Goal: Task Accomplishment & Management: Use online tool/utility

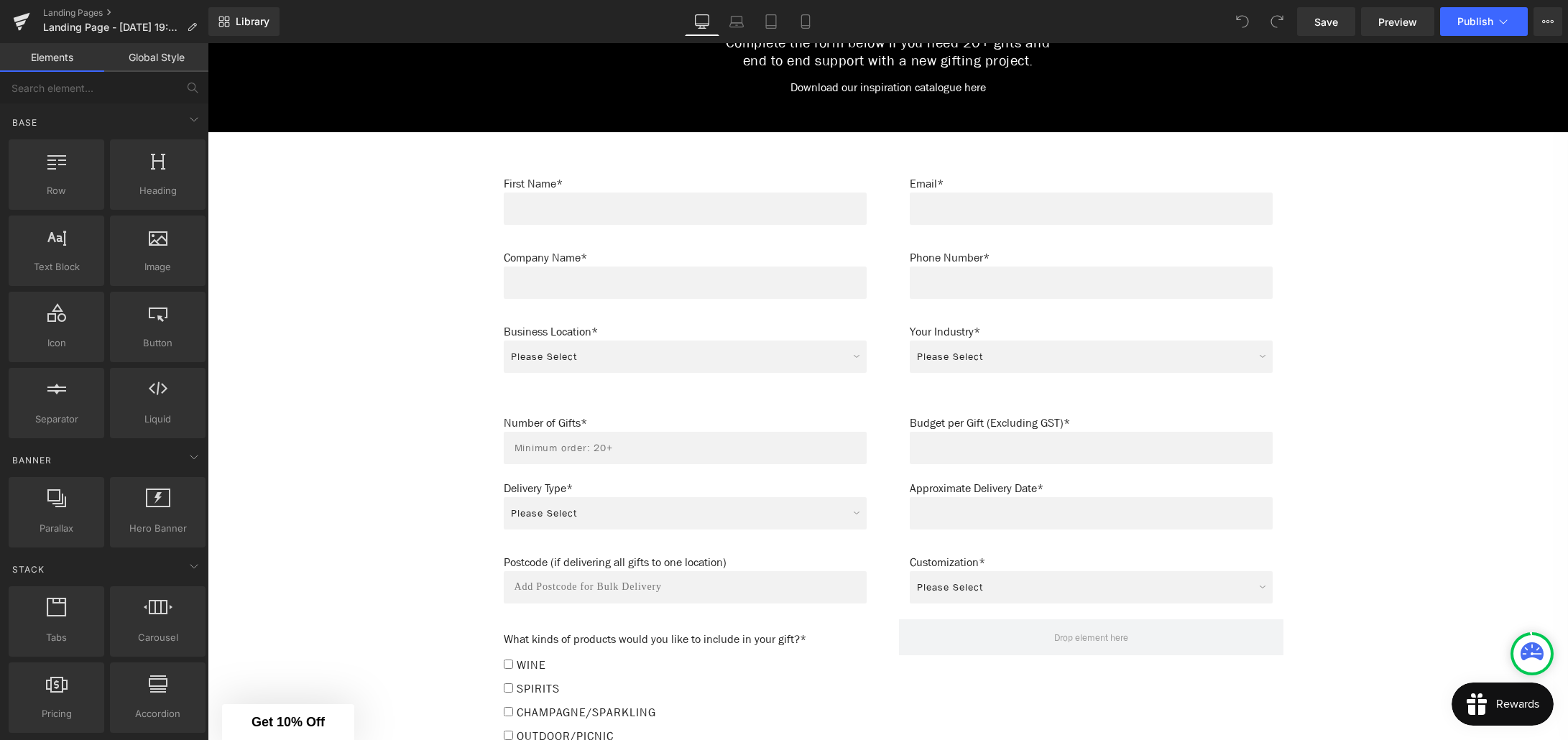
scroll to position [891, 0]
click at [1470, 25] on span "Publish" at bounding box center [1475, 22] width 36 height 11
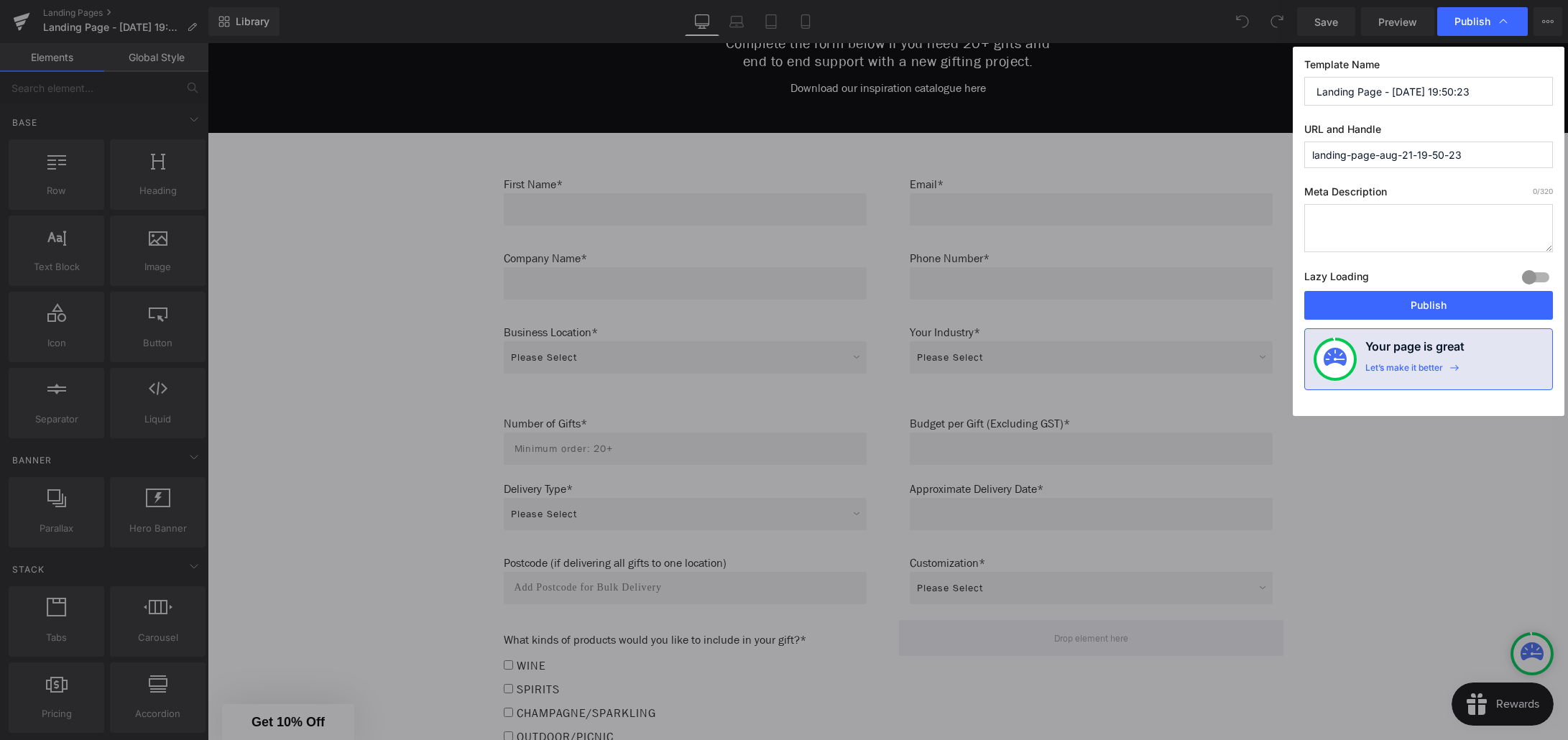
drag, startPoint x: 1429, startPoint y: 91, endPoint x: 1463, endPoint y: 91, distance: 34.0
click at [1427, 91] on input "Landing Page - Aug 21, 19:50:23" at bounding box center [1429, 91] width 249 height 29
drag, startPoint x: 1475, startPoint y: 91, endPoint x: 1279, endPoint y: 93, distance: 196.0
click at [1279, 93] on div "Publish Template Name Landing Page - Aug 21, 19:50:23 URL and Handle landing-pa…" at bounding box center [784, 370] width 1568 height 740
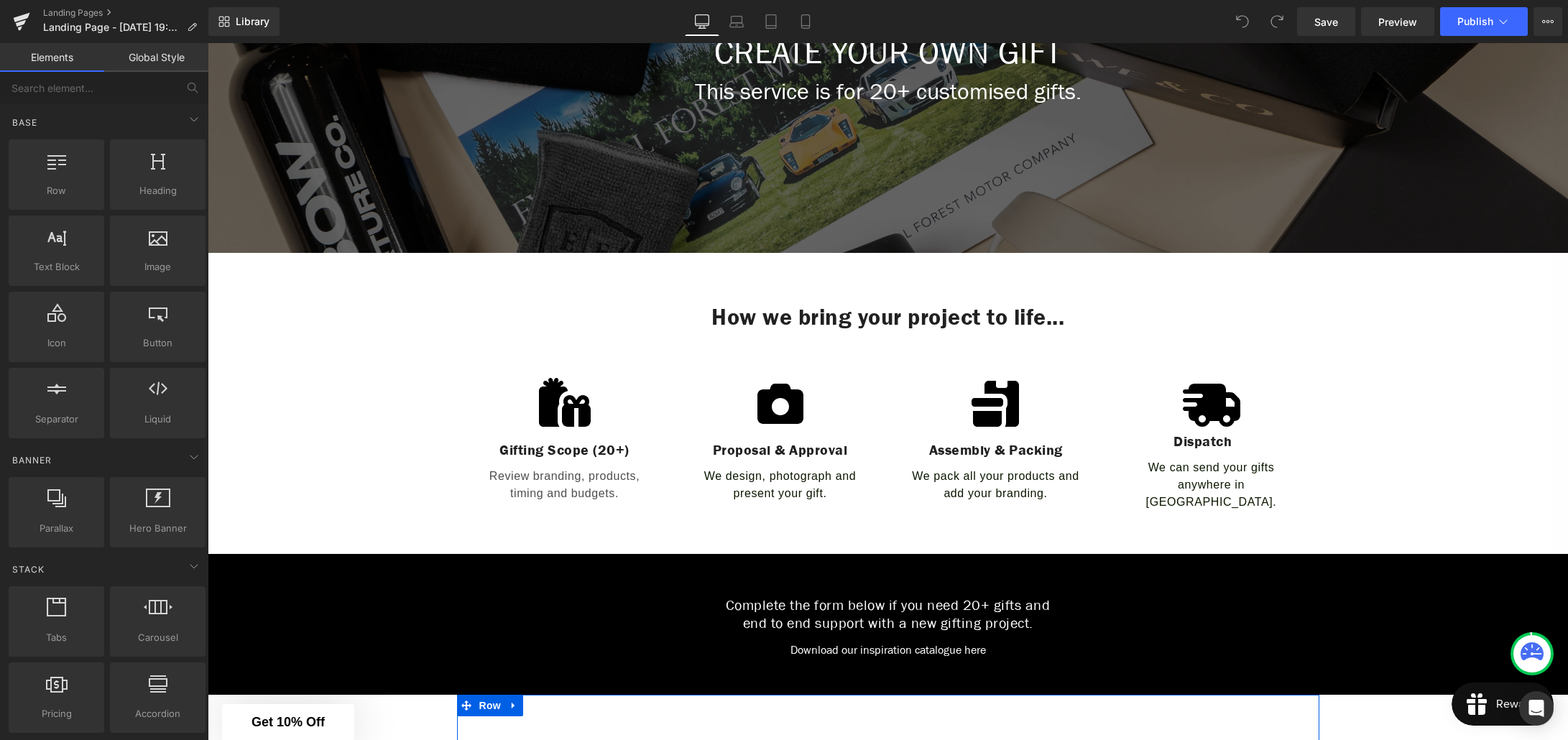
scroll to position [0, 0]
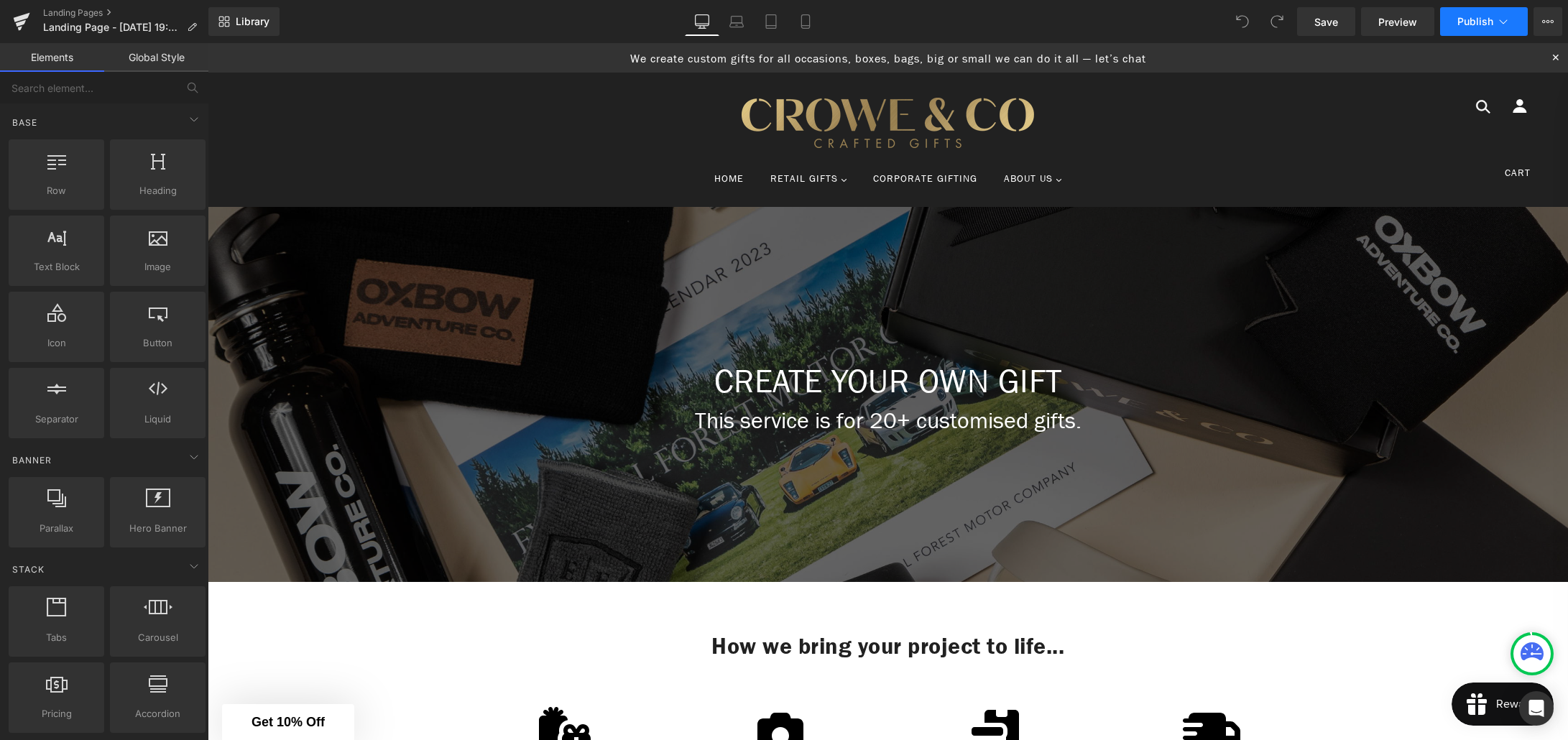
click at [1468, 32] on button "Publish" at bounding box center [1483, 22] width 88 height 29
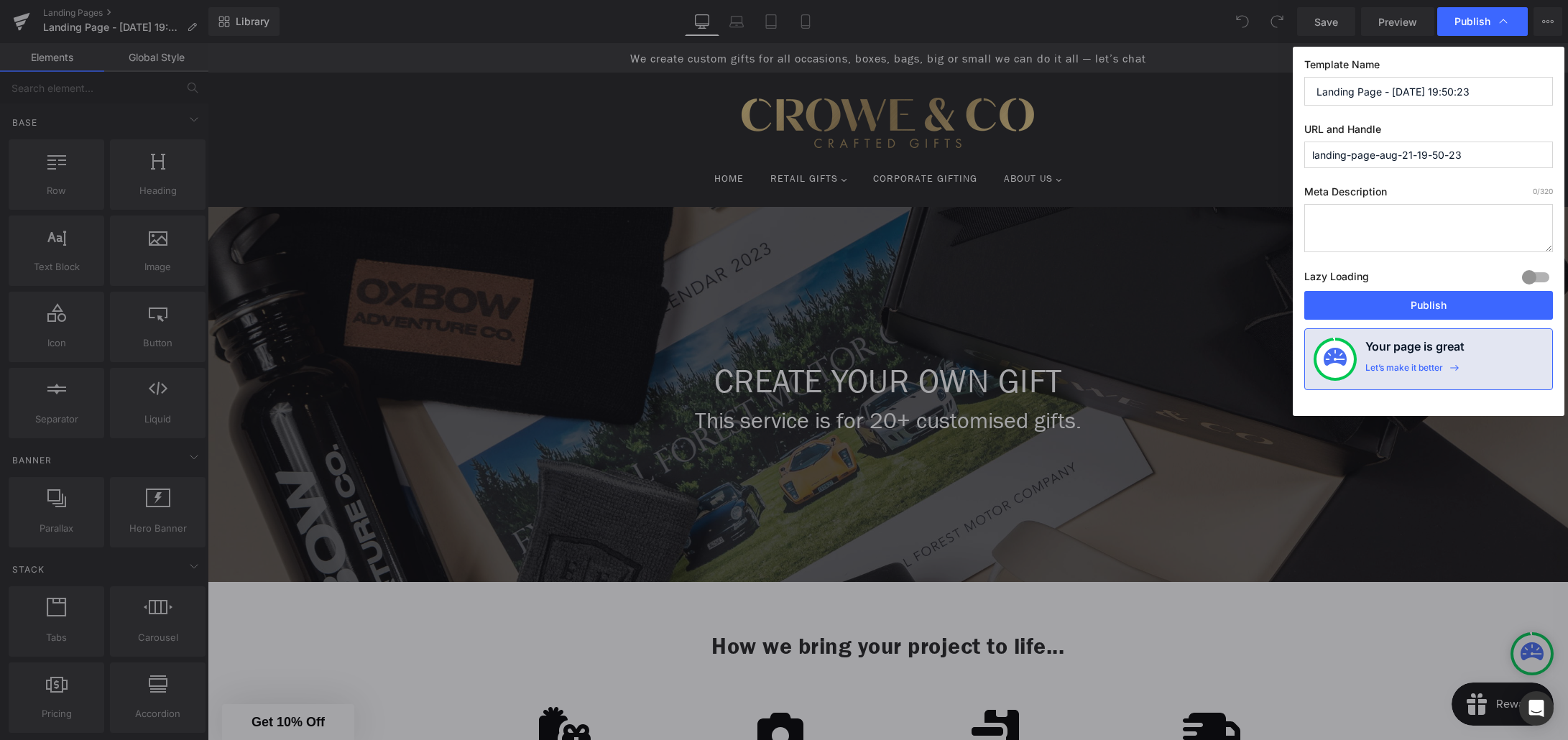
click at [1463, 90] on input "Landing Page - Aug 21, 19:50:23" at bounding box center [1429, 91] width 249 height 29
drag, startPoint x: 1475, startPoint y: 90, endPoint x: 1290, endPoint y: 89, distance: 185.0
click at [1290, 89] on div "Publish Template Name Landing Page - Aug 21, 19:50:23 URL and Handle landing-pa…" at bounding box center [784, 370] width 1568 height 740
type input "Create your own"
drag, startPoint x: 1446, startPoint y: 161, endPoint x: 1288, endPoint y: 159, distance: 158.0
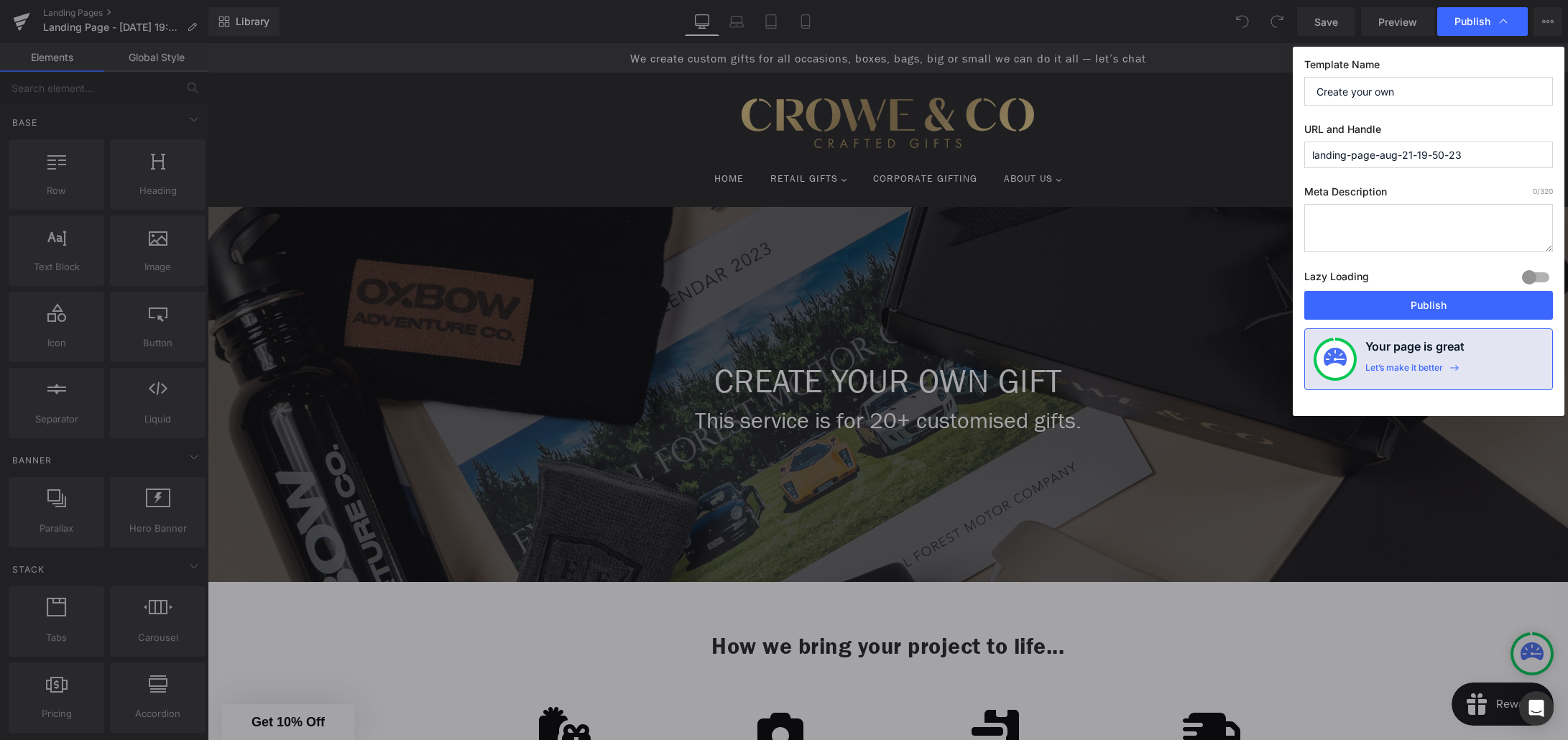
click at [1288, 159] on div "Publish Template Name Create your own URL and Handle landing-page-aug-21-19-50-…" at bounding box center [784, 370] width 1568 height 740
type input "create-your-own"
click at [1432, 309] on button "Publish" at bounding box center [1429, 305] width 249 height 29
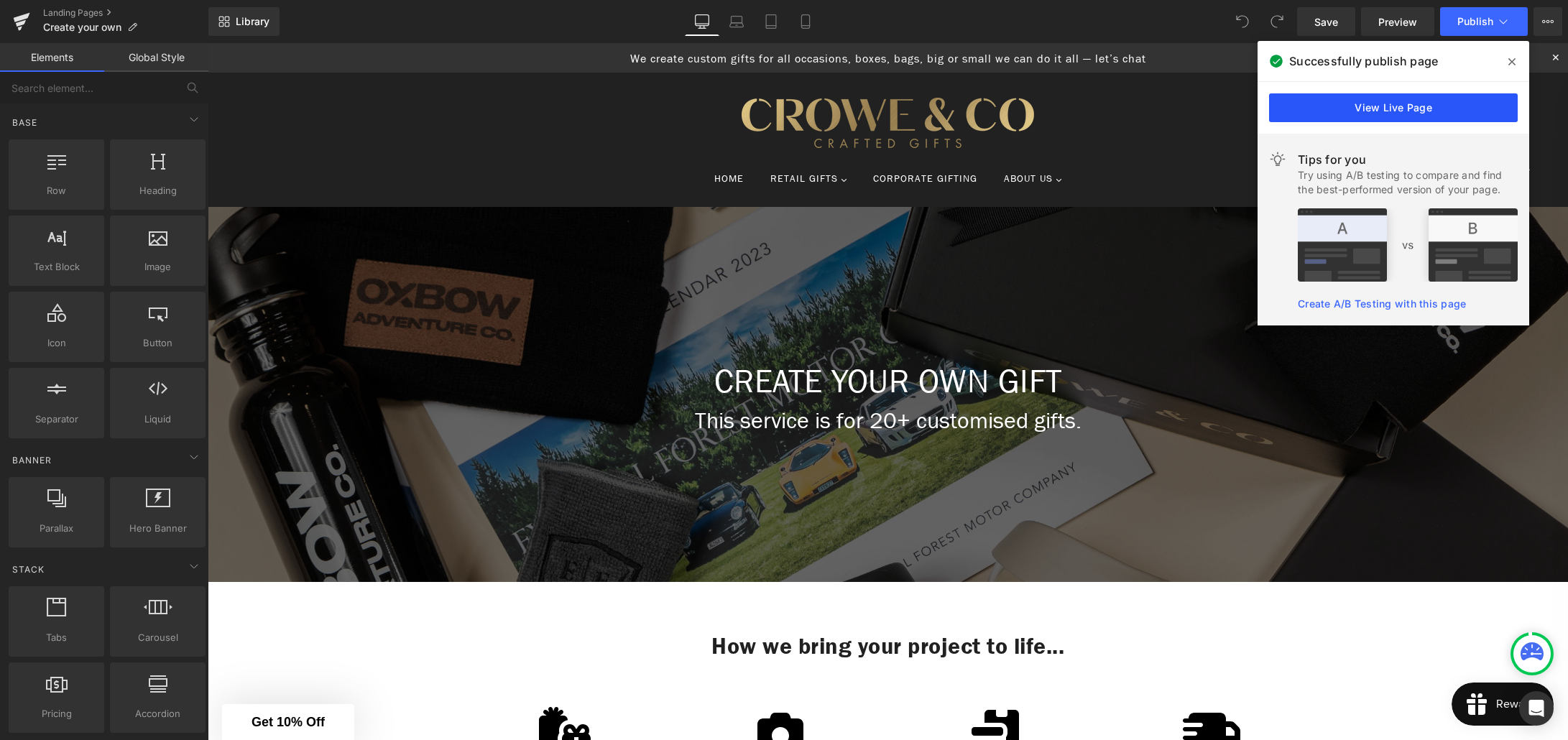
click at [1382, 108] on link "View Live Page" at bounding box center [1394, 107] width 249 height 29
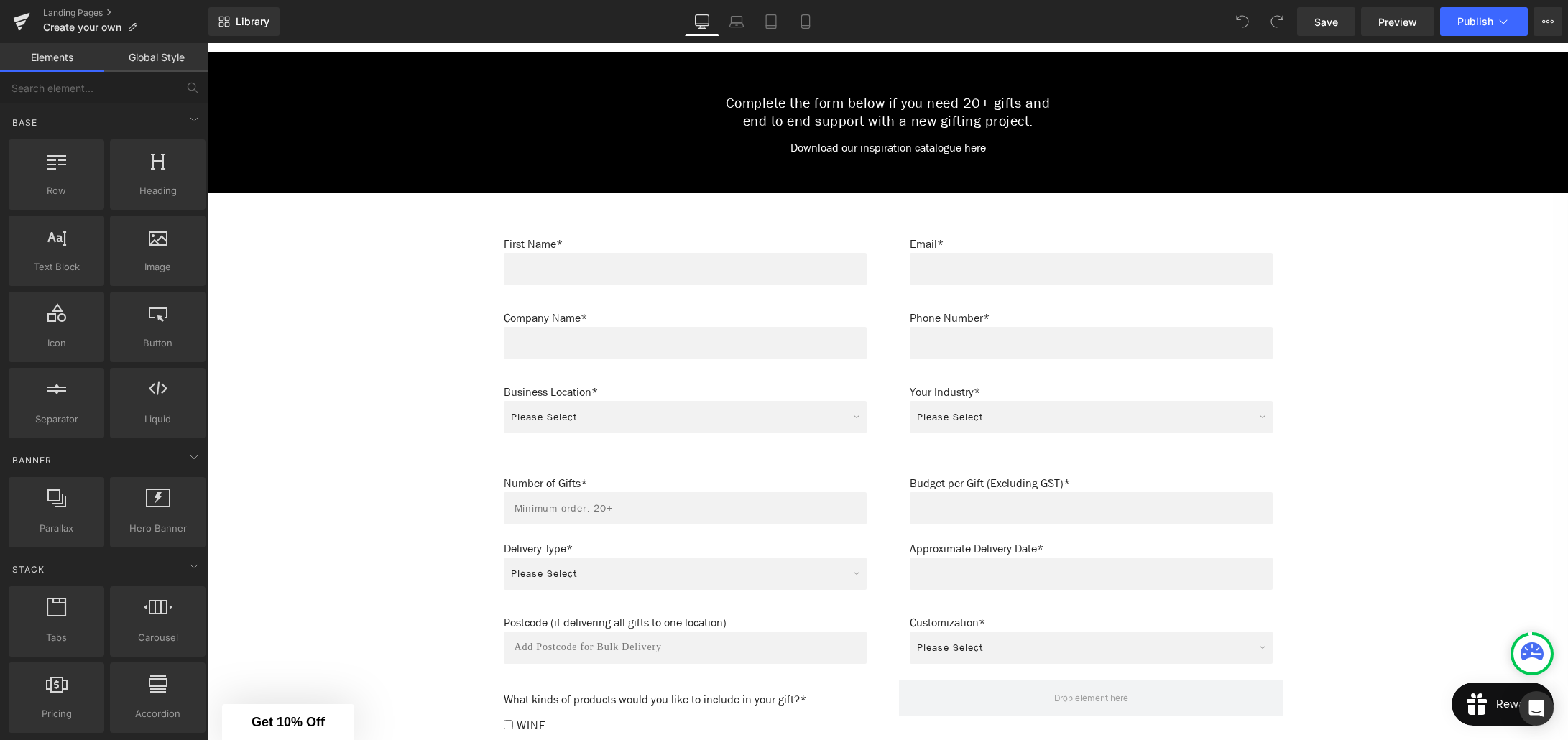
scroll to position [894, 0]
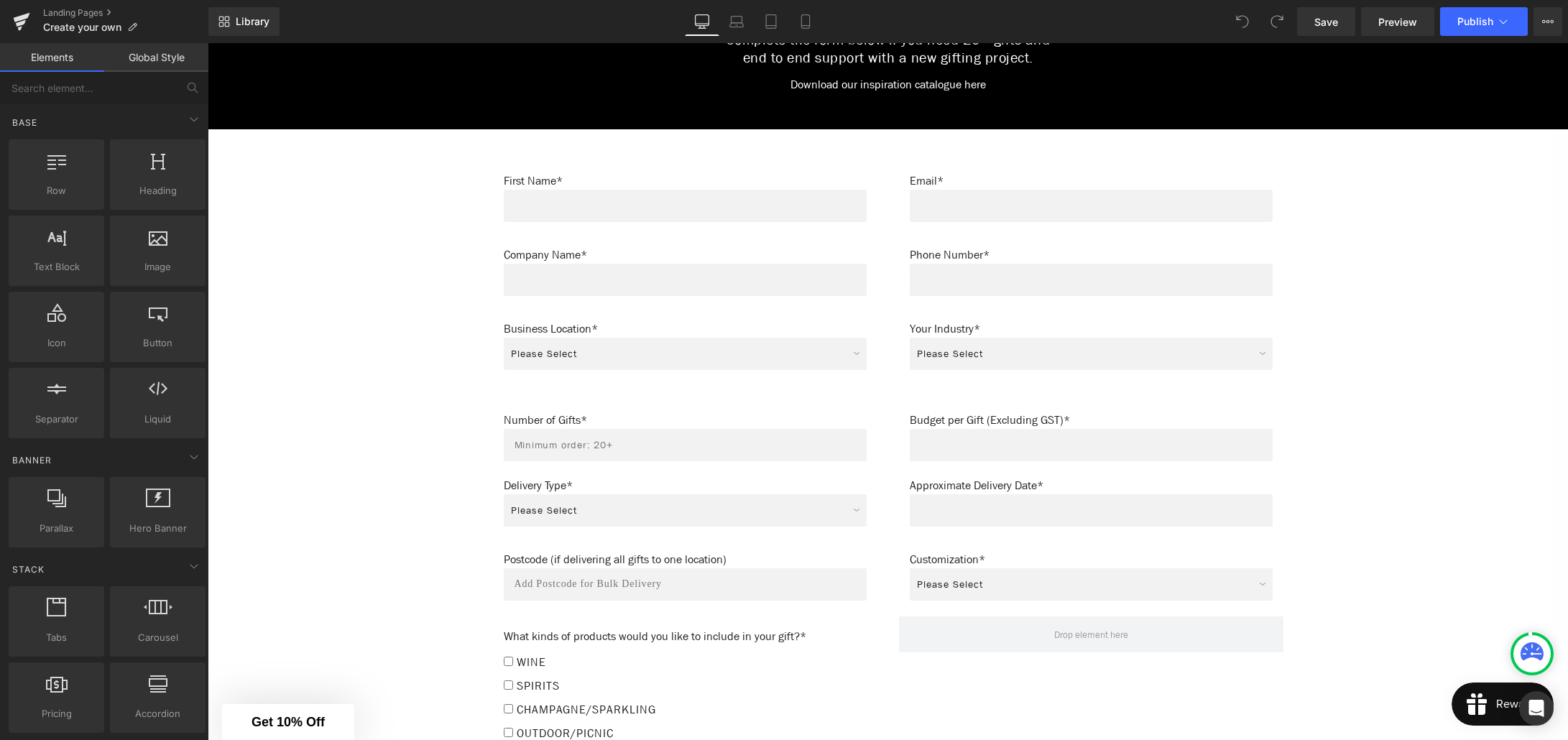
click at [162, 68] on link "Global Style" at bounding box center [156, 57] width 105 height 29
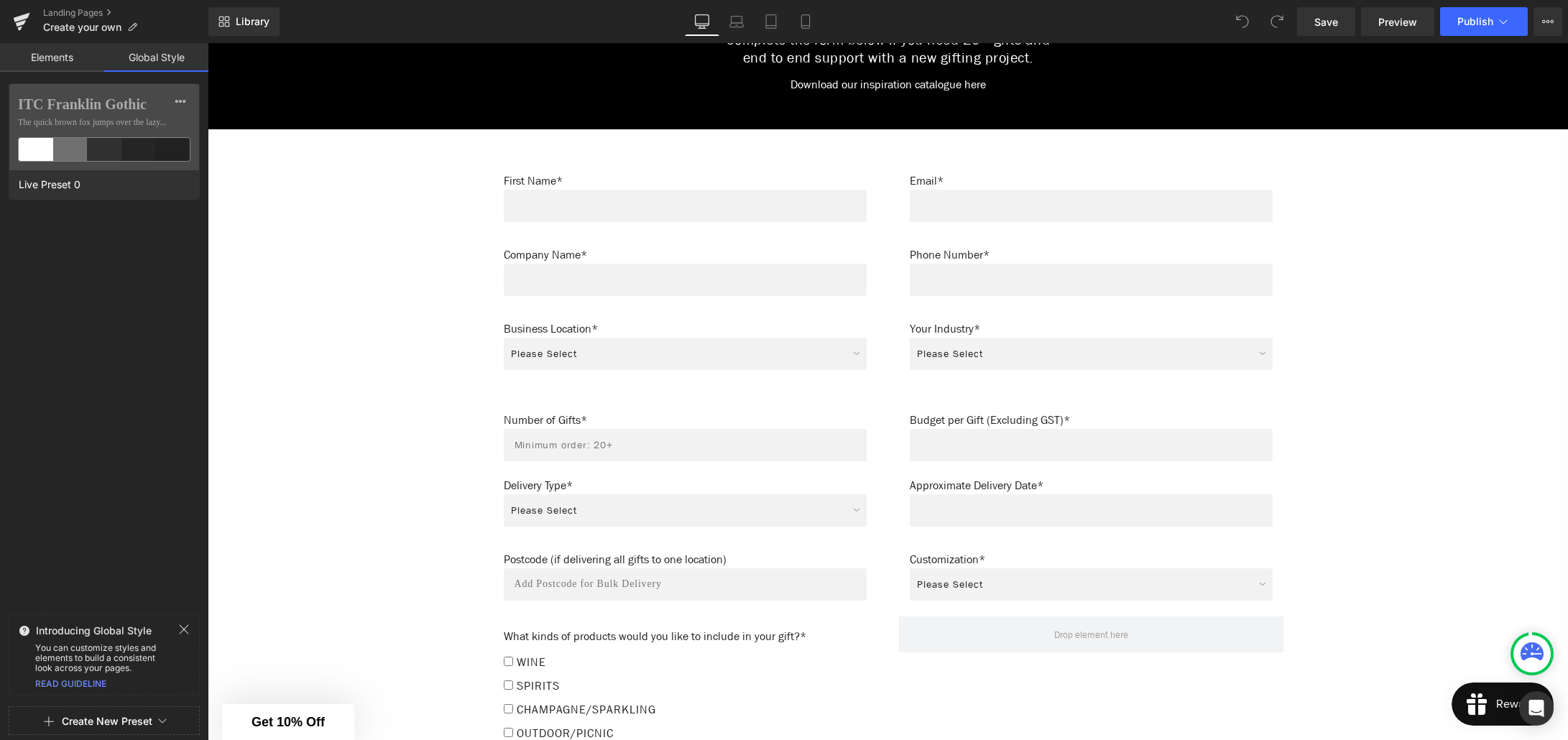
click at [59, 57] on link "Elements" at bounding box center [52, 57] width 105 height 29
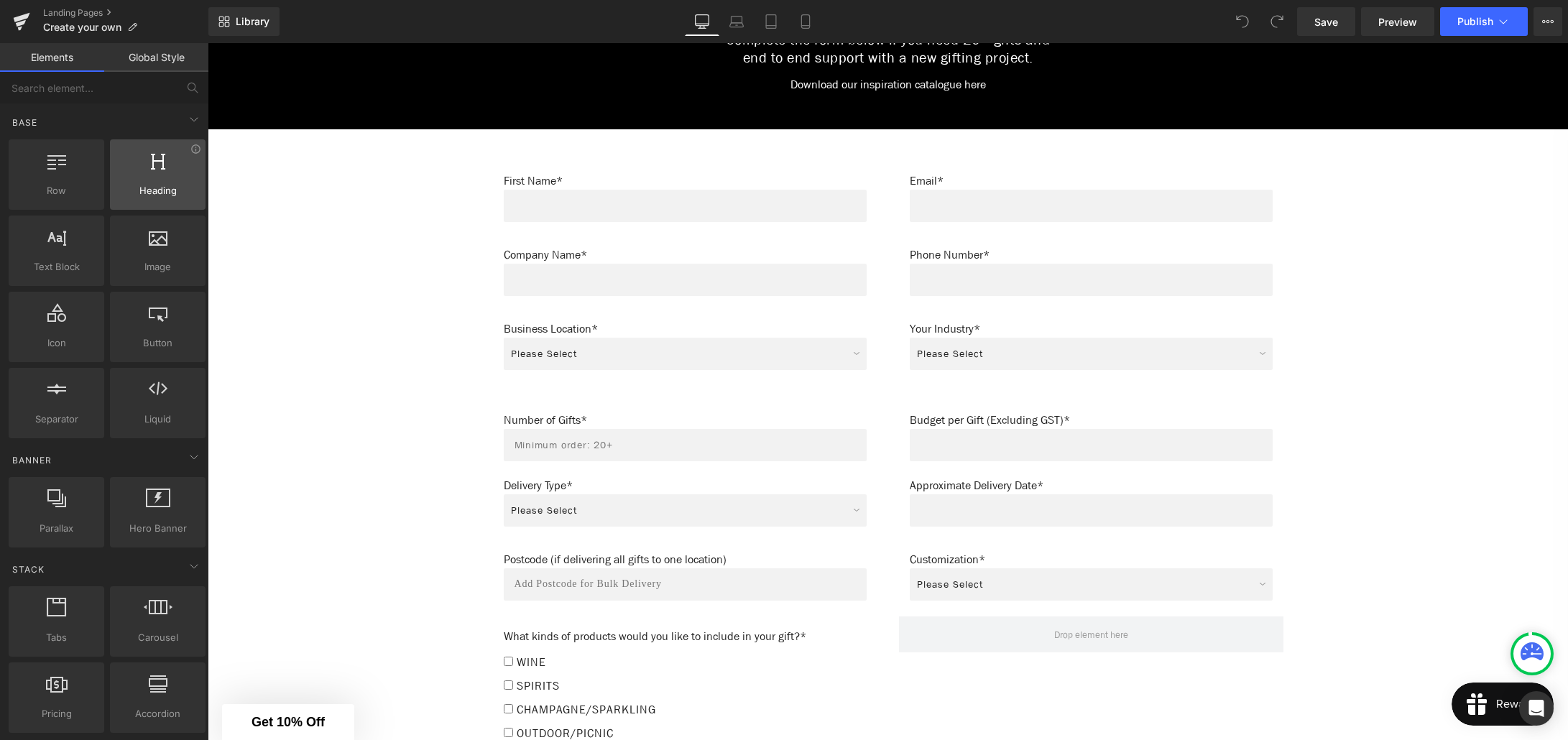
click at [151, 159] on icon at bounding box center [157, 160] width 14 height 19
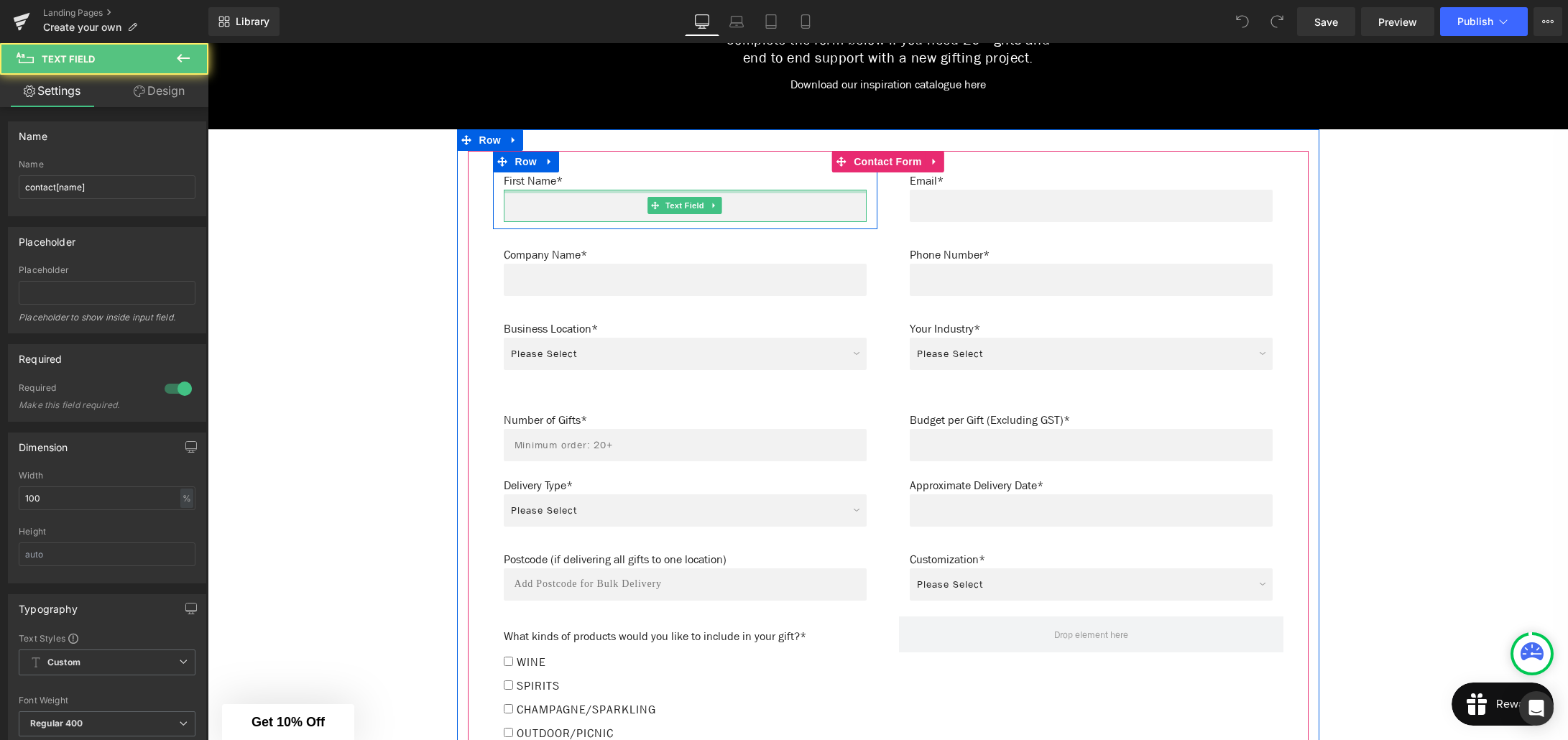
click at [559, 189] on div at bounding box center [685, 191] width 363 height 4
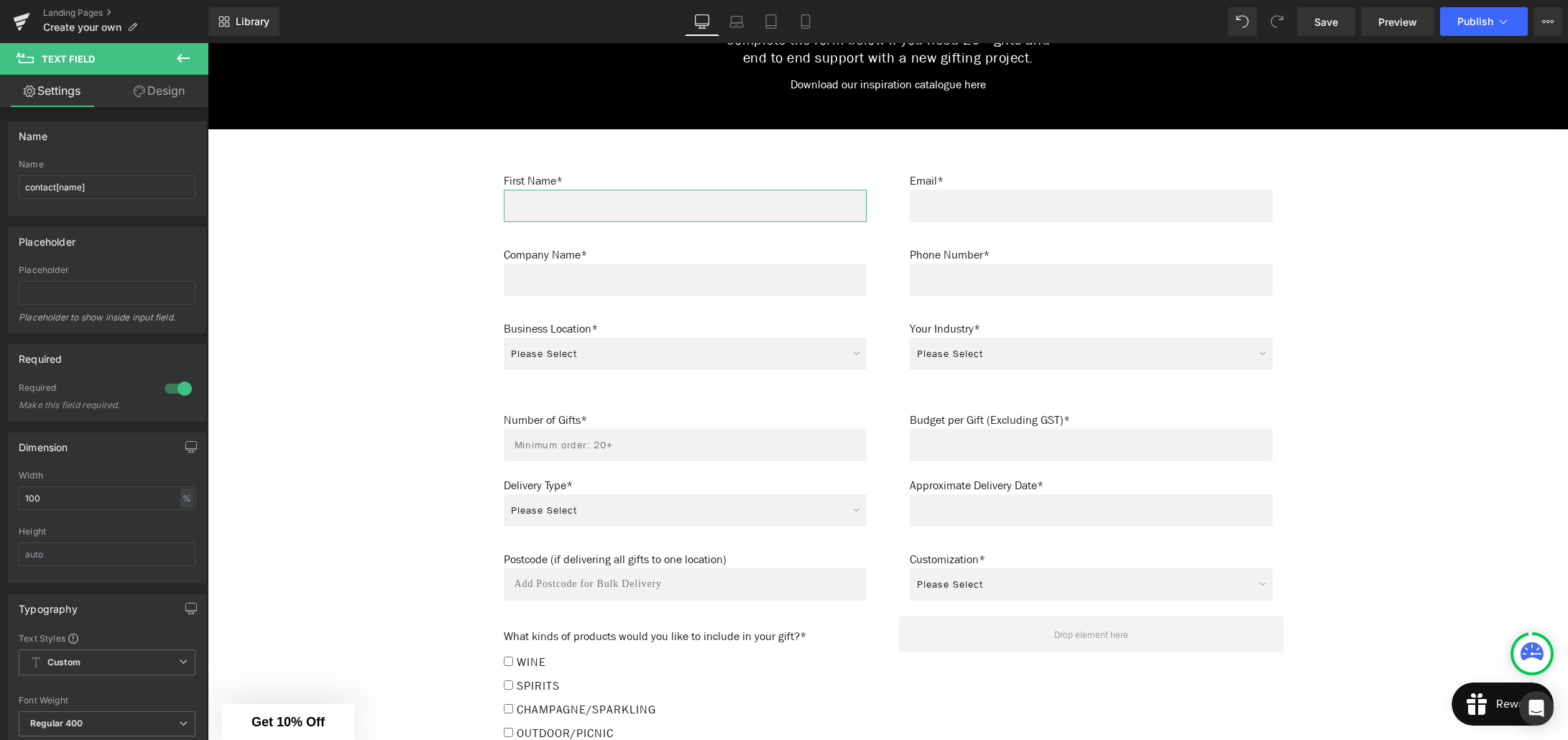
click at [171, 89] on link "Design" at bounding box center [159, 90] width 105 height 32
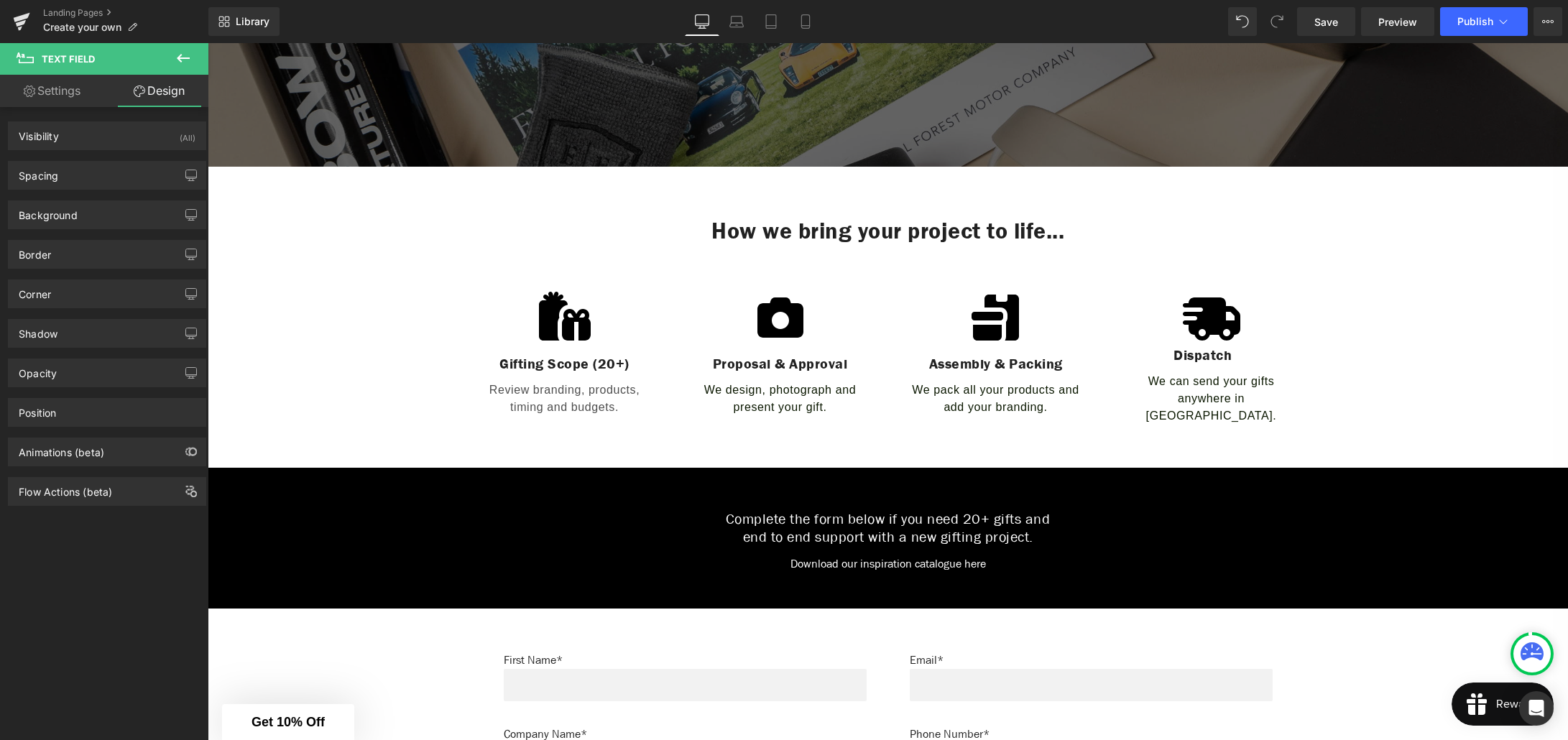
scroll to position [458, 0]
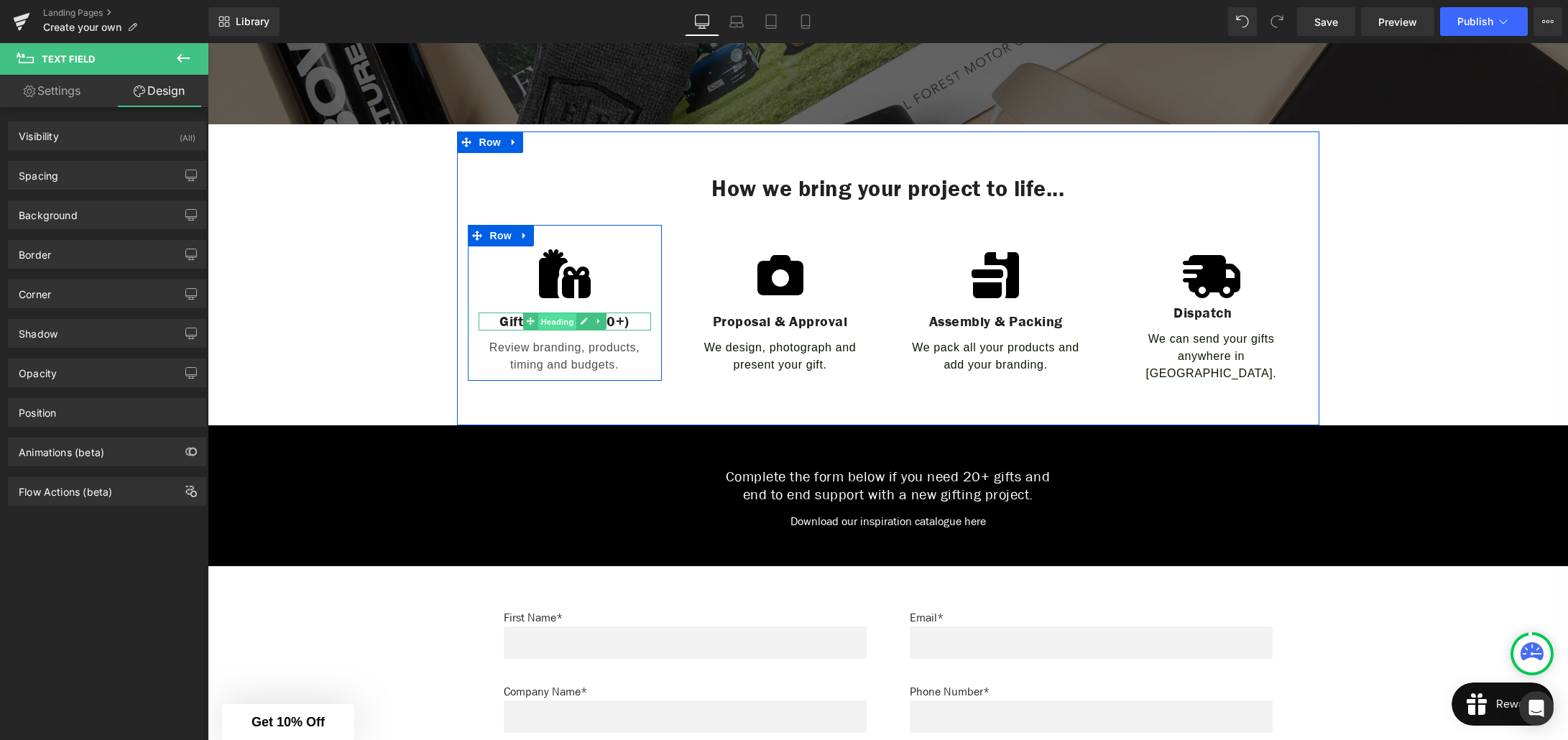
click at [567, 323] on span "Heading" at bounding box center [557, 322] width 39 height 17
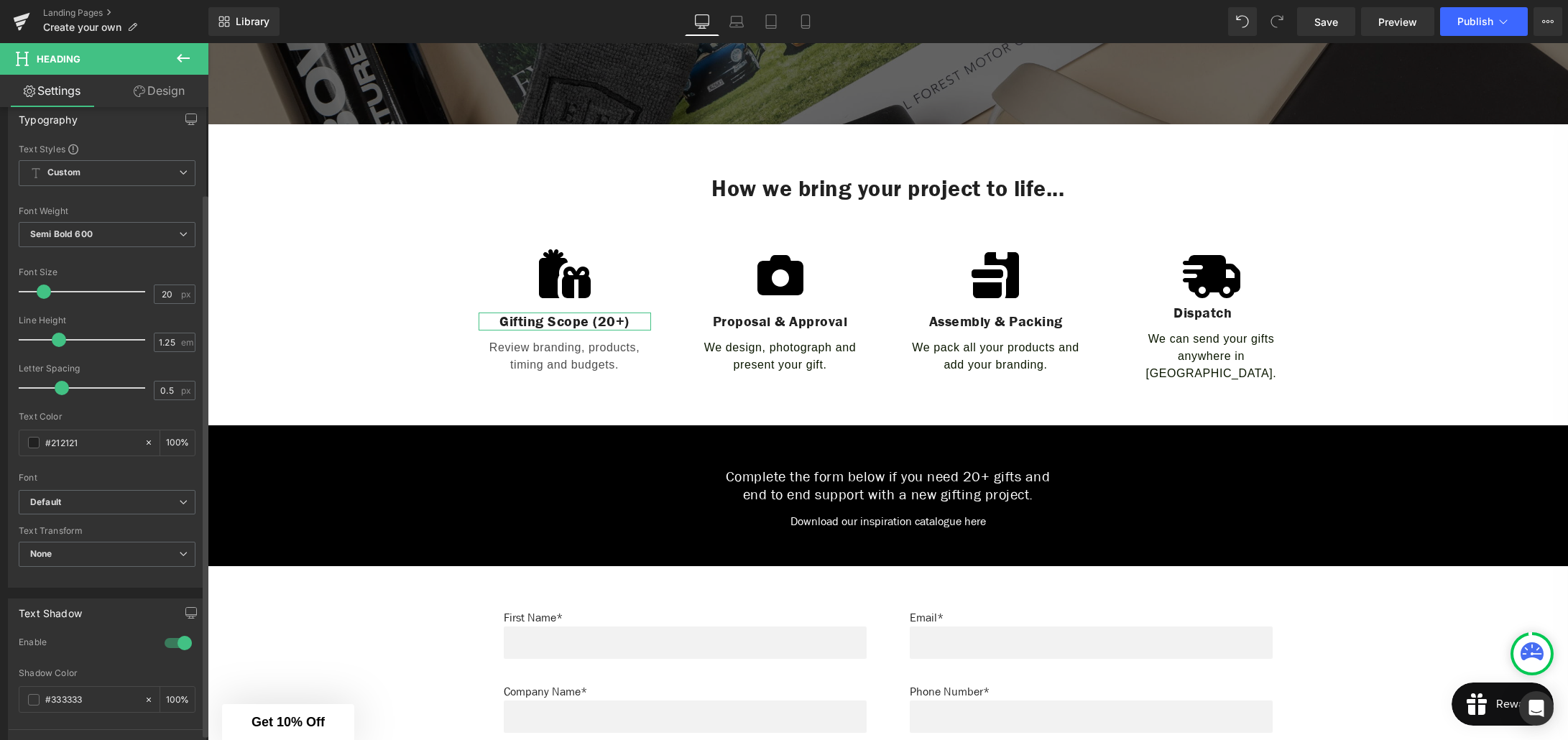
scroll to position [52, 0]
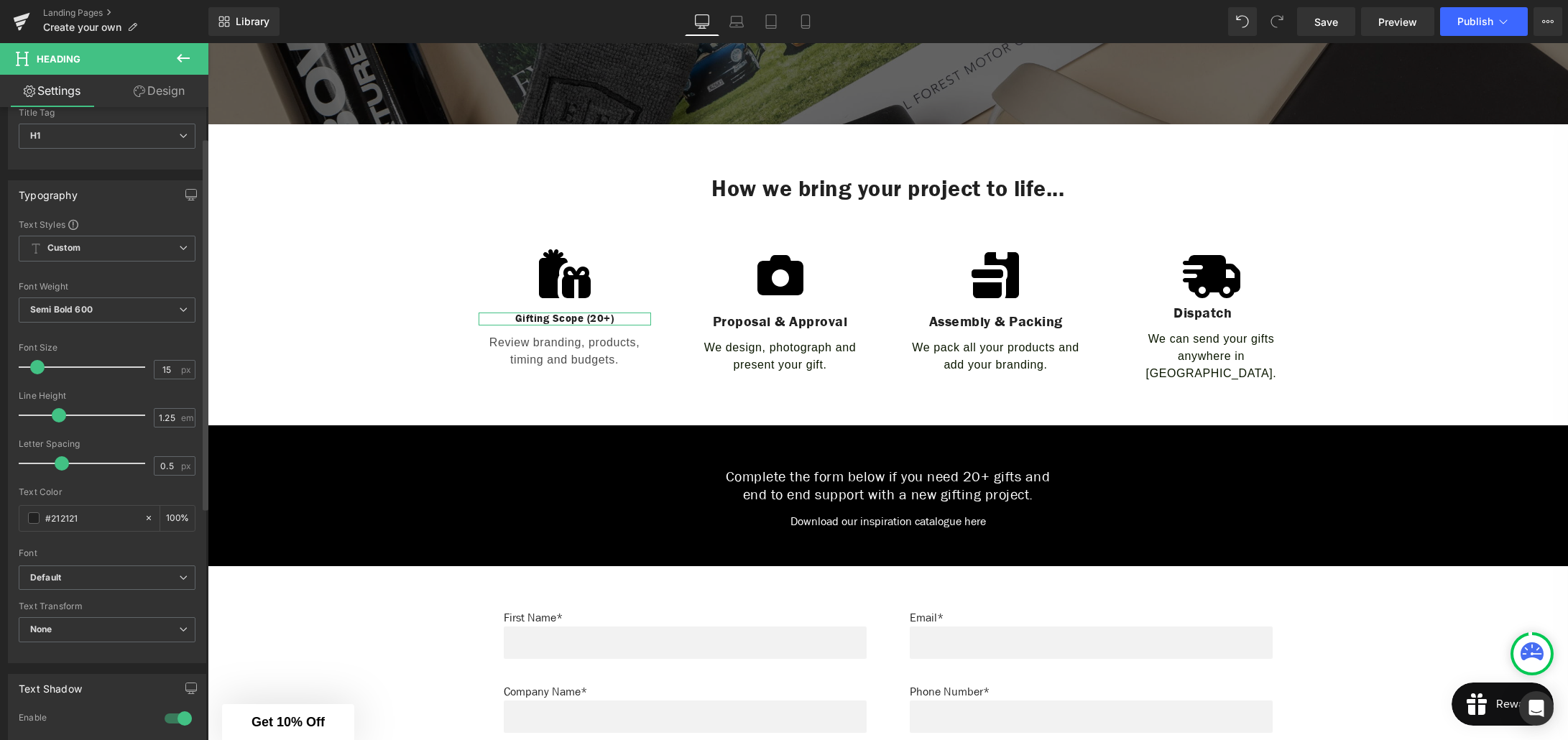
click at [36, 368] on span at bounding box center [37, 366] width 14 height 14
click at [1337, 25] on span "Save" at bounding box center [1326, 22] width 24 height 15
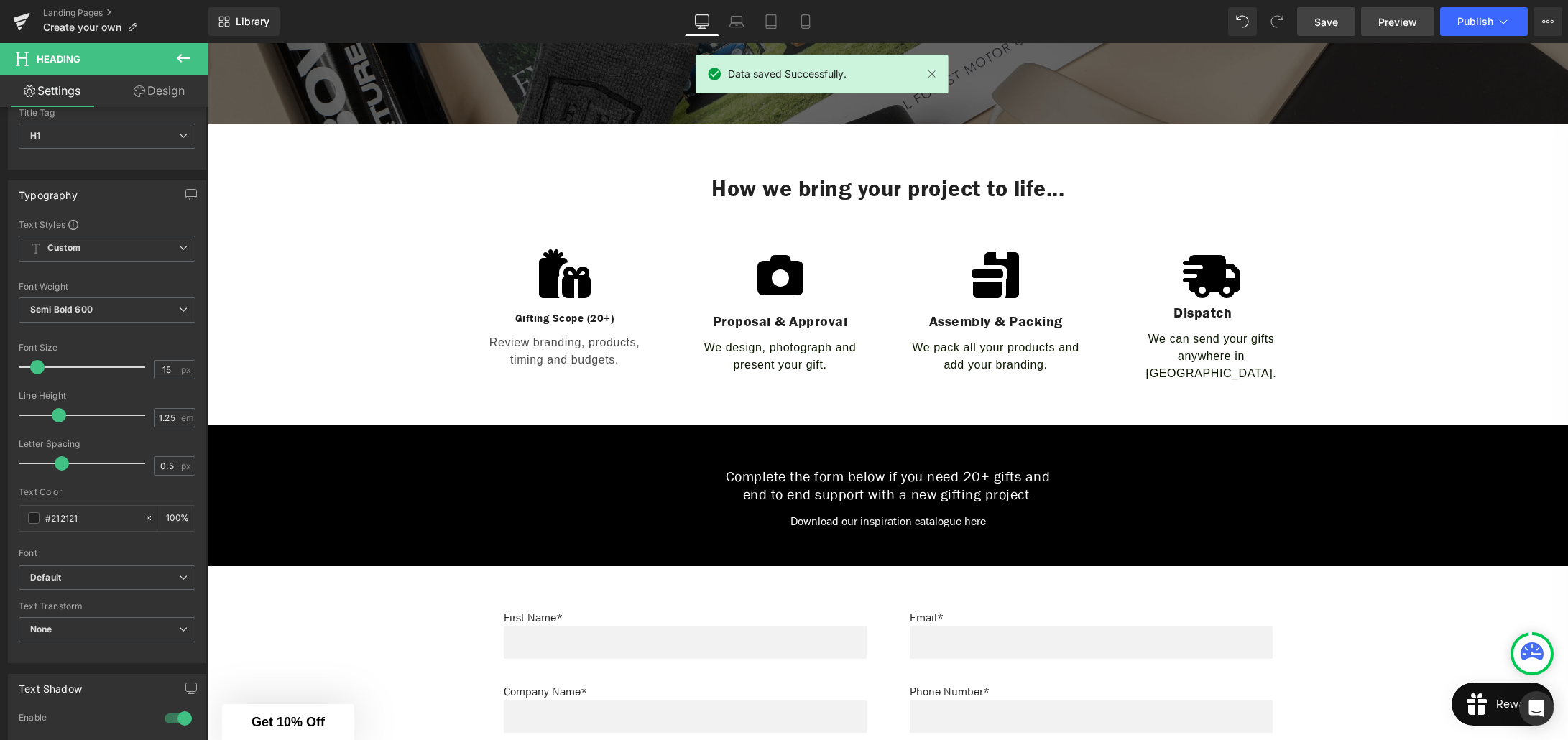
click at [1387, 24] on span "Preview" at bounding box center [1397, 22] width 39 height 15
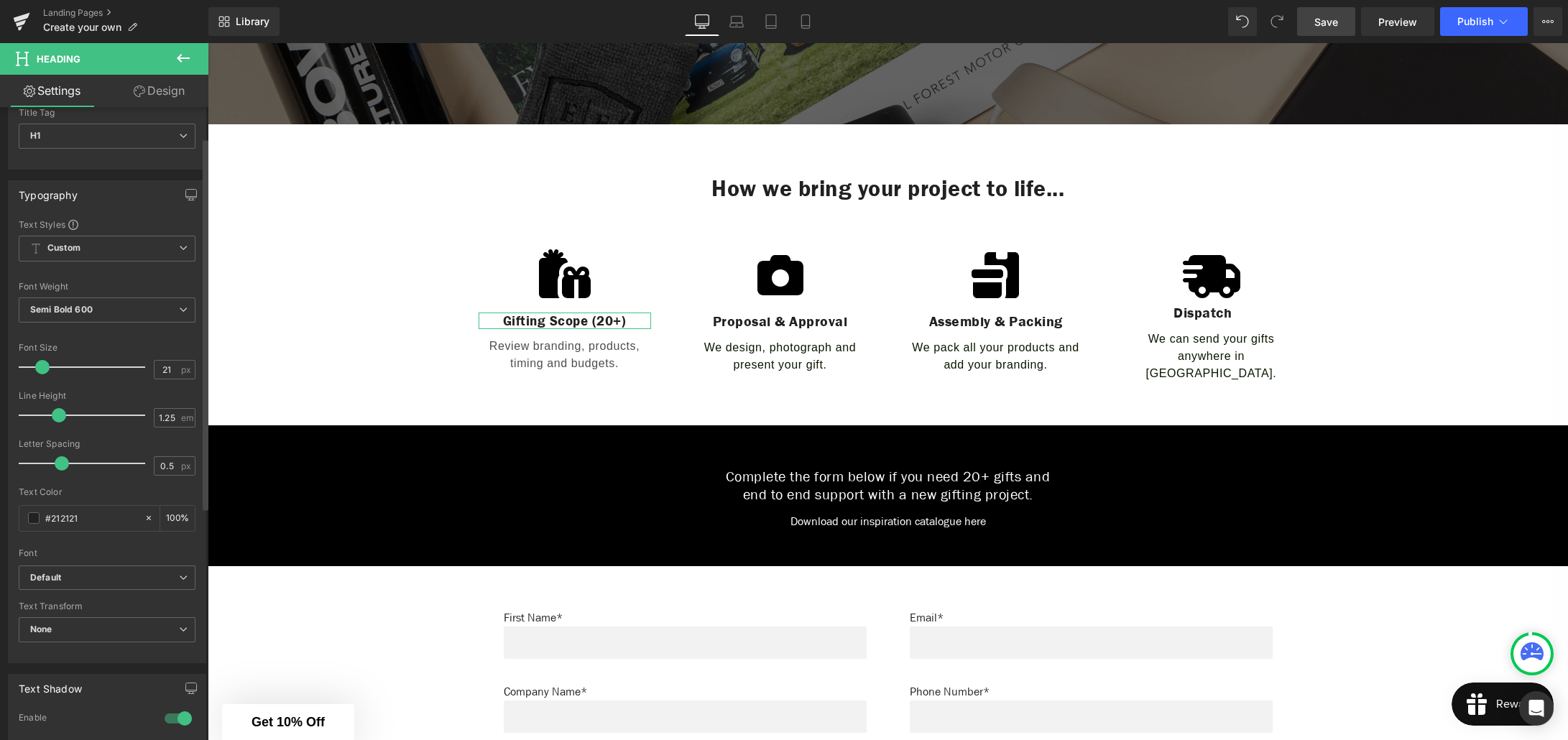
type input "22"
drag, startPoint x: 35, startPoint y: 369, endPoint x: 43, endPoint y: 371, distance: 8.2
click at [43, 371] on span at bounding box center [45, 366] width 14 height 14
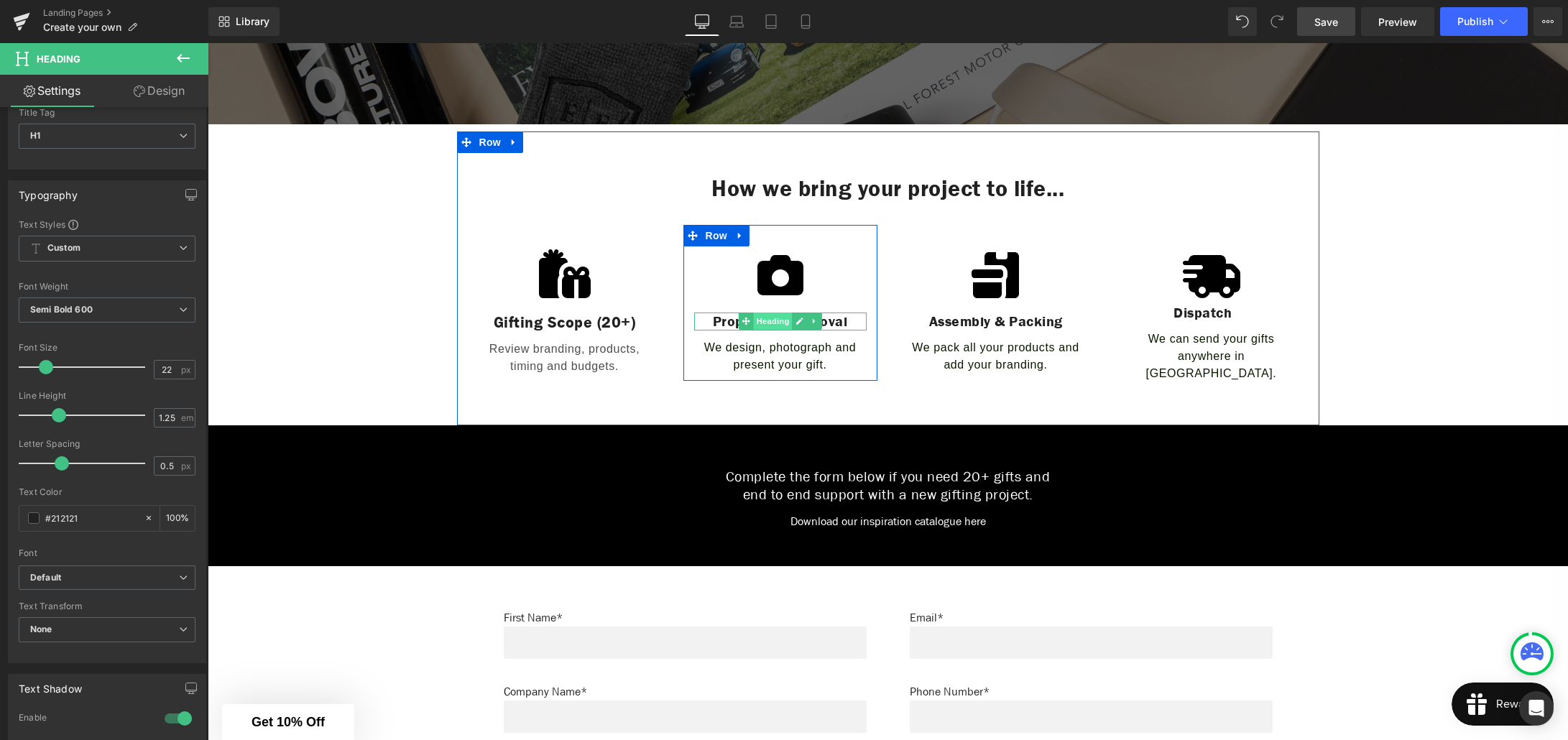
click at [772, 321] on span "Heading" at bounding box center [772, 321] width 39 height 17
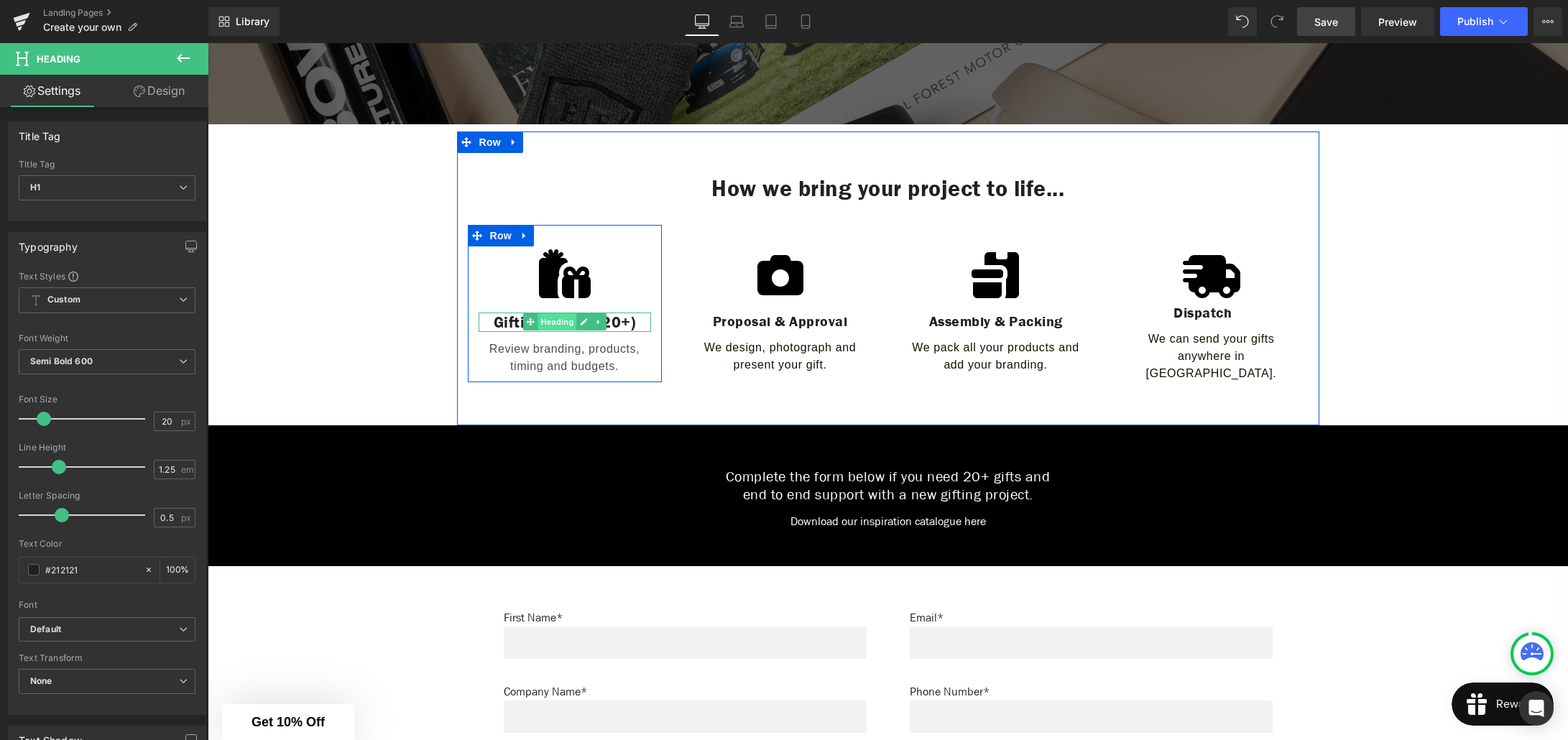
click at [564, 323] on span "Heading" at bounding box center [557, 322] width 39 height 17
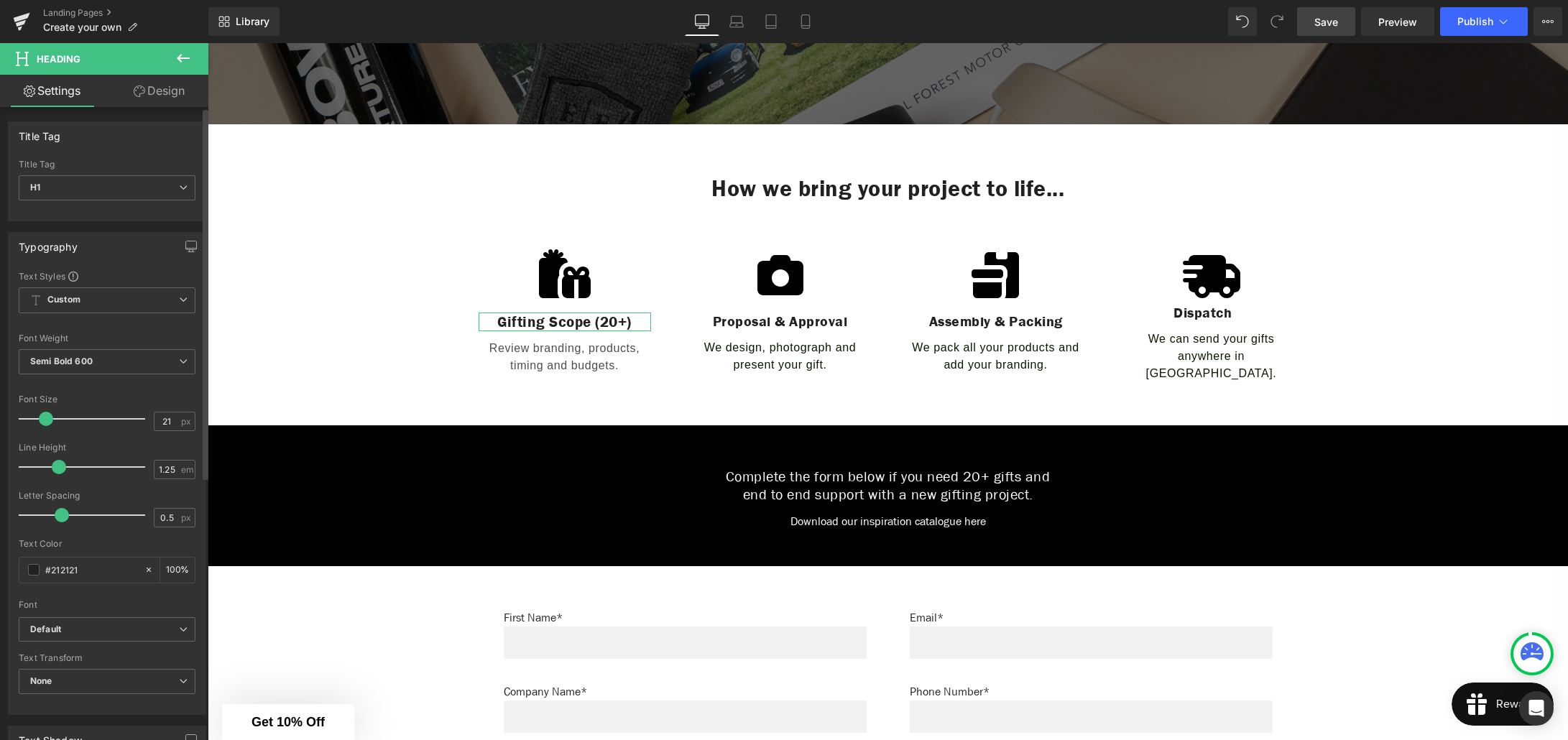
type input "20"
click at [43, 417] on span at bounding box center [43, 418] width 14 height 14
click at [1332, 25] on span "Save" at bounding box center [1326, 22] width 24 height 15
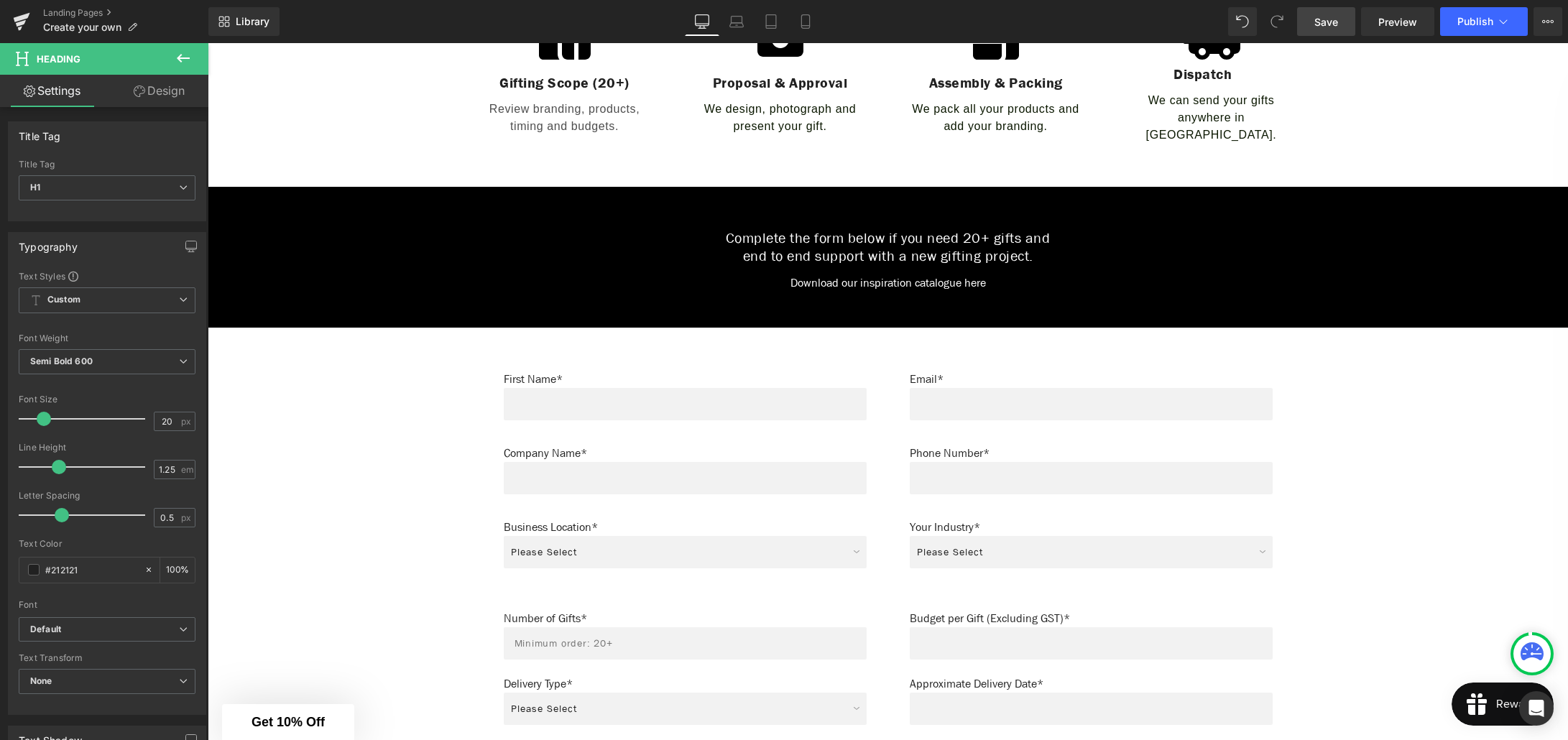
scroll to position [875, 0]
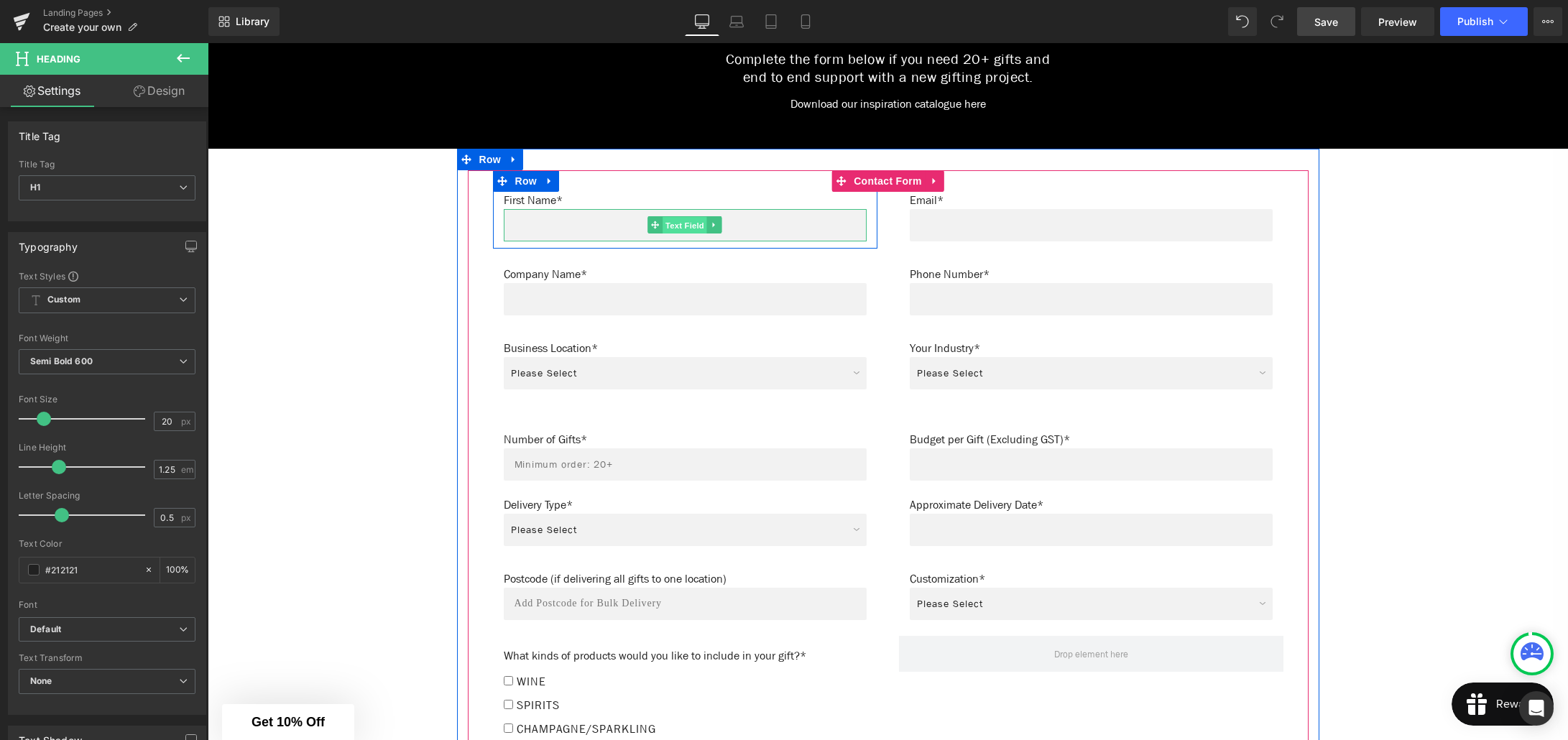
click at [681, 217] on span "Text Field" at bounding box center [685, 225] width 44 height 17
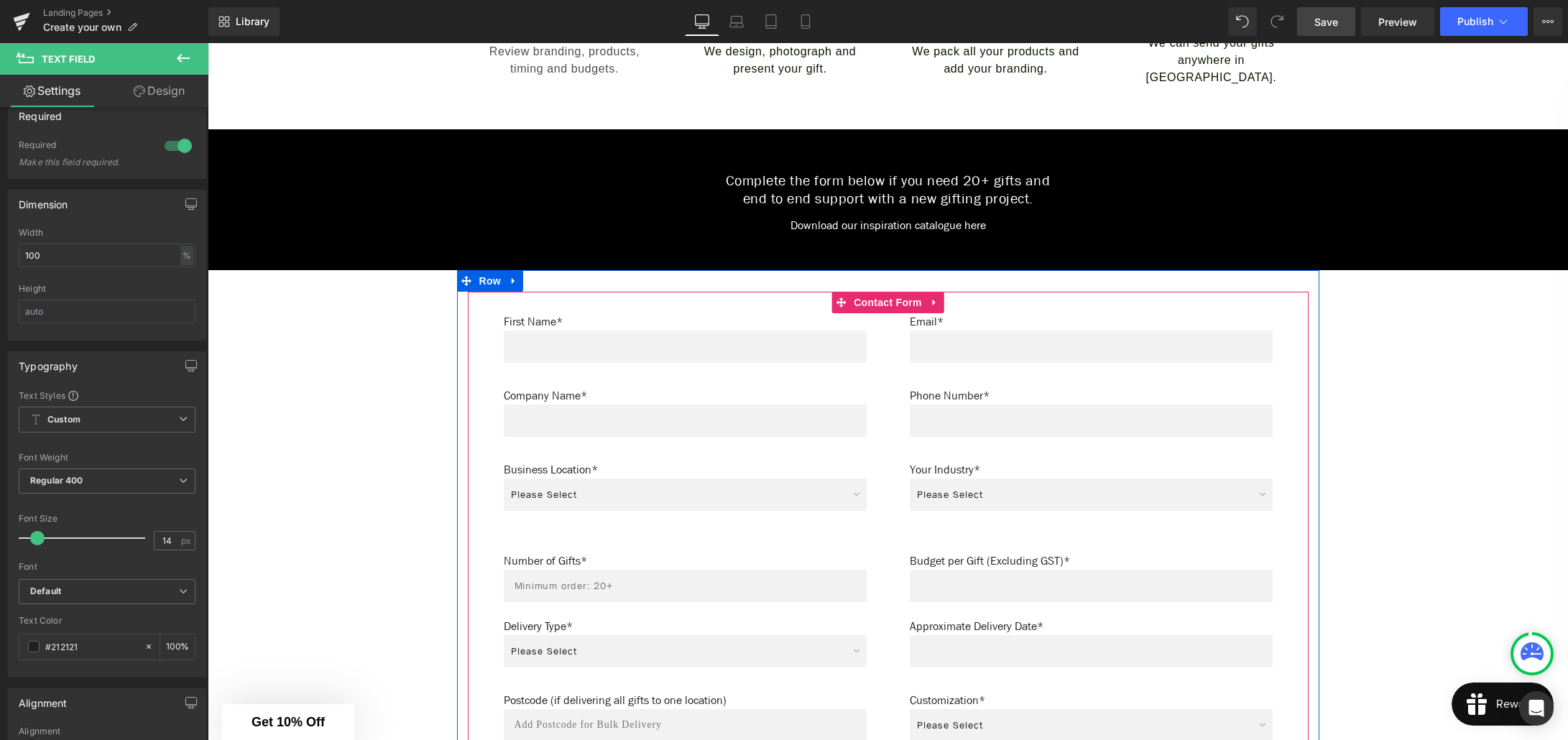
scroll to position [732, 0]
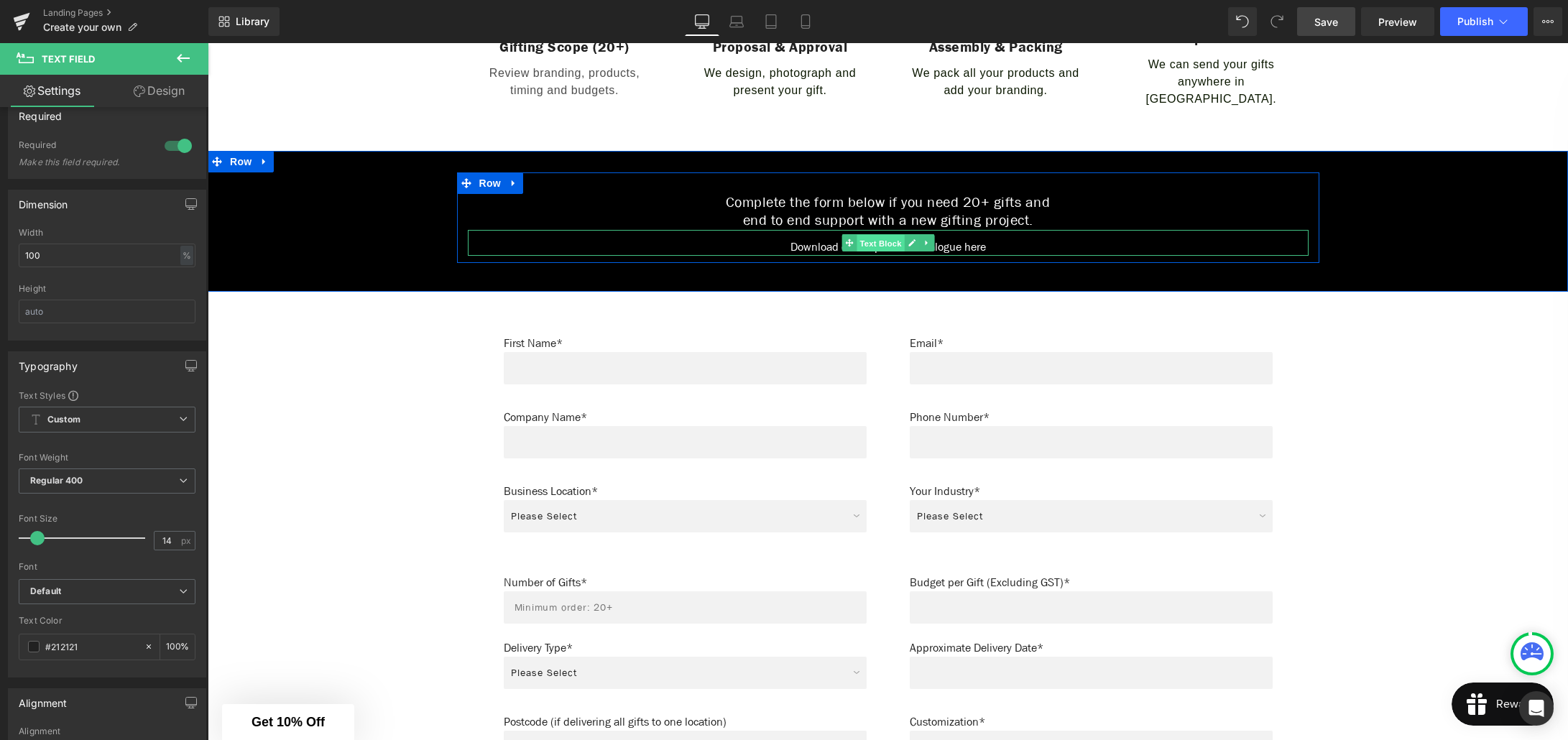
click at [886, 234] on span "Text Block" at bounding box center [881, 243] width 47 height 17
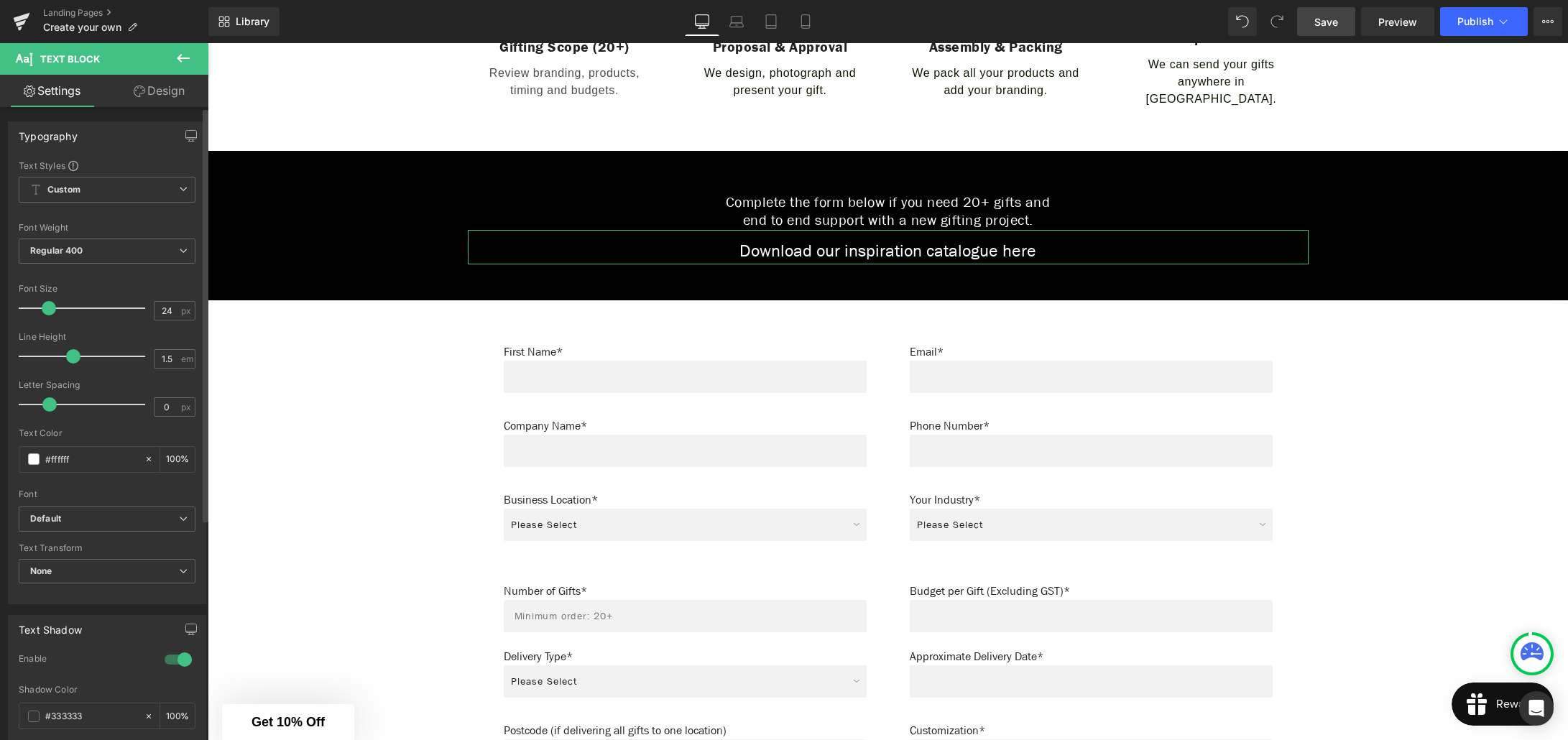
drag, startPoint x: 38, startPoint y: 308, endPoint x: 47, endPoint y: 309, distance: 9.1
click at [47, 309] on span at bounding box center [48, 308] width 14 height 14
click at [1340, 20] on link "Save" at bounding box center [1326, 22] width 58 height 29
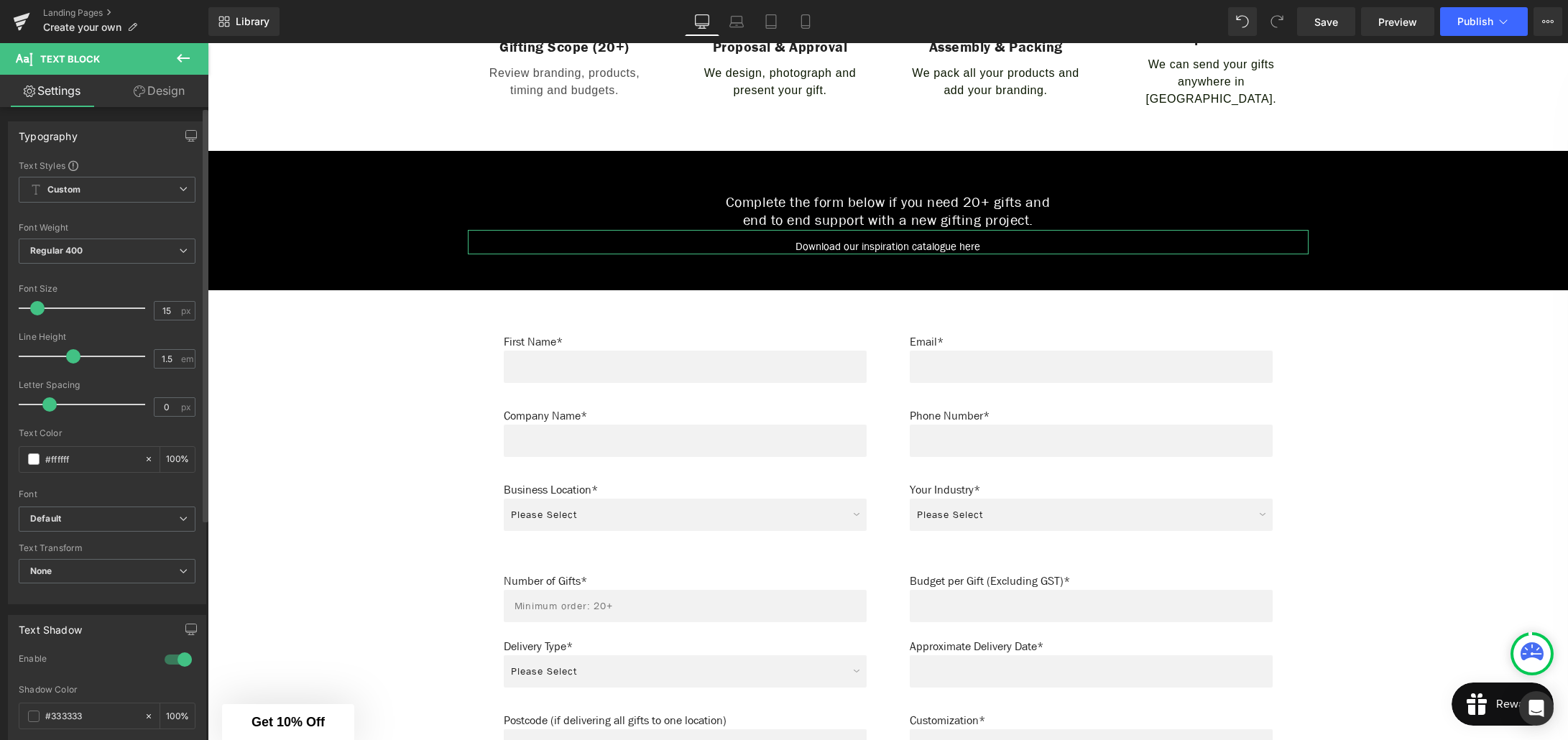
type input "14"
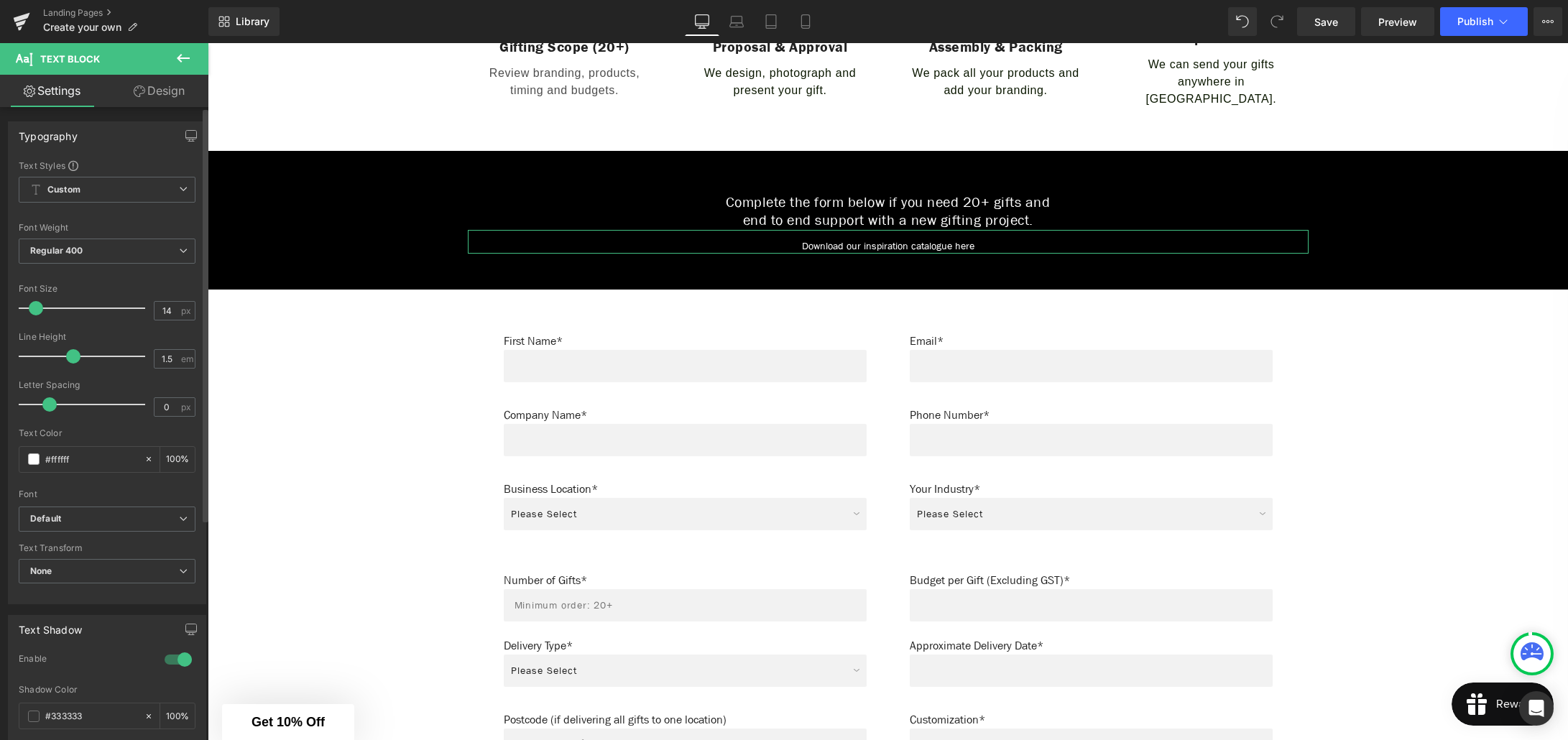
drag, startPoint x: 46, startPoint y: 305, endPoint x: 34, endPoint y: 307, distance: 12.2
click at [34, 307] on span at bounding box center [36, 308] width 14 height 14
click at [1330, 35] on link "Save" at bounding box center [1326, 22] width 58 height 29
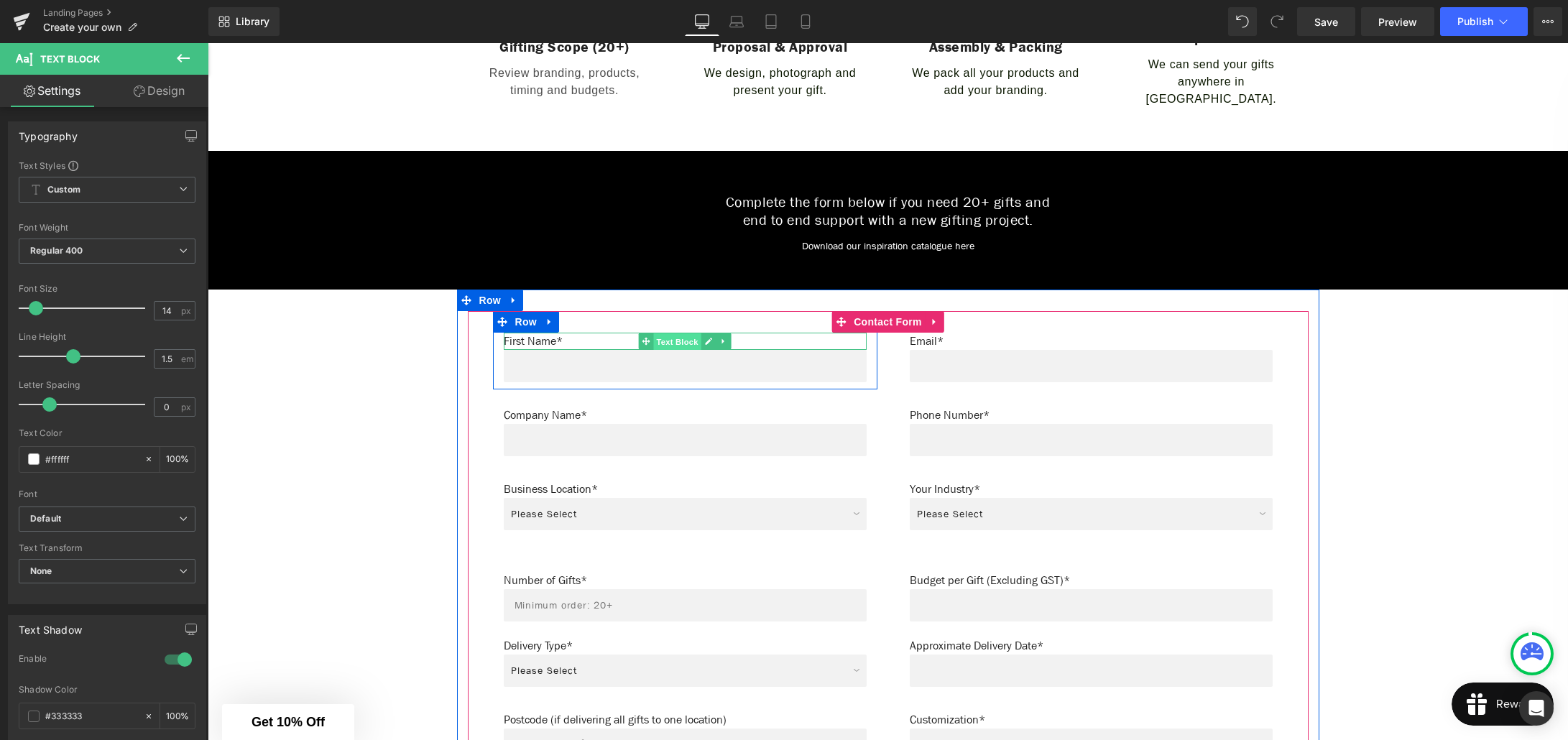
click at [681, 335] on span "Text Block" at bounding box center [677, 341] width 47 height 17
click at [674, 332] on span "Text Block" at bounding box center [677, 341] width 47 height 17
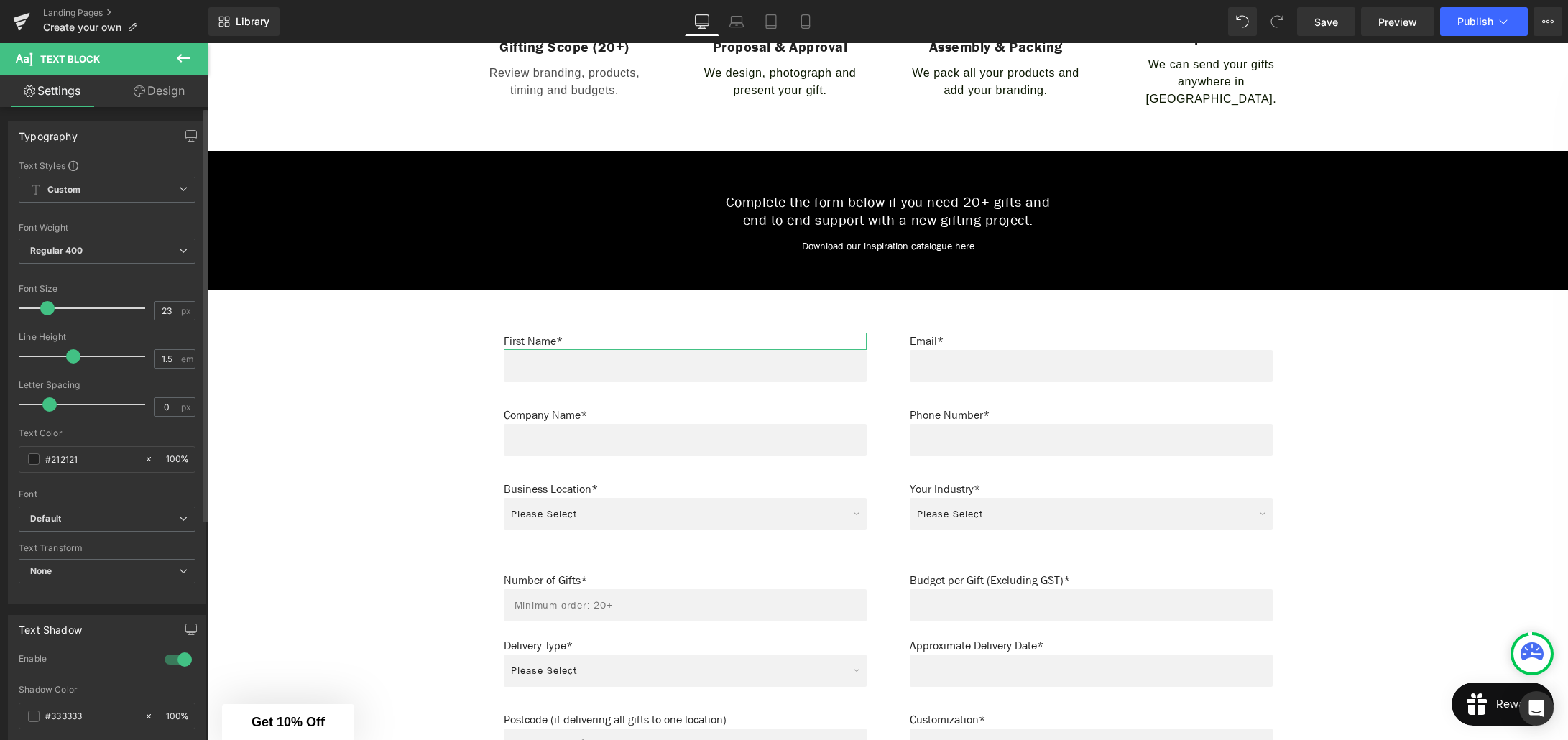
drag, startPoint x: 40, startPoint y: 309, endPoint x: 48, endPoint y: 310, distance: 8.1
click at [48, 310] on span at bounding box center [47, 308] width 14 height 14
click at [44, 306] on span at bounding box center [48, 308] width 14 height 14
drag, startPoint x: 45, startPoint y: 306, endPoint x: 38, endPoint y: 307, distance: 7.1
click at [38, 307] on span at bounding box center [40, 308] width 14 height 14
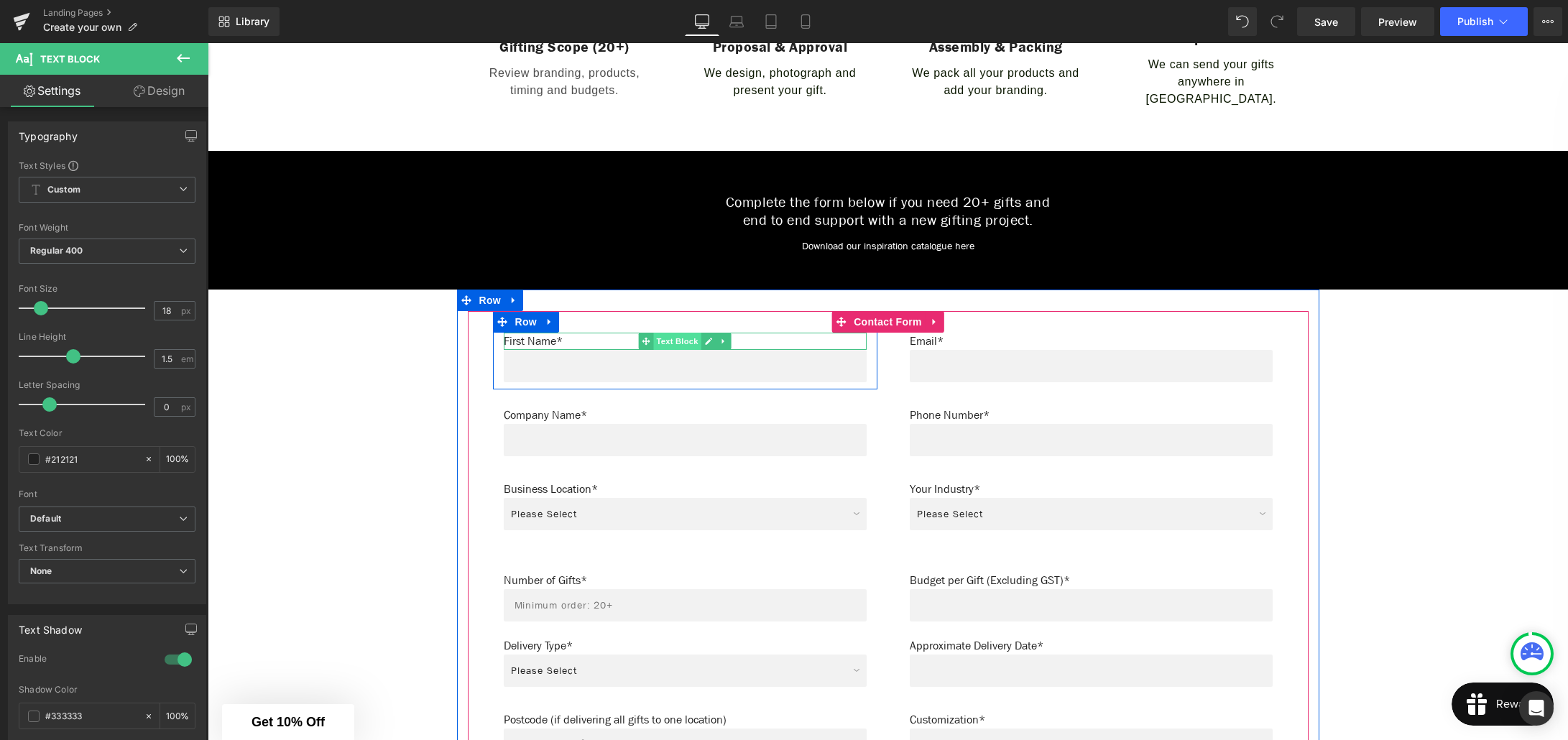
click at [669, 332] on span "Text Block" at bounding box center [677, 341] width 47 height 17
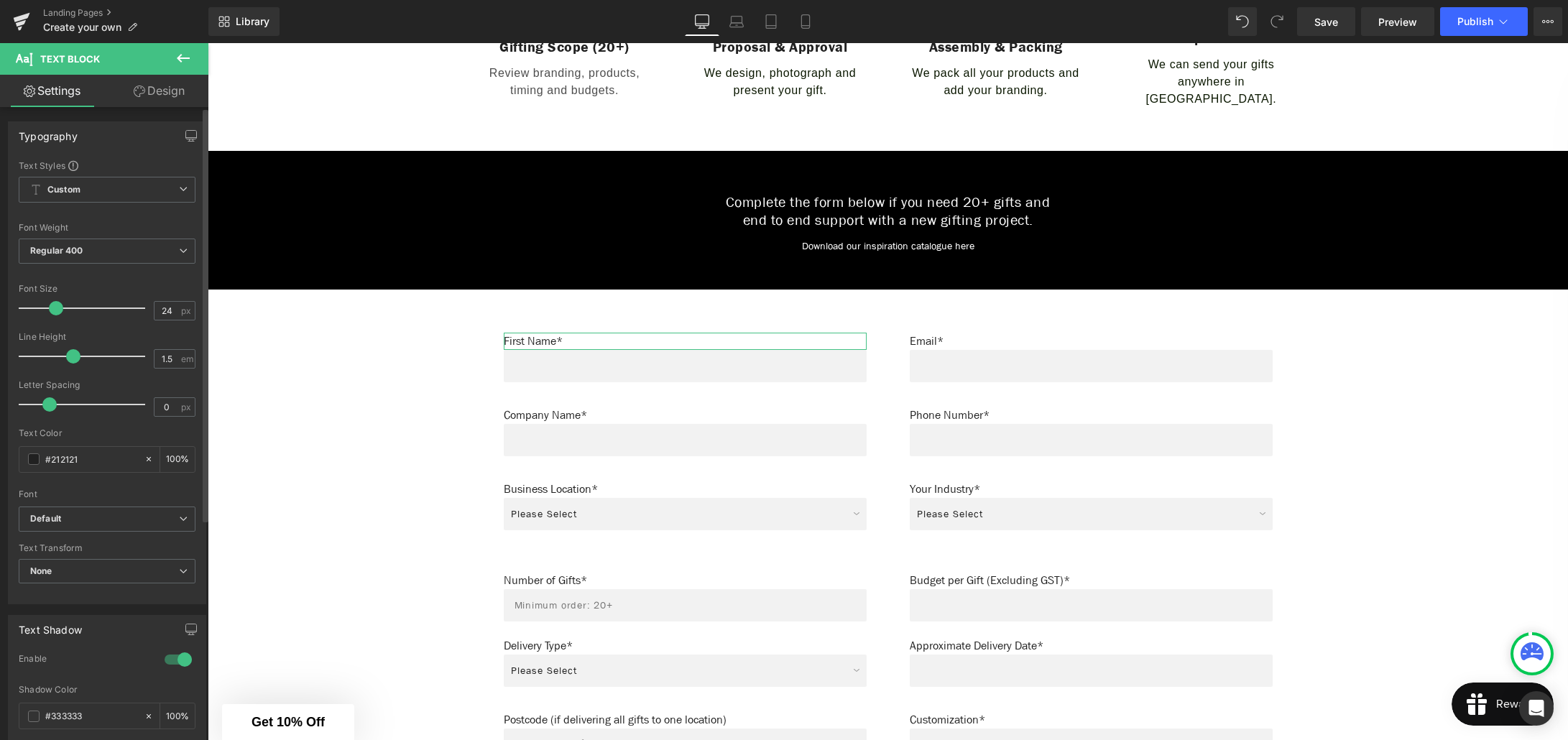
type input "23"
click at [46, 311] on span at bounding box center [47, 308] width 14 height 14
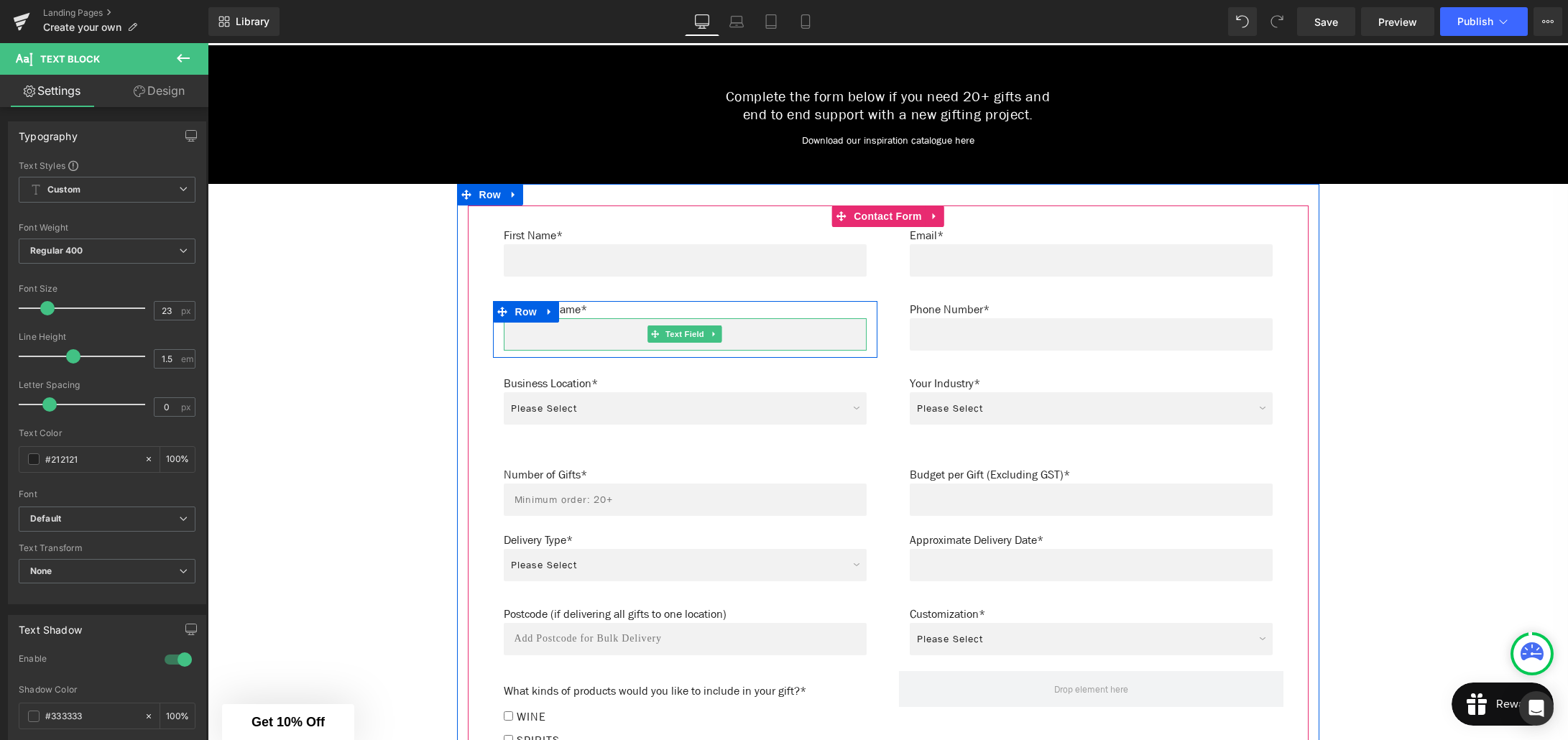
scroll to position [1005, 0]
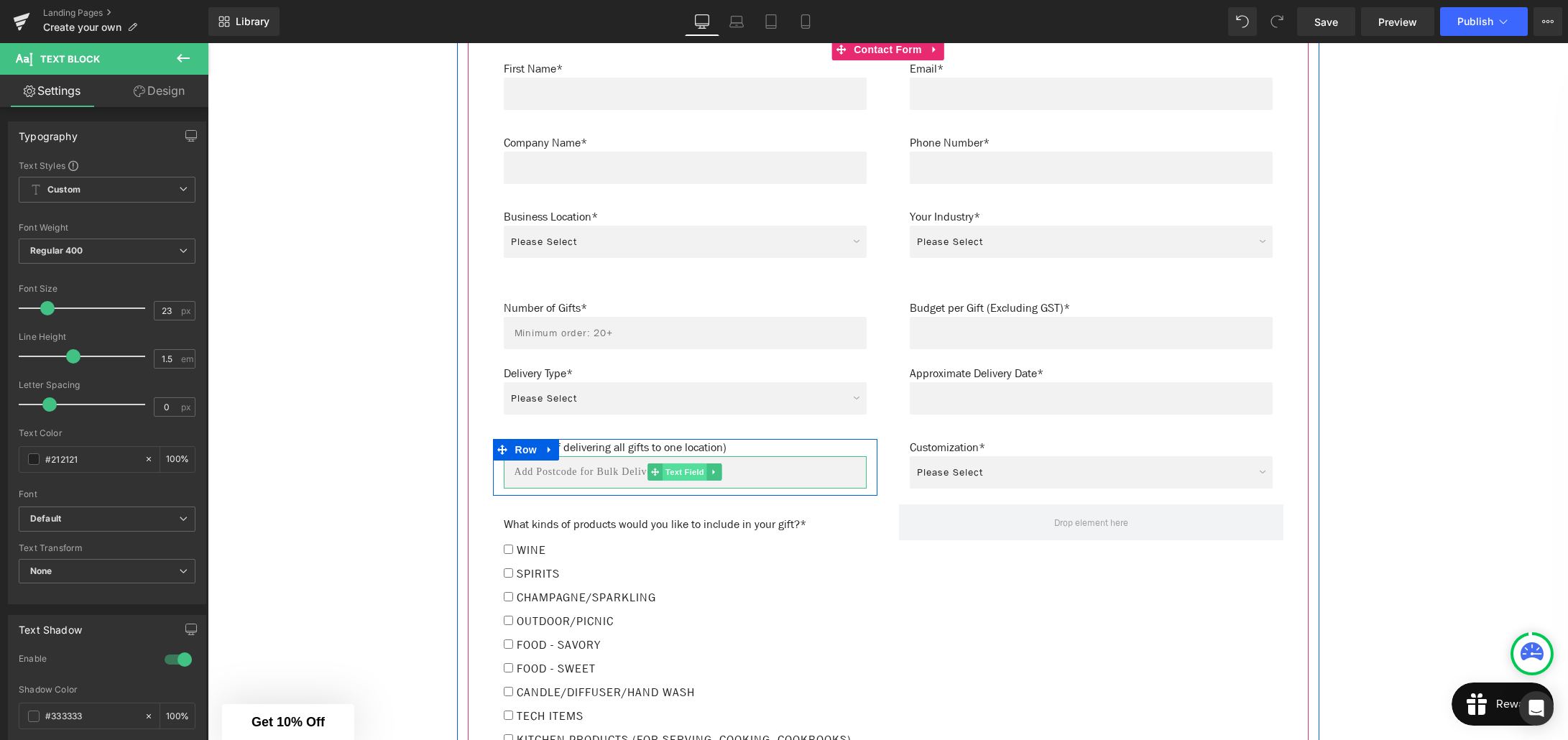
click at [678, 465] on span "Text Field" at bounding box center [685, 472] width 44 height 17
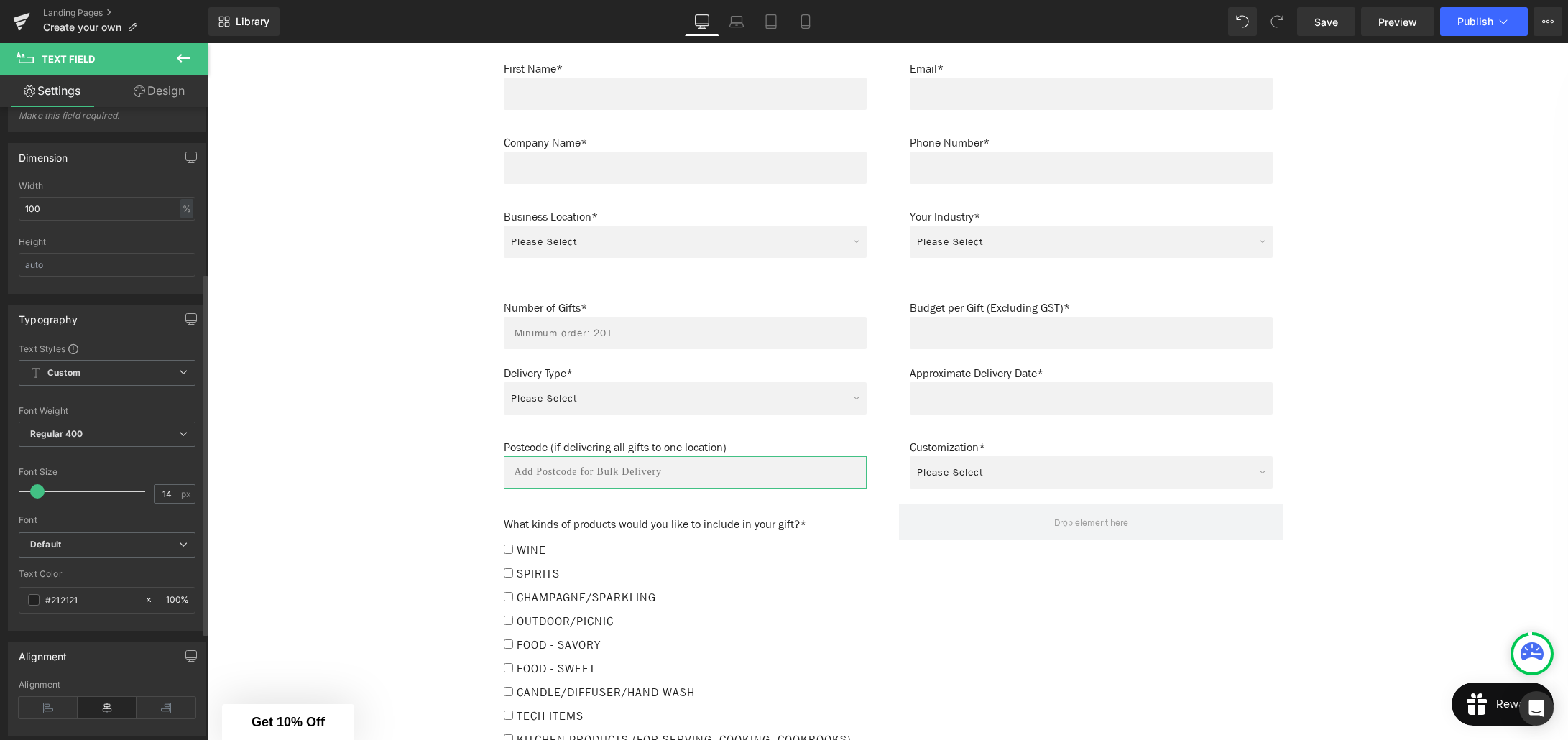
scroll to position [332, 0]
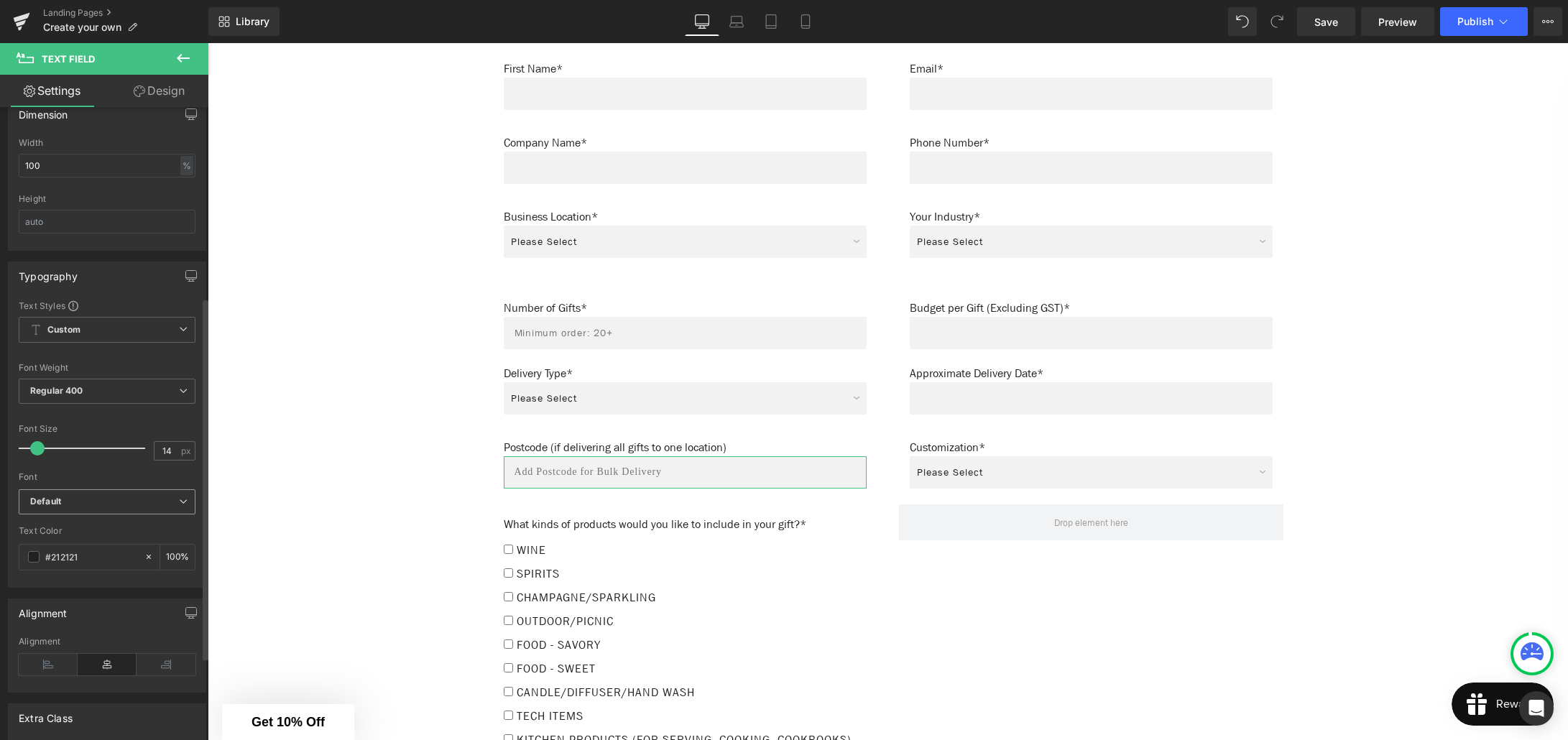
click at [102, 506] on b "Default" at bounding box center [105, 501] width 149 height 12
click at [96, 524] on li "Default" at bounding box center [105, 528] width 171 height 23
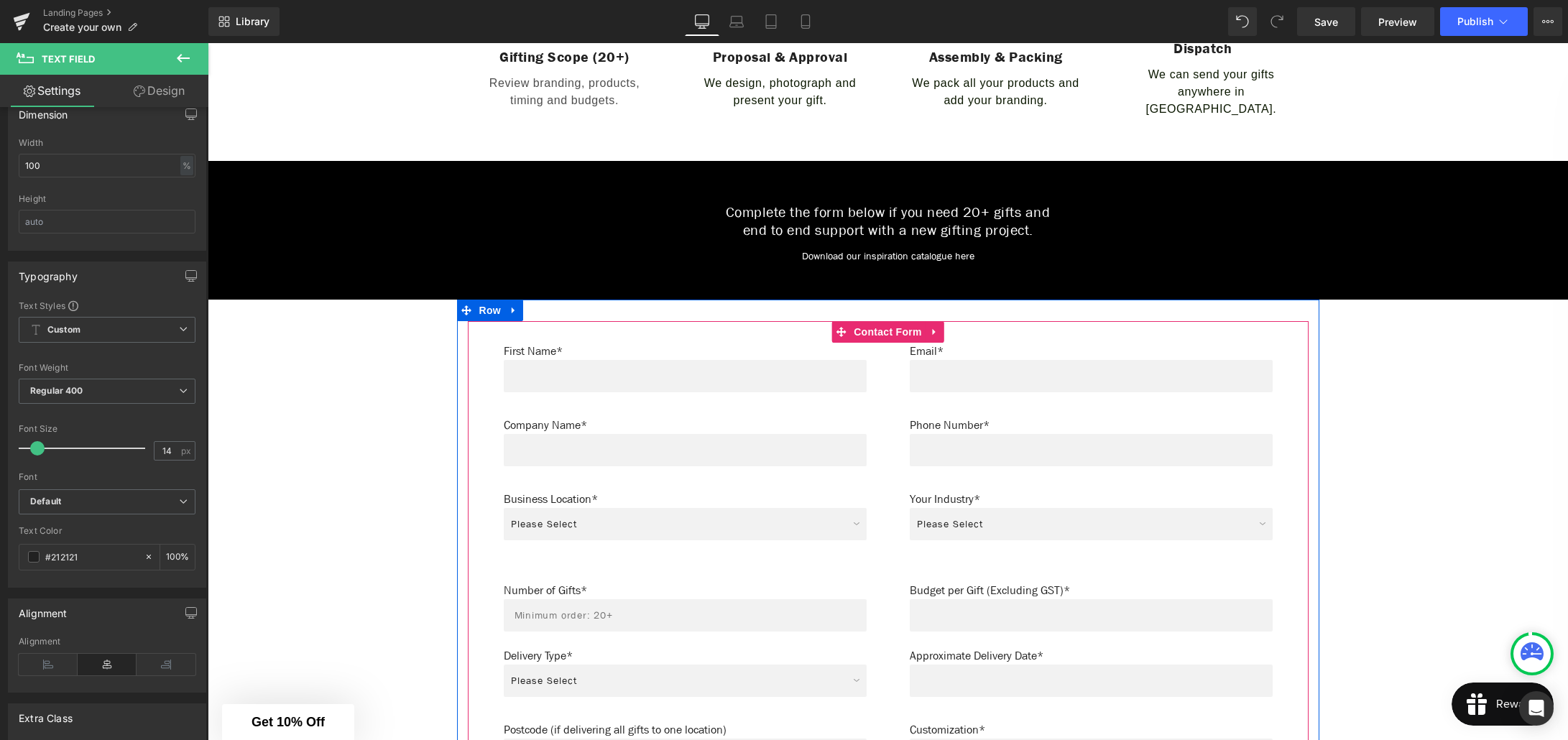
scroll to position [720, 0]
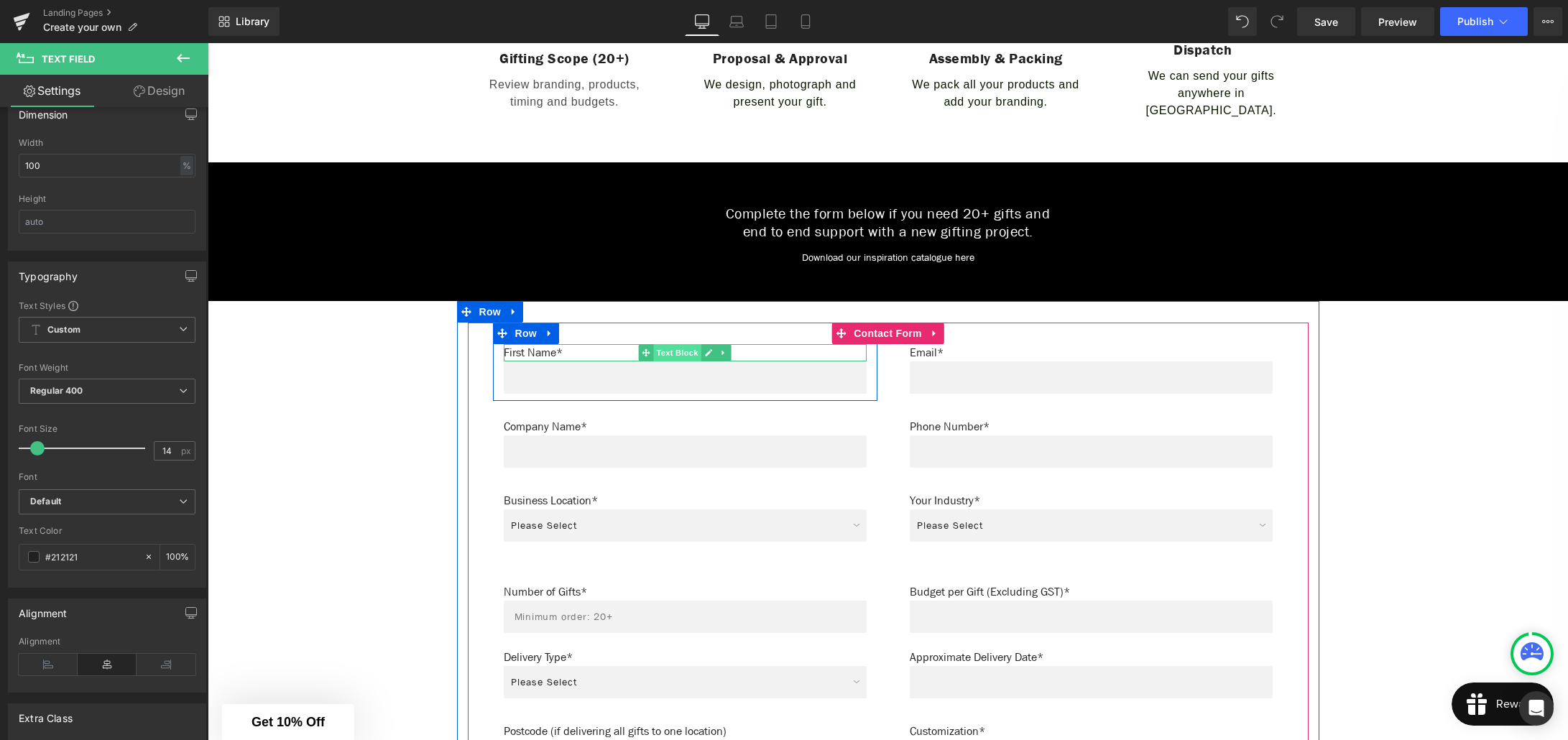
click at [667, 346] on span "Text Block" at bounding box center [677, 352] width 47 height 17
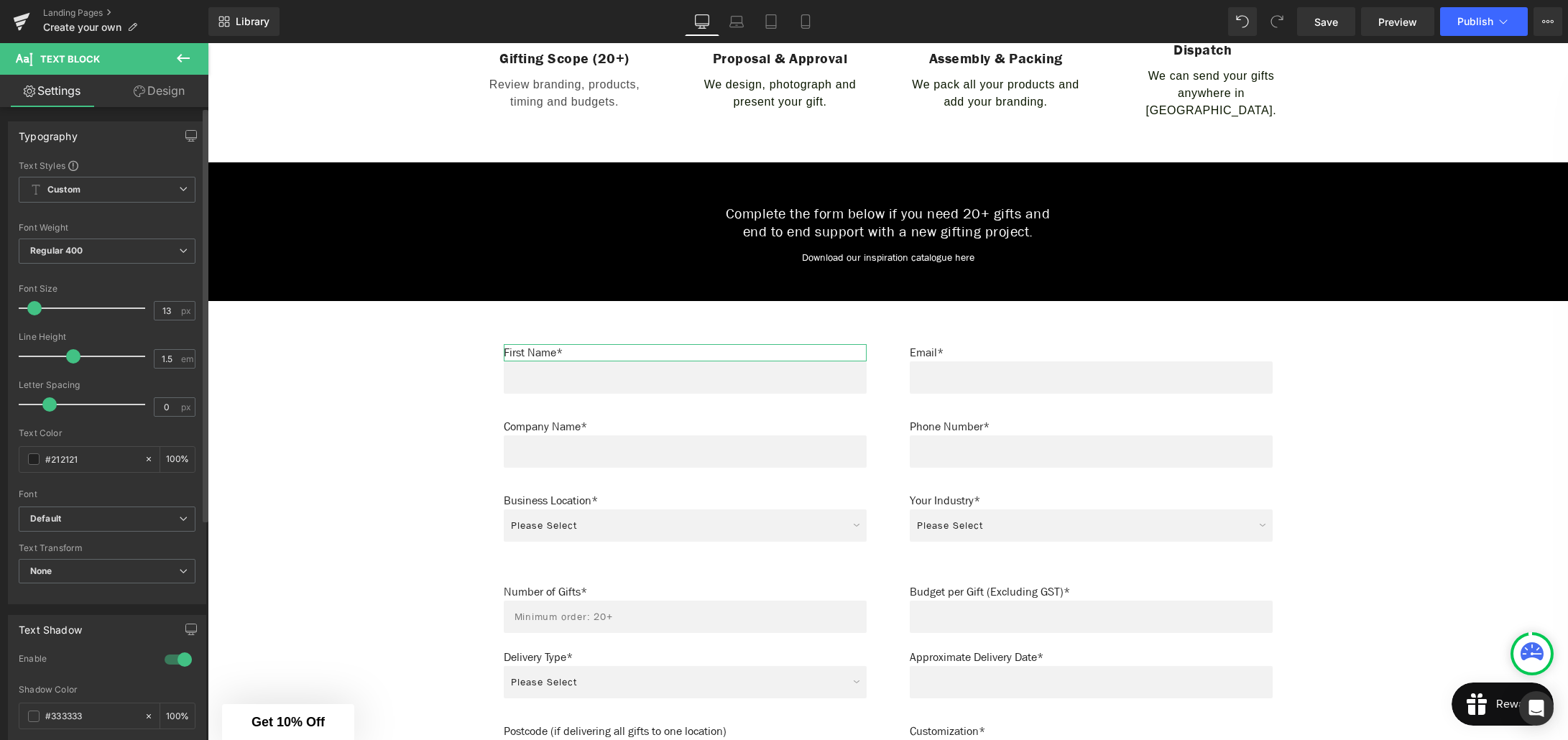
type input "14"
drag, startPoint x: 44, startPoint y: 307, endPoint x: 34, endPoint y: 311, distance: 10.8
click at [34, 311] on span at bounding box center [36, 308] width 14 height 14
click at [1336, 23] on span "Save" at bounding box center [1326, 22] width 24 height 15
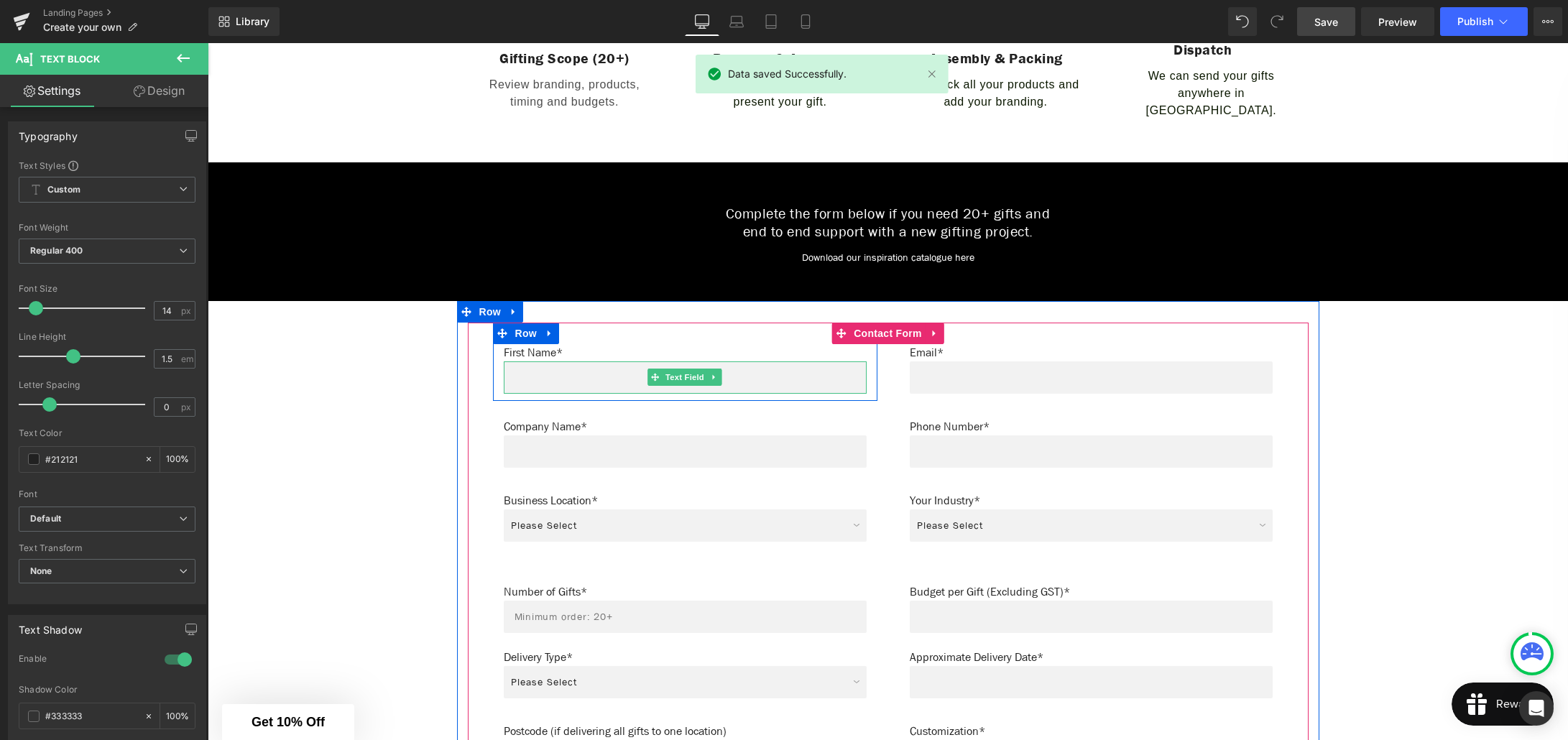
click at [570, 366] on input "text" at bounding box center [685, 378] width 363 height 32
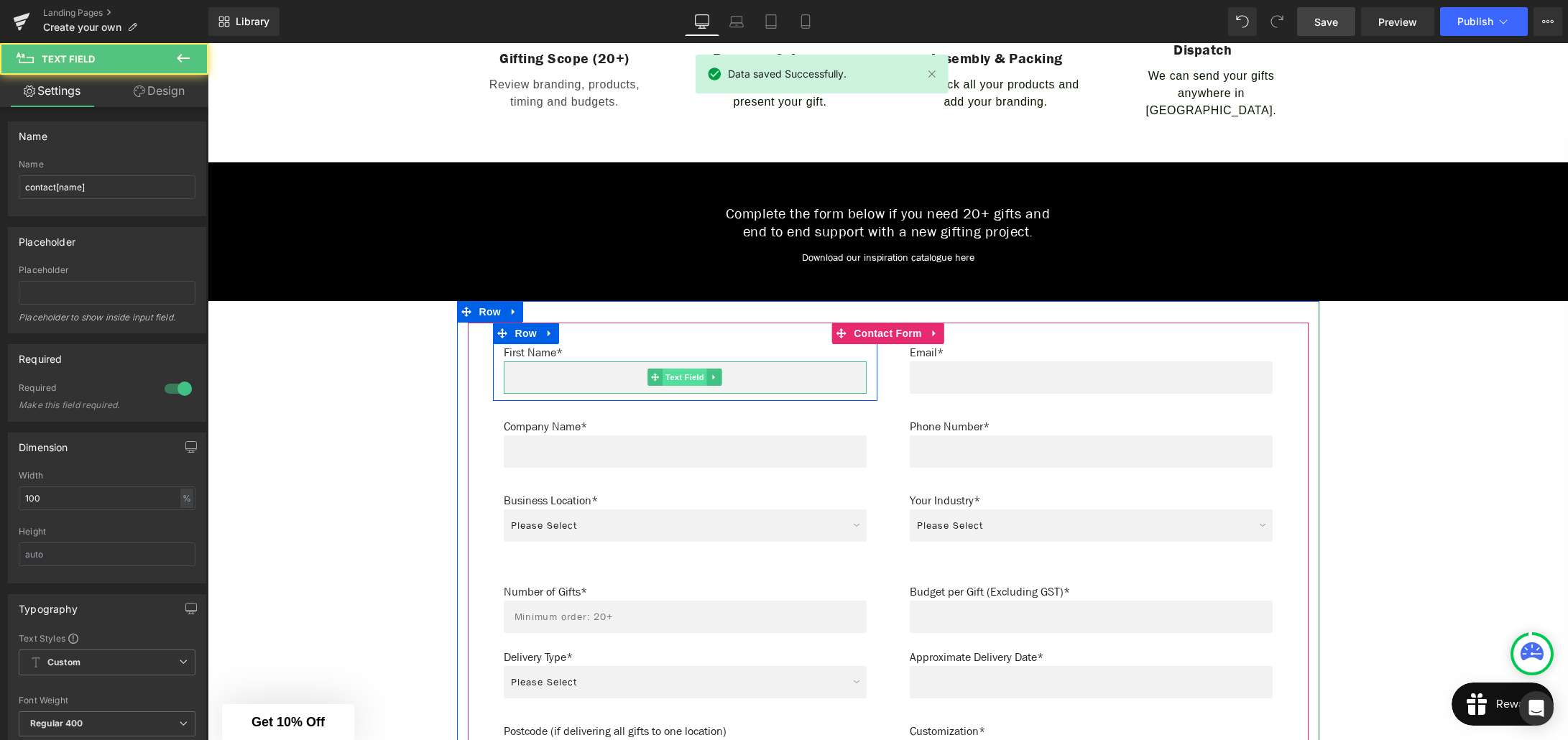
click at [696, 371] on span "Text Field" at bounding box center [685, 377] width 44 height 17
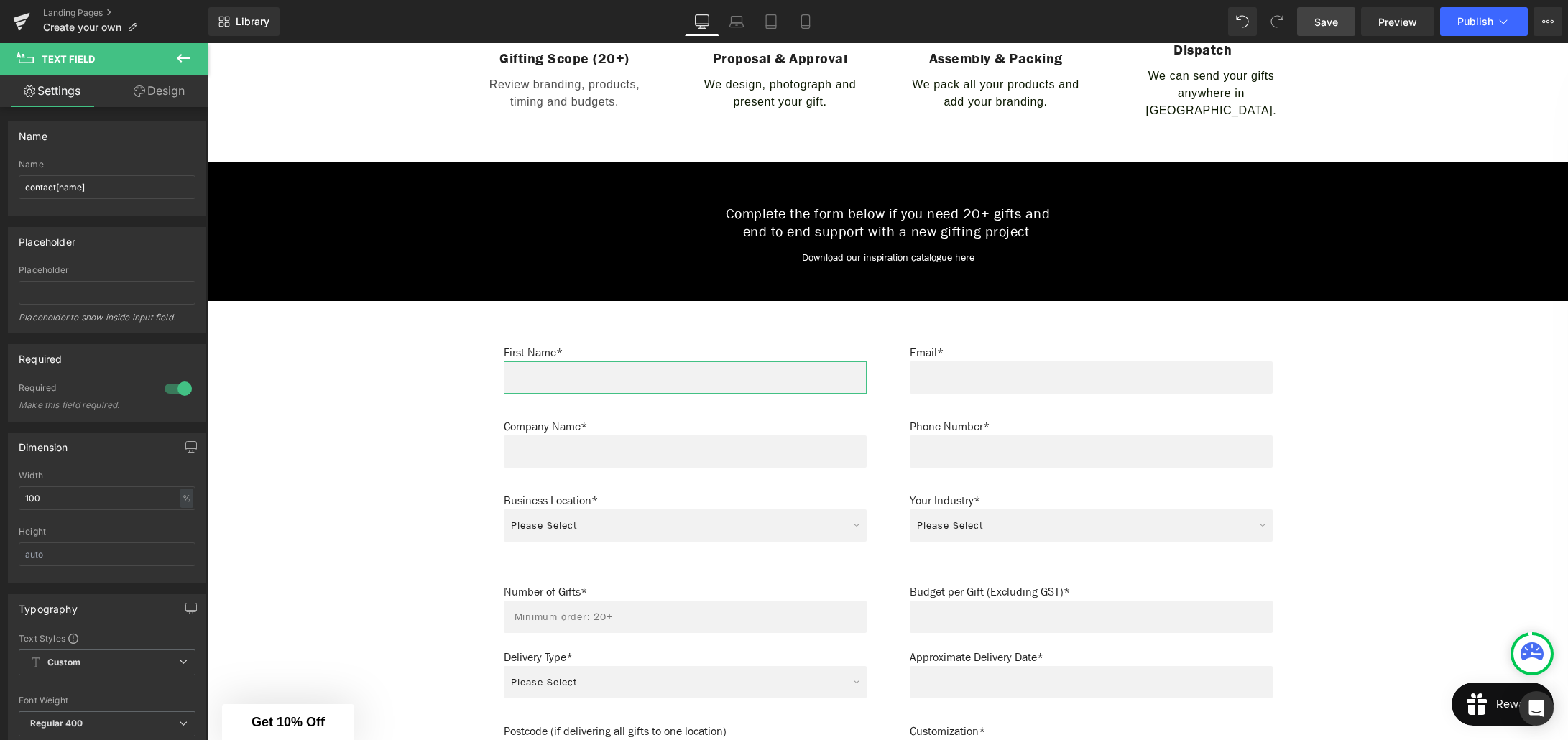
click at [147, 87] on link "Design" at bounding box center [159, 90] width 105 height 32
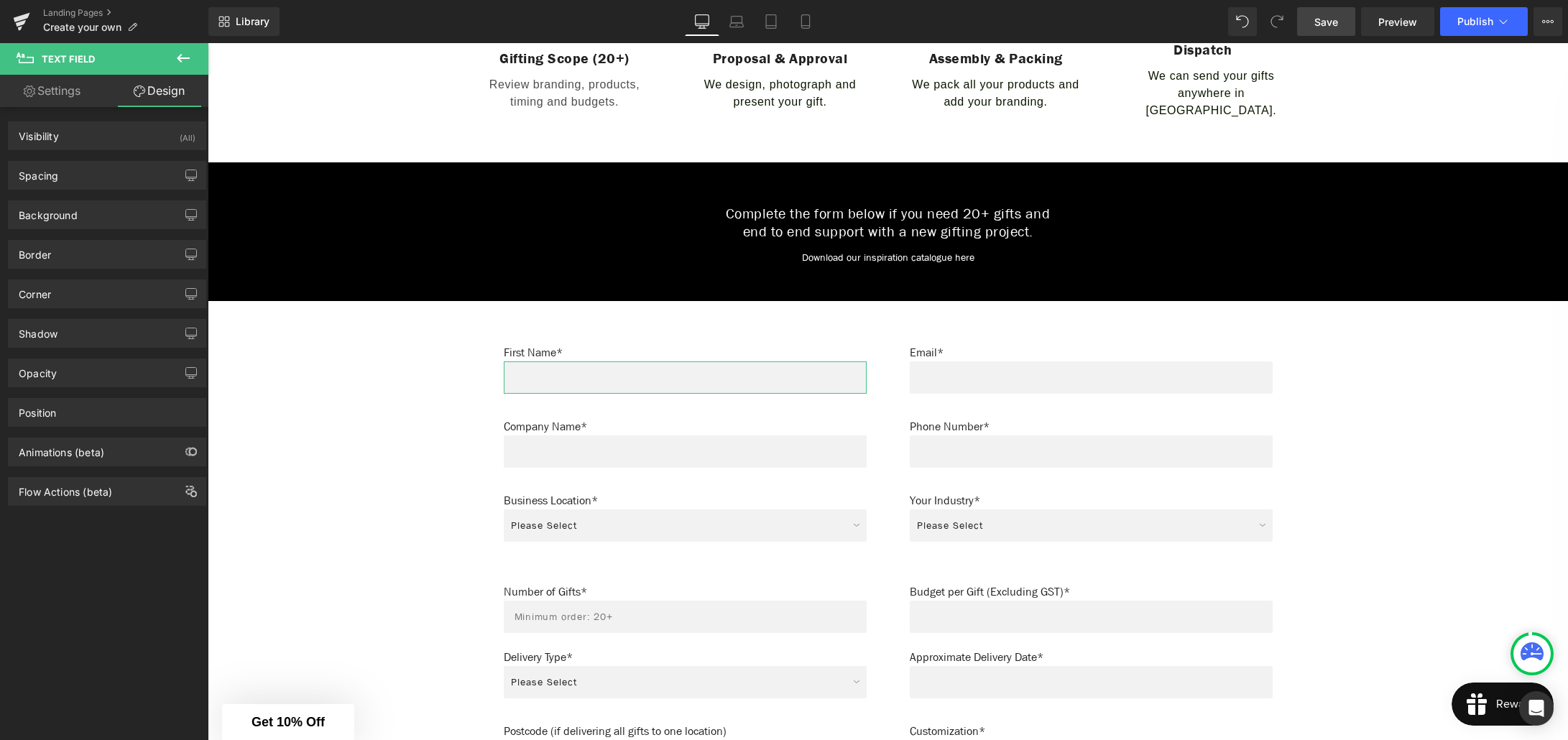
type input "#f2f2f2"
type input "100"
click at [107, 218] on div "Background" at bounding box center [106, 215] width 197 height 27
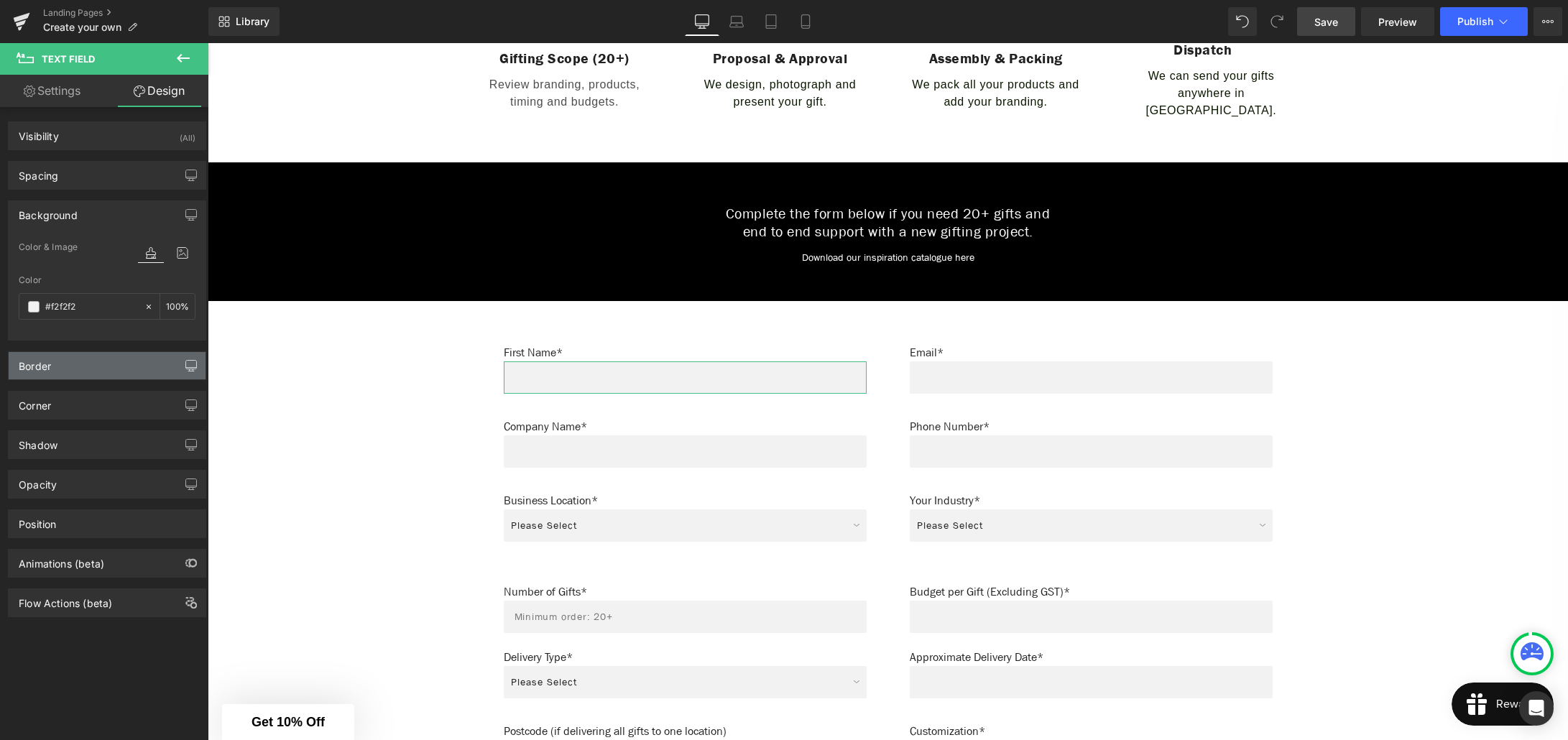
click at [186, 368] on icon "button" at bounding box center [191, 365] width 11 height 11
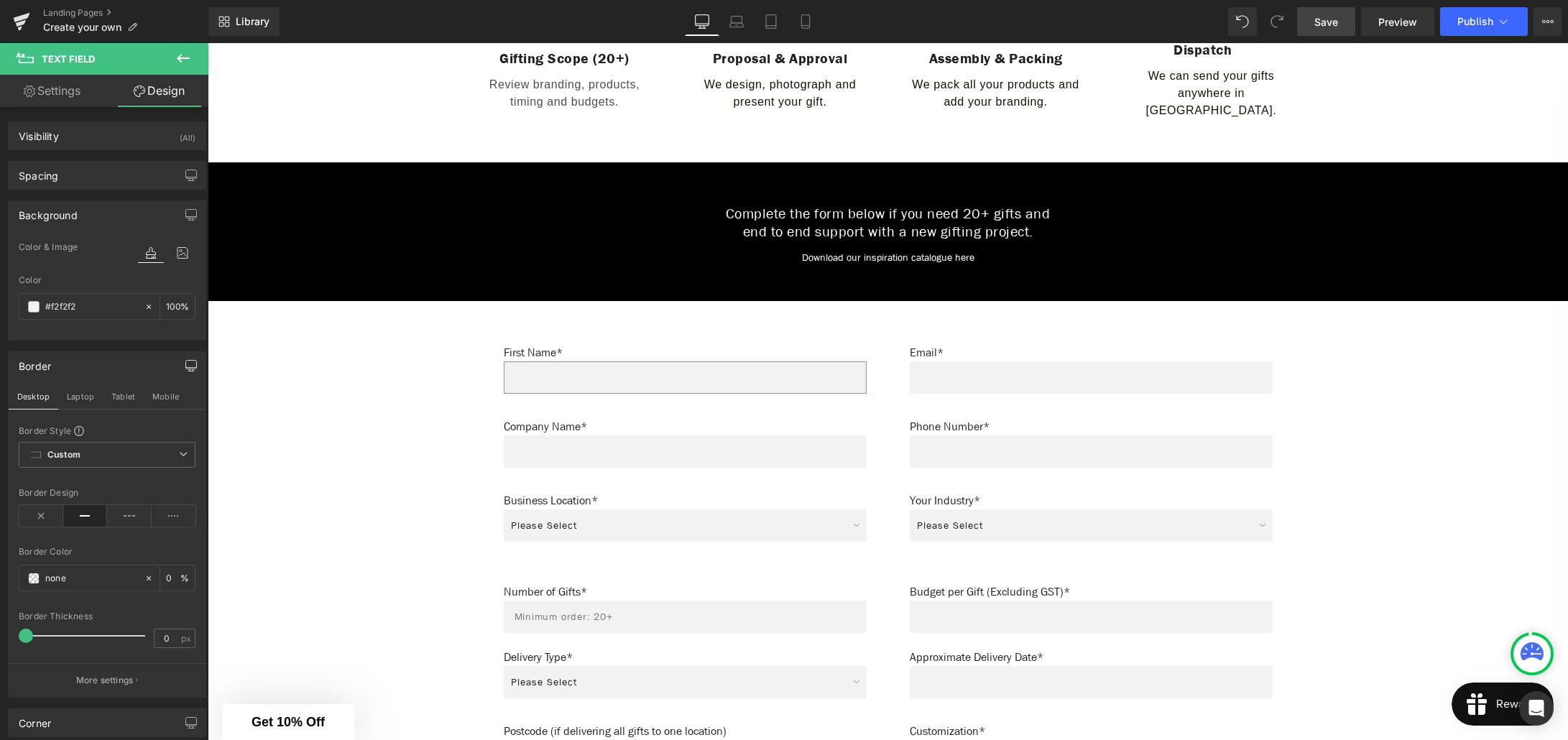
click at [186, 369] on icon "button" at bounding box center [191, 365] width 11 height 11
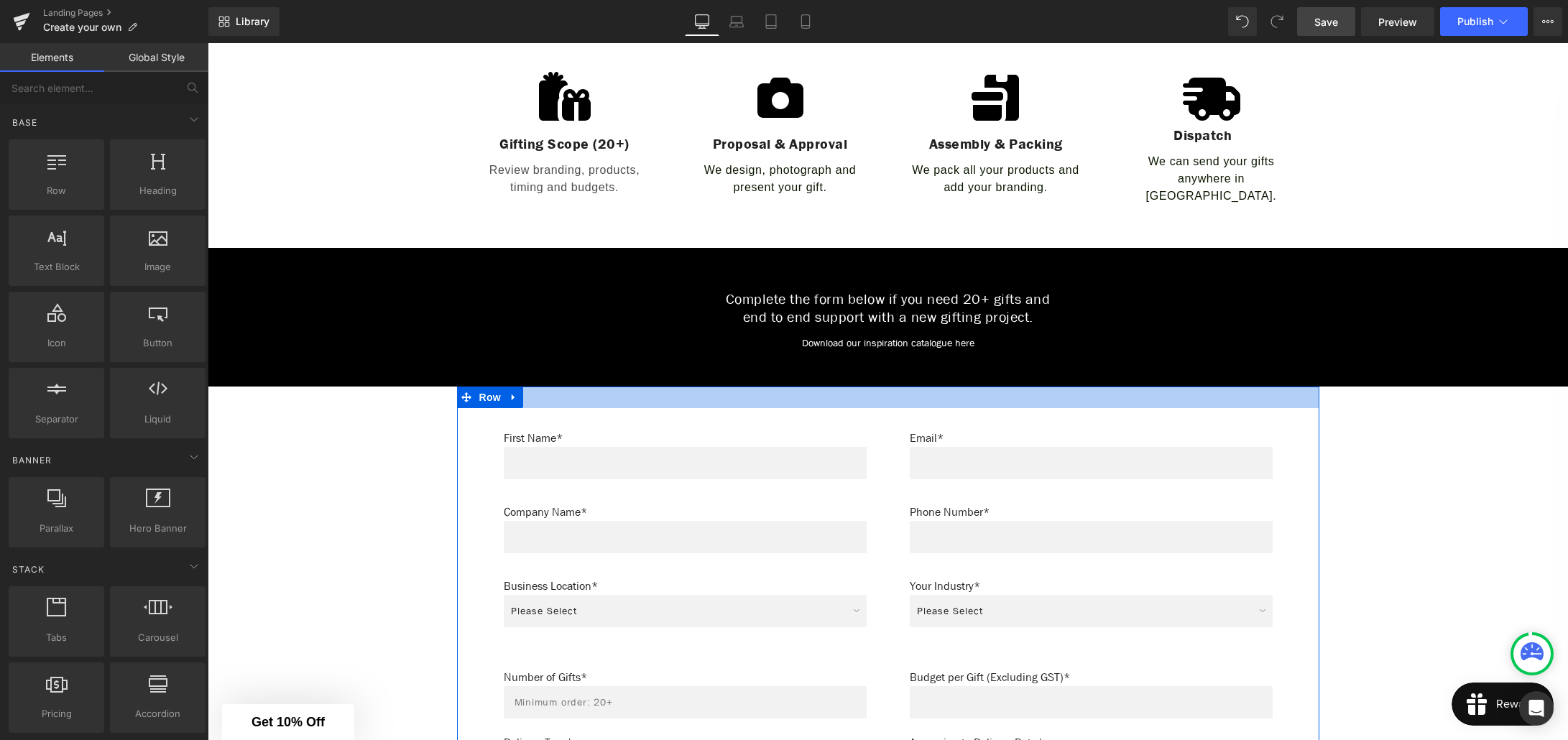
scroll to position [626, 0]
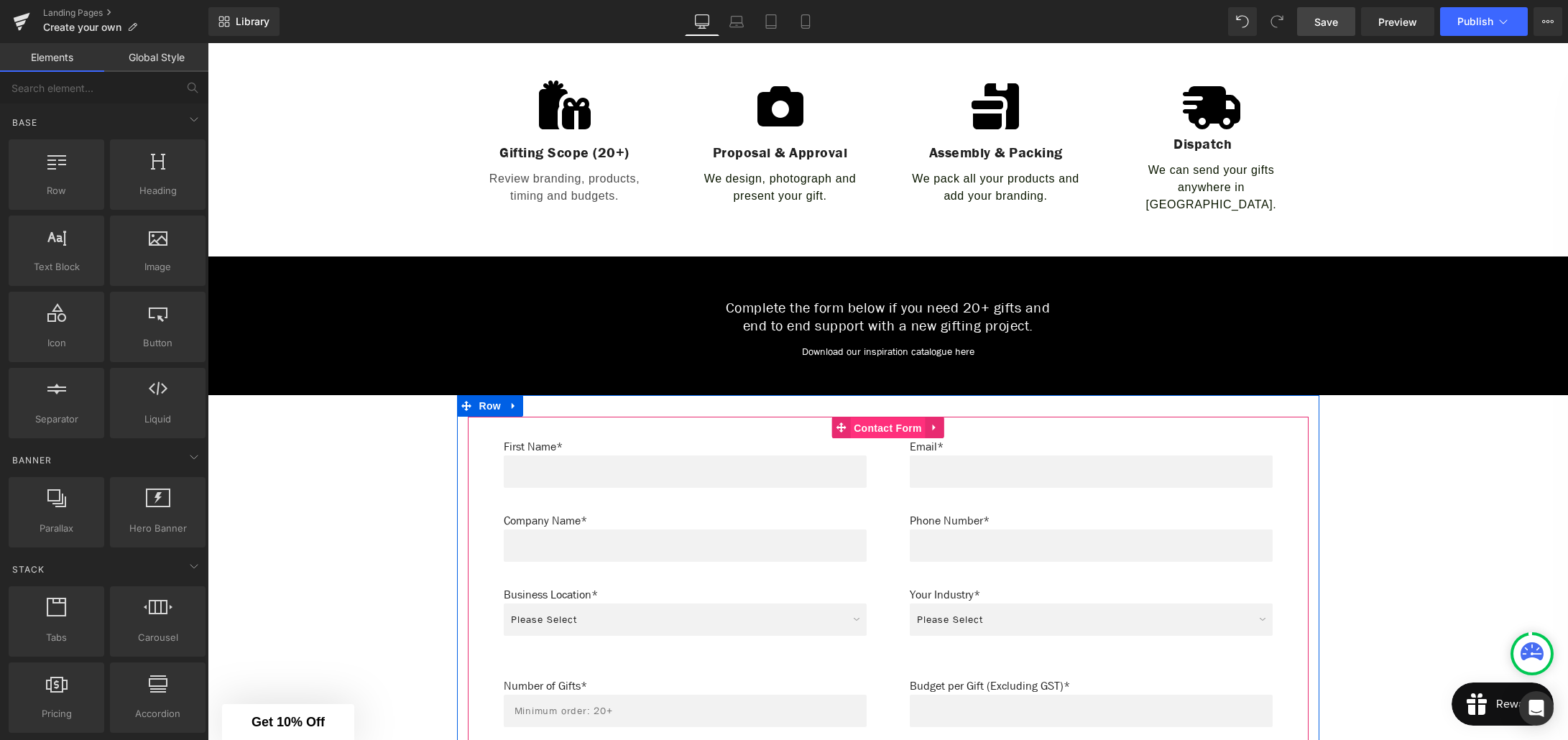
click at [869, 417] on span "Contact Form" at bounding box center [888, 427] width 75 height 22
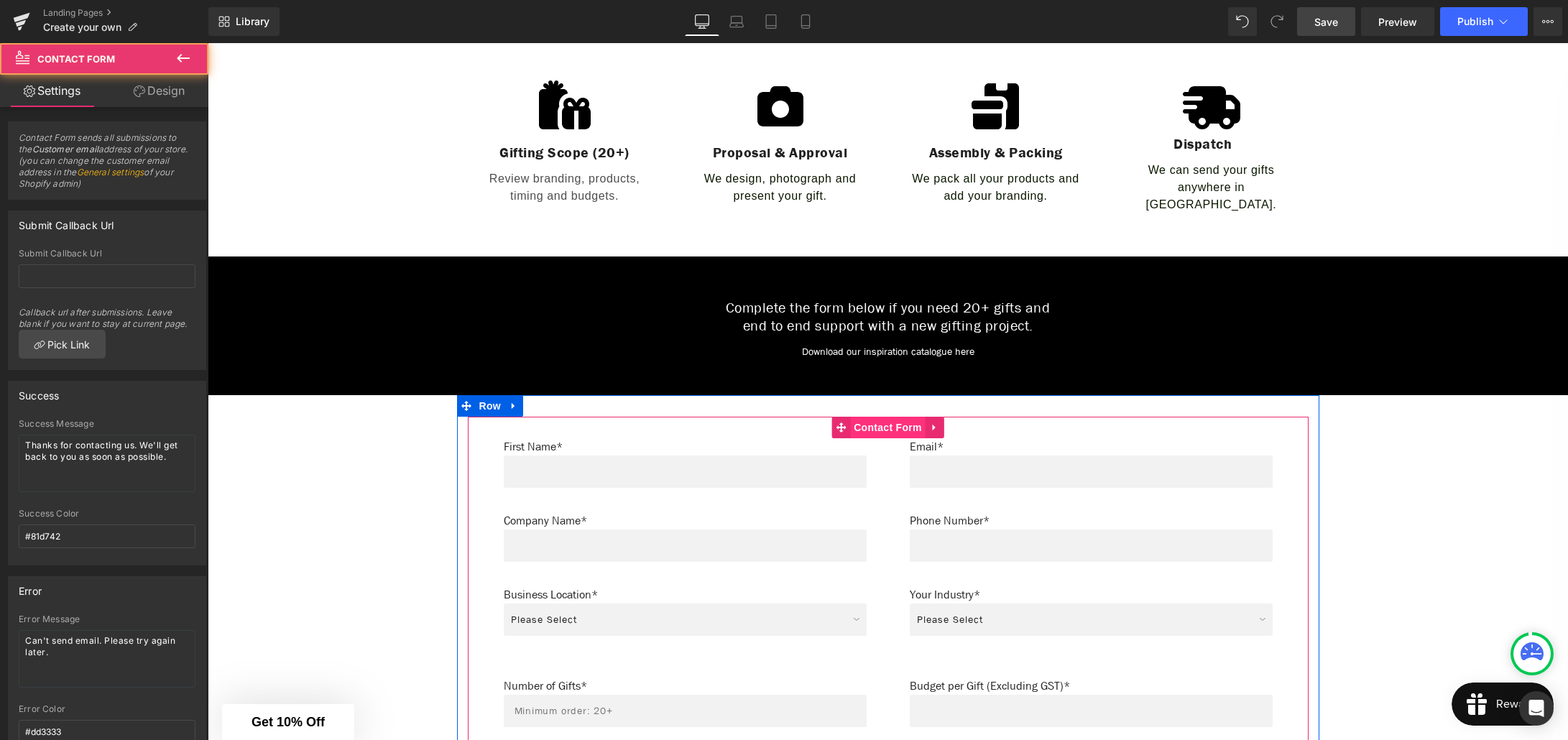
click at [884, 417] on span "Contact Form" at bounding box center [888, 427] width 75 height 22
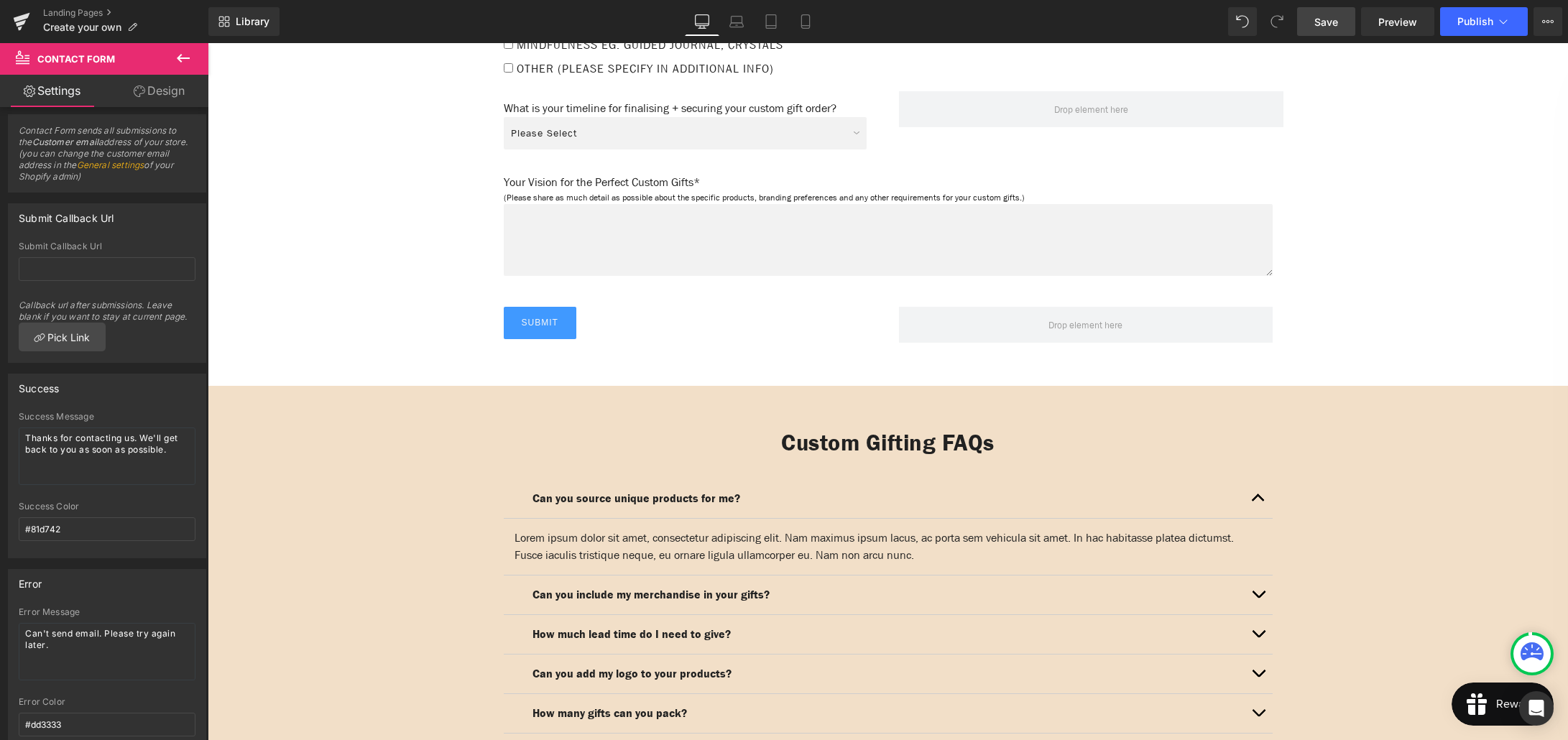
scroll to position [1824, 0]
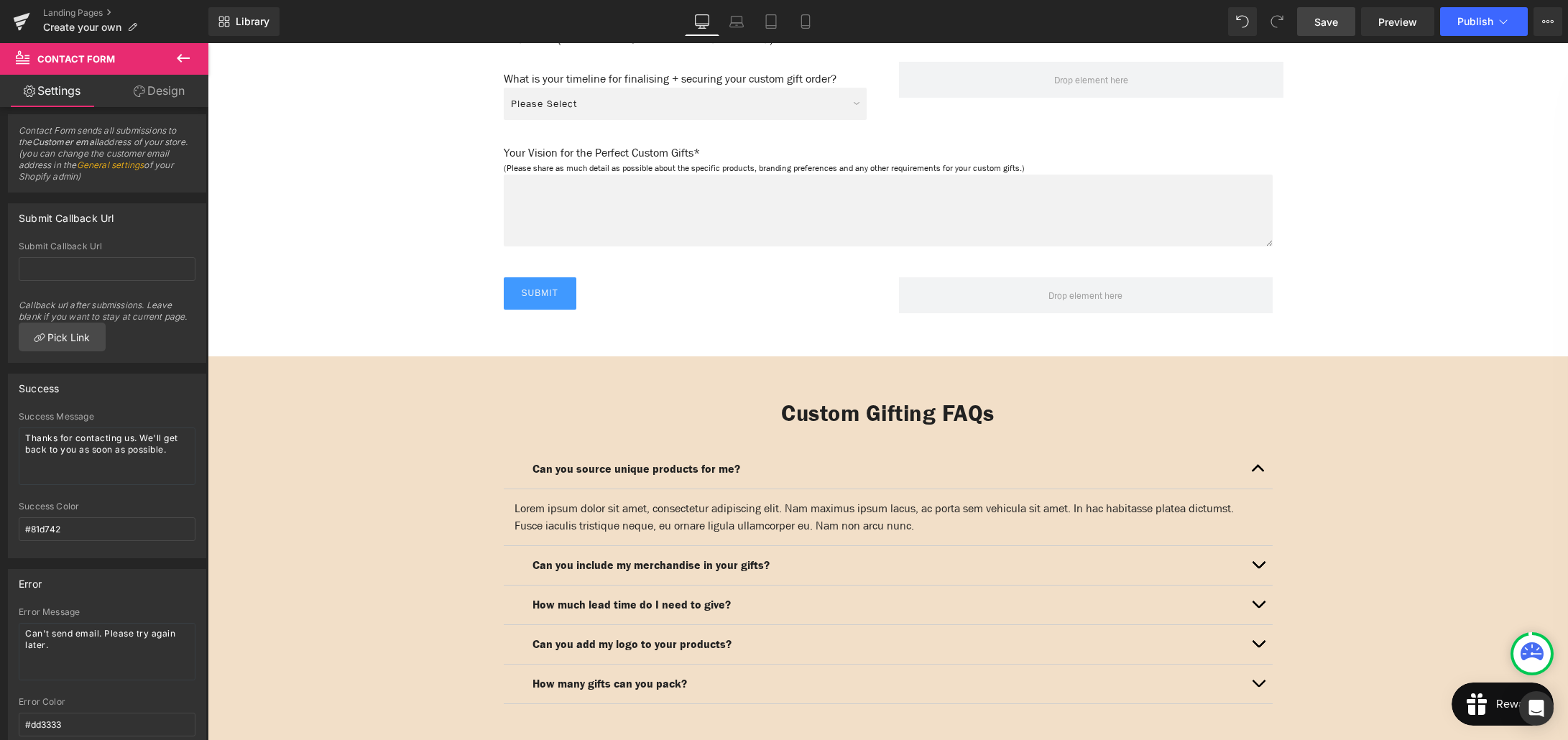
click at [537, 295] on div "Submit Submit Button Row" at bounding box center [887, 299] width 790 height 43
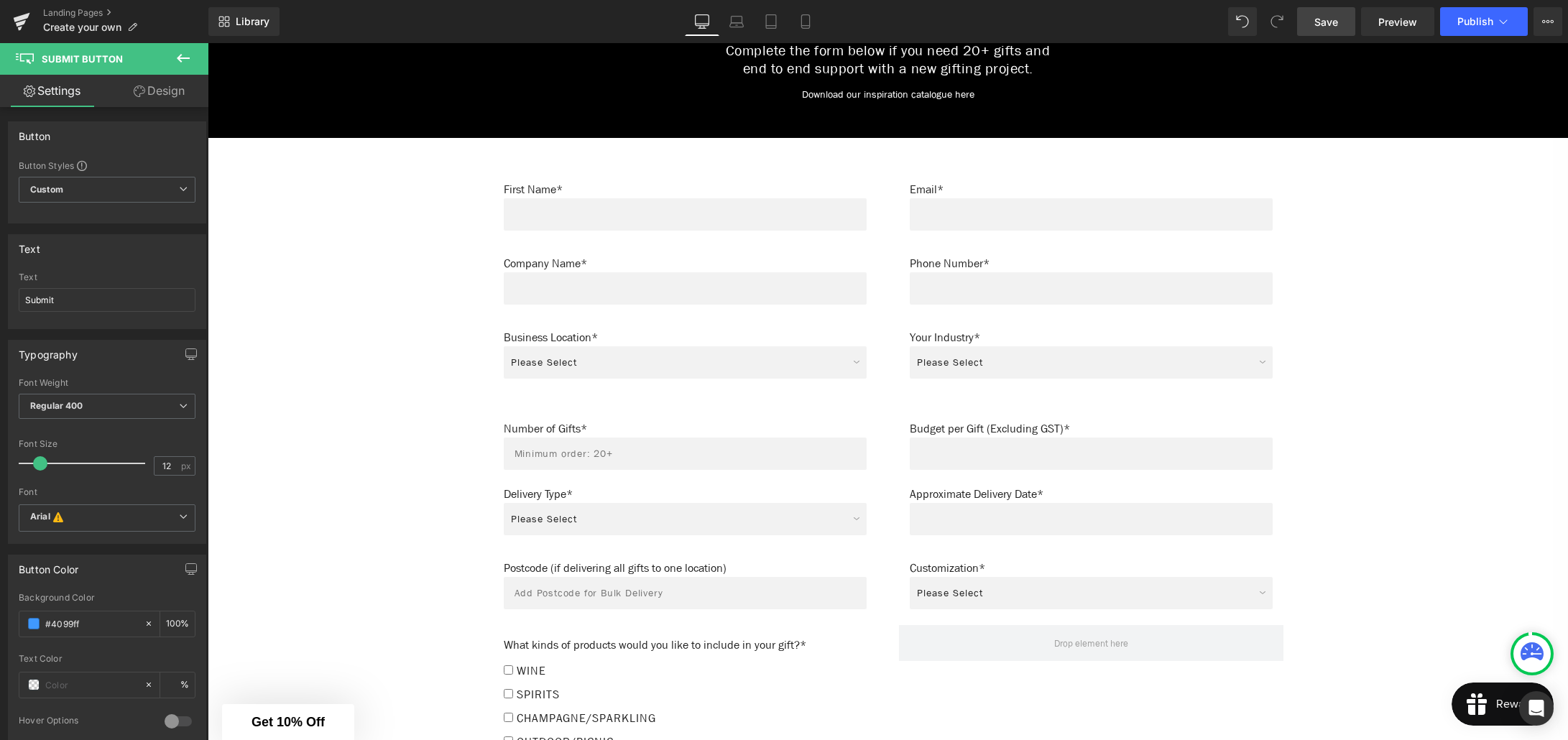
scroll to position [782, 0]
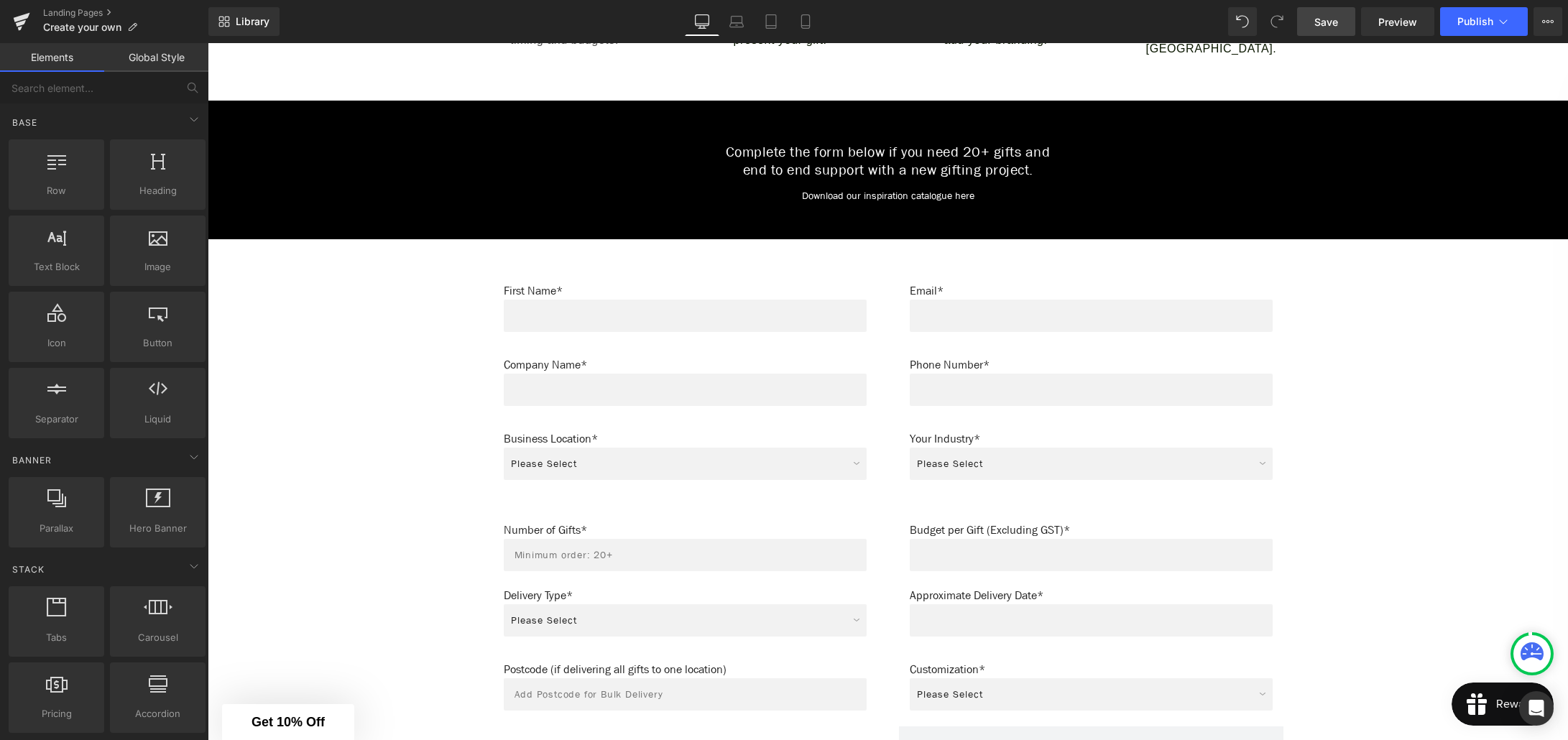
click at [395, 254] on div "Create Your Own Gift Heading This service is for 20+ customised gifts. Text Blo…" at bounding box center [888, 698] width 1360 height 2546
click at [350, 259] on div "Create Your Own Gift Heading This service is for 20+ customised gifts. Text Blo…" at bounding box center [888, 698] width 1360 height 2546
click at [236, 238] on div "Create Your Own Gift Heading This service is for 20+ customised gifts. Text Blo…" at bounding box center [888, 698] width 1360 height 2546
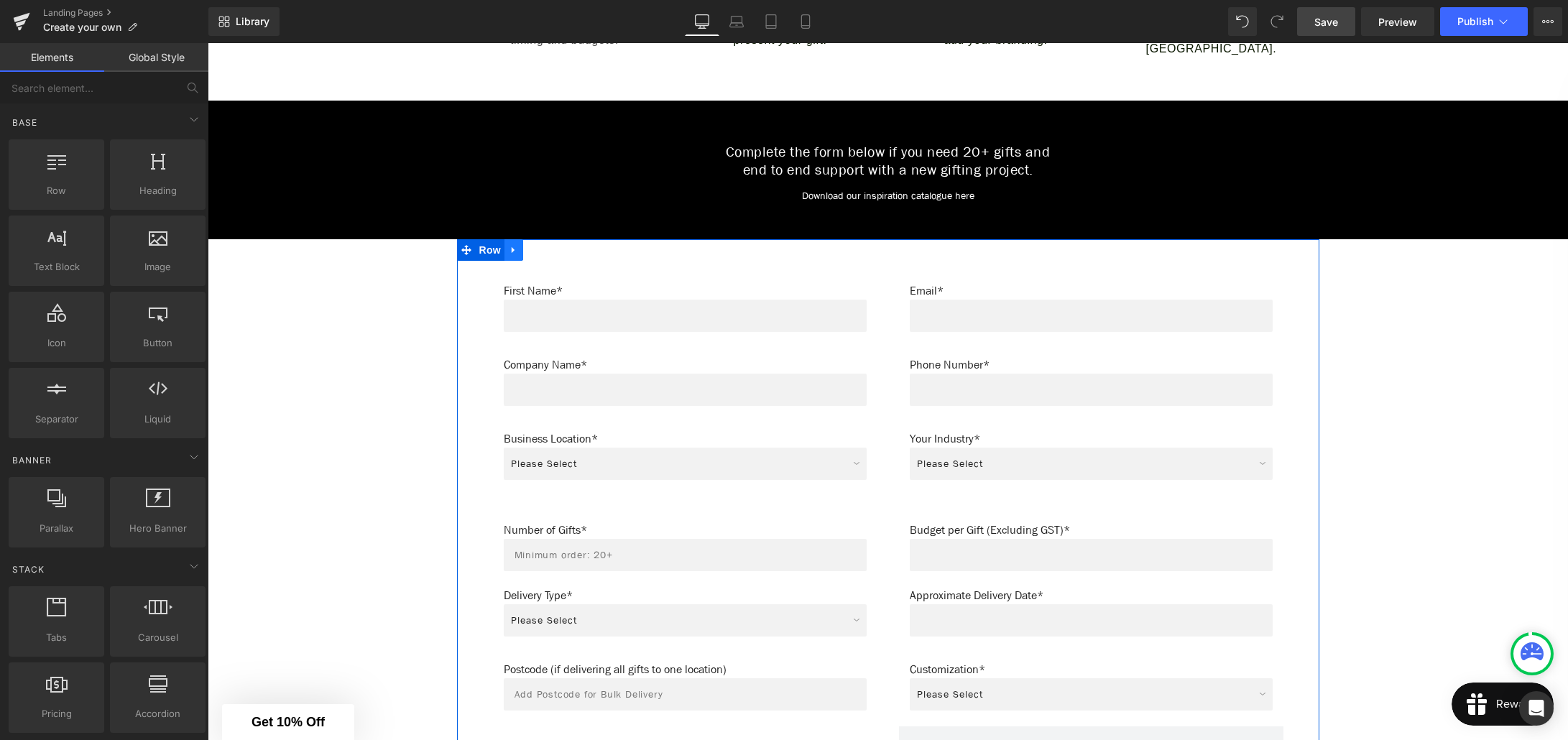
click at [515, 245] on icon at bounding box center [513, 249] width 10 height 10
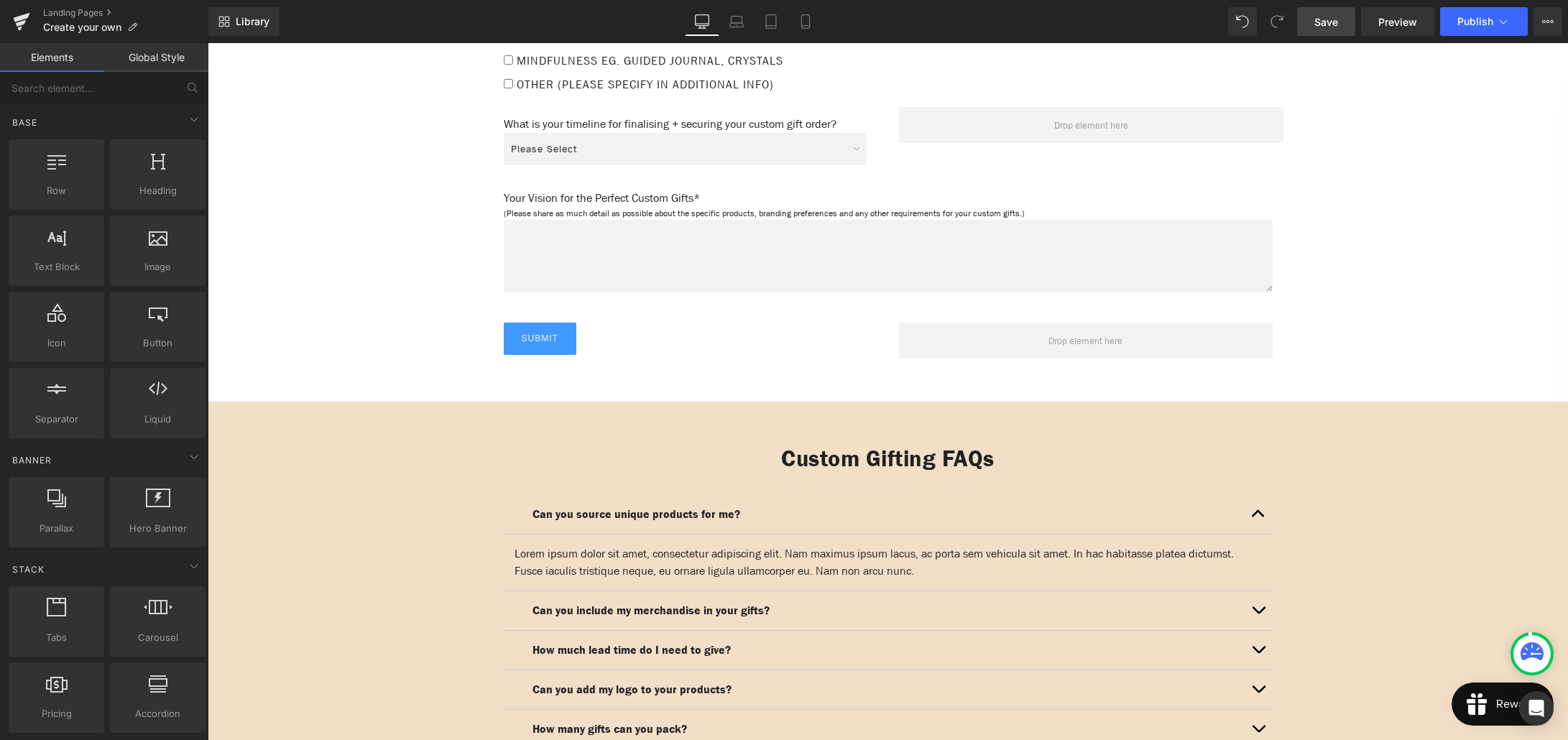
scroll to position [1774, 0]
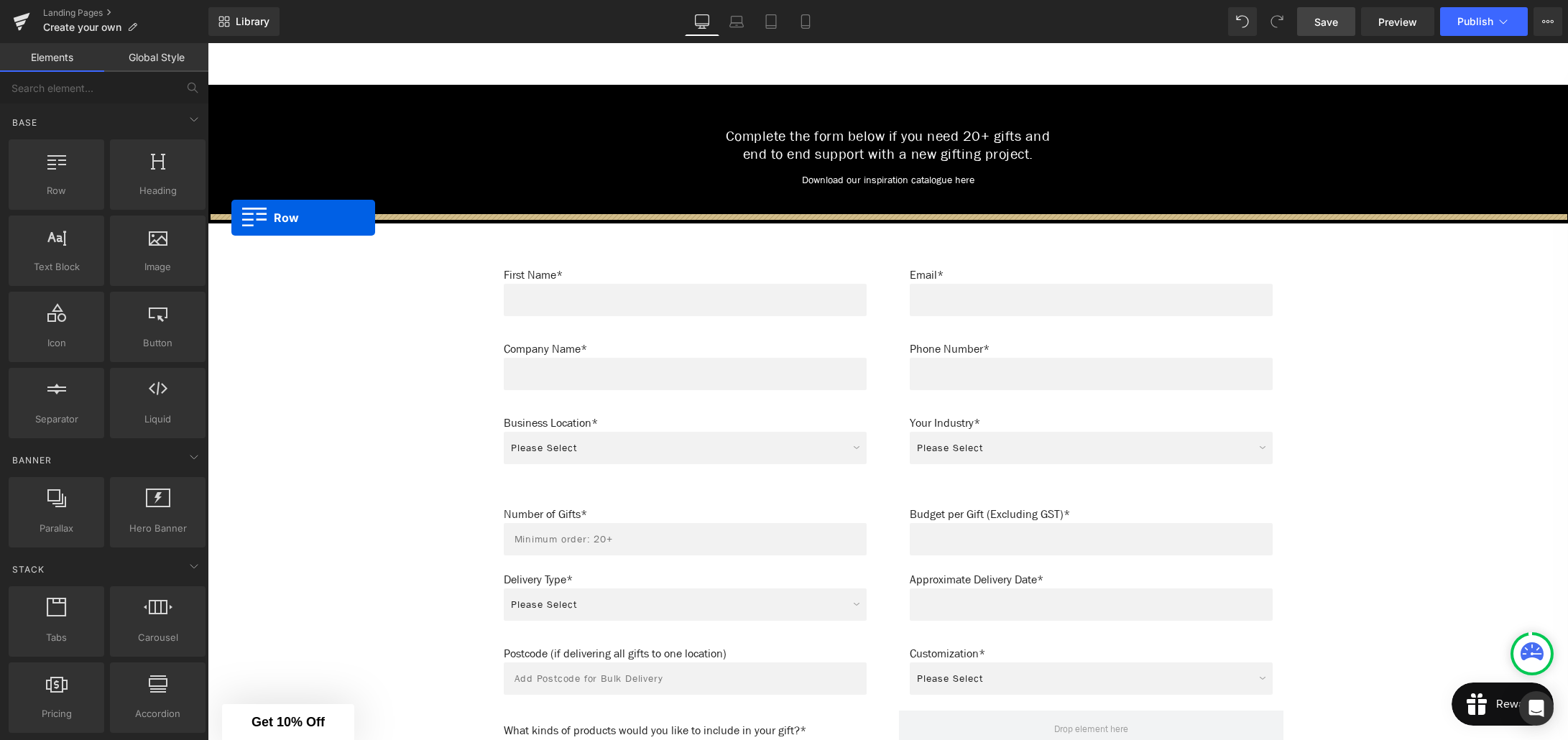
drag, startPoint x: 217, startPoint y: 420, endPoint x: 232, endPoint y: 218, distance: 202.6
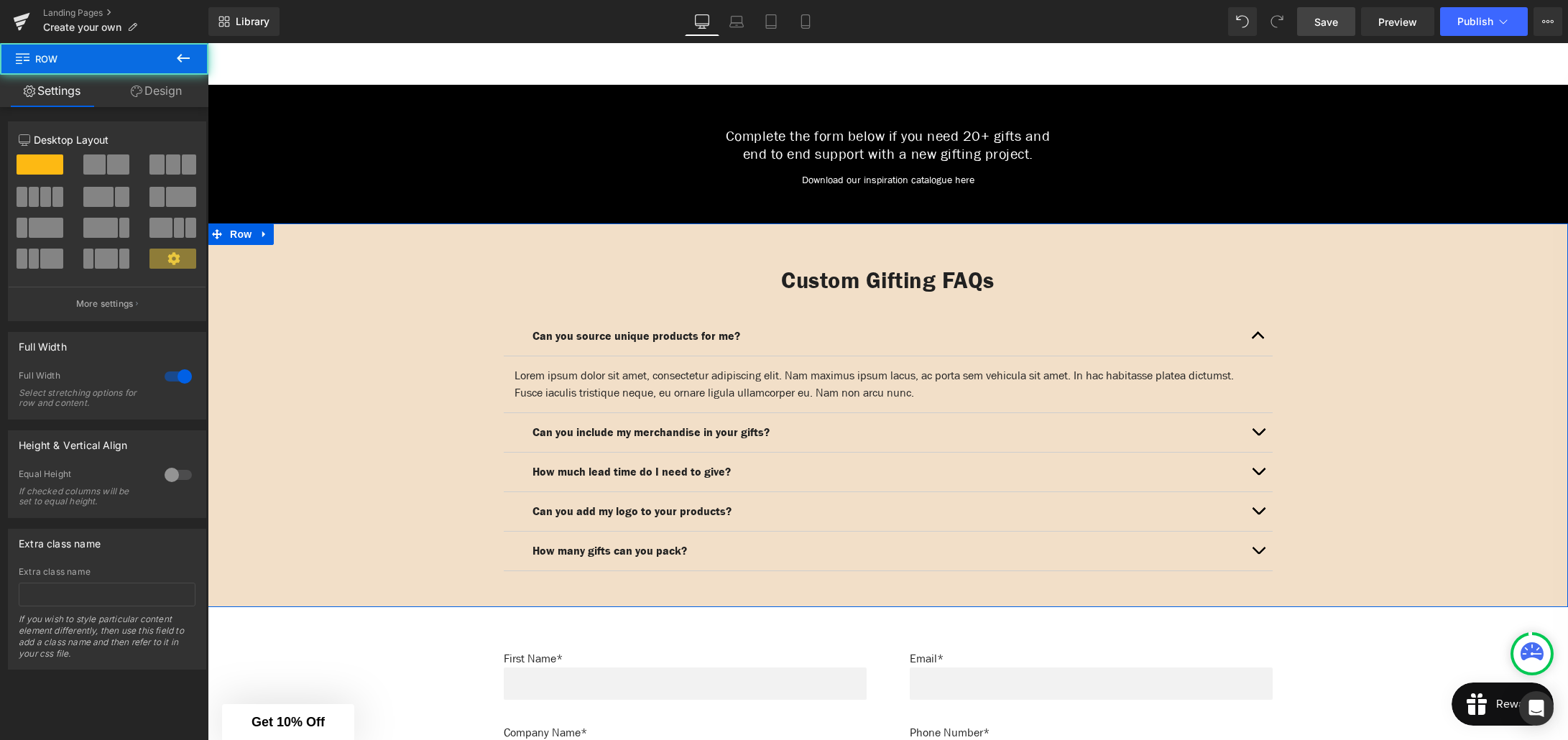
scroll to position [807, 0]
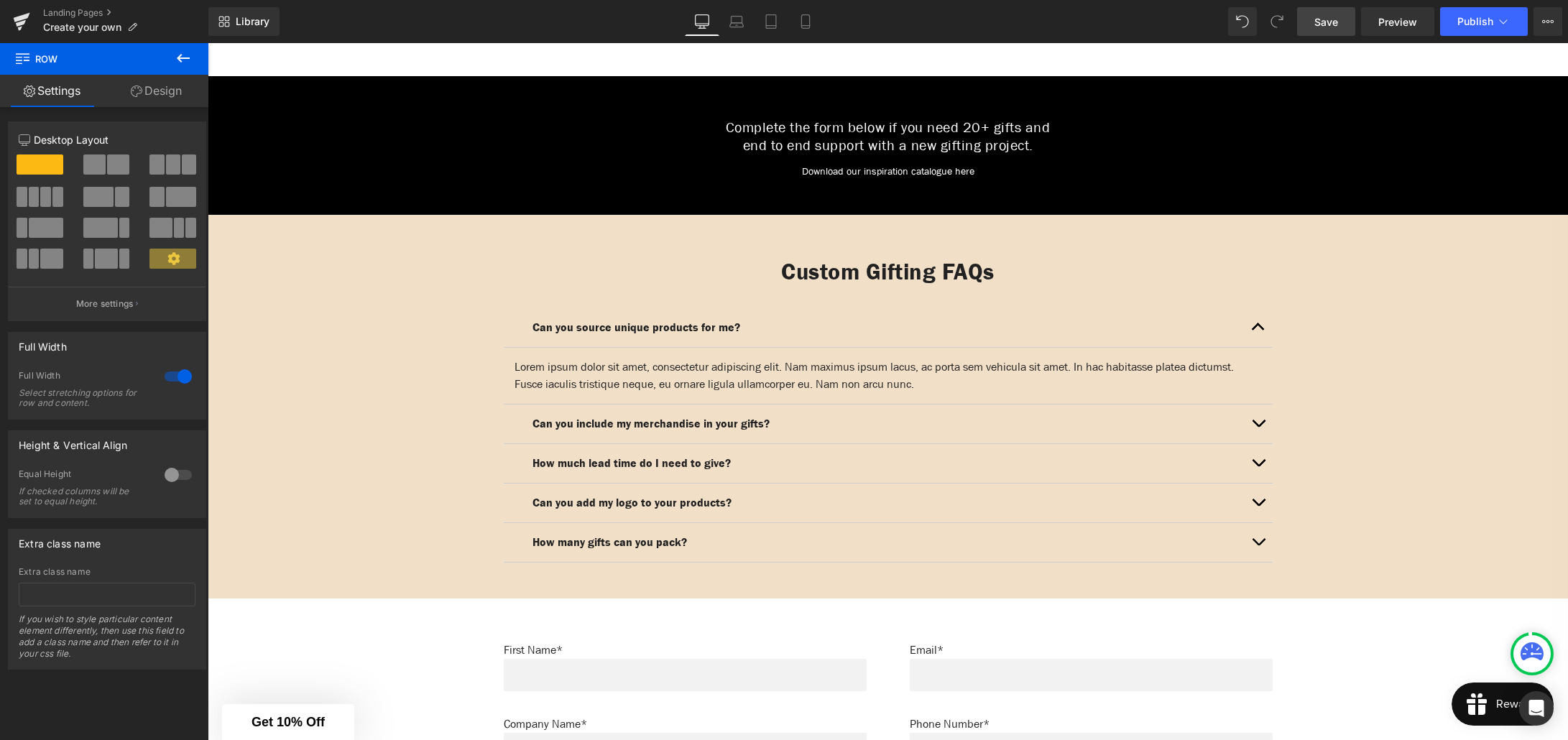
click at [1335, 25] on span "Save" at bounding box center [1326, 22] width 24 height 15
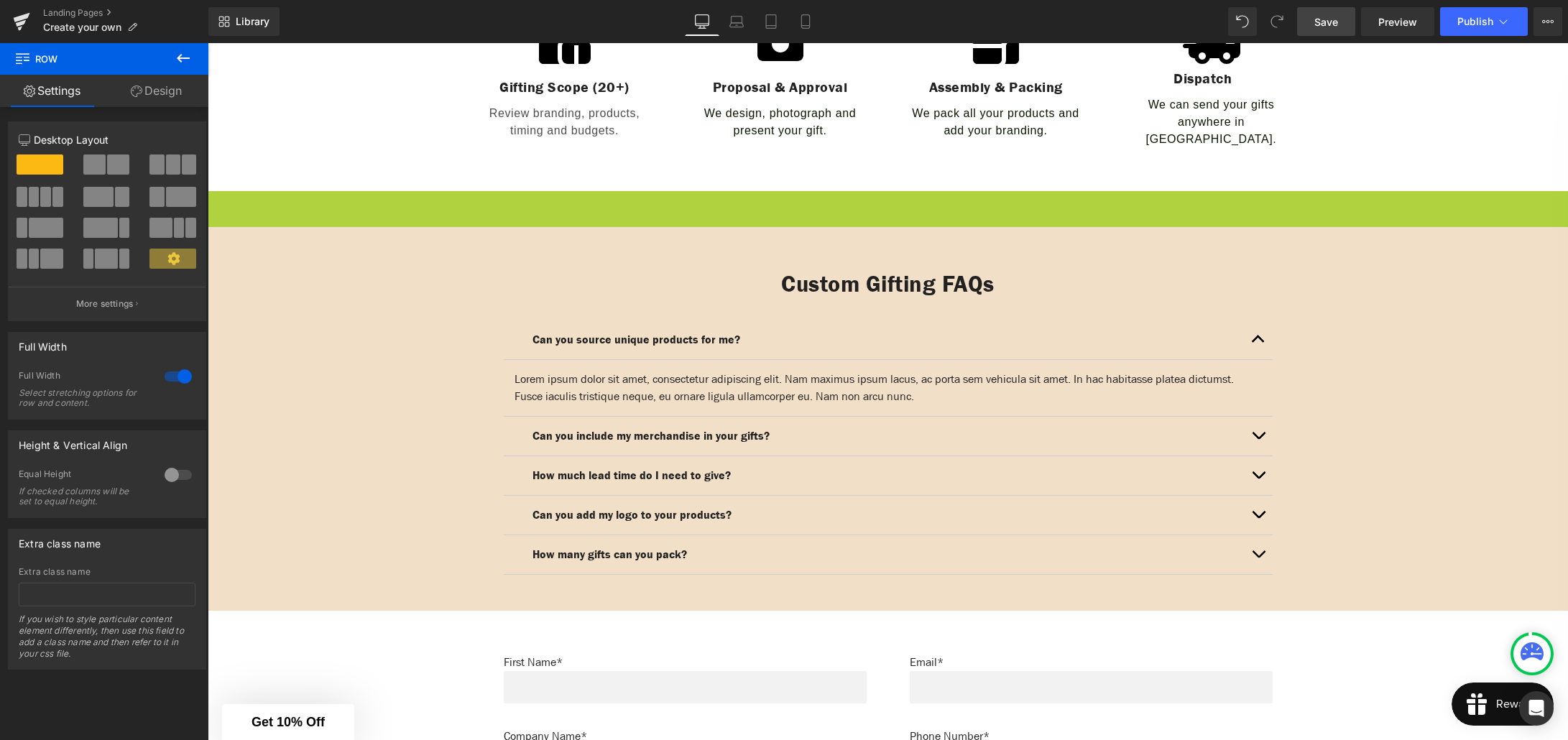
scroll to position [678, 0]
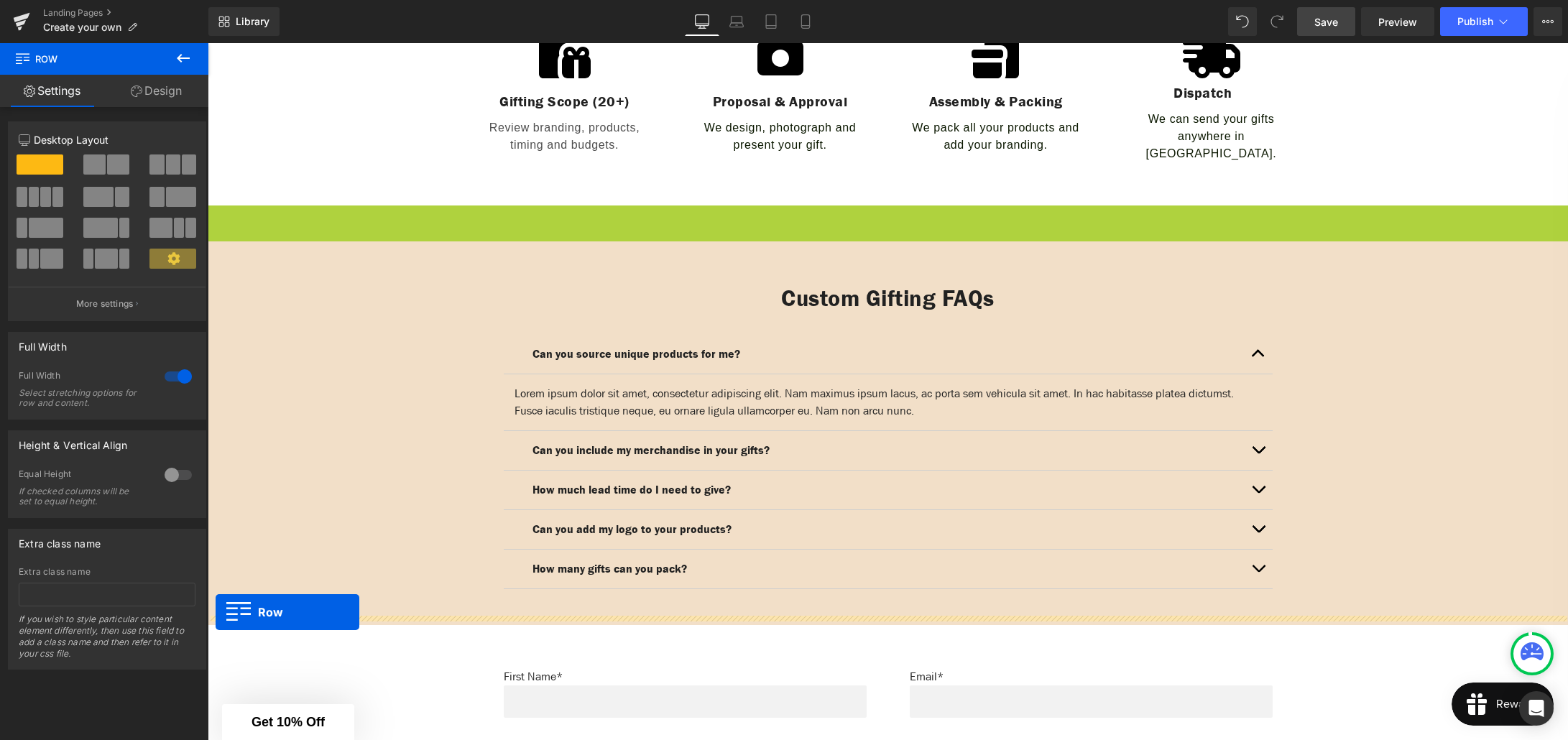
drag, startPoint x: 216, startPoint y: 78, endPoint x: 216, endPoint y: 612, distance: 534.0
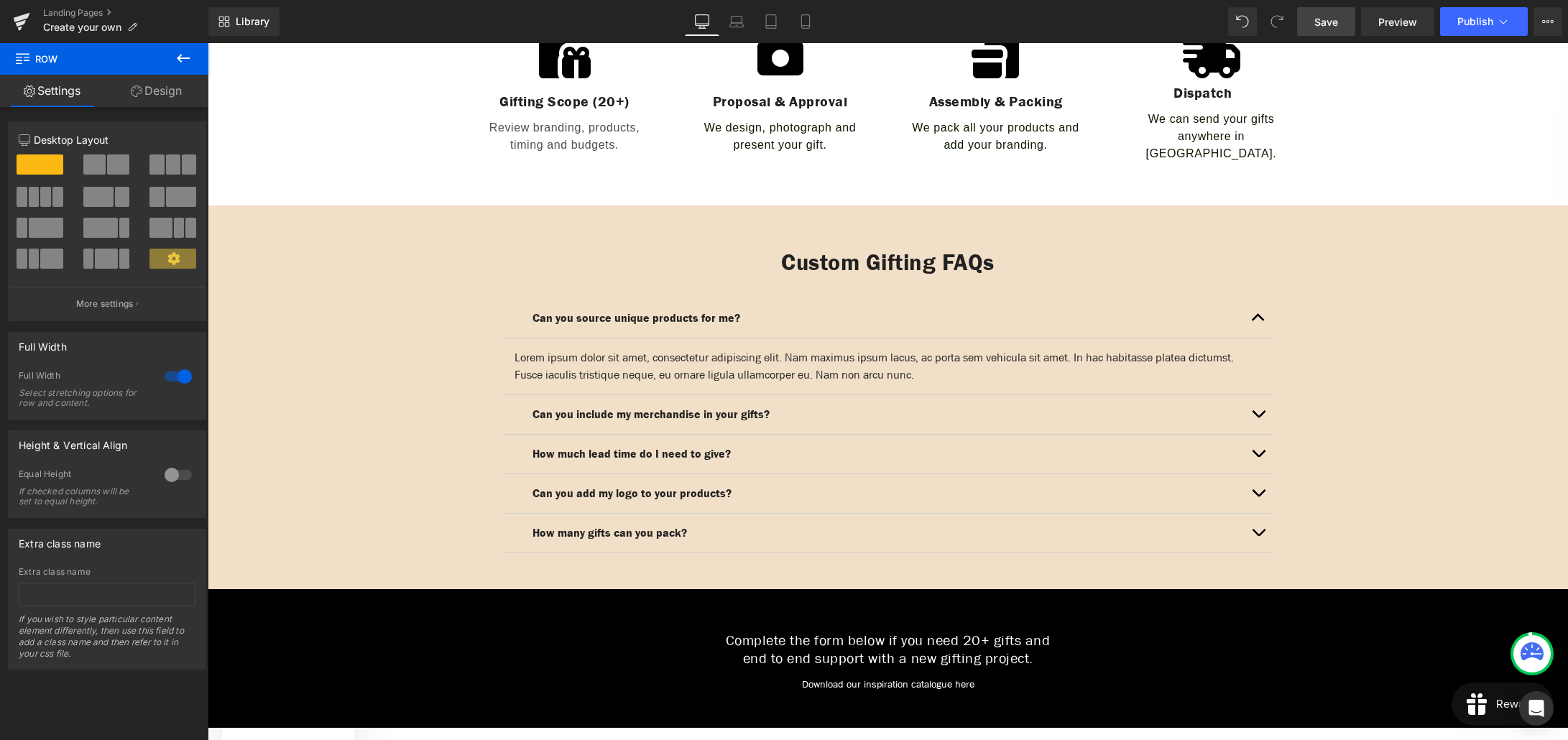
click at [1326, 34] on link "Save" at bounding box center [1326, 22] width 58 height 29
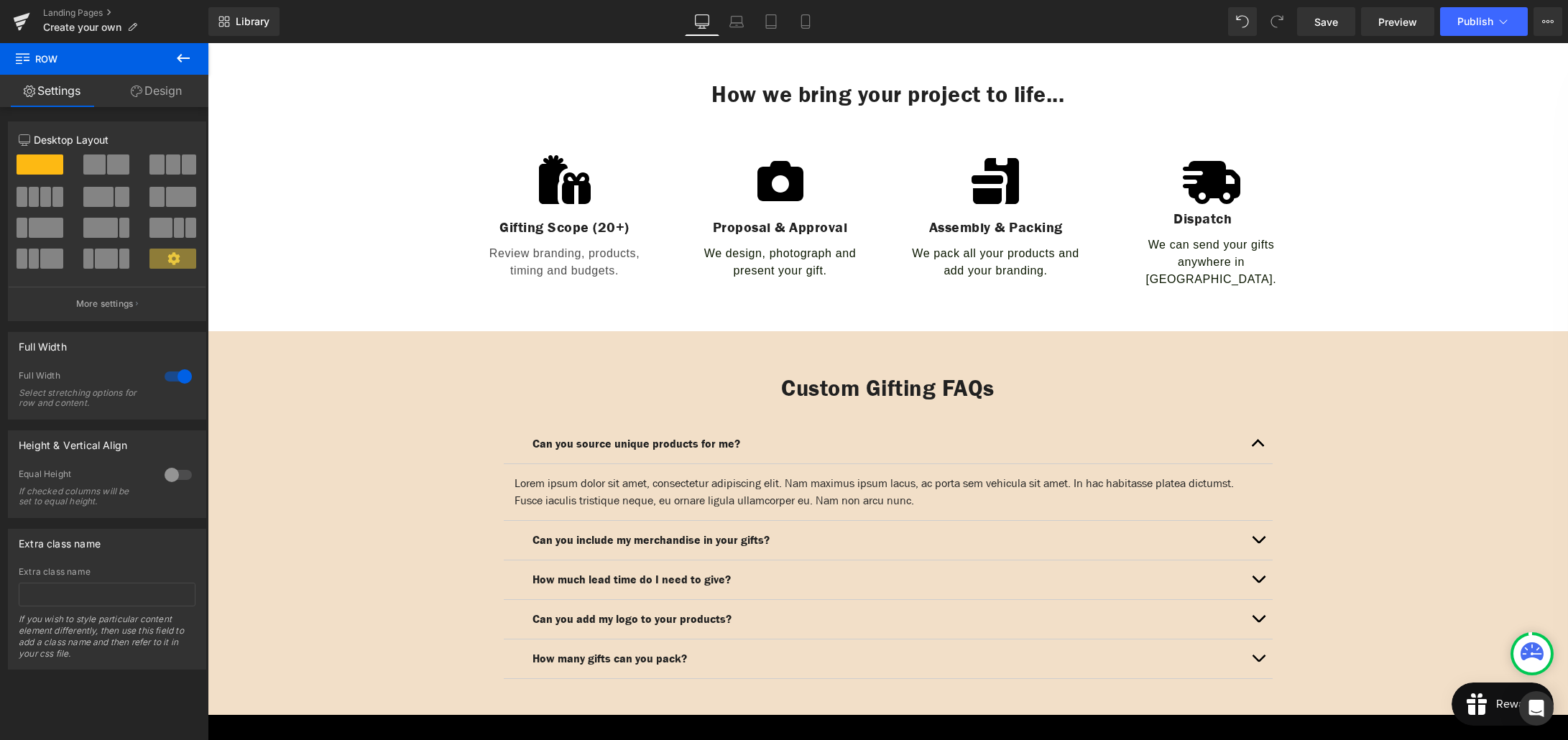
scroll to position [535, 0]
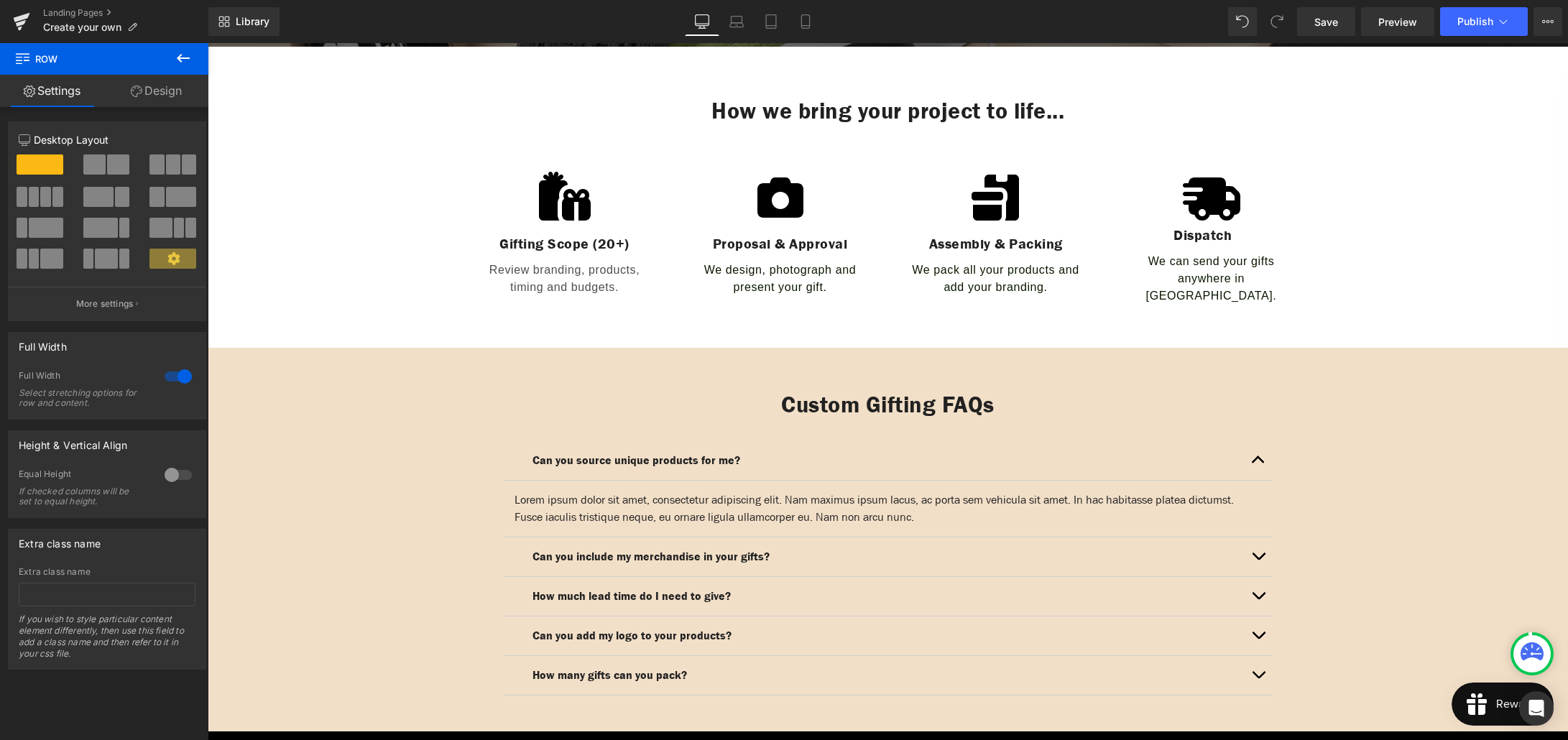
click at [183, 58] on icon at bounding box center [184, 57] width 13 height 8
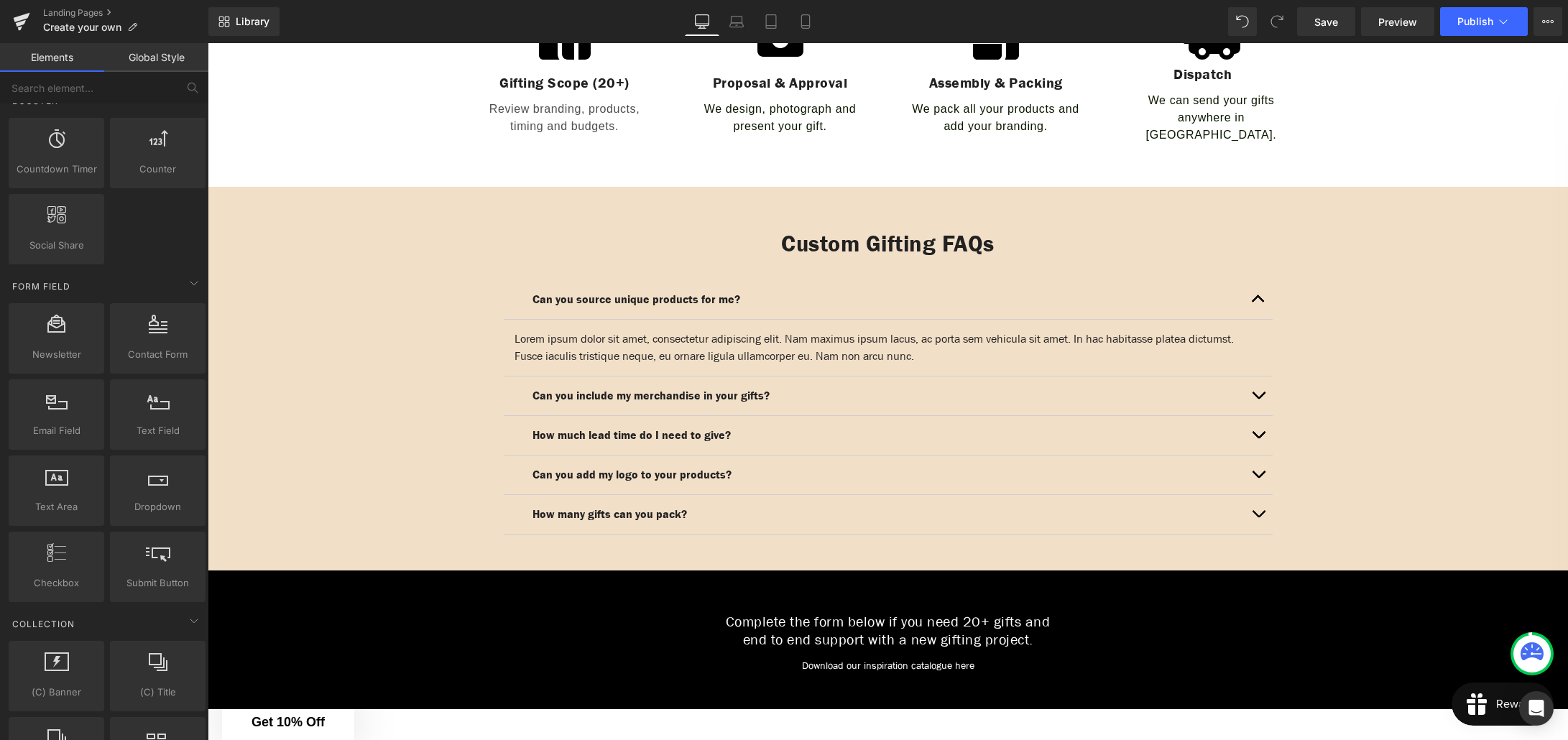
scroll to position [1974, 0]
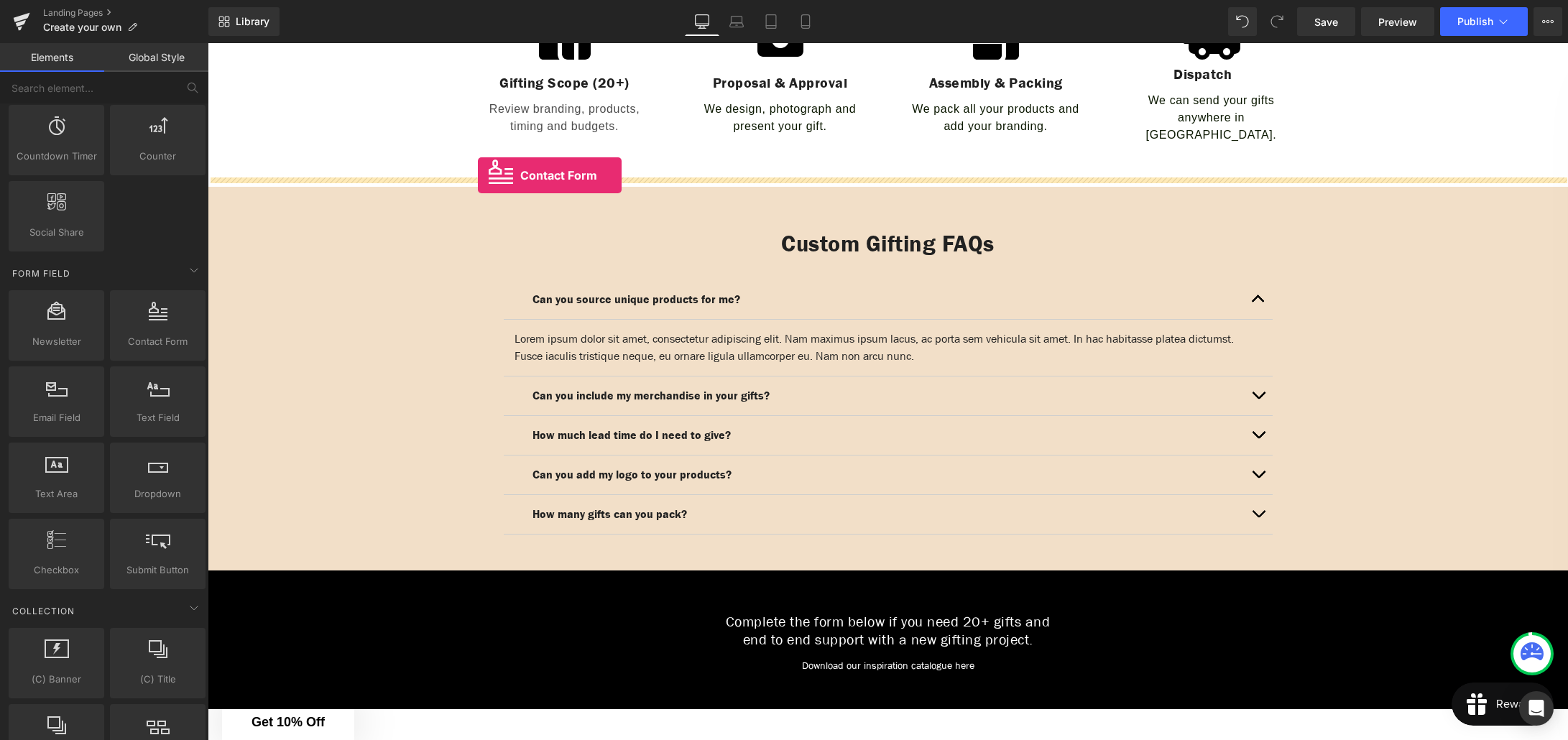
drag, startPoint x: 351, startPoint y: 361, endPoint x: 477, endPoint y: 175, distance: 224.7
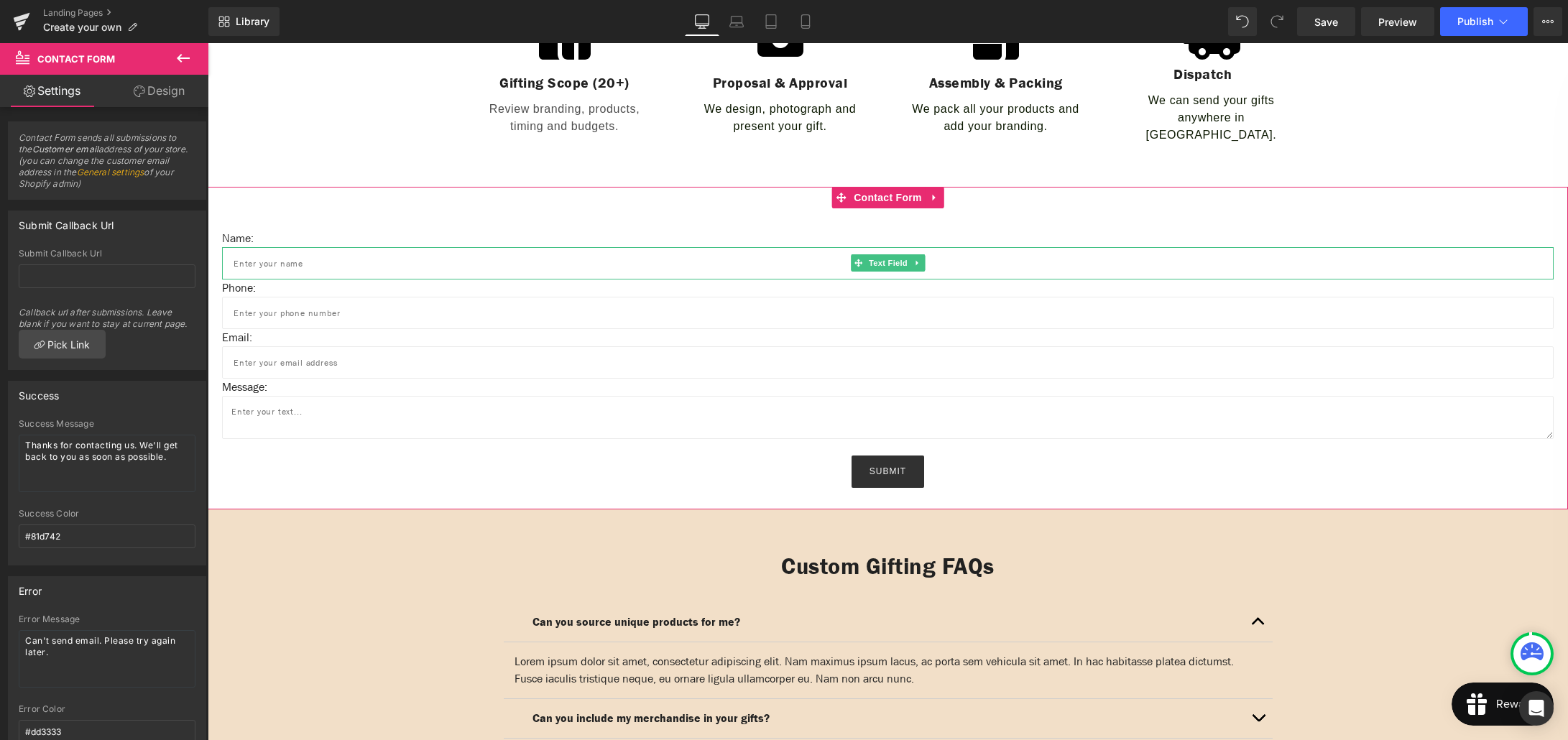
click at [371, 256] on input "text" at bounding box center [888, 263] width 1332 height 32
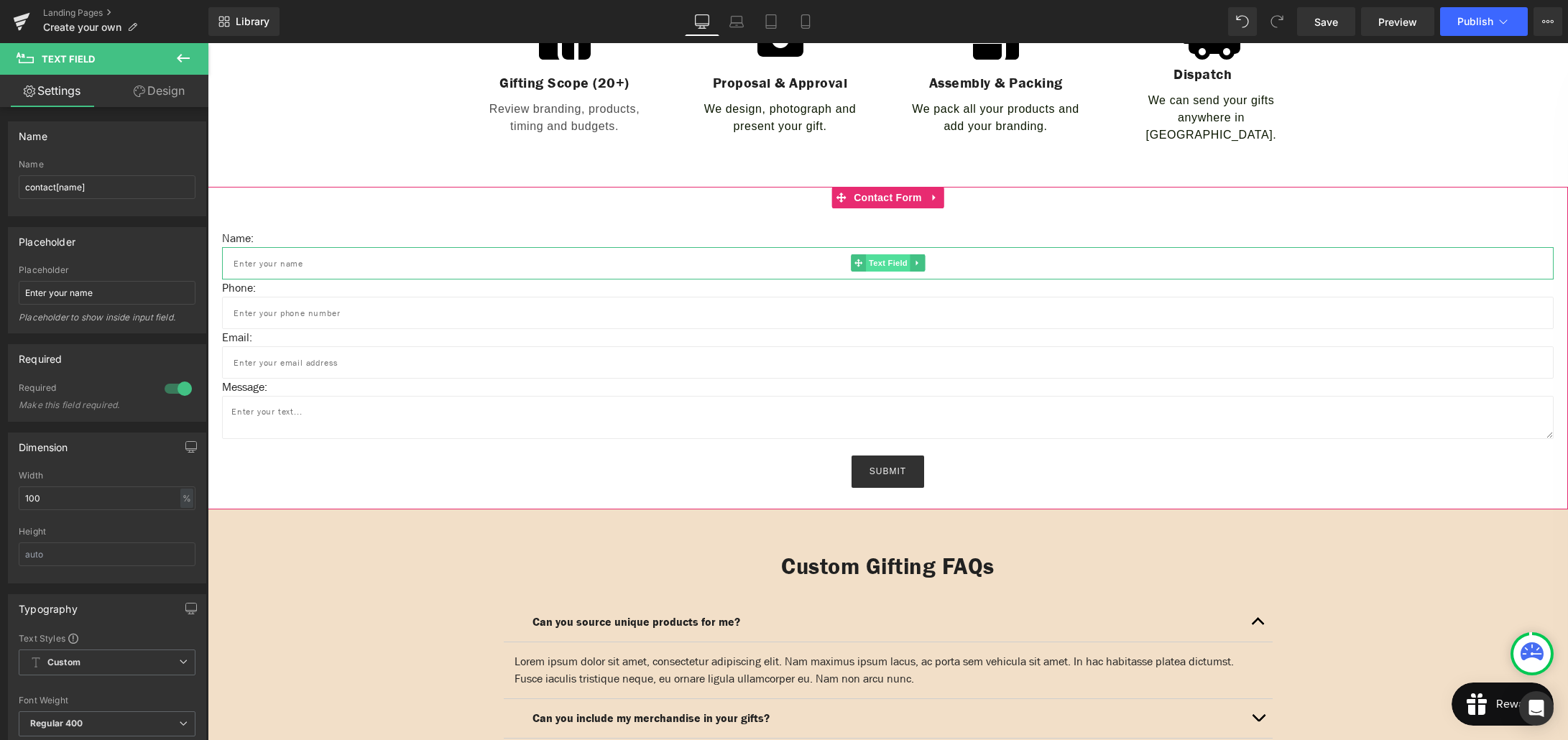
click at [887, 258] on span "Text Field" at bounding box center [887, 263] width 44 height 17
click at [151, 91] on link "Design" at bounding box center [159, 90] width 105 height 32
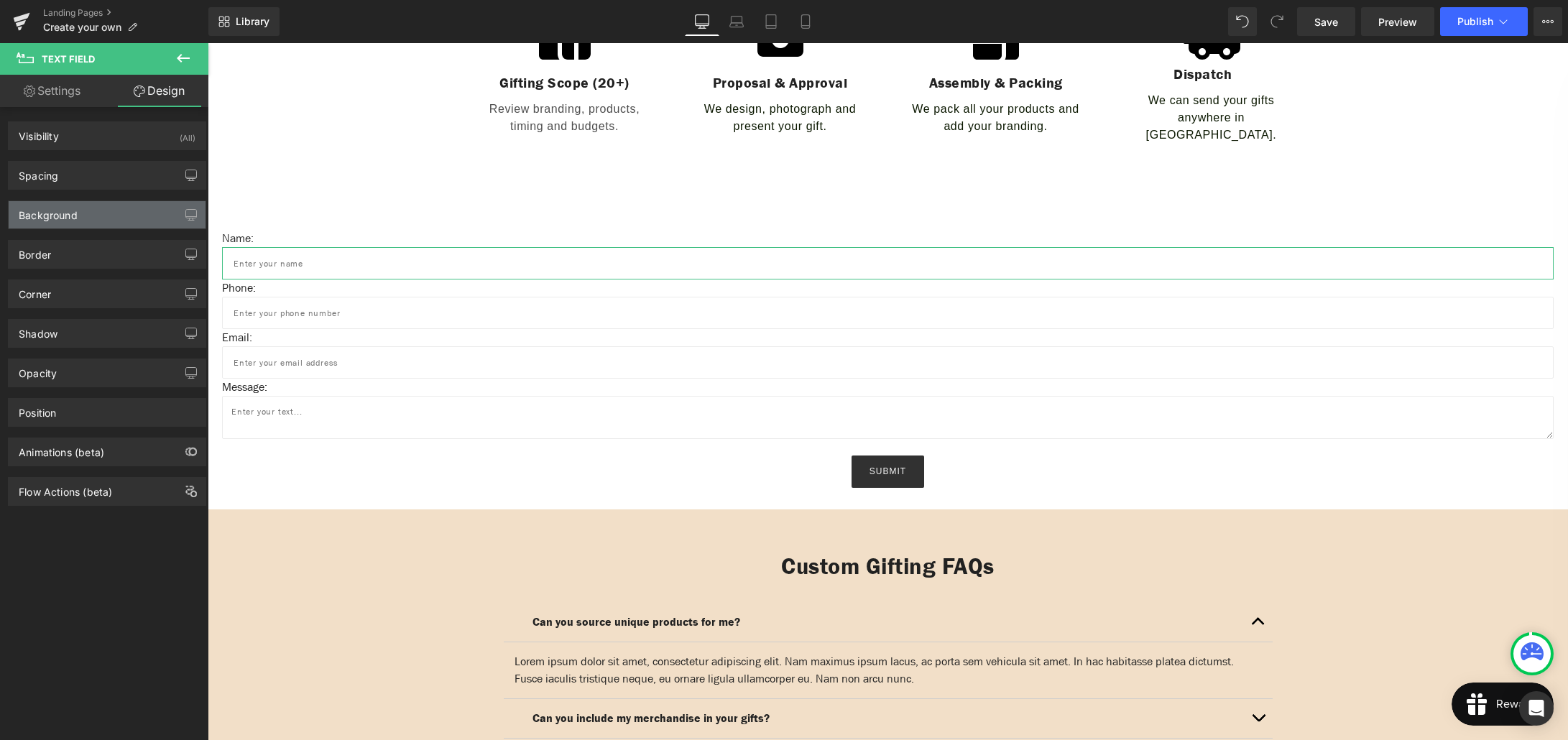
click at [99, 208] on div "Background" at bounding box center [106, 215] width 197 height 27
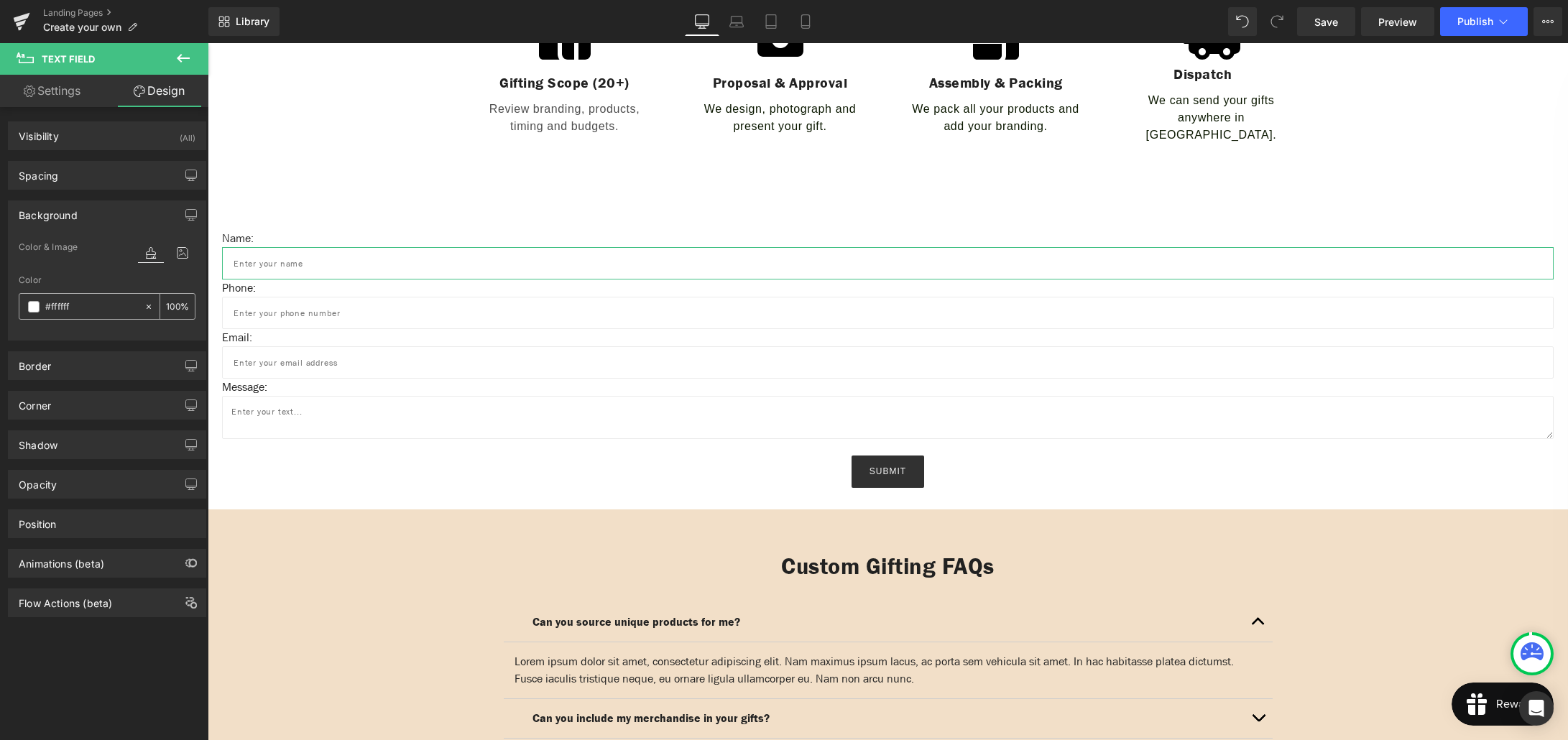
drag, startPoint x: 73, startPoint y: 305, endPoint x: 58, endPoint y: 305, distance: 15.0
click at [58, 305] on input "#ffffff" at bounding box center [91, 306] width 92 height 16
click at [89, 306] on input "#ffffff" at bounding box center [91, 306] width 92 height 16
type input "#fffff"
type input "0"
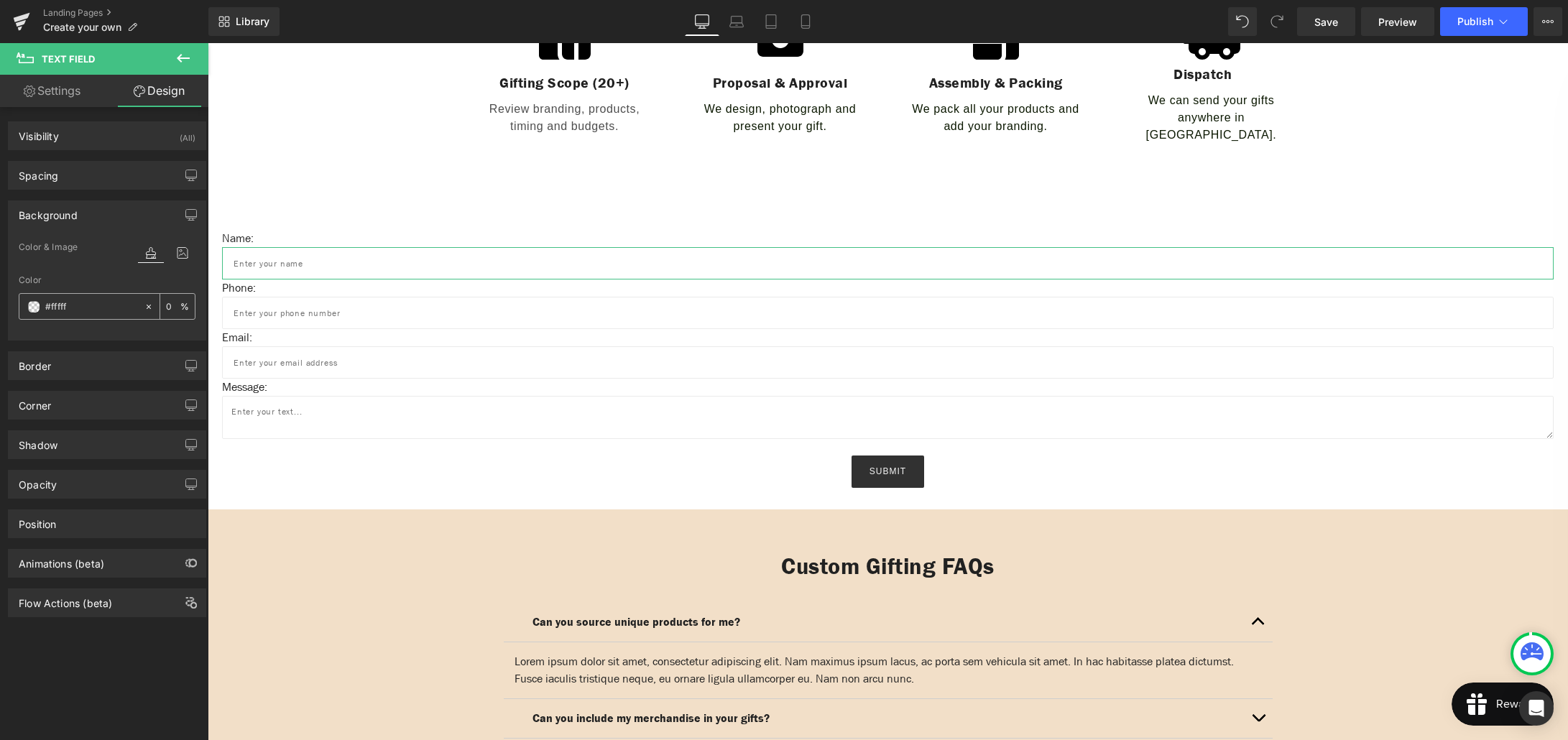
type input "#ffff"
type input "100"
type input "#ff"
type input "0"
type input "#f2f"
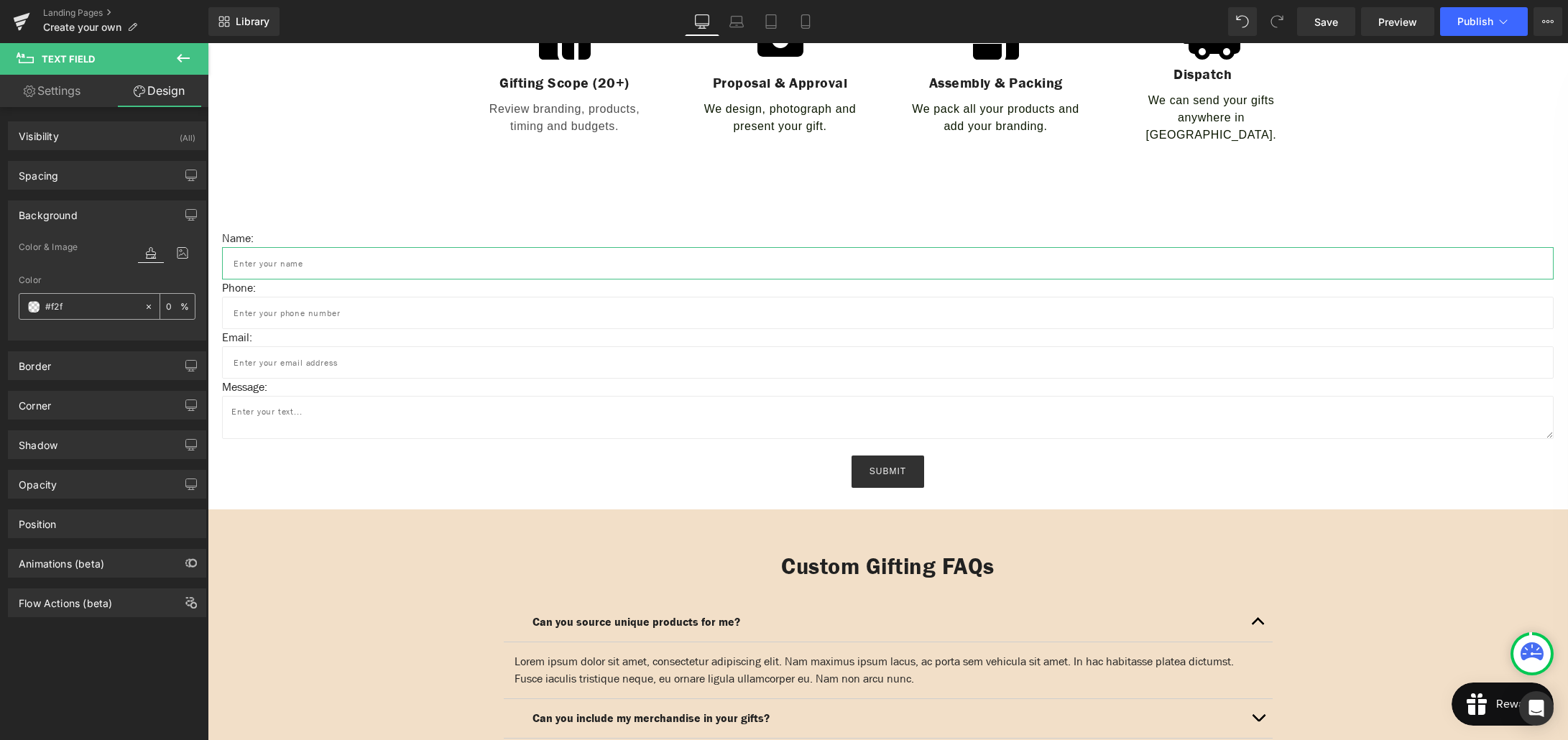
type input "100"
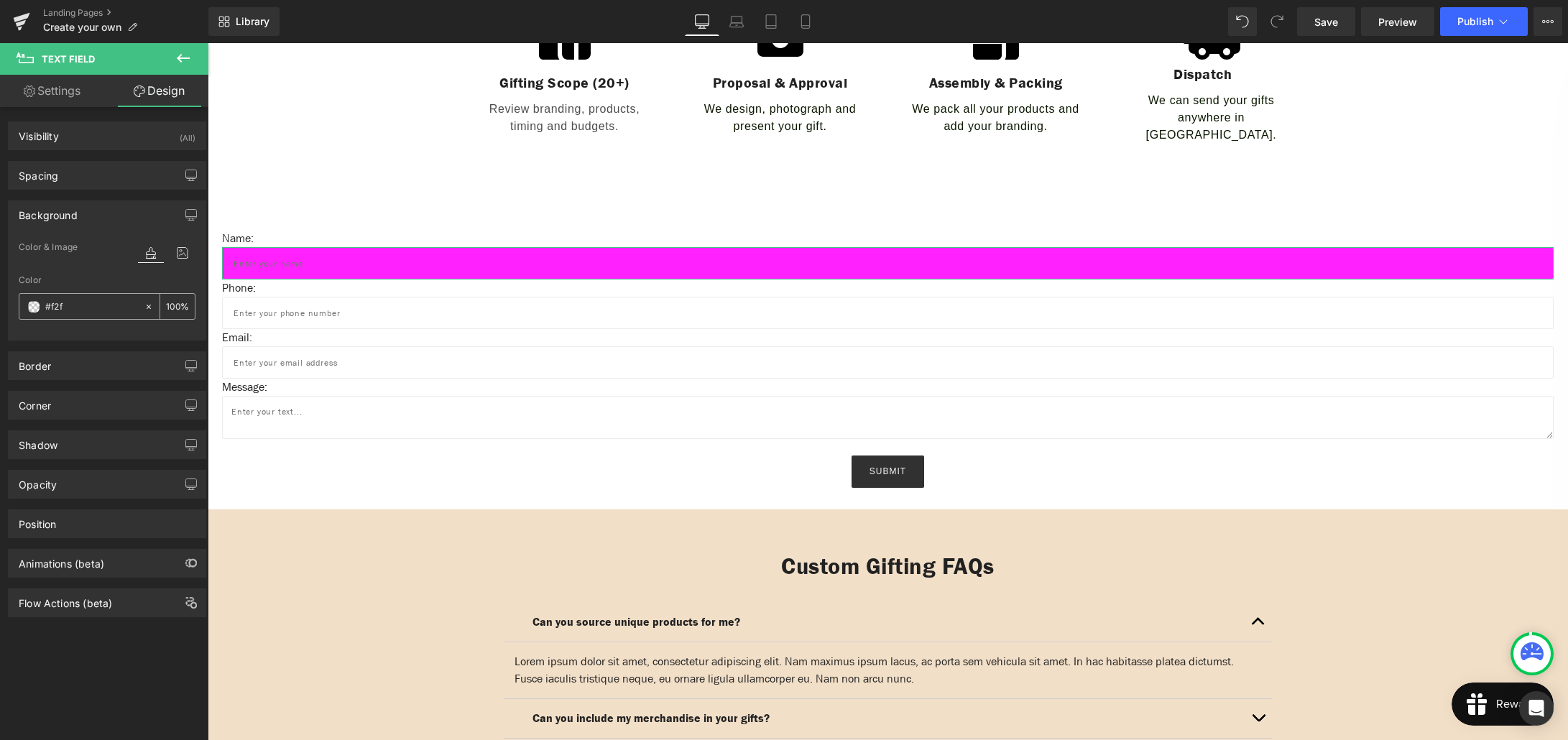
type input "#f2f2"
type input "13"
type input "#f2f2f"
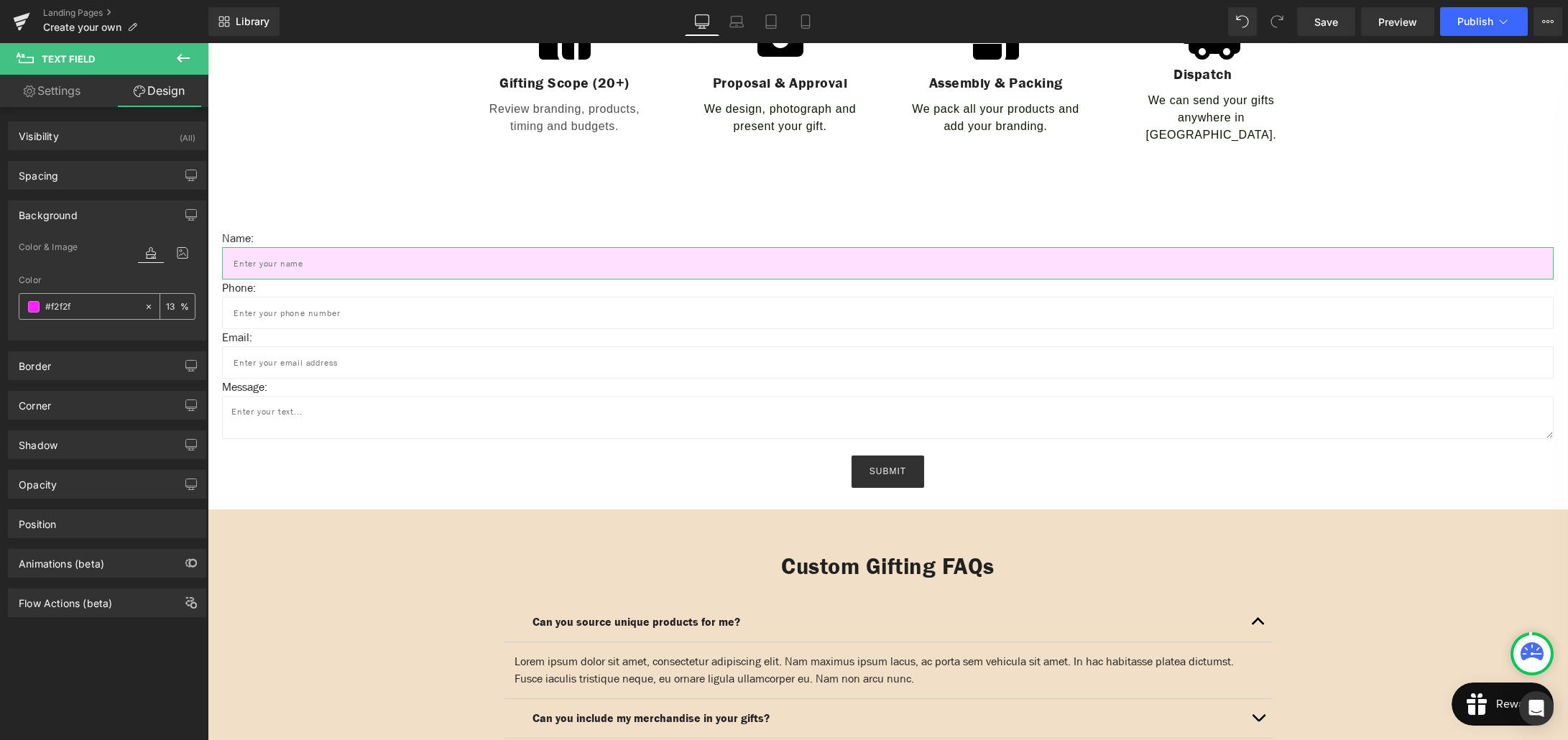
type input "0"
type input "#f2f2f2"
type input "100"
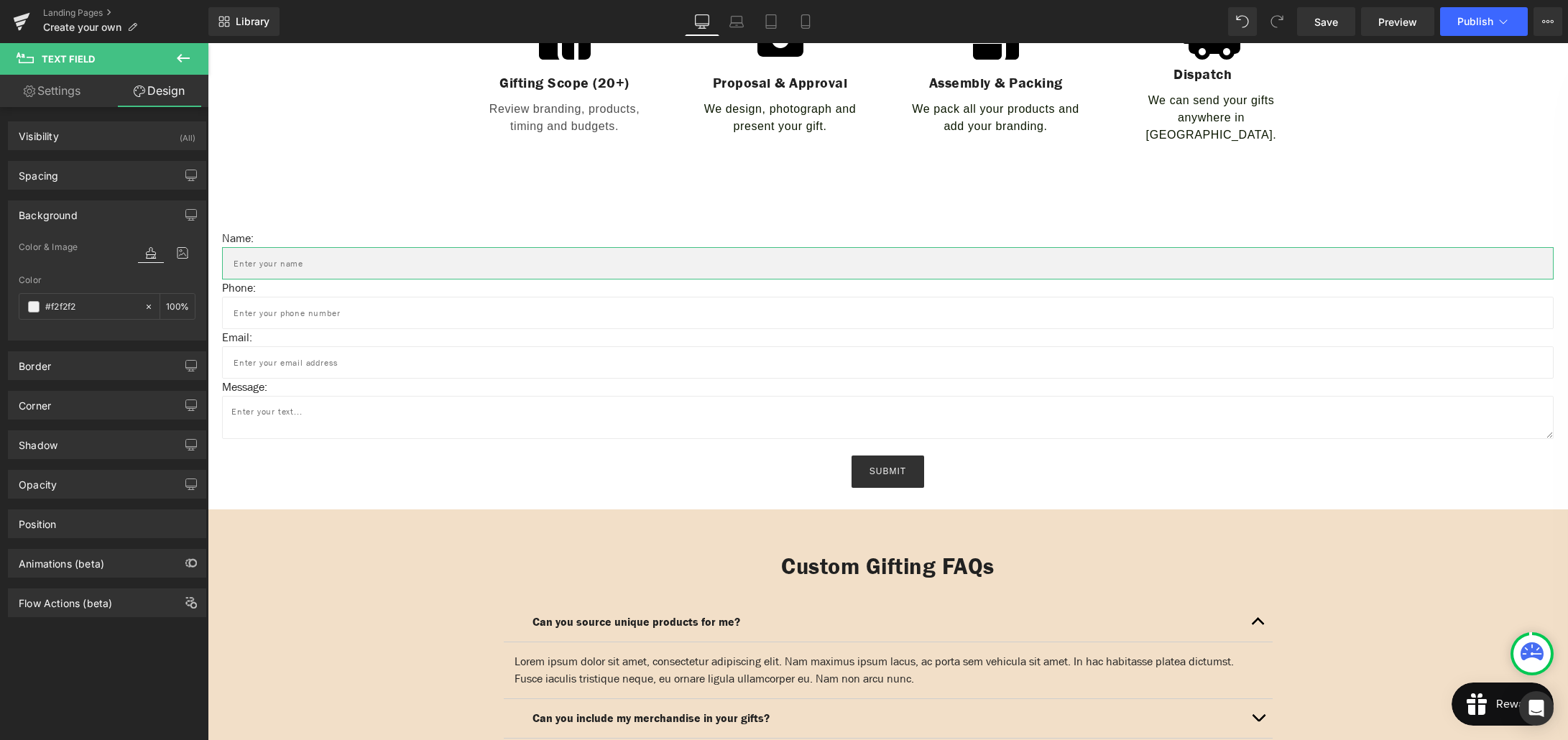
type input "#f2f2f2"
click at [319, 196] on div "Name: Text Block Text Field Phone: Text Block Text Field Email: Text Block Emai…" at bounding box center [888, 347] width 1360 height 323
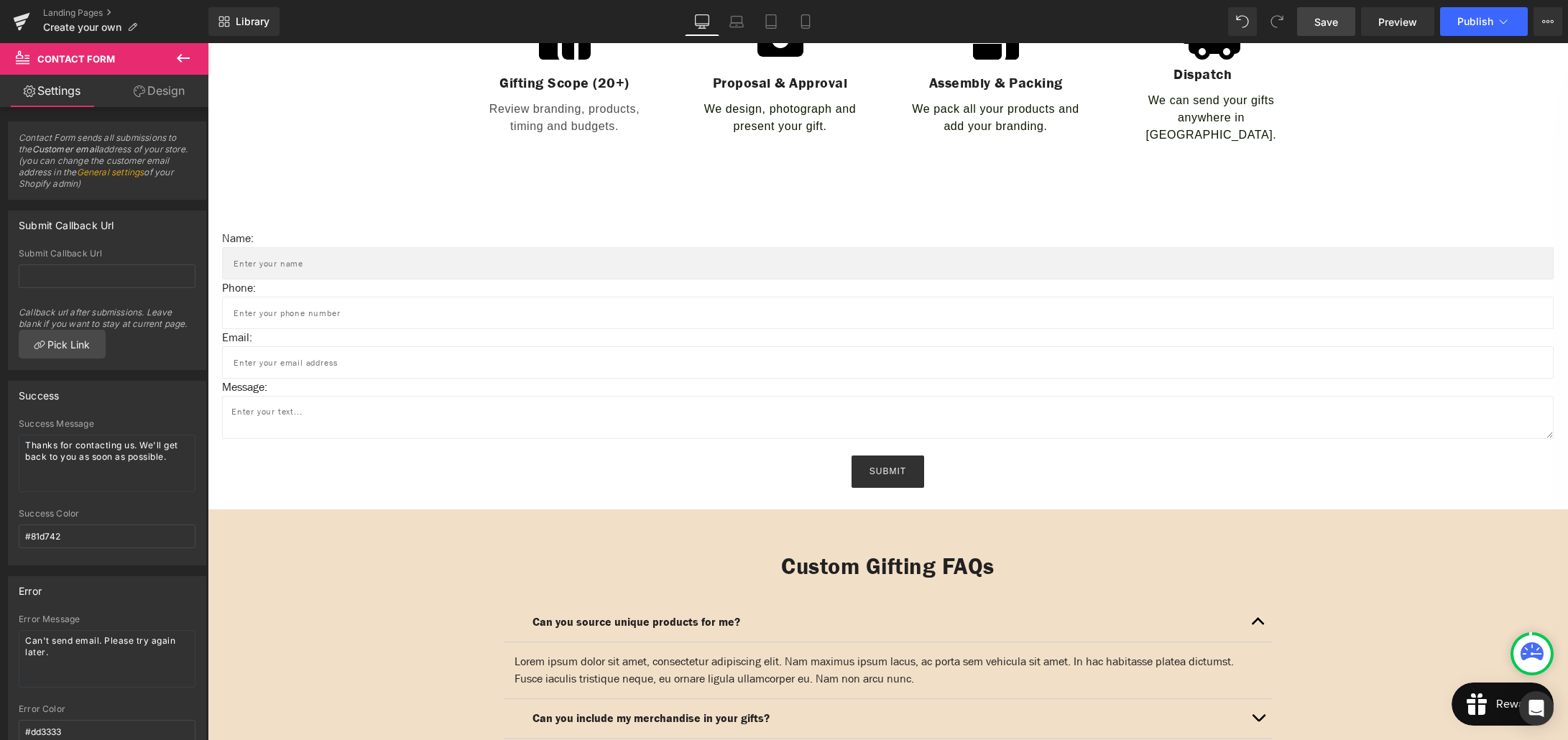
click at [1337, 14] on span "Save" at bounding box center [1326, 22] width 24 height 15
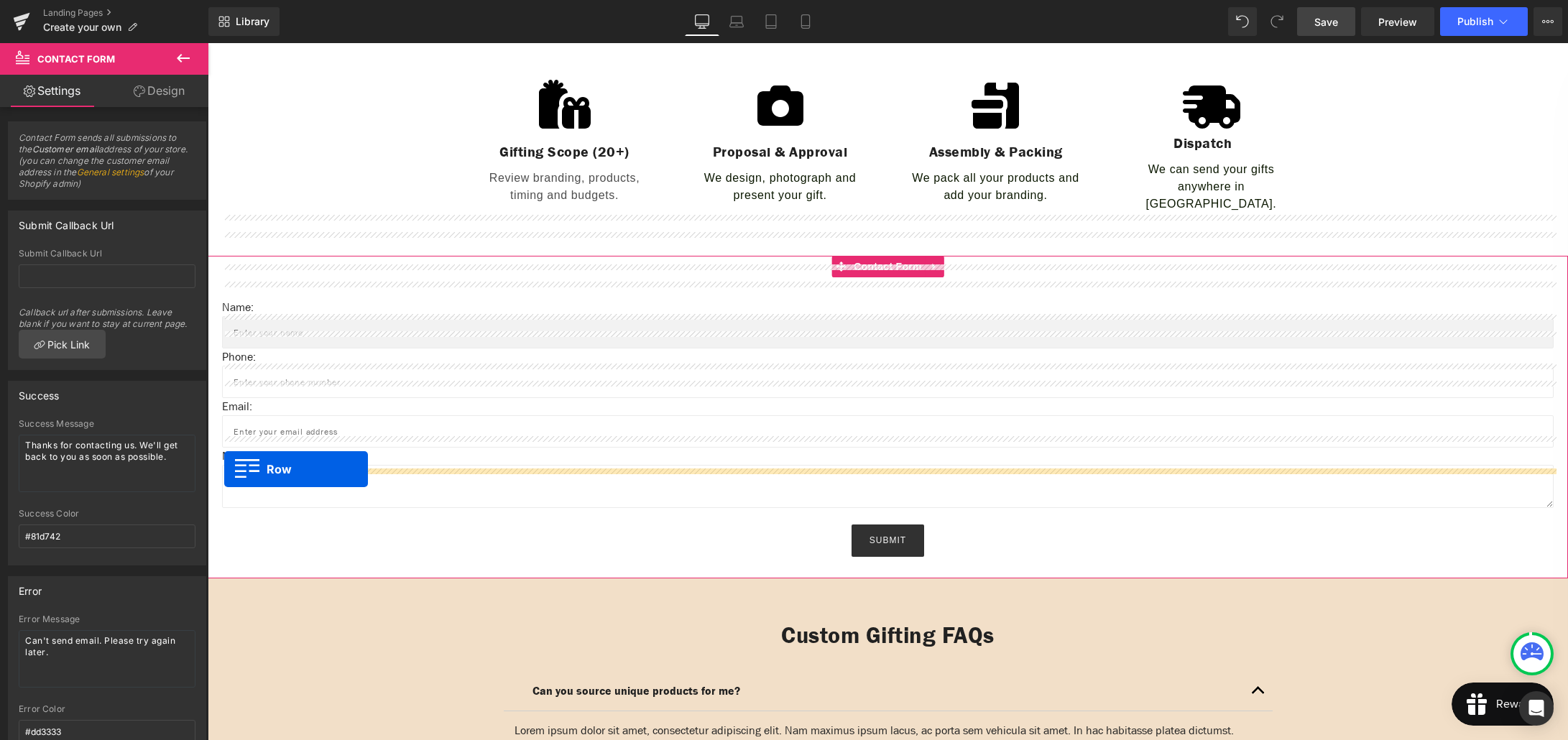
scroll to position [612, 0]
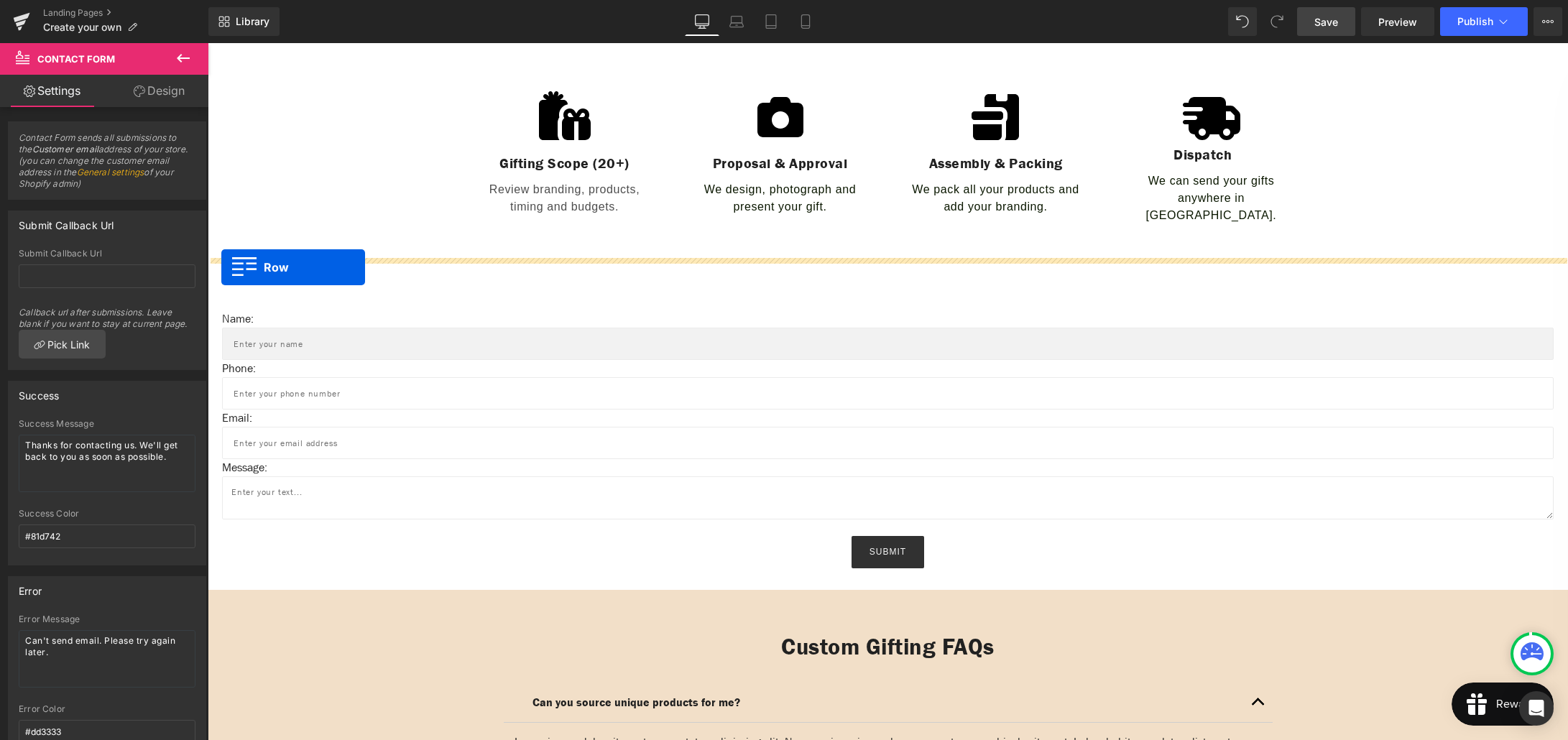
drag, startPoint x: 216, startPoint y: 490, endPoint x: 221, endPoint y: 267, distance: 223.1
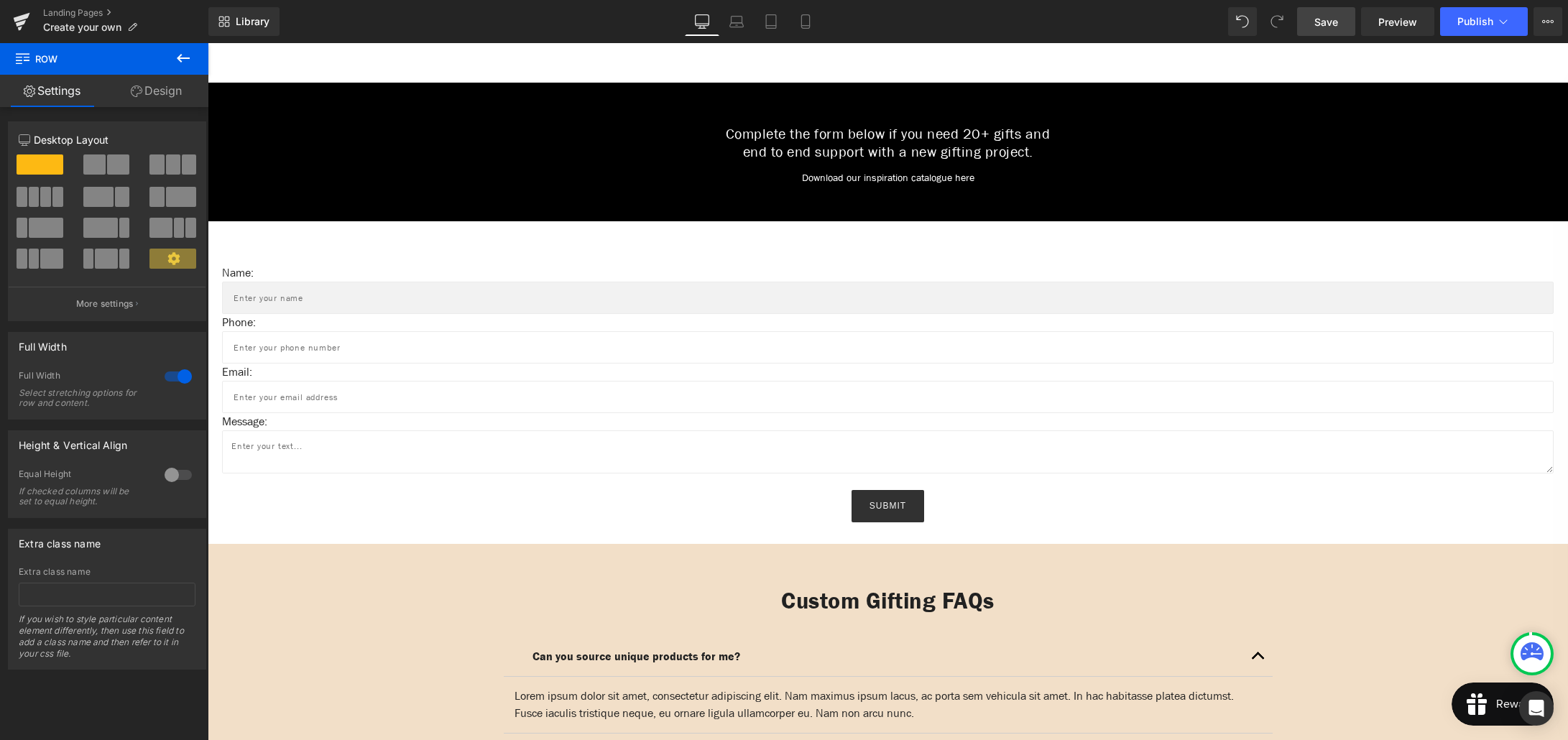
scroll to position [798, 0]
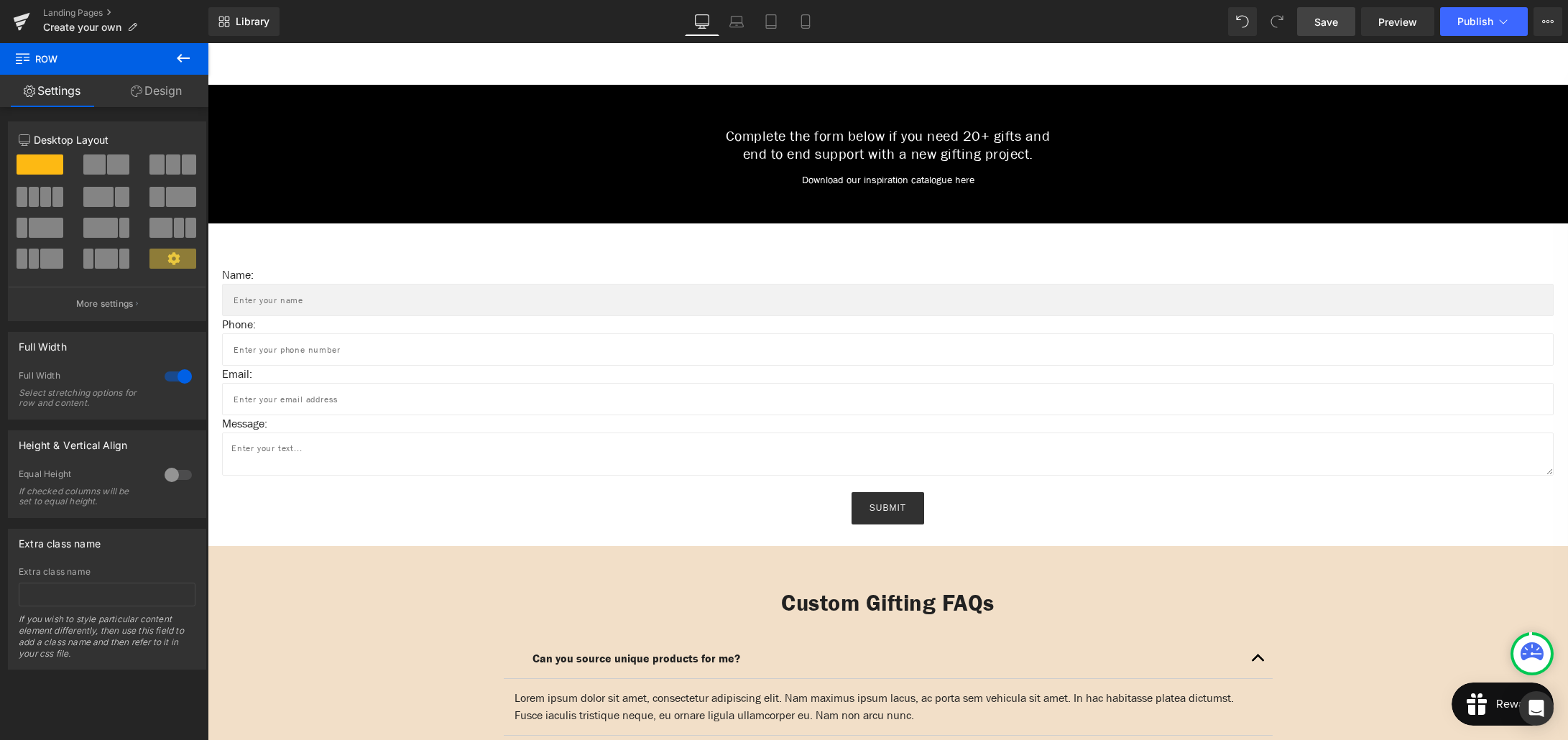
drag, startPoint x: 1334, startPoint y: 28, endPoint x: 999, endPoint y: 105, distance: 343.7
click at [1334, 28] on span "Save" at bounding box center [1326, 22] width 24 height 15
click at [314, 295] on input "text" at bounding box center [888, 299] width 1332 height 32
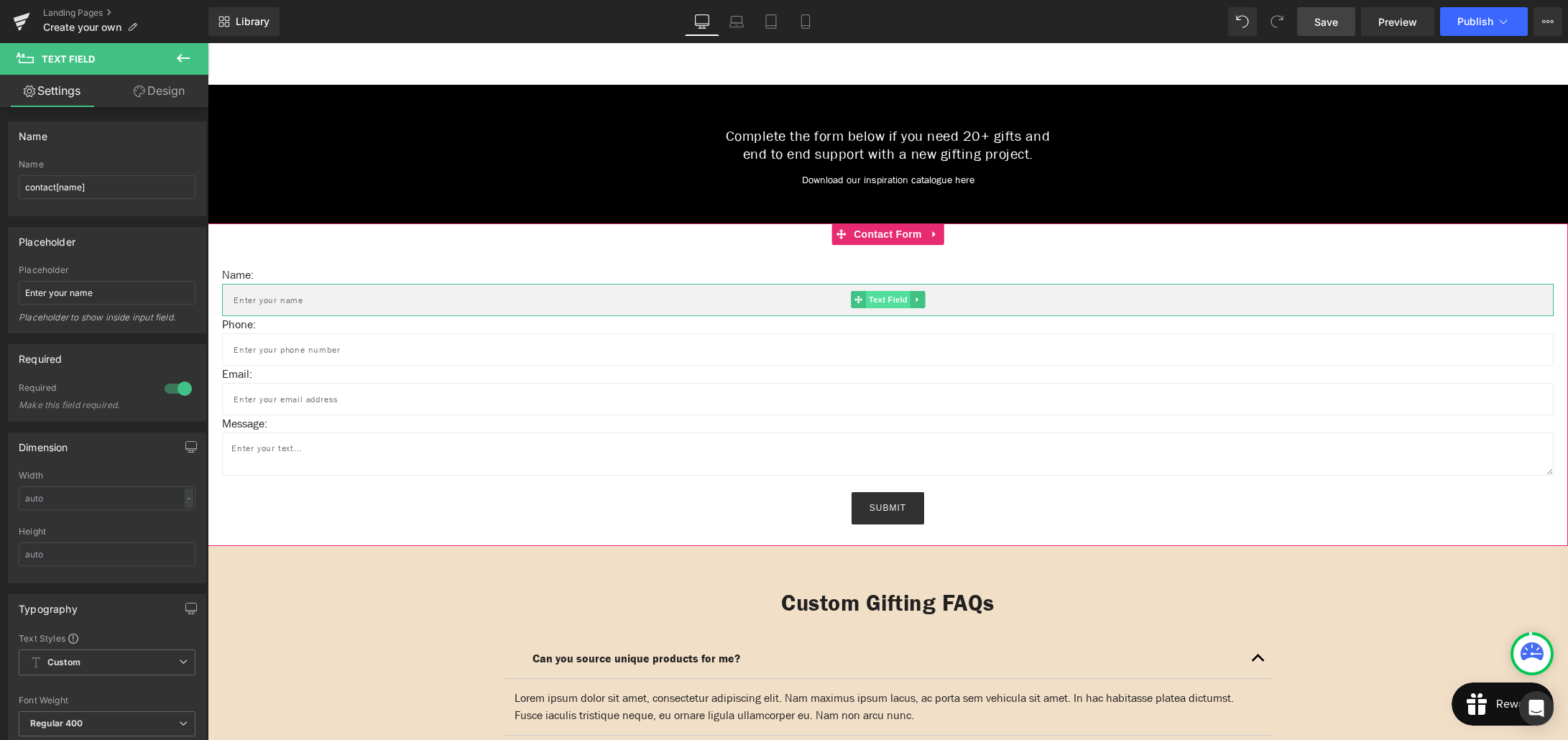
click at [874, 292] on span "Text Field" at bounding box center [887, 299] width 44 height 17
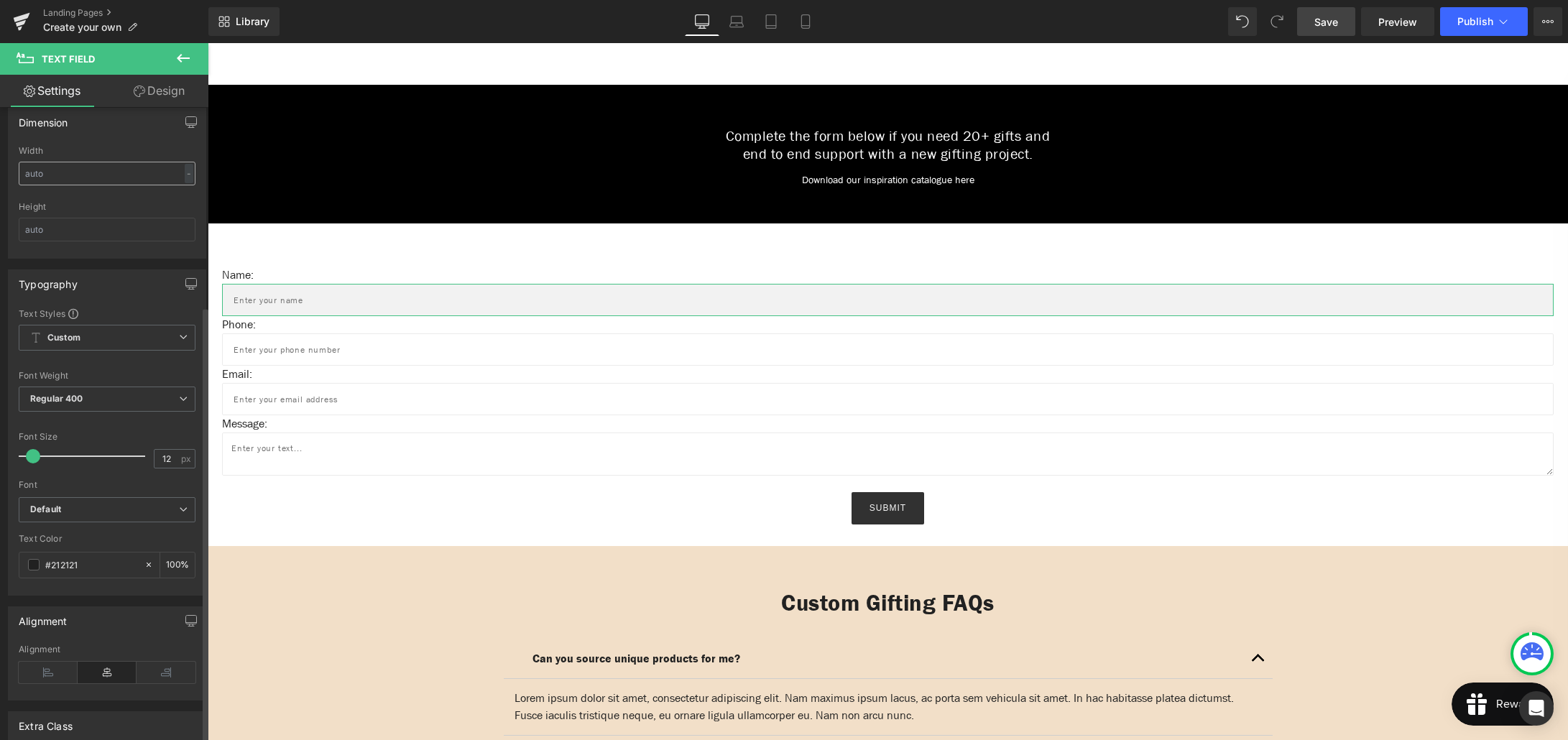
scroll to position [347, 0]
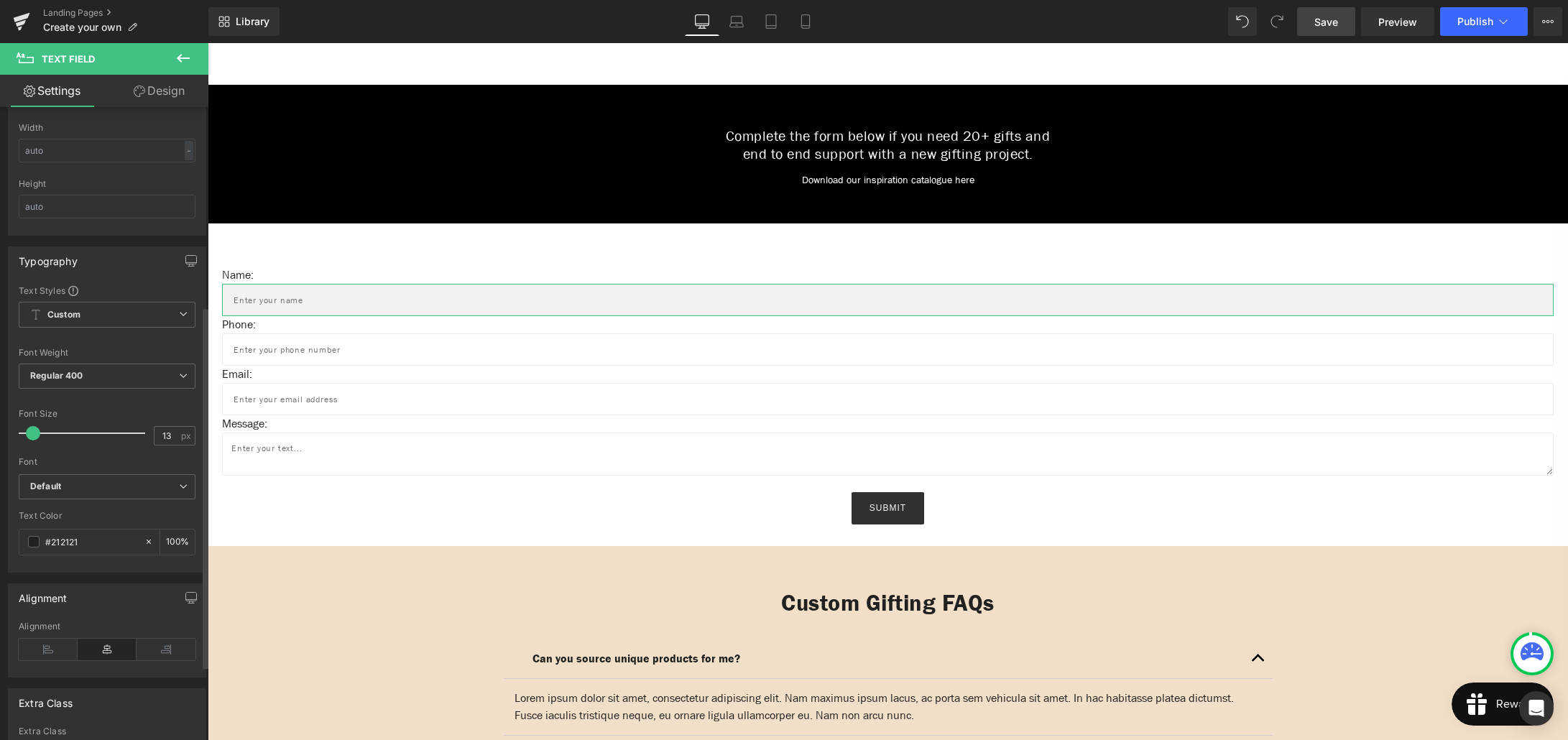
type input "14"
click at [39, 432] on span at bounding box center [37, 432] width 14 height 14
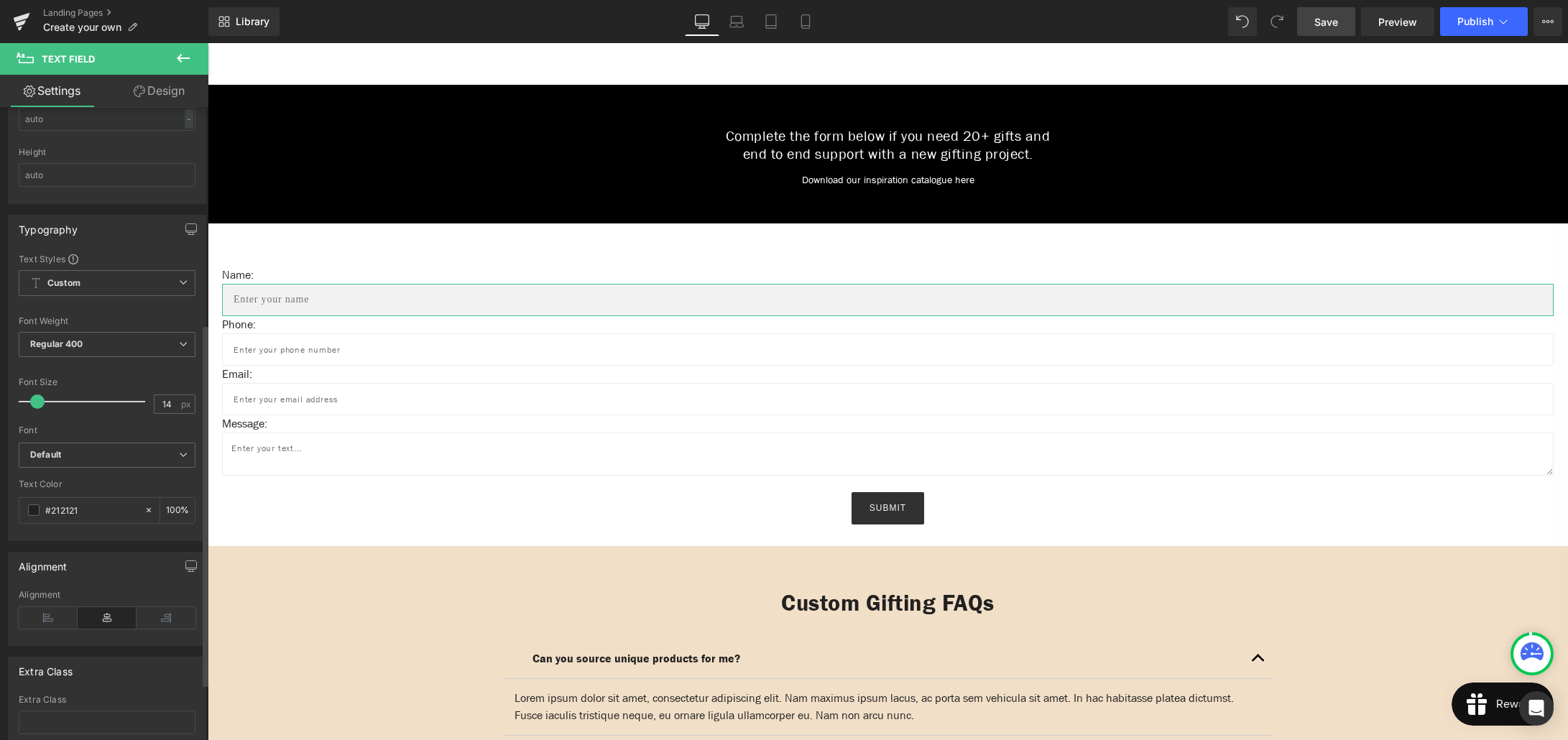
scroll to position [378, 0]
click at [57, 458] on icon "Default" at bounding box center [45, 456] width 31 height 12
click at [59, 484] on p "Default" at bounding box center [61, 482] width 29 height 10
click at [1339, 23] on link "Save" at bounding box center [1326, 22] width 58 height 29
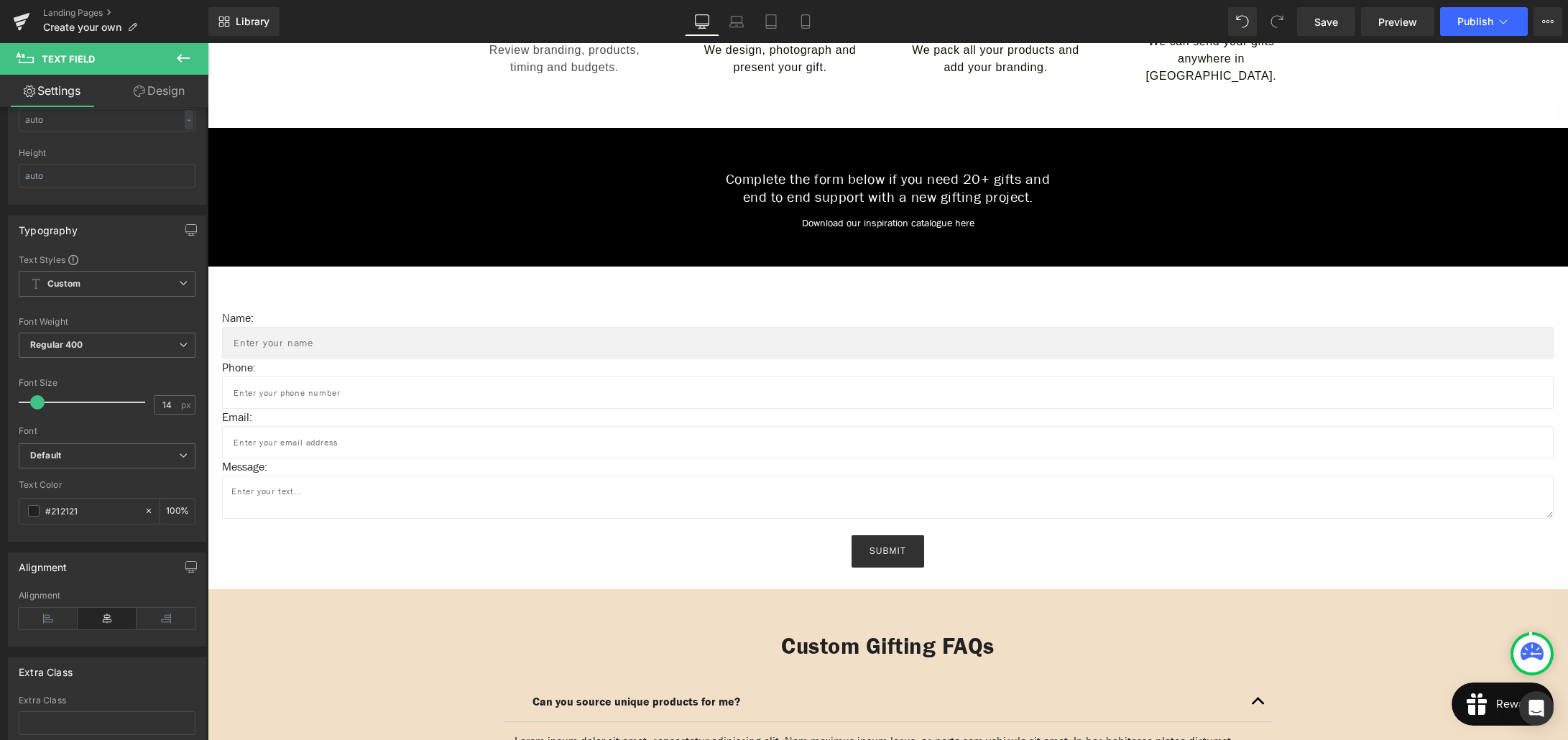
scroll to position [609, 0]
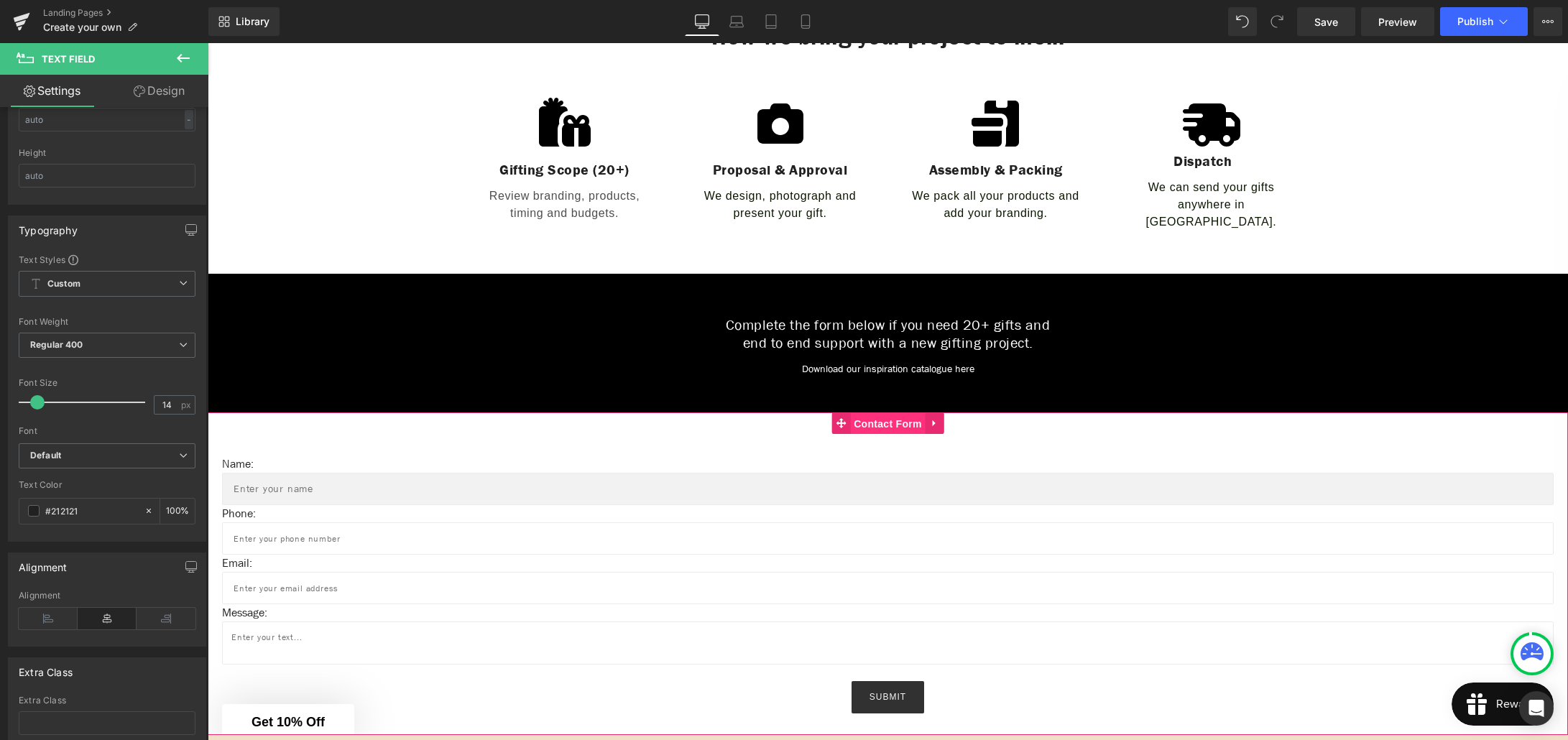
click at [875, 418] on span "Contact Form" at bounding box center [888, 424] width 75 height 22
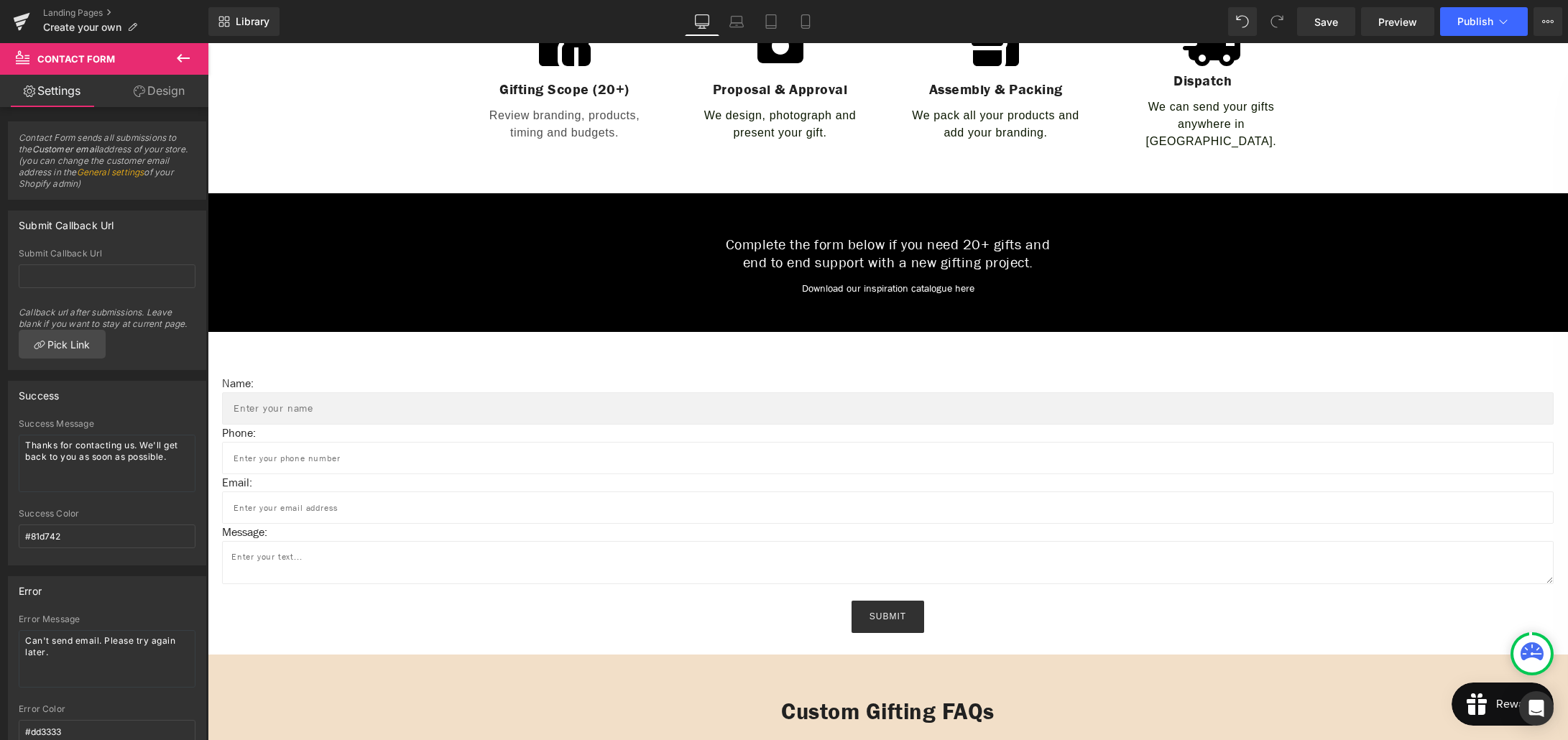
scroll to position [686, 0]
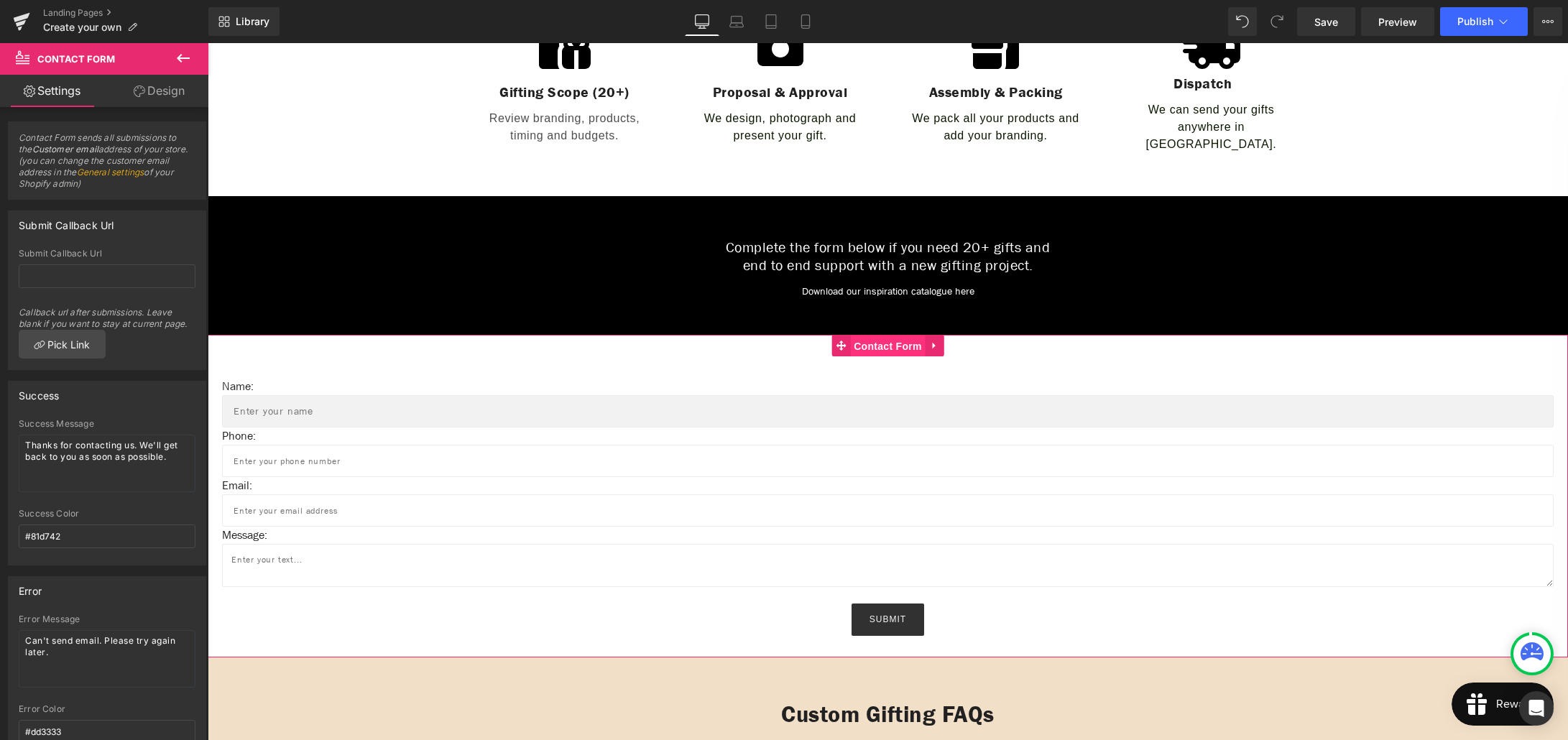
click at [881, 342] on span "Contact Form" at bounding box center [888, 346] width 75 height 22
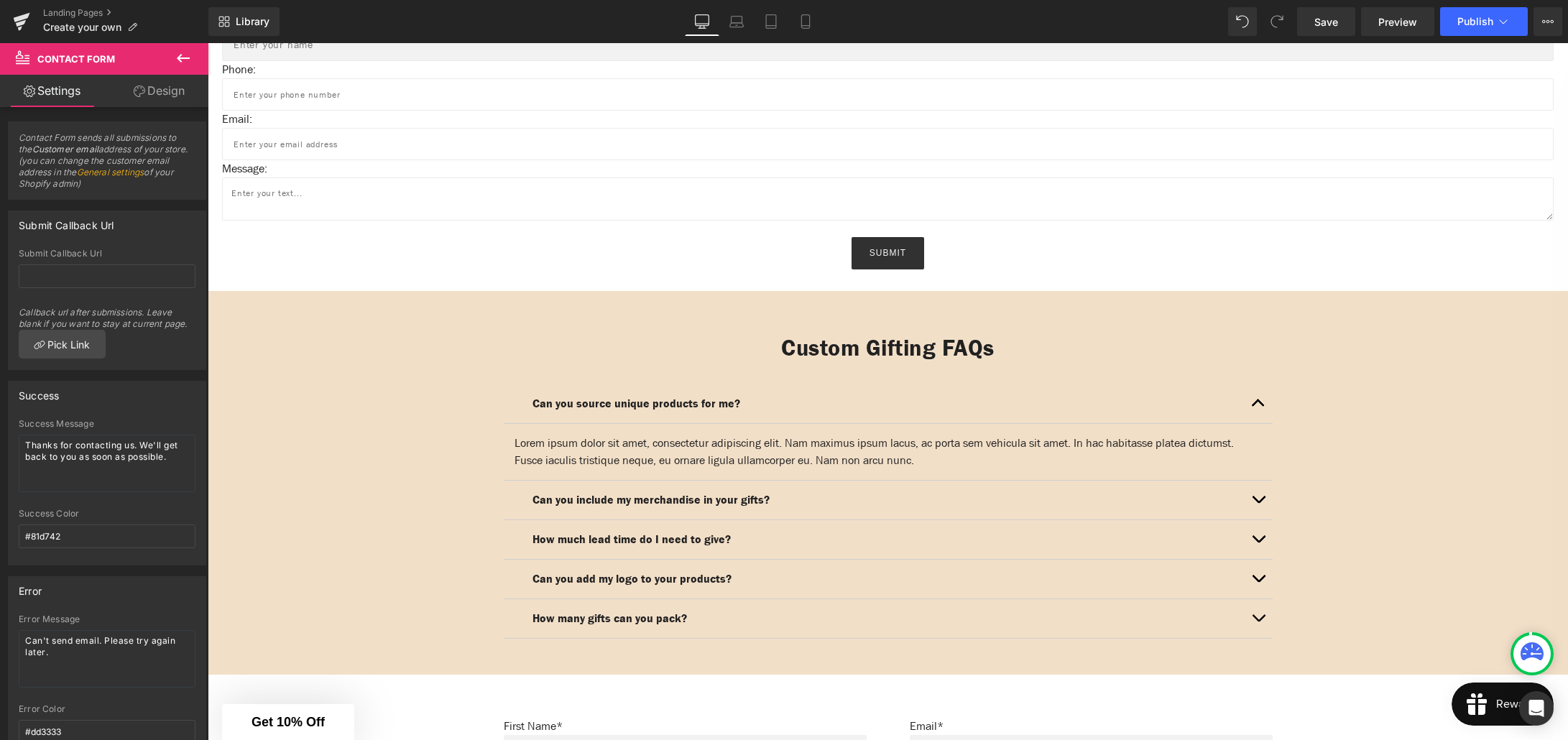
scroll to position [1060, 0]
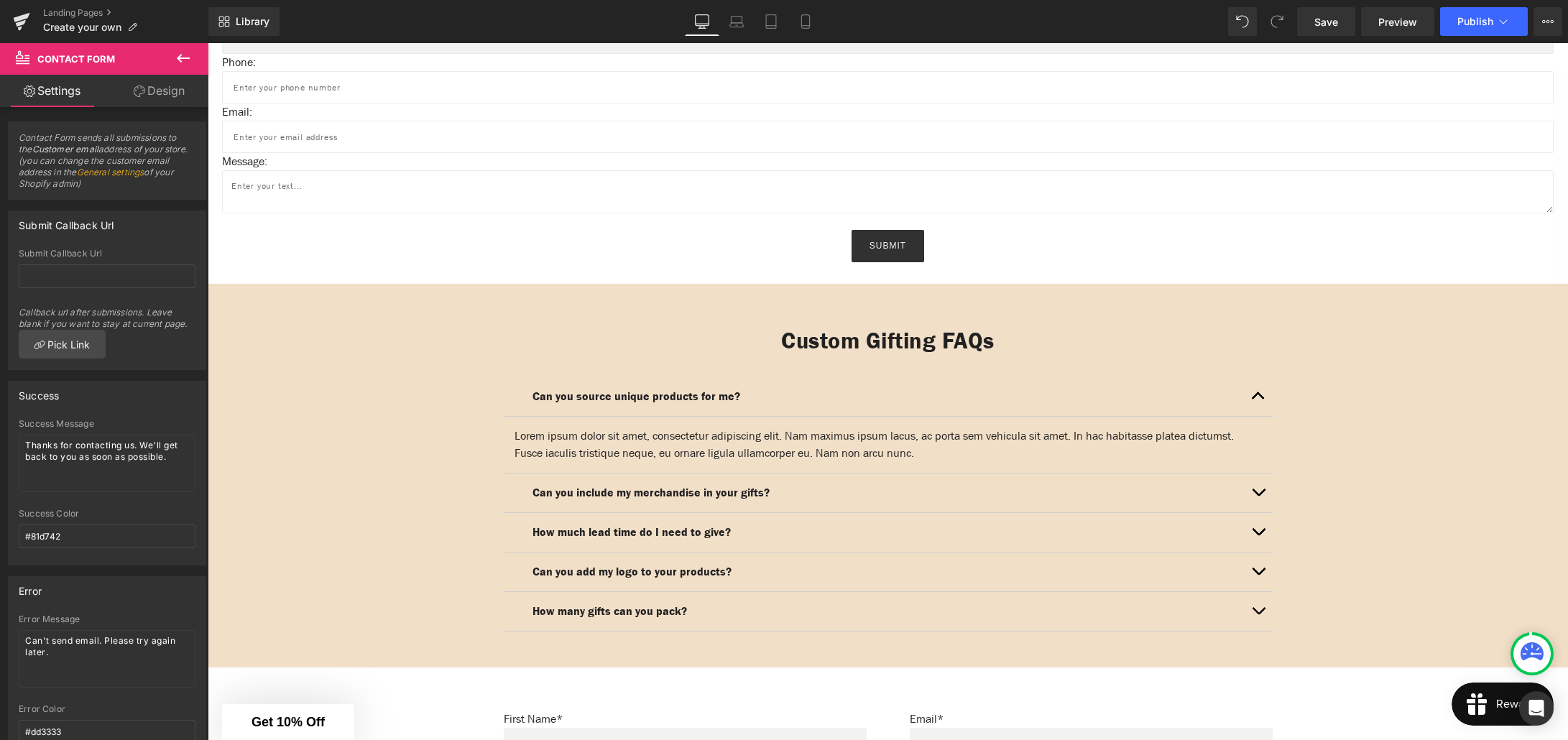
click at [244, 283] on div "Custom Gifting FAQs Heading Can you source unique products for me? Text Block L…" at bounding box center [888, 475] width 1360 height 383
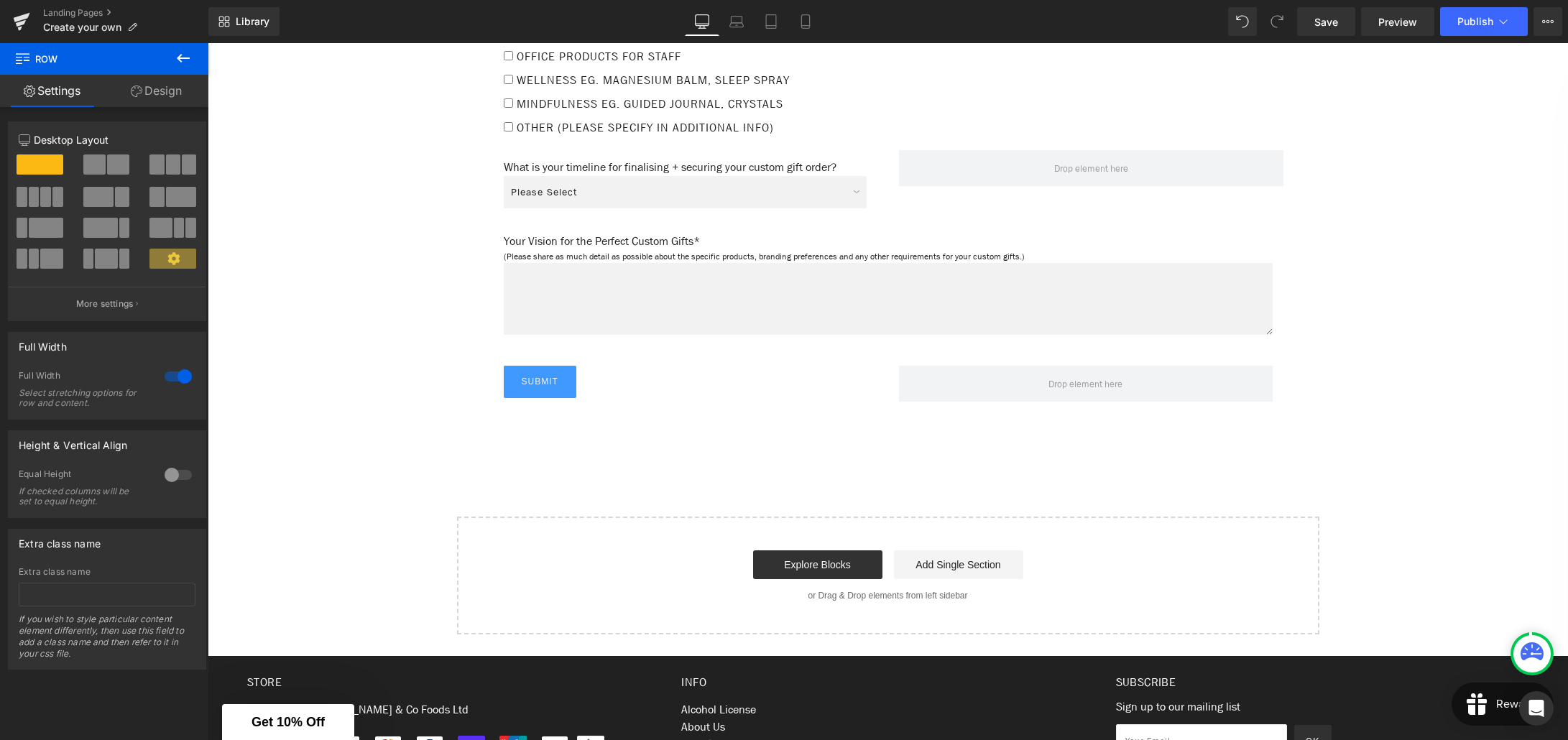
scroll to position [2068, 0]
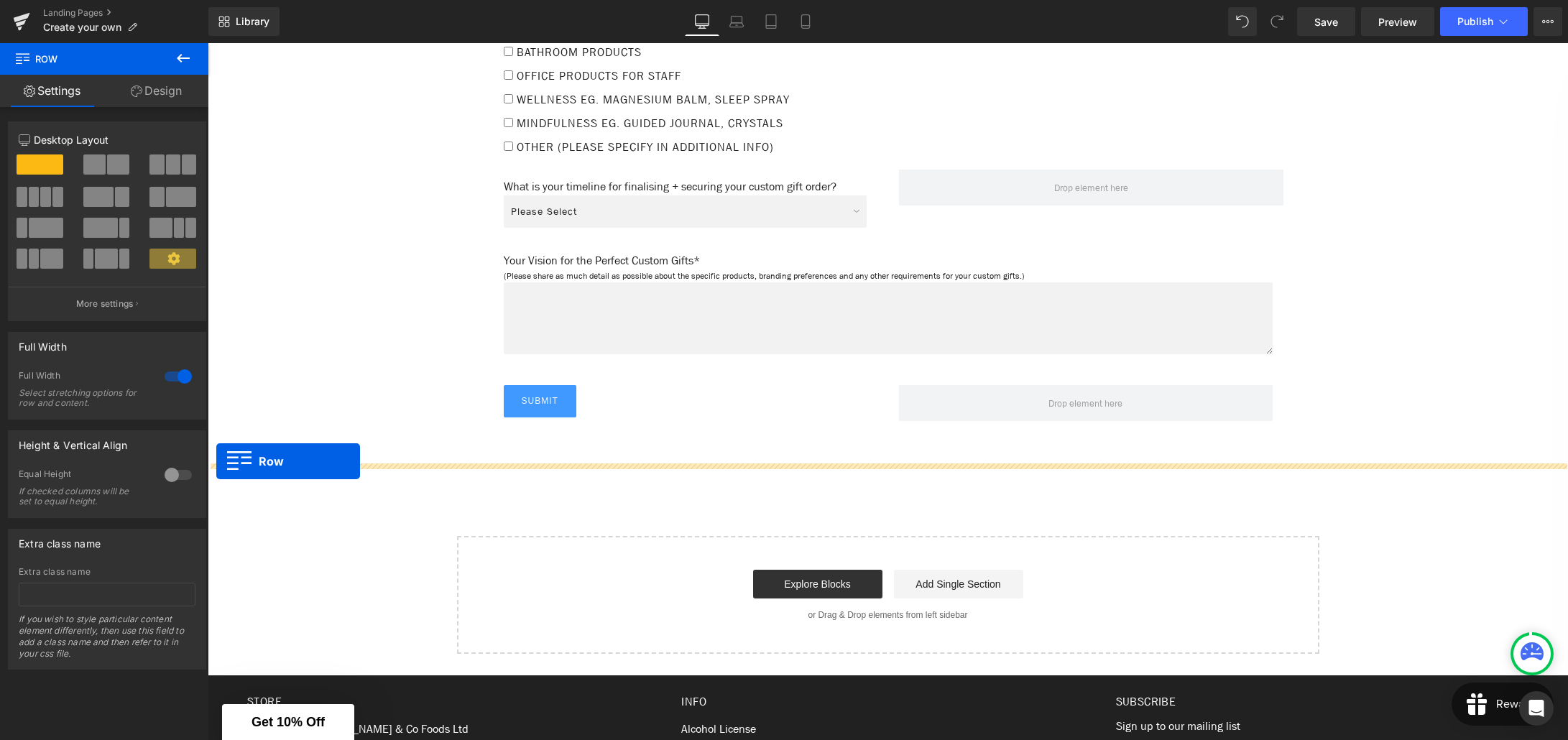
drag, startPoint x: 217, startPoint y: 250, endPoint x: 217, endPoint y: 461, distance: 211.0
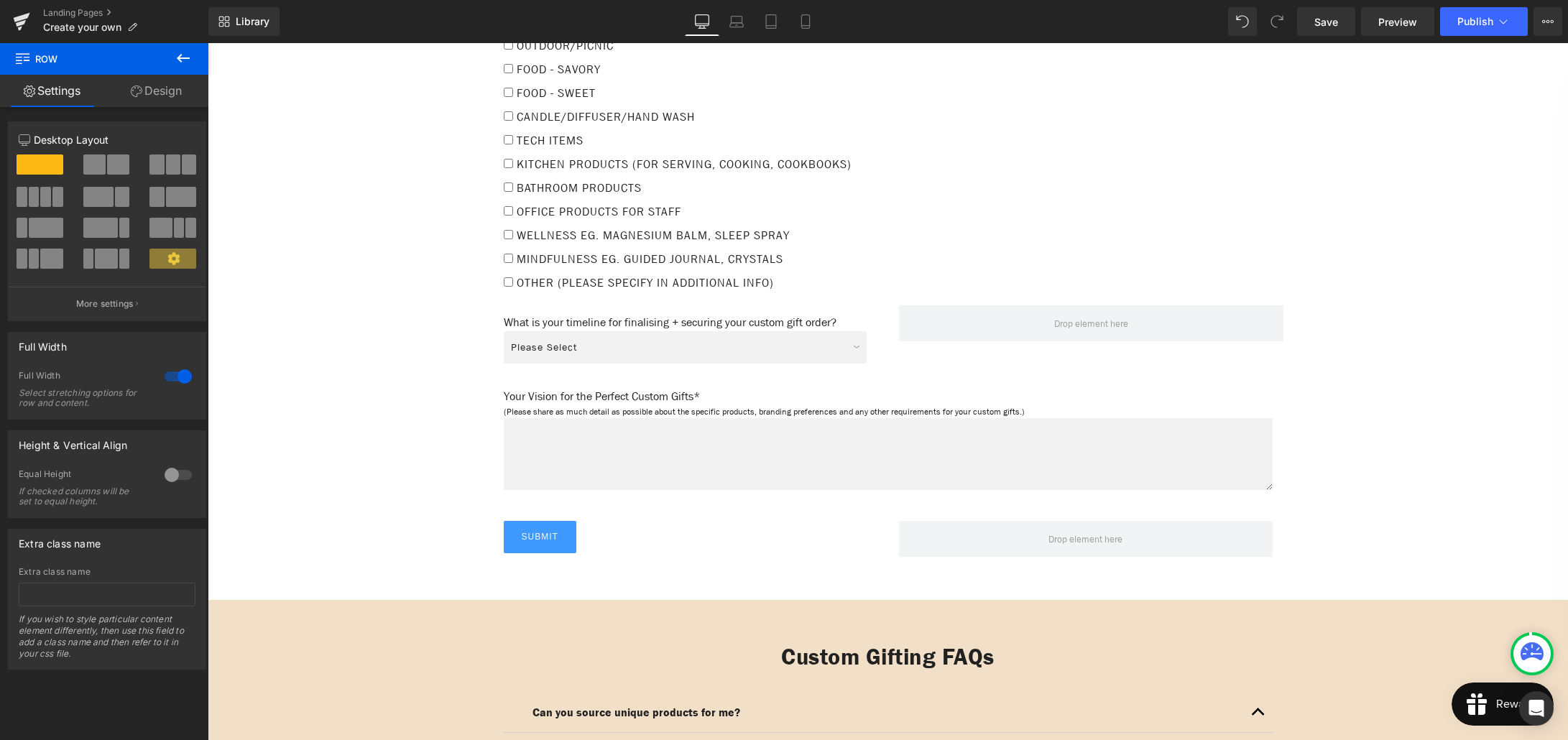
scroll to position [1902, 0]
click at [1339, 31] on link "Save" at bounding box center [1326, 22] width 58 height 29
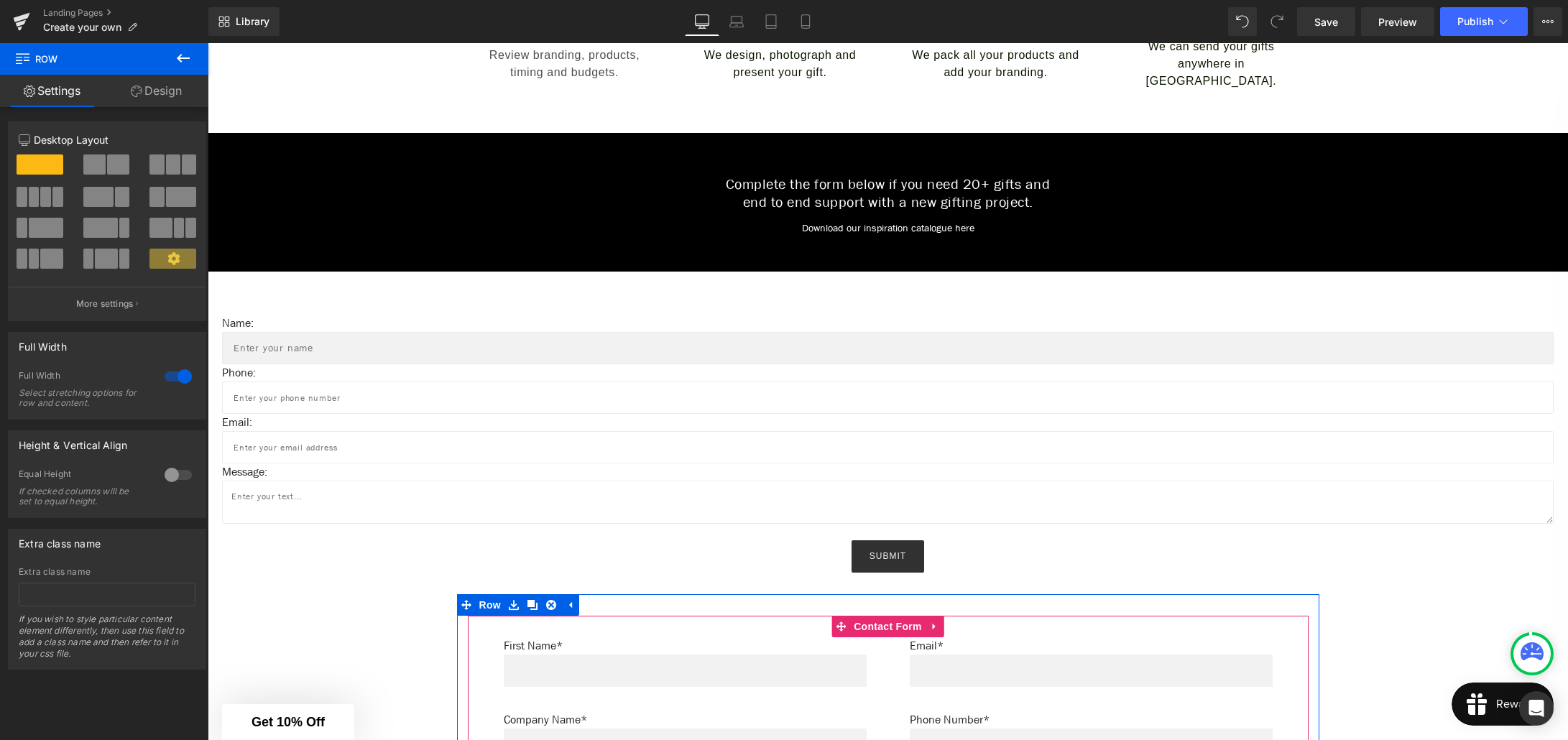
scroll to position [697, 0]
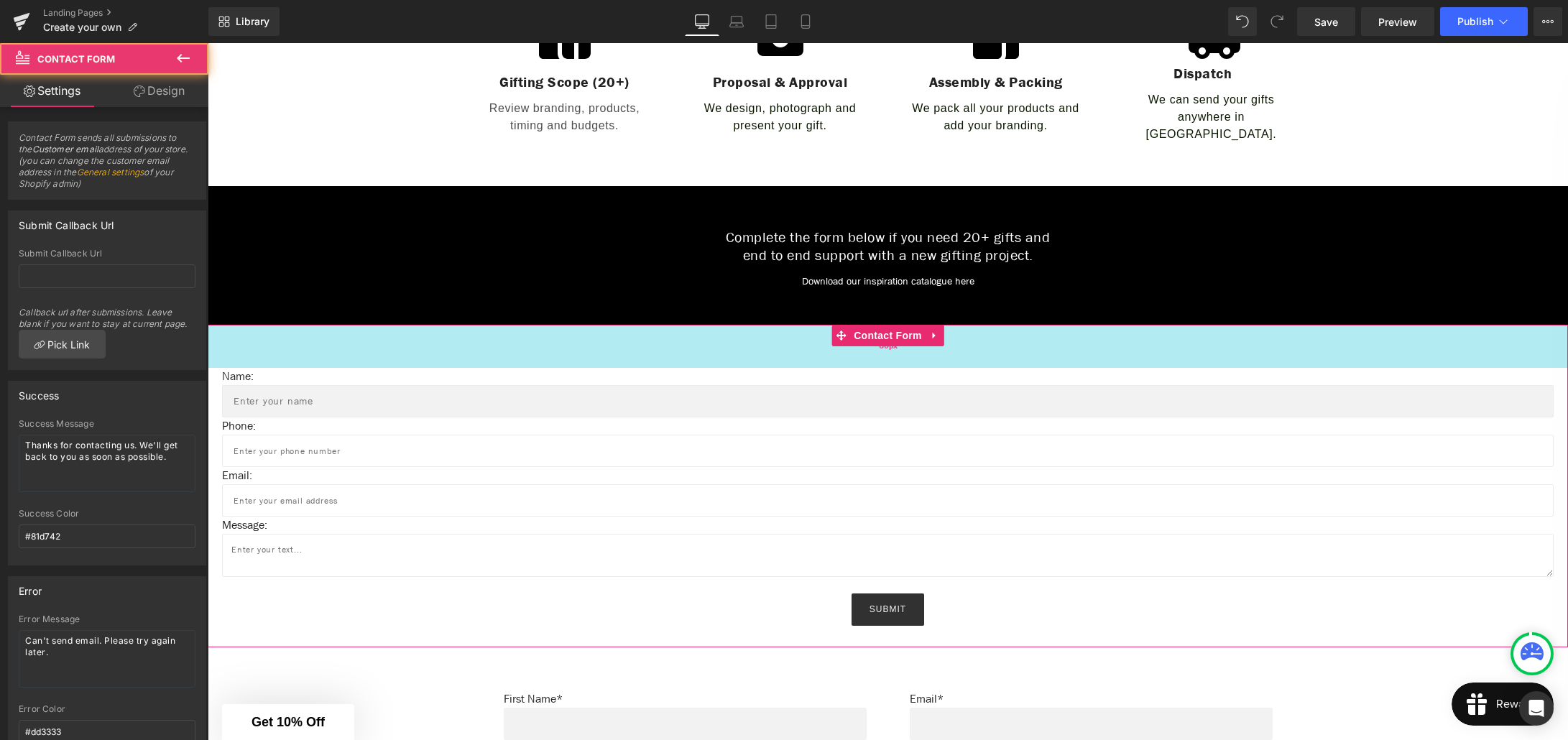
click at [555, 338] on div "Name: Text Block Text Field Phone: Text Block Text Field Email: Text Block Emai…" at bounding box center [888, 486] width 1360 height 323
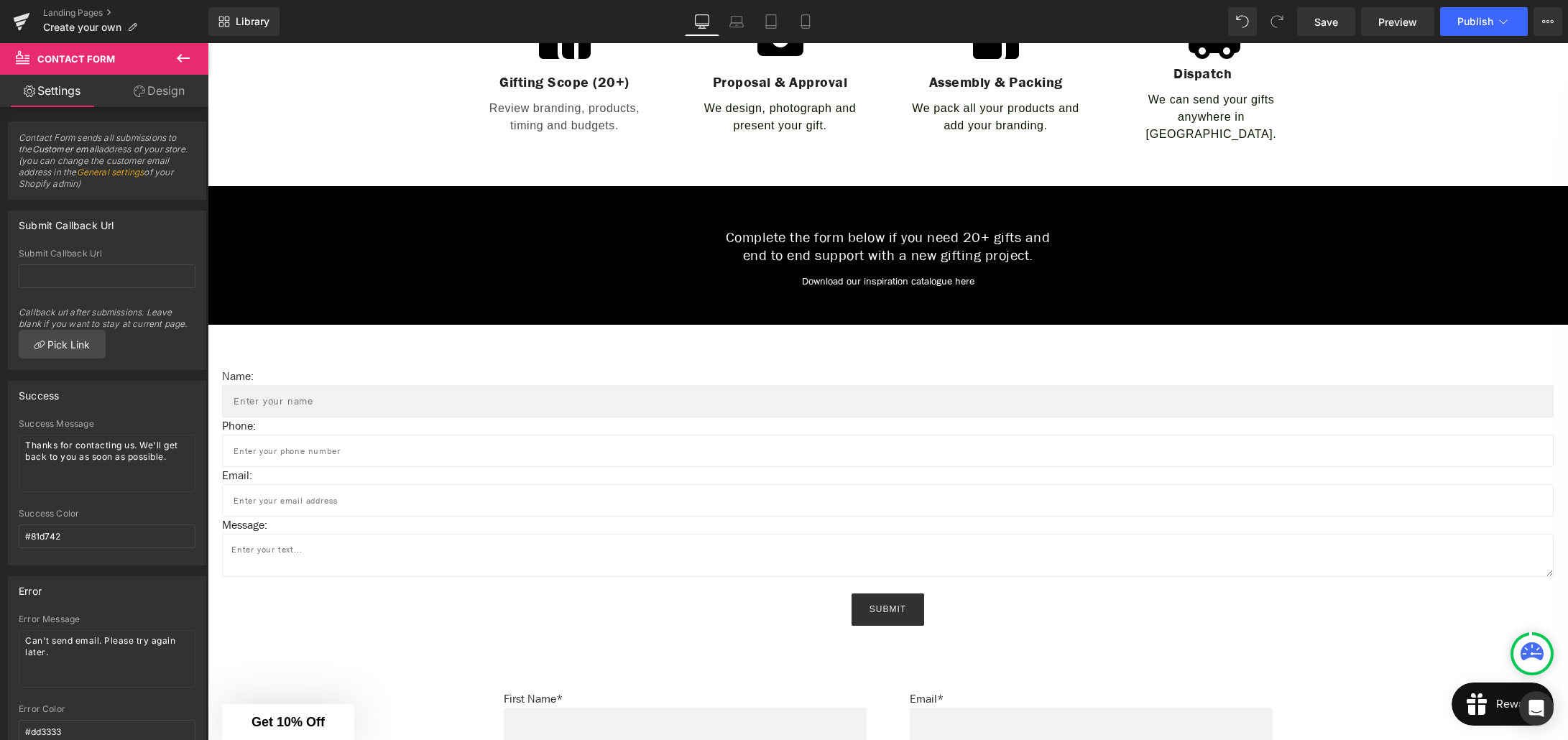
click at [181, 60] on icon at bounding box center [183, 58] width 17 height 17
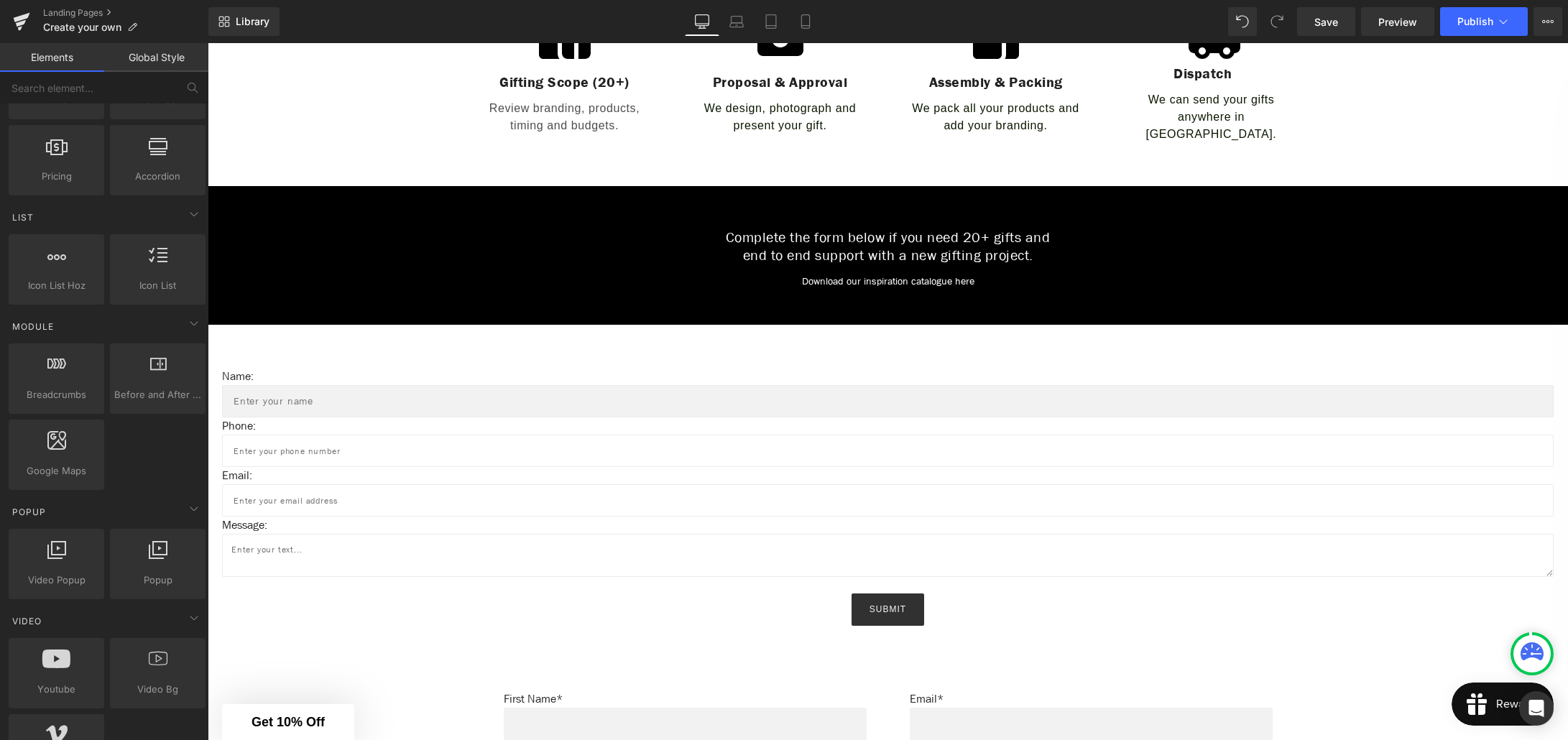
scroll to position [0, 0]
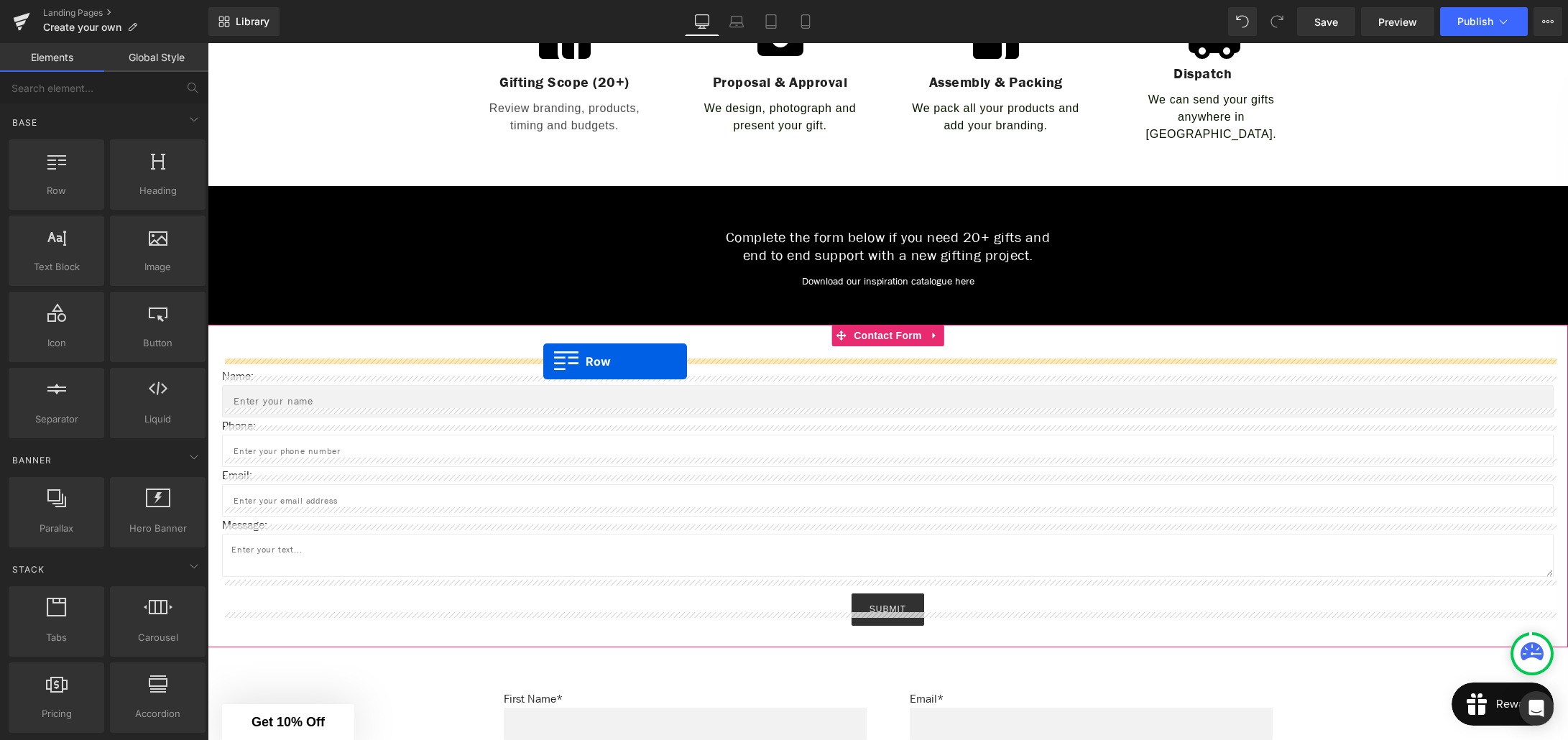
drag, startPoint x: 266, startPoint y: 219, endPoint x: 543, endPoint y: 362, distance: 311.7
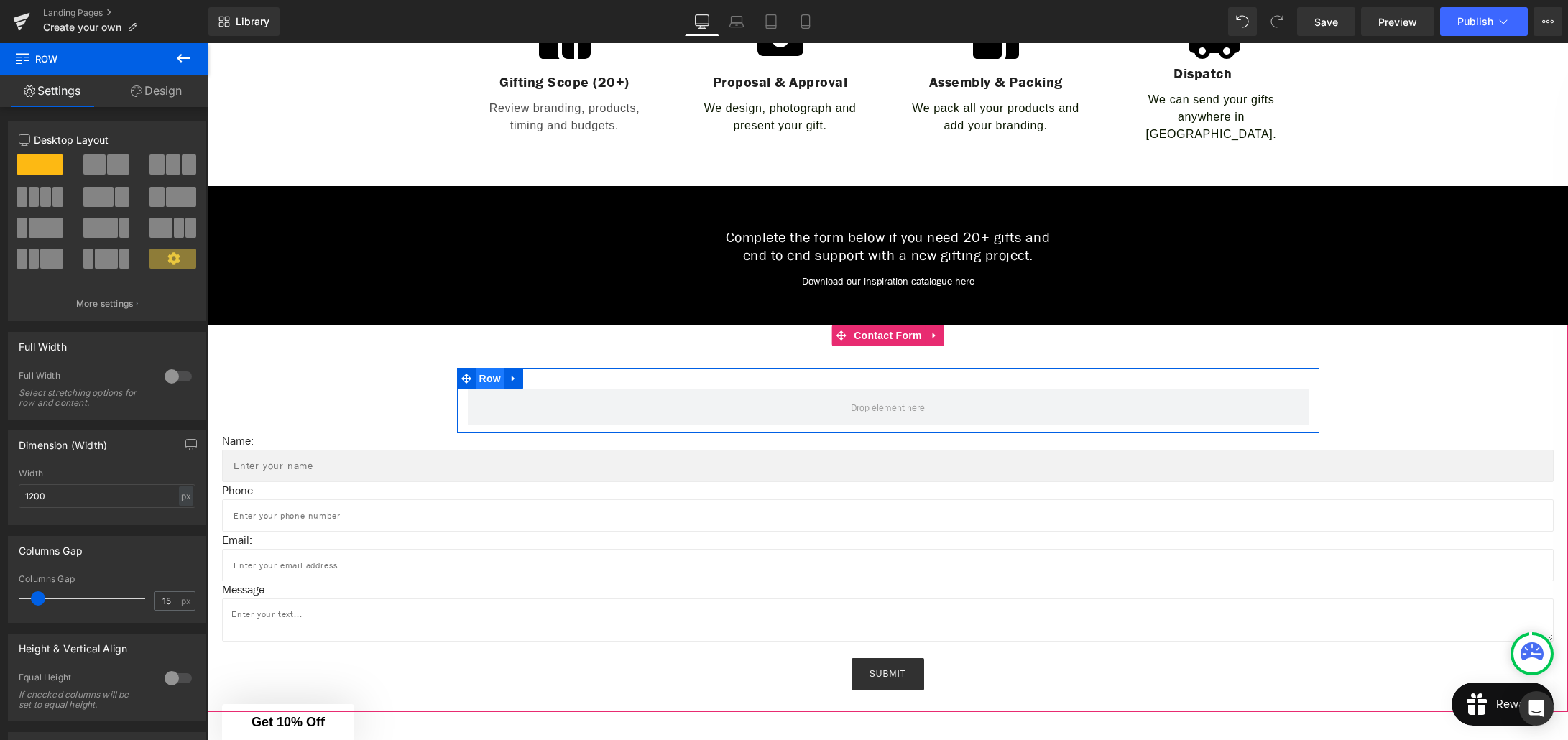
click at [490, 369] on span "Row" at bounding box center [490, 378] width 29 height 22
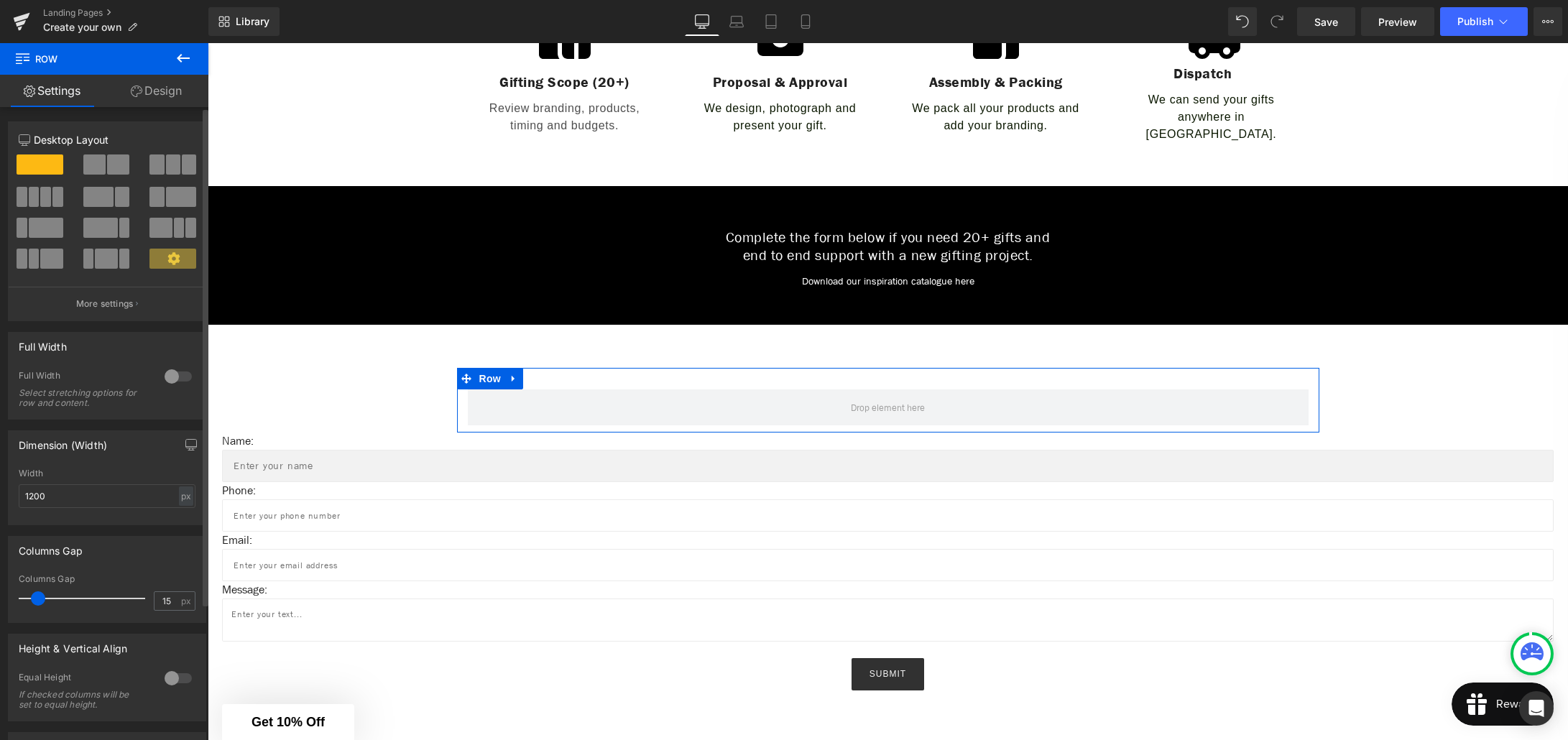
click at [121, 171] on span at bounding box center [119, 164] width 23 height 20
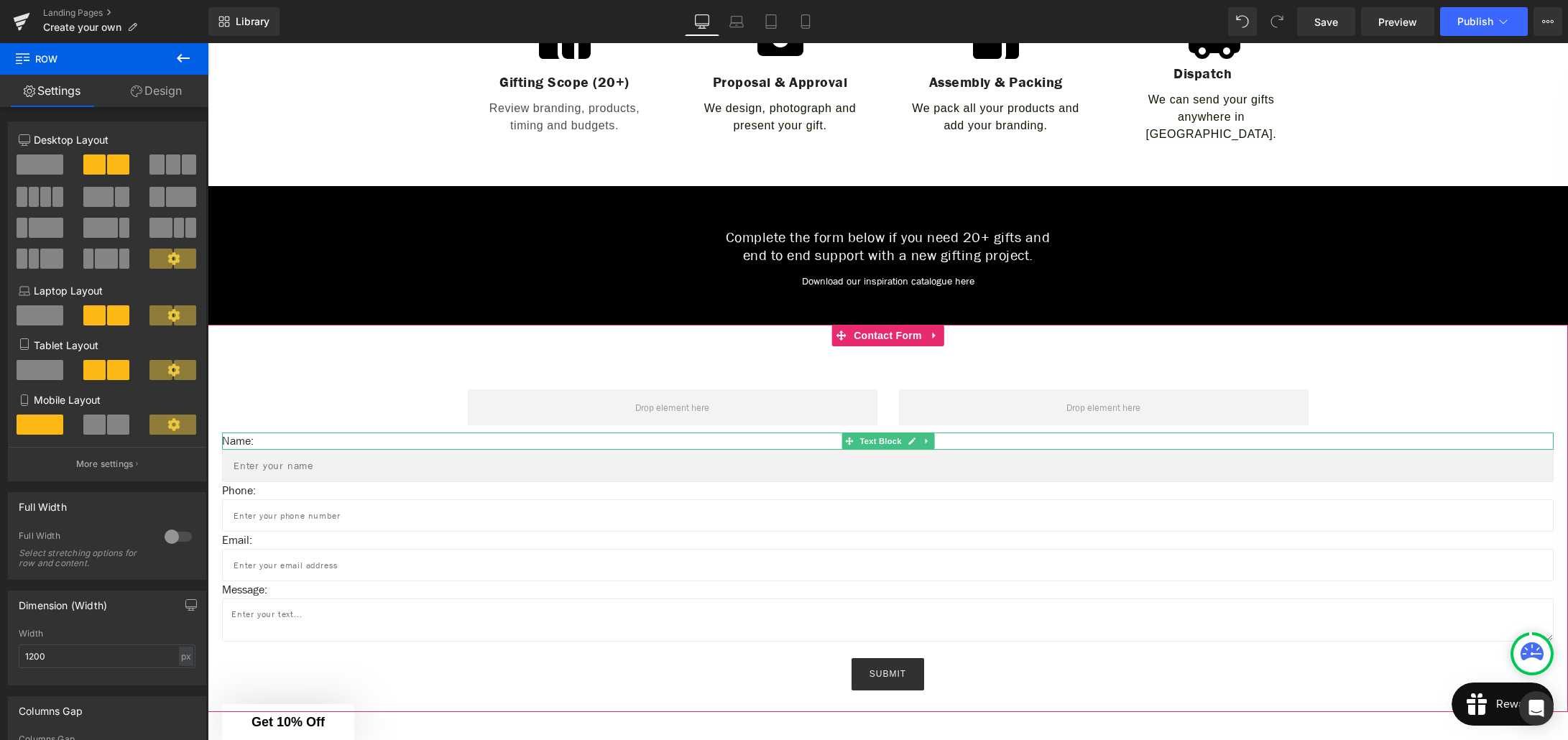
click at [241, 432] on p "Name:" at bounding box center [888, 441] width 1332 height 17
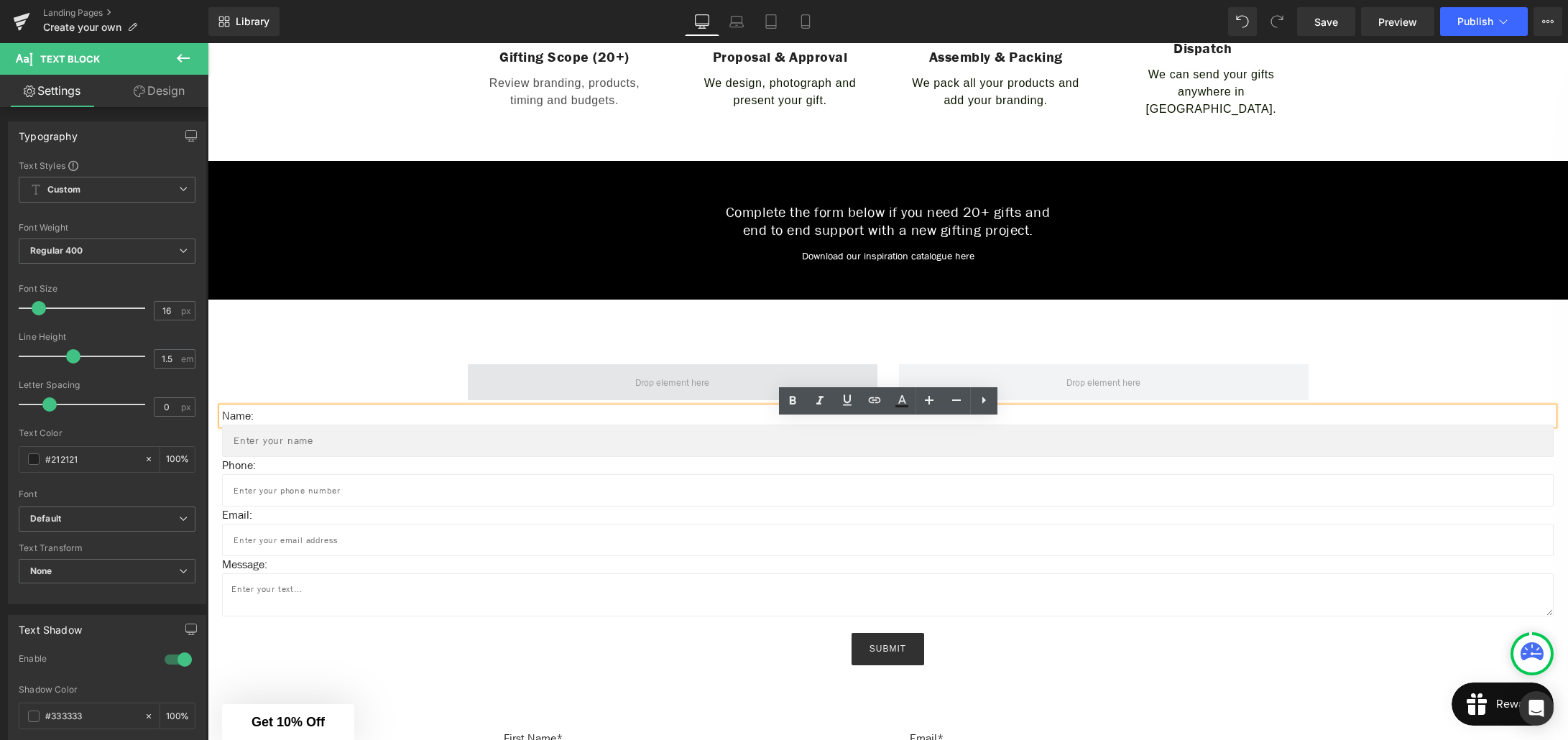
scroll to position [723, 0]
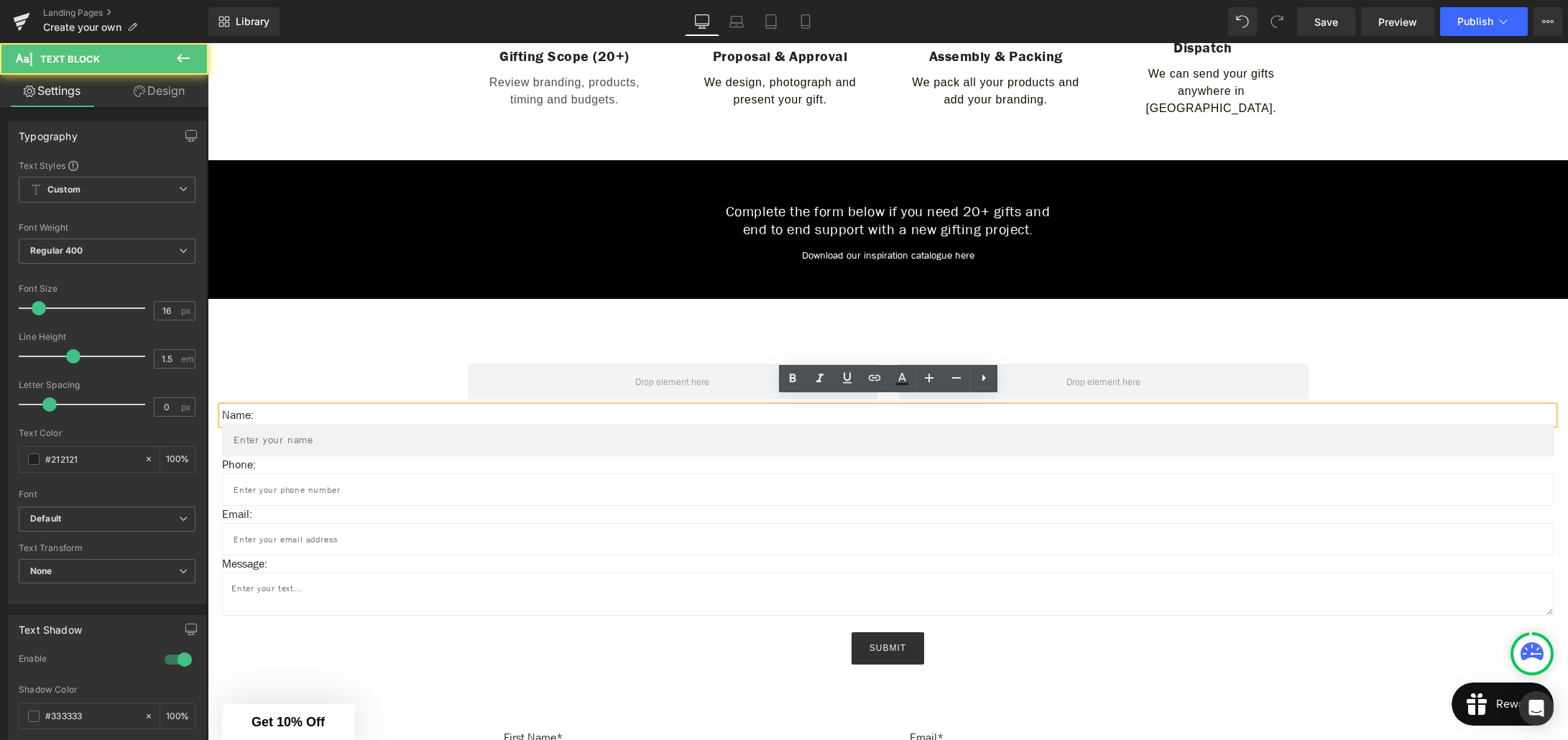
click at [311, 407] on p "Name:" at bounding box center [888, 415] width 1332 height 17
click at [328, 369] on div "Row Name: Text Block Text Field Phone: Text Block Text Field Email: Text Block …" at bounding box center [888, 503] width 1332 height 323
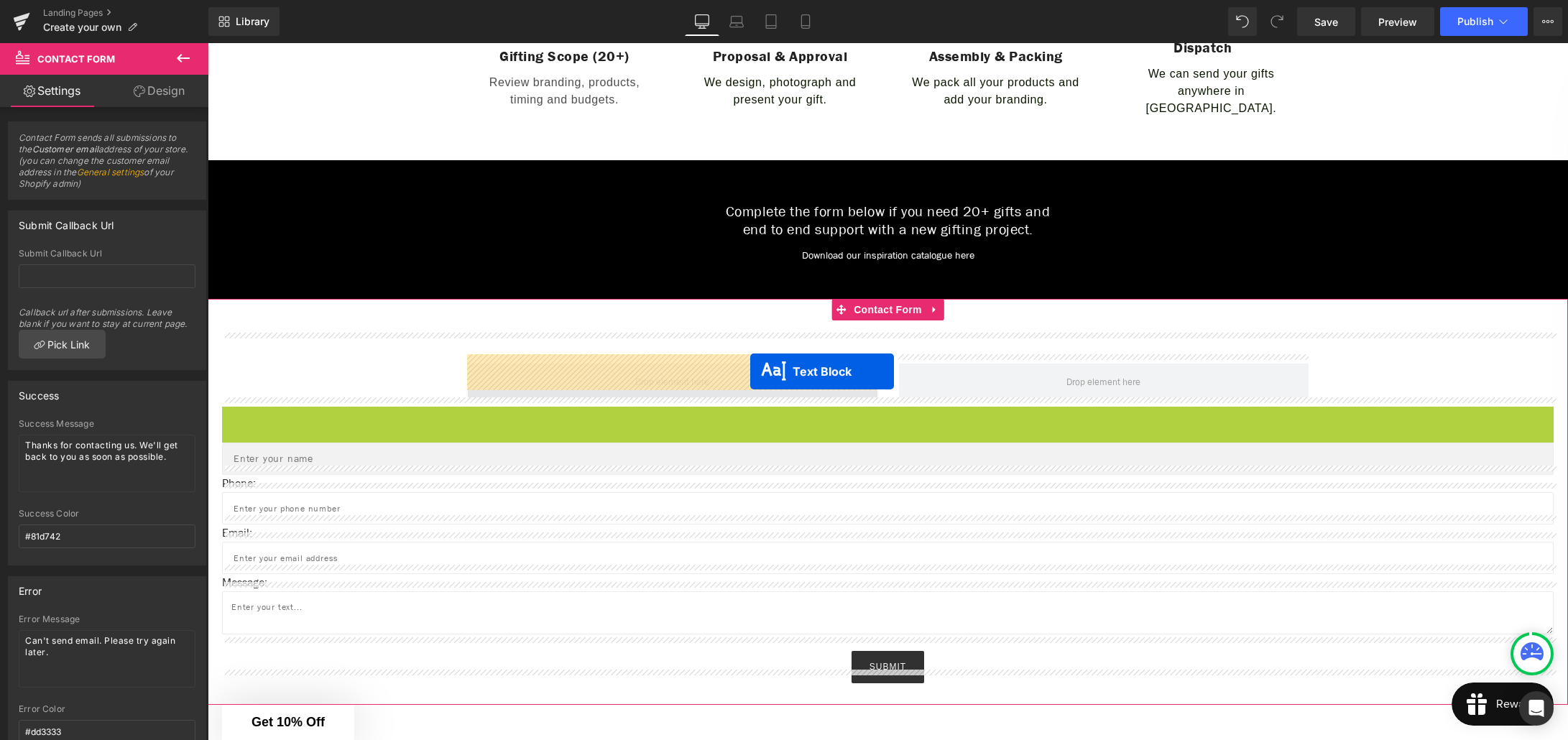
drag, startPoint x: 878, startPoint y: 405, endPoint x: 751, endPoint y: 371, distance: 131.5
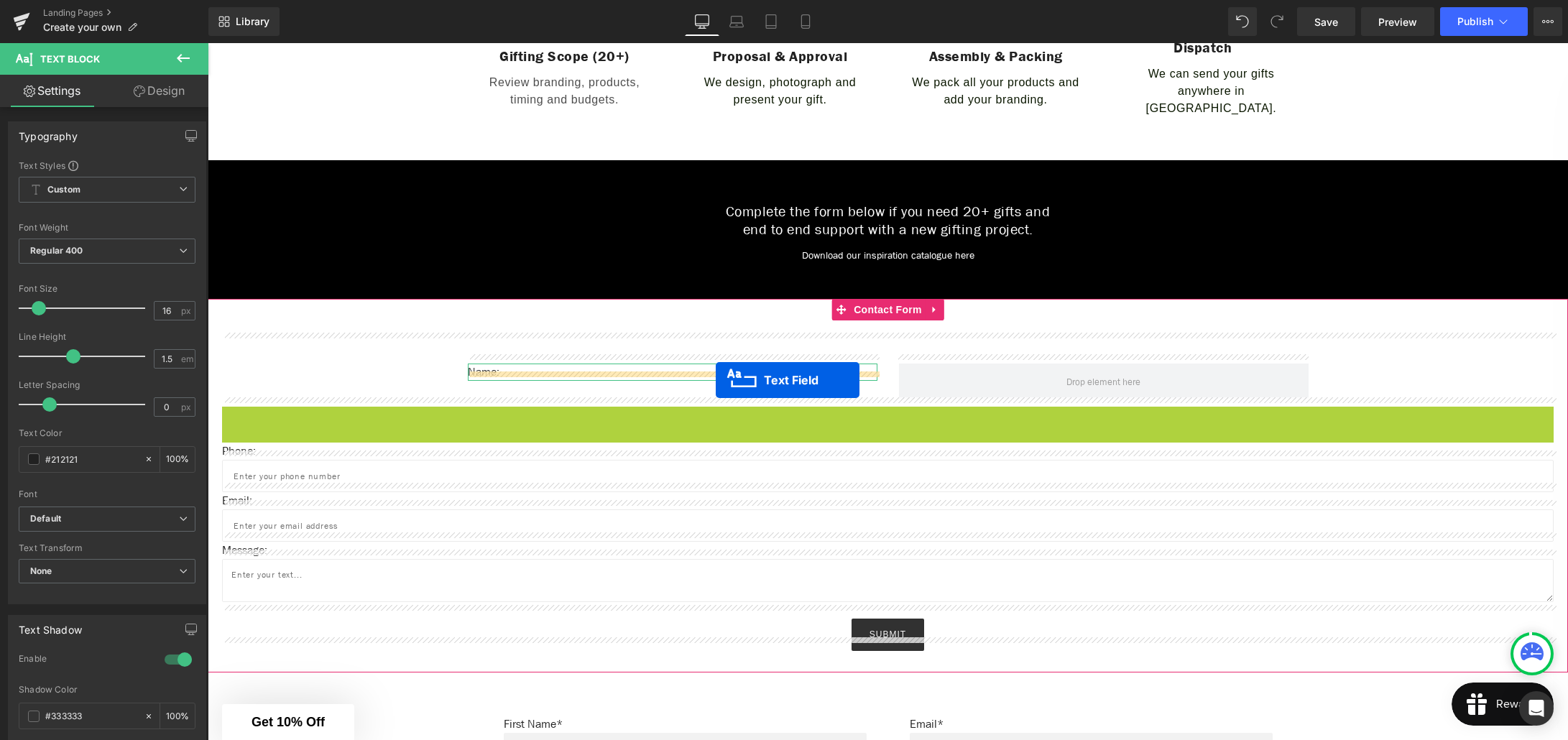
drag, startPoint x: 882, startPoint y: 418, endPoint x: 716, endPoint y: 380, distance: 170.3
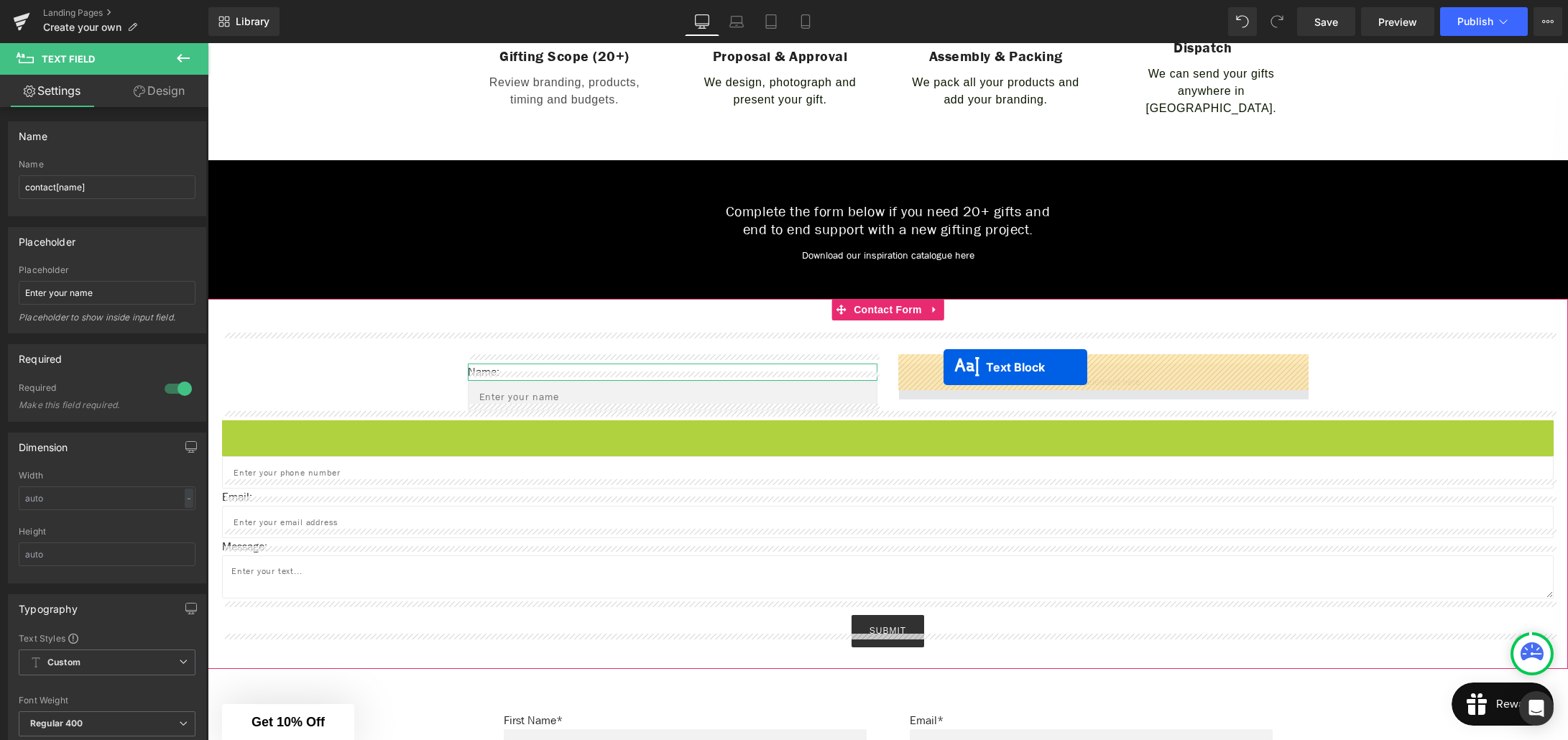
drag, startPoint x: 881, startPoint y: 421, endPoint x: 944, endPoint y: 367, distance: 83.0
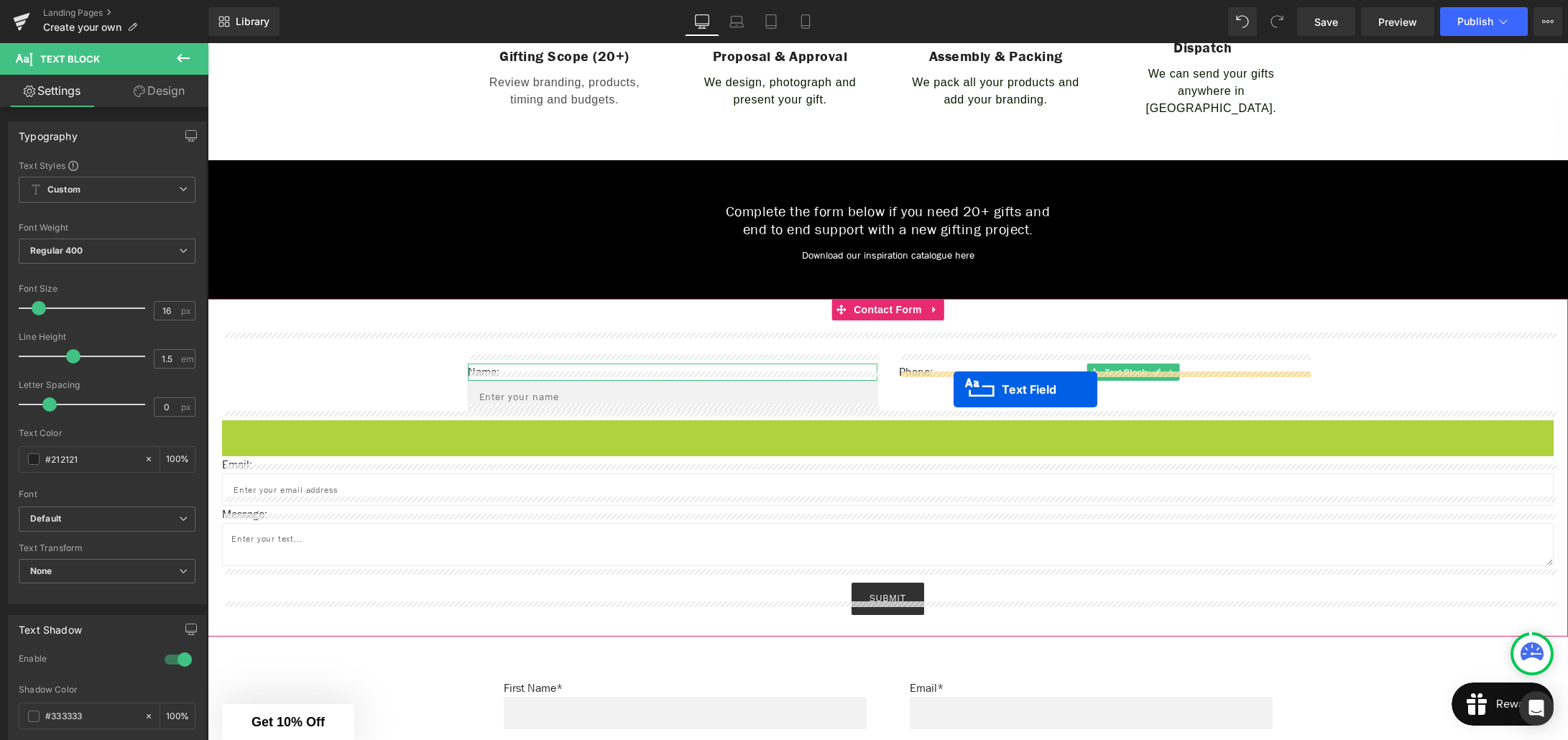
drag, startPoint x: 883, startPoint y: 427, endPoint x: 954, endPoint y: 390, distance: 80.1
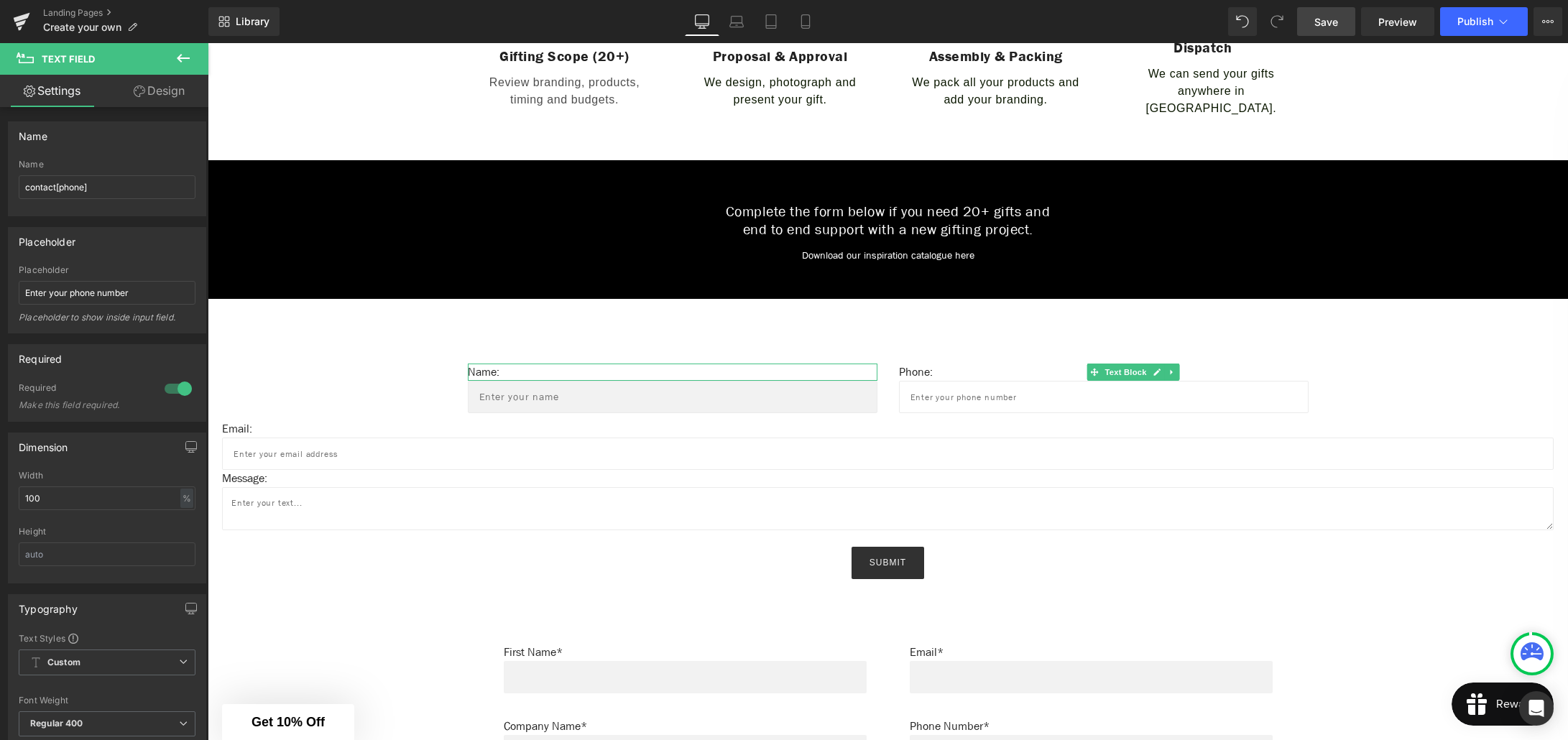
drag, startPoint x: 1336, startPoint y: 29, endPoint x: 687, endPoint y: 435, distance: 765.5
click at [1336, 29] on span "Save" at bounding box center [1326, 22] width 24 height 15
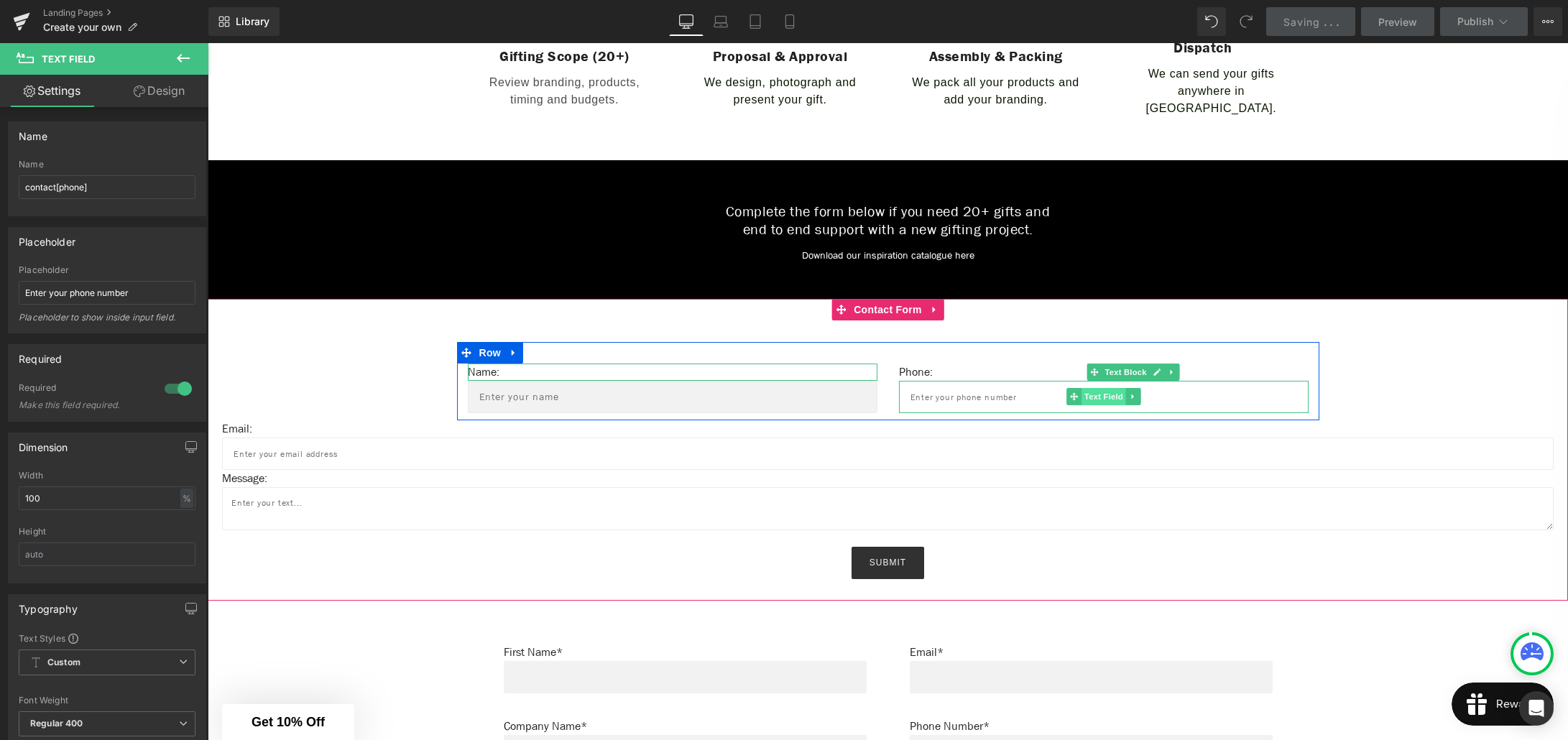
click at [1101, 392] on span "Text Field" at bounding box center [1103, 396] width 44 height 17
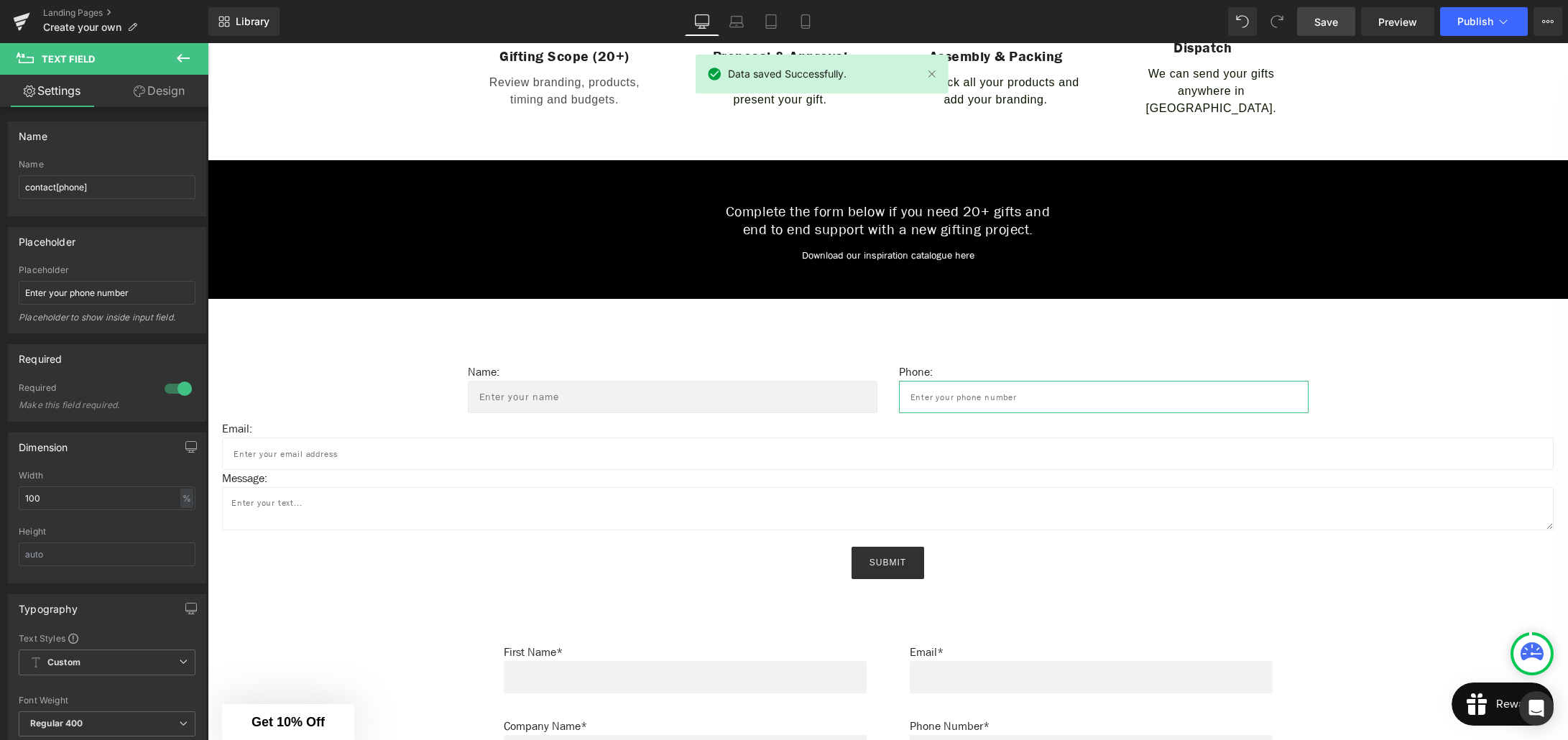
drag, startPoint x: 160, startPoint y: 92, endPoint x: 133, endPoint y: 156, distance: 69.5
click at [159, 92] on link "Design" at bounding box center [159, 90] width 105 height 32
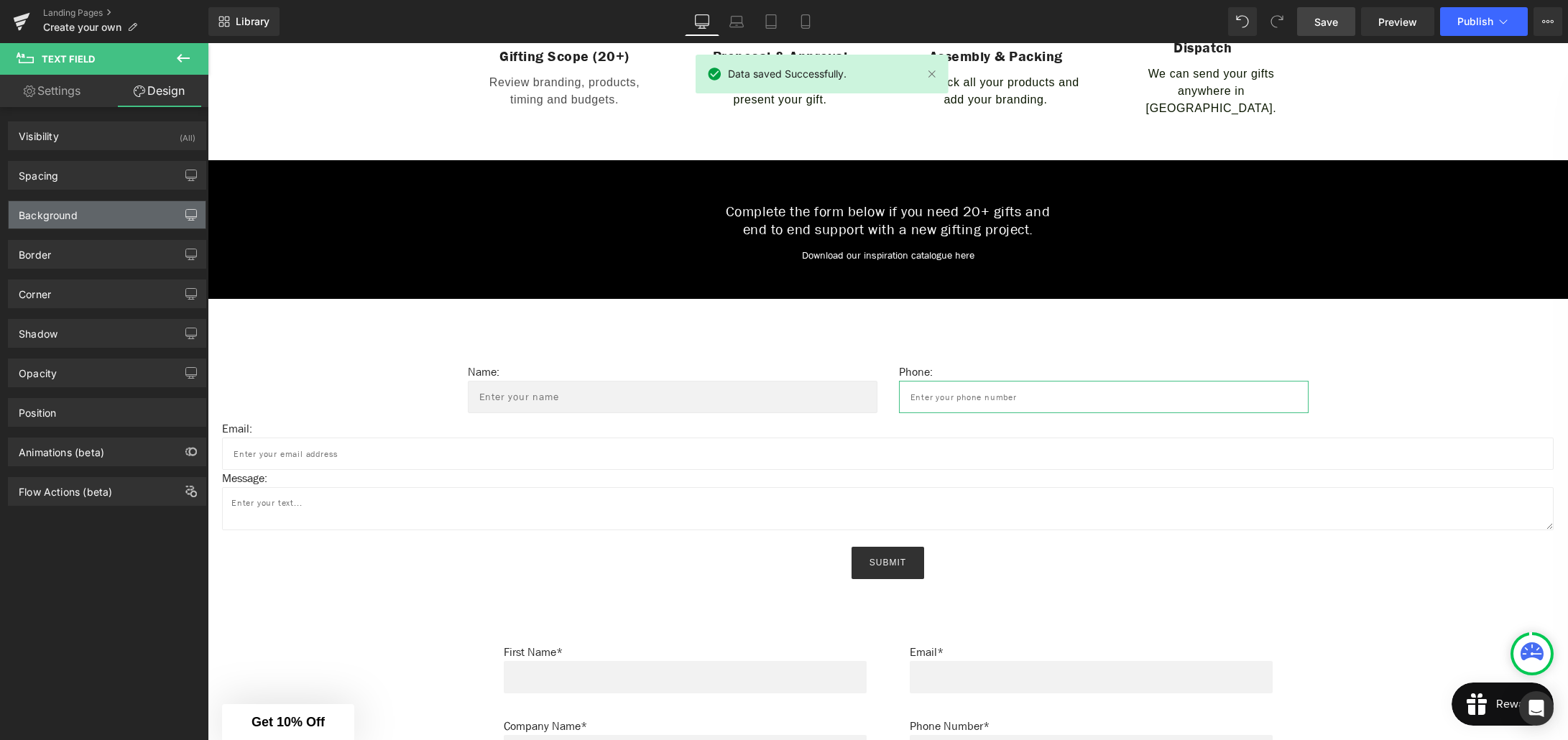
click at [186, 215] on icon "button" at bounding box center [191, 215] width 11 height 11
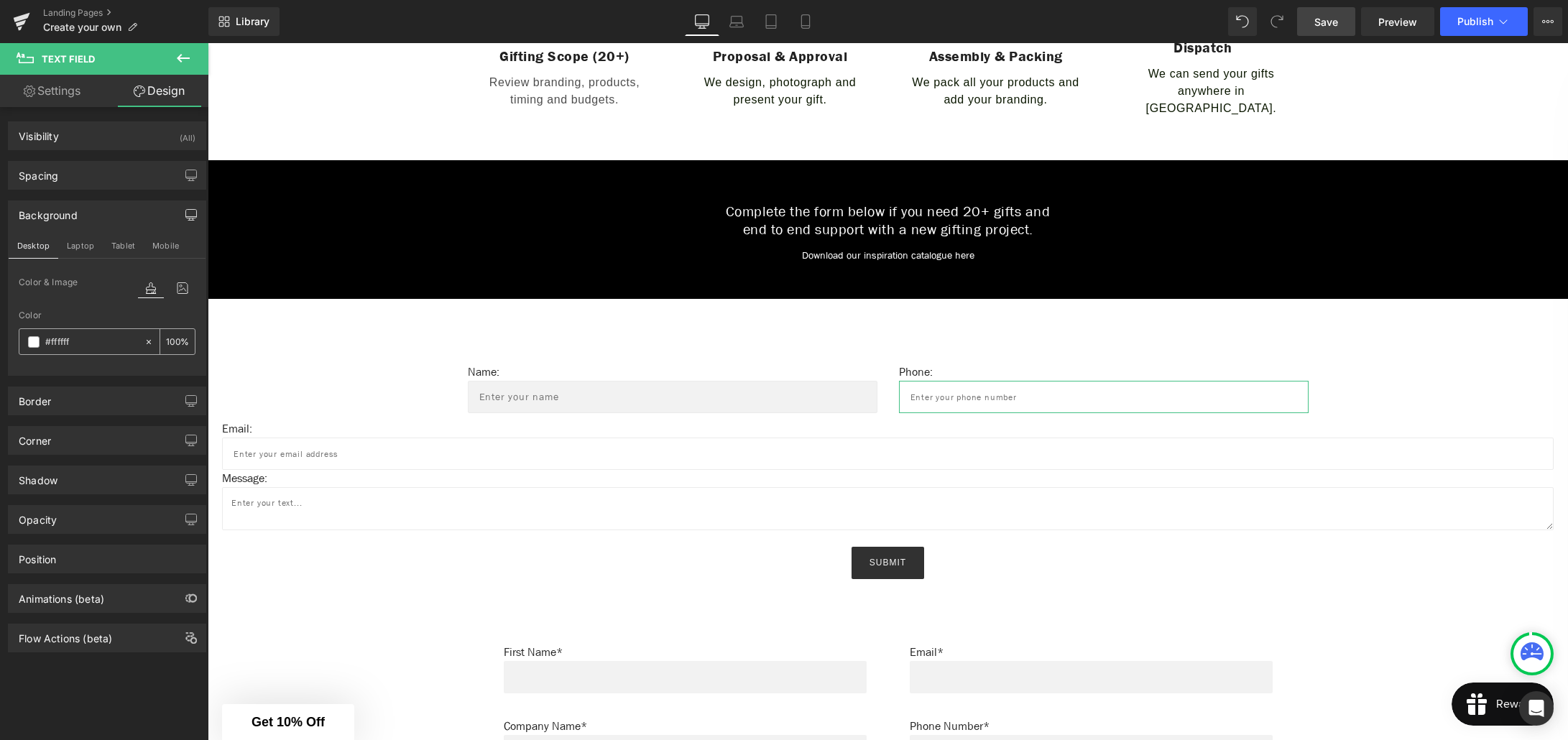
click at [77, 337] on input "#ffffff" at bounding box center [91, 342] width 92 height 16
type input "0"
type input "f2f"
type input "100"
type input "f2f2"
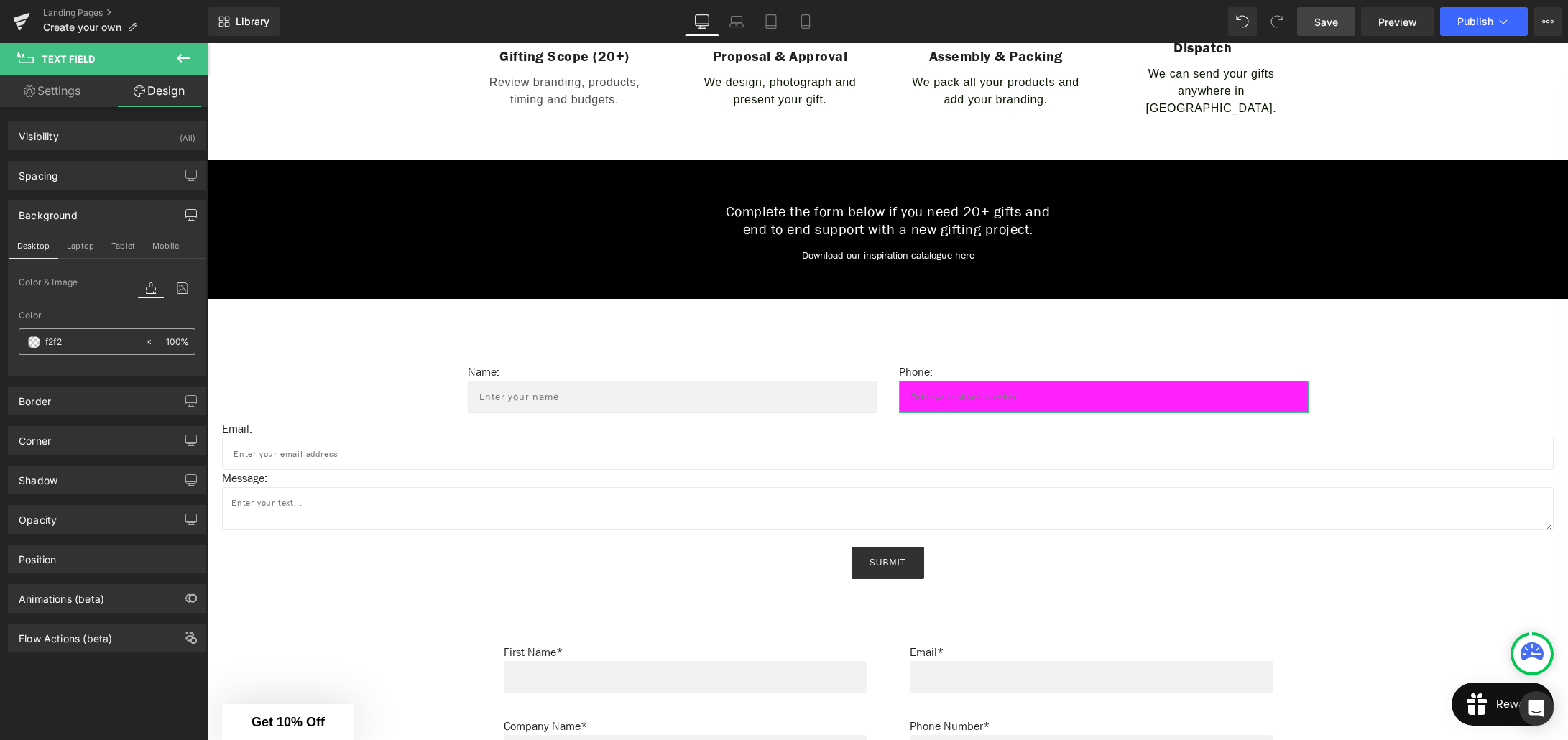
type input "13"
type input "f2f2f"
type input "0"
type input "f2f2f2"
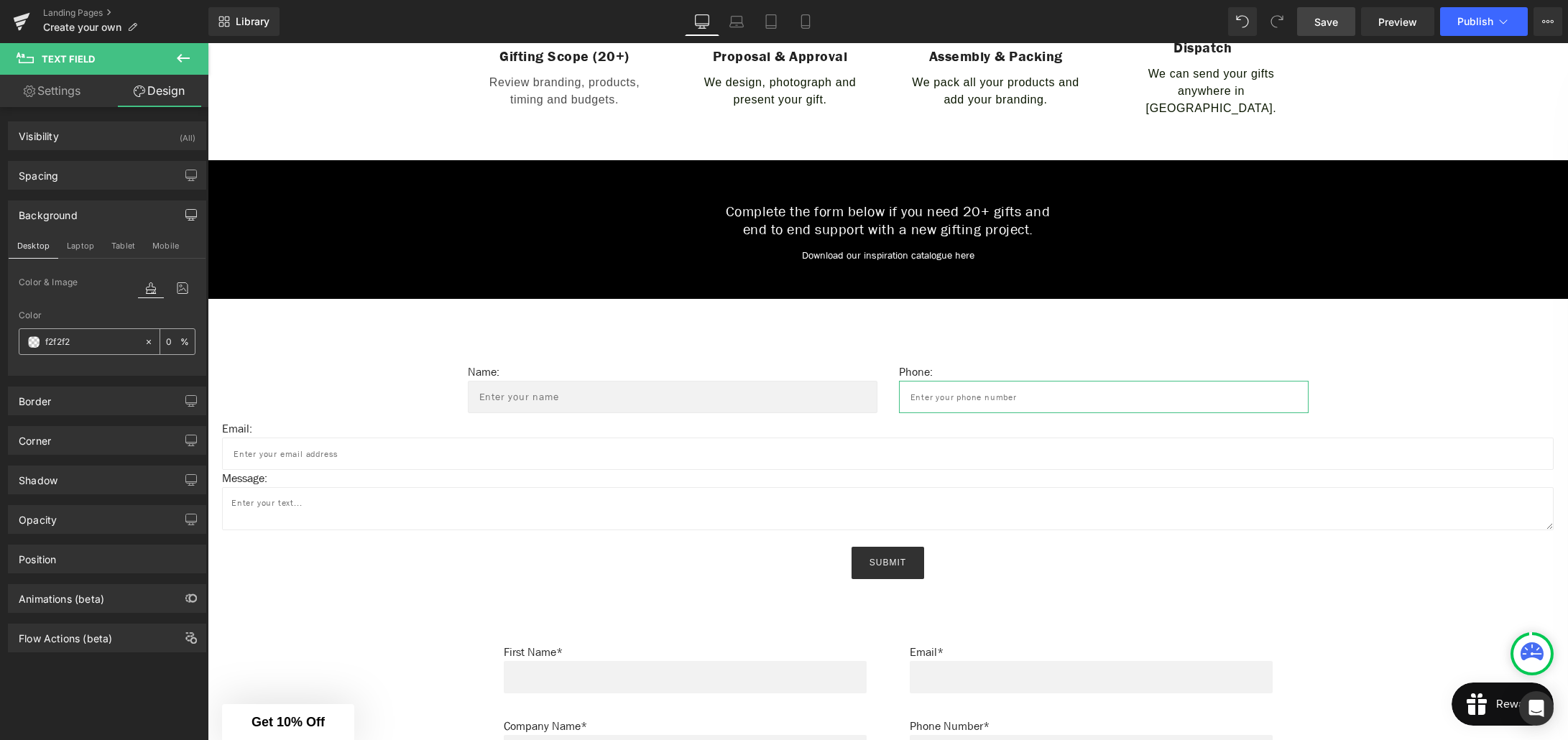
type input "100"
type input "f2f2f2f"
type input "0"
type input "f2f2f2"
type input "100"
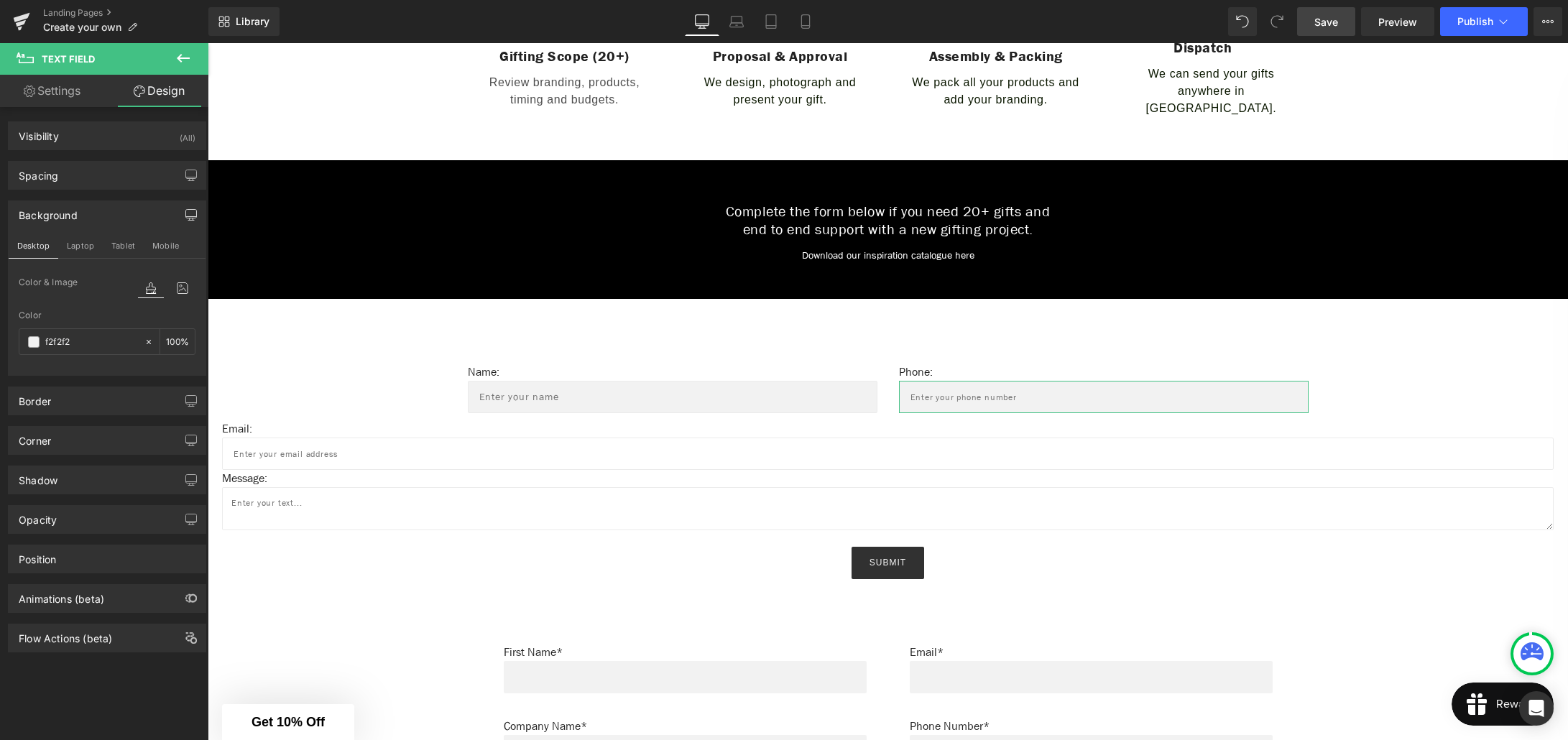
type input "#f2f2f2"
click at [83, 98] on link "Settings" at bounding box center [52, 90] width 105 height 32
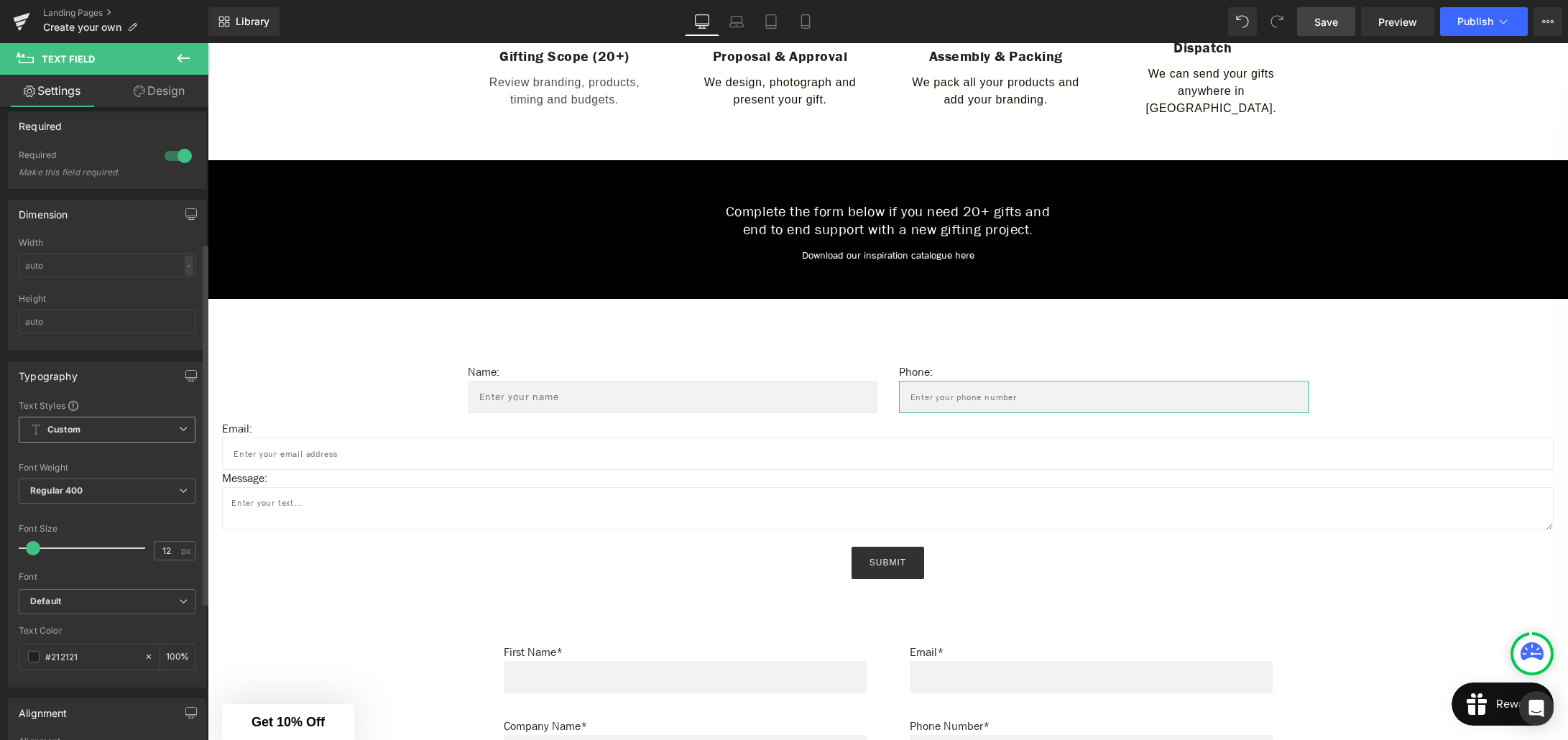
scroll to position [241, 0]
type input "14"
click at [32, 537] on span at bounding box center [37, 539] width 14 height 14
click at [68, 596] on b "Default" at bounding box center [105, 592] width 149 height 12
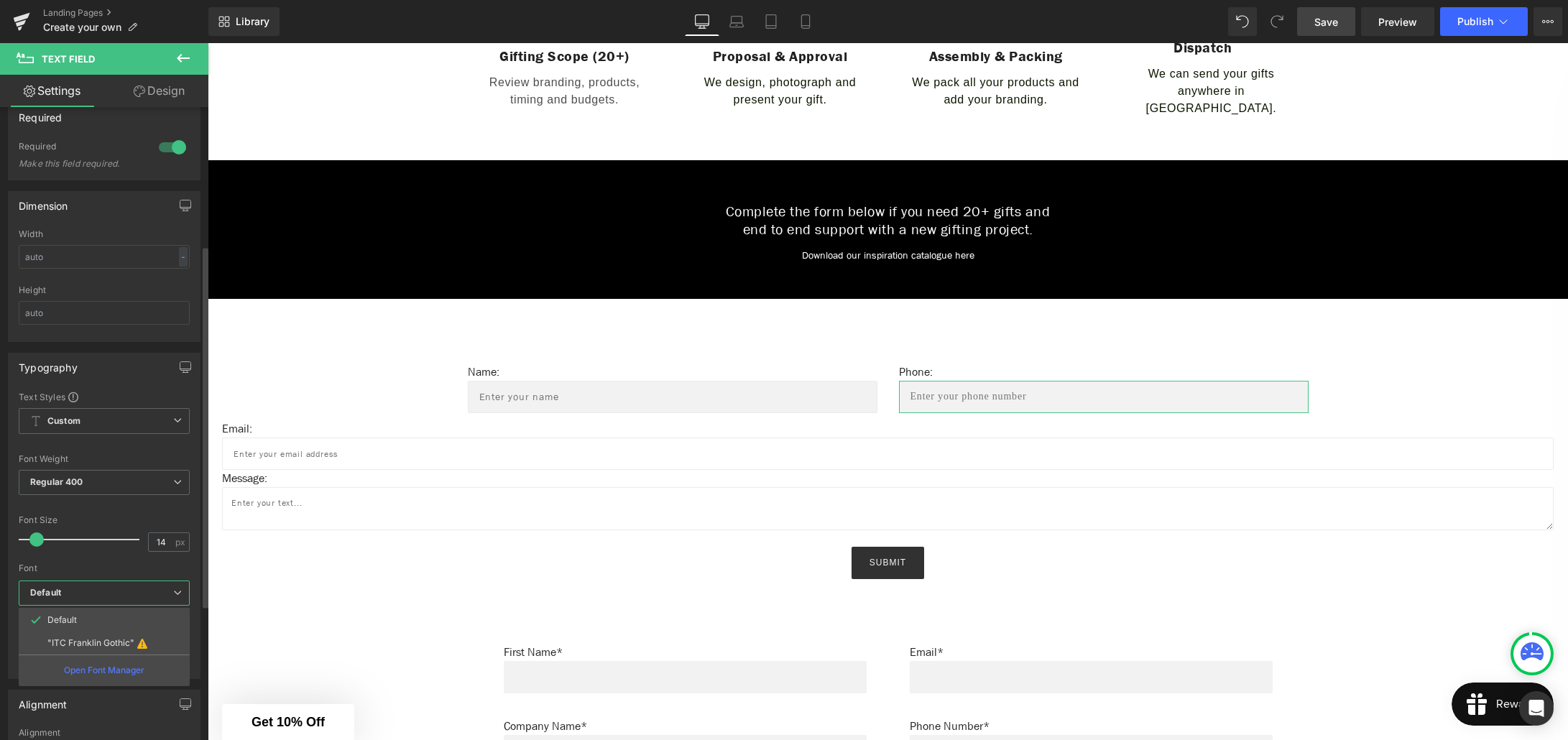
click at [74, 617] on p "Default" at bounding box center [61, 619] width 29 height 10
drag, startPoint x: 1114, startPoint y: 10, endPoint x: 1325, endPoint y: 42, distance: 213.4
click at [1330, 28] on span "Save" at bounding box center [1326, 22] width 24 height 15
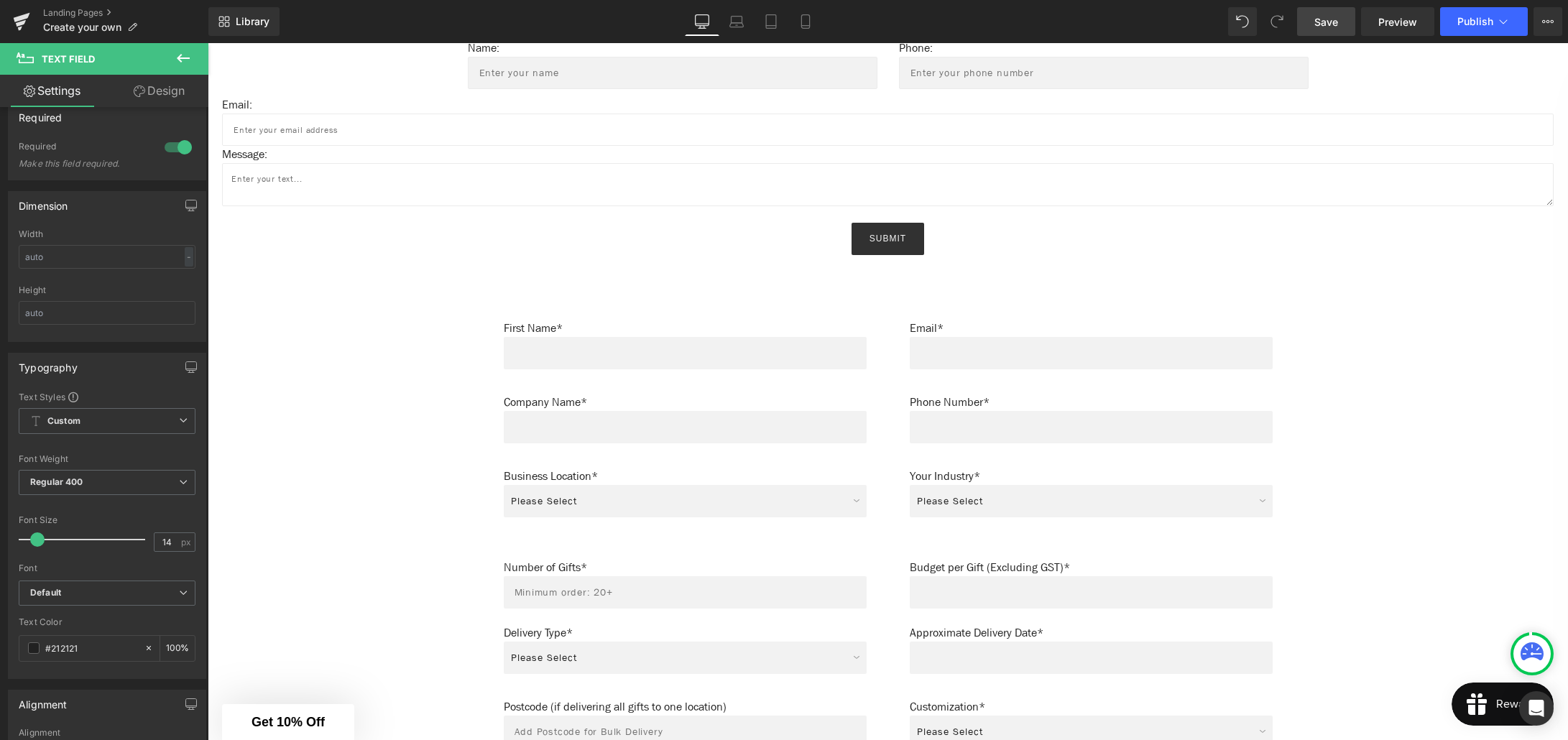
scroll to position [1026, 0]
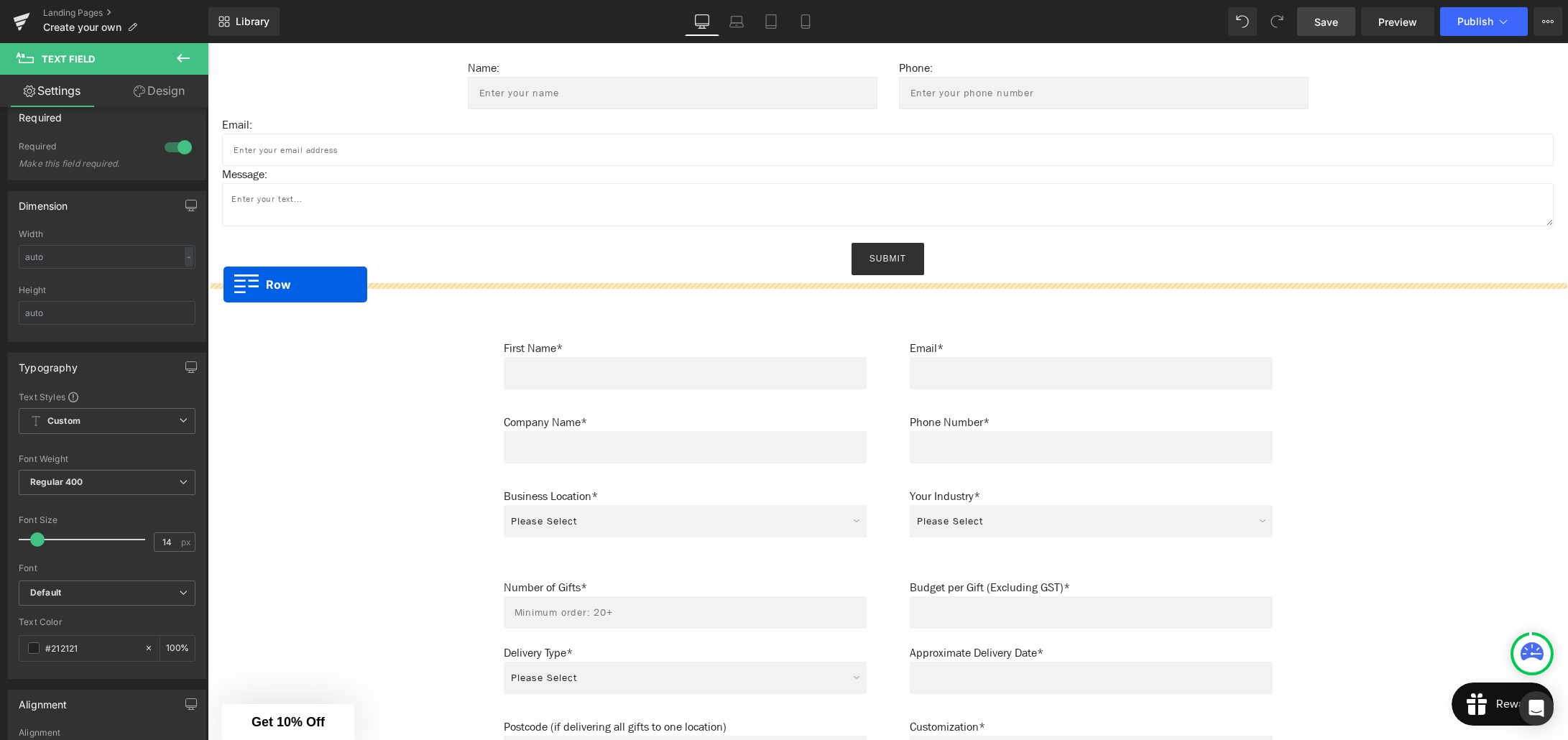
drag, startPoint x: 217, startPoint y: 283, endPoint x: 223, endPoint y: 284, distance: 6.1
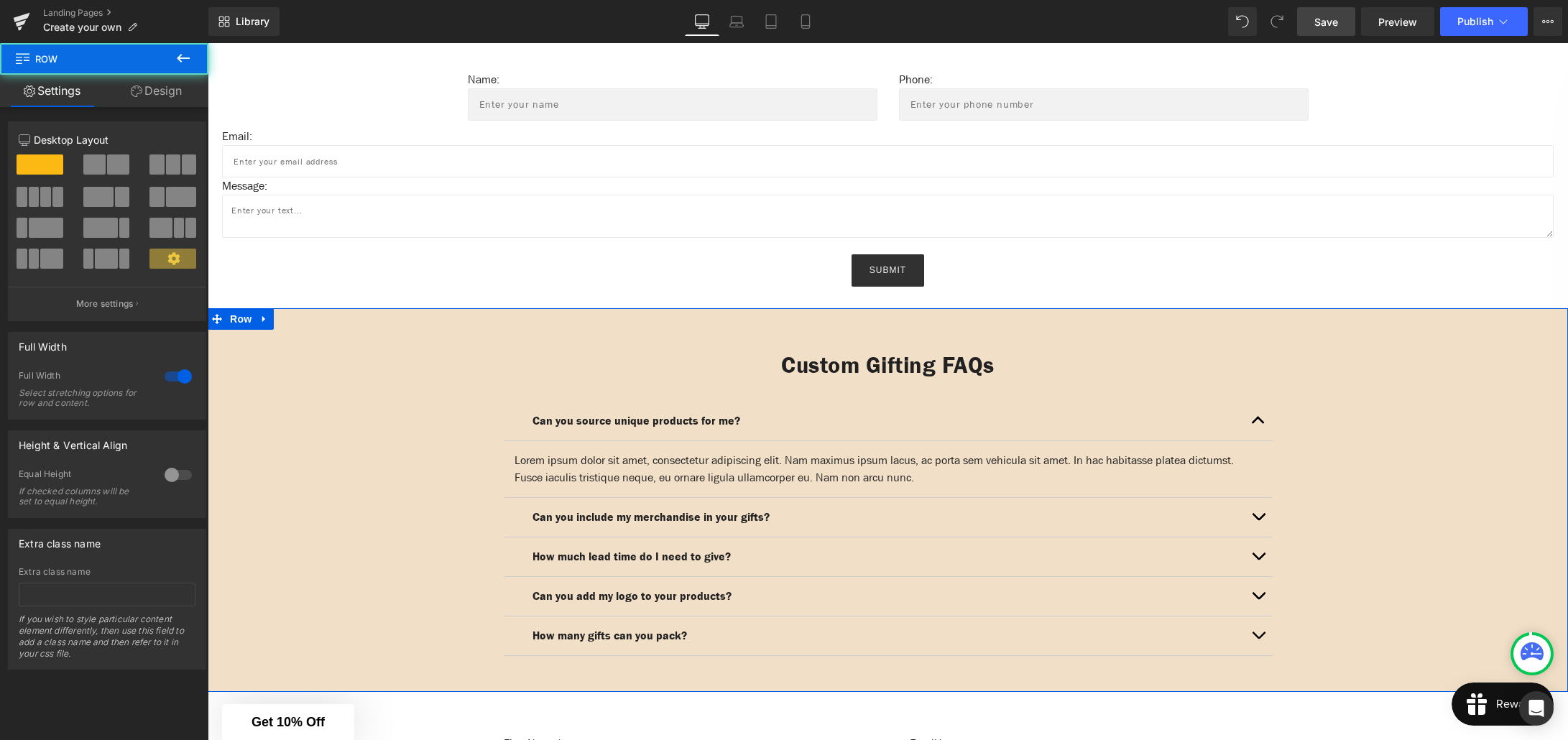
scroll to position [1014, 0]
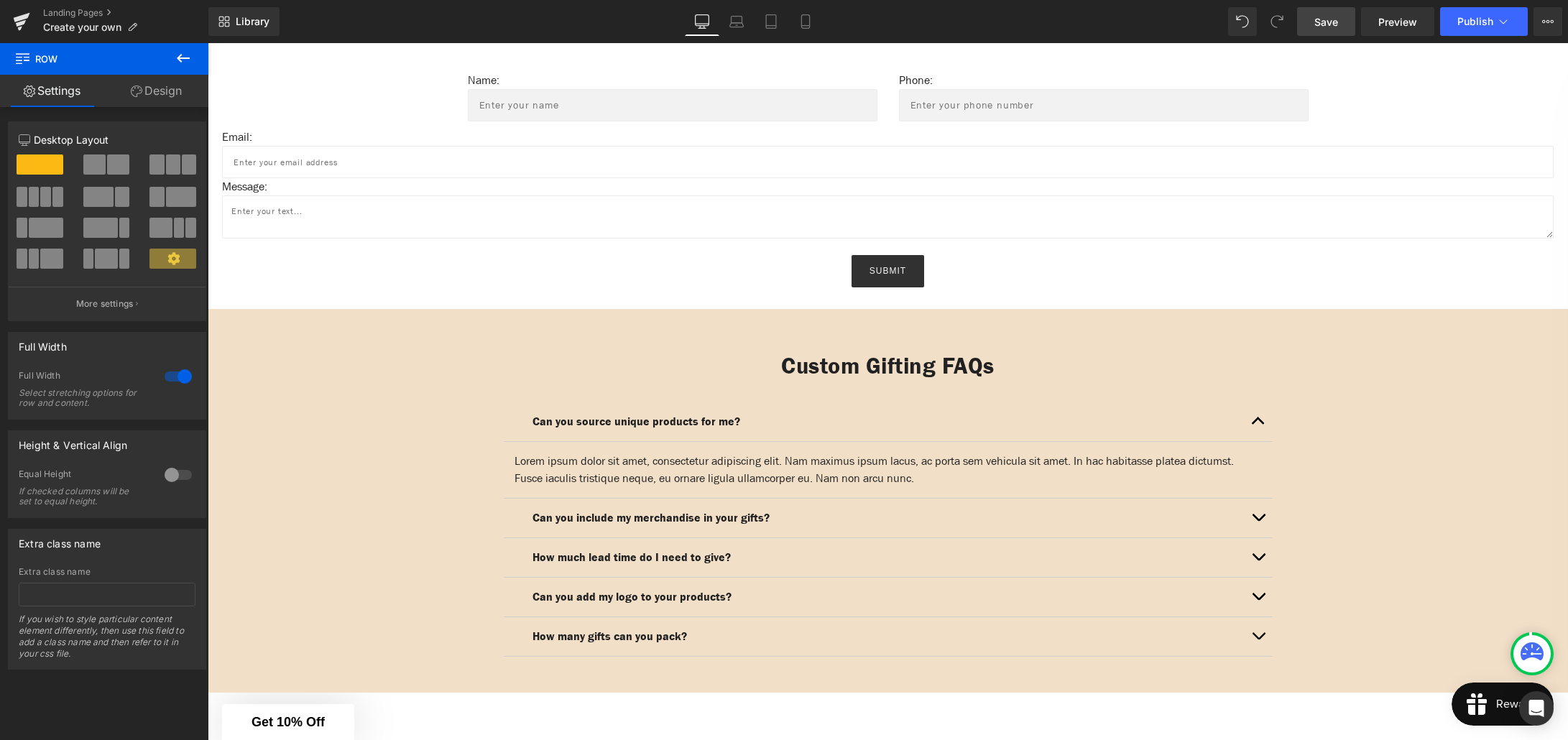
click at [1315, 29] on link "Save" at bounding box center [1326, 22] width 58 height 29
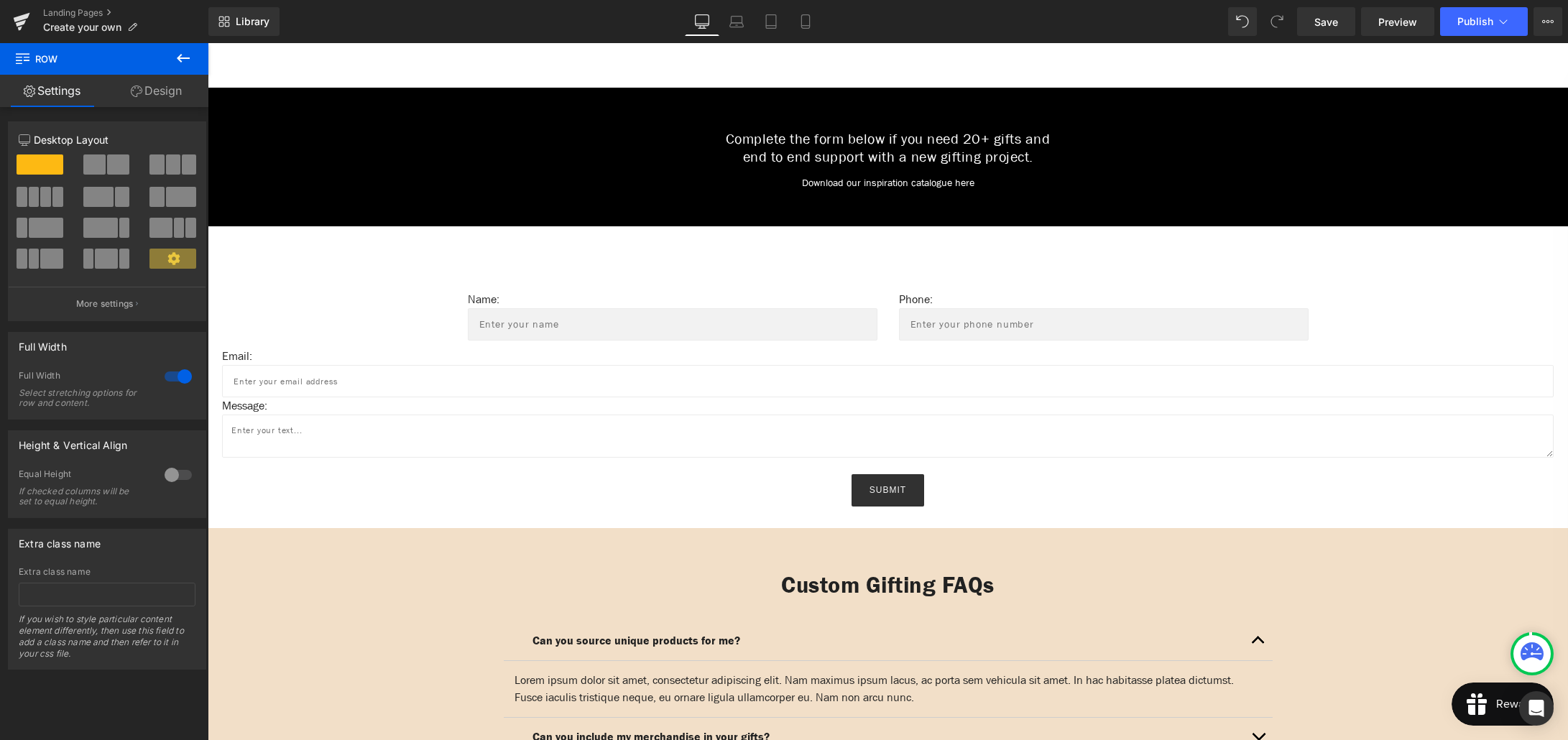
scroll to position [793, 0]
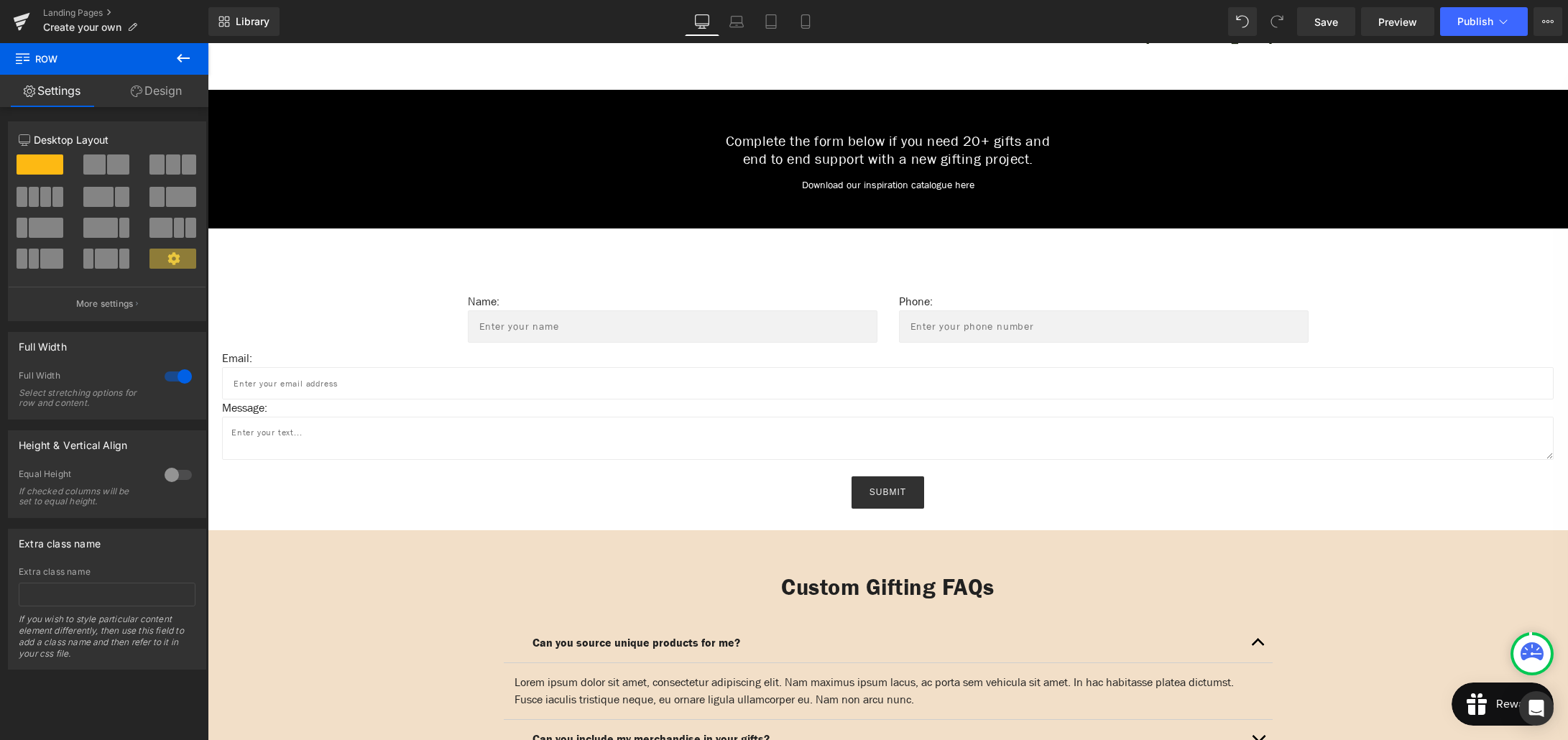
click at [184, 66] on icon at bounding box center [183, 58] width 17 height 17
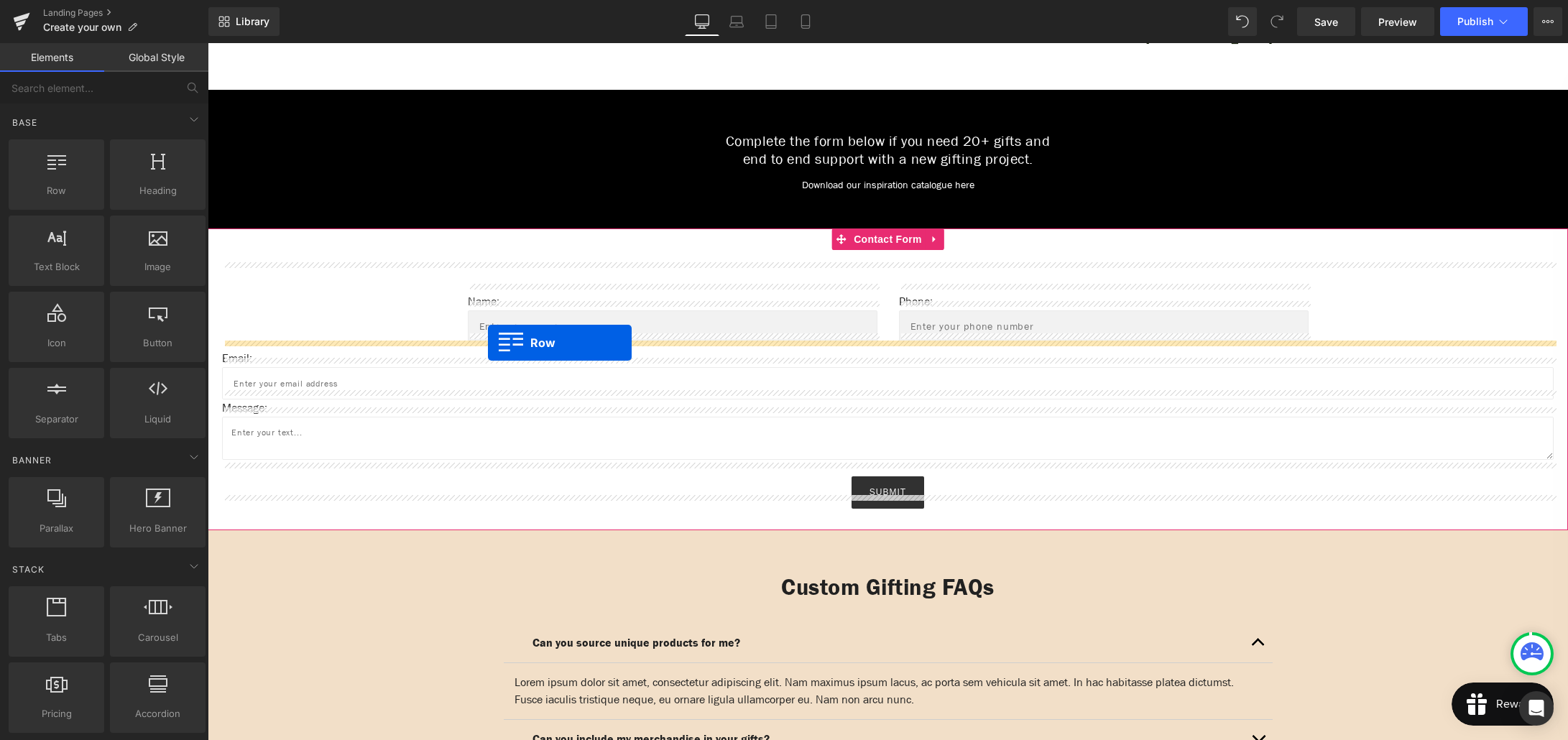
drag, startPoint x: 263, startPoint y: 209, endPoint x: 488, endPoint y: 343, distance: 261.9
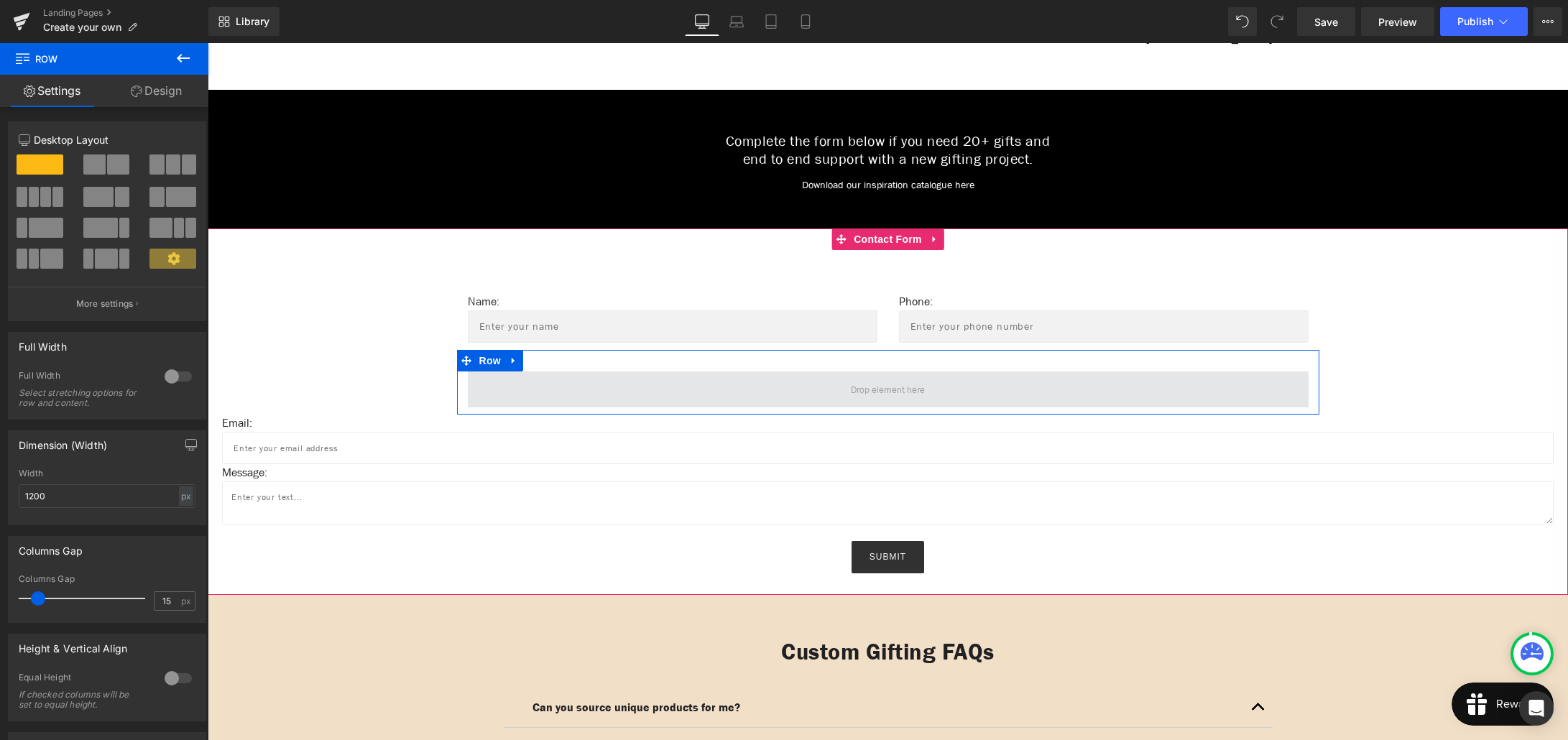
click at [855, 383] on span at bounding box center [887, 390] width 84 height 24
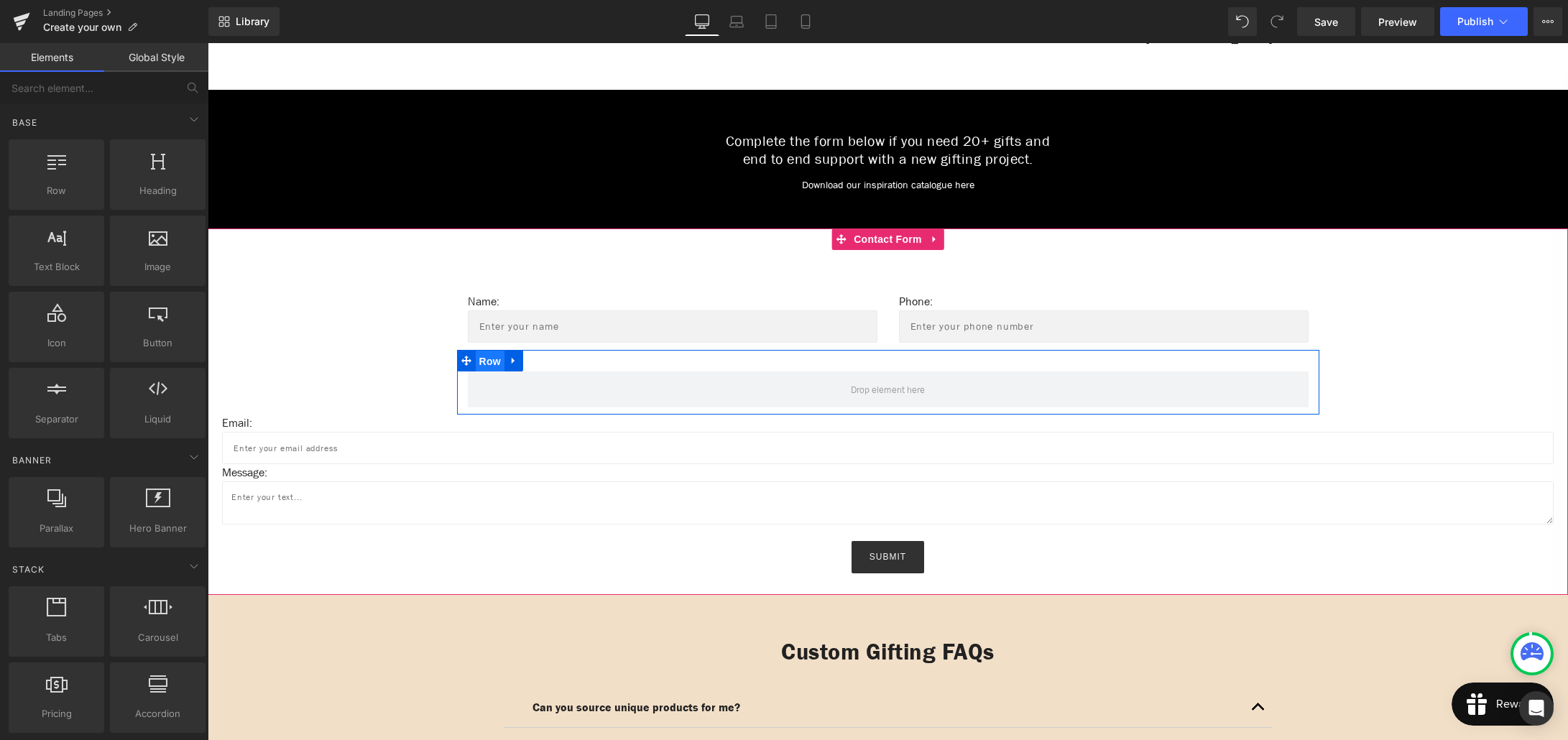
click at [485, 354] on span "Row" at bounding box center [490, 361] width 29 height 22
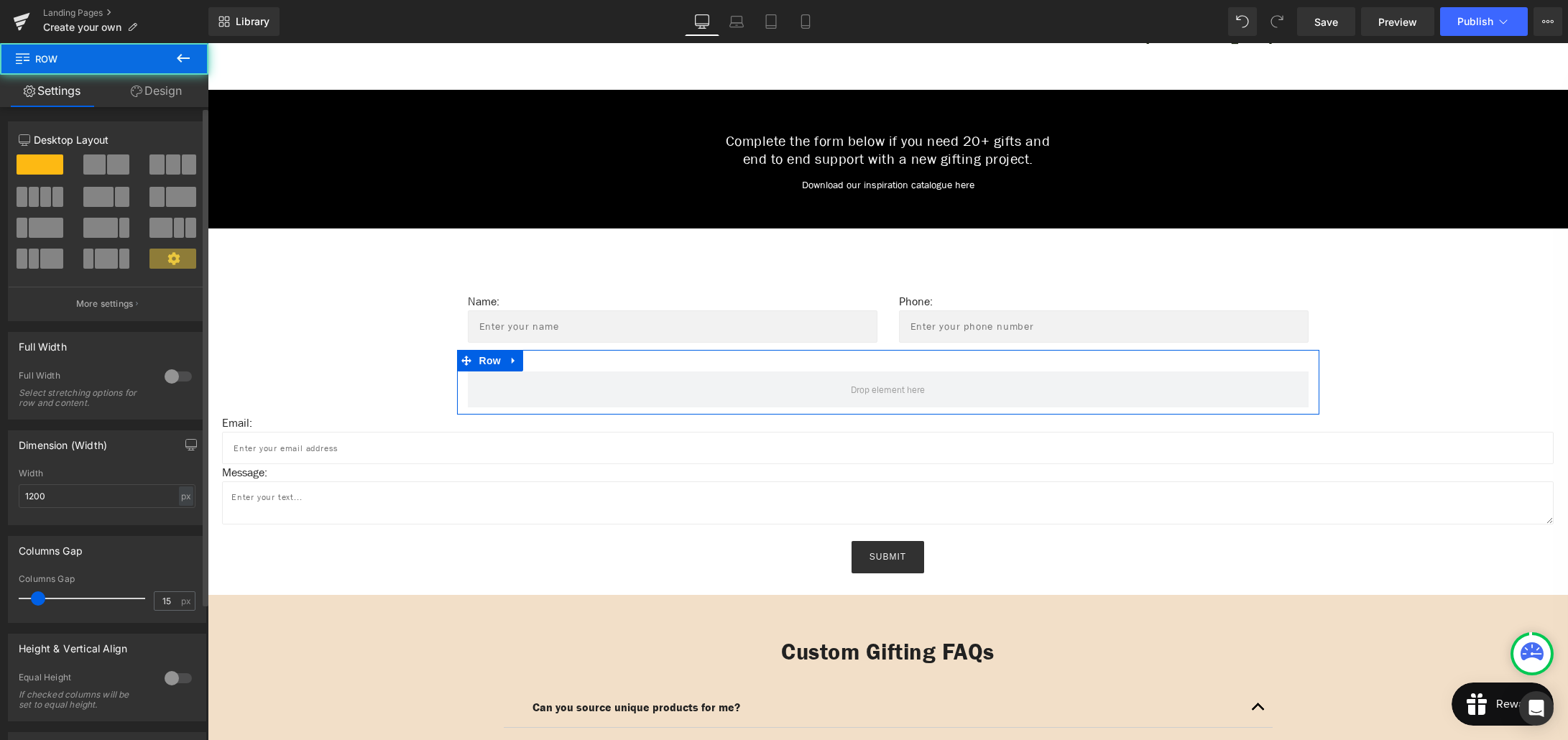
click at [102, 161] on span at bounding box center [95, 164] width 23 height 20
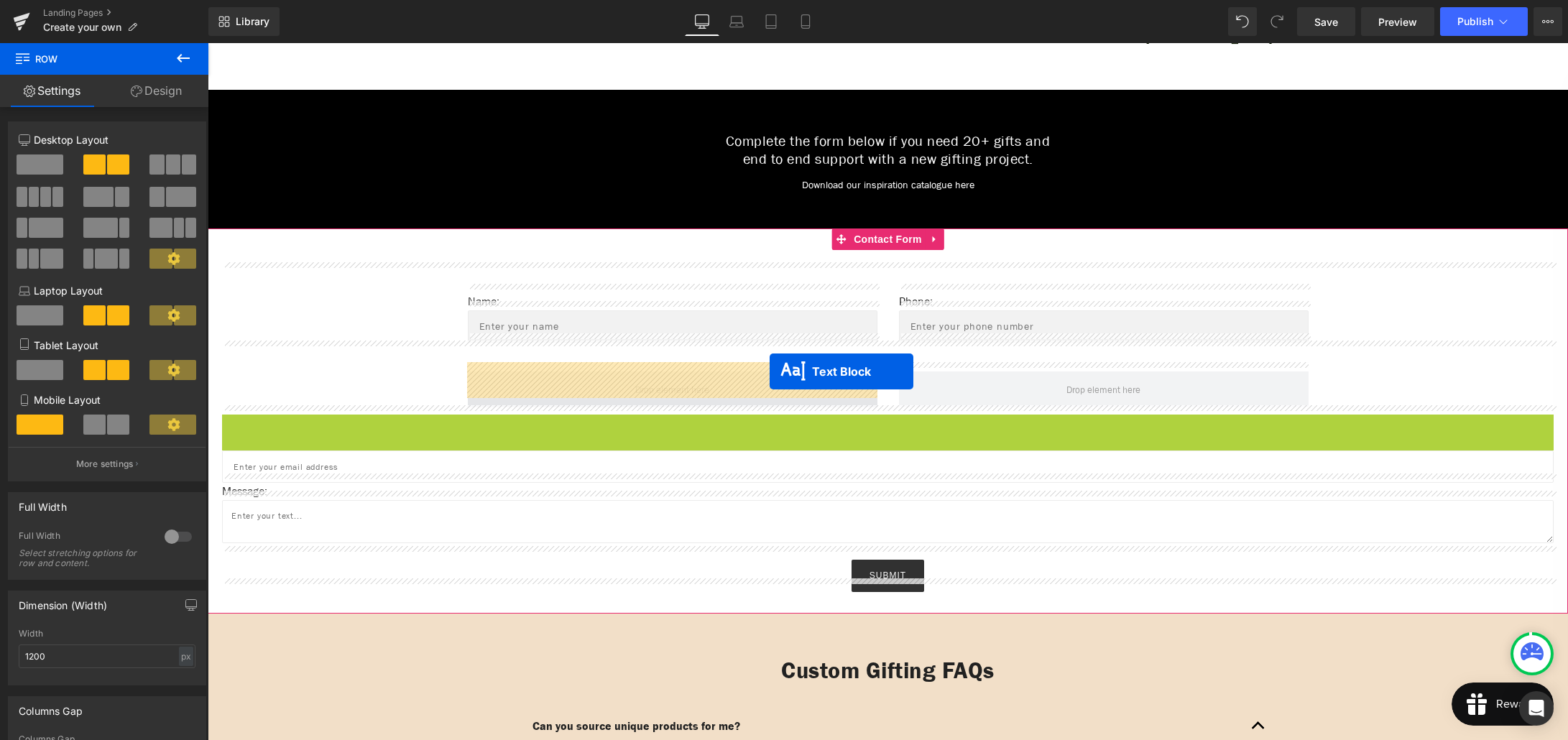
drag, startPoint x: 882, startPoint y: 415, endPoint x: 769, endPoint y: 371, distance: 121.3
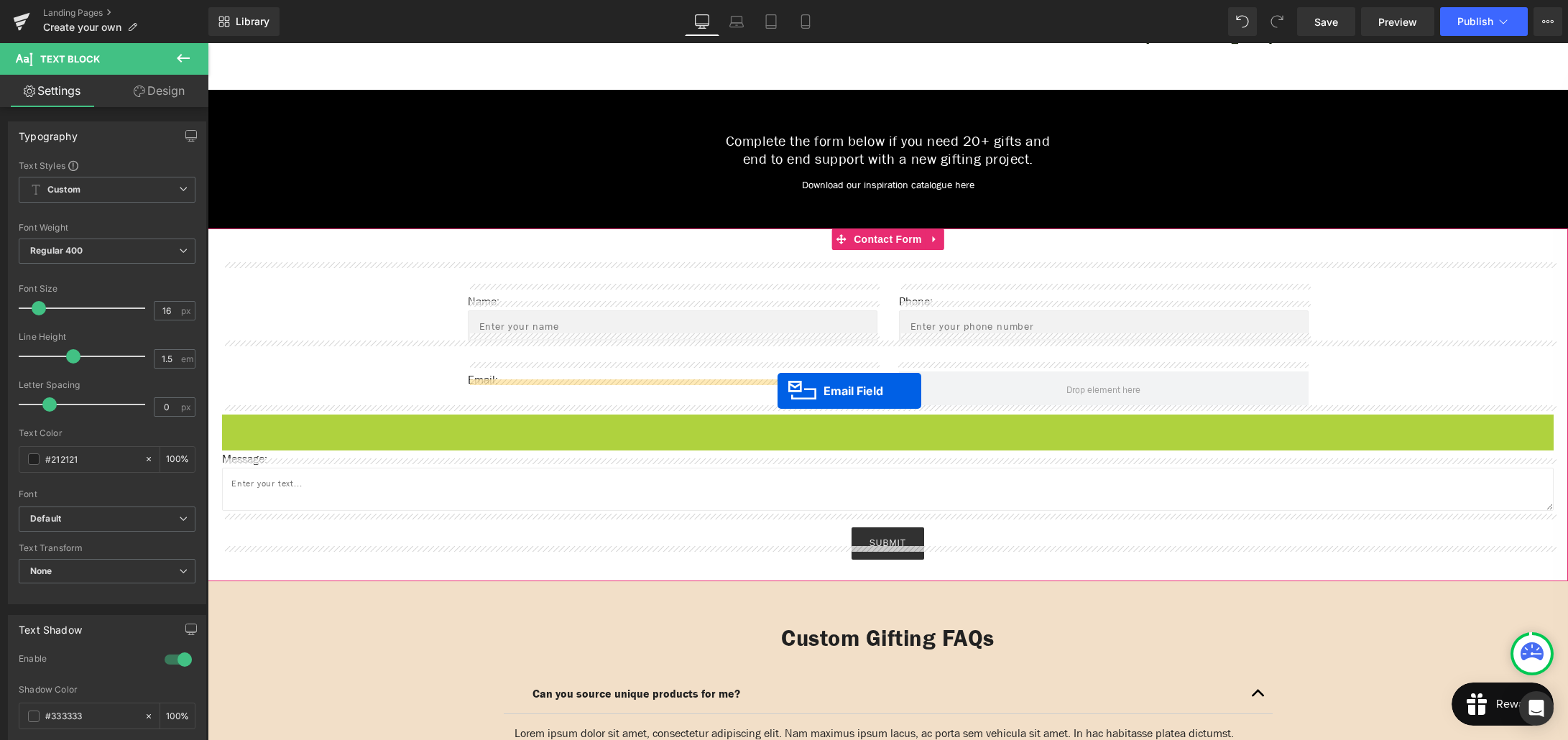
drag, startPoint x: 883, startPoint y: 425, endPoint x: 778, endPoint y: 391, distance: 110.4
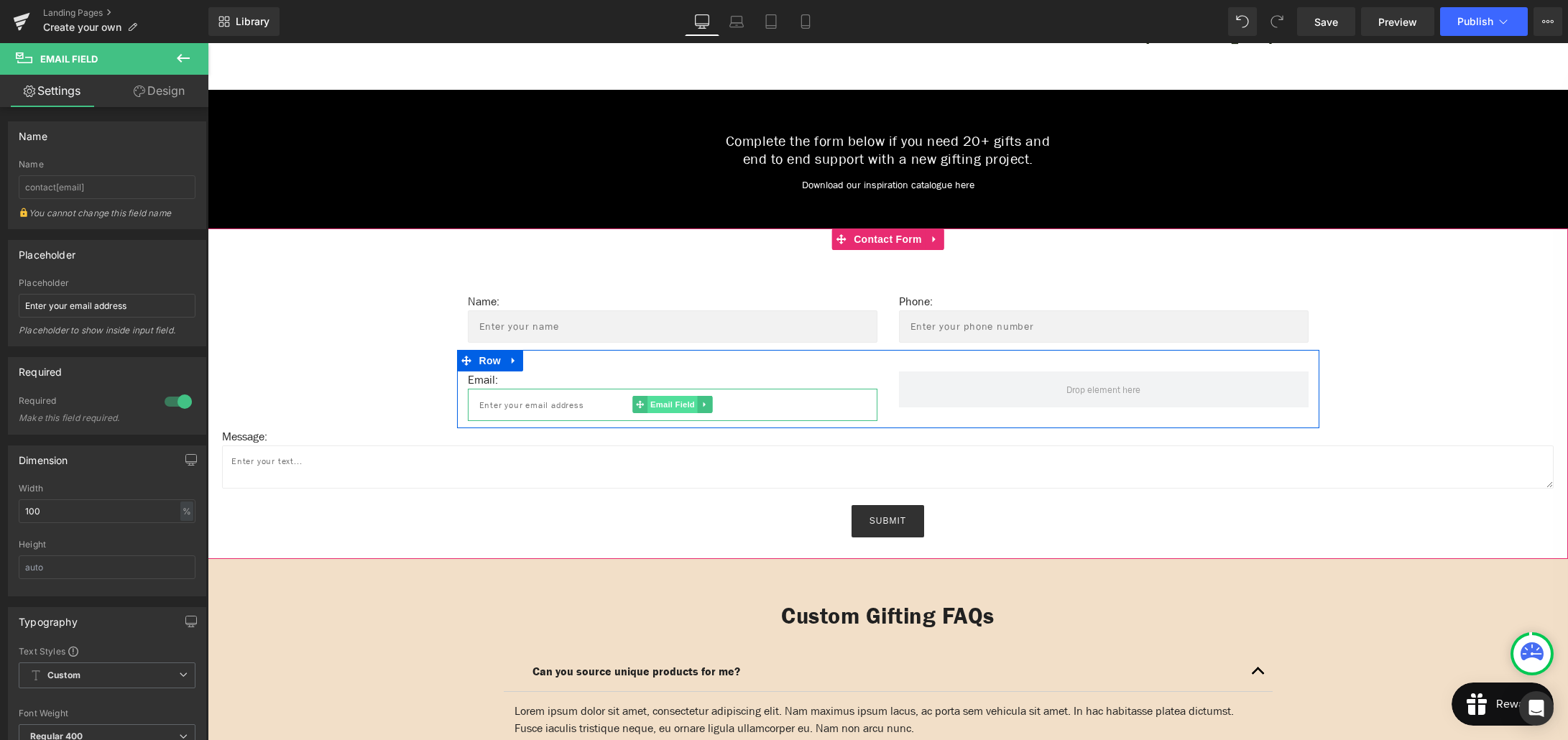
click at [668, 396] on span "Email Field" at bounding box center [671, 404] width 50 height 17
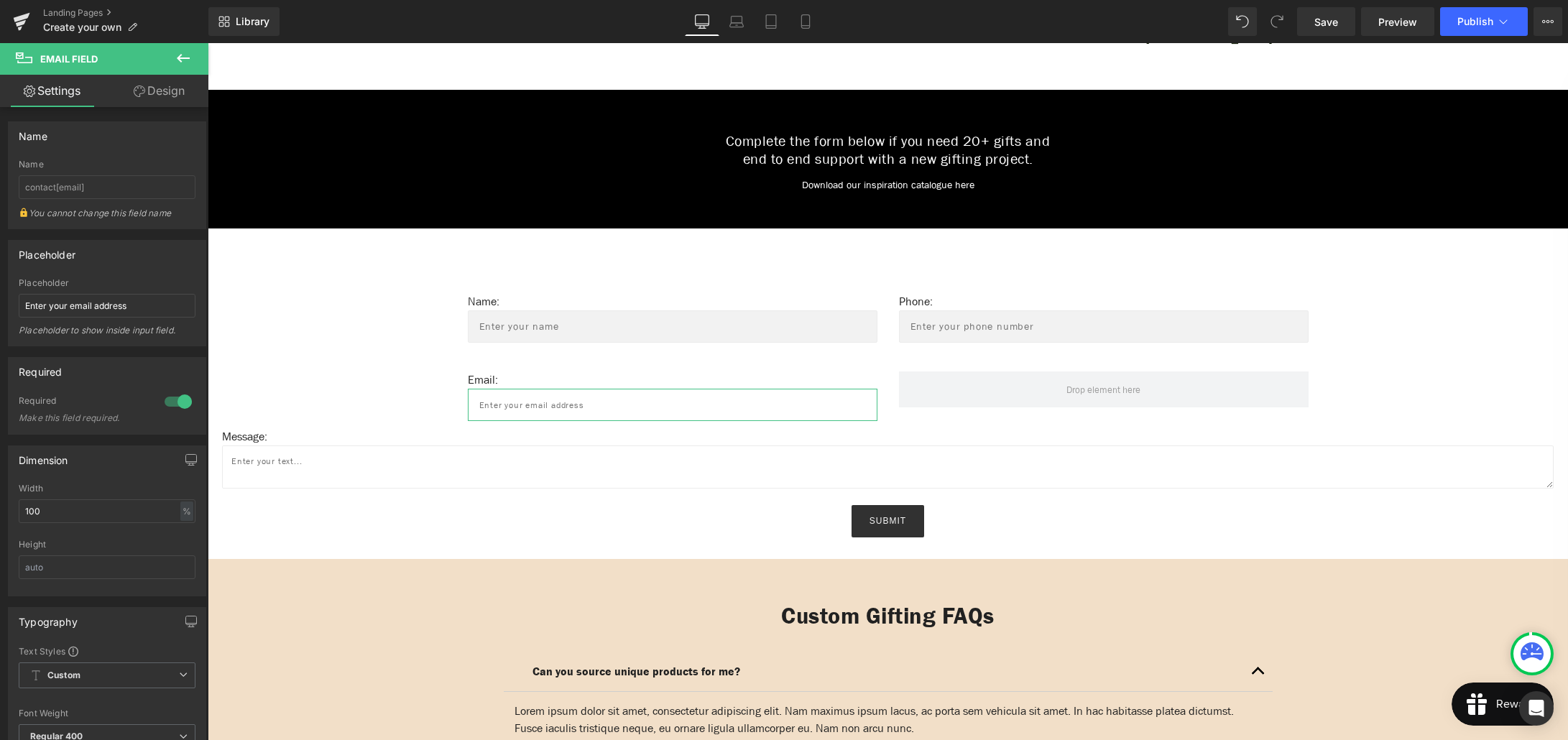
drag, startPoint x: 160, startPoint y: 95, endPoint x: 79, endPoint y: 200, distance: 132.6
click at [160, 95] on link "Design" at bounding box center [159, 90] width 105 height 32
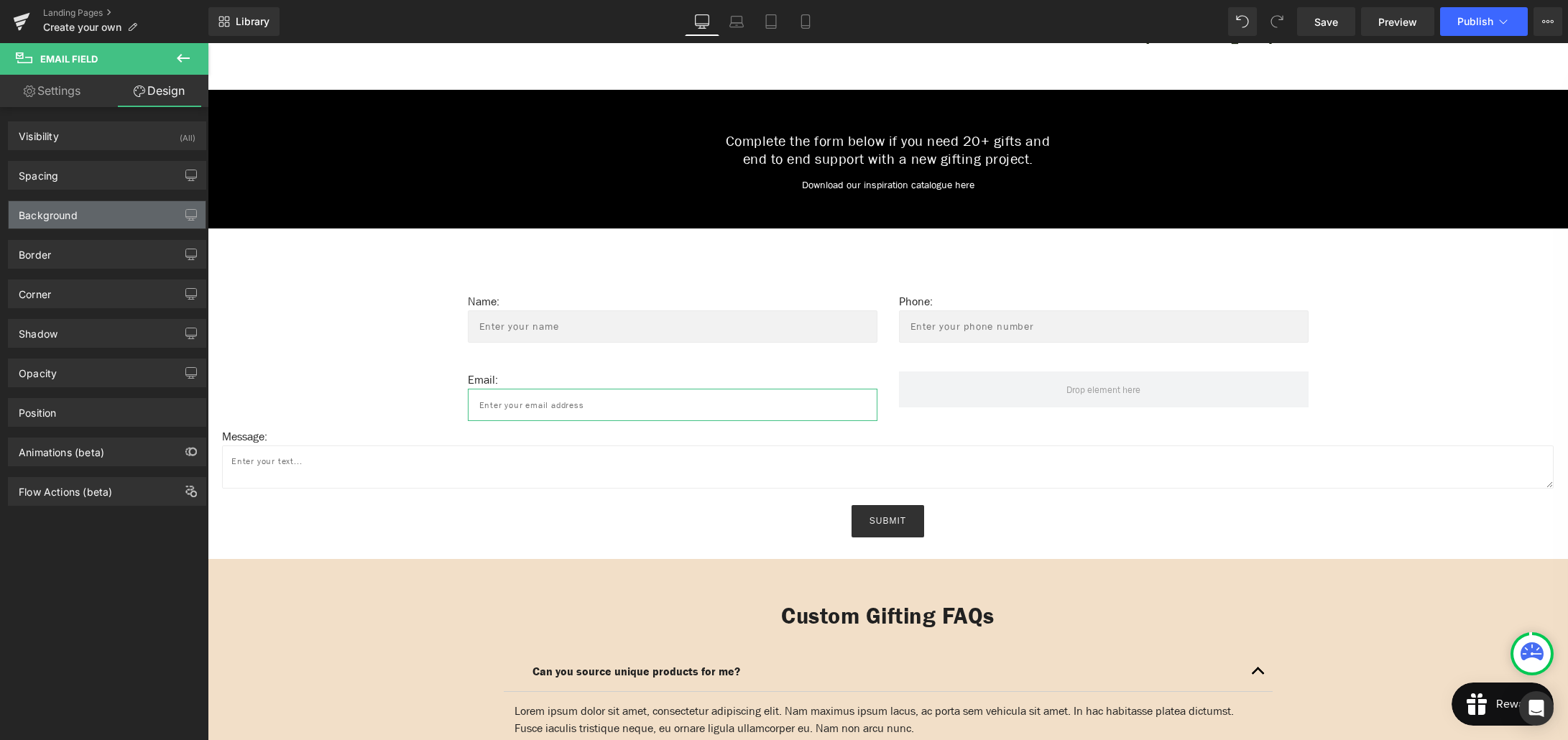
type input "#ffffff"
type input "100"
click at [188, 217] on icon "button" at bounding box center [191, 215] width 11 height 11
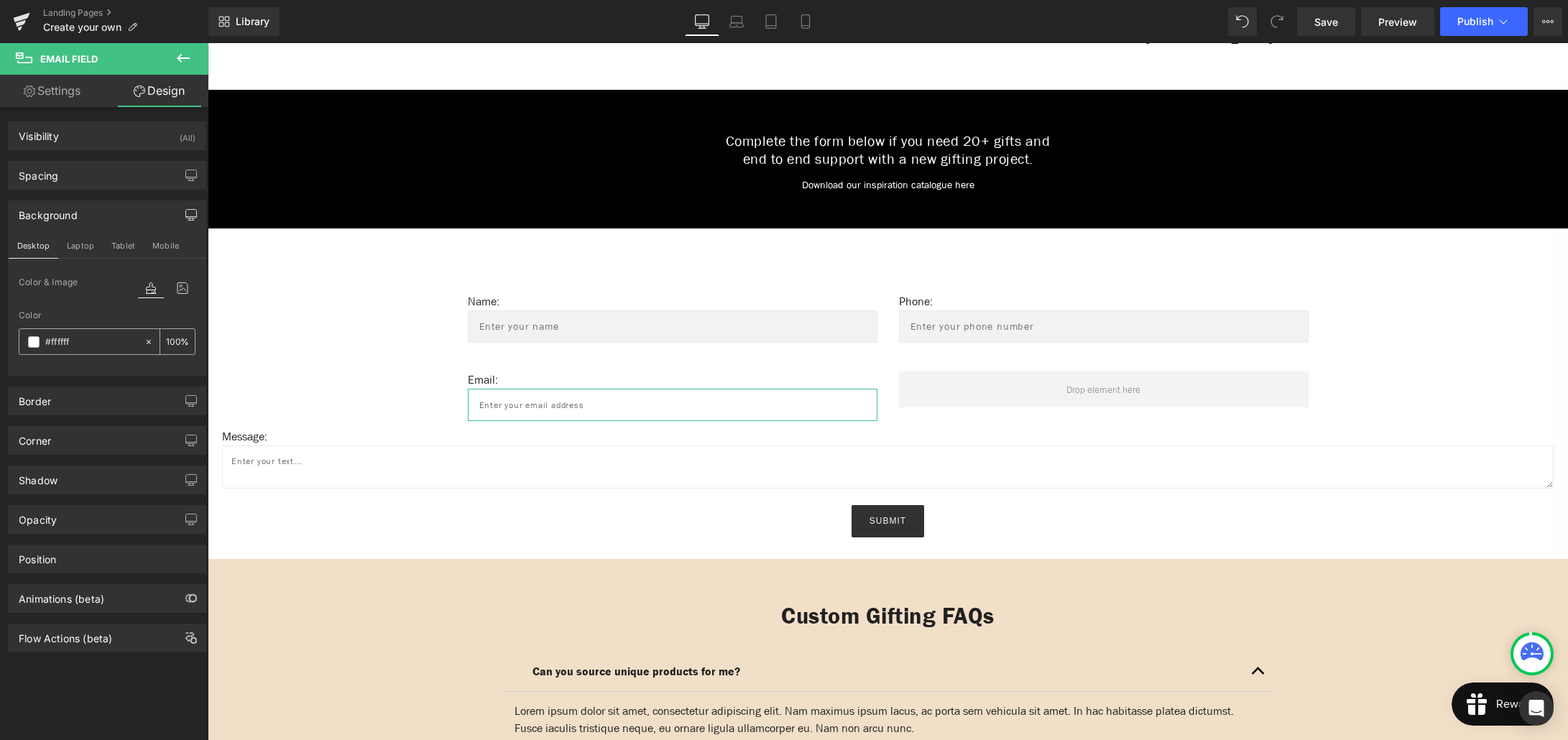
click at [77, 338] on input "#ffffff" at bounding box center [91, 342] width 92 height 16
type input "0"
type input "f2f"
type input "100"
type input "f2f2"
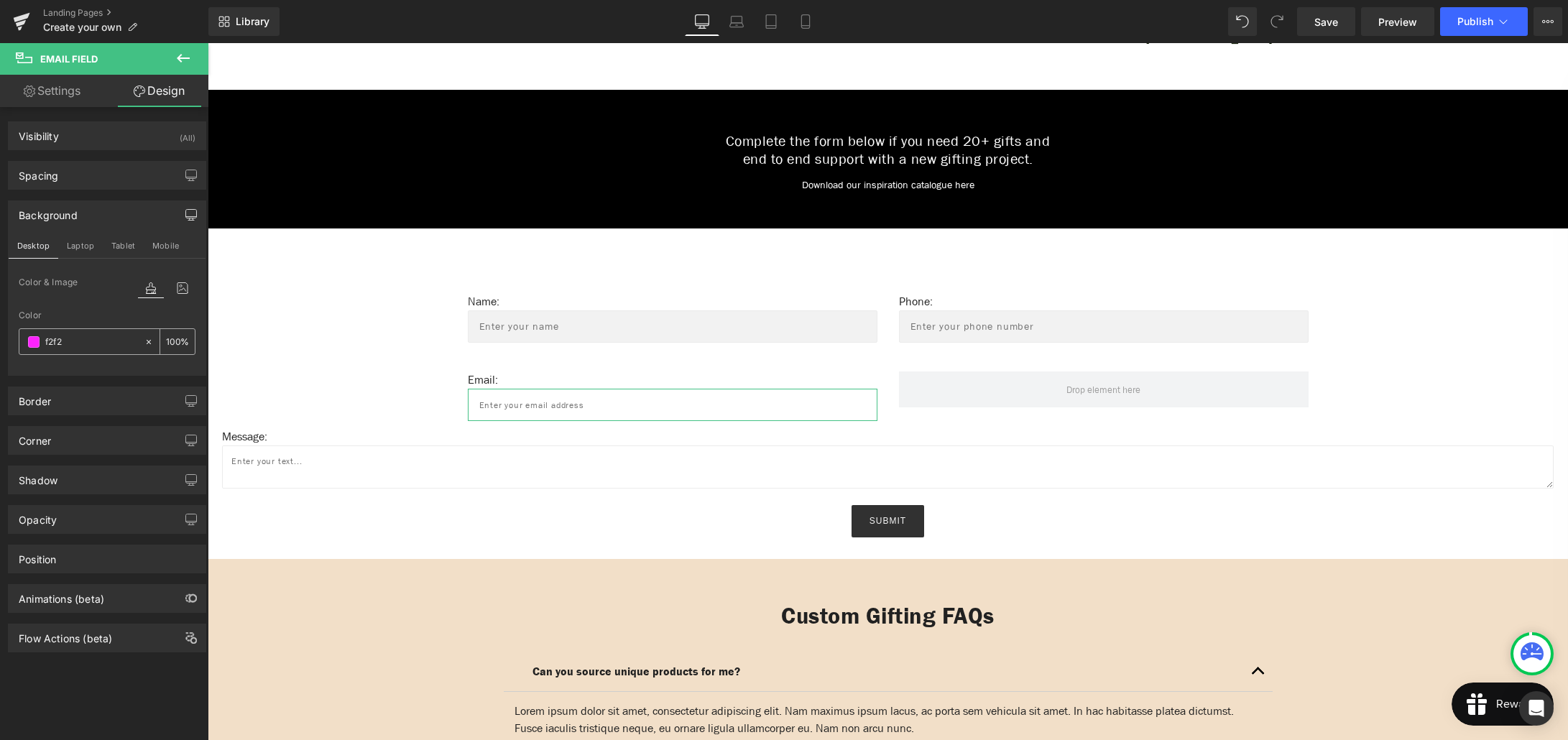
type input "13"
type input "f2f2f"
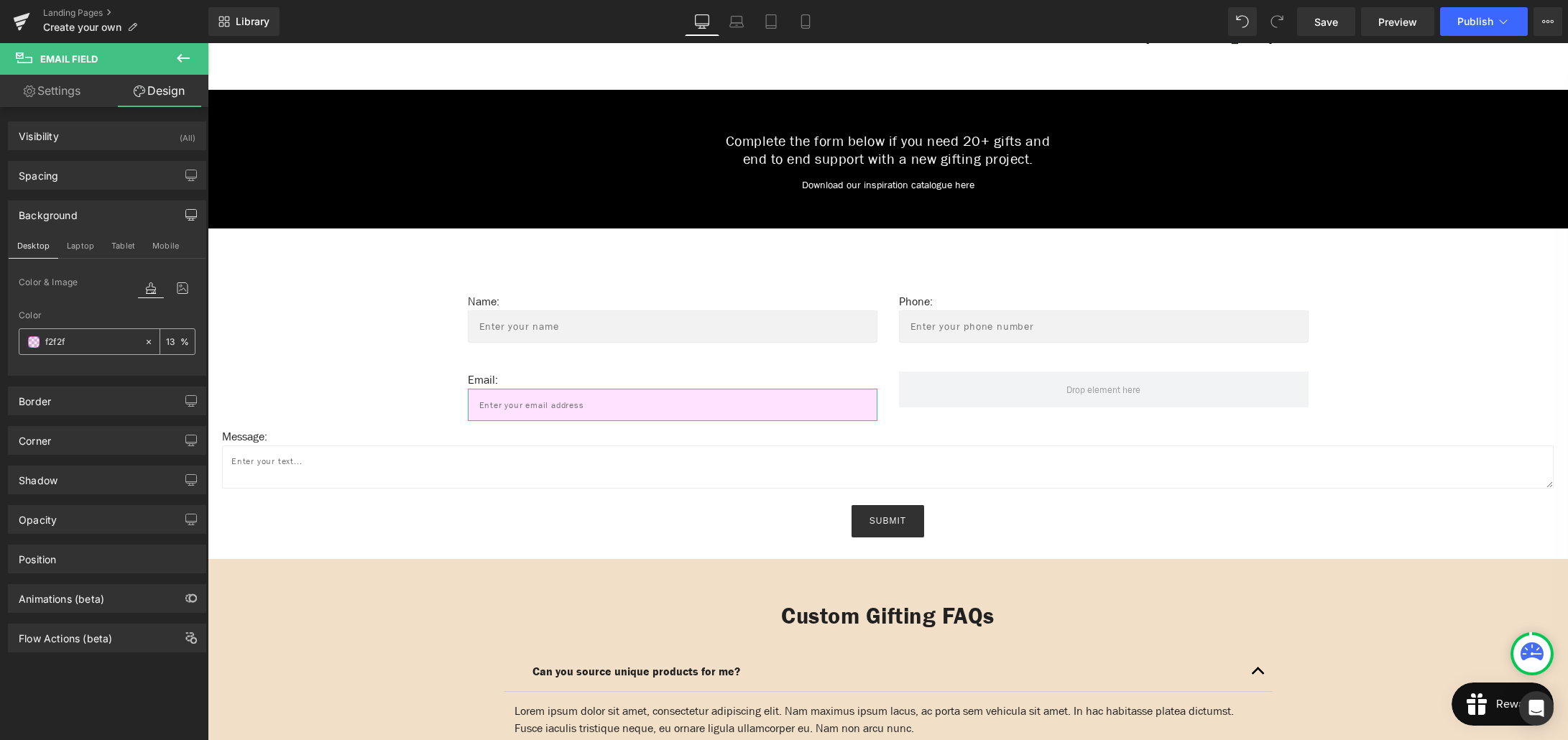
type input "0"
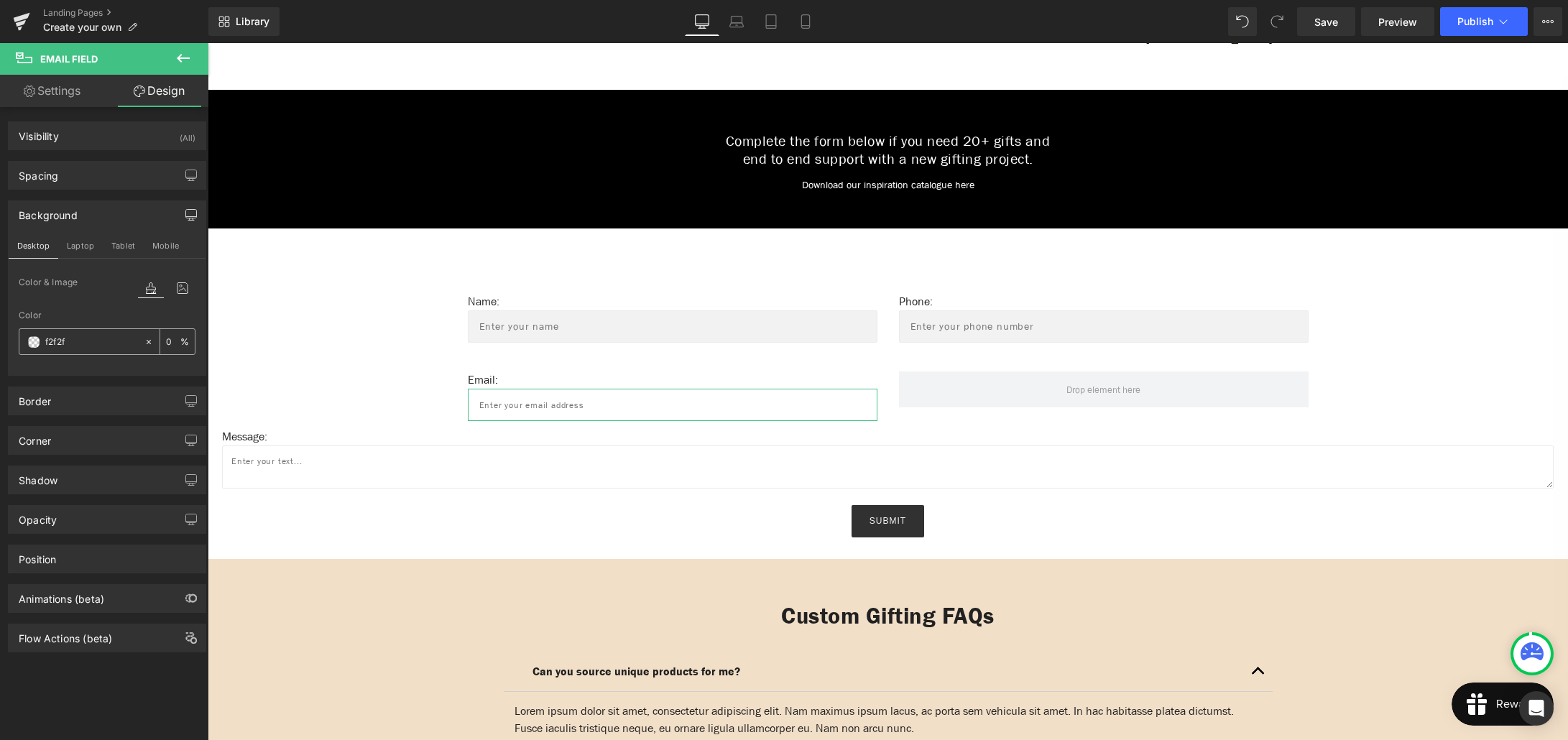
type input "f2f2f2"
type input "100"
type input "#f2f2f2"
click at [71, 94] on link "Settings" at bounding box center [52, 90] width 105 height 32
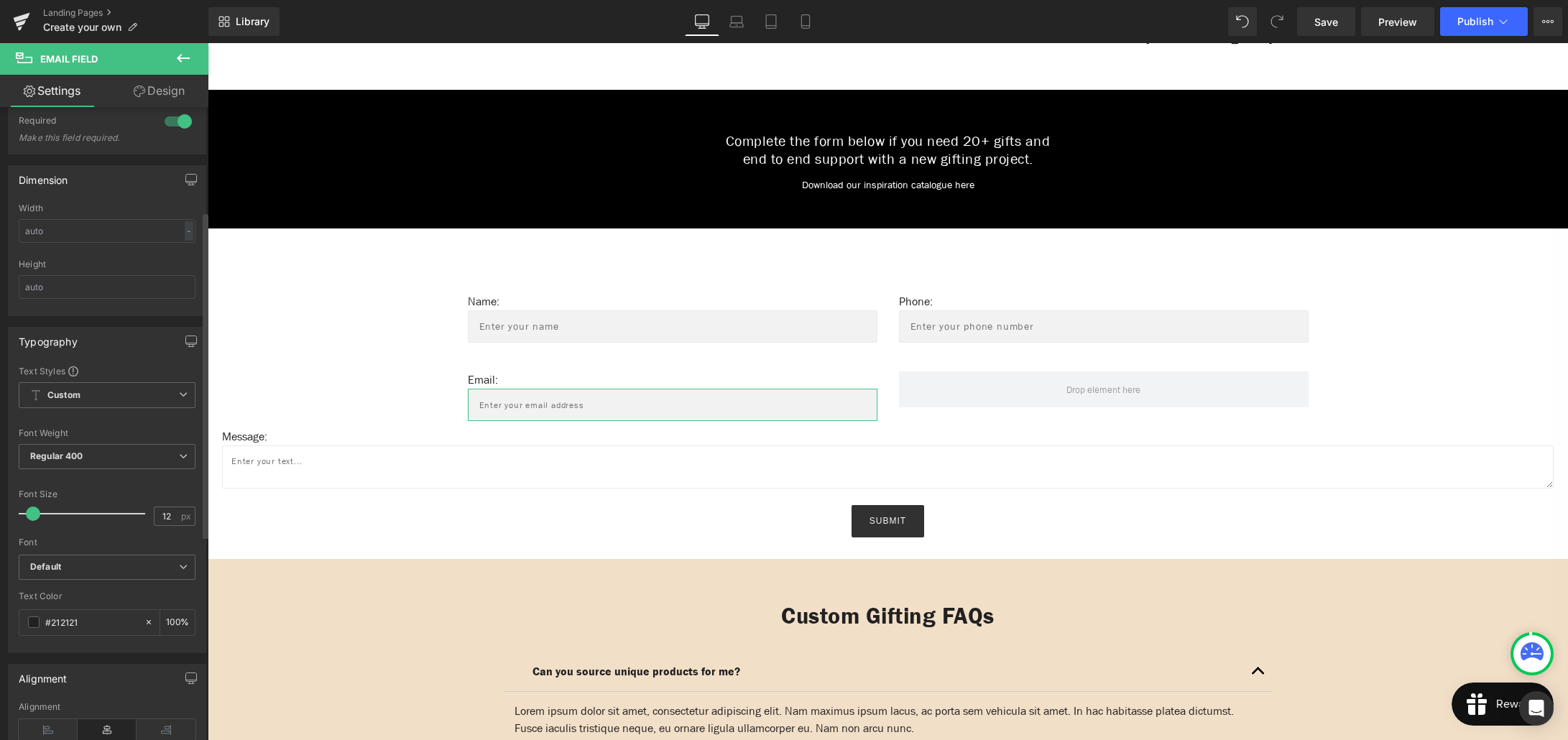
scroll to position [290, 0]
type input "14"
click at [36, 502] on span at bounding box center [37, 503] width 14 height 14
click at [94, 554] on b "Default" at bounding box center [105, 556] width 149 height 12
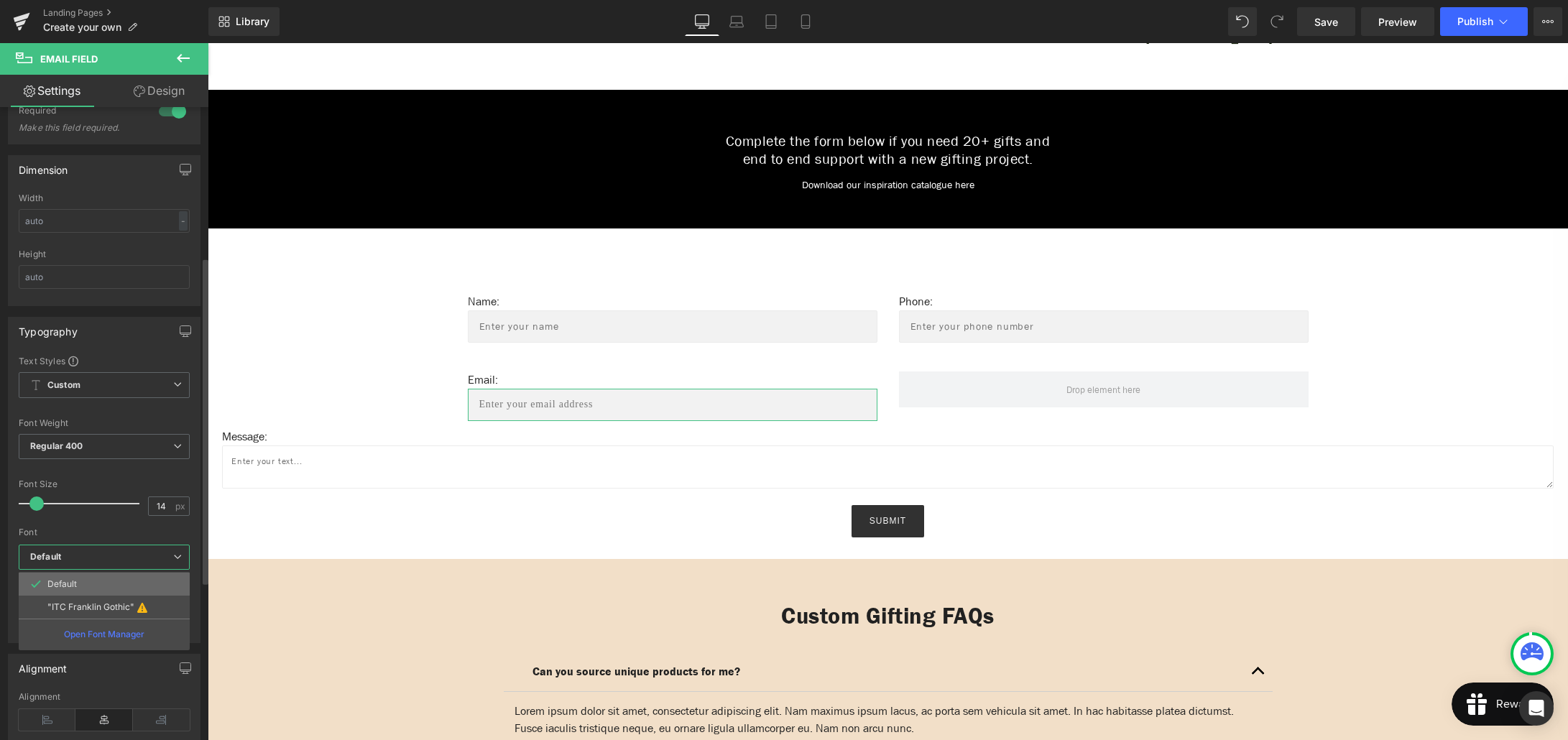
click at [84, 584] on li "Default" at bounding box center [105, 584] width 171 height 23
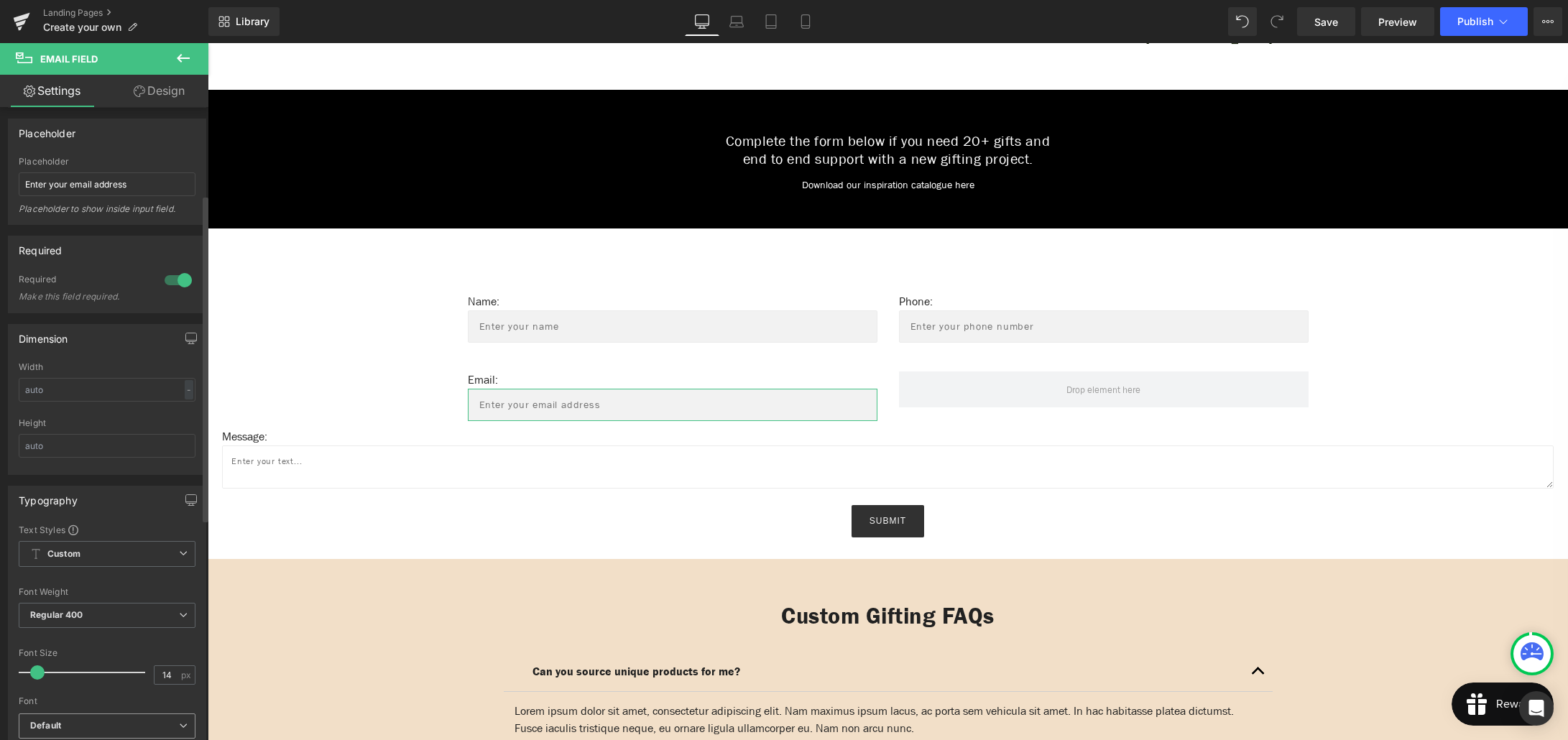
scroll to position [120, 0]
drag, startPoint x: 131, startPoint y: 182, endPoint x: 23, endPoint y: 184, distance: 108.0
click at [23, 184] on input "Enter your email address" at bounding box center [107, 185] width 177 height 24
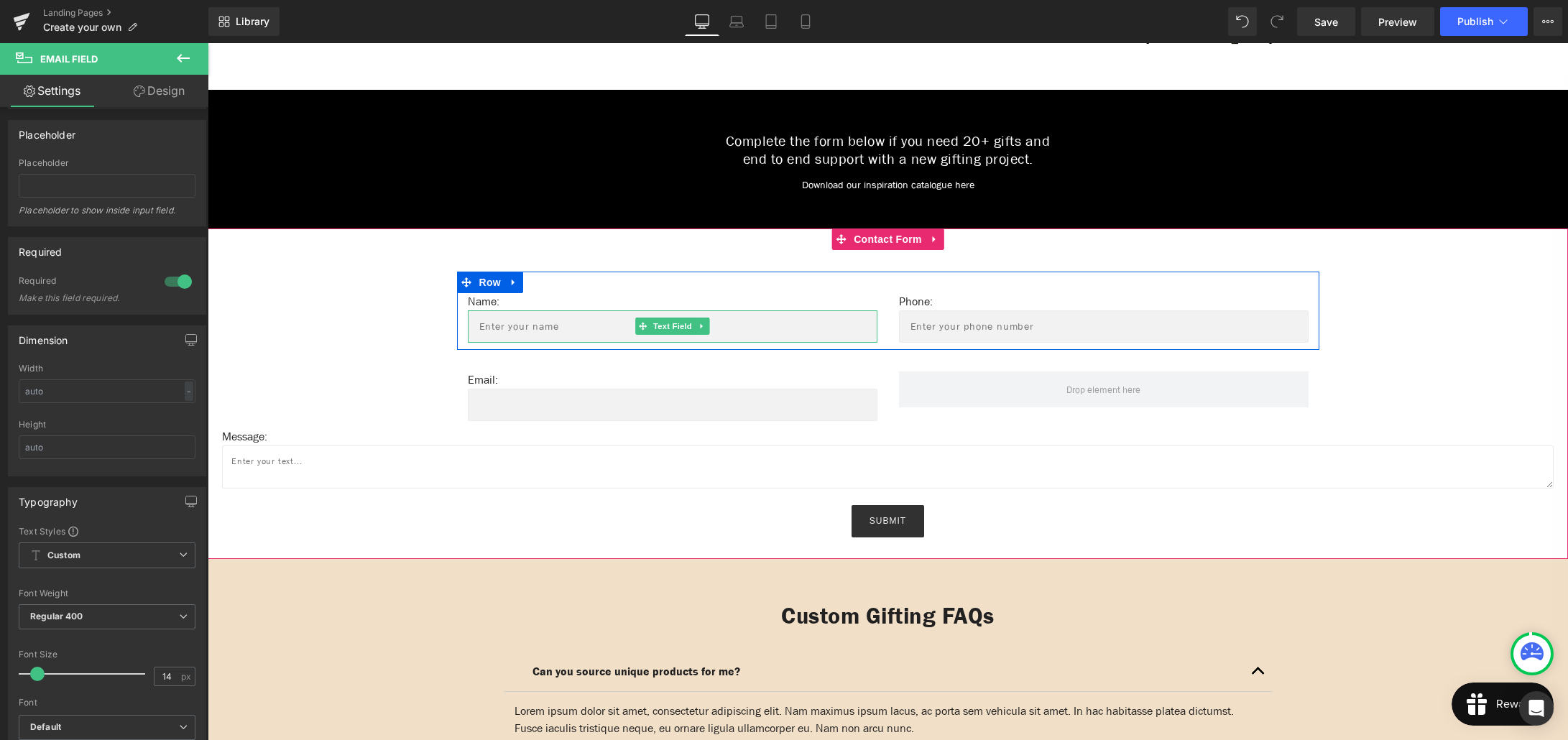
click at [555, 320] on input "text" at bounding box center [672, 327] width 410 height 32
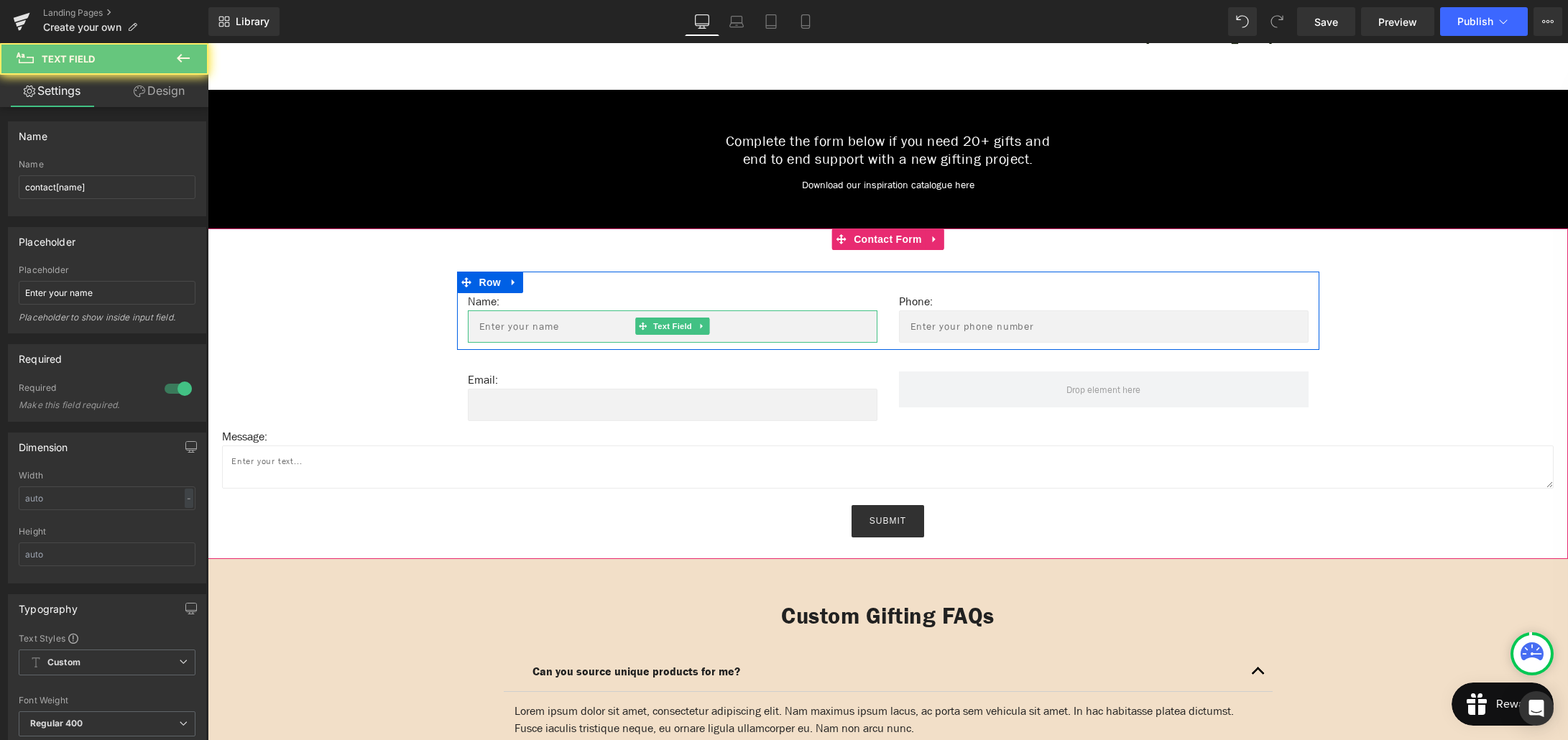
click at [565, 318] on input "text" at bounding box center [672, 327] width 410 height 32
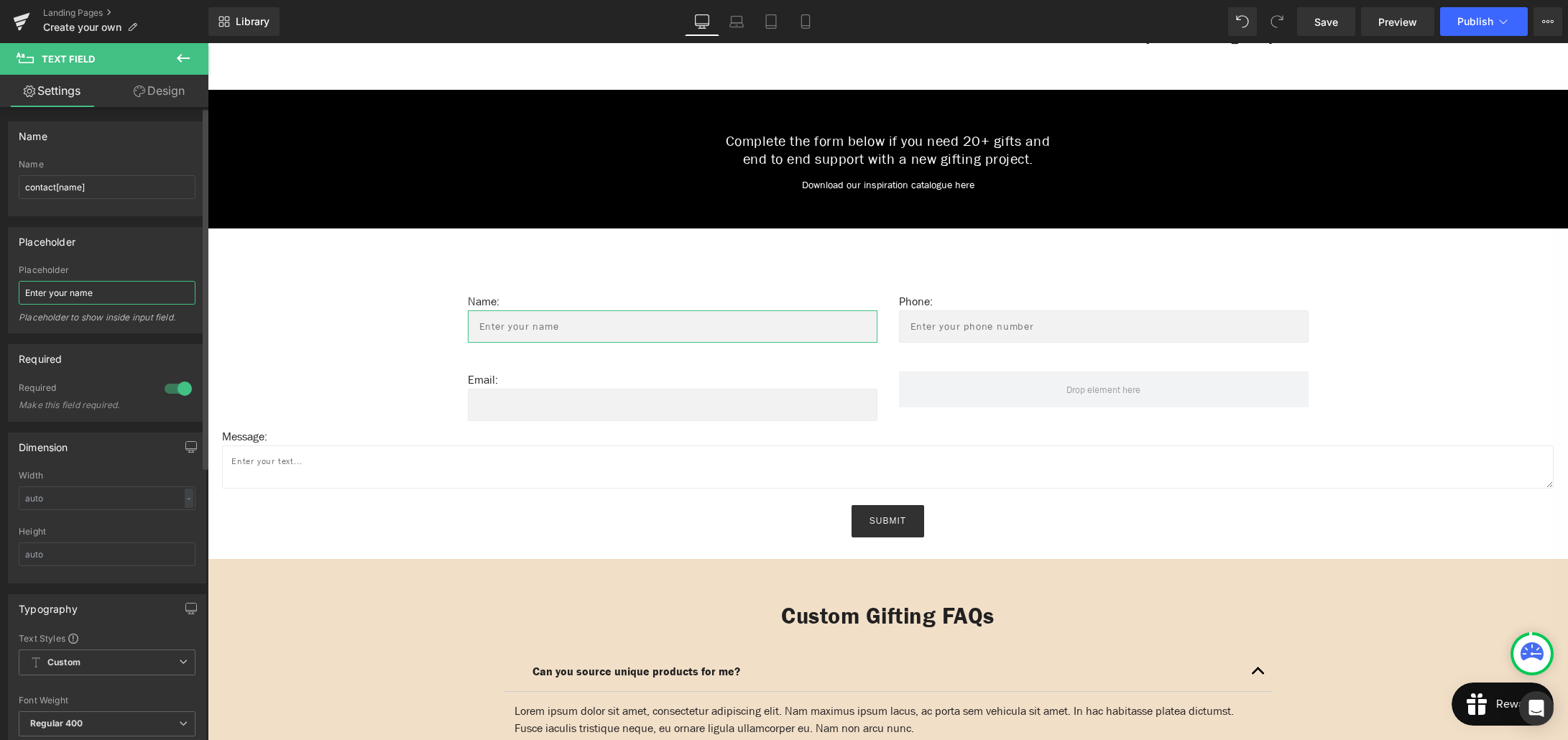
drag, startPoint x: 99, startPoint y: 291, endPoint x: 10, endPoint y: 290, distance: 89.0
click at [10, 290] on div "Enter your name Placeholder Enter your name Placeholder to show inside input fi…" at bounding box center [106, 299] width 197 height 68
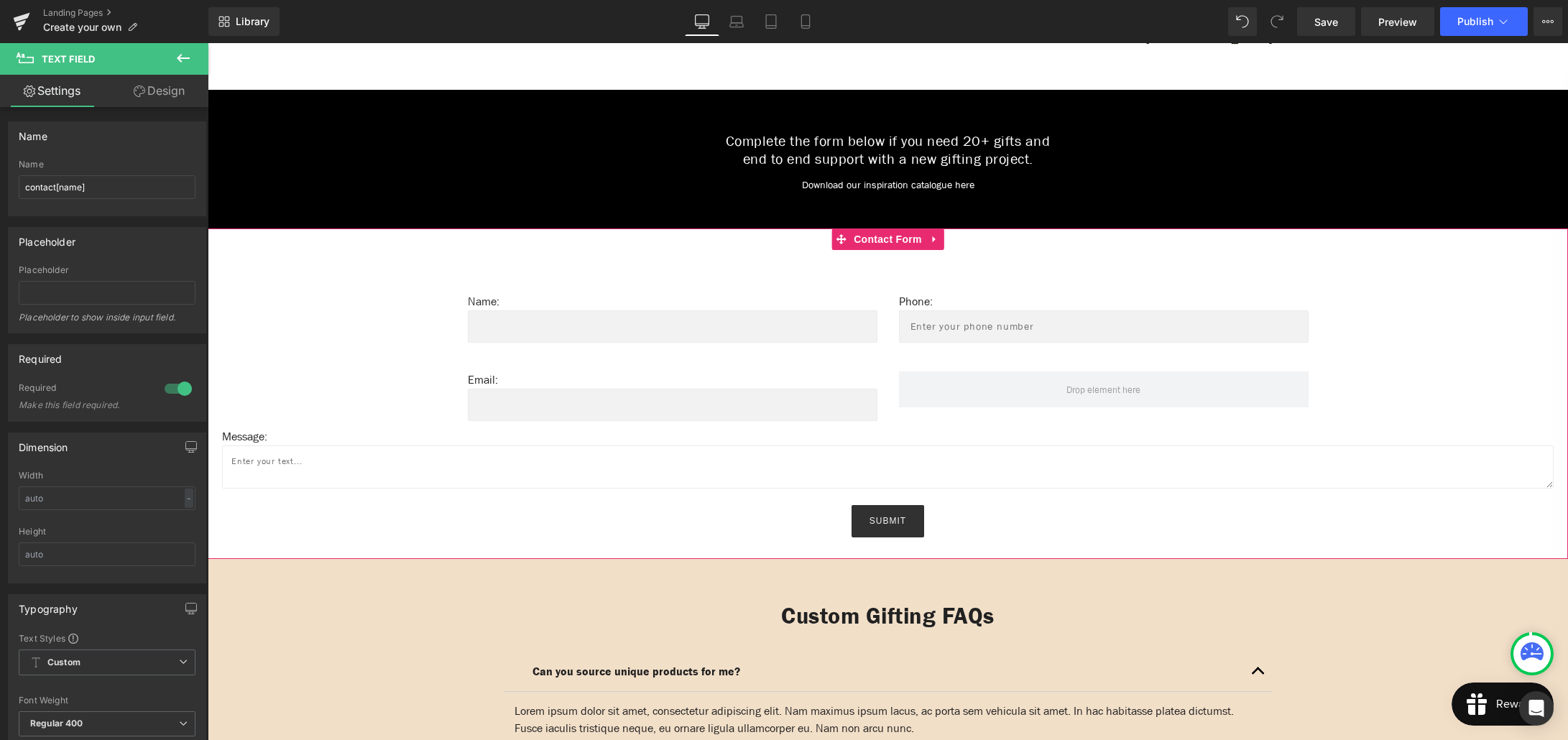
click at [1029, 323] on input "text" at bounding box center [1104, 327] width 410 height 32
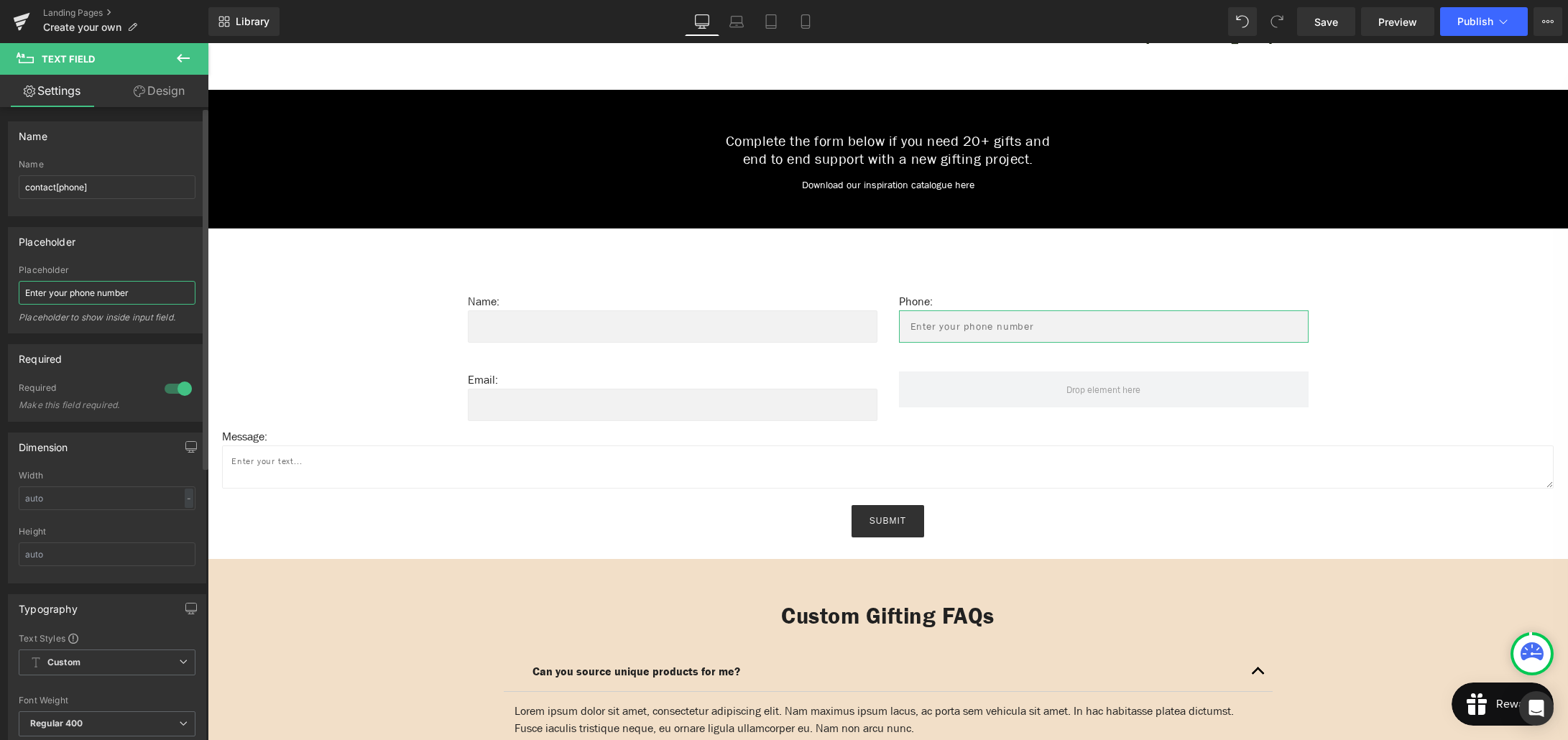
drag, startPoint x: 147, startPoint y: 290, endPoint x: 24, endPoint y: 289, distance: 123.0
click at [24, 289] on input "Enter your phone number" at bounding box center [107, 292] width 177 height 24
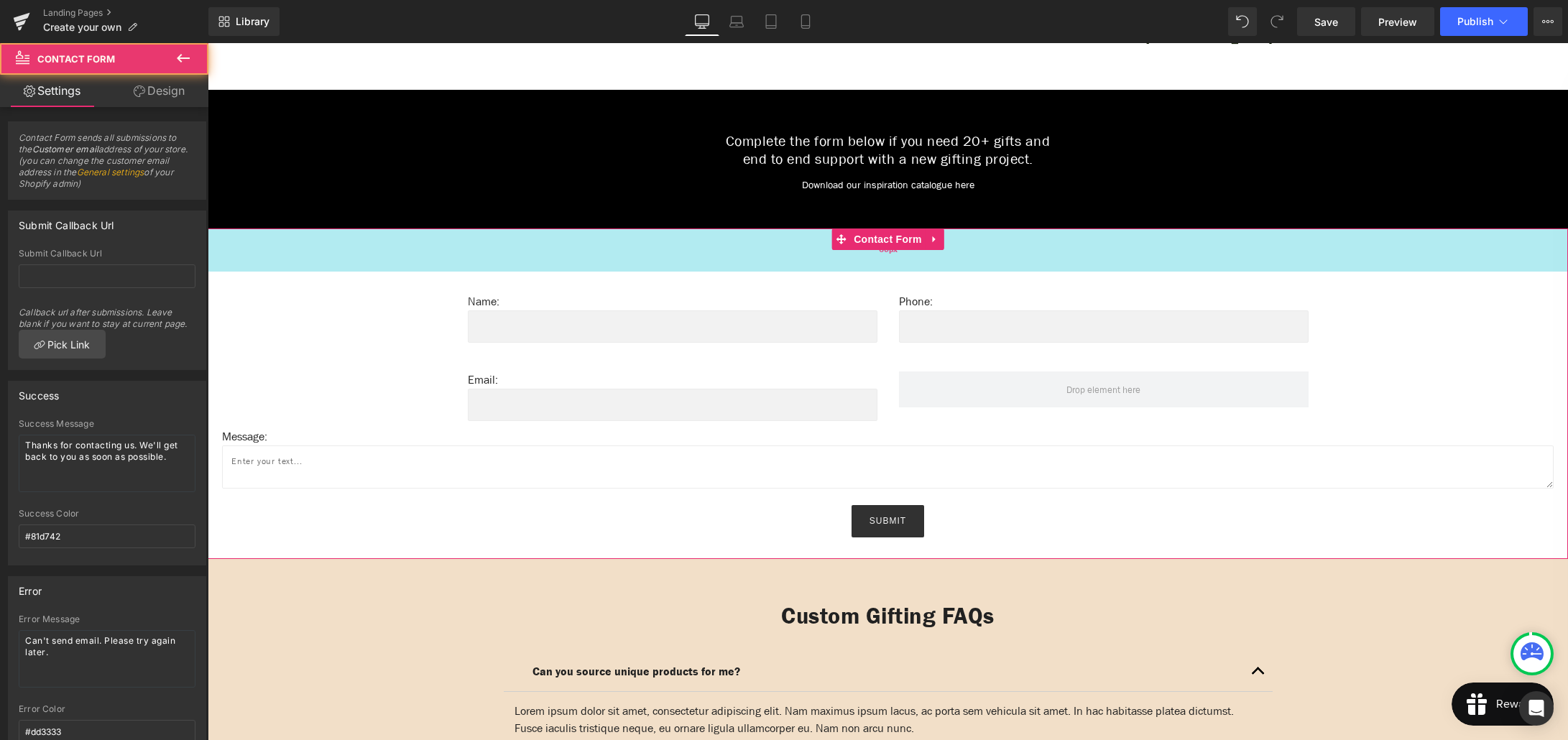
click at [966, 251] on div "60px" at bounding box center [888, 250] width 1360 height 43
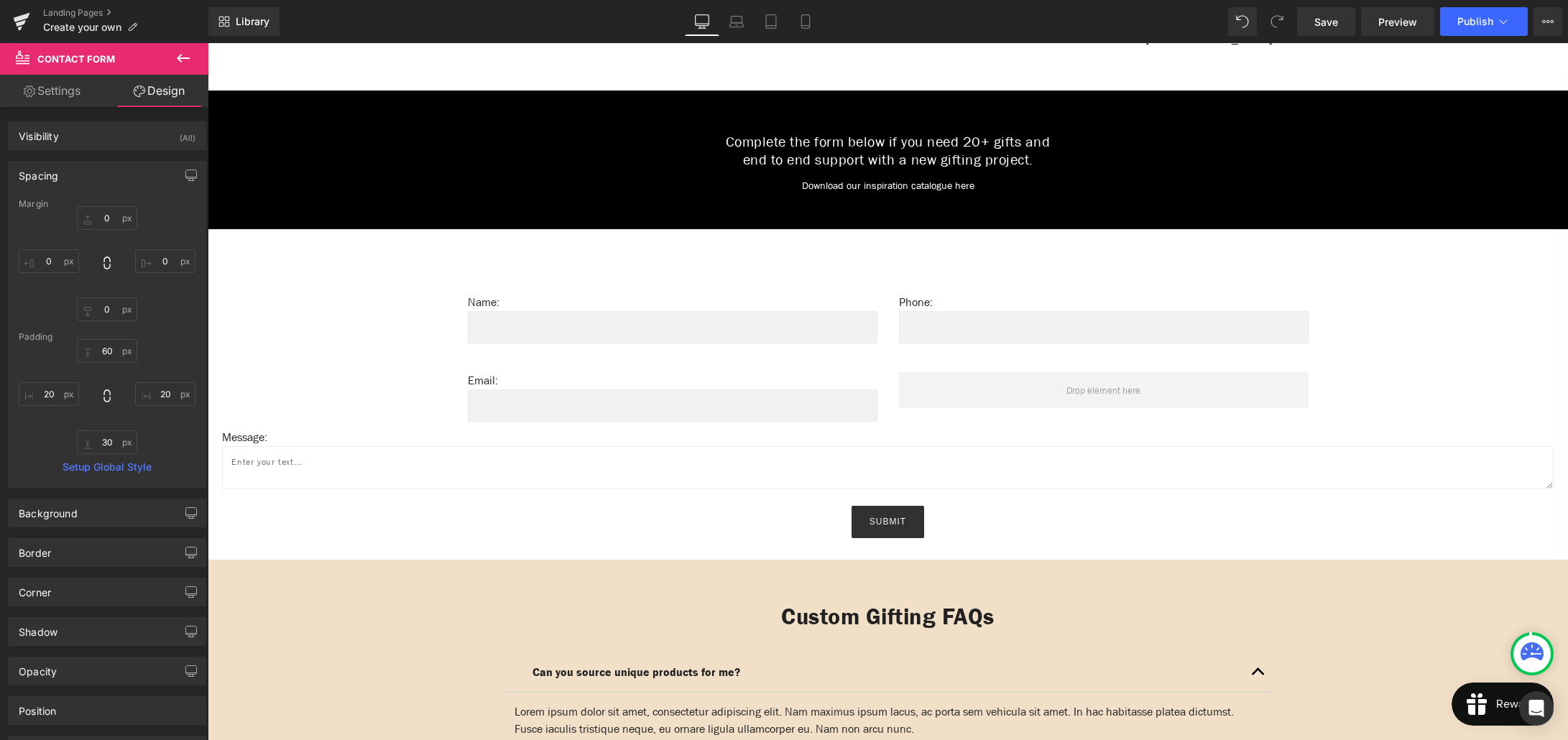
scroll to position [791, 0]
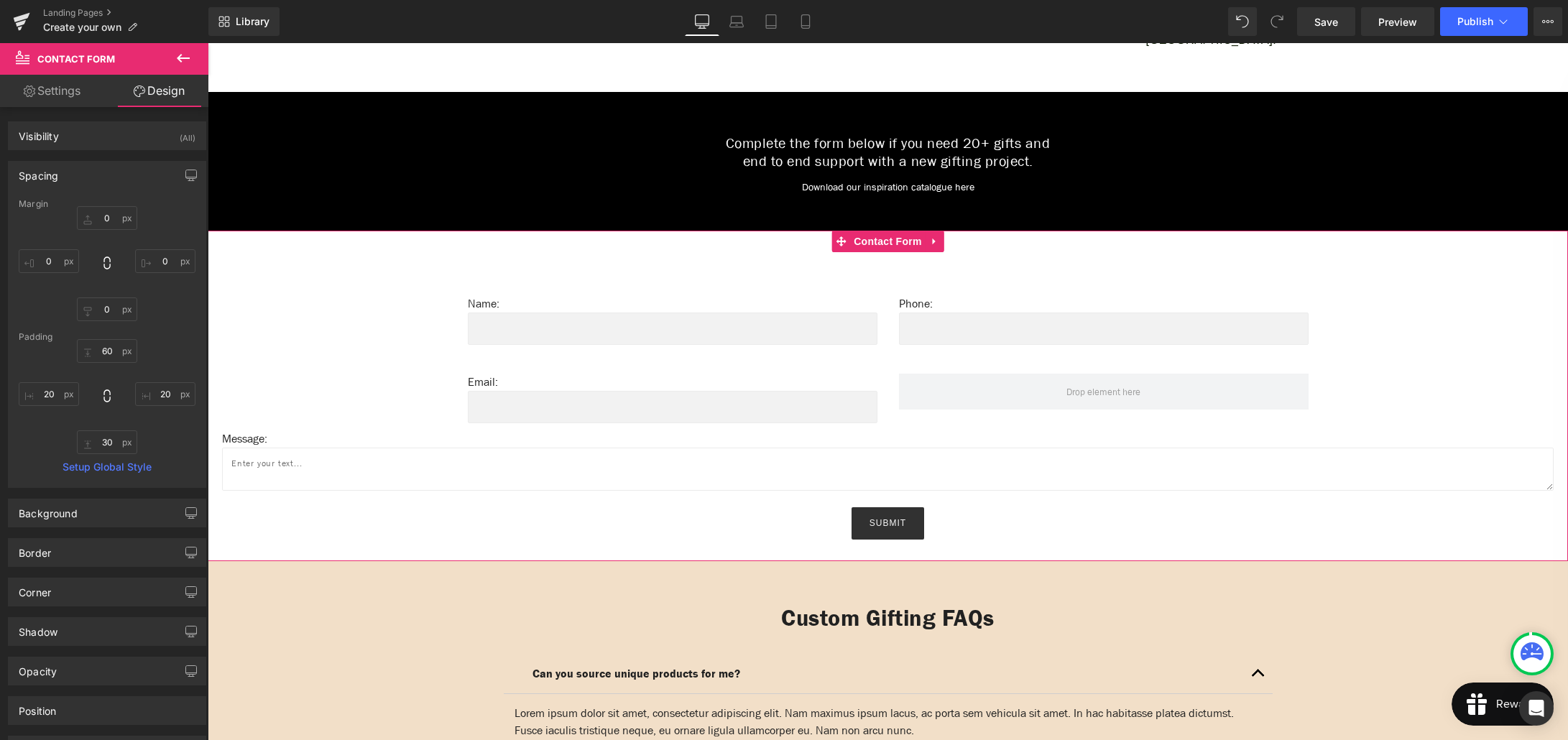
click at [62, 88] on link "Settings" at bounding box center [52, 90] width 105 height 32
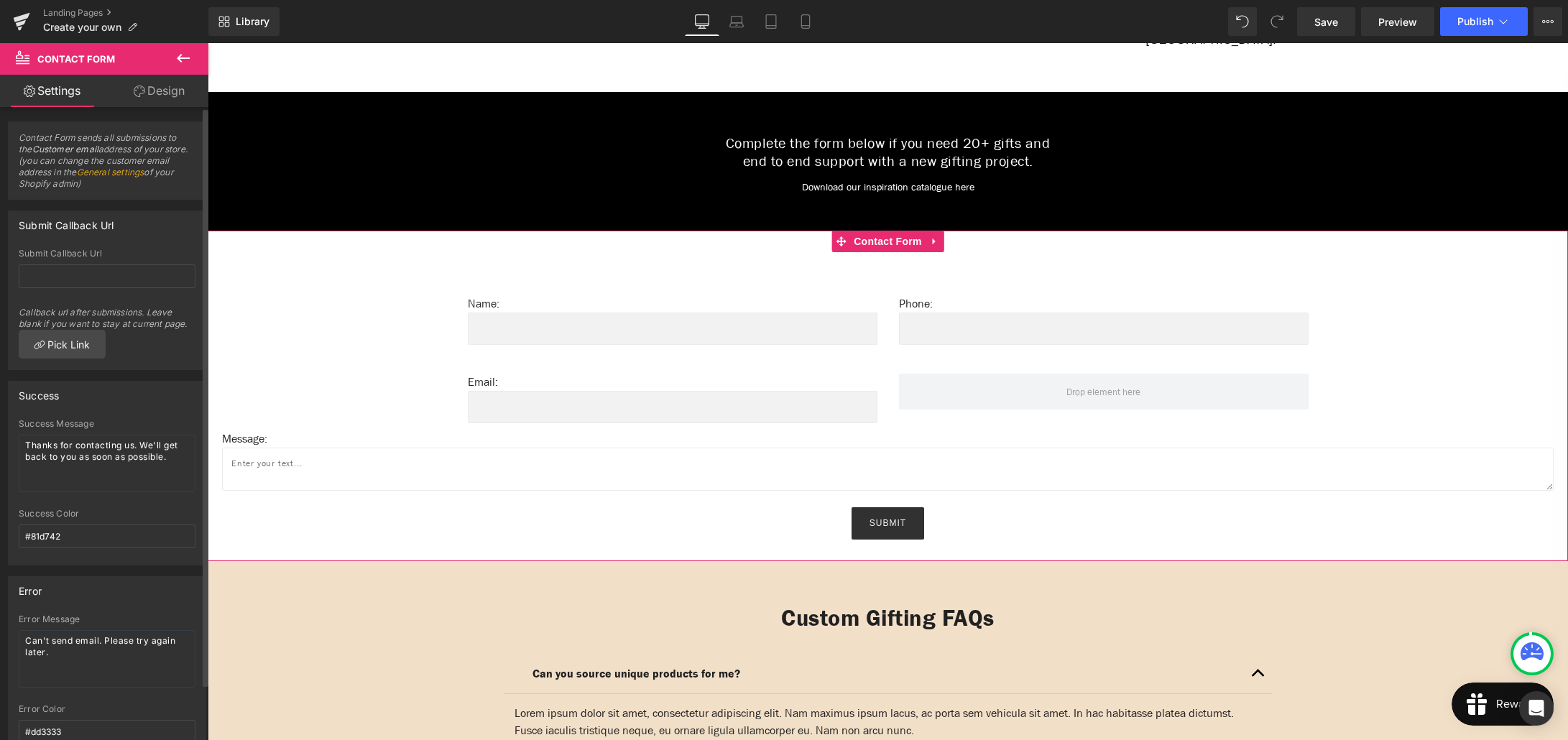
scroll to position [62, 0]
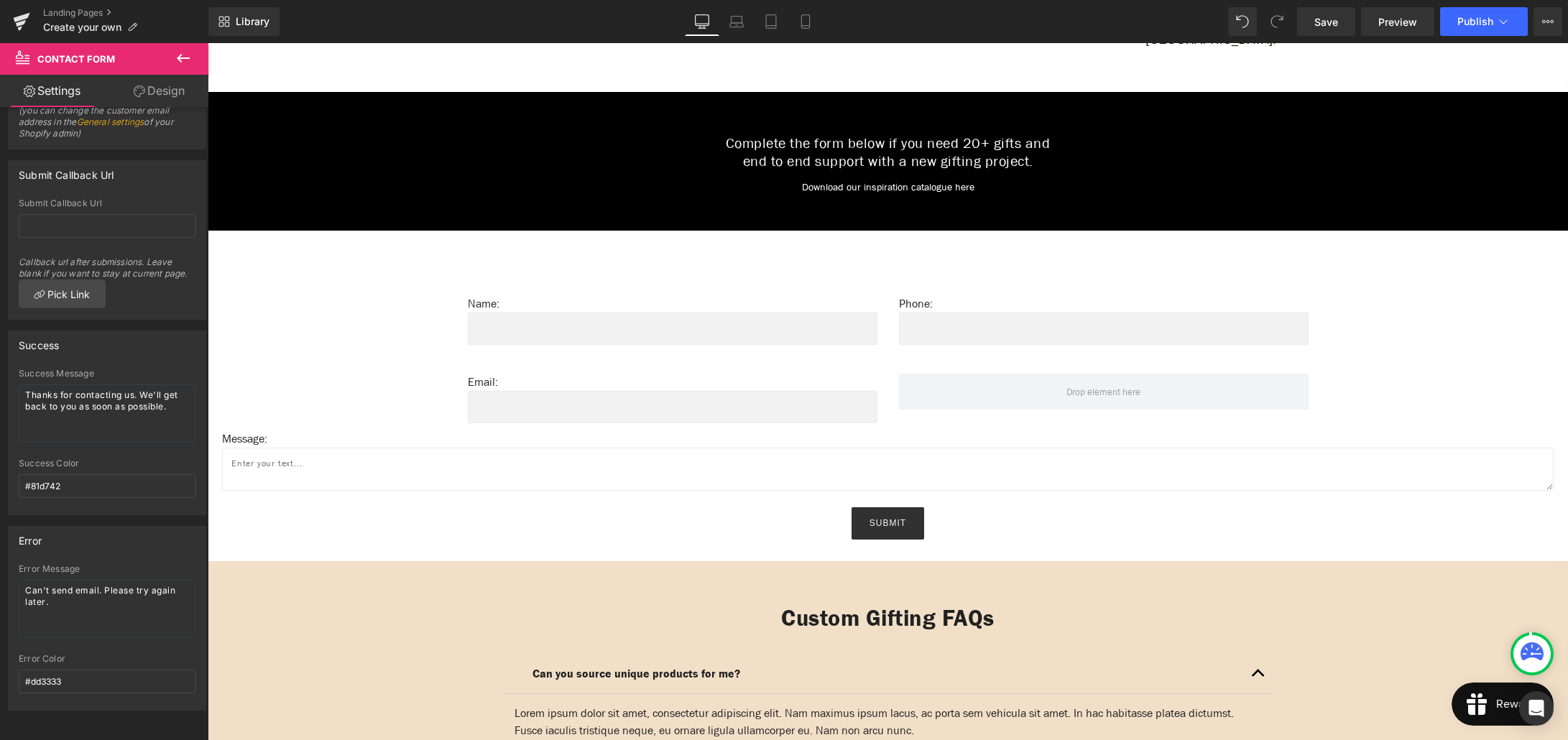
click at [177, 56] on icon at bounding box center [183, 58] width 17 height 17
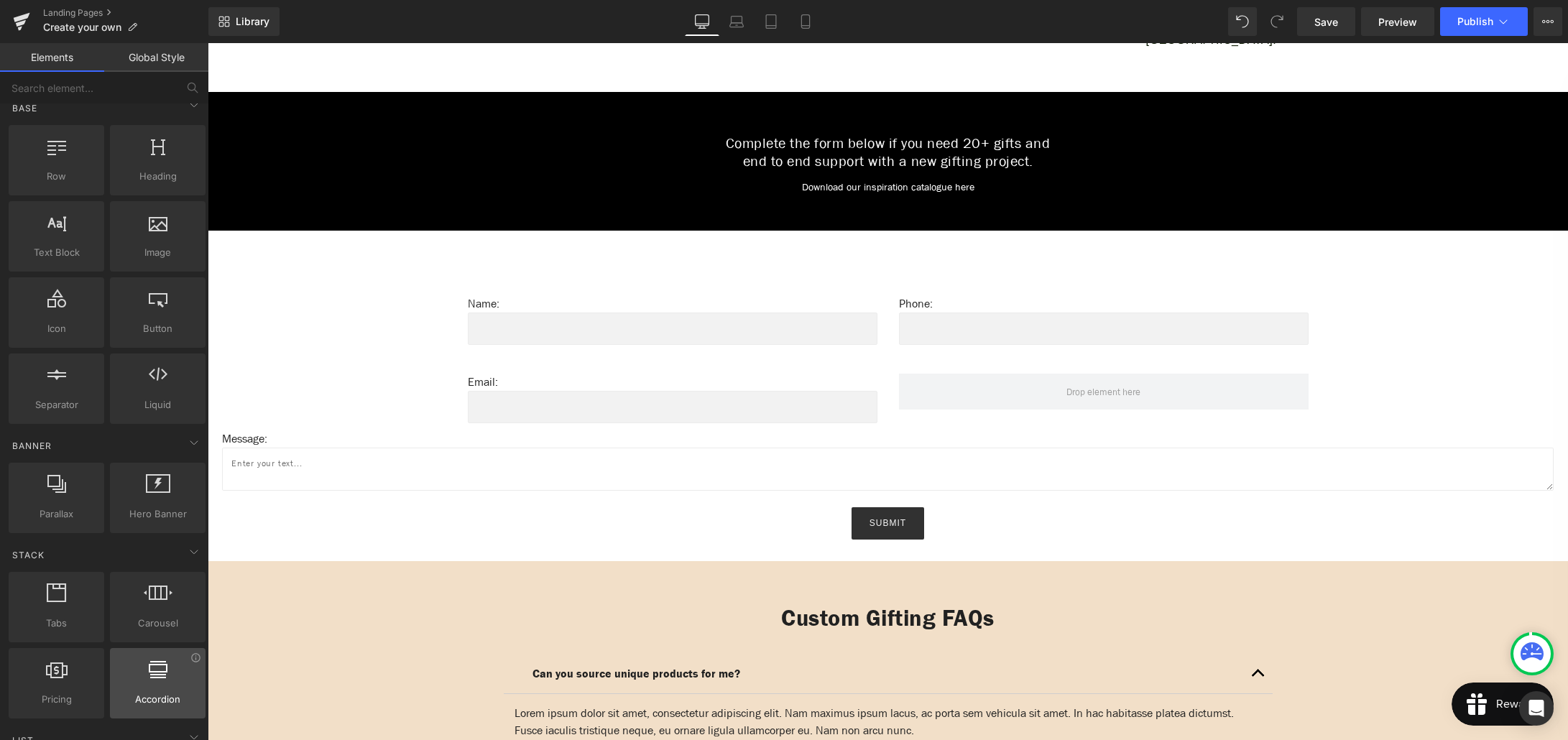
scroll to position [0, 0]
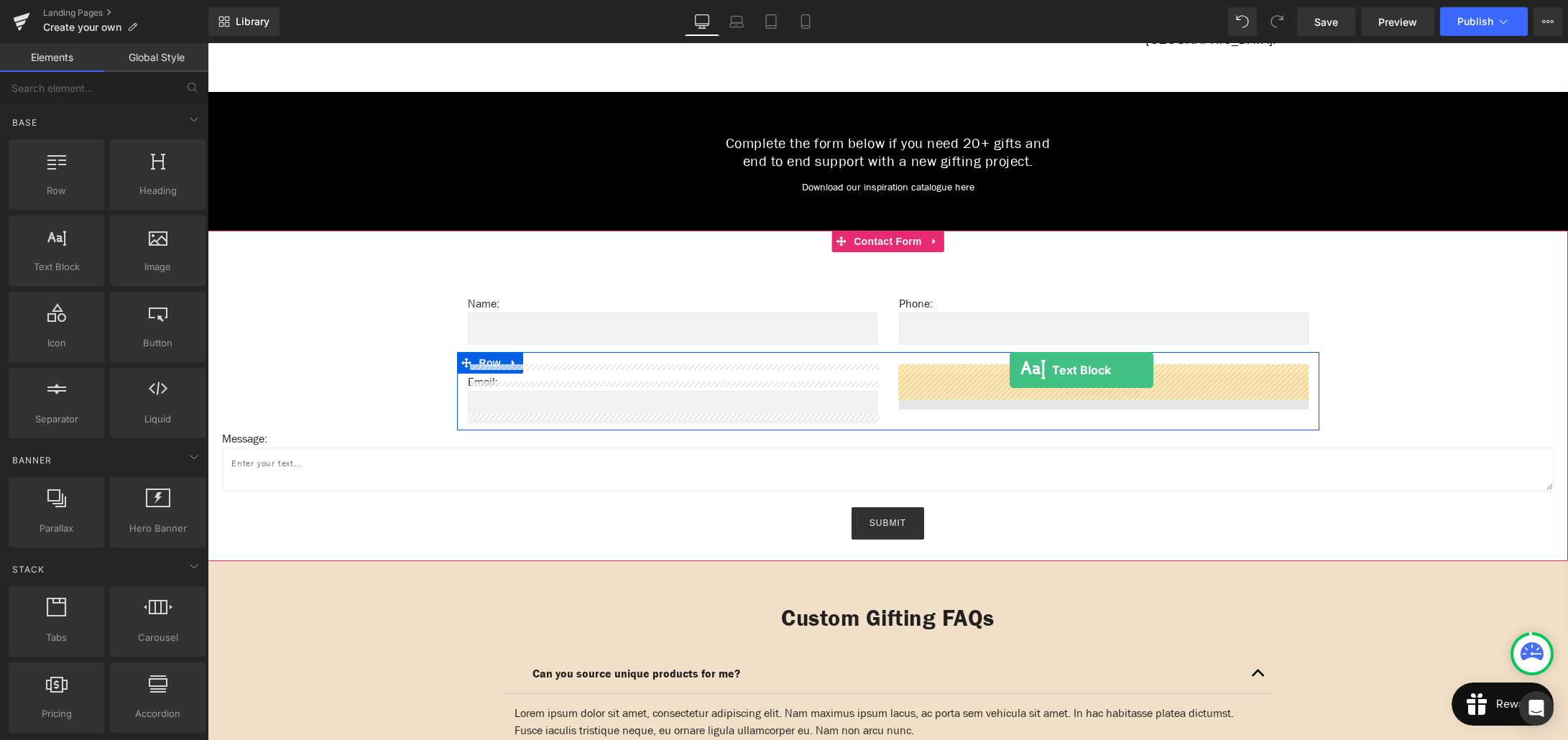
drag, startPoint x: 266, startPoint y: 301, endPoint x: 1010, endPoint y: 370, distance: 747.2
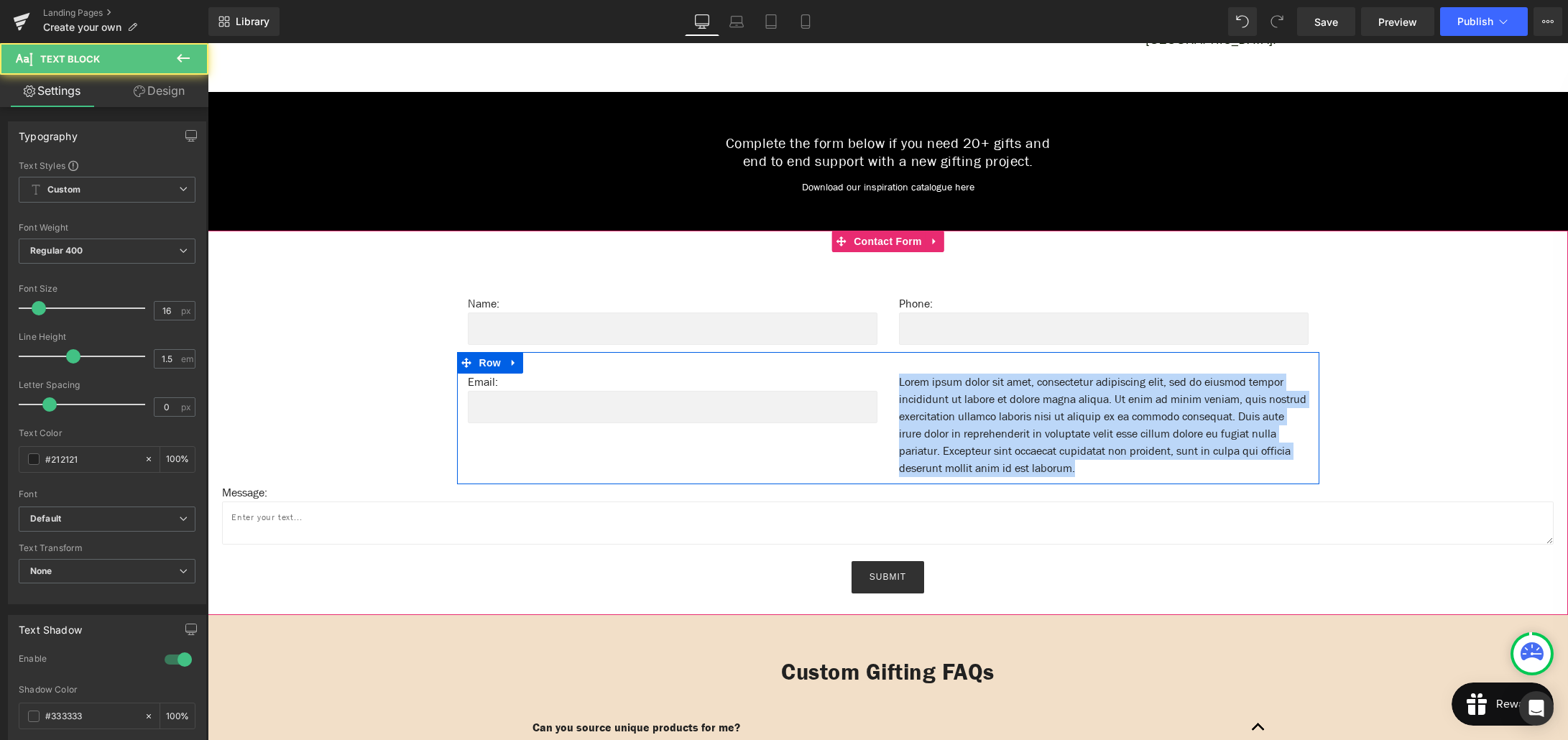
drag, startPoint x: 1172, startPoint y: 460, endPoint x: 889, endPoint y: 377, distance: 294.9
click at [889, 377] on div "Lorem ipsum dolor sit amet, consectetur adipiscing elit, sed do eiusmod tempor …" at bounding box center [1104, 426] width 431 height 104
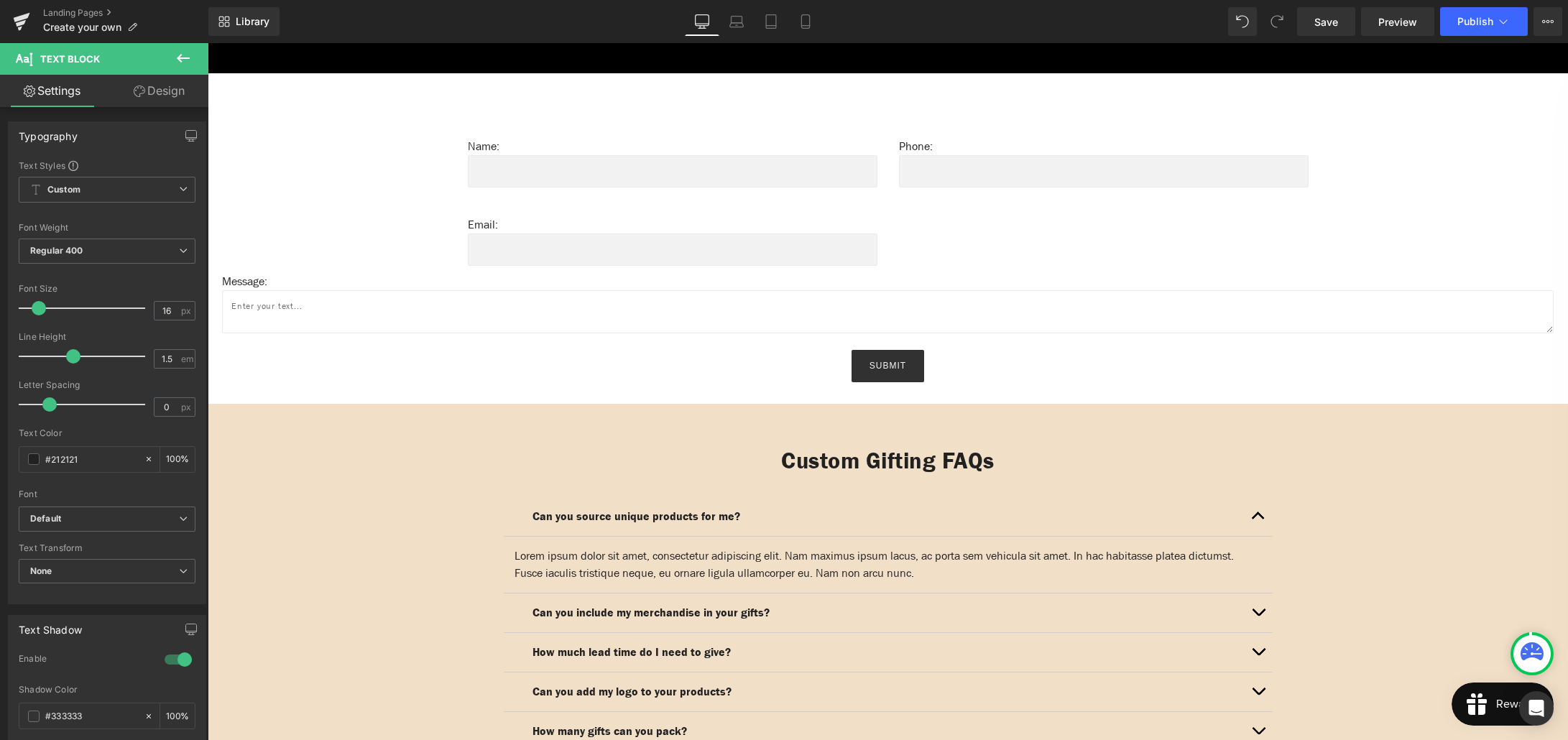
scroll to position [802, 0]
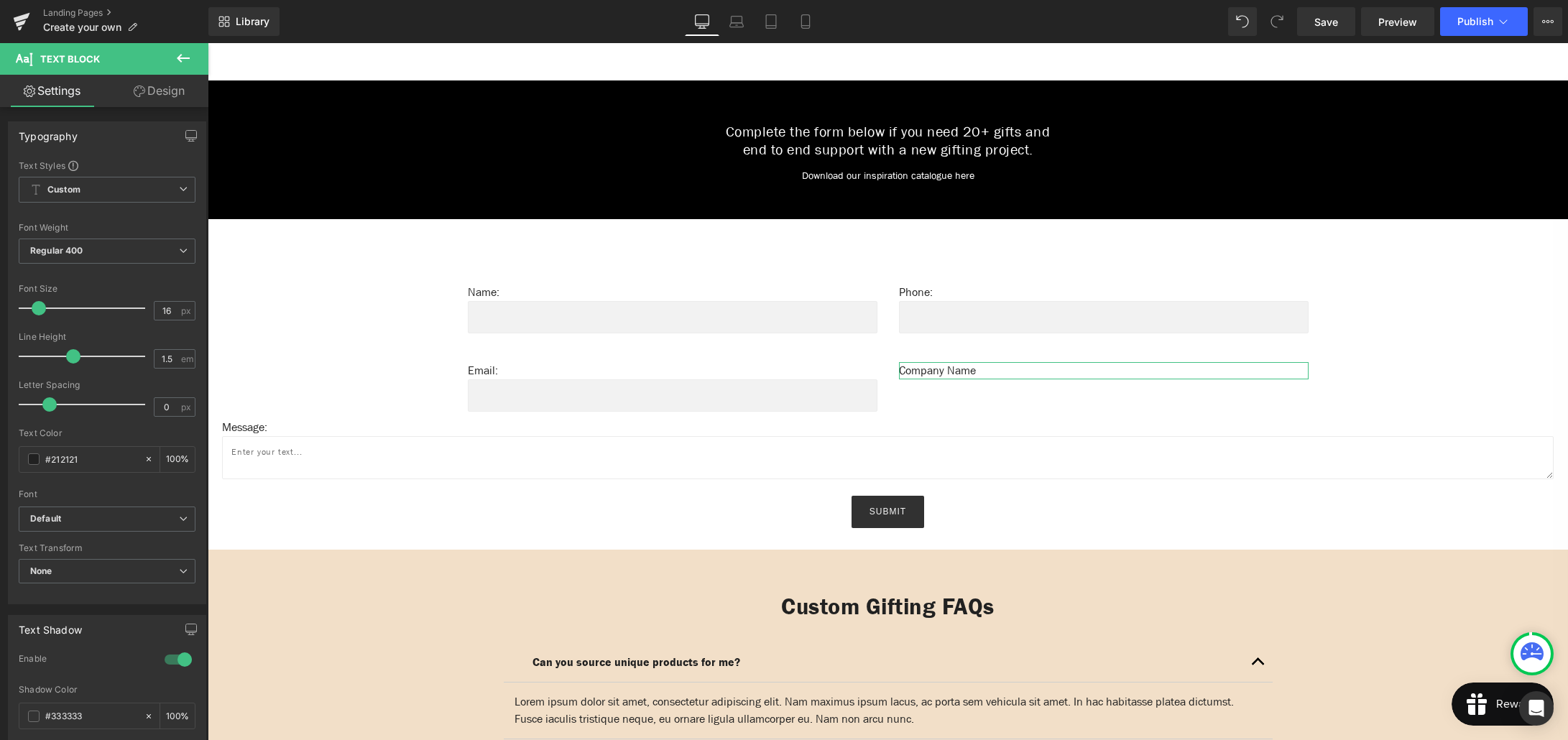
click at [152, 88] on link "Design" at bounding box center [159, 90] width 105 height 32
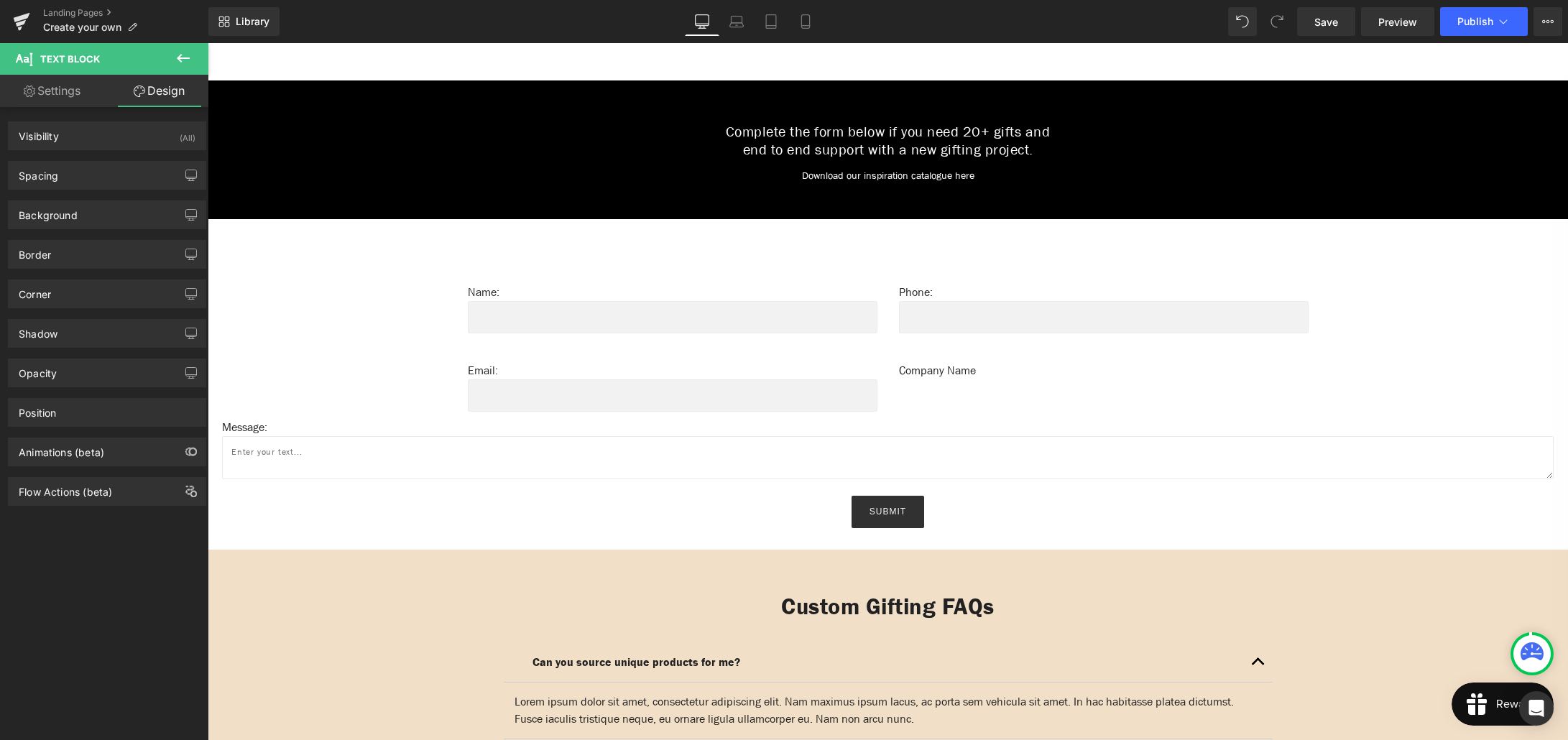
click at [174, 58] on icon at bounding box center [183, 58] width 17 height 17
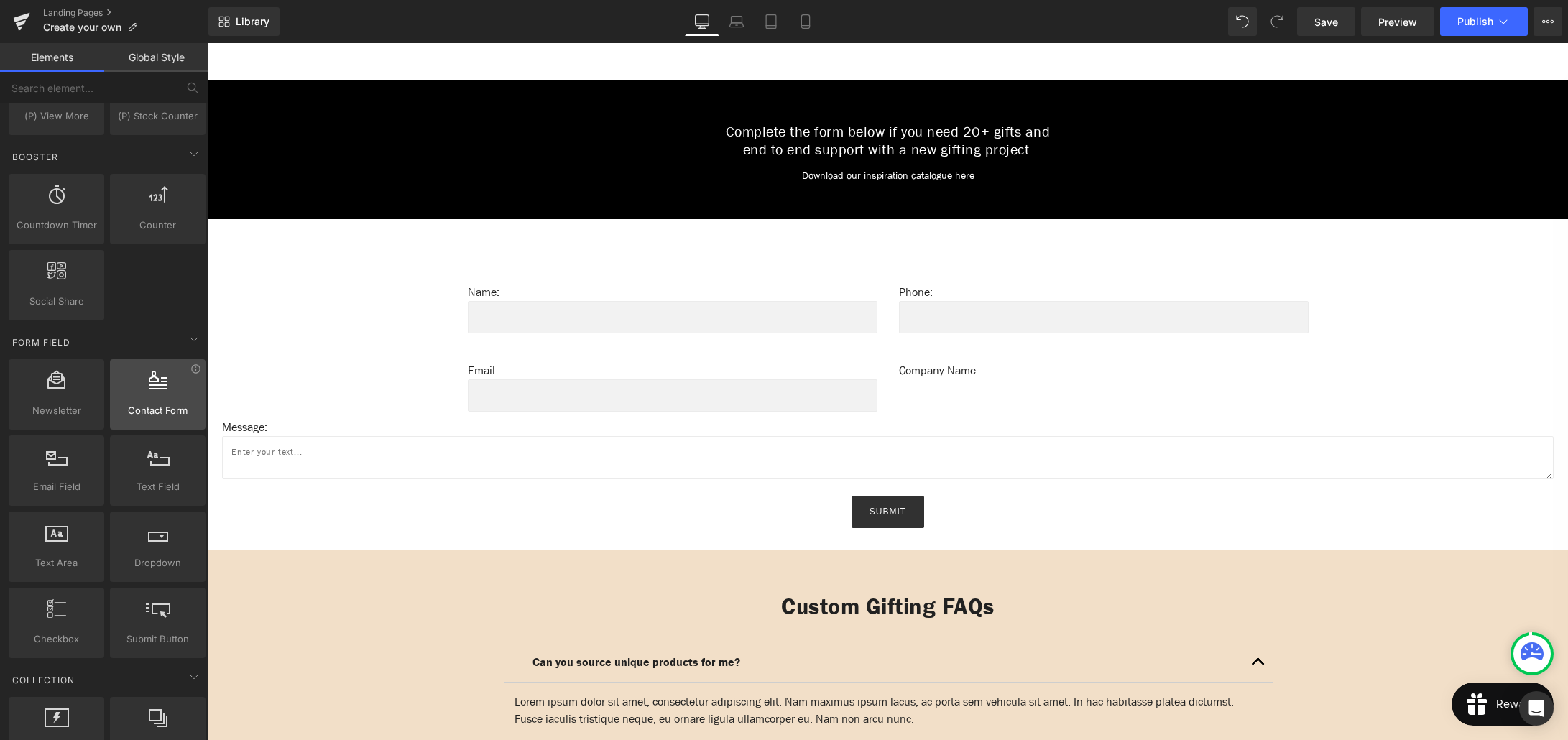
scroll to position [1906, 0]
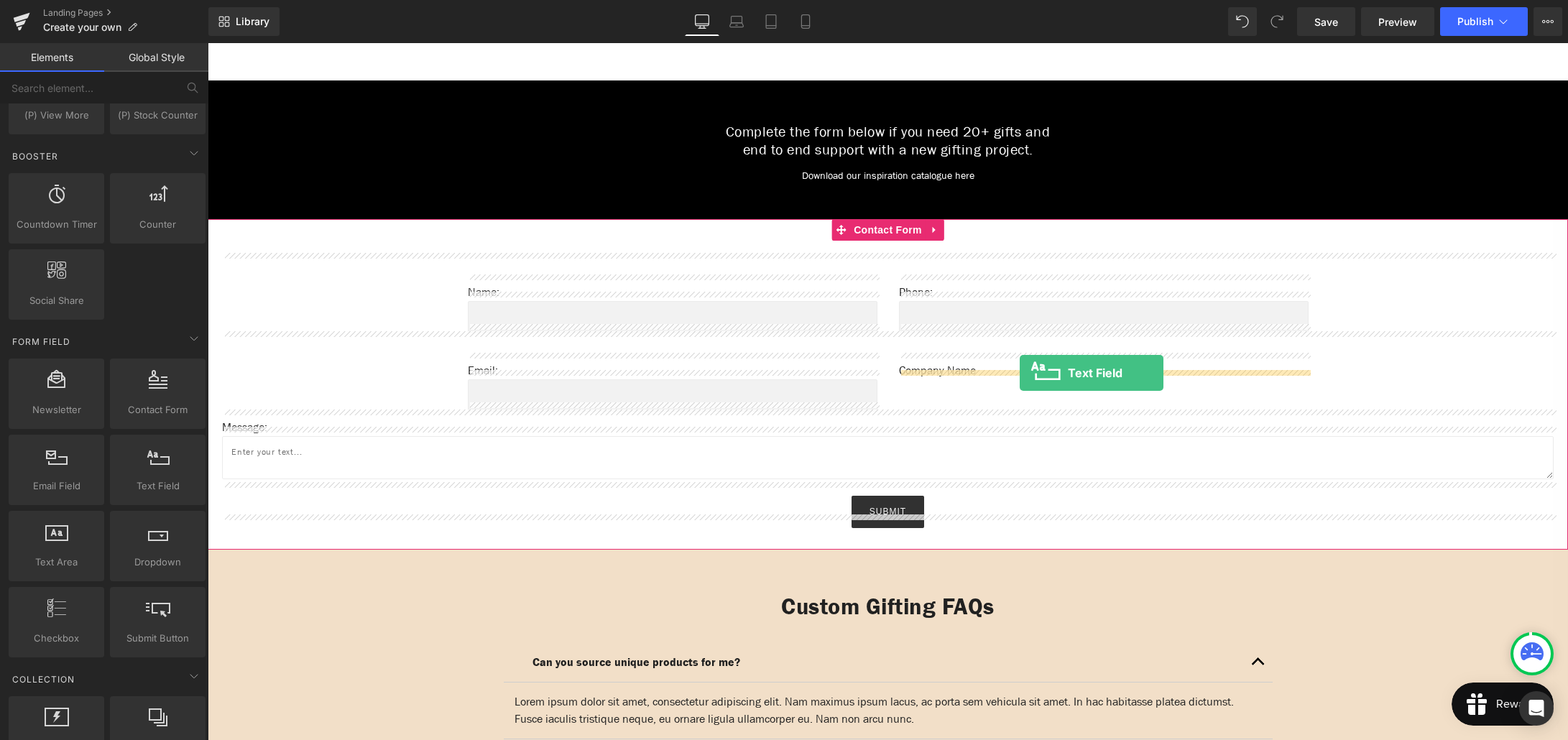
drag, startPoint x: 217, startPoint y: 474, endPoint x: 1020, endPoint y: 374, distance: 809.2
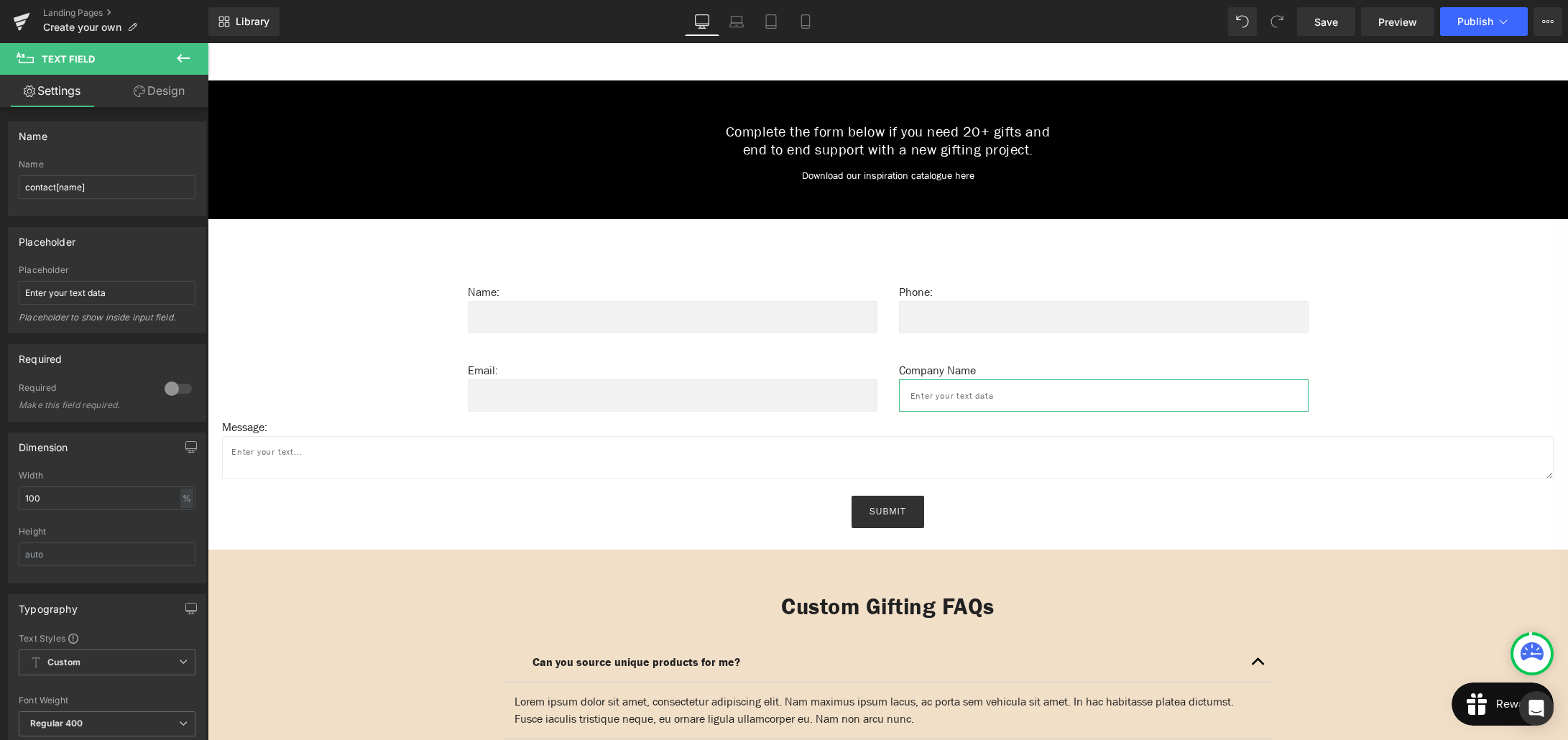
click at [171, 90] on link "Design" at bounding box center [159, 90] width 105 height 32
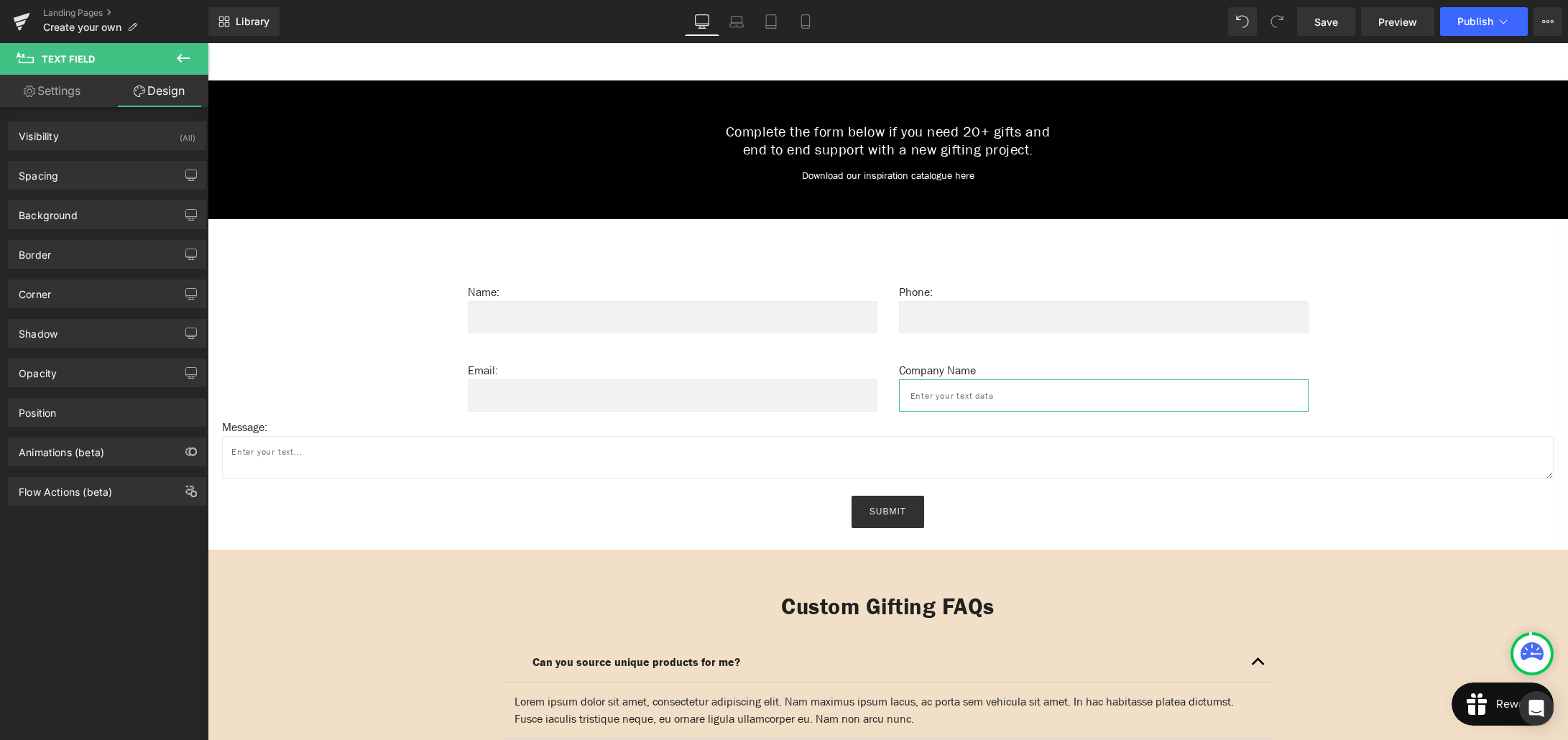
click at [59, 95] on link "Settings" at bounding box center [52, 90] width 105 height 32
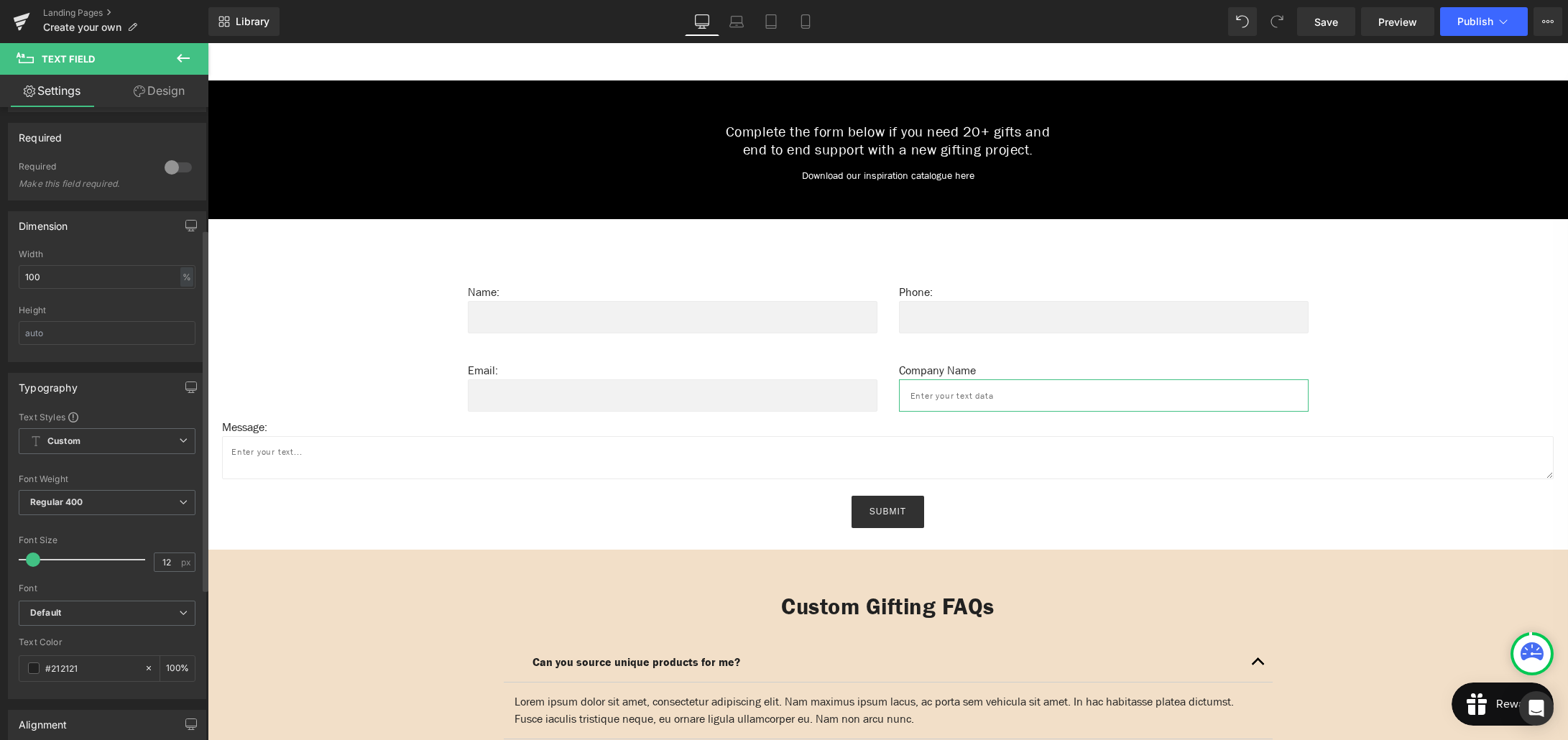
scroll to position [247, 0]
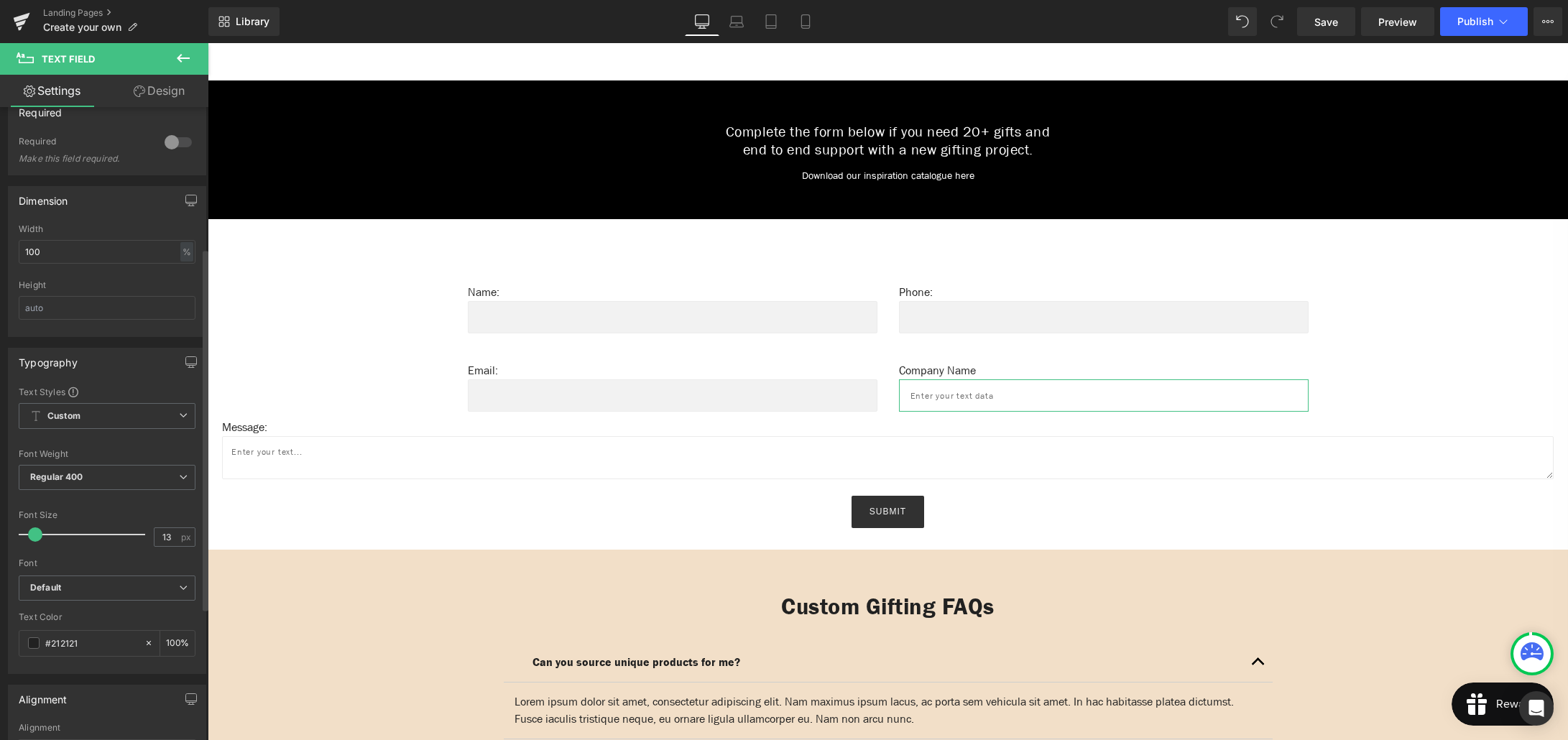
type input "14"
click at [37, 530] on span at bounding box center [37, 534] width 14 height 14
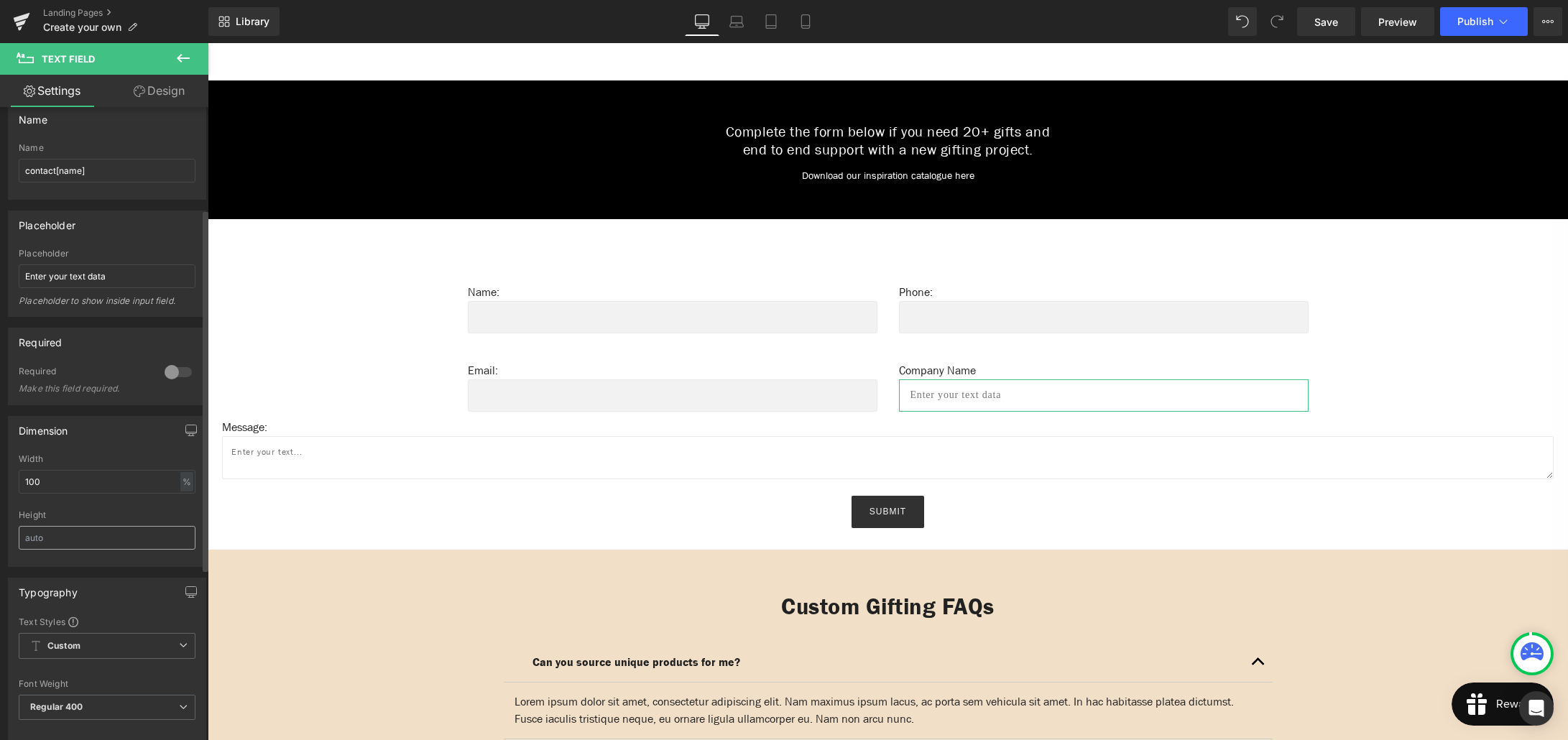
scroll to position [0, 0]
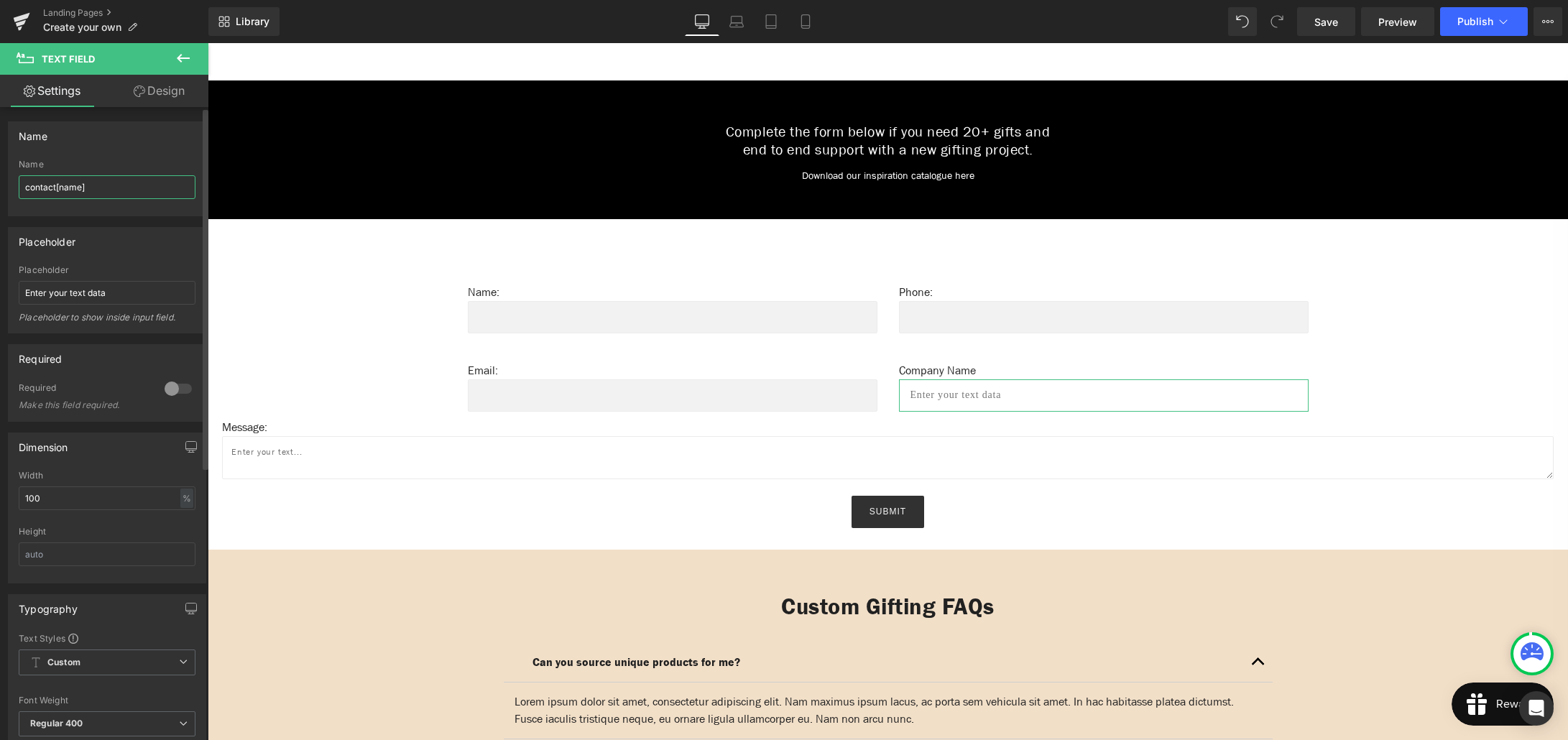
click at [59, 189] on input "contact[name]" at bounding box center [107, 186] width 177 height 24
type input "contact[company-name]"
click at [152, 96] on link "Design" at bounding box center [159, 90] width 105 height 32
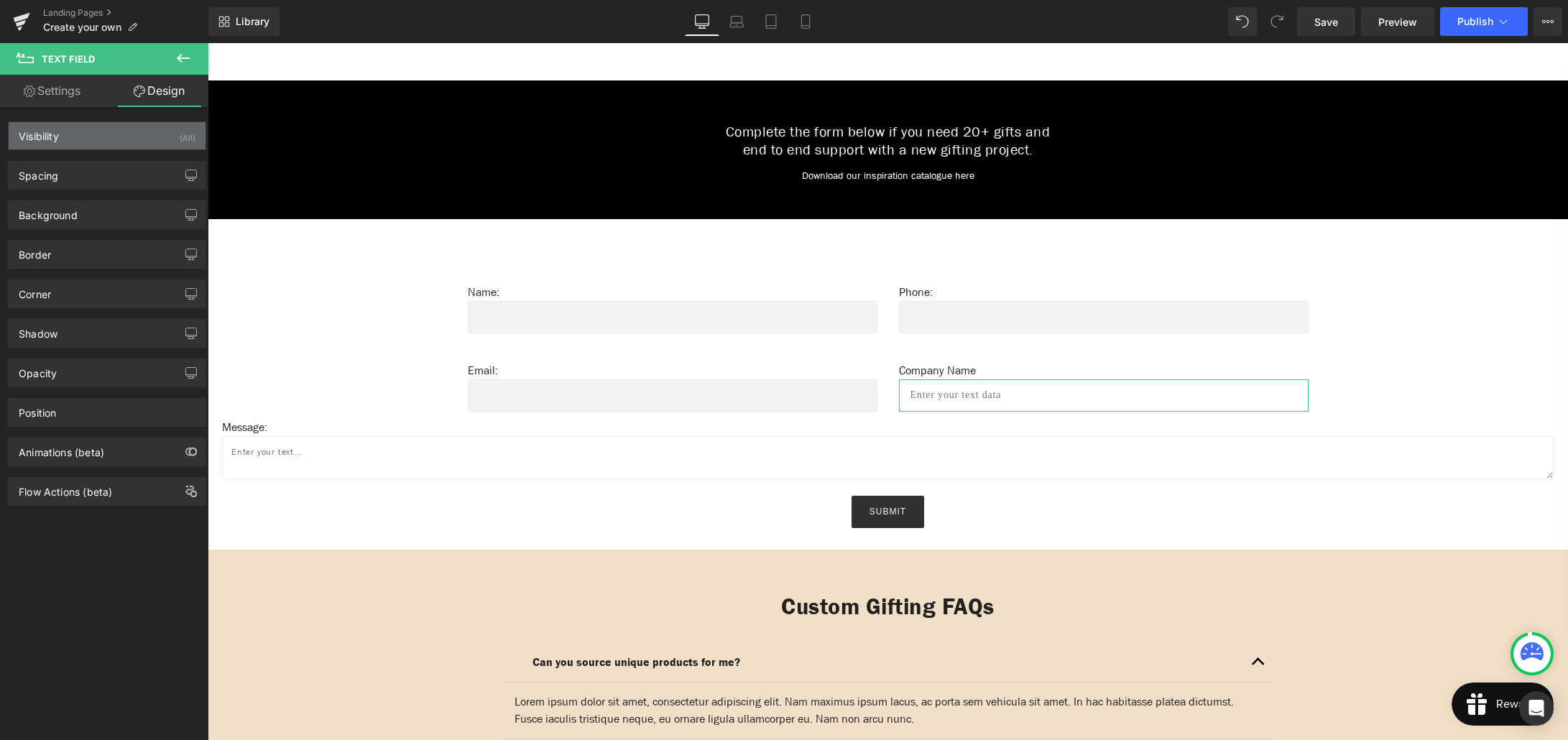
type input "100"
click at [99, 219] on div "Background" at bounding box center [106, 215] width 197 height 27
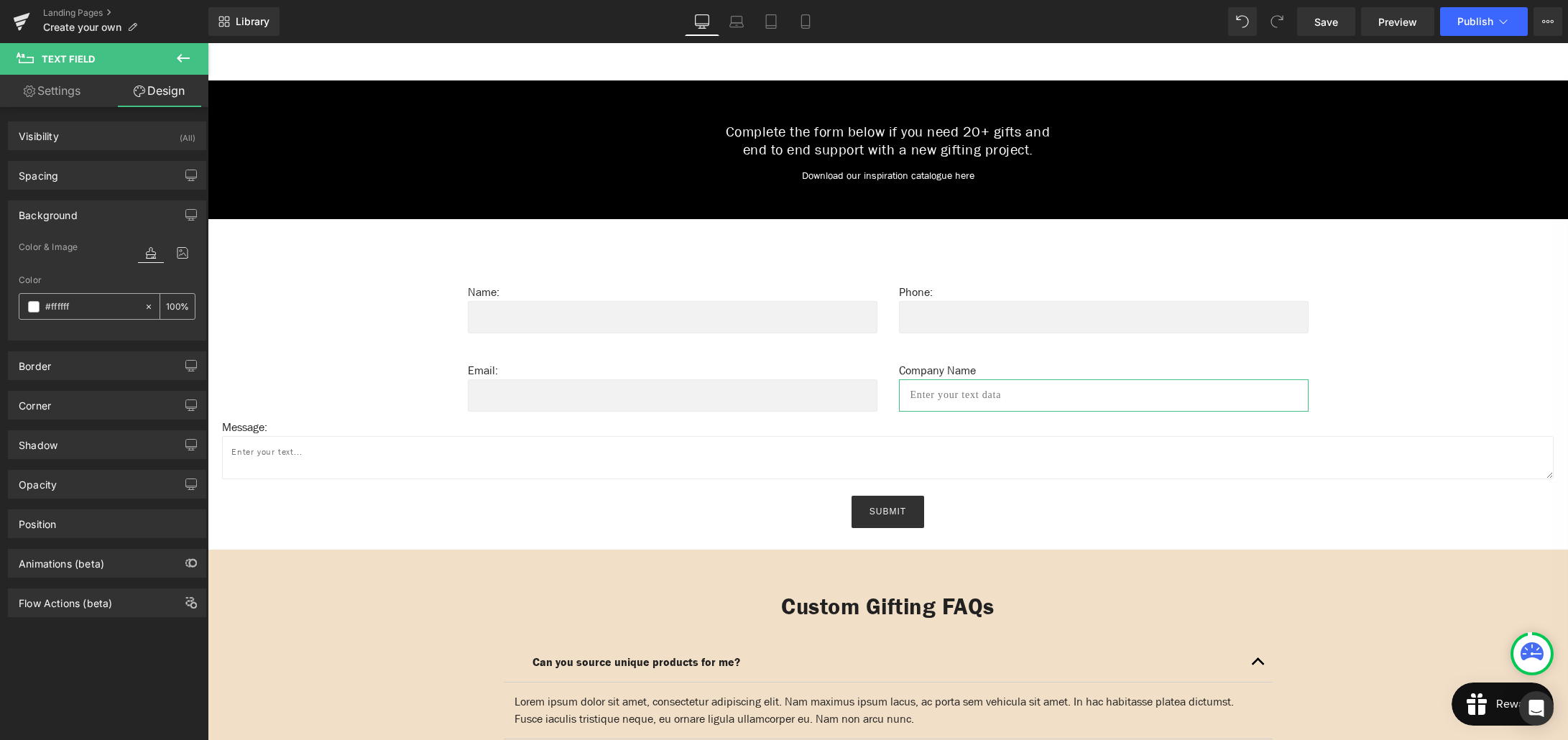
click at [86, 306] on input "#ffffff" at bounding box center [91, 306] width 92 height 16
type input "0"
type input "f2f"
type input "100"
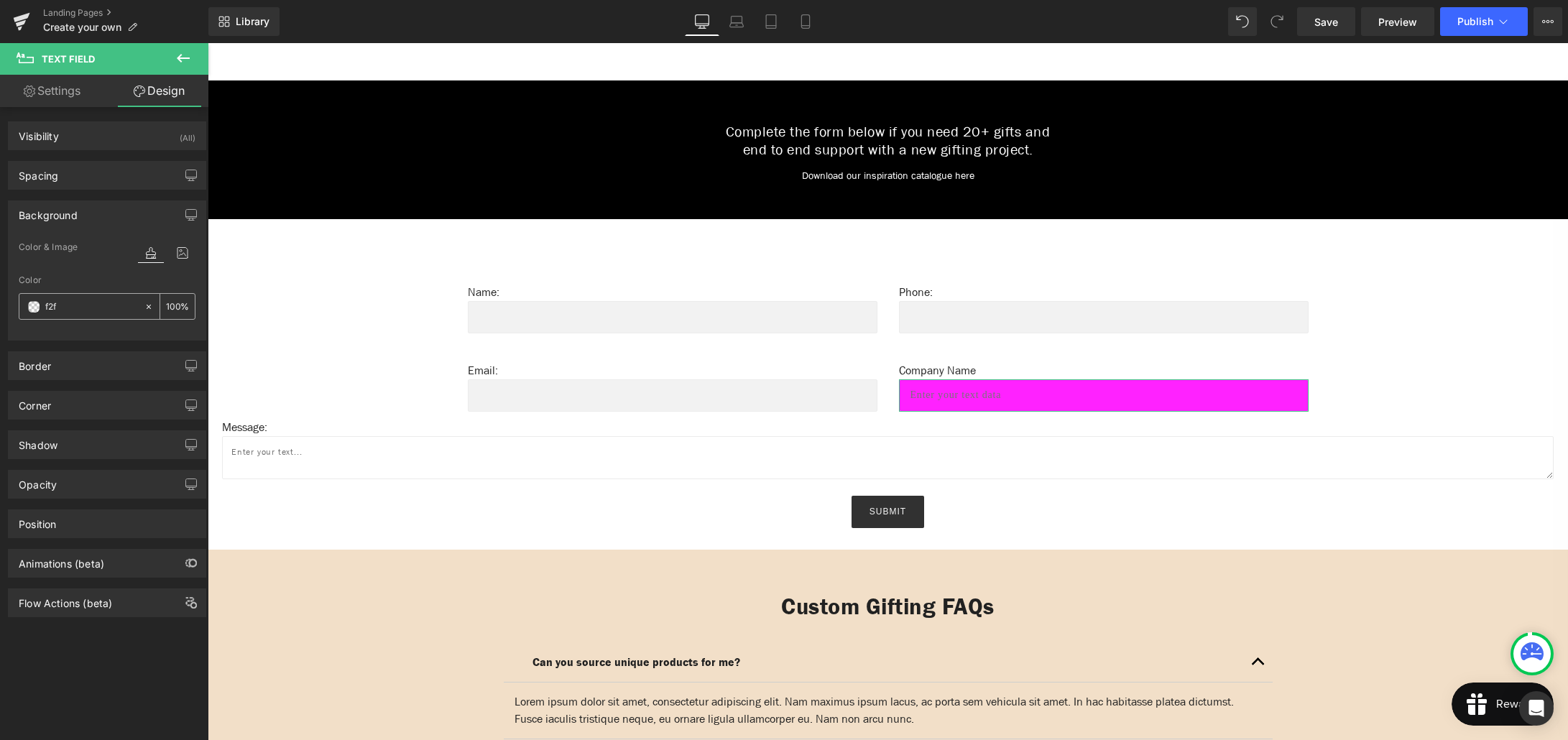
type input "f2f2"
type input "13"
type input "f2f2f"
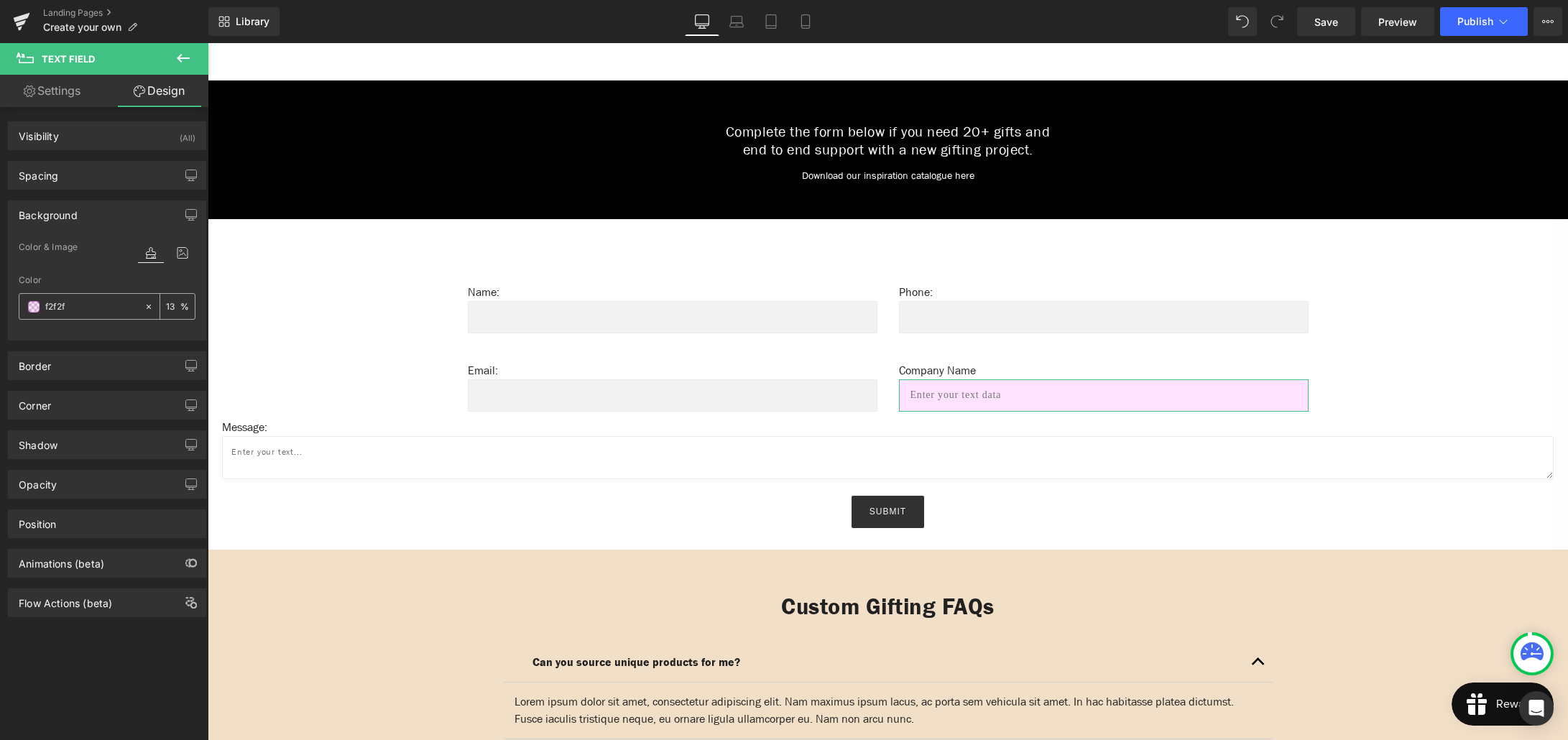
type input "0"
type input "f2f2f2"
type input "100"
type input "#f2f2f2"
click at [66, 85] on link "Settings" at bounding box center [52, 90] width 105 height 32
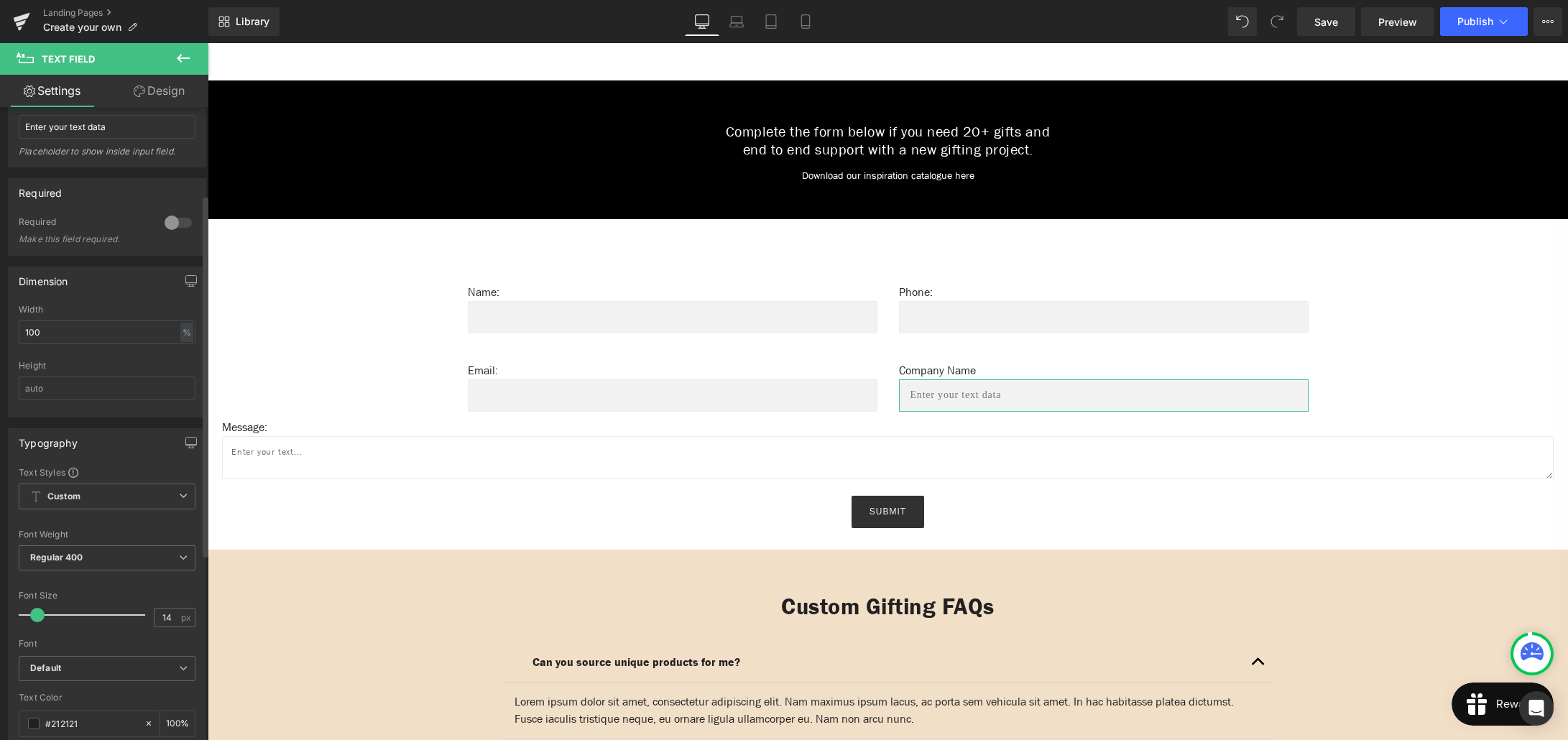
scroll to position [119, 0]
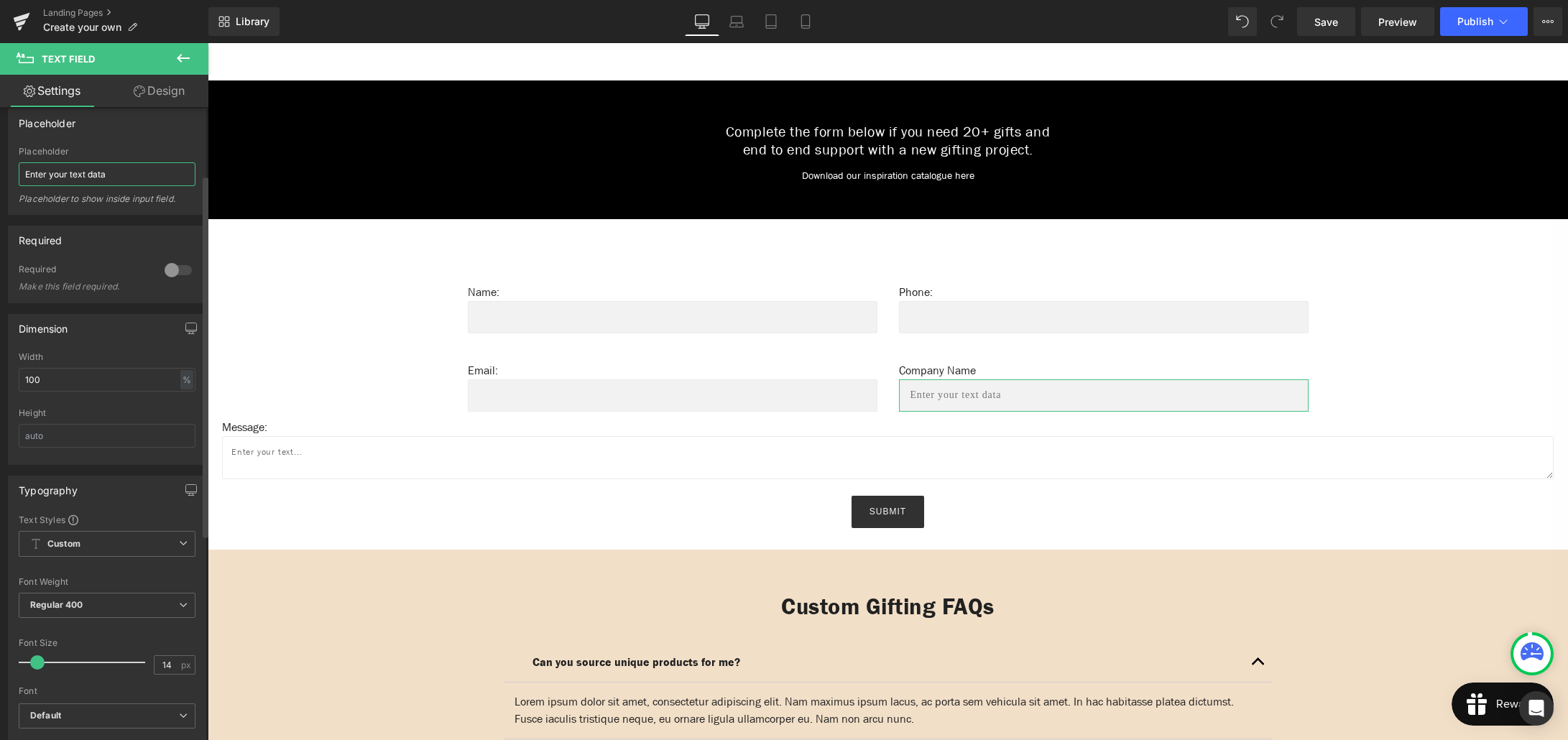
drag, startPoint x: 118, startPoint y: 177, endPoint x: 10, endPoint y: 171, distance: 108.2
click at [10, 171] on div "Enter your text data Placeholder Enter your text data Placeholder to show insid…" at bounding box center [106, 181] width 197 height 68
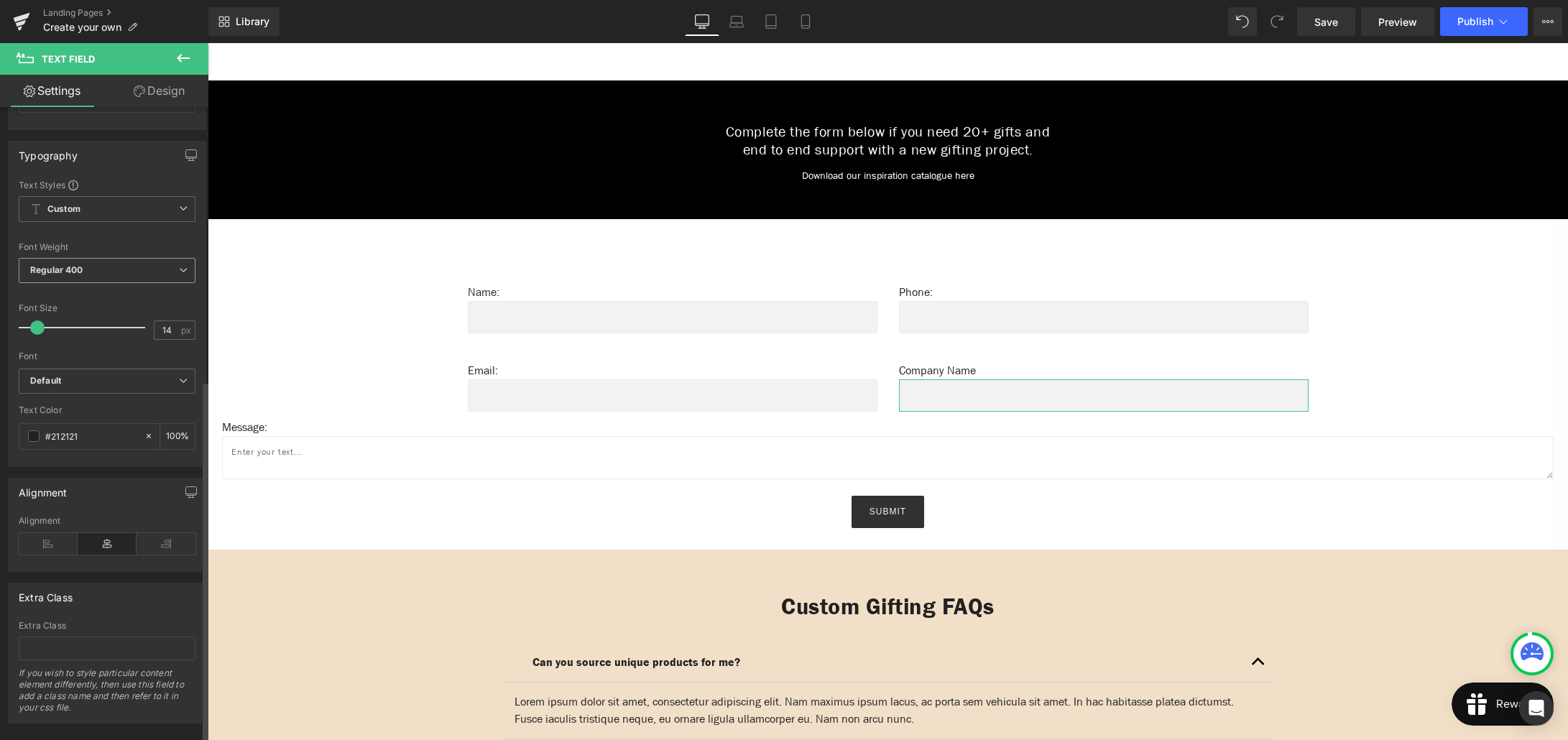
scroll to position [477, 0]
click at [87, 363] on span "Default" at bounding box center [107, 368] width 177 height 25
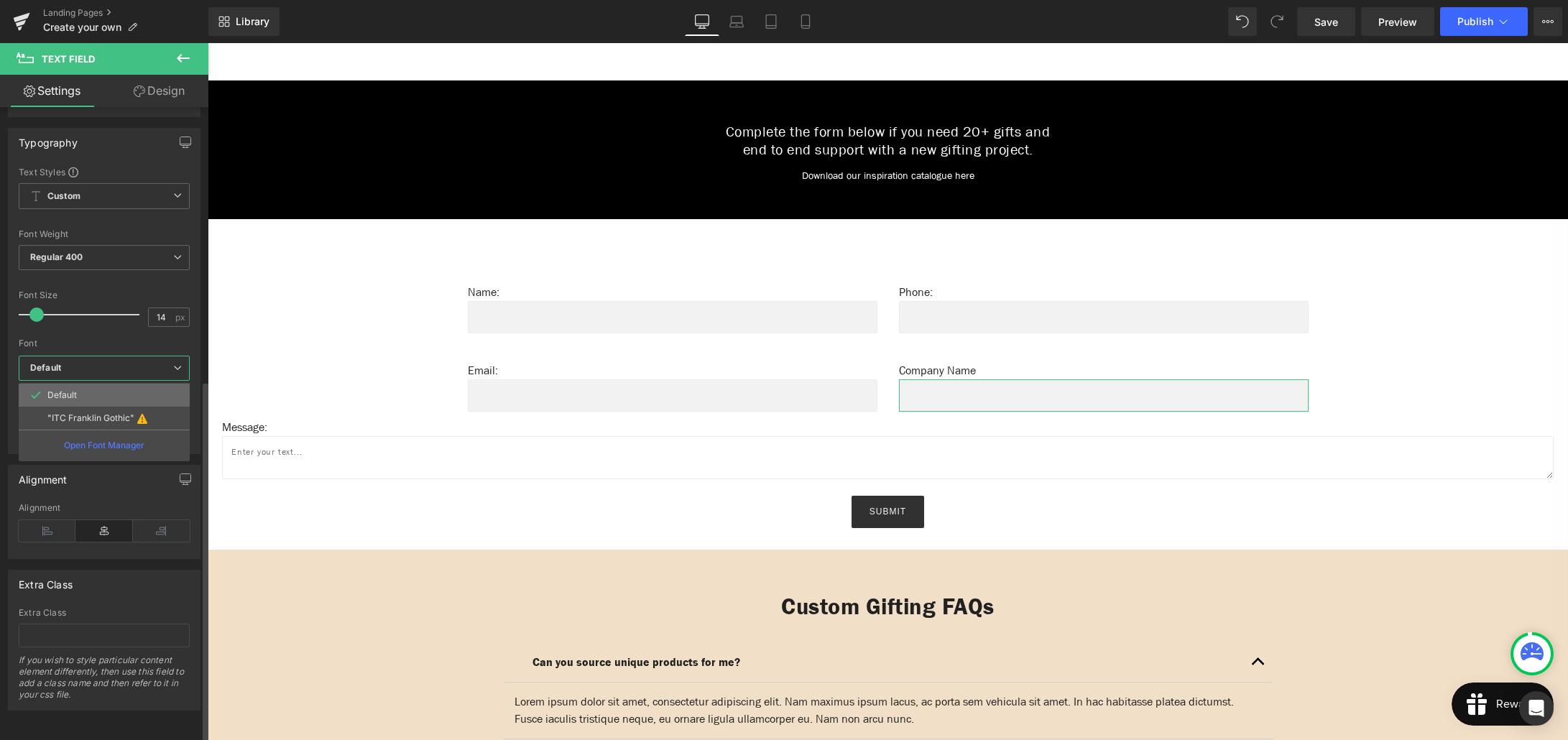
click at [87, 383] on li "Default" at bounding box center [105, 394] width 171 height 23
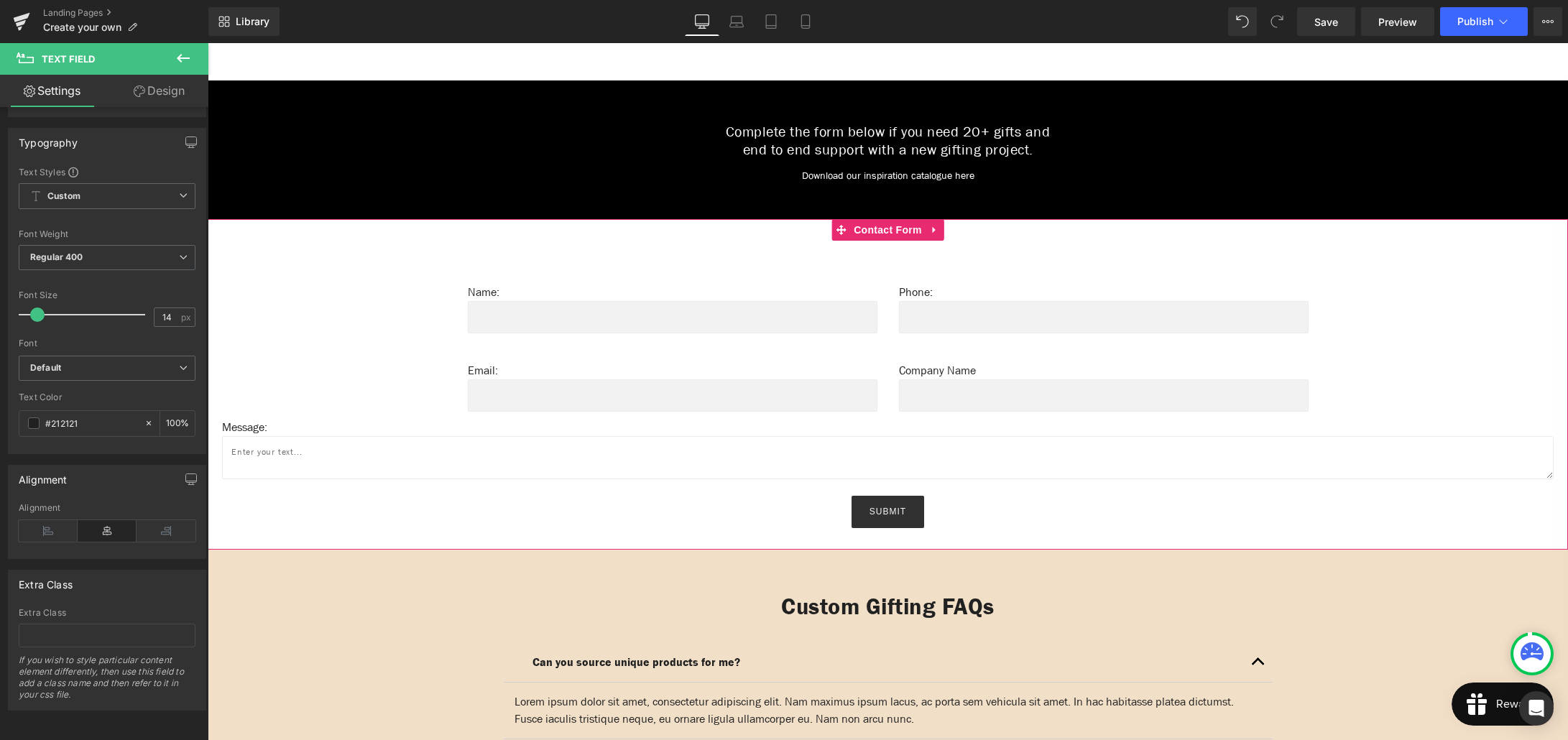
click at [429, 368] on div "Name: Text Block Text Field Phone: Text Block Text Field Row Email: Text Block …" at bounding box center [888, 395] width 1332 height 265
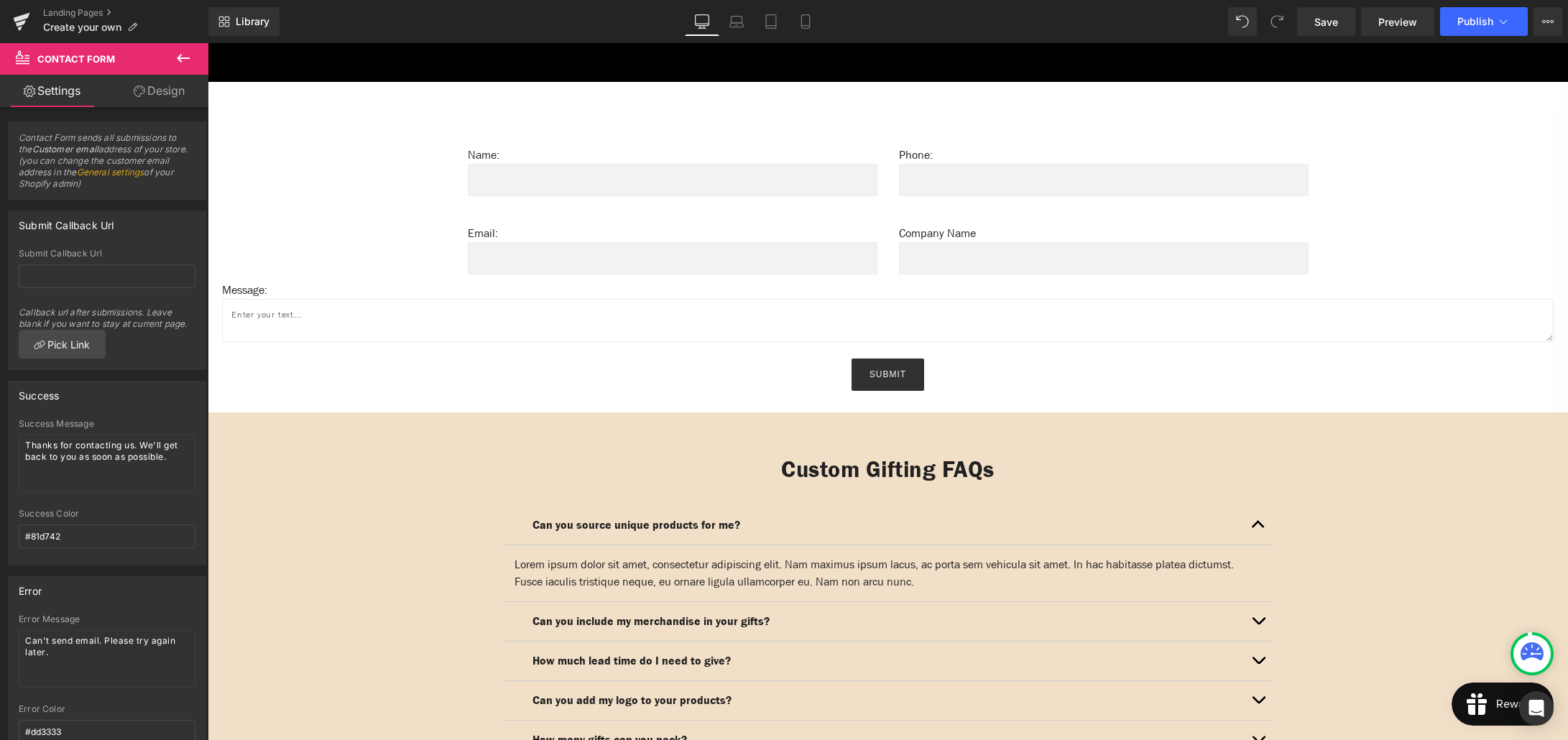
scroll to position [826, 0]
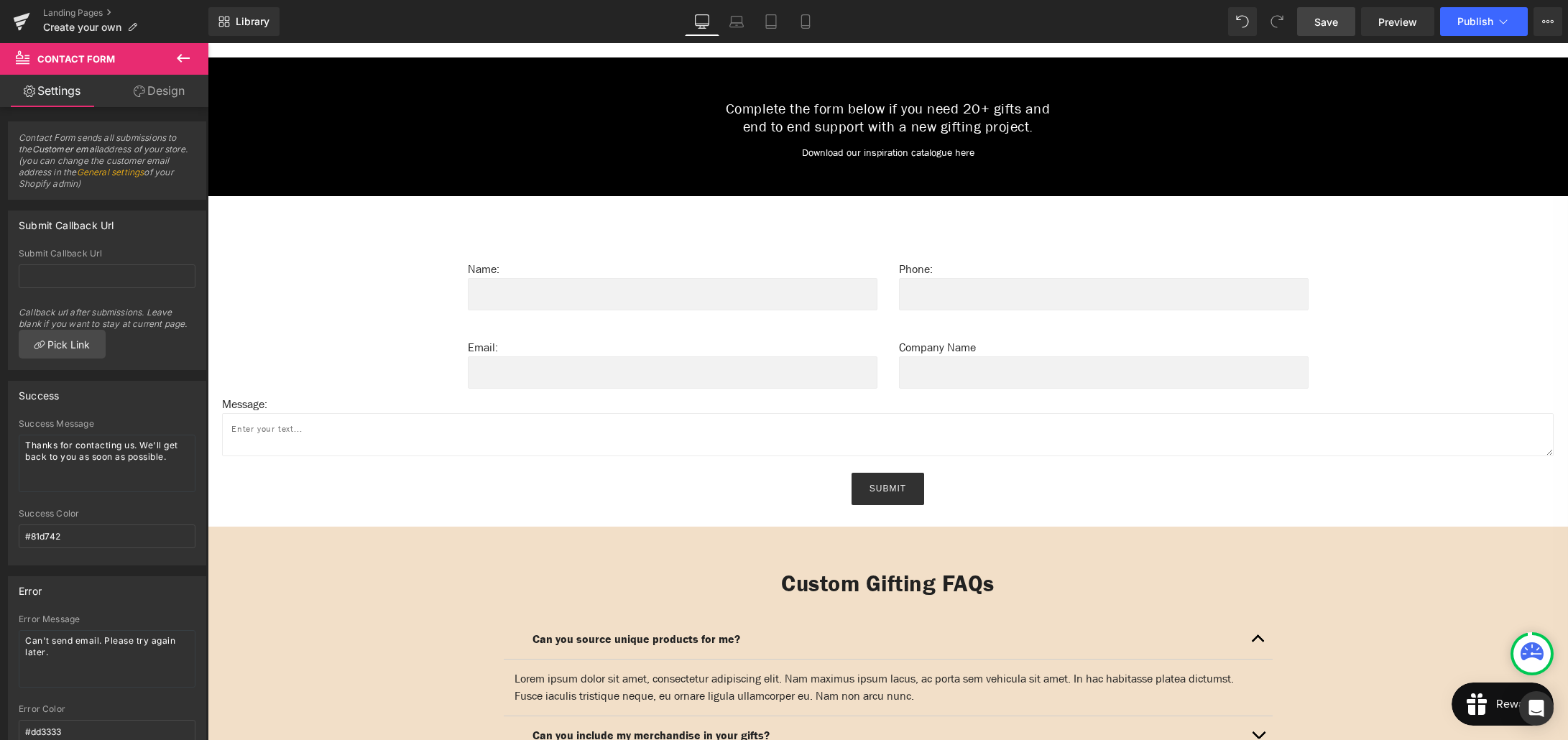
click at [1338, 30] on link "Save" at bounding box center [1326, 22] width 58 height 29
click at [180, 54] on icon at bounding box center [183, 58] width 17 height 17
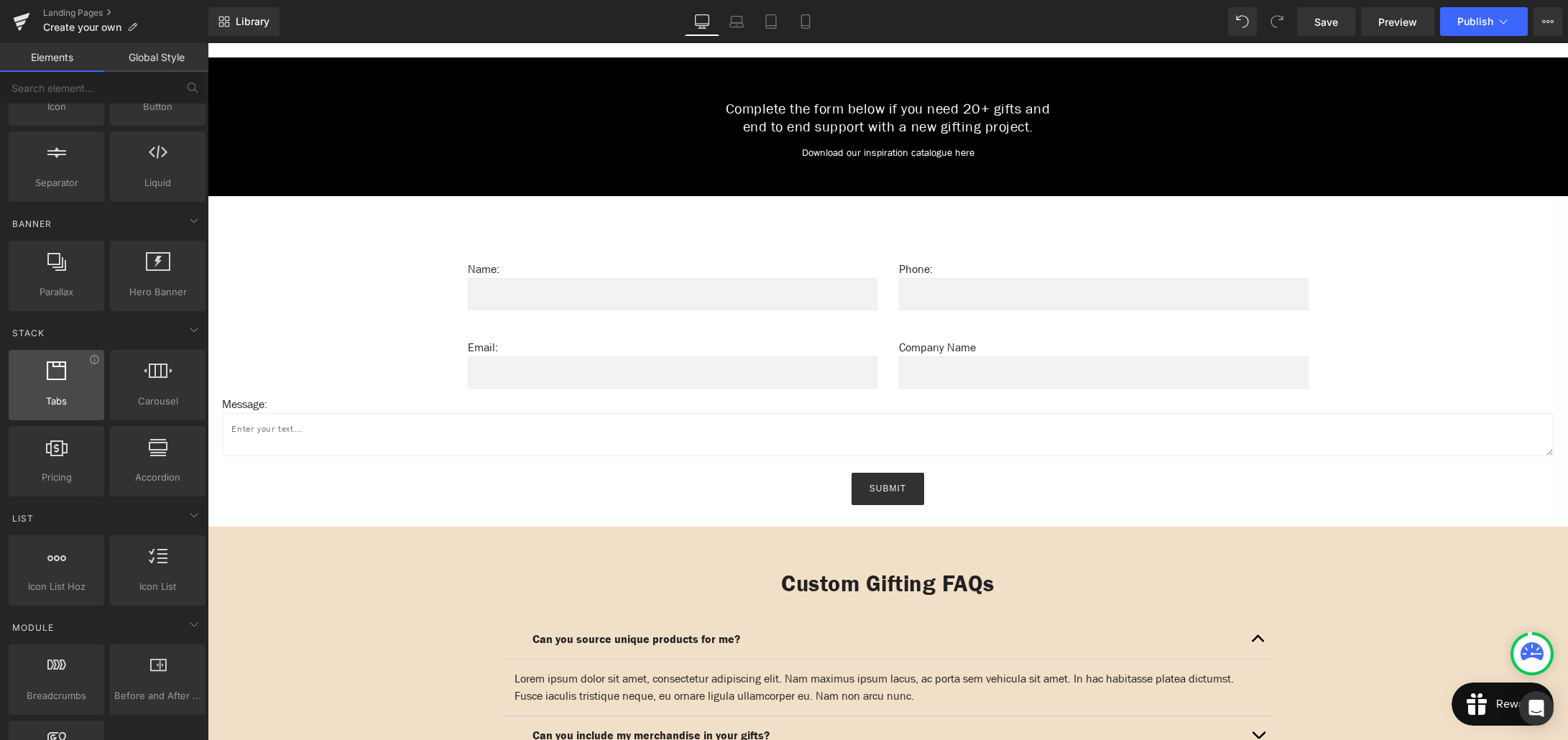
scroll to position [0, 0]
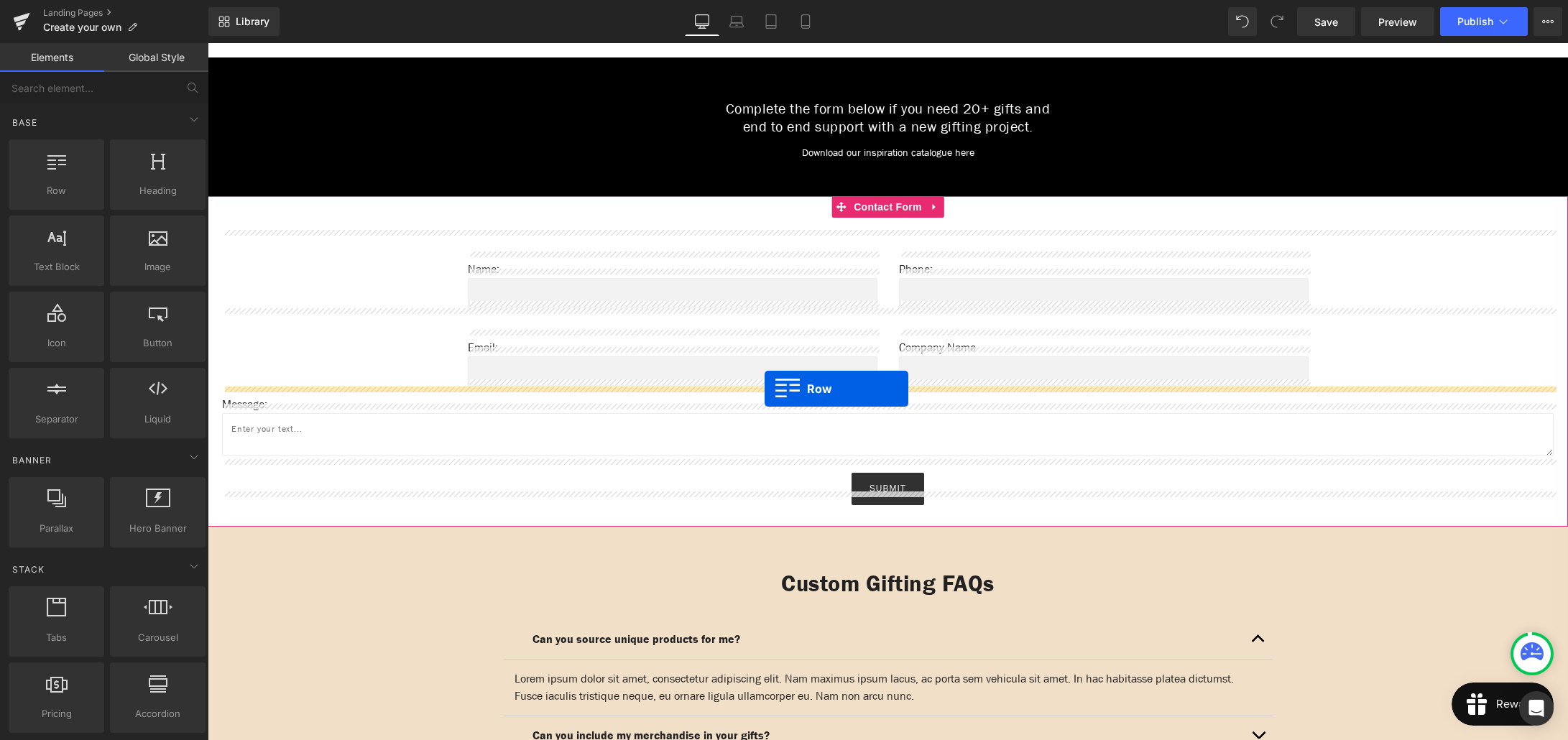
drag, startPoint x: 261, startPoint y: 205, endPoint x: 765, endPoint y: 389, distance: 536.5
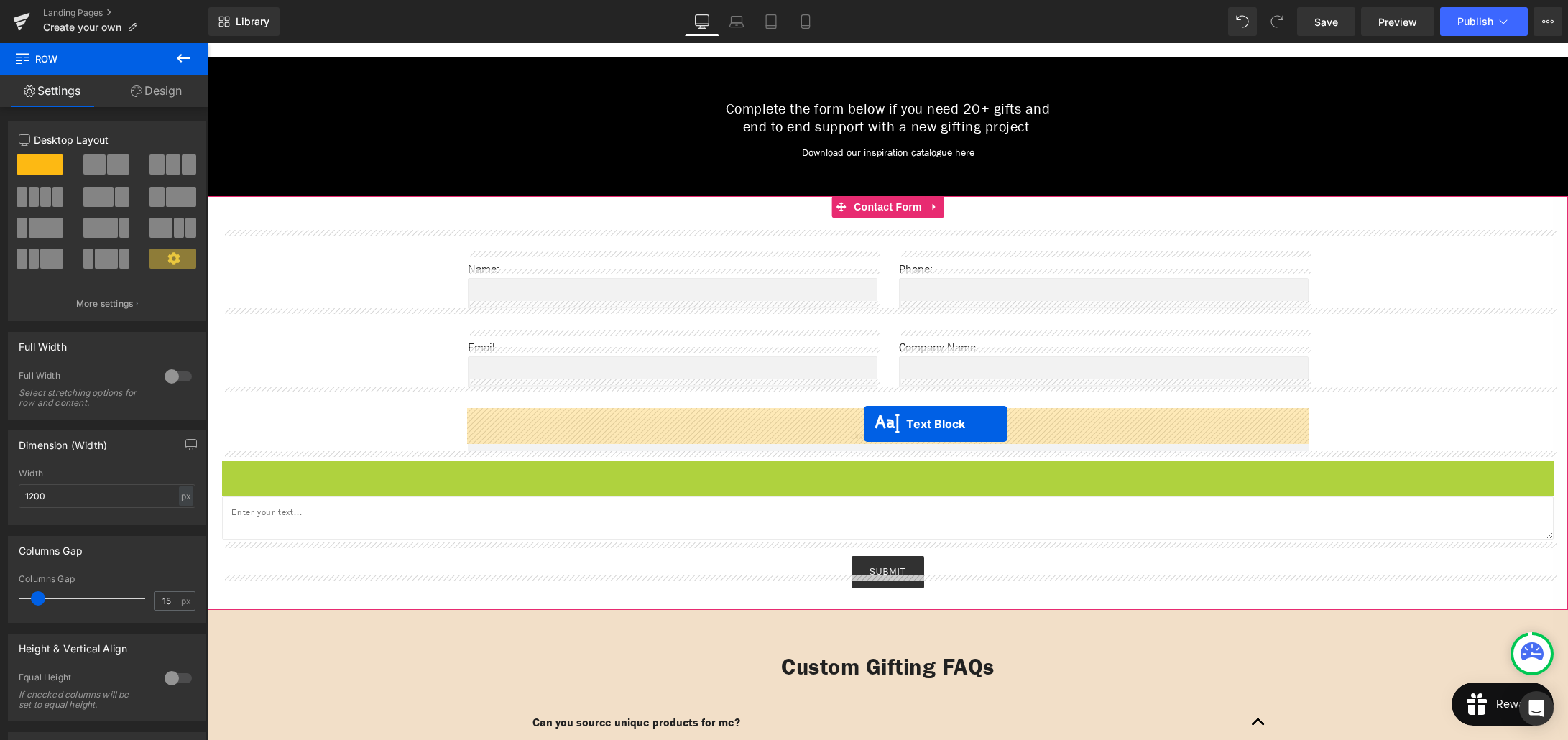
drag, startPoint x: 868, startPoint y: 460, endPoint x: 862, endPoint y: 452, distance: 10.0
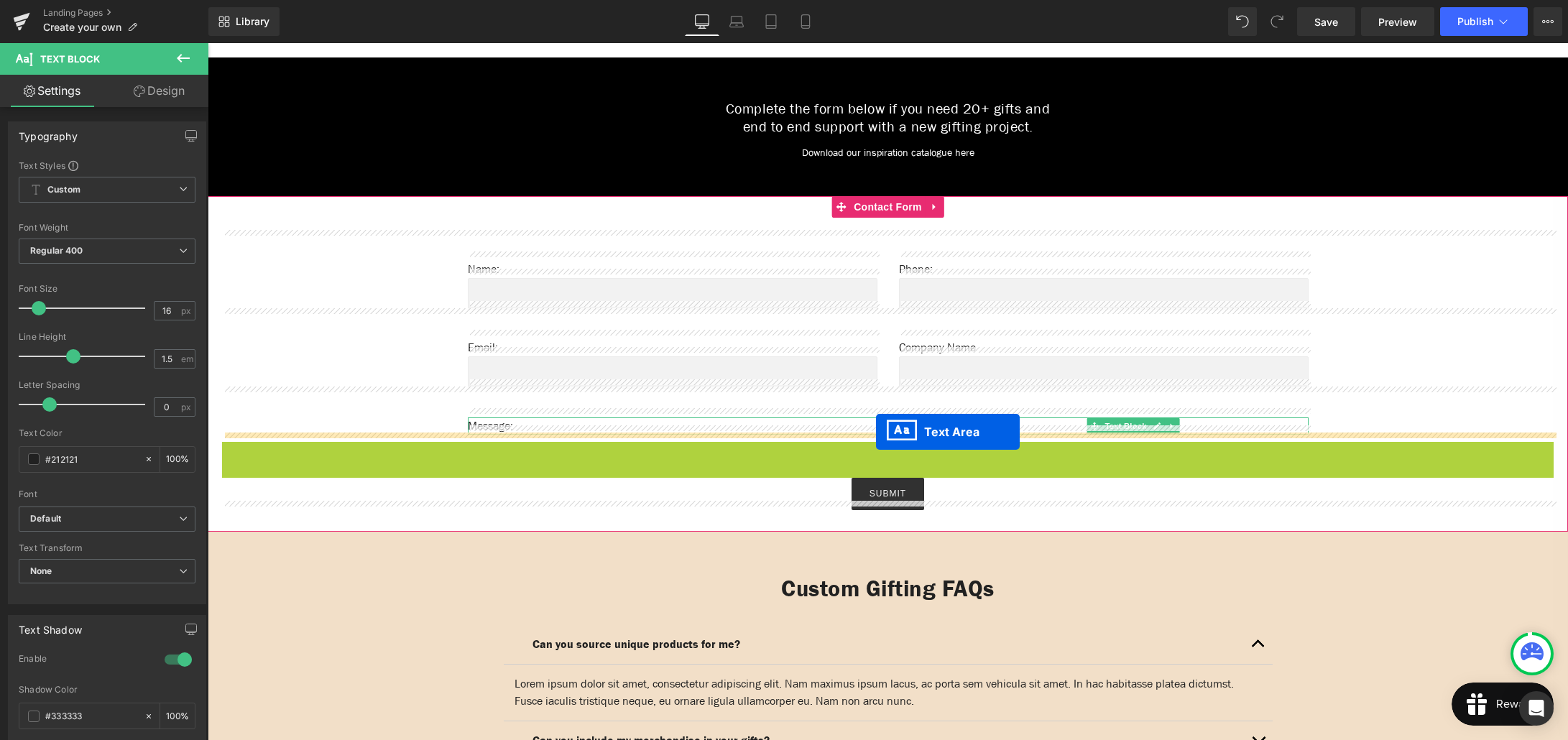
drag, startPoint x: 879, startPoint y: 460, endPoint x: 876, endPoint y: 432, distance: 28.2
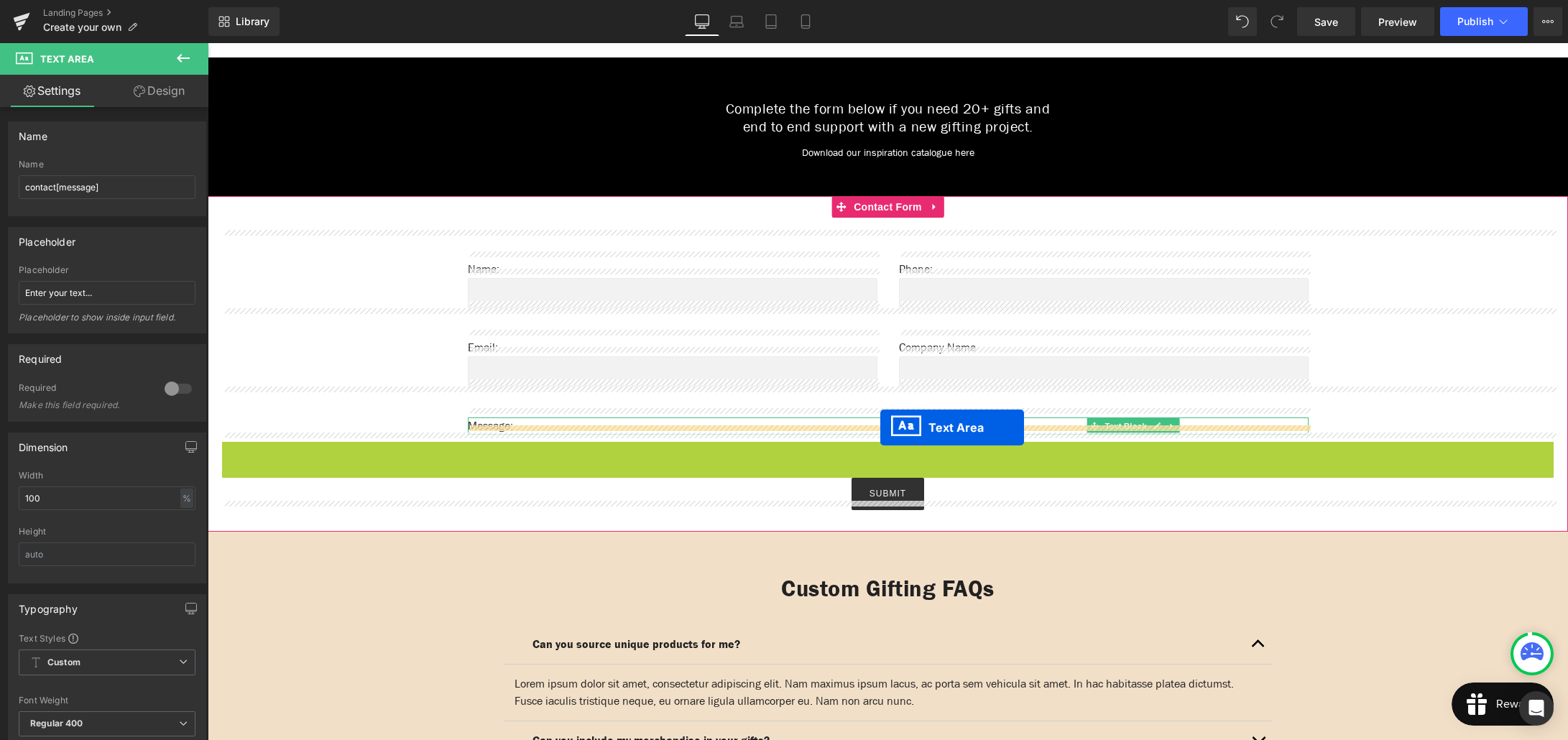
drag, startPoint x: 881, startPoint y: 459, endPoint x: 881, endPoint y: 427, distance: 32.0
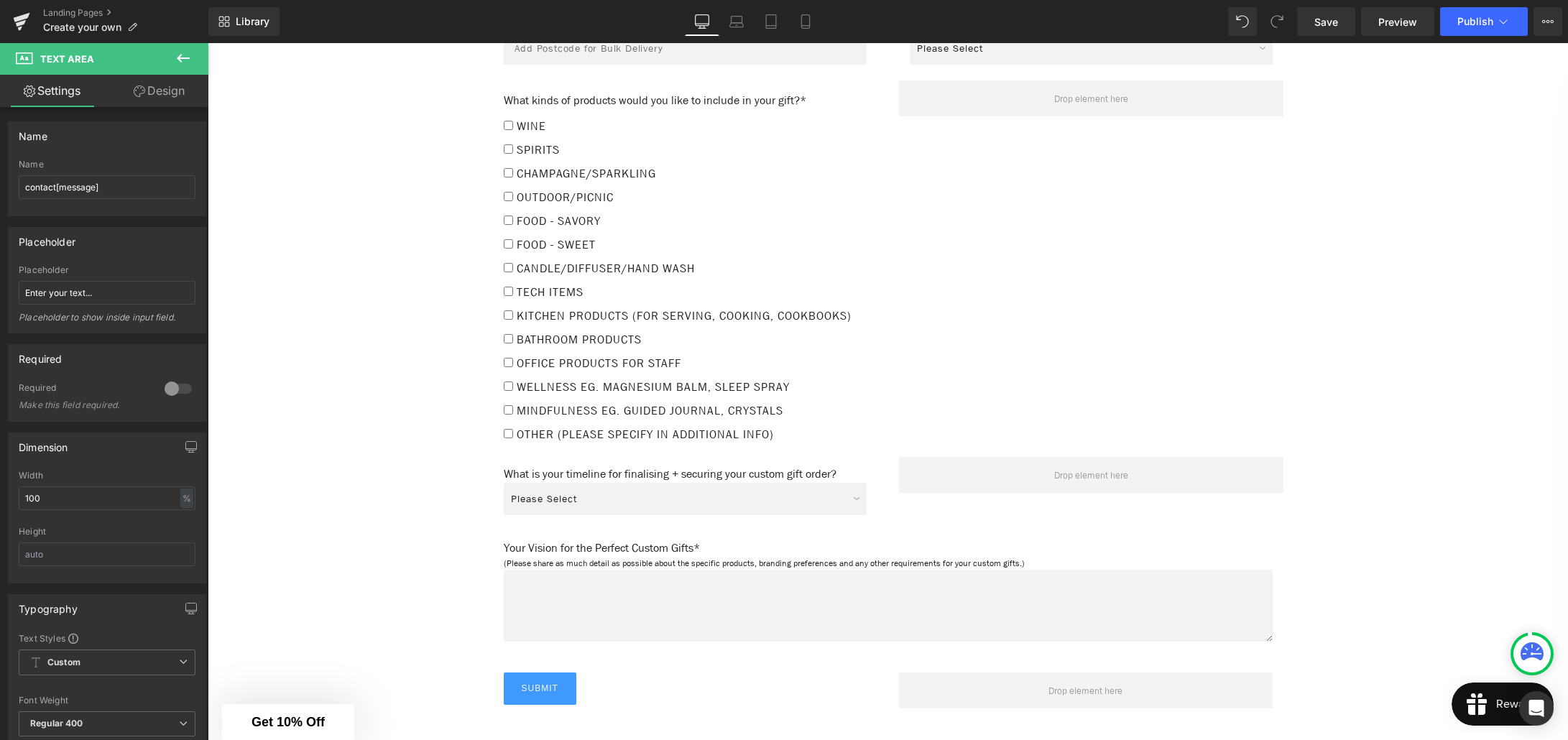
scroll to position [2169, 0]
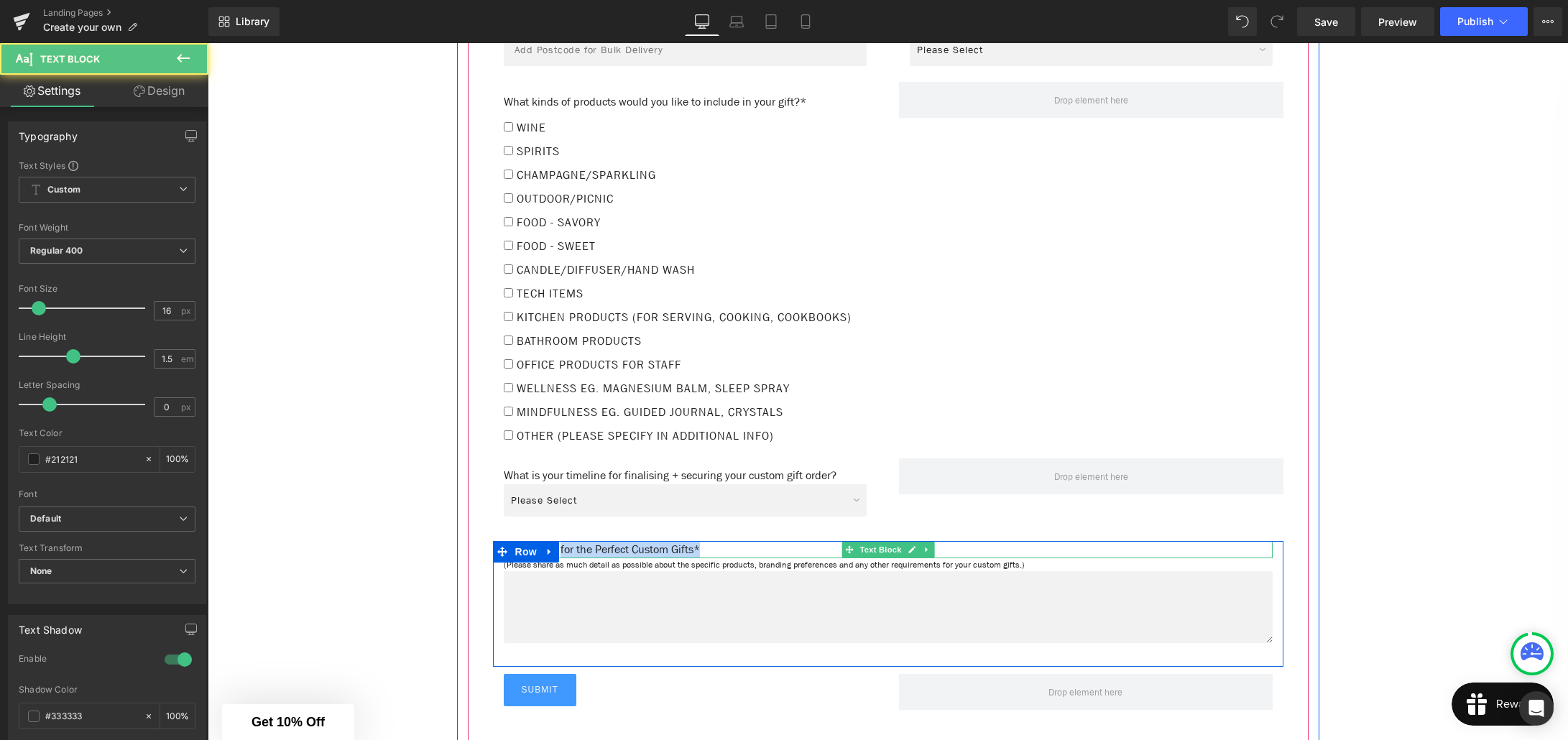
drag, startPoint x: 721, startPoint y: 544, endPoint x: 562, endPoint y: 541, distance: 159.0
click at [562, 541] on p "Your Vision for the Perfect Custom Gifts*" at bounding box center [888, 550] width 768 height 17
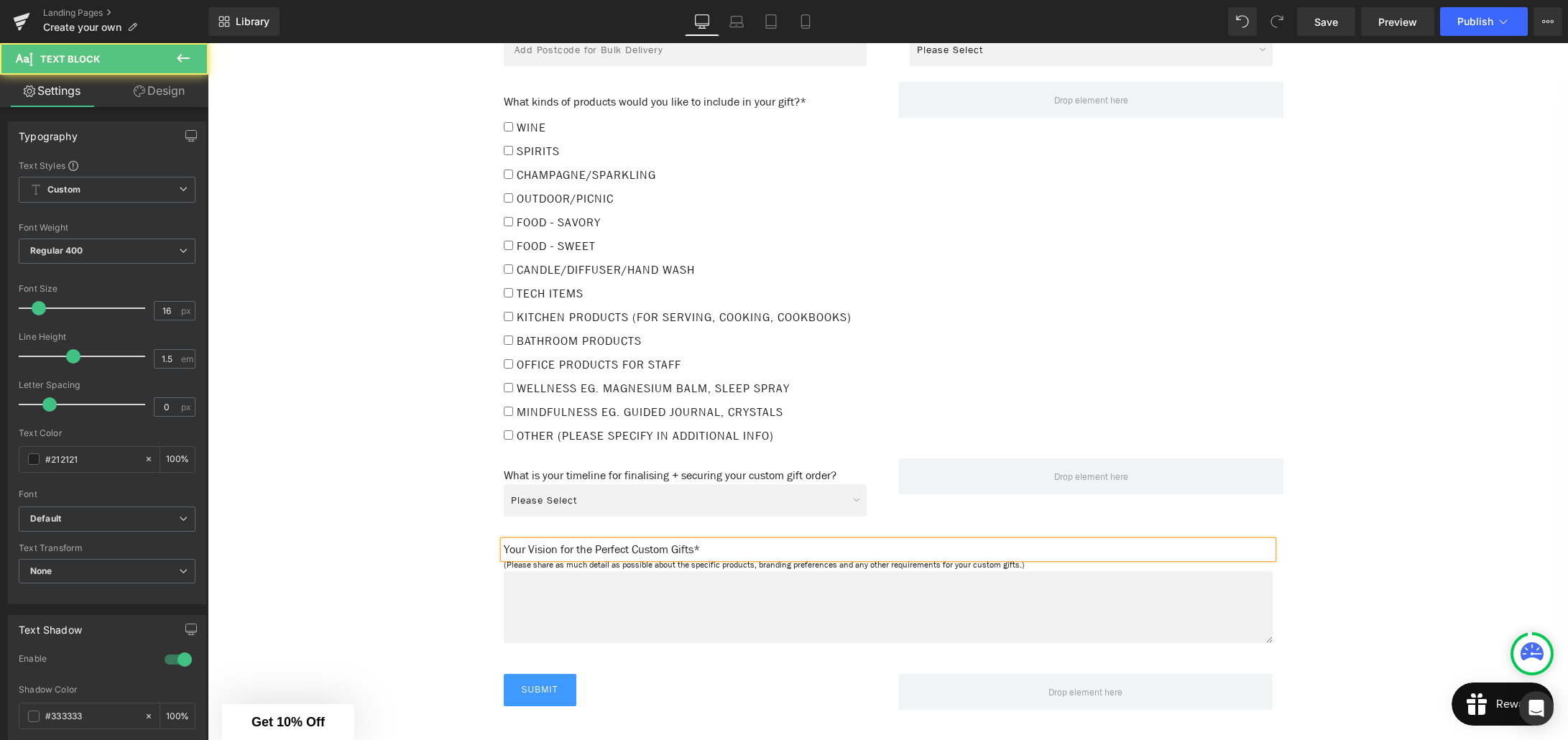
click at [562, 542] on p "Your Vision for the Perfect Custom Gifts*" at bounding box center [888, 550] width 768 height 17
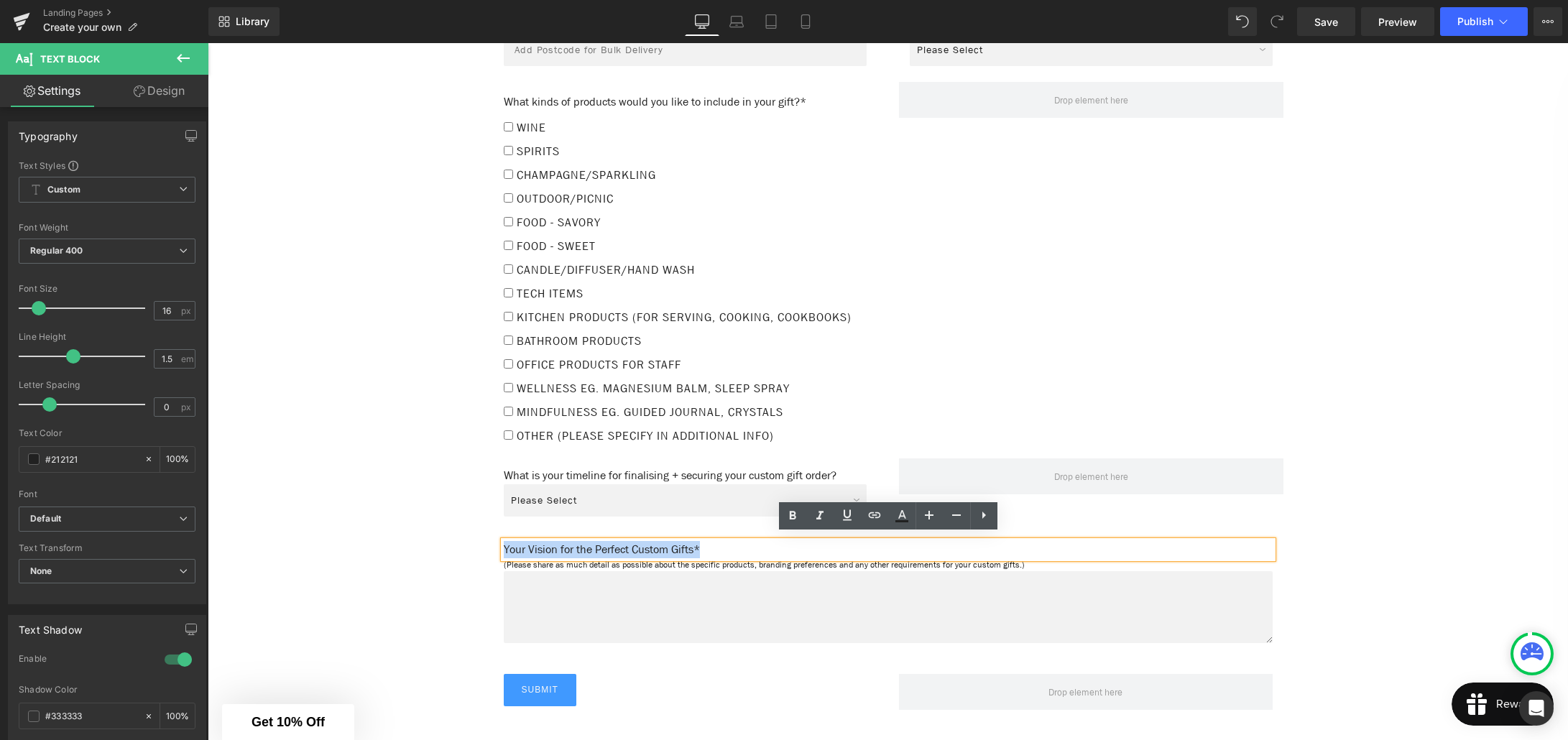
drag, startPoint x: 716, startPoint y: 539, endPoint x: 506, endPoint y: 539, distance: 210.0
click at [506, 541] on p "Your Vision for the Perfect Custom Gifts*" at bounding box center [888, 550] width 768 height 17
copy p "Your Vision for the Perfect Custom Gifts*"
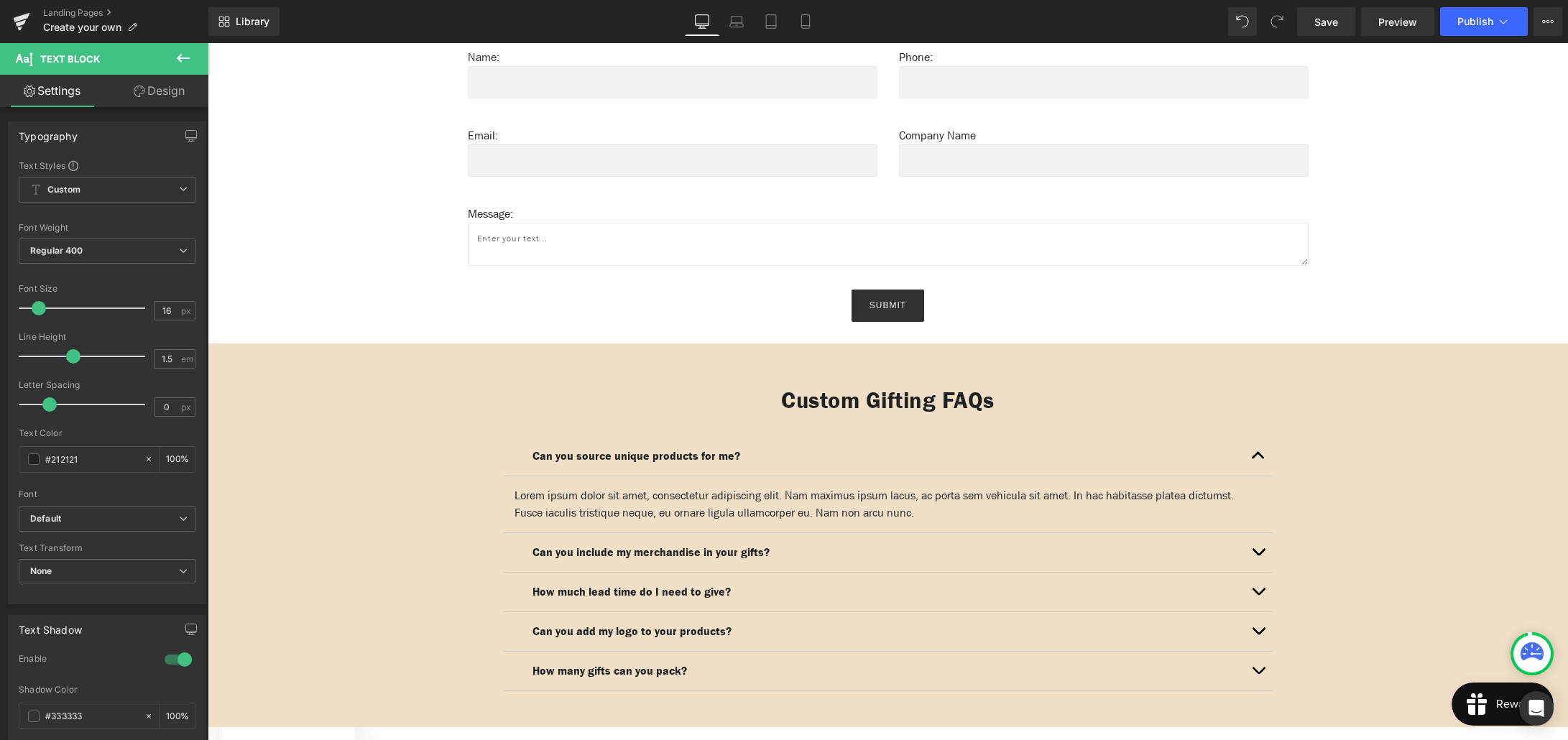
scroll to position [1014, 0]
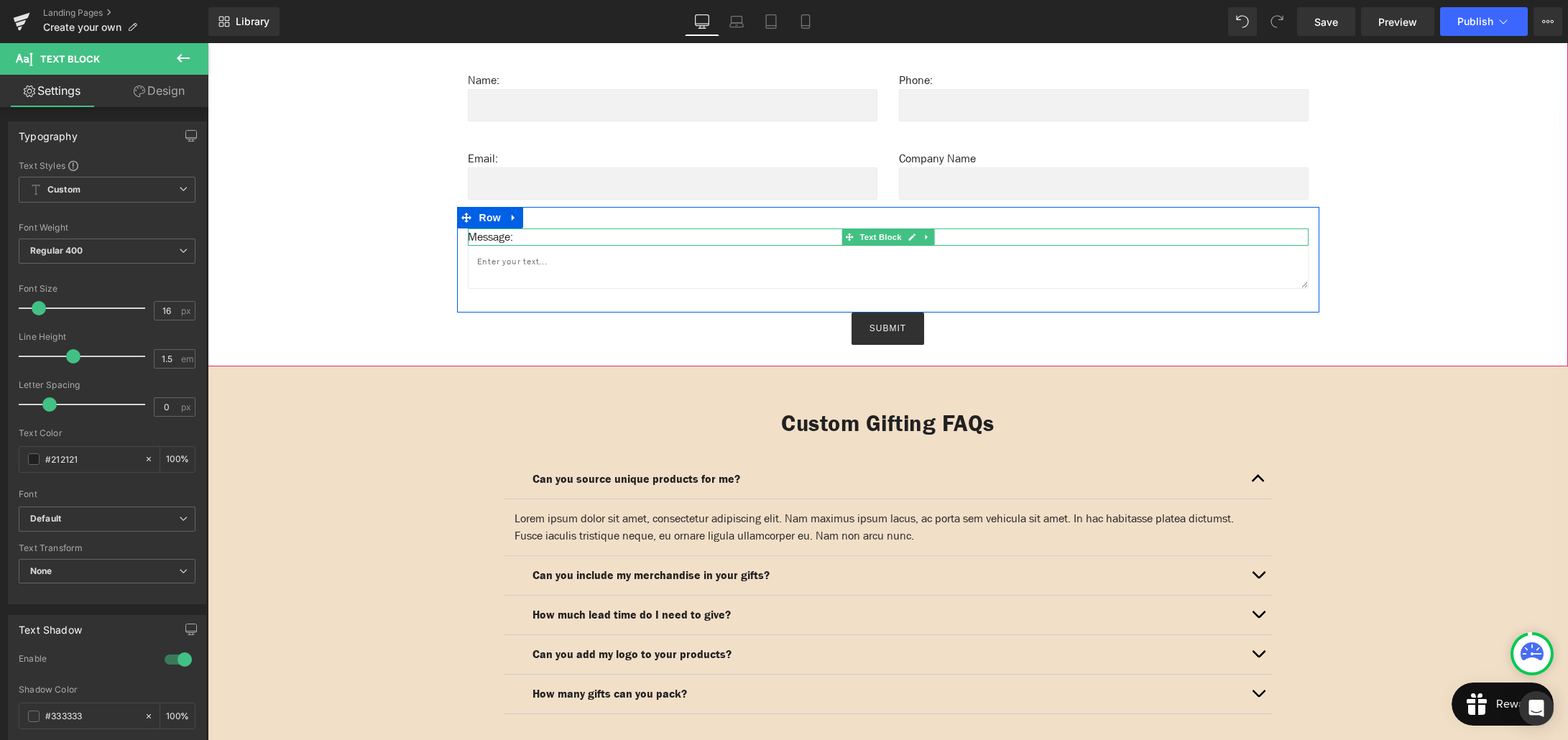
click at [525, 230] on p "Message:" at bounding box center [888, 237] width 841 height 17
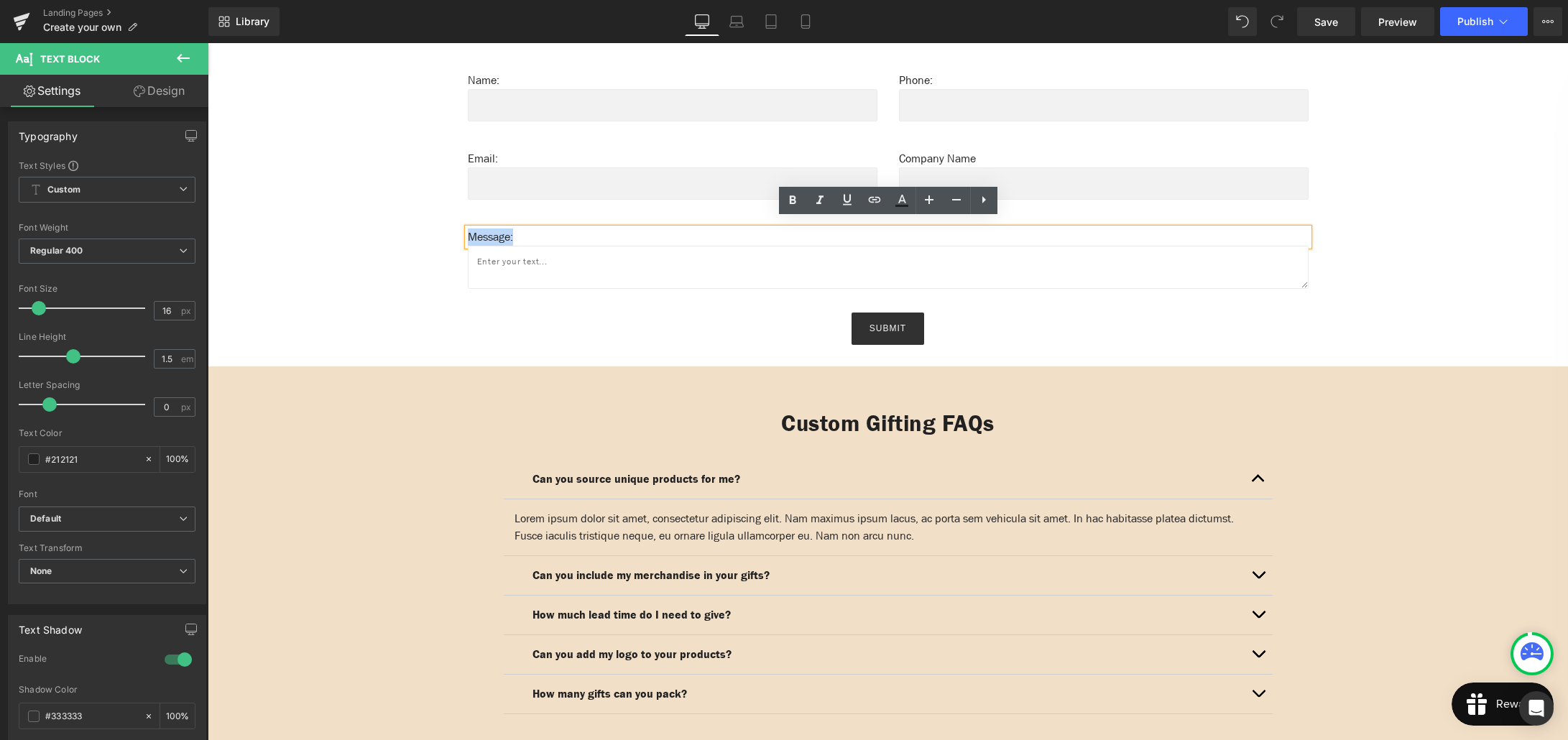
drag, startPoint x: 522, startPoint y: 228, endPoint x: 468, endPoint y: 227, distance: 54.0
click at [468, 229] on p "Message:" at bounding box center [888, 237] width 841 height 17
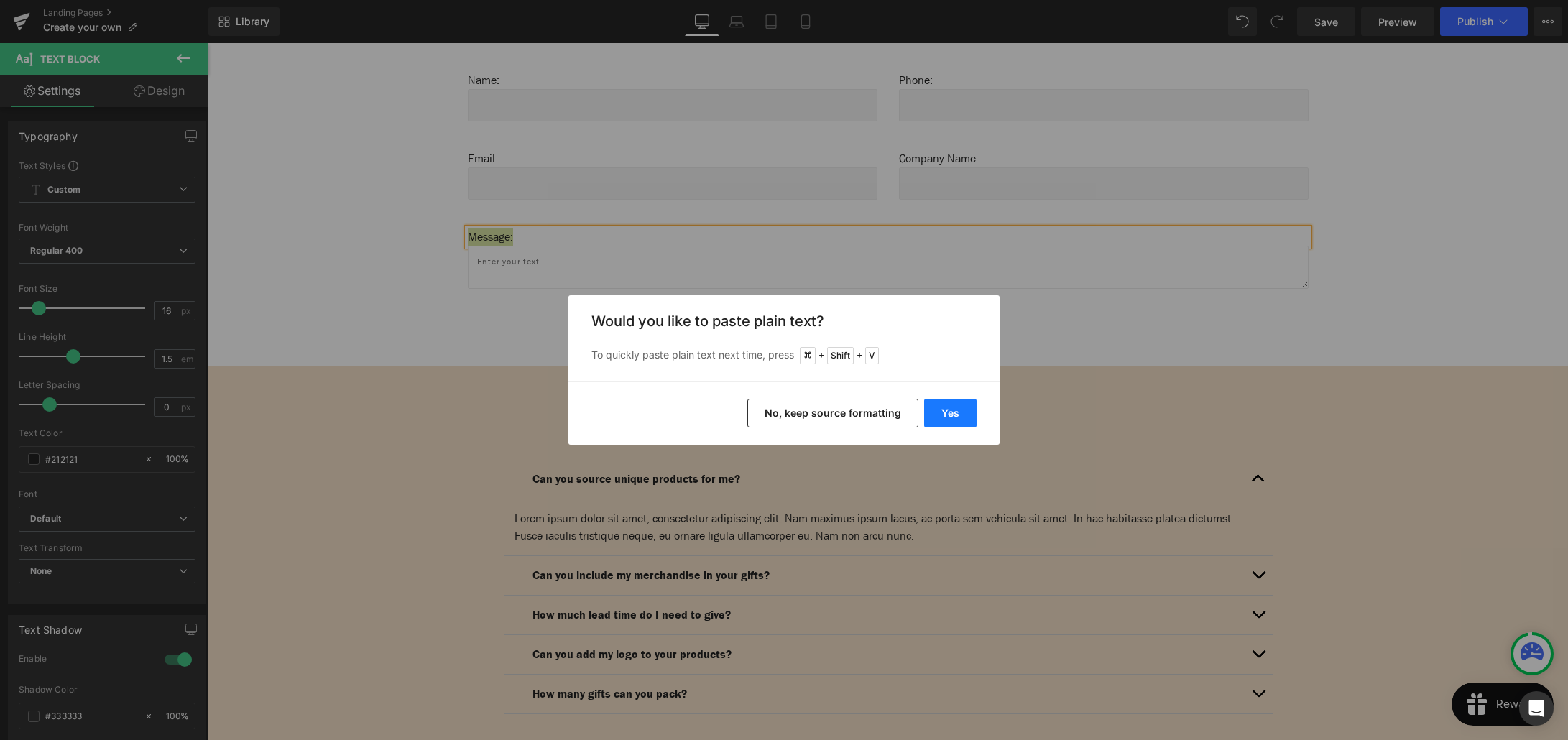
click at [947, 423] on button "Yes" at bounding box center [950, 412] width 53 height 29
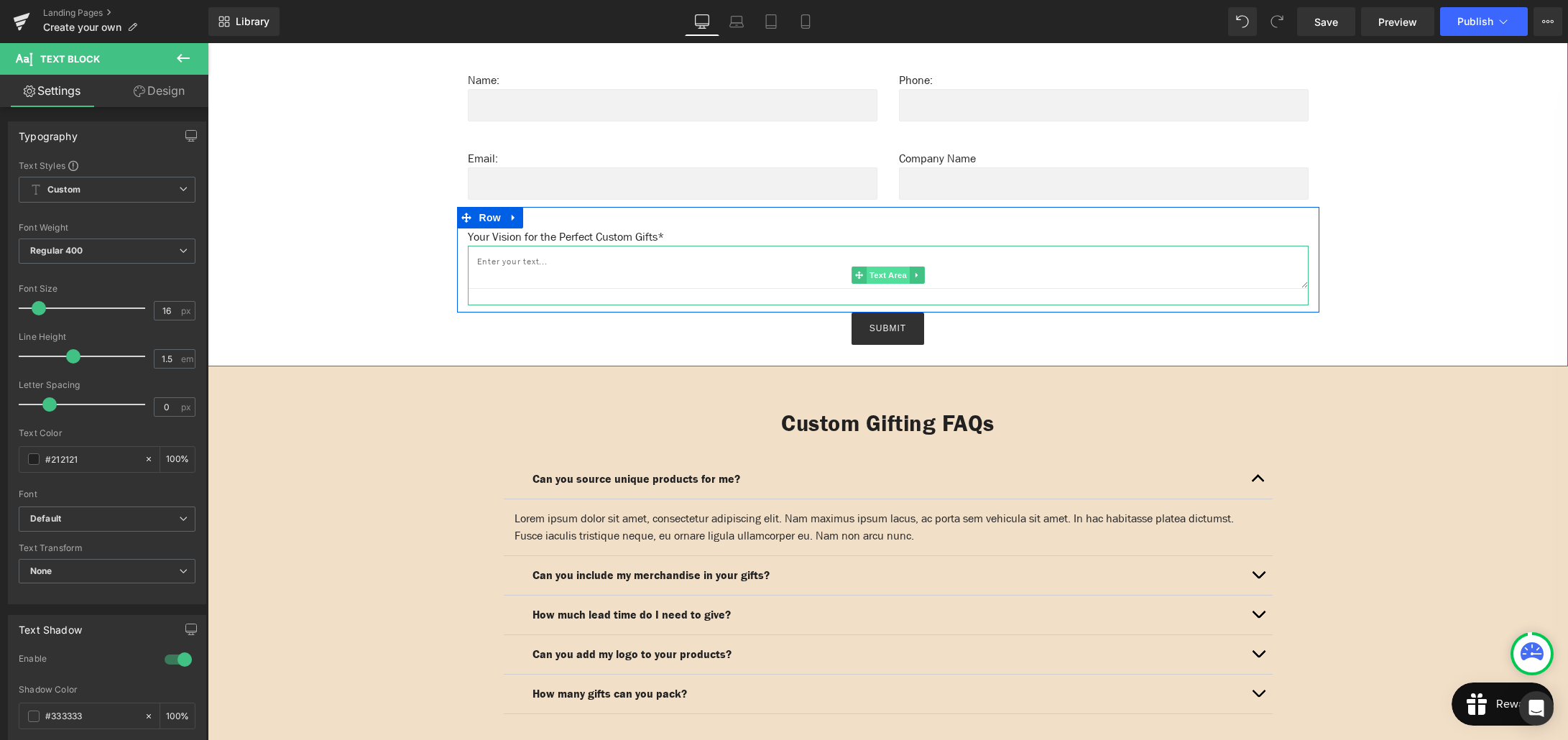
click at [879, 266] on span "Text Area" at bounding box center [888, 275] width 43 height 17
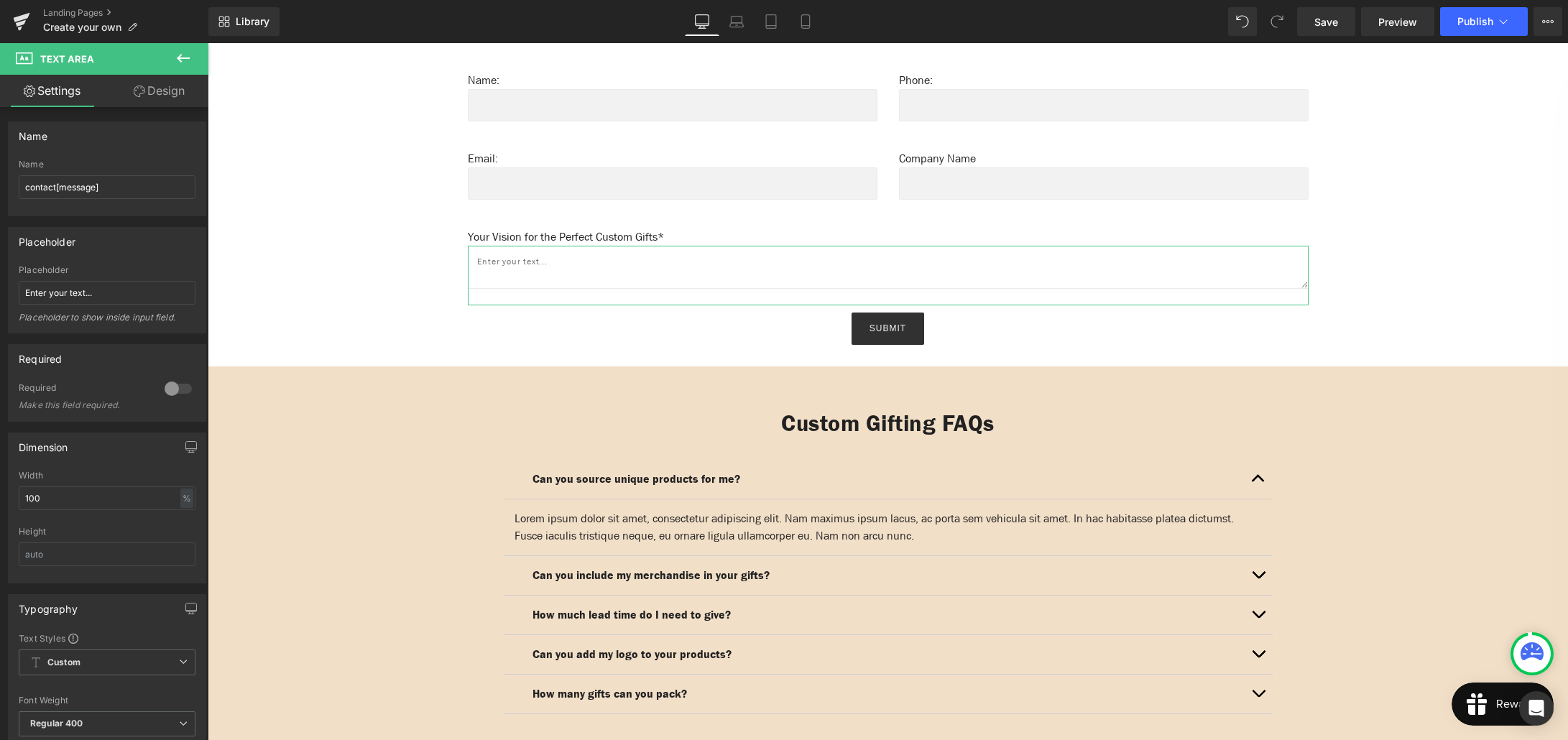
click at [157, 95] on link "Design" at bounding box center [159, 90] width 105 height 32
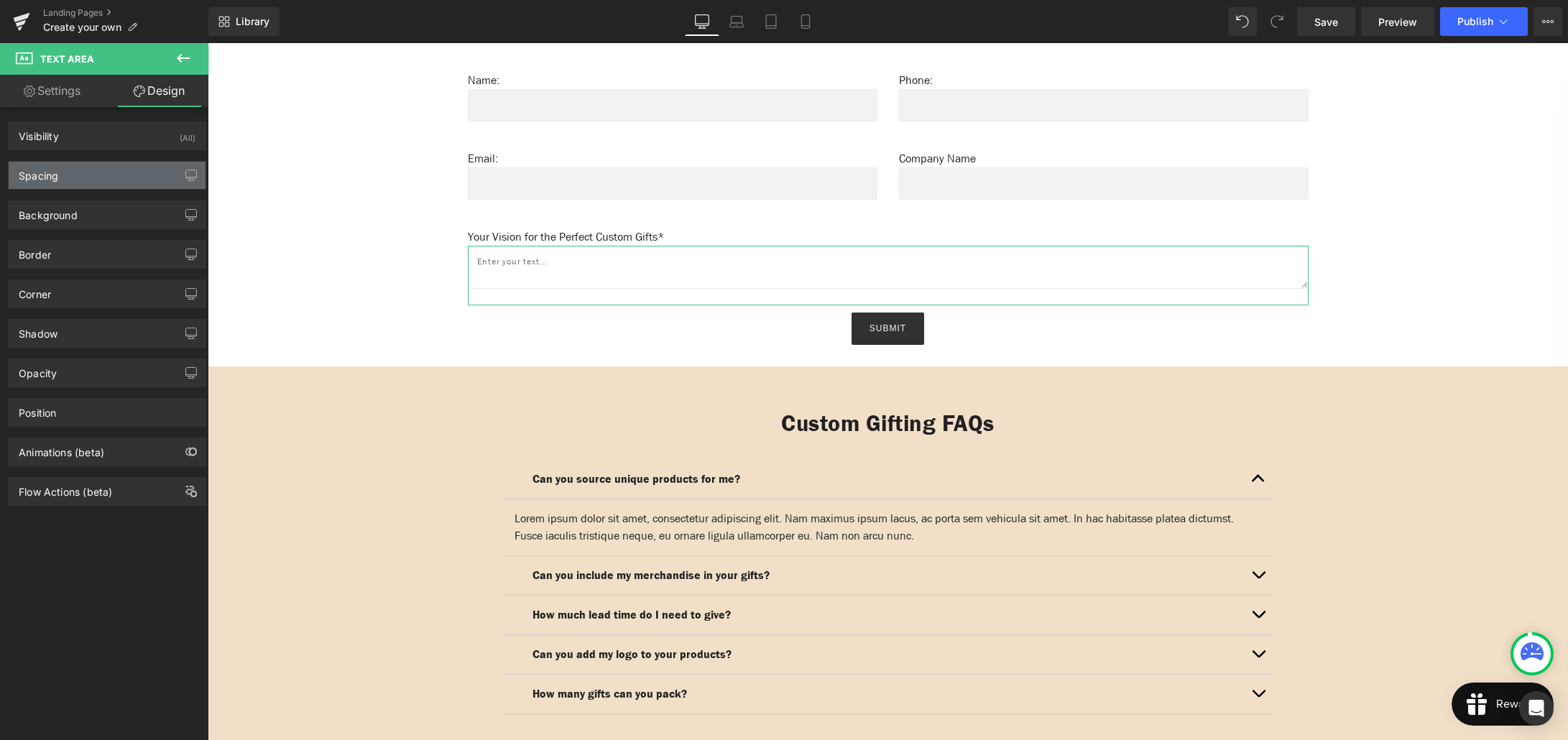
type input "#ffffff"
type input "100"
click at [77, 222] on div "Background" at bounding box center [106, 215] width 197 height 27
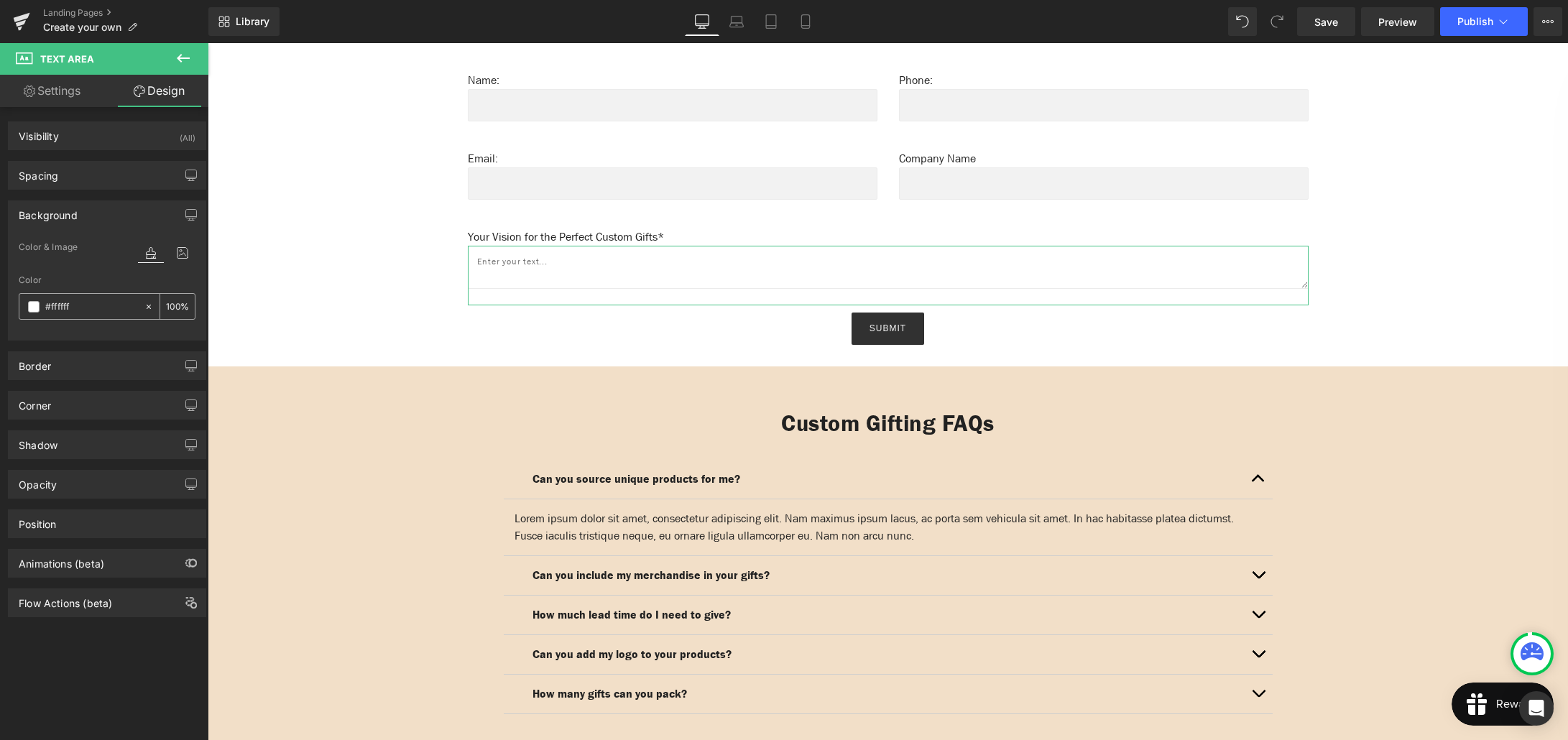
click at [75, 304] on input "#ffffff" at bounding box center [91, 306] width 92 height 16
type input "f"
type input "0"
type input "f2f"
type input "100"
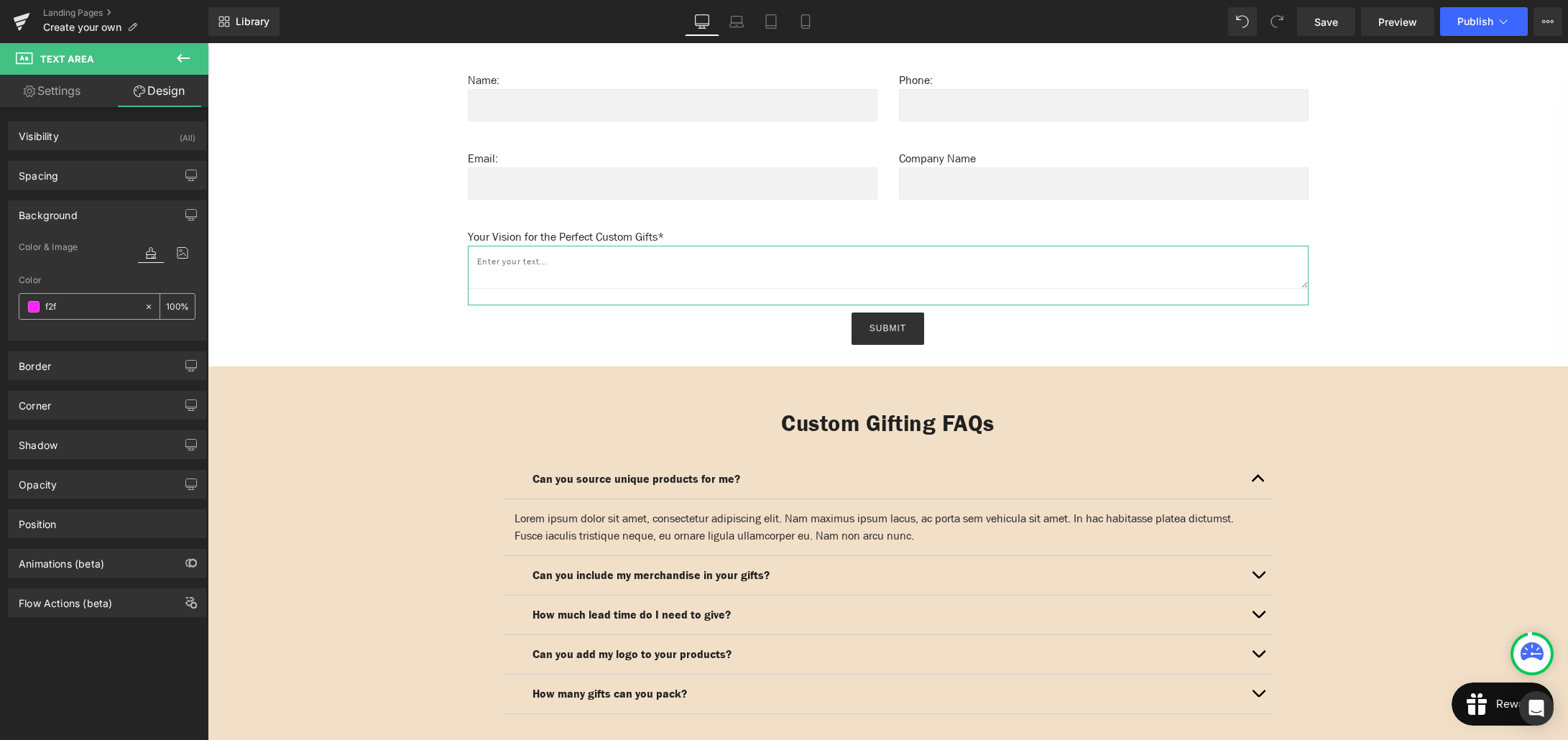
type input "f2f2"
type input "13"
type input "f2f2f"
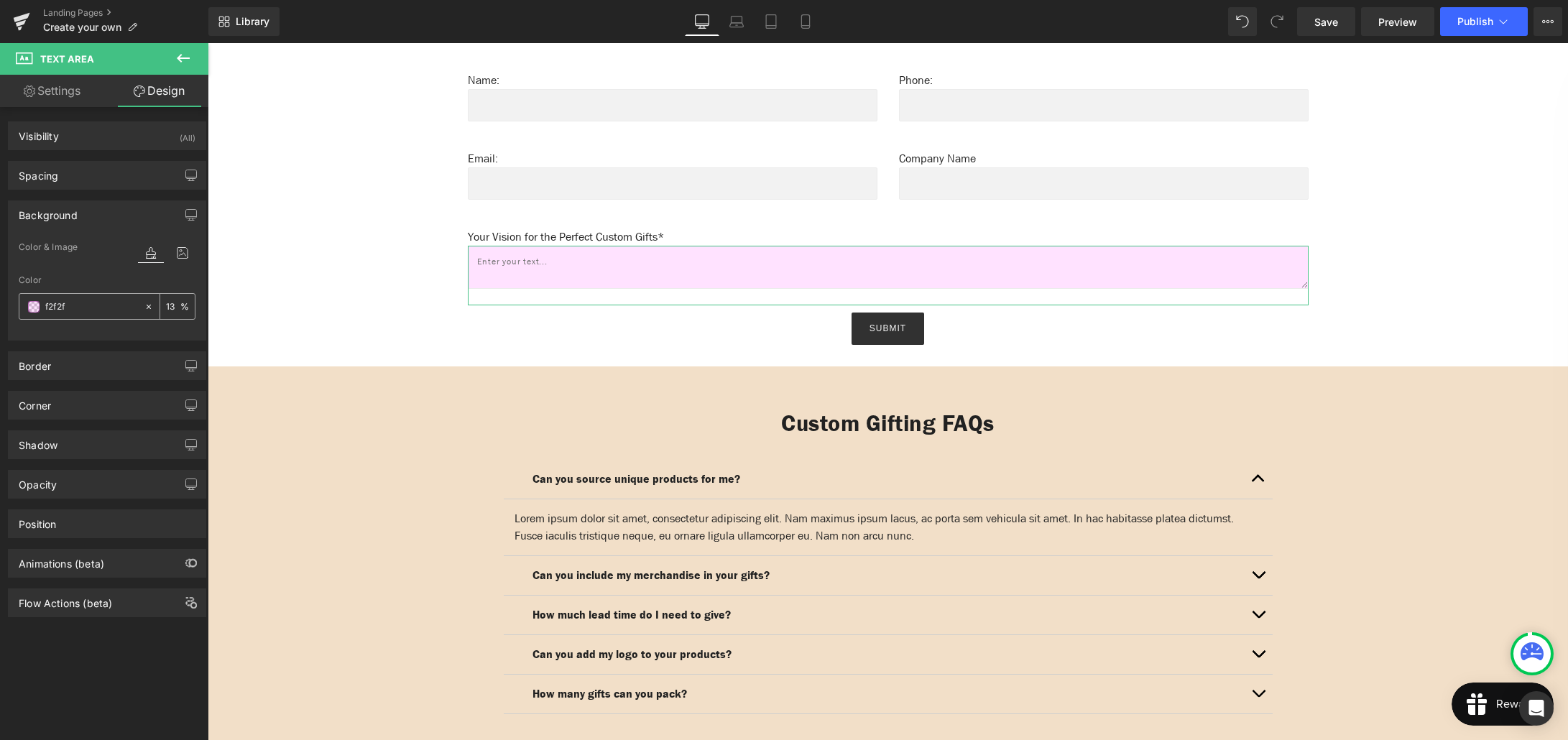
type input "0"
type input "f2f2f2"
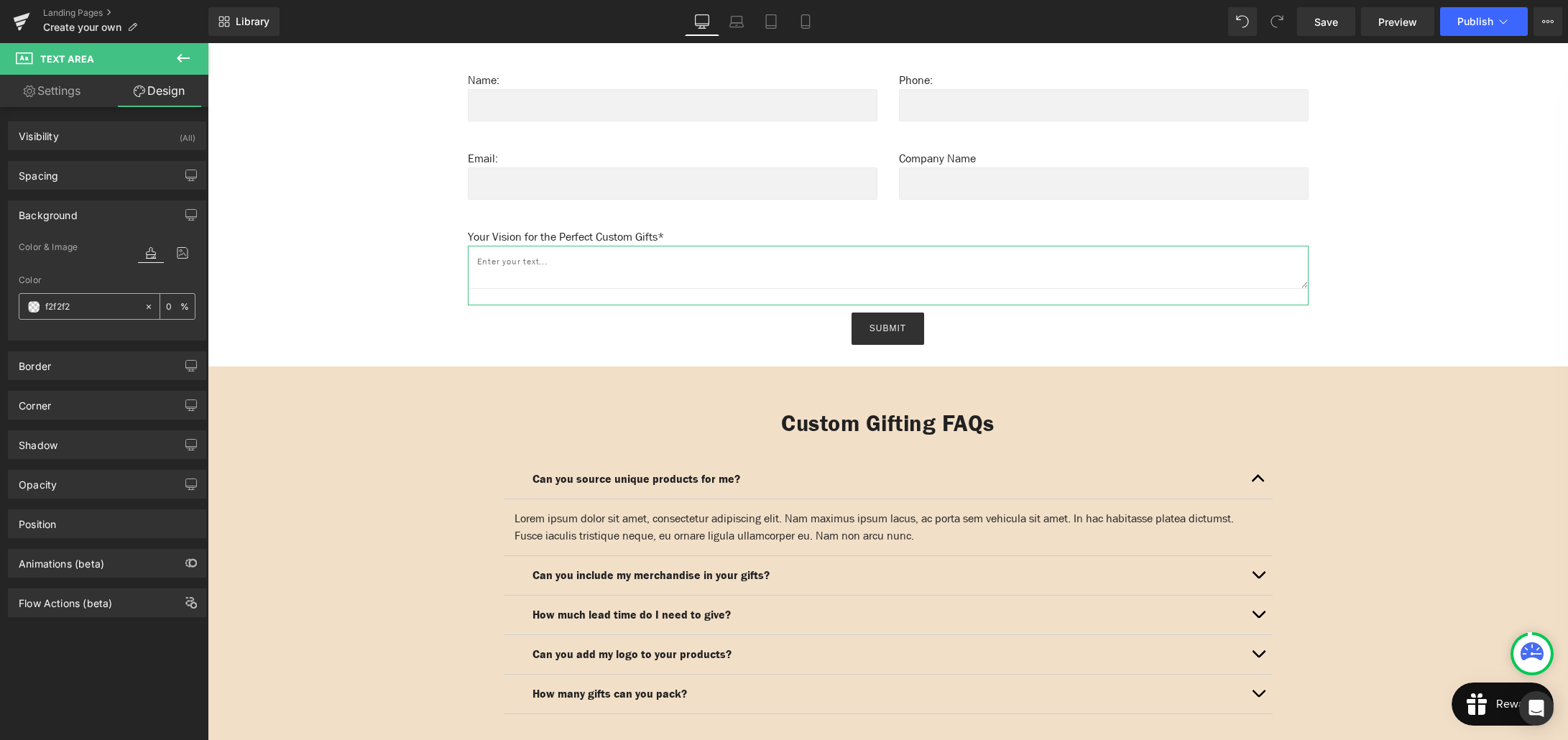
type input "100"
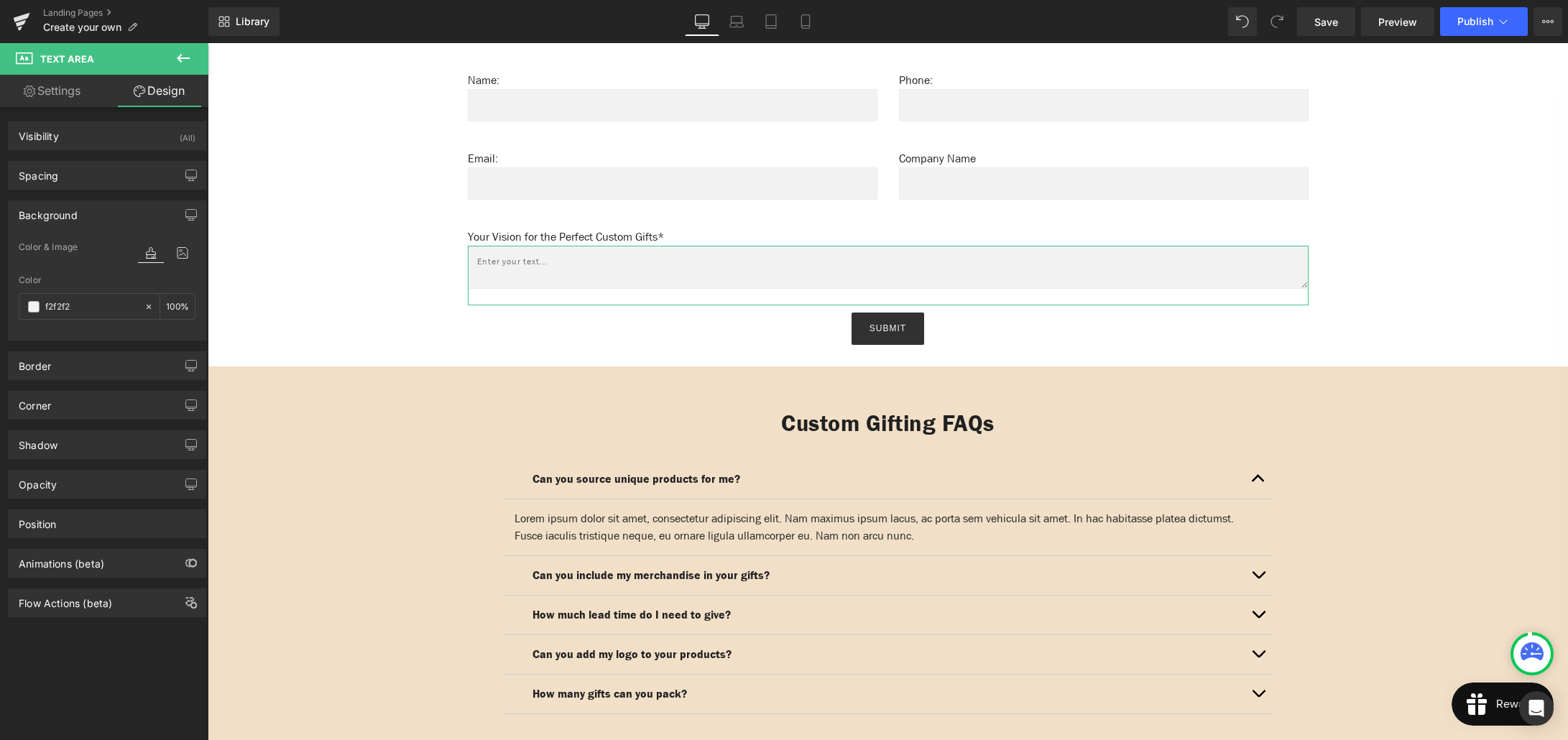
type input "#f2f2f2"
click at [83, 88] on link "Settings" at bounding box center [52, 90] width 105 height 32
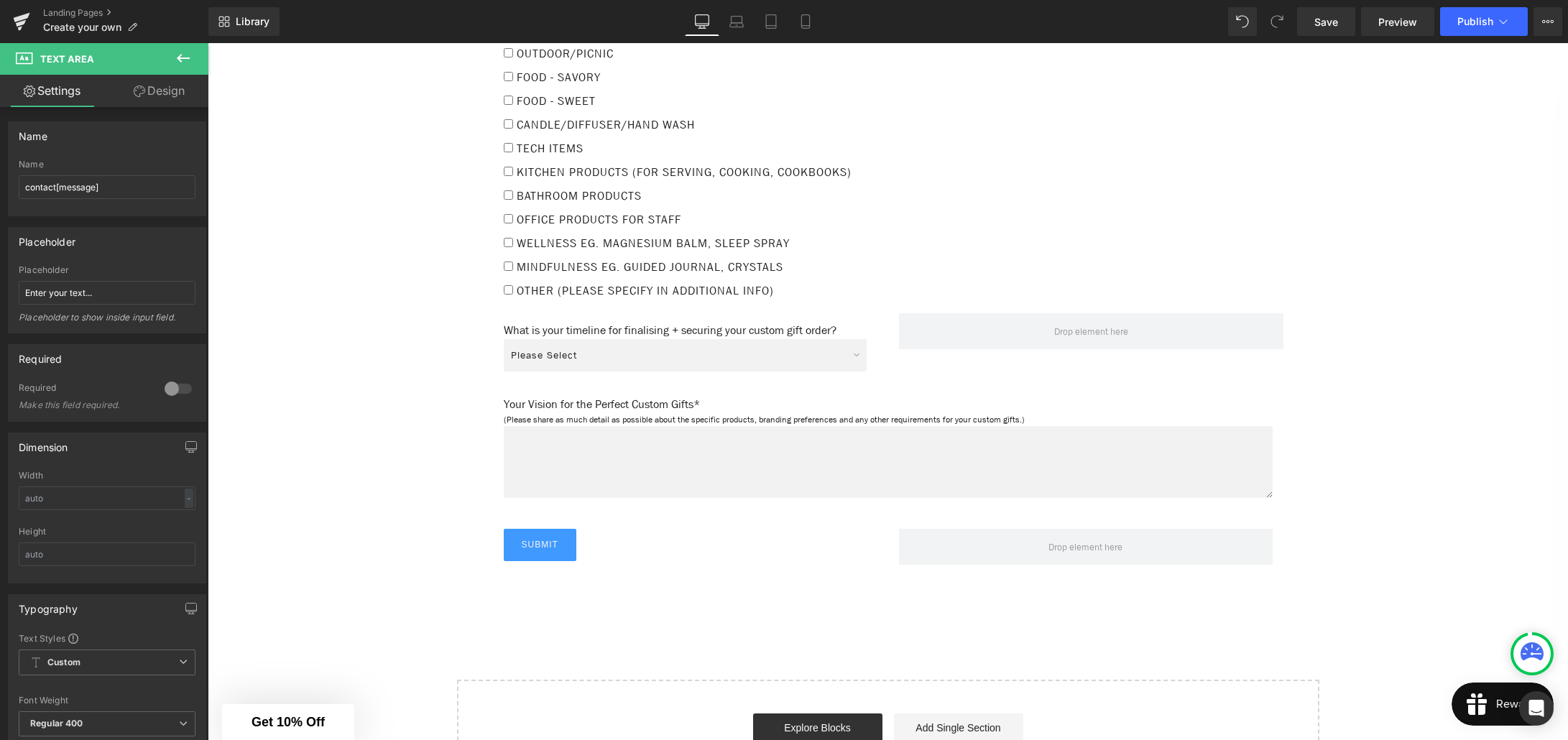
scroll to position [2349, 0]
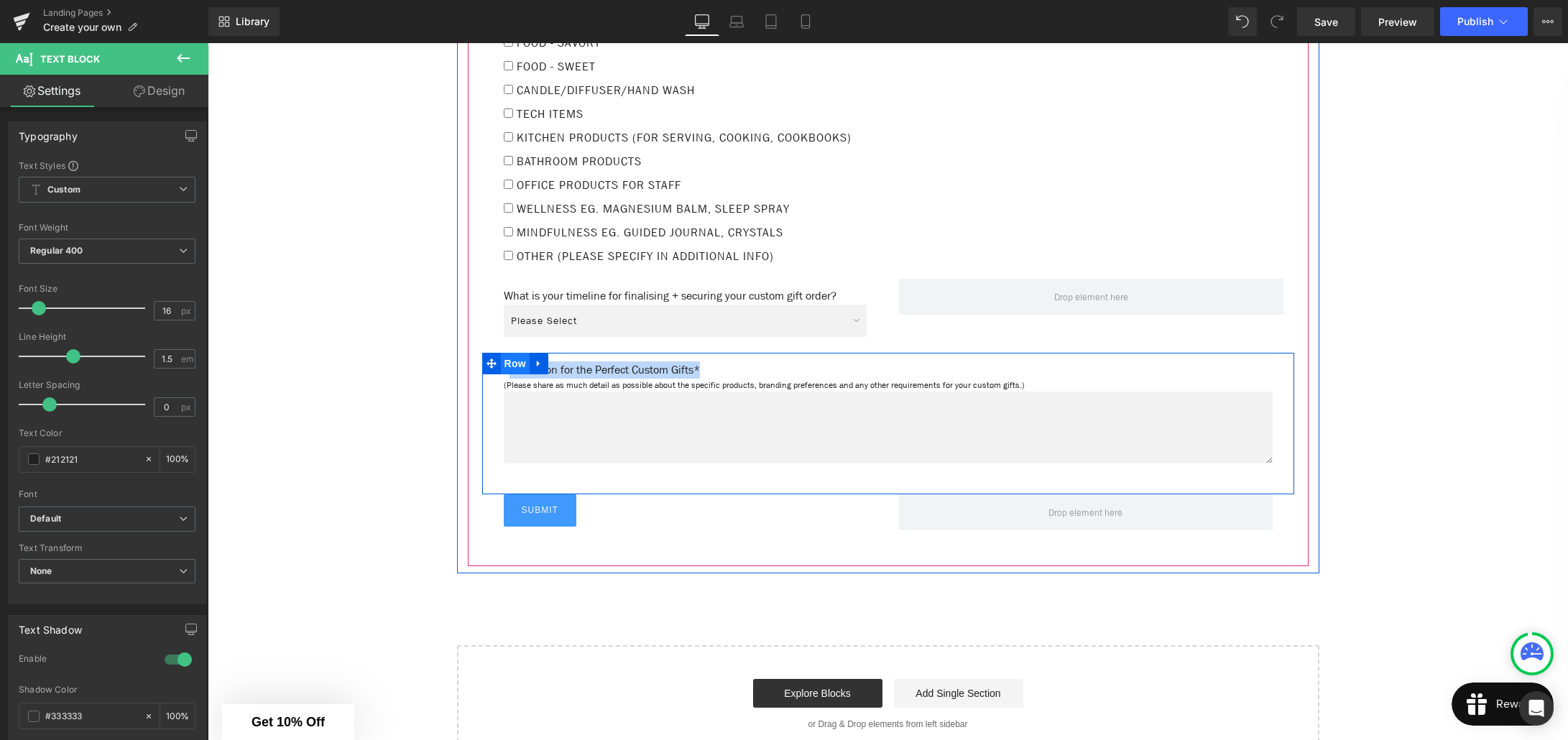
drag, startPoint x: 716, startPoint y: 363, endPoint x: 509, endPoint y: 362, distance: 207.0
click at [509, 362] on div "Your Vision for the Perfect Custom Gifts* Text Block (Please share as much deta…" at bounding box center [888, 424] width 812 height 141
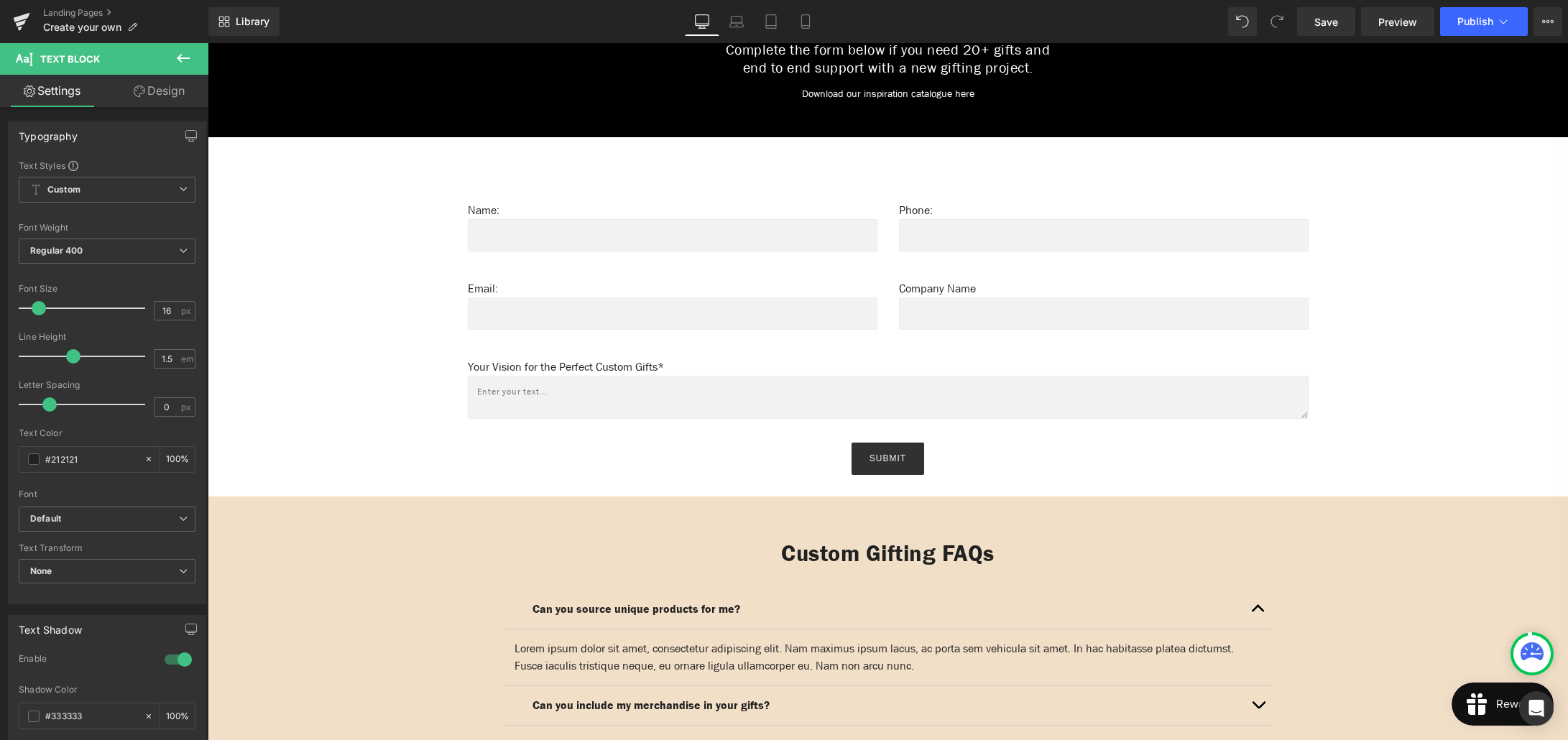
scroll to position [877, 0]
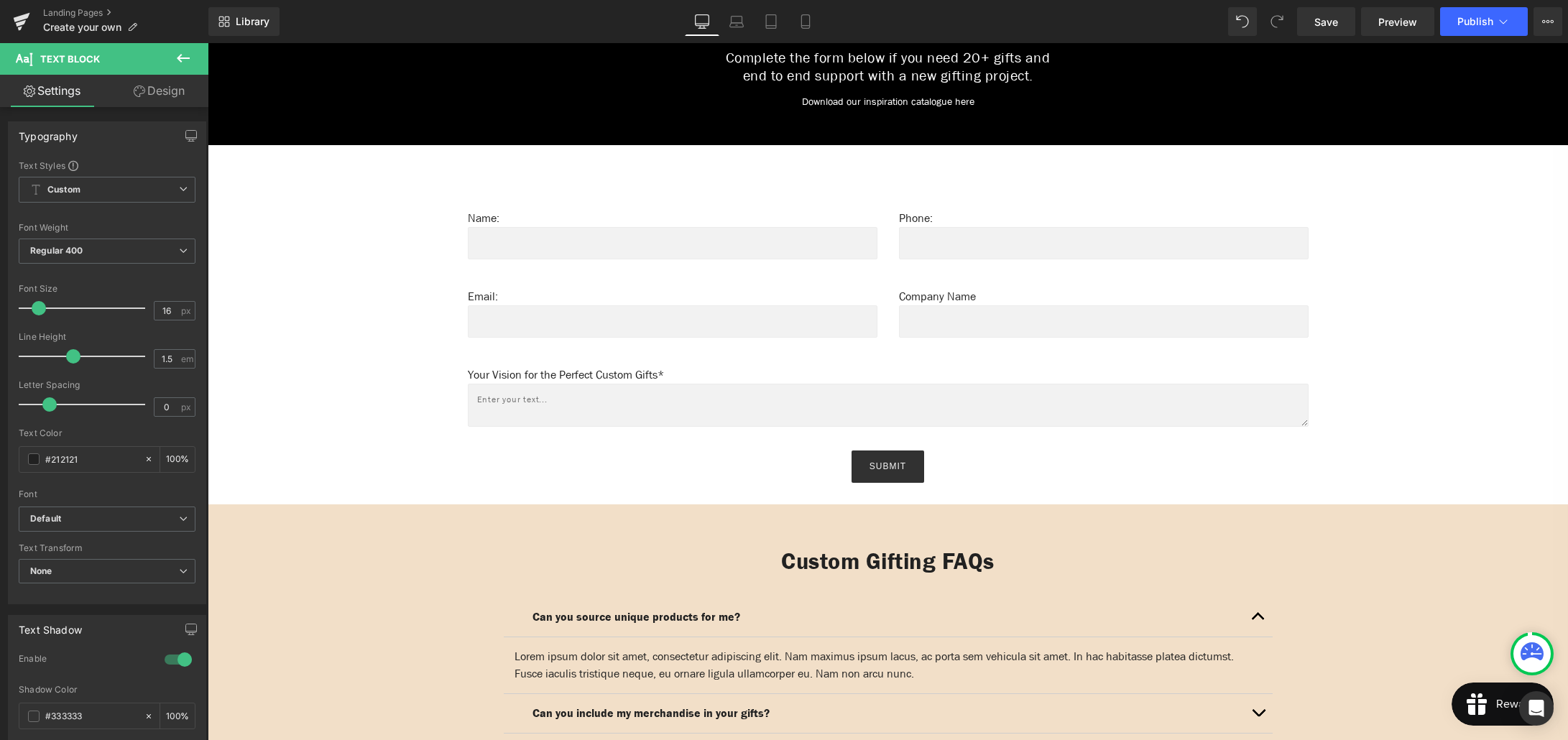
click at [614, 405] on textarea at bounding box center [888, 405] width 841 height 43
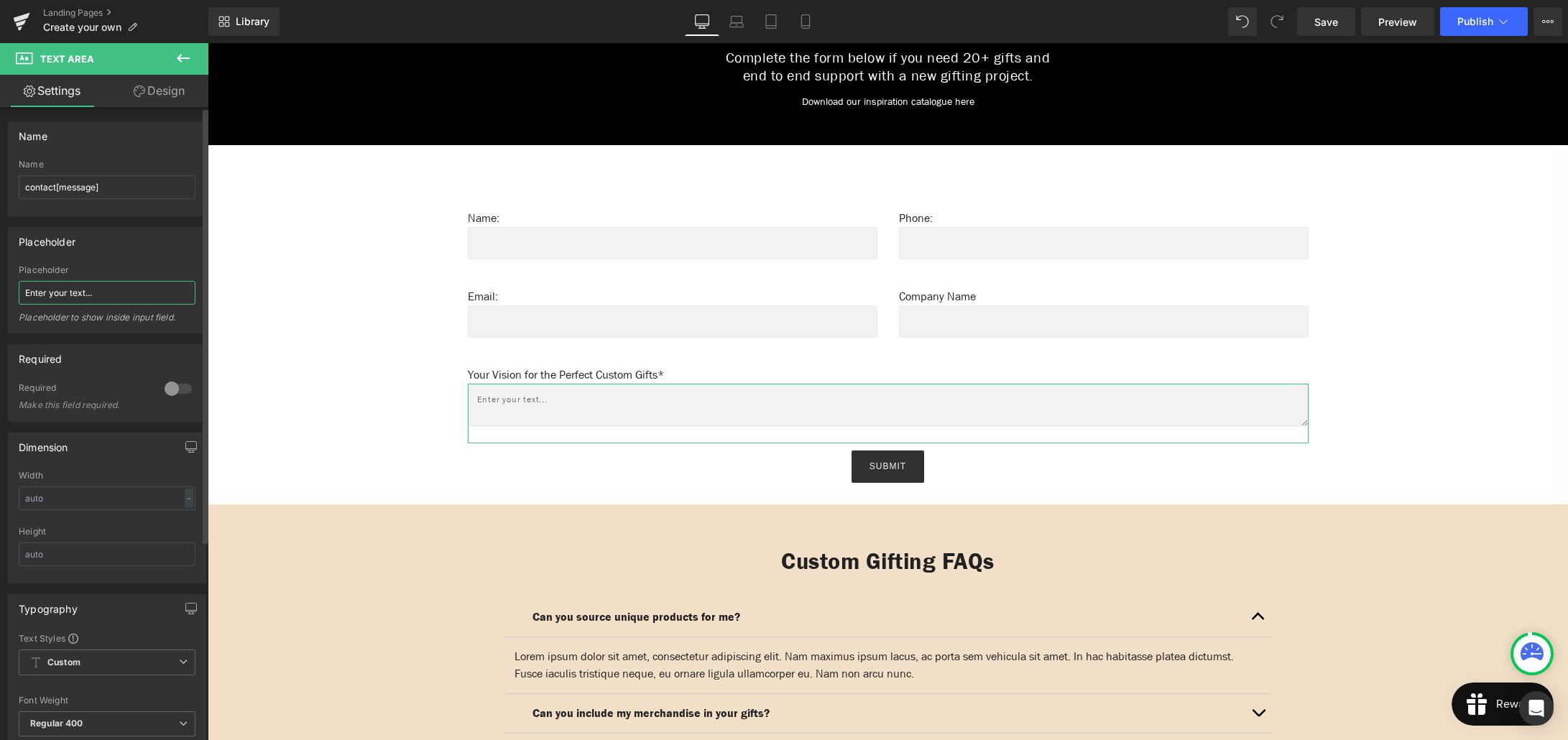
drag, startPoint x: 101, startPoint y: 291, endPoint x: 23, endPoint y: 291, distance: 78.0
click at [23, 291] on input "Enter your text..." at bounding box center [107, 292] width 177 height 24
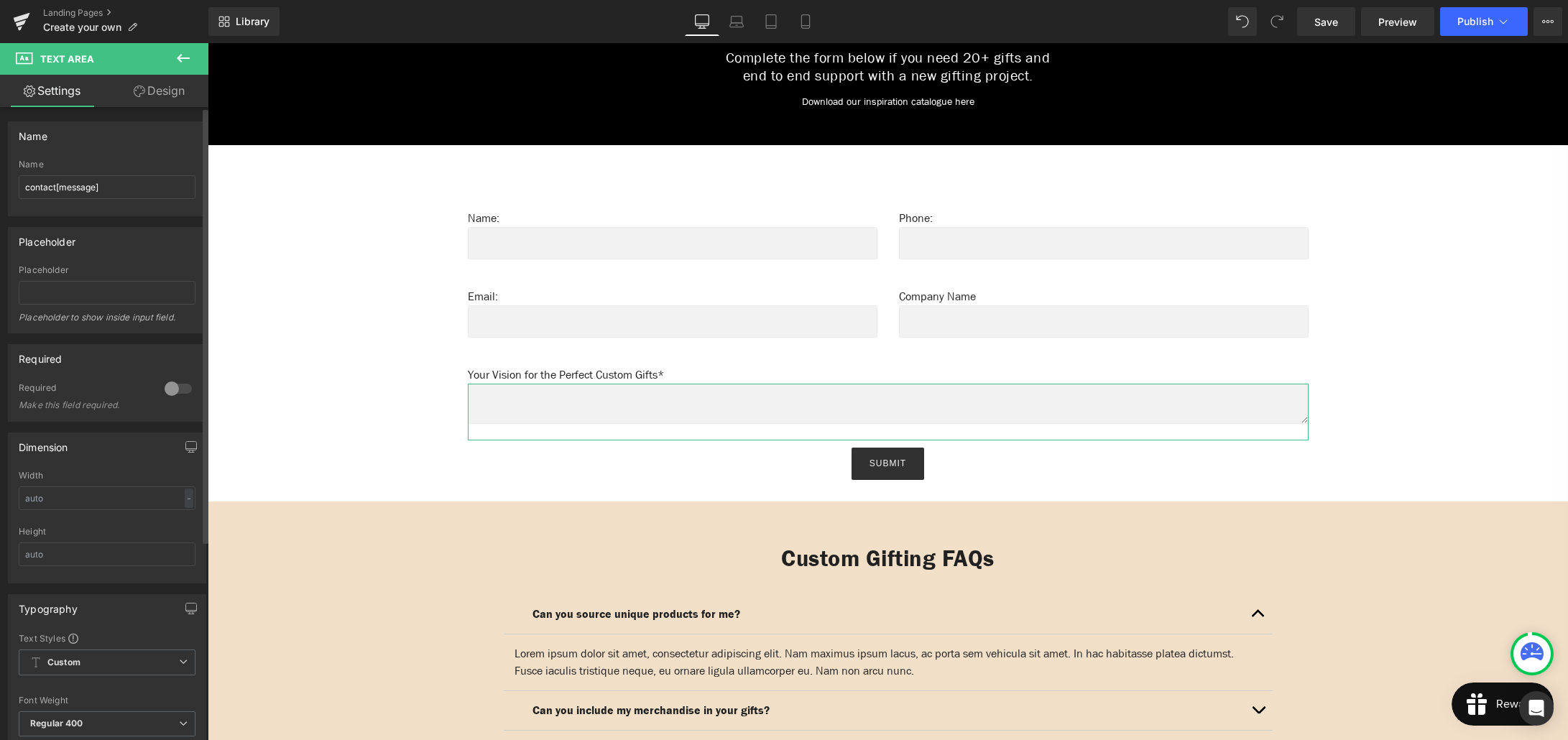
click at [180, 391] on div at bounding box center [178, 389] width 35 height 23
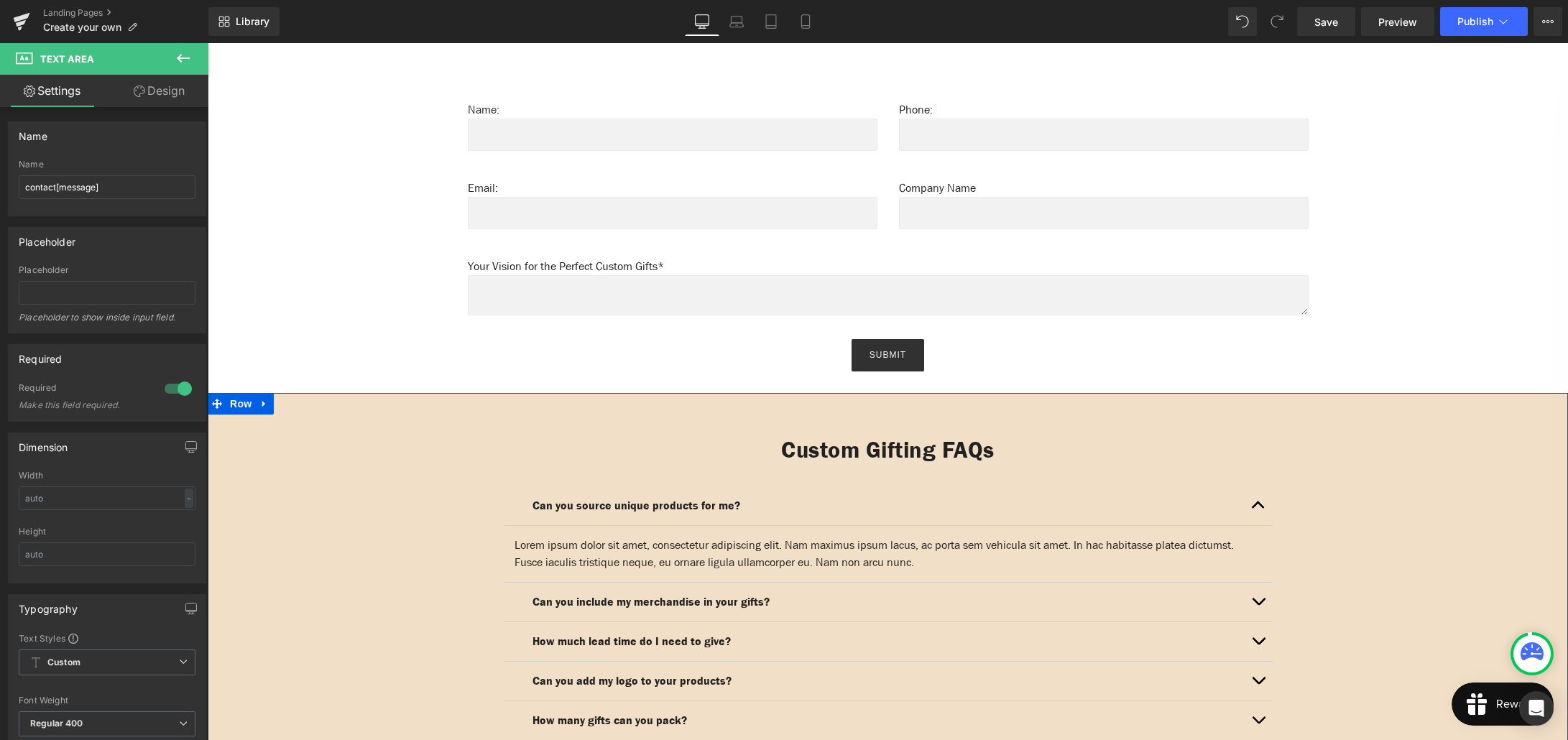
scroll to position [984, 0]
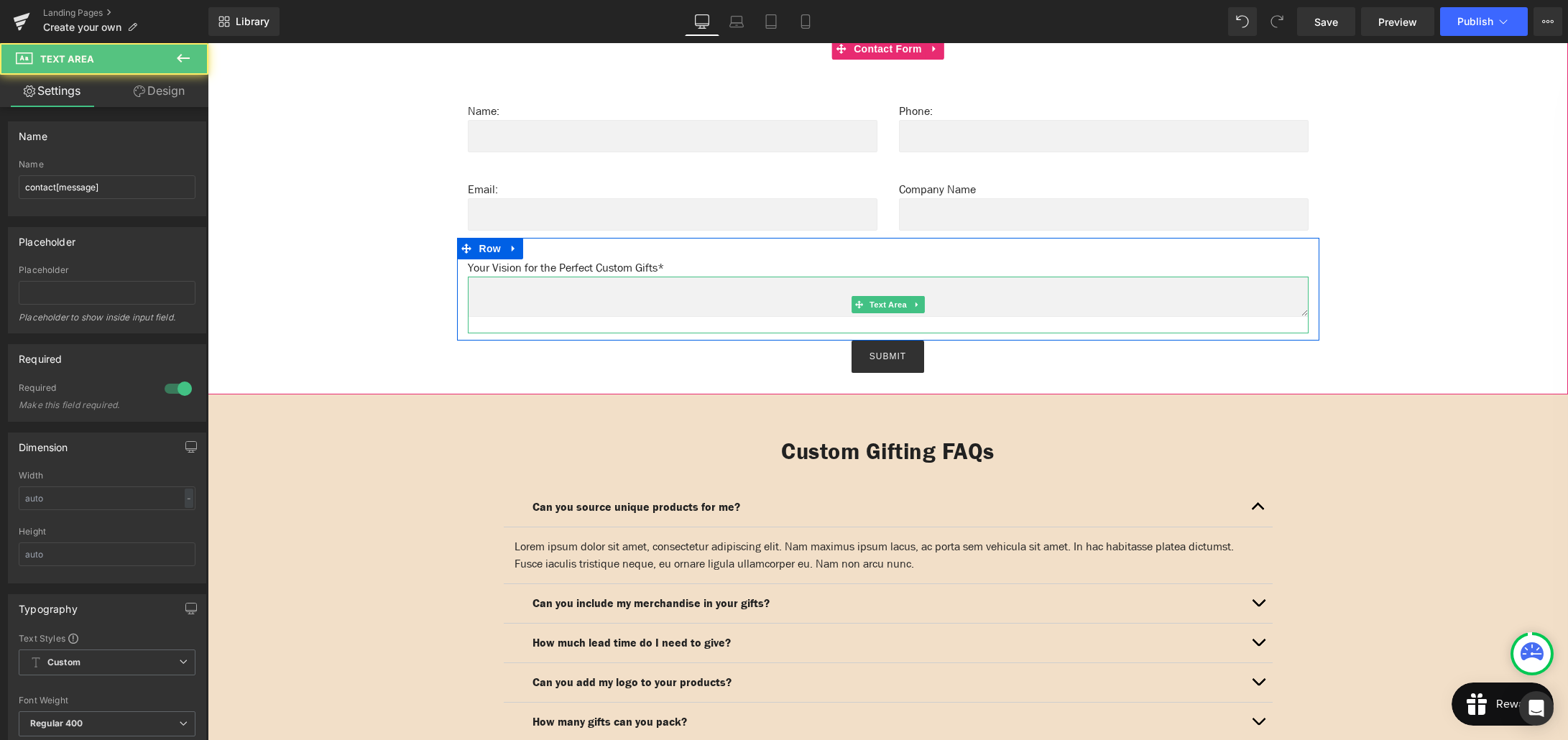
click at [516, 291] on textarea at bounding box center [888, 297] width 841 height 40
type textarea "hgh"
drag, startPoint x: 484, startPoint y: 282, endPoint x: 475, endPoint y: 282, distance: 9.0
click at [475, 282] on textarea "hgh" at bounding box center [888, 297] width 841 height 40
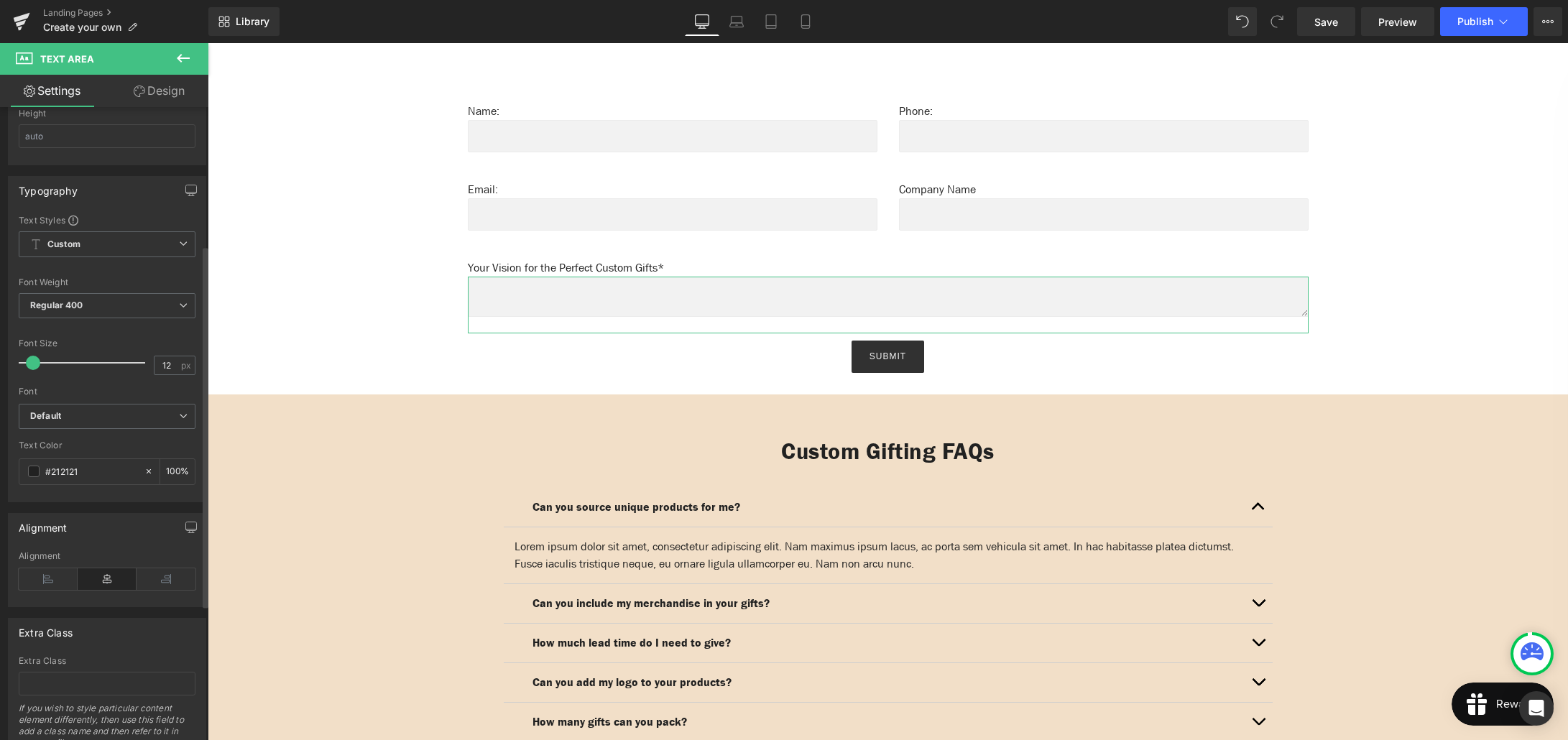
scroll to position [472, 0]
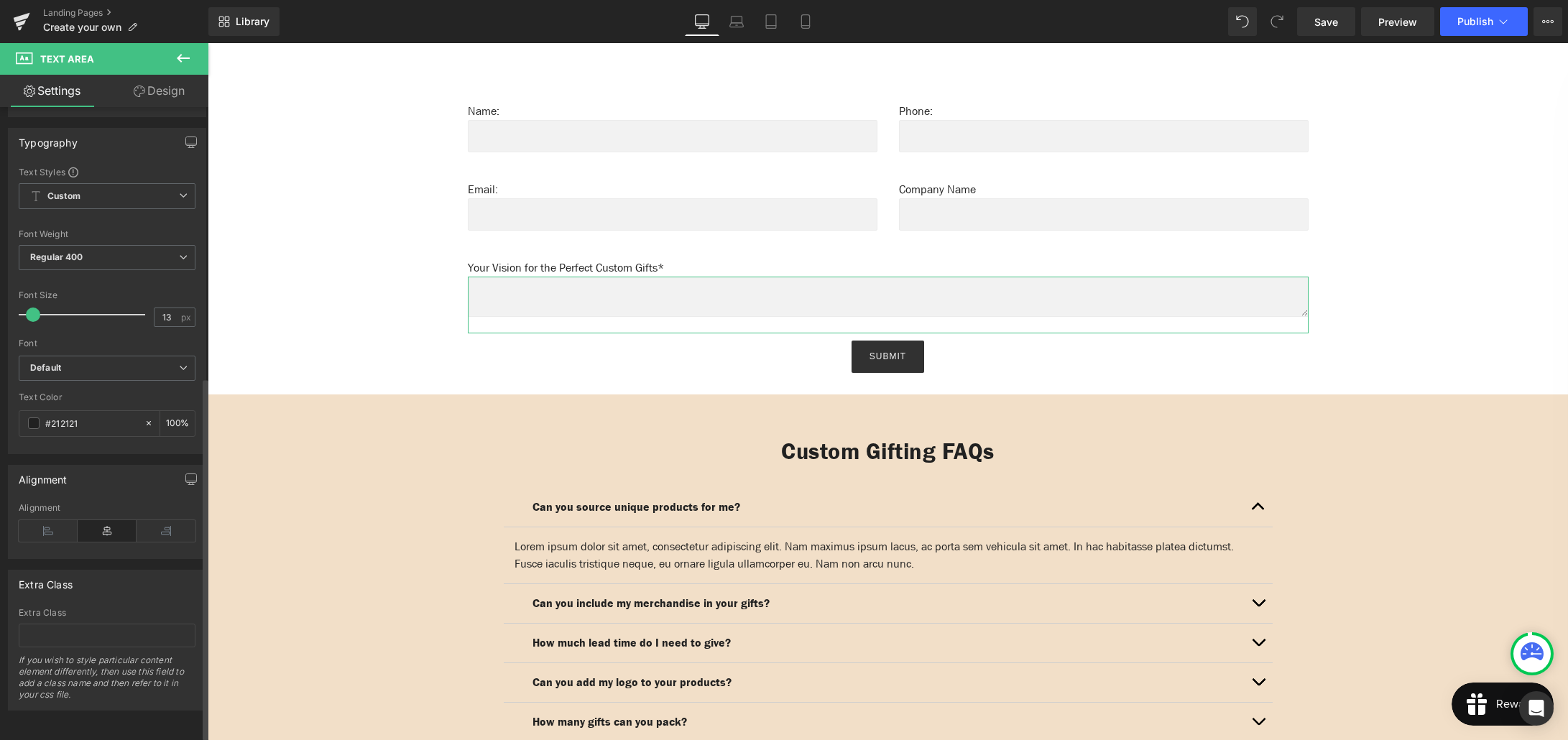
type input "14"
click at [35, 309] on span at bounding box center [37, 314] width 14 height 14
click at [58, 362] on icon "Default" at bounding box center [45, 368] width 31 height 12
click at [75, 390] on p "Default" at bounding box center [61, 394] width 29 height 10
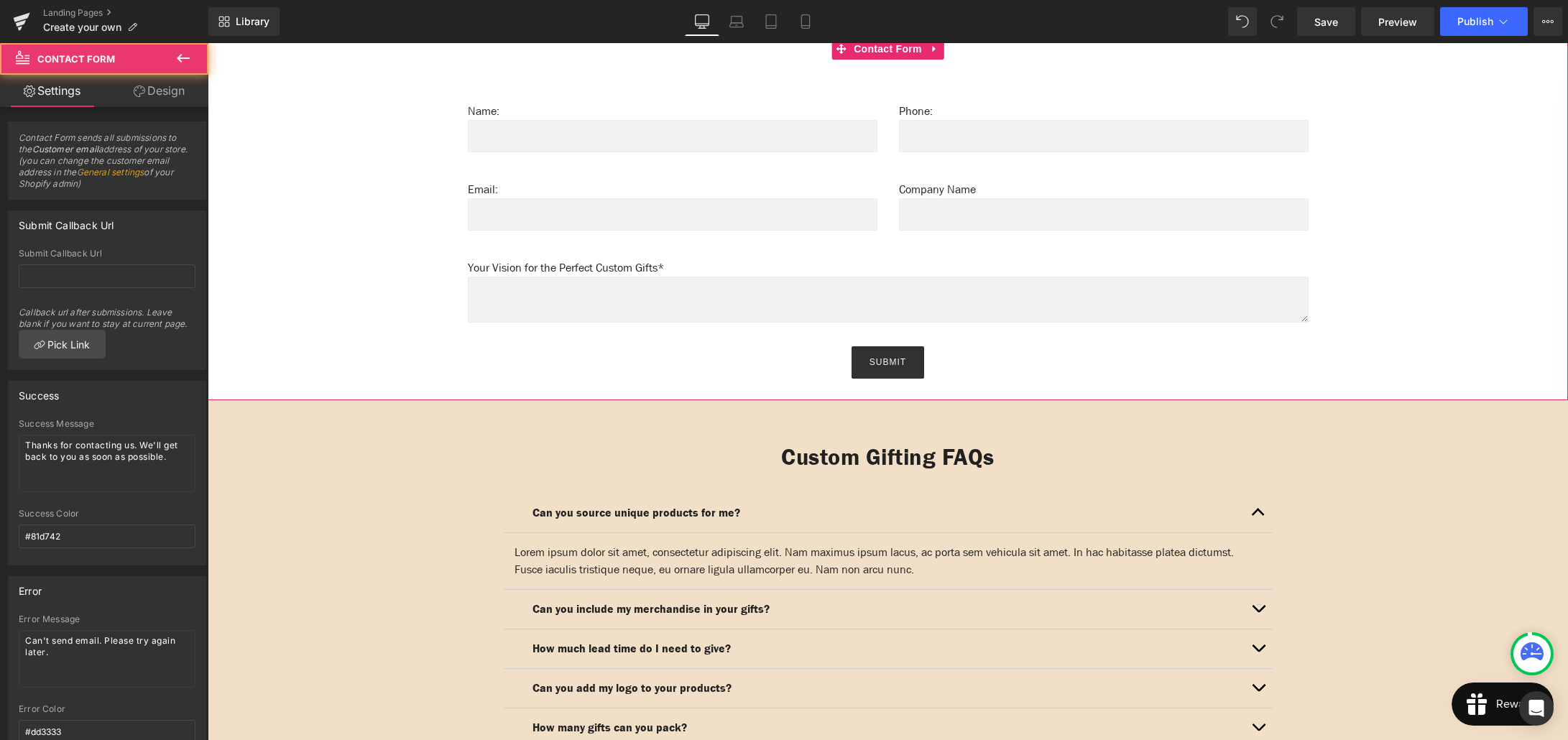
click at [401, 312] on div "Name: Text Block Text Field Phone: Text Block Text Field Row Email: Text Block …" at bounding box center [888, 230] width 1332 height 298
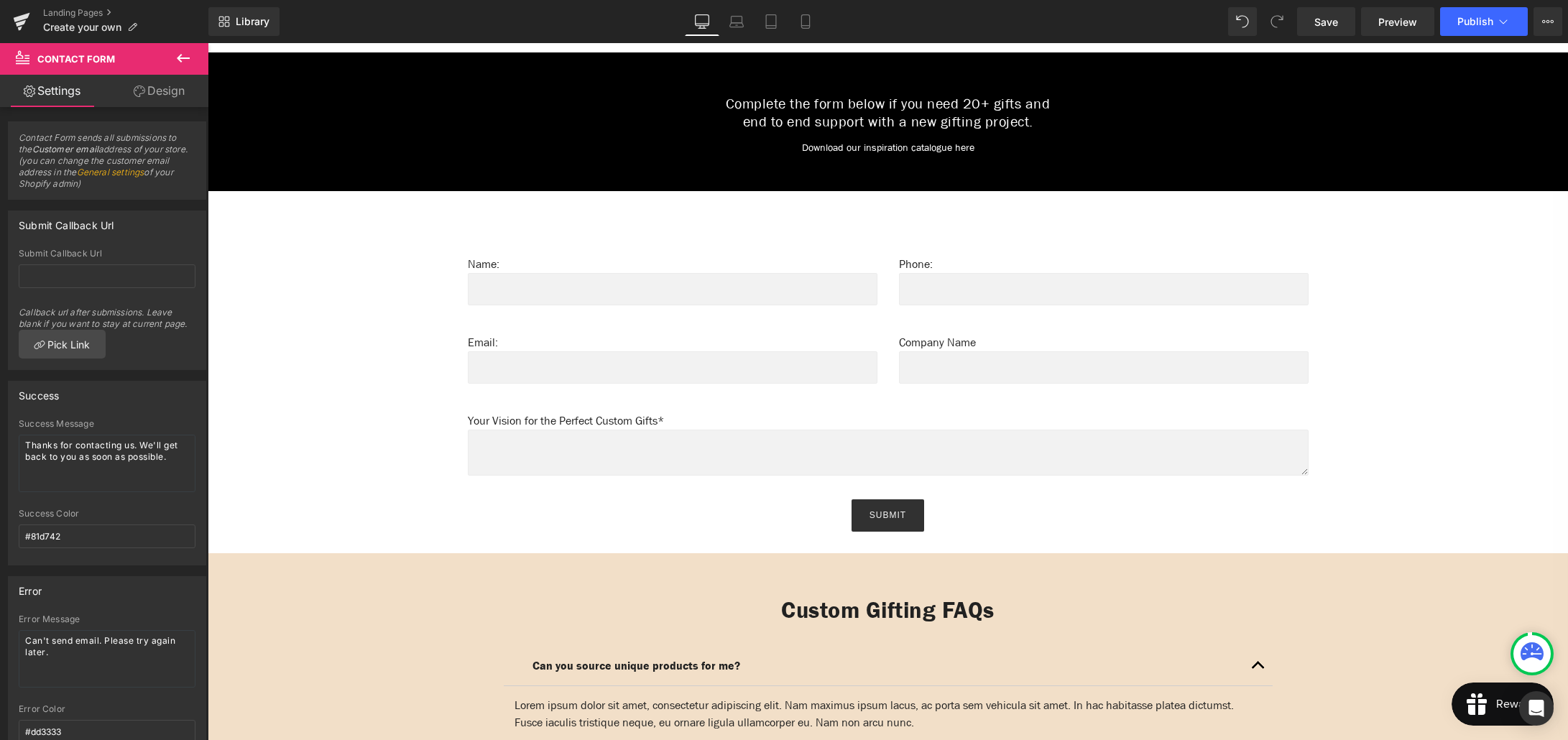
scroll to position [826, 0]
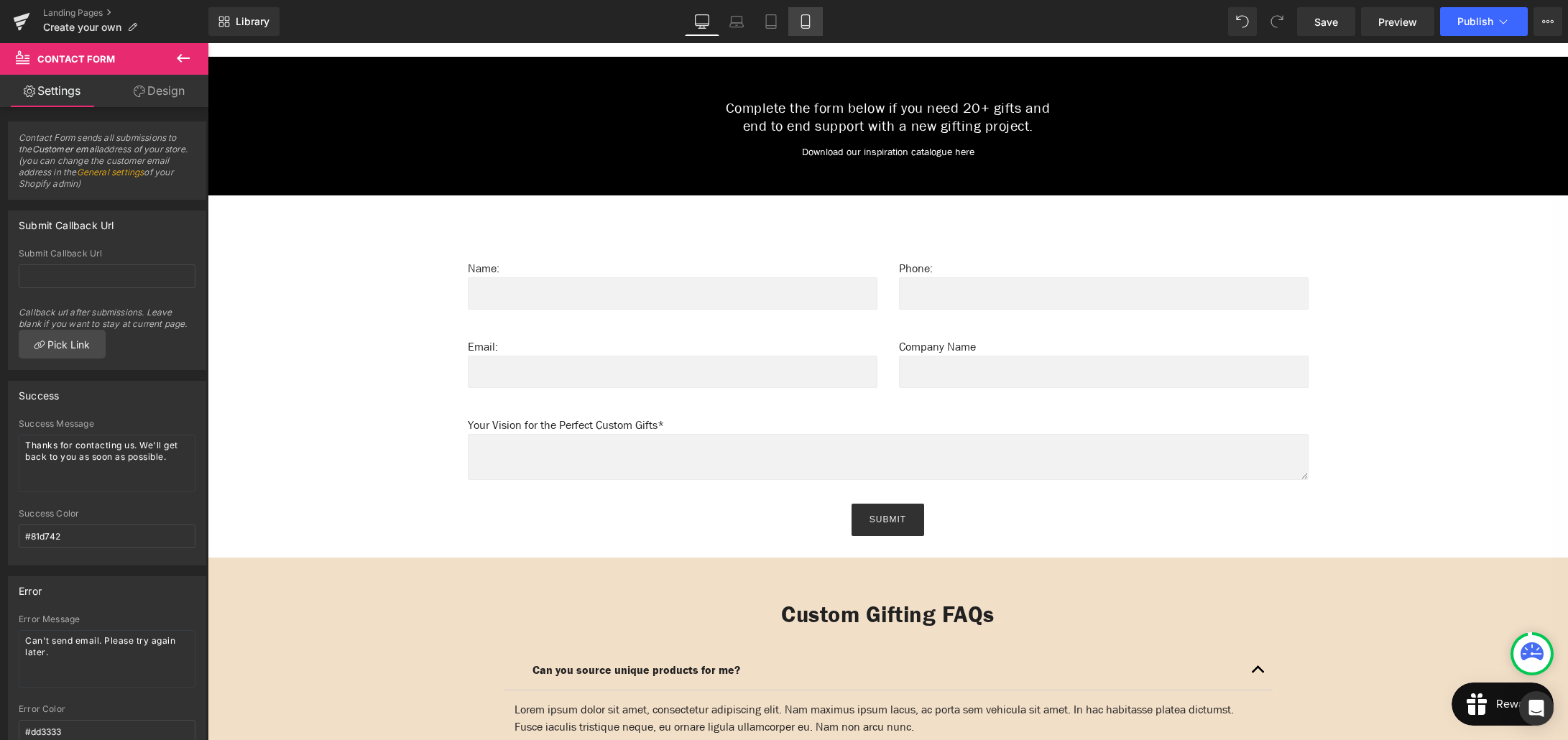
click at [803, 20] on icon at bounding box center [805, 21] width 14 height 14
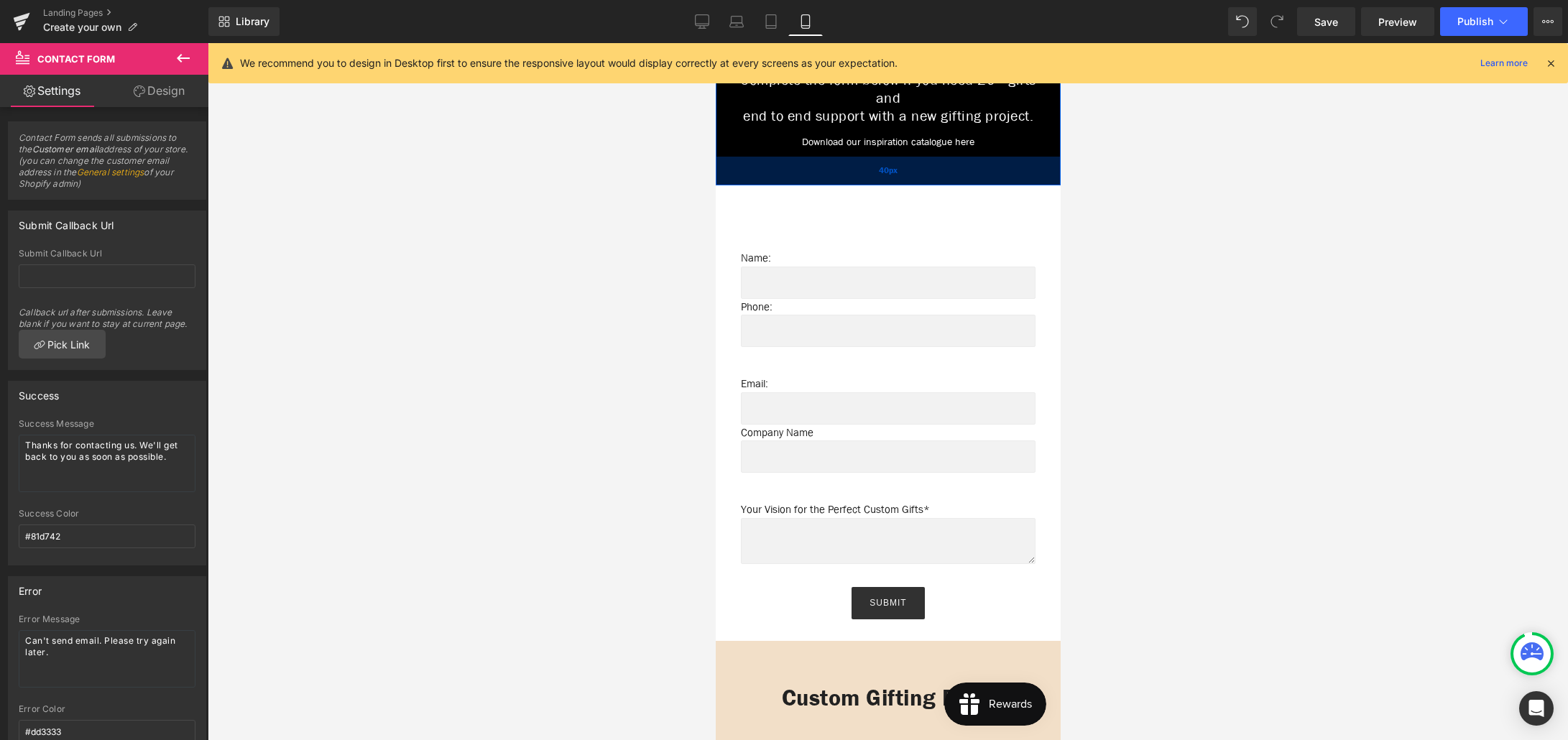
scroll to position [1309, 0]
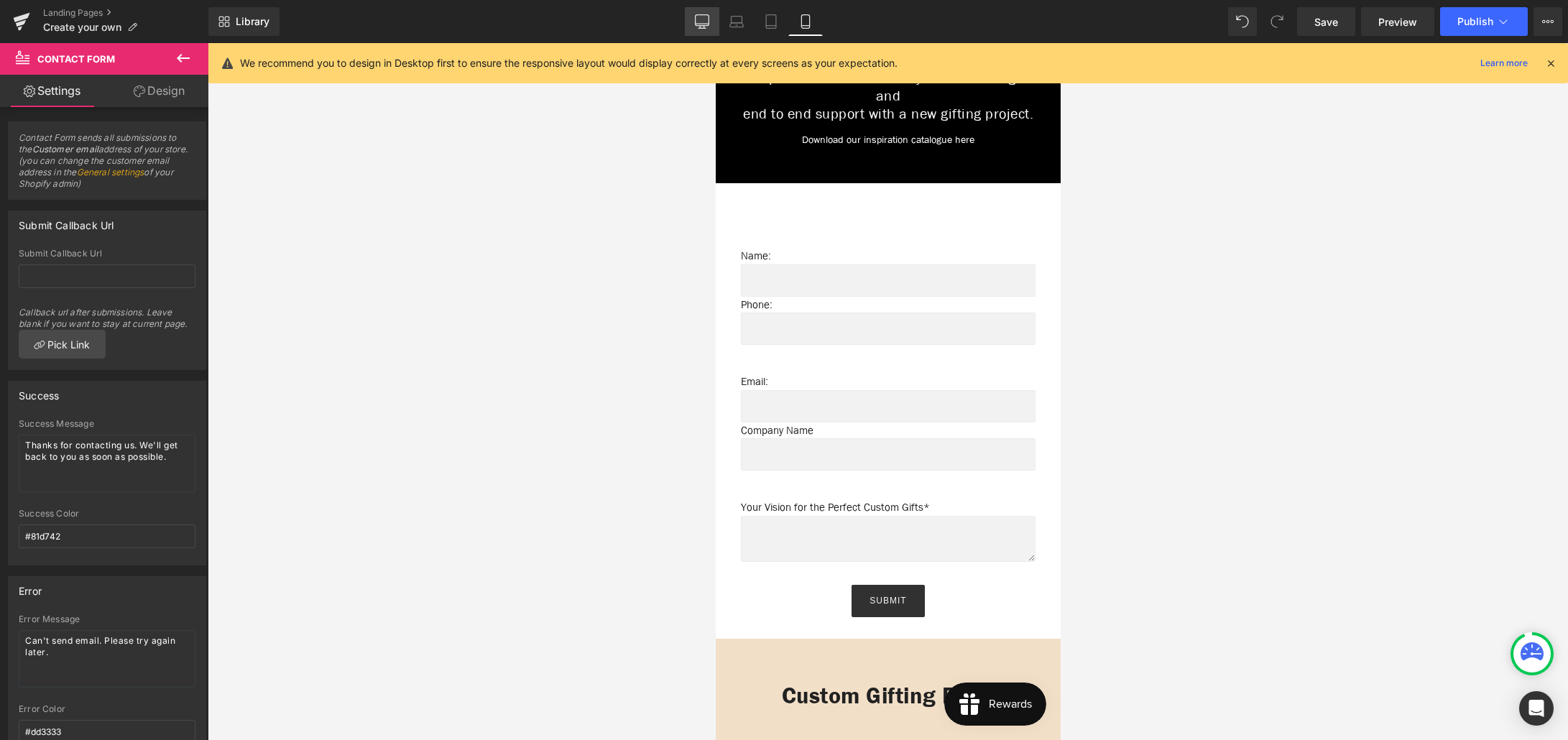
click at [696, 24] on icon at bounding box center [703, 20] width 13 height 10
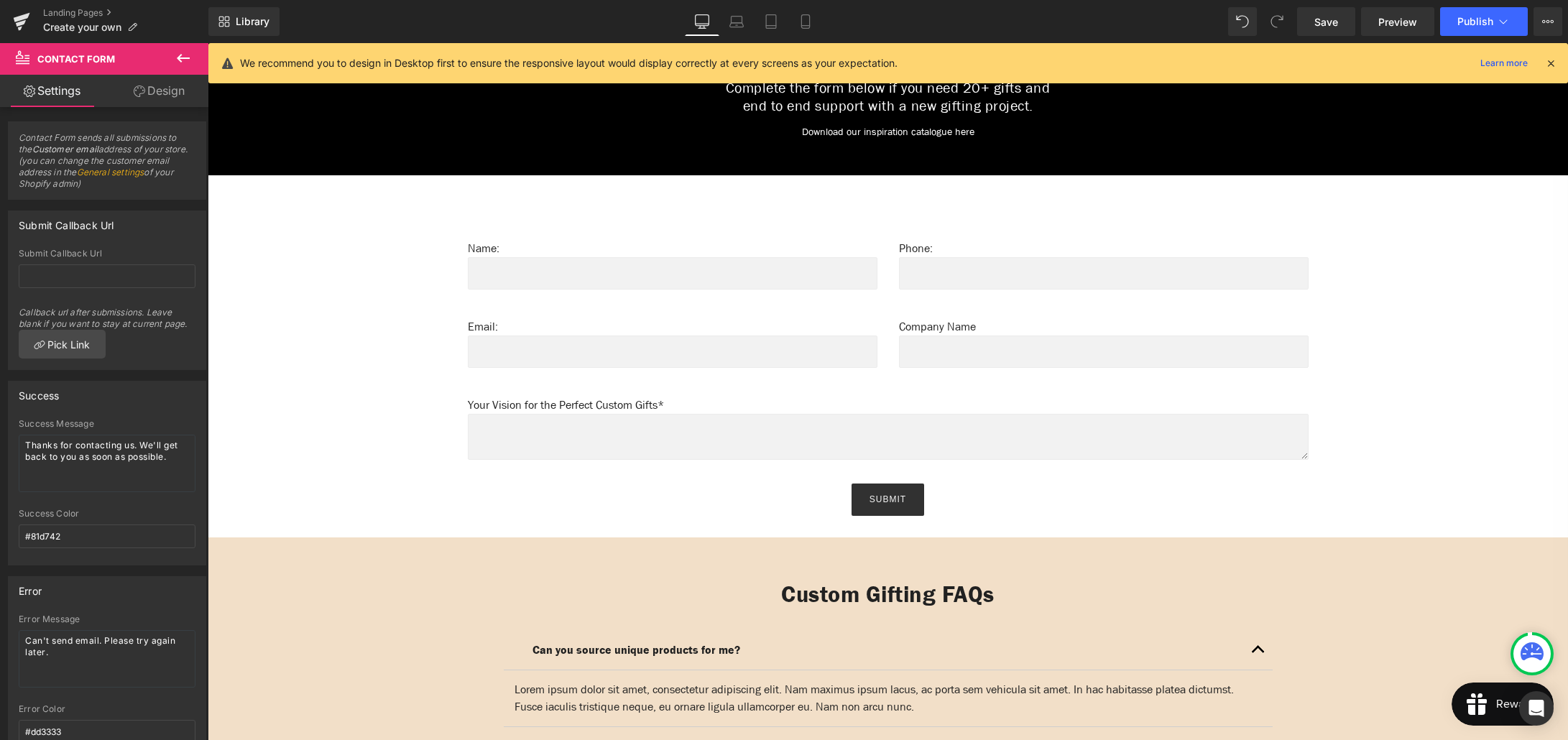
scroll to position [847, 0]
click at [808, 22] on icon at bounding box center [805, 21] width 14 height 14
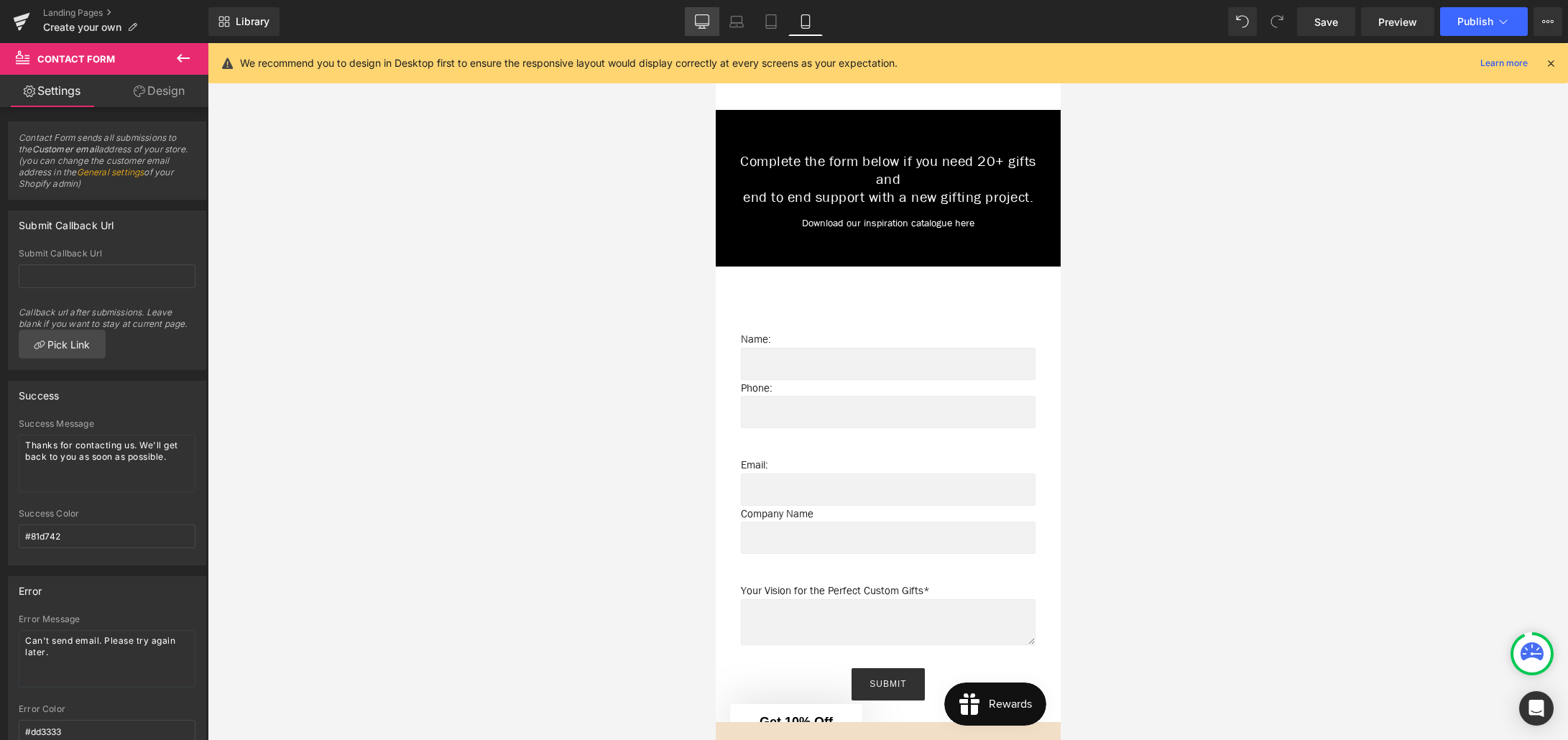
click at [696, 21] on icon at bounding box center [703, 20] width 13 height 10
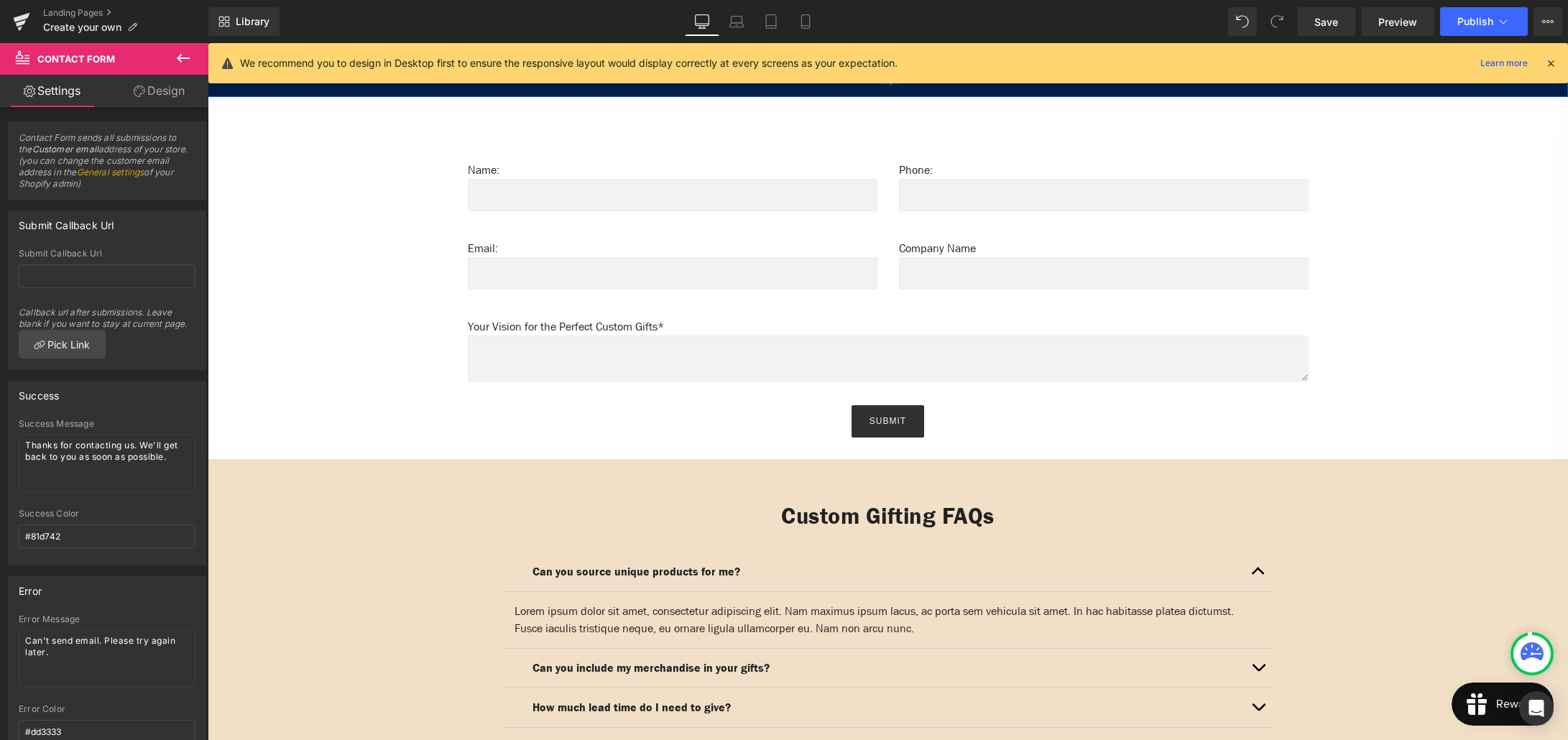
scroll to position [929, 0]
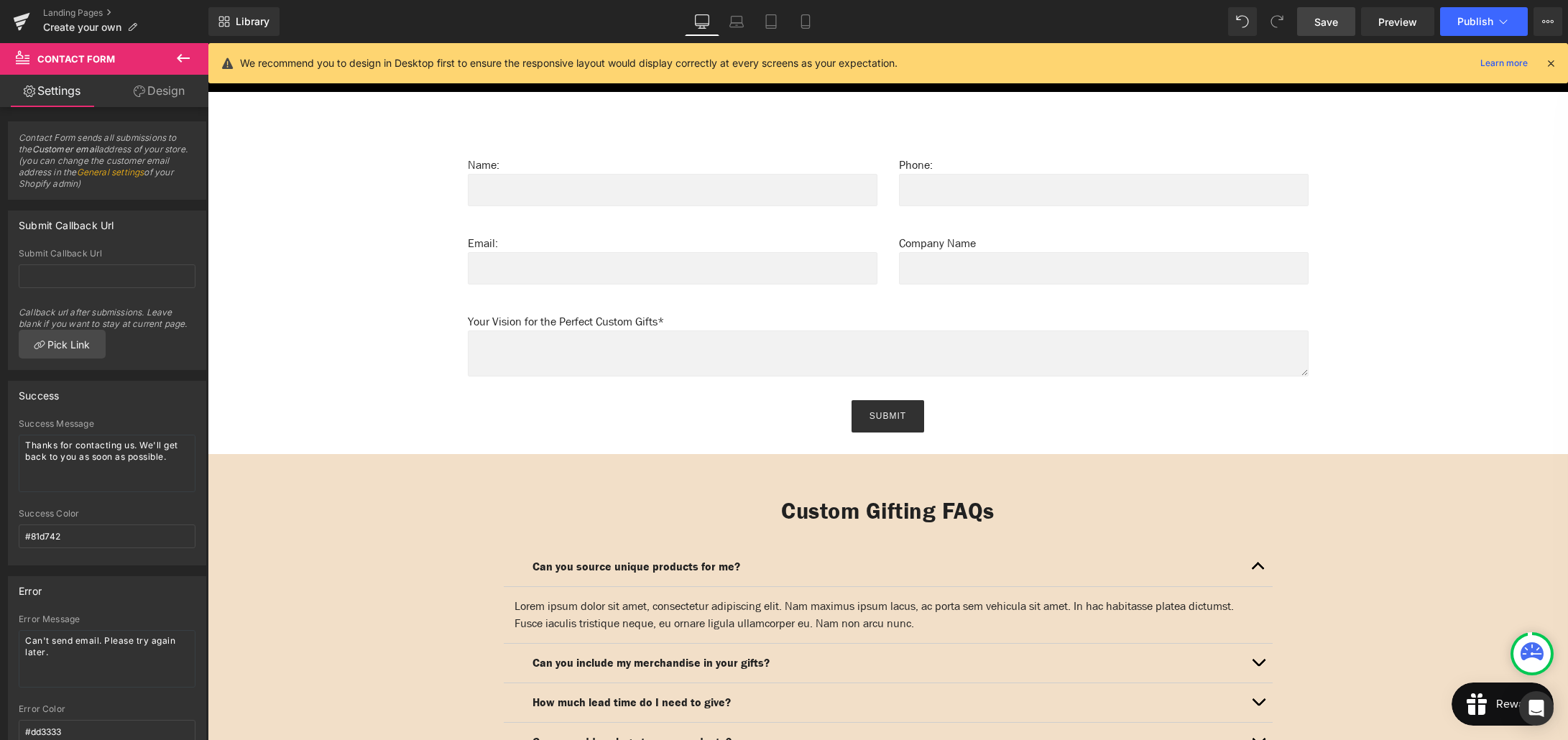
drag, startPoint x: 1314, startPoint y: 35, endPoint x: 1101, endPoint y: 53, distance: 213.8
click at [1314, 35] on link "Save" at bounding box center [1326, 22] width 58 height 29
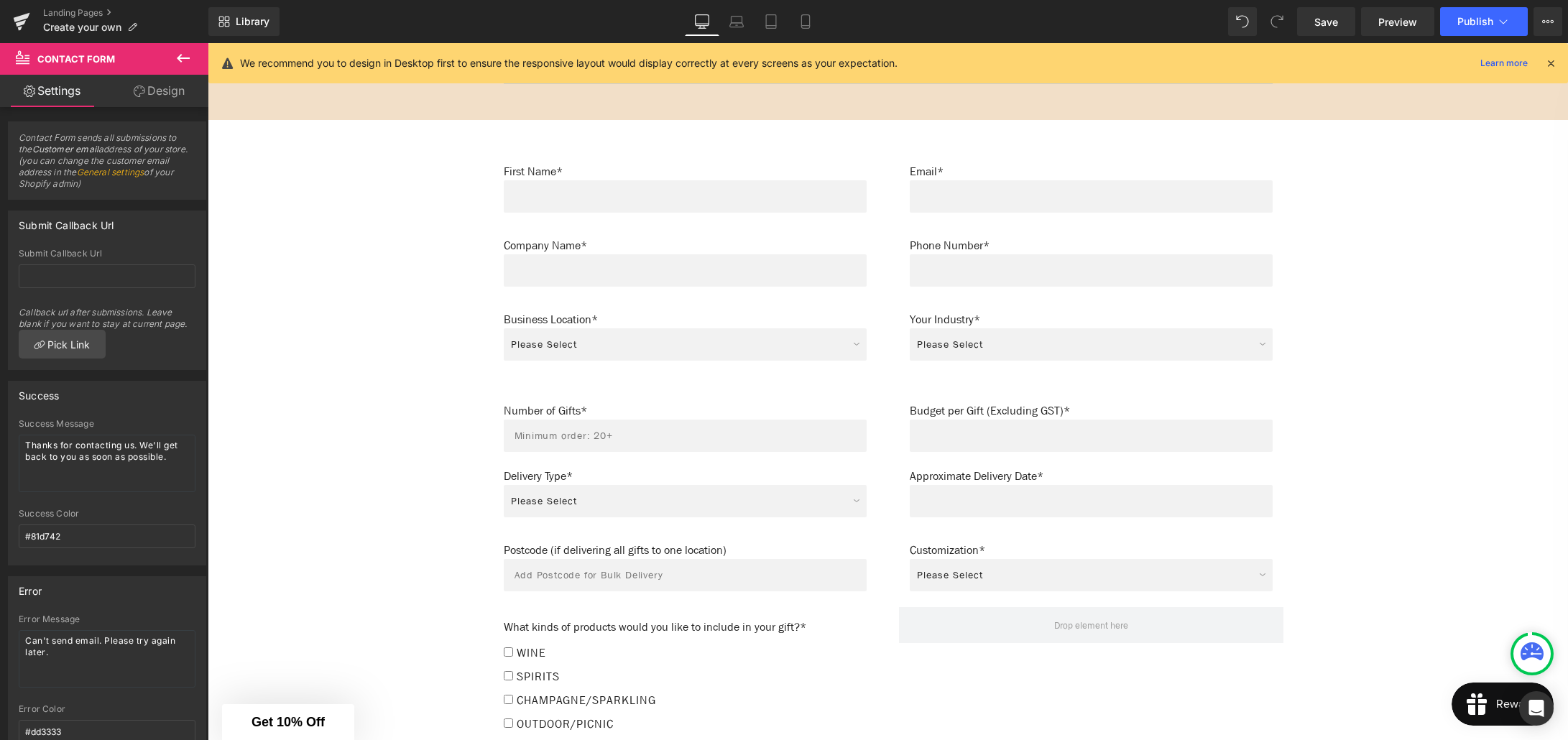
scroll to position [1631, 0]
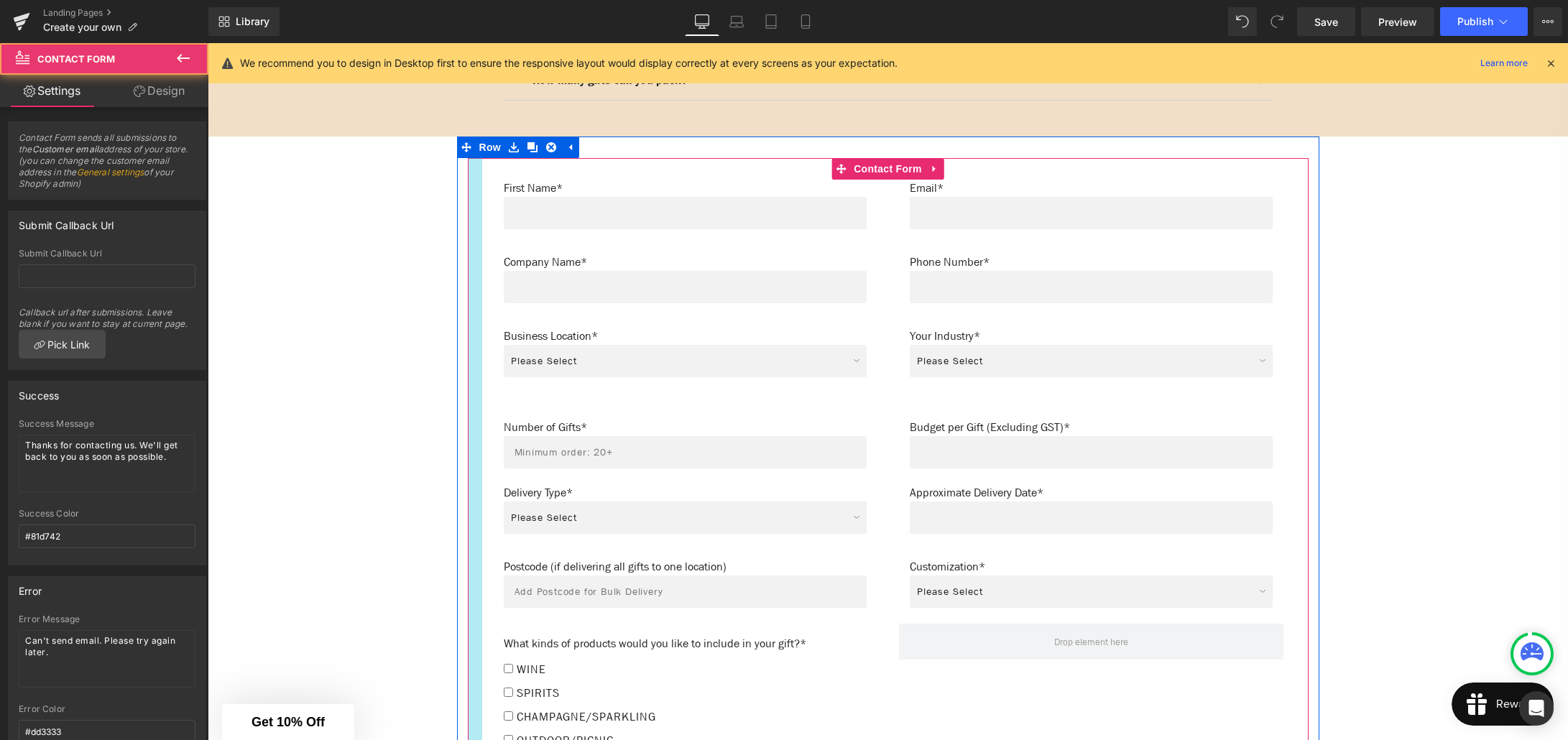
click at [481, 265] on div at bounding box center [475, 722] width 14 height 1129
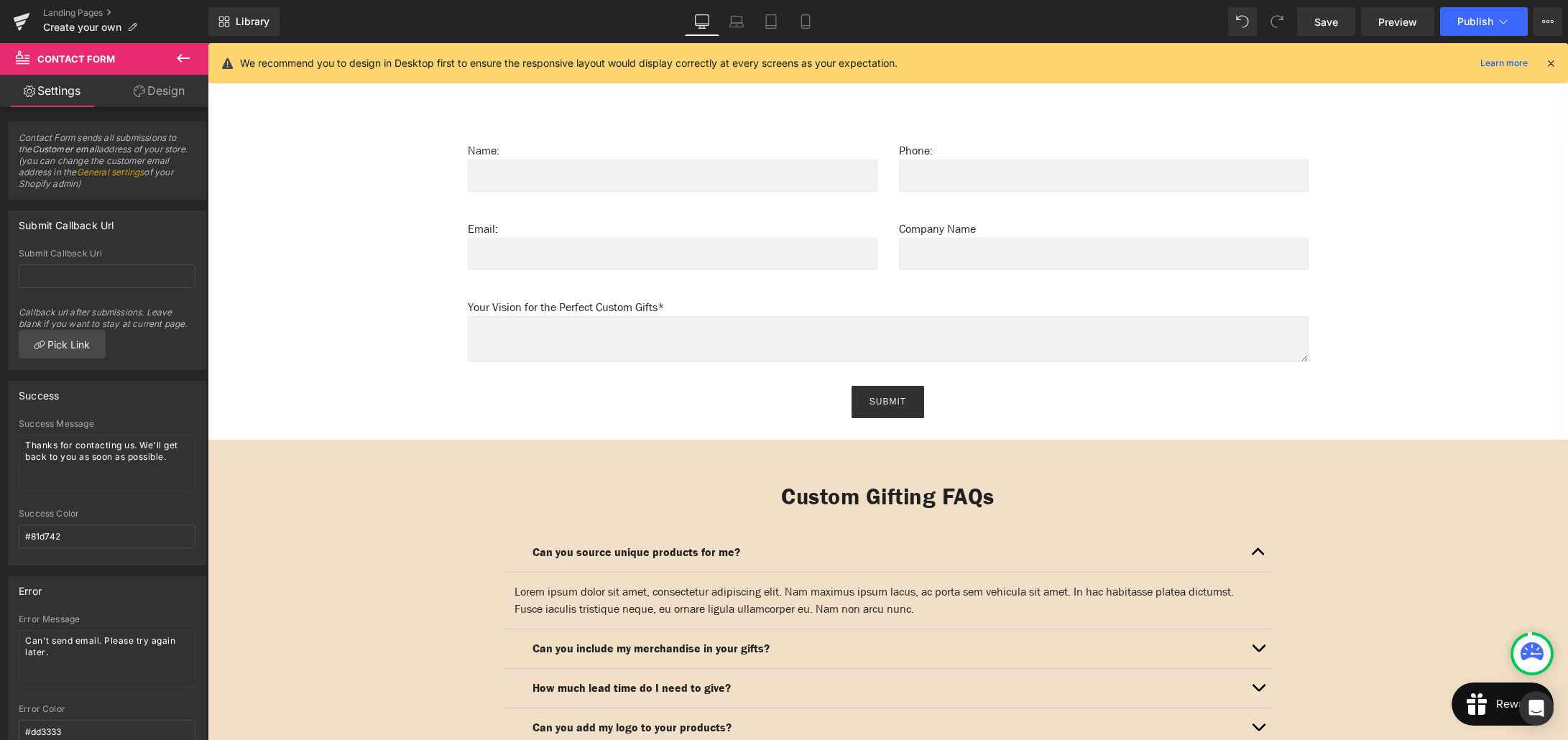
scroll to position [943, 0]
click at [187, 62] on icon at bounding box center [183, 58] width 17 height 17
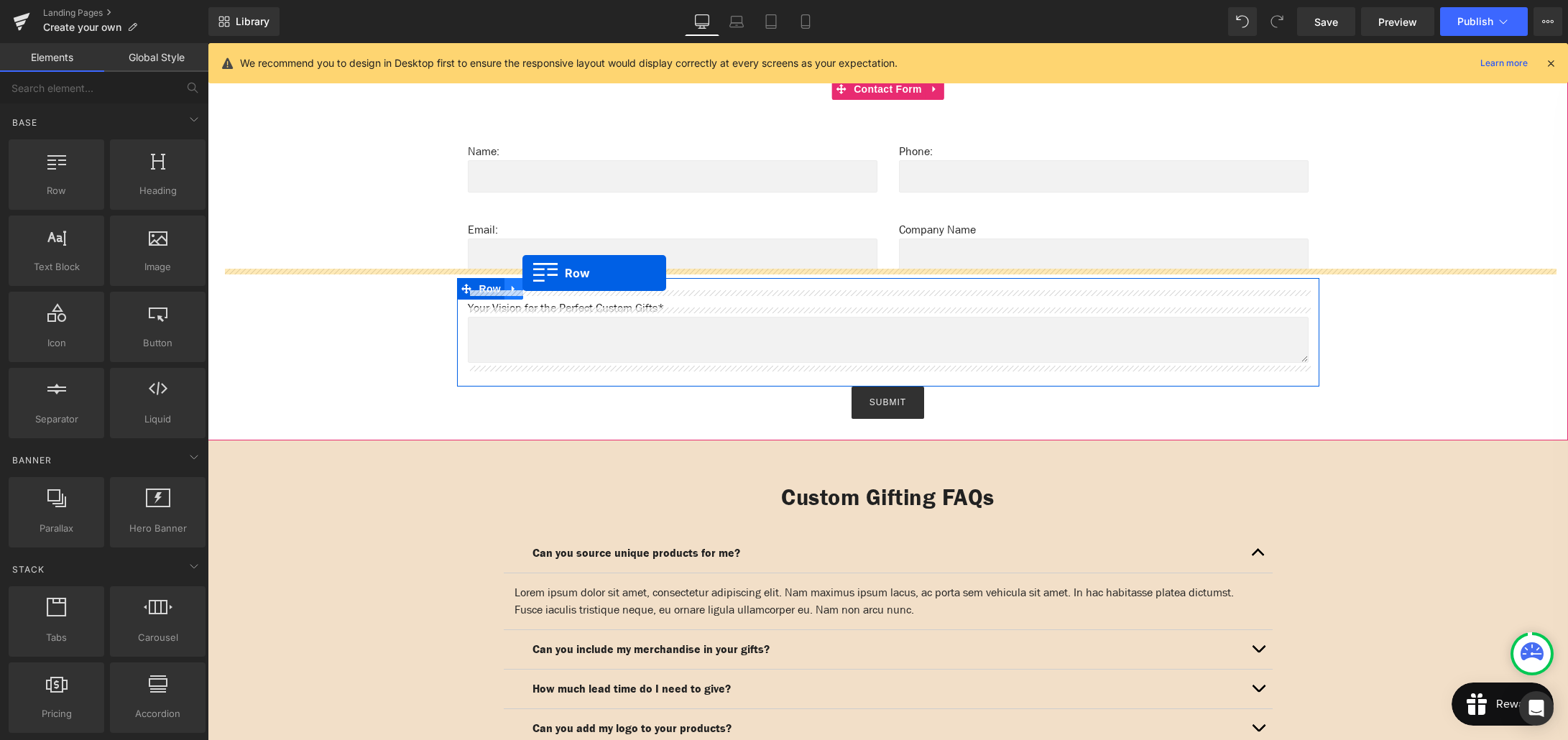
drag, startPoint x: 259, startPoint y: 205, endPoint x: 523, endPoint y: 273, distance: 272.6
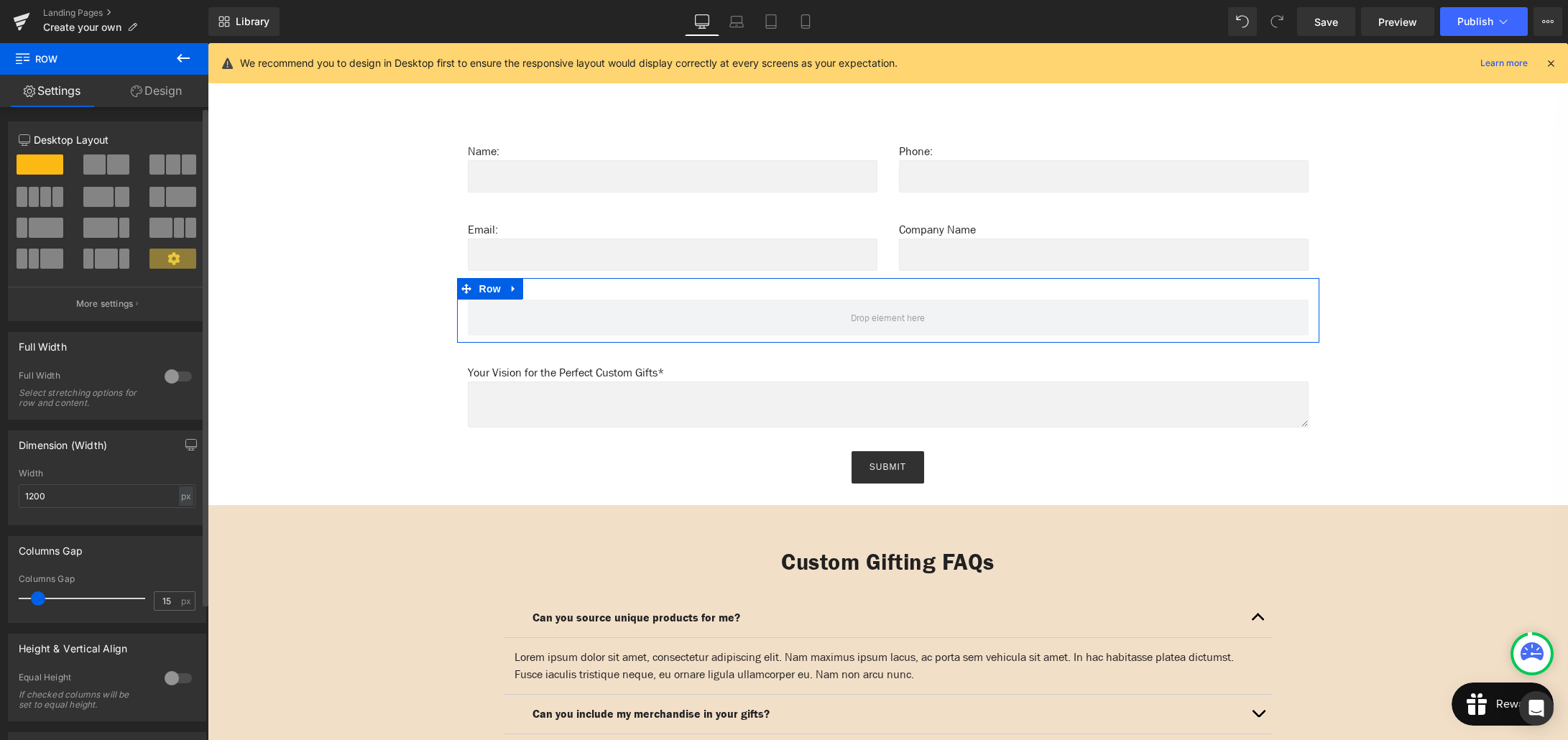
drag, startPoint x: 99, startPoint y: 164, endPoint x: 159, endPoint y: 196, distance: 68.0
click at [99, 164] on span at bounding box center [95, 164] width 23 height 20
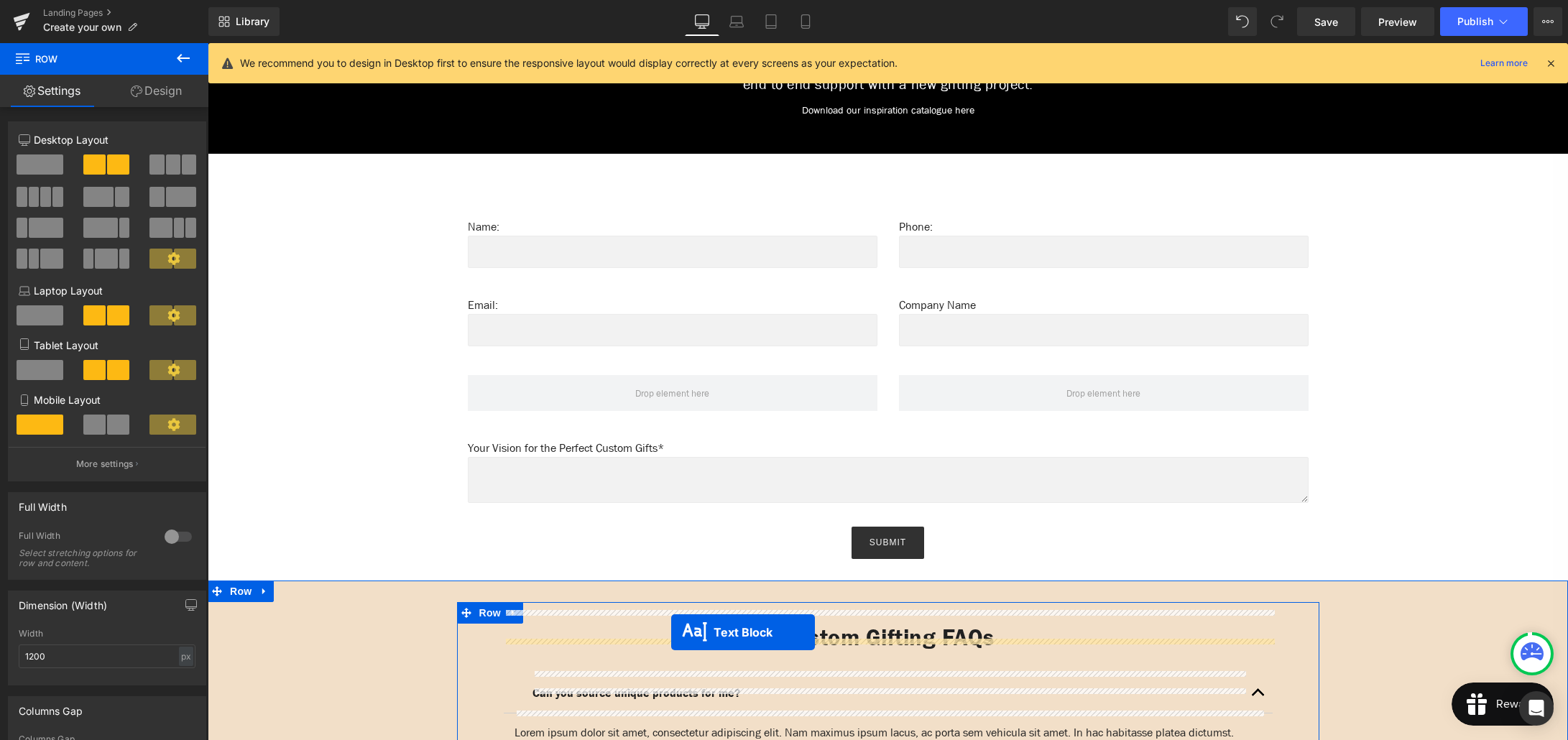
scroll to position [869, 0]
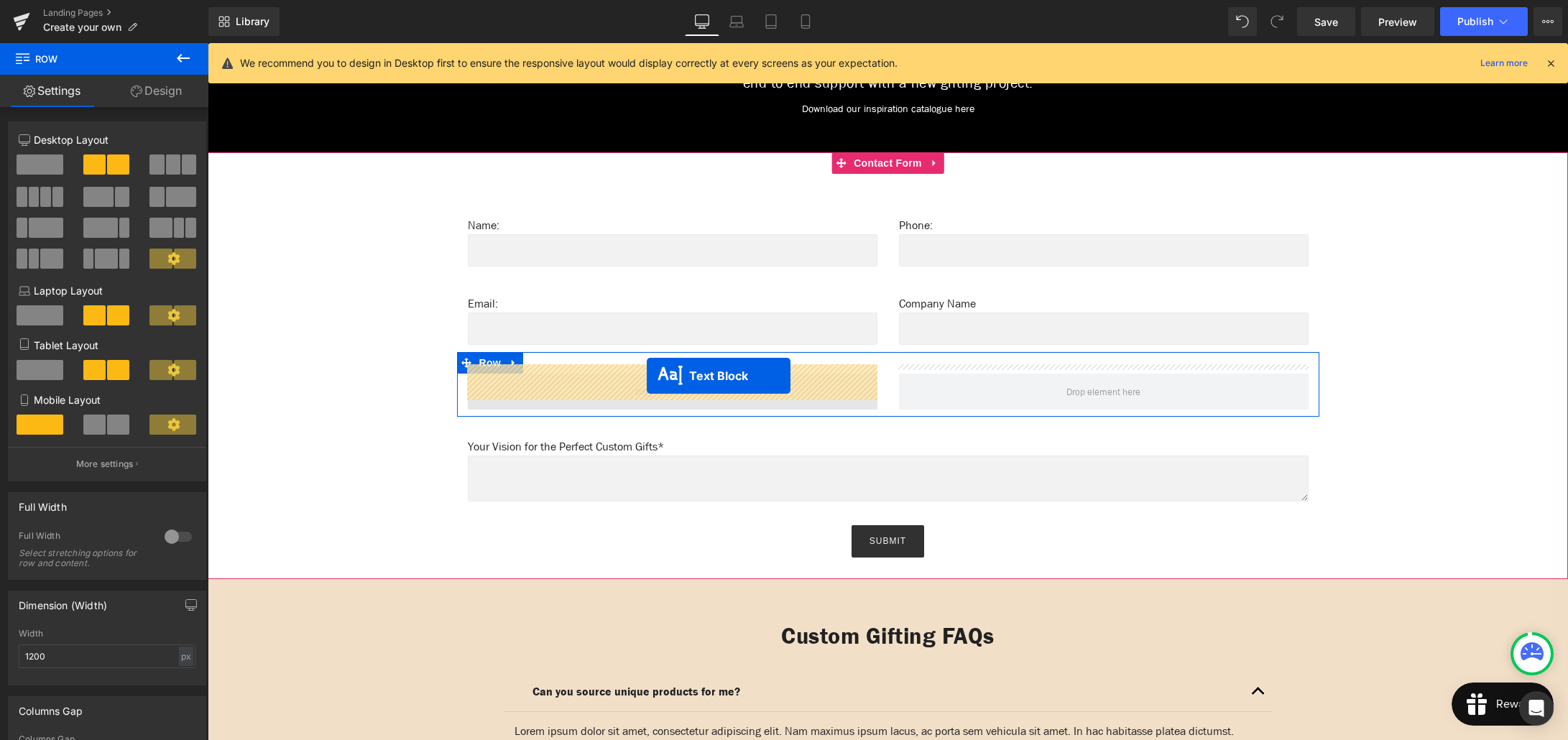
drag, startPoint x: 678, startPoint y: 484, endPoint x: 647, endPoint y: 376, distance: 112.4
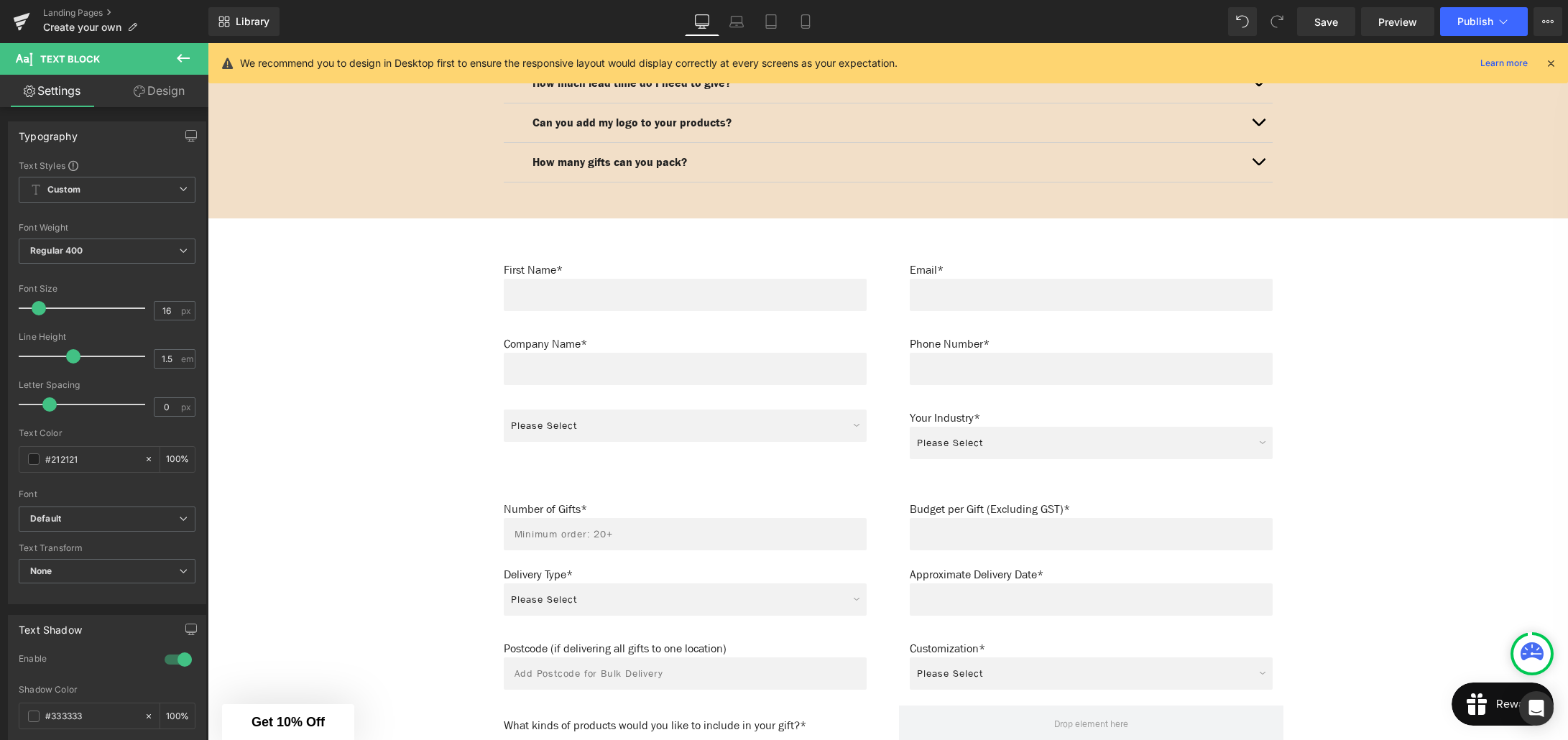
scroll to position [1571, 0]
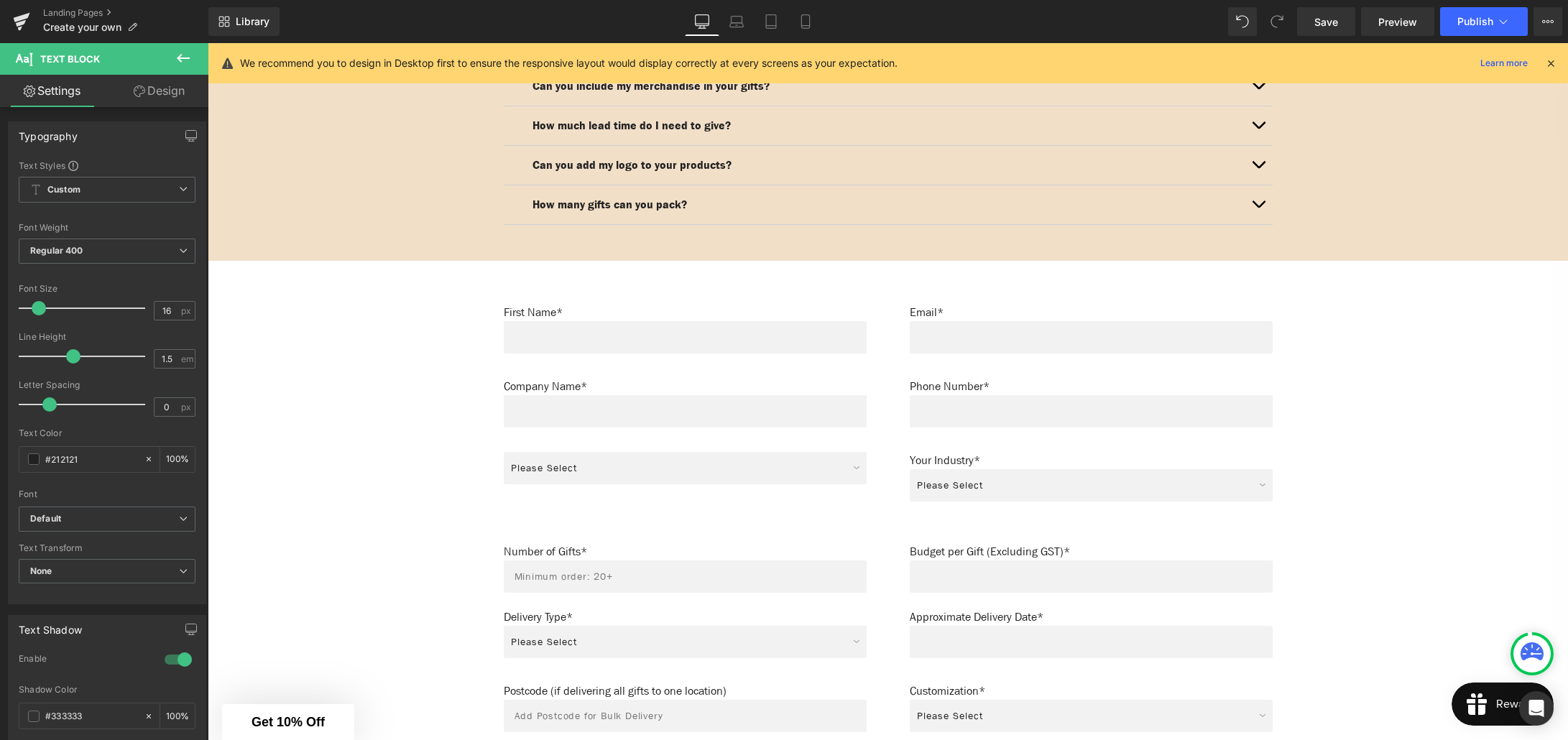
click at [685, 457] on div "Please Select Northland Auckland Waikato Bay of Plenty Gisbourne Hawke's Bay Ta…" at bounding box center [685, 472] width 363 height 40
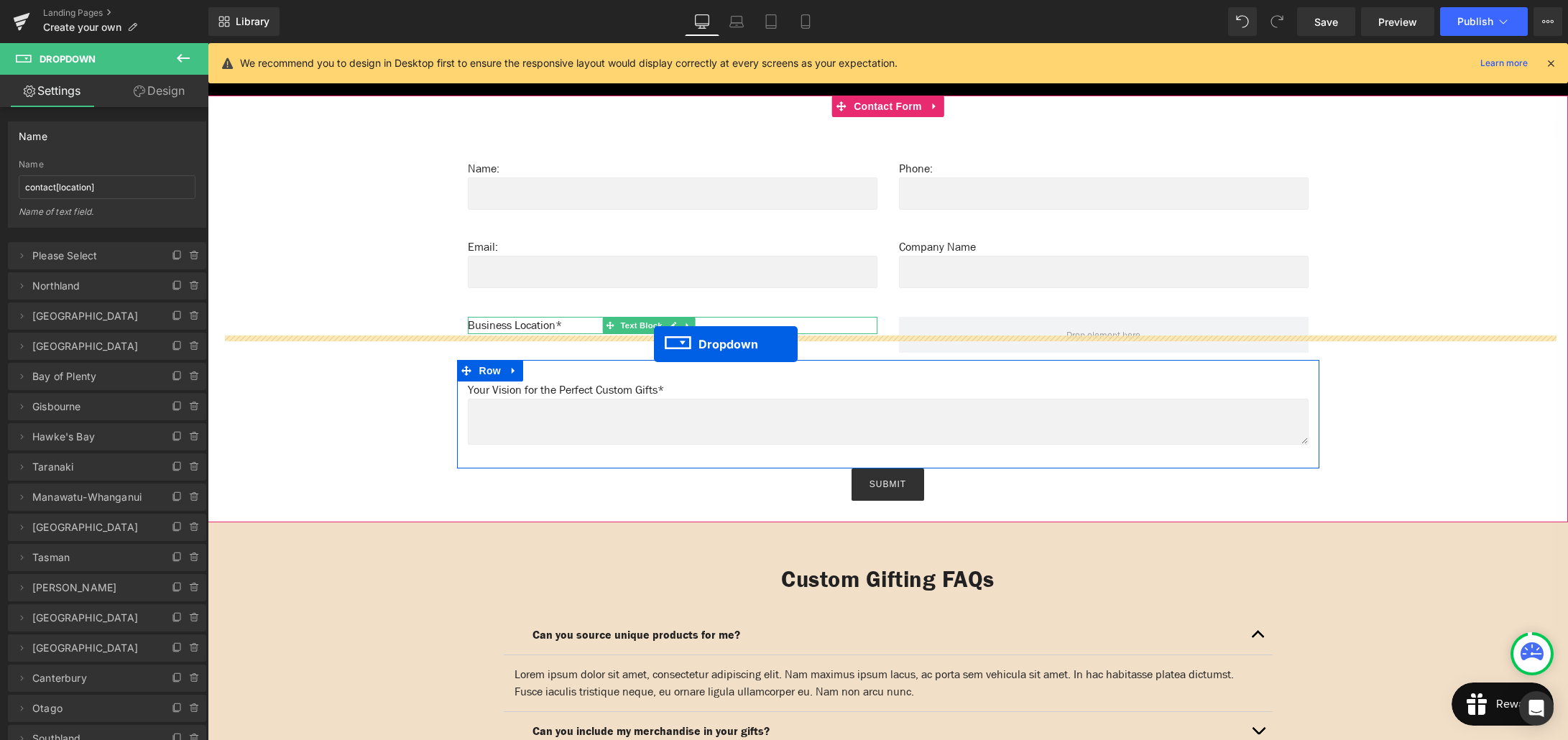
scroll to position [920, 0]
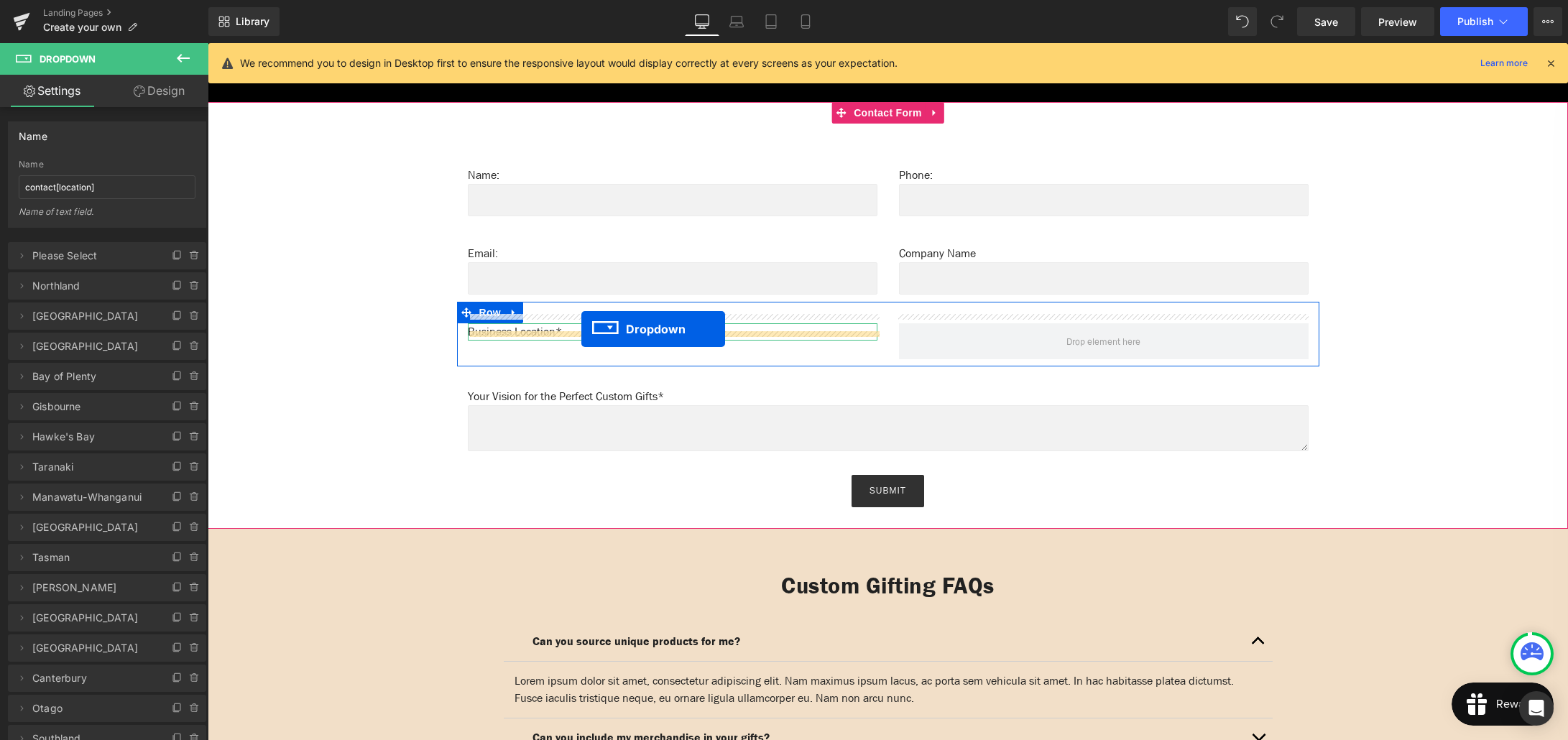
drag, startPoint x: 677, startPoint y: 459, endPoint x: 581, endPoint y: 329, distance: 161.6
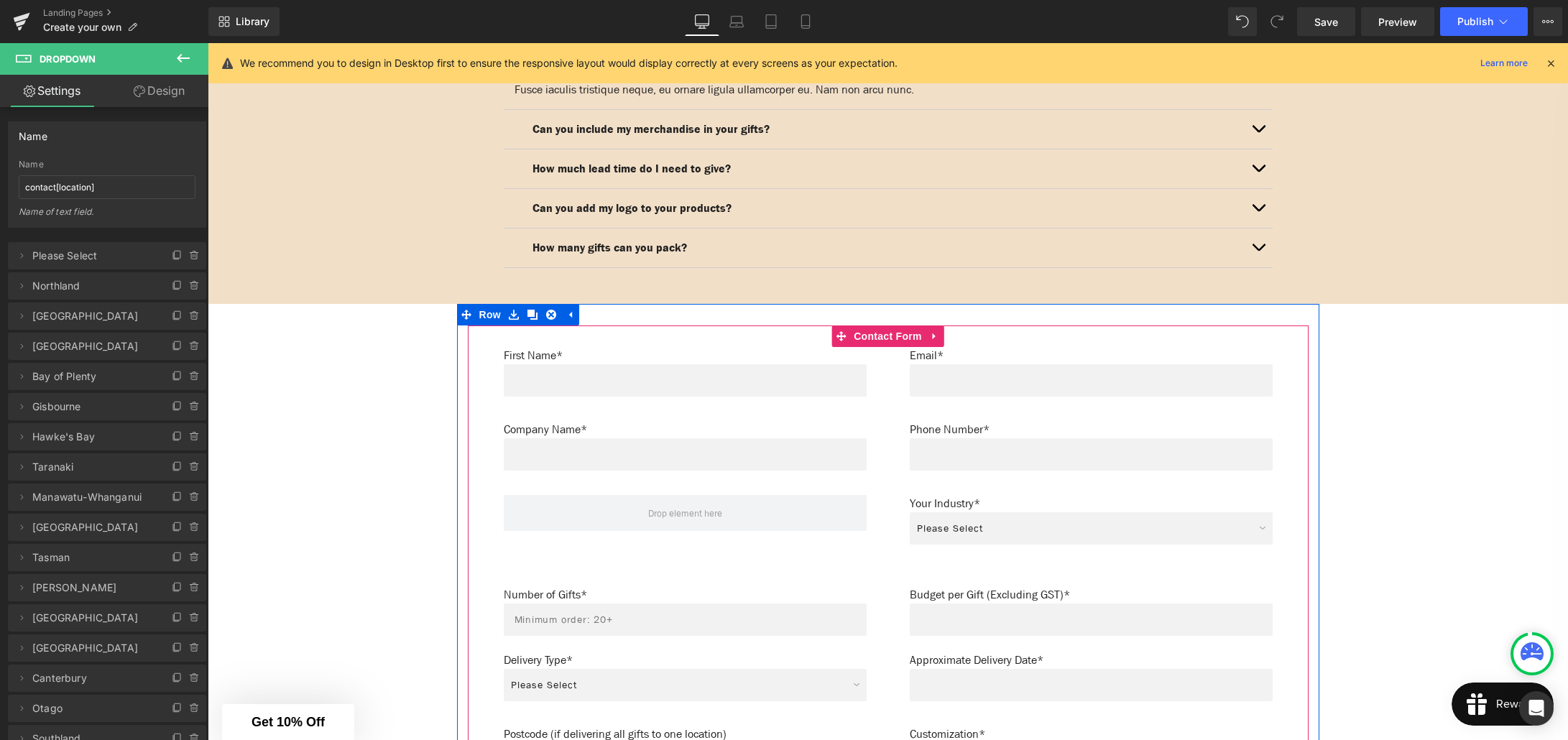
scroll to position [1548, 0]
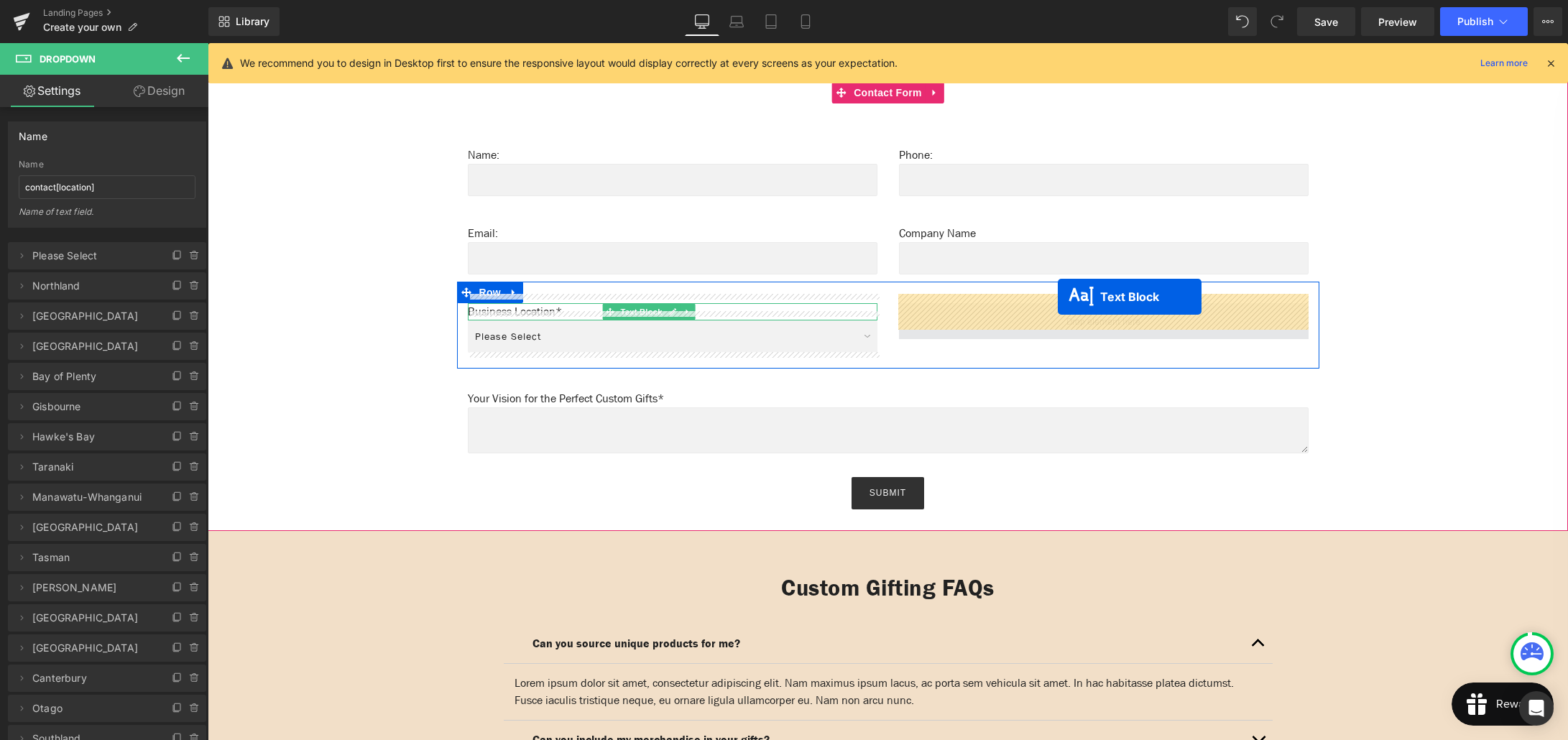
drag, startPoint x: 1088, startPoint y: 492, endPoint x: 1058, endPoint y: 297, distance: 197.3
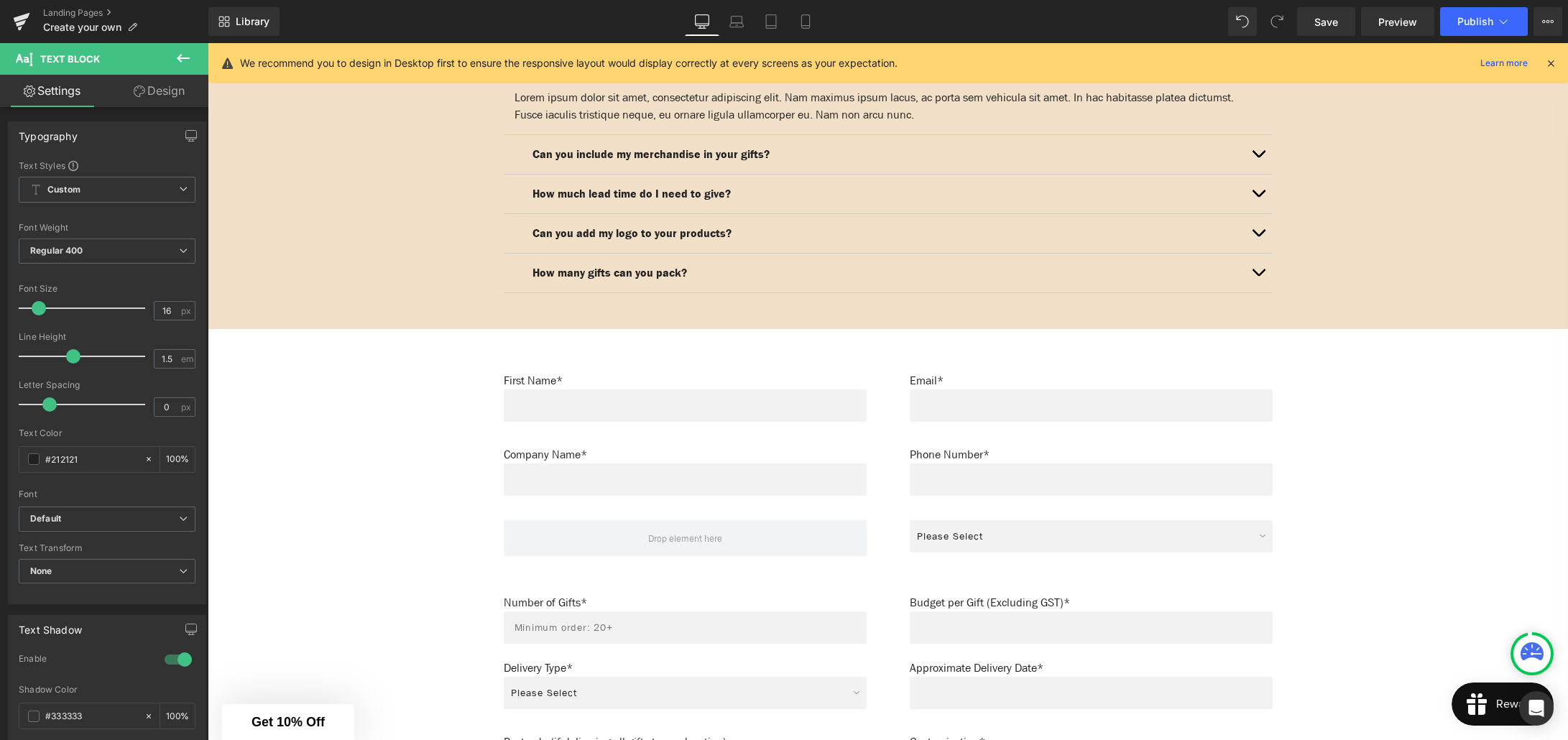
scroll to position [1522, 0]
click at [1084, 527] on div "Please Select Real Estate Marketing Agency Corporate Events Automotive Group Ba…" at bounding box center [1091, 542] width 363 height 40
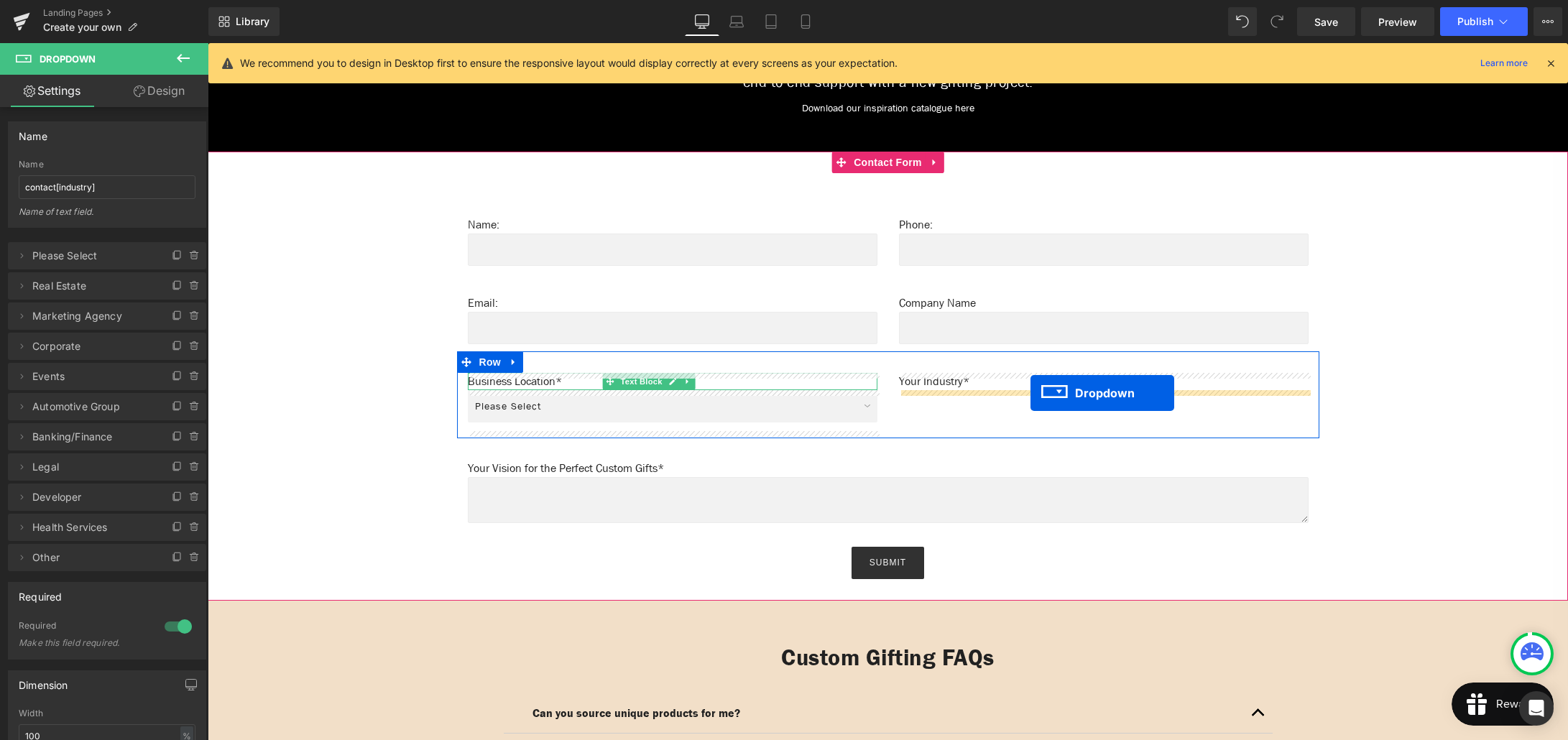
drag, startPoint x: 1094, startPoint y: 529, endPoint x: 1030, endPoint y: 395, distance: 148.5
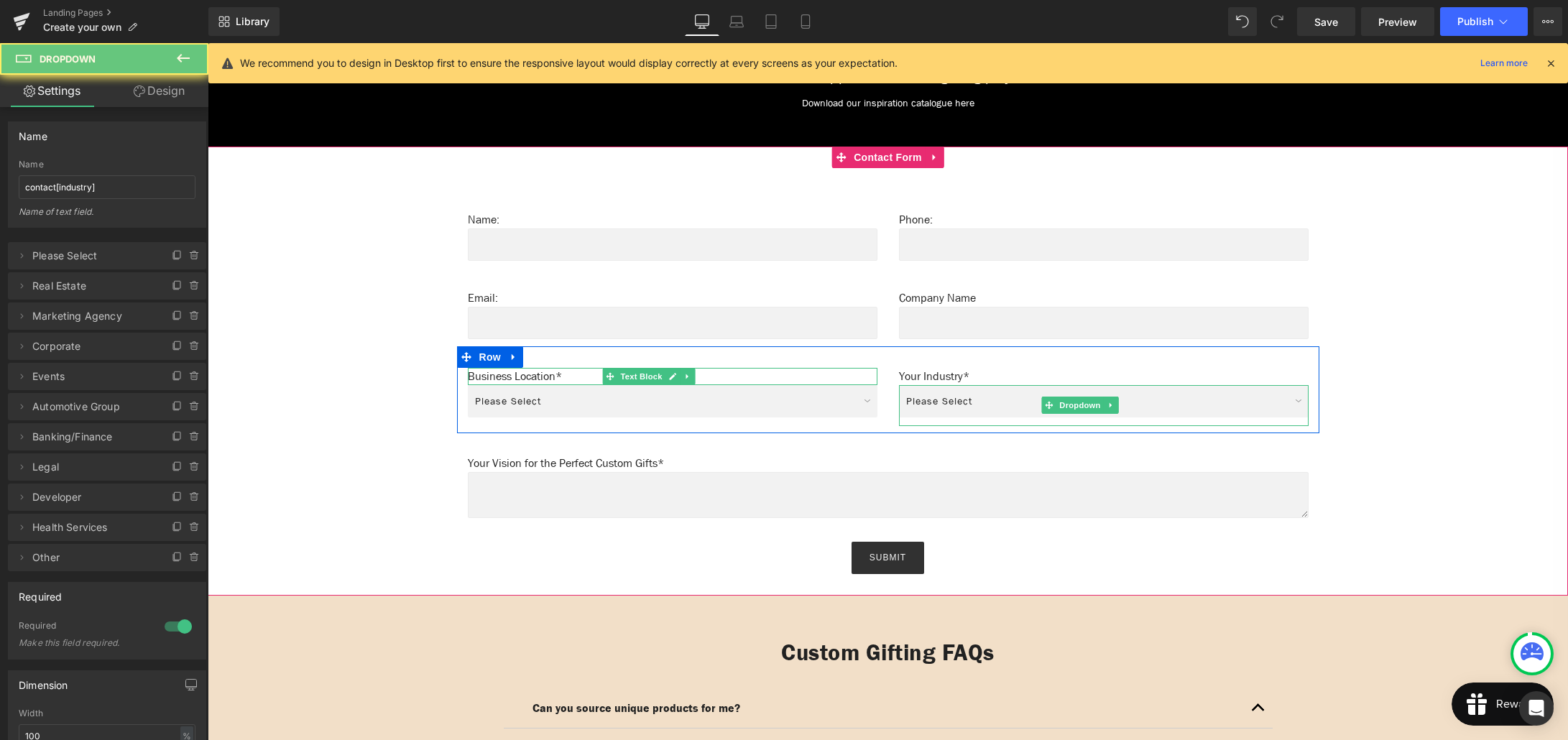
scroll to position [877, 0]
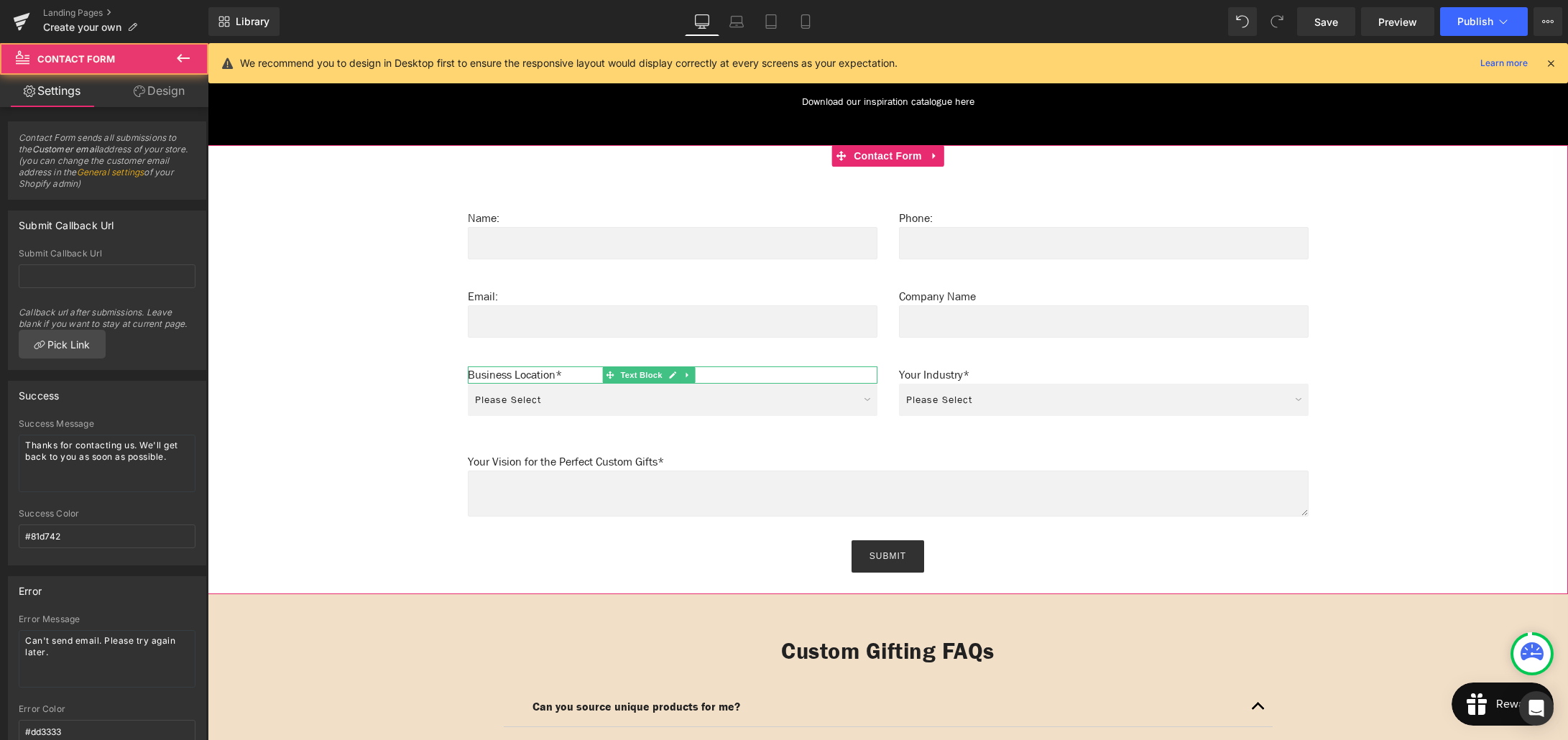
click at [382, 406] on div "Name: Text Block Text Field Phone: Text Block Text Field Row Email: Text Block …" at bounding box center [888, 380] width 1332 height 384
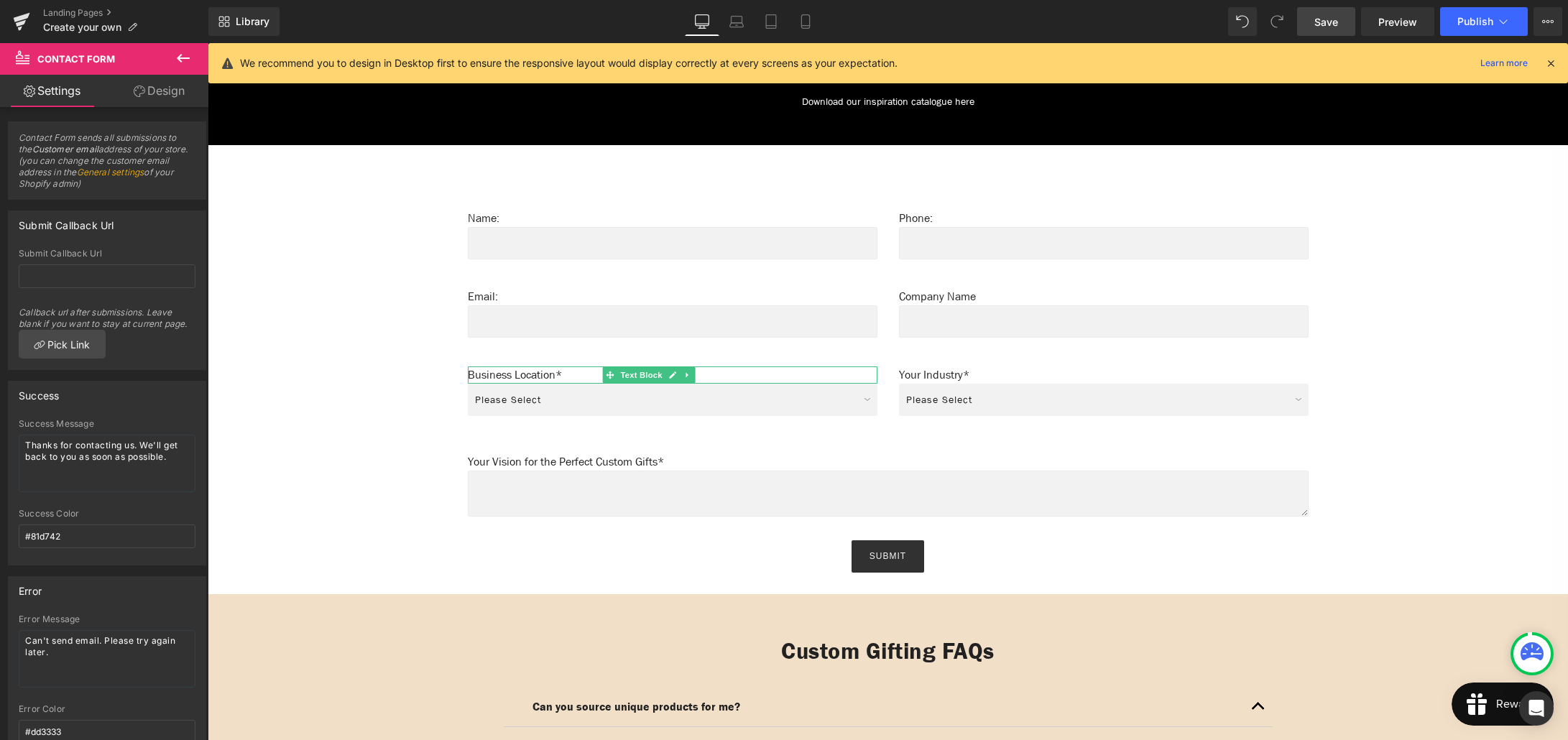
click at [1338, 25] on span "Save" at bounding box center [1326, 22] width 24 height 15
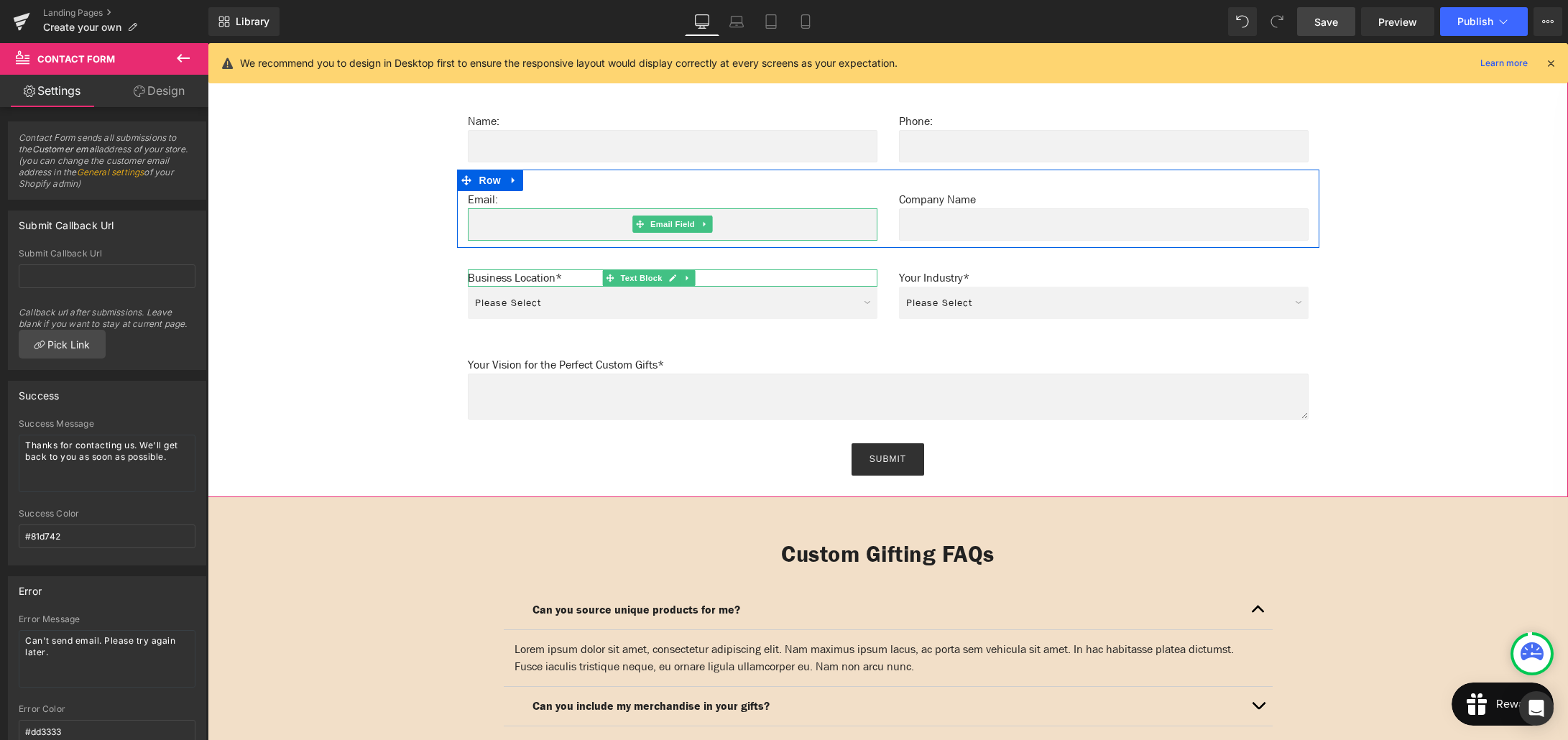
scroll to position [975, 0]
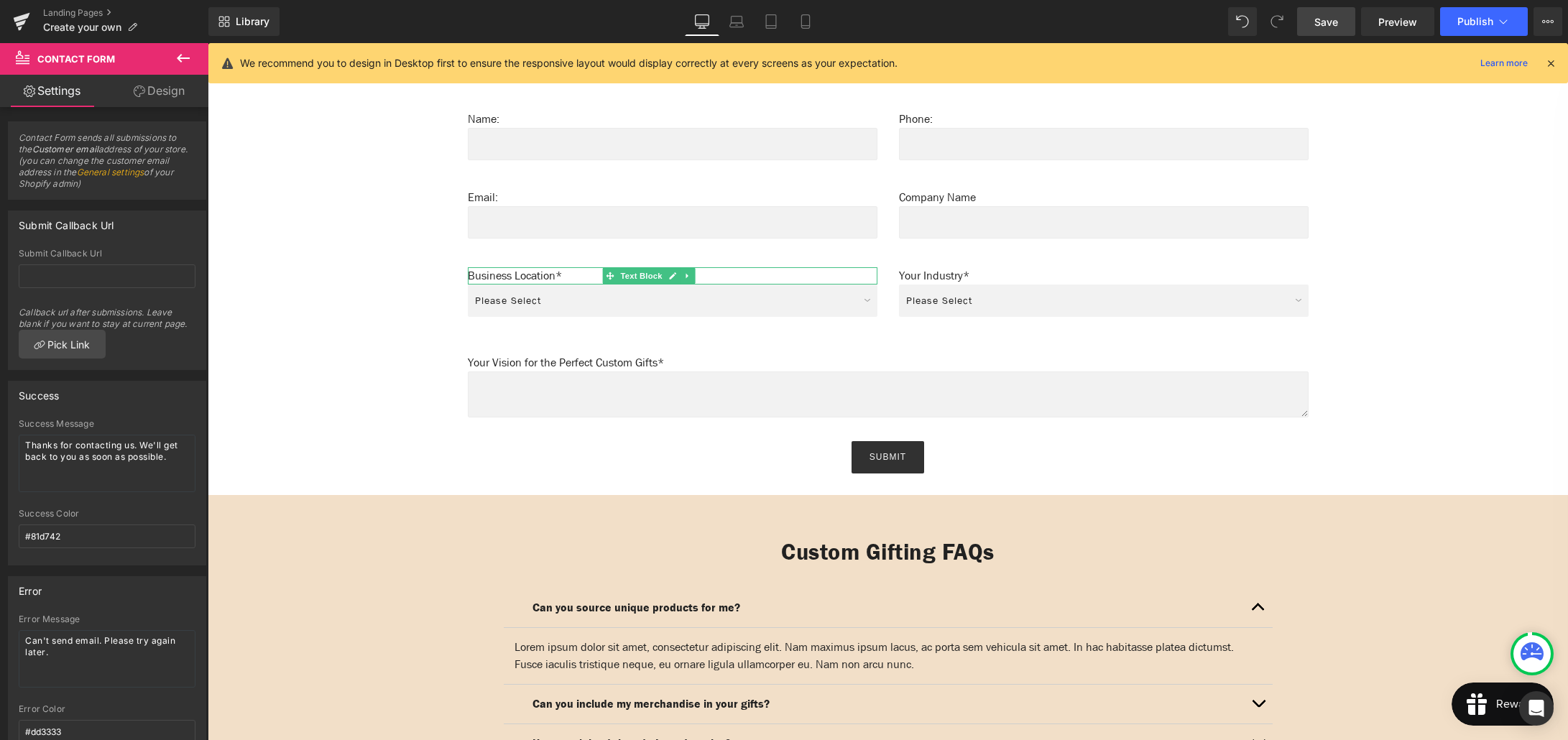
click at [177, 60] on icon at bounding box center [183, 58] width 17 height 17
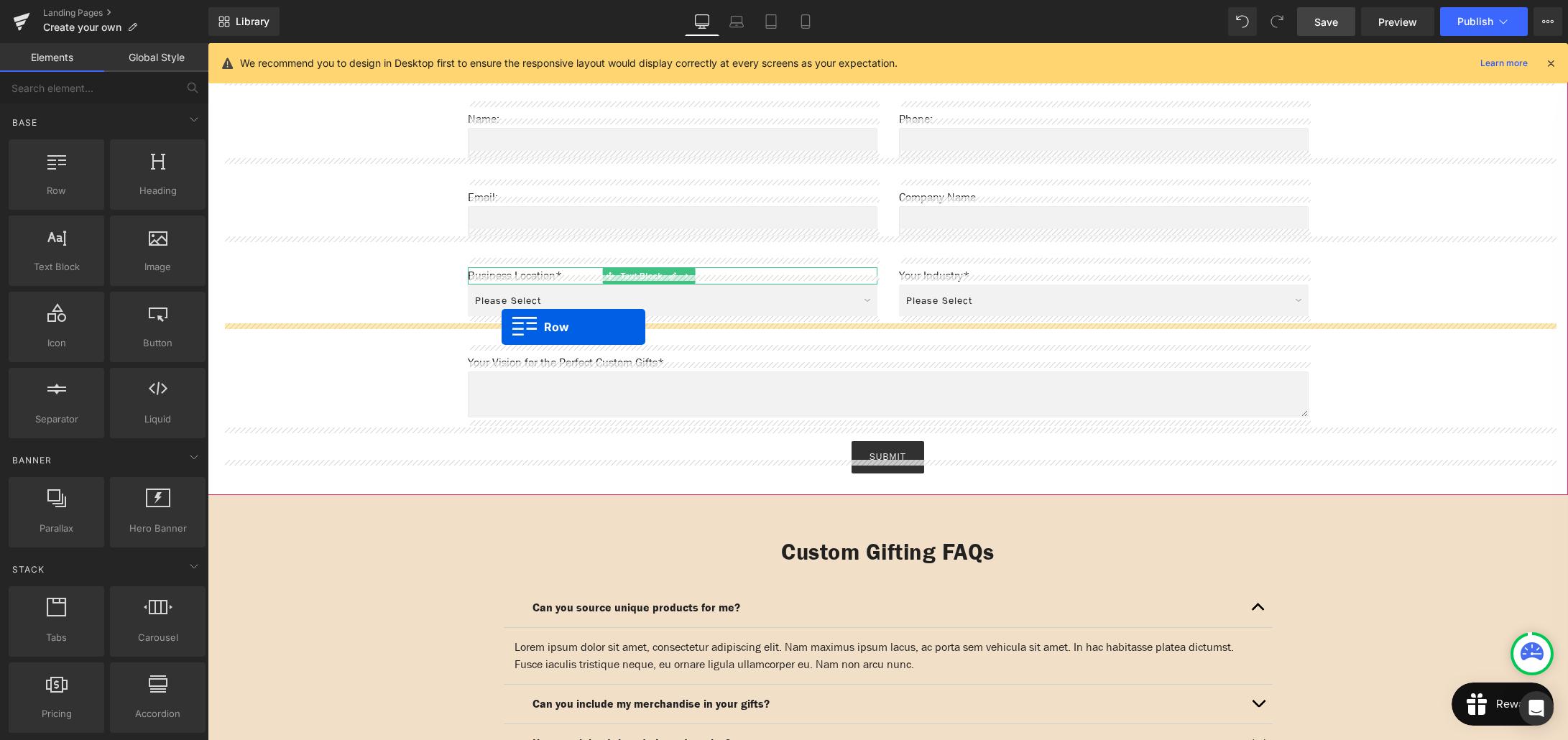
drag, startPoint x: 269, startPoint y: 225, endPoint x: 502, endPoint y: 327, distance: 254.3
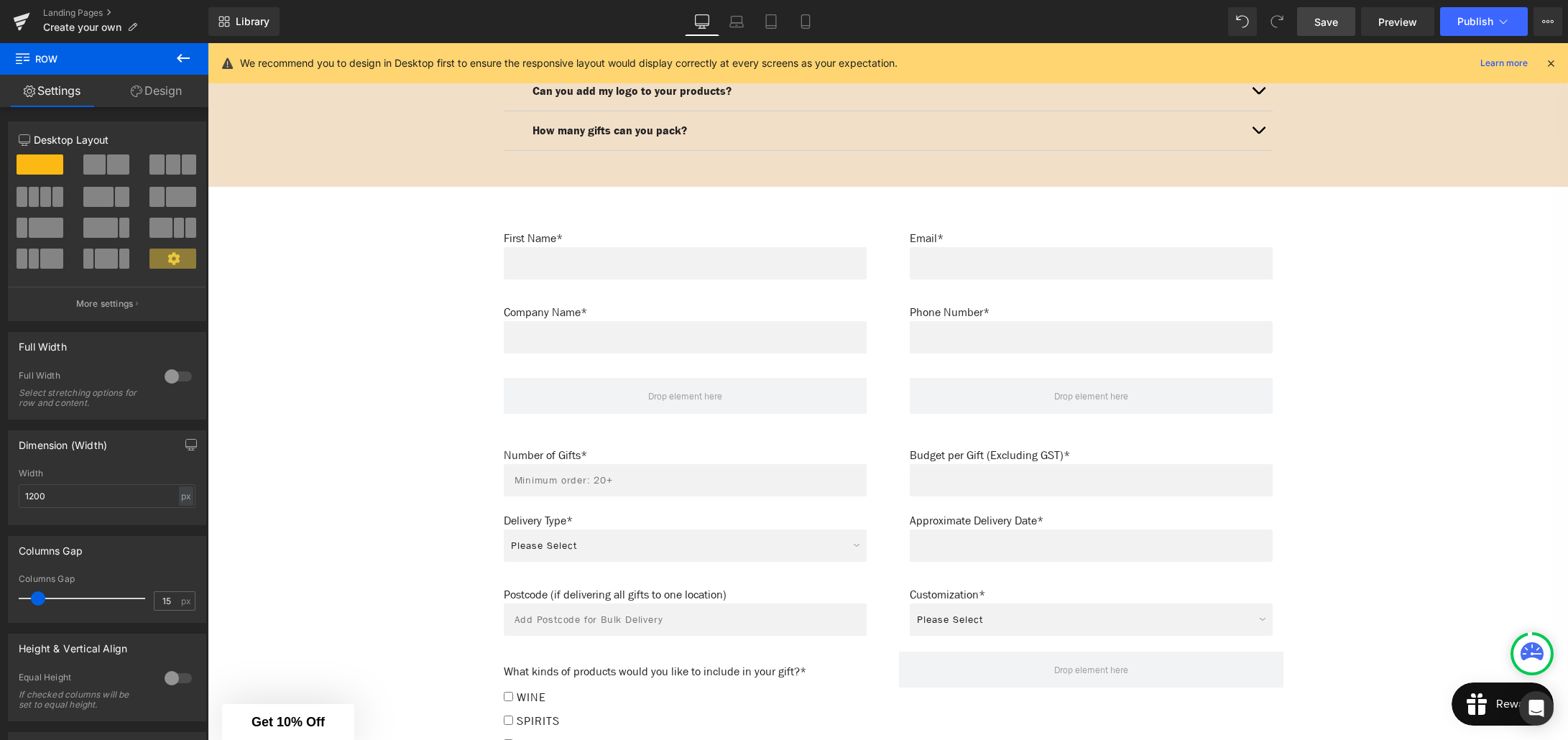
scroll to position [1736, 0]
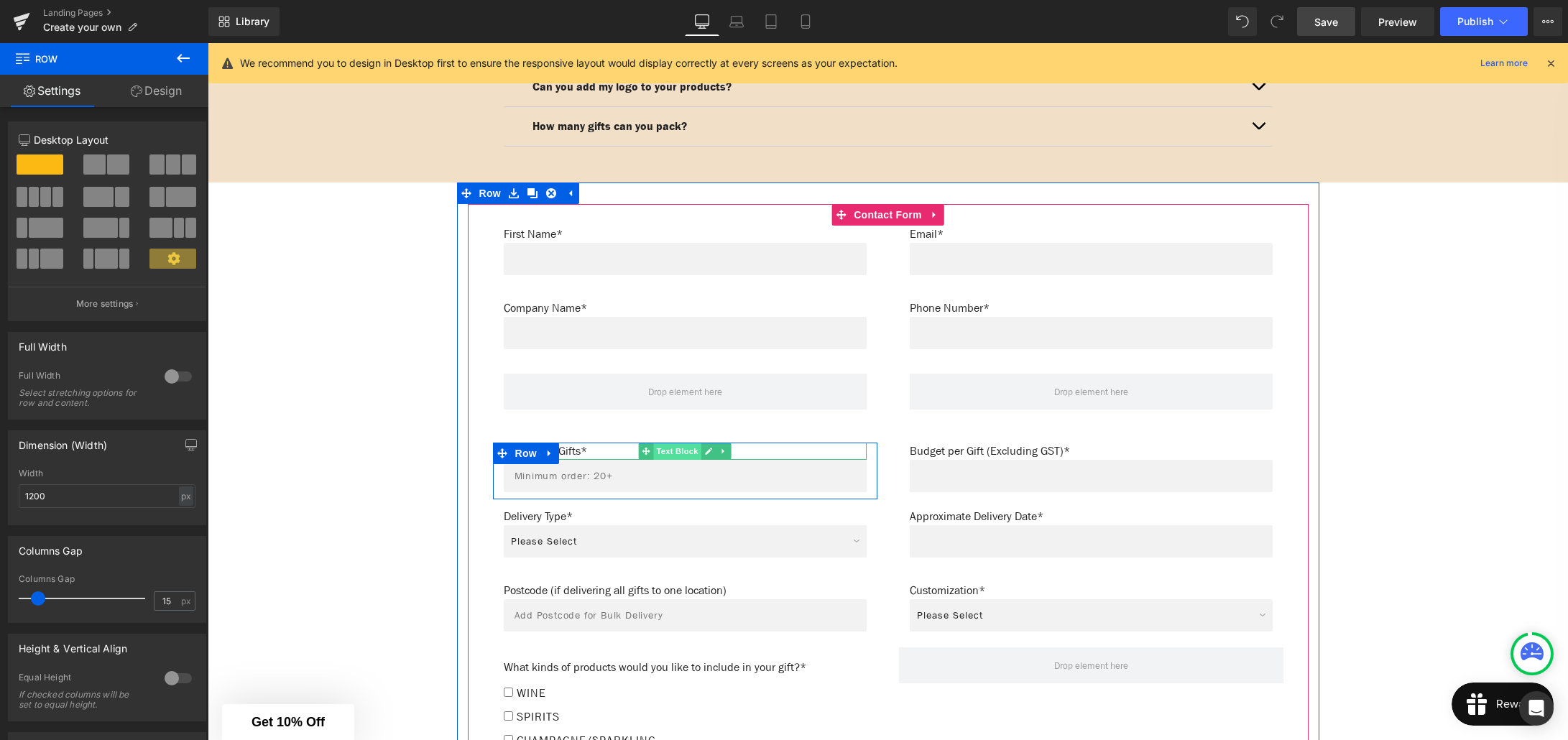
click at [661, 442] on span "Text Block" at bounding box center [677, 451] width 47 height 17
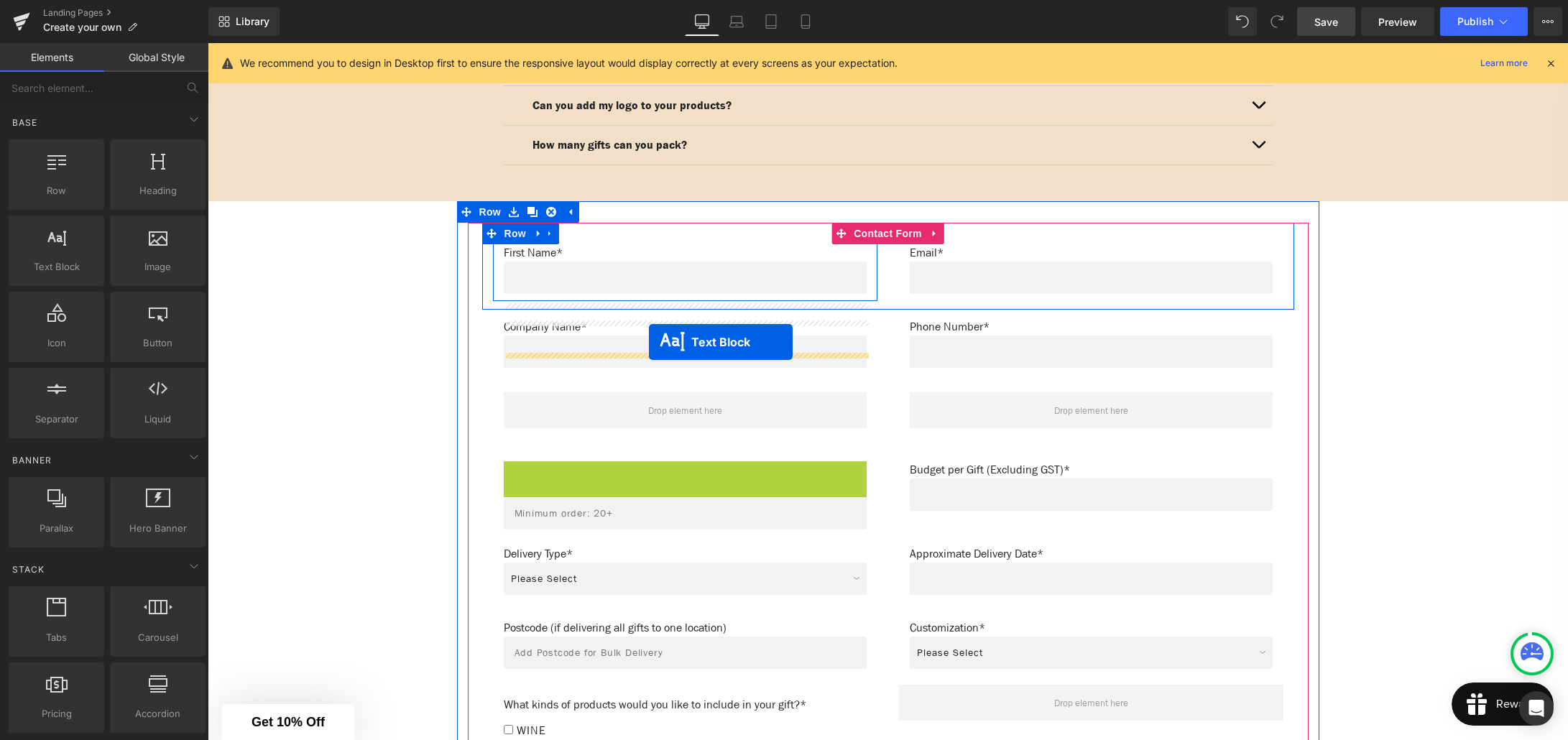
scroll to position [1741, 0]
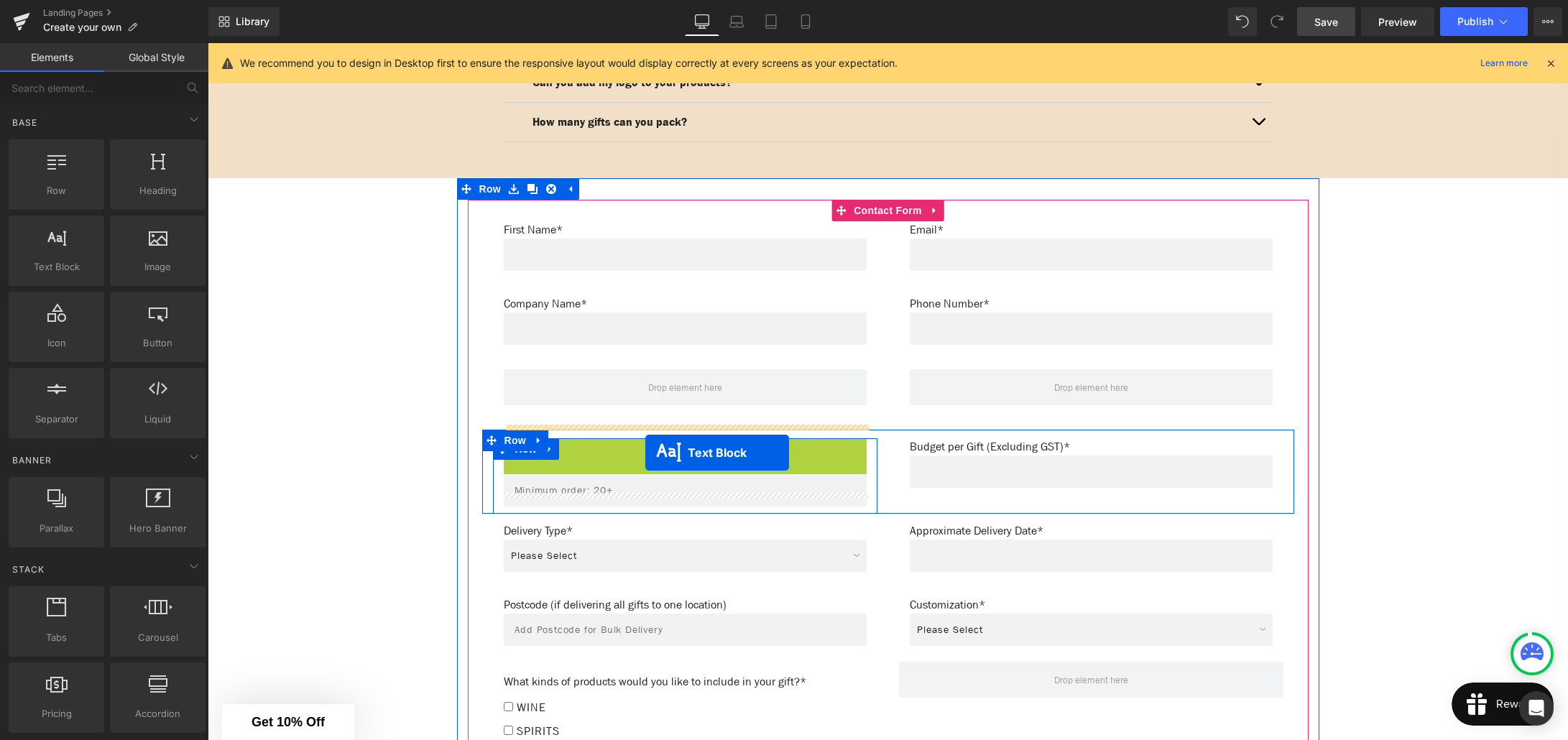
drag, startPoint x: 671, startPoint y: 438, endPoint x: 645, endPoint y: 453, distance: 30.0
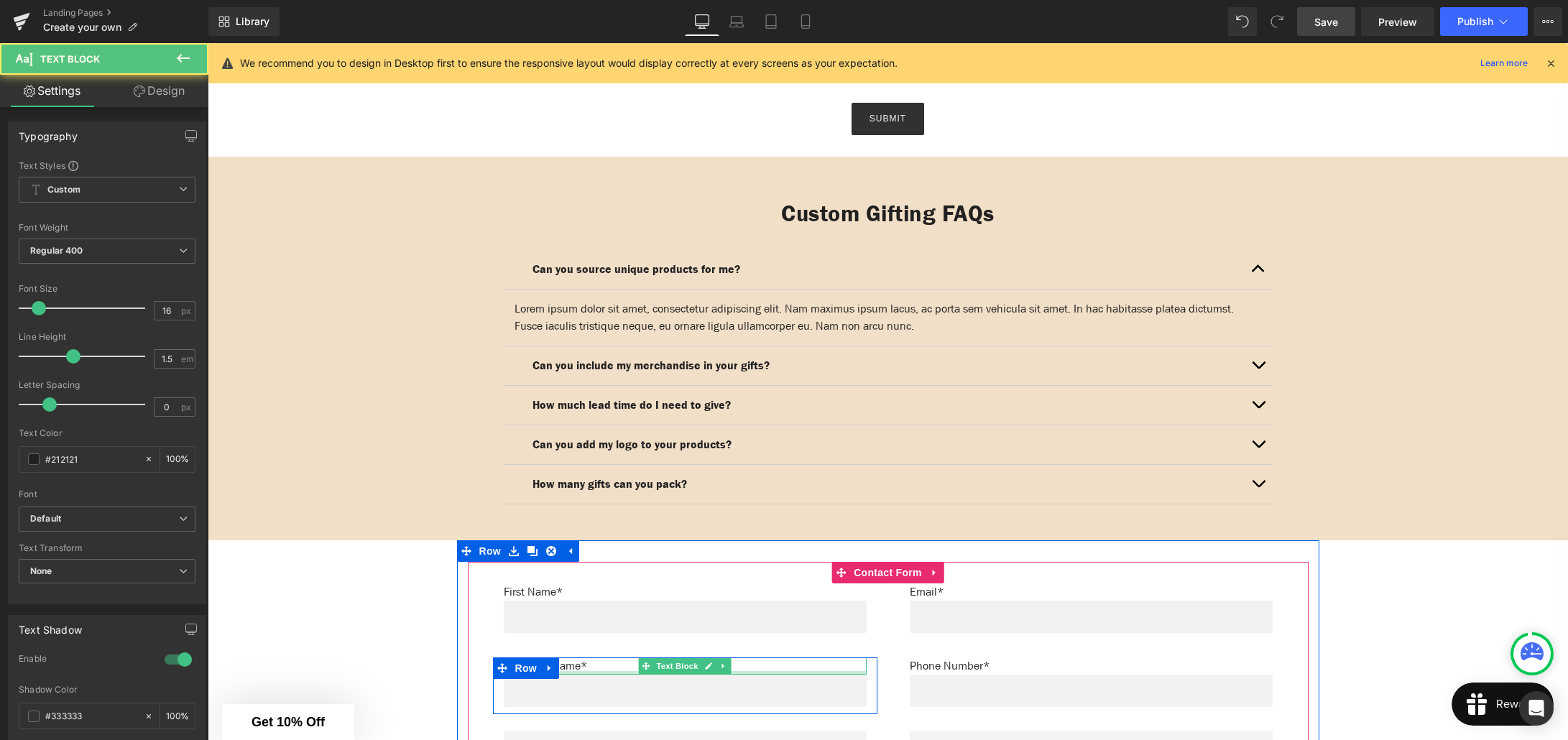
scroll to position [1142, 0]
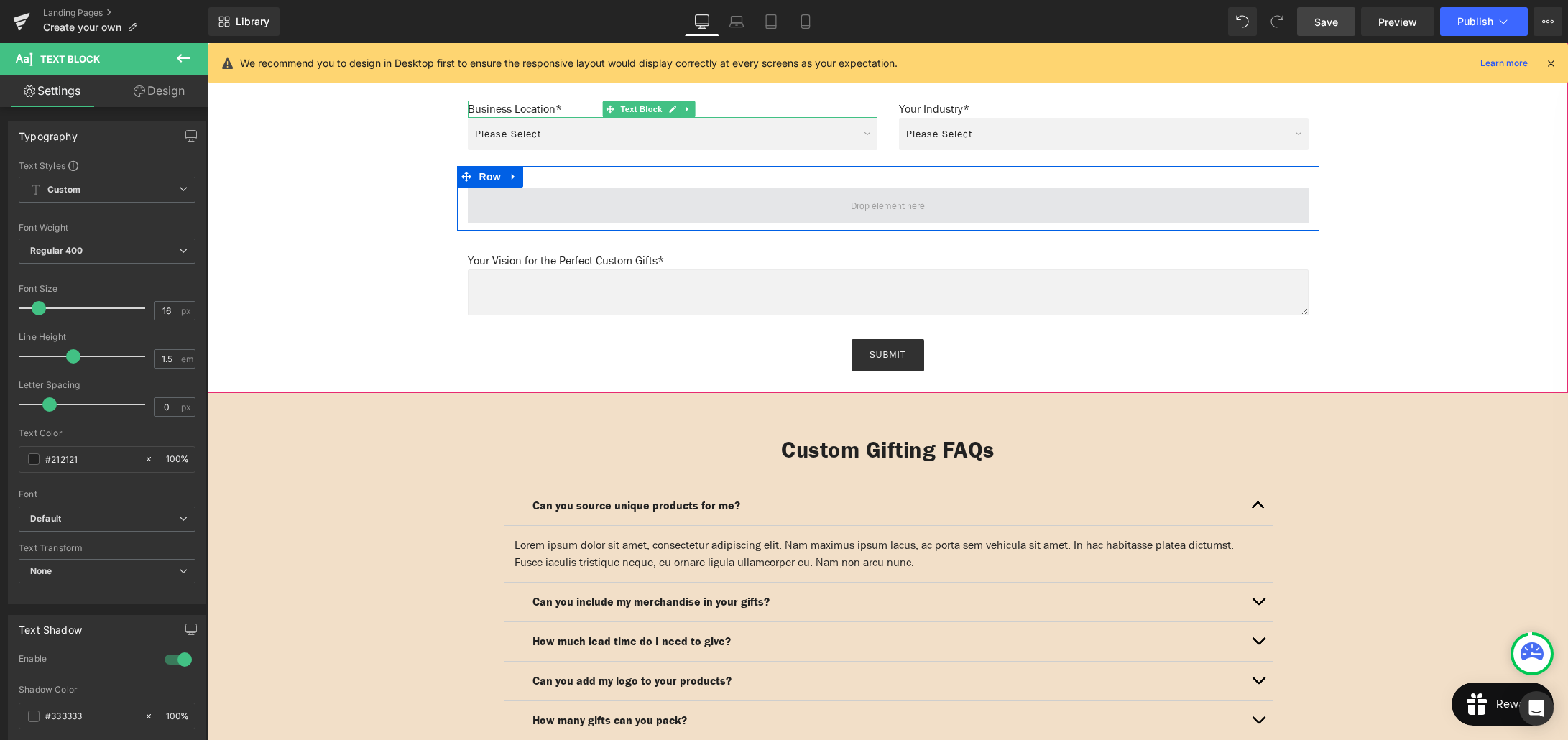
click at [719, 200] on span at bounding box center [888, 205] width 841 height 36
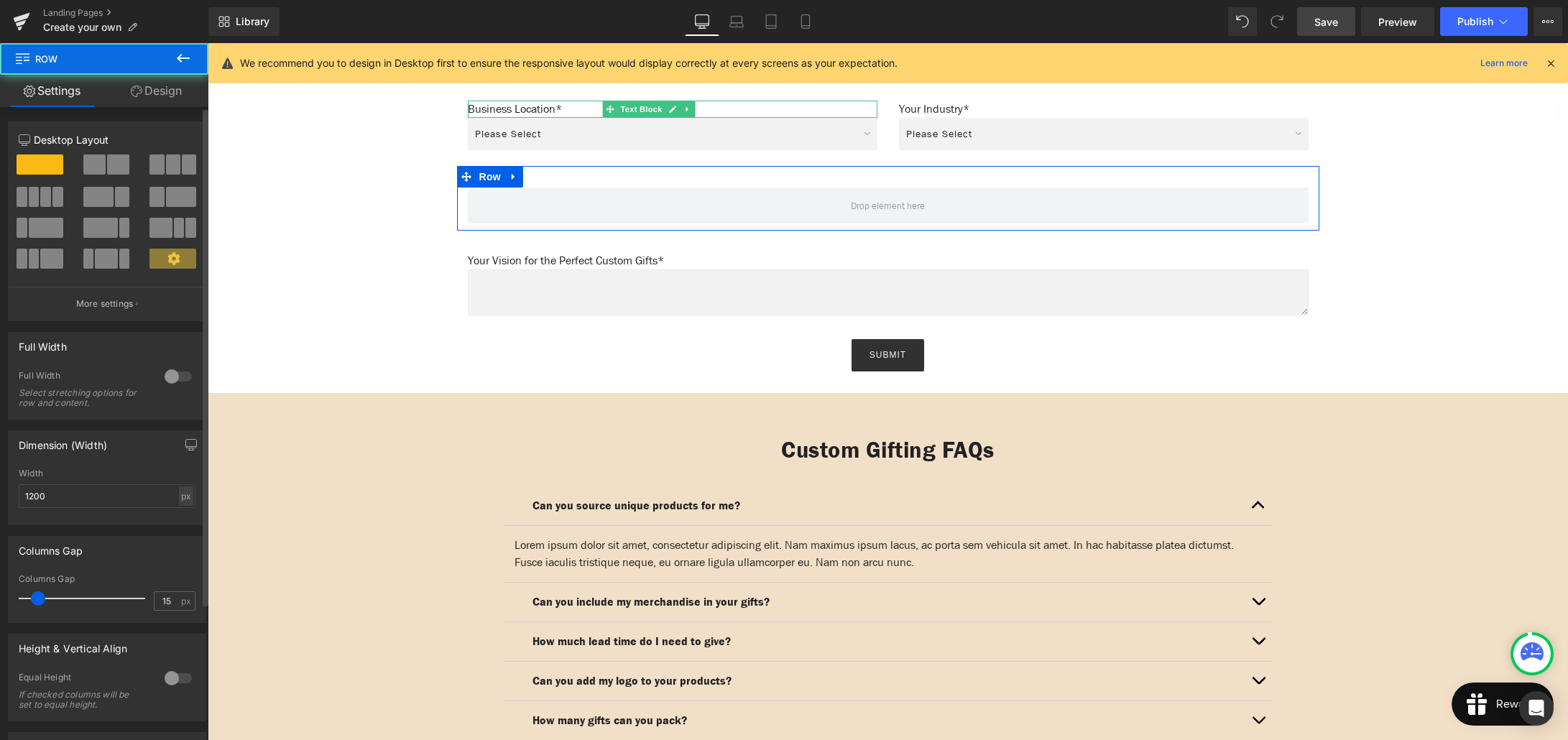
click at [108, 169] on span at bounding box center [119, 164] width 23 height 20
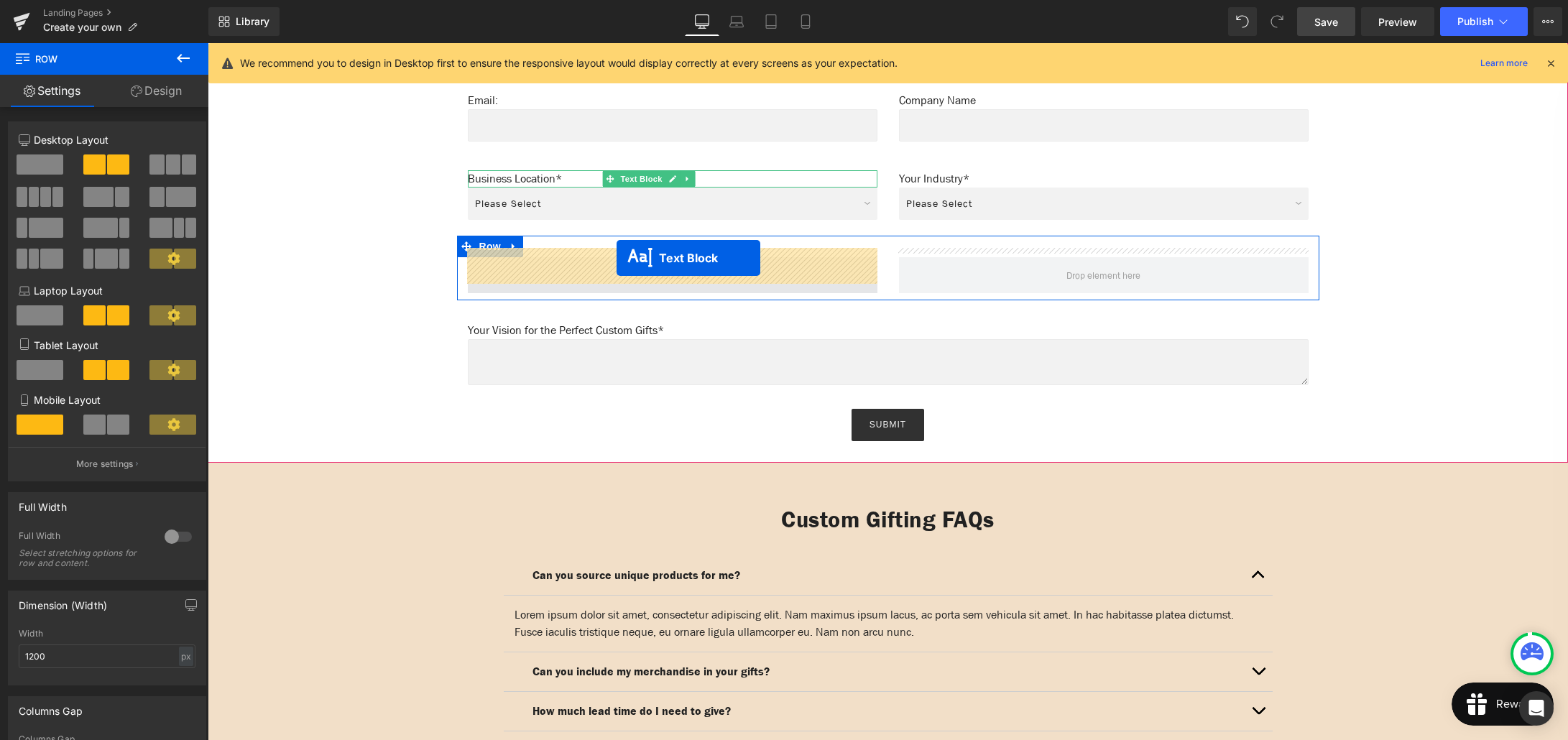
scroll to position [1074, 0]
drag, startPoint x: 681, startPoint y: 525, endPoint x: 617, endPoint y: 258, distance: 274.6
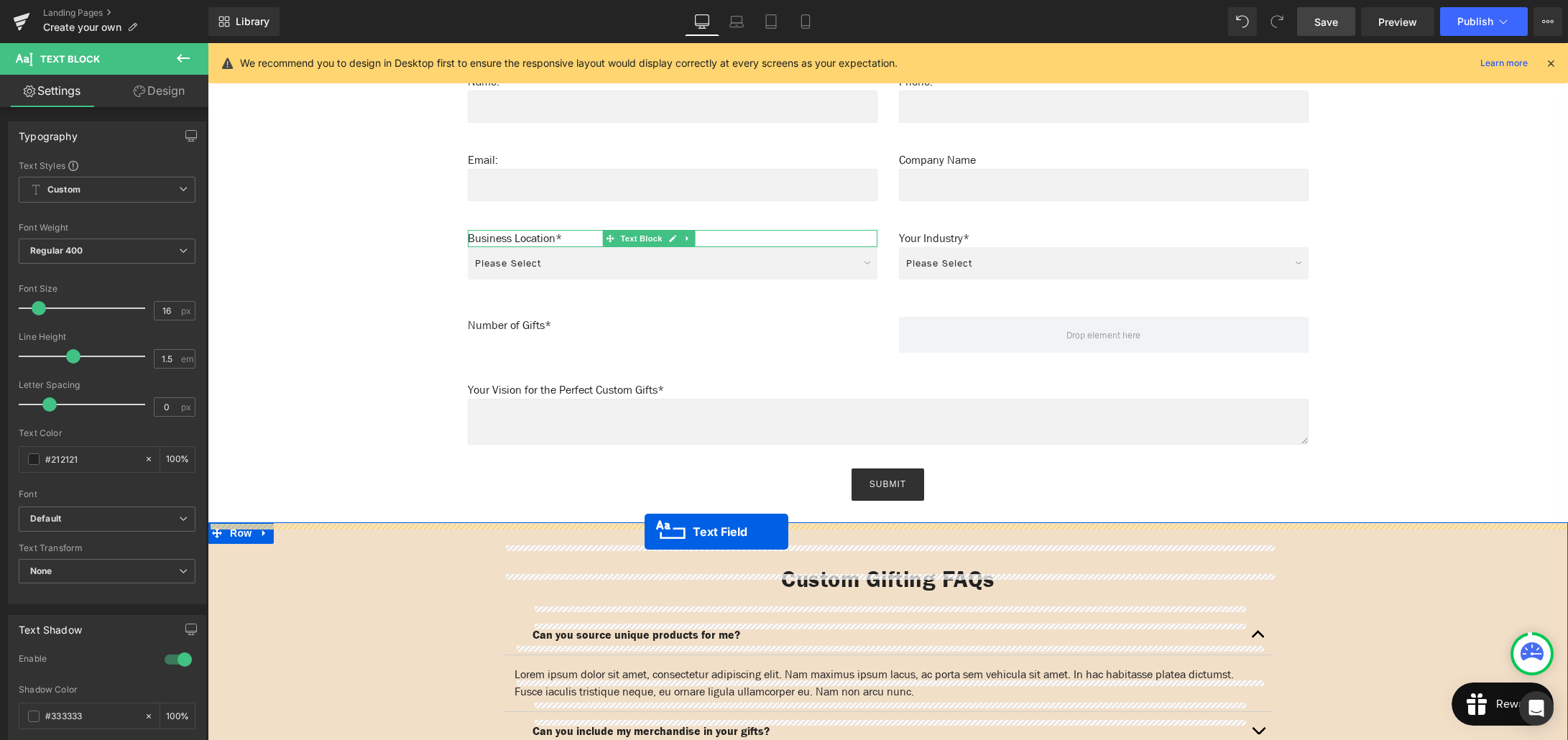
scroll to position [993, 0]
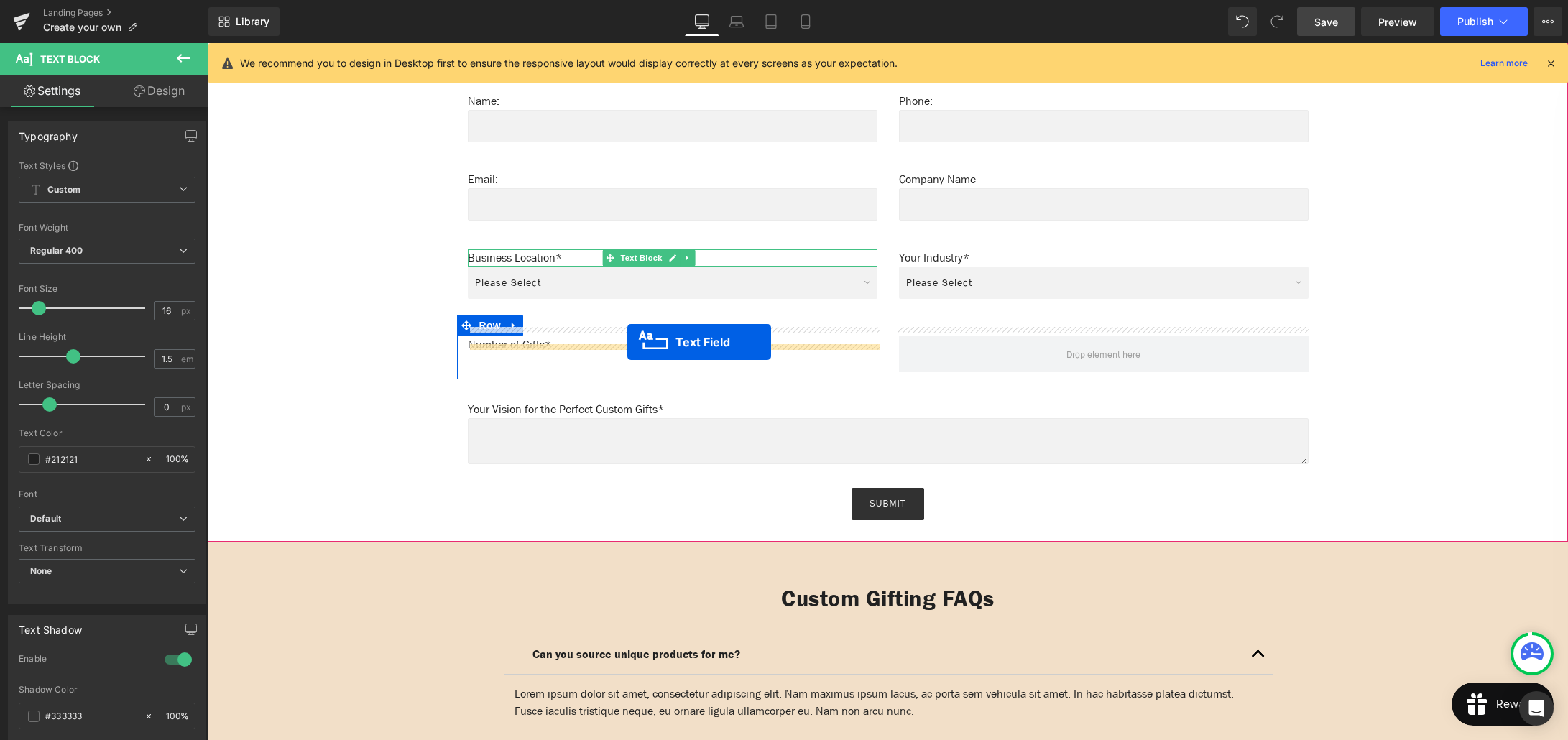
drag, startPoint x: 682, startPoint y: 601, endPoint x: 627, endPoint y: 342, distance: 264.8
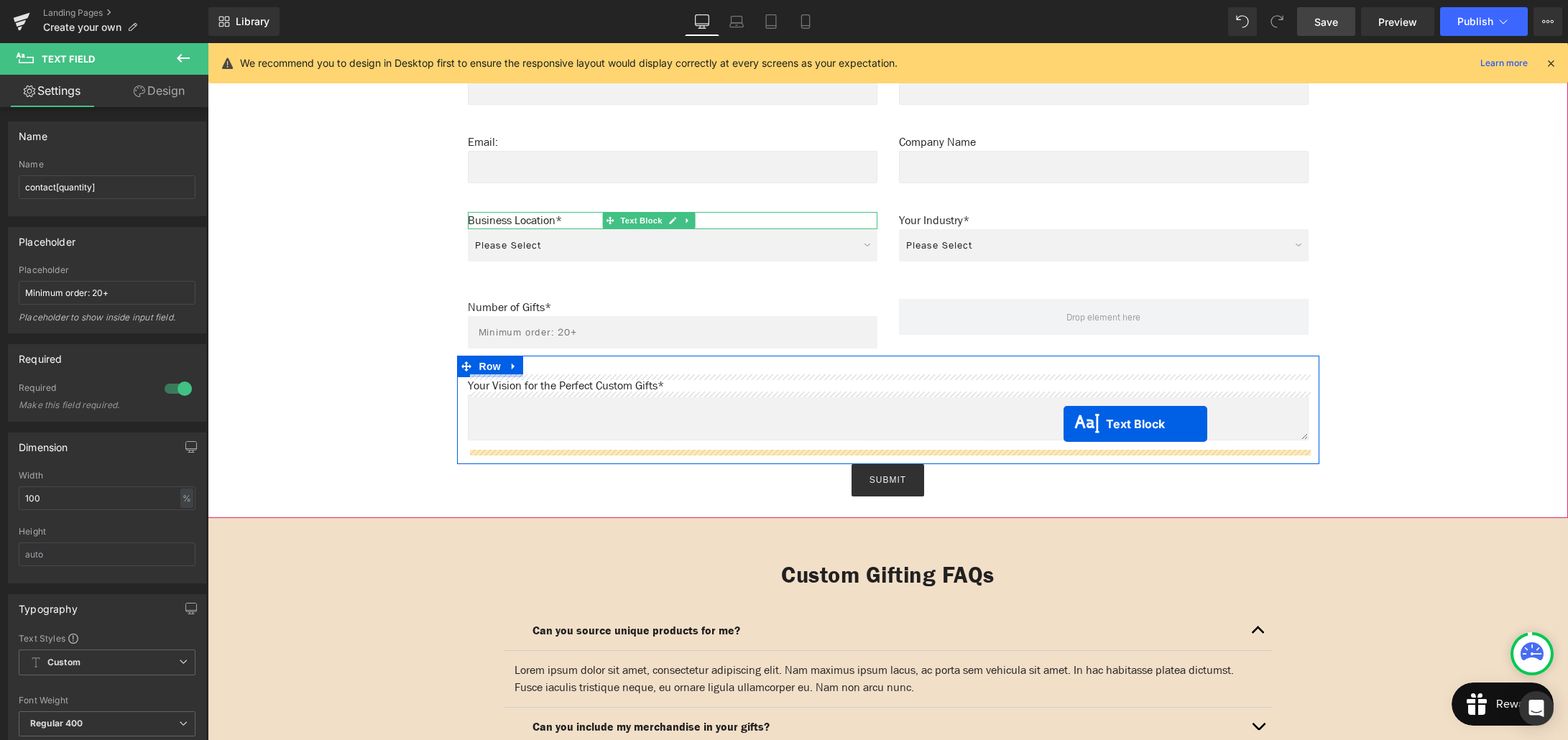
scroll to position [1024, 0]
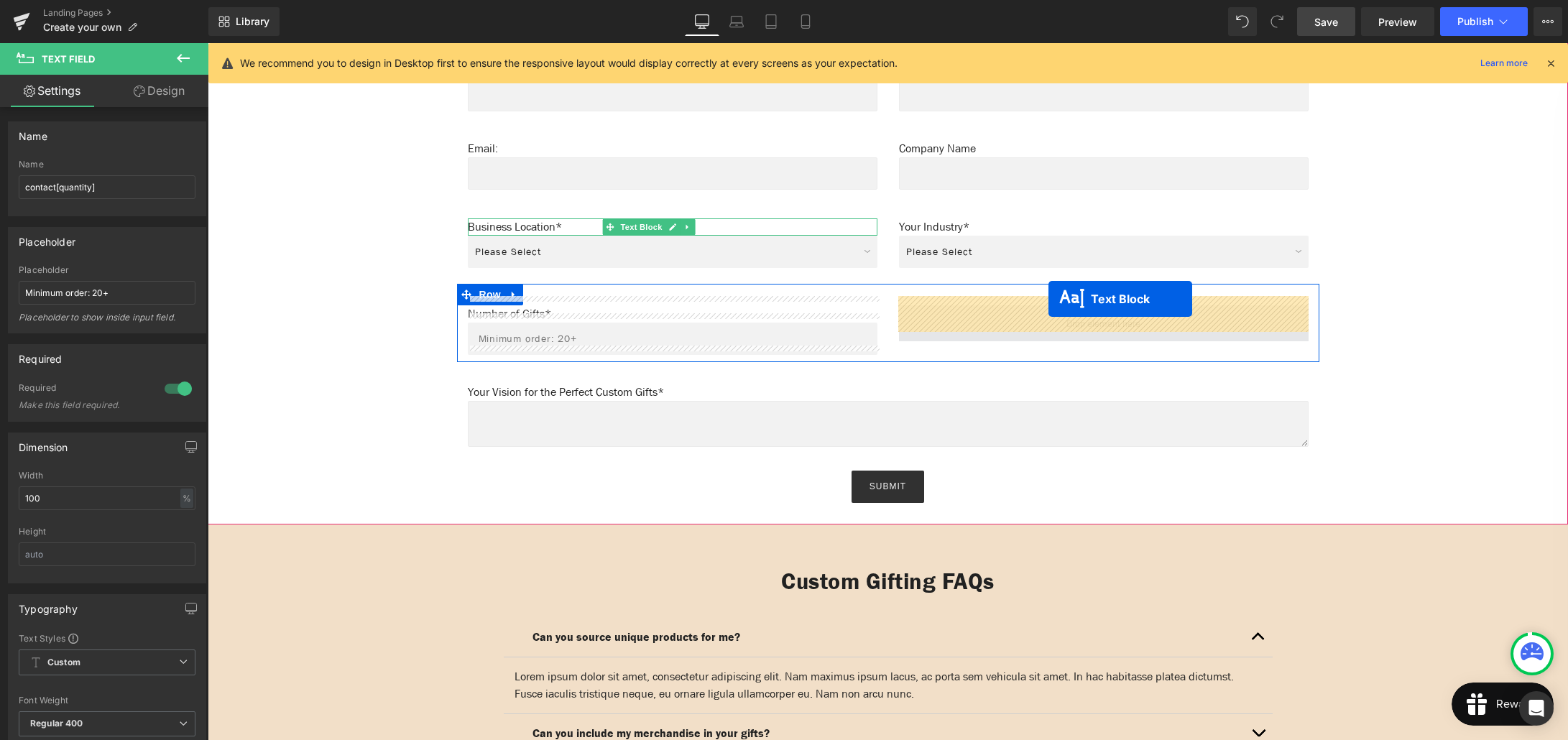
drag, startPoint x: 1089, startPoint y: 430, endPoint x: 1048, endPoint y: 298, distance: 138.2
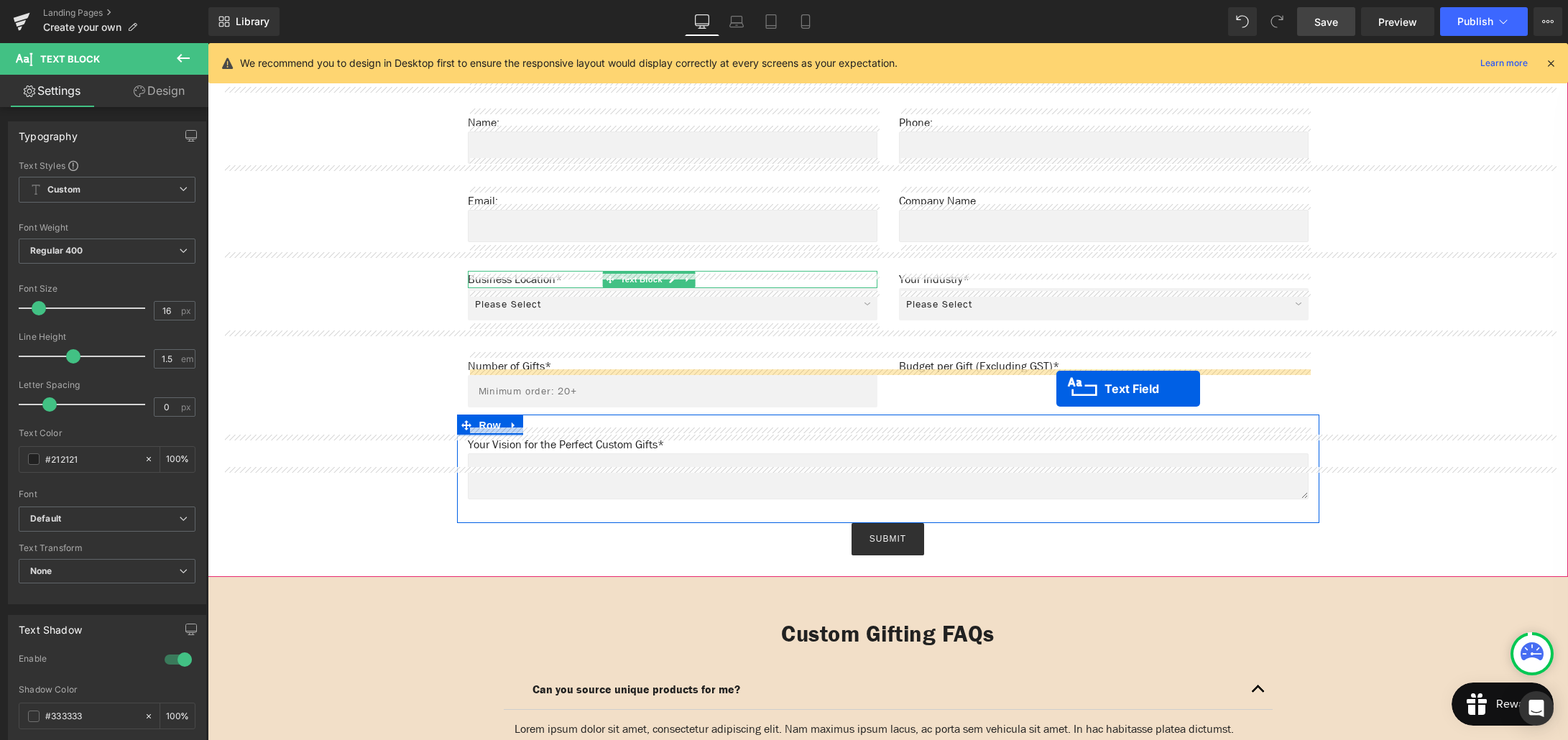
scroll to position [963, 0]
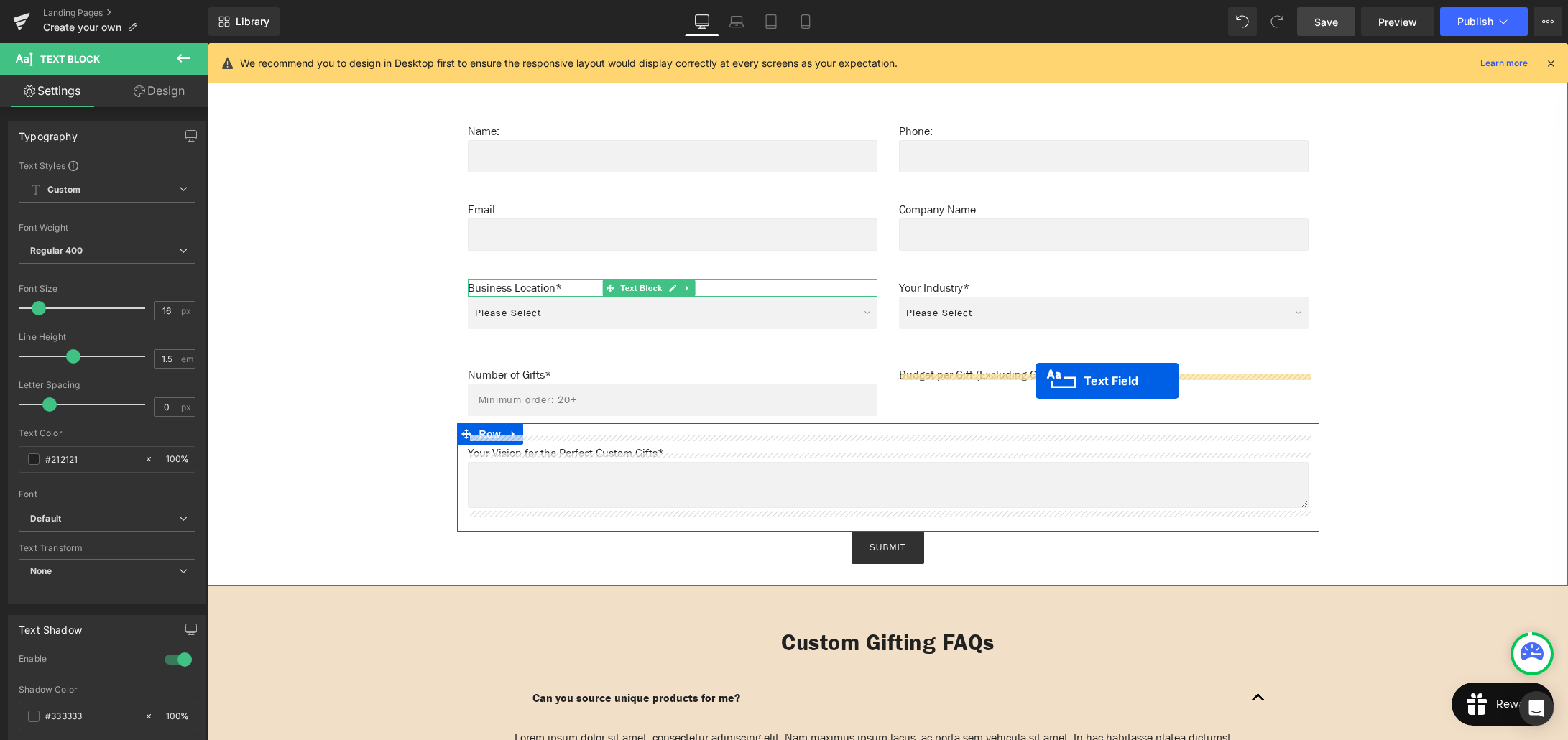
drag, startPoint x: 1091, startPoint y: 475, endPoint x: 1036, endPoint y: 380, distance: 109.8
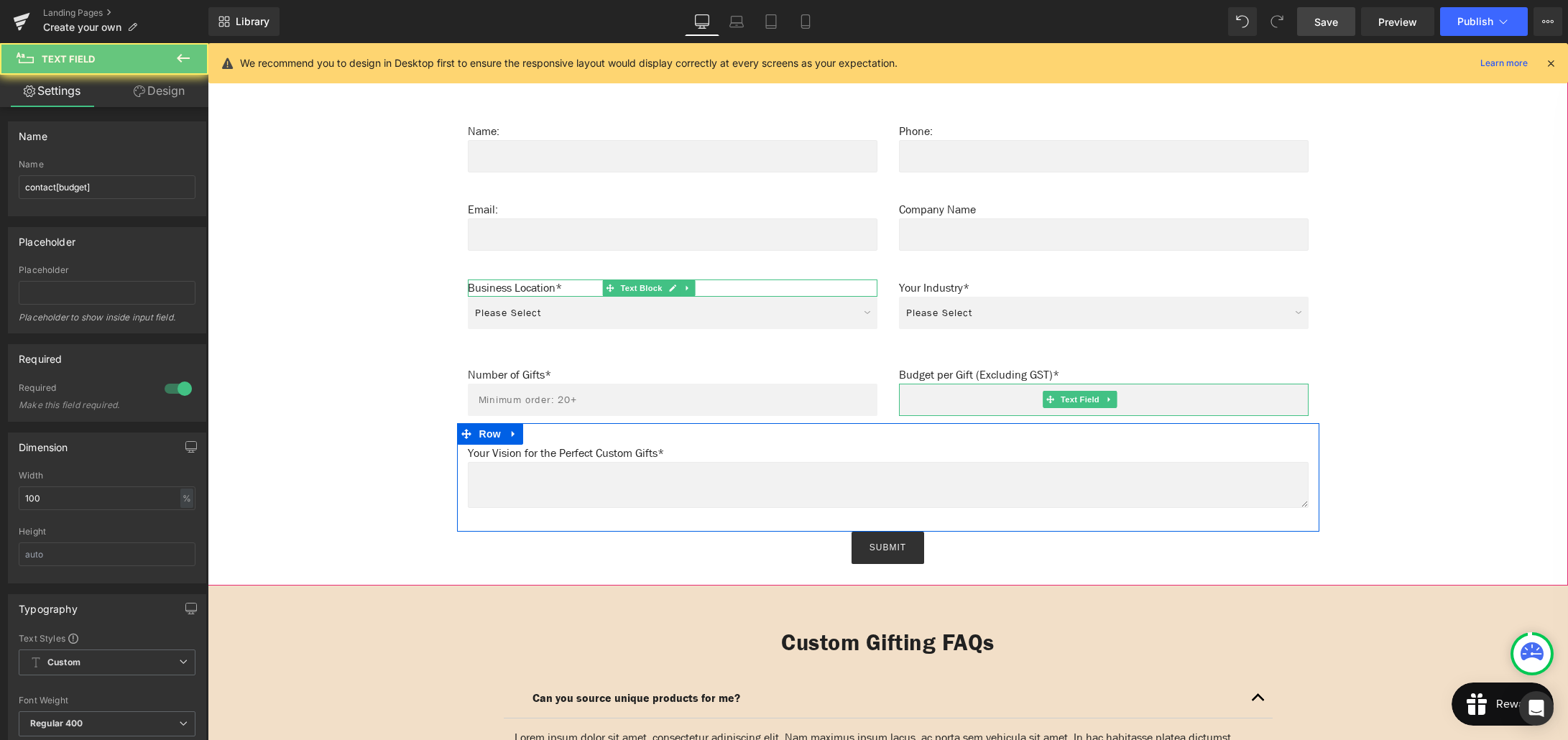
scroll to position [981, 0]
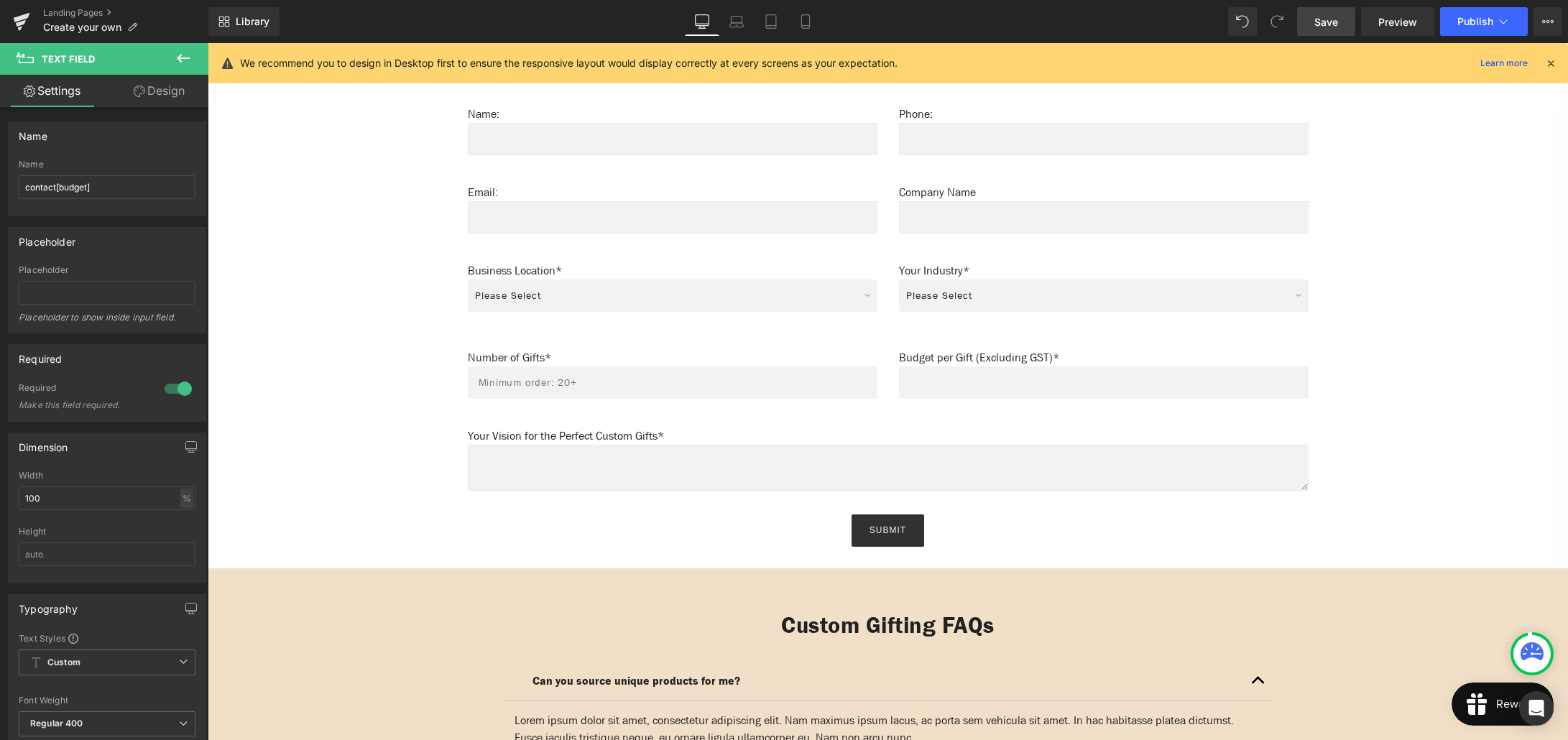
drag, startPoint x: 1338, startPoint y: 29, endPoint x: 1177, endPoint y: 111, distance: 180.7
click at [1338, 29] on span "Save" at bounding box center [1326, 22] width 24 height 15
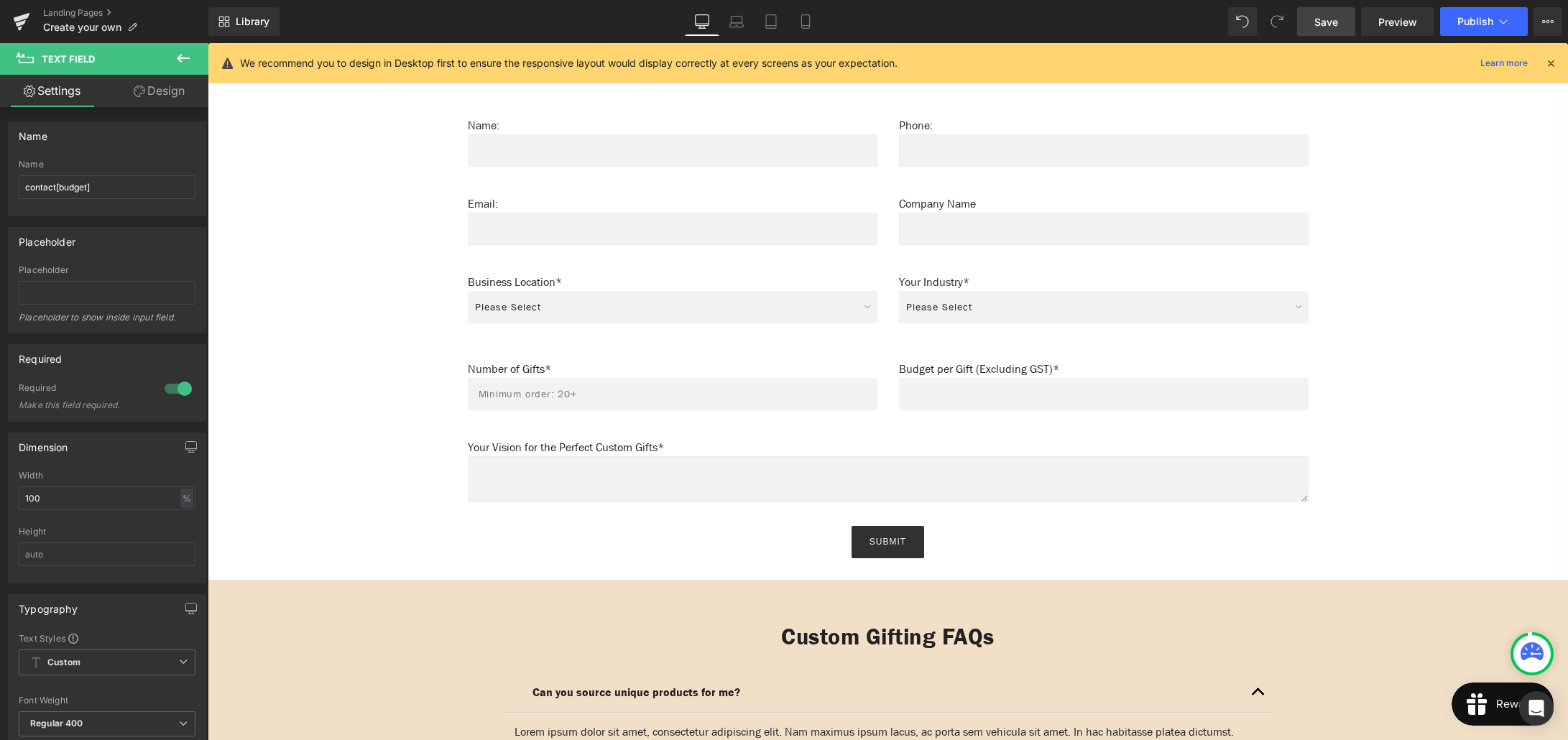
click at [181, 53] on icon at bounding box center [183, 58] width 17 height 17
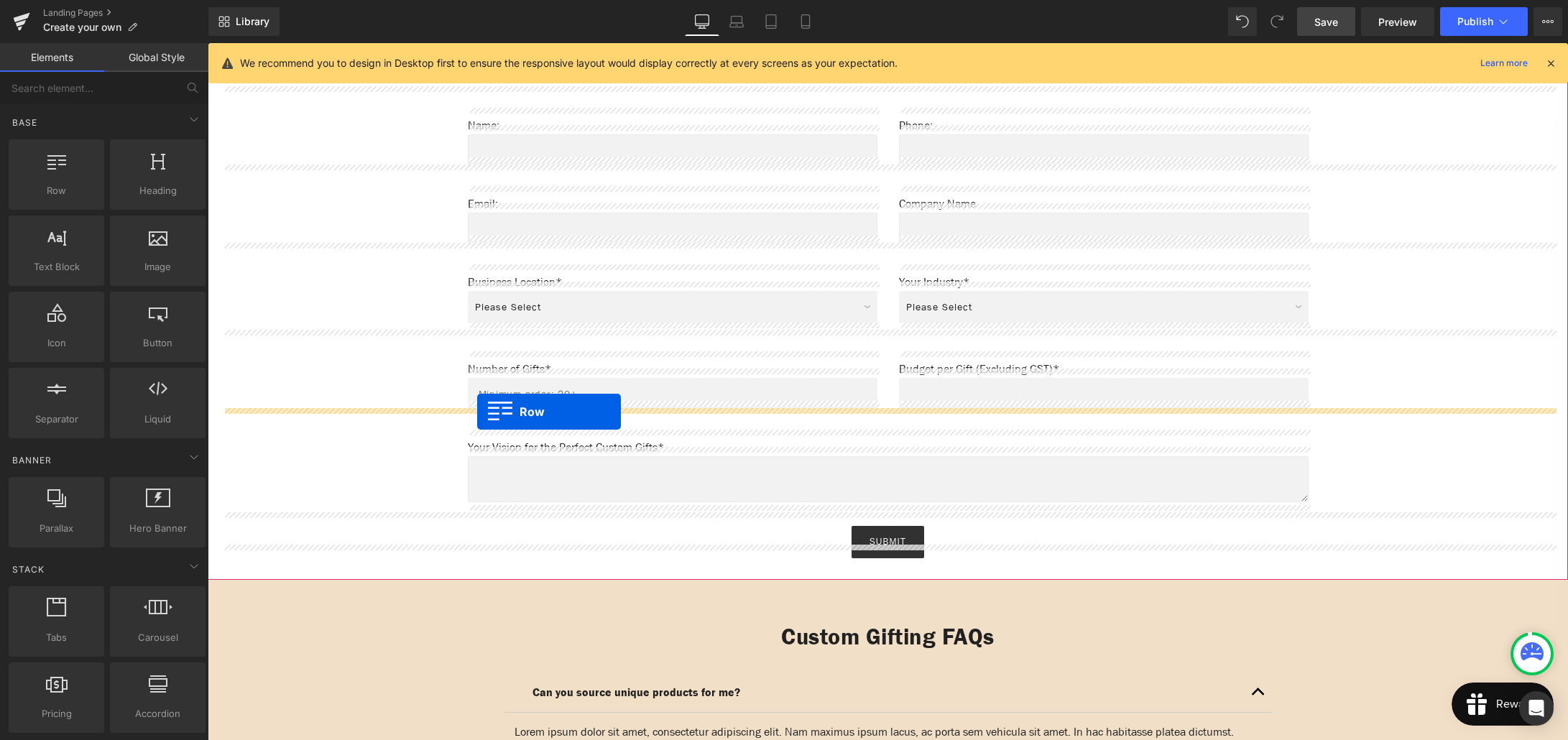
drag, startPoint x: 248, startPoint y: 221, endPoint x: 477, endPoint y: 411, distance: 297.6
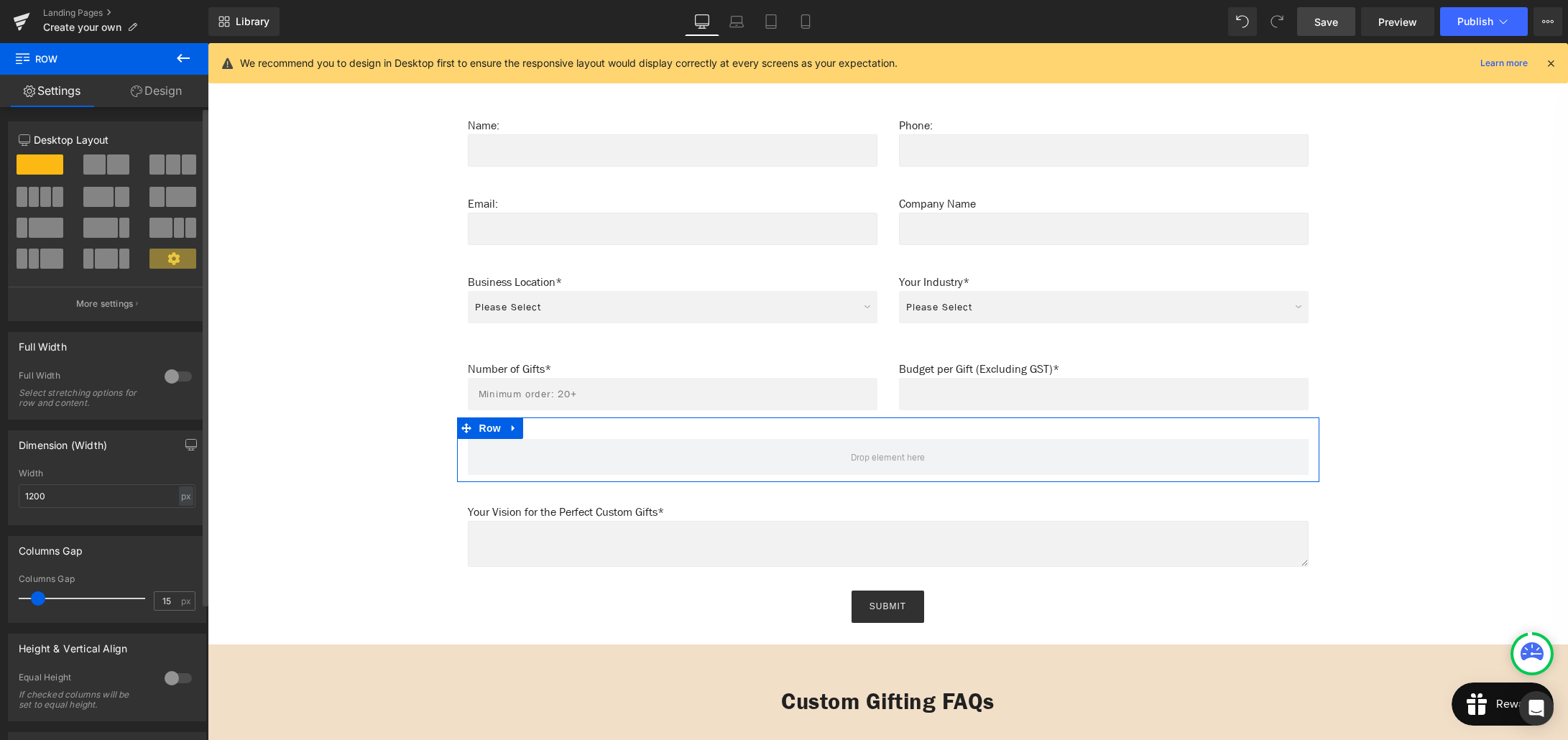
drag, startPoint x: 99, startPoint y: 165, endPoint x: 208, endPoint y: 360, distance: 223.4
click at [99, 165] on span at bounding box center [95, 164] width 23 height 20
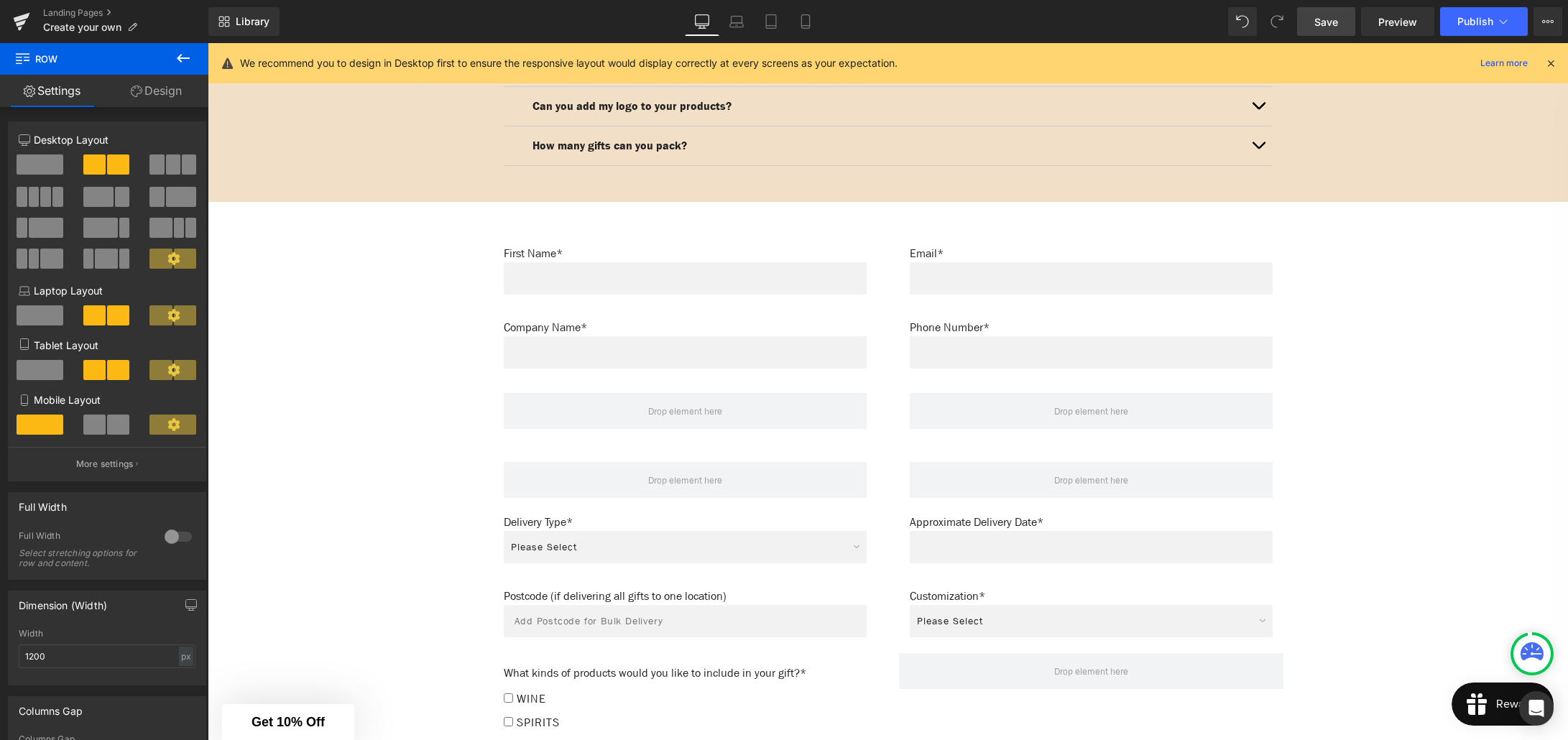
scroll to position [1807, 0]
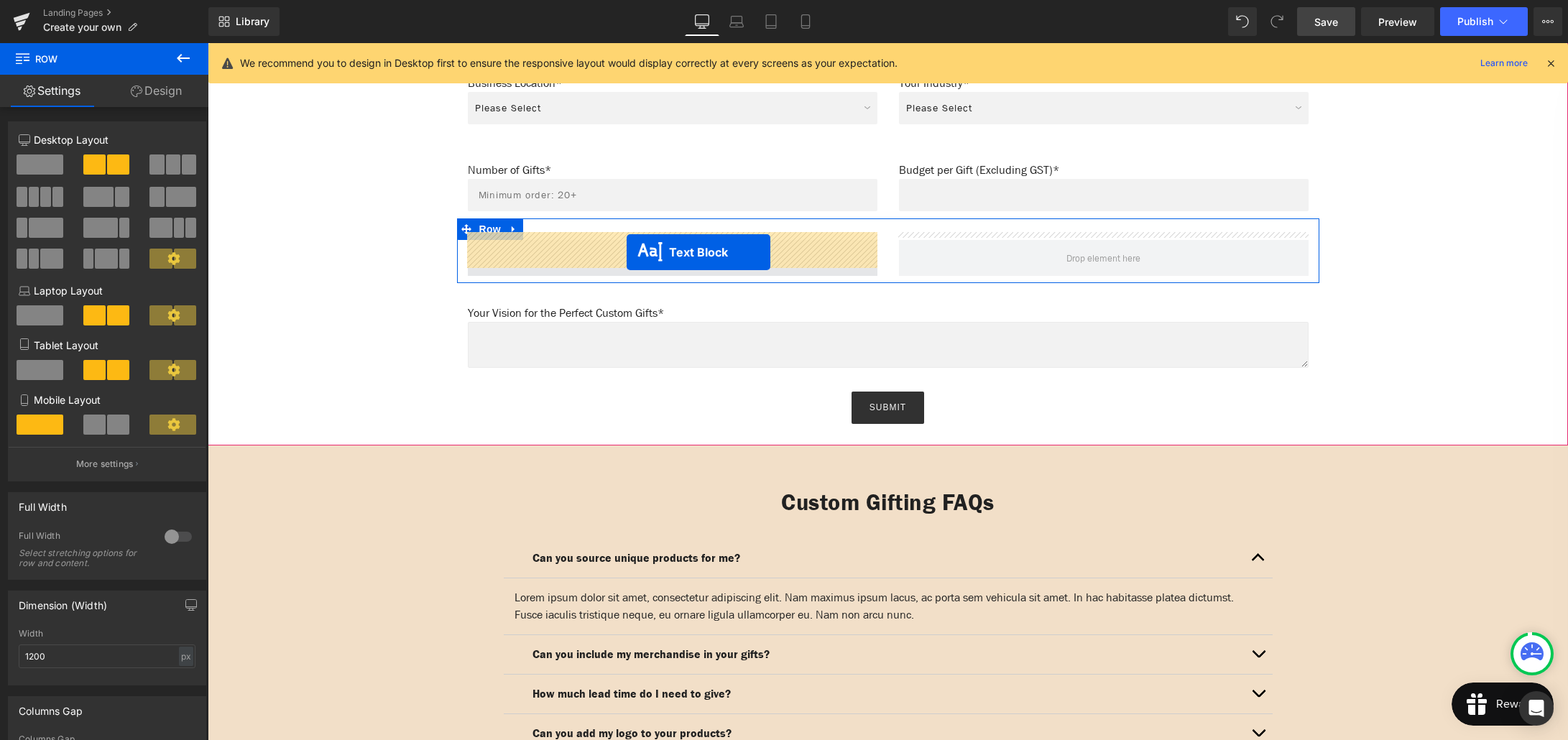
drag, startPoint x: 674, startPoint y: 500, endPoint x: 626, endPoint y: 253, distance: 251.6
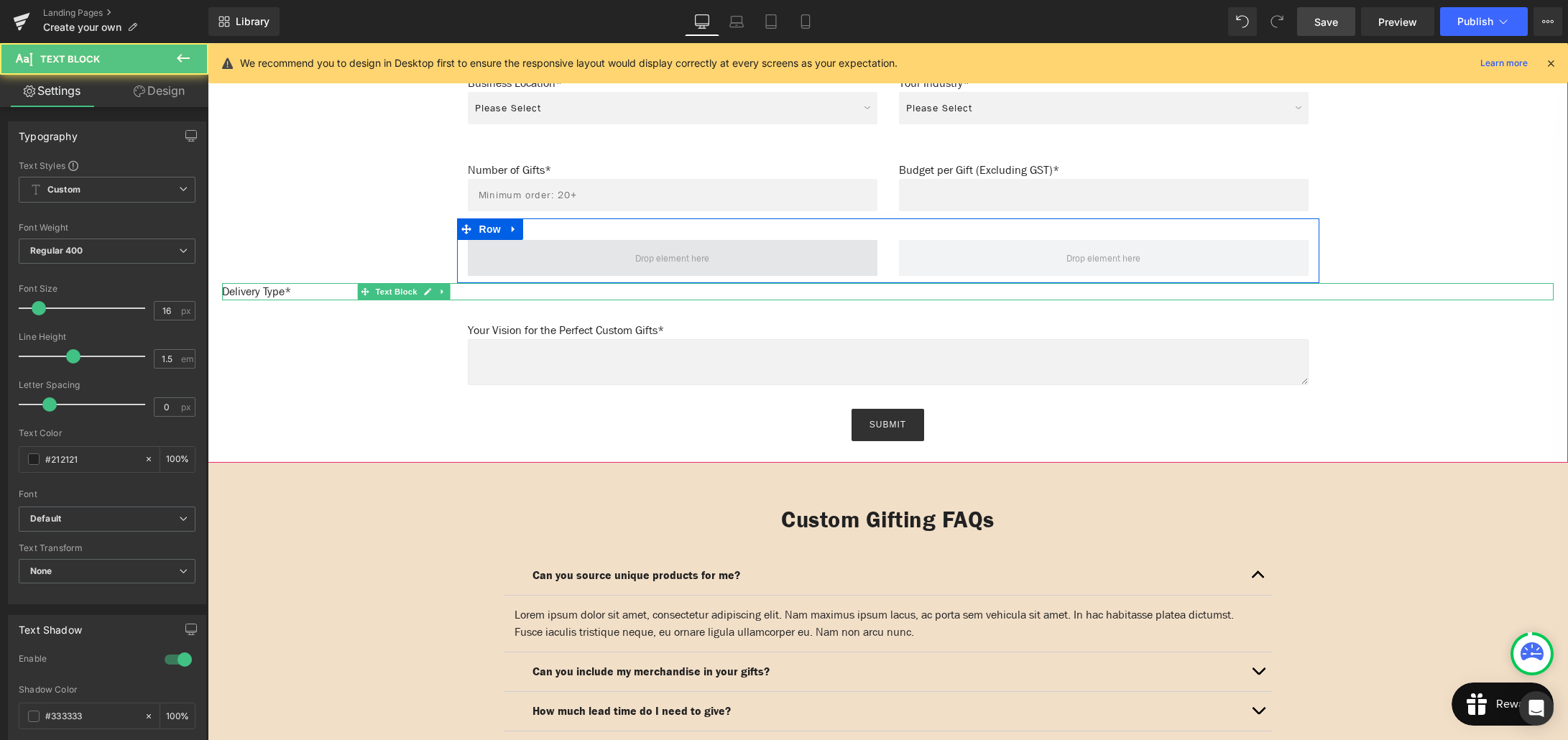
scroll to position [1173, 0]
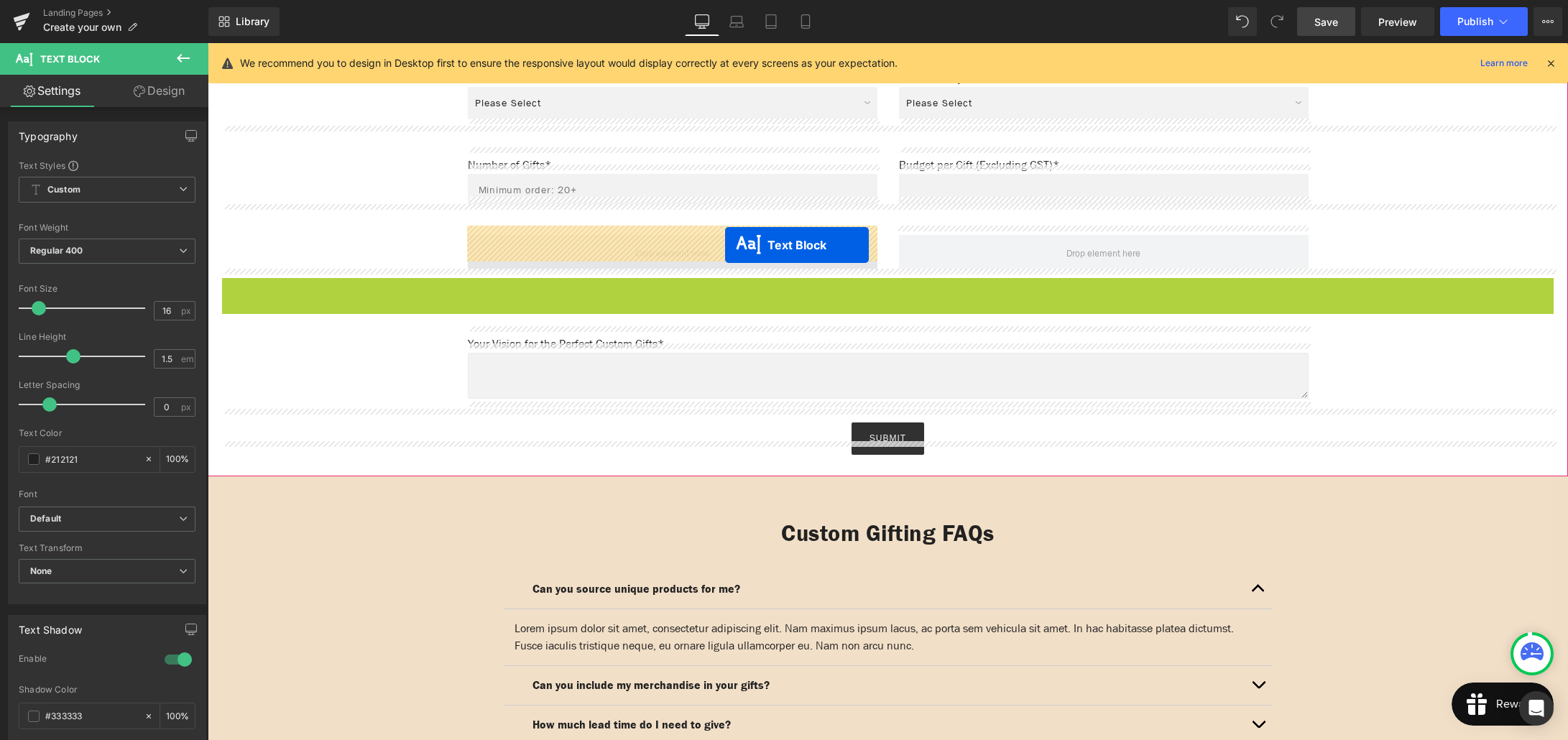
drag, startPoint x: 868, startPoint y: 277, endPoint x: 725, endPoint y: 245, distance: 146.5
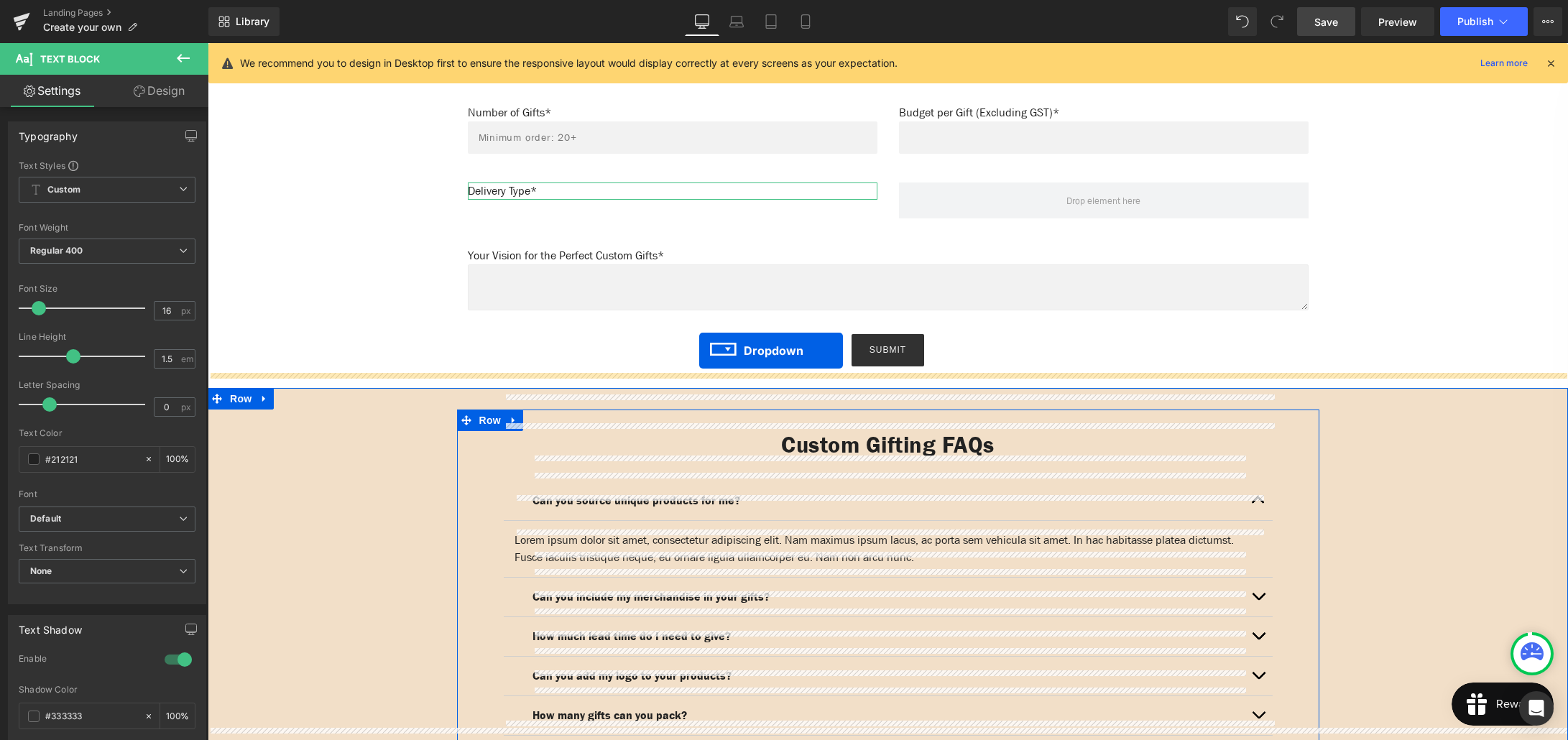
scroll to position [1152, 0]
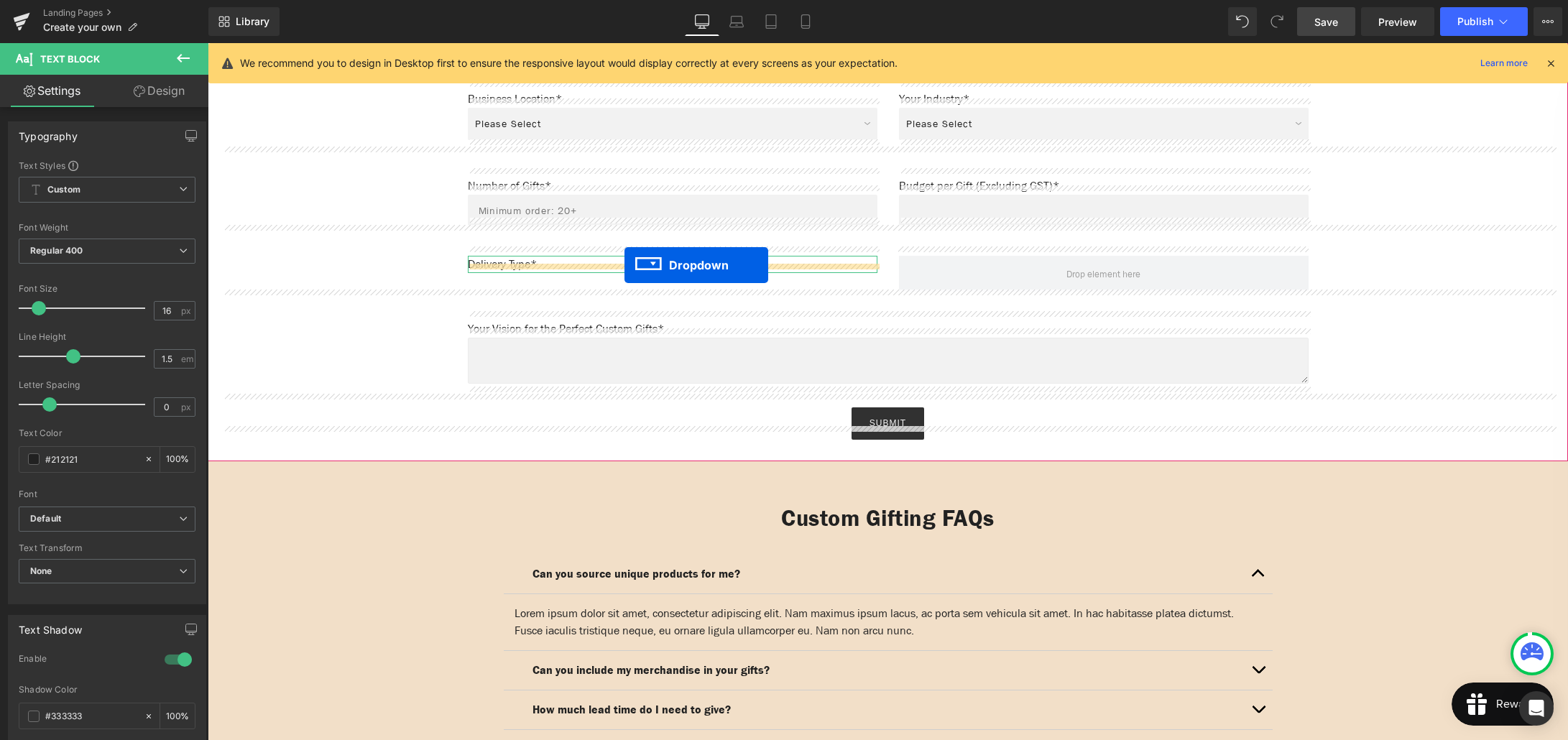
drag, startPoint x: 690, startPoint y: 597, endPoint x: 624, endPoint y: 265, distance: 338.5
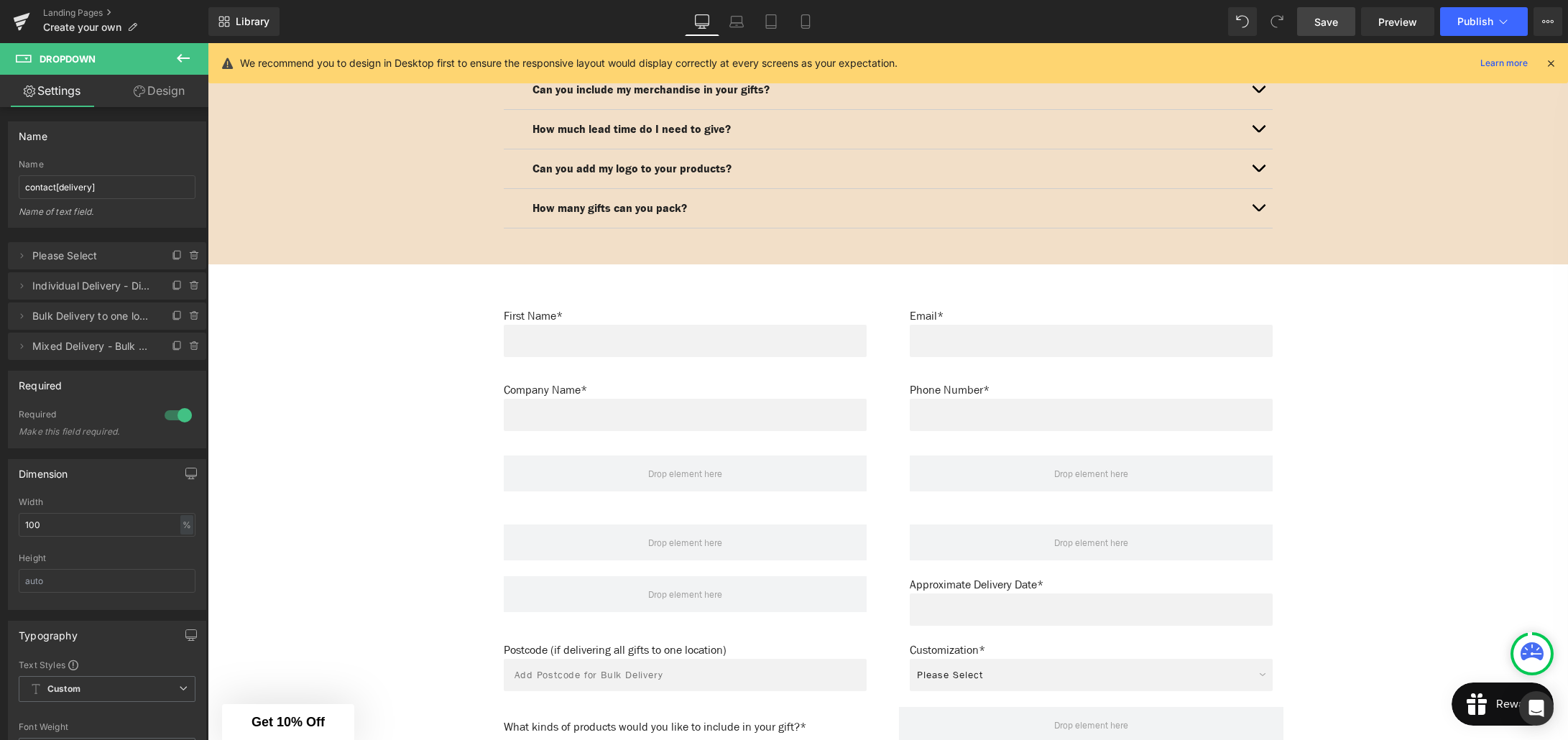
scroll to position [1756, 0]
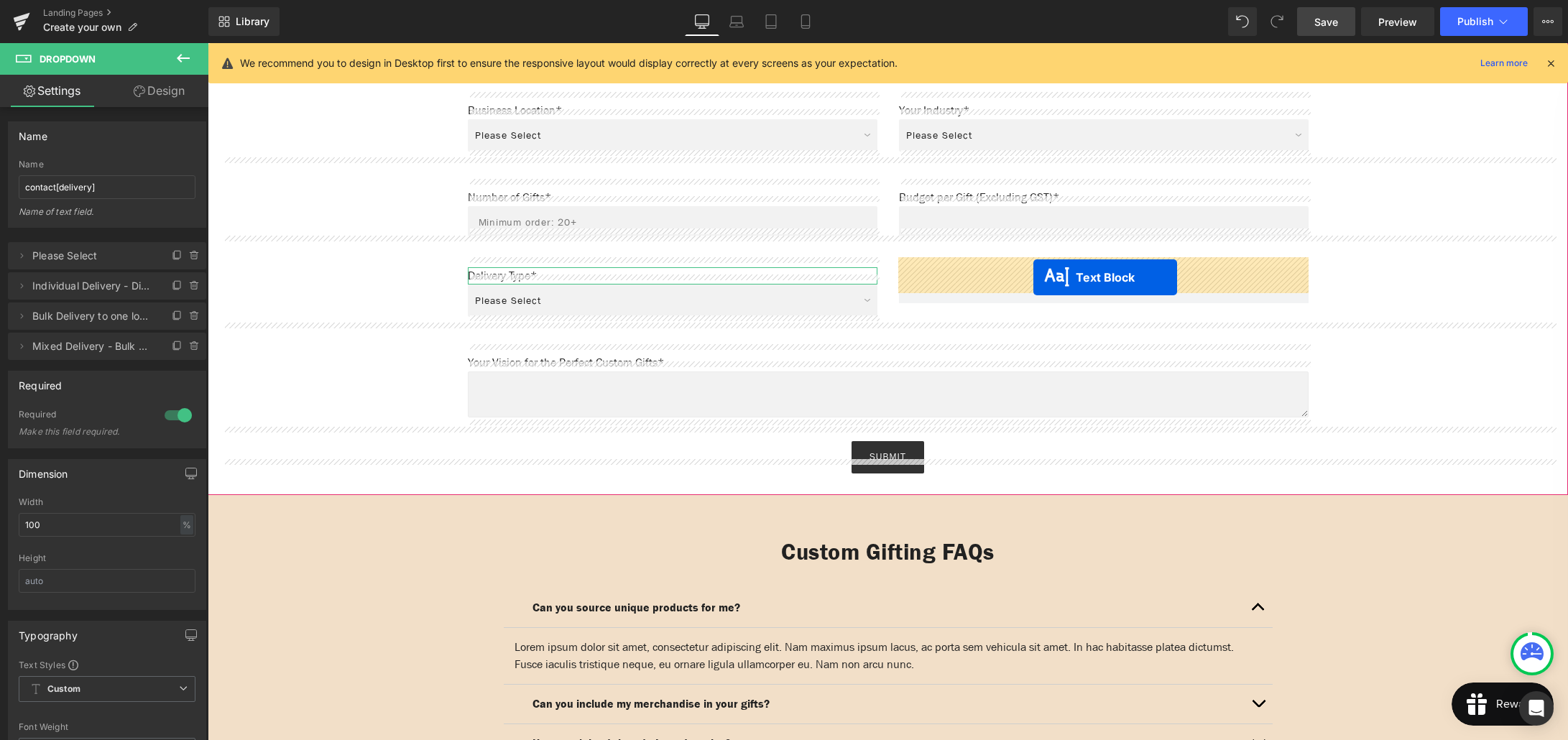
drag, startPoint x: 1086, startPoint y: 569, endPoint x: 1059, endPoint y: 417, distance: 154.4
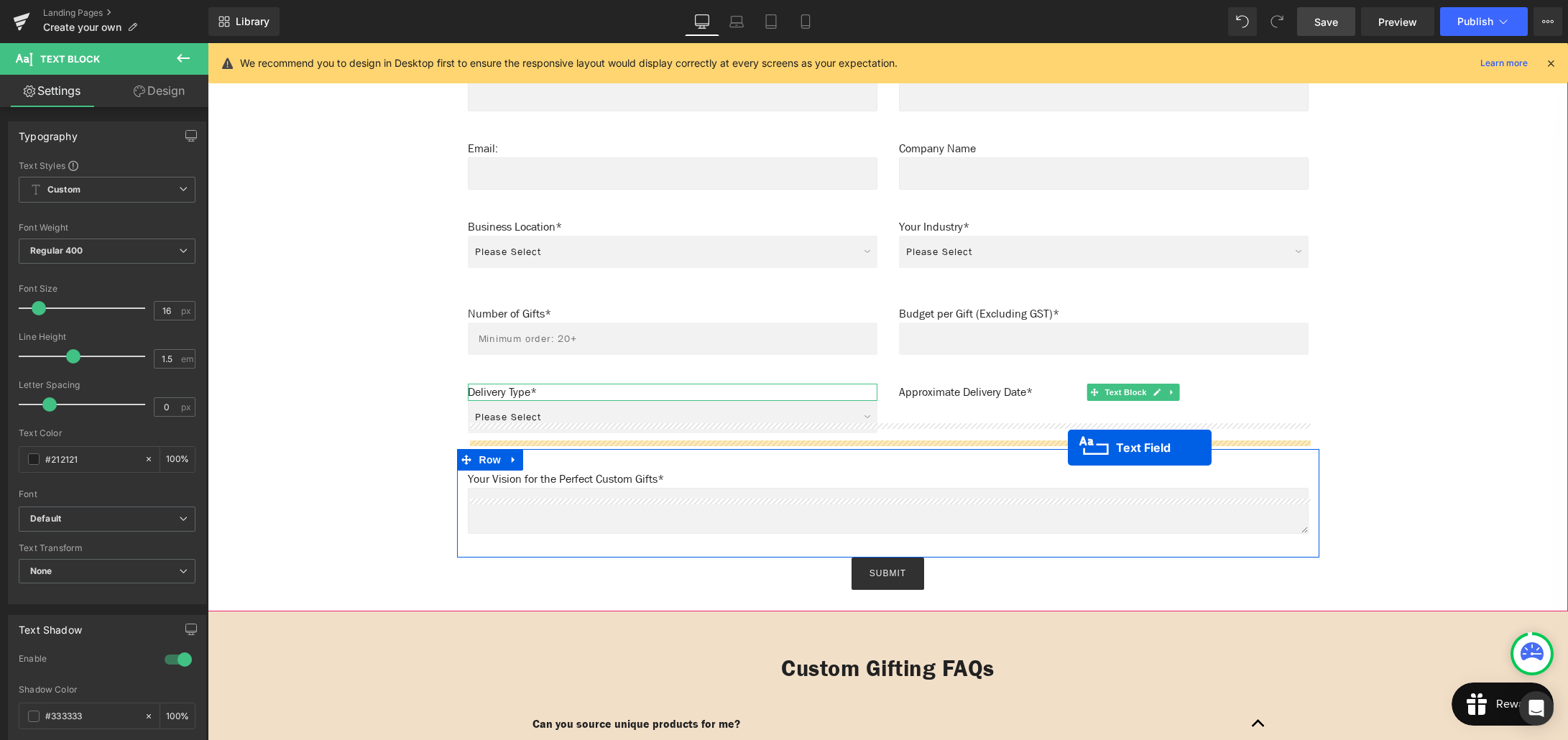
scroll to position [1023, 0]
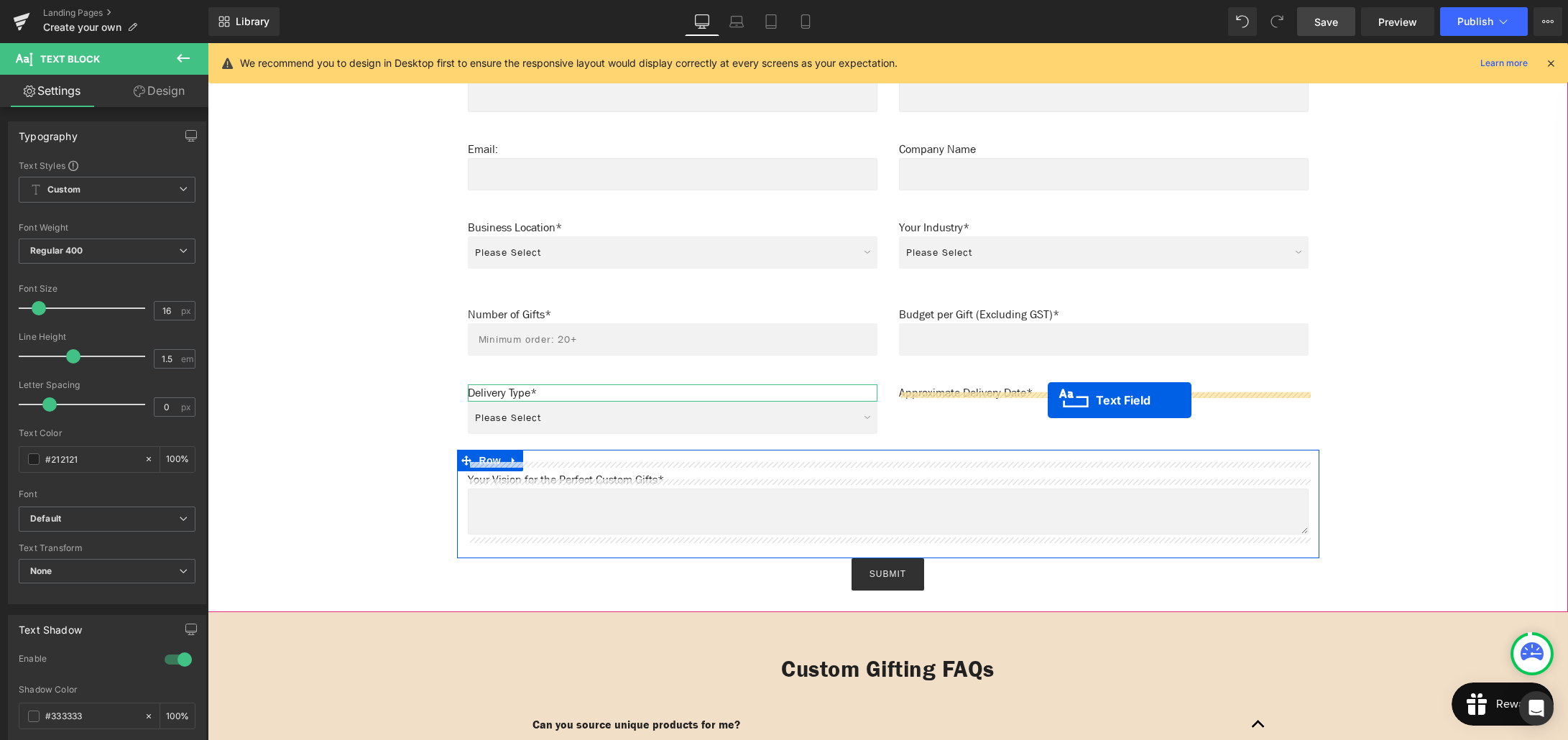
drag, startPoint x: 1094, startPoint y: 583, endPoint x: 1047, endPoint y: 400, distance: 188.9
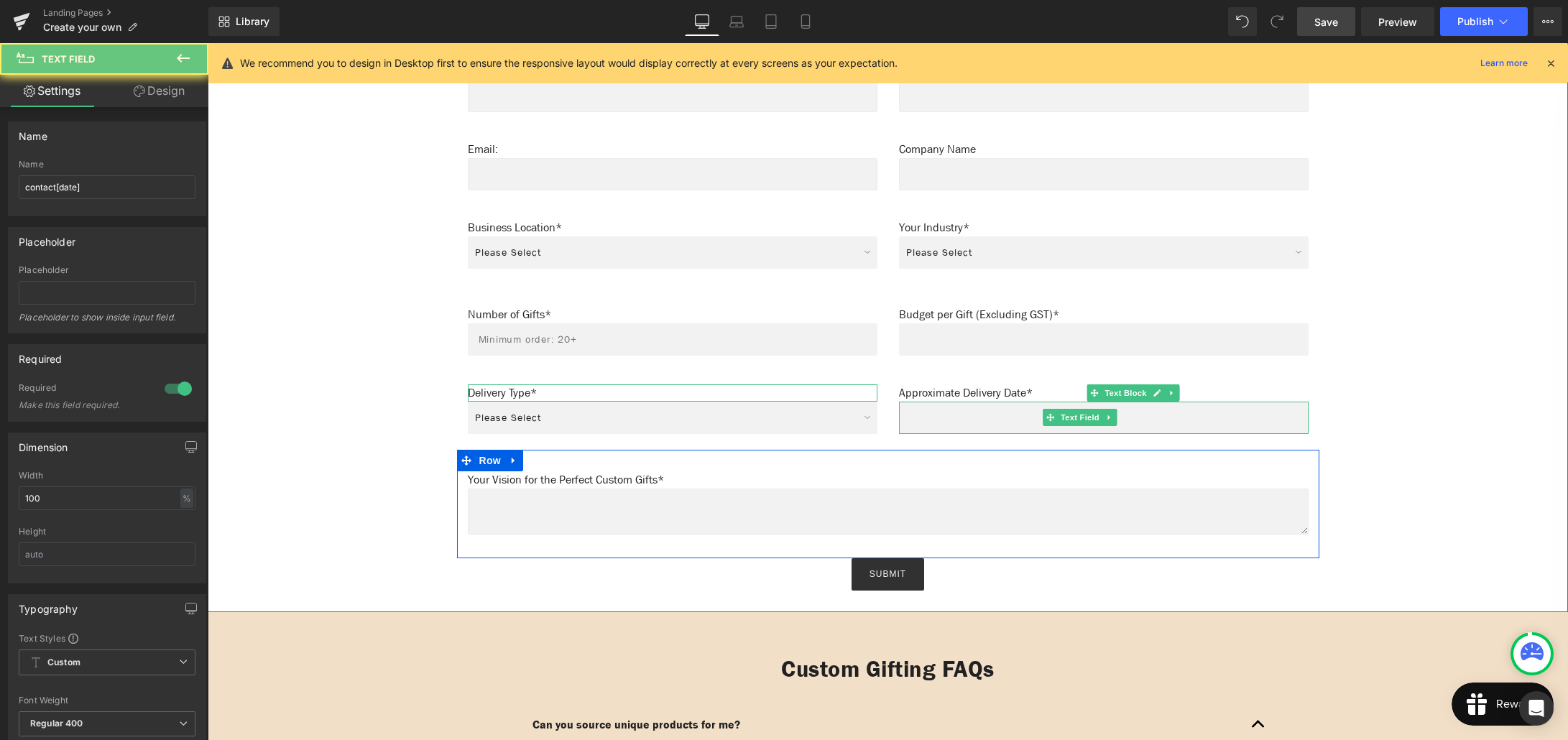
scroll to position [1029, 0]
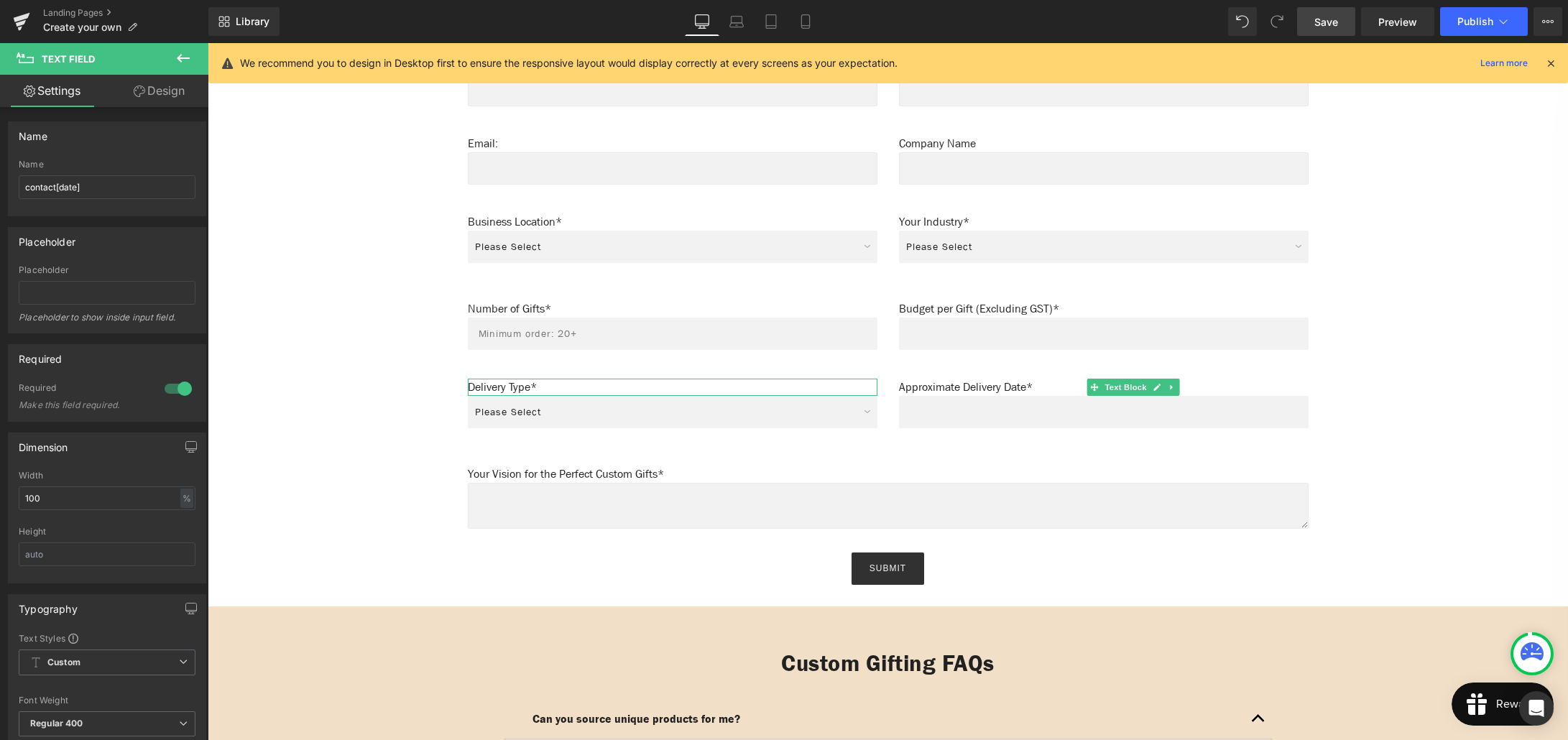
click at [174, 56] on icon at bounding box center [183, 58] width 17 height 17
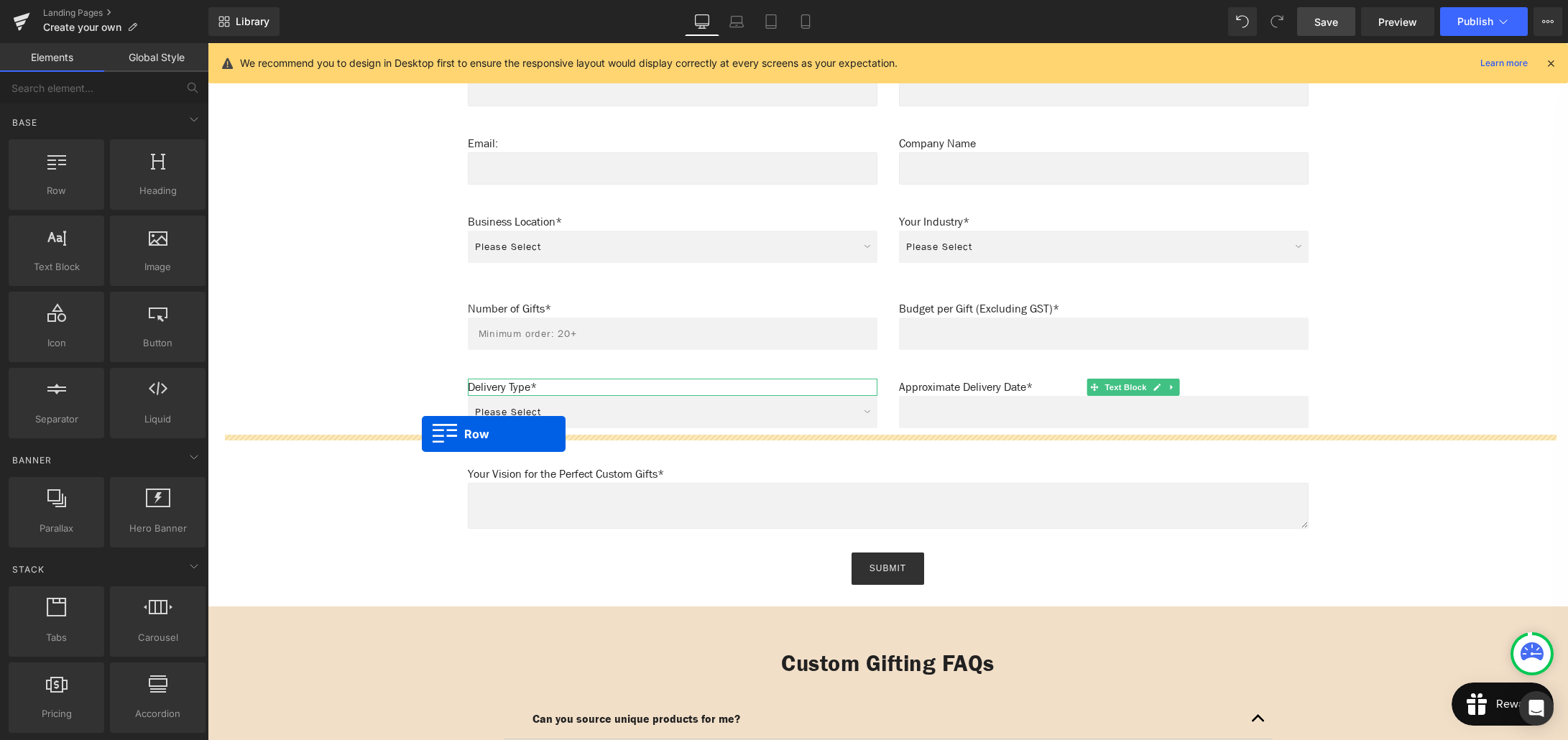
drag, startPoint x: 247, startPoint y: 215, endPoint x: 422, endPoint y: 434, distance: 280.3
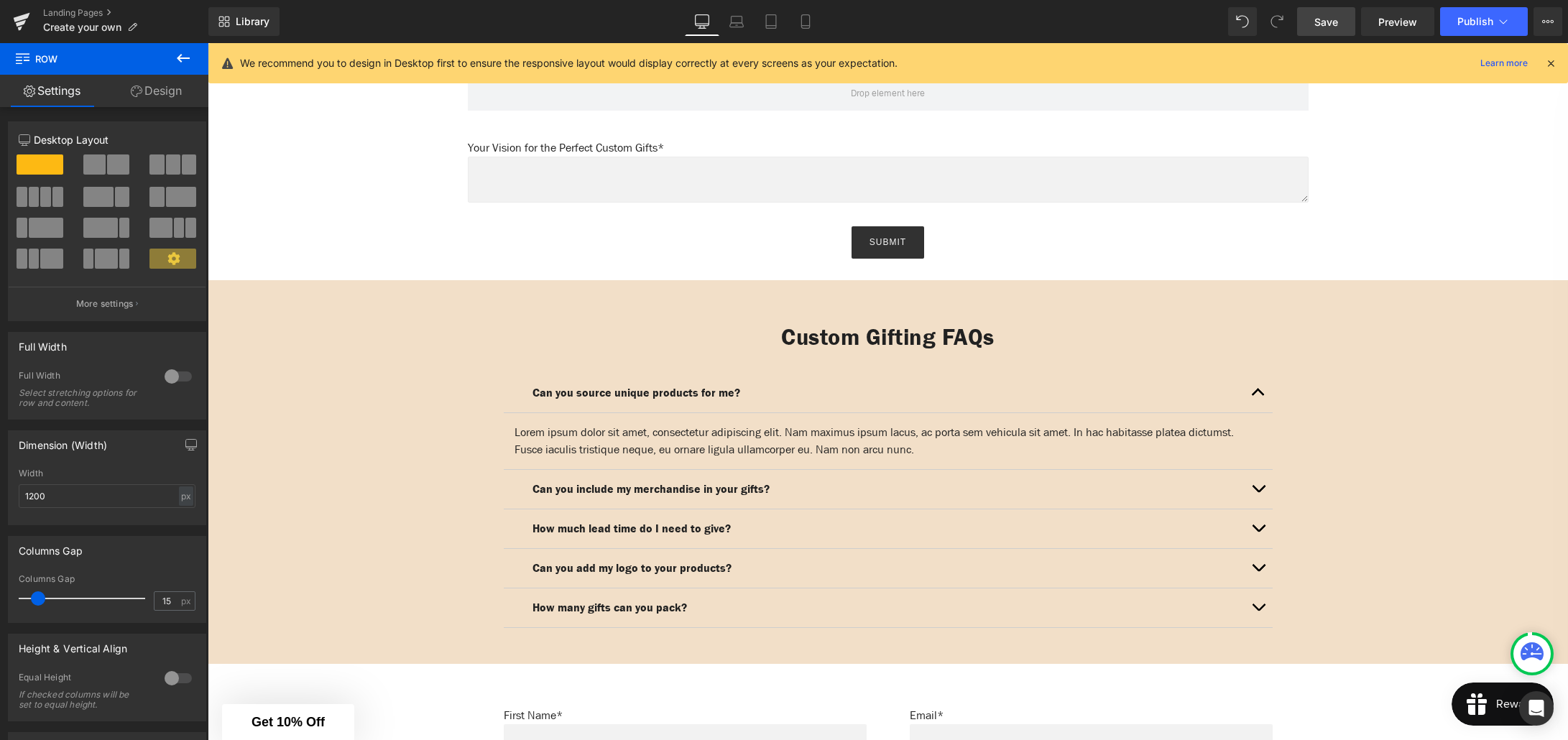
scroll to position [1329, 0]
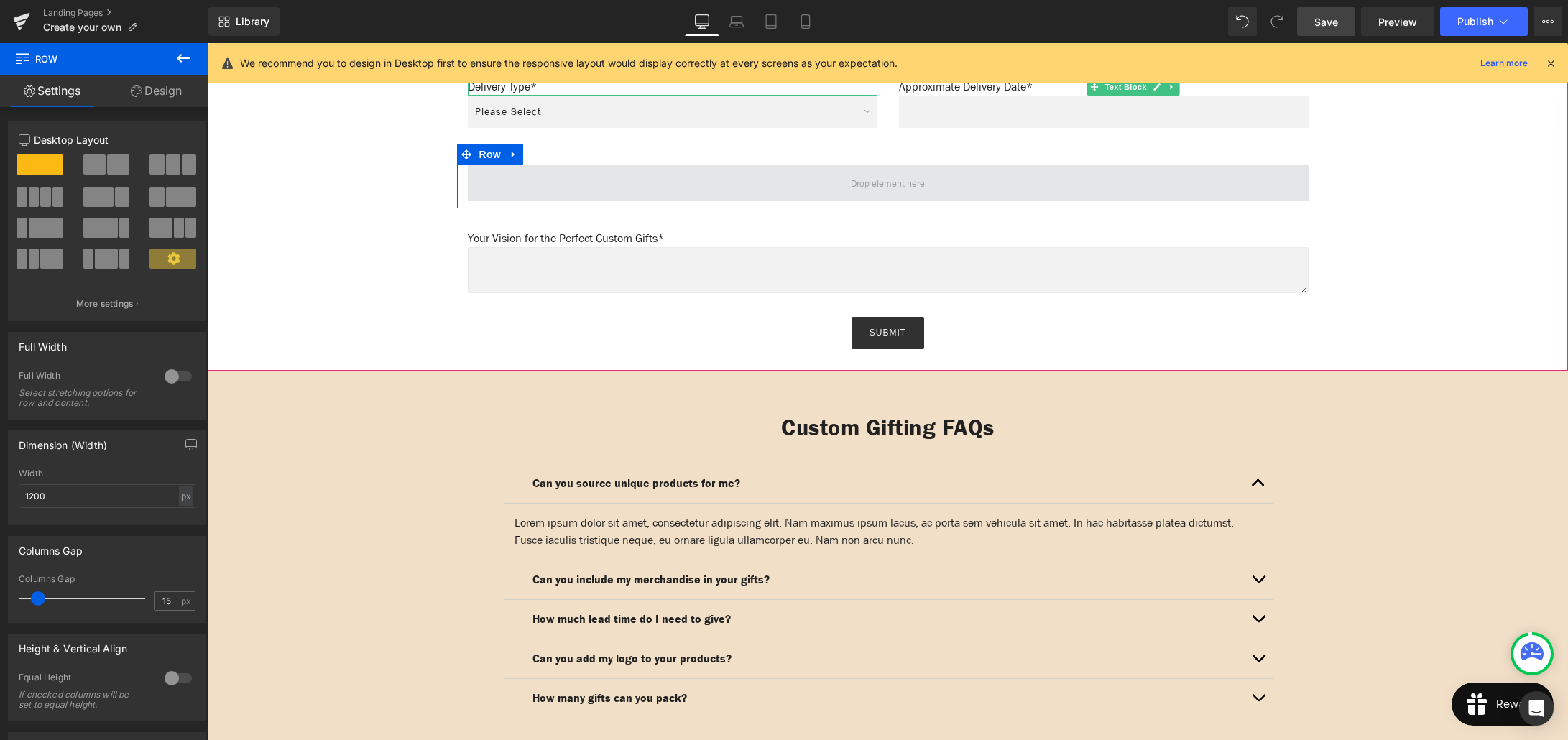
click at [649, 173] on span at bounding box center [888, 183] width 841 height 36
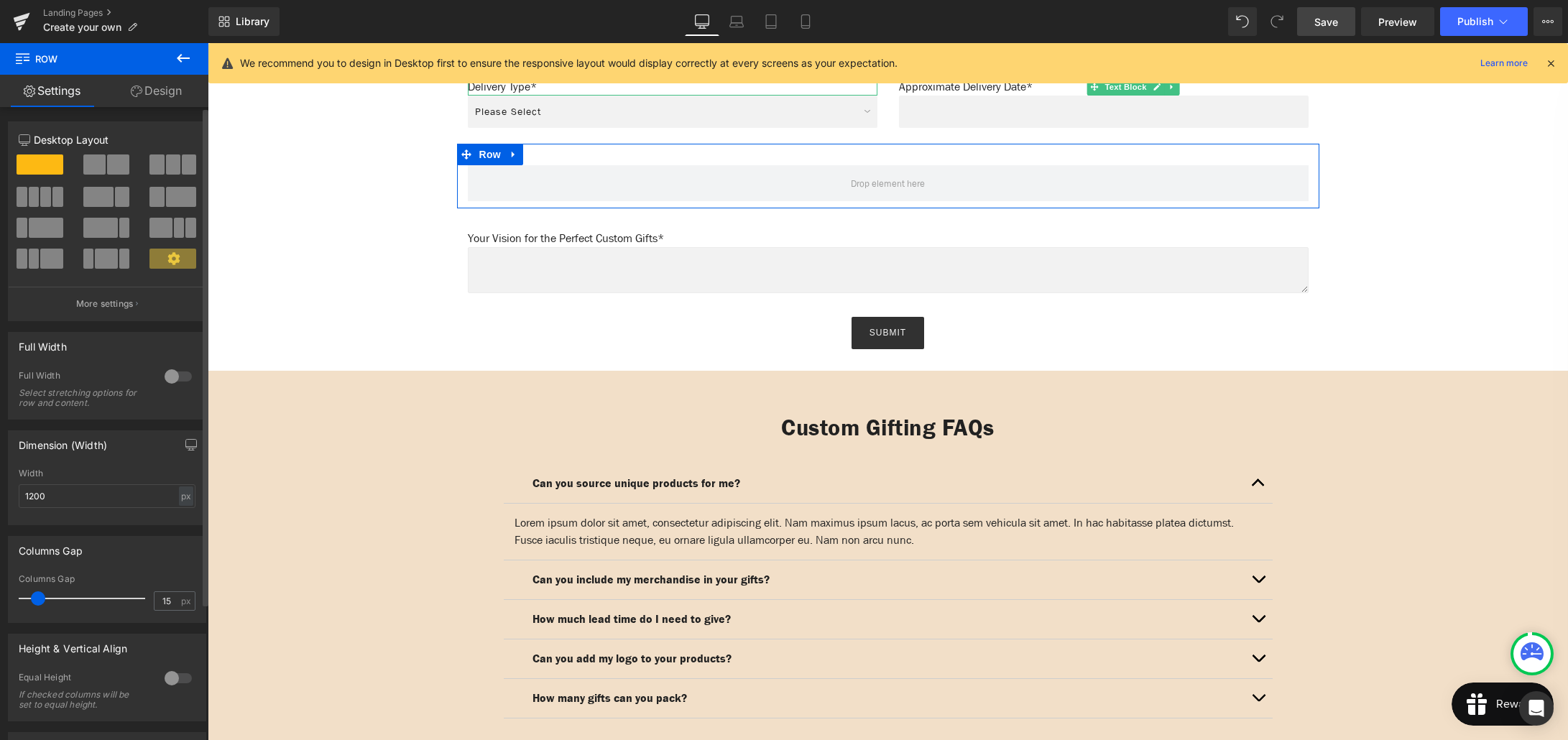
drag, startPoint x: 122, startPoint y: 166, endPoint x: 177, endPoint y: 248, distance: 98.7
click at [122, 166] on span at bounding box center [119, 164] width 23 height 20
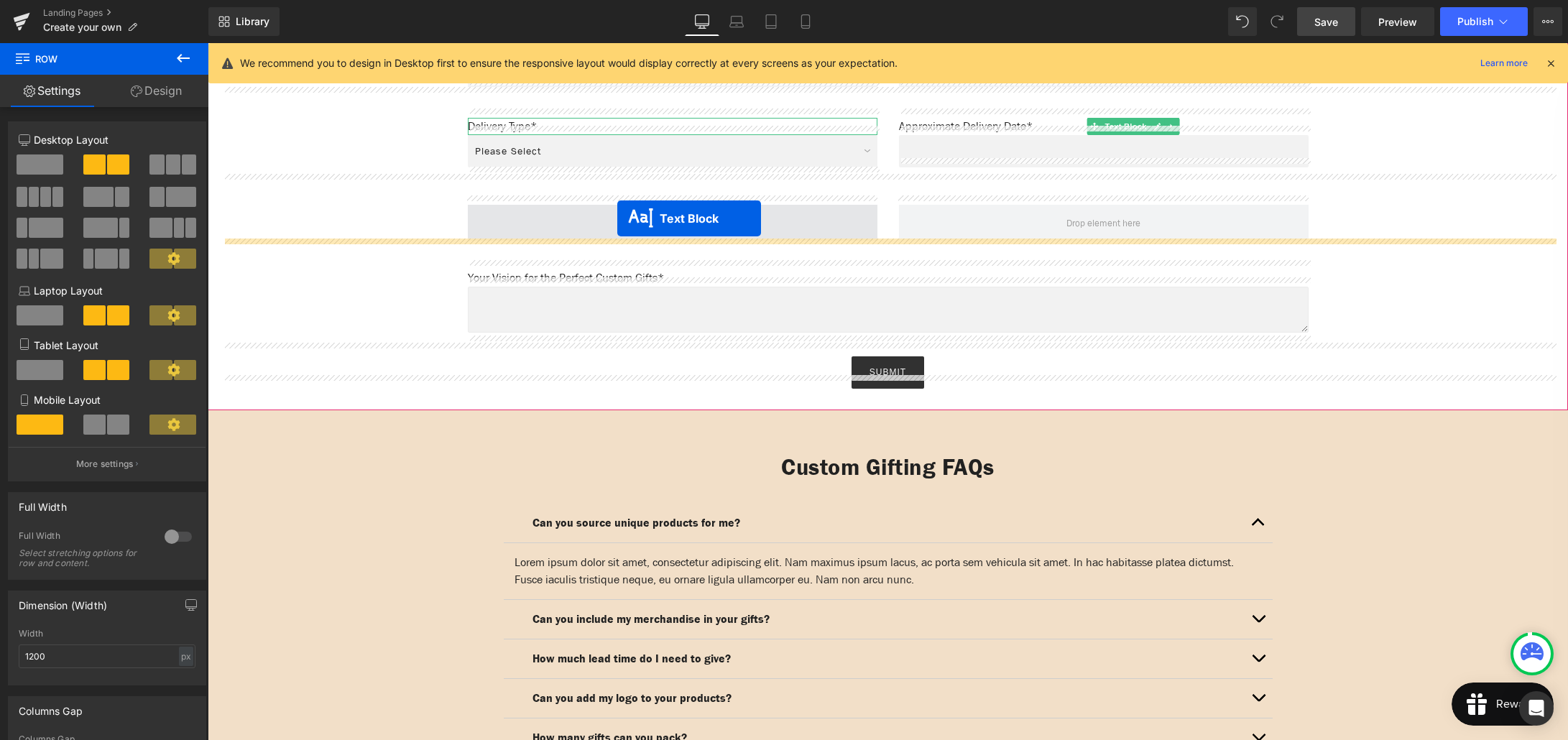
scroll to position [1289, 0]
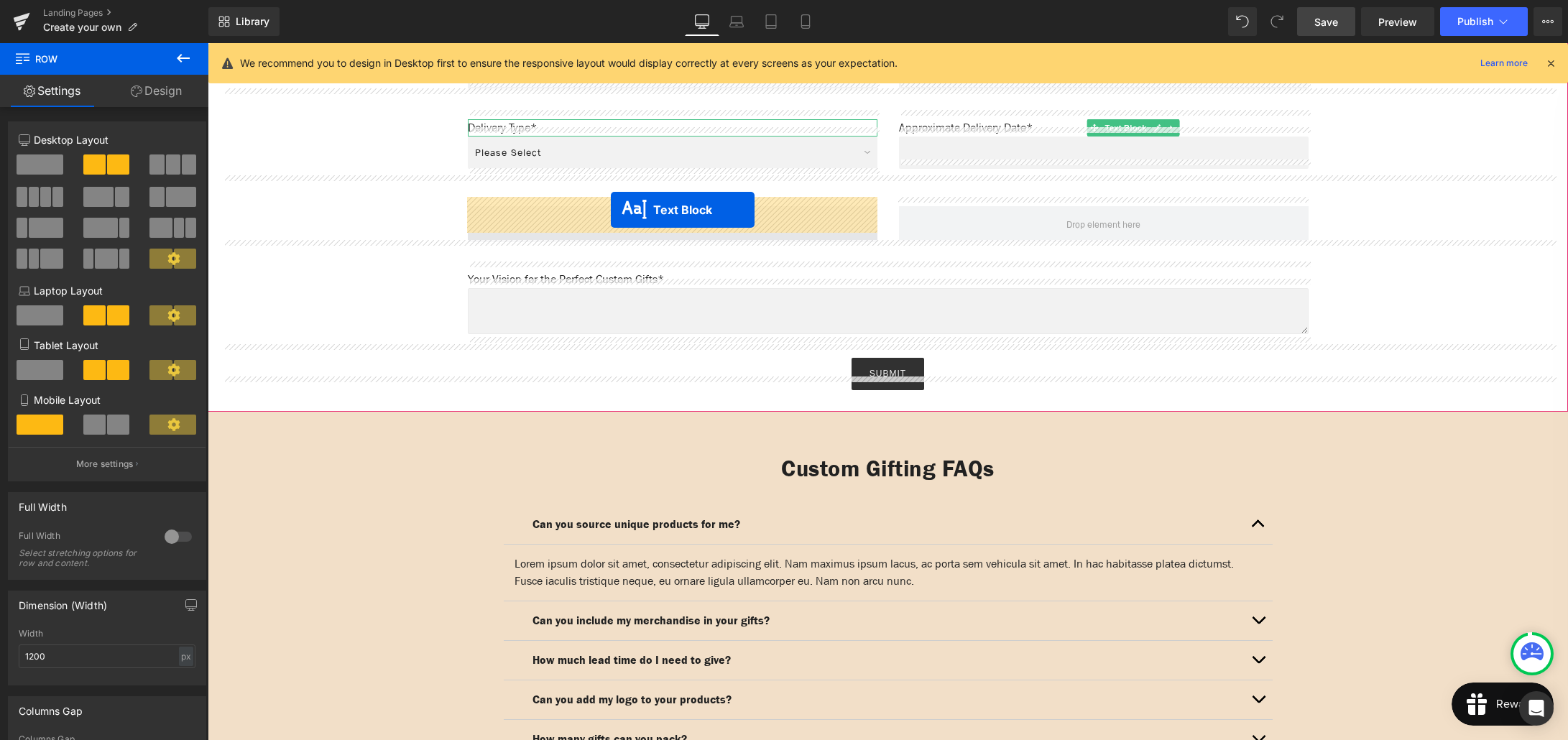
drag, startPoint x: 677, startPoint y: 569, endPoint x: 611, endPoint y: 210, distance: 365.0
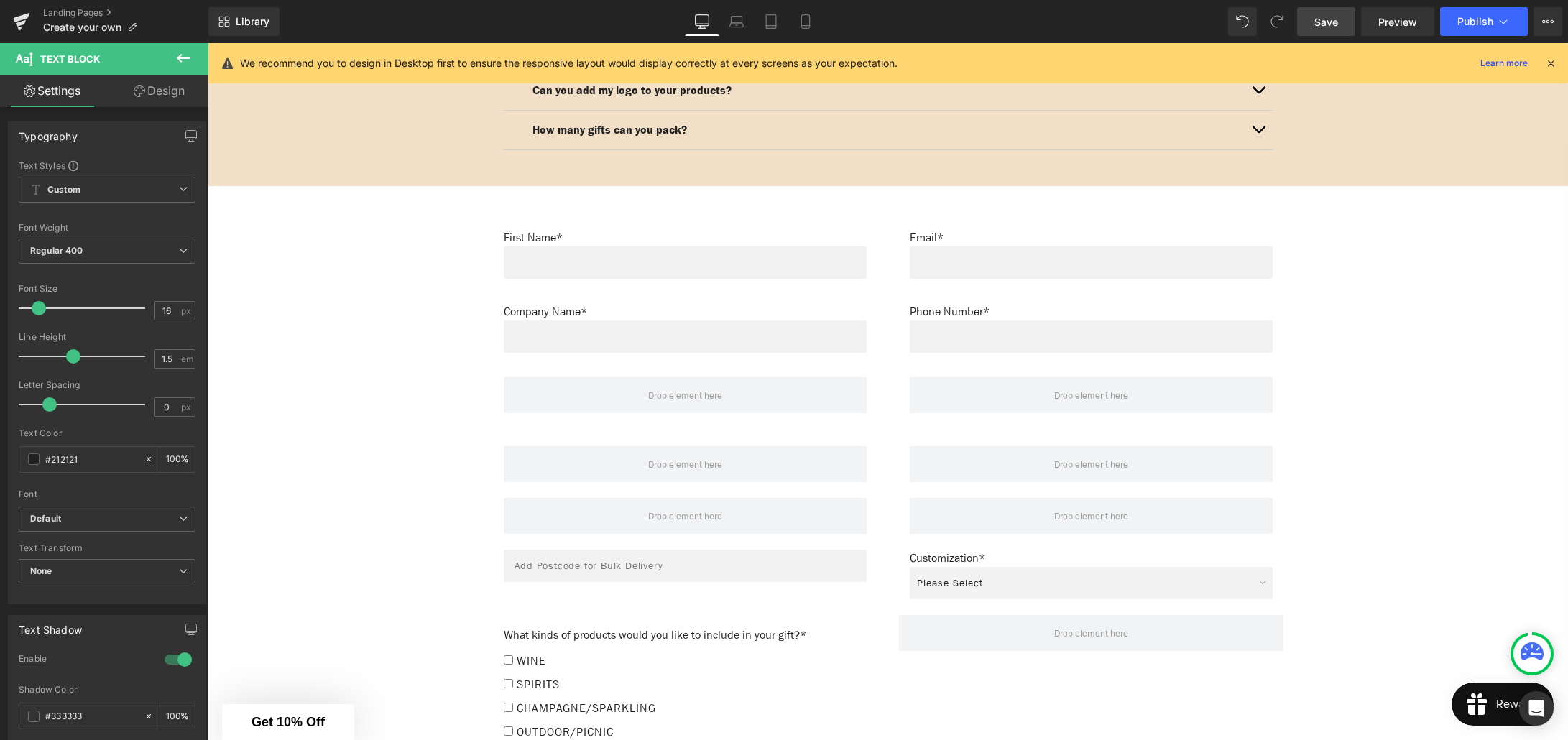
scroll to position [1899, 0]
click at [702, 554] on div "Text Field" at bounding box center [685, 565] width 363 height 32
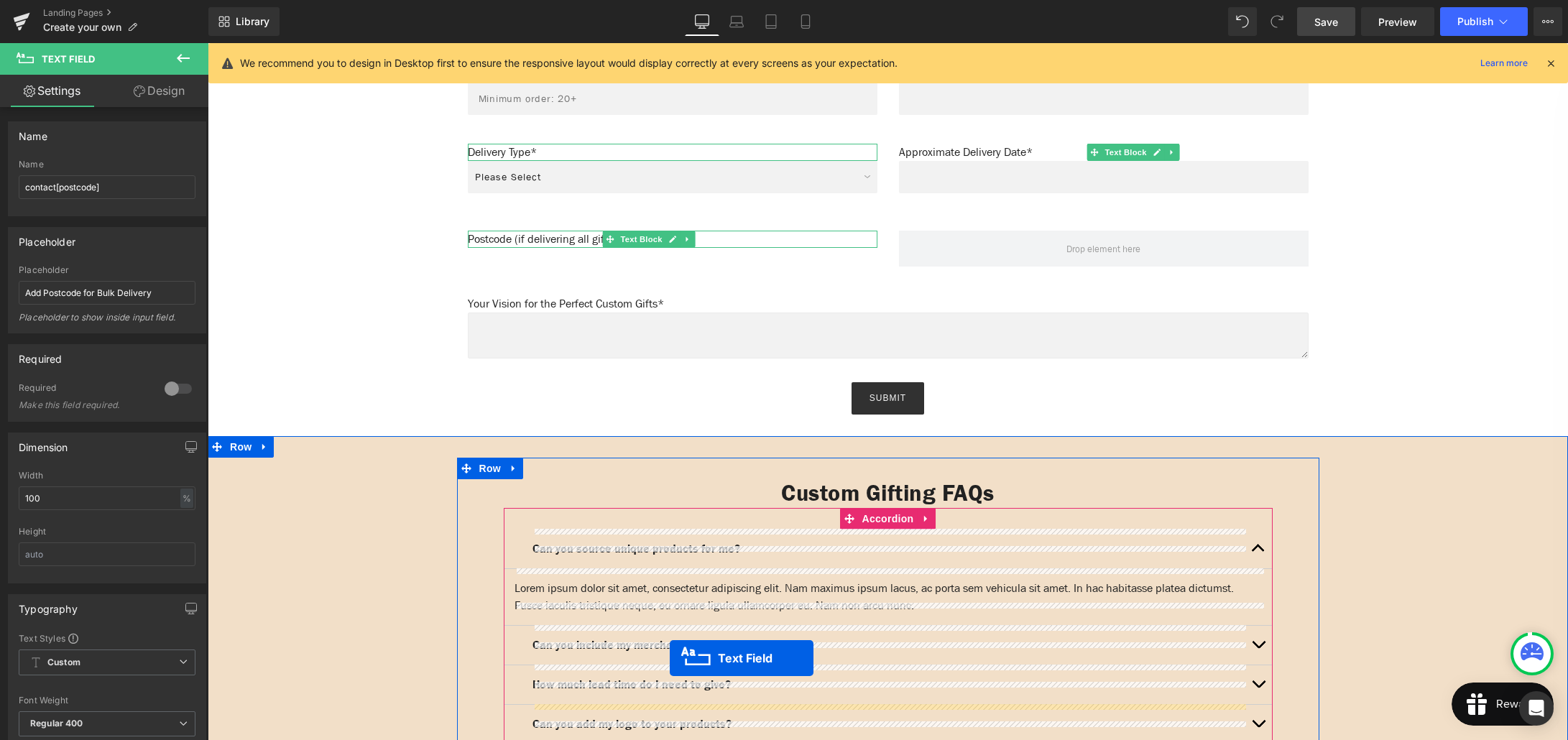
scroll to position [1263, 0]
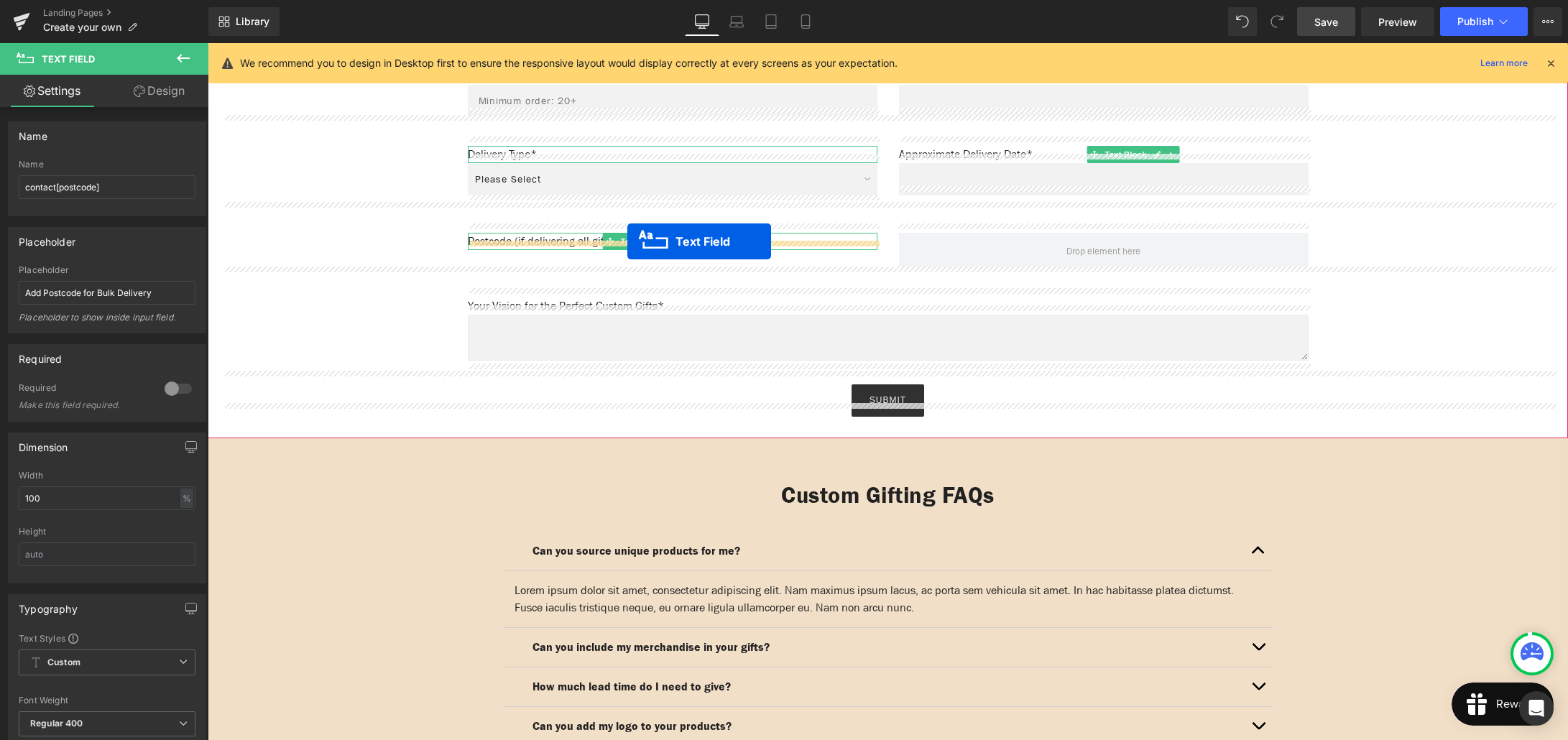
drag, startPoint x: 687, startPoint y: 552, endPoint x: 627, endPoint y: 241, distance: 316.7
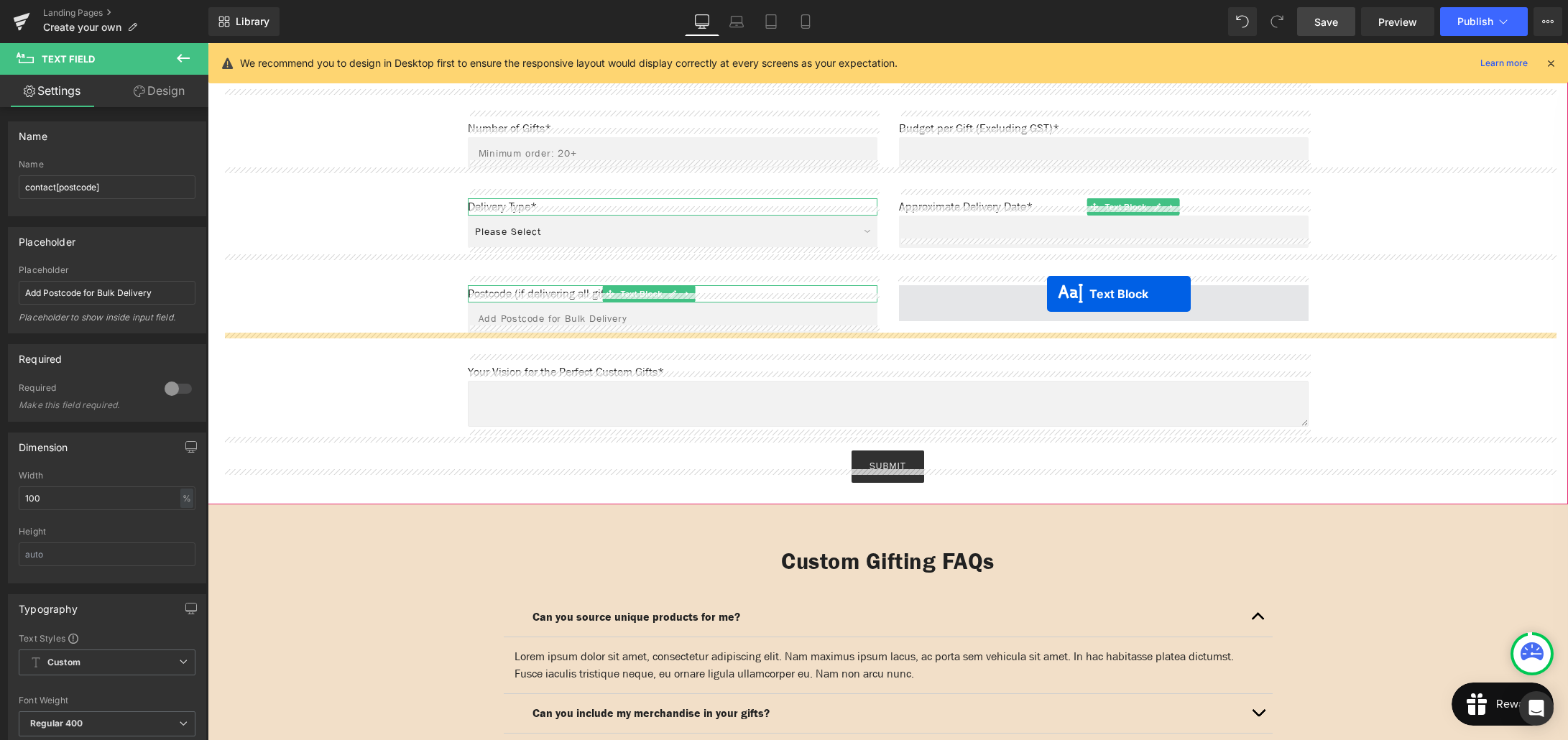
scroll to position [1211, 0]
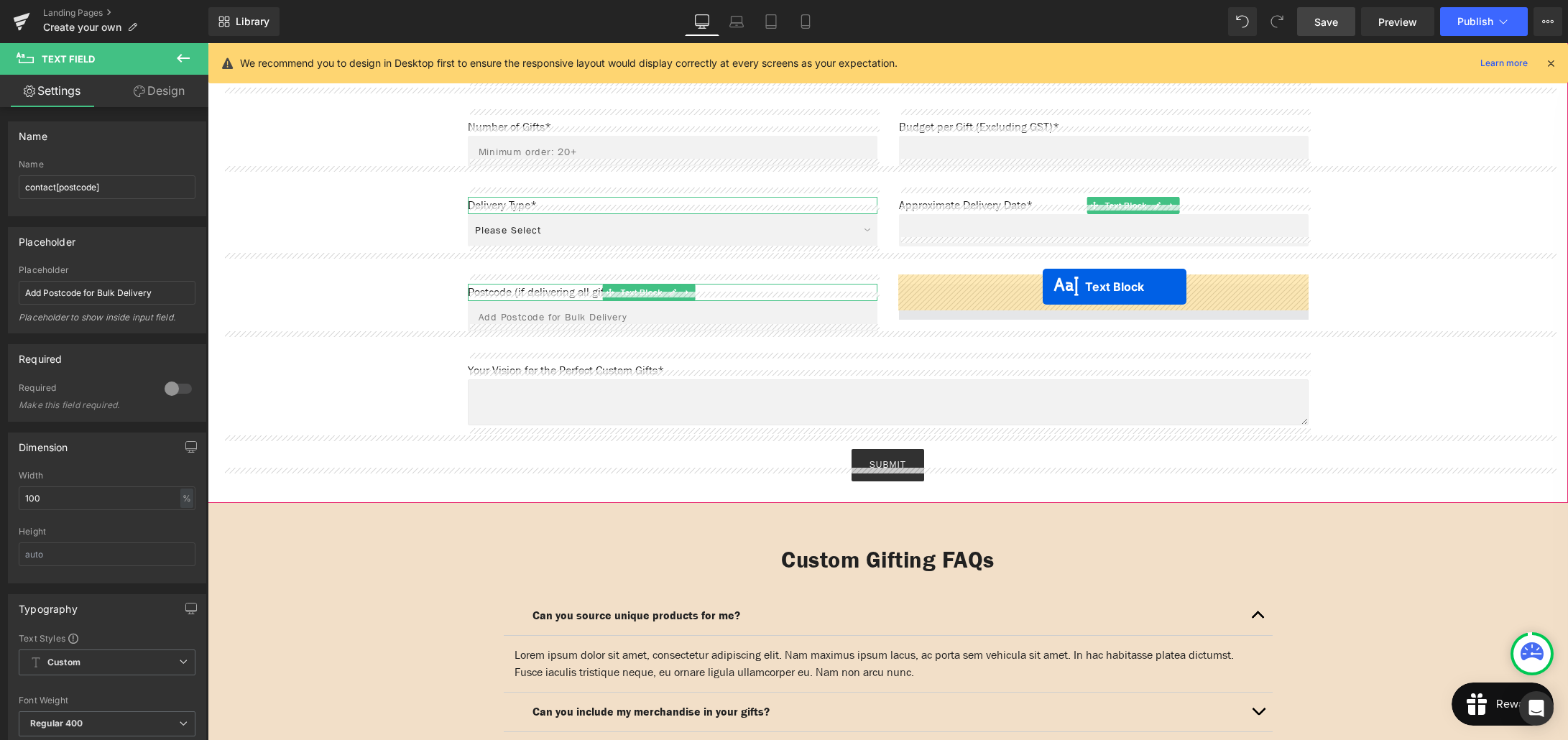
drag, startPoint x: 1084, startPoint y: 511, endPoint x: 1043, endPoint y: 286, distance: 228.7
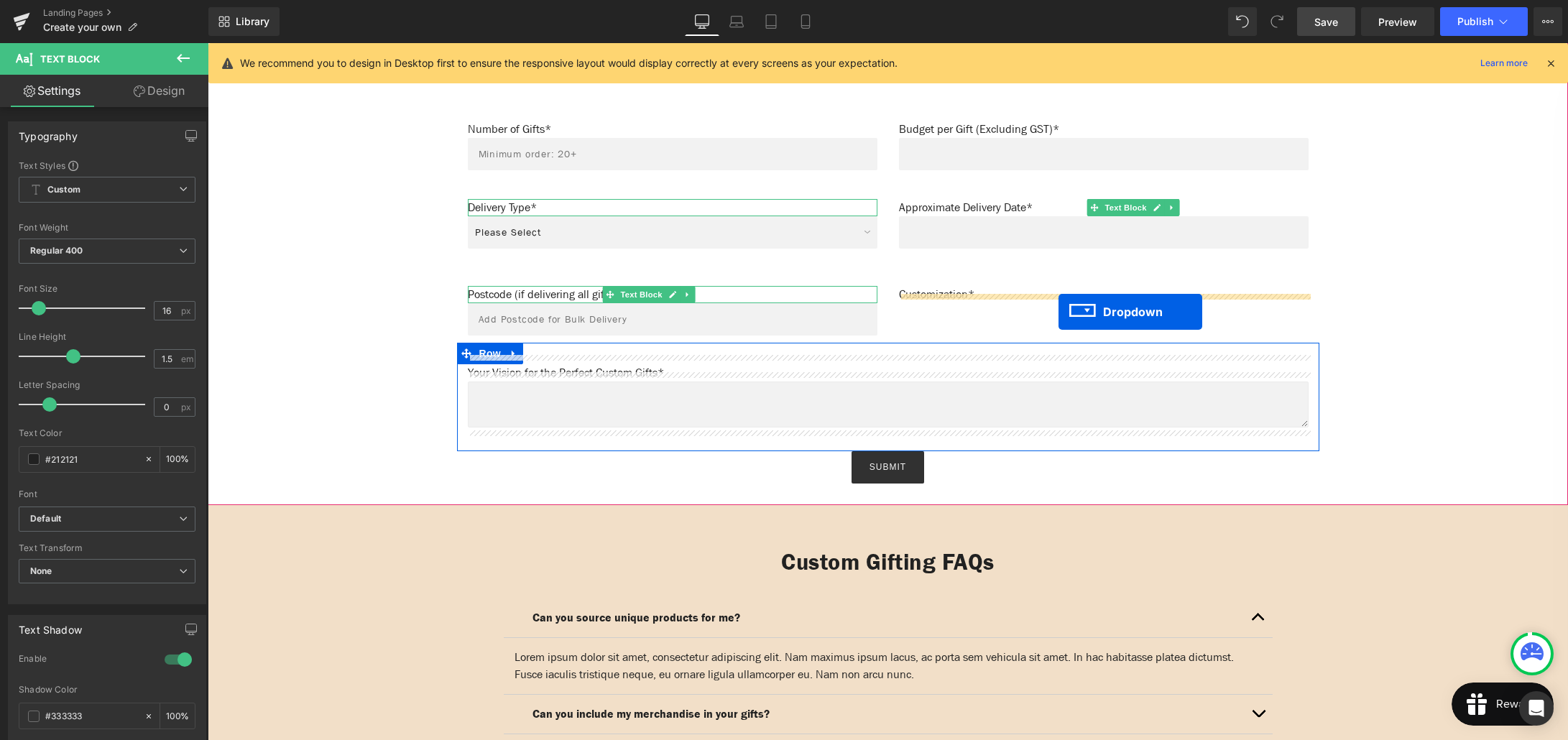
scroll to position [1206, 0]
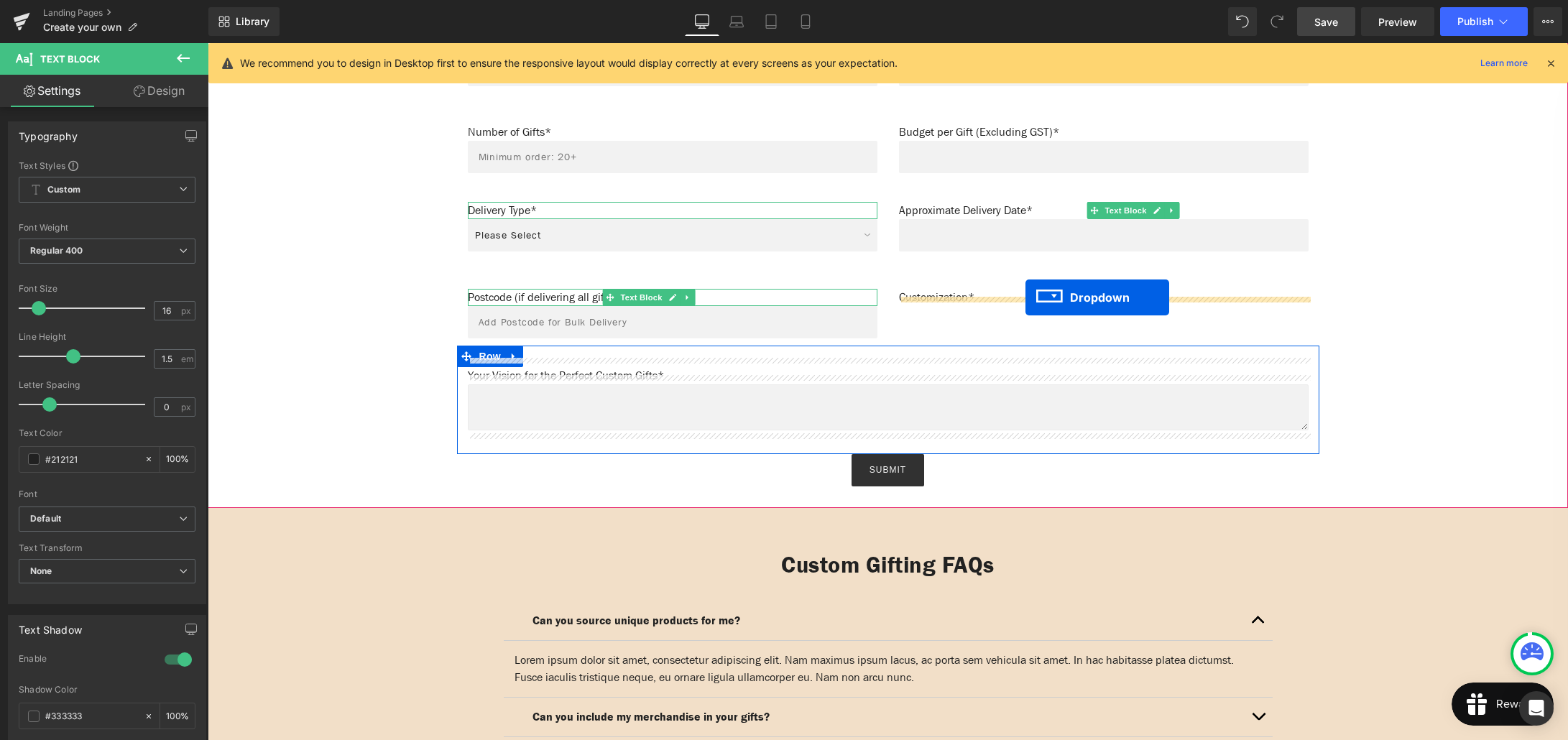
drag, startPoint x: 1078, startPoint y: 416, endPoint x: 1026, endPoint y: 298, distance: 128.9
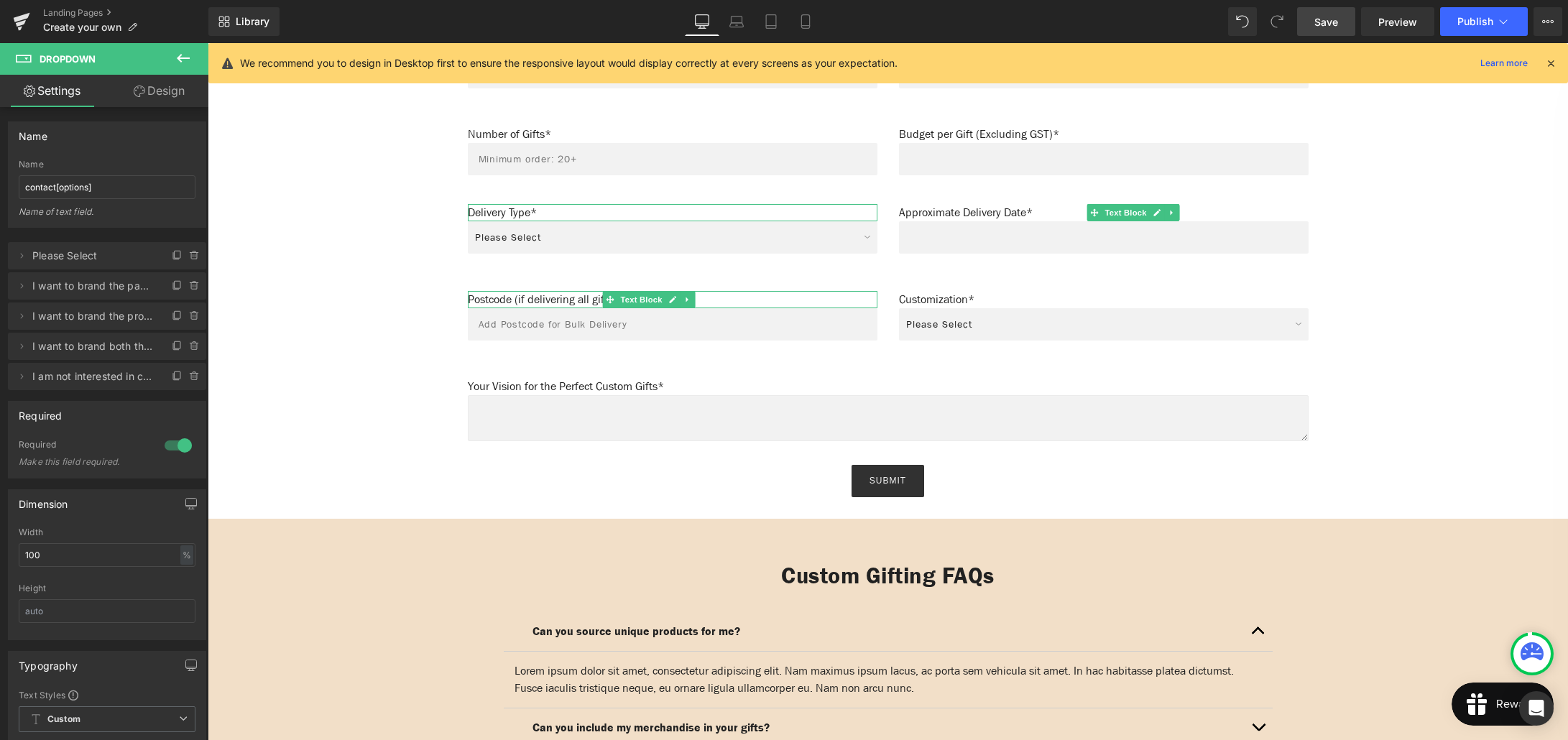
scroll to position [1201, 0]
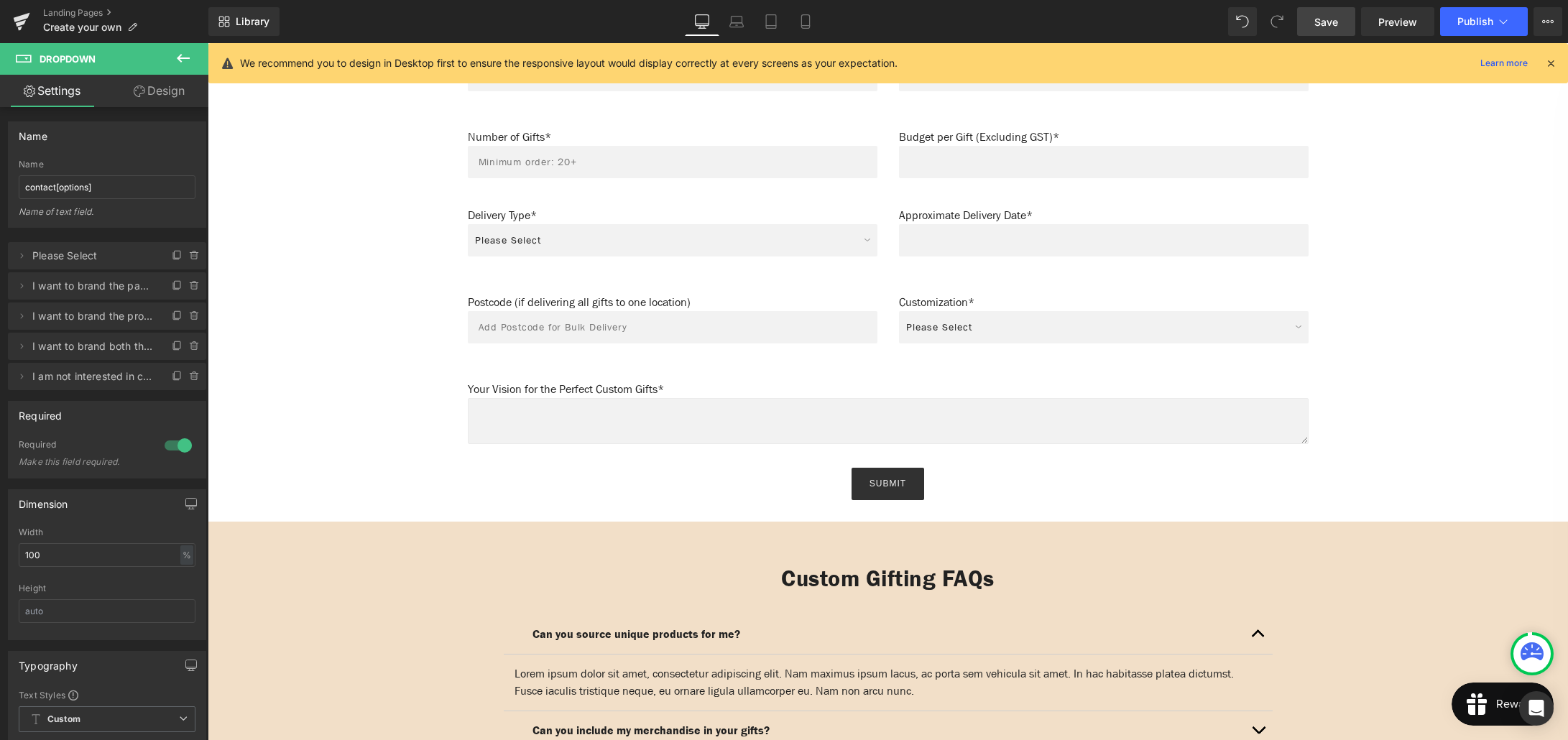
click at [345, 265] on div "Name: Text Block Text Field Phone: Text Block Text Field Row Email: Text Block …" at bounding box center [888, 182] width 1332 height 636
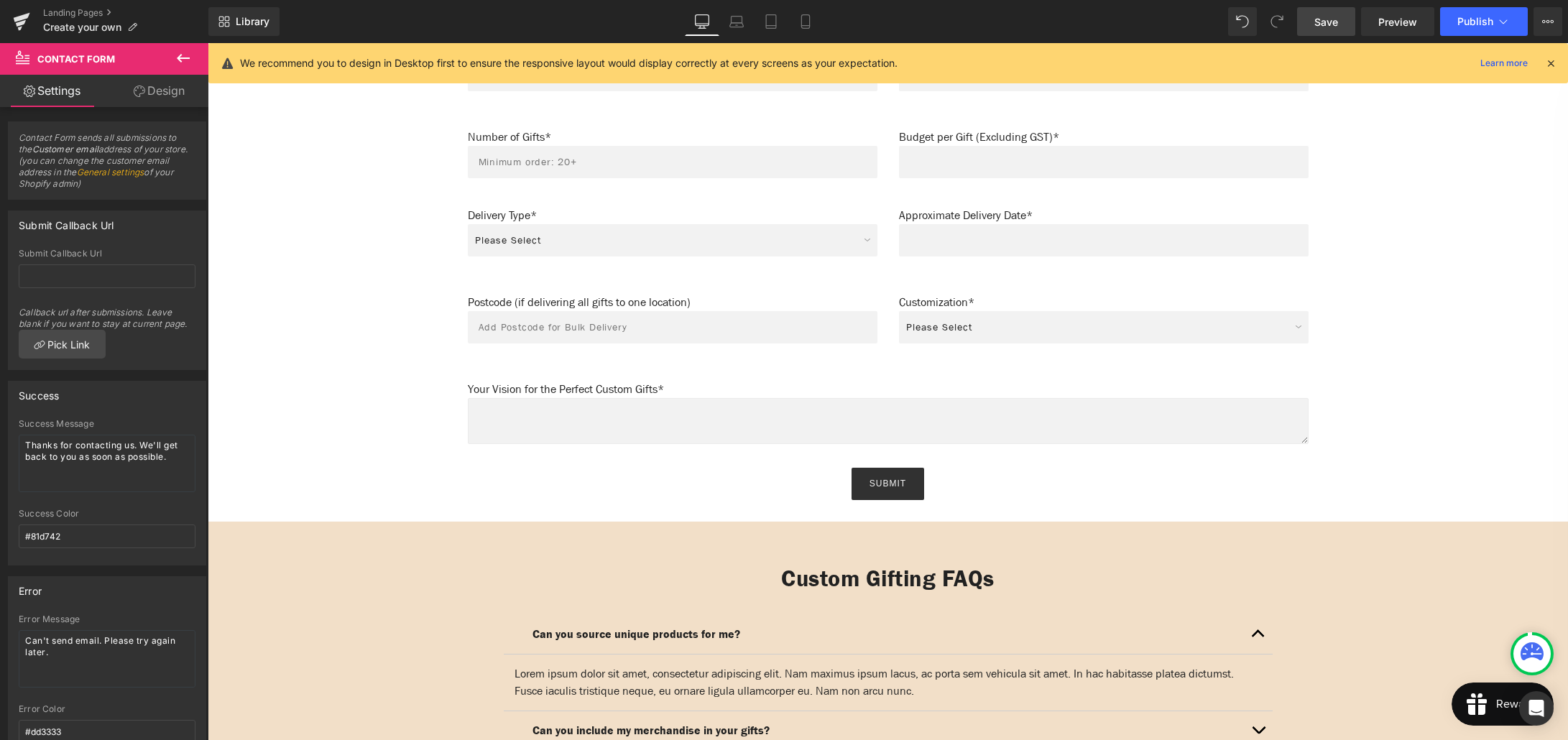
click at [178, 61] on icon at bounding box center [183, 58] width 17 height 17
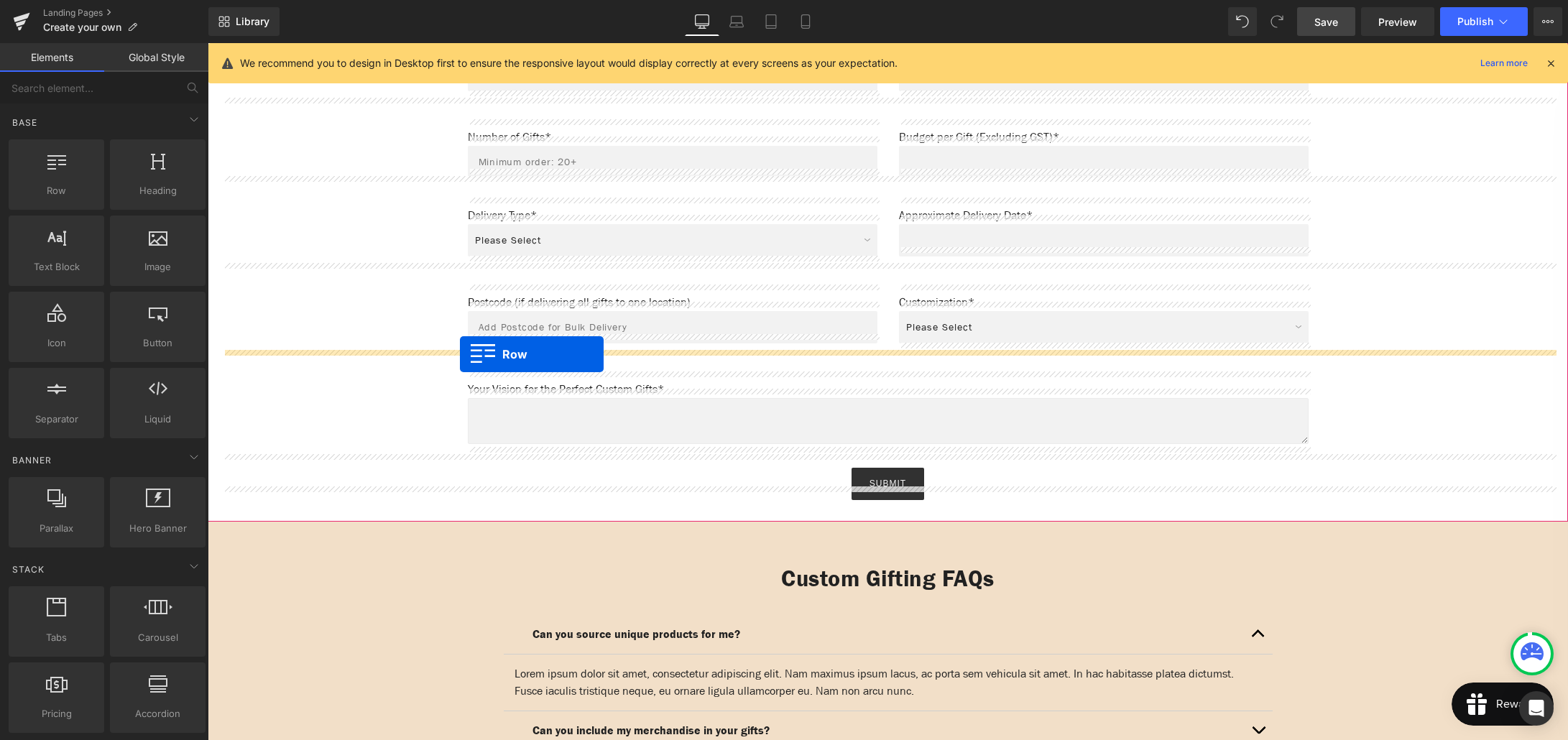
drag, startPoint x: 253, startPoint y: 202, endPoint x: 460, endPoint y: 354, distance: 256.8
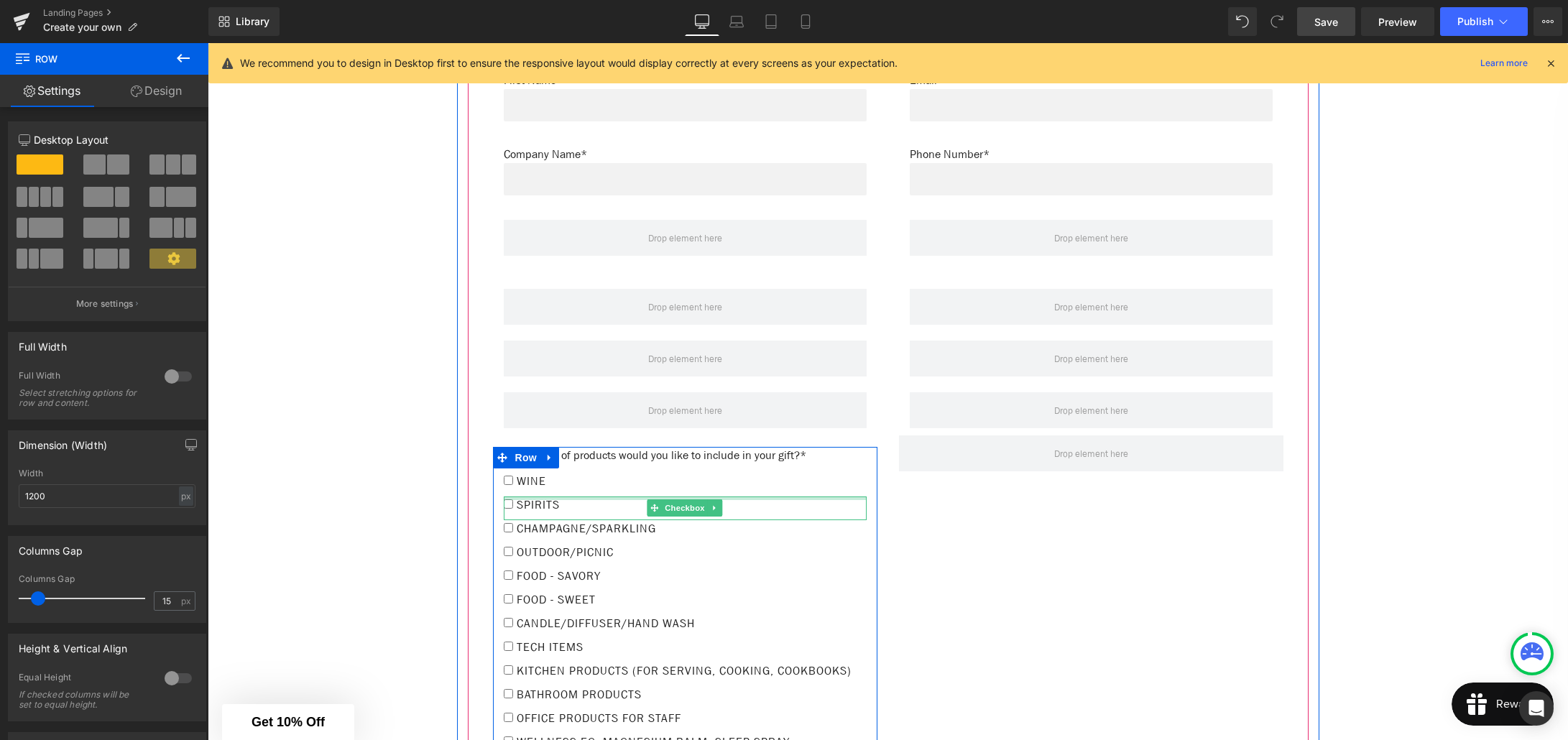
scroll to position [2120, 0]
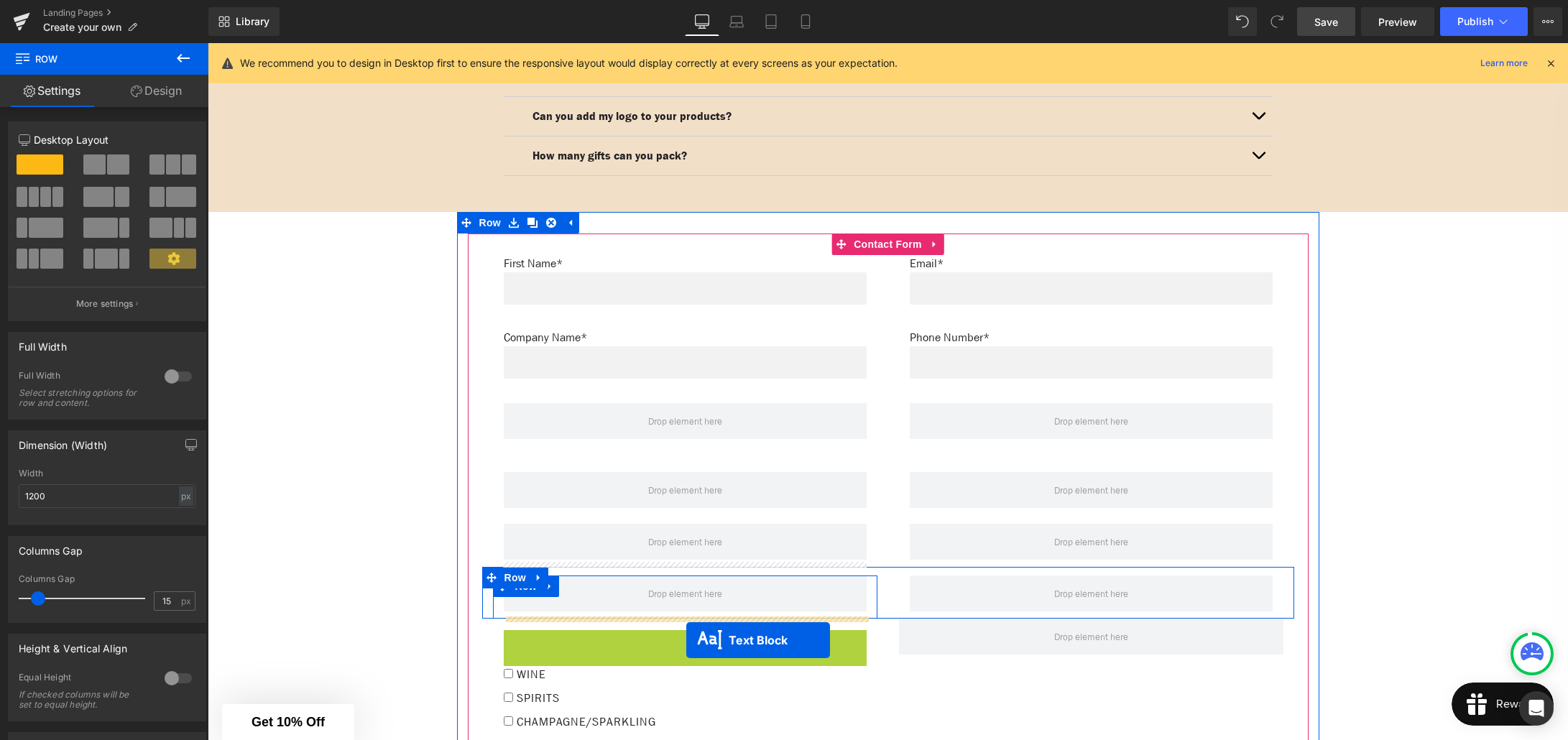
drag, startPoint x: 687, startPoint y: 470, endPoint x: 687, endPoint y: 640, distance: 170.0
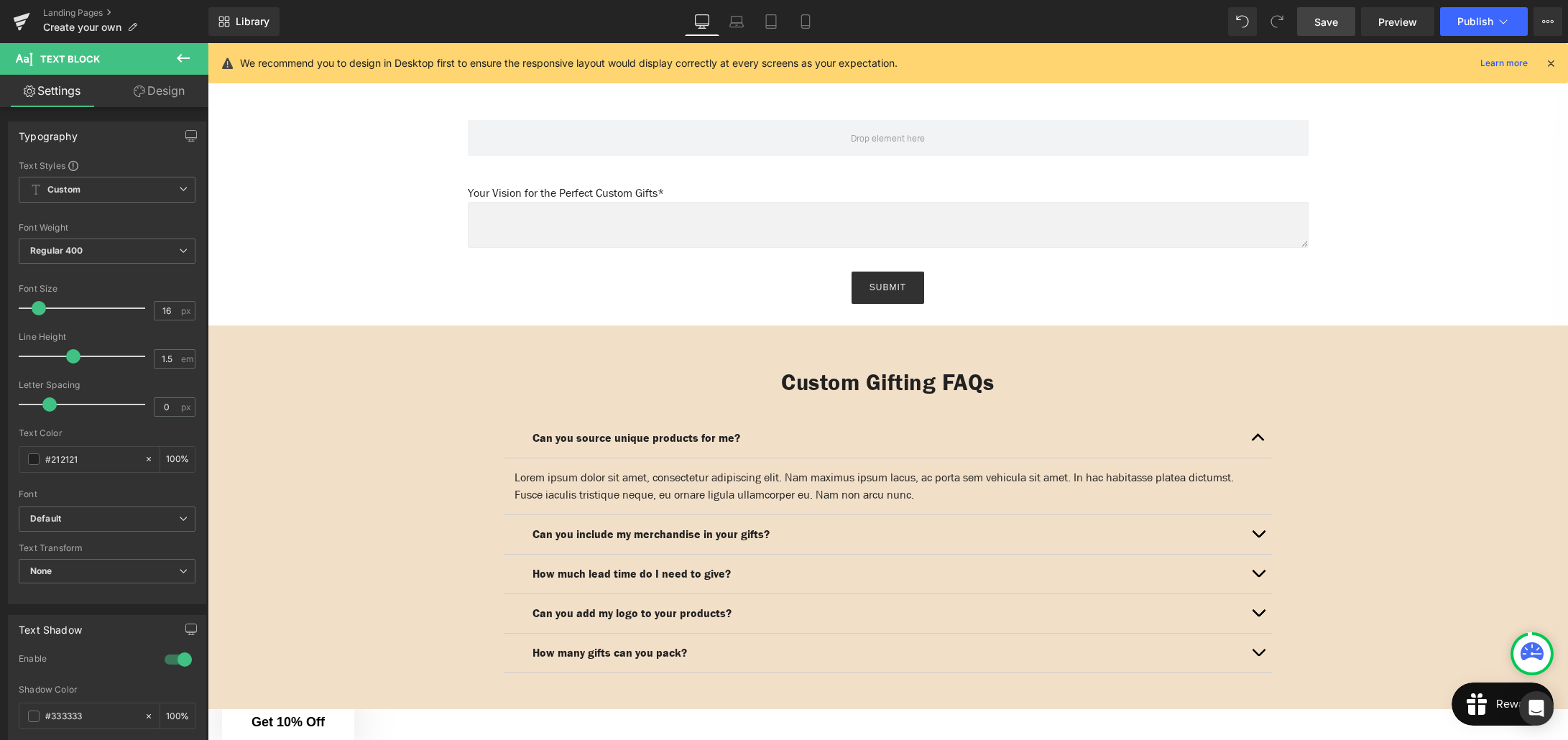
scroll to position [1335, 0]
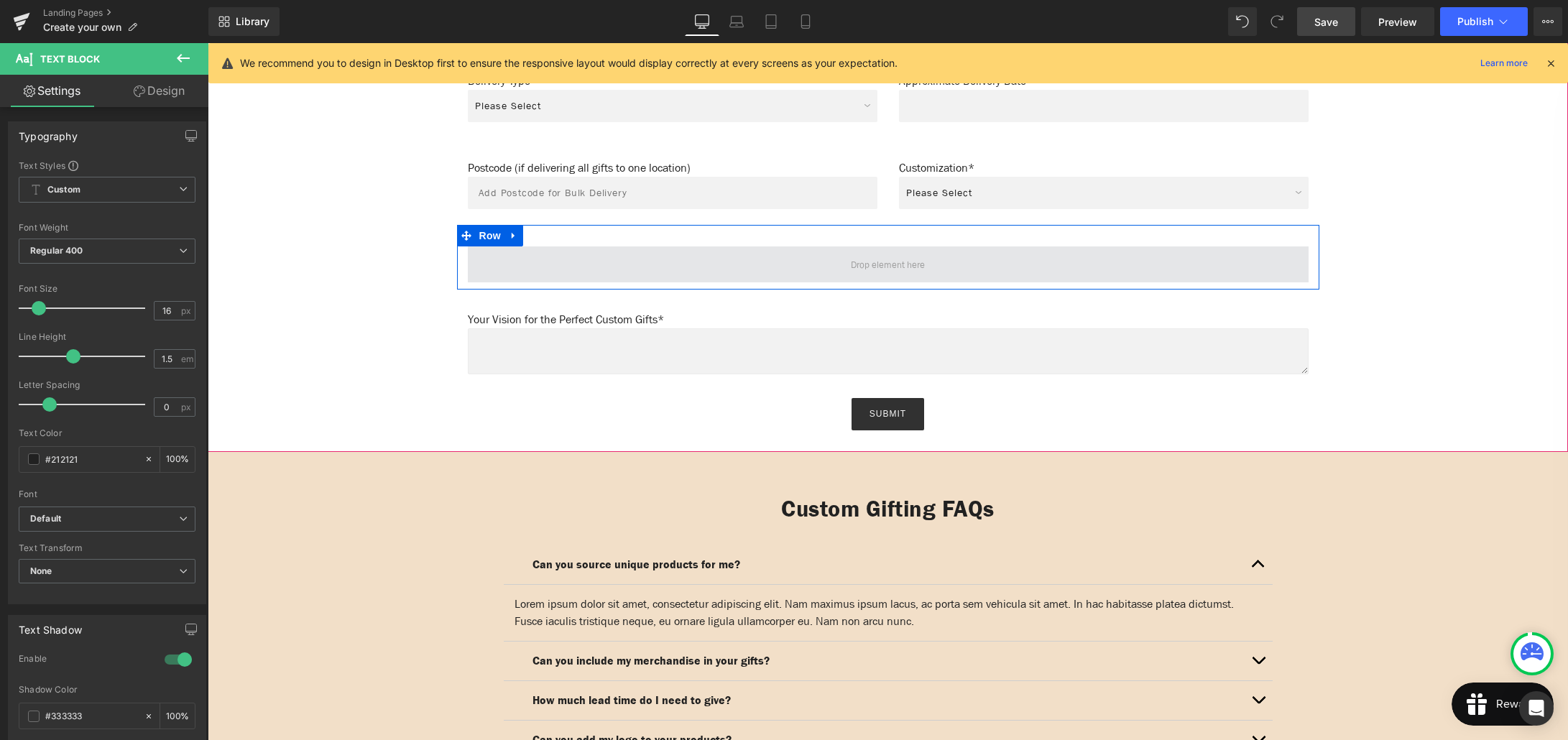
click at [814, 258] on span at bounding box center [888, 265] width 841 height 36
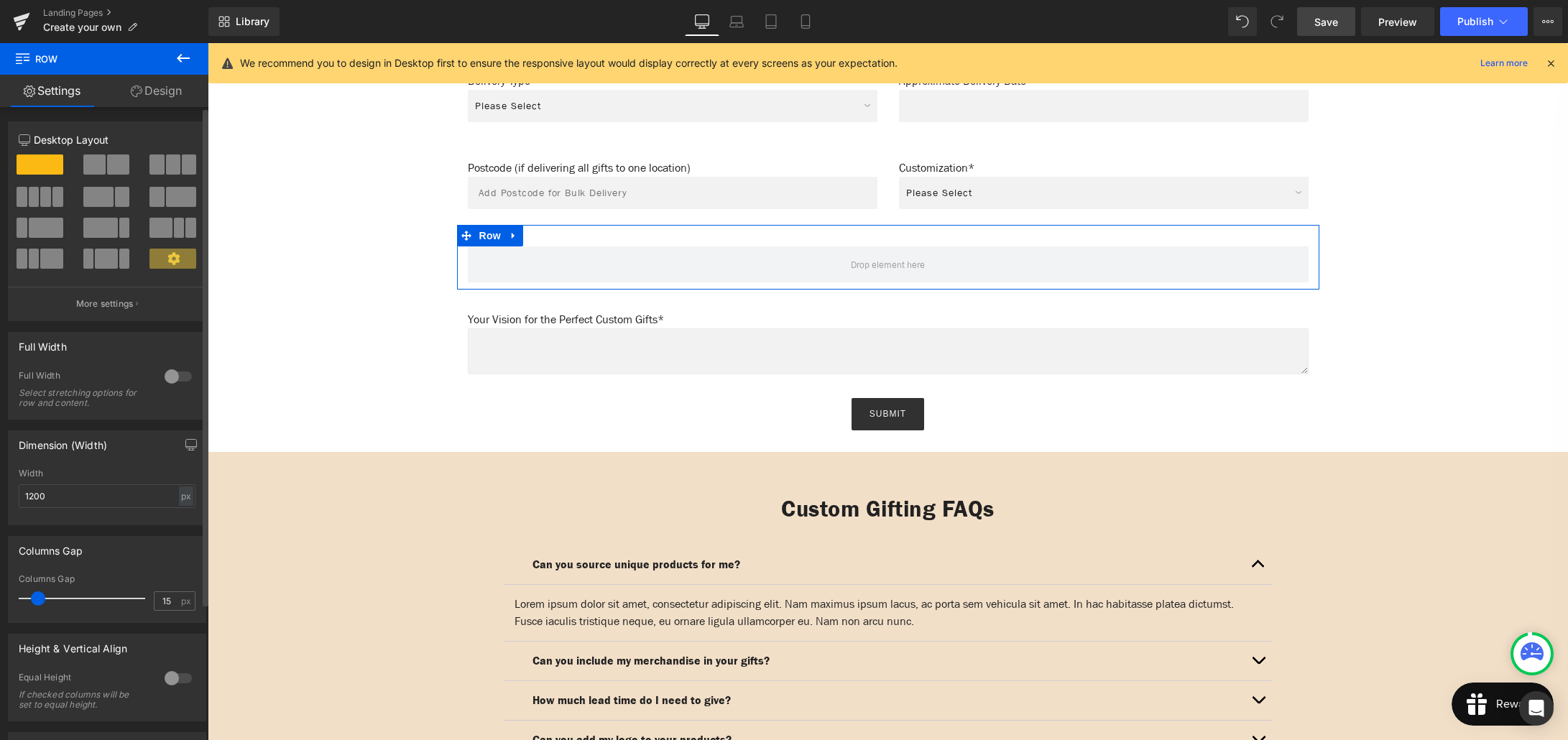
click at [102, 167] on span at bounding box center [95, 164] width 23 height 20
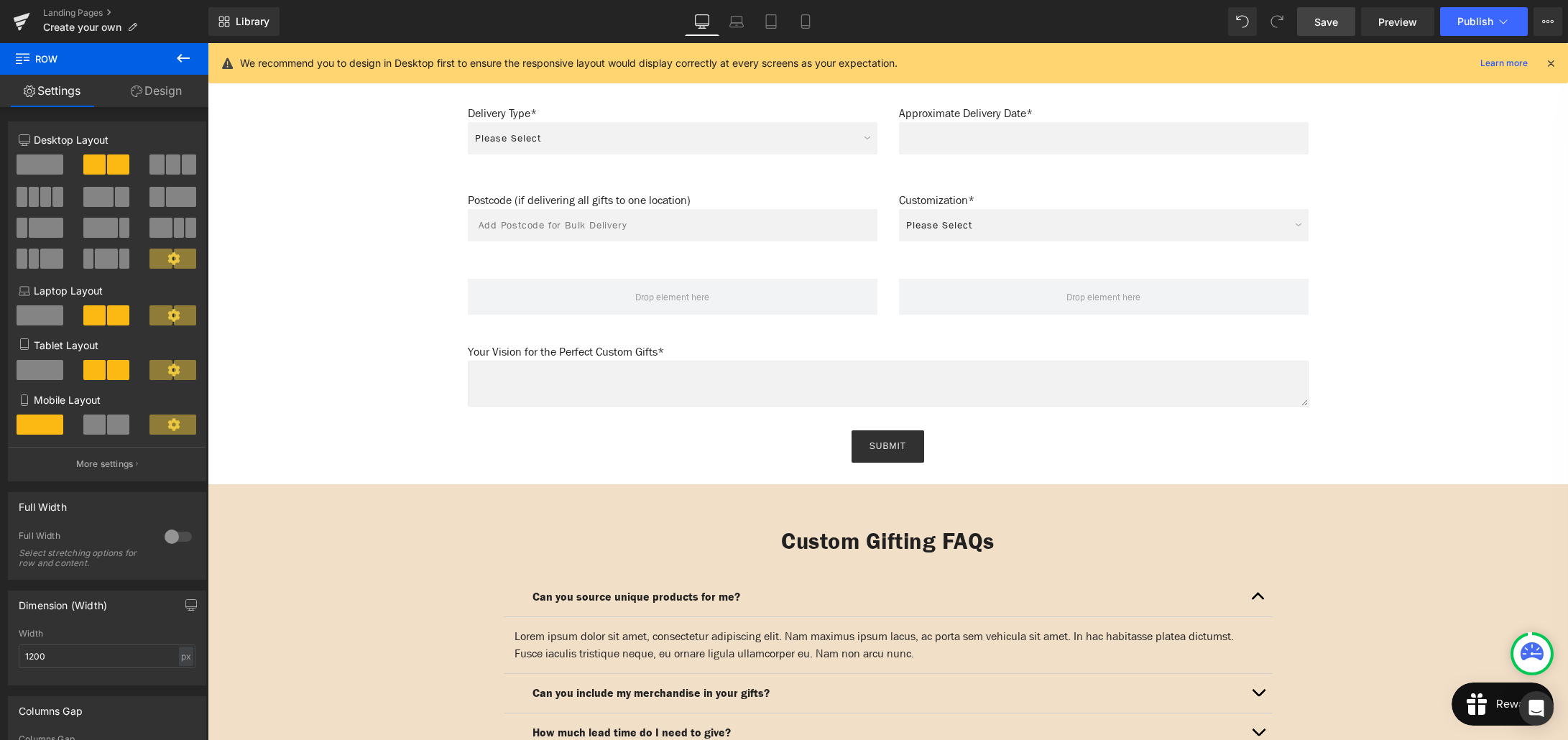
scroll to position [1290, 0]
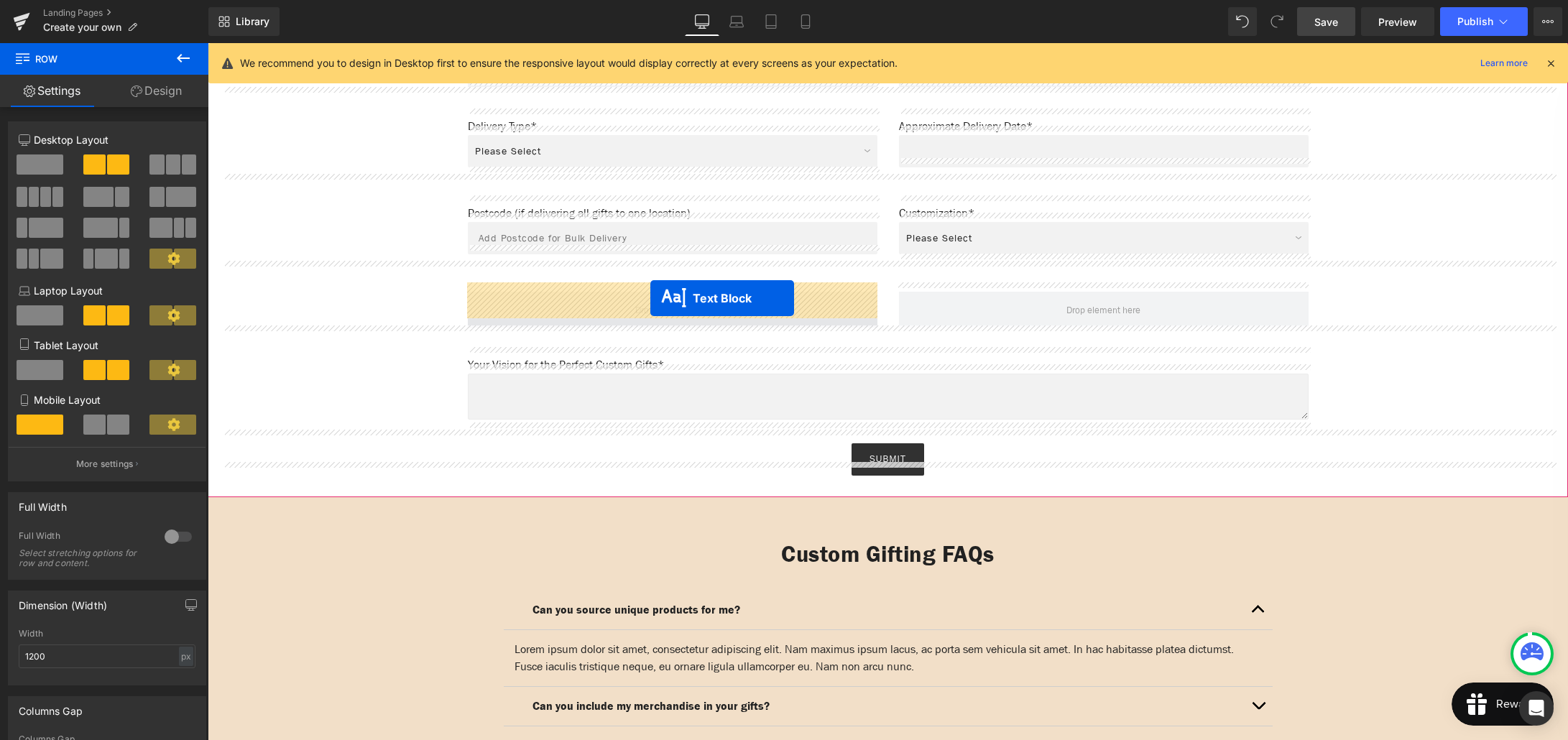
drag, startPoint x: 669, startPoint y: 509, endPoint x: 650, endPoint y: 298, distance: 211.9
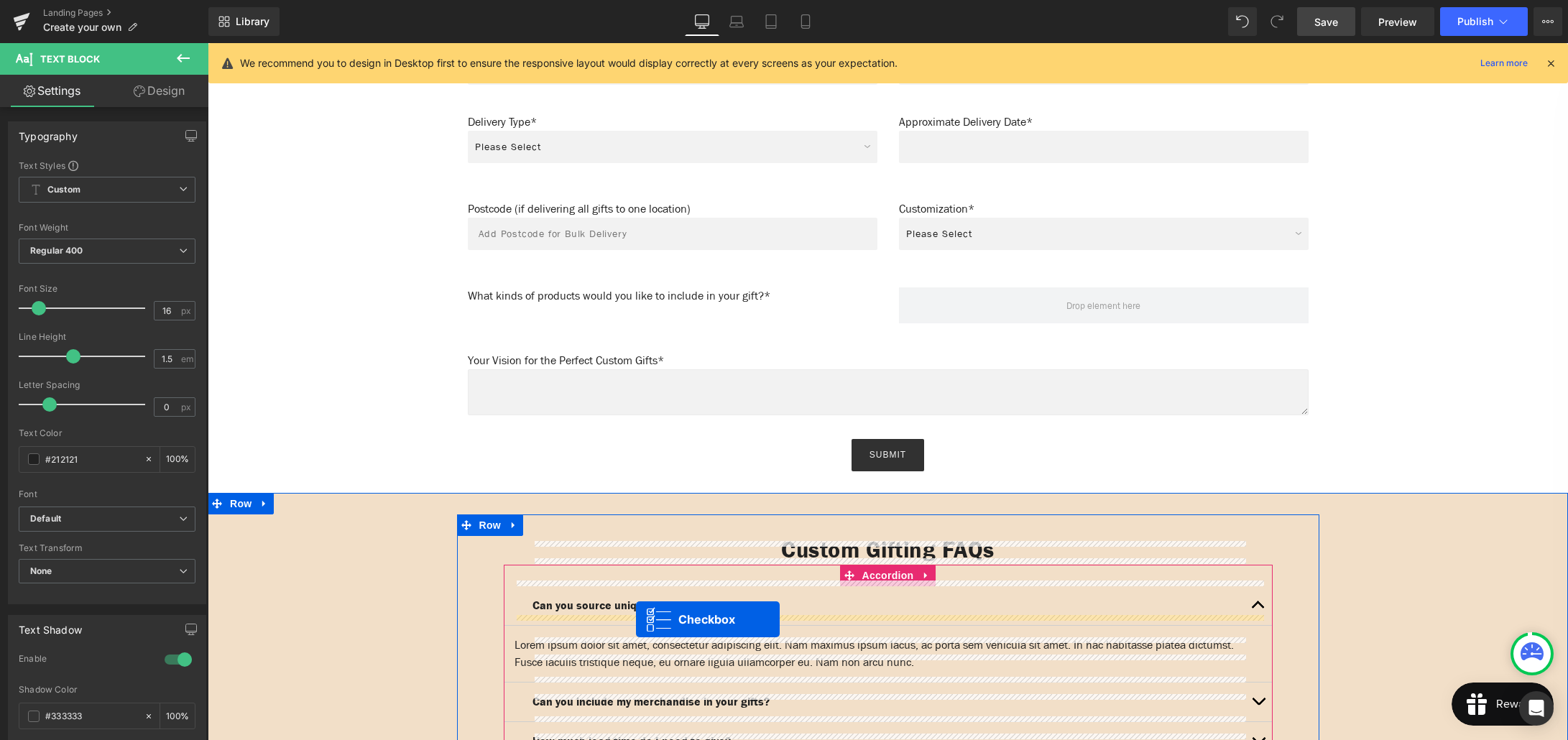
scroll to position [1286, 0]
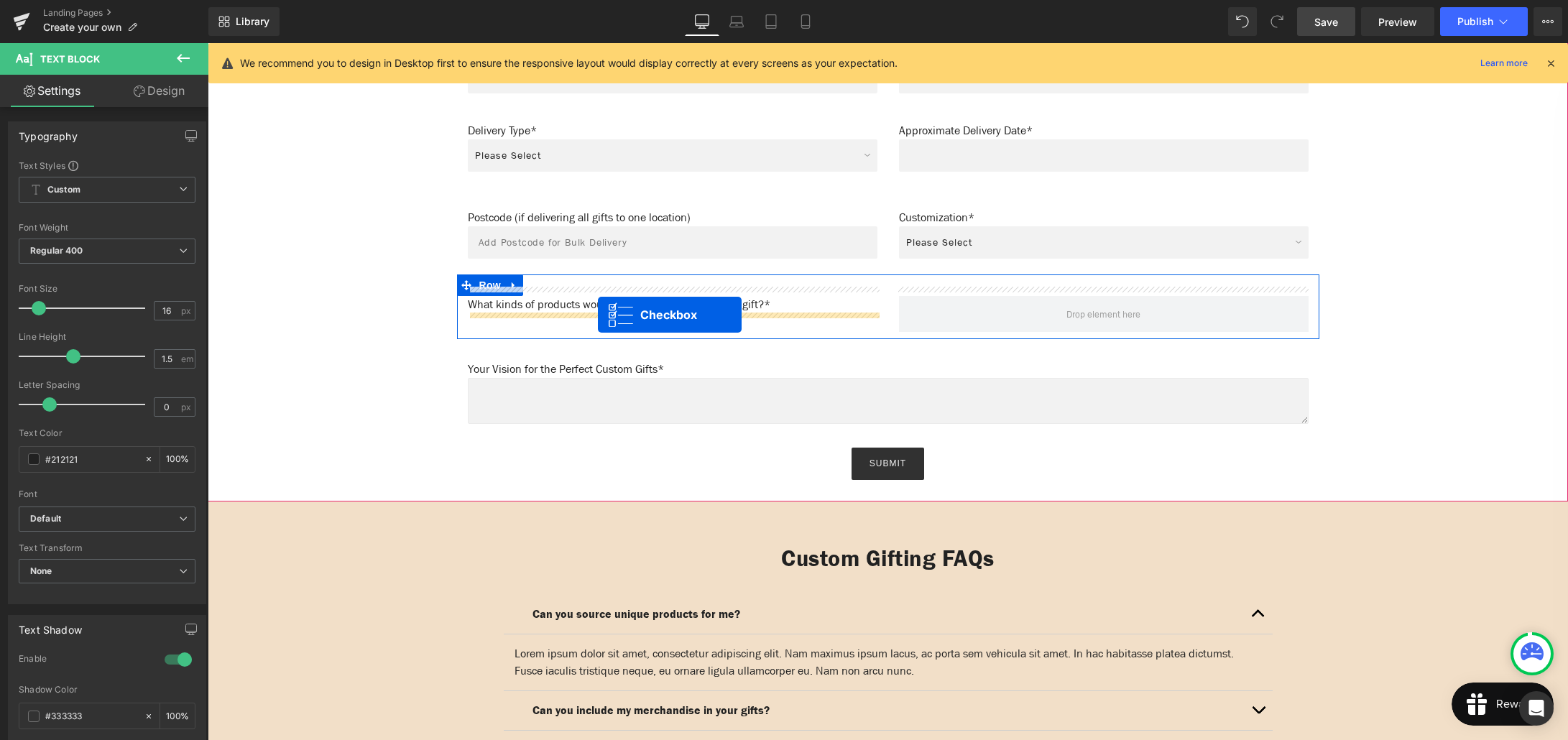
drag, startPoint x: 675, startPoint y: 514, endPoint x: 598, endPoint y: 314, distance: 214.3
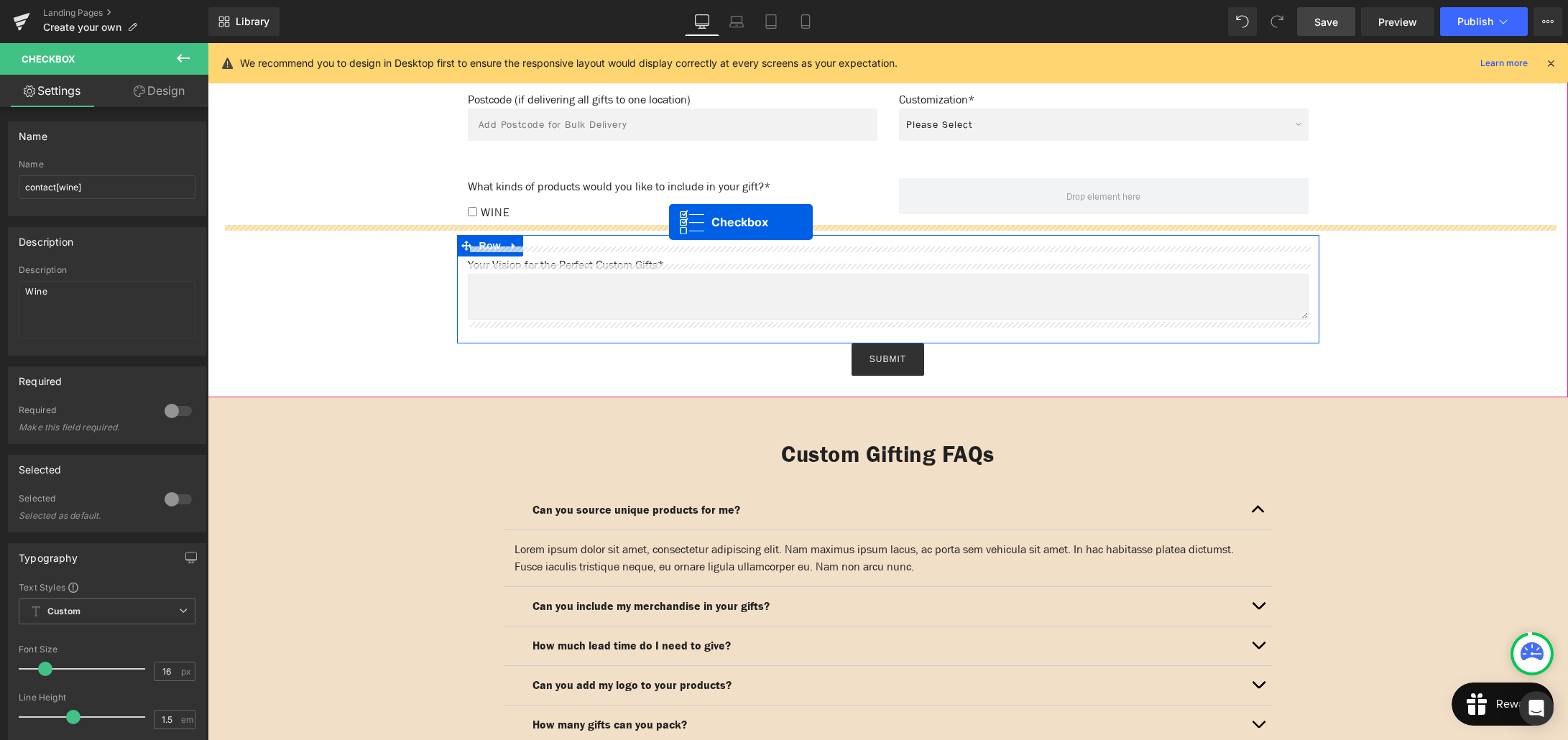
scroll to position [1362, 0]
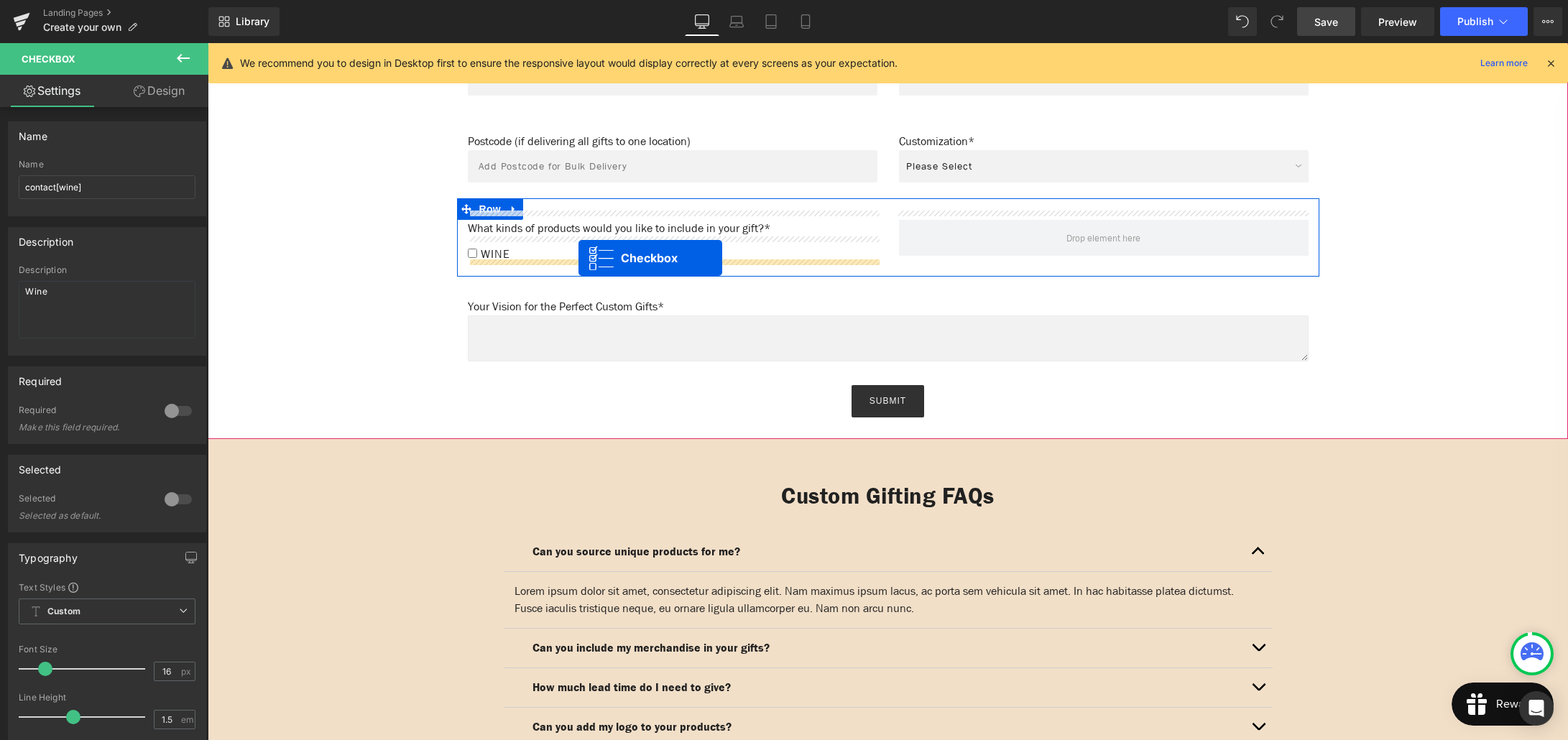
drag, startPoint x: 671, startPoint y: 322, endPoint x: 578, endPoint y: 258, distance: 112.9
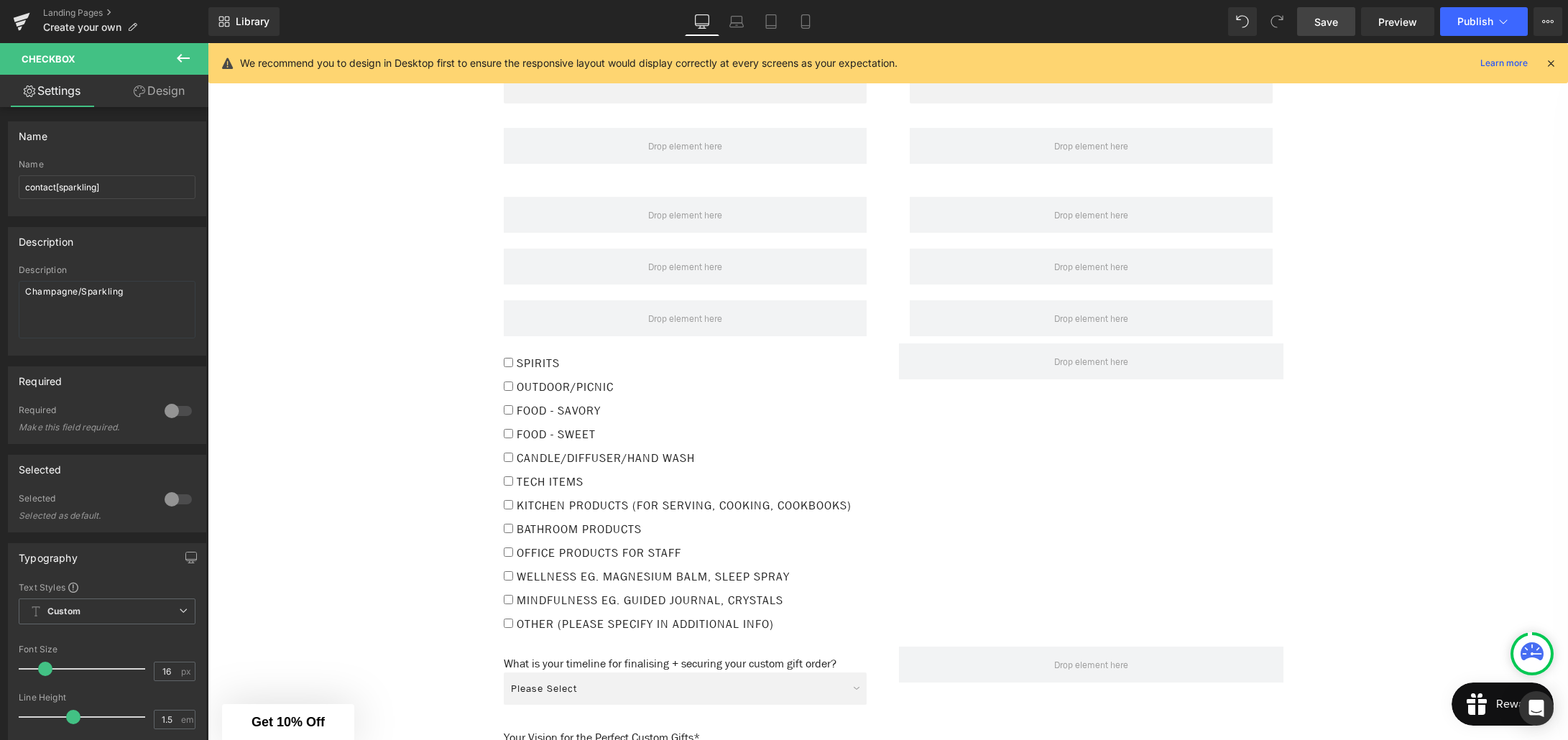
scroll to position [2275, 0]
click at [671, 352] on div "Spirits Checkbox" at bounding box center [685, 363] width 363 height 24
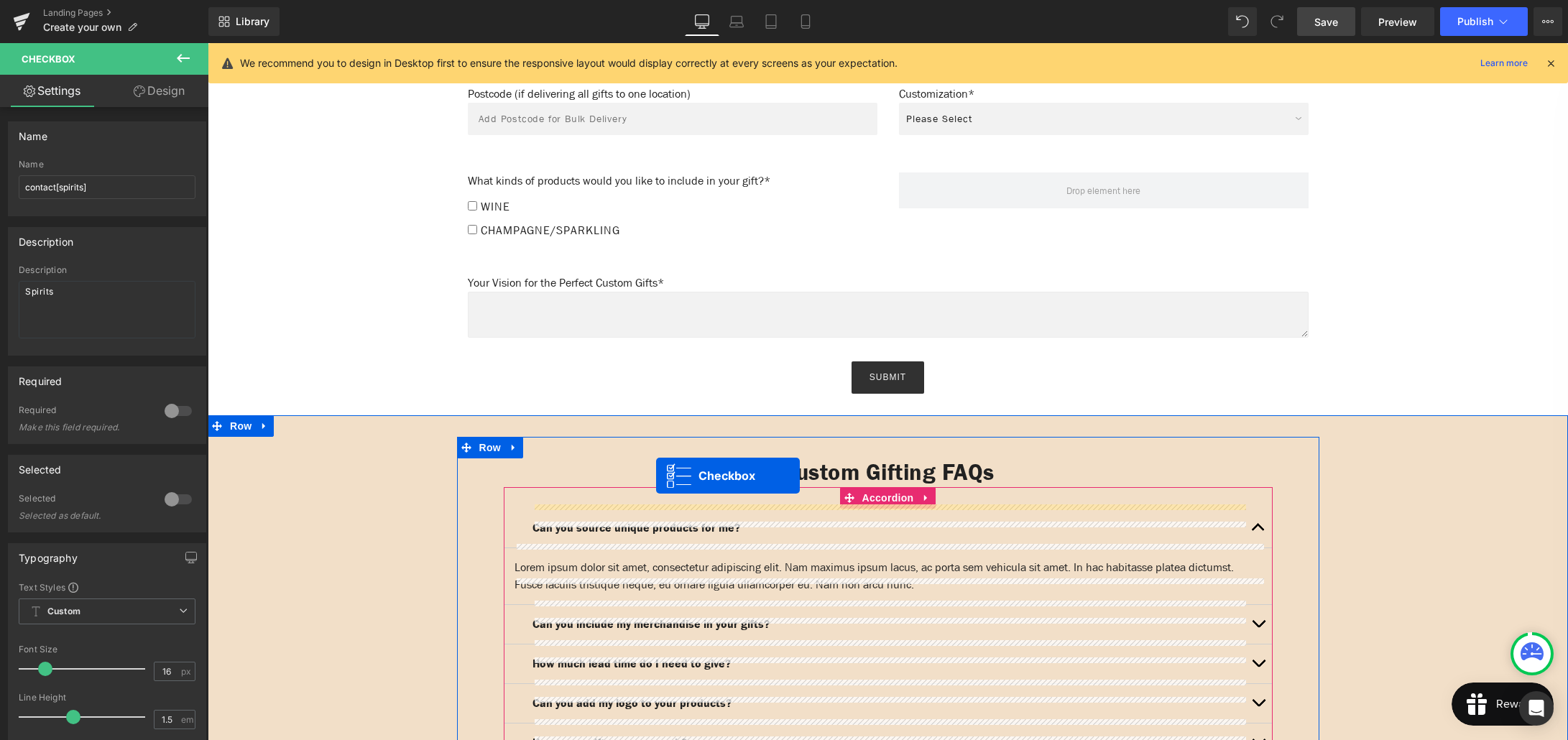
scroll to position [1385, 0]
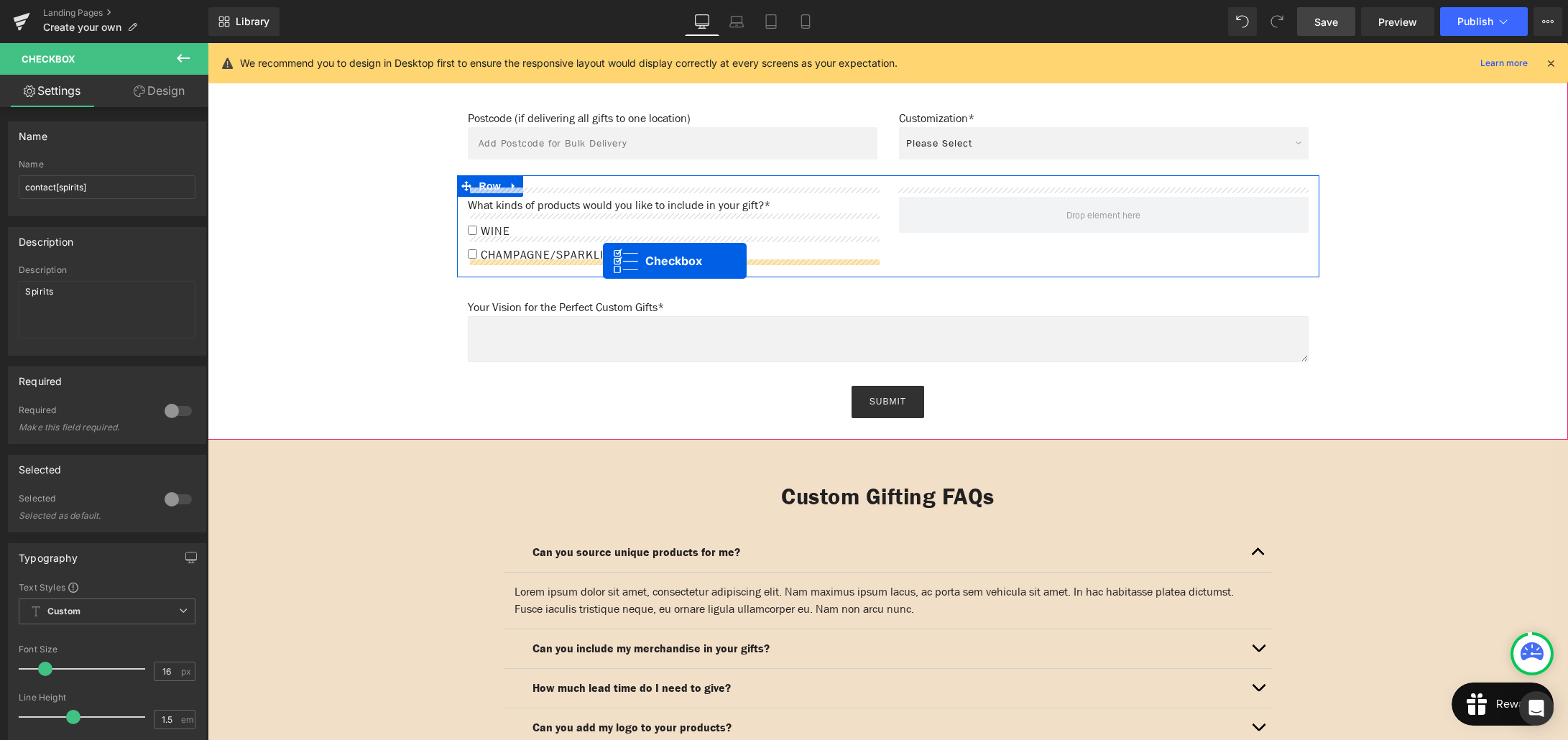
drag, startPoint x: 683, startPoint y: 347, endPoint x: 603, endPoint y: 261, distance: 117.5
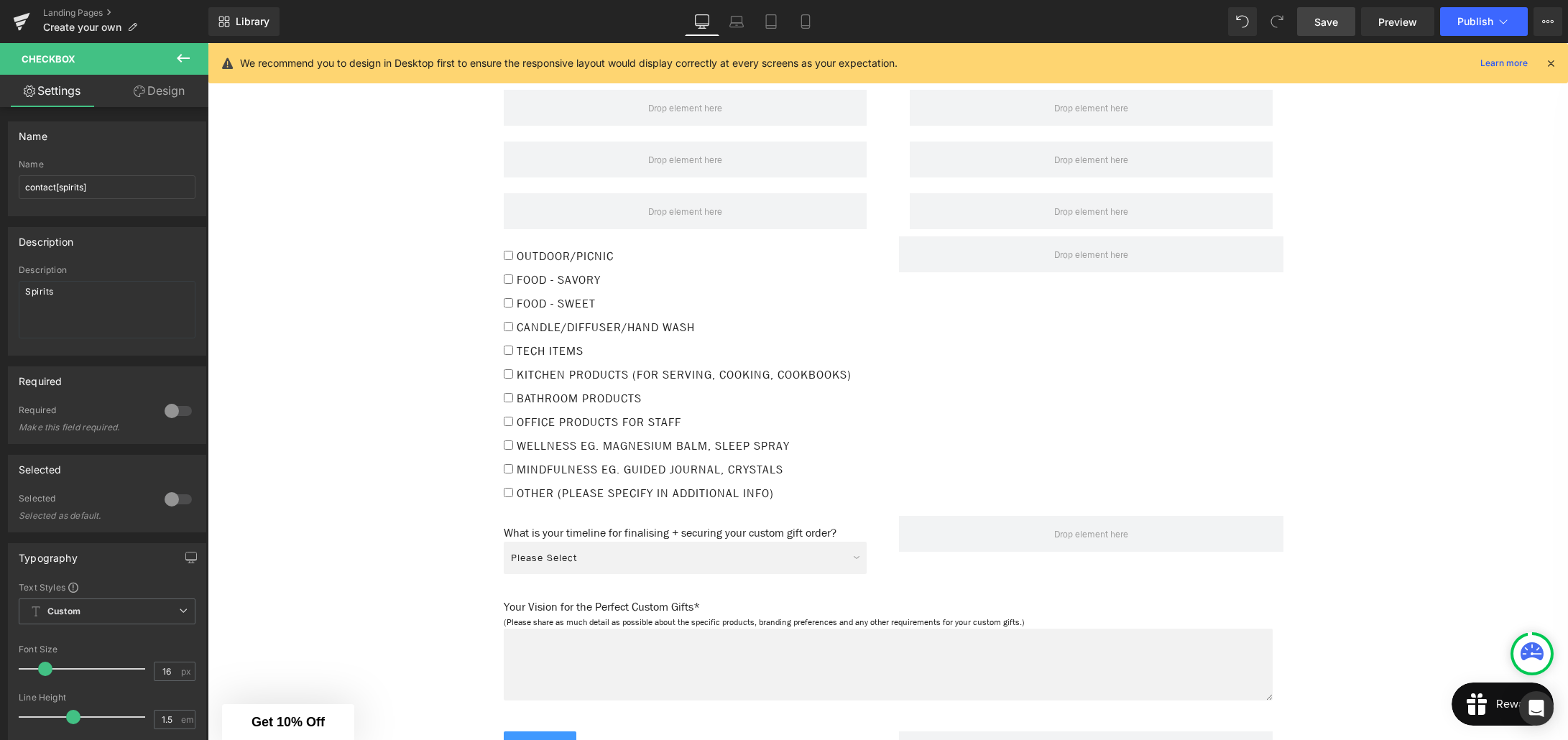
scroll to position [2397, 0]
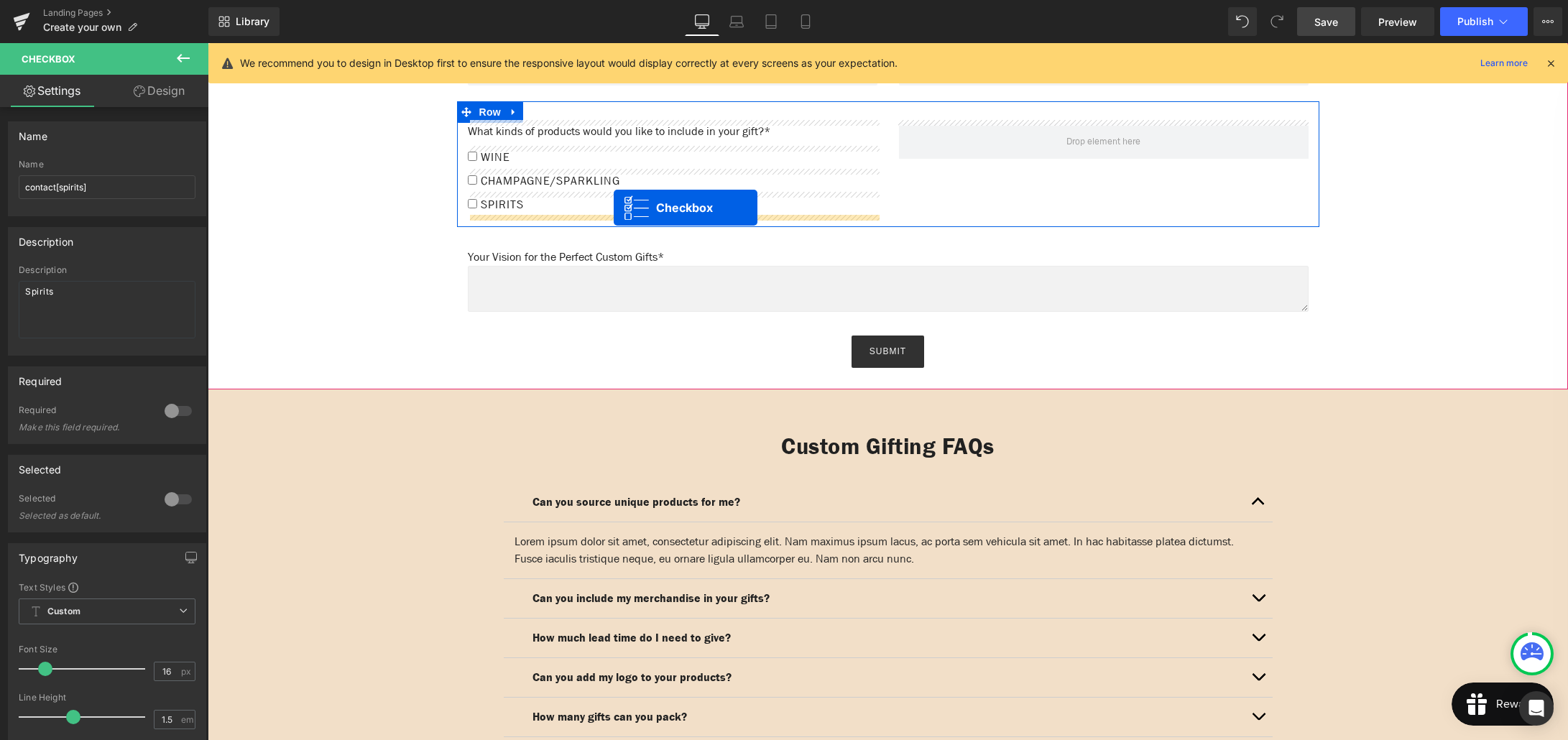
drag, startPoint x: 676, startPoint y: 251, endPoint x: 614, endPoint y: 207, distance: 76.0
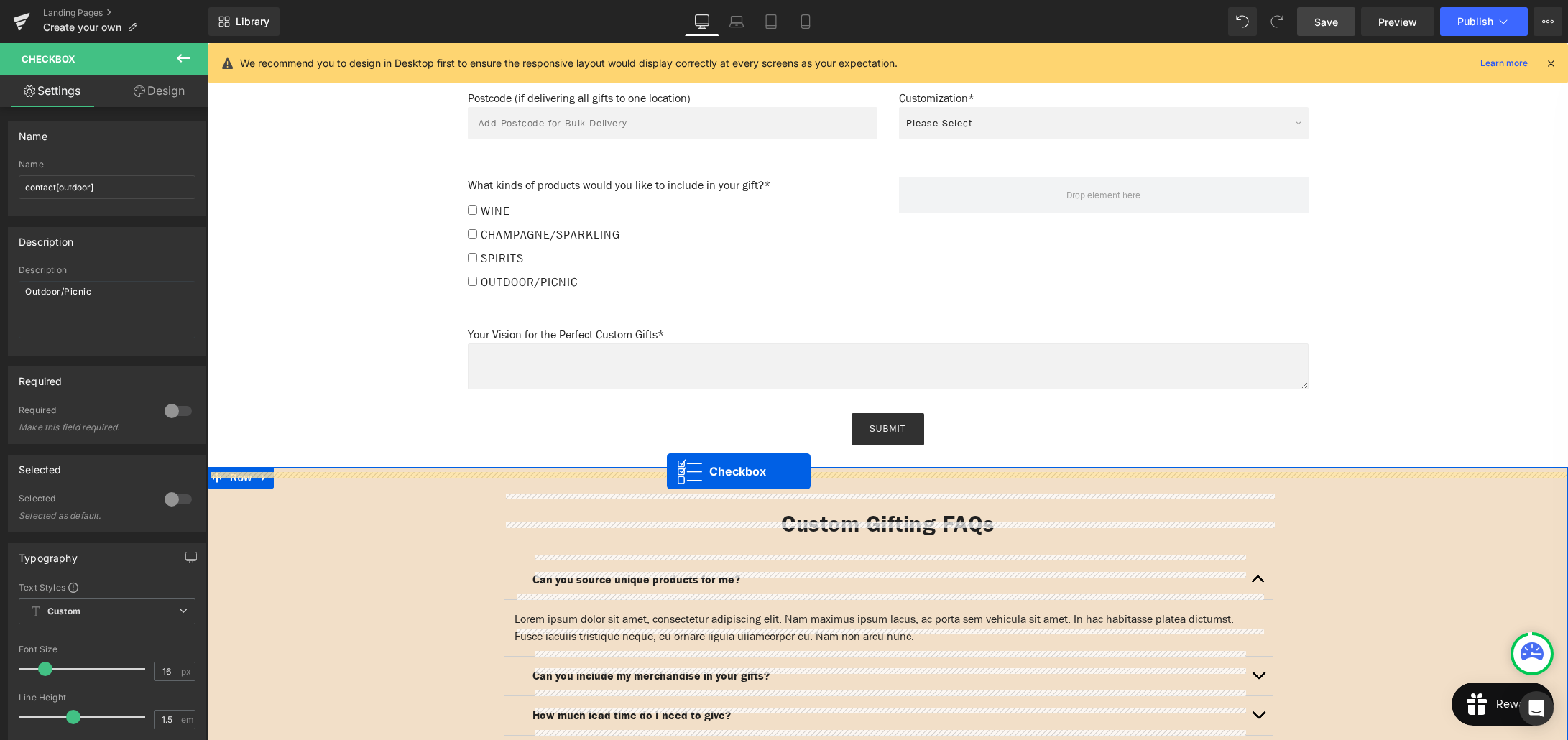
scroll to position [1402, 0]
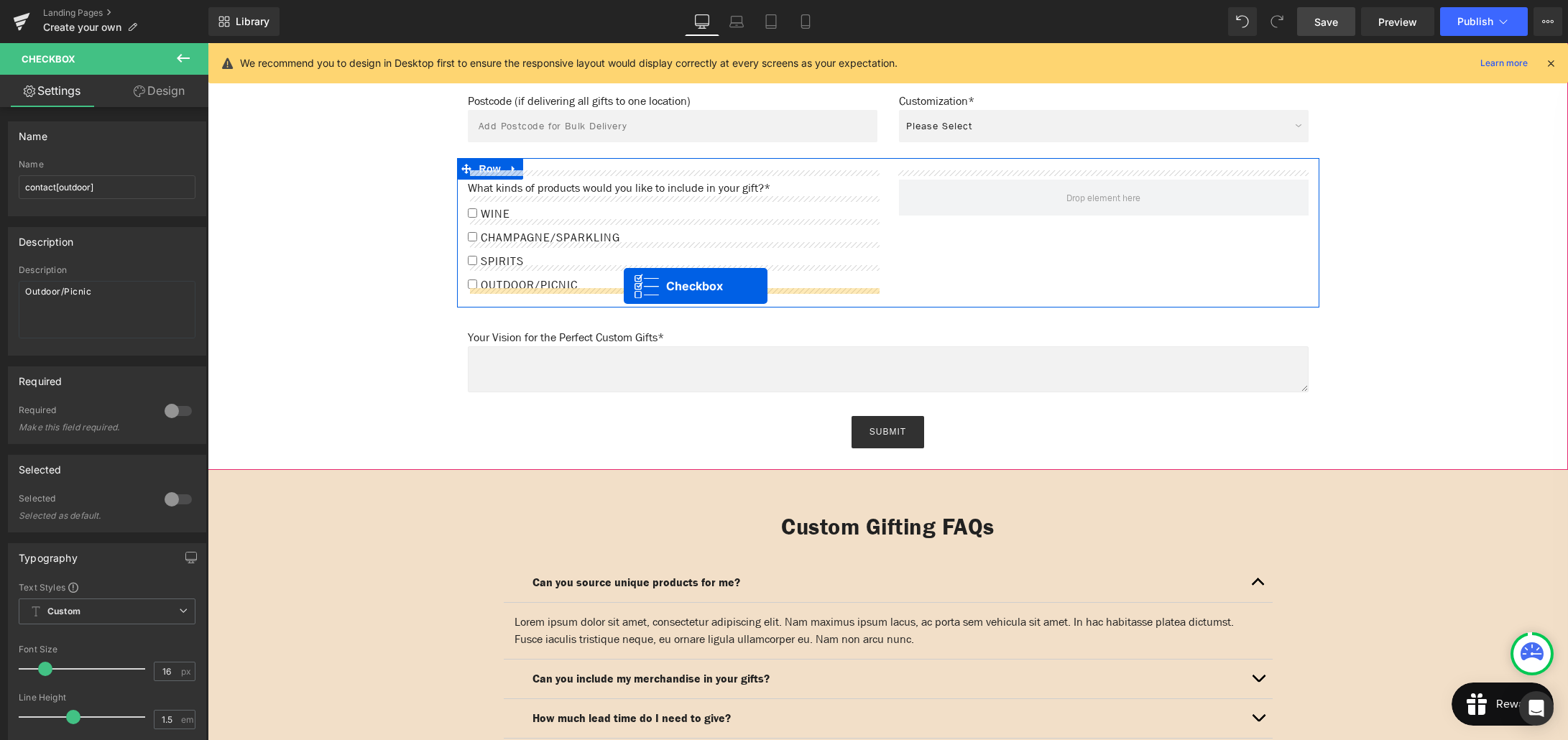
drag, startPoint x: 679, startPoint y: 540, endPoint x: 623, endPoint y: 286, distance: 260.1
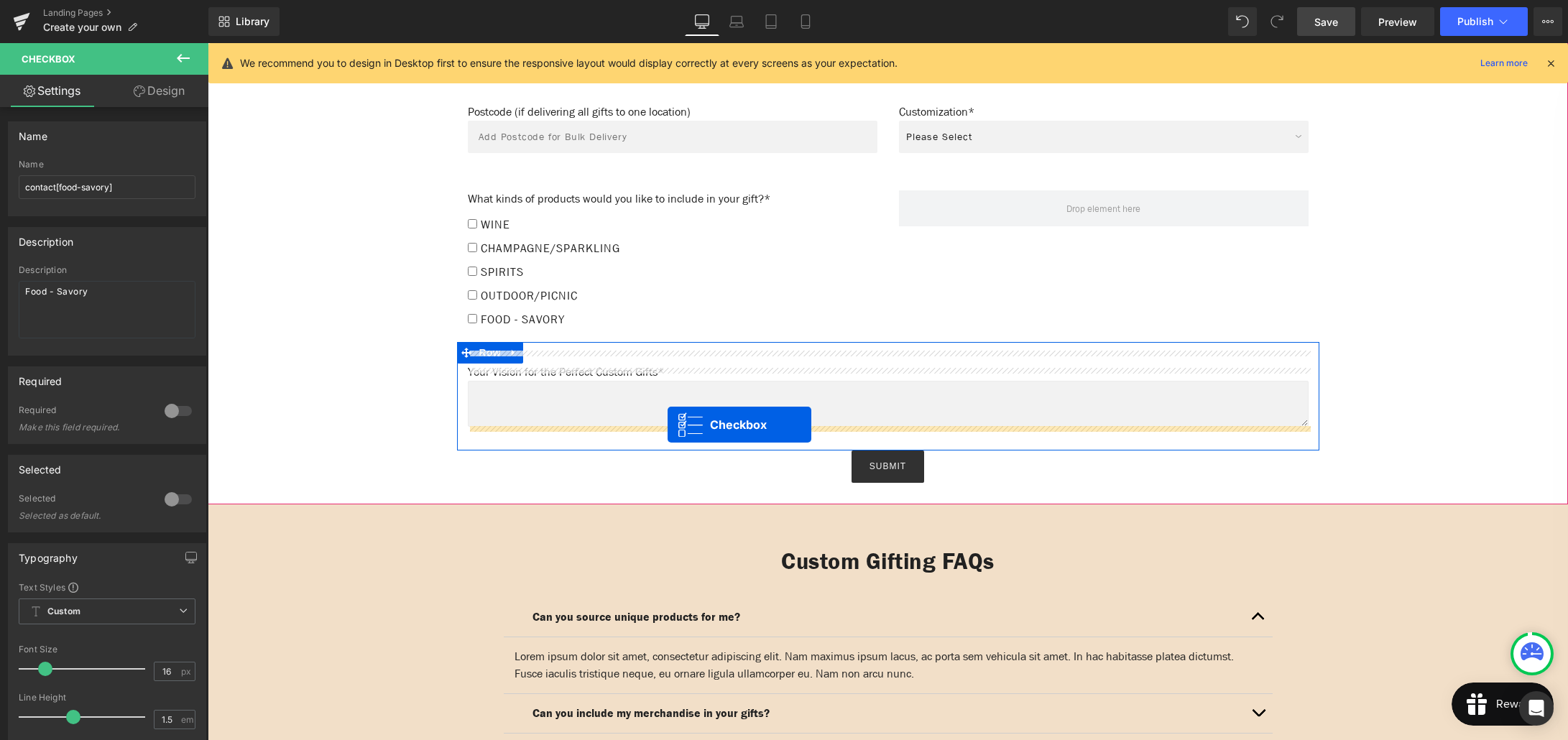
scroll to position [1381, 0]
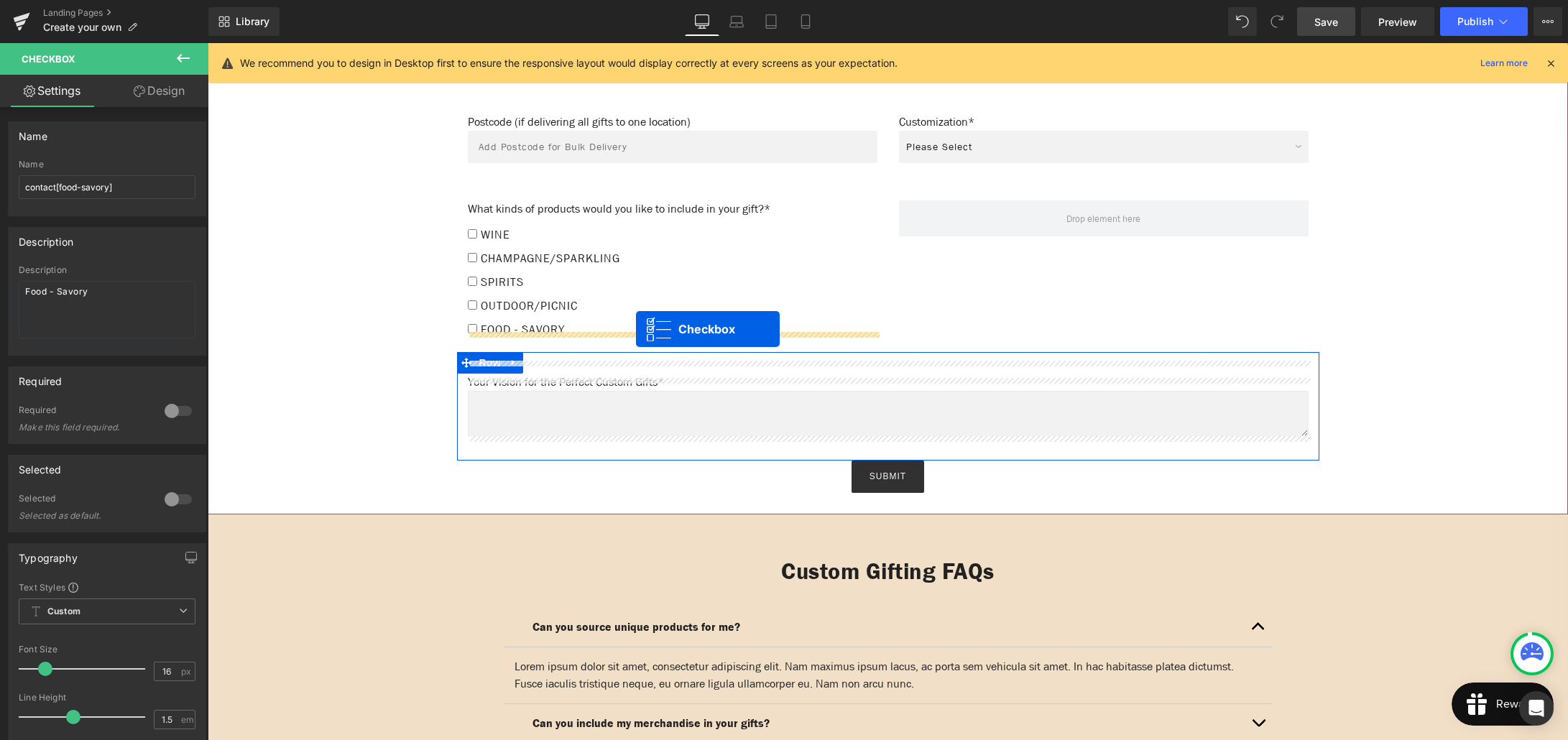
drag, startPoint x: 681, startPoint y: 508, endPoint x: 636, endPoint y: 329, distance: 184.6
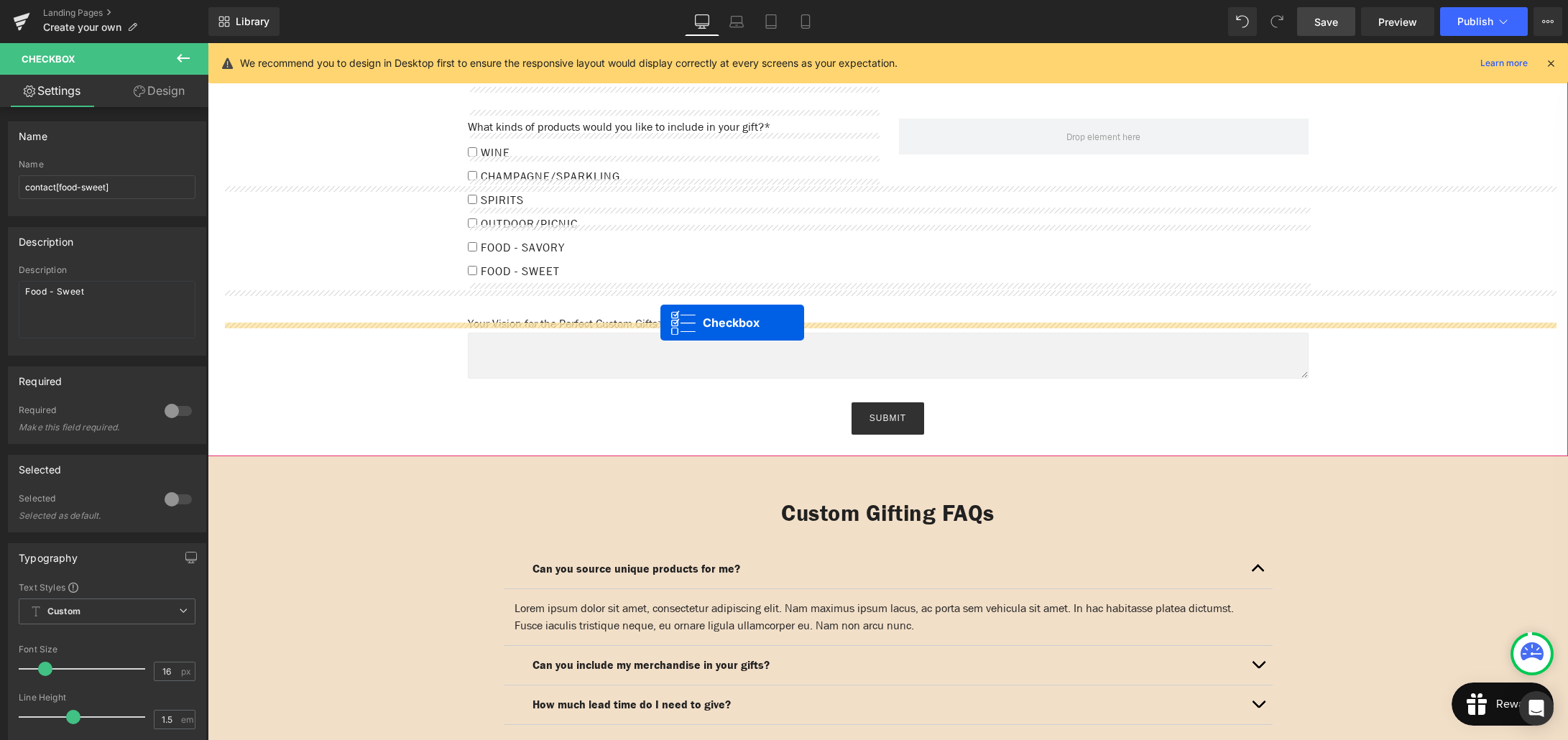
scroll to position [1440, 0]
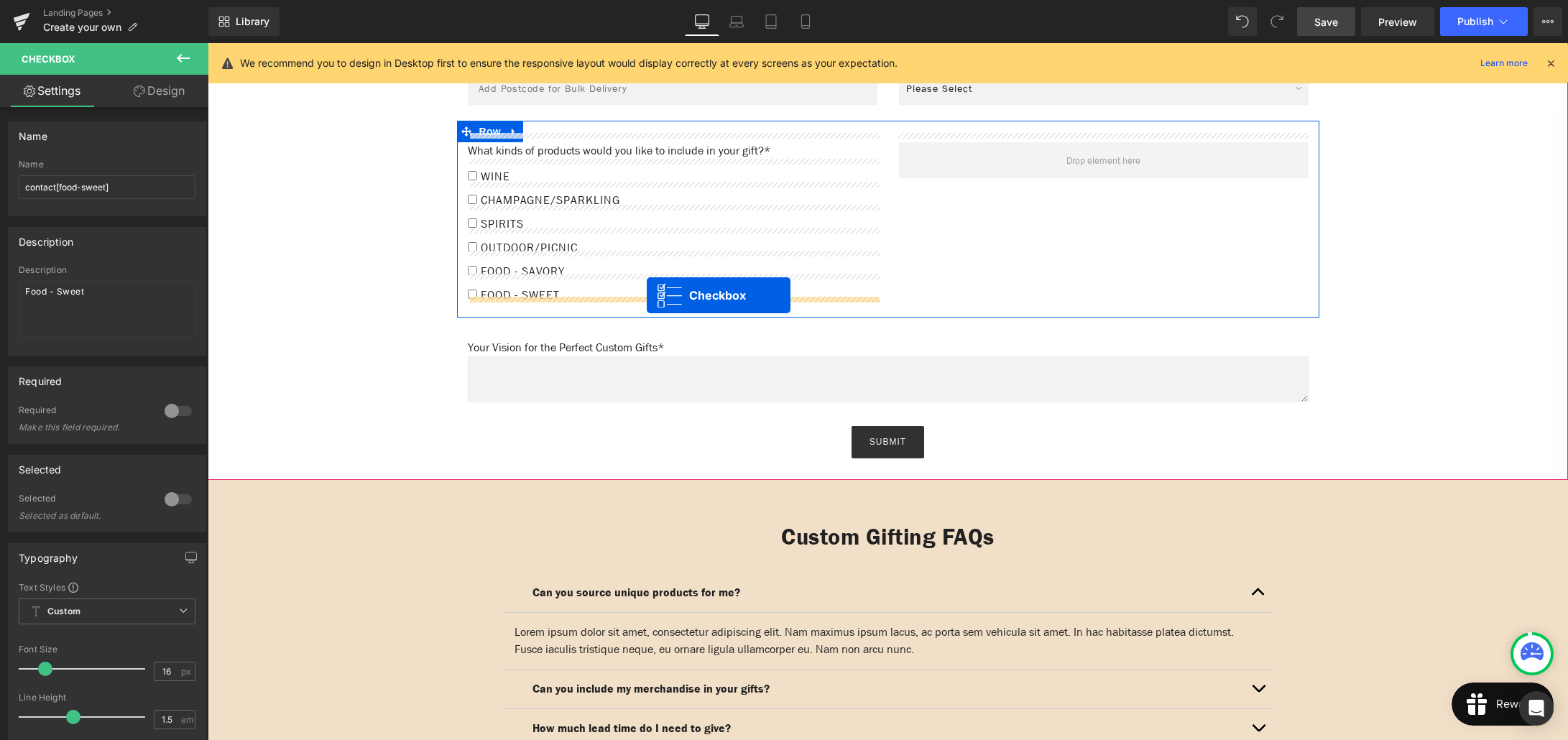
drag, startPoint x: 678, startPoint y: 365, endPoint x: 647, endPoint y: 296, distance: 75.6
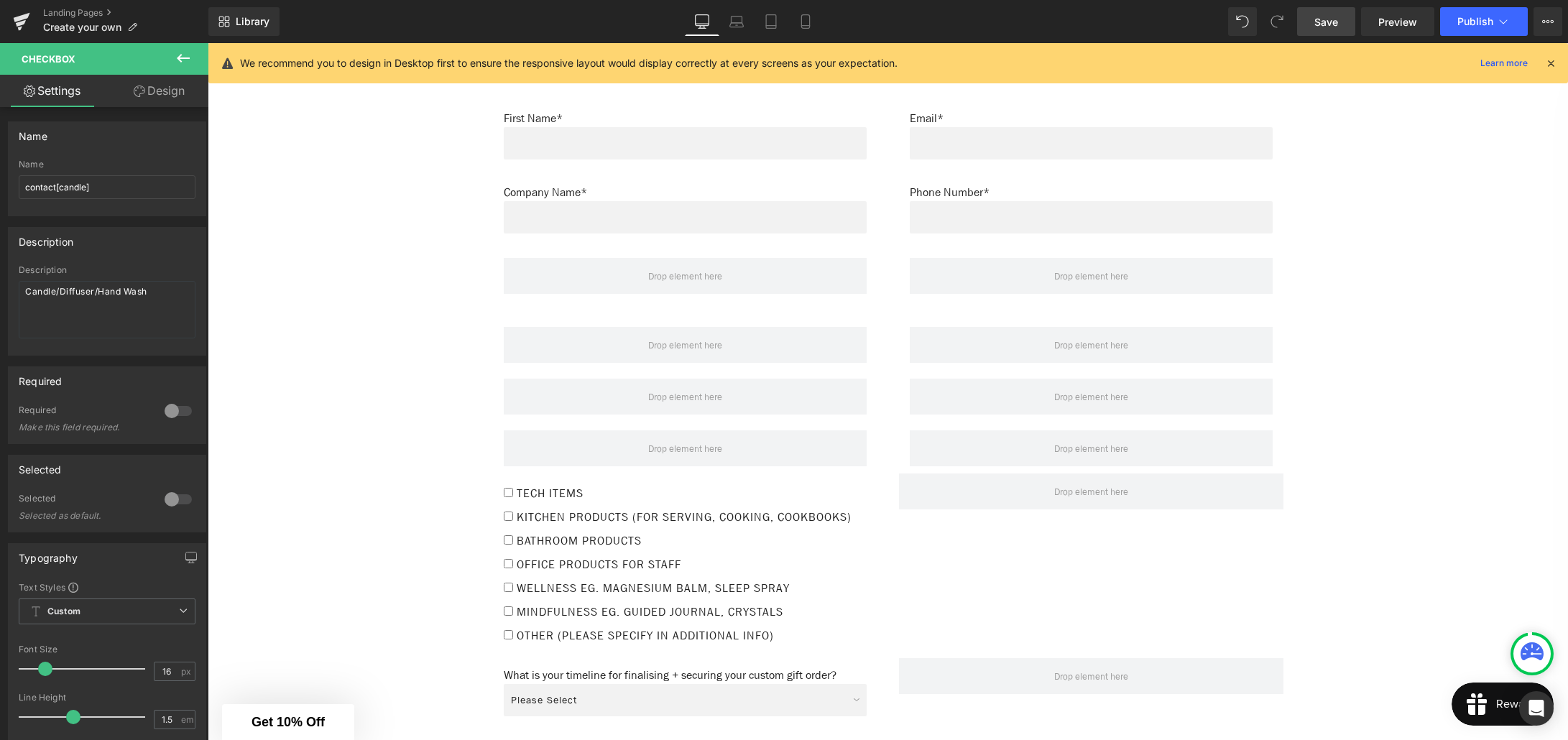
scroll to position [2257, 0]
click at [657, 489] on div "Tech Items Checkbox" at bounding box center [685, 500] width 363 height 24
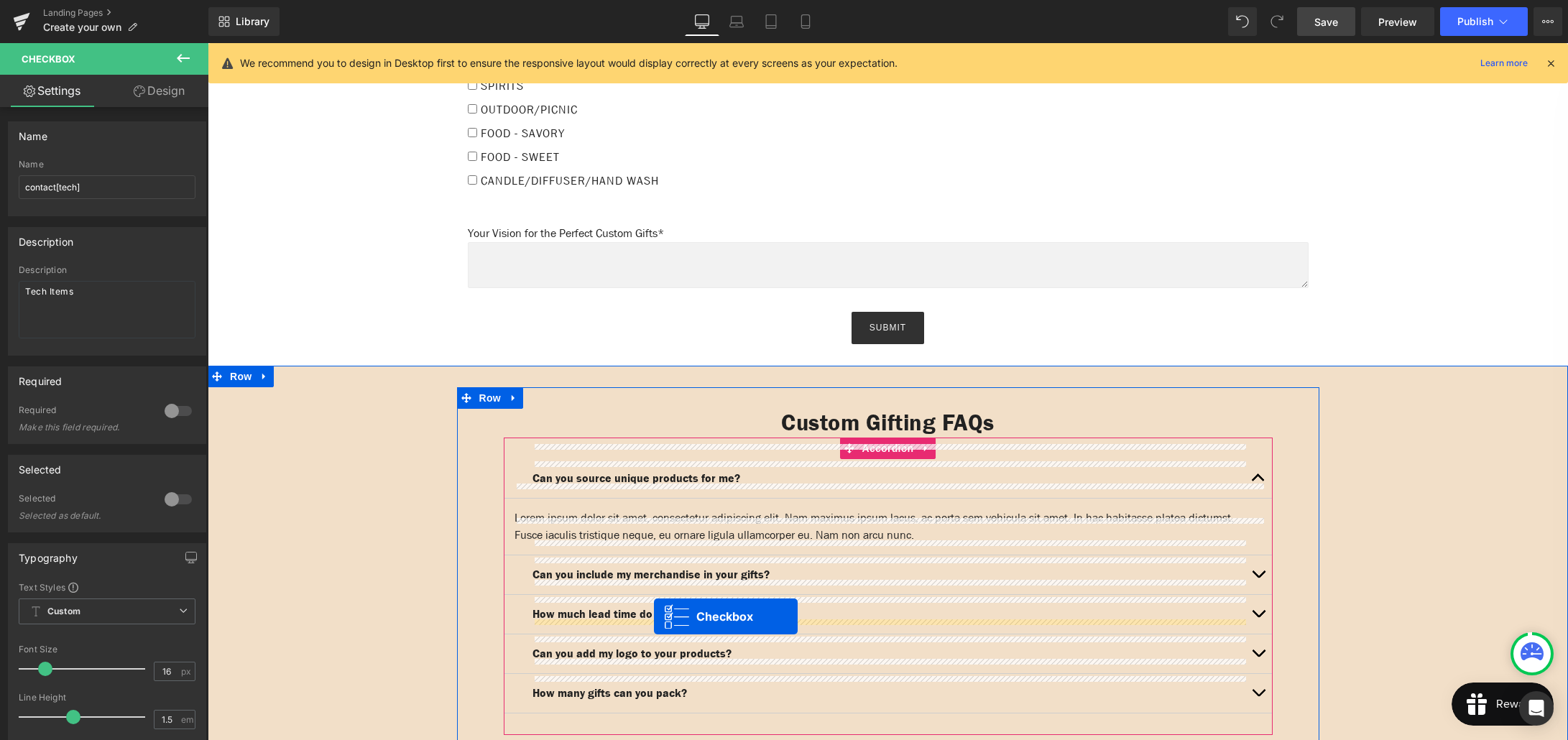
scroll to position [1578, 0]
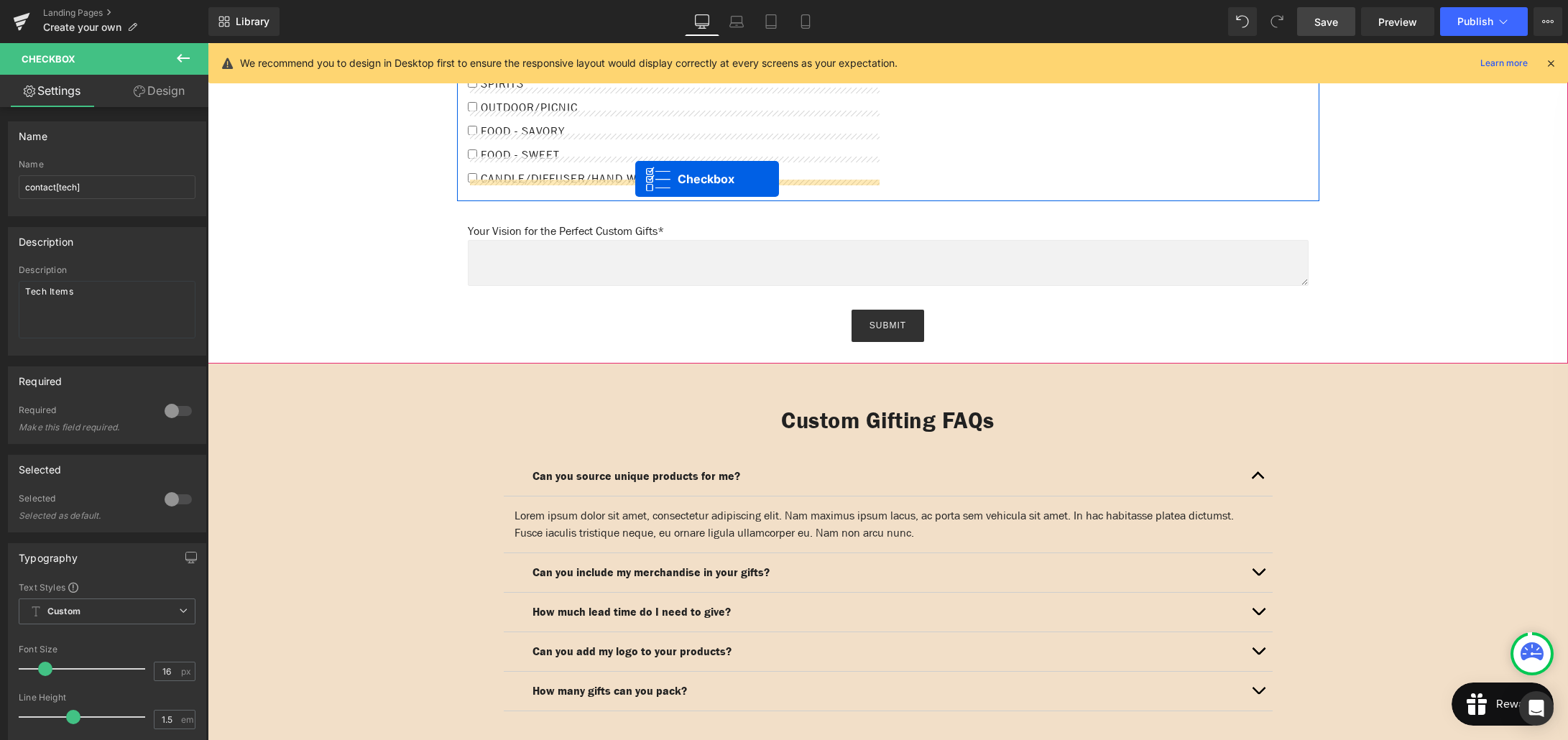
drag, startPoint x: 678, startPoint y: 478, endPoint x: 636, endPoint y: 181, distance: 300.0
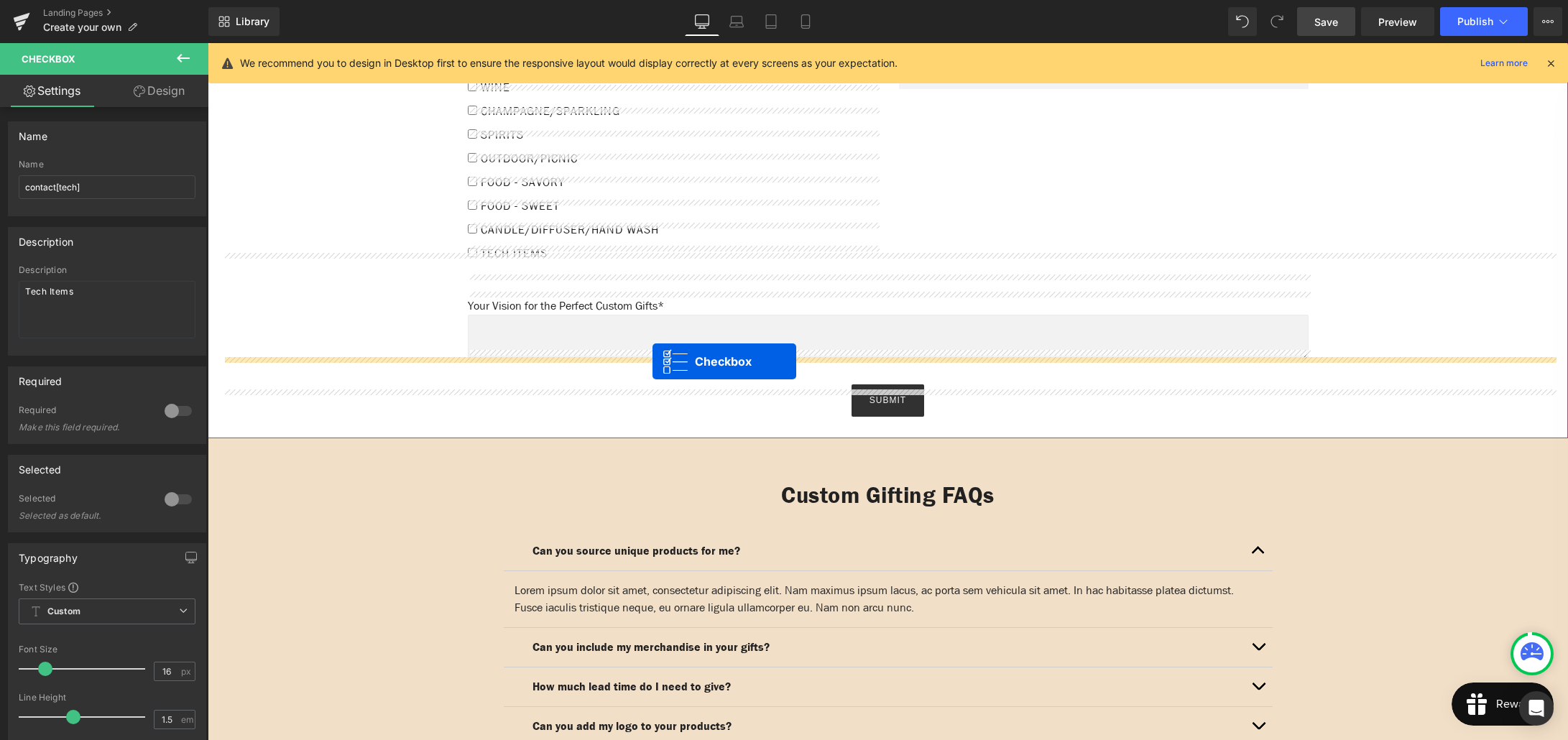
scroll to position [1523, 0]
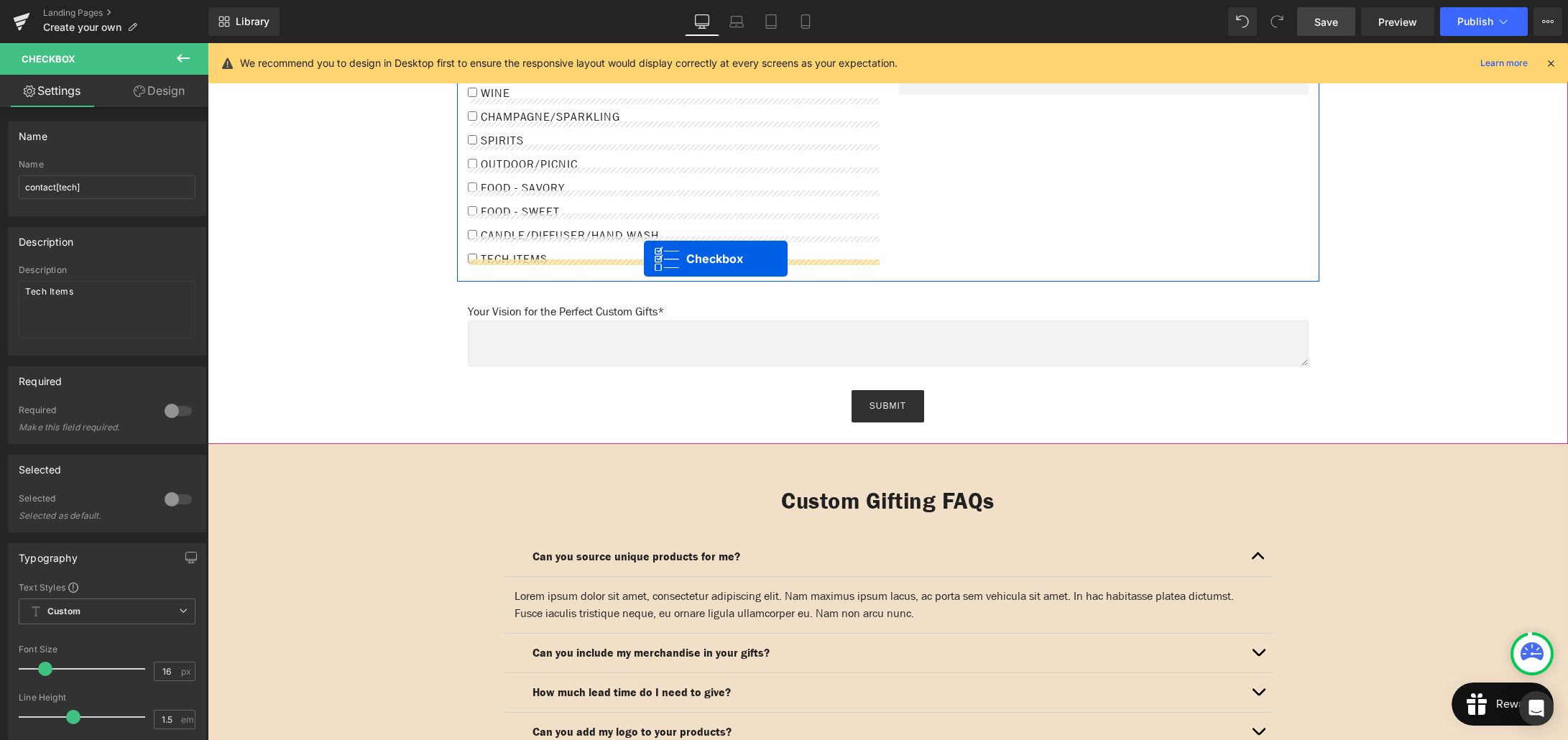
drag, startPoint x: 687, startPoint y: 378, endPoint x: 644, endPoint y: 259, distance: 126.5
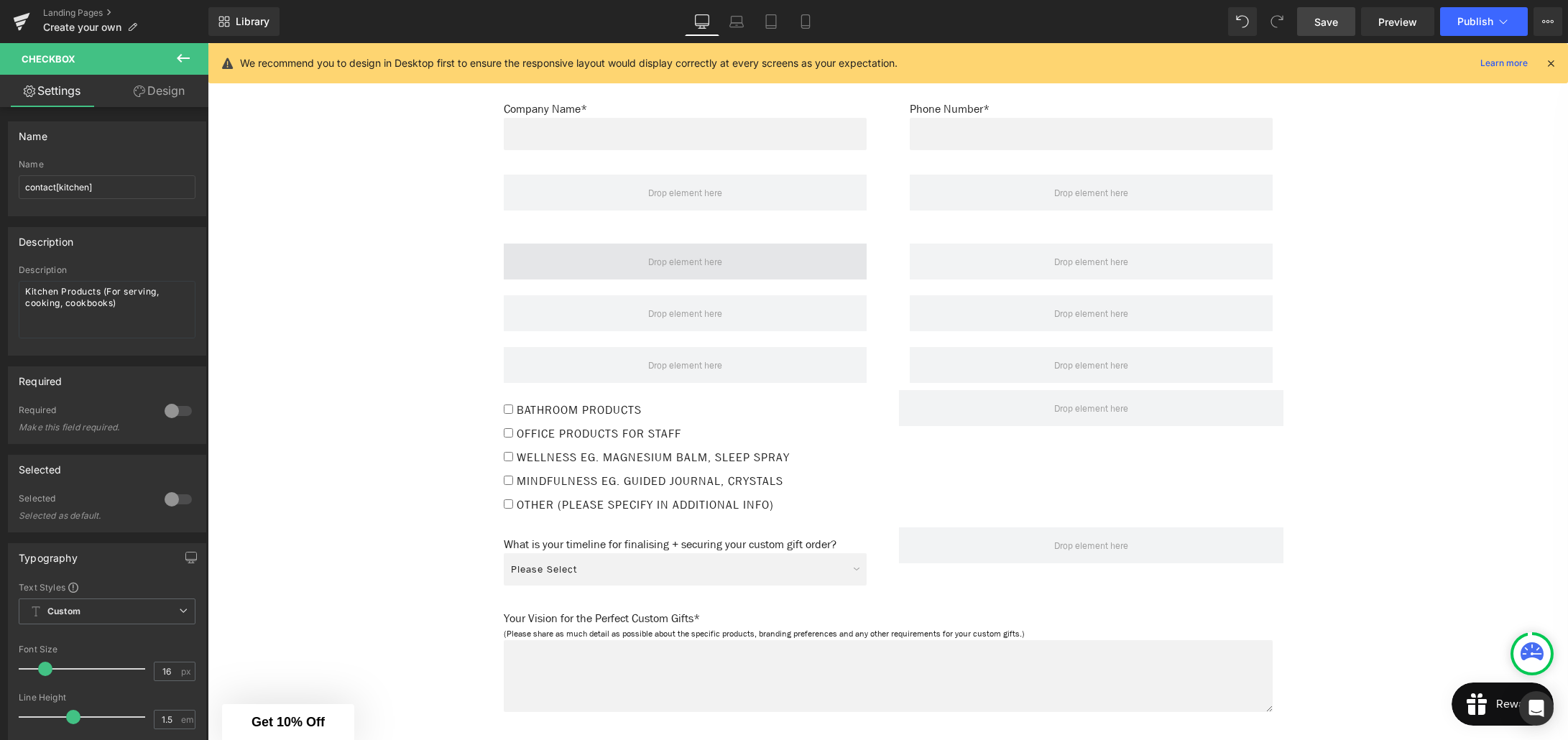
scroll to position [2420, 0]
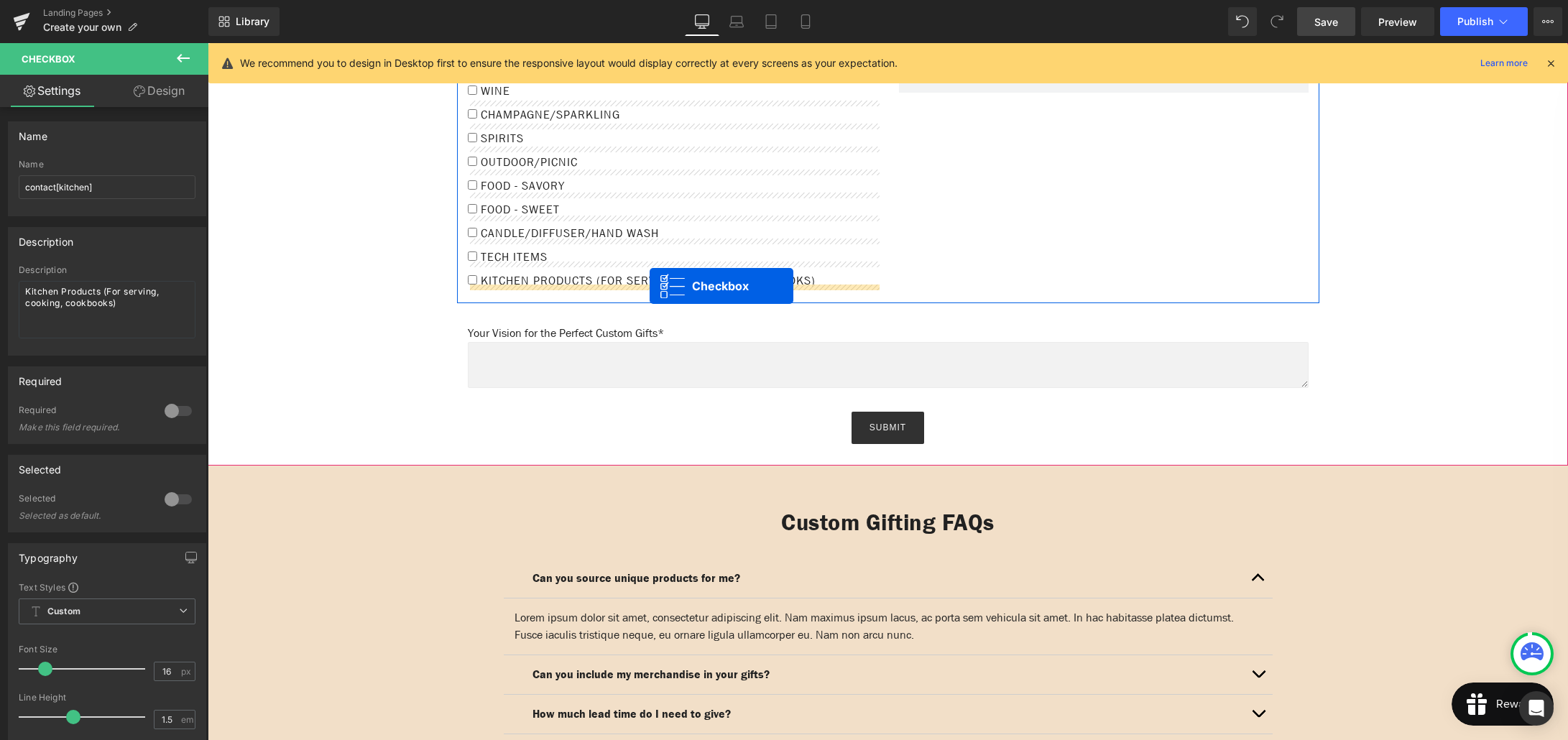
drag, startPoint x: 678, startPoint y: 364, endPoint x: 650, endPoint y: 290, distance: 79.1
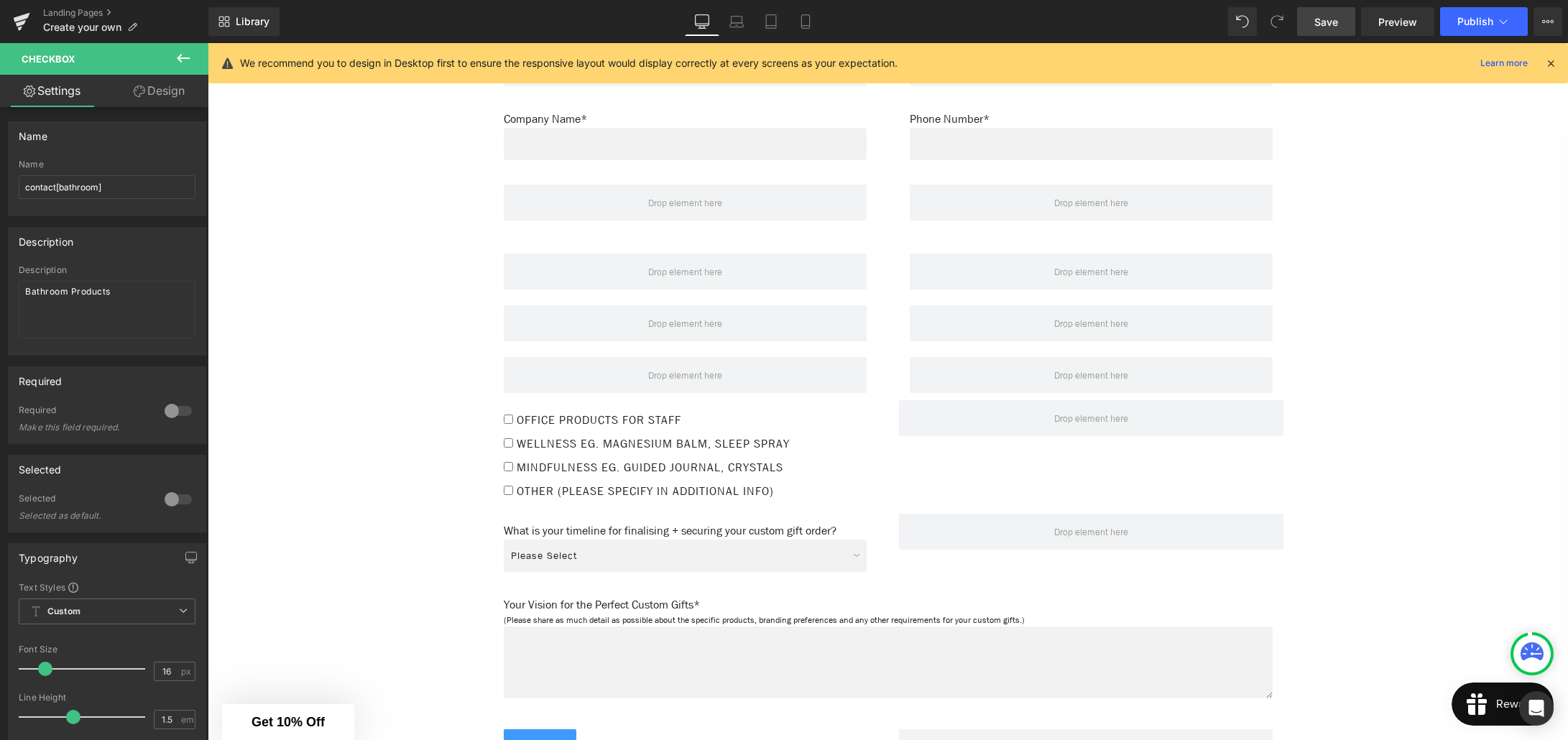
scroll to position [2411, 0]
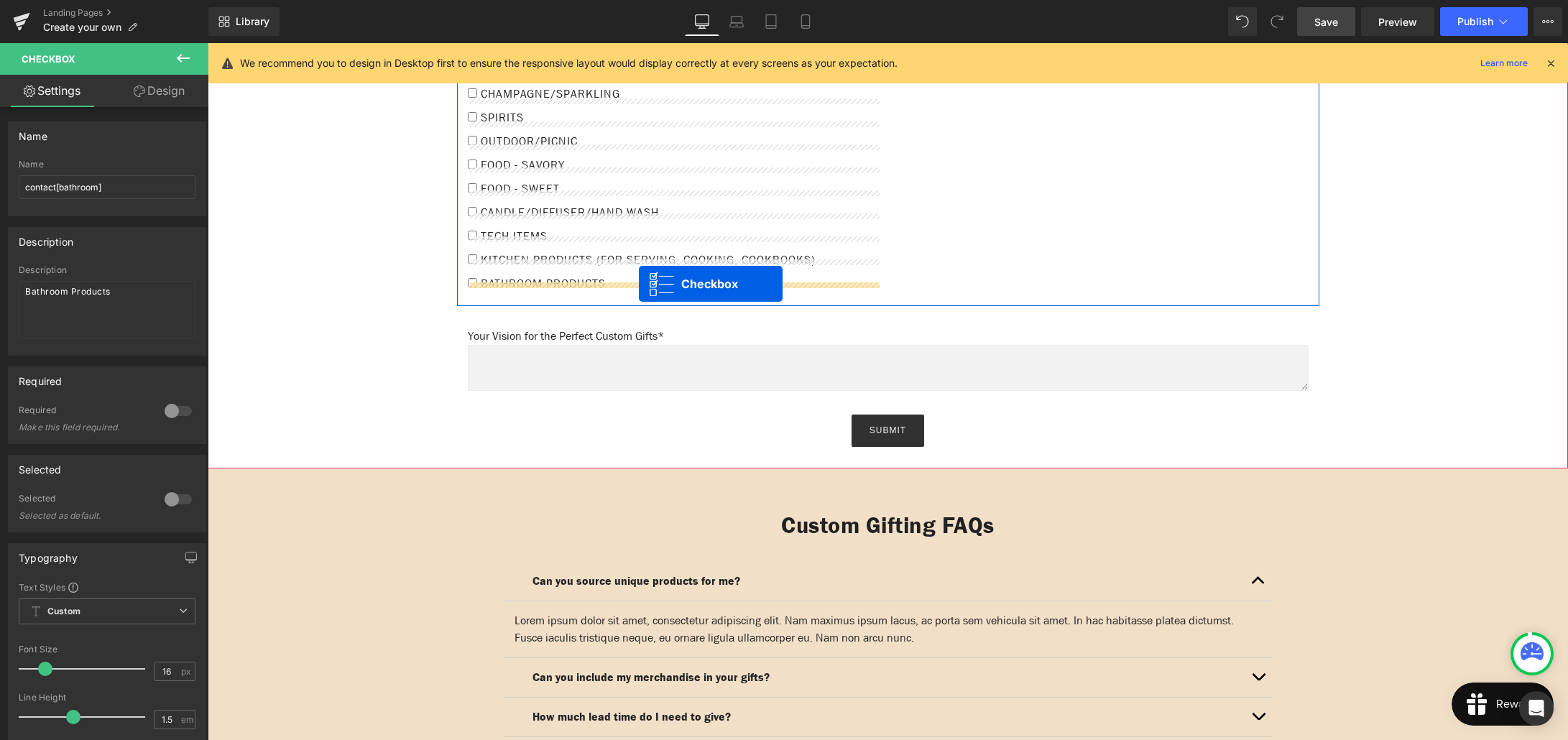
drag, startPoint x: 675, startPoint y: 397, endPoint x: 639, endPoint y: 286, distance: 116.7
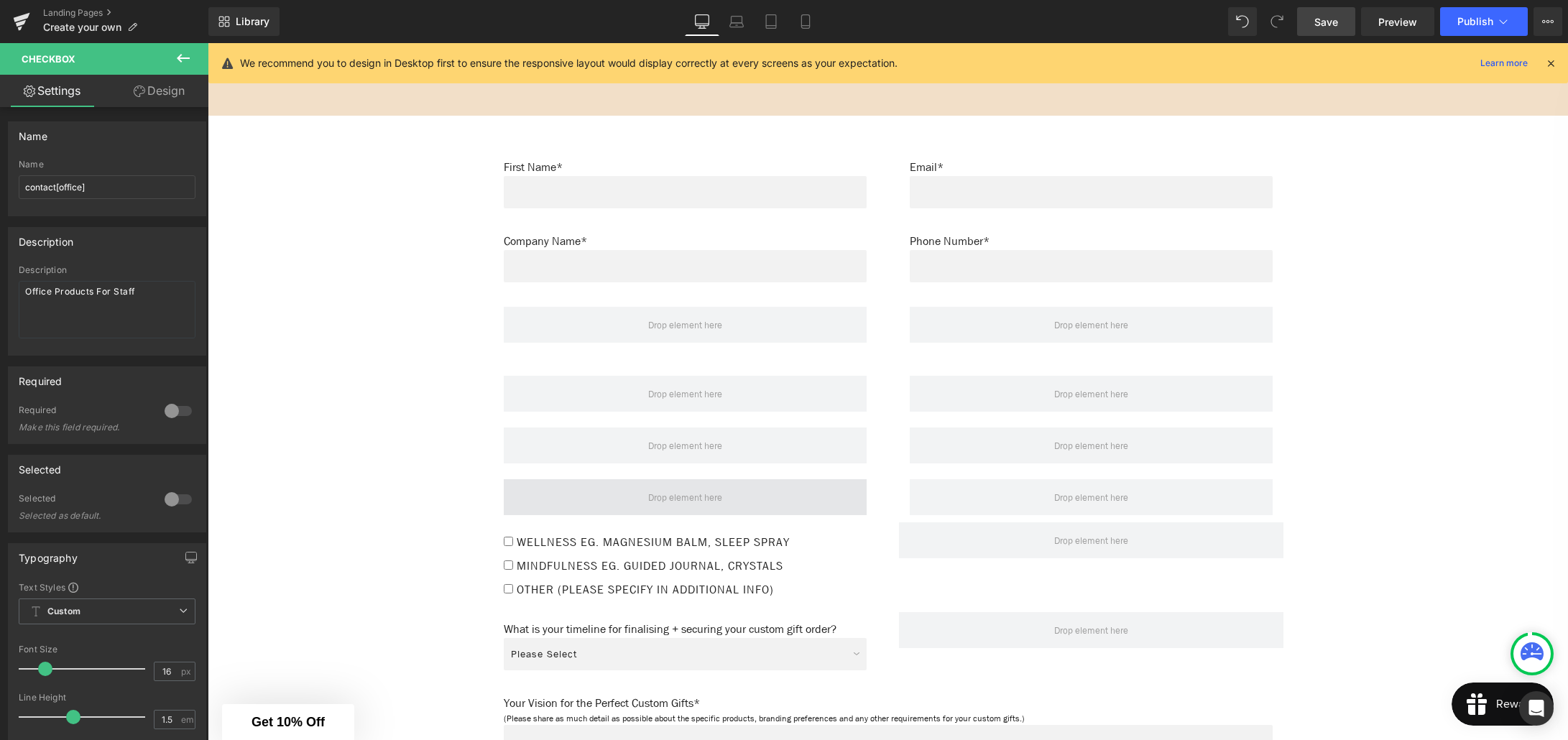
scroll to position [2355, 0]
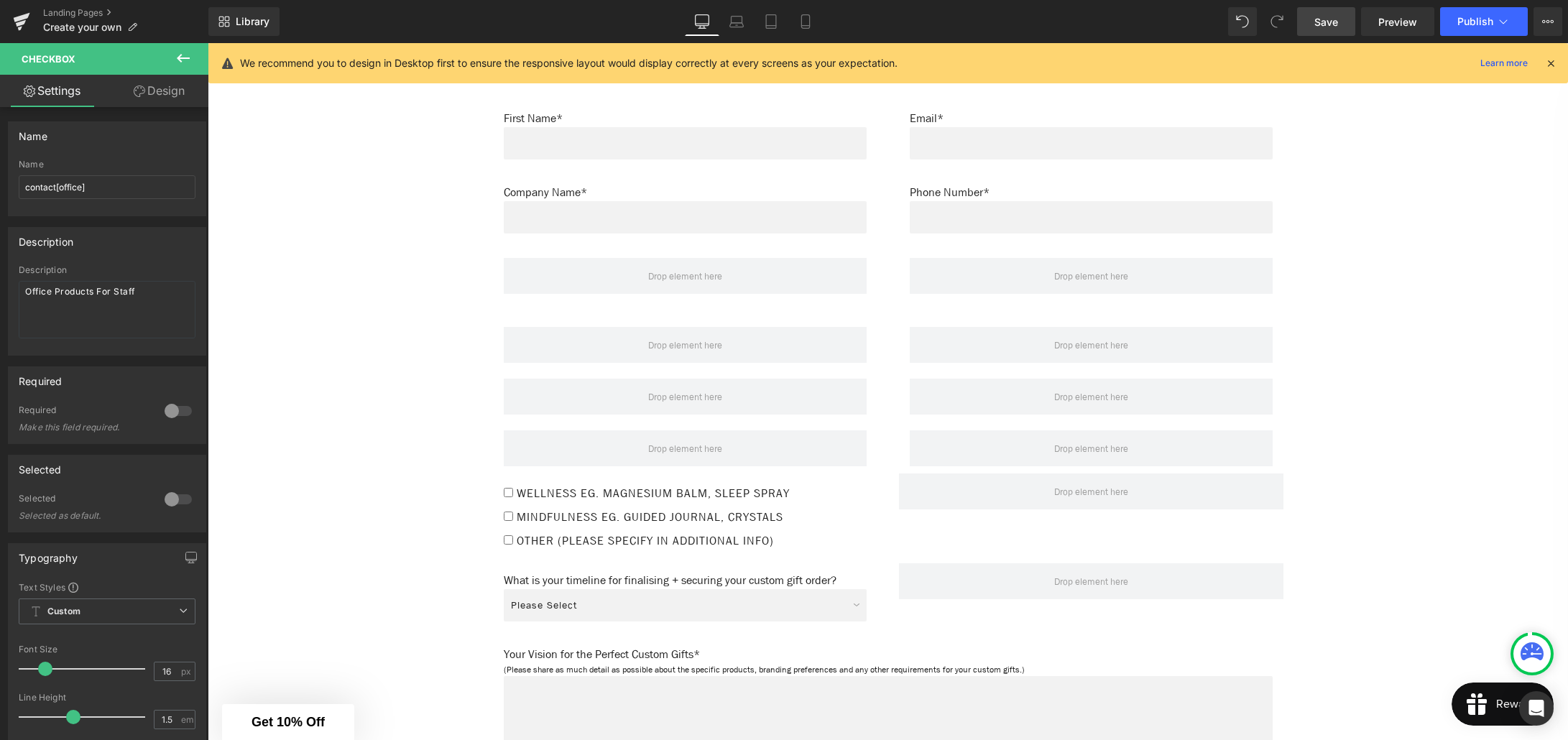
click at [675, 485] on div "Wellness eg. Magnesium Balm, Sleep Spray Checkbox" at bounding box center [685, 496] width 363 height 24
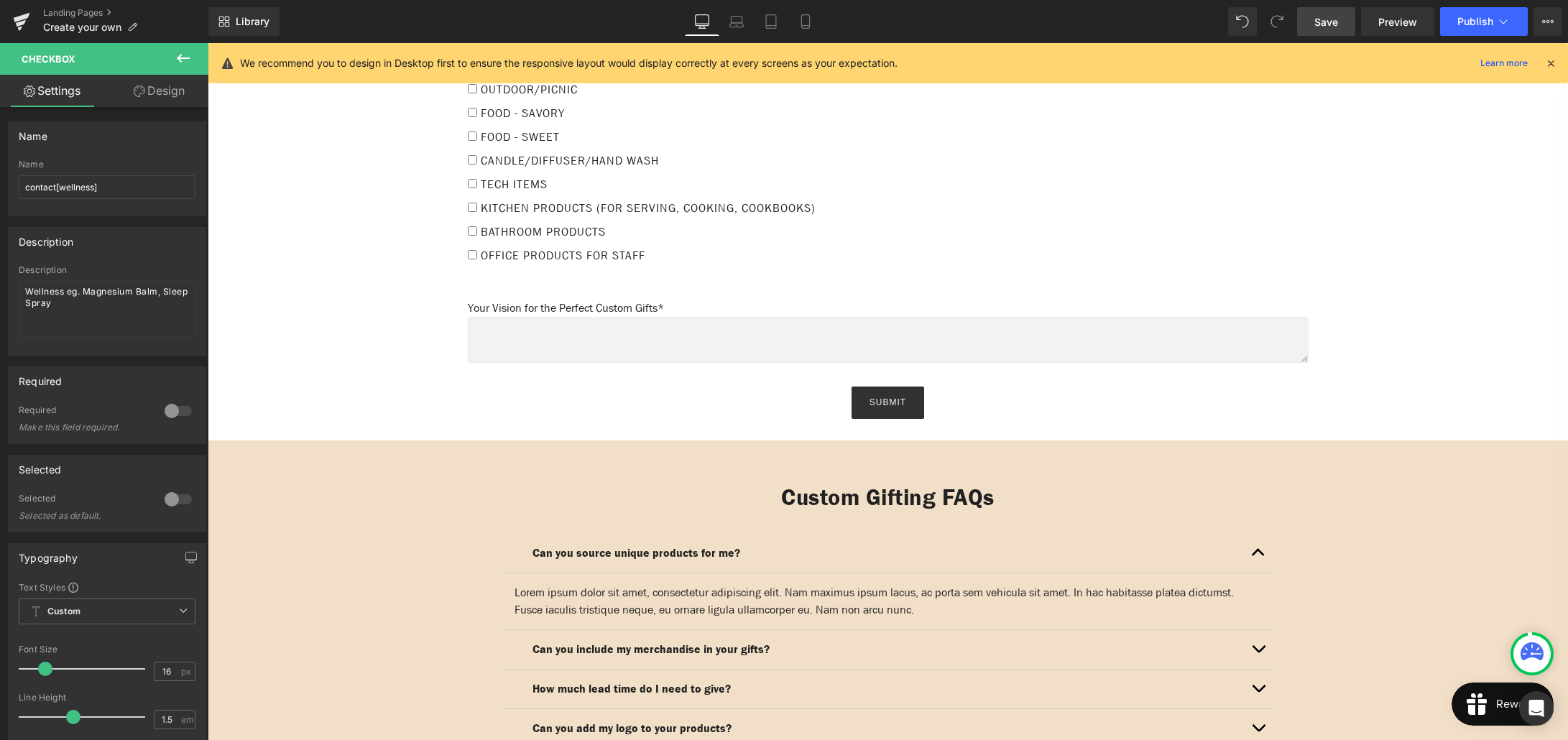
scroll to position [1597, 0]
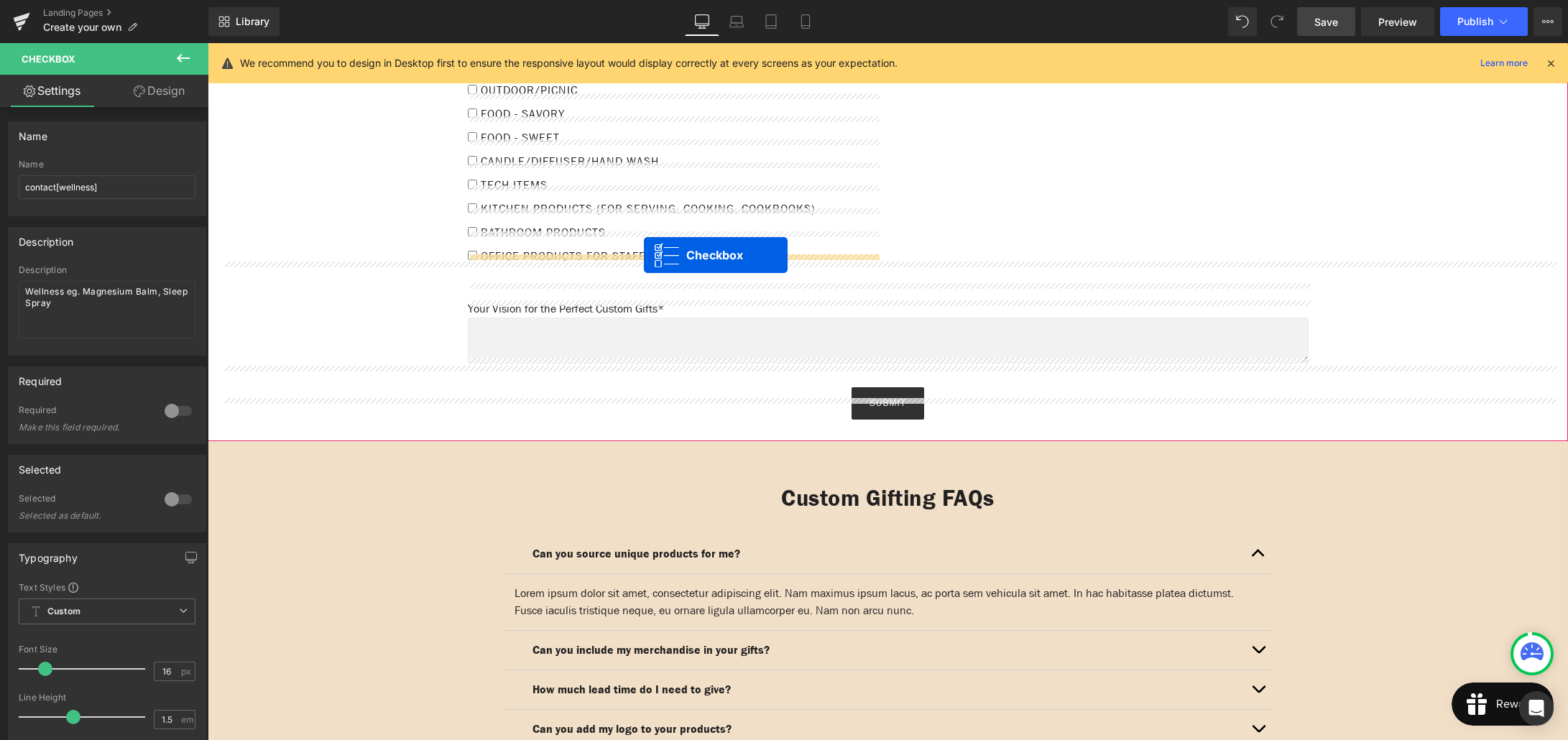
drag, startPoint x: 681, startPoint y: 472, endPoint x: 644, endPoint y: 255, distance: 220.1
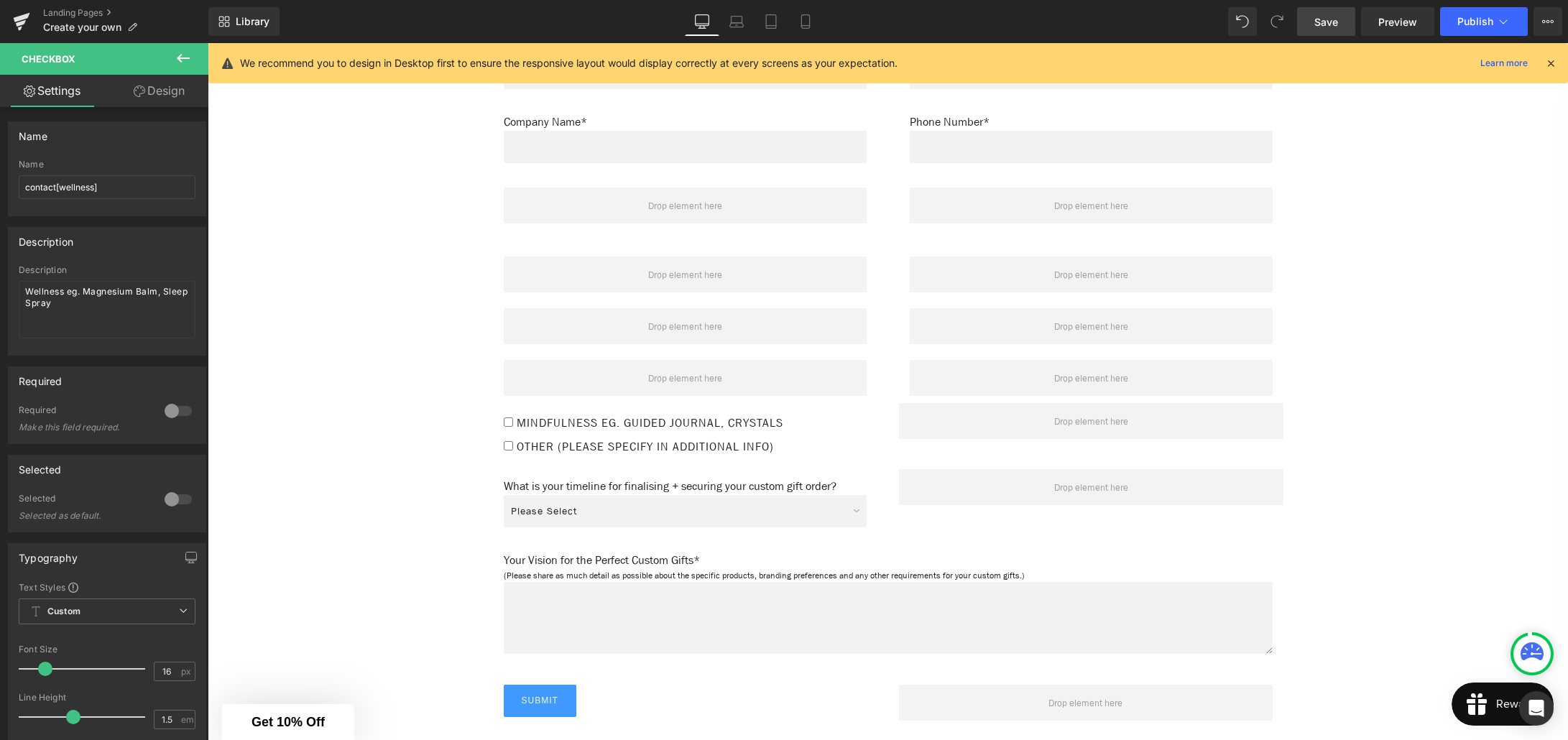
scroll to position [2448, 0]
click at [684, 415] on div "Mindfulness eg. Guided Journal, Crystals Checkbox" at bounding box center [685, 426] width 363 height 24
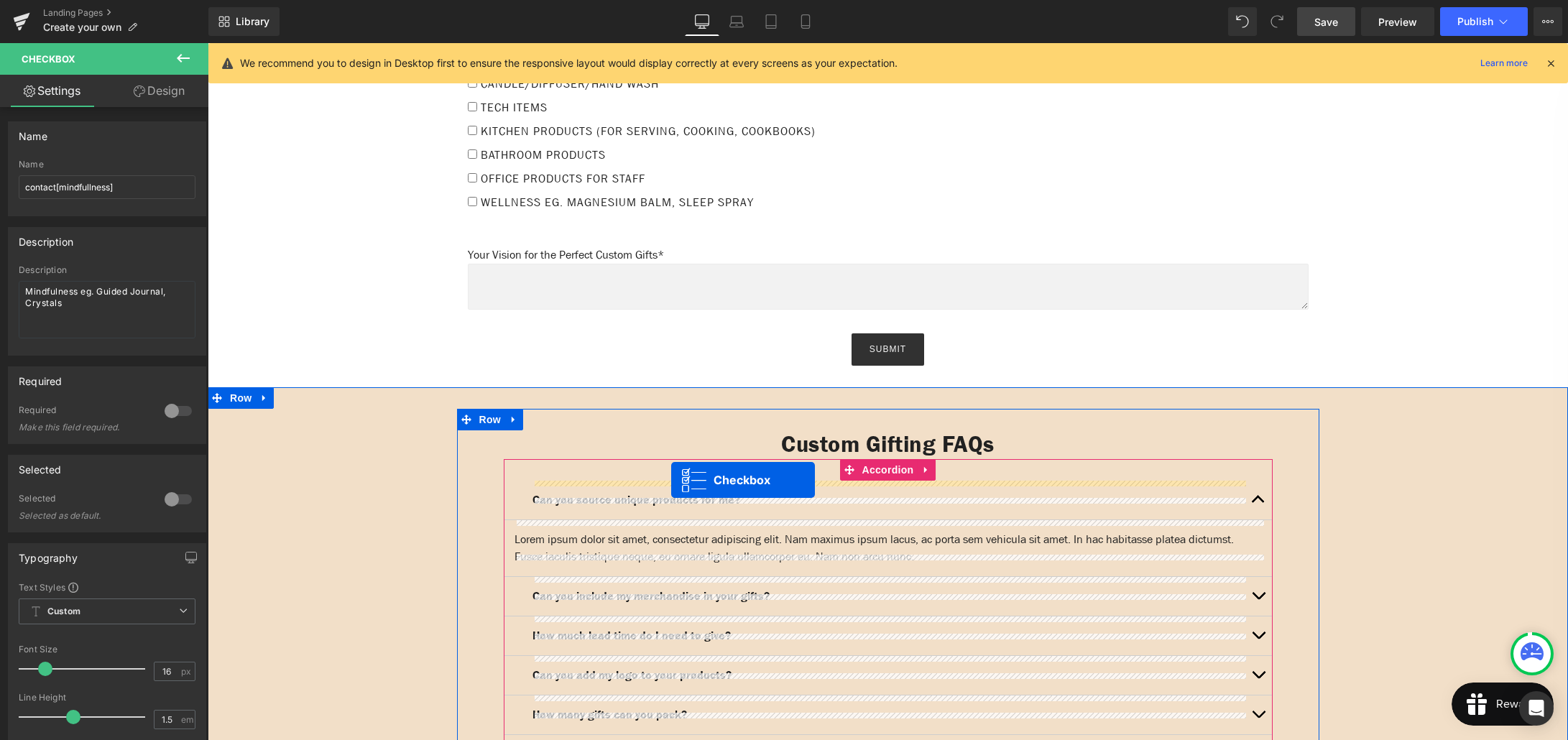
scroll to position [1634, 0]
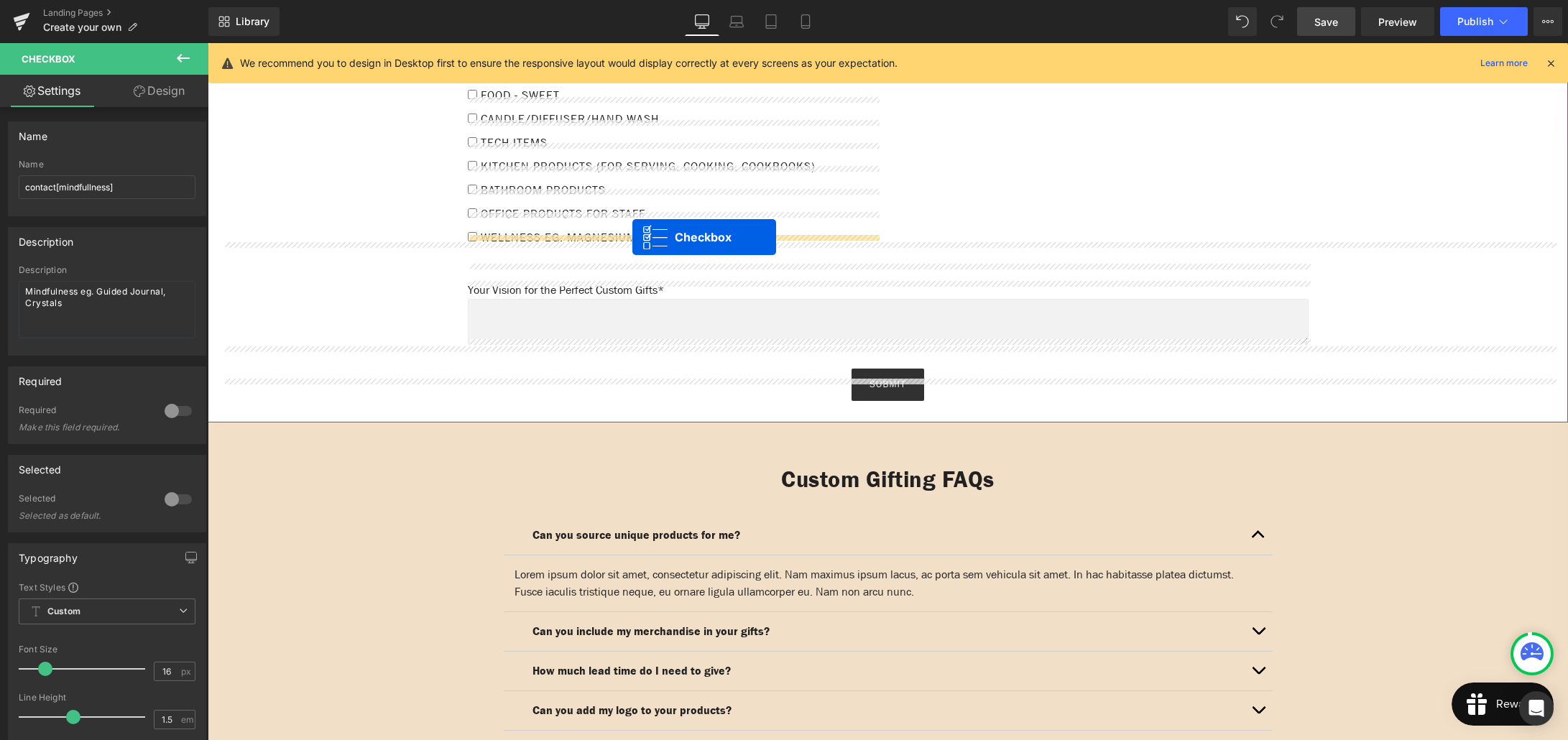
drag, startPoint x: 679, startPoint y: 403, endPoint x: 632, endPoint y: 241, distance: 168.7
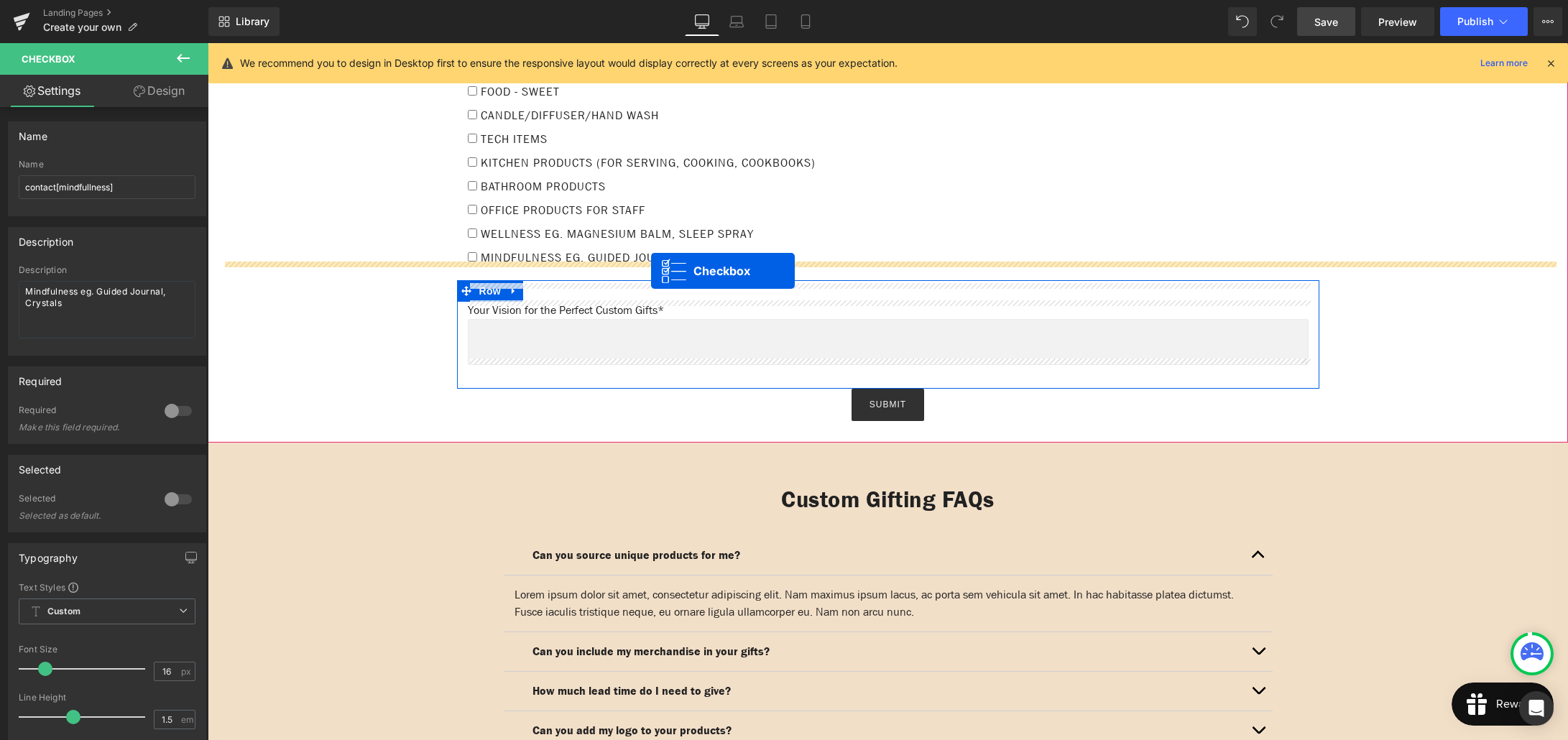
scroll to position [1644, 0]
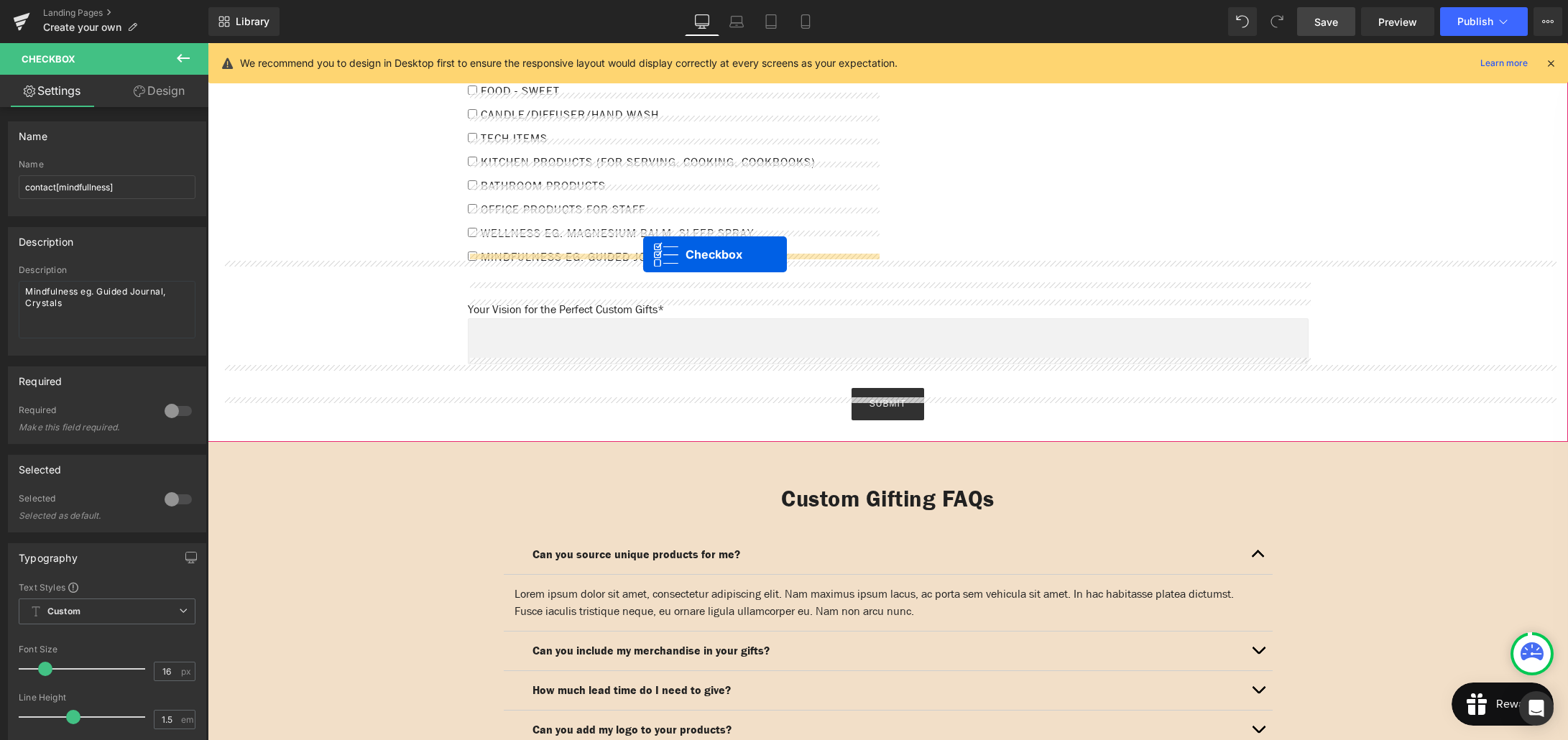
drag, startPoint x: 684, startPoint y: 472, endPoint x: 643, endPoint y: 254, distance: 221.8
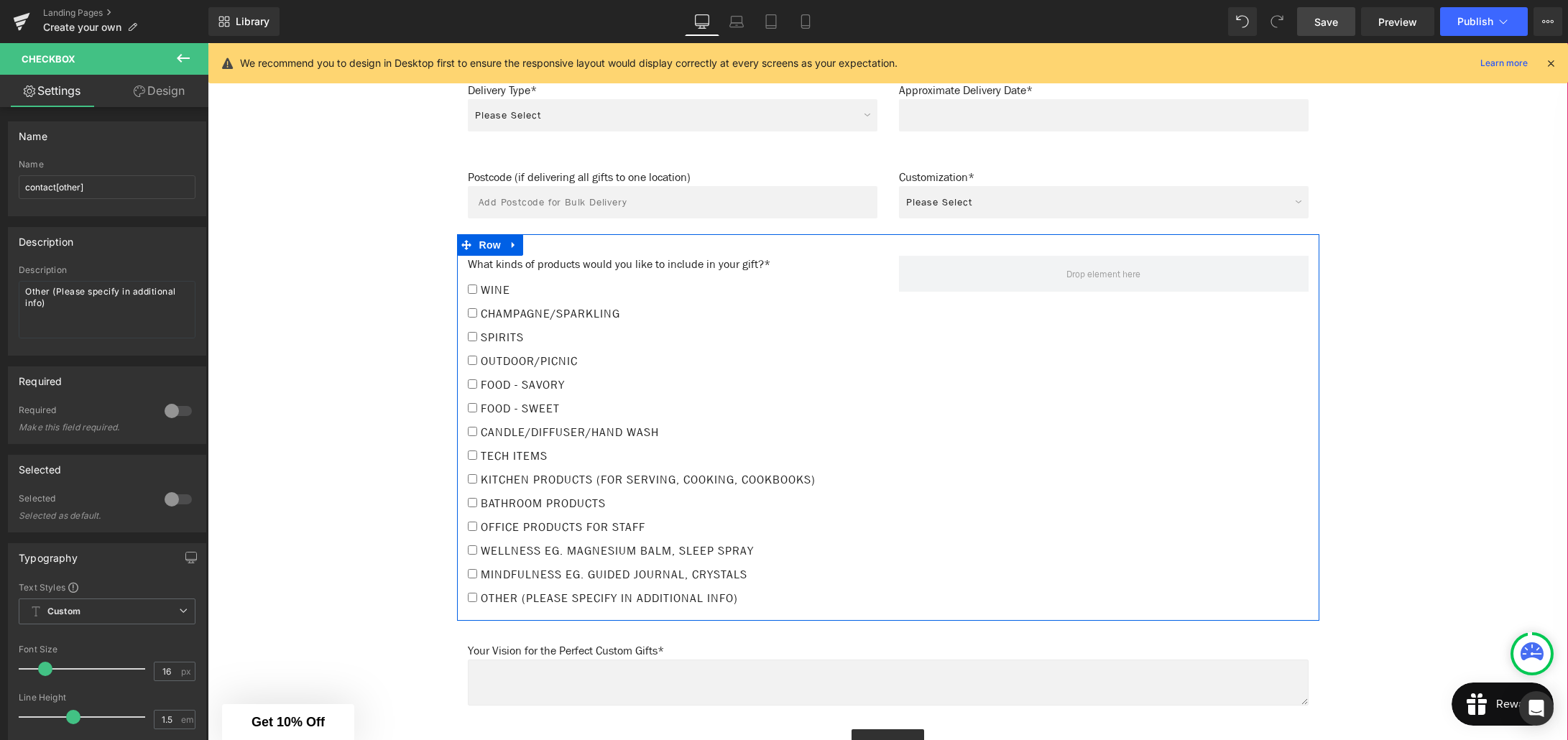
scroll to position [1325, 0]
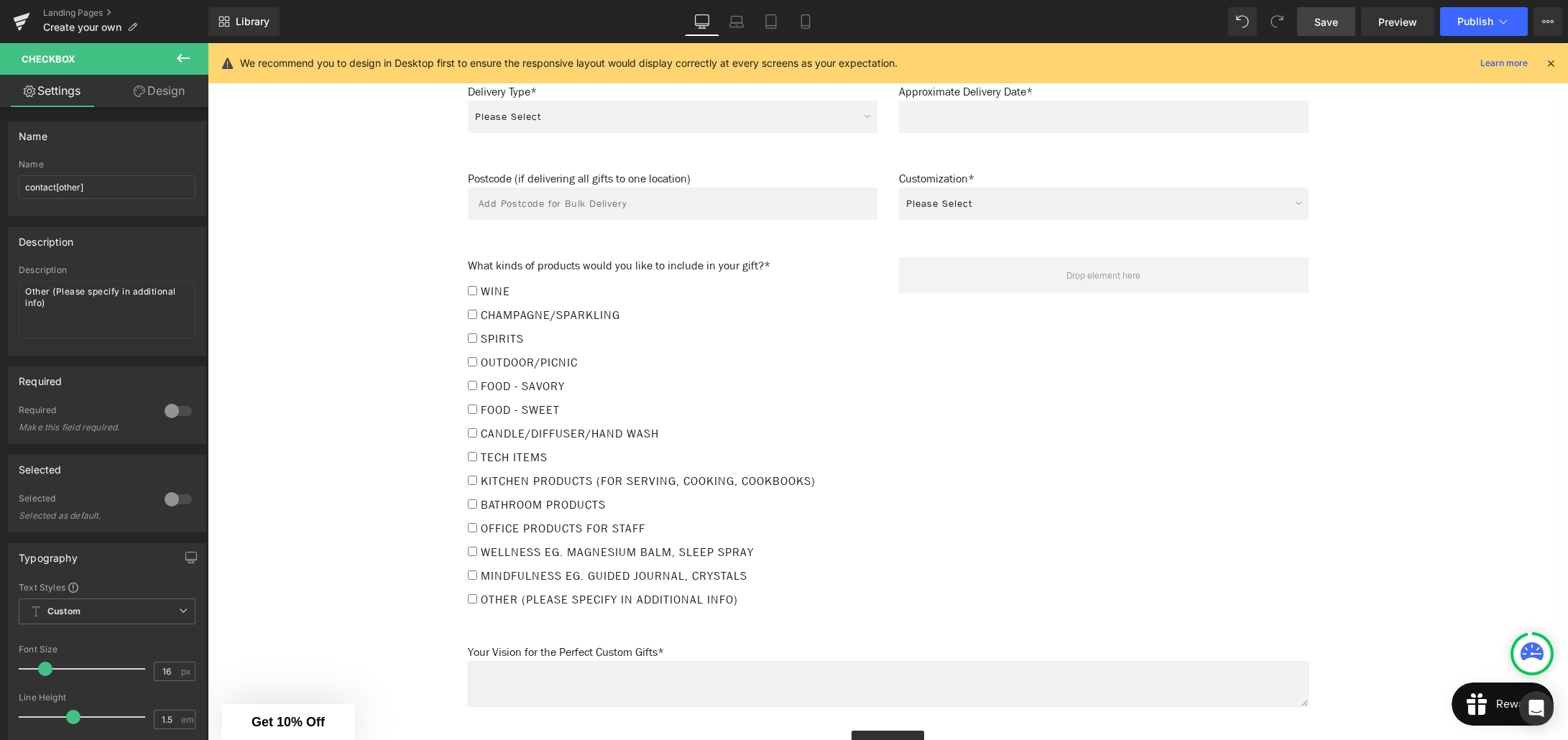
click at [184, 58] on icon at bounding box center [184, 57] width 13 height 8
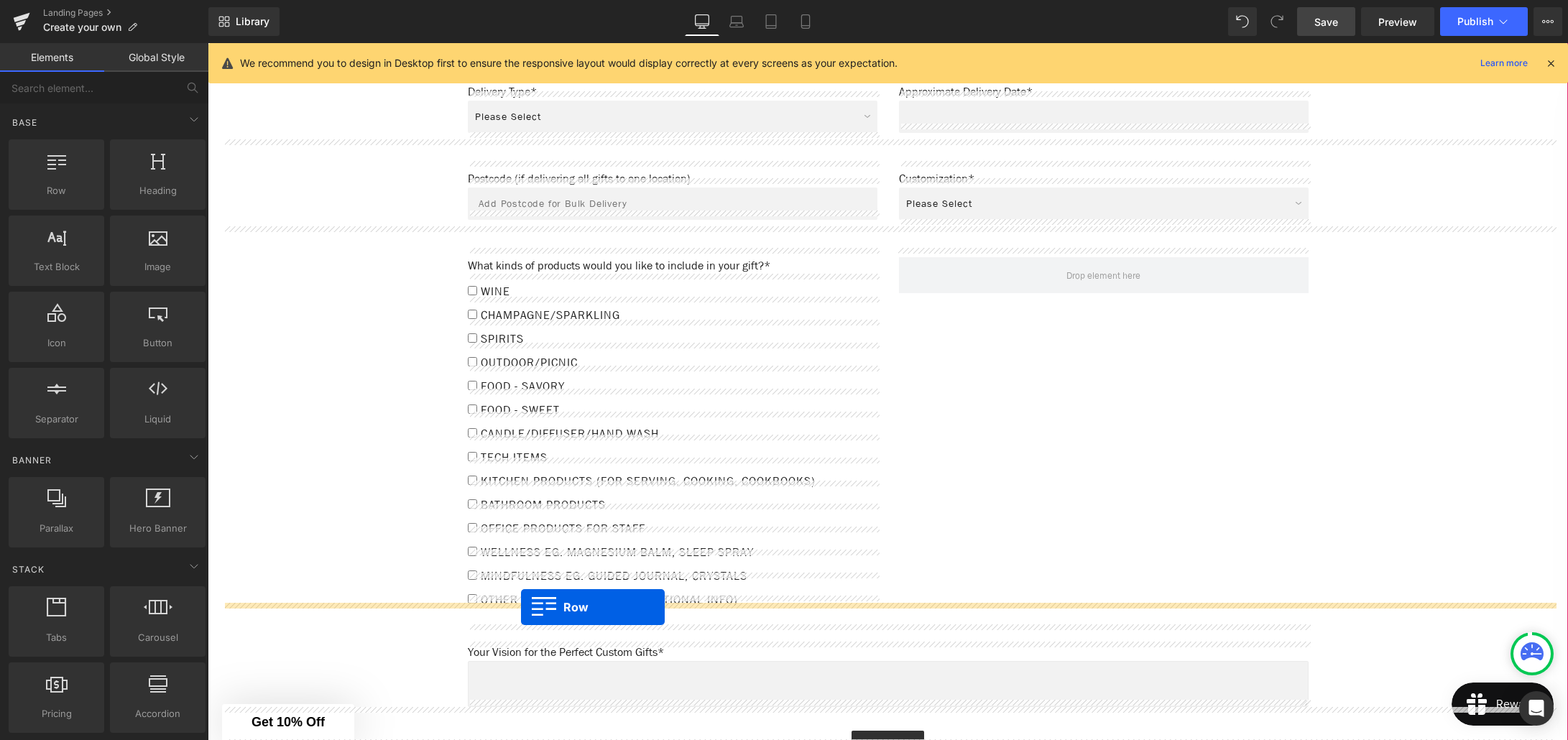
drag, startPoint x: 263, startPoint y: 214, endPoint x: 521, endPoint y: 607, distance: 470.1
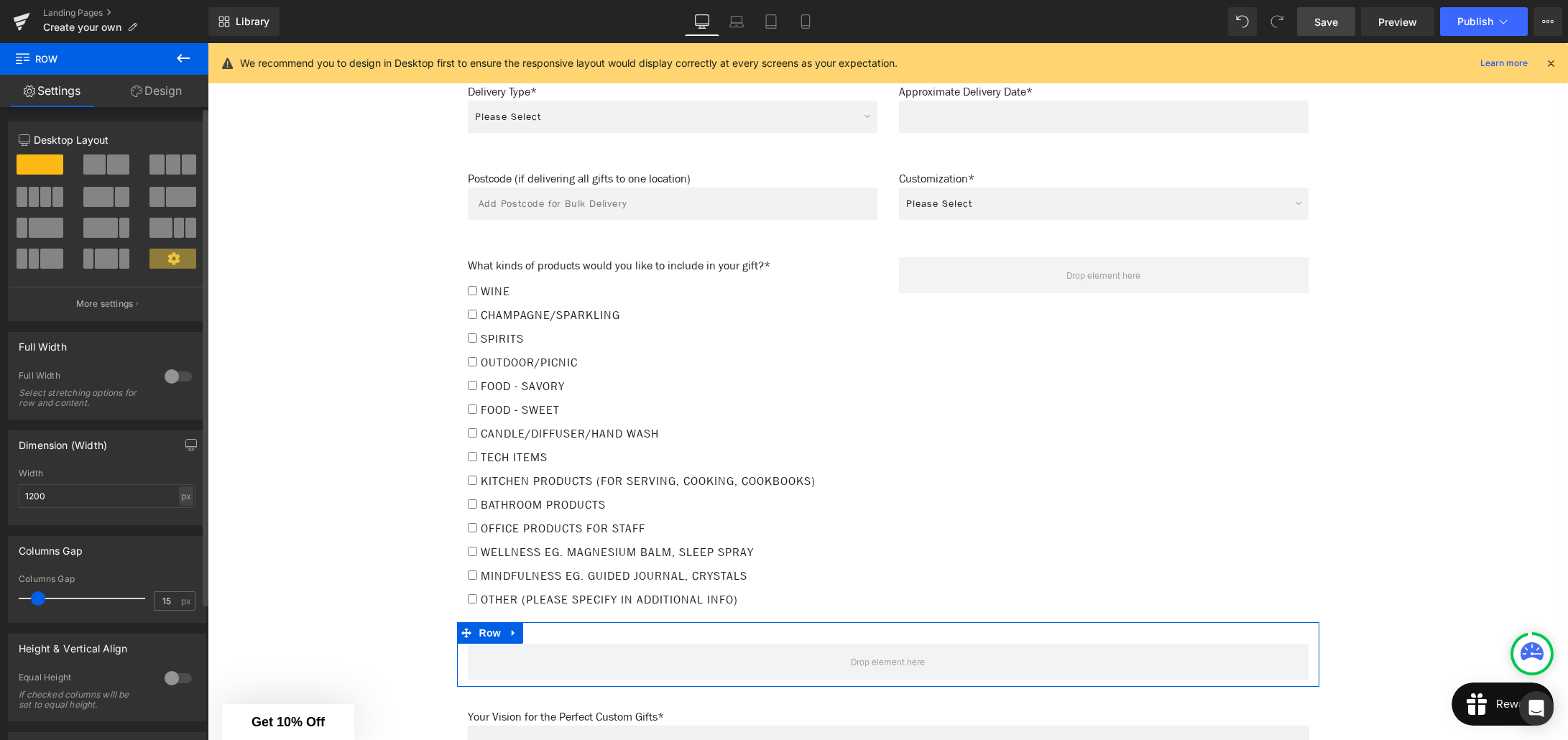
drag, startPoint x: 95, startPoint y: 158, endPoint x: 546, endPoint y: 379, distance: 502.2
click at [95, 158] on span at bounding box center [95, 164] width 23 height 20
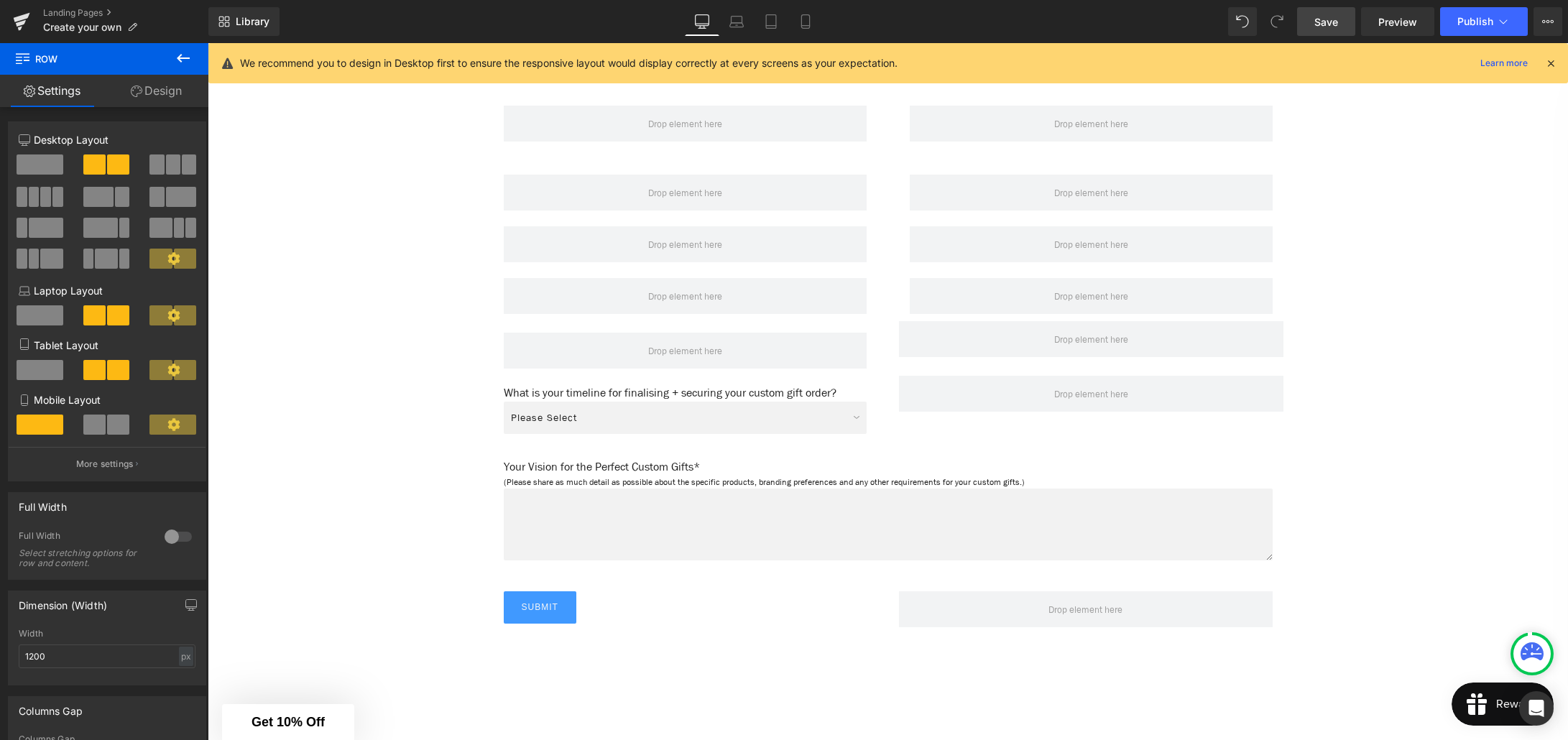
scroll to position [2639, 0]
click at [674, 389] on div "What is your timeline for finalising + securing your custom gift order? Text Bl…" at bounding box center [685, 397] width 363 height 17
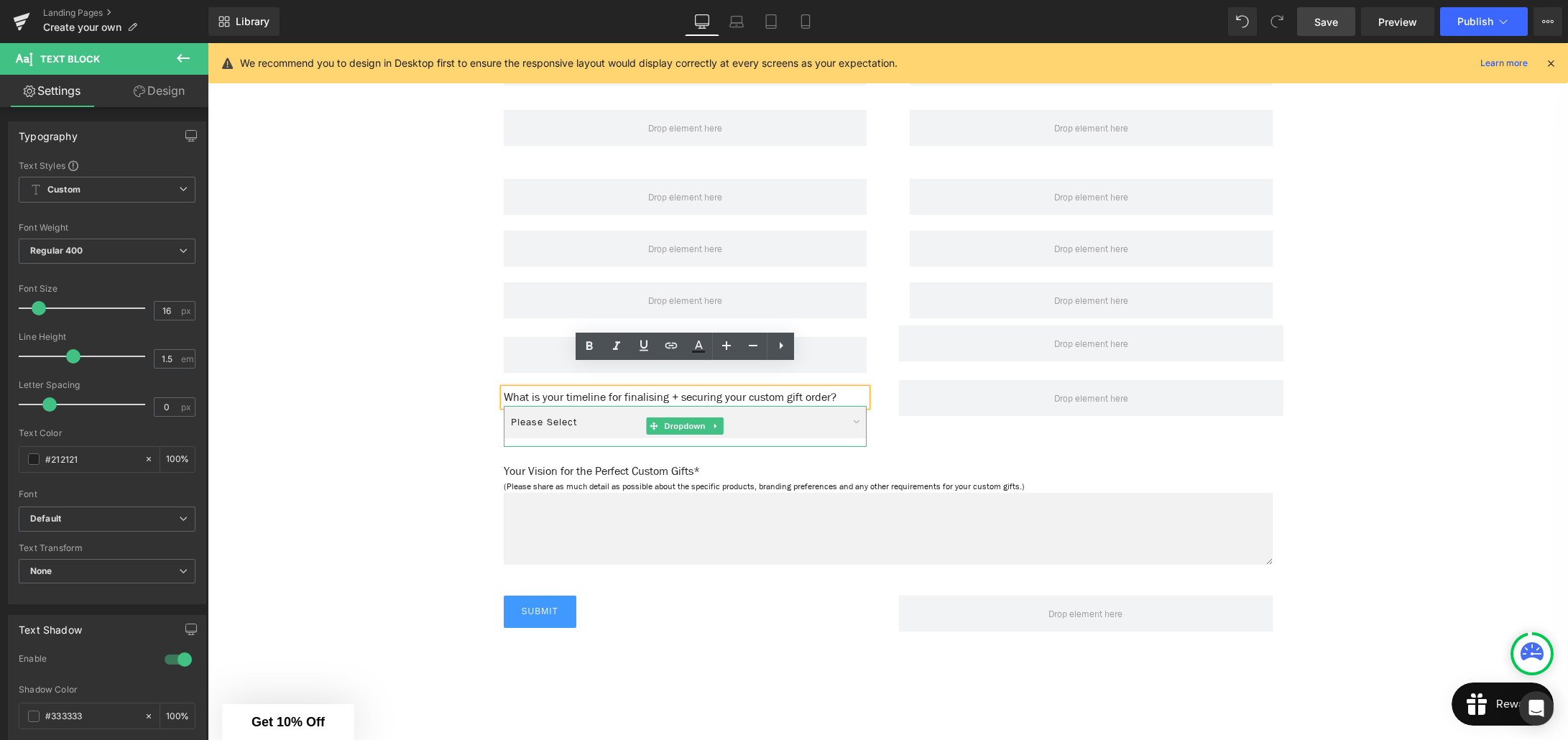
click at [462, 392] on div "First Name* Text Block Text Field Row Email* Text Block Text Field Row Row Comp…" at bounding box center [888, 304] width 863 height 727
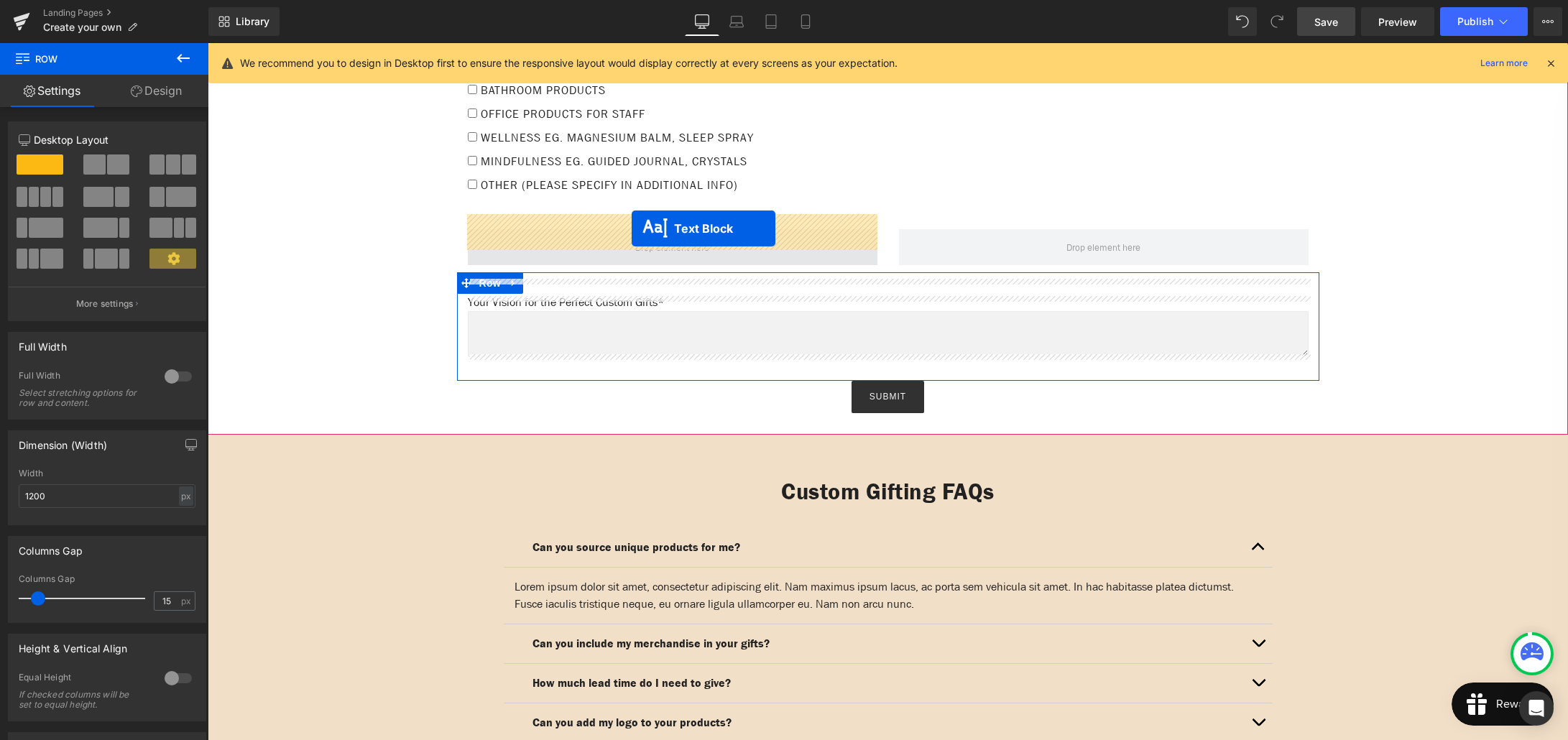
drag, startPoint x: 690, startPoint y: 377, endPoint x: 632, endPoint y: 229, distance: 159.0
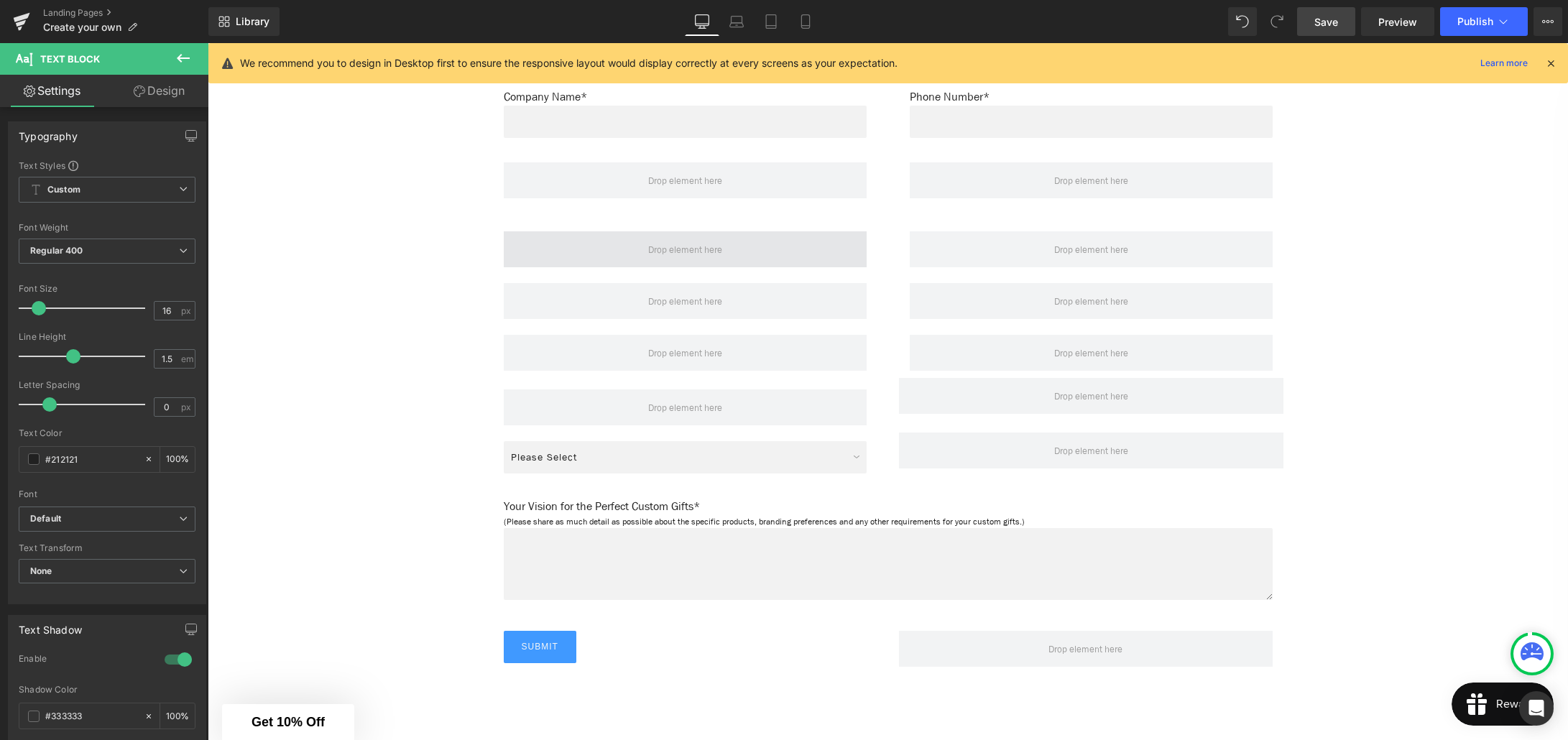
scroll to position [2634, 0]
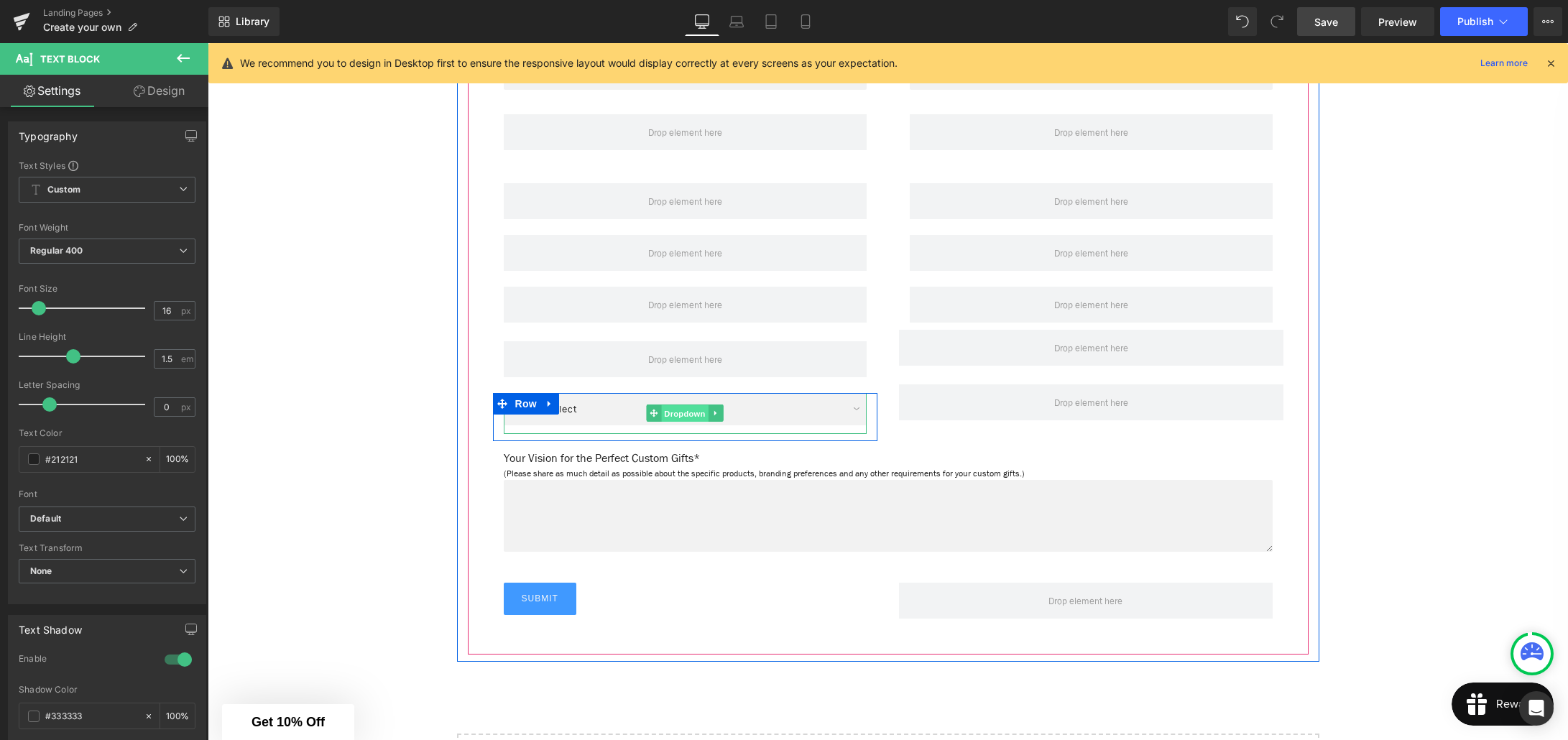
click at [675, 405] on span "Dropdown" at bounding box center [685, 413] width 47 height 17
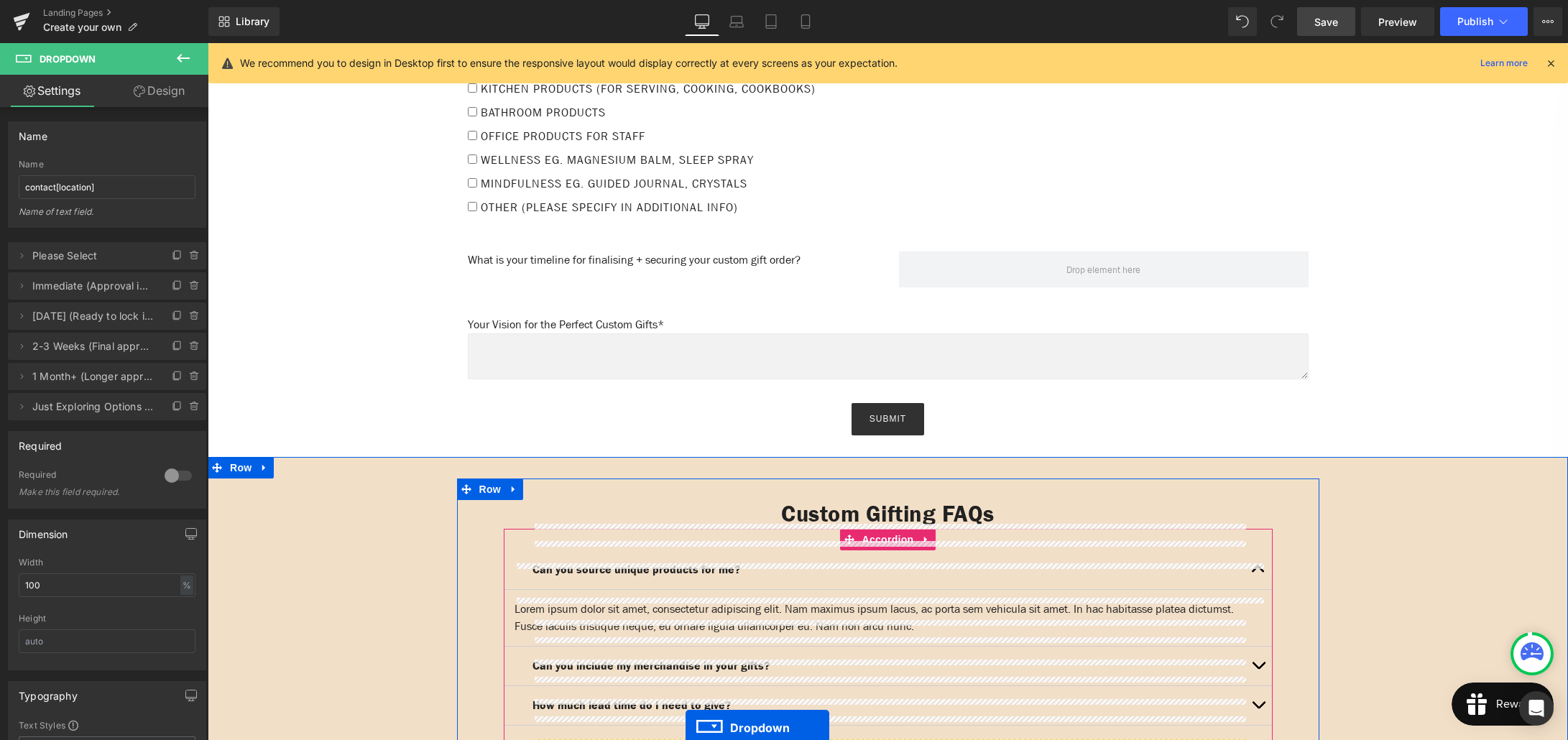
scroll to position [1711, 0]
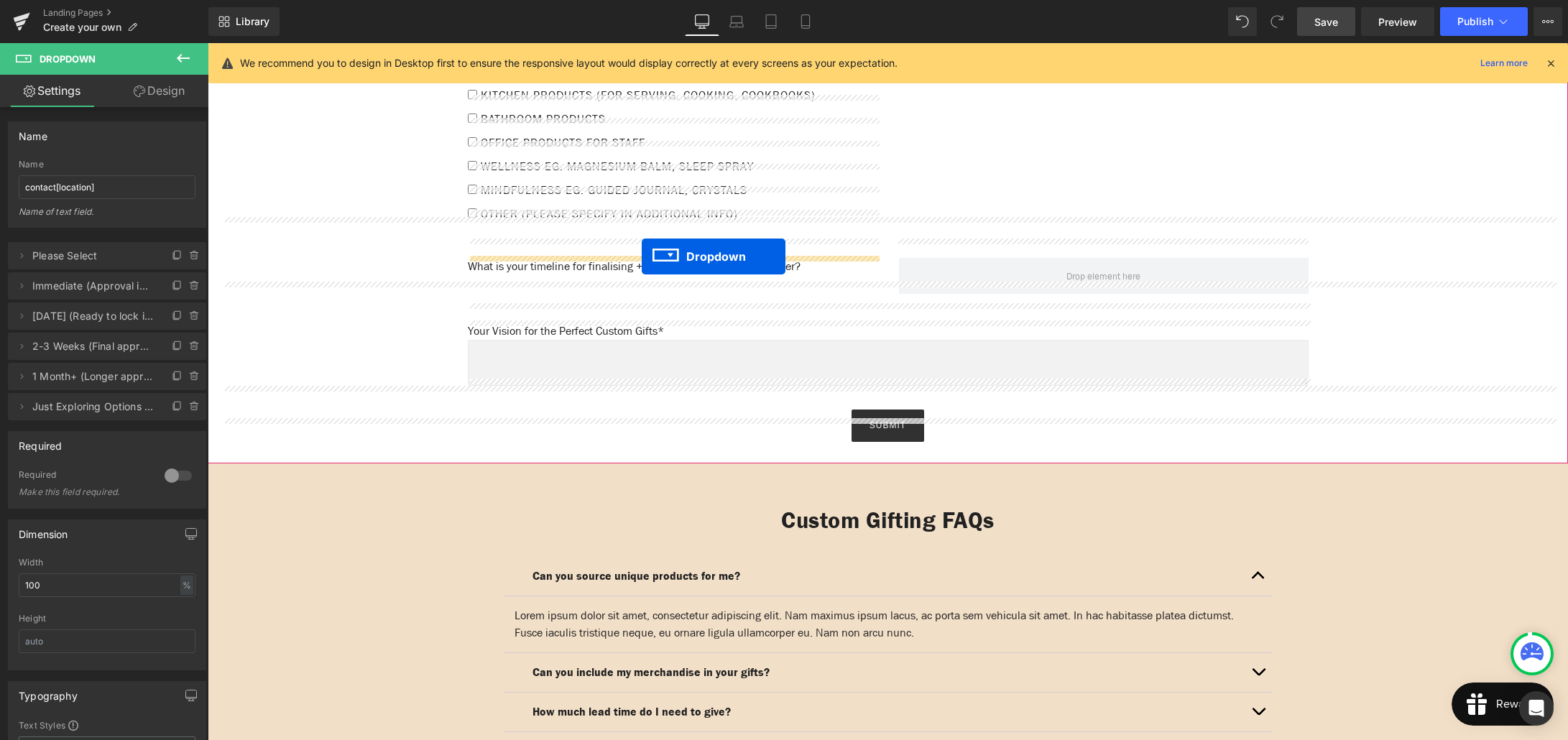
drag, startPoint x: 687, startPoint y: 393, endPoint x: 641, endPoint y: 256, distance: 144.5
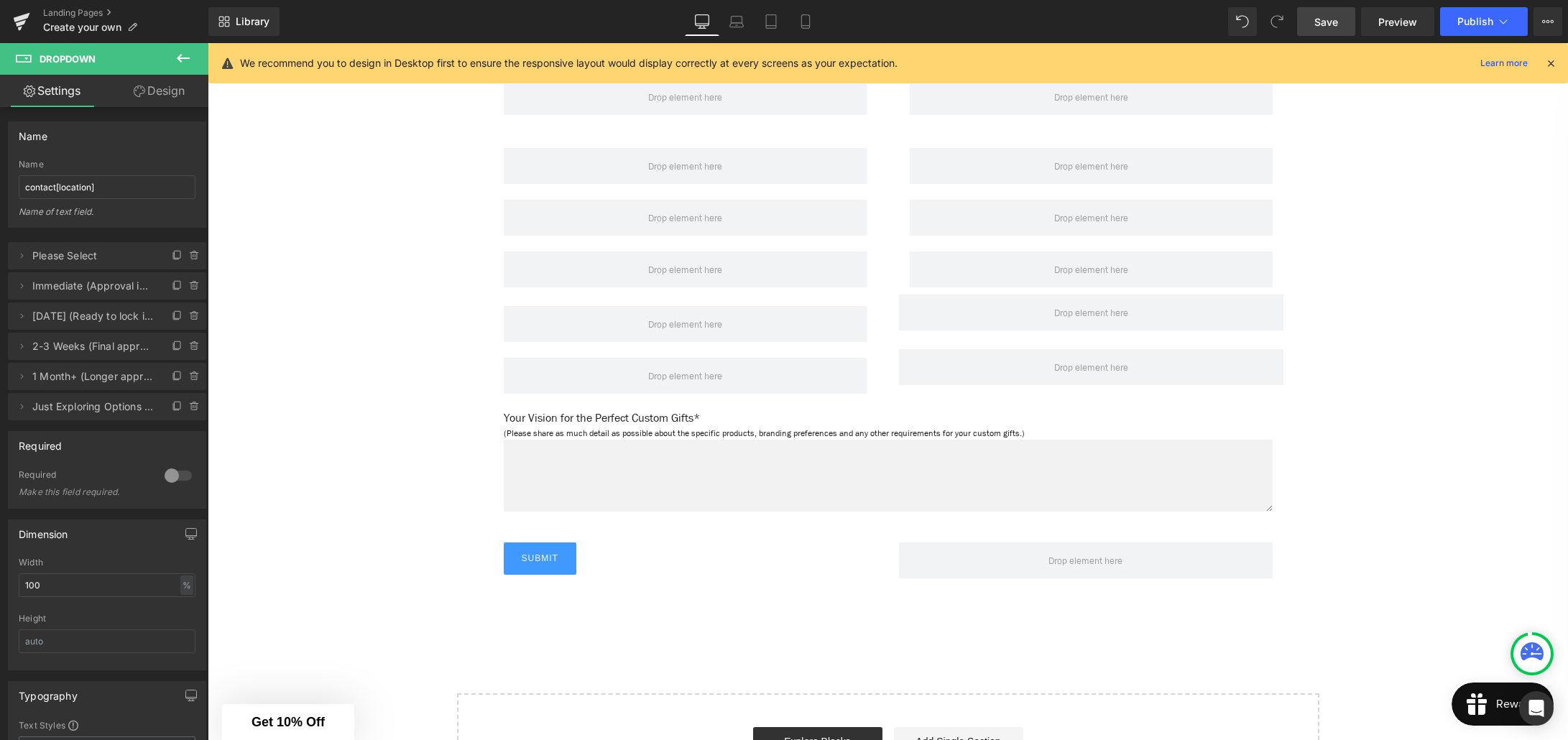
scroll to position [2688, 0]
click at [711, 430] on p "(Please share as much detail as possible about the specific products, branding …" at bounding box center [888, 437] width 768 height 13
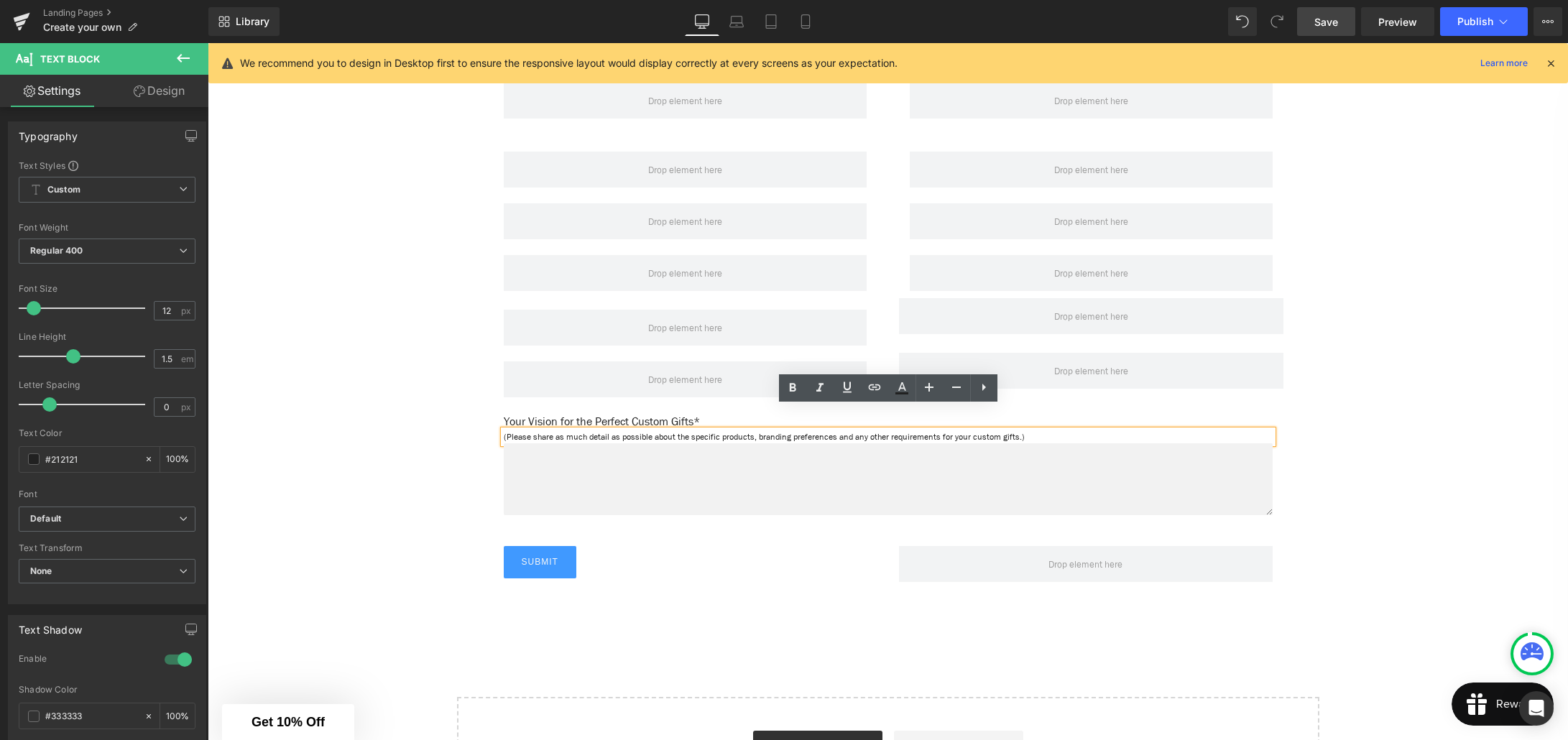
click at [707, 430] on p "(Please share as much detail as possible about the specific products, branding …" at bounding box center [888, 437] width 768 height 13
click at [706, 443] on textarea at bounding box center [888, 479] width 768 height 72
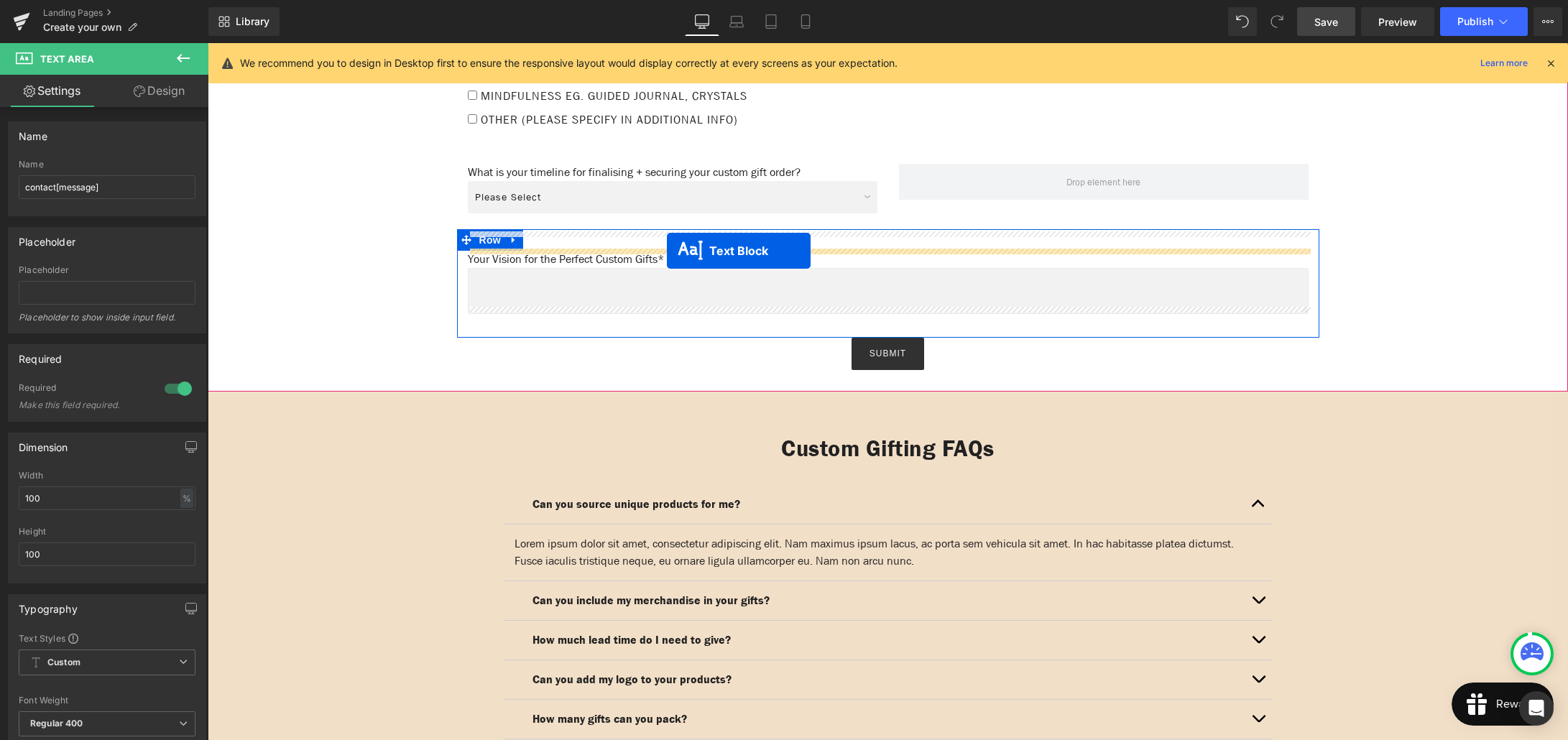
drag, startPoint x: 886, startPoint y: 410, endPoint x: 667, endPoint y: 250, distance: 271.2
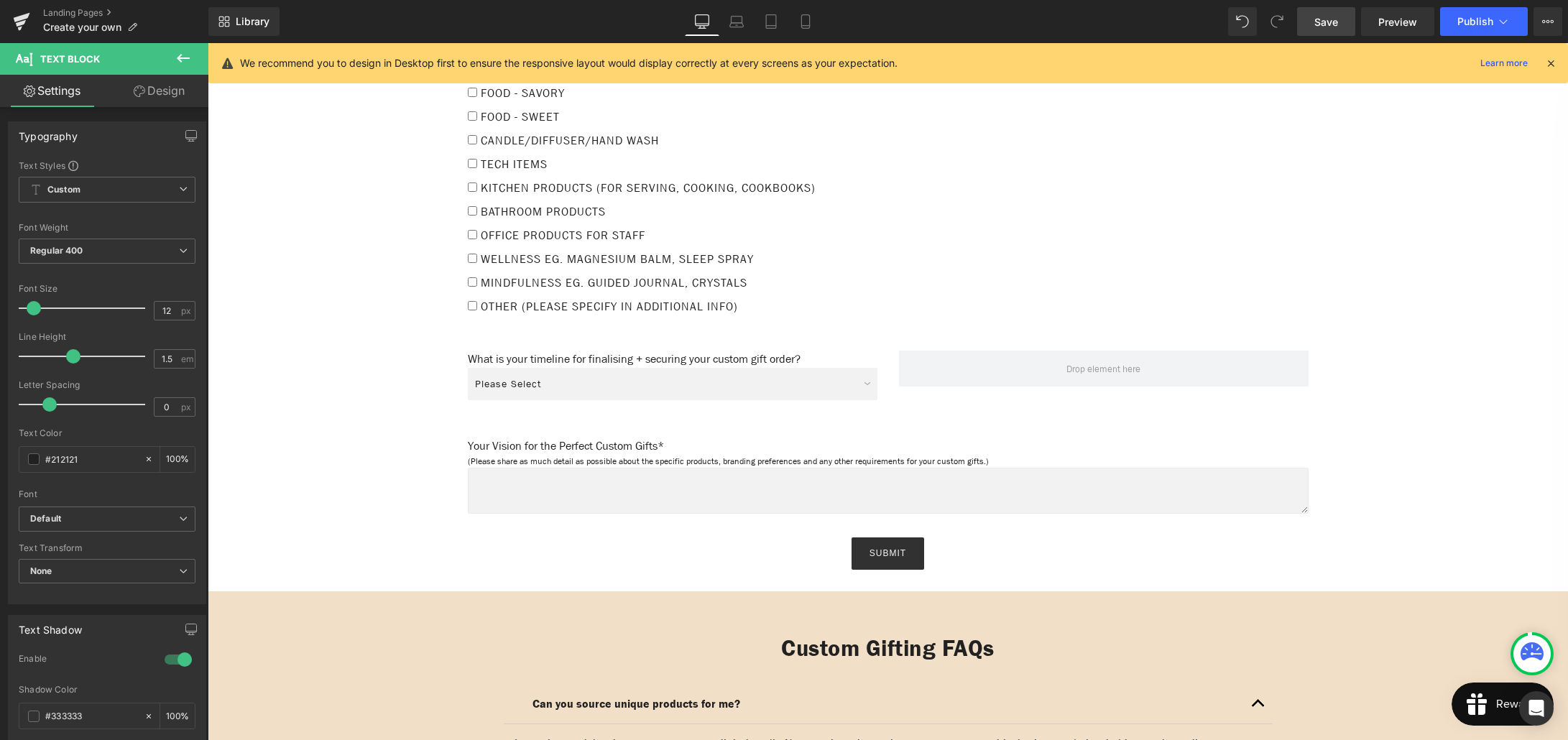
scroll to position [1636, 0]
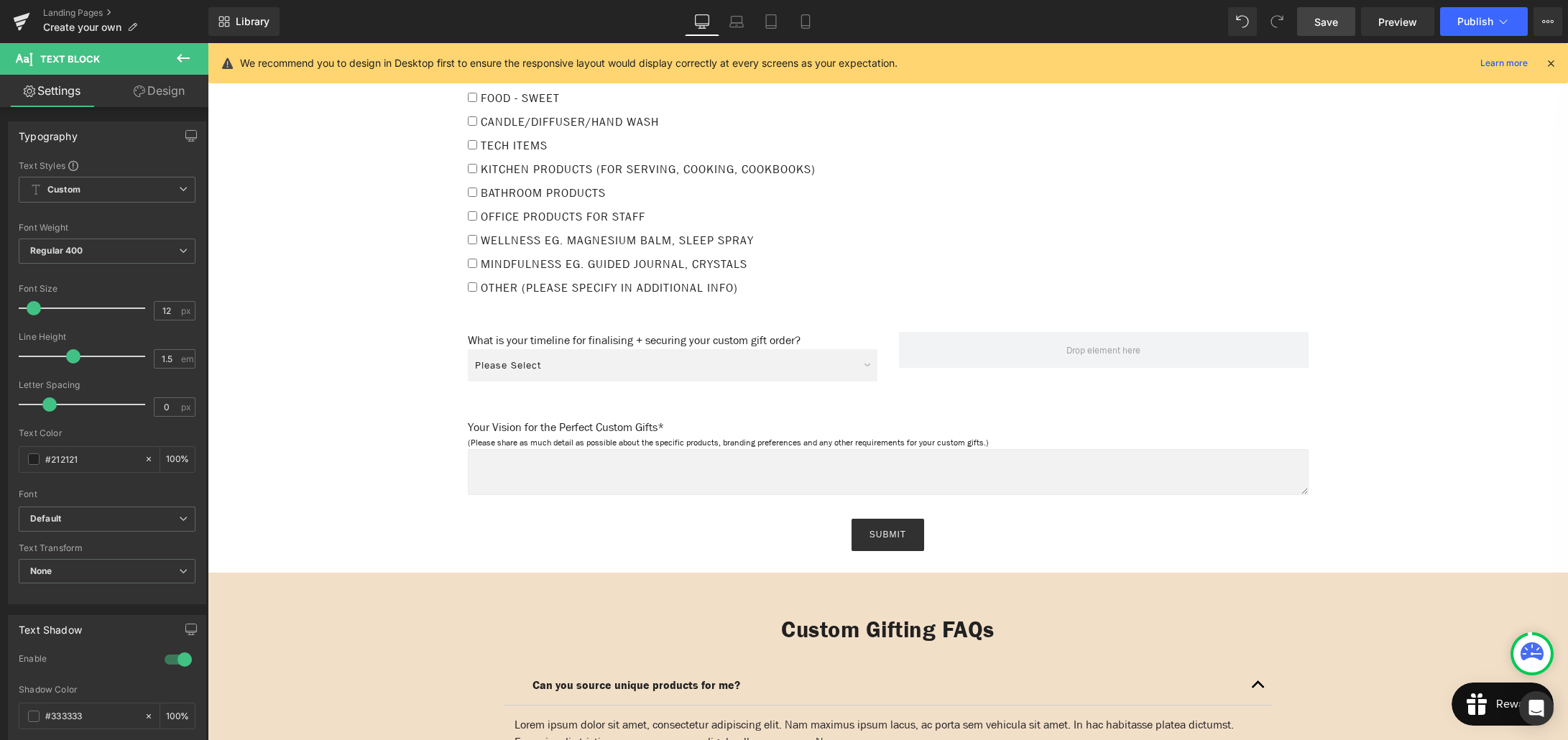
drag, startPoint x: 825, startPoint y: 523, endPoint x: 845, endPoint y: 509, distance: 24.4
click at [825, 522] on div "Submit" at bounding box center [888, 535] width 1332 height 32
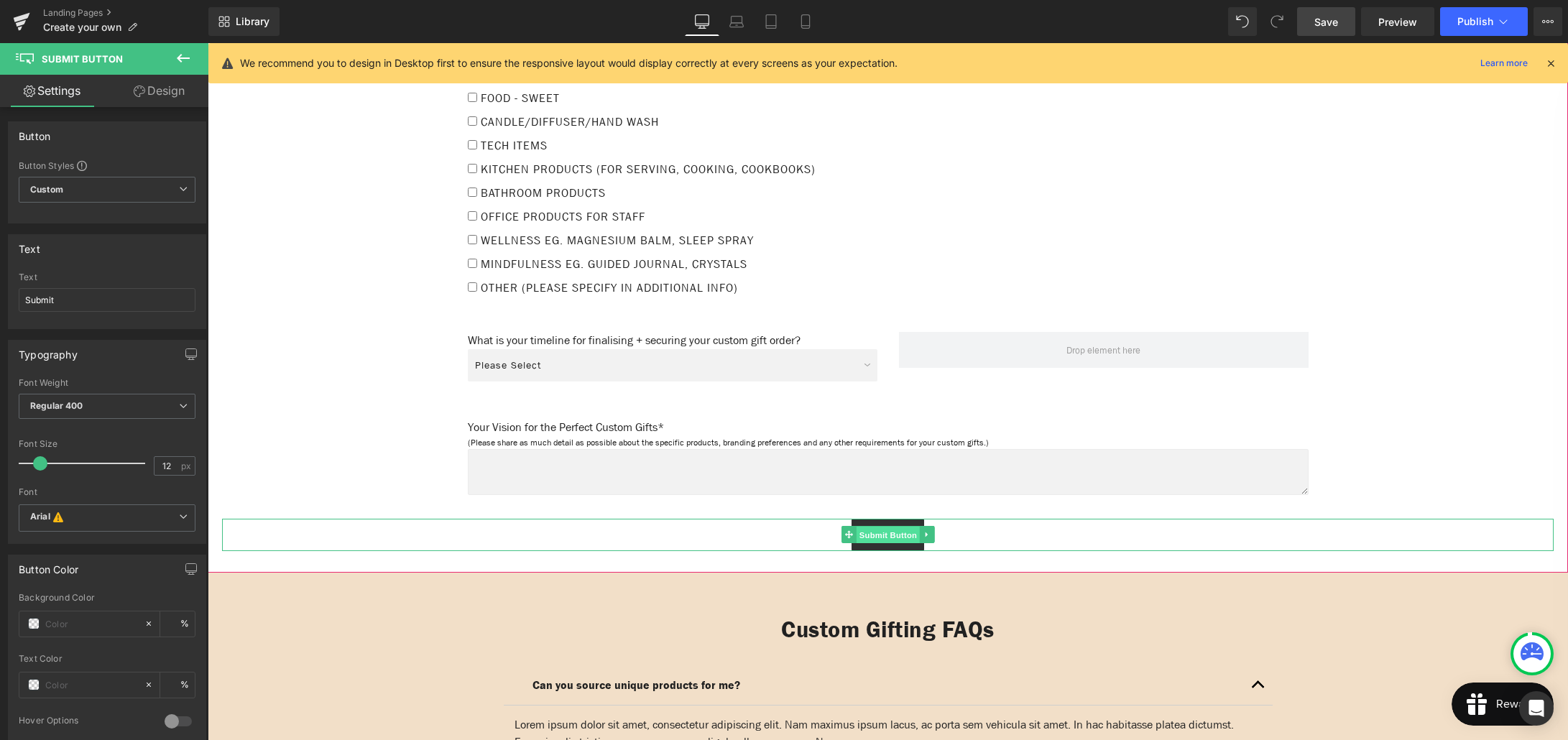
click at [871, 526] on span "Submit Button" at bounding box center [887, 535] width 63 height 17
click at [181, 62] on icon at bounding box center [183, 58] width 17 height 17
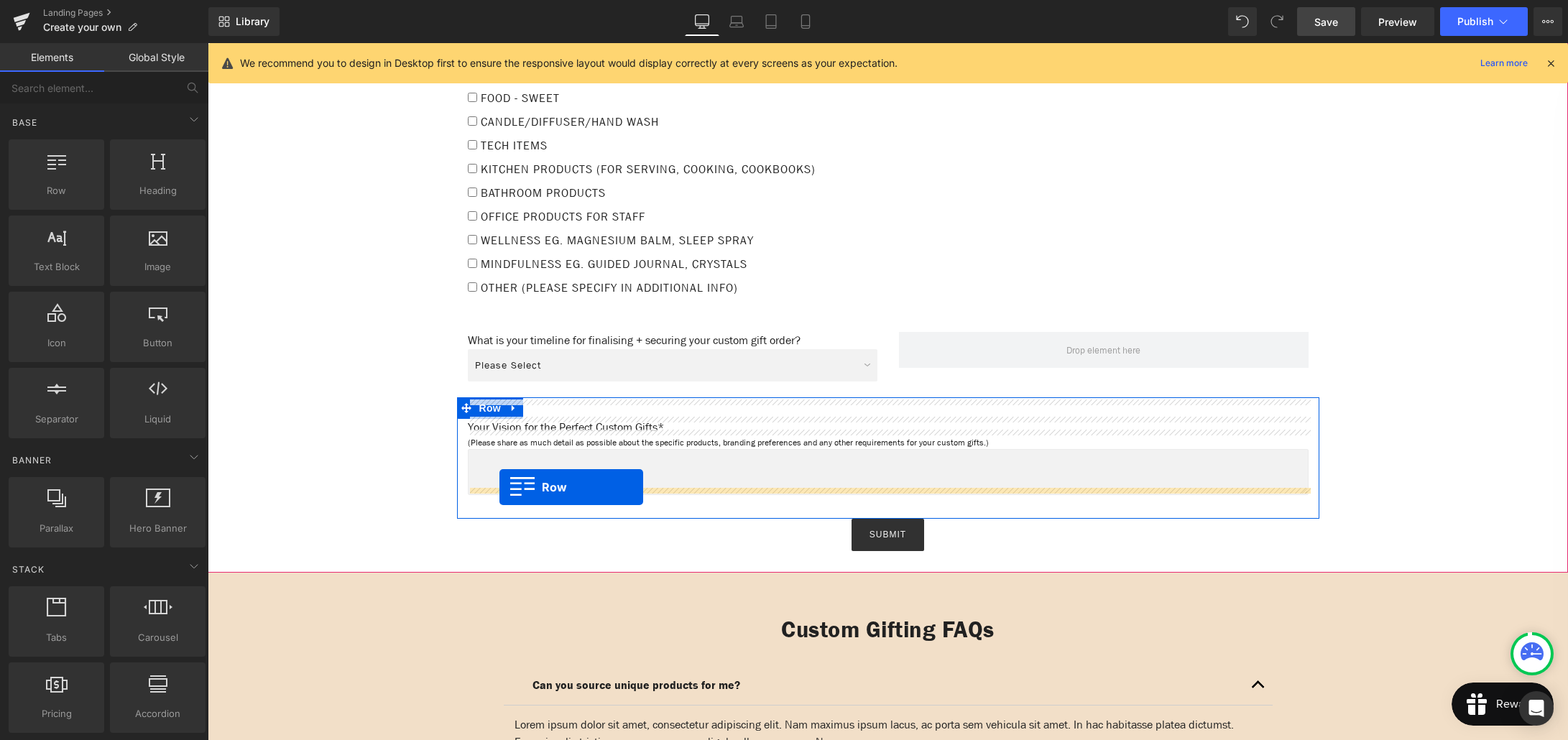
drag, startPoint x: 278, startPoint y: 218, endPoint x: 499, endPoint y: 487, distance: 348.1
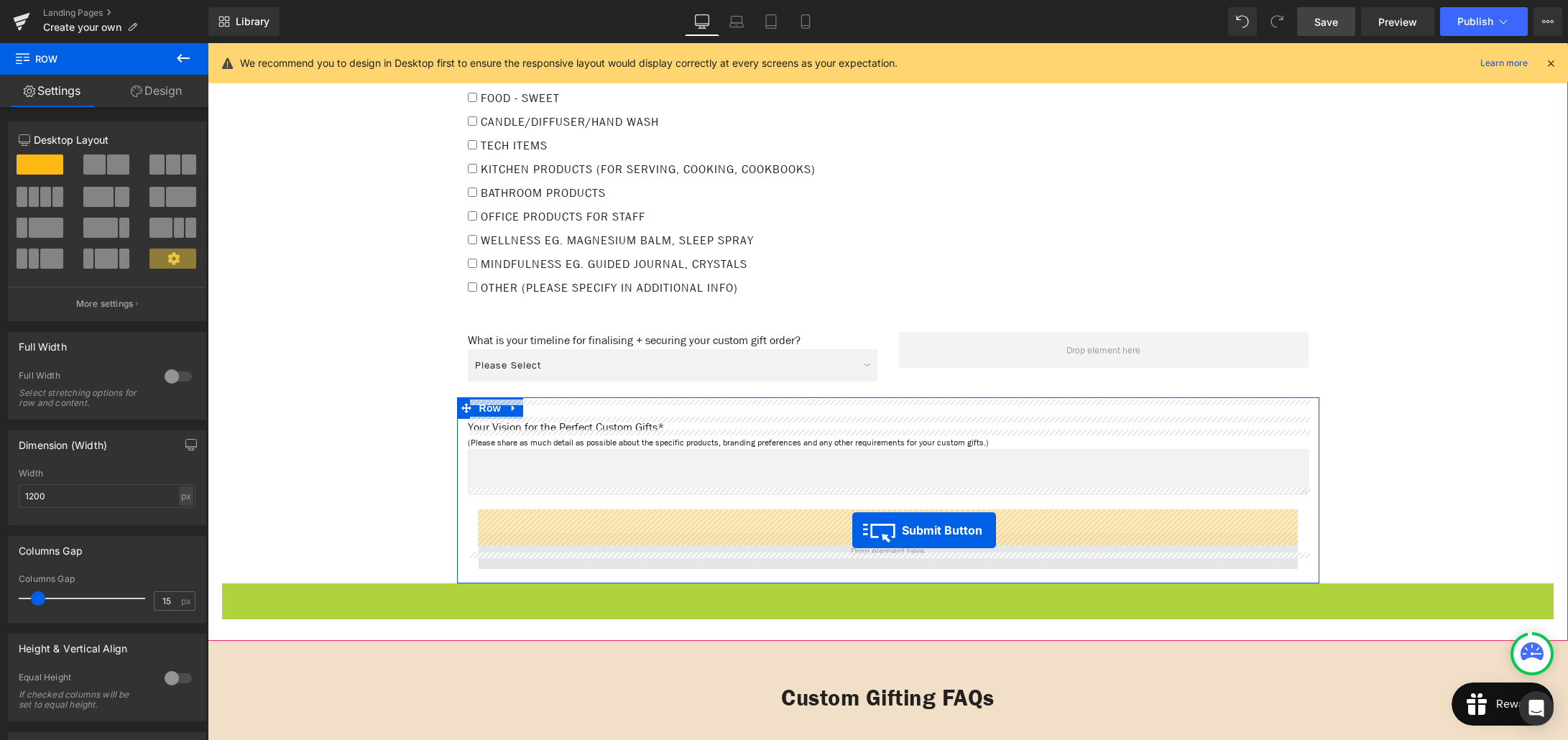
drag, startPoint x: 881, startPoint y: 577, endPoint x: 852, endPoint y: 530, distance: 55.2
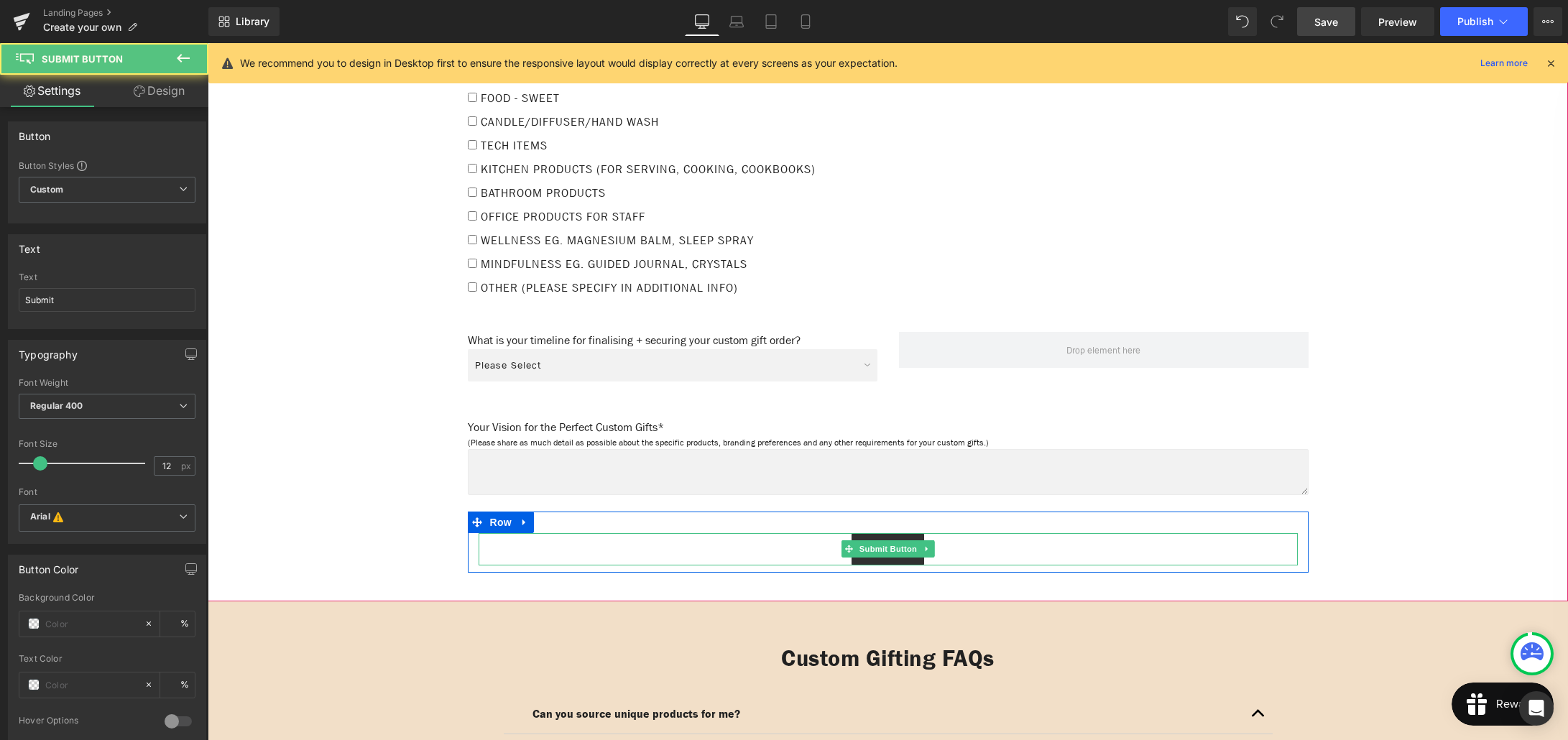
click at [526, 533] on div "Submit" at bounding box center [888, 549] width 819 height 32
drag, startPoint x: 873, startPoint y: 532, endPoint x: 825, endPoint y: 532, distance: 48.0
click at [873, 540] on span "Submit Button" at bounding box center [887, 549] width 63 height 17
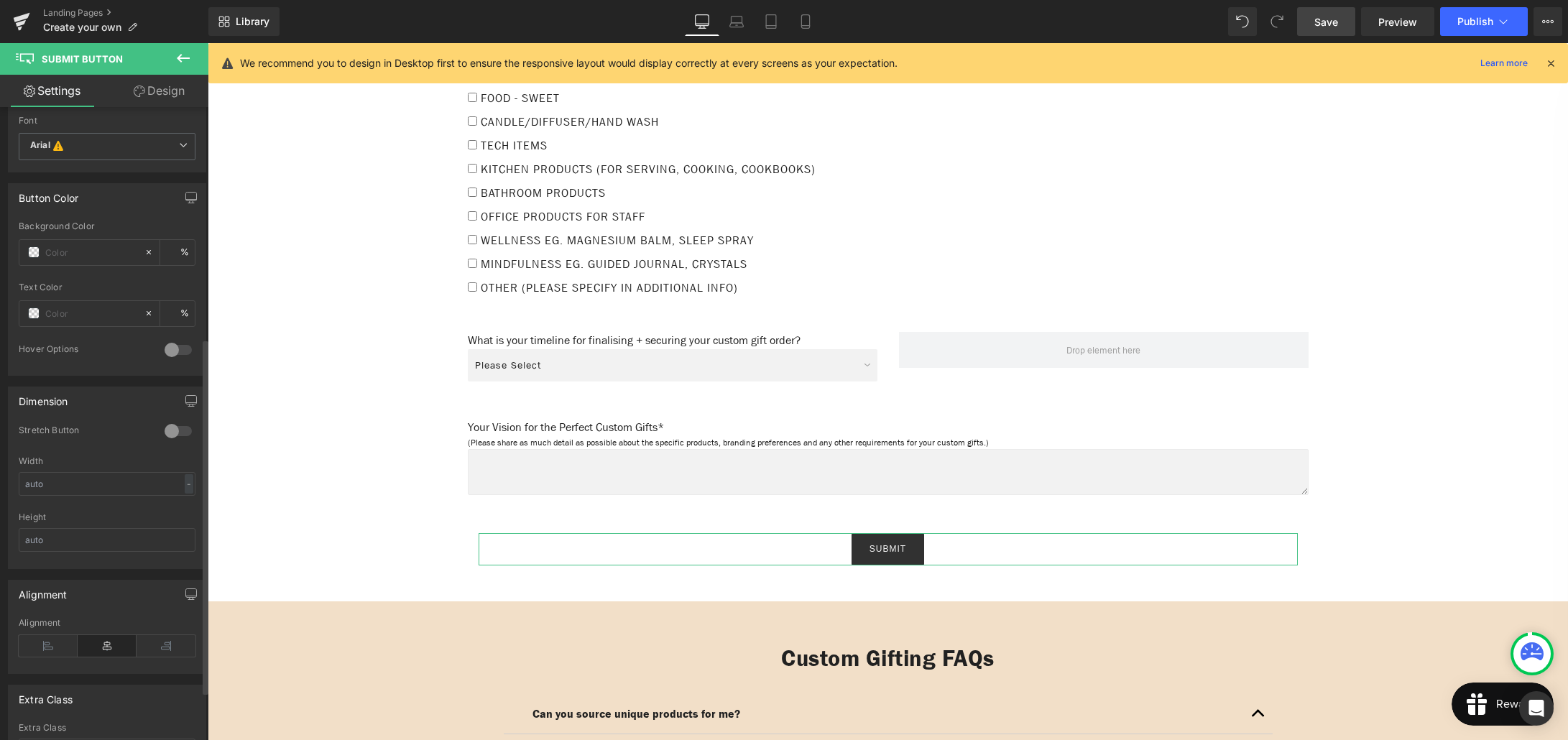
scroll to position [492, 0]
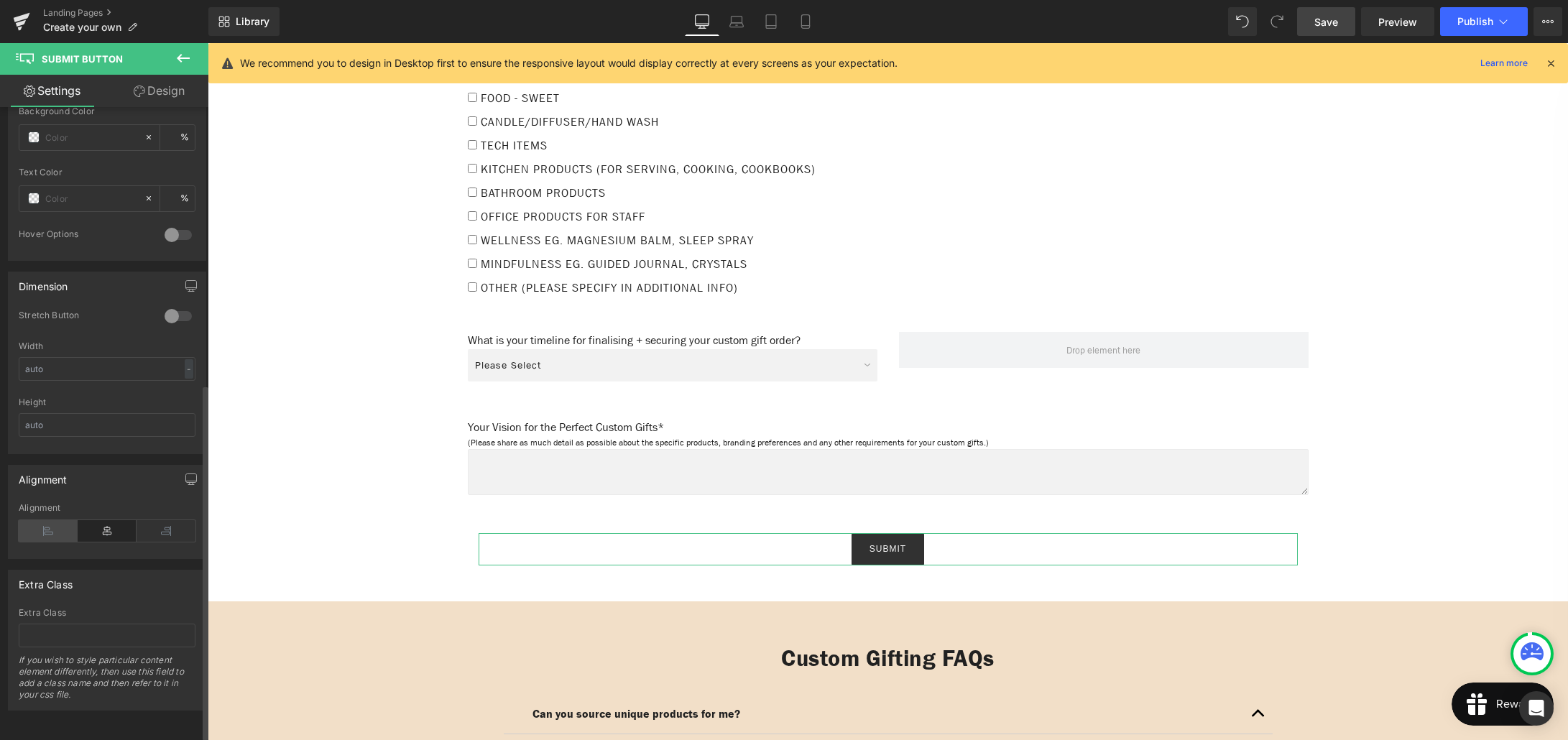
click at [38, 529] on icon at bounding box center [48, 530] width 59 height 22
click at [1324, 20] on span "Save" at bounding box center [1326, 22] width 24 height 15
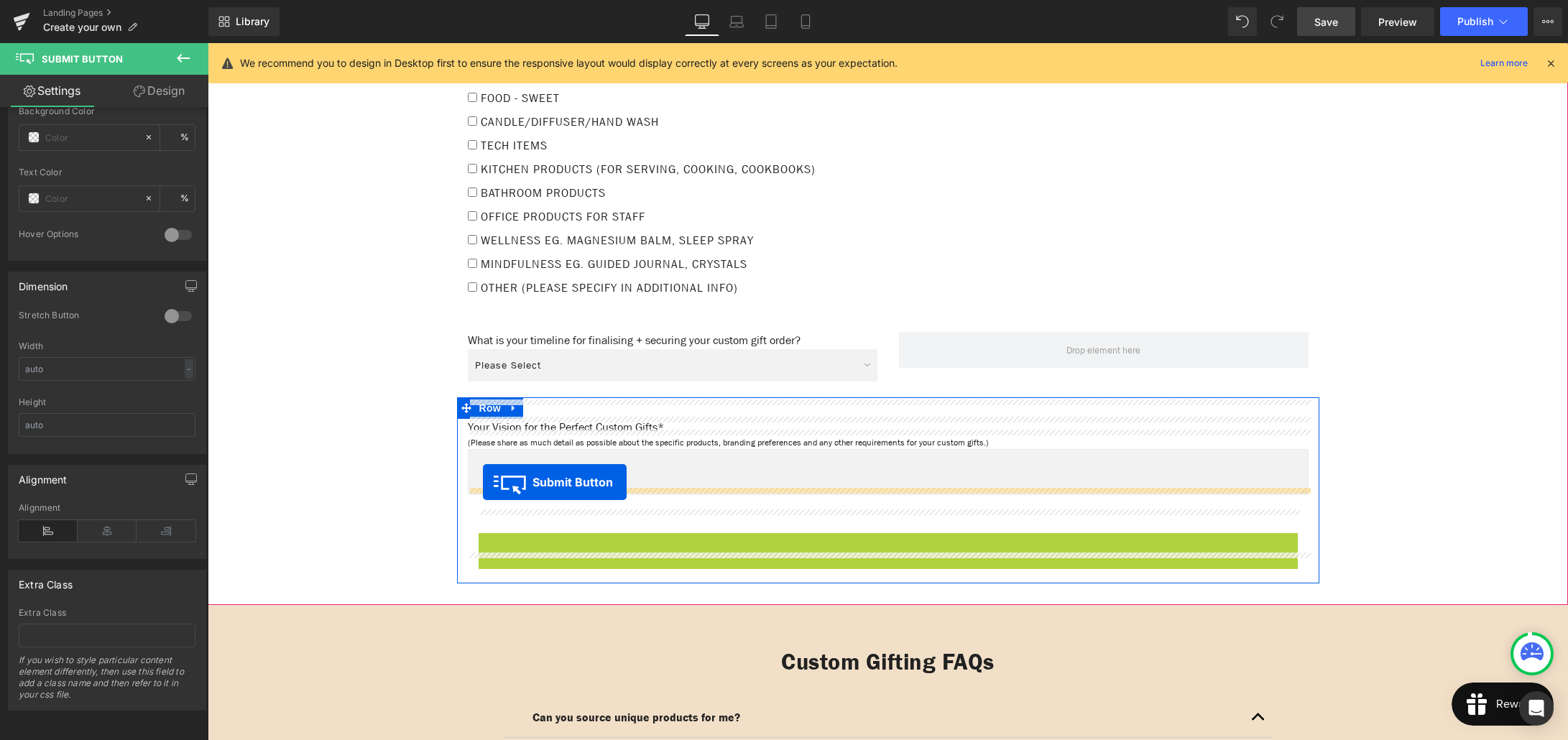
drag, startPoint x: 511, startPoint y: 524, endPoint x: 483, endPoint y: 482, distance: 50.5
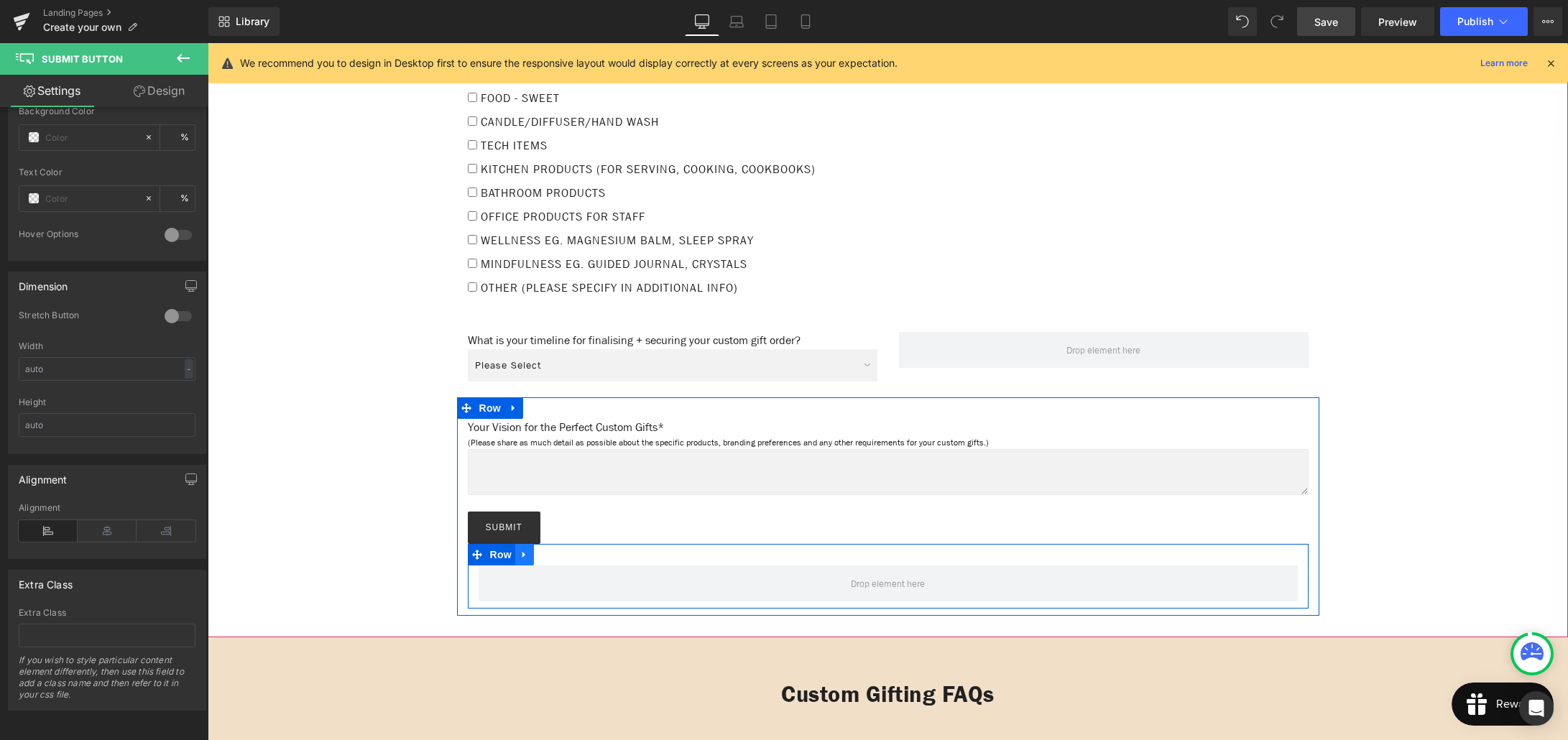
click at [530, 544] on link at bounding box center [525, 555] width 19 height 22
click at [561, 550] on icon at bounding box center [561, 555] width 10 height 10
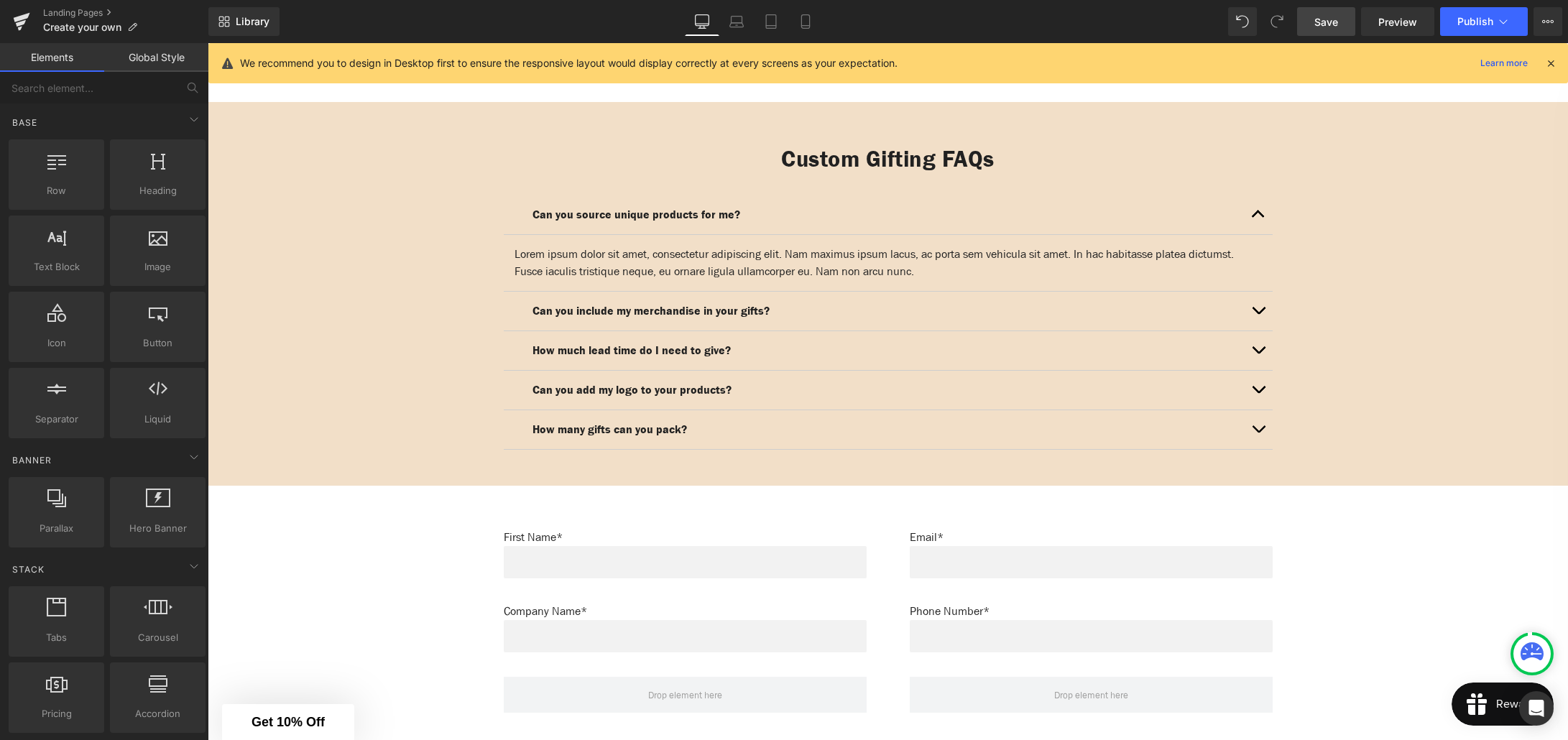
scroll to position [2143, 0]
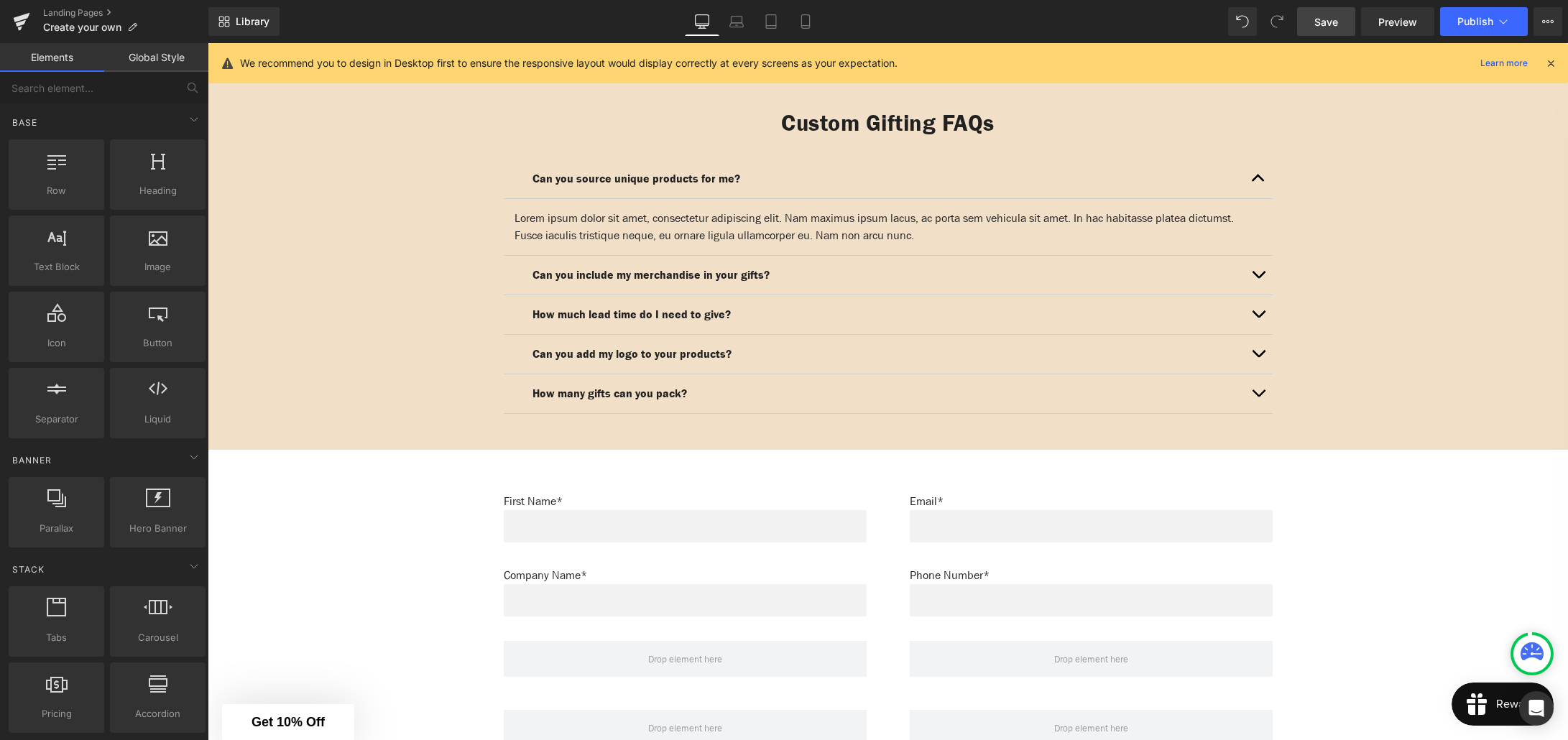
drag, startPoint x: 341, startPoint y: 468, endPoint x: 290, endPoint y: 444, distance: 56.4
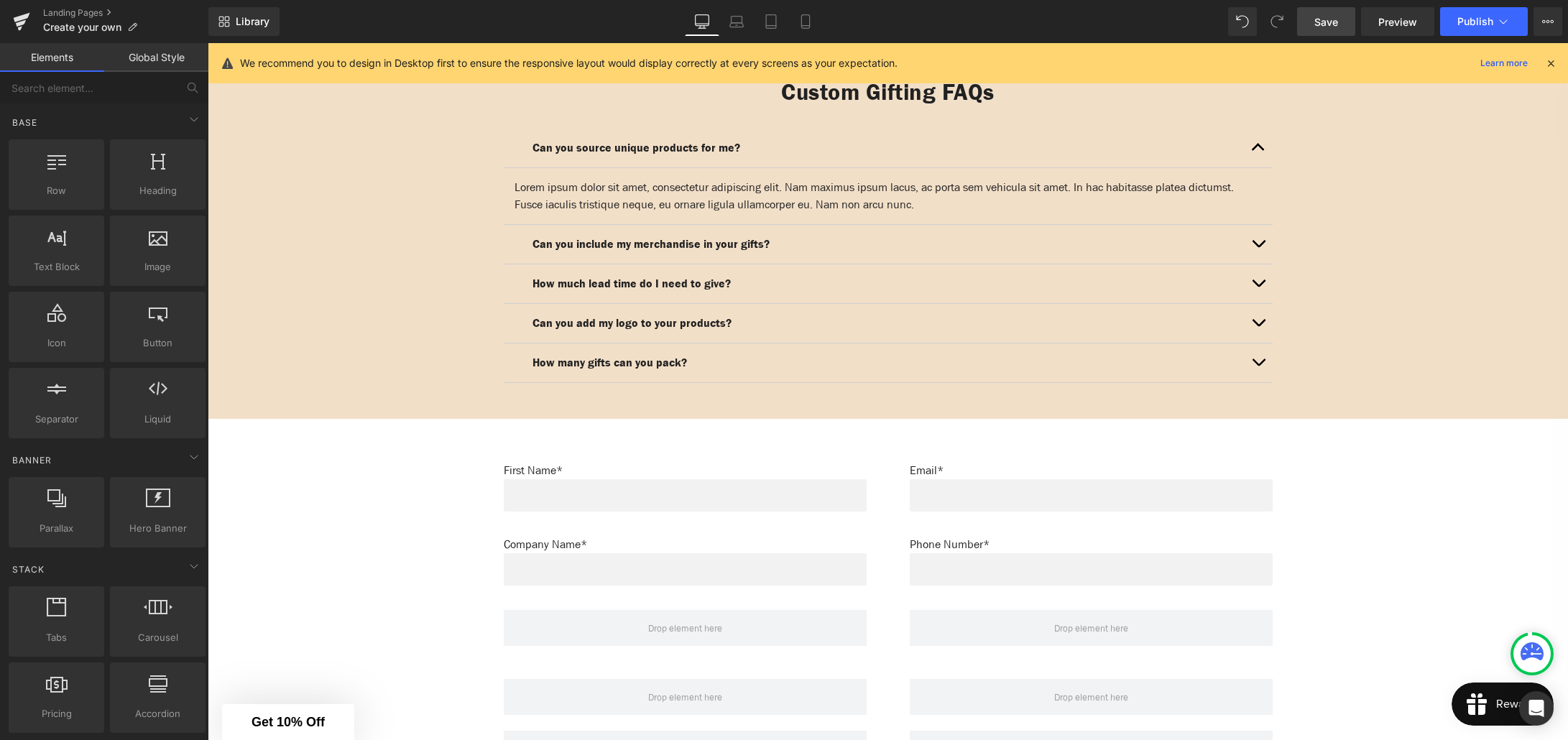
scroll to position [2173, 0]
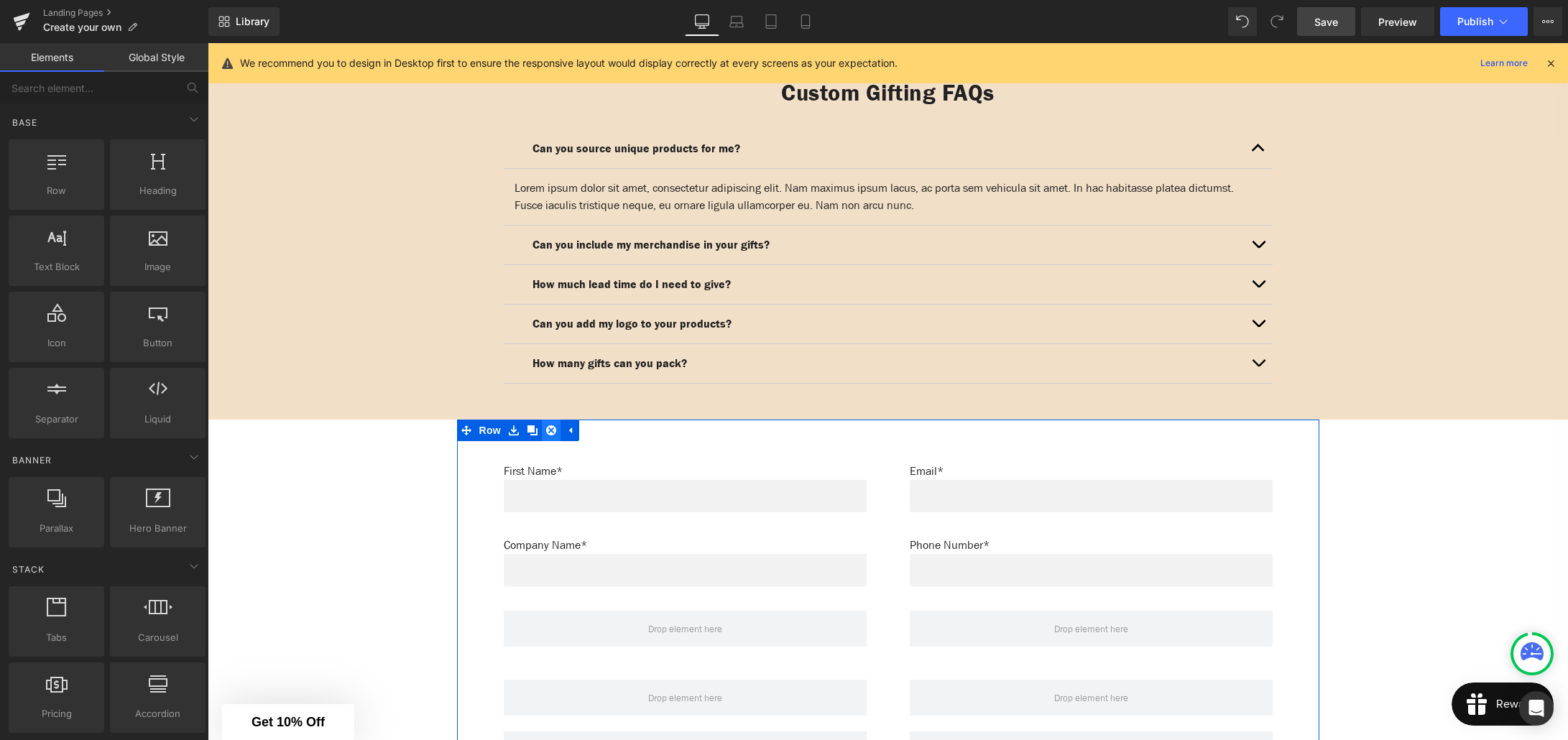
click at [547, 420] on link at bounding box center [551, 430] width 19 height 22
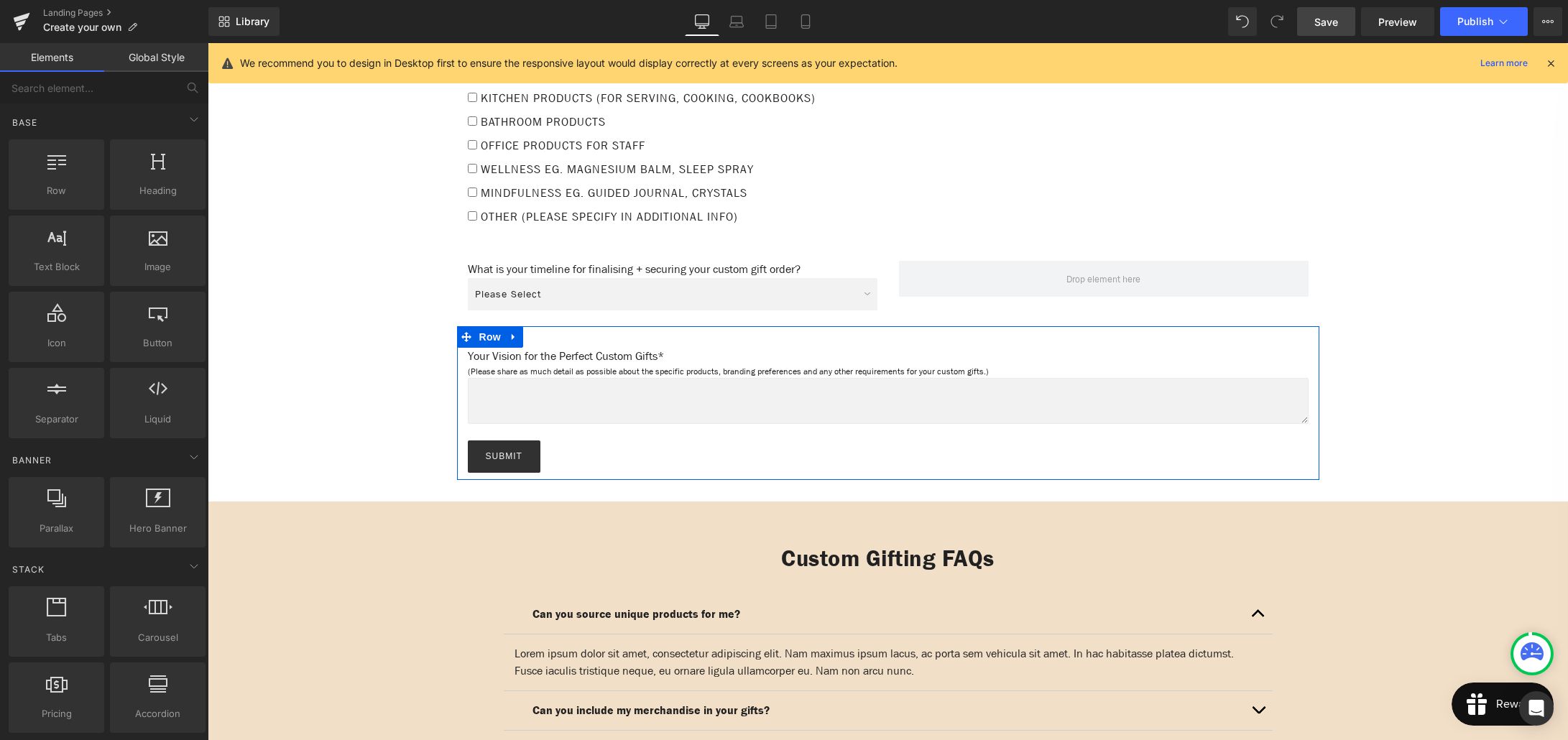
scroll to position [1676, 0]
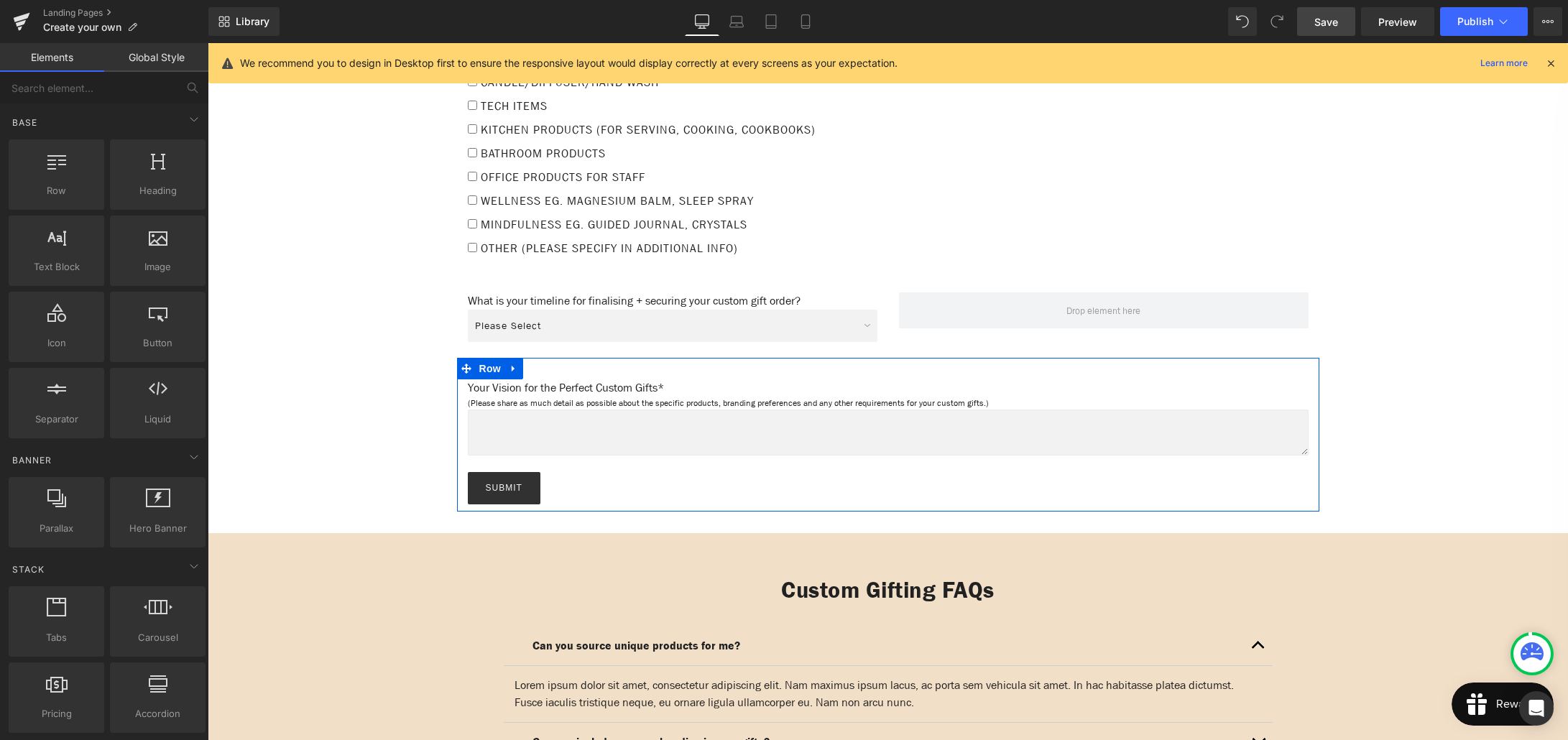
click at [450, 555] on div "Custom Gifting FAQs Heading Can you source unique products for me? Text Block L…" at bounding box center [888, 732] width 1360 height 355
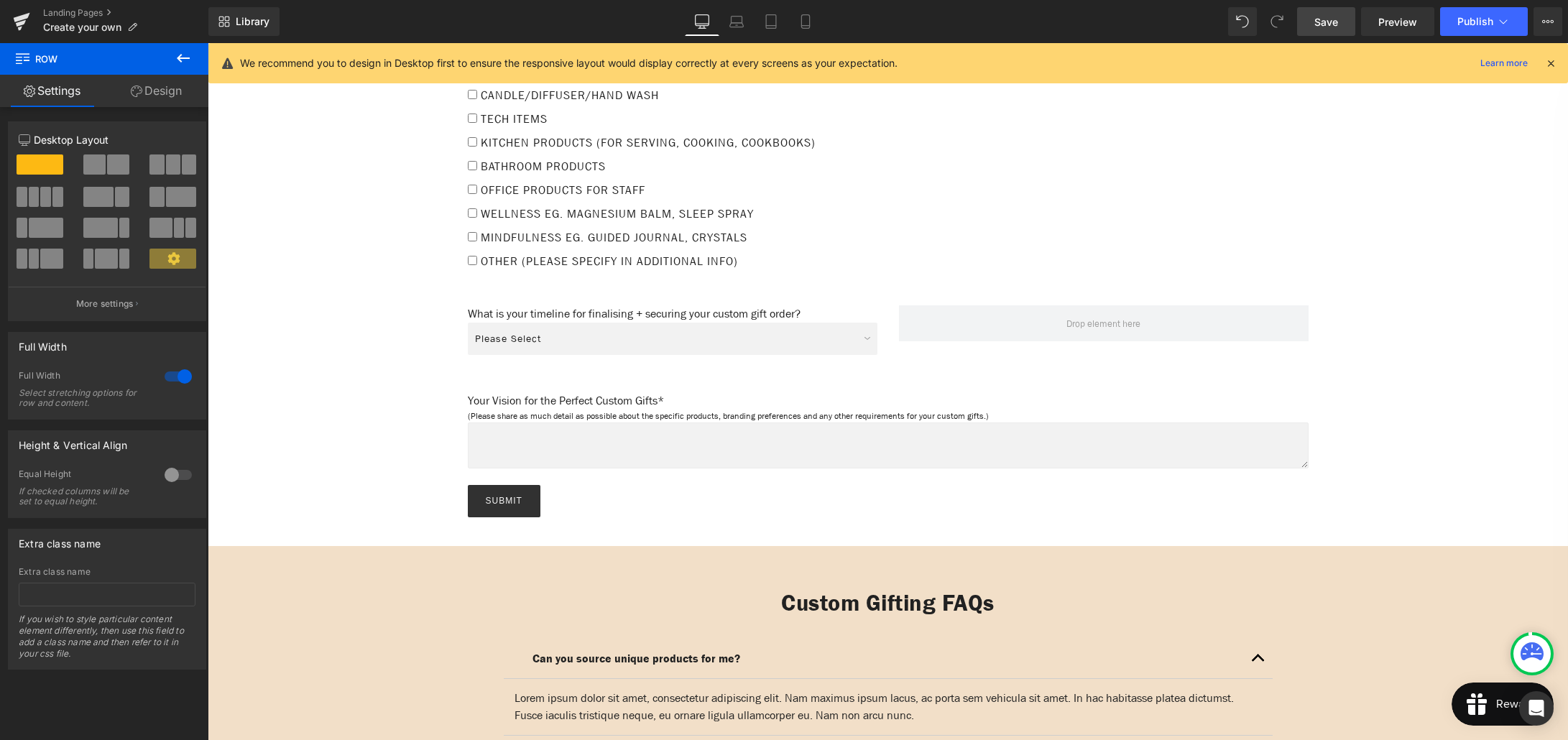
scroll to position [1665, 0]
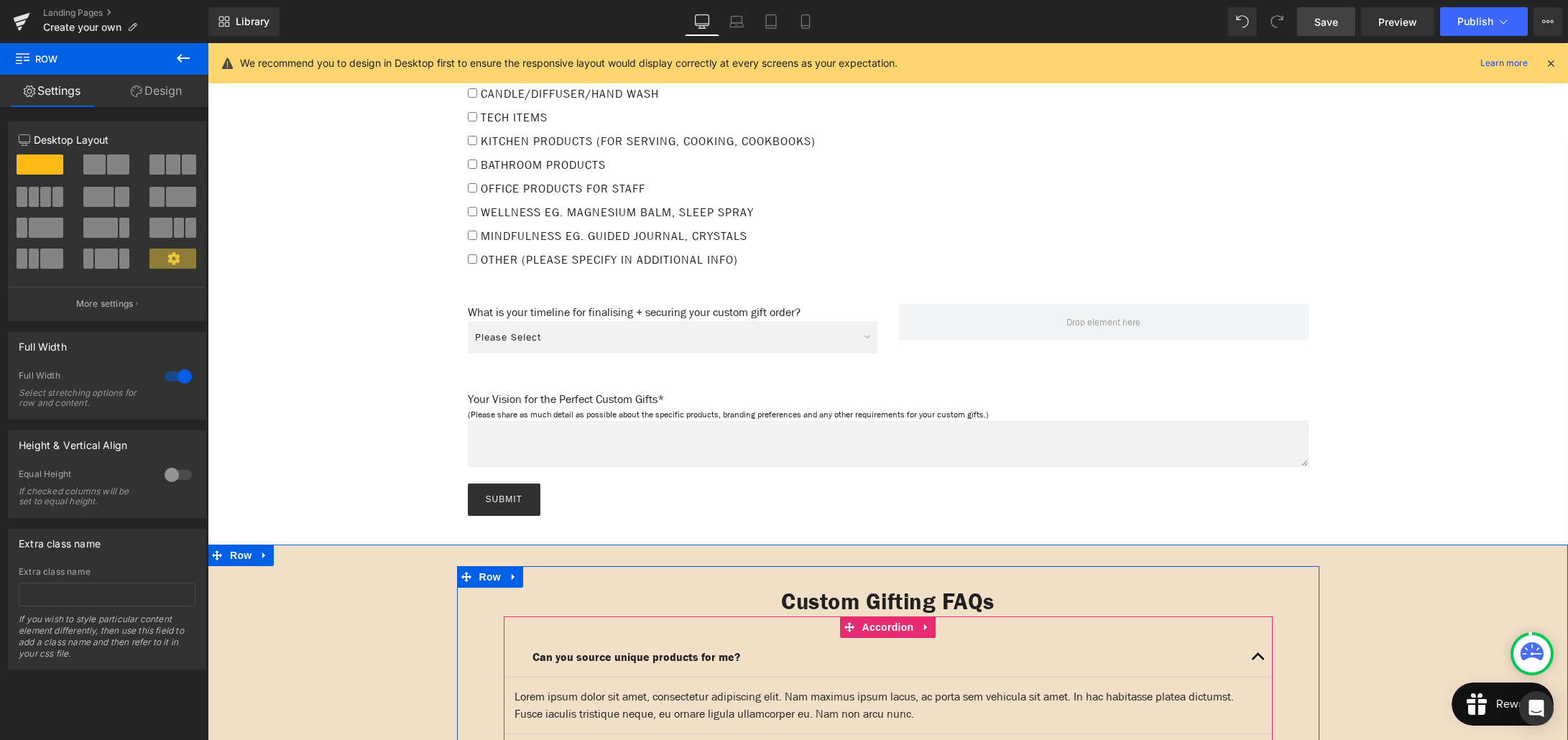
click at [548, 638] on div "Can you source unique products for me? Text Block" at bounding box center [888, 658] width 768 height 40
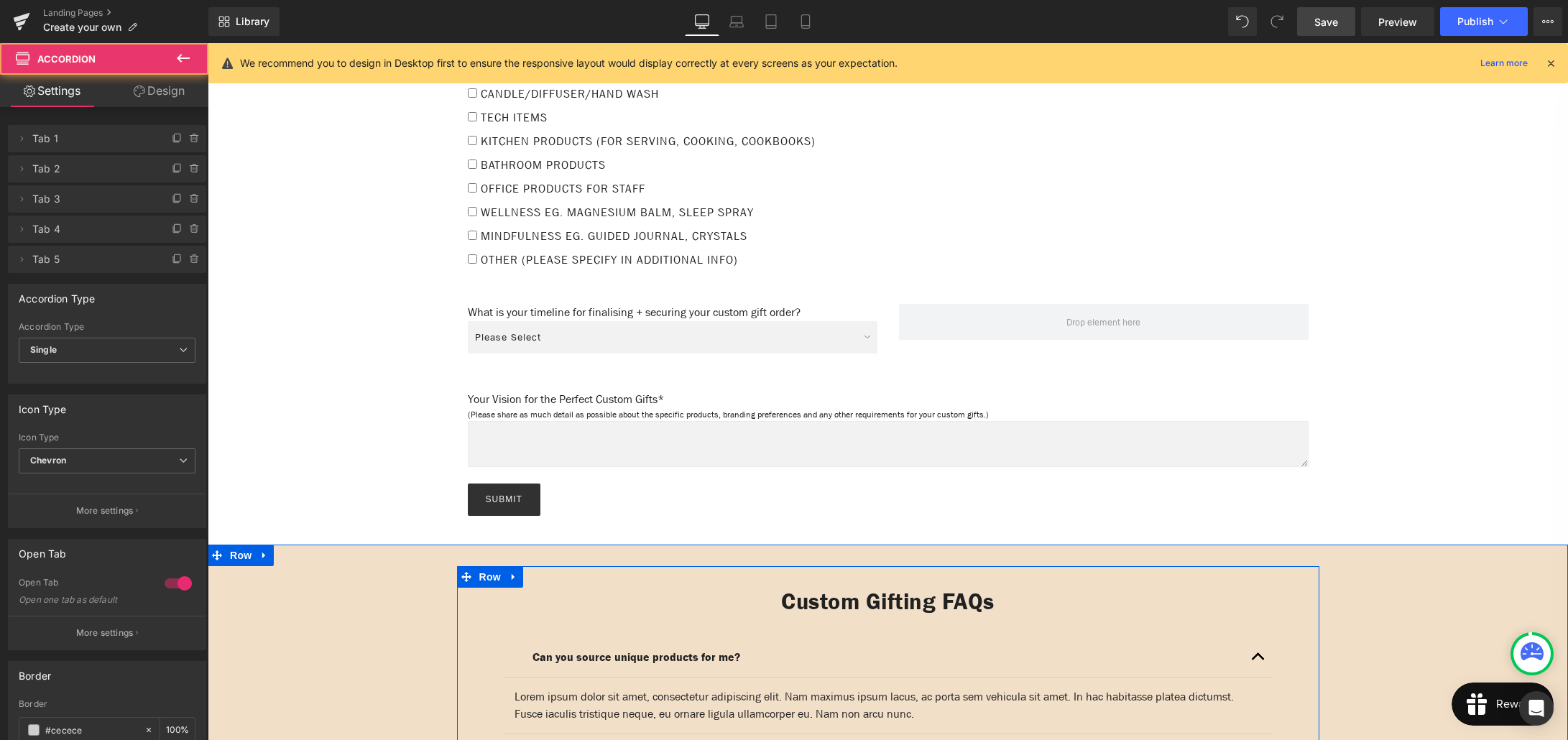
click at [480, 609] on div "Custom Gifting FAQs Heading Can you source unique products for me? Text Block L…" at bounding box center [888, 743] width 863 height 355
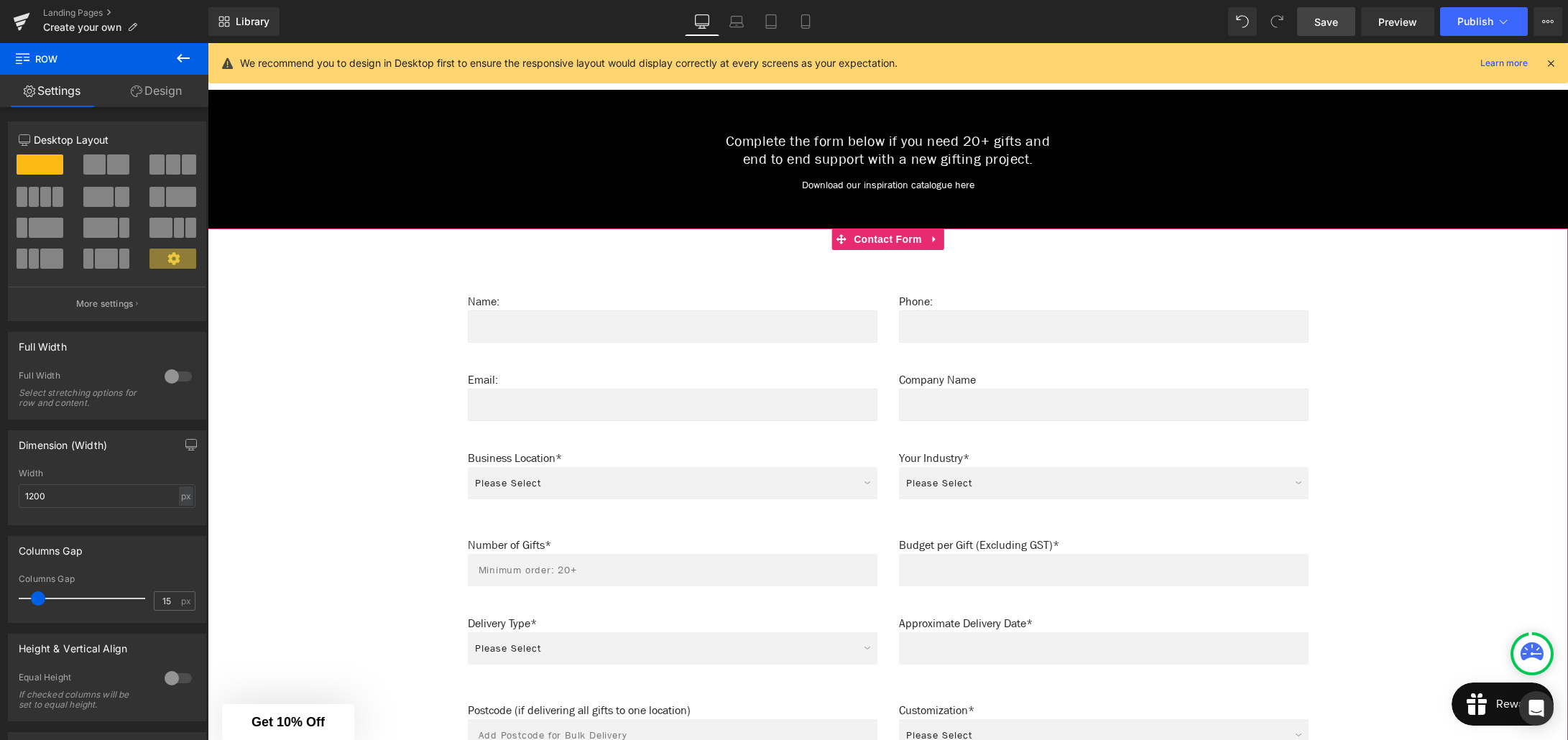
scroll to position [769, 0]
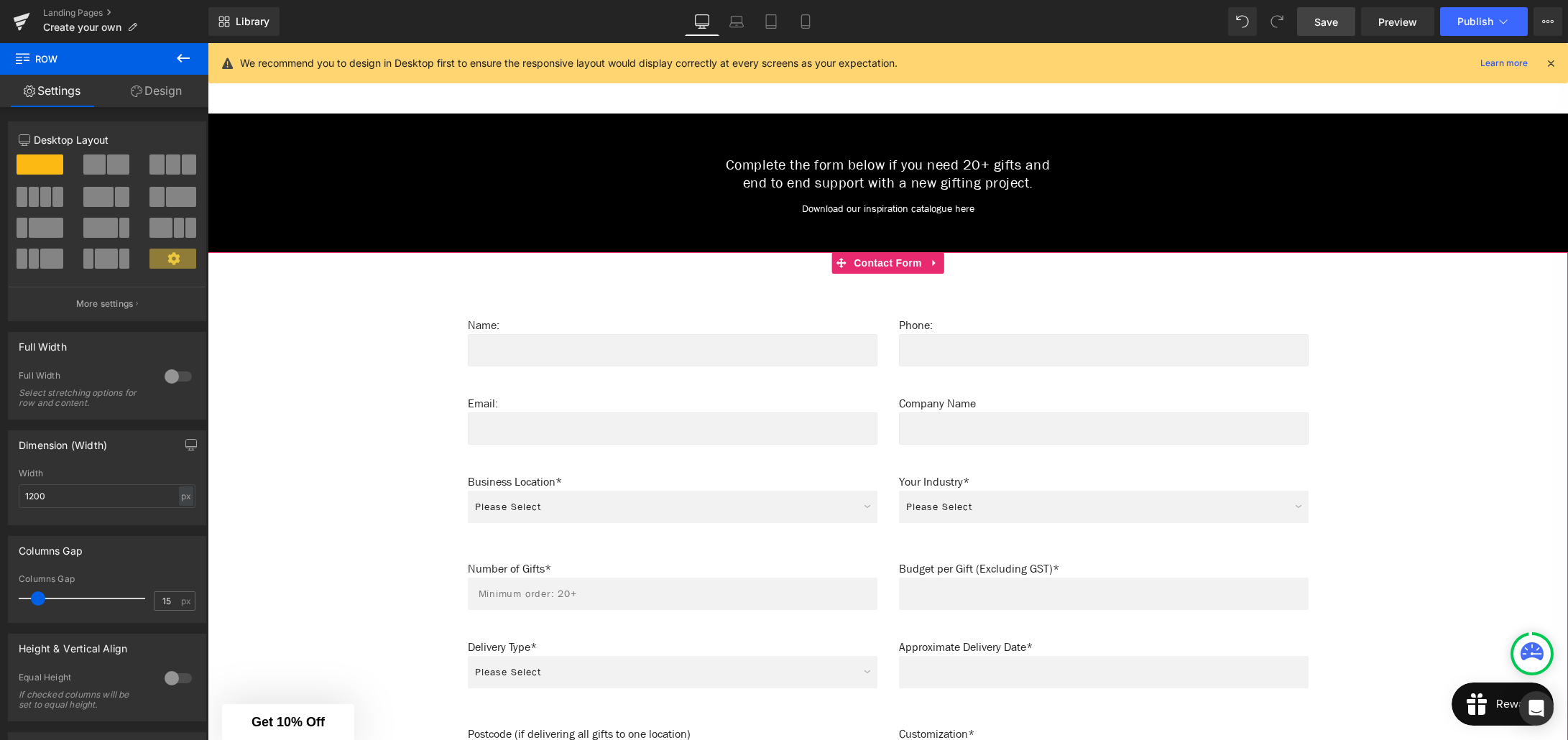
click at [693, 345] on div "Text Field" at bounding box center [672, 350] width 410 height 32
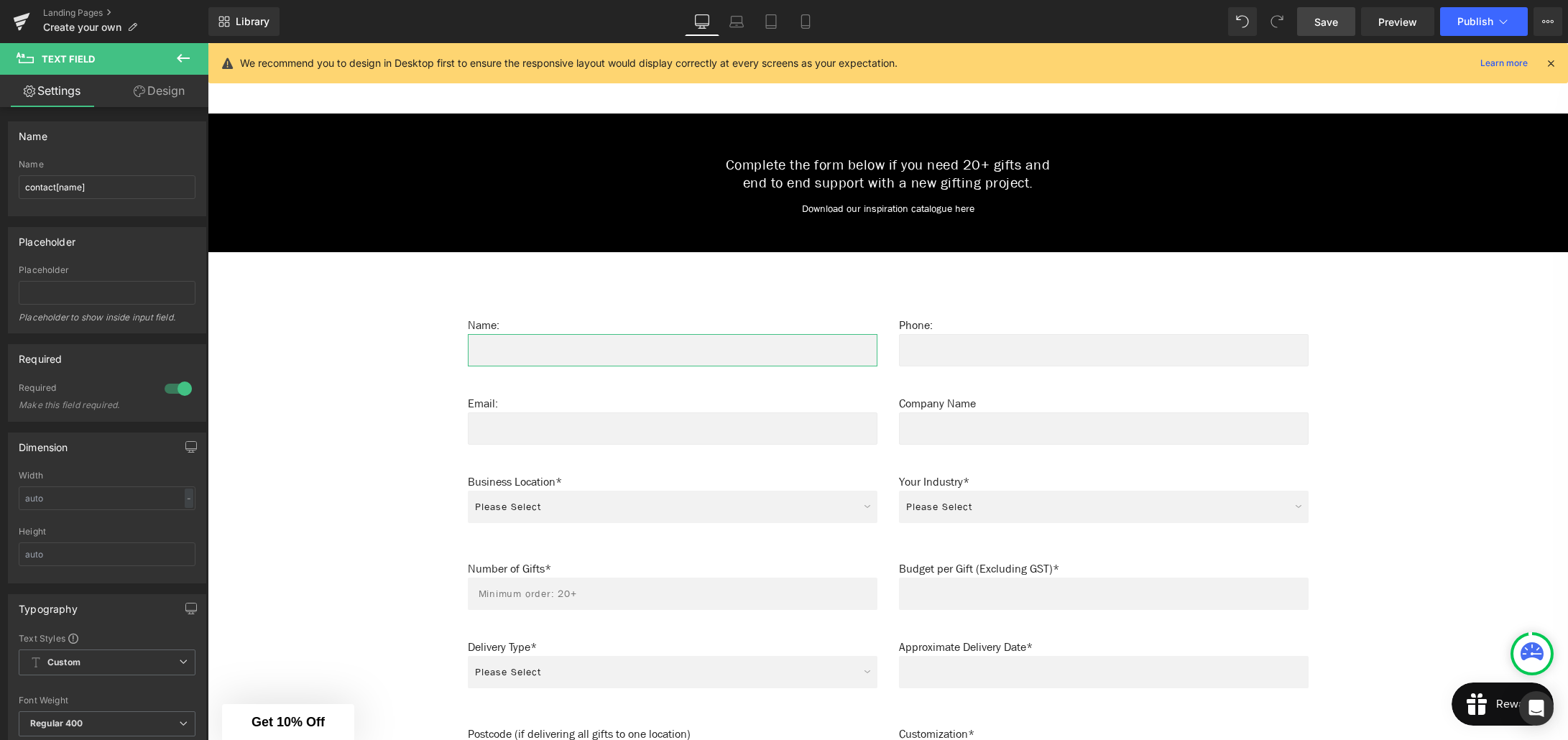
drag, startPoint x: 180, startPoint y: 90, endPoint x: 64, endPoint y: 186, distance: 150.6
click at [180, 90] on link "Design" at bounding box center [159, 90] width 105 height 32
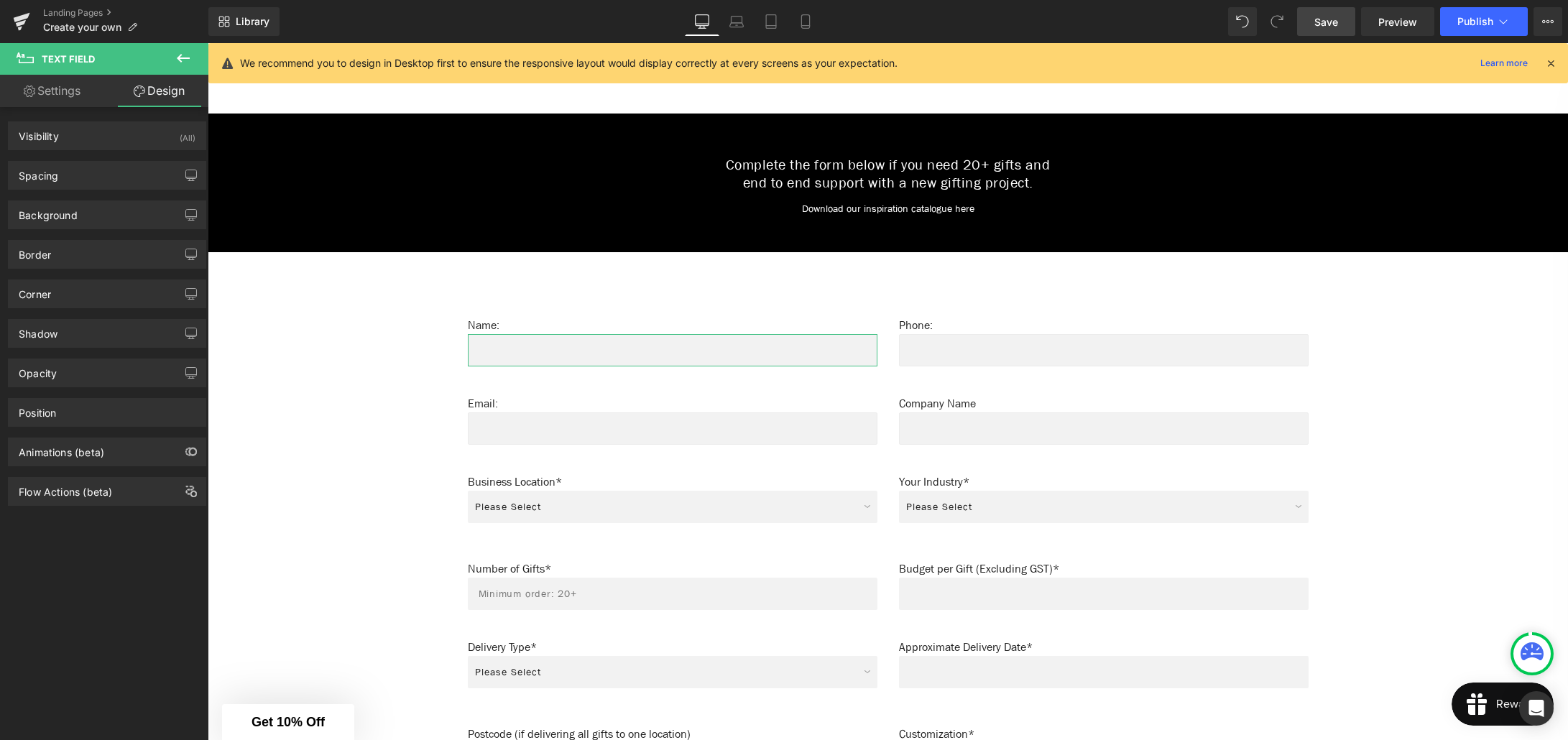
type input "#ebebeb"
type input "100"
type input "1"
click at [76, 258] on div "Border" at bounding box center [106, 254] width 197 height 27
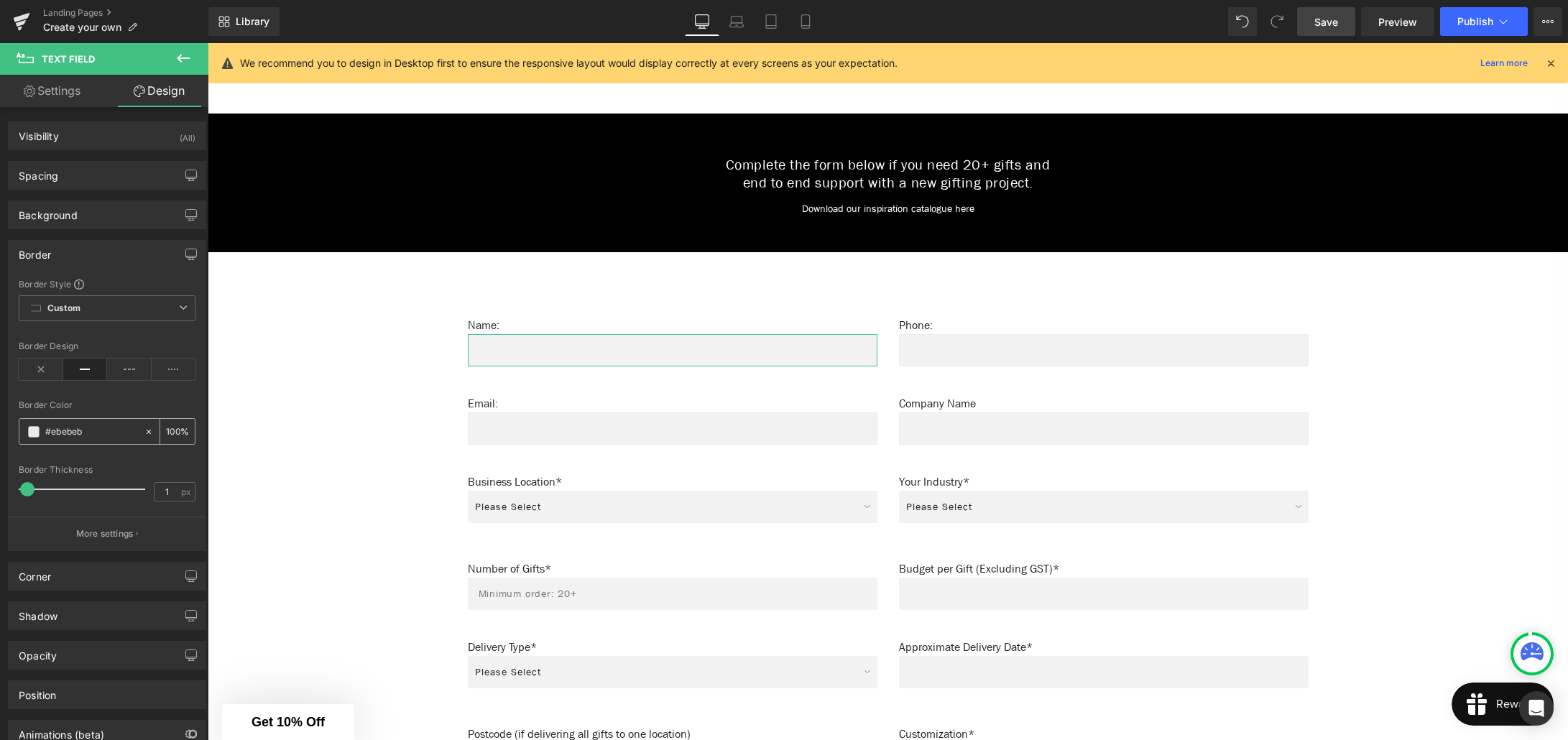
drag, startPoint x: 84, startPoint y: 429, endPoint x: 60, endPoint y: 430, distance: 24.0
click at [60, 430] on input "#ebebeb" at bounding box center [91, 431] width 92 height 16
click at [84, 432] on input "#ebebeb" at bounding box center [91, 431] width 92 height 16
drag, startPoint x: 87, startPoint y: 432, endPoint x: 46, endPoint y: 432, distance: 41.0
click at [46, 432] on input "#ebebeb" at bounding box center [91, 431] width 92 height 16
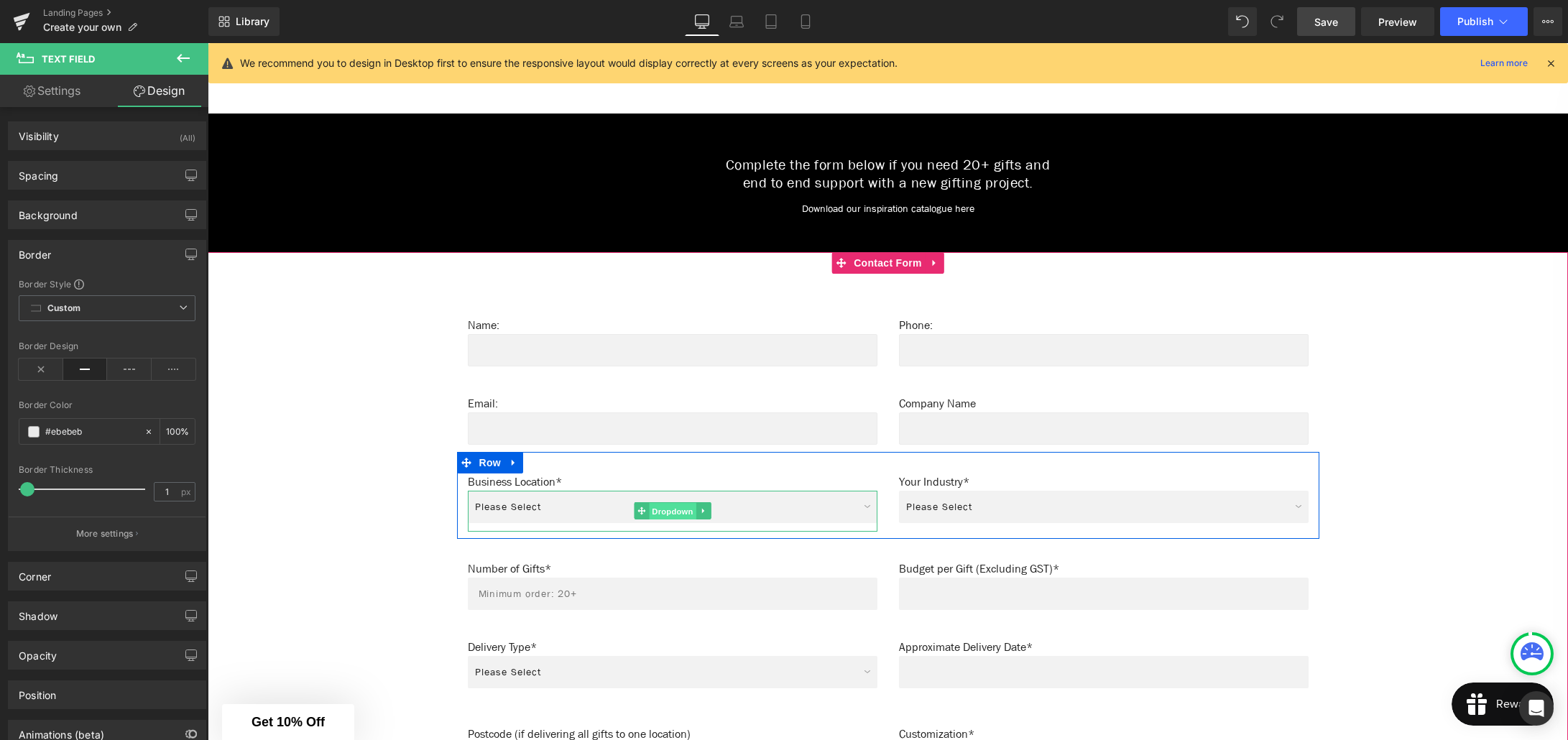
click at [678, 504] on span "Dropdown" at bounding box center [672, 511] width 47 height 17
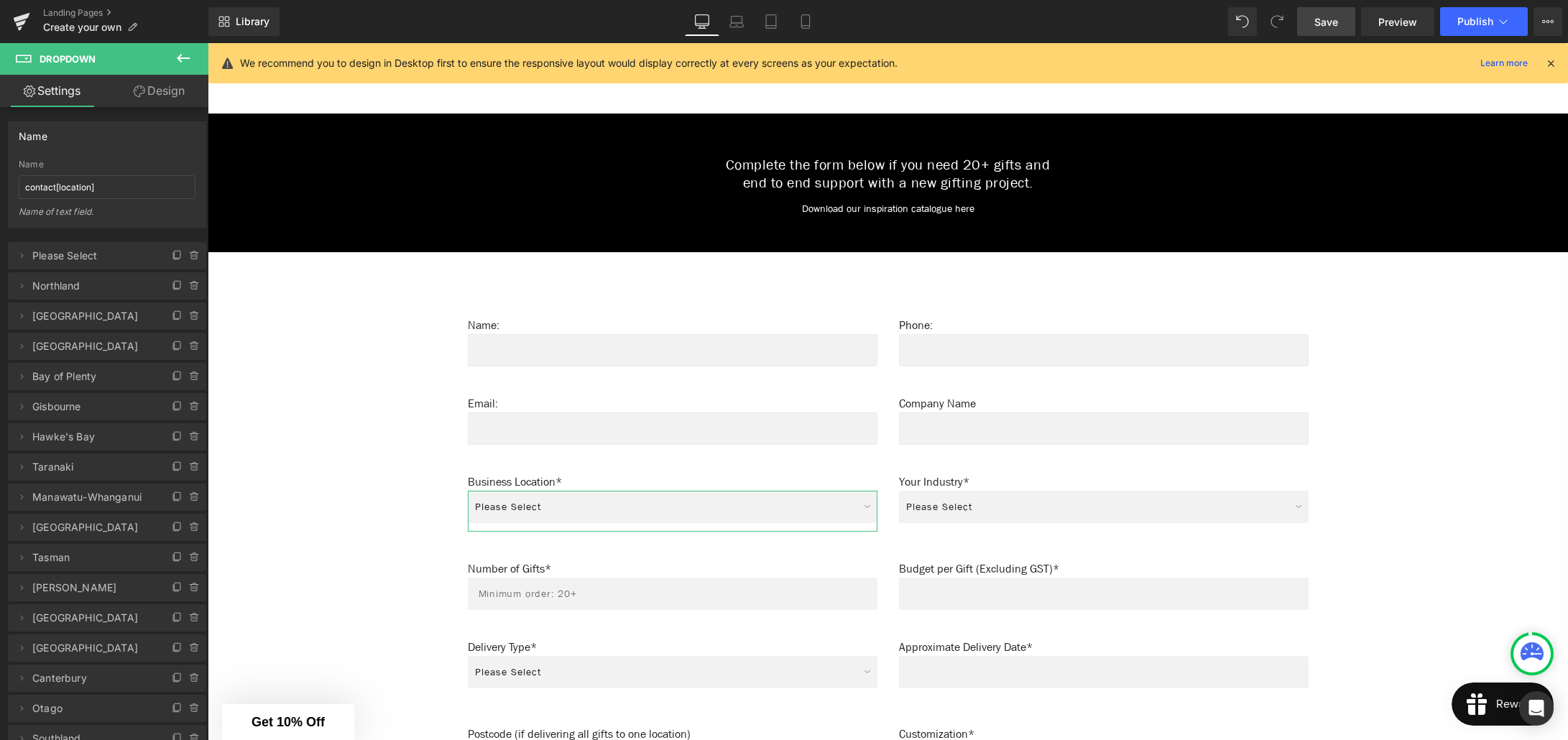
click at [151, 99] on link "Design" at bounding box center [159, 90] width 105 height 32
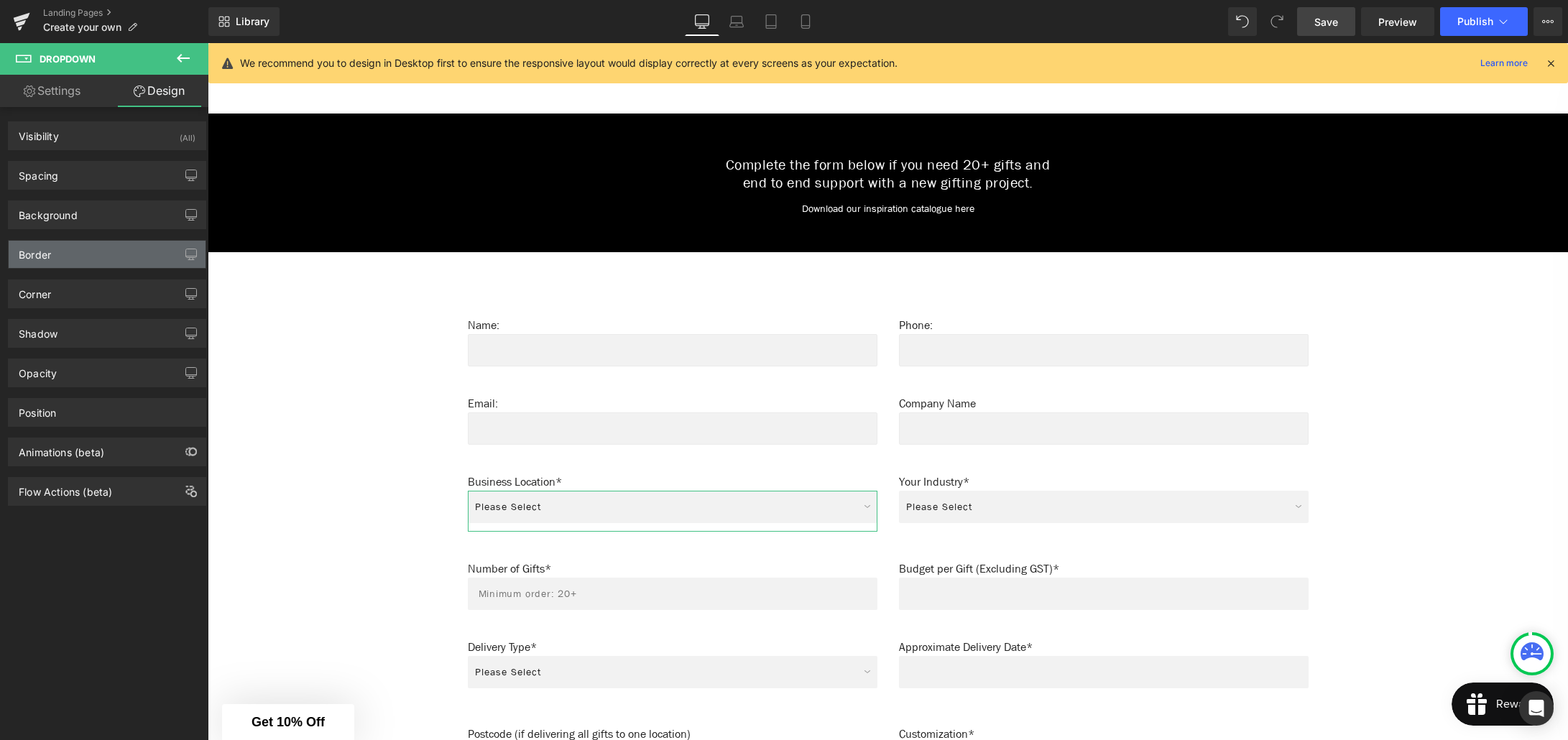
click at [66, 254] on div "Border" at bounding box center [106, 254] width 197 height 27
type input "#ebebeb"
type input "100"
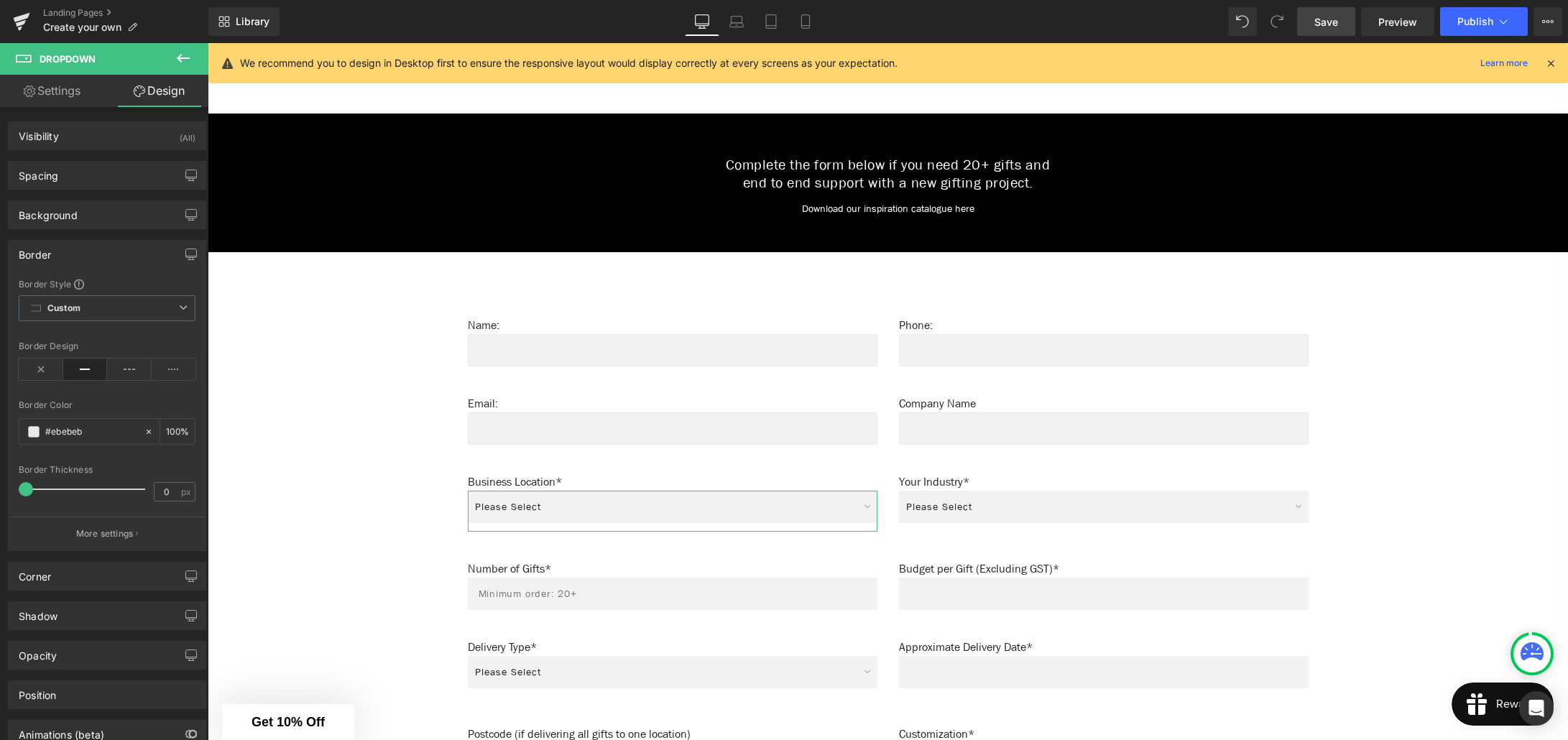
type input "1"
click at [26, 488] on span at bounding box center [26, 489] width 14 height 14
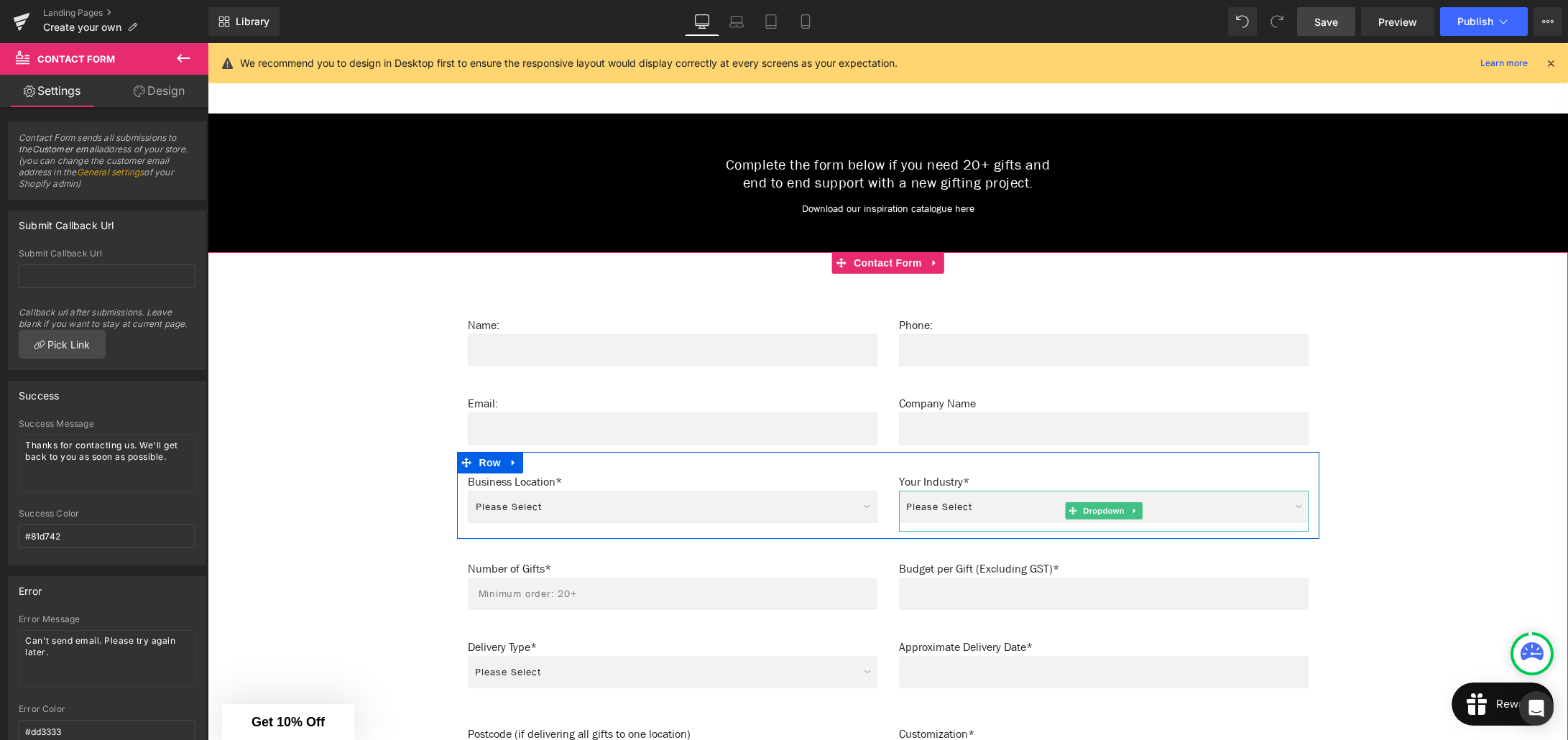
drag, startPoint x: 1091, startPoint y: 499, endPoint x: 832, endPoint y: 507, distance: 259.1
click at [1091, 502] on span "Dropdown" at bounding box center [1104, 510] width 47 height 17
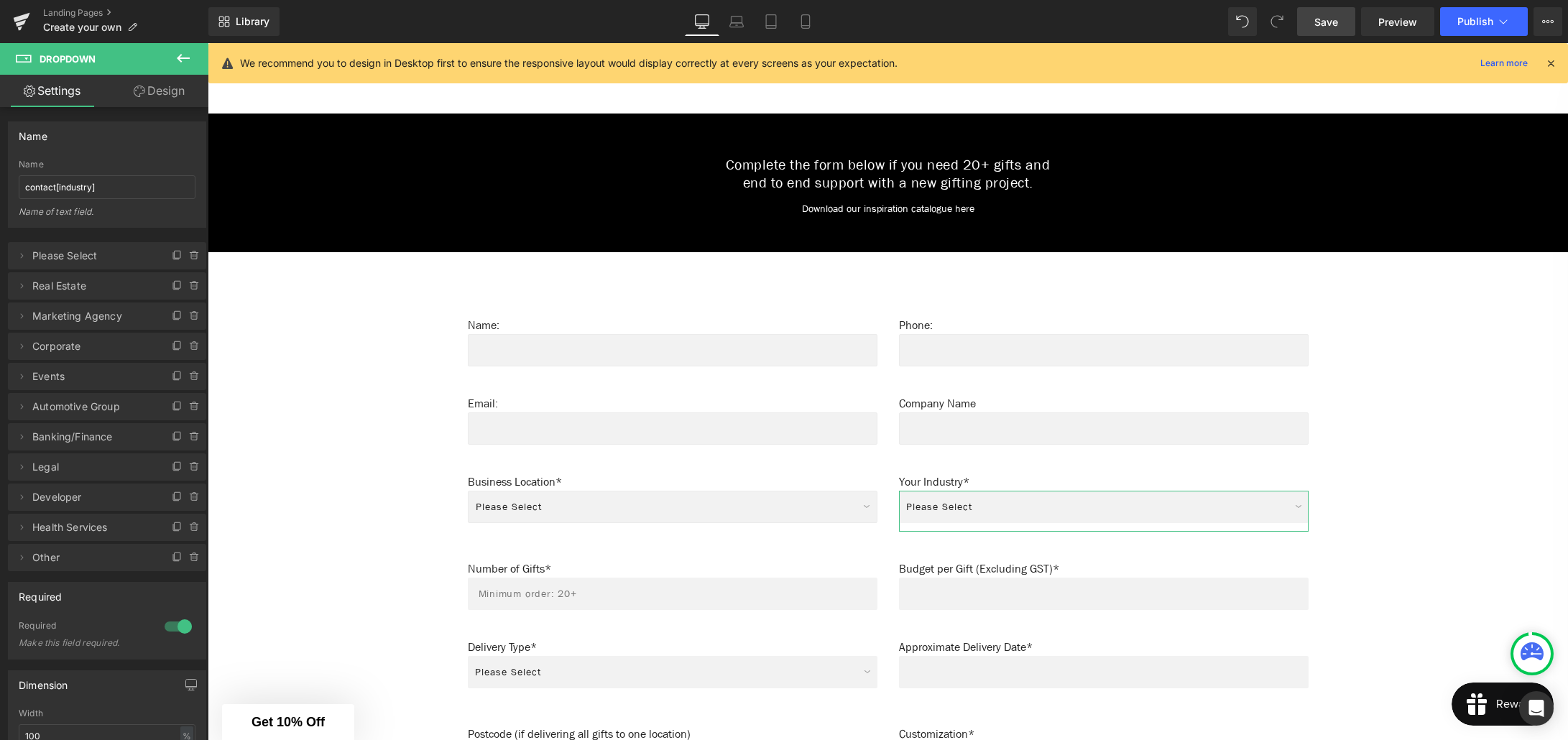
click at [154, 102] on link "Design" at bounding box center [159, 90] width 105 height 32
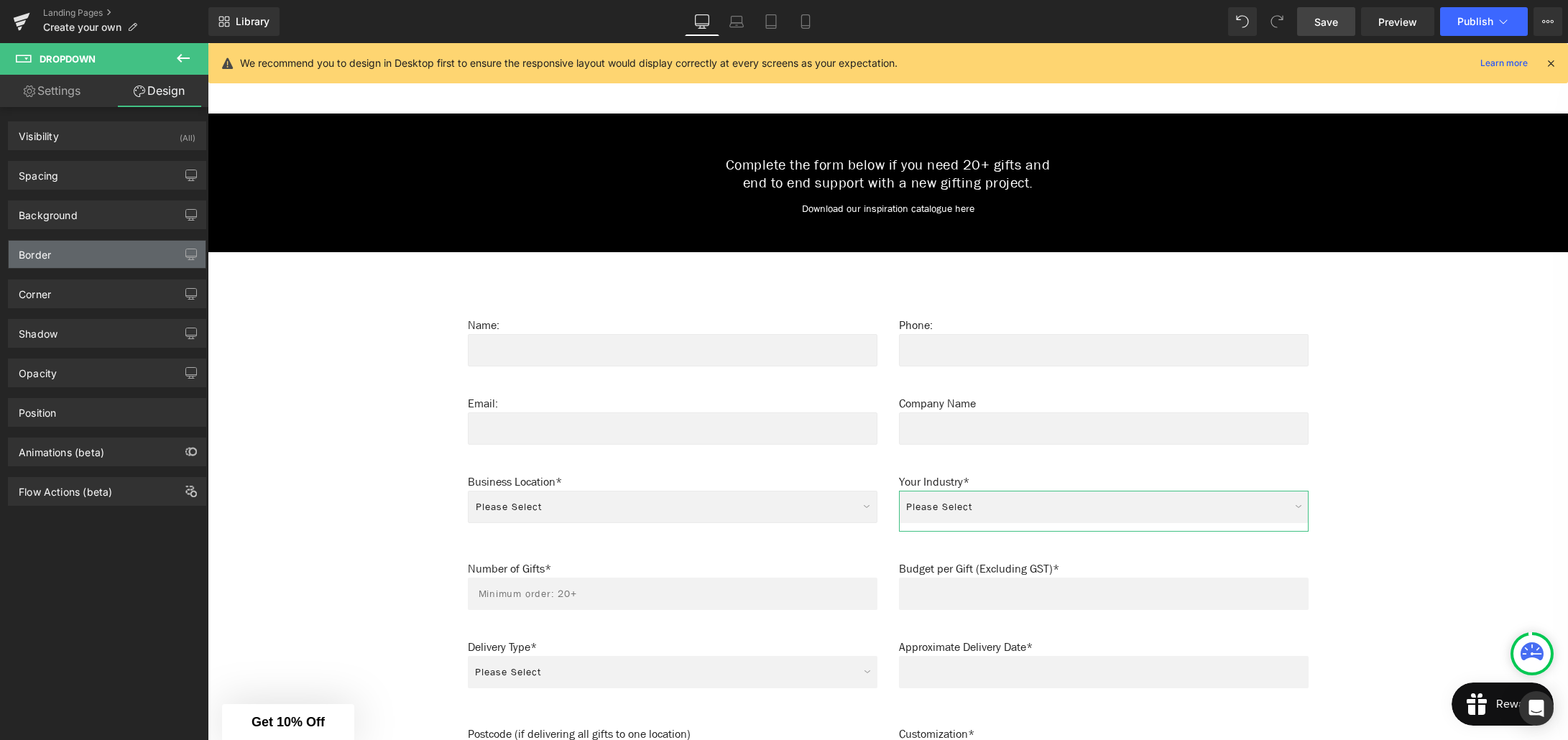
type input "#ebebeb"
type input "100"
click at [38, 246] on div "Border" at bounding box center [35, 250] width 32 height 20
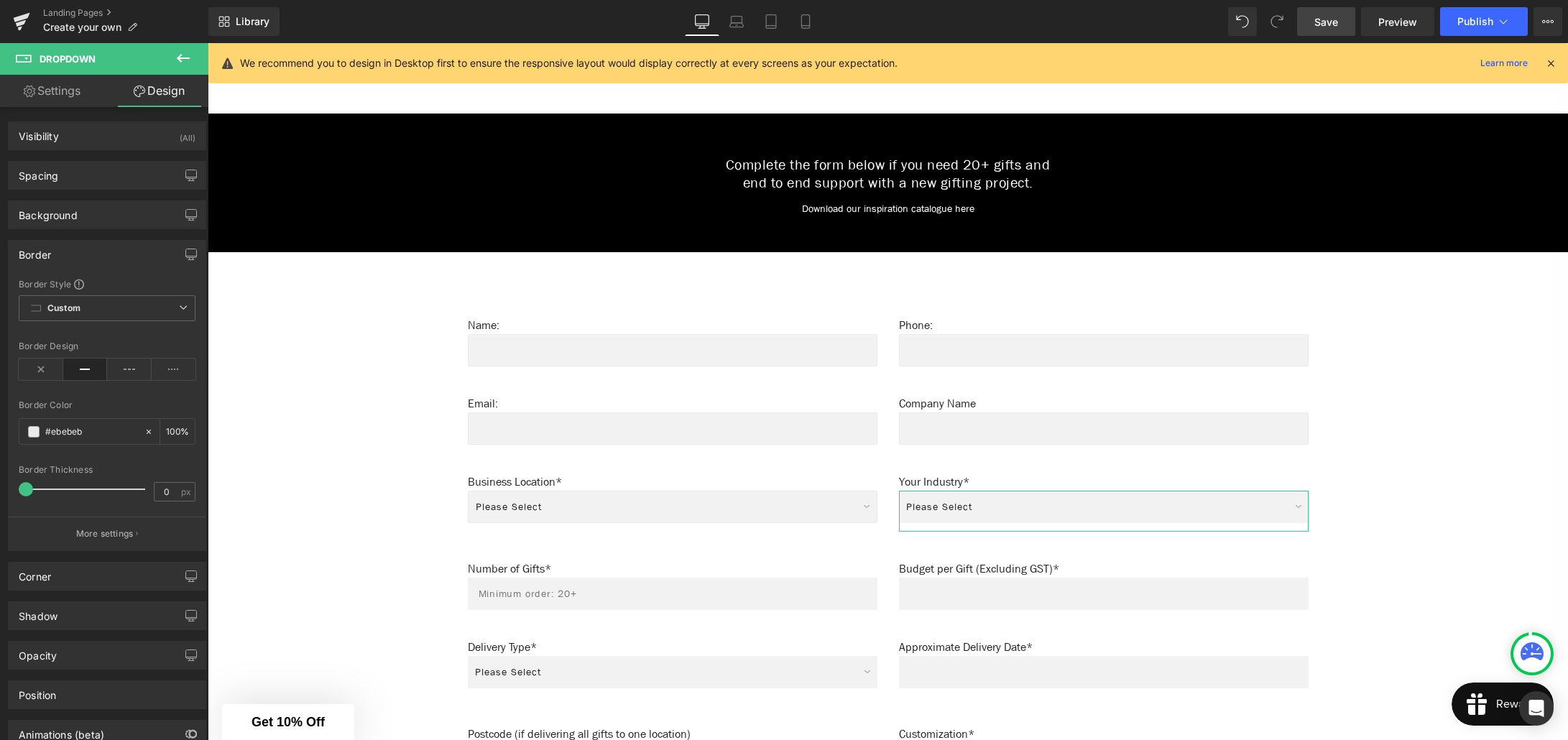
type input "1"
click at [29, 487] on span at bounding box center [26, 489] width 14 height 14
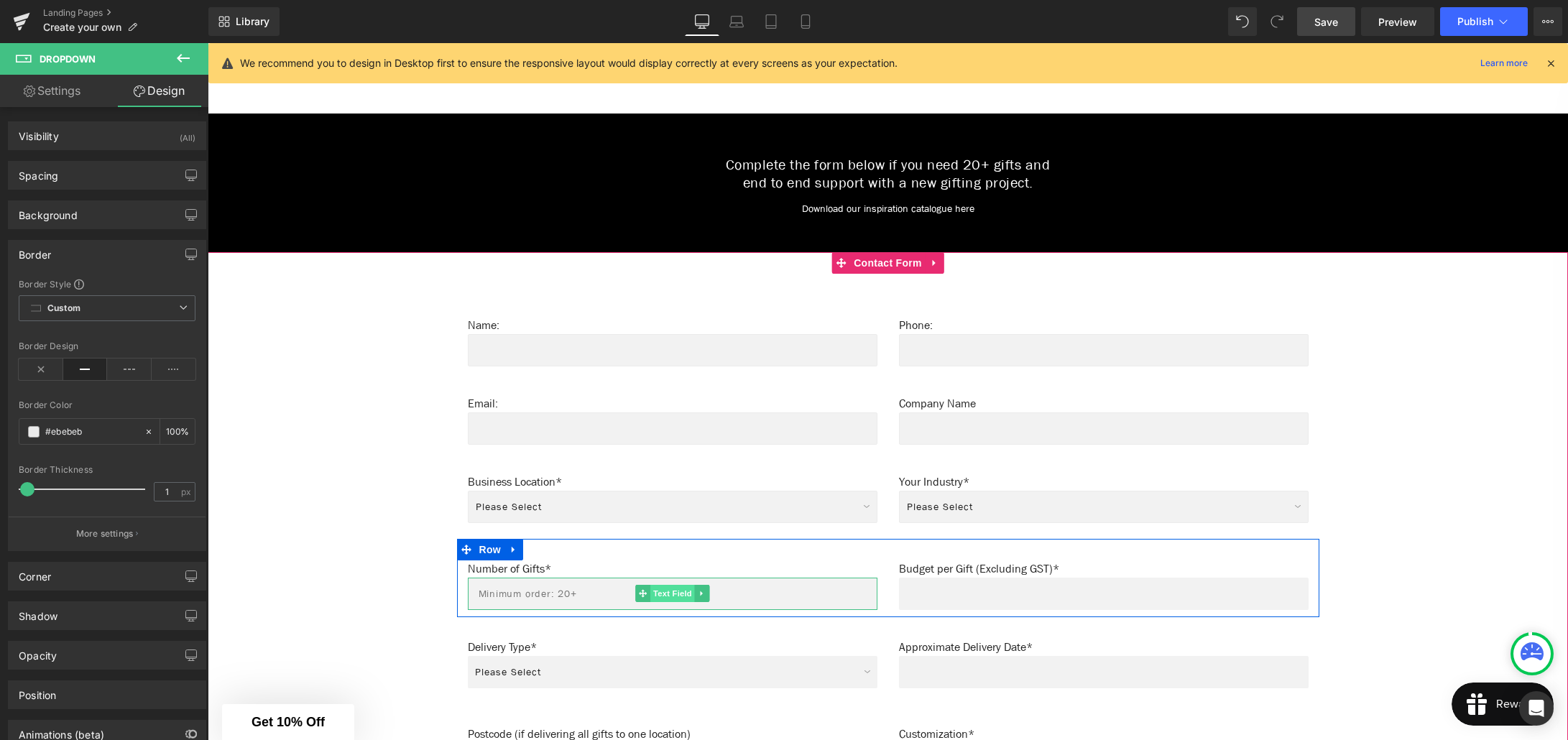
click at [668, 585] on span "Text Field" at bounding box center [672, 593] width 44 height 17
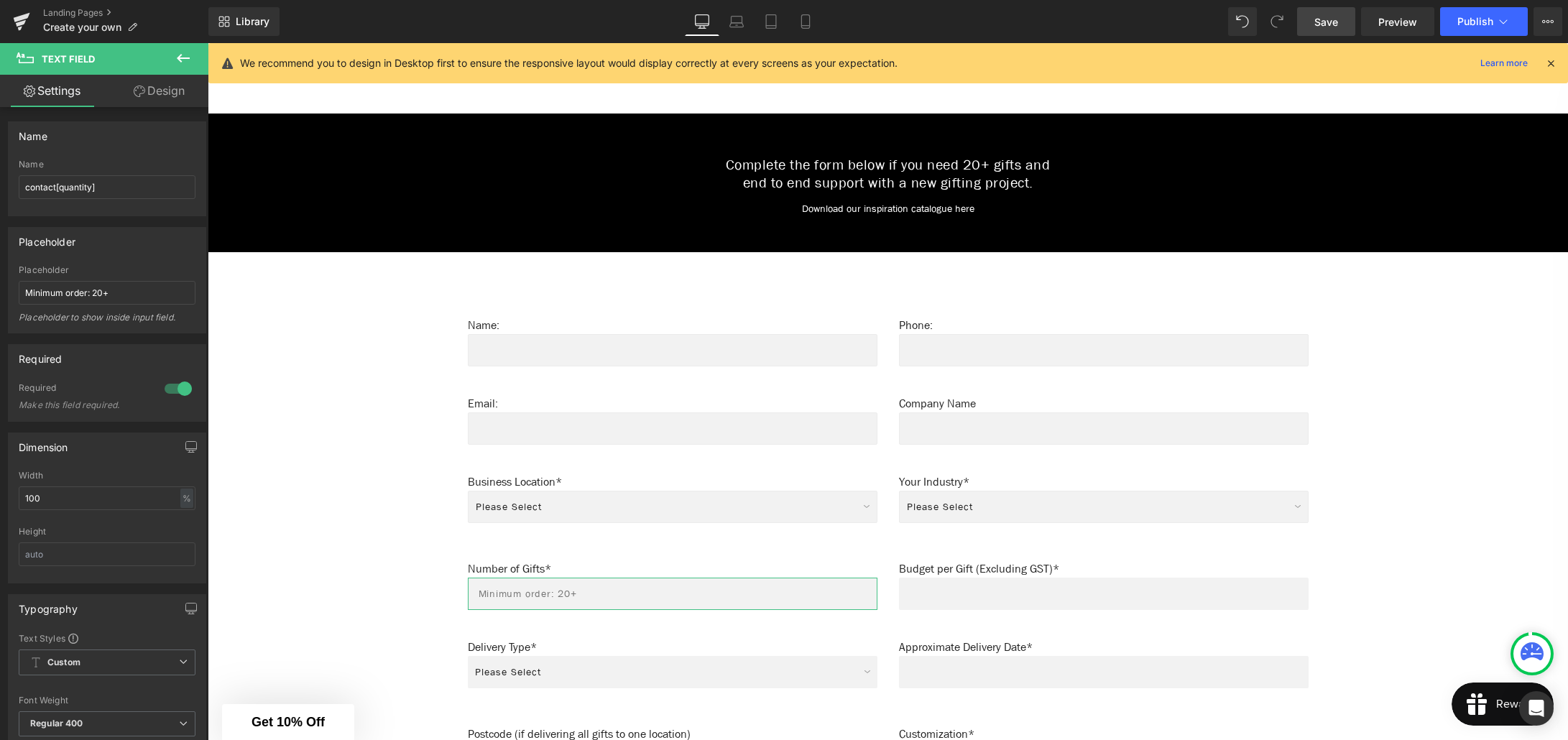
click at [163, 89] on link "Design" at bounding box center [159, 90] width 105 height 32
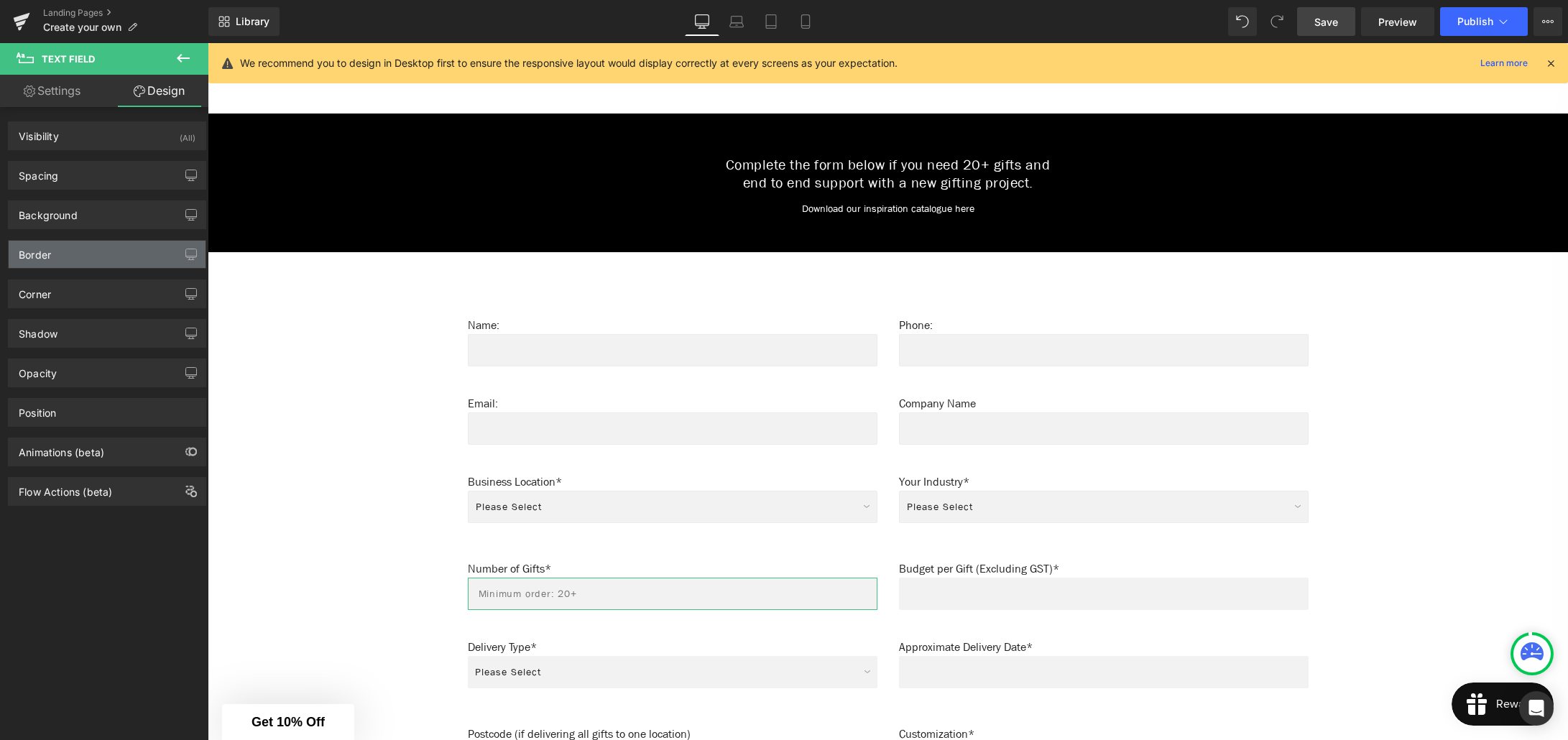
type input "#ebebeb"
type input "100"
click at [50, 255] on div "Border" at bounding box center [35, 250] width 32 height 20
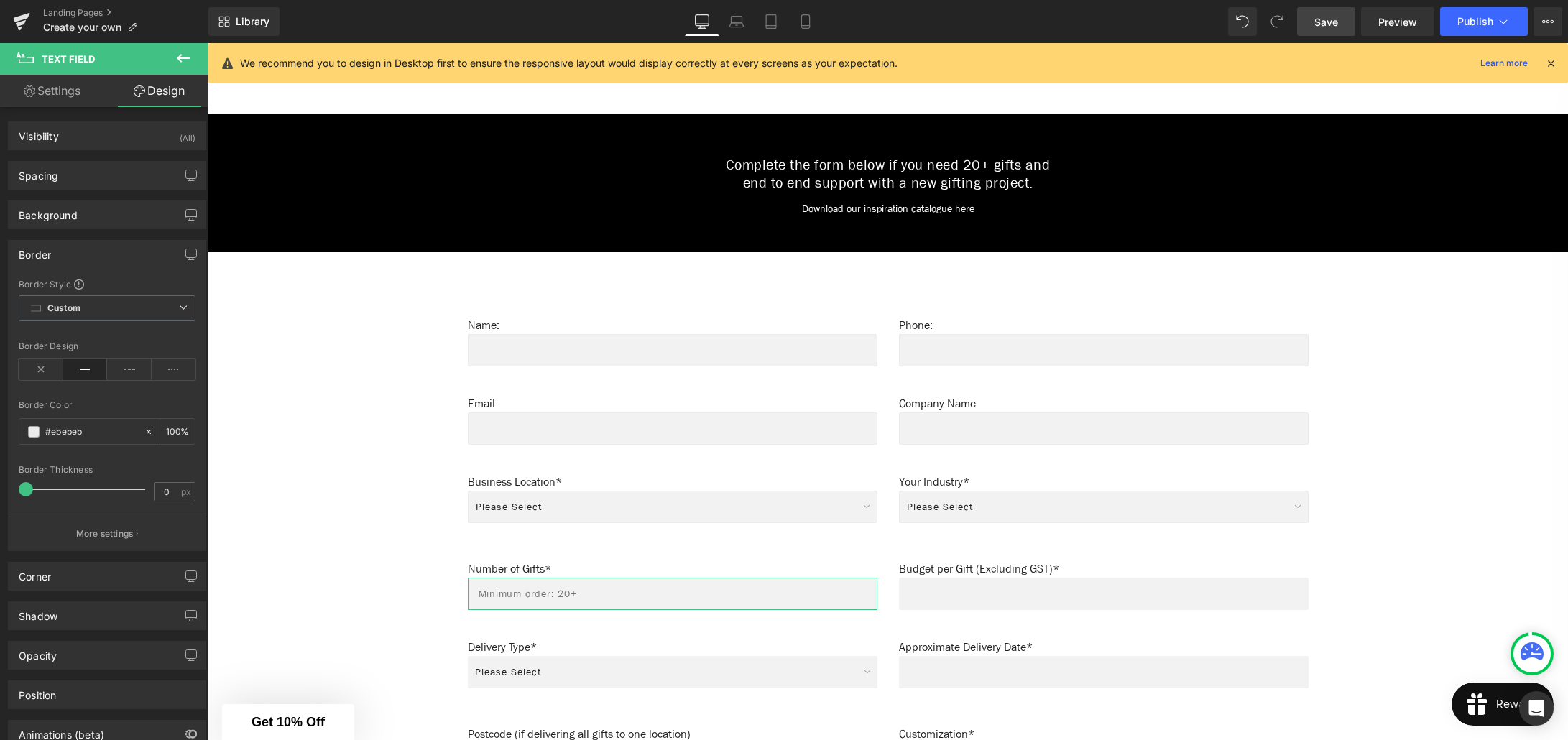
type input "1"
click at [30, 489] on span at bounding box center [26, 489] width 14 height 14
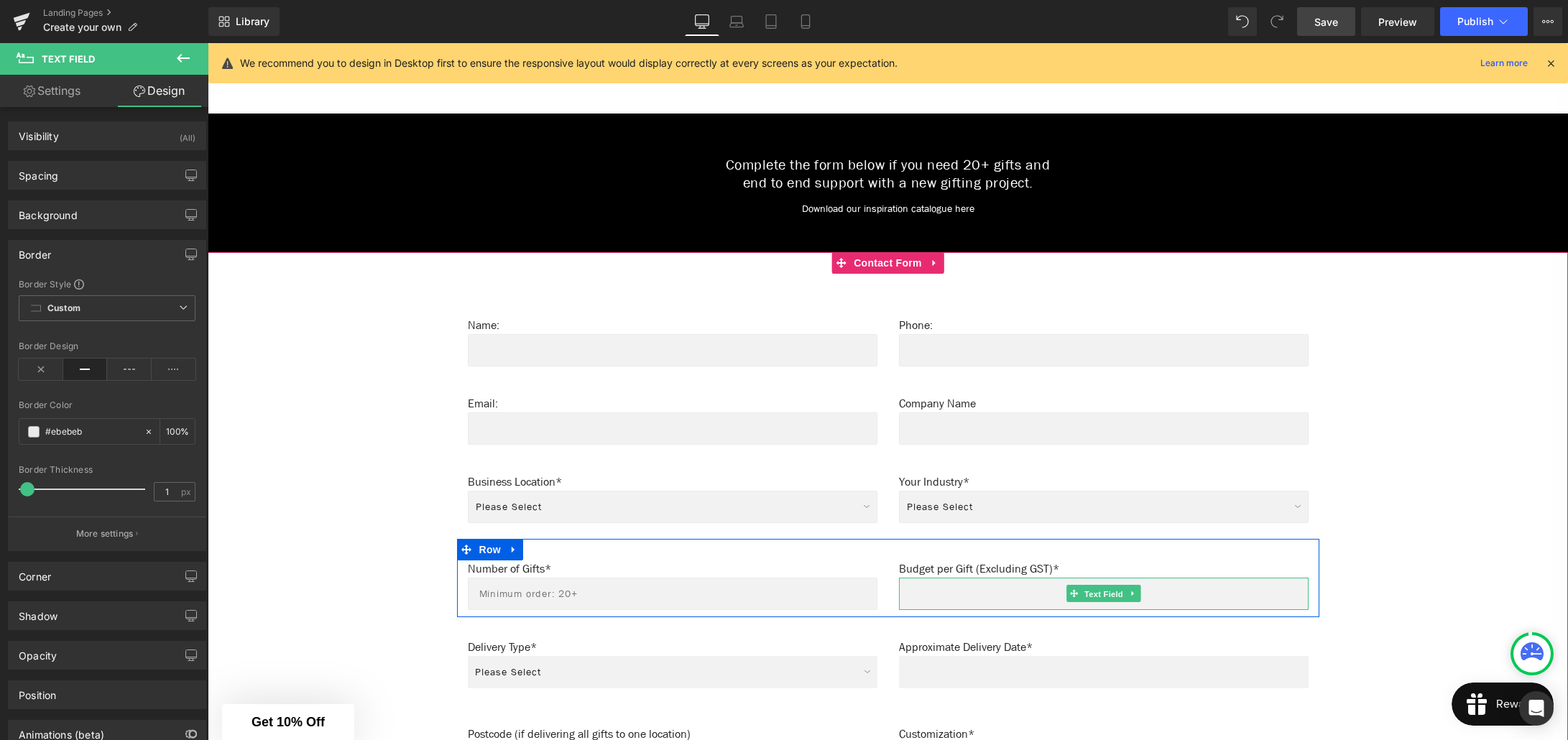
drag, startPoint x: 1102, startPoint y: 588, endPoint x: 1004, endPoint y: 575, distance: 98.9
click at [1102, 588] on span "Text Field" at bounding box center [1103, 594] width 44 height 17
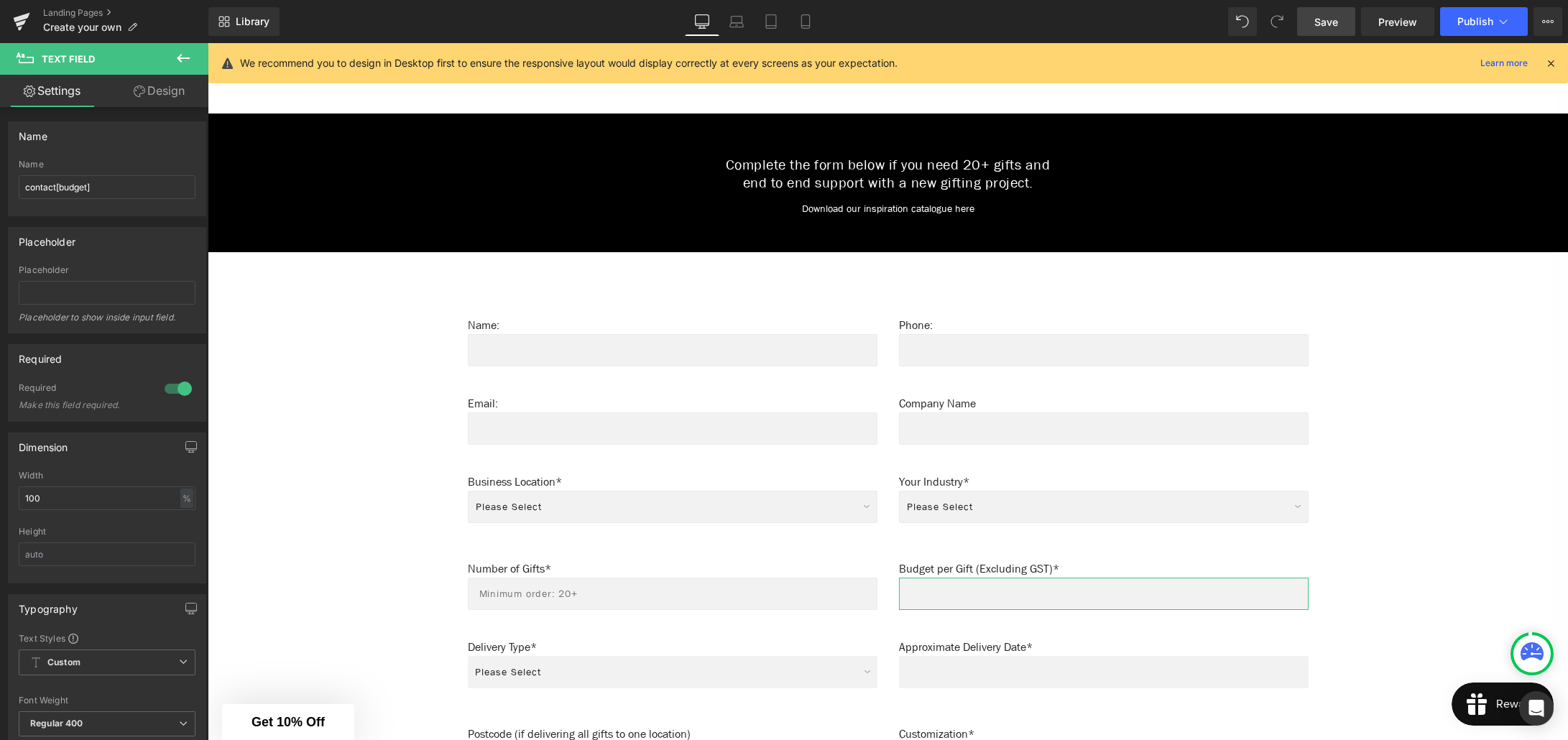
click at [154, 96] on link "Design" at bounding box center [159, 90] width 105 height 32
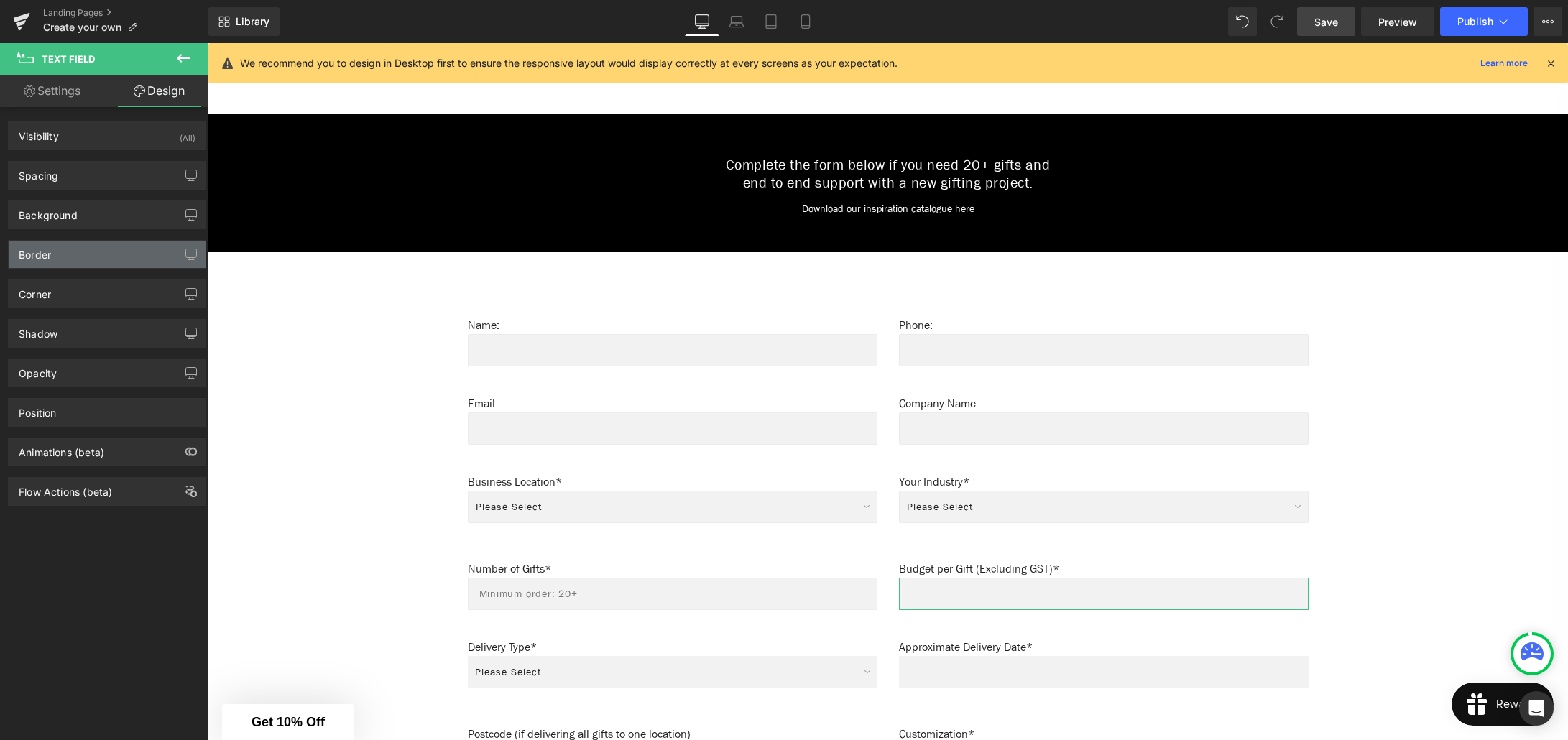
type input "#ebebeb"
type input "100"
click at [64, 256] on div "Border" at bounding box center [106, 254] width 197 height 27
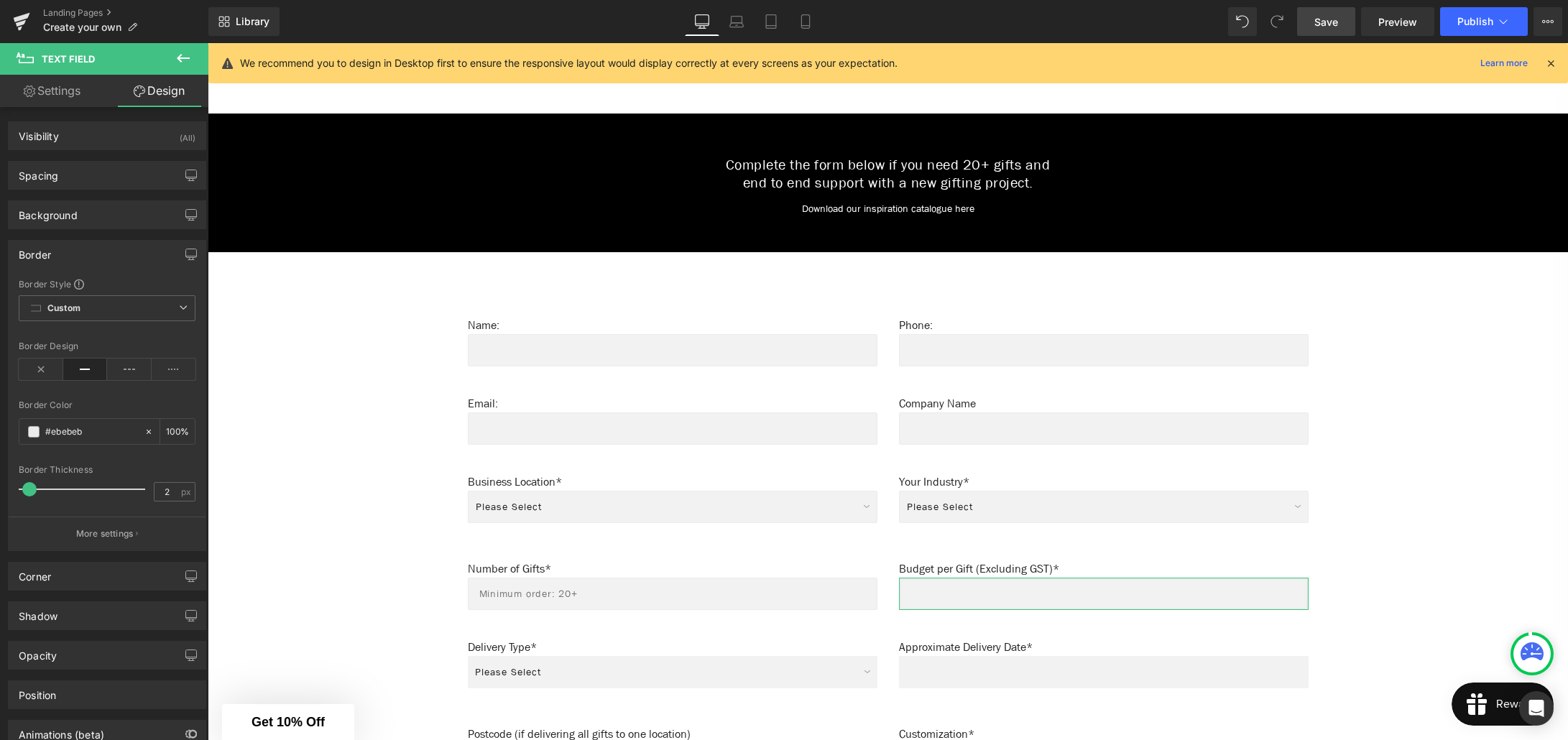
type input "1"
click at [28, 491] on span at bounding box center [26, 489] width 14 height 14
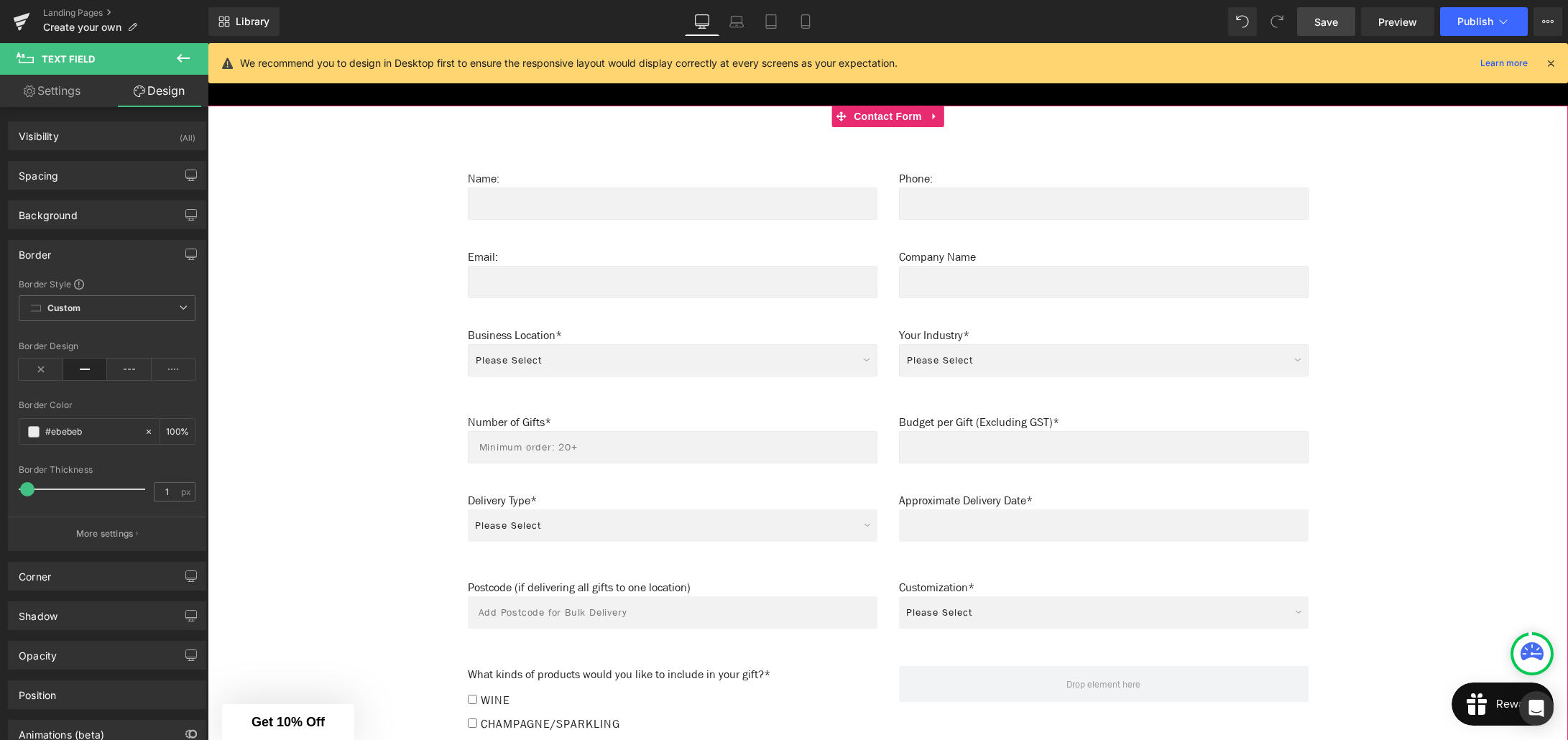
scroll to position [919, 0]
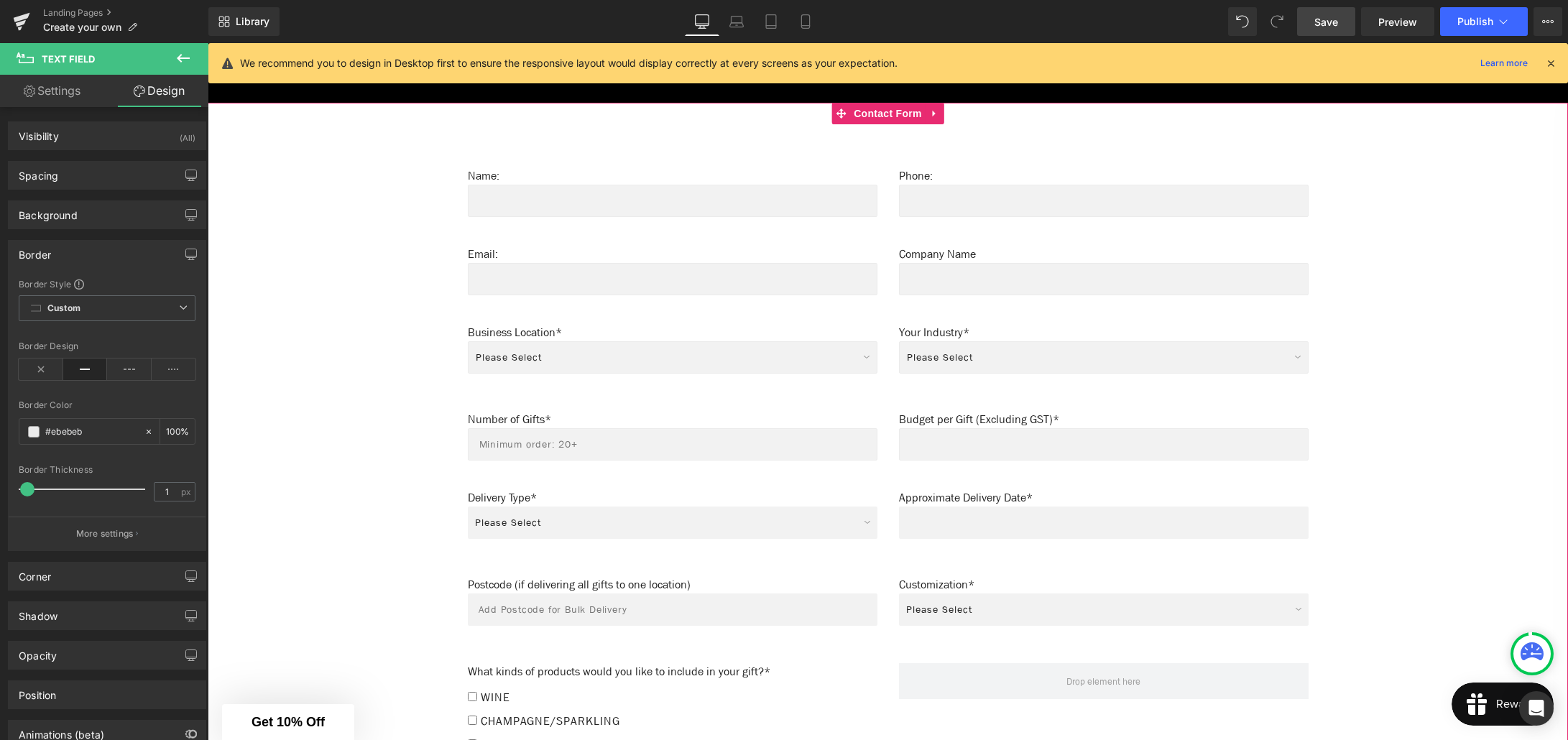
click at [654, 518] on div "Please Select Individual Delivery - Direct to recipients Bulk Delivery to one l…" at bounding box center [672, 526] width 410 height 40
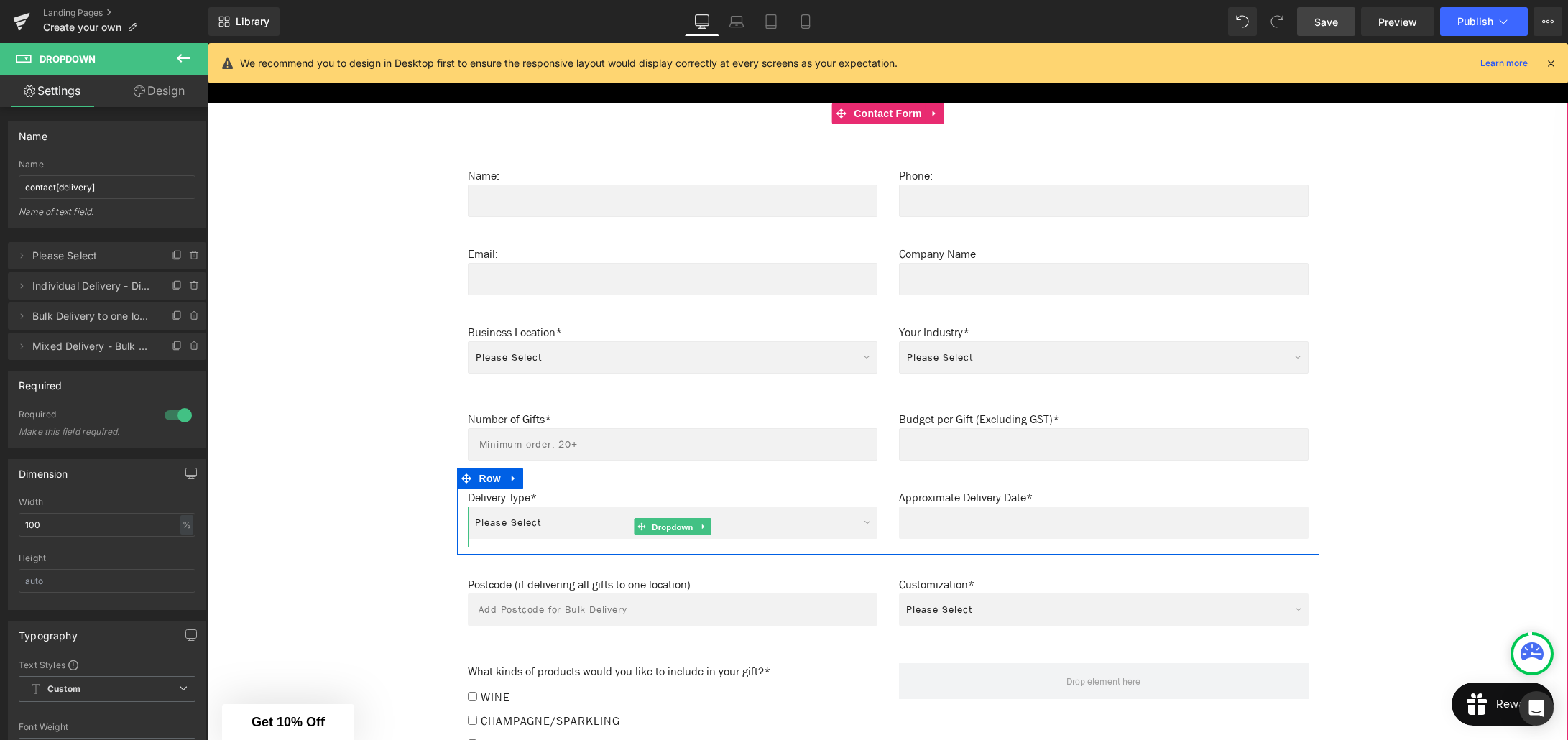
drag, startPoint x: 665, startPoint y: 516, endPoint x: 624, endPoint y: 516, distance: 41.0
click at [665, 519] on span "Dropdown" at bounding box center [672, 527] width 47 height 17
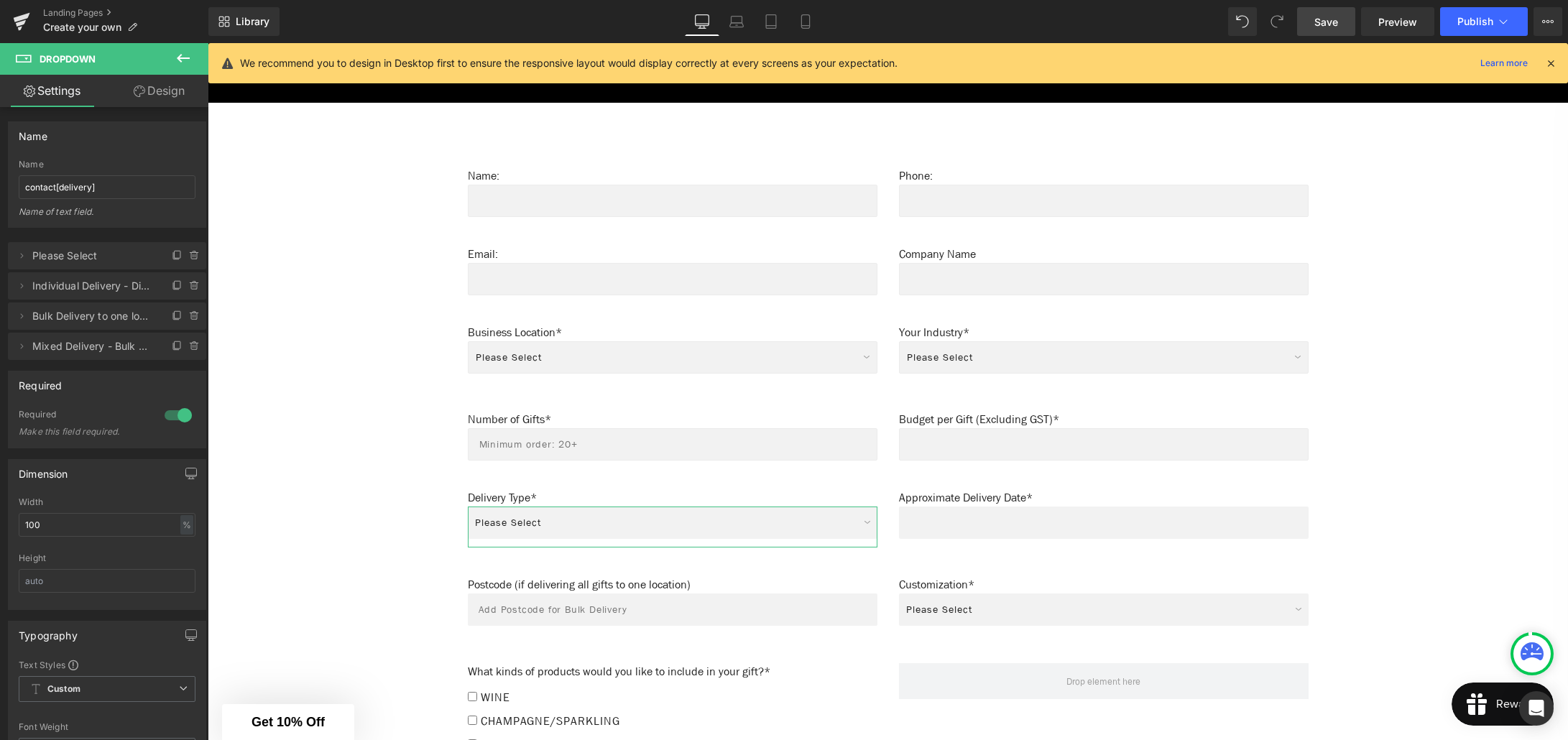
click at [144, 97] on link "Design" at bounding box center [159, 90] width 105 height 32
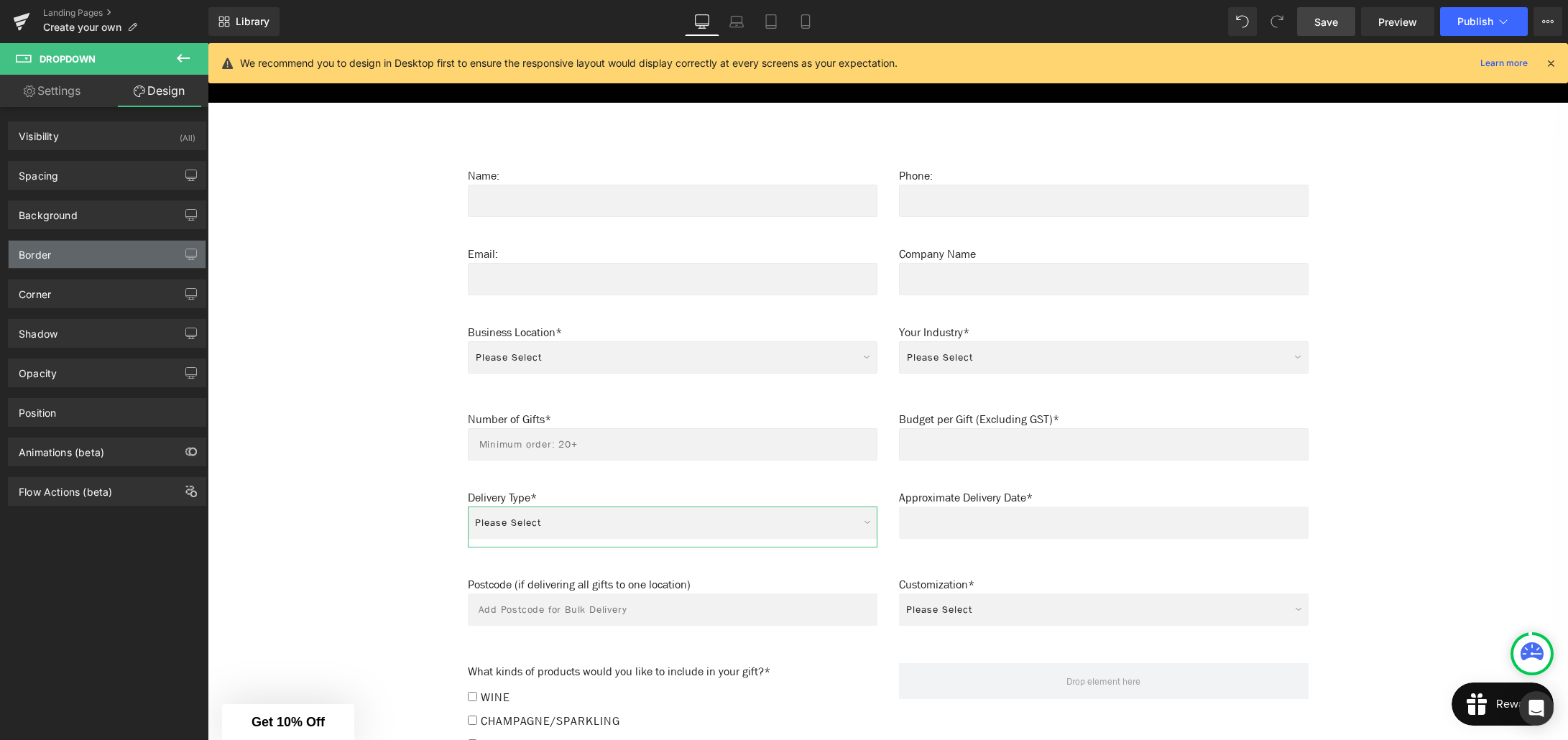
click at [41, 252] on div "Border" at bounding box center [35, 250] width 32 height 20
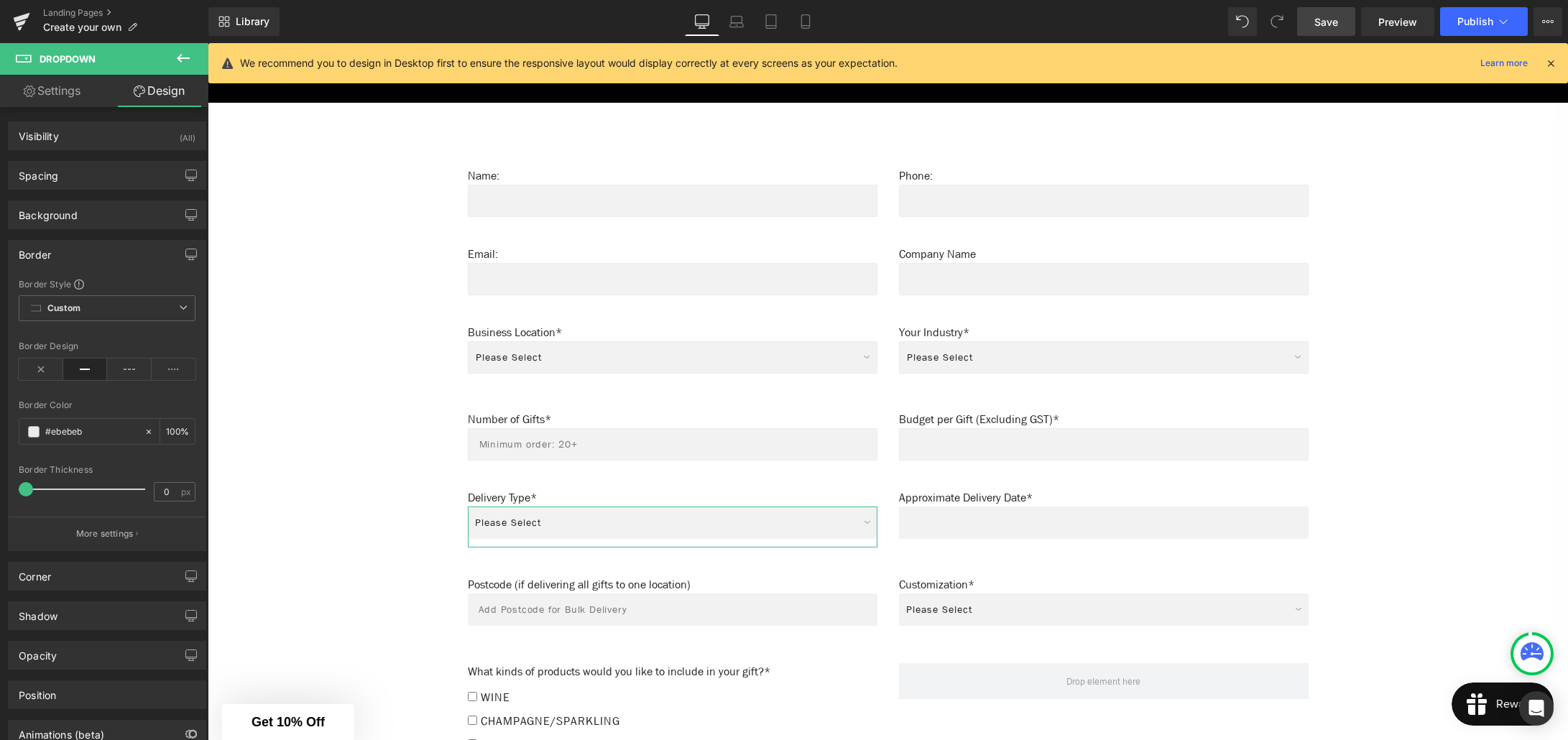
type input "1"
click at [27, 490] on span at bounding box center [26, 489] width 14 height 14
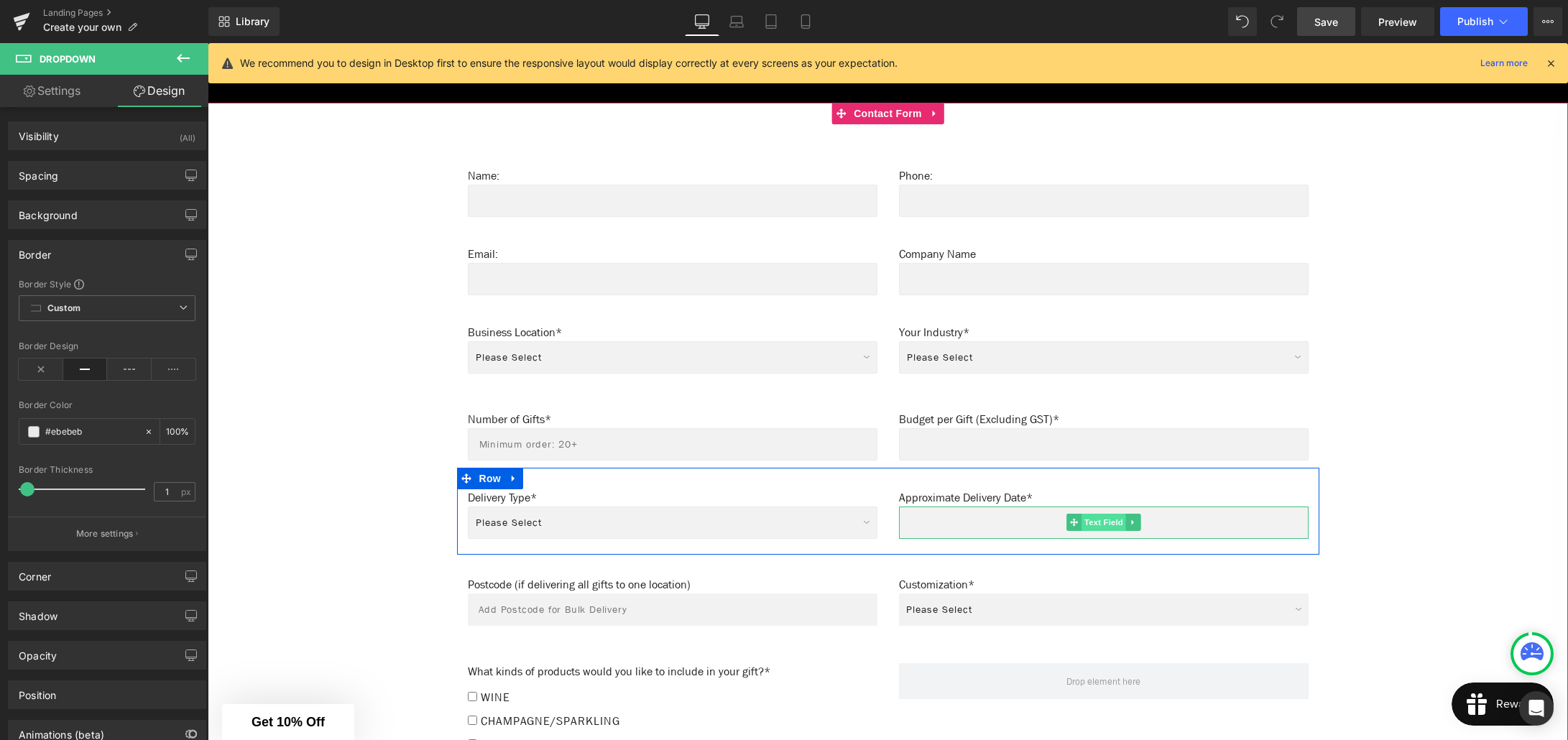
drag, startPoint x: 1104, startPoint y: 516, endPoint x: 1090, endPoint y: 518, distance: 14.1
click at [1104, 516] on span "Text Field" at bounding box center [1103, 523] width 44 height 17
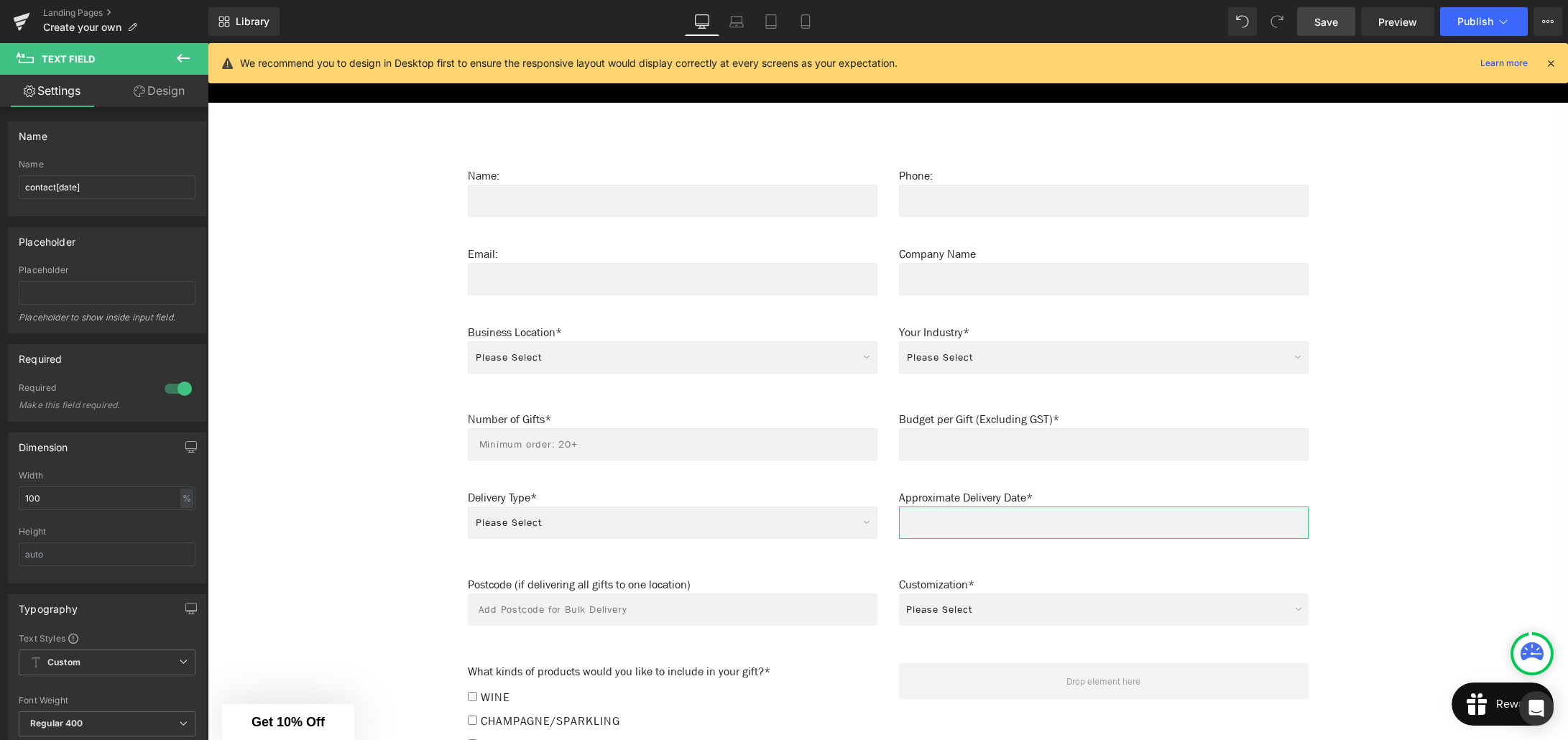
click at [154, 91] on link "Design" at bounding box center [159, 90] width 105 height 32
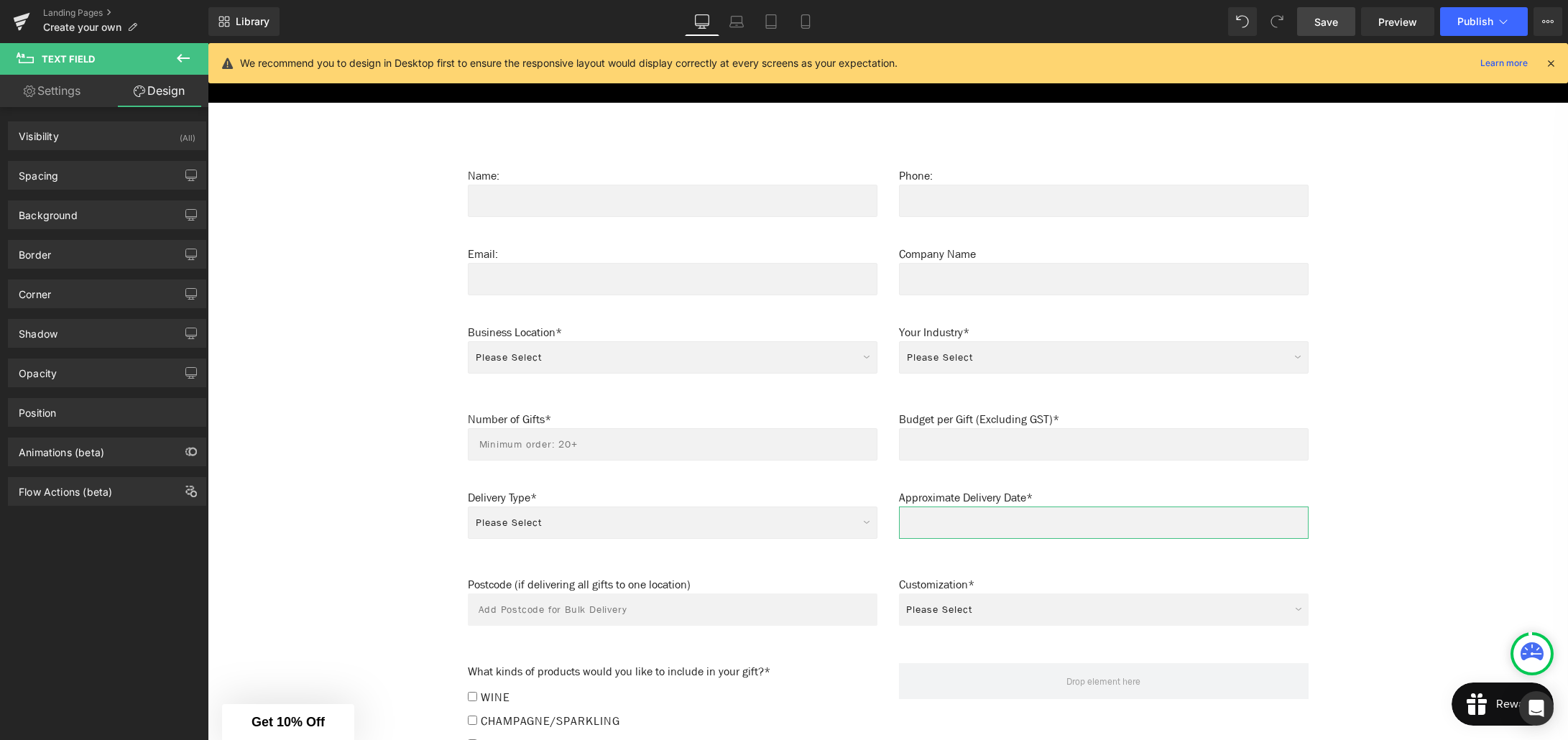
type input "#ebebeb"
type input "100"
click at [40, 257] on div "Border" at bounding box center [35, 250] width 32 height 20
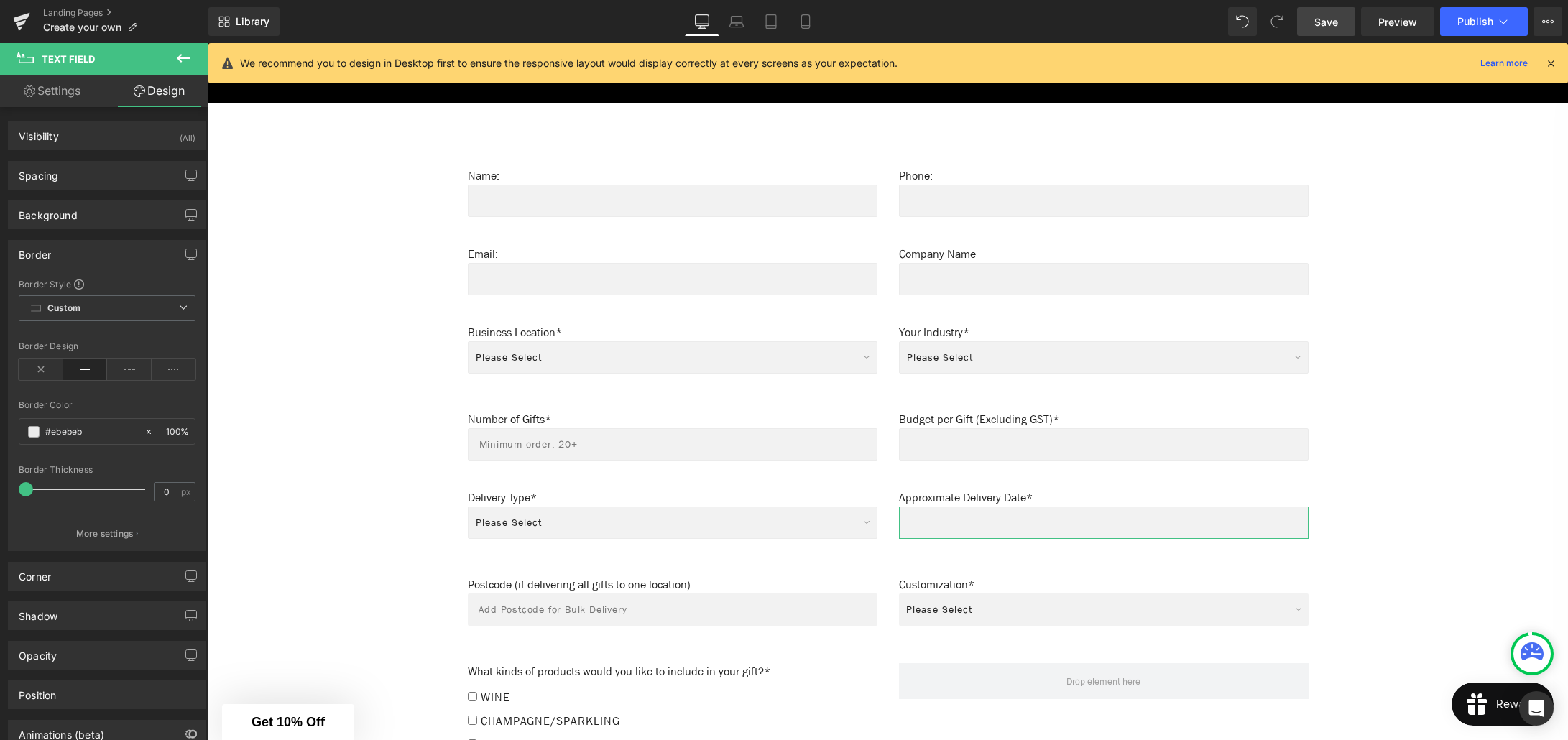
type input "1"
click at [27, 488] on span at bounding box center [26, 489] width 14 height 14
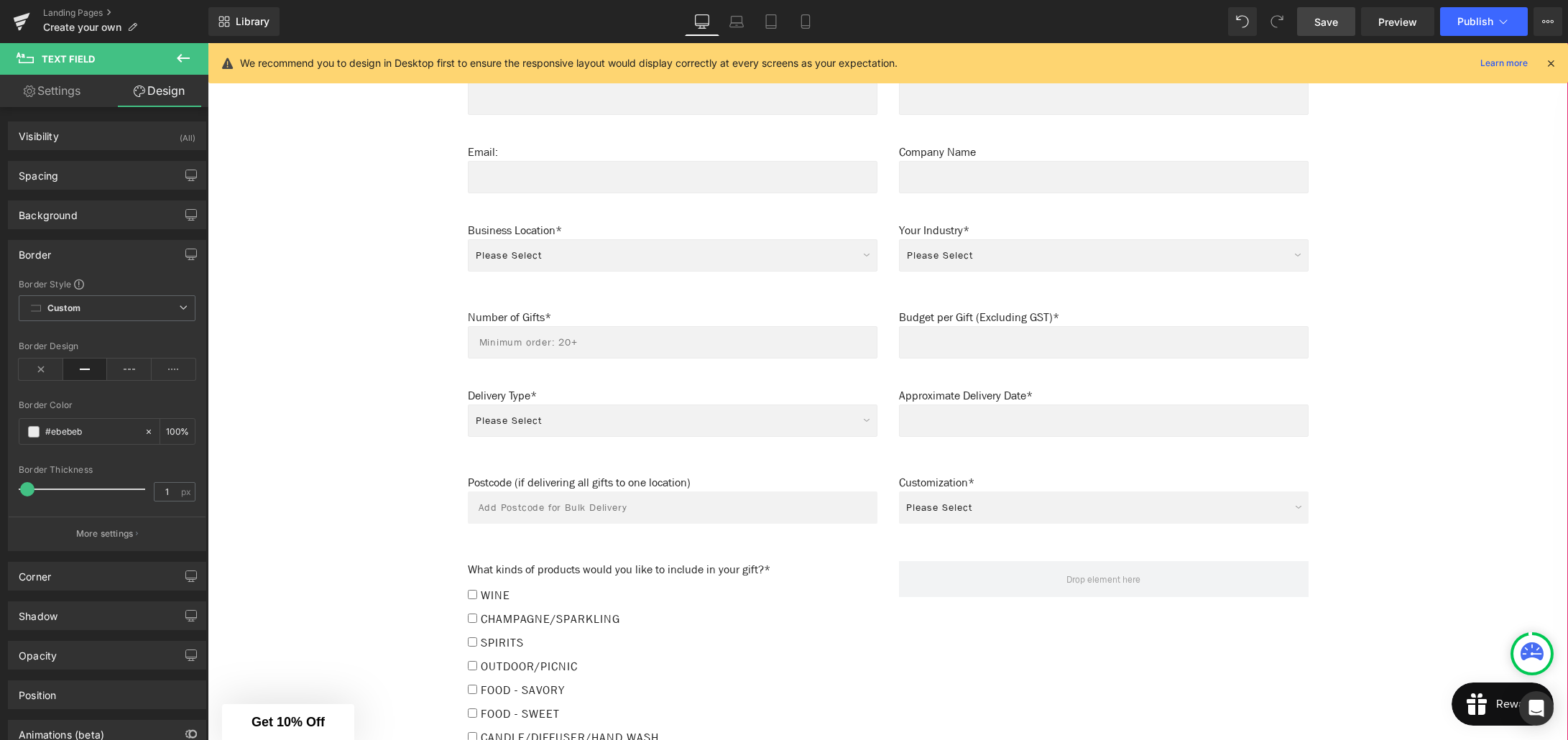
scroll to position [1023, 0]
click at [646, 490] on div "Text Field" at bounding box center [672, 505] width 410 height 32
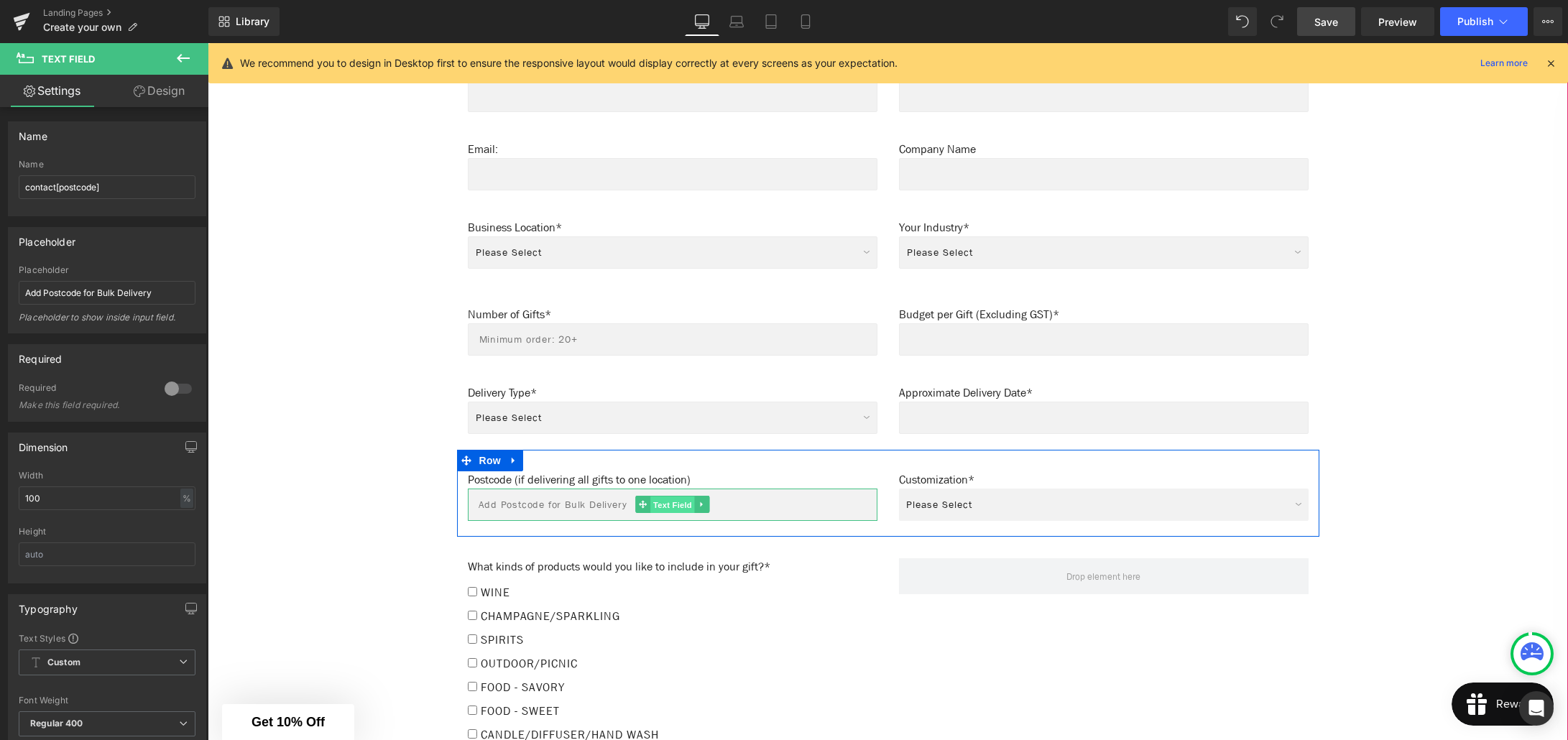
click at [672, 498] on span "Text Field" at bounding box center [672, 505] width 44 height 17
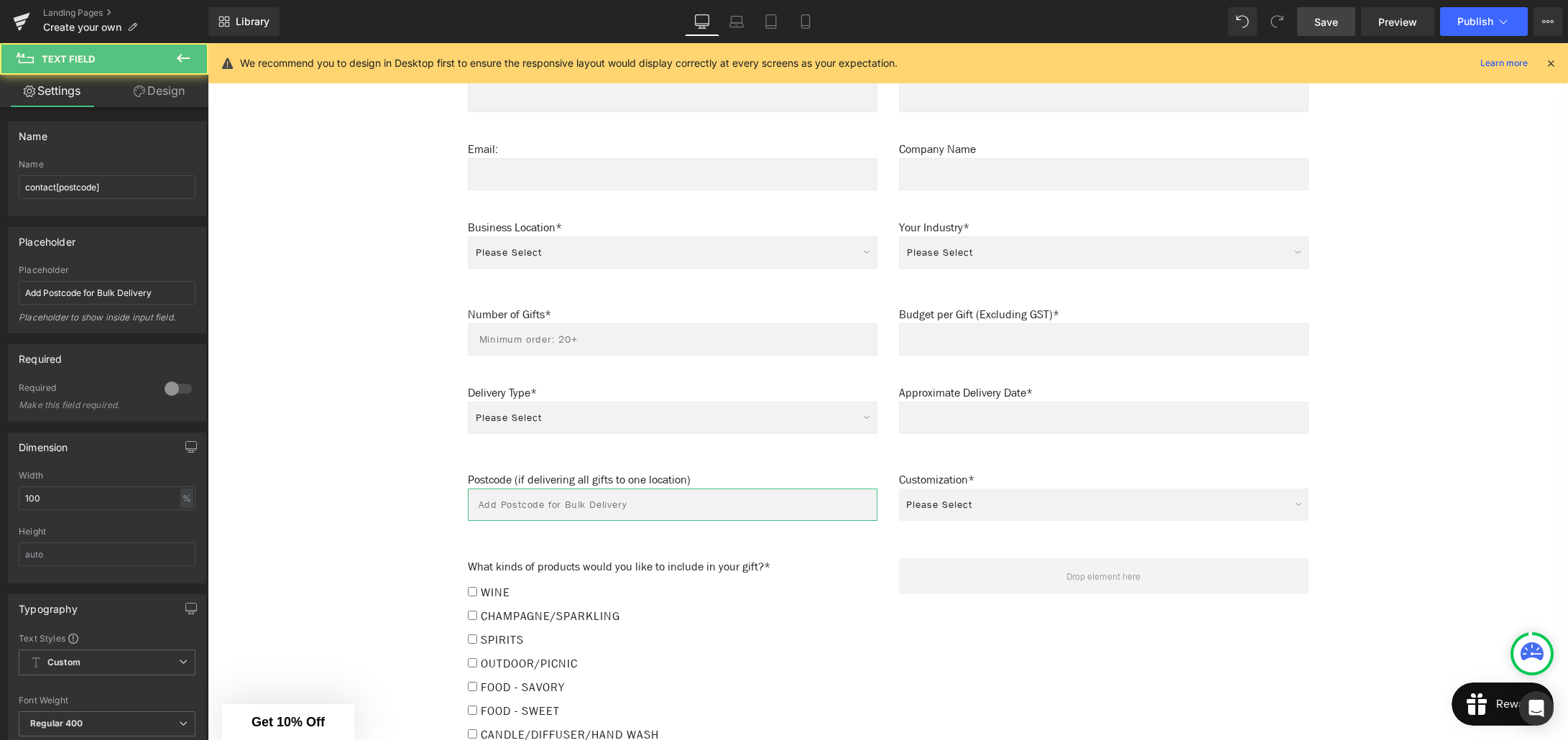
click at [166, 93] on link "Design" at bounding box center [159, 90] width 105 height 32
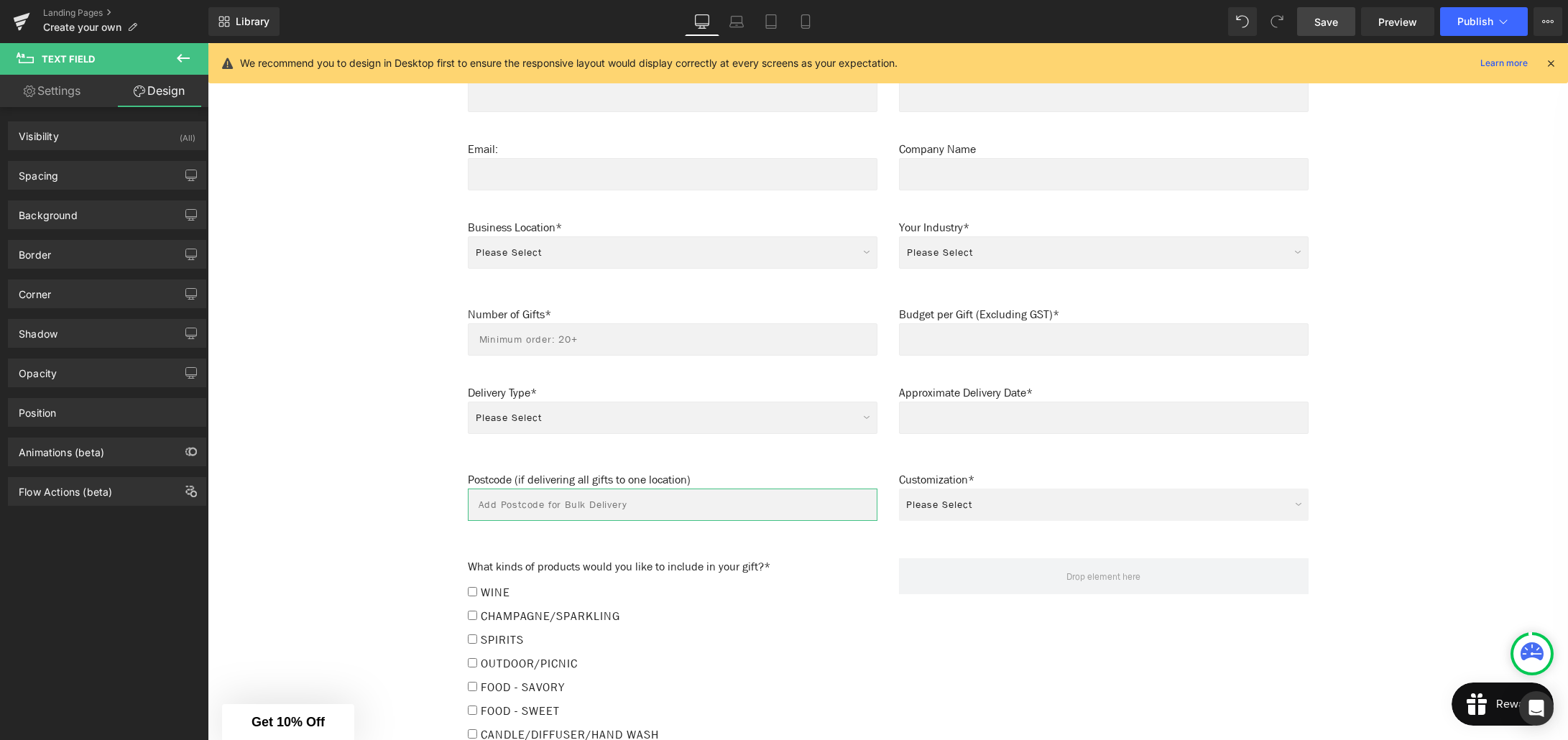
type input "#ebebeb"
type input "100"
click at [42, 254] on div "Border" at bounding box center [35, 250] width 32 height 20
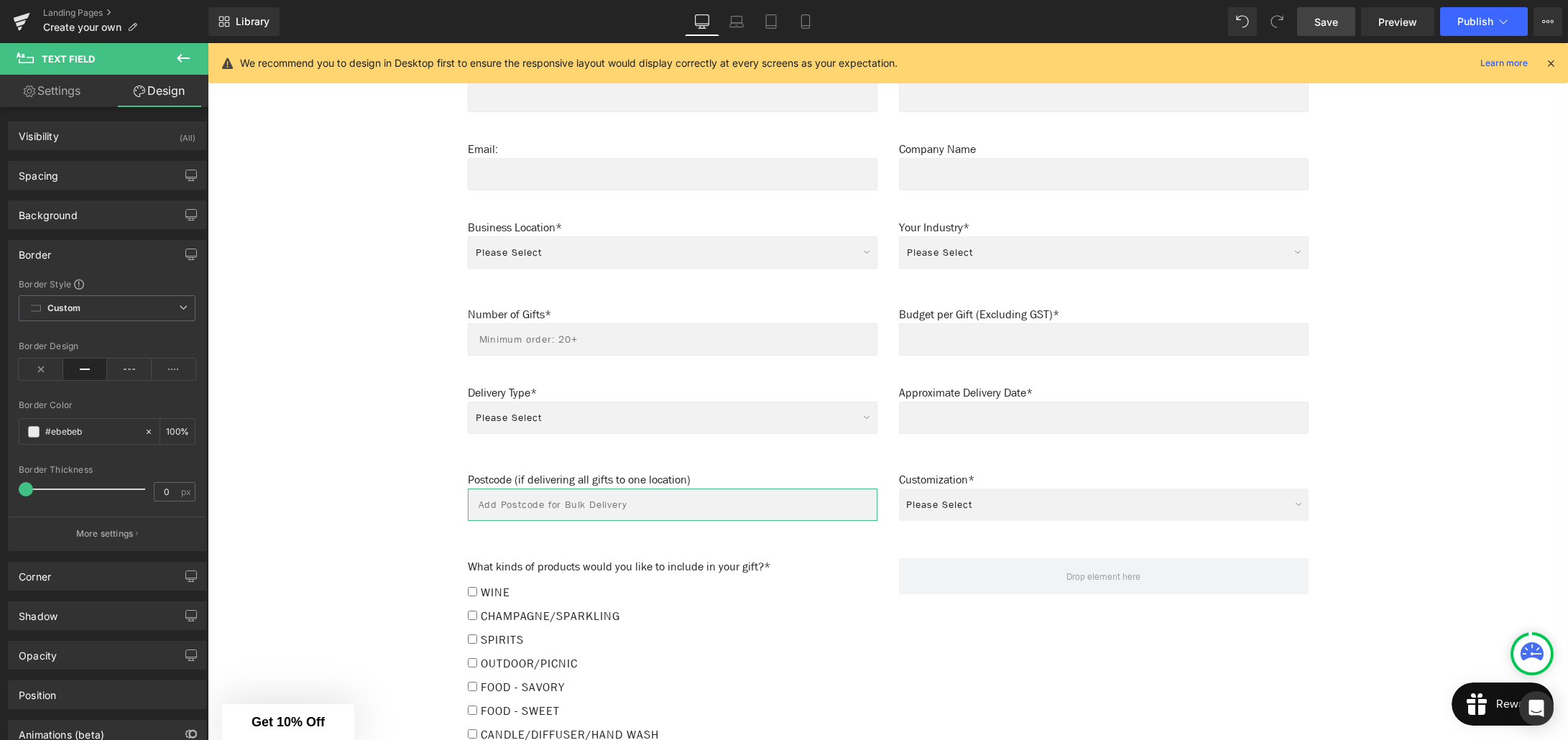
type input "1"
click at [29, 487] on span at bounding box center [26, 489] width 14 height 14
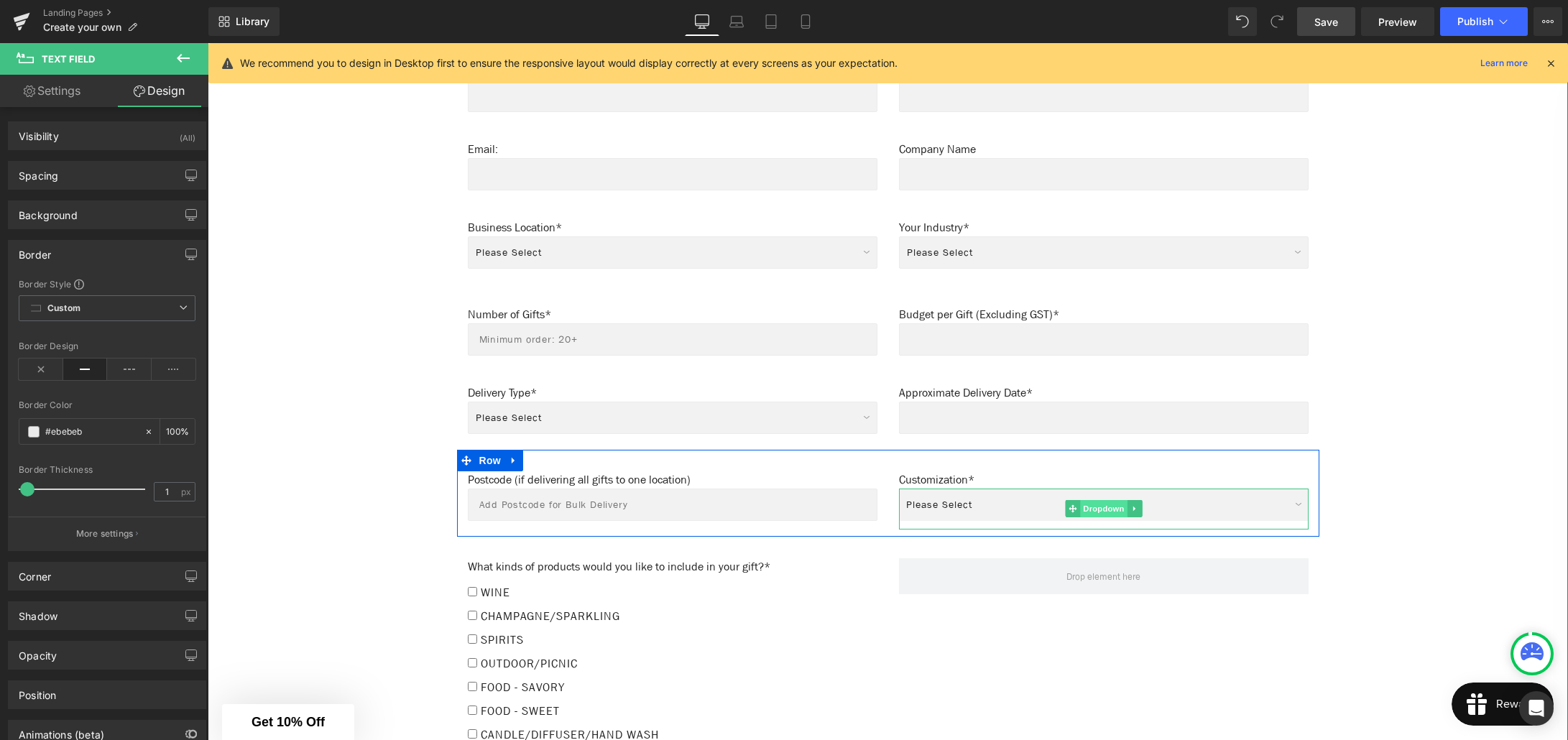
click at [1114, 501] on span "Dropdown" at bounding box center [1104, 508] width 47 height 17
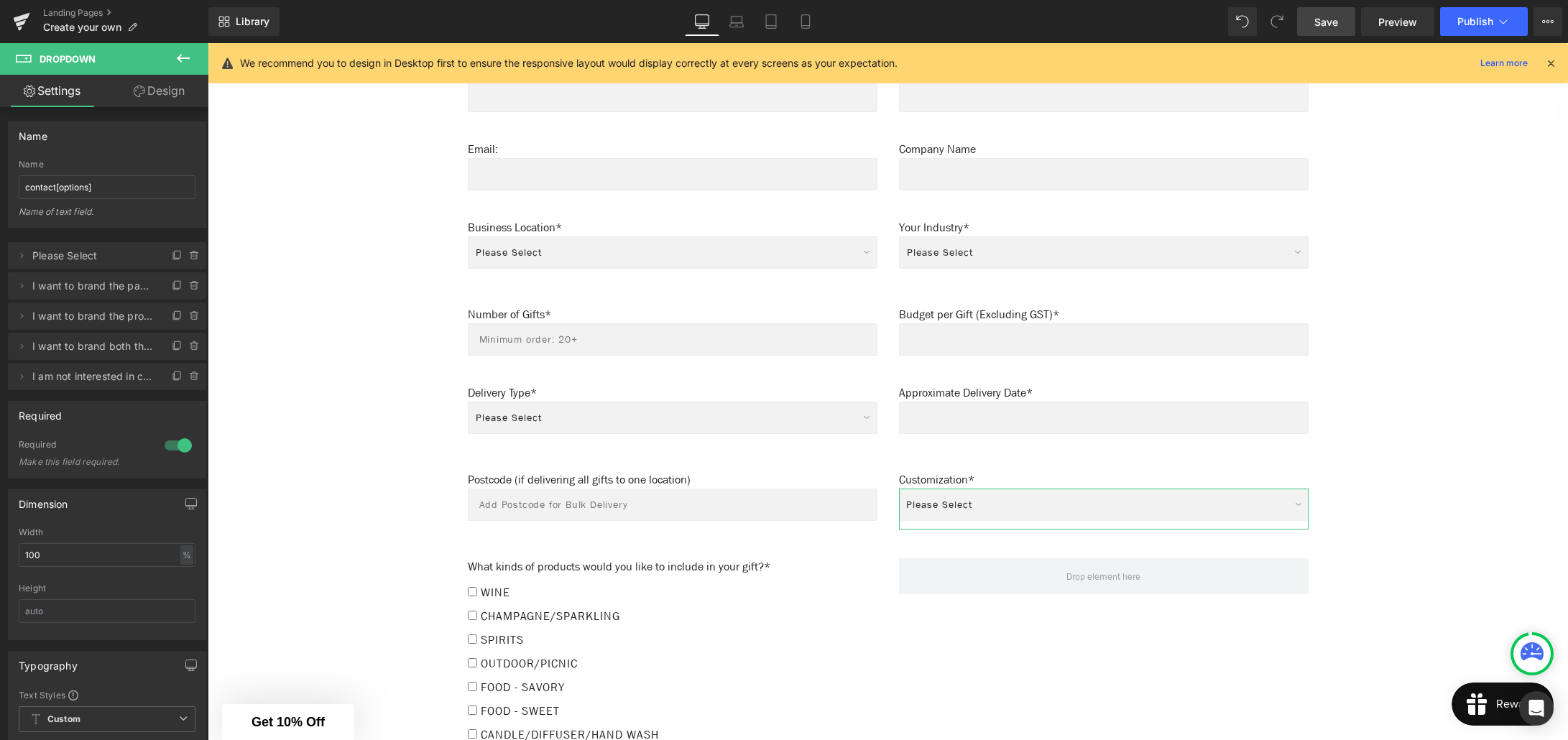
click at [144, 85] on link "Design" at bounding box center [159, 90] width 105 height 32
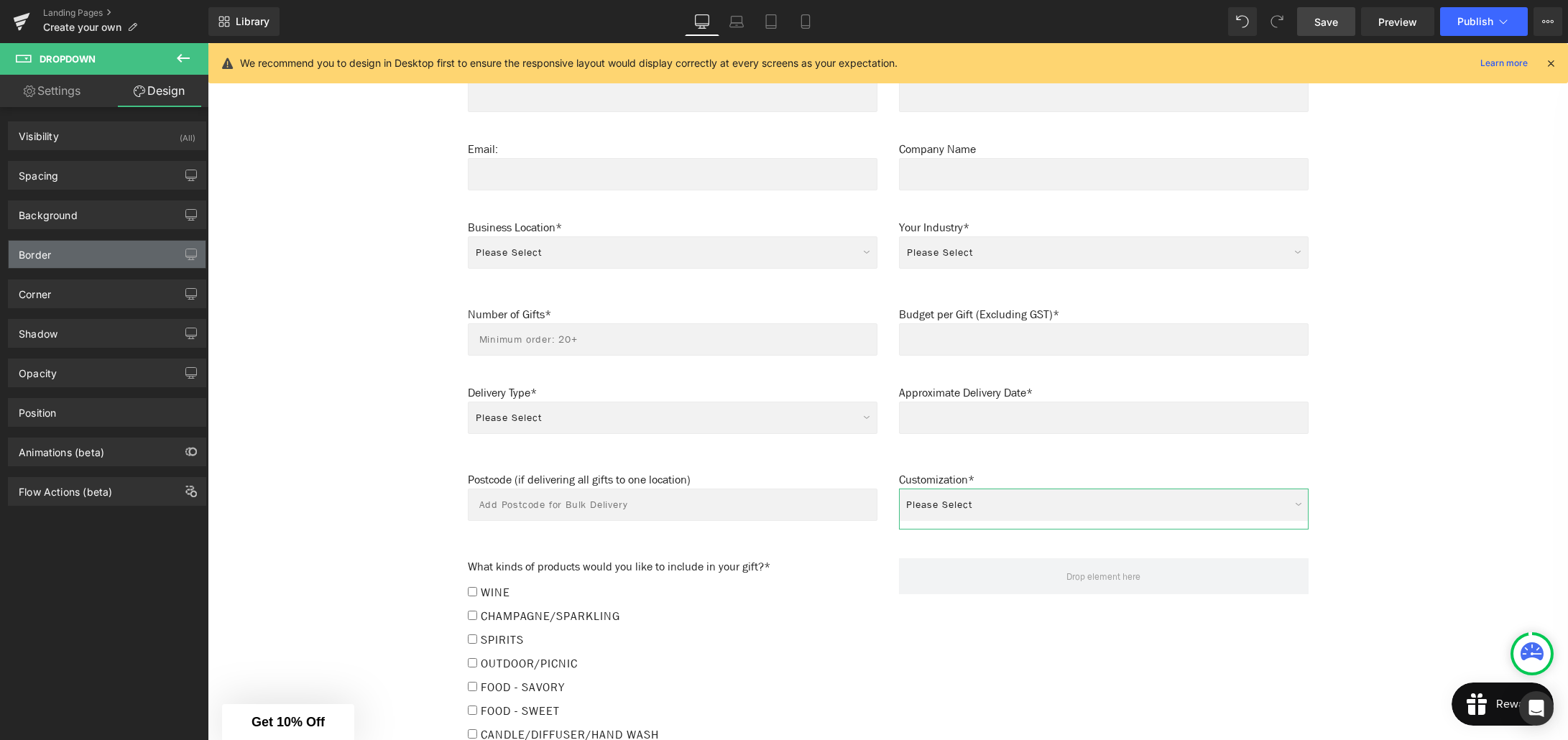
click at [43, 261] on div "Border" at bounding box center [106, 254] width 197 height 27
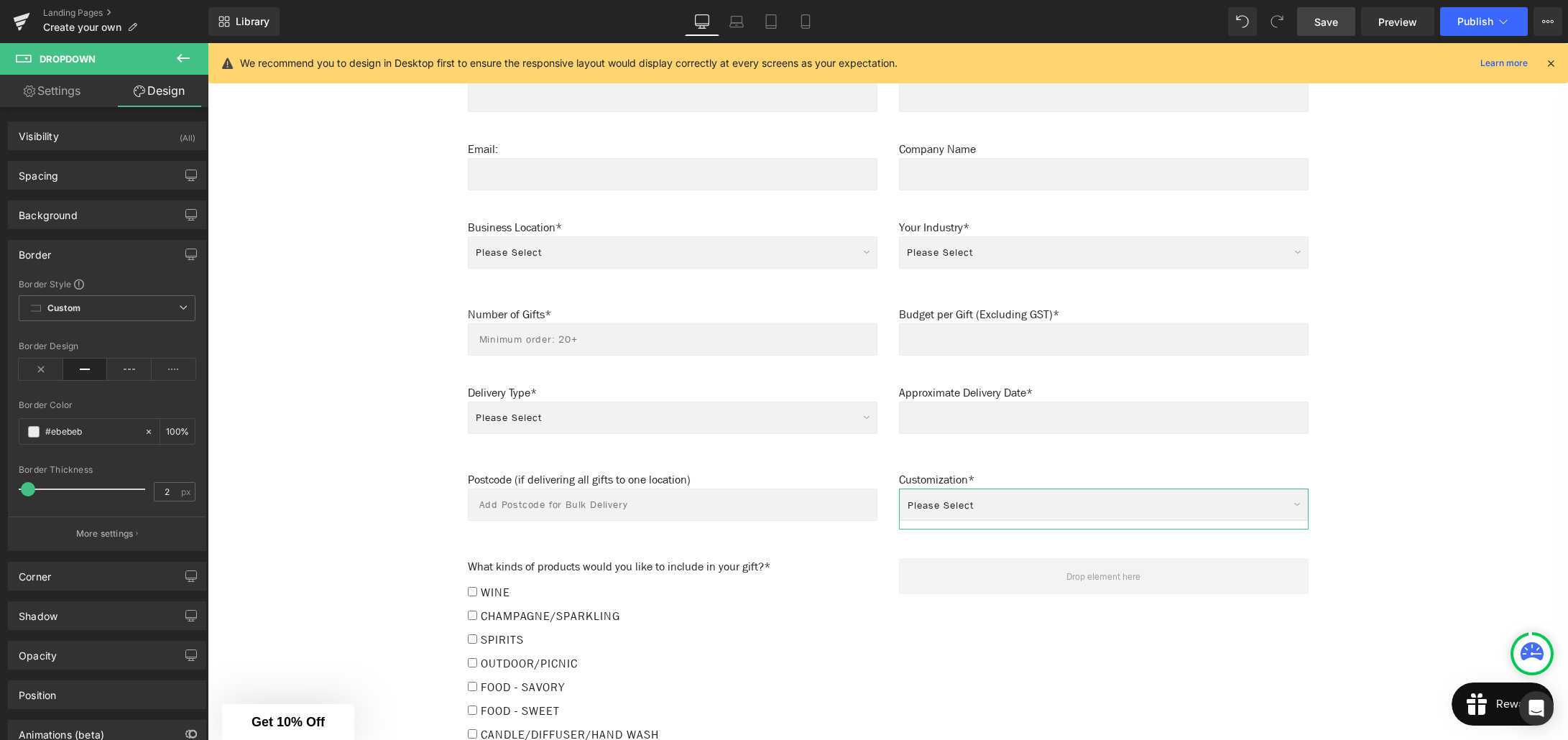
type input "1"
drag, startPoint x: 26, startPoint y: 490, endPoint x: 40, endPoint y: 491, distance: 14.0
click at [28, 491] on span at bounding box center [26, 489] width 14 height 14
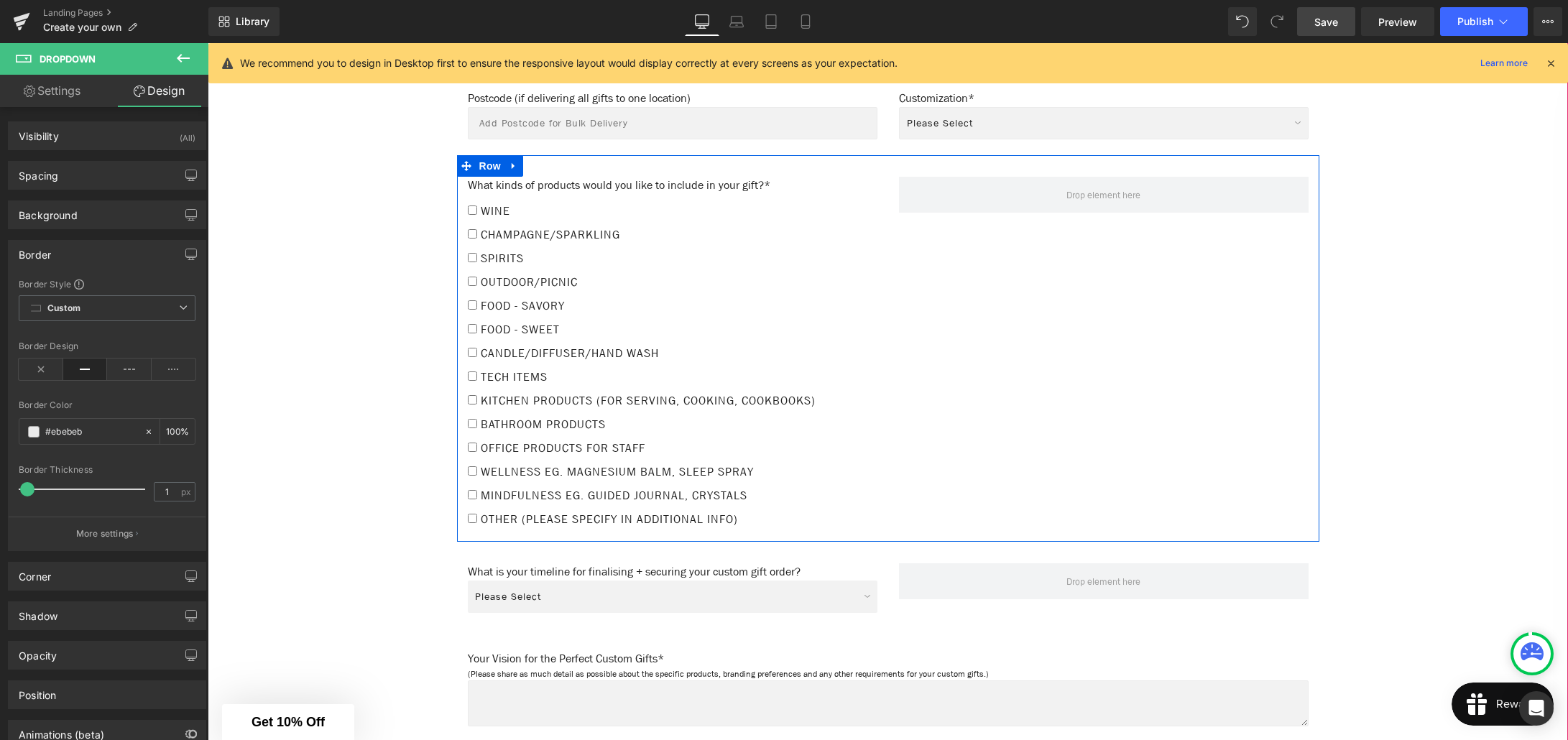
scroll to position [1466, 0]
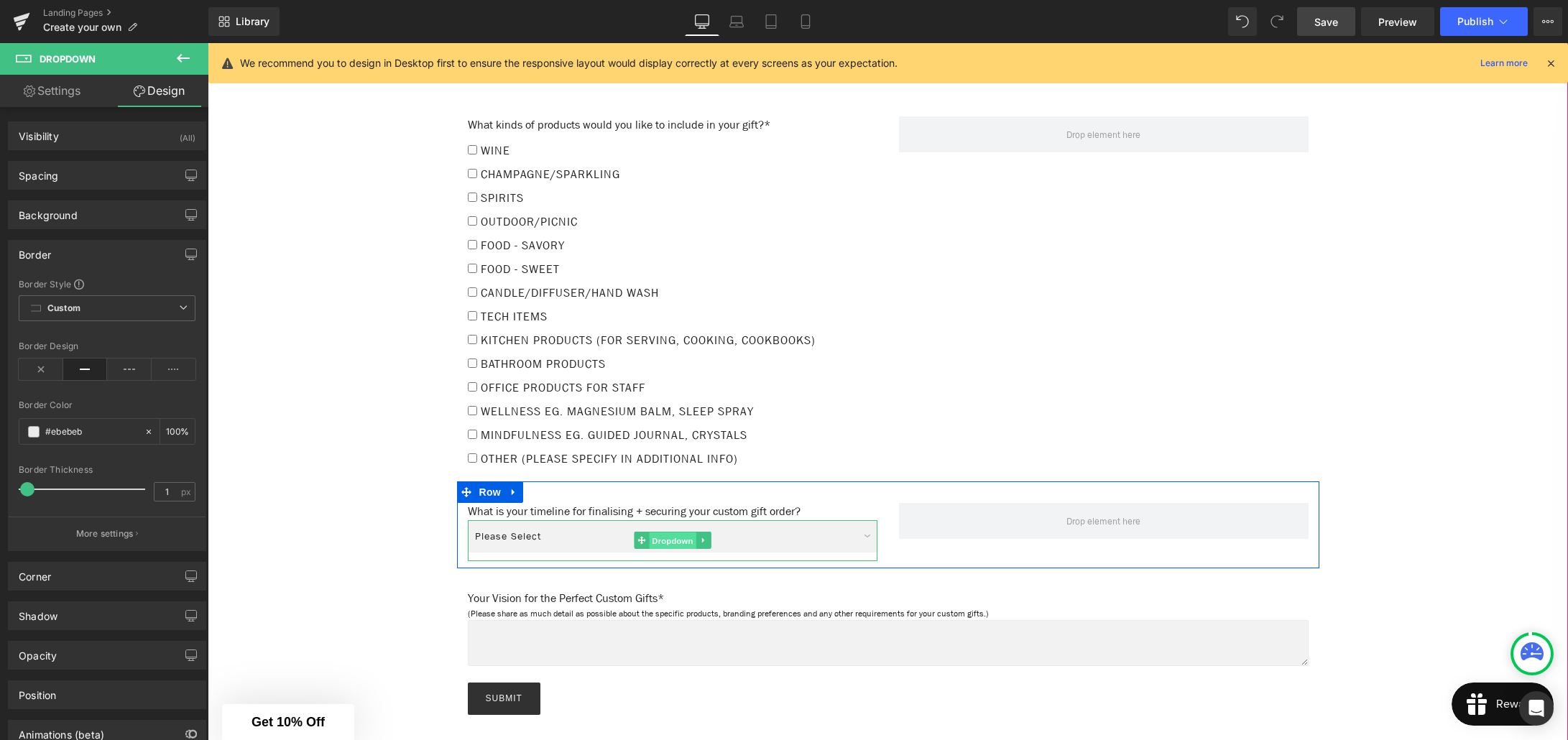
click at [662, 532] on span "Dropdown" at bounding box center [672, 540] width 47 height 17
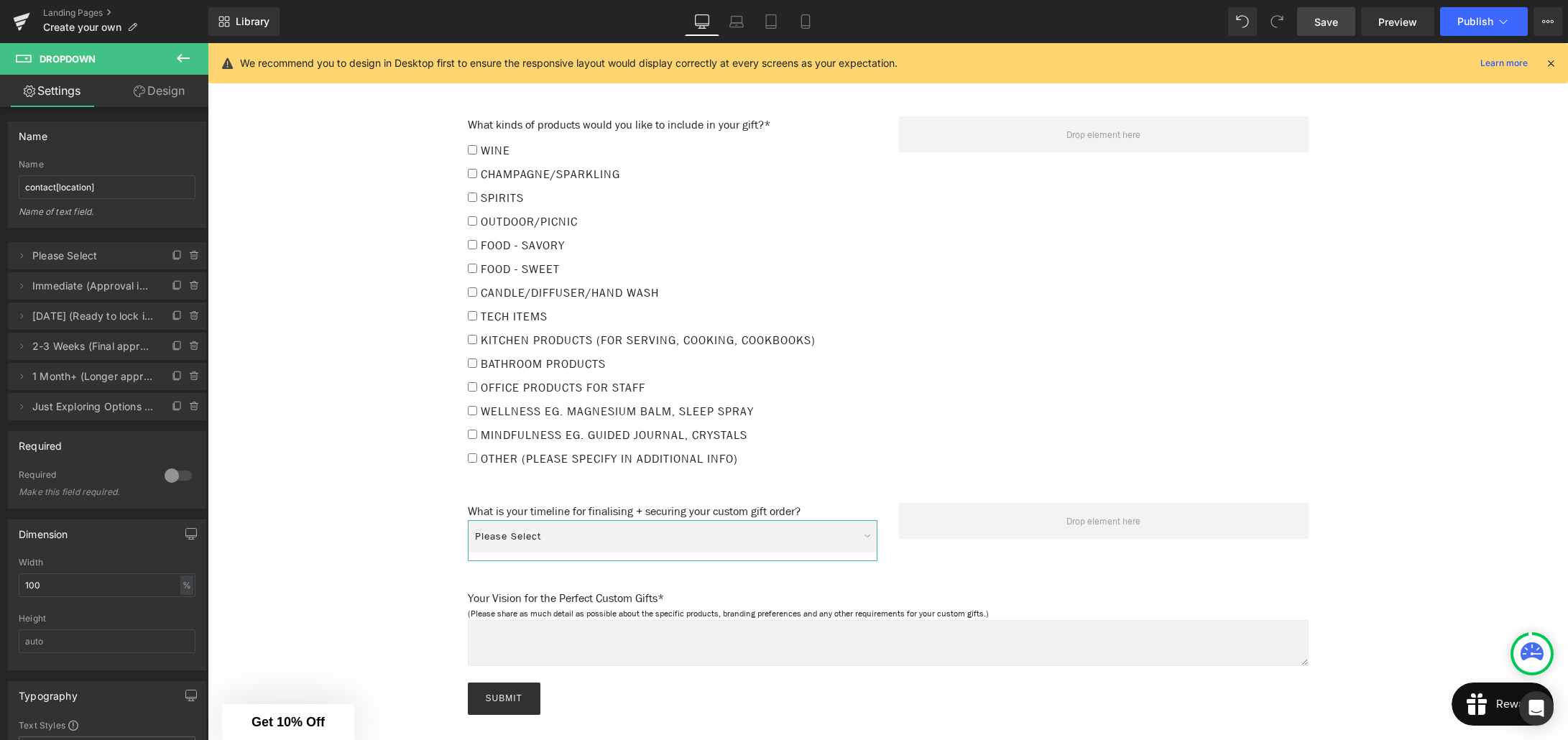
click at [153, 94] on link "Design" at bounding box center [159, 90] width 105 height 32
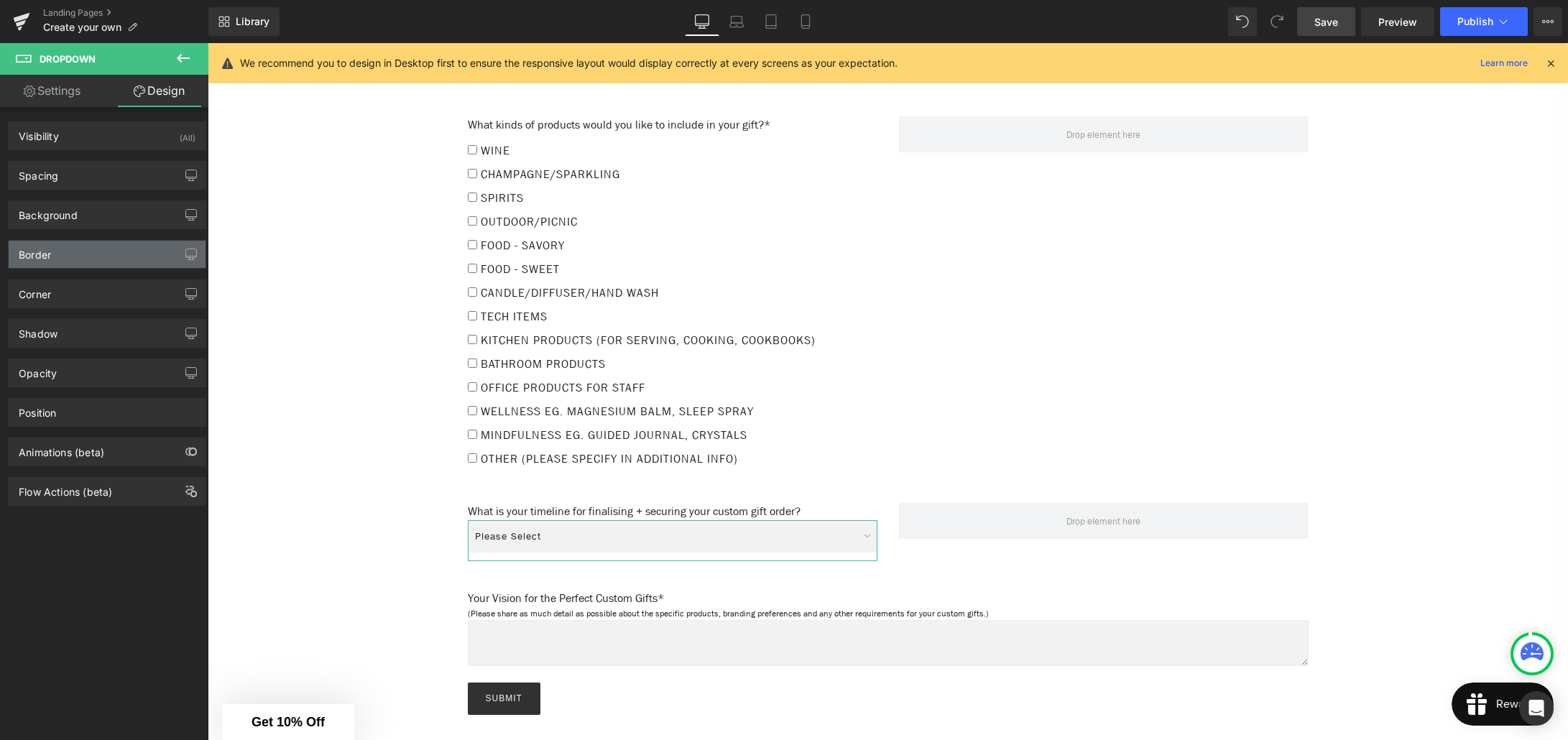
click at [31, 256] on div "Border" at bounding box center [35, 250] width 32 height 20
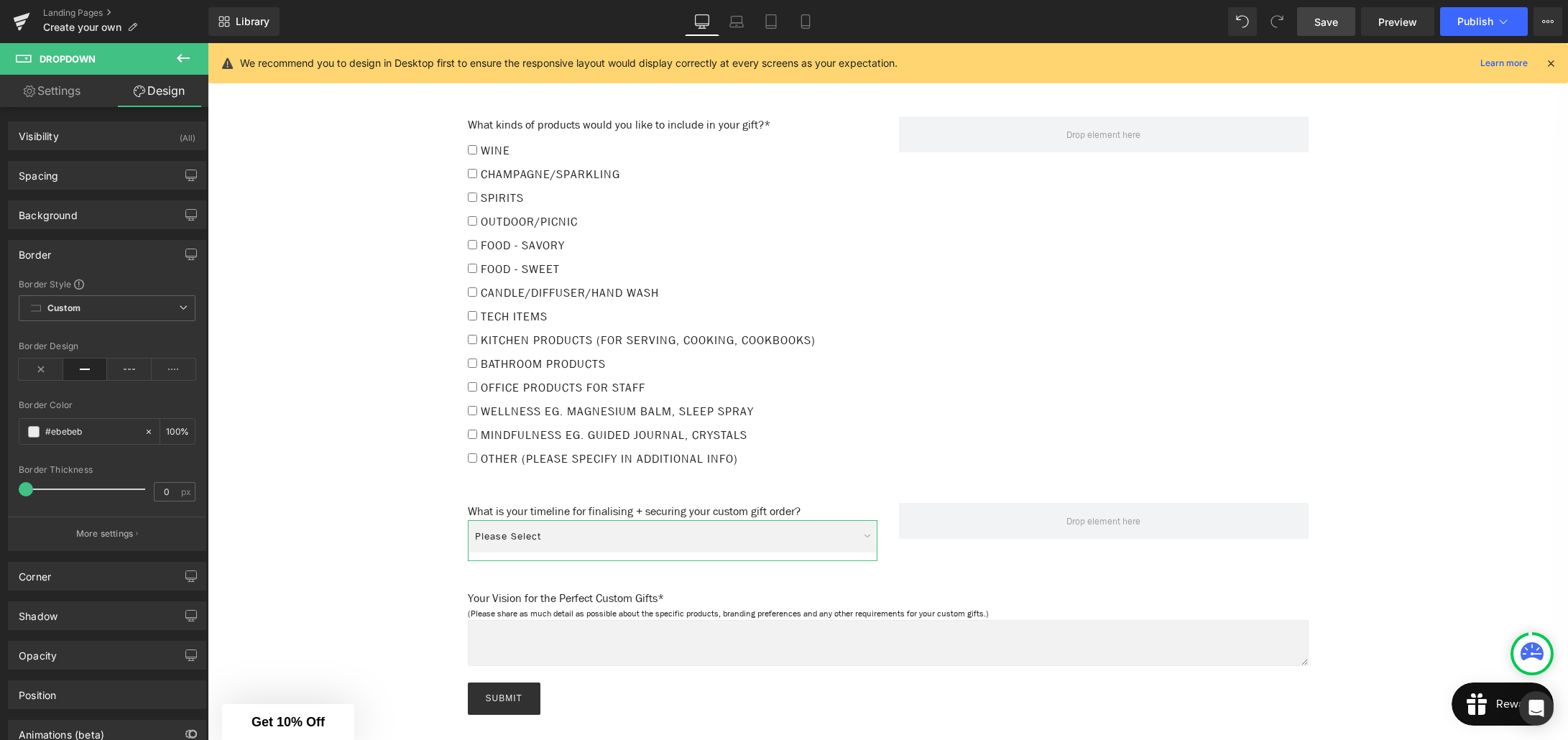
type input "1"
click at [26, 487] on span at bounding box center [26, 489] width 14 height 14
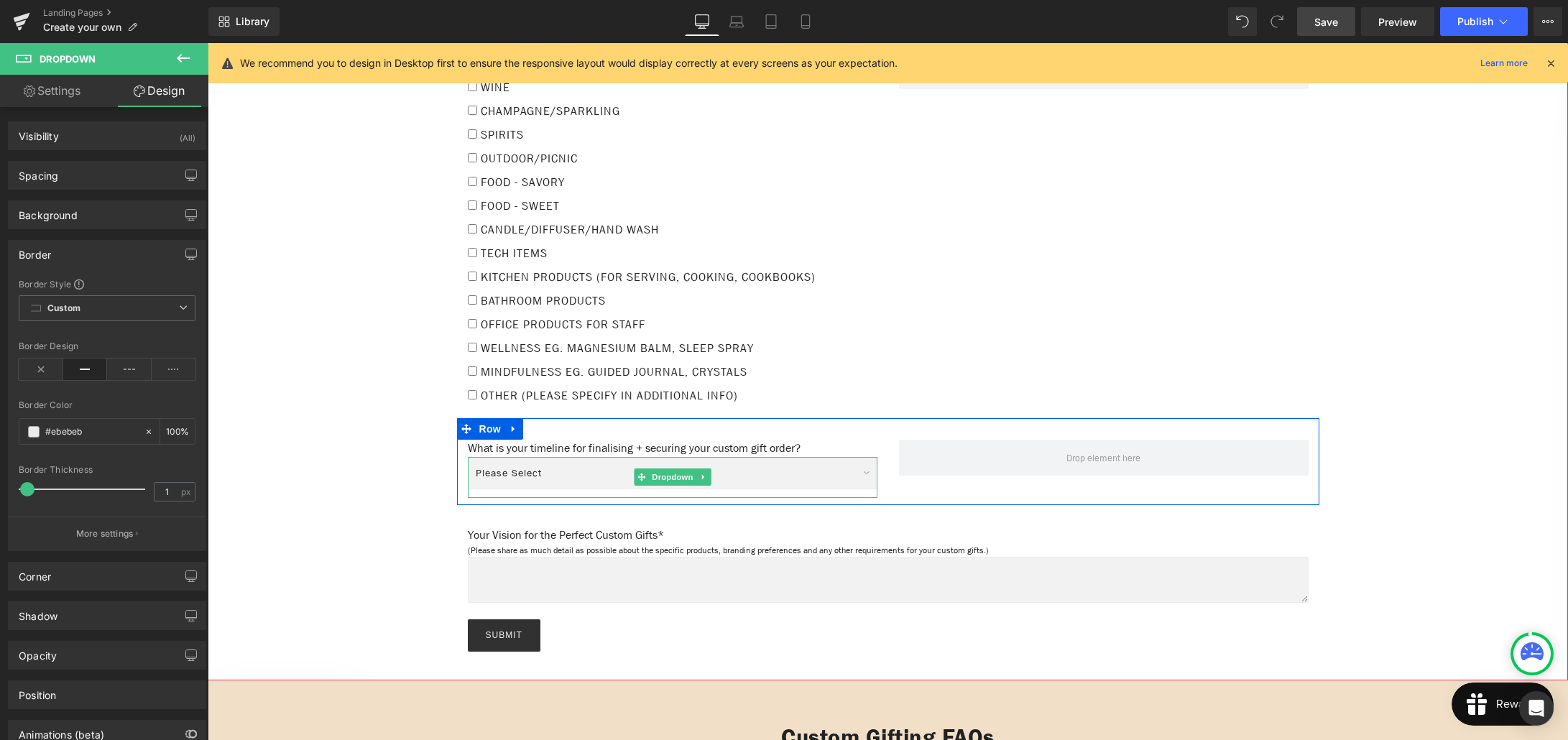
scroll to position [1543, 0]
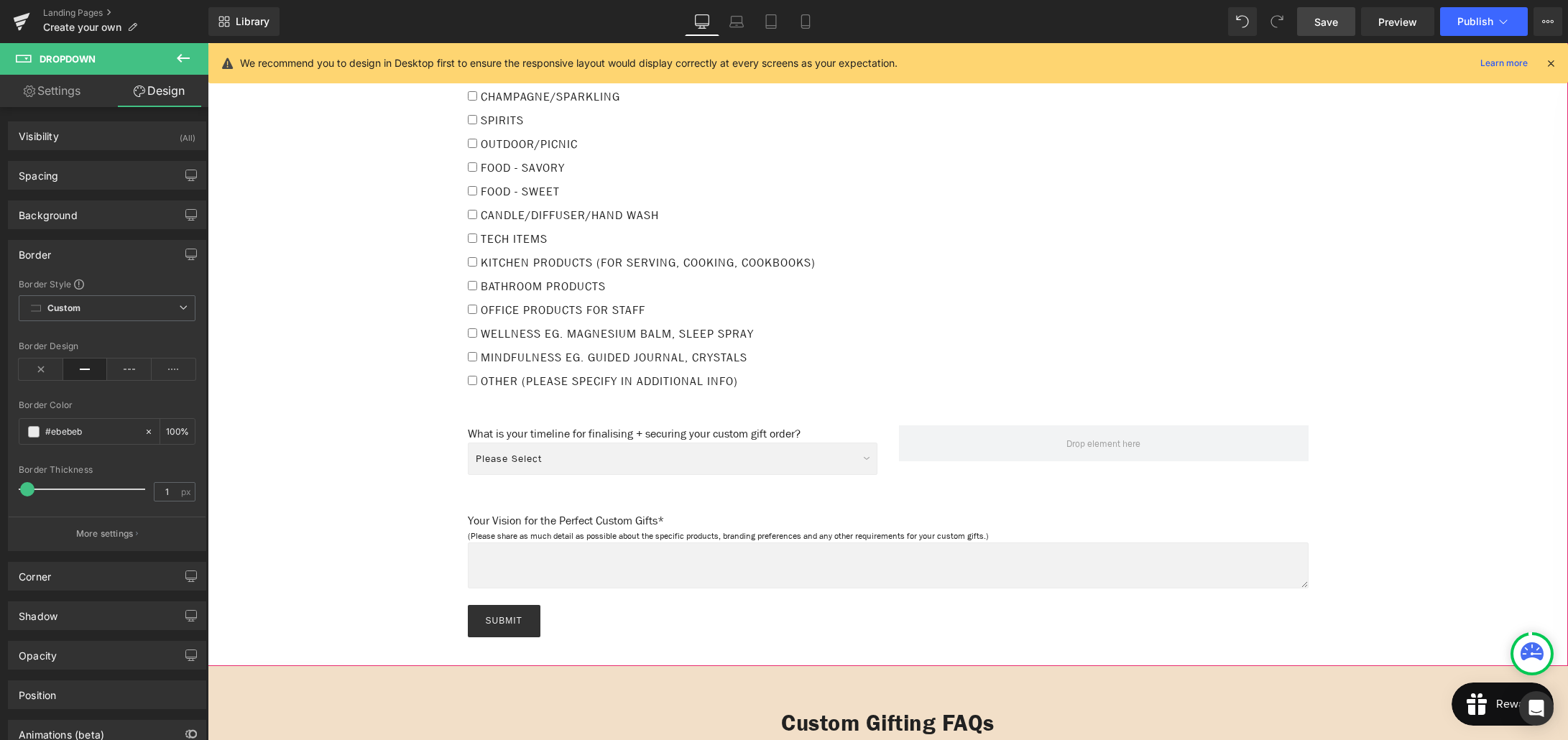
click at [393, 507] on div "Name: Text Block Text Field Phone: Text Block Text Field Row Email: Text Block …" at bounding box center [888, 83] width 1332 height 1123
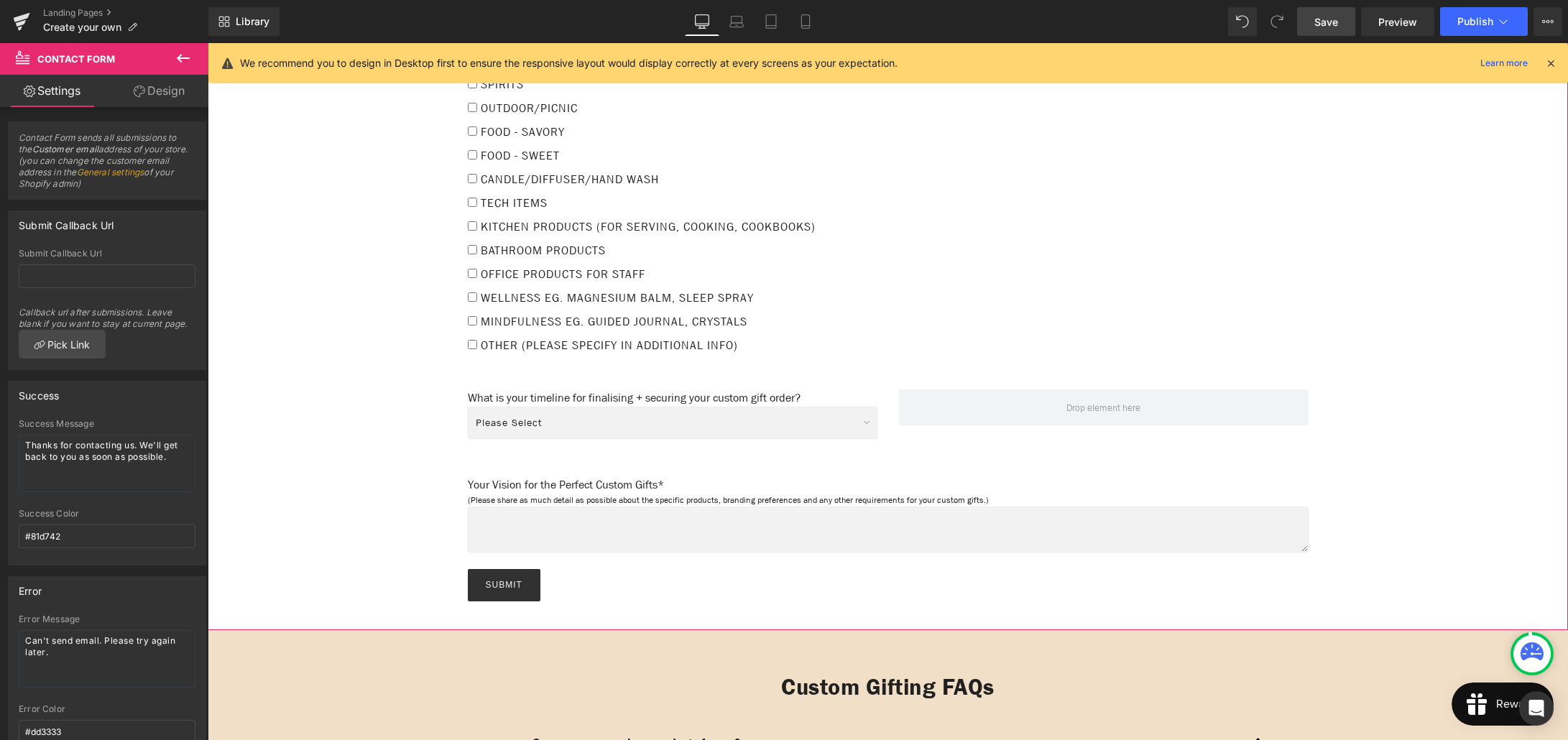
scroll to position [1605, 0]
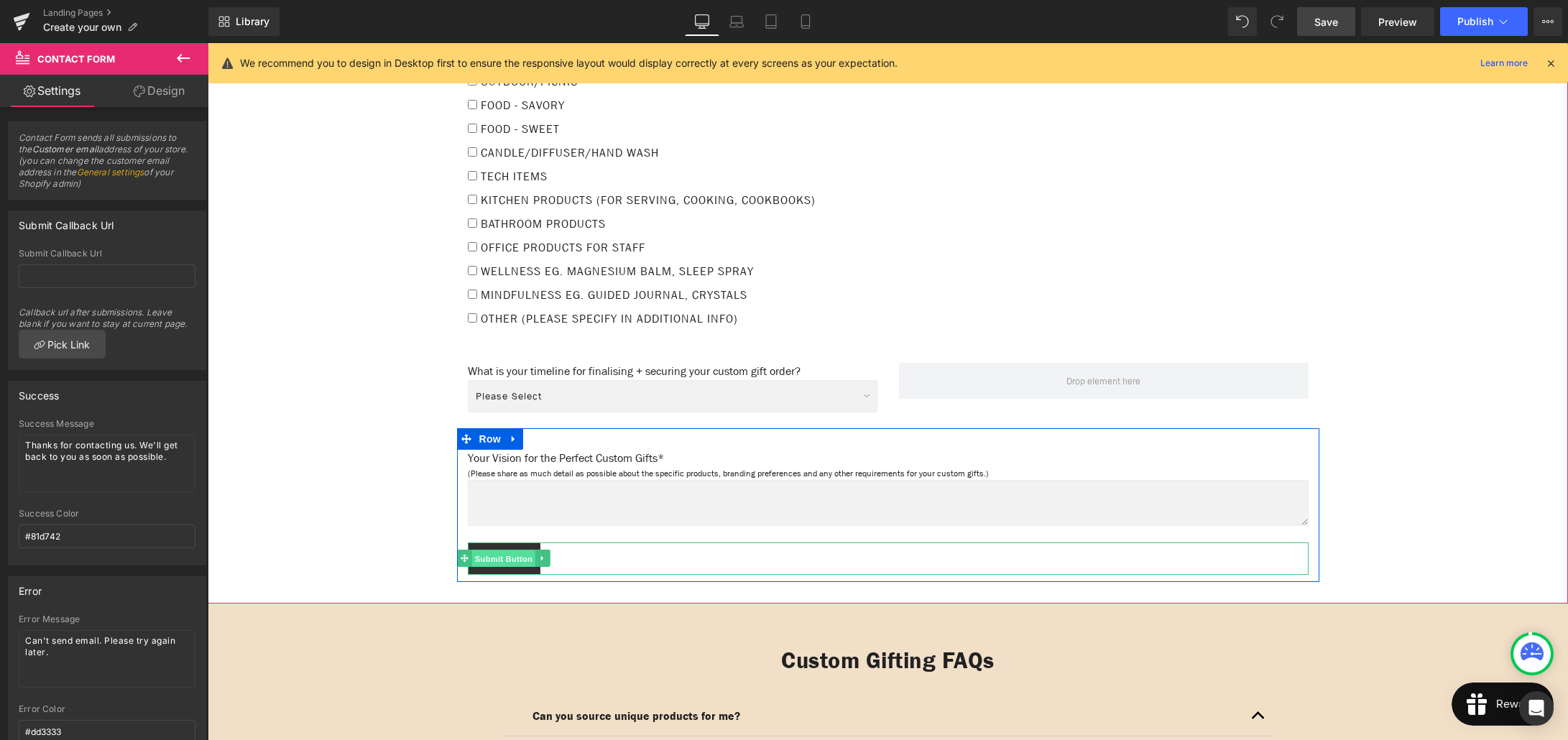
click at [503, 550] on span "Submit Button" at bounding box center [503, 558] width 63 height 17
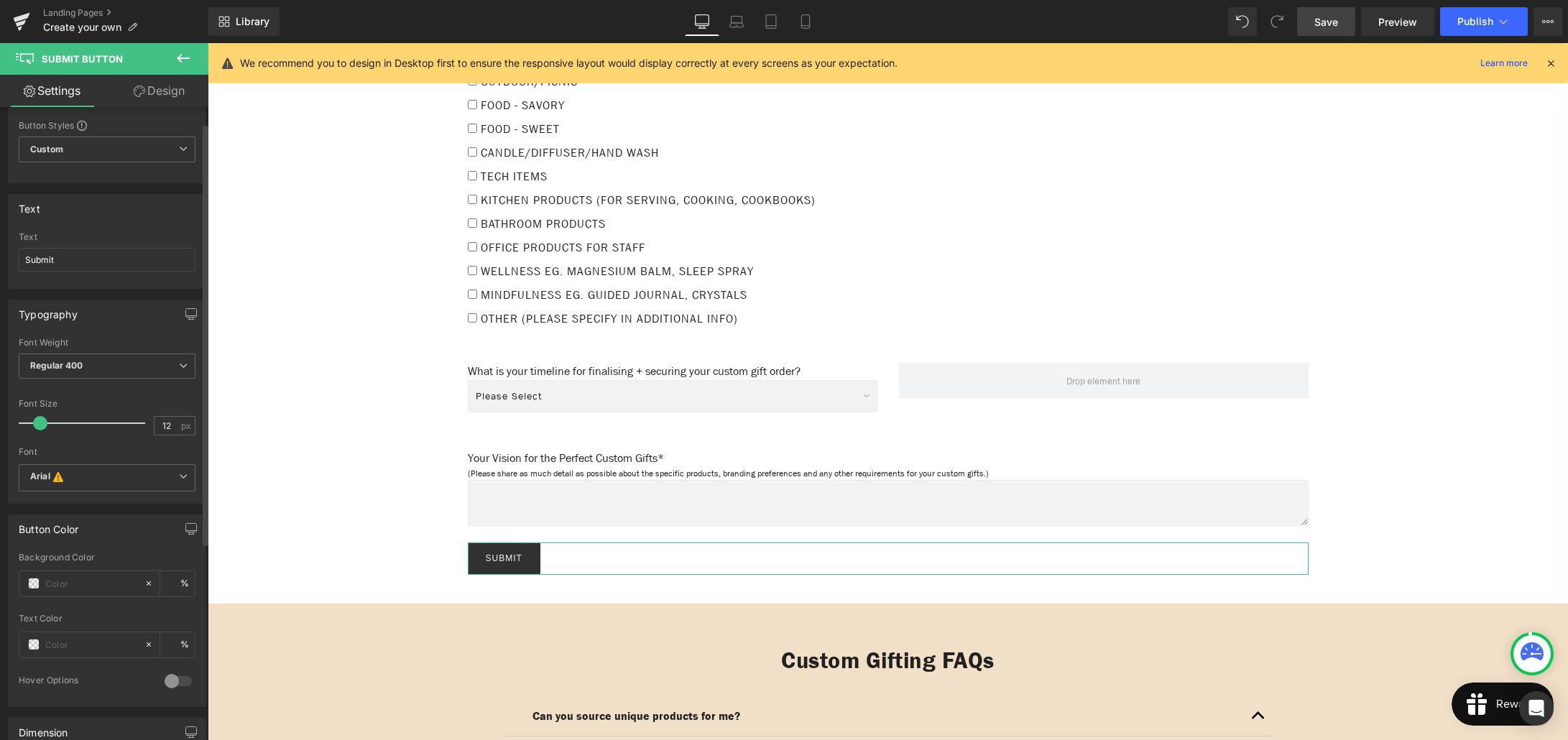
scroll to position [45, 0]
click at [61, 580] on input "text" at bounding box center [91, 578] width 92 height 16
paste input "#4099ff"
type input "#4099ff"
type input "100"
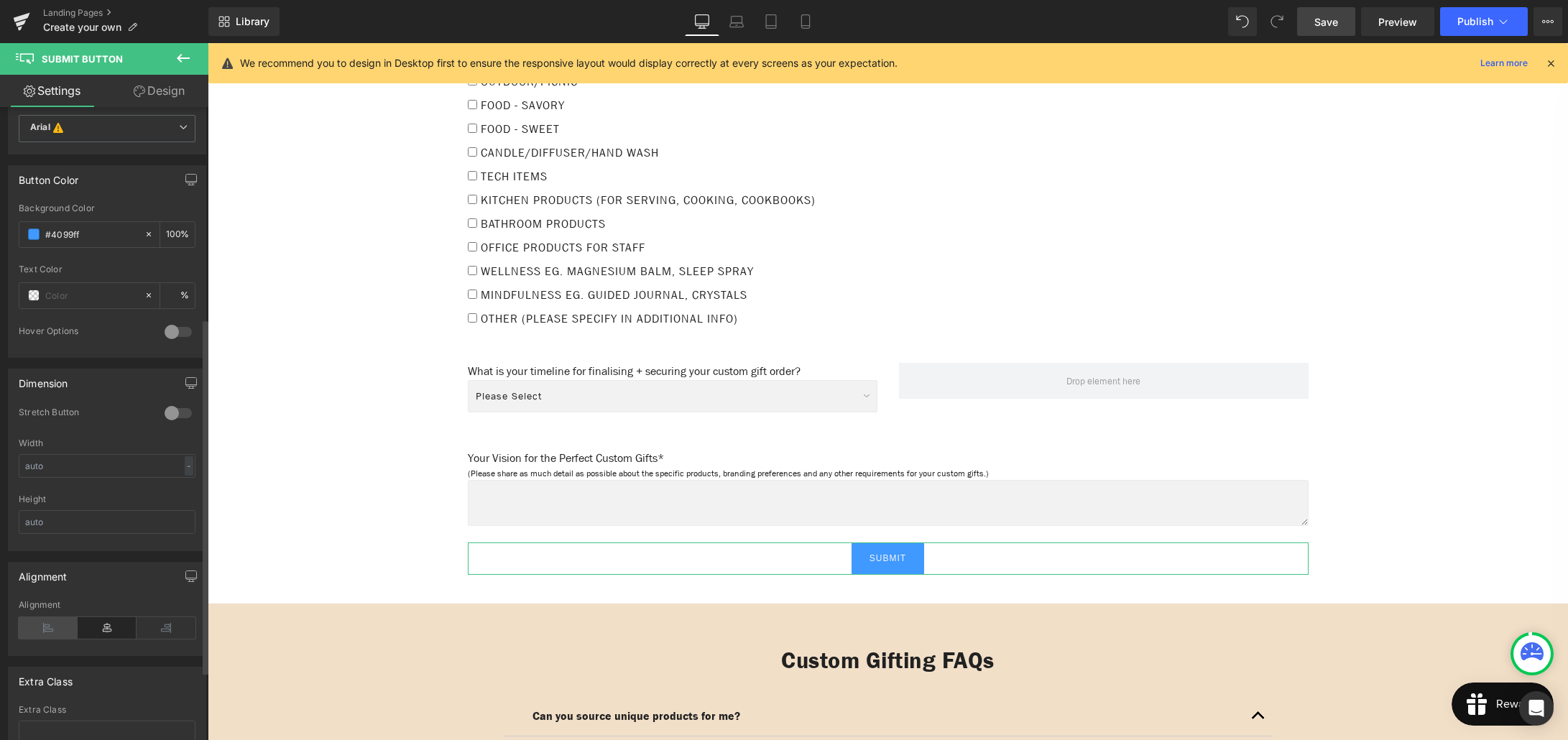
scroll to position [391, 0]
type input "#4099ff"
click at [50, 626] on icon at bounding box center [48, 626] width 59 height 22
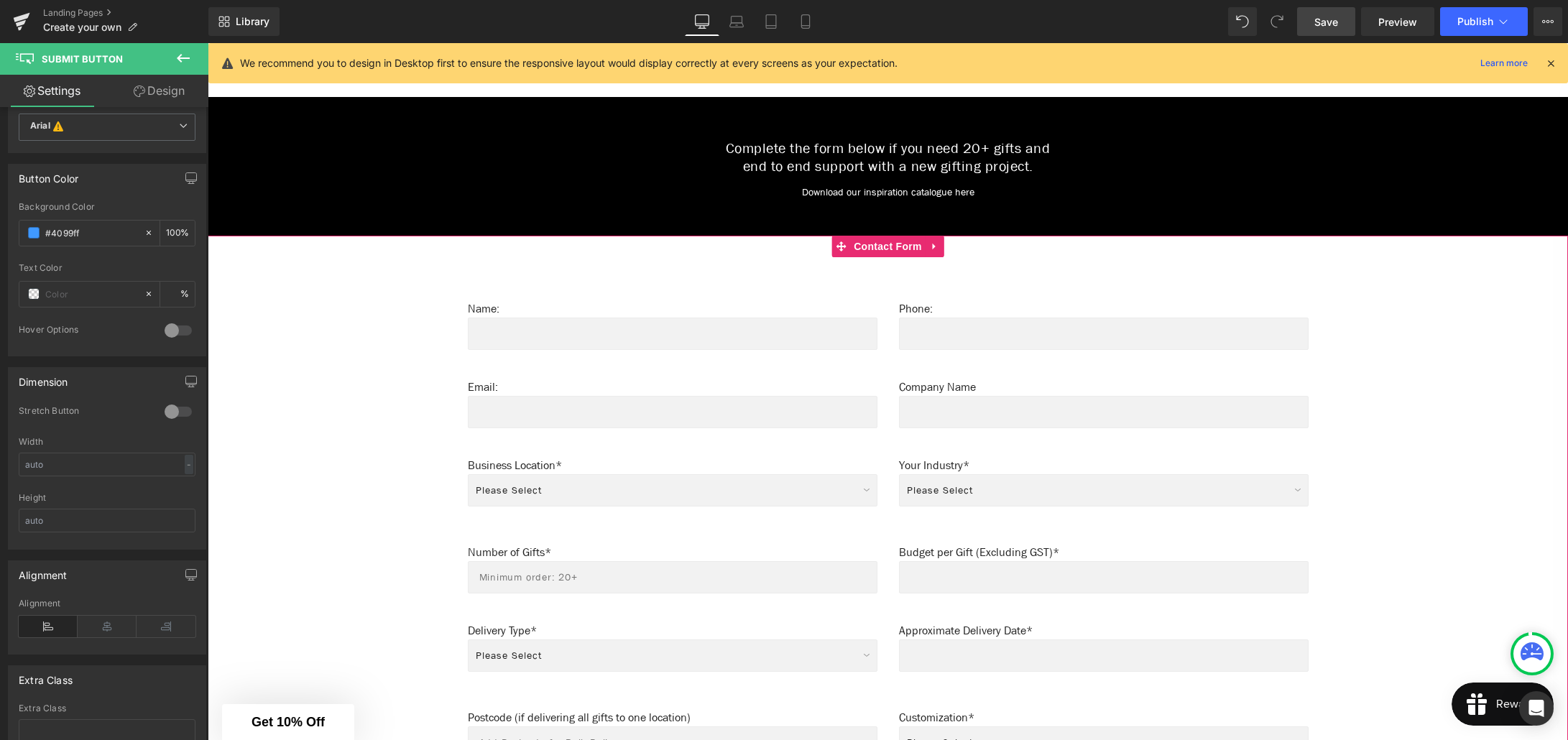
scroll to position [773, 0]
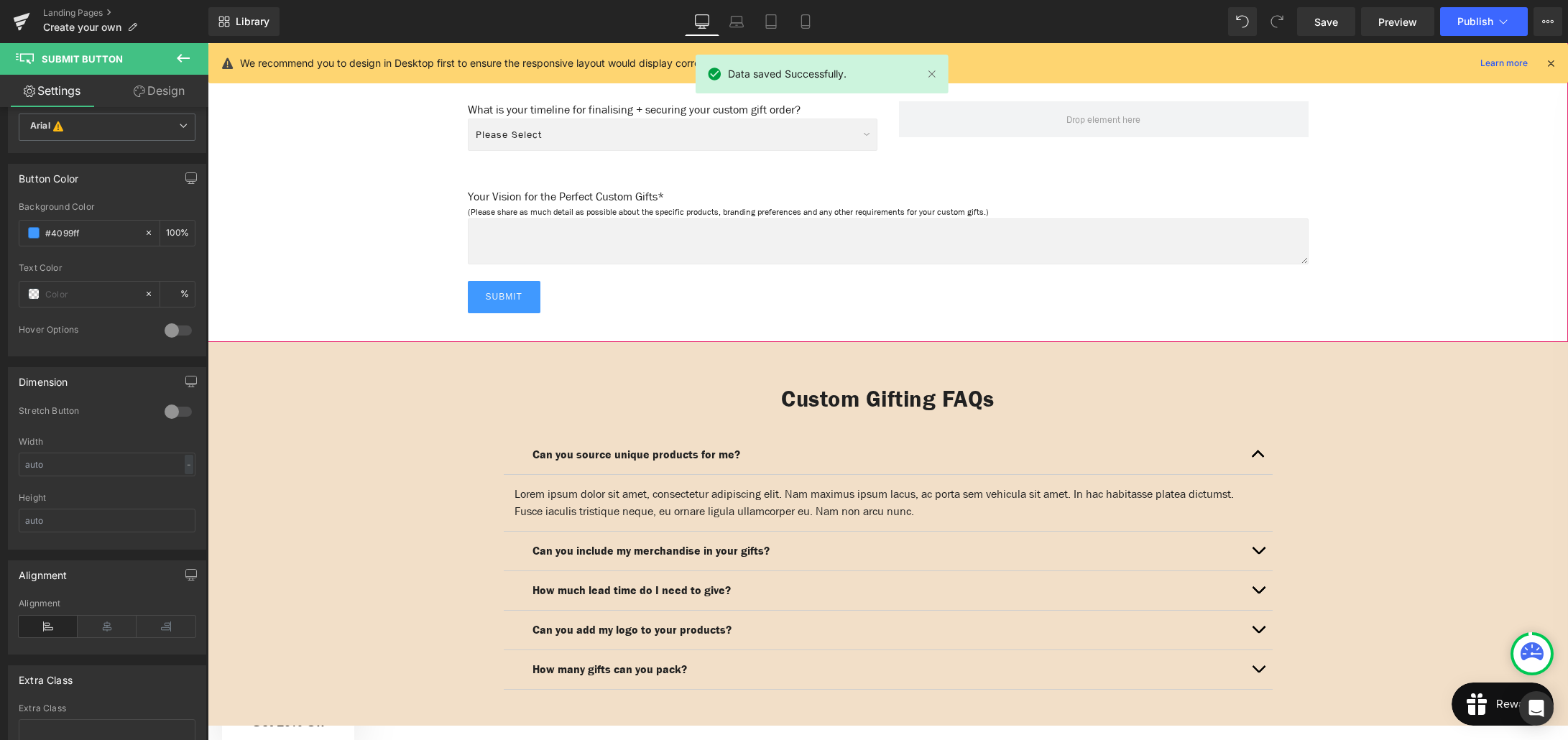
scroll to position [1874, 0]
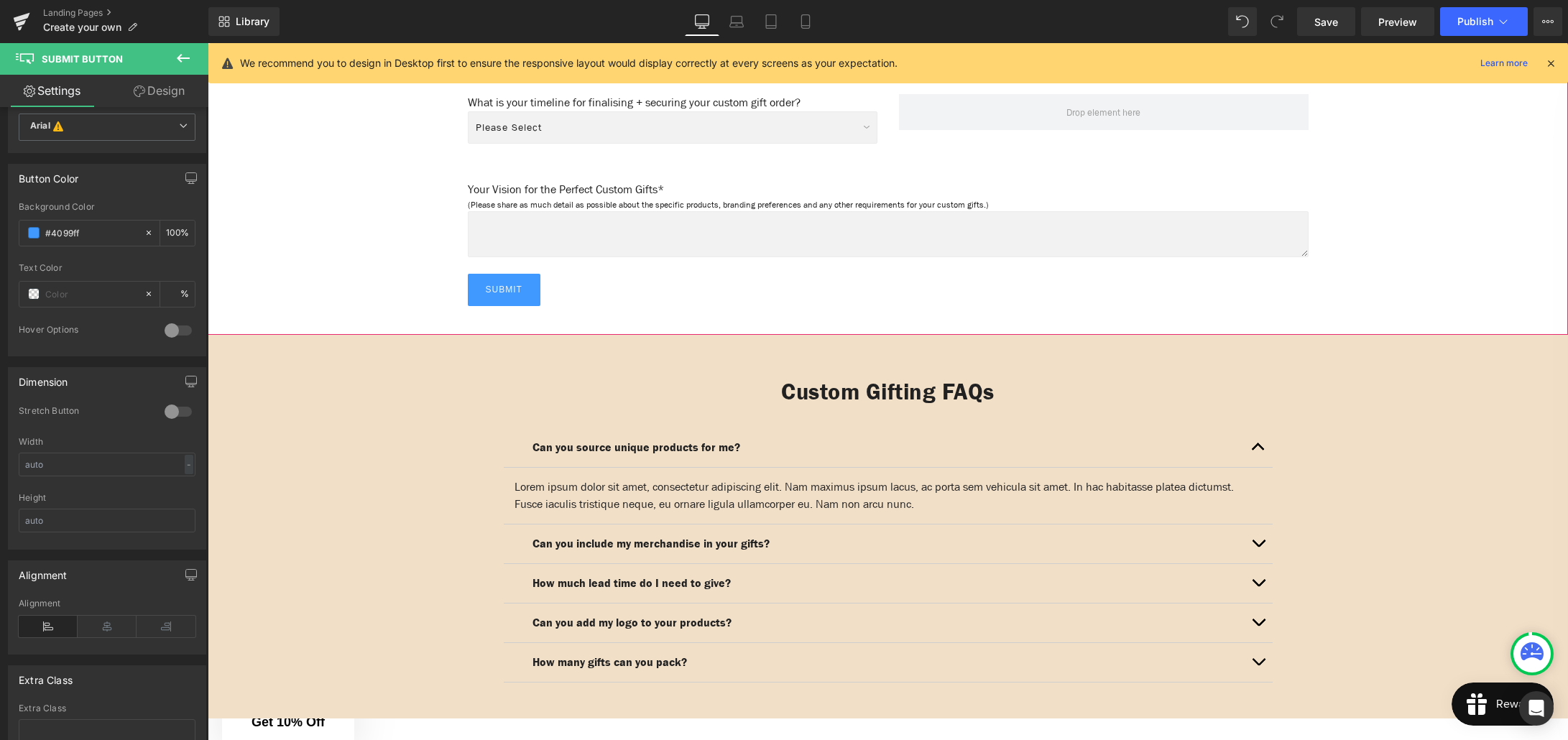
drag, startPoint x: 267, startPoint y: 252, endPoint x: 289, endPoint y: 265, distance: 25.6
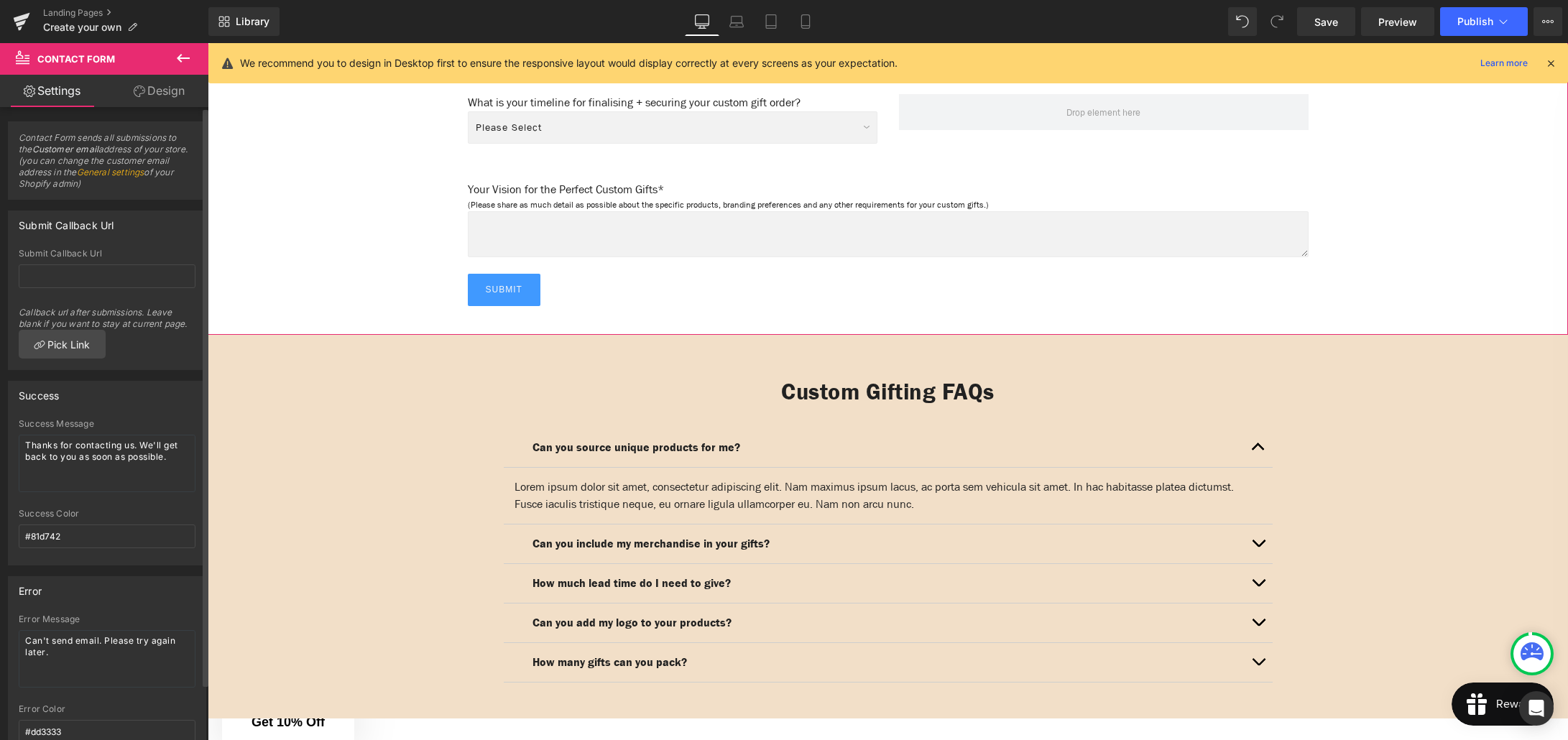
click at [169, 107] on div "Contact Form sends all submissions to the Customer email address of your store.…" at bounding box center [107, 434] width 215 height 653
click at [169, 100] on link "Design" at bounding box center [159, 90] width 105 height 32
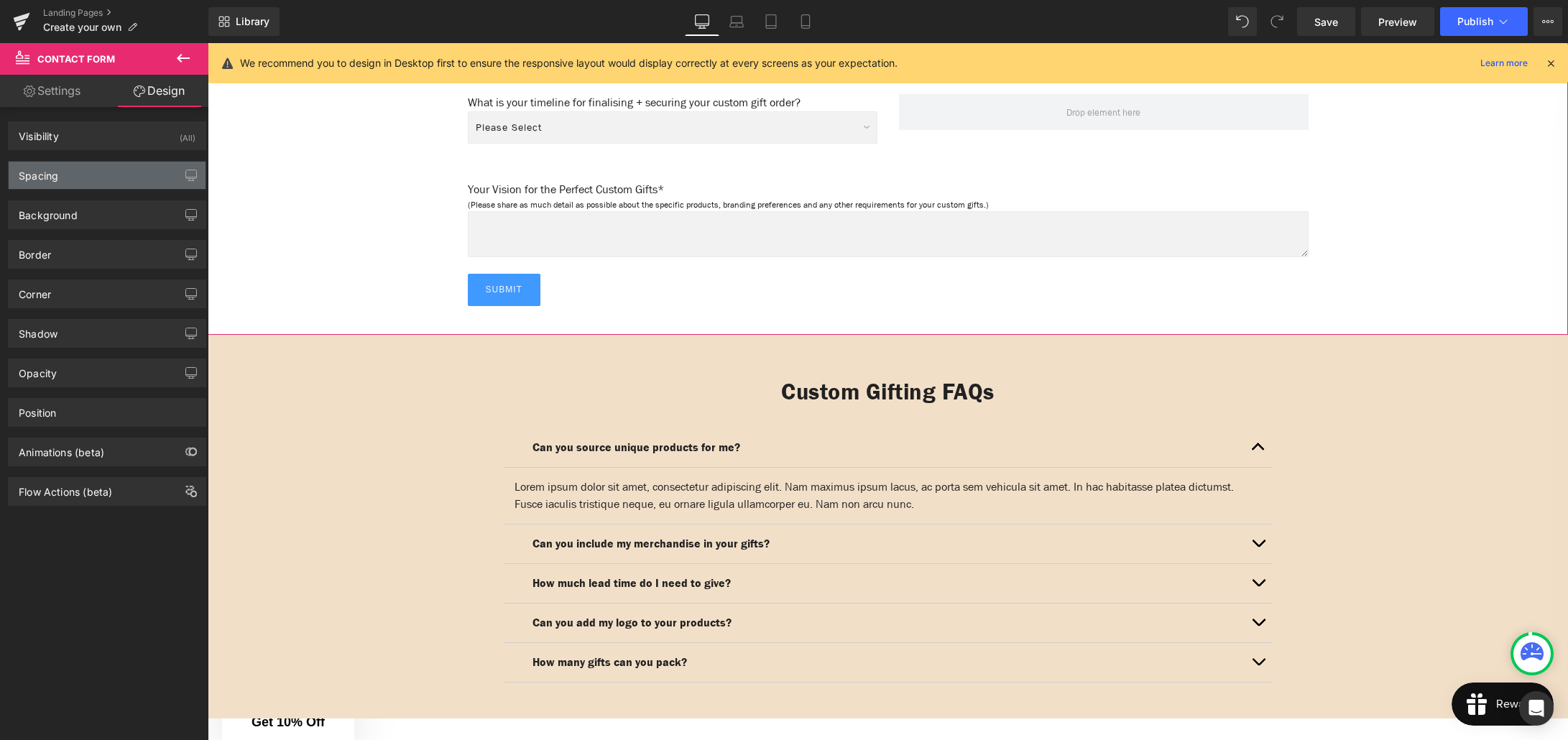
type input "0"
type input "60"
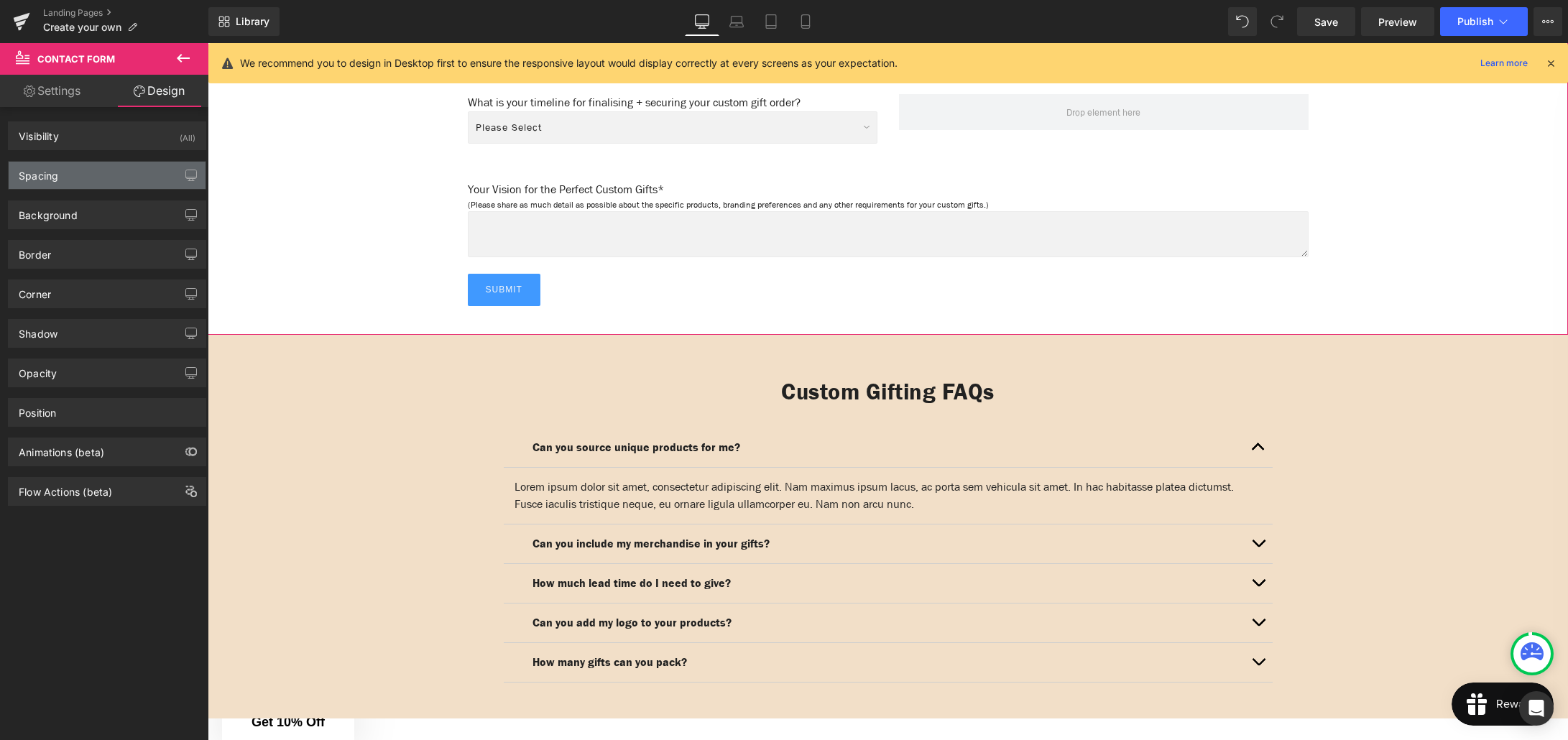
type input "20"
type input "30"
type input "20"
click at [80, 174] on div "Spacing" at bounding box center [106, 175] width 197 height 27
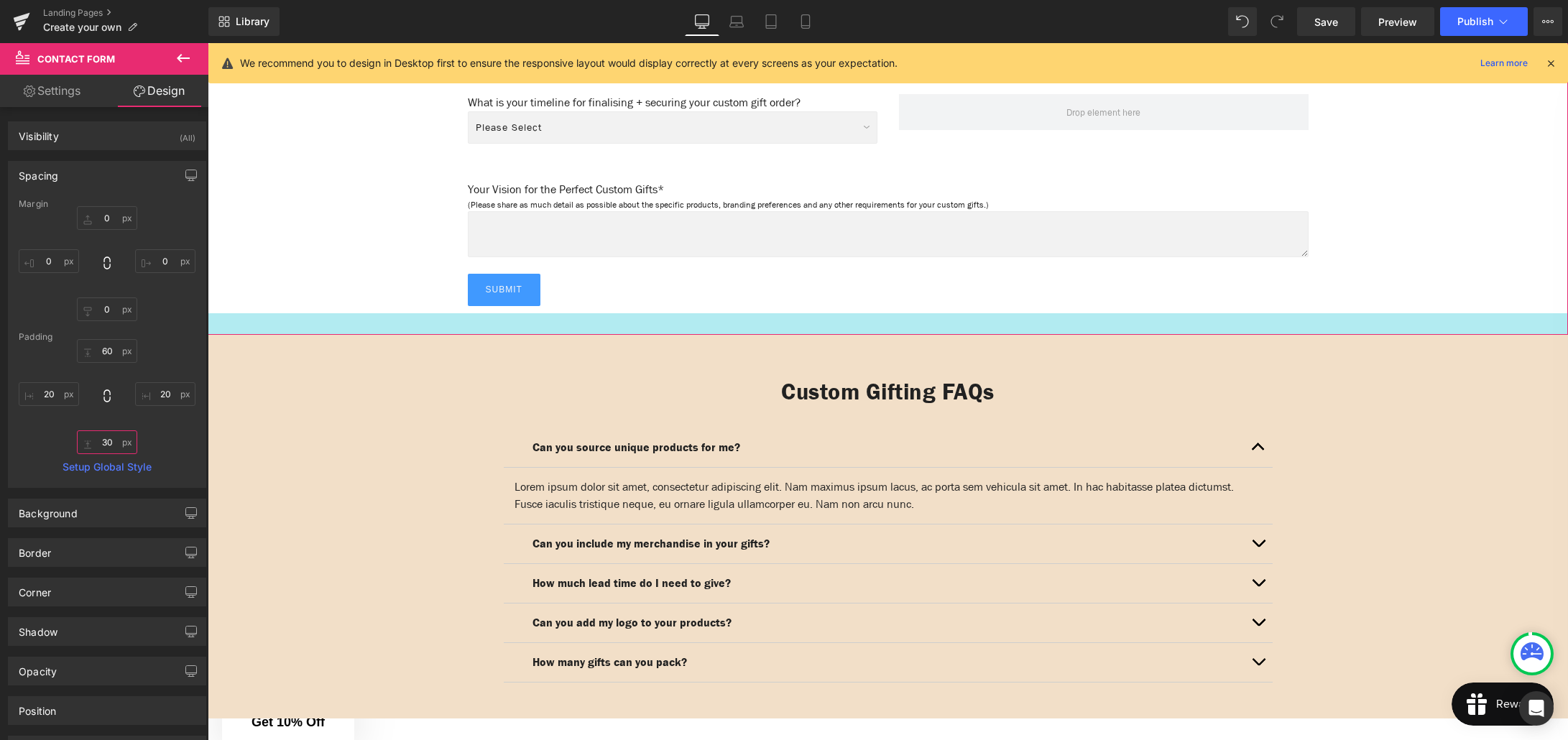
click at [104, 442] on input "30" at bounding box center [107, 442] width 60 height 24
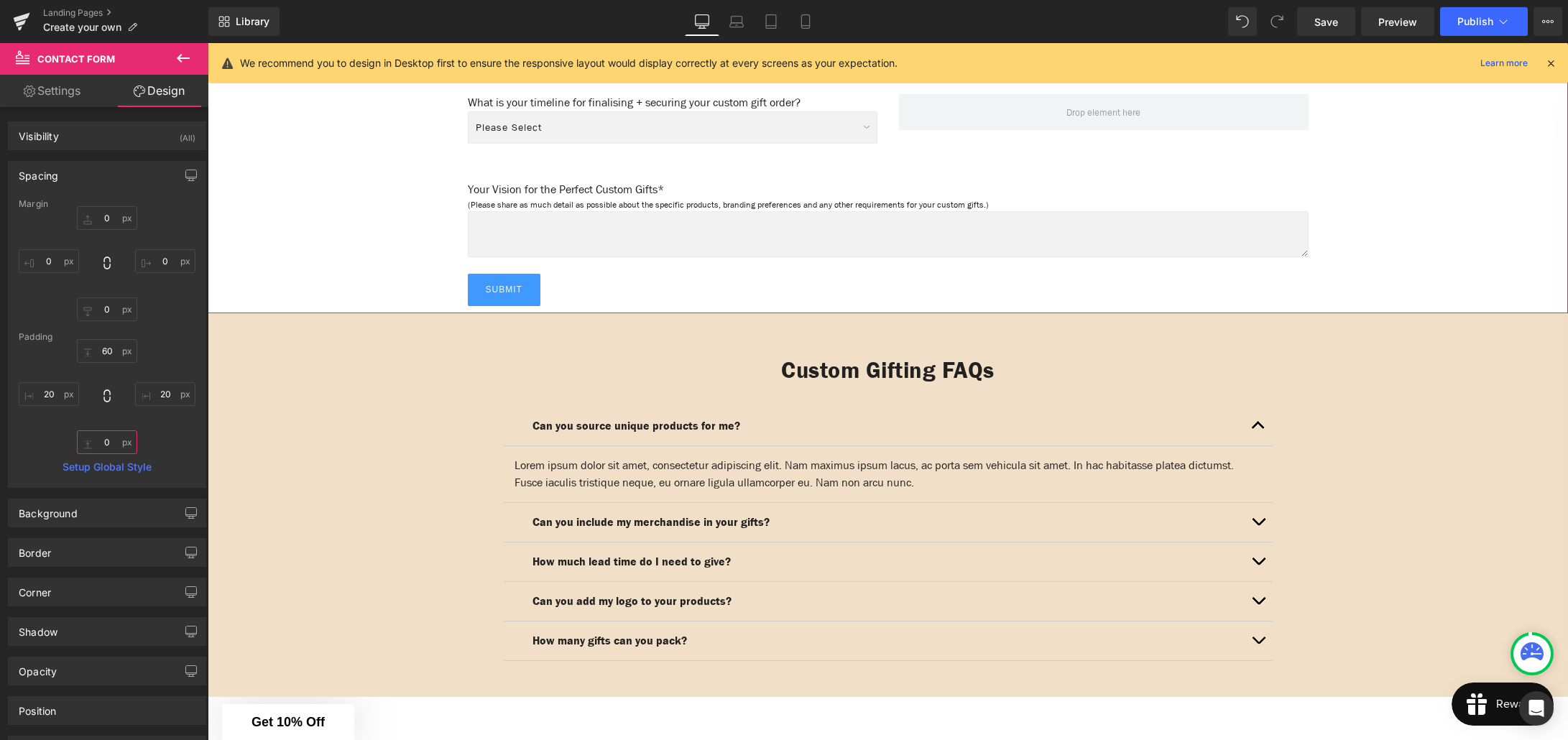
type input "60"
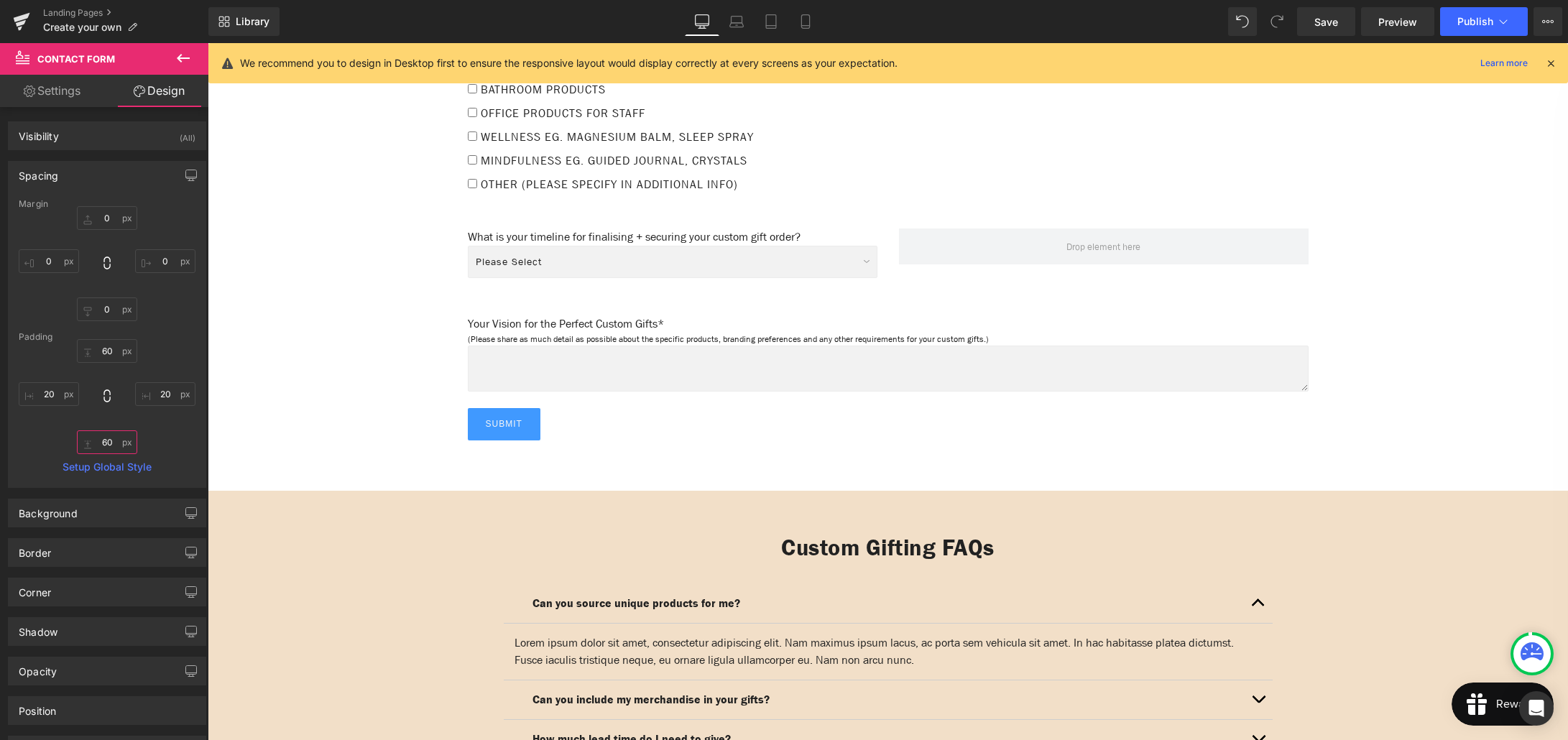
scroll to position [1759, 0]
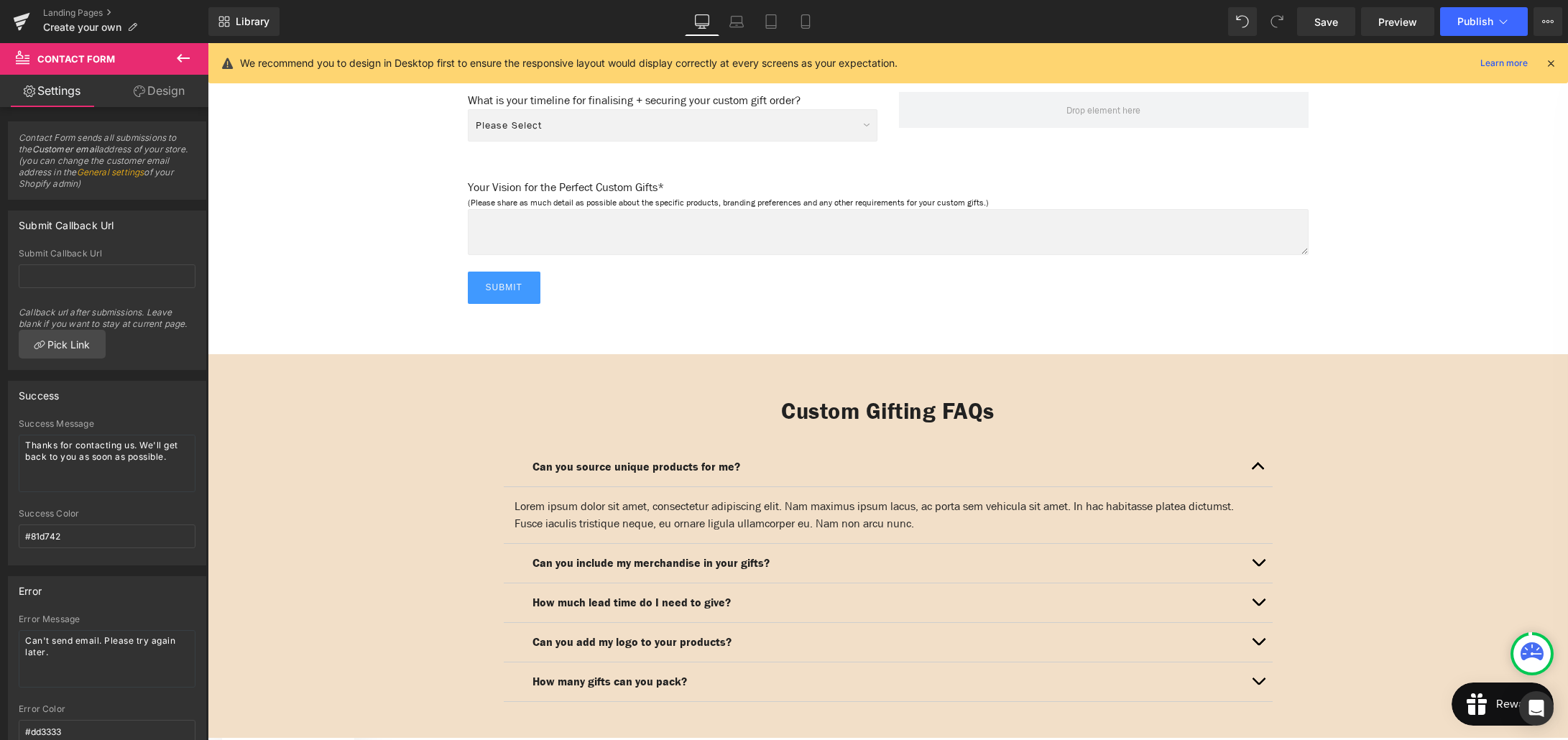
scroll to position [1877, 0]
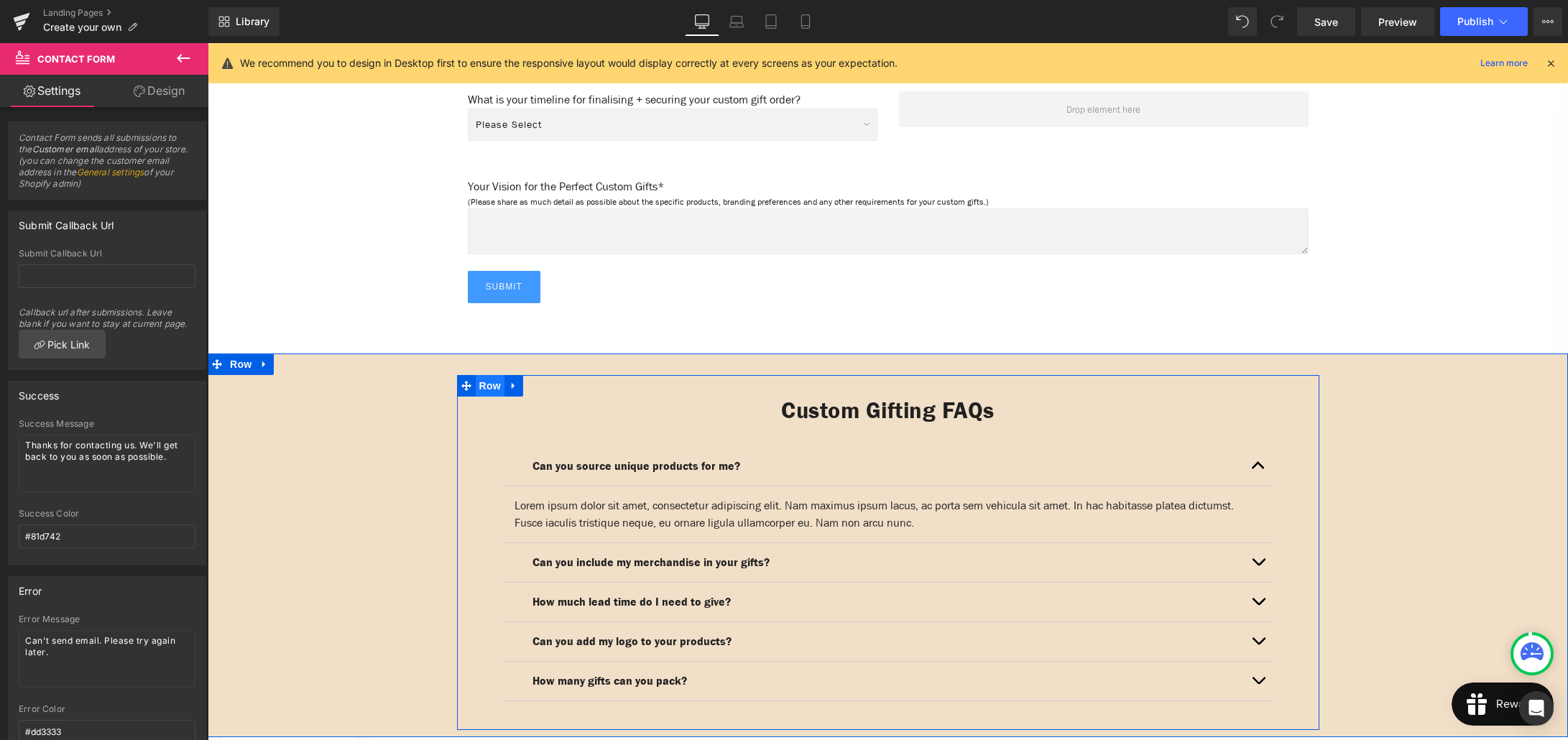
click at [490, 375] on span "Row" at bounding box center [490, 385] width 29 height 22
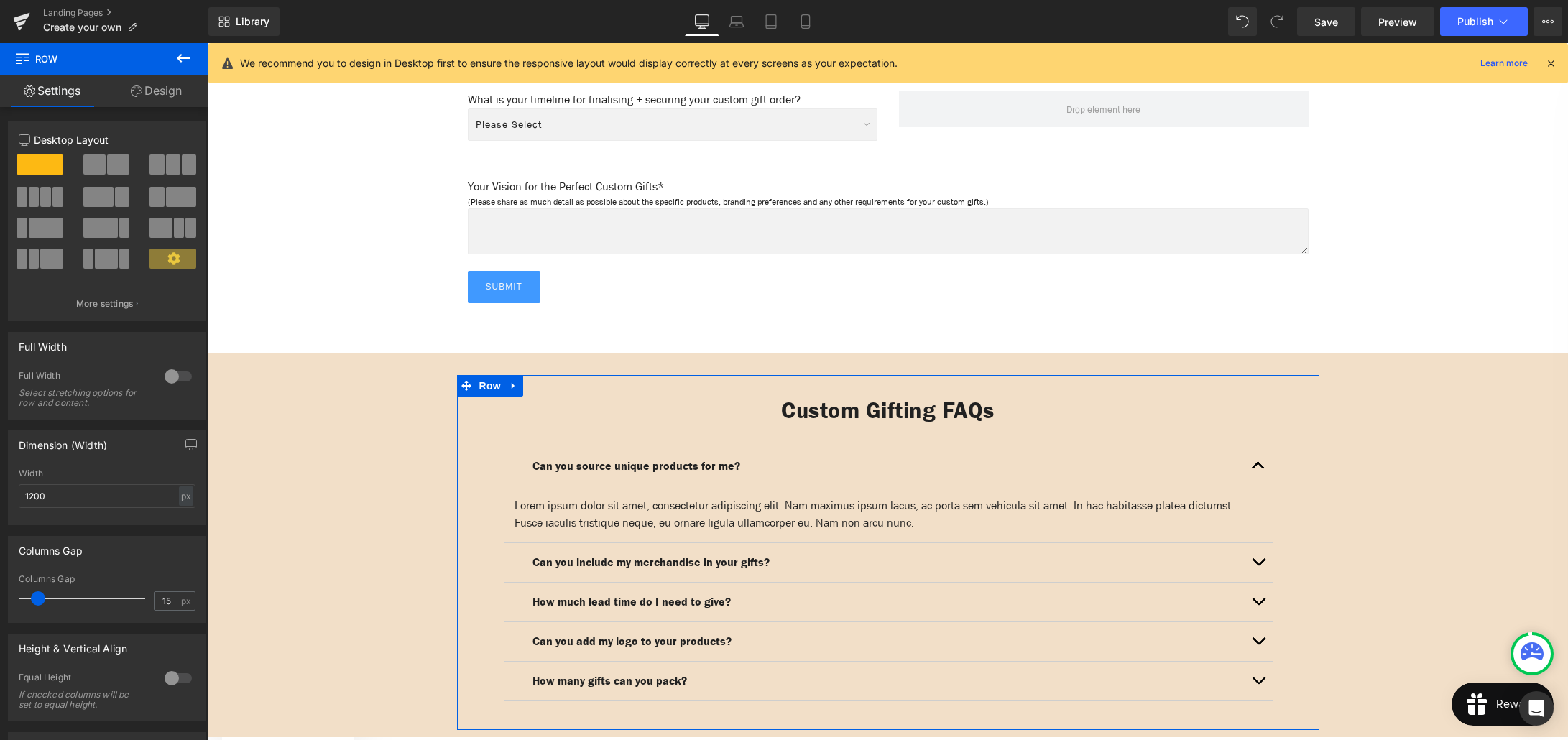
click at [156, 96] on link "Design" at bounding box center [156, 90] width 105 height 32
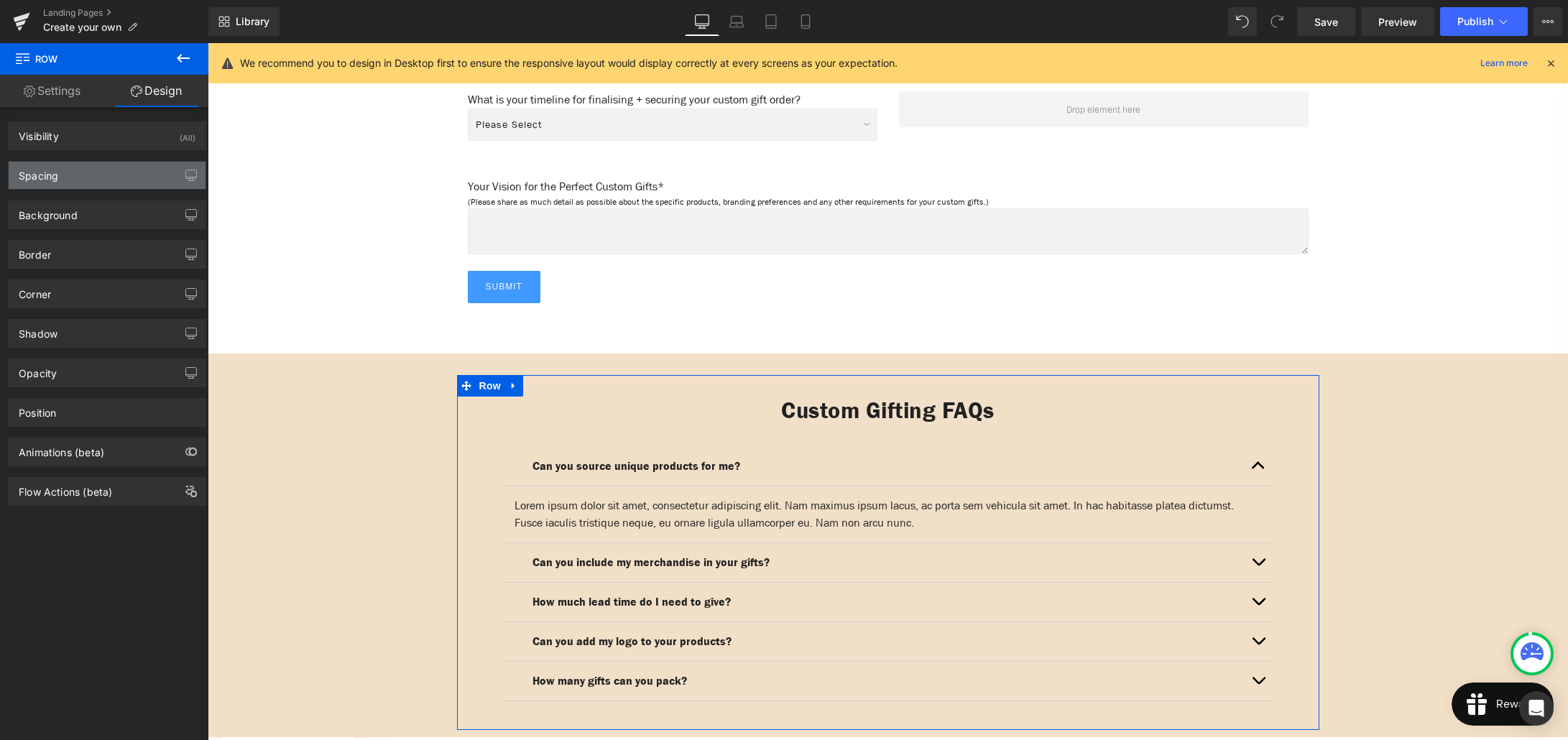
click at [84, 181] on div "Spacing" at bounding box center [106, 175] width 197 height 27
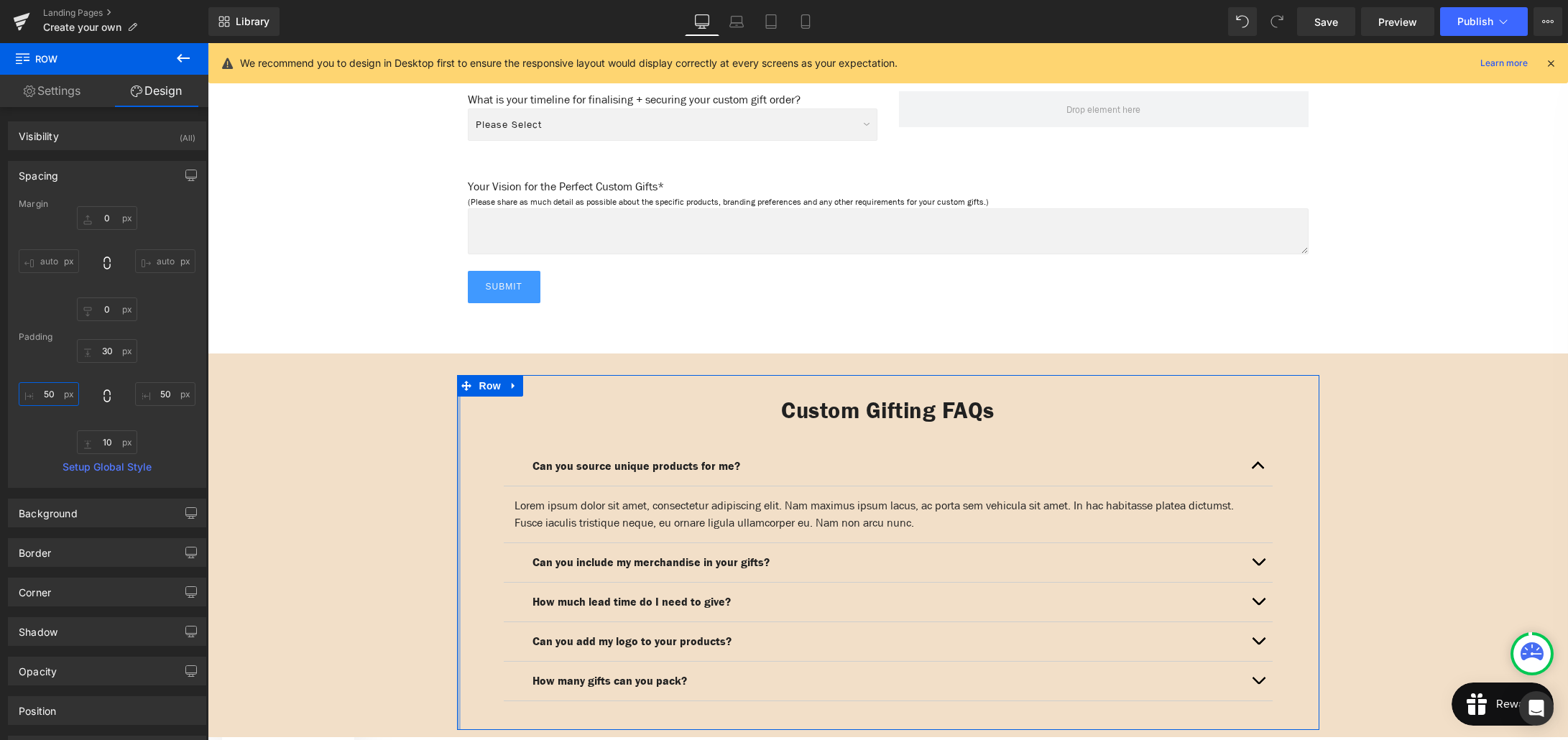
click at [46, 393] on input "50" at bounding box center [49, 394] width 60 height 24
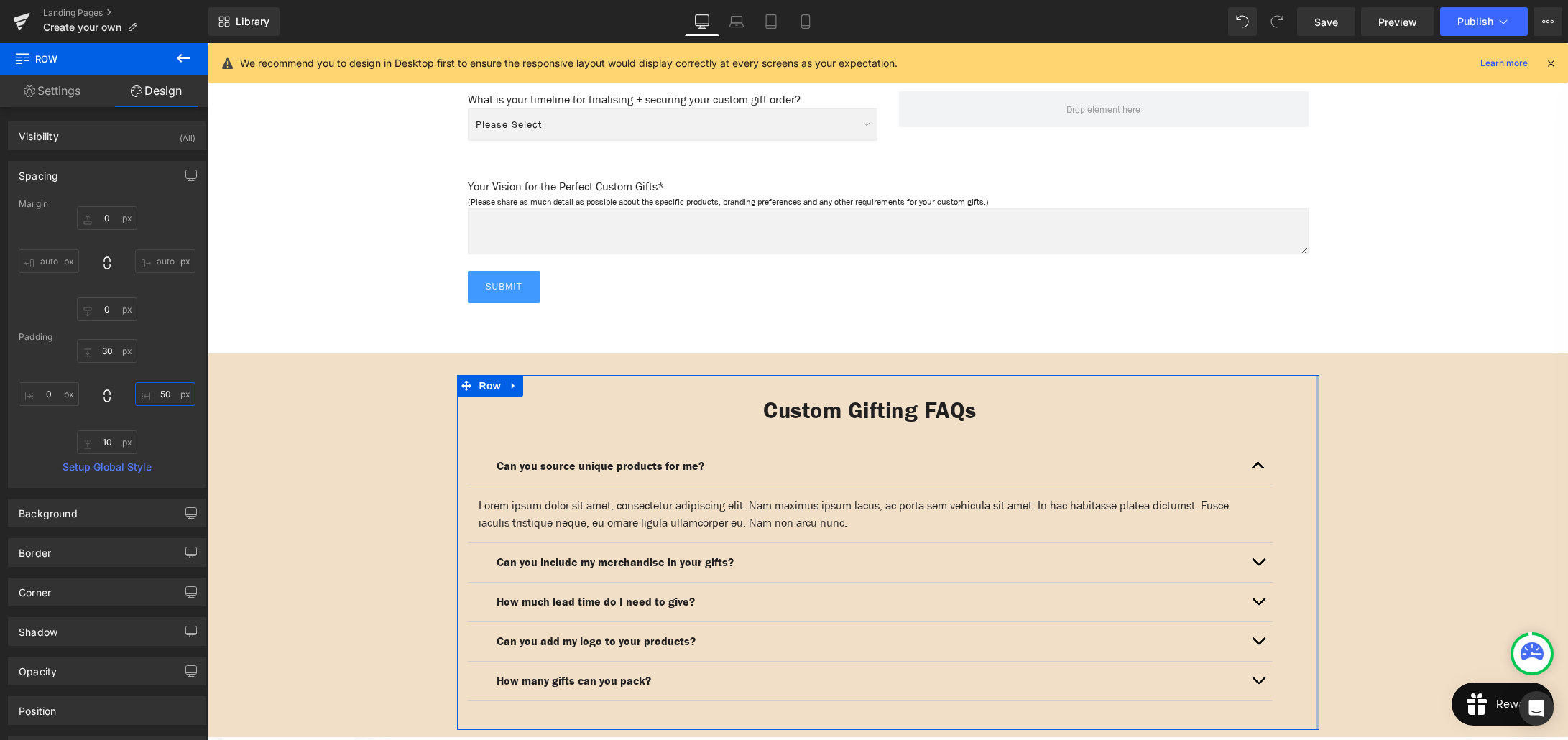
click at [159, 394] on input "50" at bounding box center [165, 394] width 60 height 24
click at [156, 418] on div "30px 30 10px 10" at bounding box center [107, 396] width 177 height 115
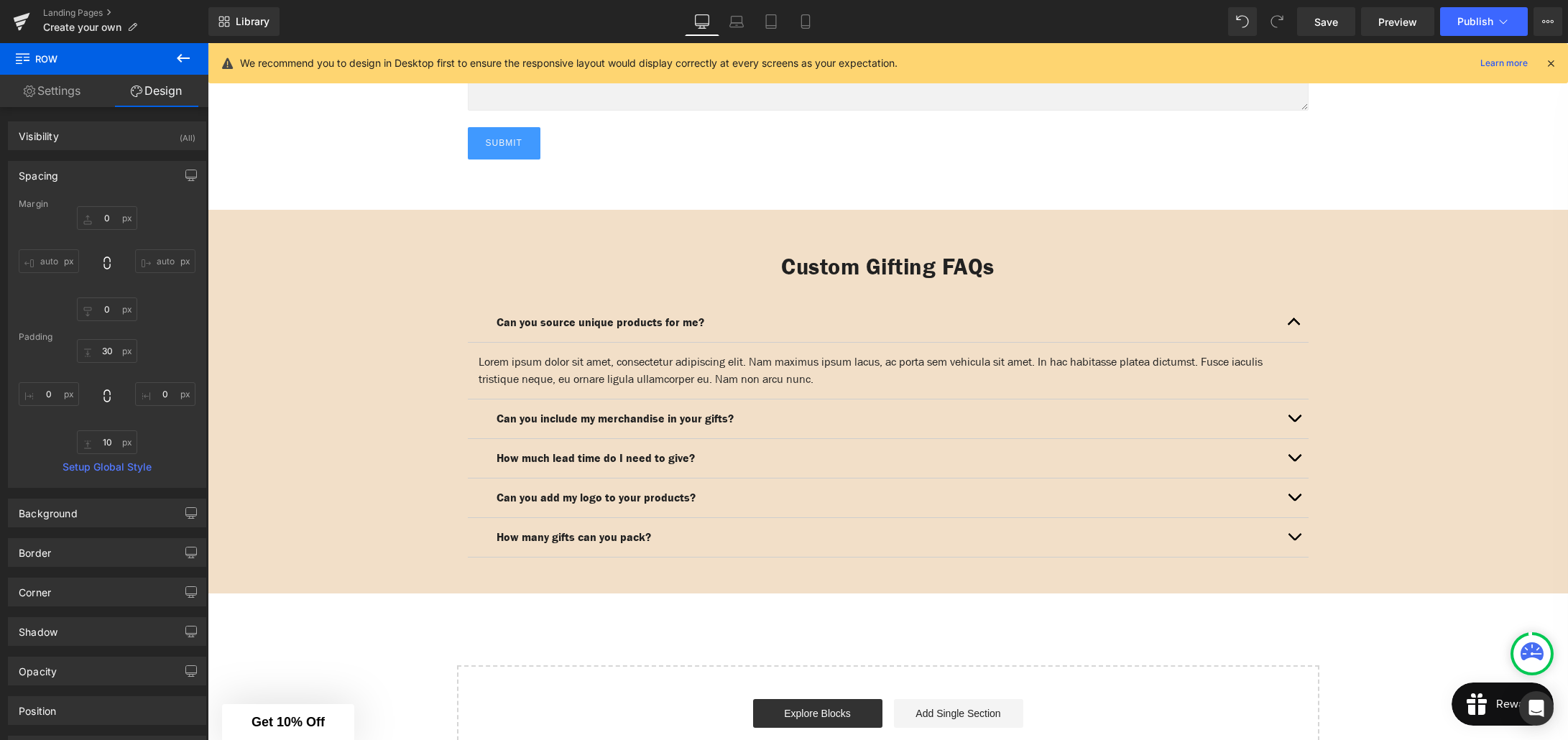
scroll to position [2020, 0]
click at [519, 282] on div "Can you source unique products for me? Text Block Lorem ipsum dolor sit amet, c…" at bounding box center [888, 431] width 841 height 298
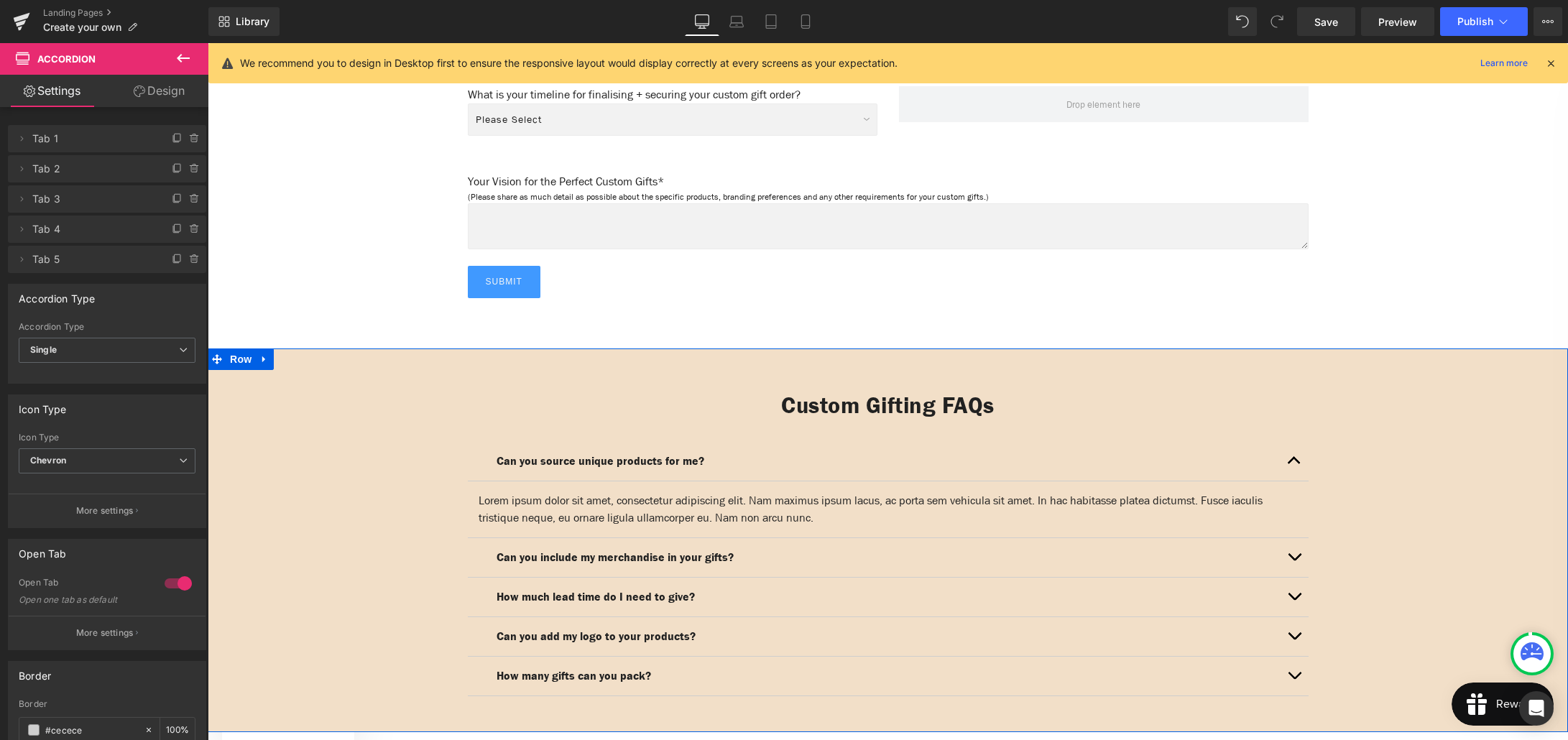
scroll to position [1881, 0]
click at [242, 350] on span "Row" at bounding box center [240, 361] width 29 height 22
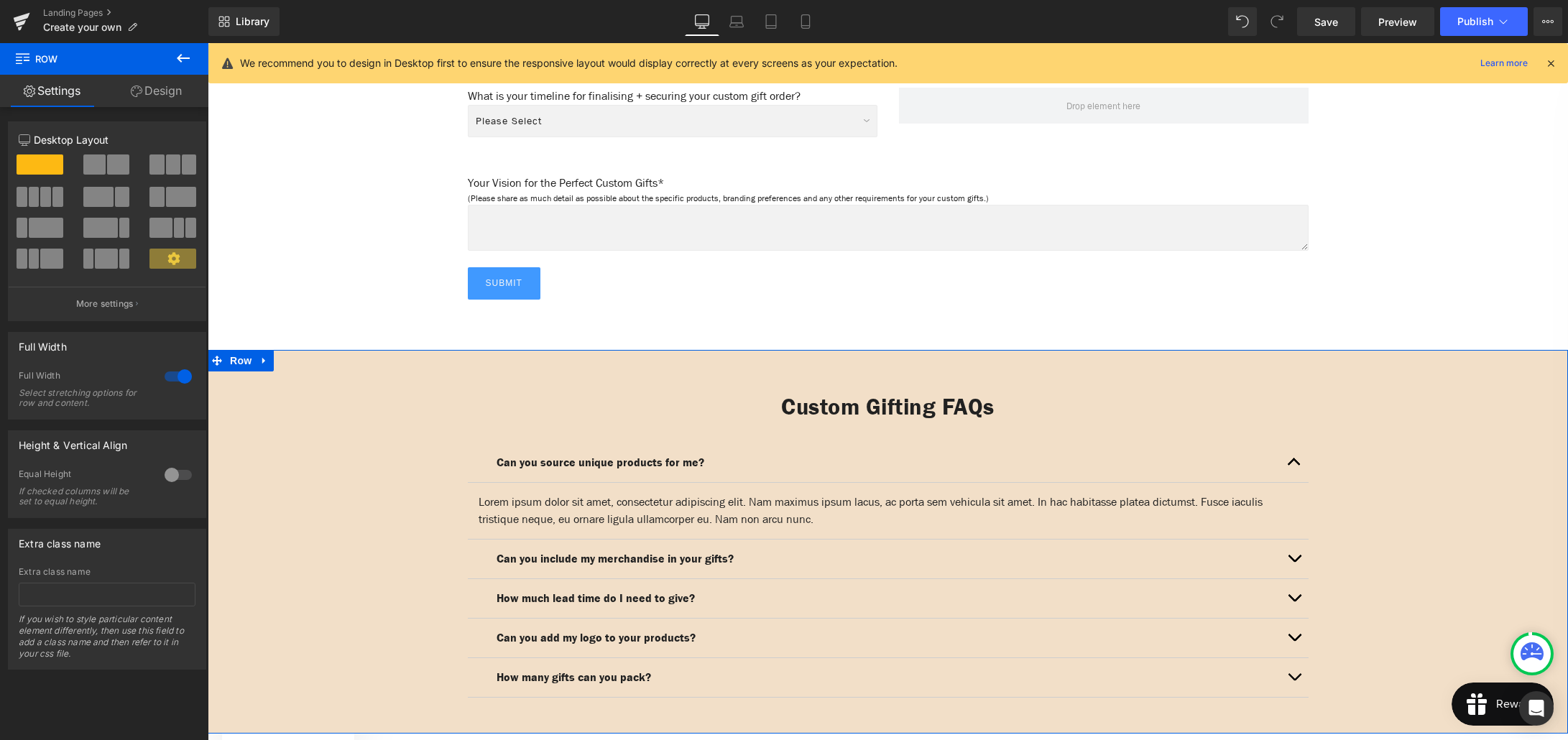
click at [156, 96] on link "Design" at bounding box center [156, 90] width 105 height 32
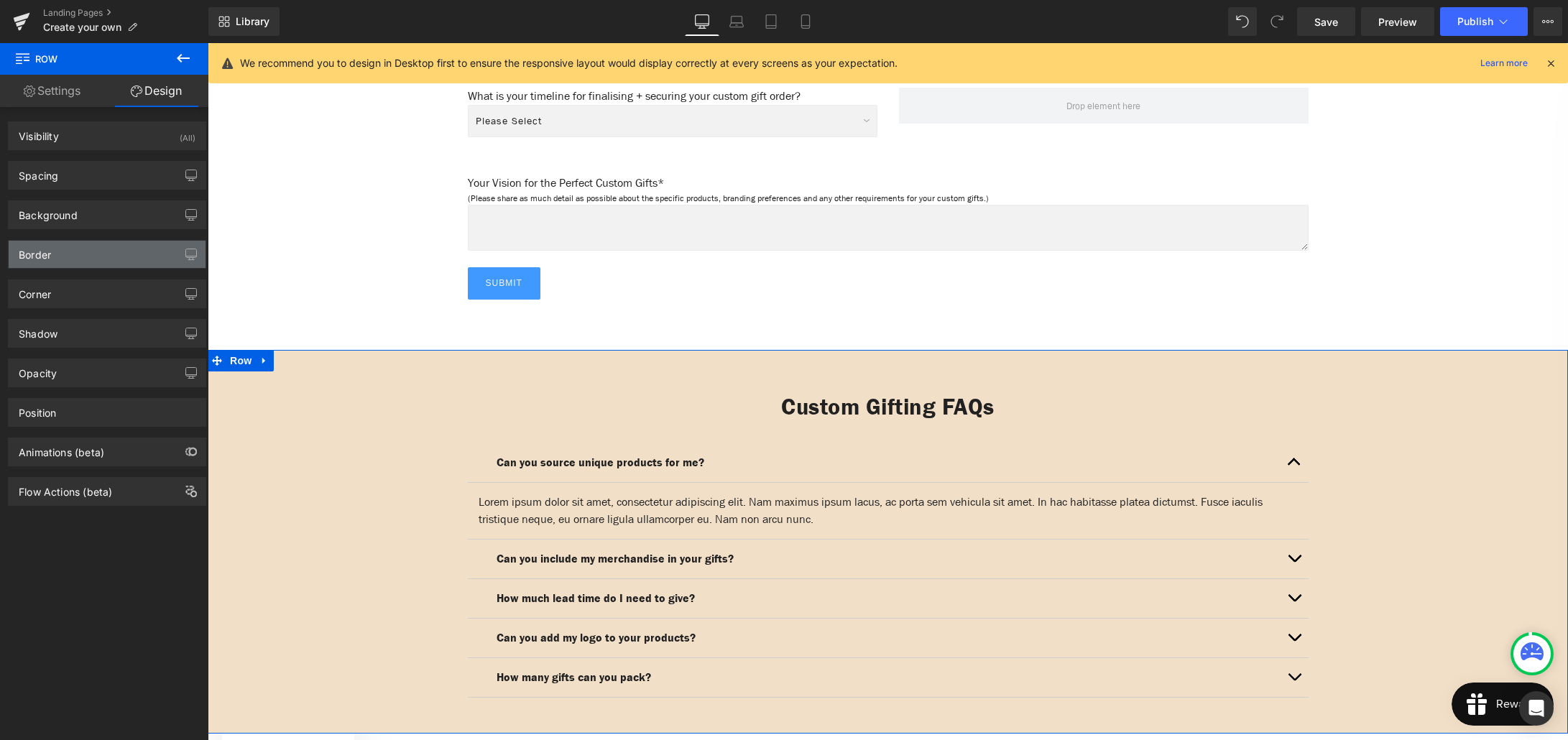
type input "0"
type input "30"
type input "0"
type input "10"
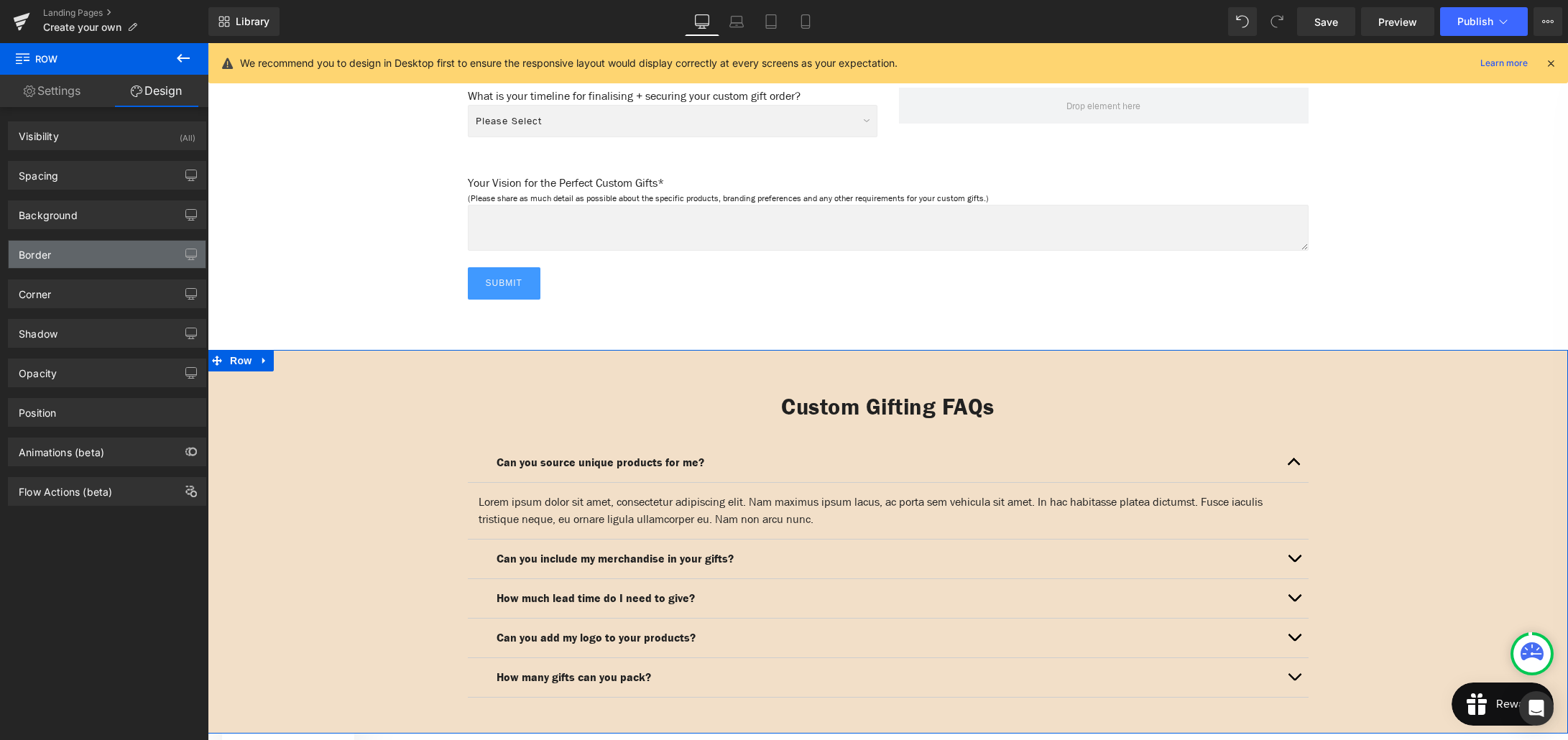
type input "0"
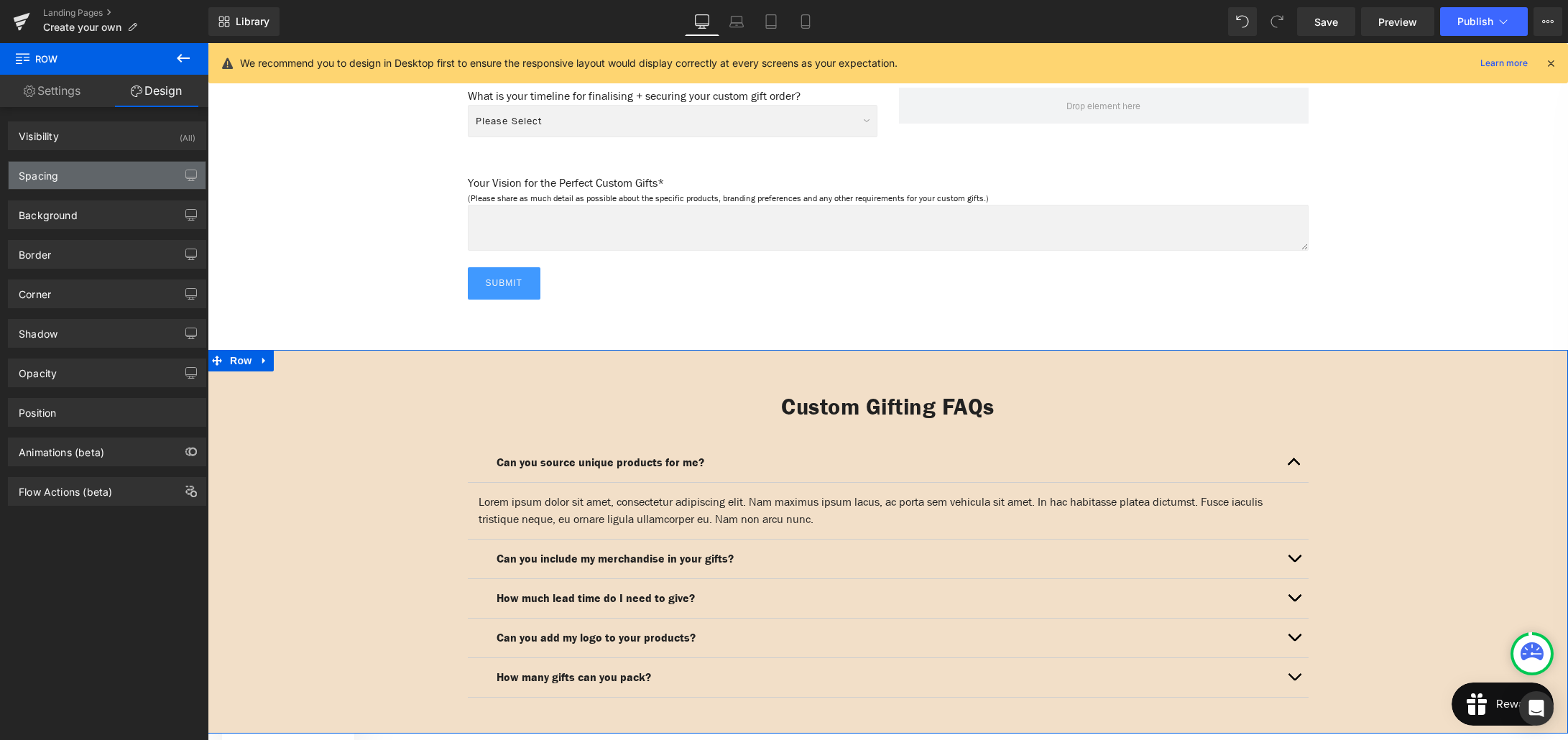
click at [80, 180] on div "Spacing" at bounding box center [106, 175] width 197 height 27
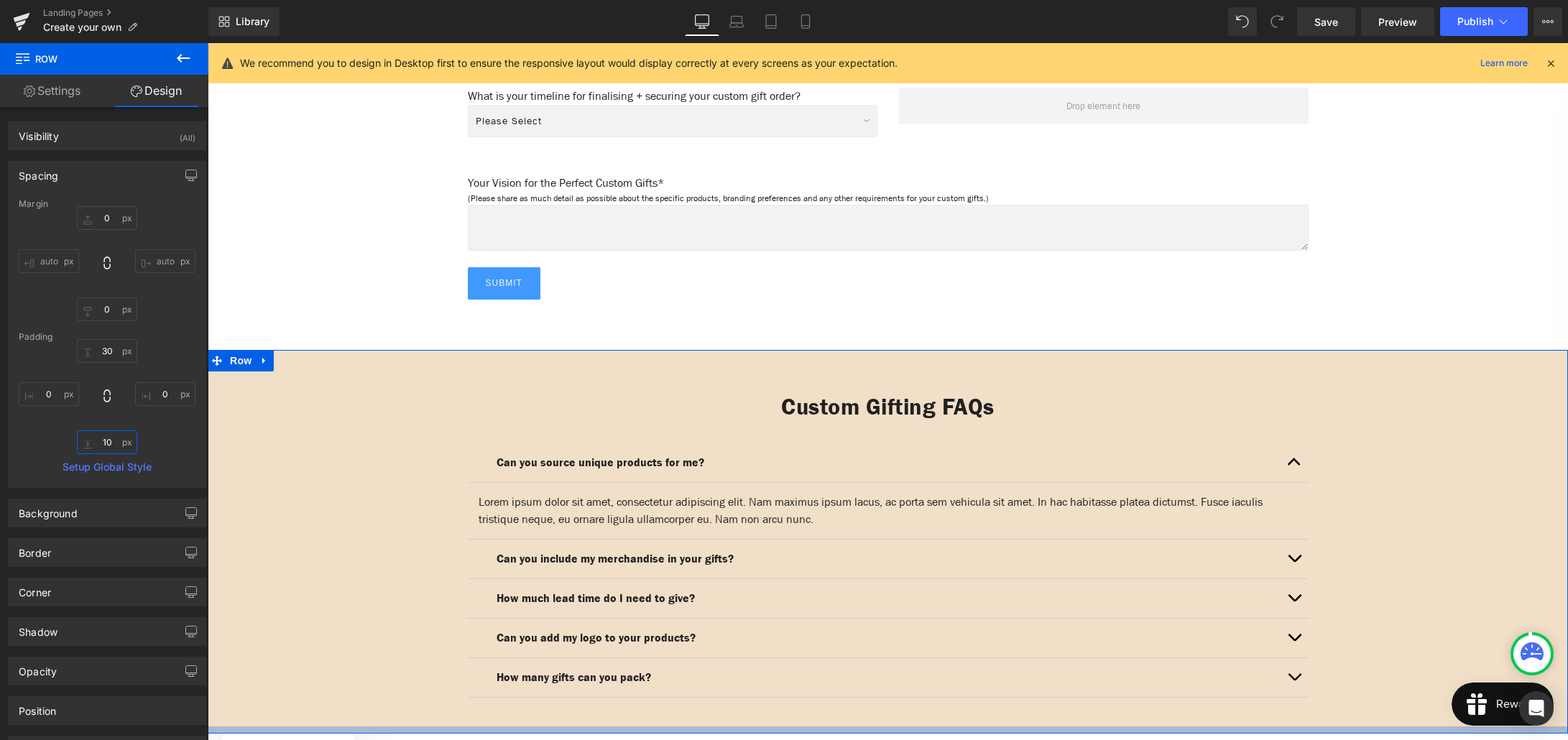
click at [102, 443] on input "10" at bounding box center [107, 442] width 60 height 24
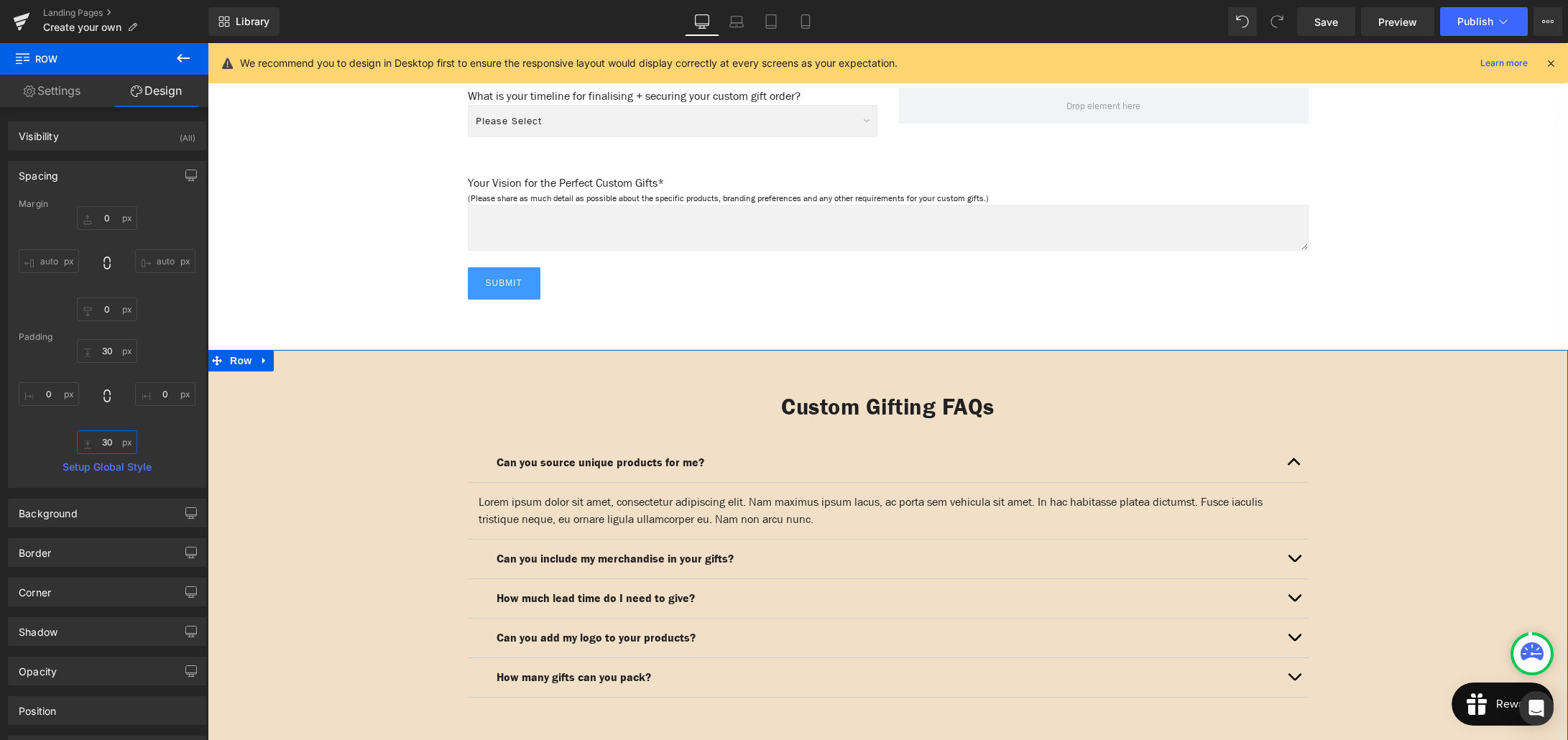
type input "30"
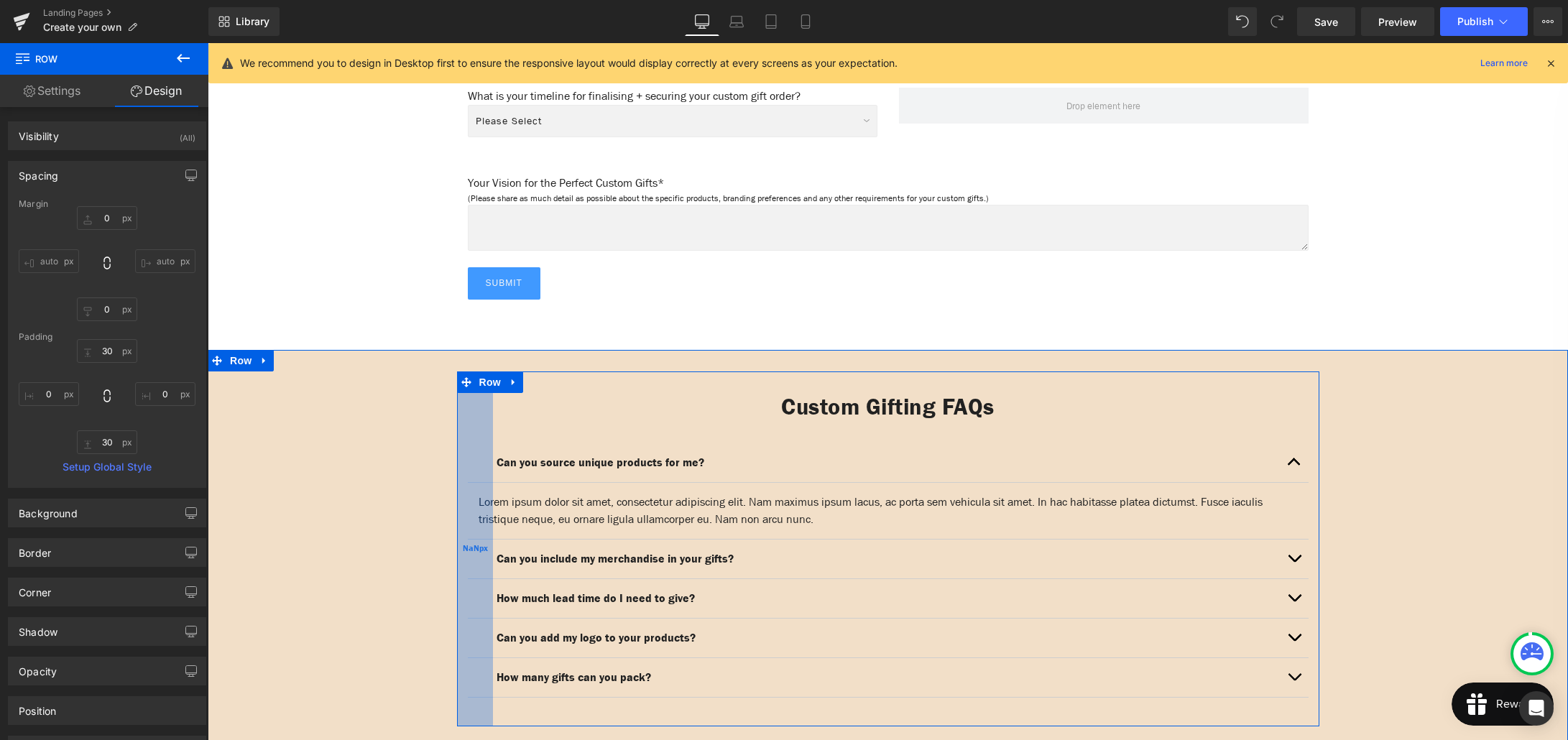
click at [475, 444] on div "Custom Gifting FAQs Heading Can you source unique products for me? Text Block L…" at bounding box center [888, 548] width 863 height 355
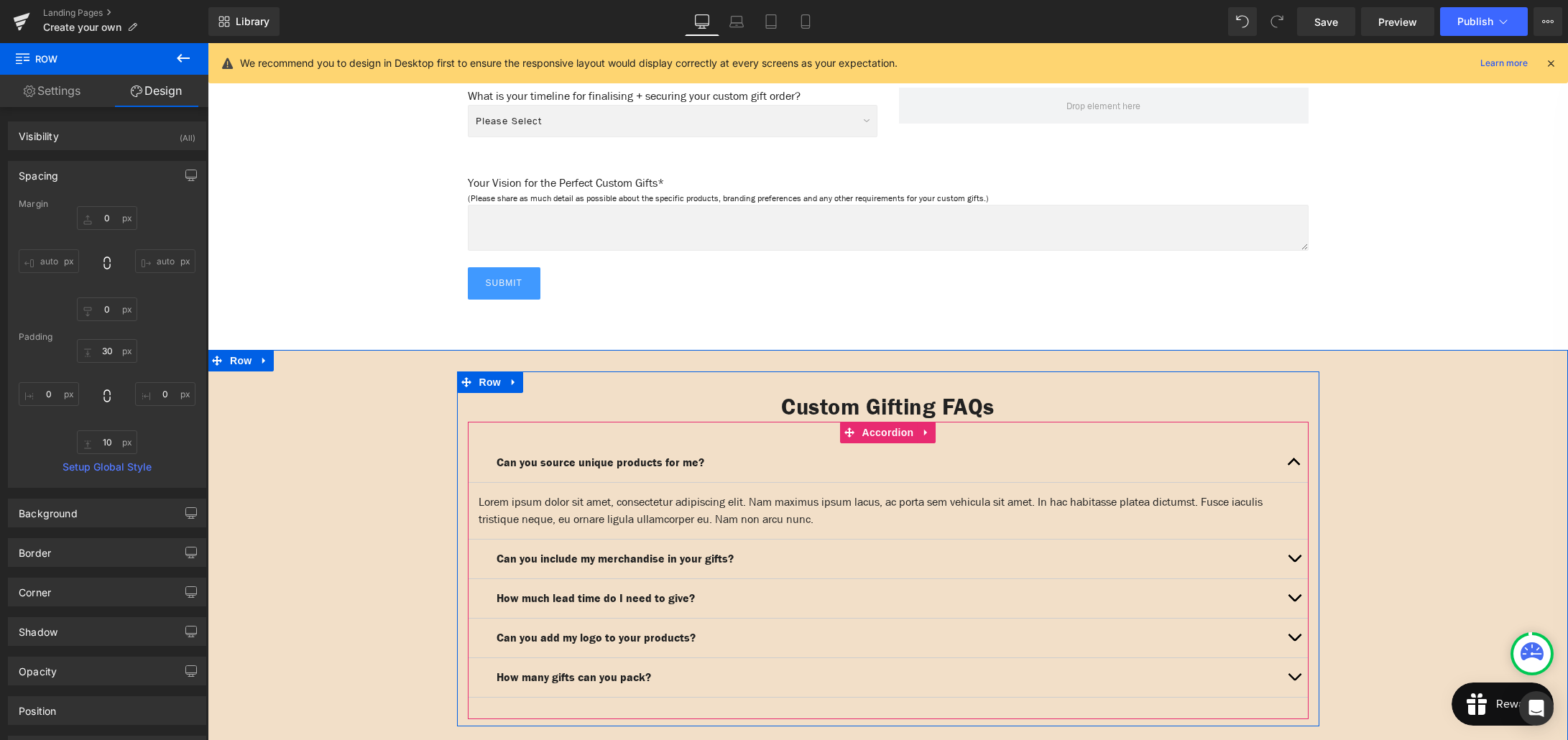
click at [480, 443] on div "Can you source unique products for me? Text Block" at bounding box center [888, 463] width 841 height 40
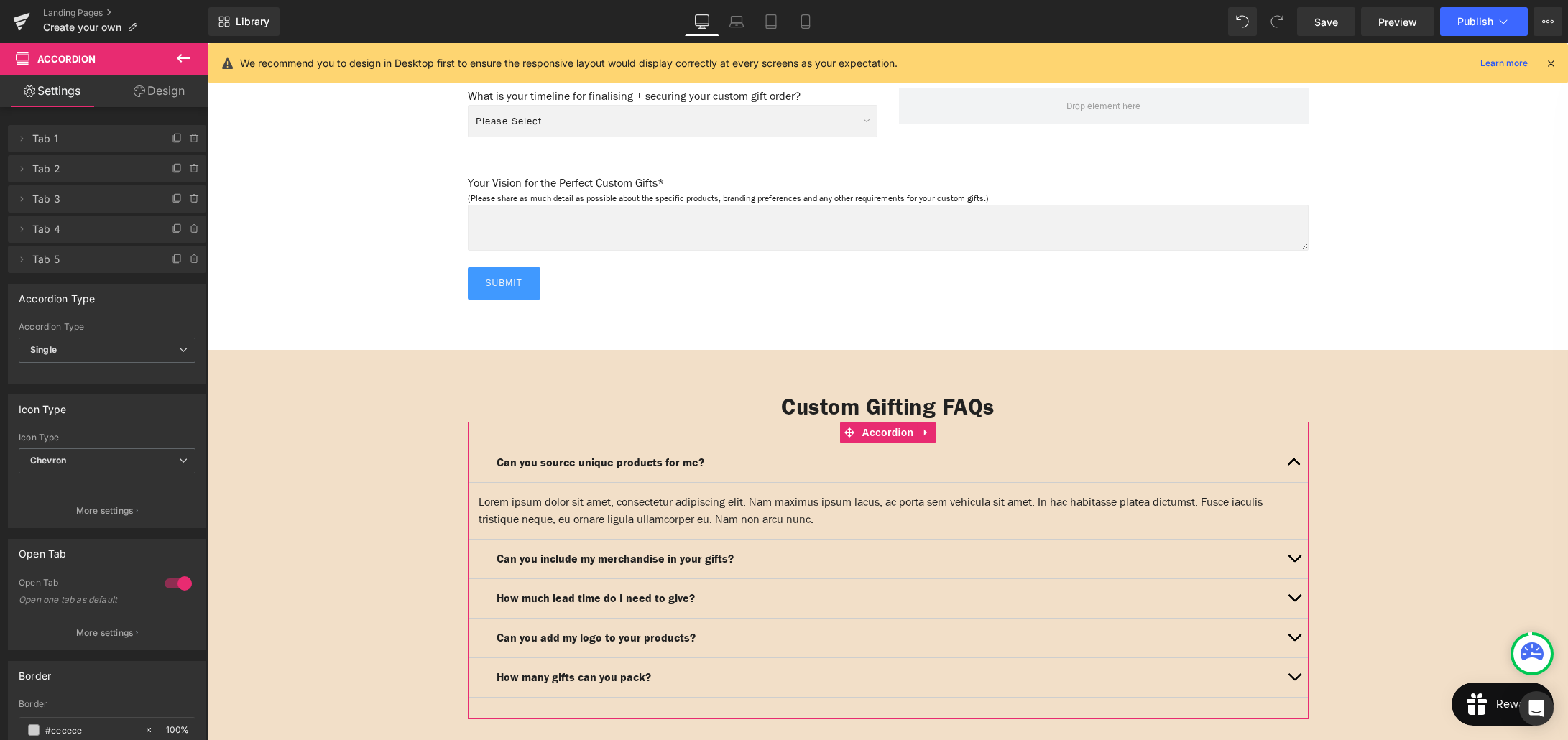
click at [162, 89] on link "Design" at bounding box center [159, 90] width 105 height 32
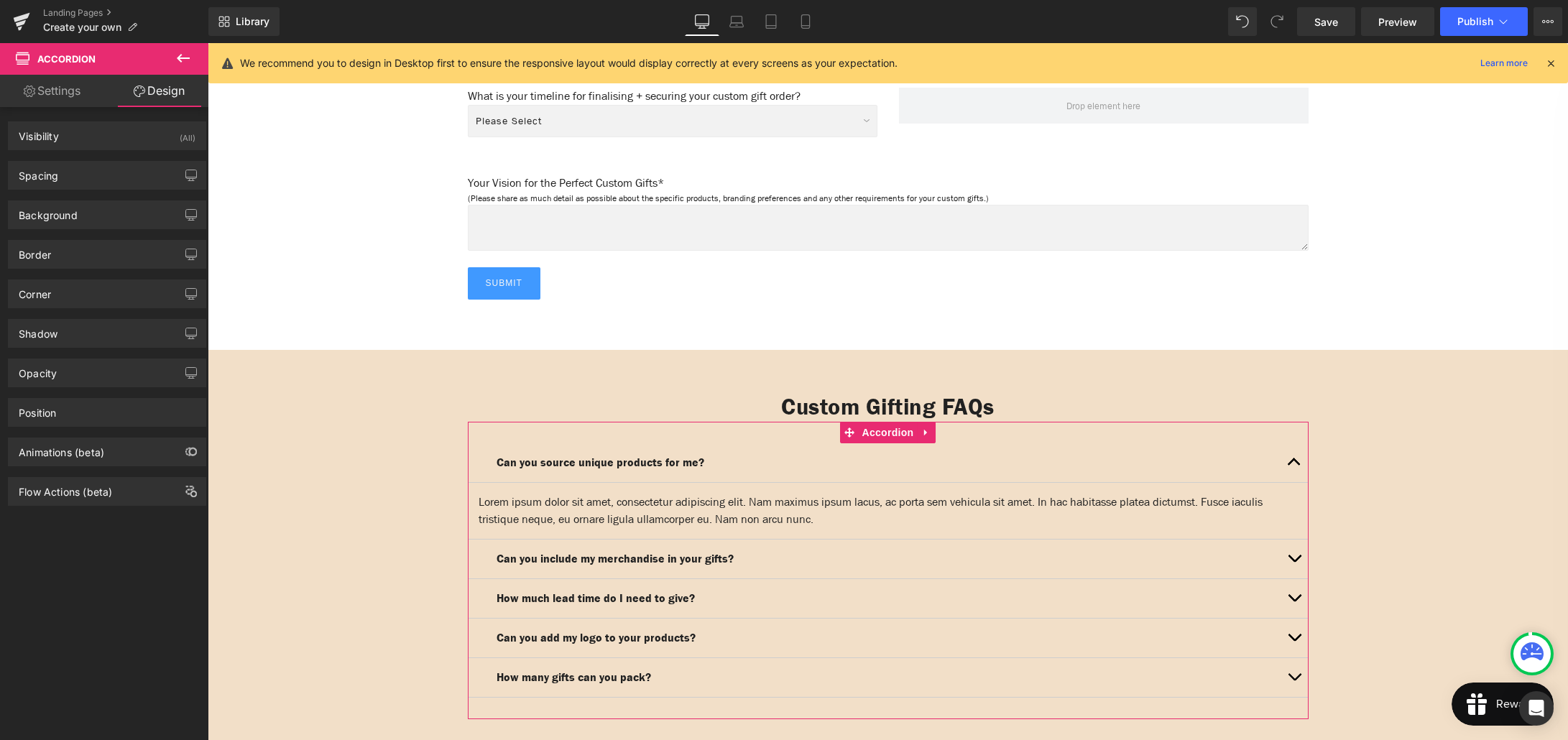
type input "0"
type input "30"
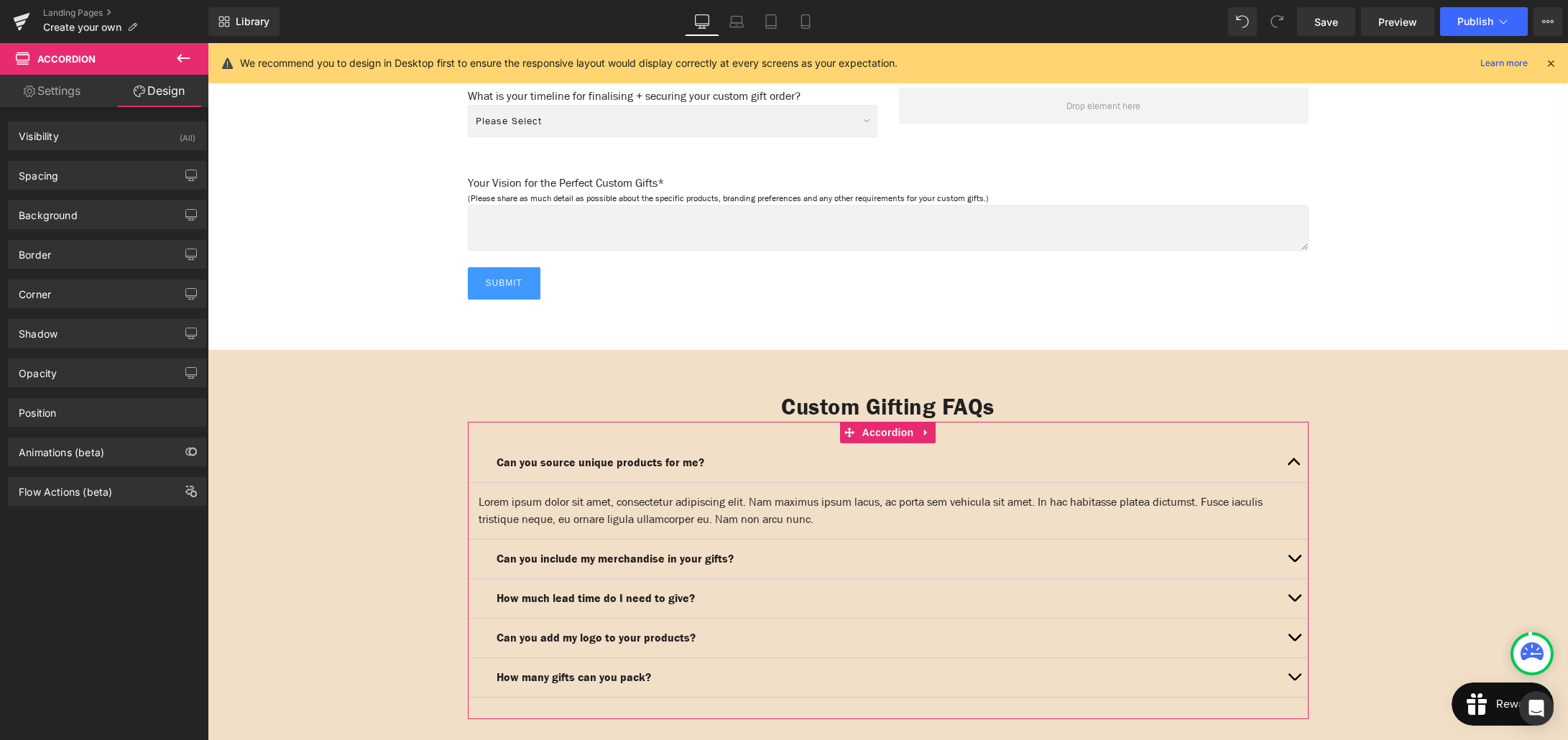
type input "0"
type input "30"
type input "0"
click at [103, 181] on div "Spacing" at bounding box center [106, 175] width 197 height 27
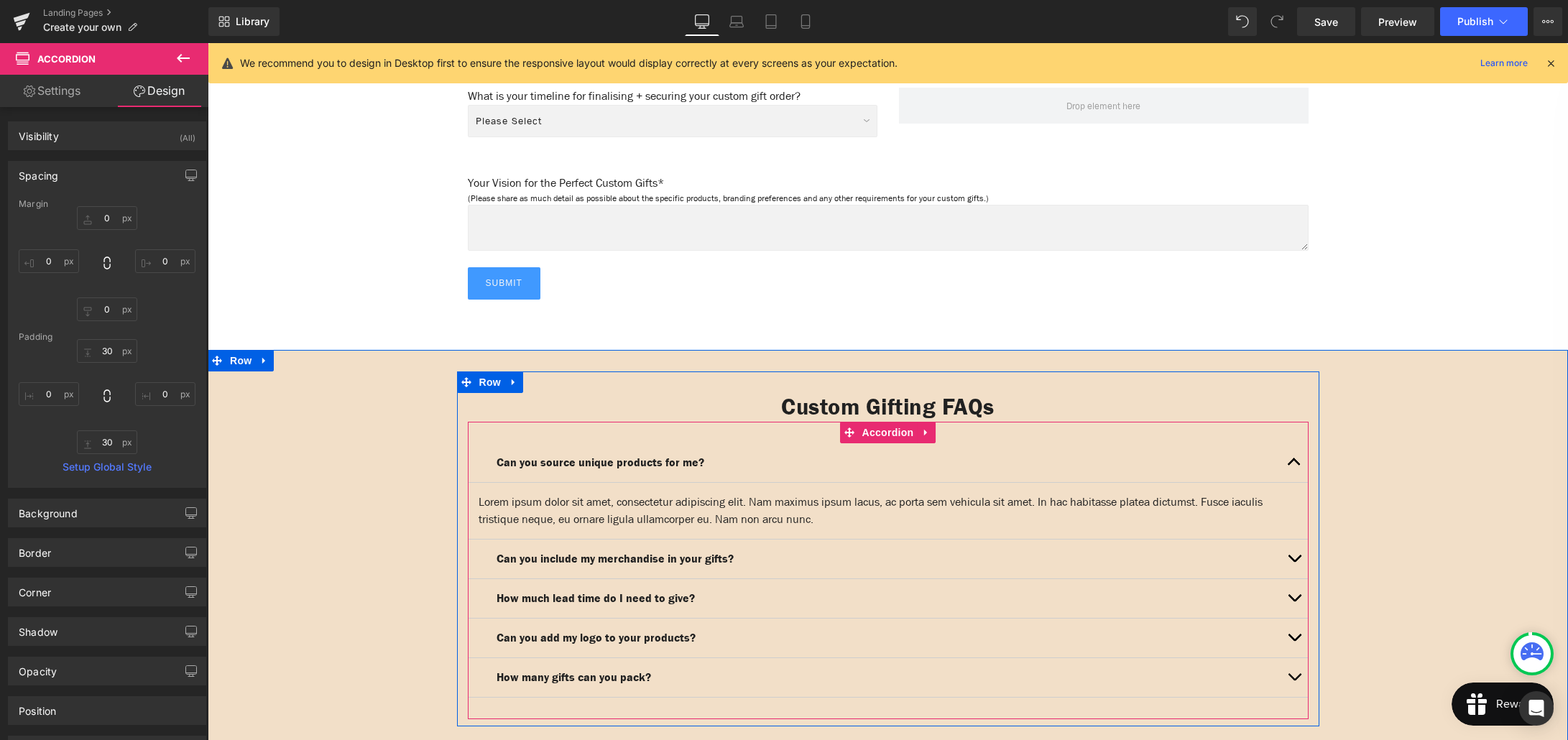
click at [817, 454] on p "Can you source unique products for me?" at bounding box center [888, 462] width 784 height 17
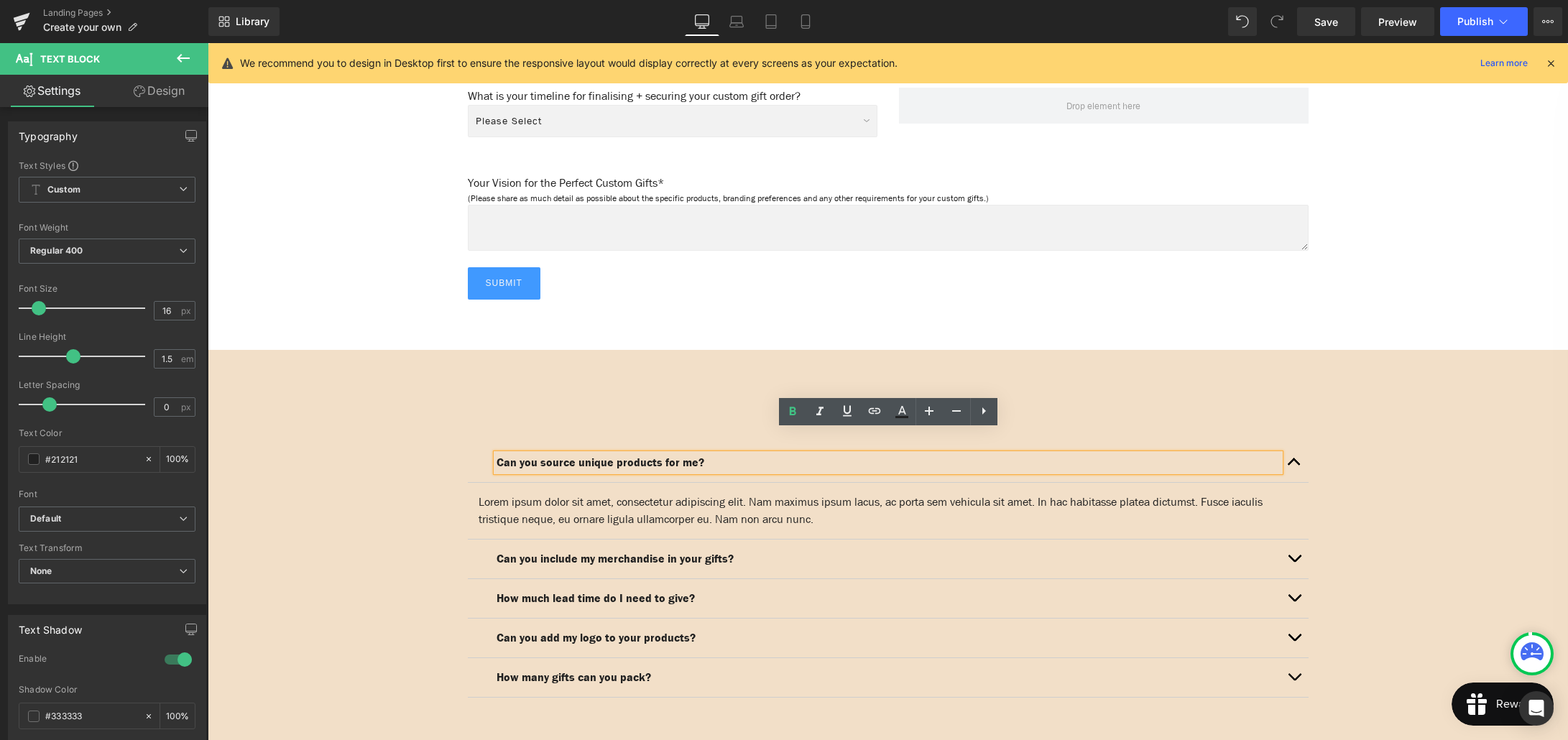
click at [736, 422] on div "Can you source unique products for me? Text Block Lorem ipsum dolor sit amet, c…" at bounding box center [888, 571] width 841 height 298
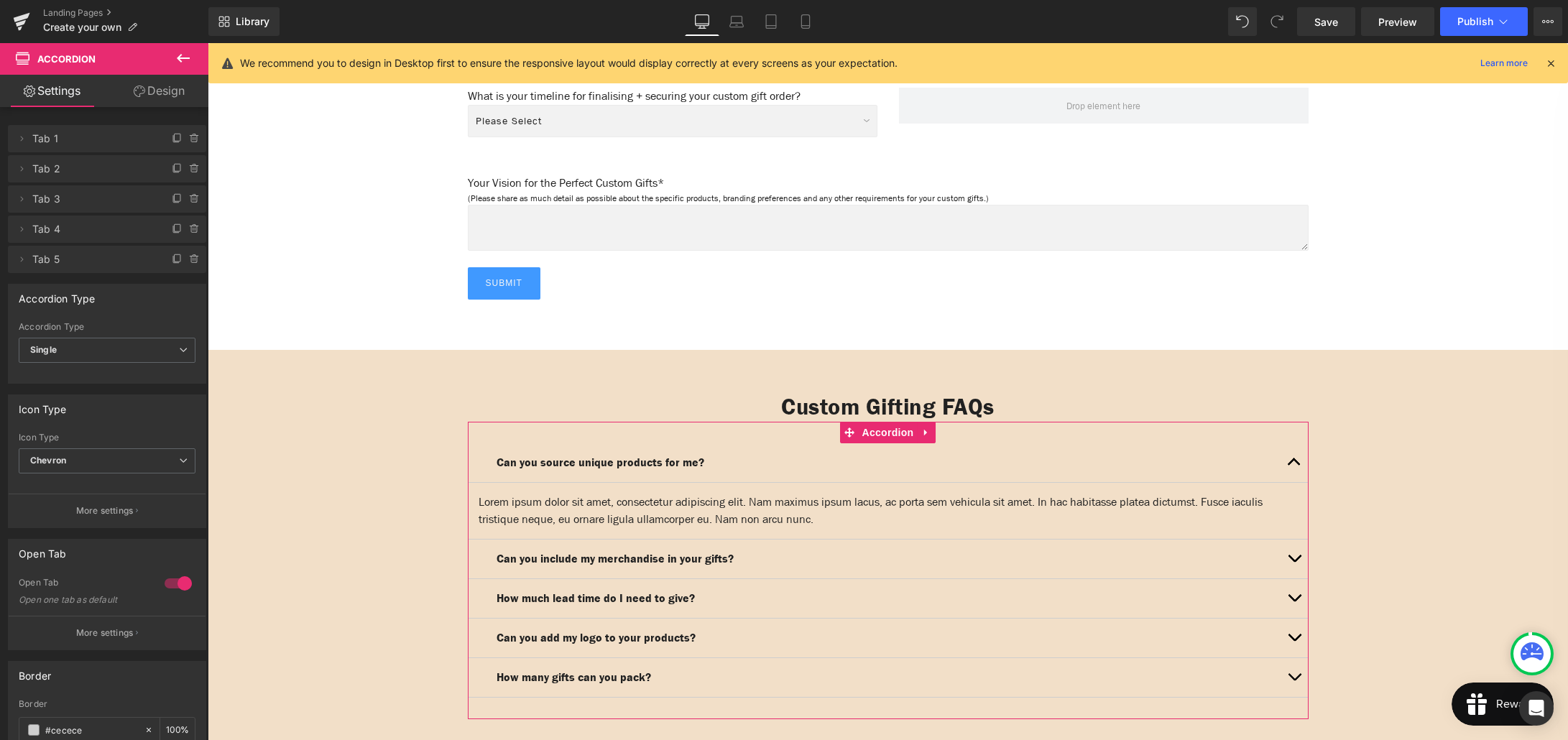
click at [175, 94] on link "Design" at bounding box center [159, 90] width 105 height 32
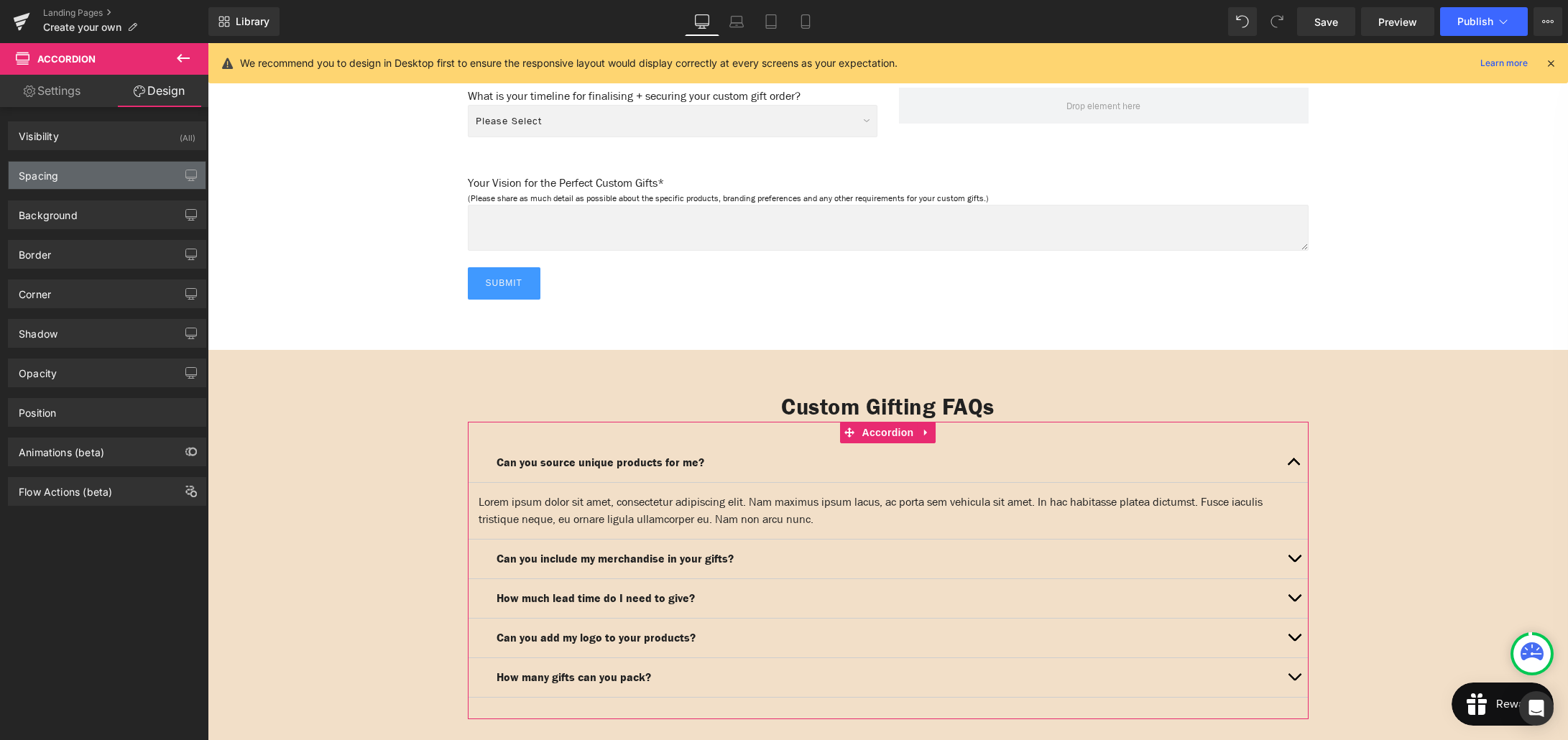
type input "0"
type input "30"
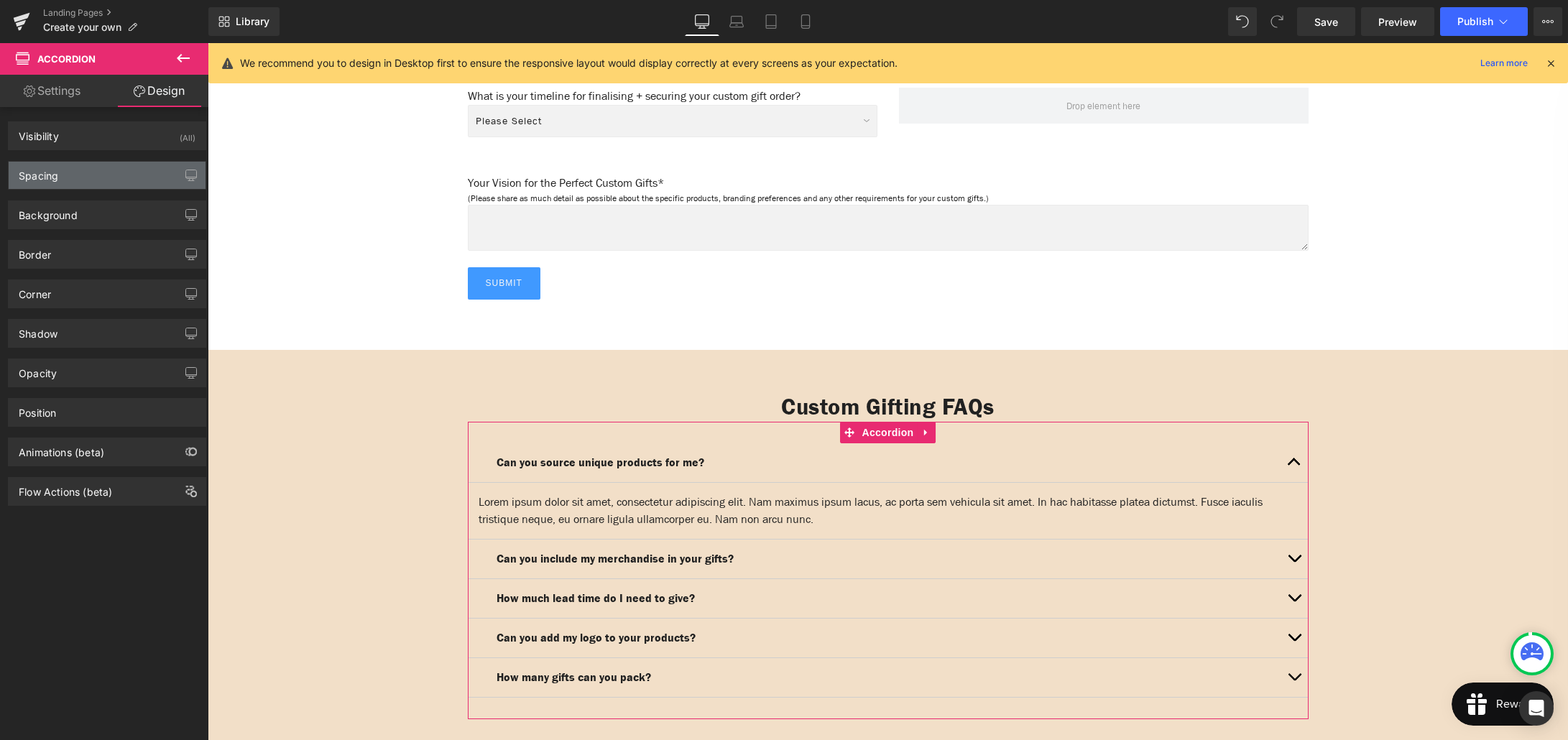
type input "0"
type input "30"
type input "0"
click at [120, 177] on div "Spacing" at bounding box center [106, 175] width 197 height 27
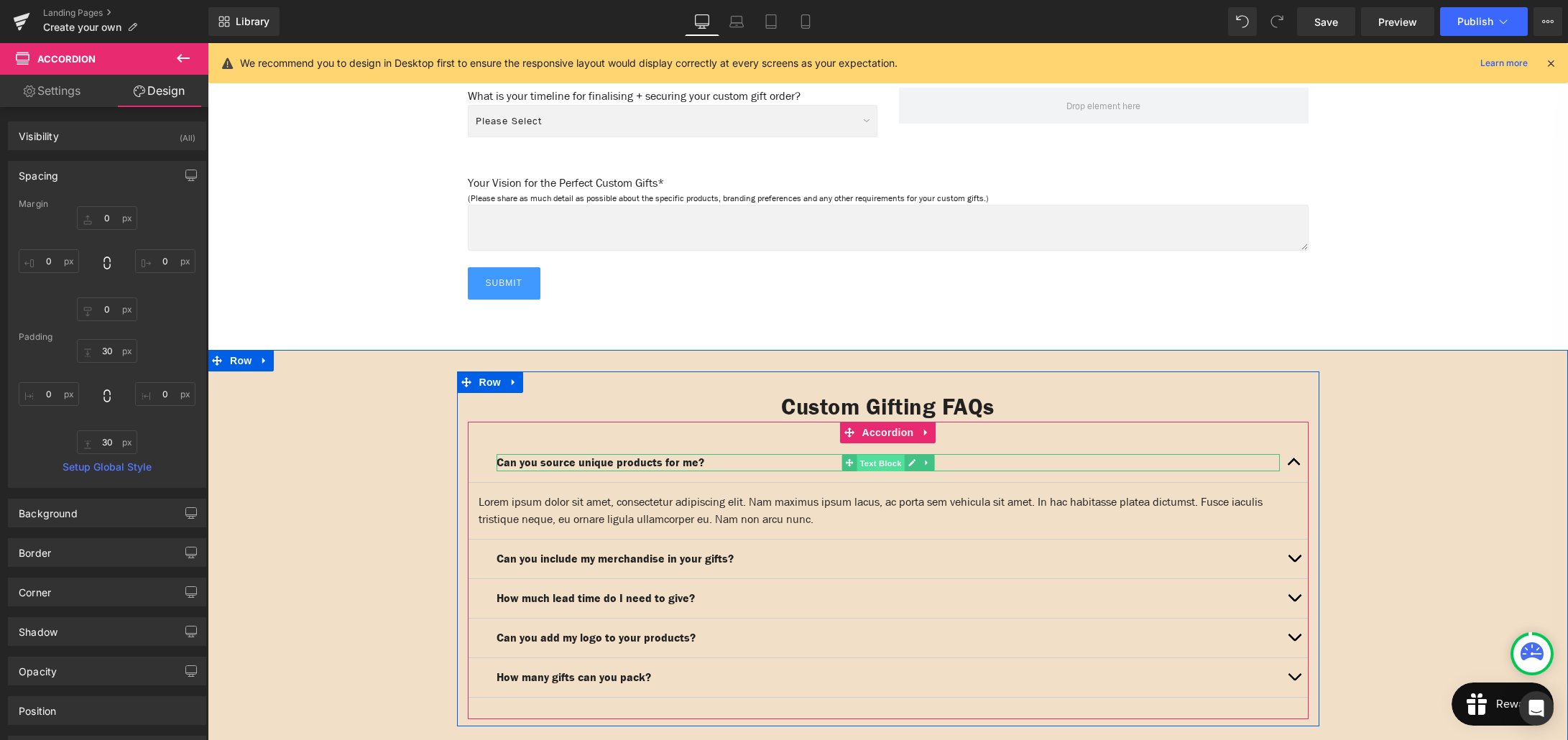
click at [880, 454] on span "Text Block" at bounding box center [881, 462] width 47 height 17
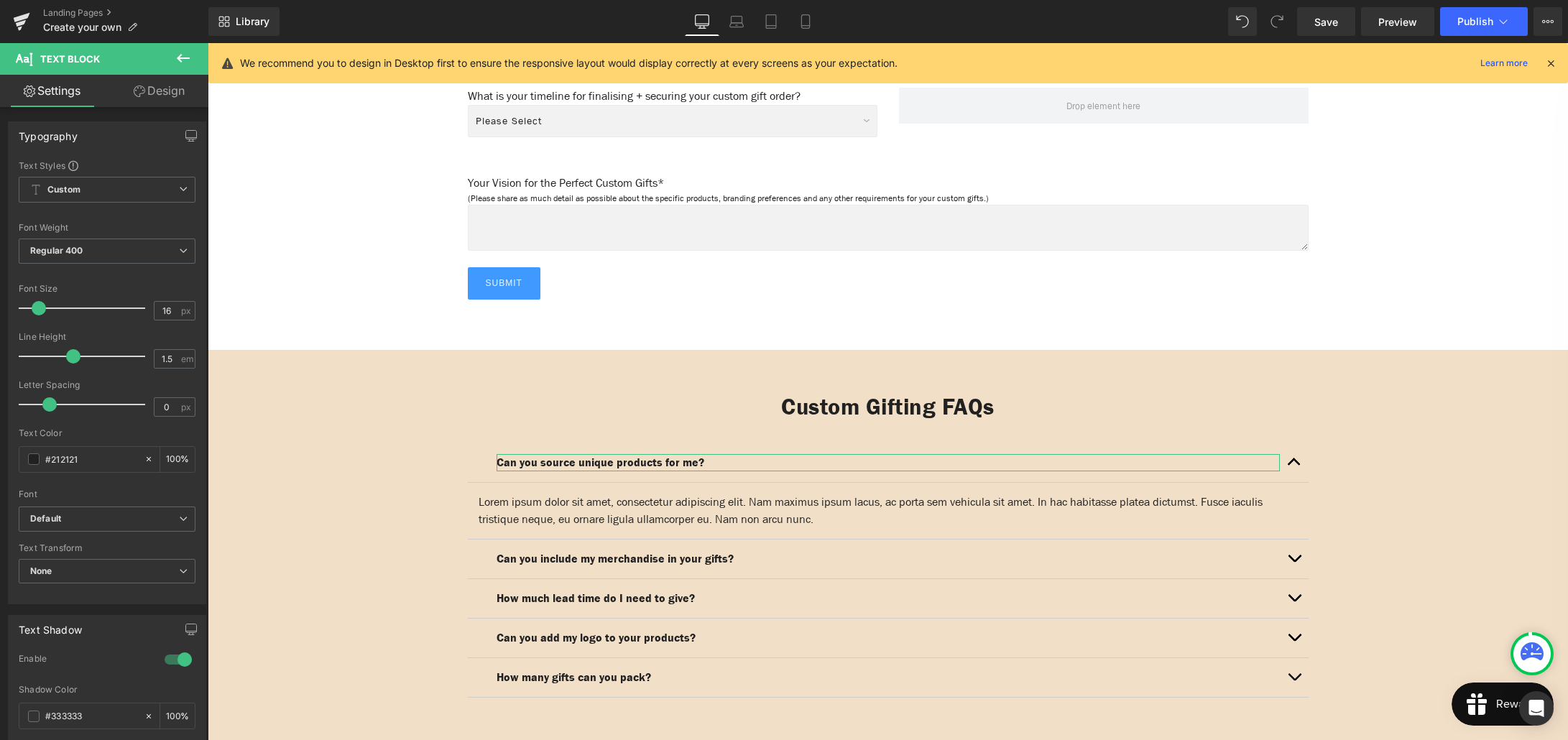
click at [163, 92] on link "Design" at bounding box center [159, 90] width 105 height 32
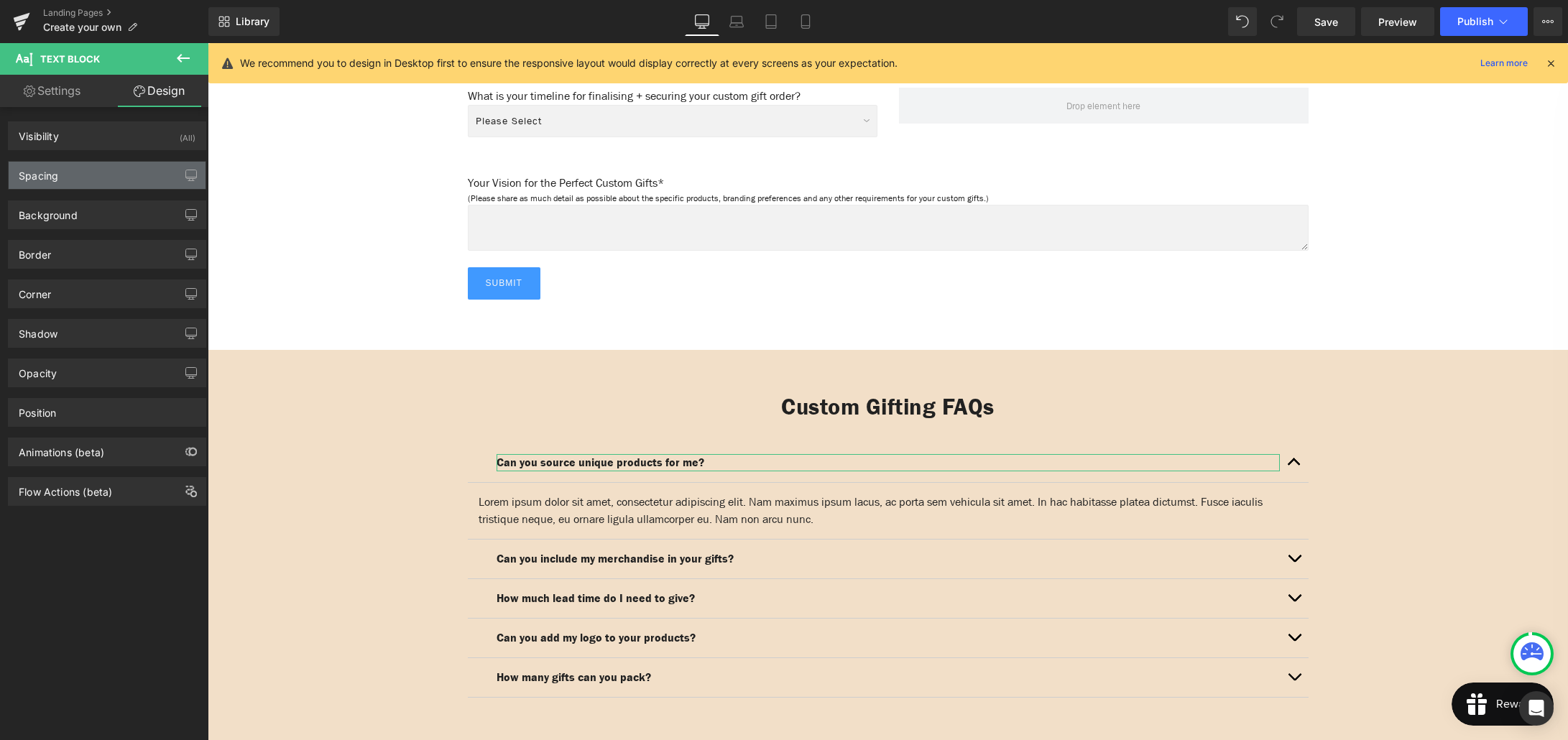
type input "0"
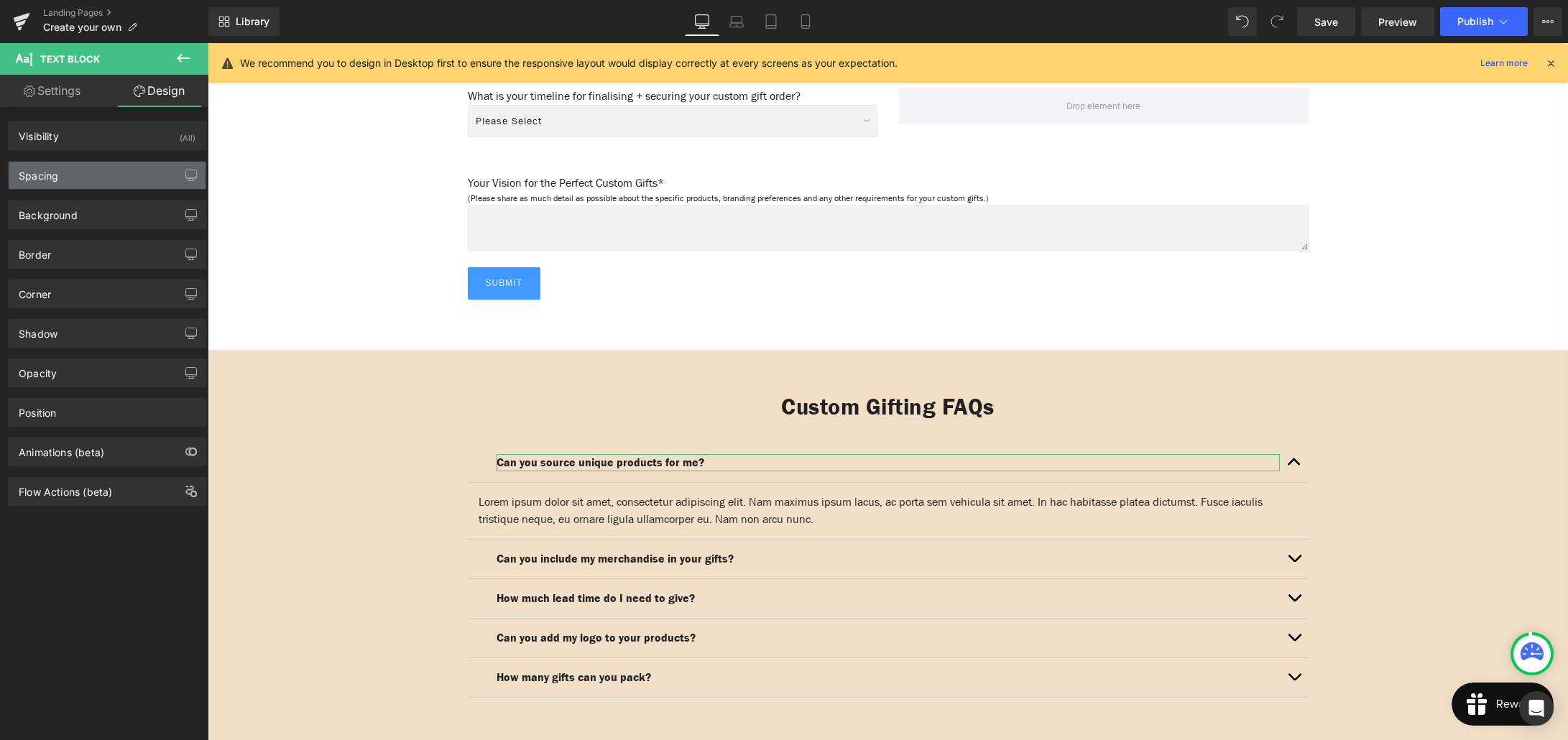
type input "0"
click at [108, 169] on div "Spacing" at bounding box center [106, 175] width 197 height 27
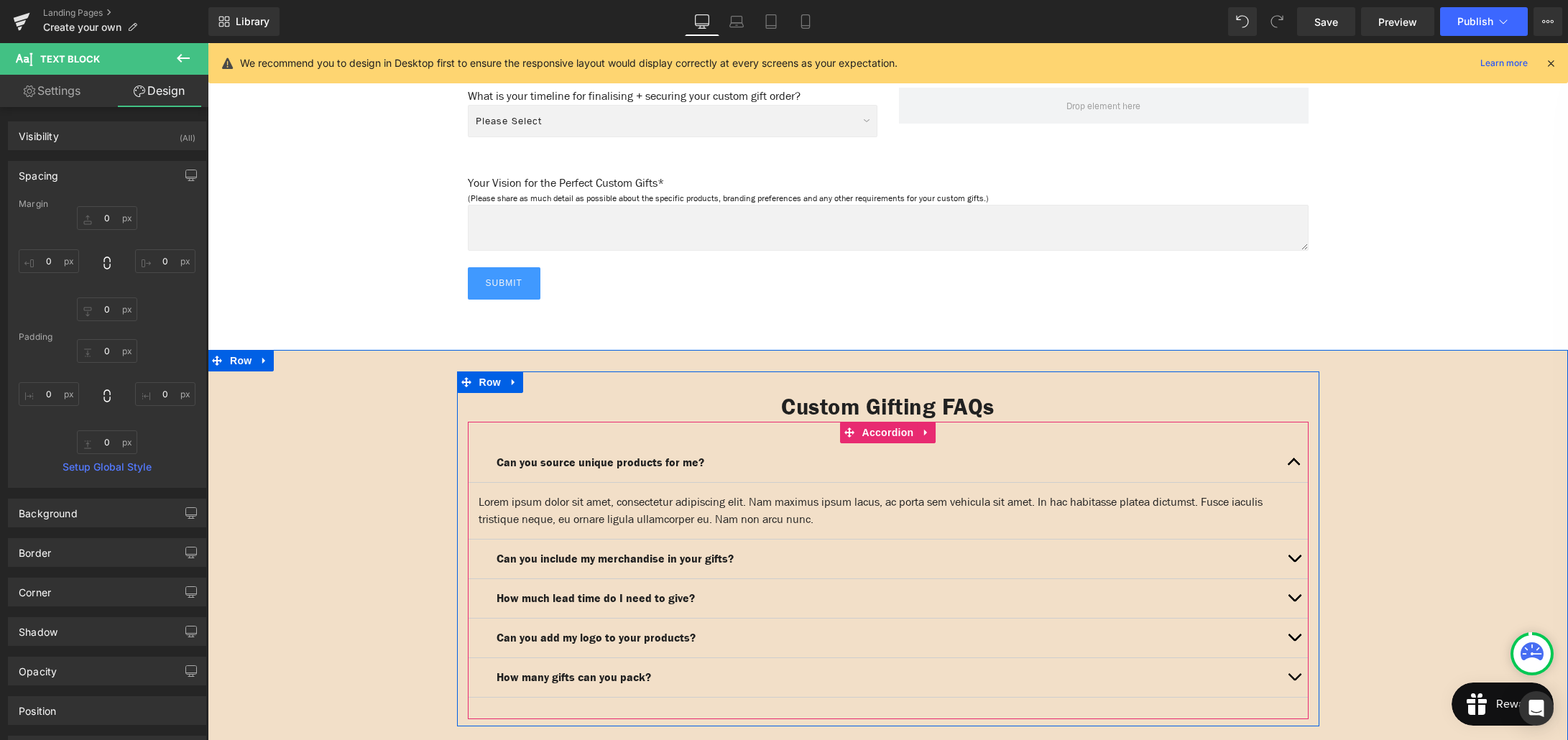
click at [492, 452] on div "Can you source unique products for me? Text Block" at bounding box center [888, 463] width 841 height 40
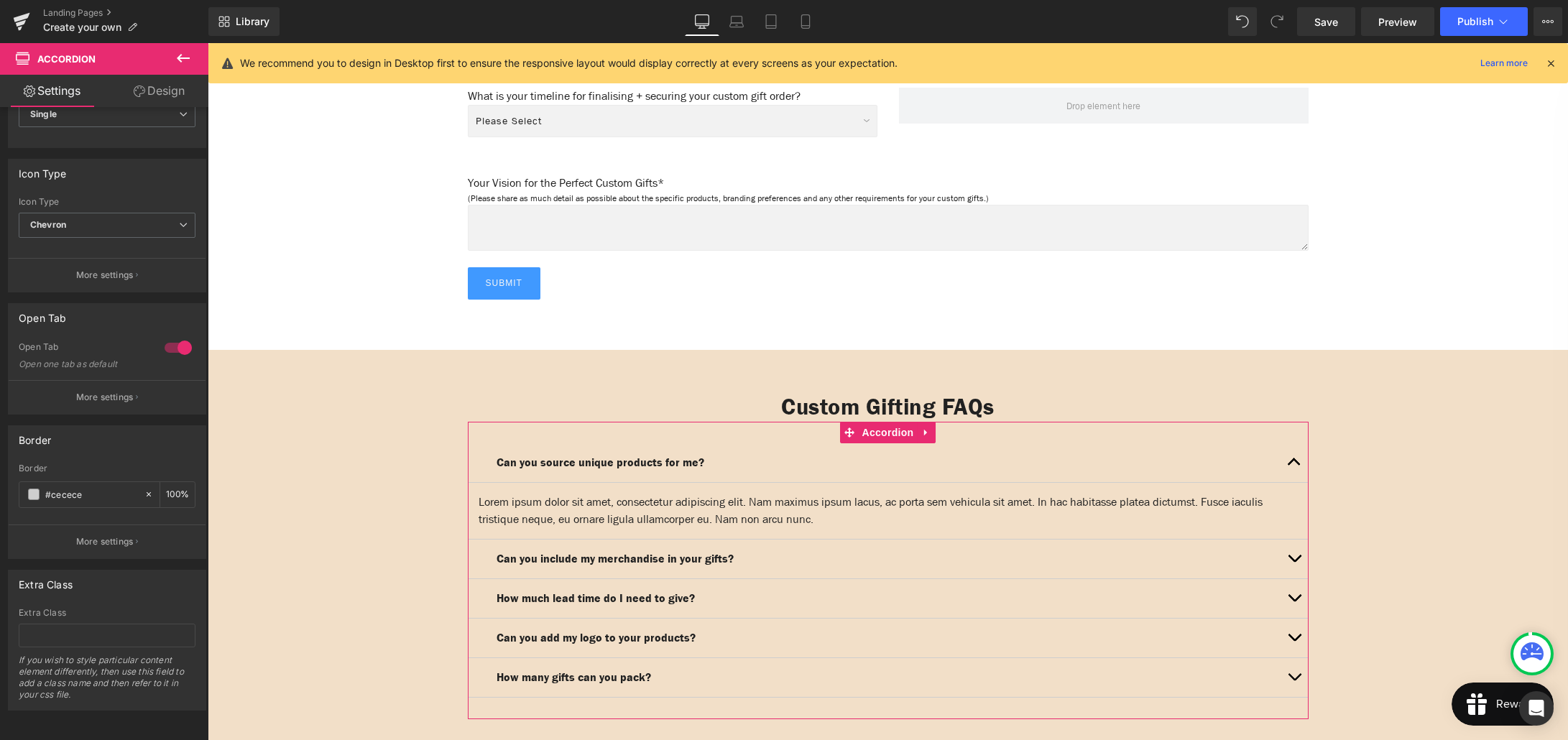
scroll to position [247, 0]
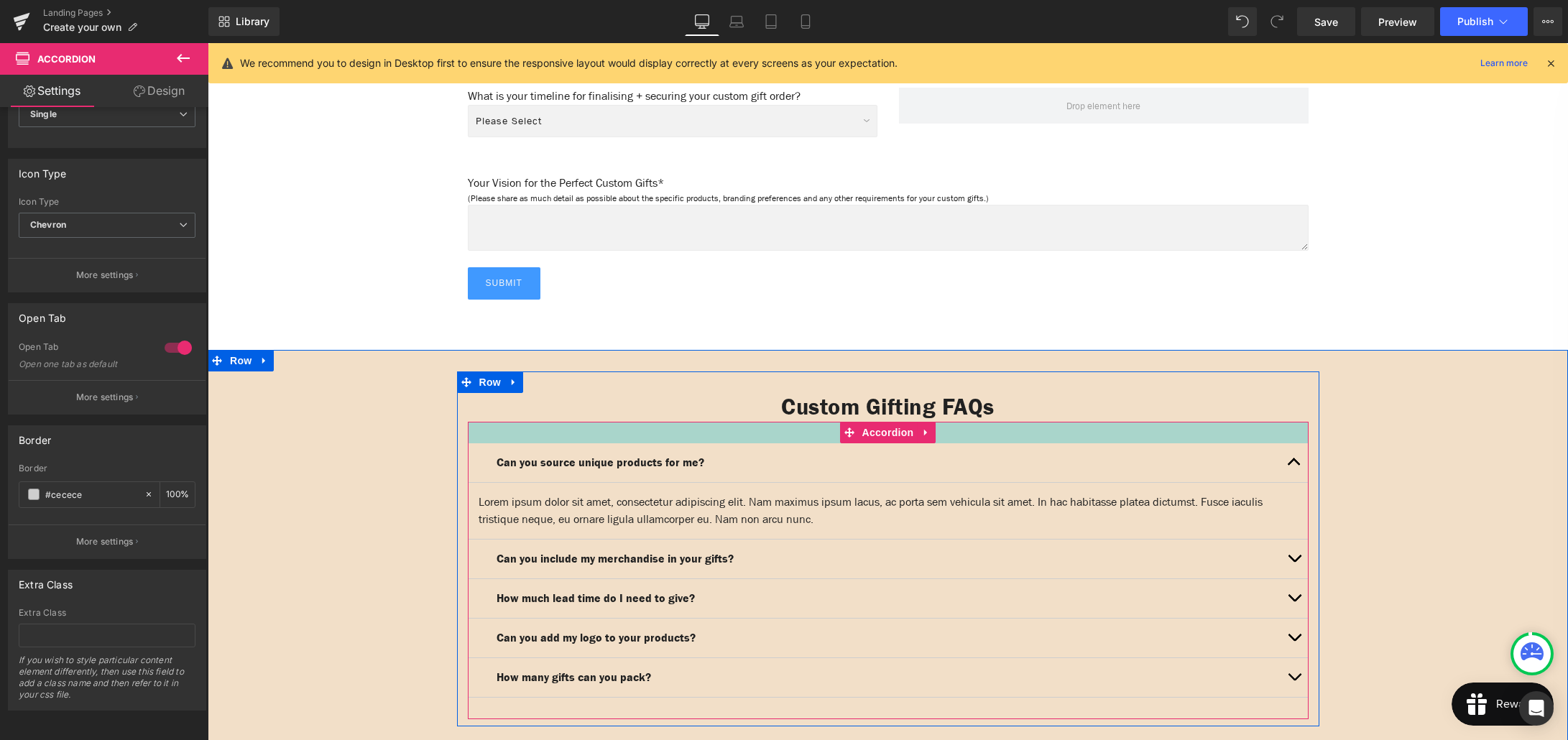
click at [490, 422] on div at bounding box center [888, 432] width 841 height 22
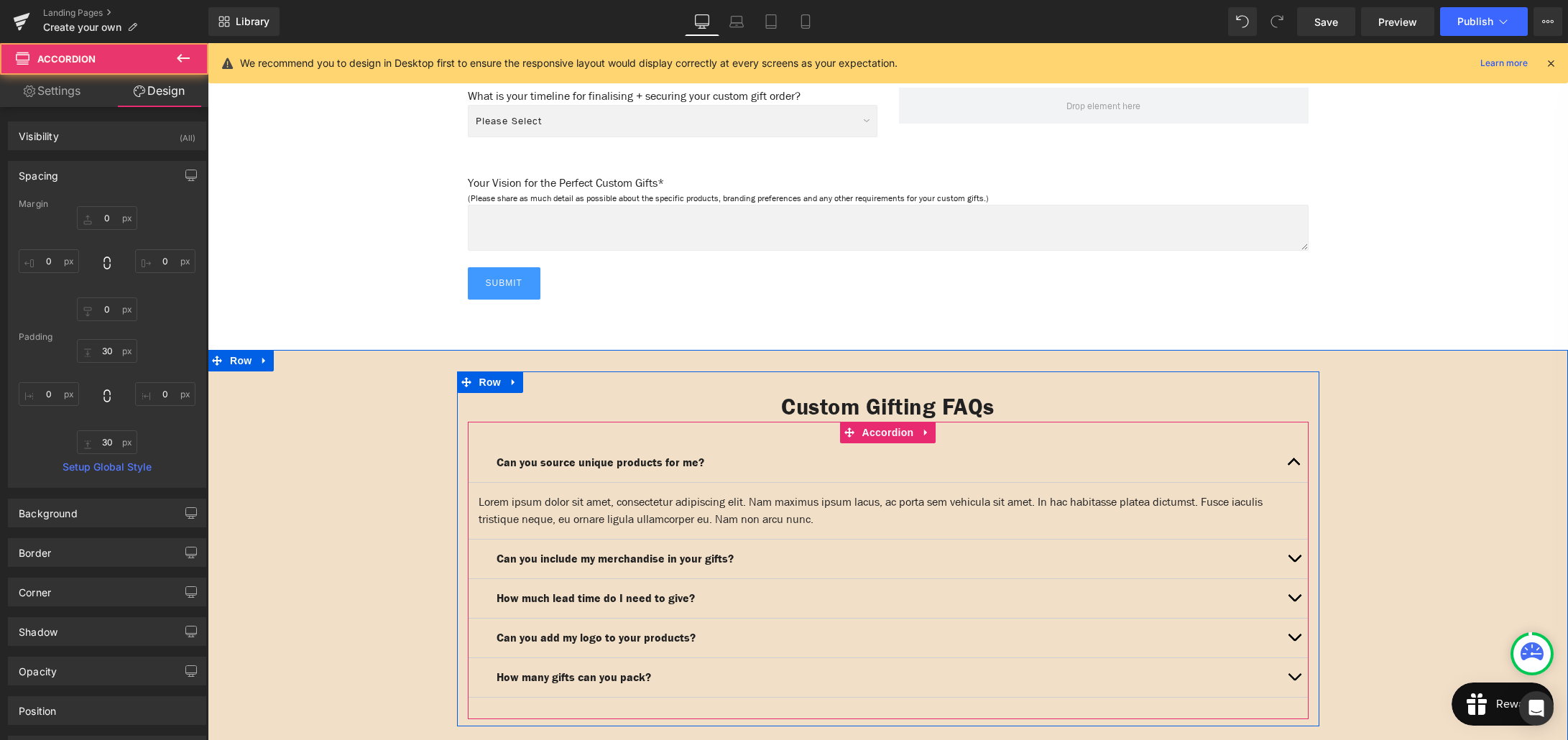
click at [490, 422] on div at bounding box center [888, 432] width 841 height 22
click at [485, 446] on div "Can you source unique products for me? Text Block" at bounding box center [888, 463] width 841 height 40
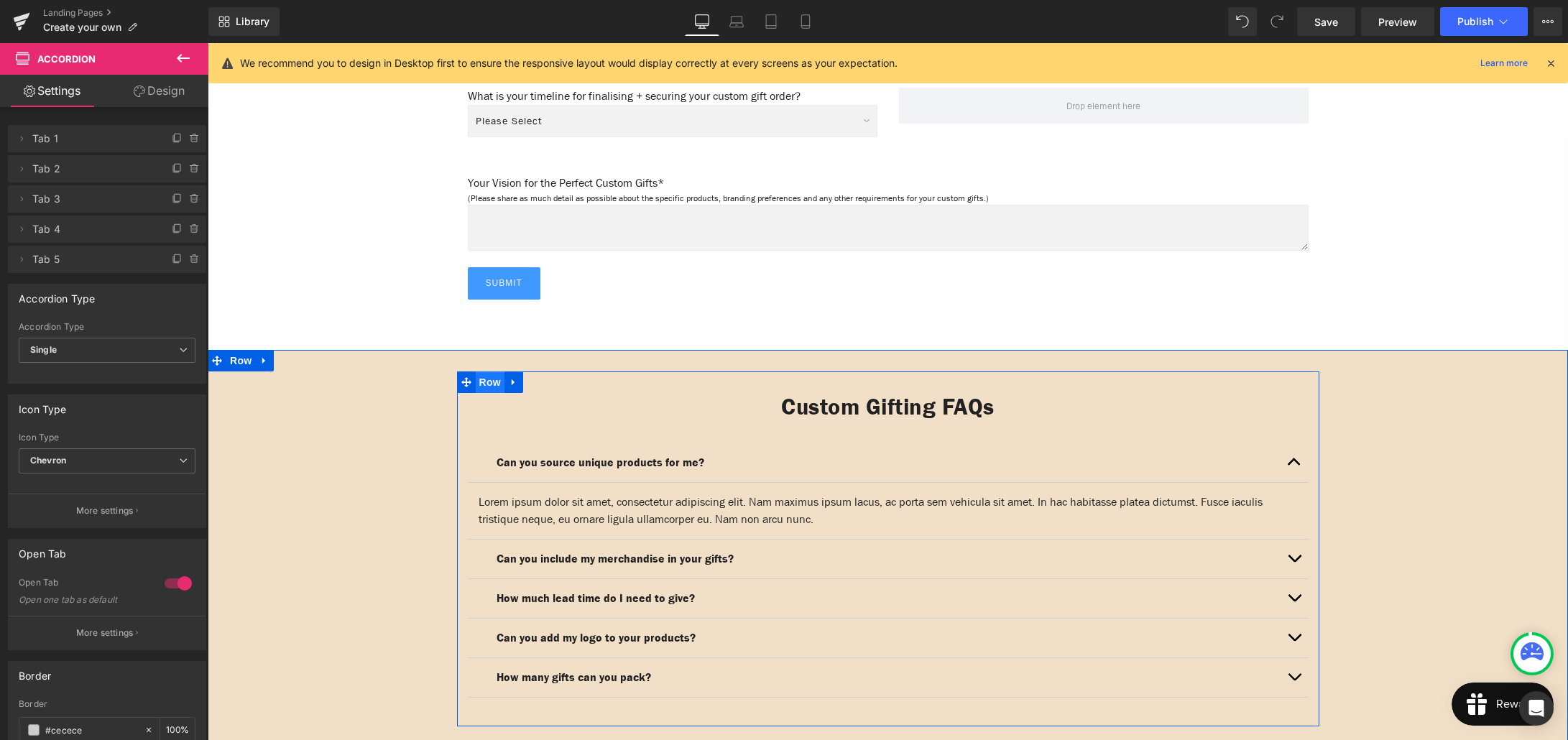
click at [488, 371] on span "Row" at bounding box center [490, 381] width 29 height 22
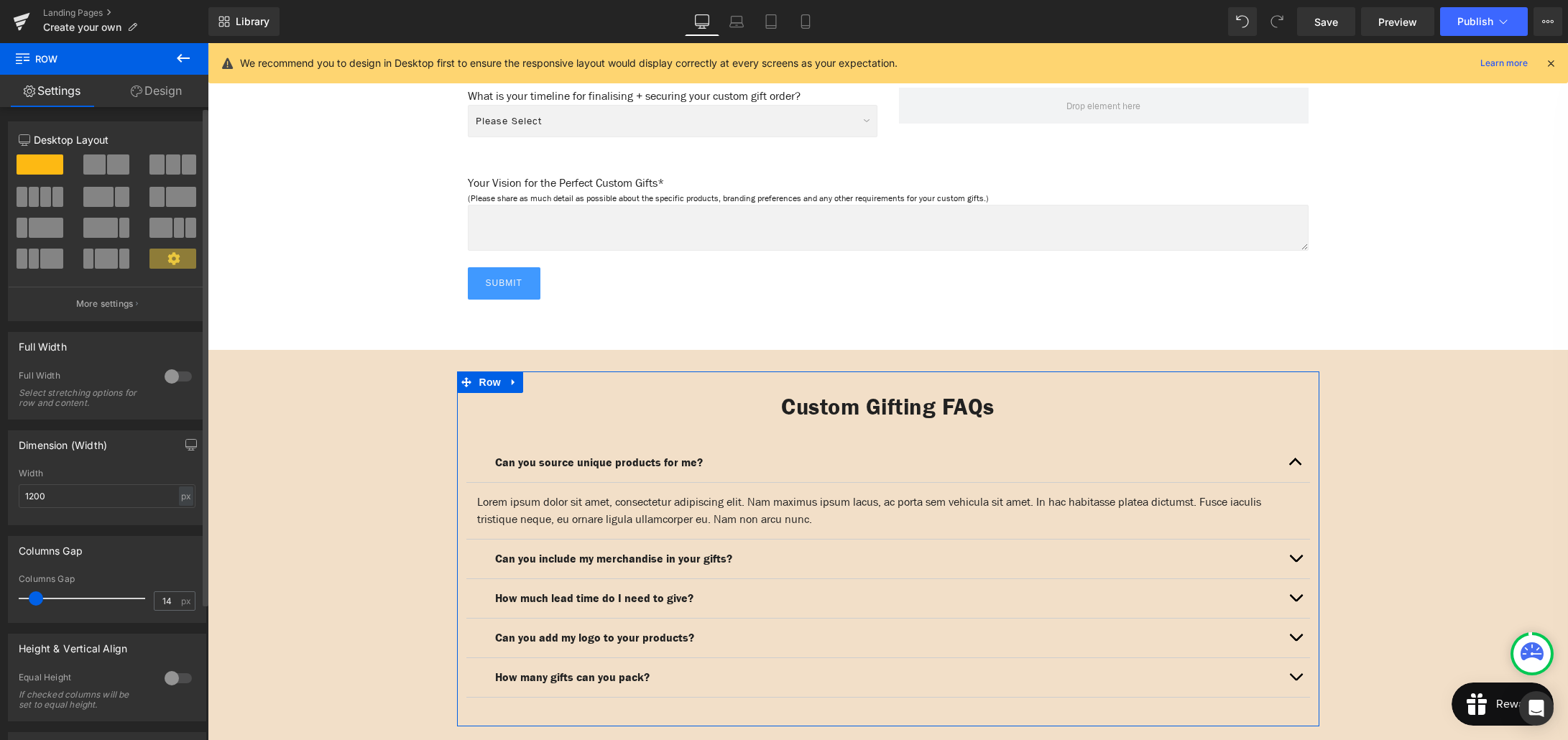
type input "15"
click at [40, 602] on span at bounding box center [38, 598] width 14 height 14
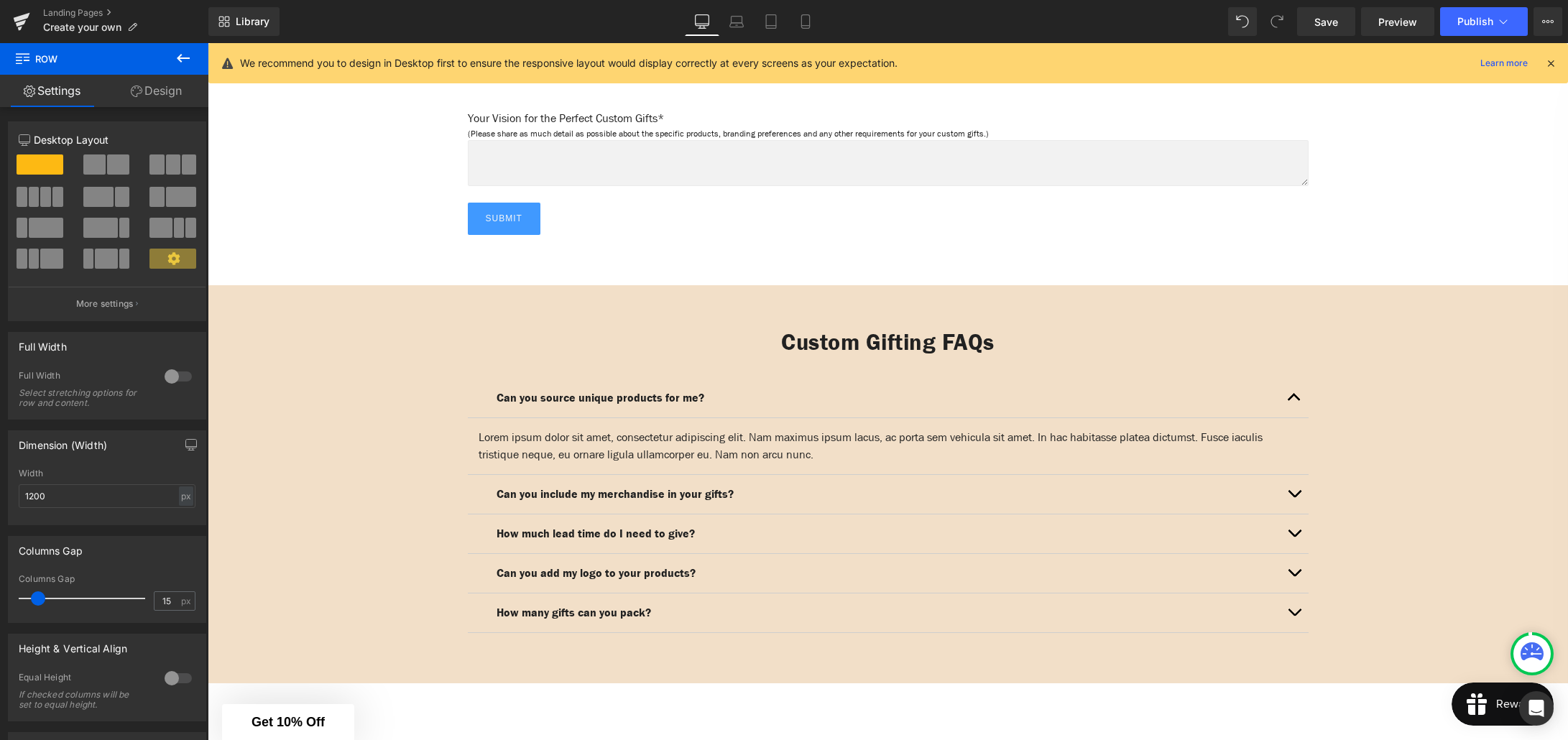
scroll to position [1946, 0]
click at [1336, 37] on div "Library Desktop Desktop Laptop Tablet Mobile Save Preview Publish Scheduled Vie…" at bounding box center [888, 22] width 1360 height 43
click at [1337, 33] on link "Save" at bounding box center [1326, 22] width 58 height 29
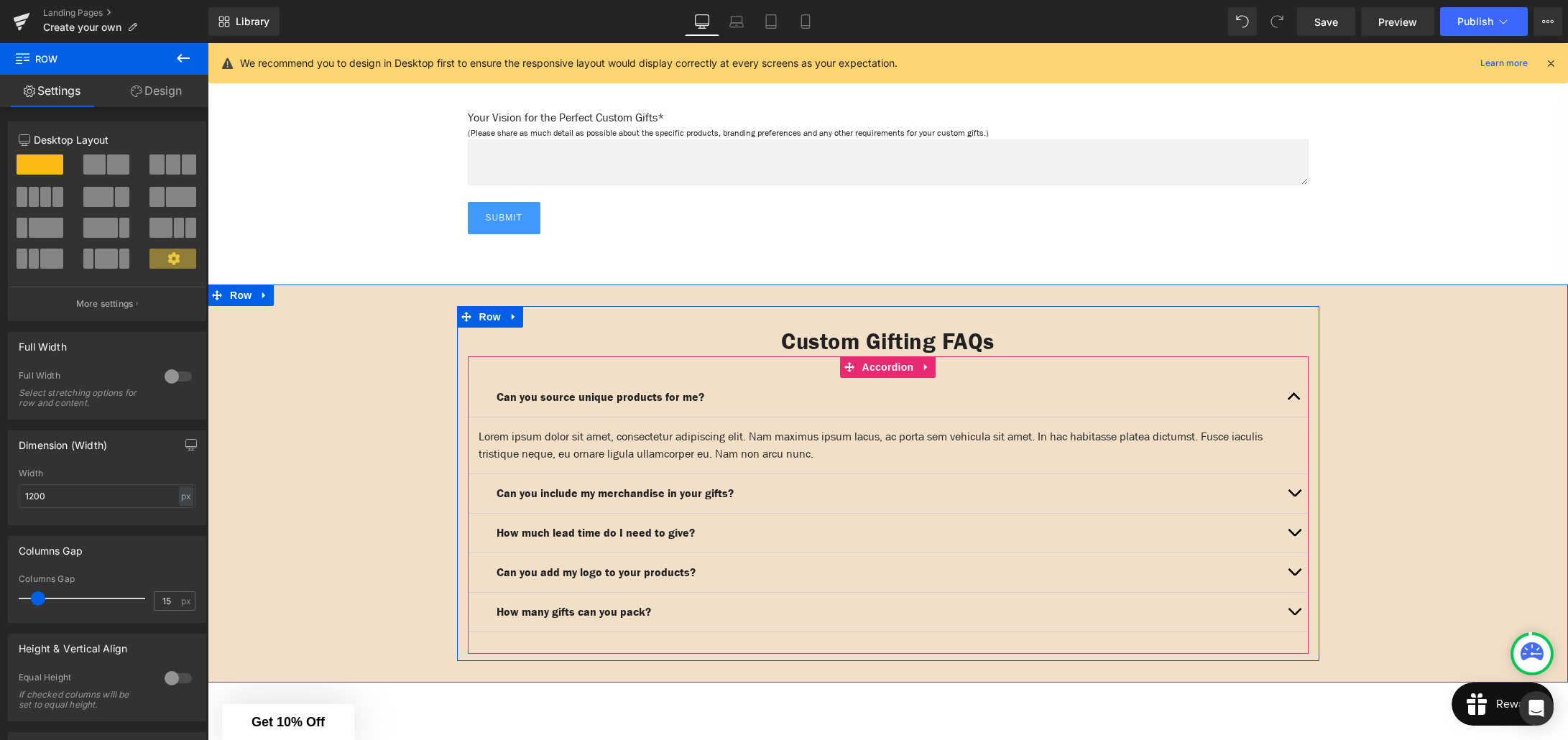
click at [477, 417] on article "Lorem ipsum dolor sit amet, consectetur adipiscing elit. Nam maximus ipsum lacu…" at bounding box center [888, 445] width 841 height 56
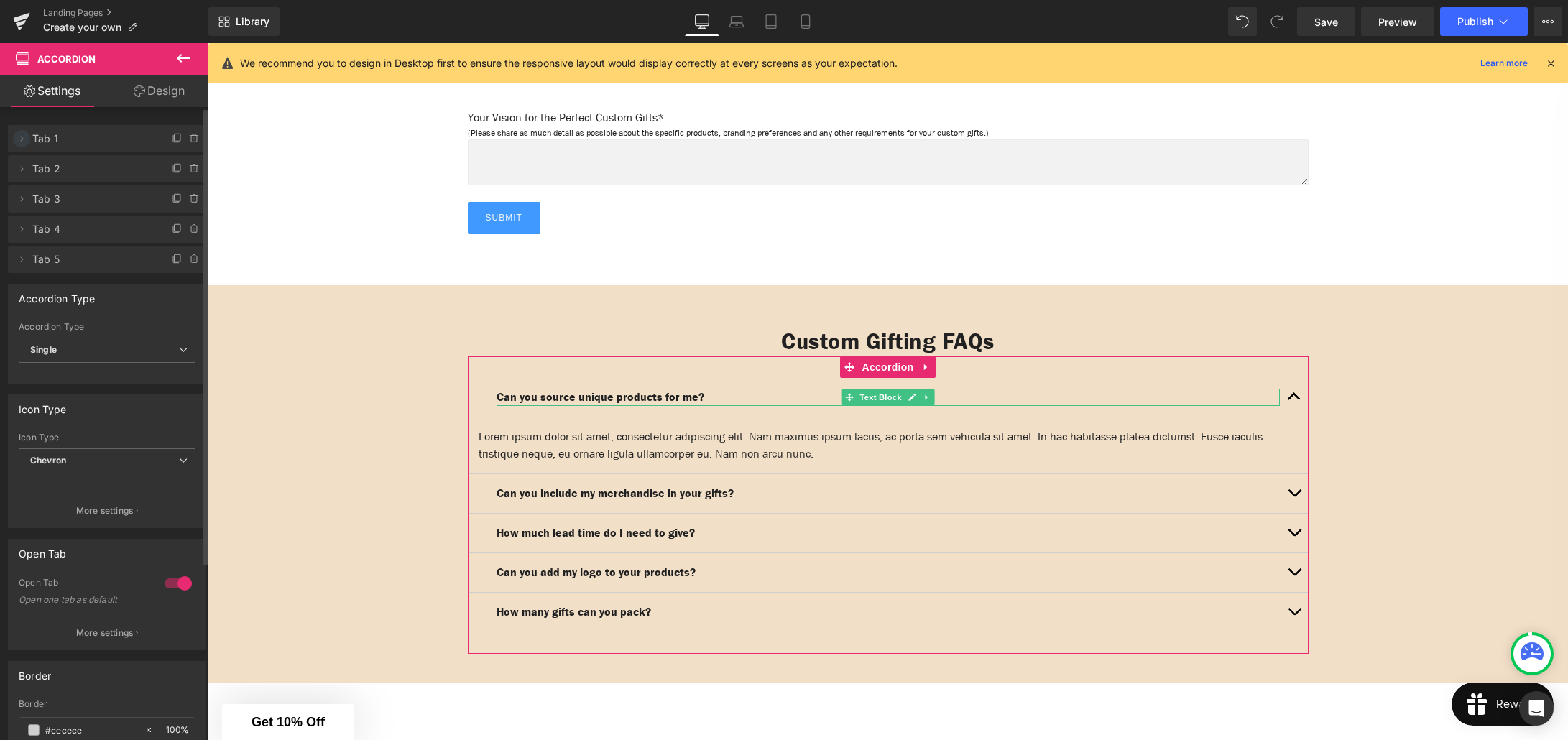
click at [22, 140] on icon at bounding box center [22, 138] width 11 height 11
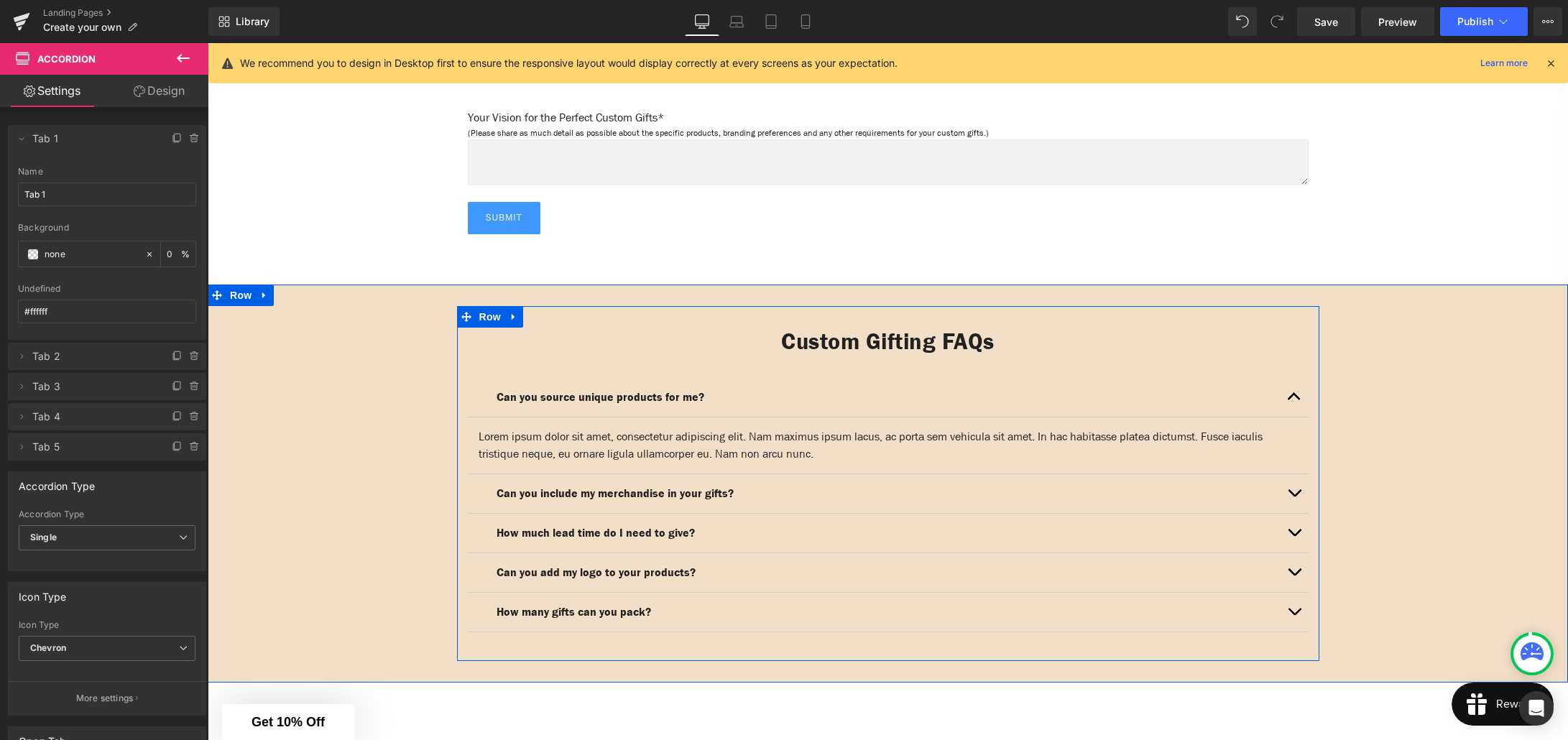
click at [208, 43] on div at bounding box center [208, 43] width 0 height 0
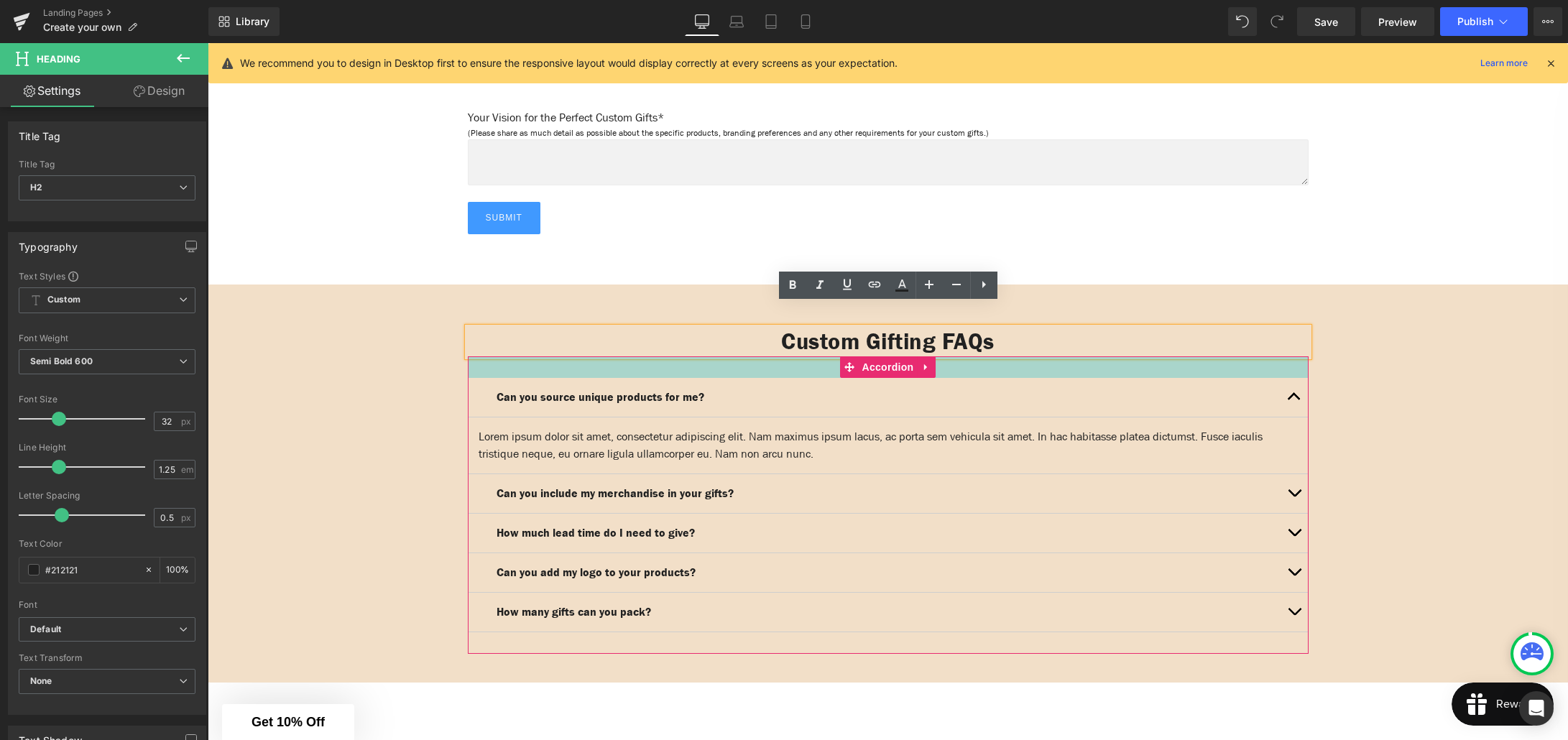
click at [623, 356] on div at bounding box center [888, 366] width 841 height 22
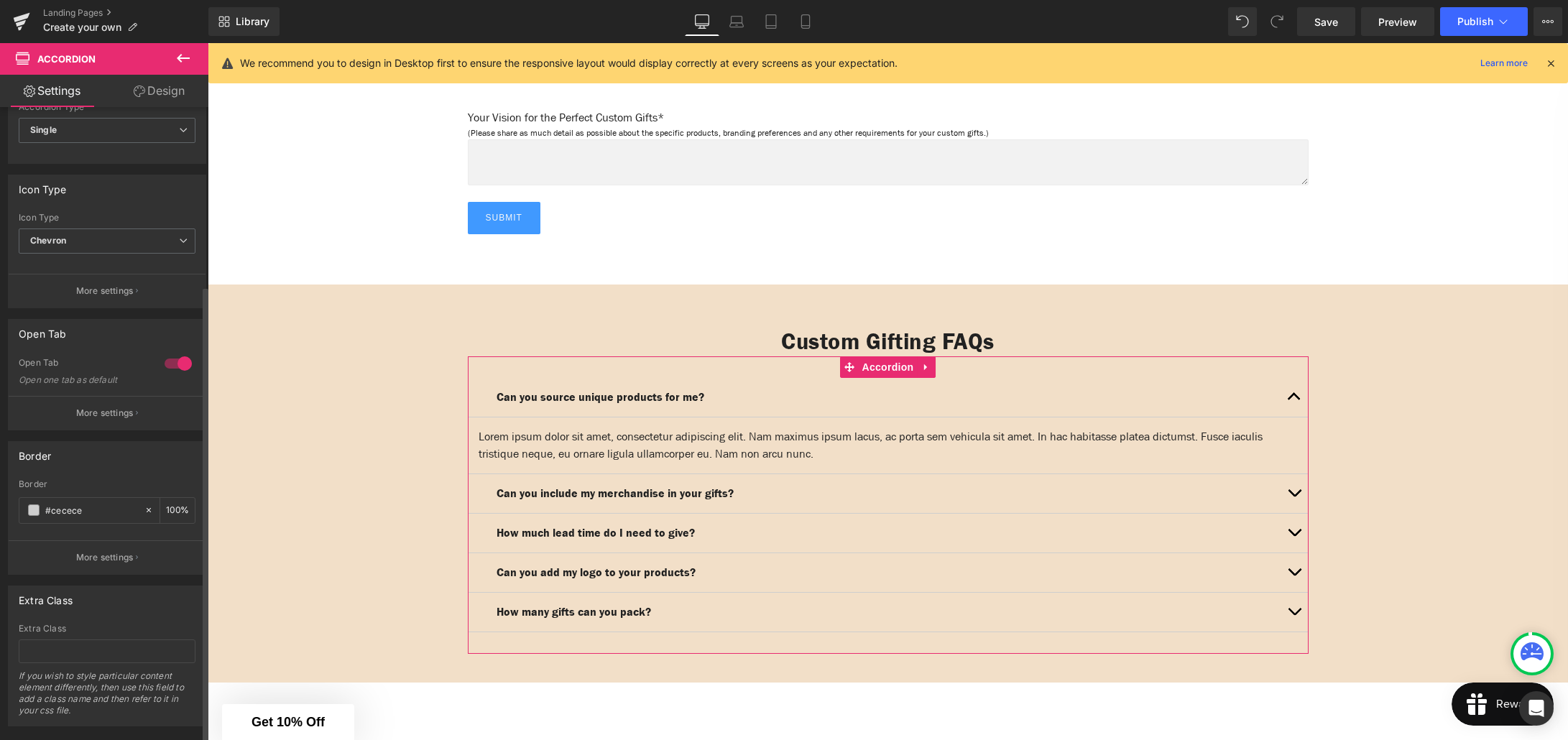
scroll to position [247, 0]
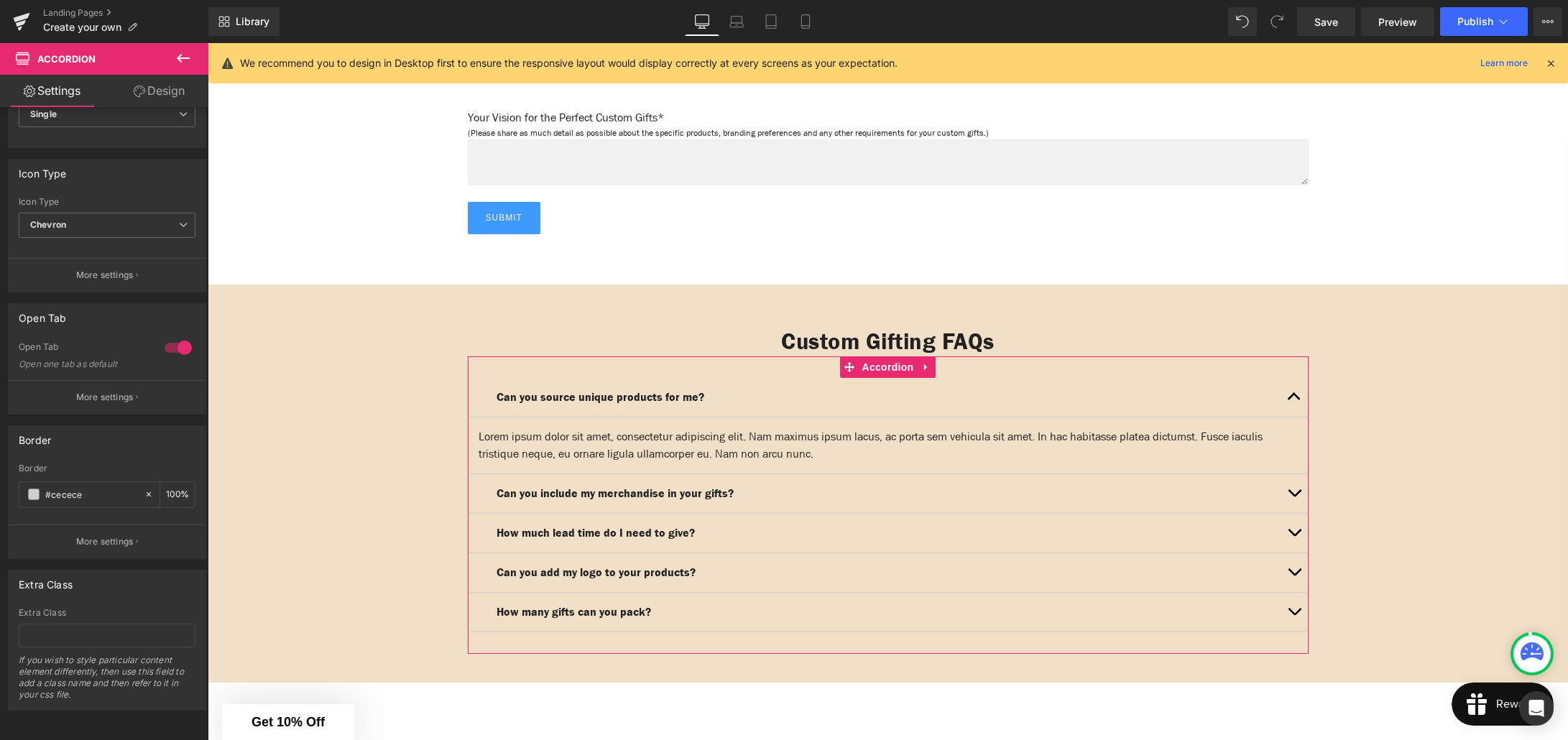
click at [162, 92] on link "Design" at bounding box center [159, 90] width 105 height 32
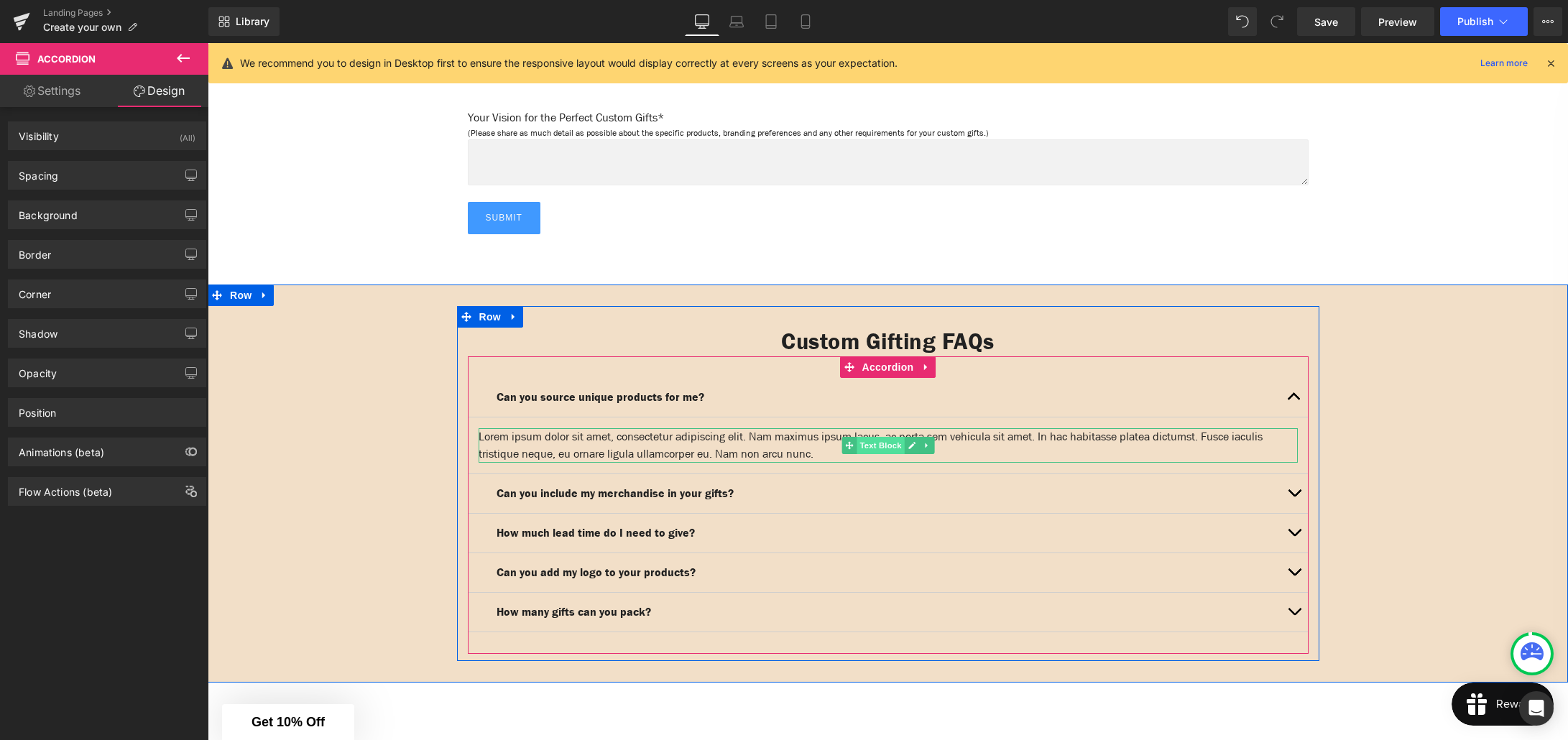
click at [872, 437] on span "Text Block" at bounding box center [881, 445] width 47 height 17
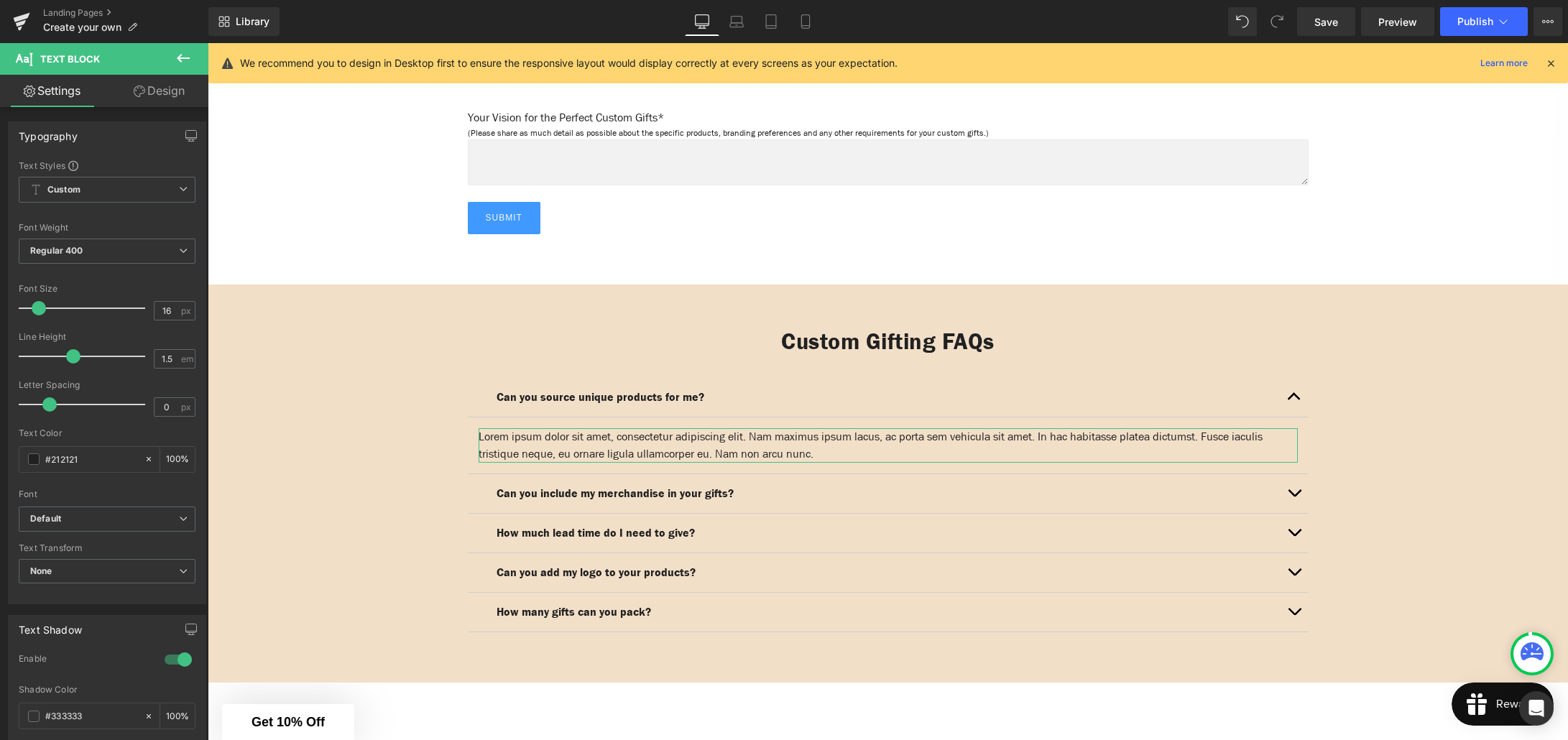
click at [153, 91] on link "Design" at bounding box center [159, 90] width 105 height 32
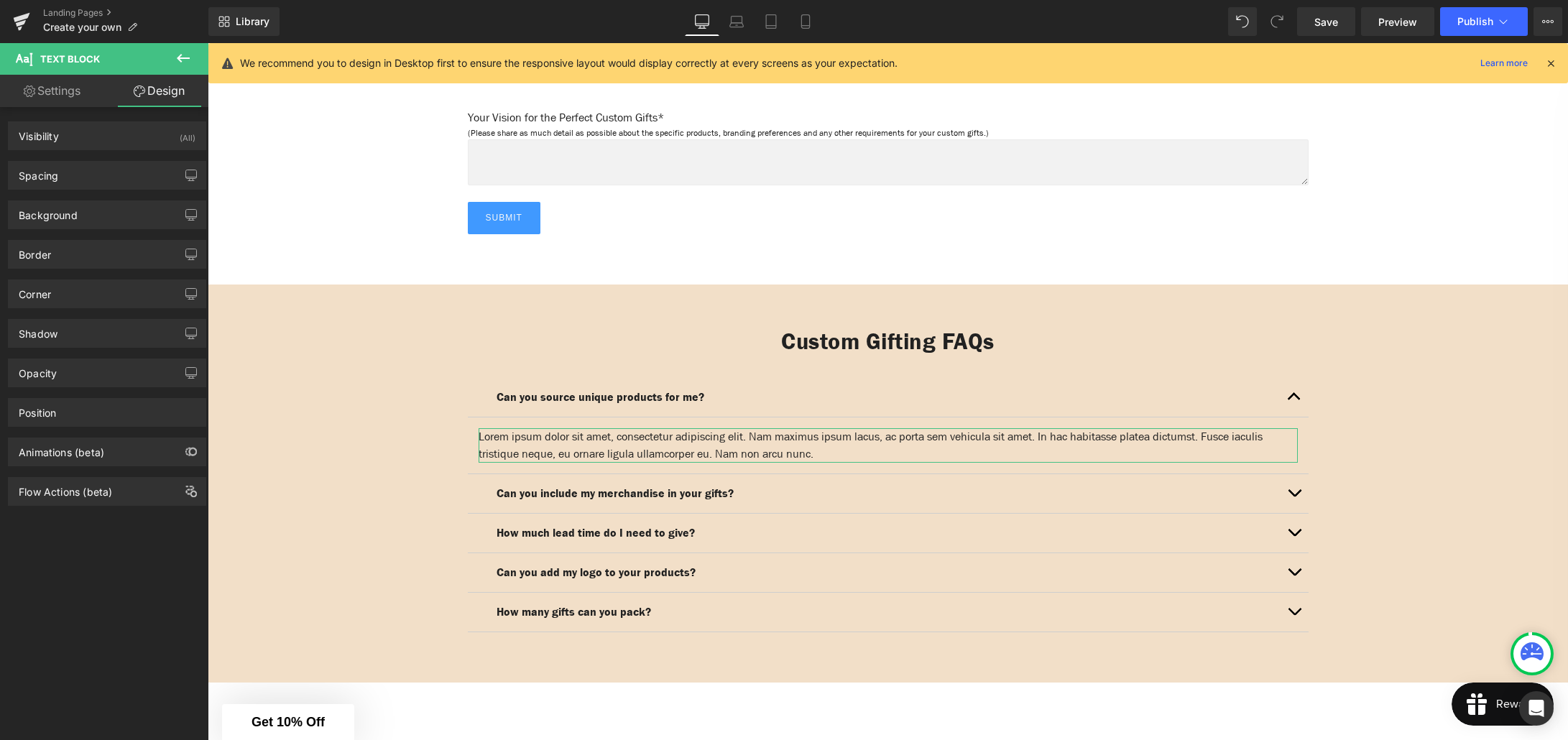
type input "0"
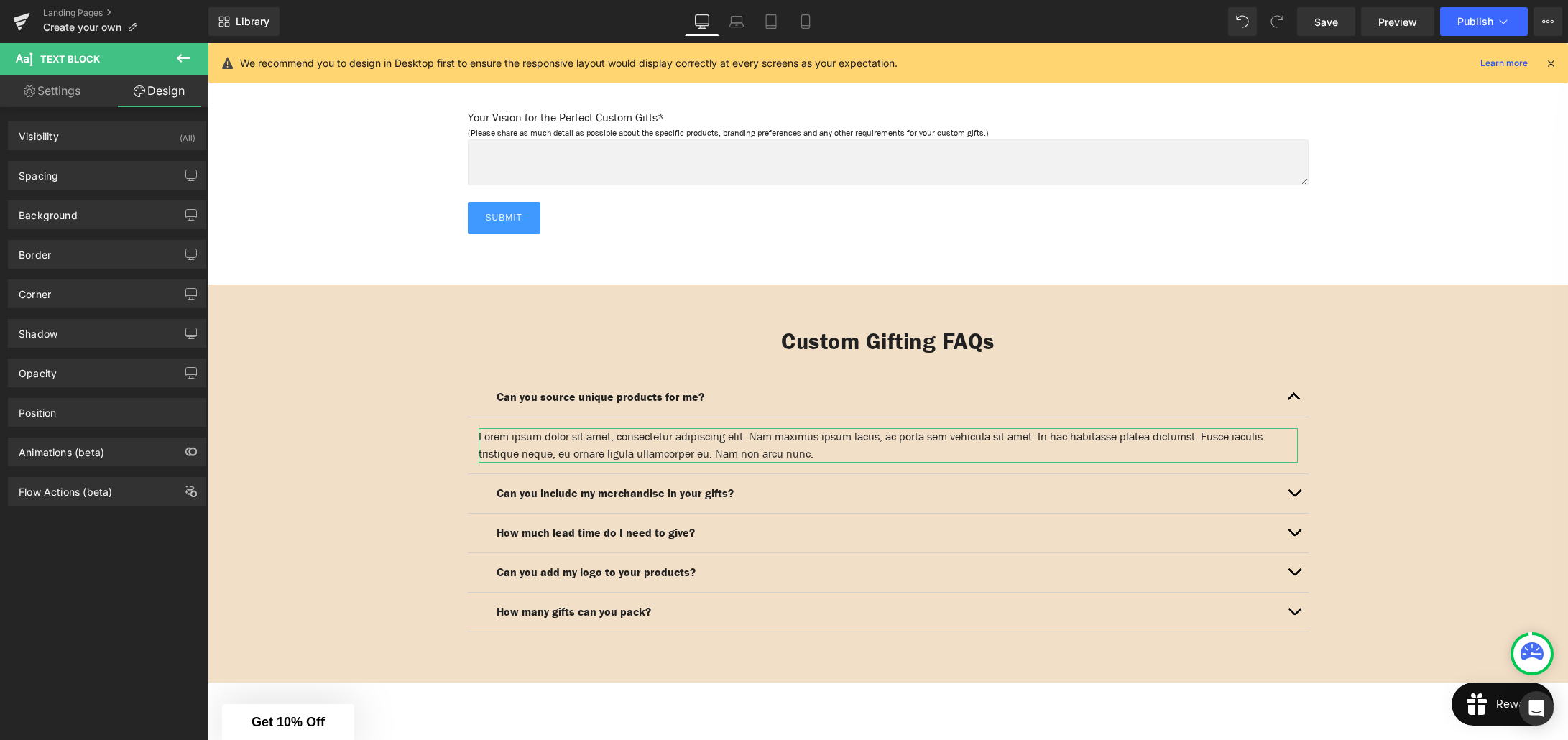
type input "0"
click at [80, 186] on div "Spacing" at bounding box center [106, 175] width 197 height 27
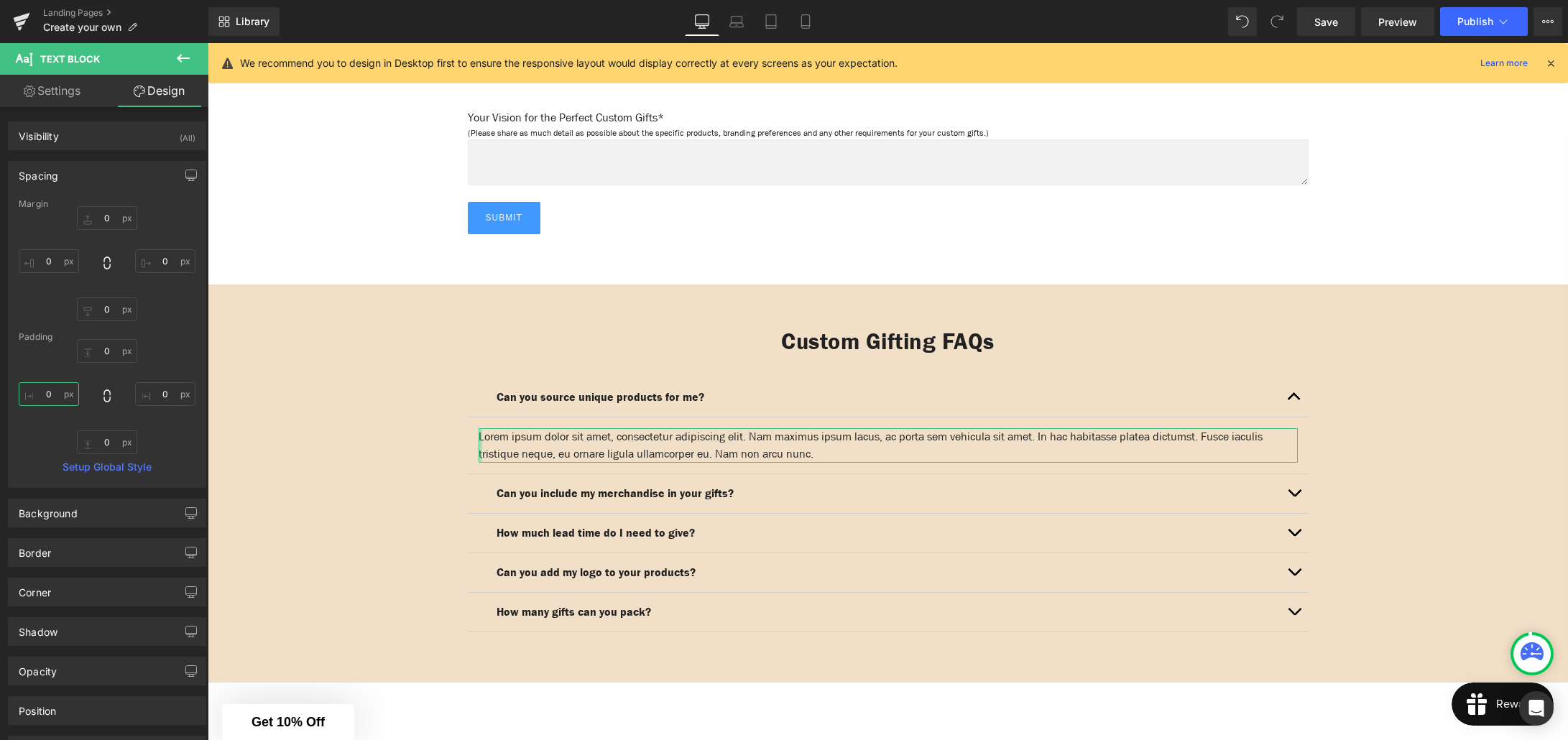
click at [50, 393] on input "0" at bounding box center [49, 394] width 60 height 24
type input "4"
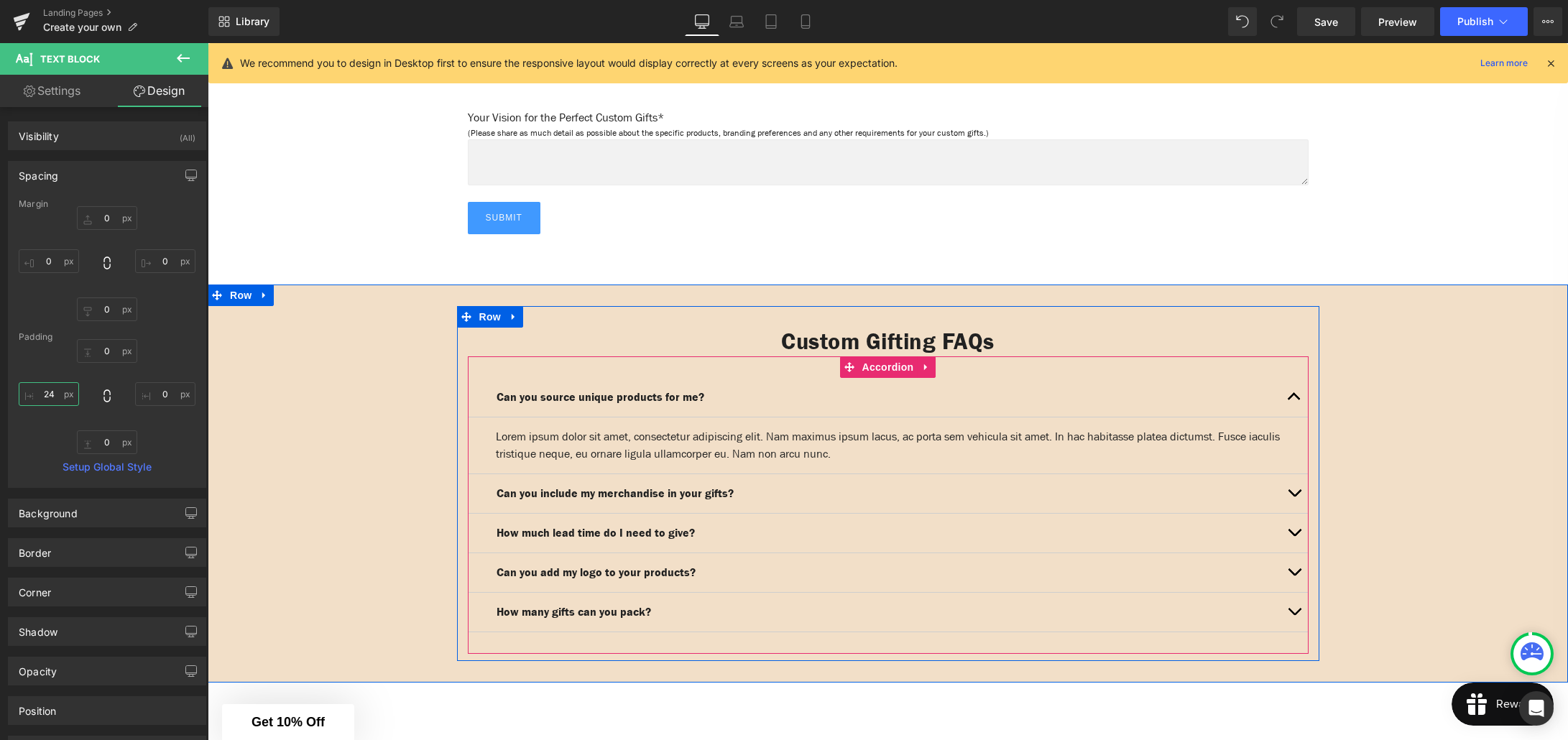
type input "2"
type input "0"
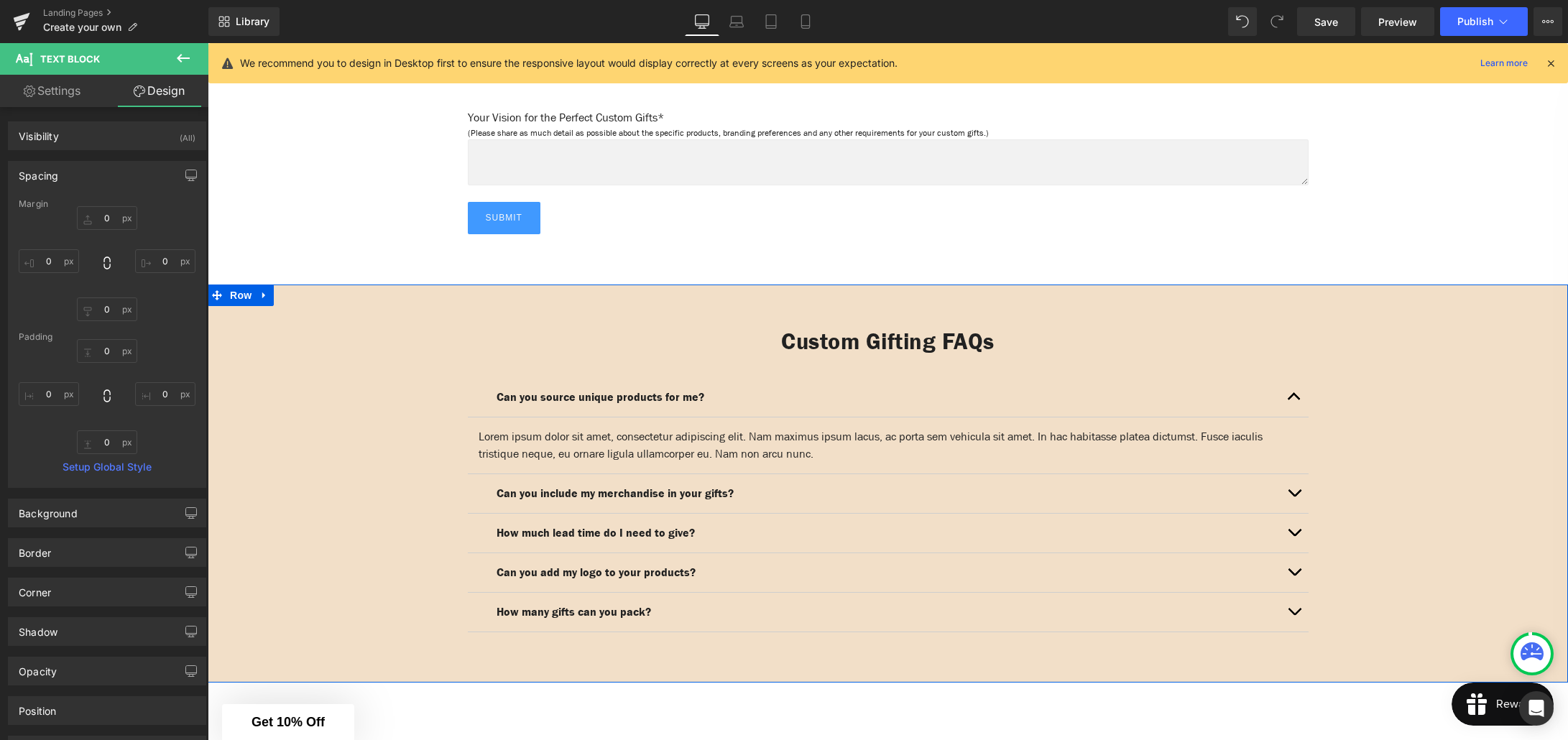
click at [396, 502] on div "Custom Gifting FAQs Heading Can you source unique products for me? Text Block L…" at bounding box center [888, 483] width 1360 height 355
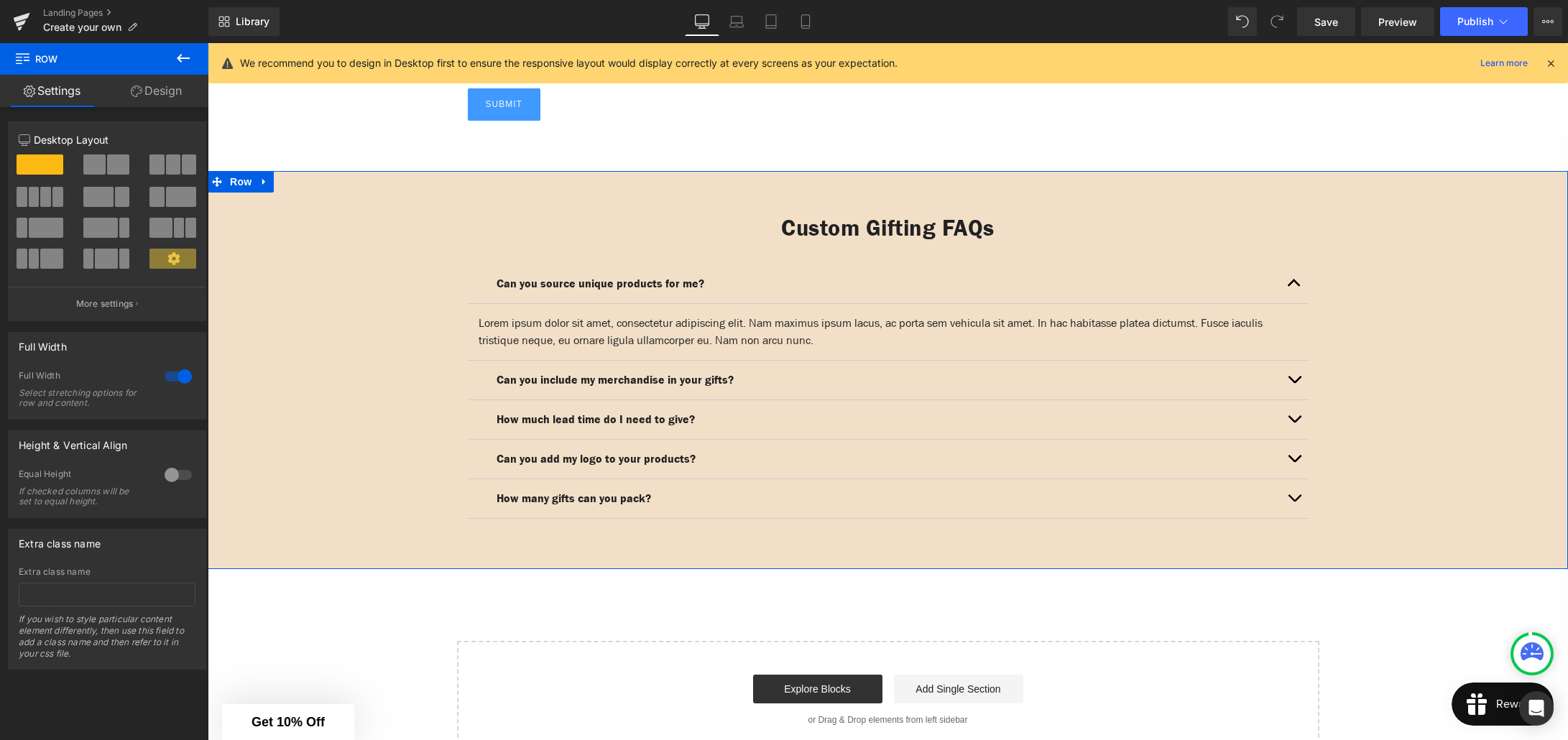
scroll to position [2060, 0]
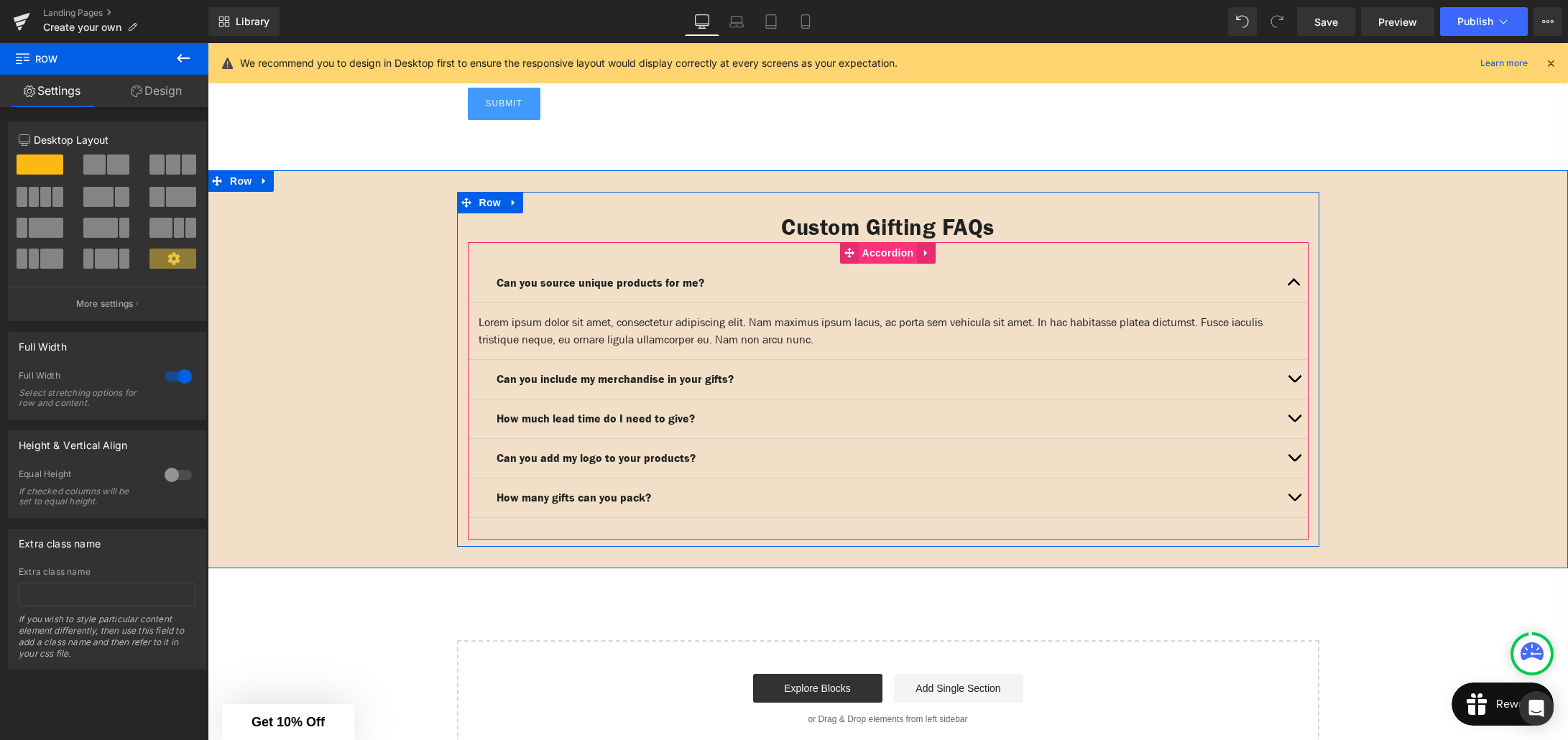
click at [865, 242] on span "Accordion" at bounding box center [888, 252] width 59 height 22
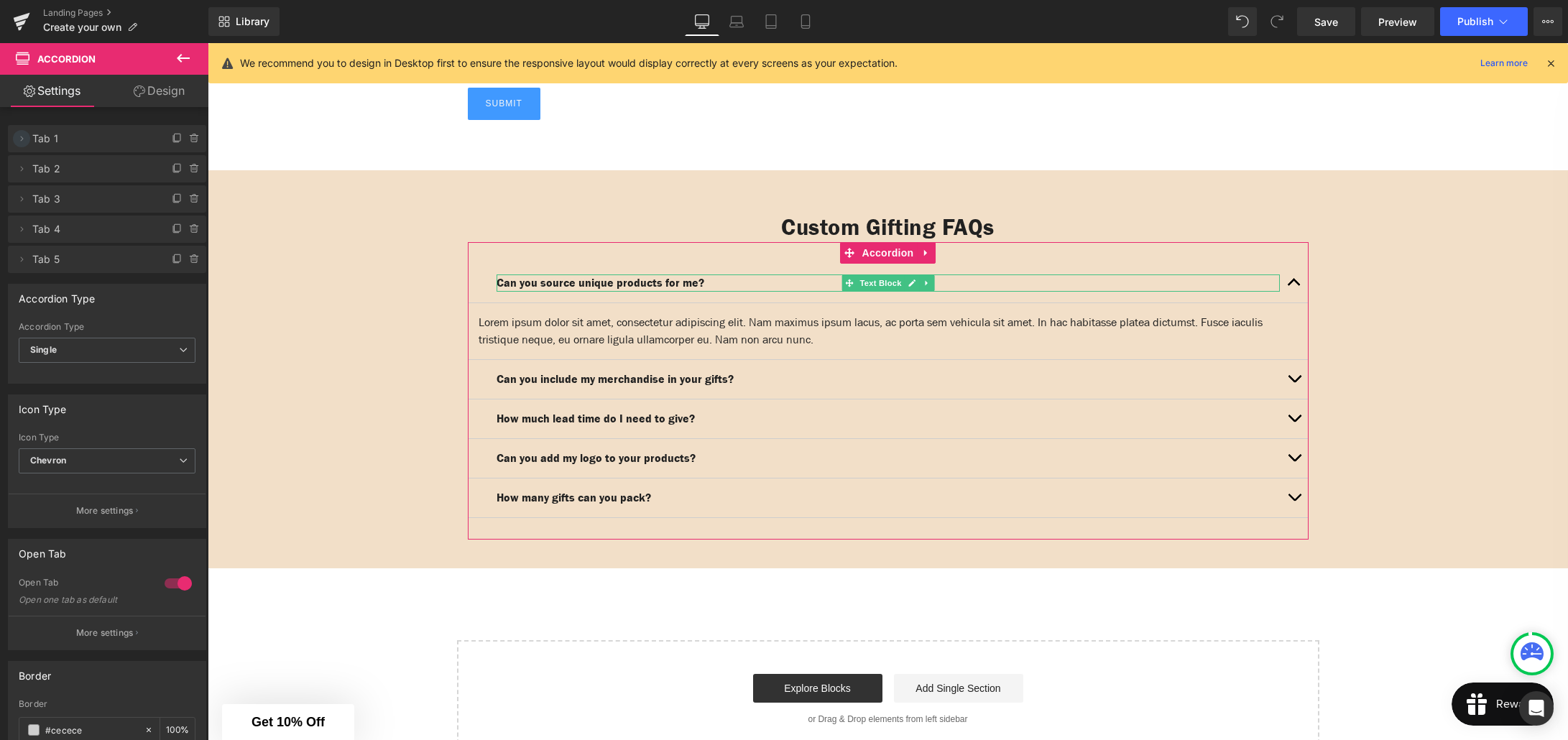
click at [21, 138] on icon at bounding box center [22, 138] width 11 height 11
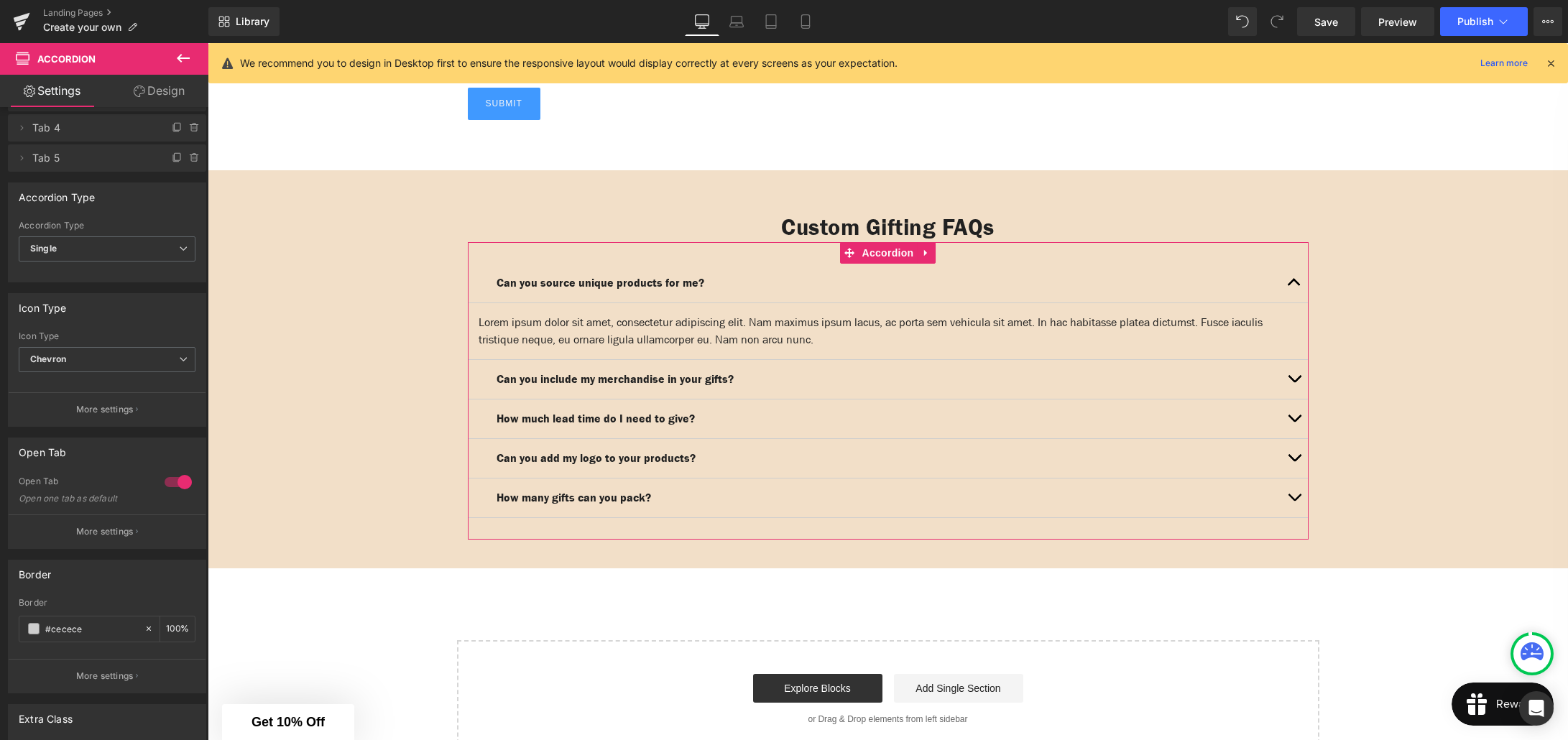
scroll to position [289, 0]
click at [179, 356] on icon at bounding box center [183, 358] width 8 height 8
click at [93, 402] on li "Plus" at bounding box center [105, 406] width 171 height 22
click at [95, 402] on p "More settings" at bounding box center [105, 409] width 57 height 13
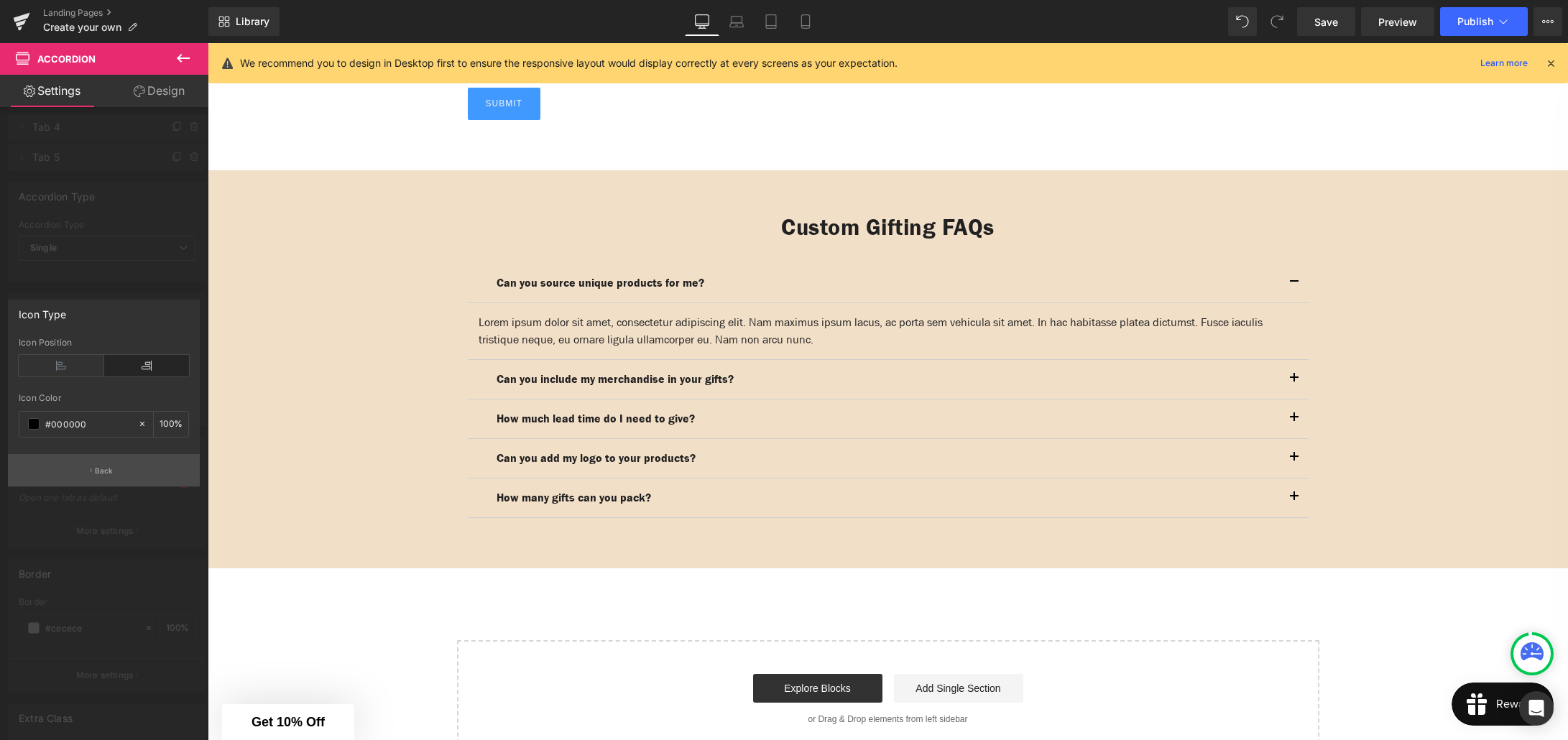
click at [107, 474] on p "Back" at bounding box center [105, 470] width 19 height 10
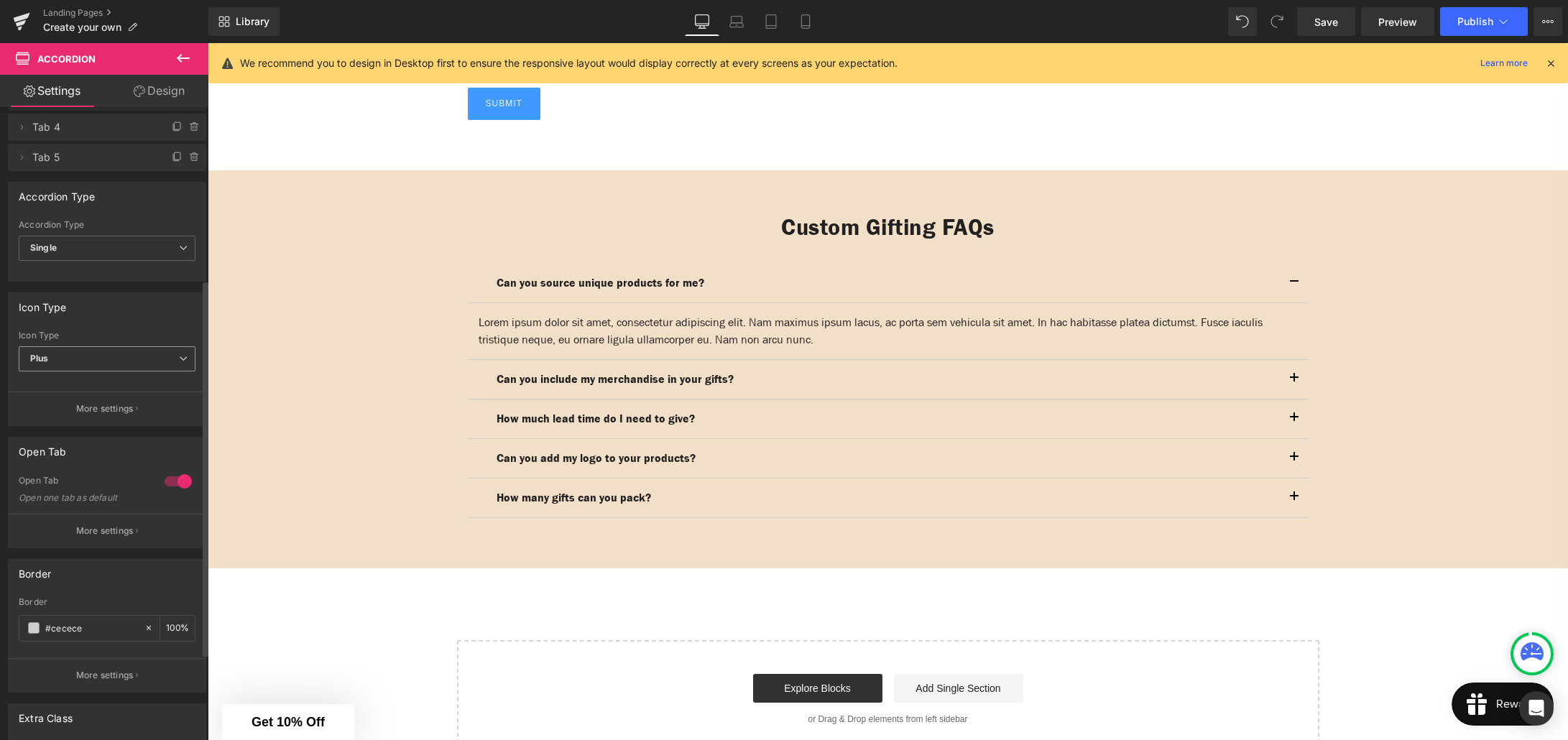
click at [99, 355] on span "Plus" at bounding box center [107, 359] width 177 height 25
click at [124, 327] on div "Icon Type None Plus Chevron Icon Type Plus None Plus Chevron More settings" at bounding box center [104, 360] width 192 height 134
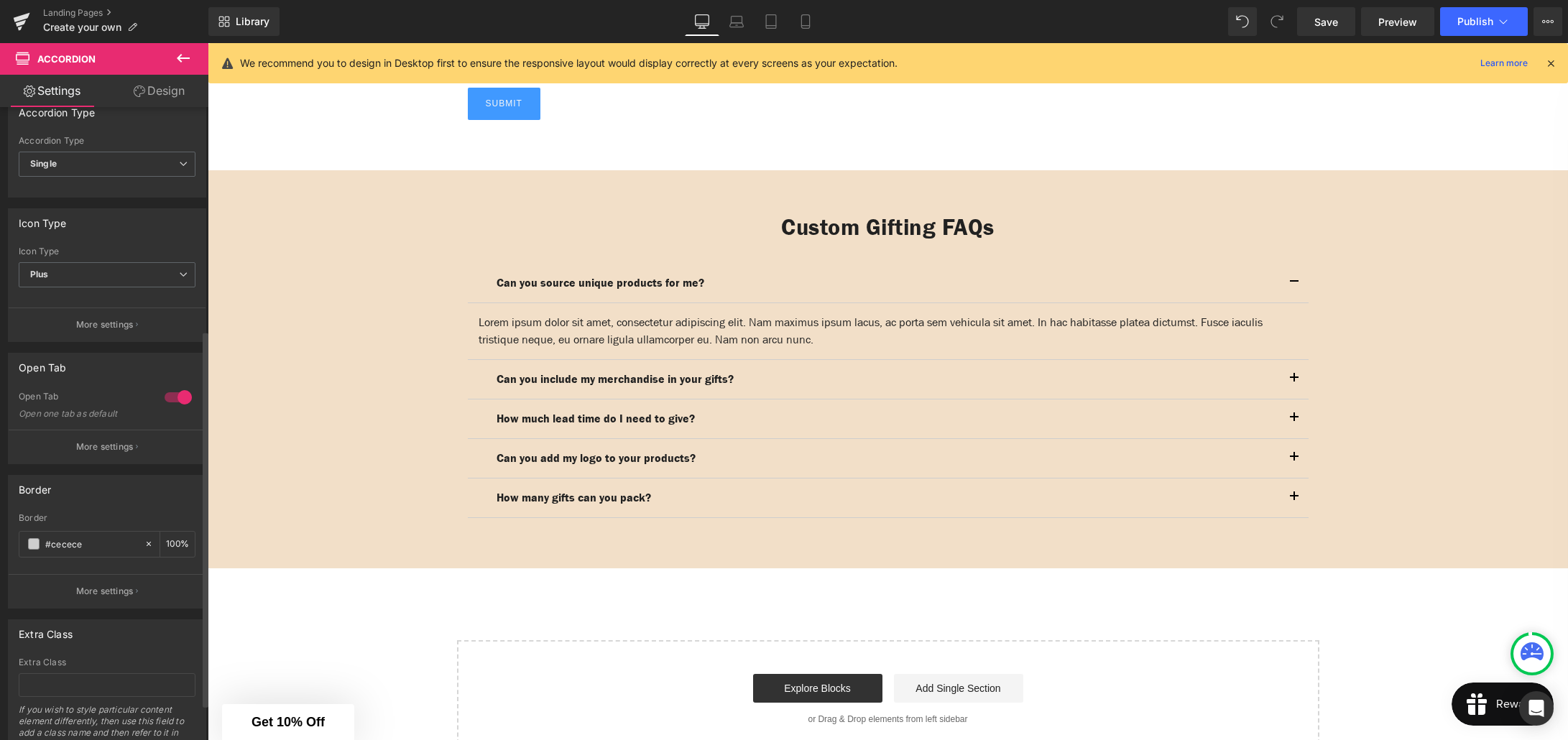
scroll to position [375, 0]
drag, startPoint x: 87, startPoint y: 544, endPoint x: 62, endPoint y: 544, distance: 25.0
click at [62, 544] on input "#cecece" at bounding box center [91, 542] width 92 height 16
type input "#"
type input "0"
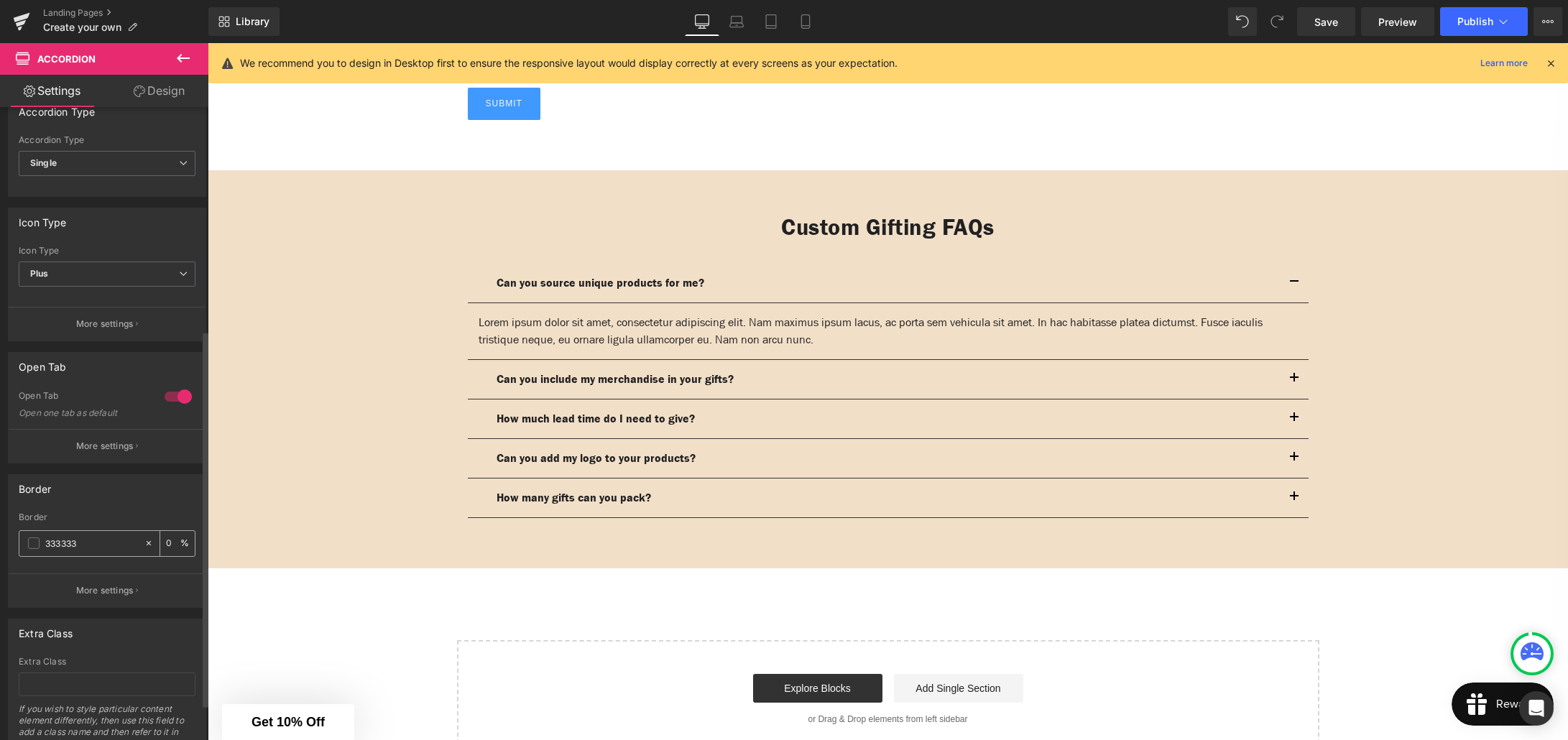
type input "333333"
click at [166, 538] on input "0" at bounding box center [172, 542] width 14 height 16
click at [176, 542] on div "0 %" at bounding box center [177, 543] width 35 height 25
click at [174, 544] on div "0 %" at bounding box center [177, 543] width 35 height 25
drag, startPoint x: 176, startPoint y: 543, endPoint x: 165, endPoint y: 545, distance: 11.2
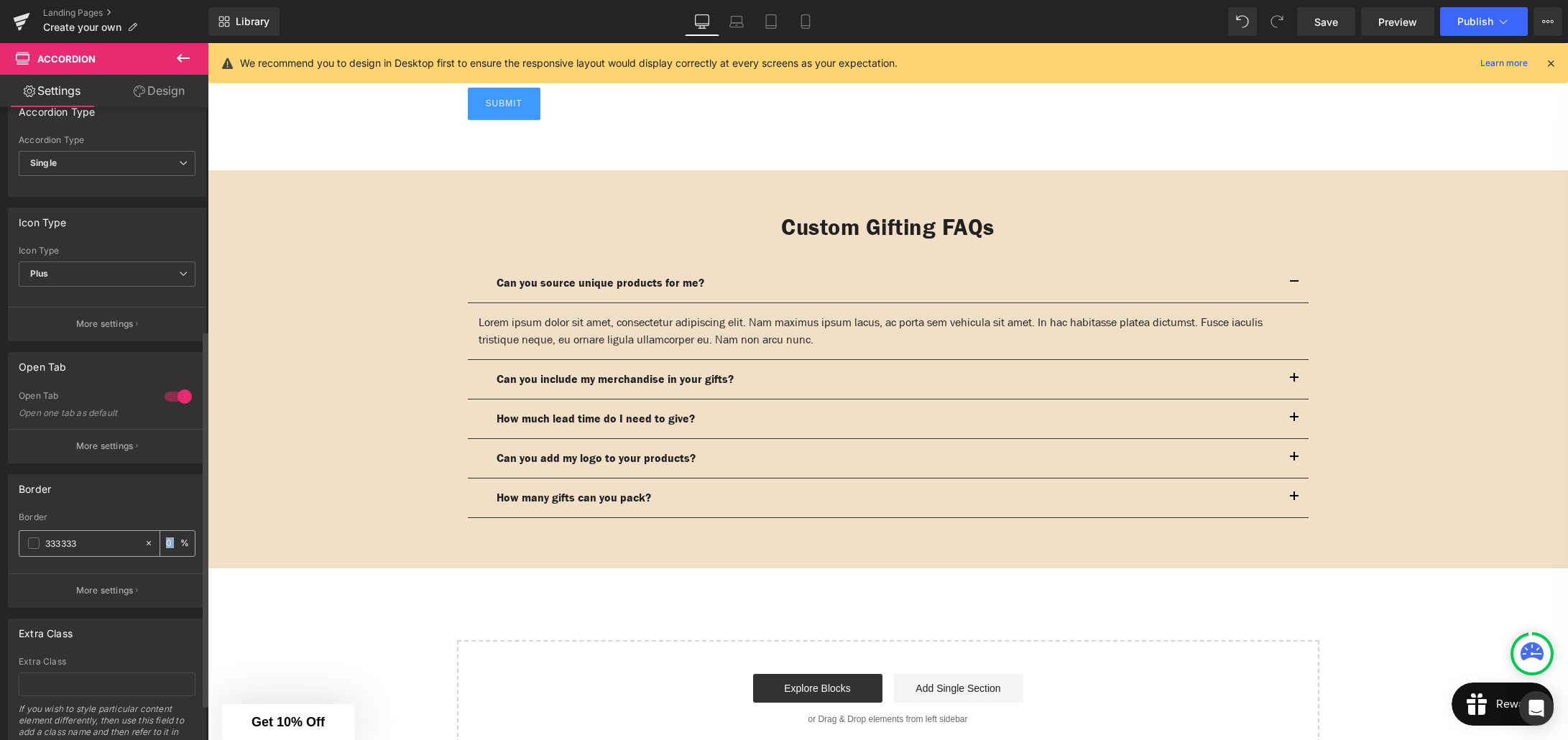
click at [165, 545] on div "0 %" at bounding box center [177, 543] width 35 height 25
drag, startPoint x: 169, startPoint y: 541, endPoint x: 177, endPoint y: 547, distance: 10.0
click at [169, 541] on input "0" at bounding box center [172, 542] width 14 height 16
type input "100"
drag, startPoint x: 90, startPoint y: 543, endPoint x: 53, endPoint y: 544, distance: 37.0
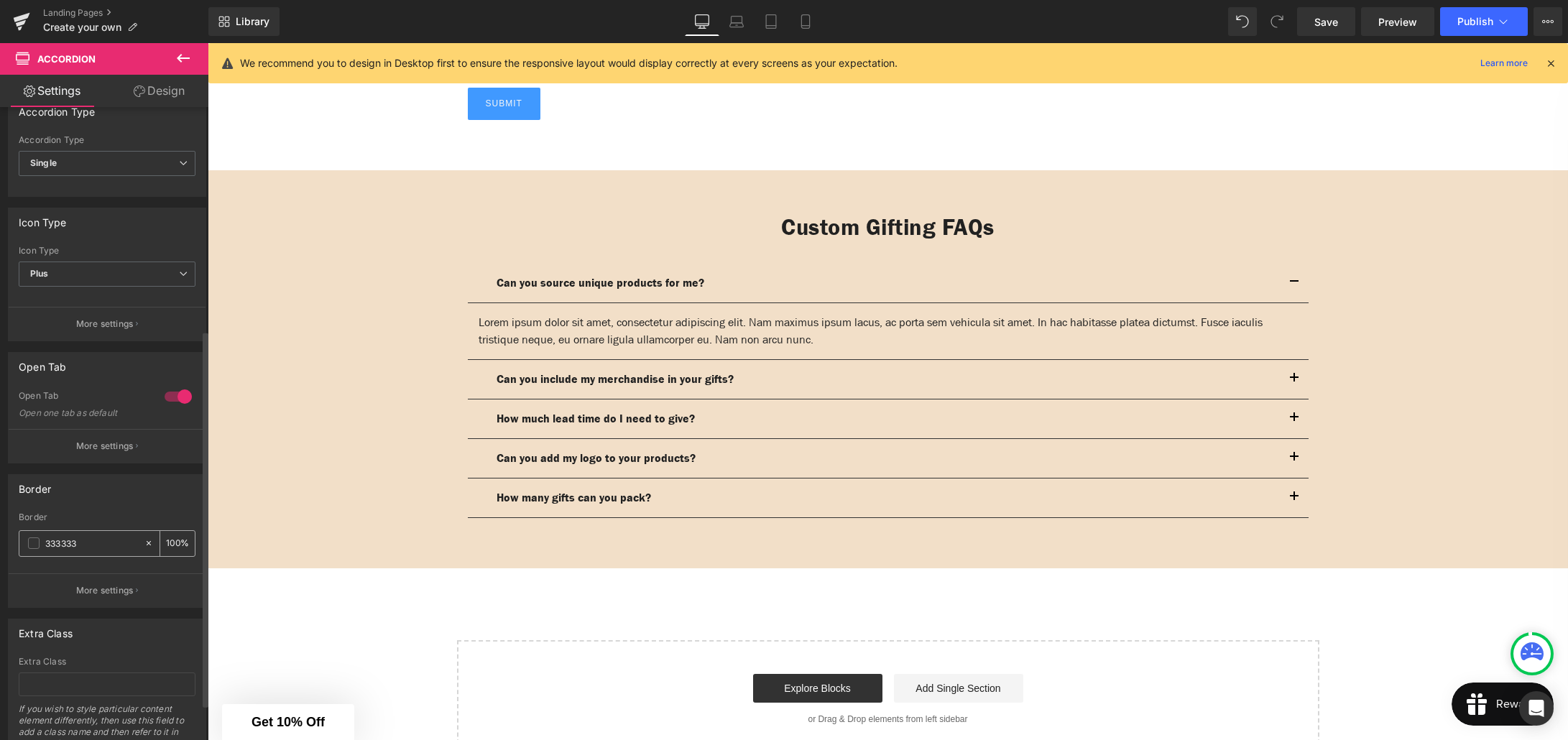
click at [53, 544] on input "333333" at bounding box center [91, 542] width 92 height 16
click at [37, 539] on span at bounding box center [34, 543] width 11 height 11
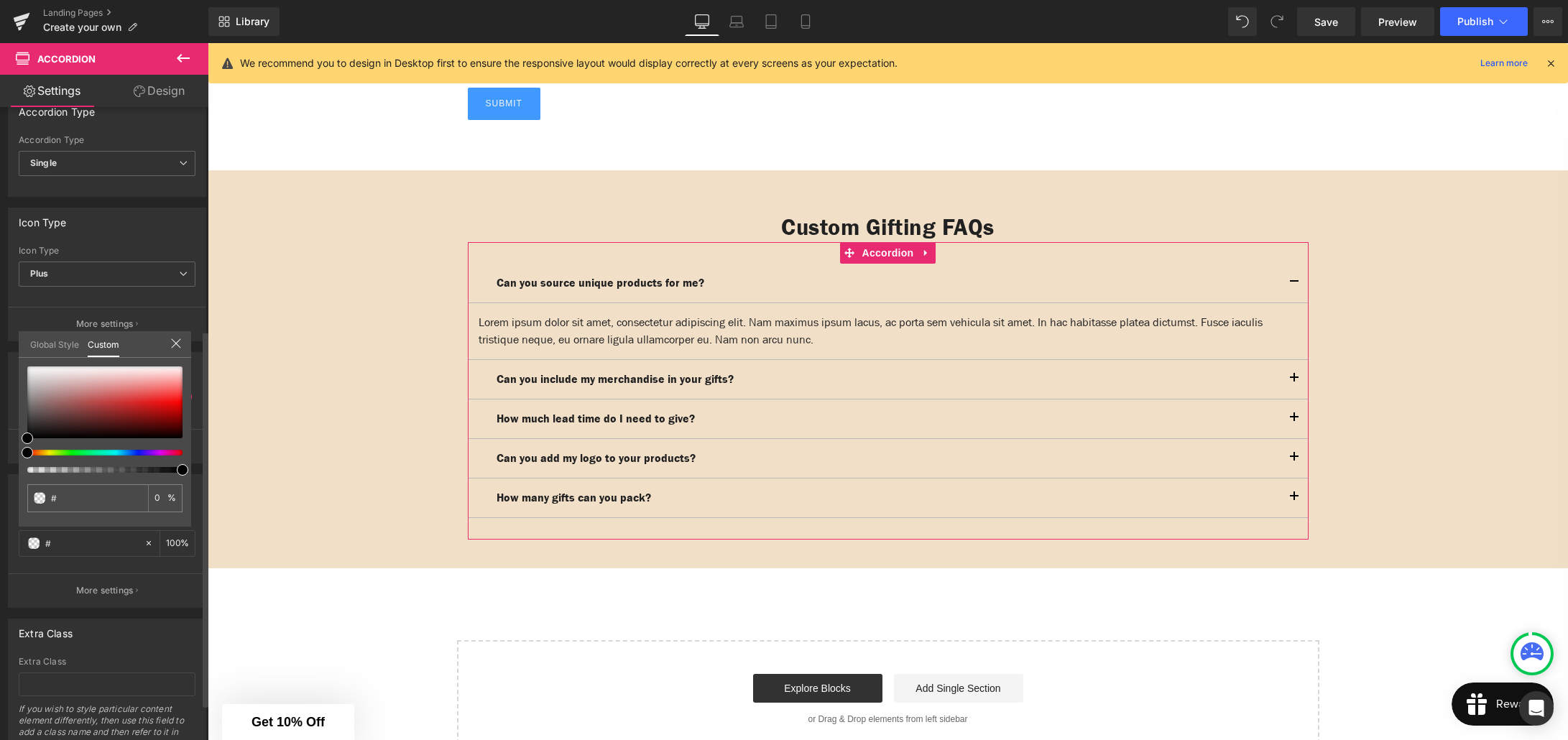
click at [56, 346] on link "Global Style" at bounding box center [55, 344] width 49 height 24
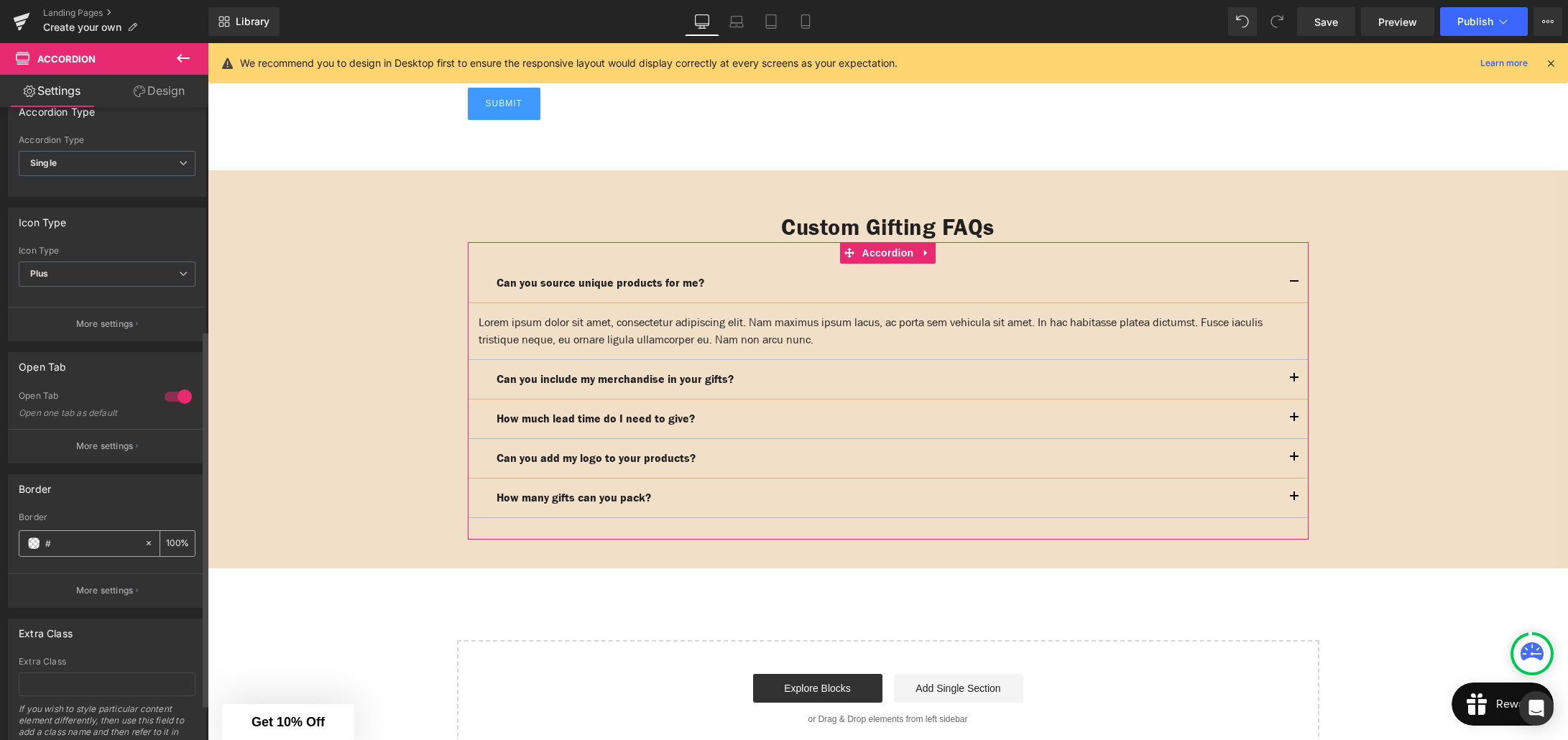
click at [34, 543] on span at bounding box center [34, 543] width 11 height 11
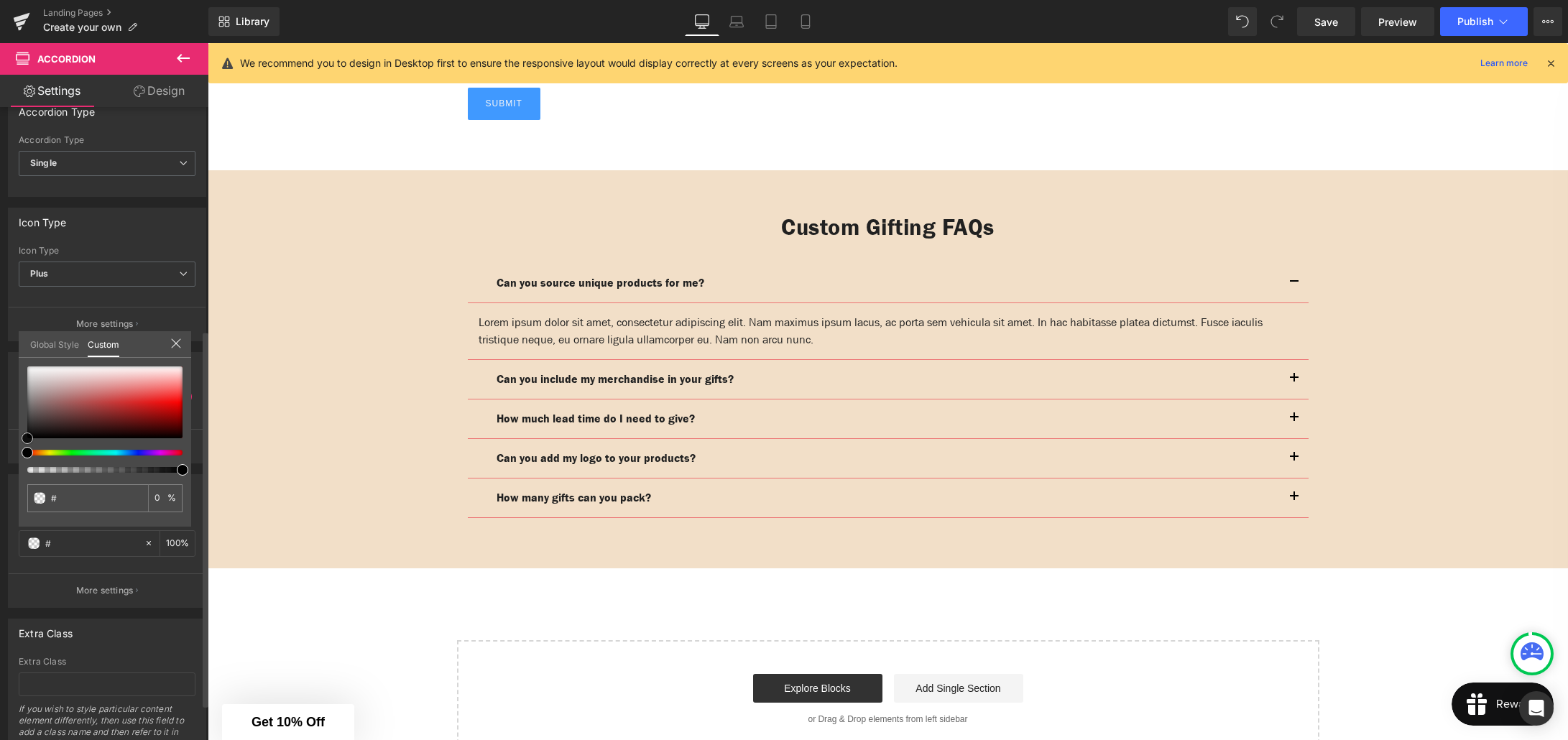
click at [146, 389] on div at bounding box center [105, 402] width 155 height 72
drag, startPoint x: 145, startPoint y: 390, endPoint x: 90, endPoint y: 420, distance: 62.6
click at [90, 420] on span at bounding box center [96, 416] width 11 height 11
click at [50, 450] on div at bounding box center [99, 453] width 155 height 6
drag, startPoint x: 47, startPoint y: 451, endPoint x: 36, endPoint y: 452, distance: 11.0
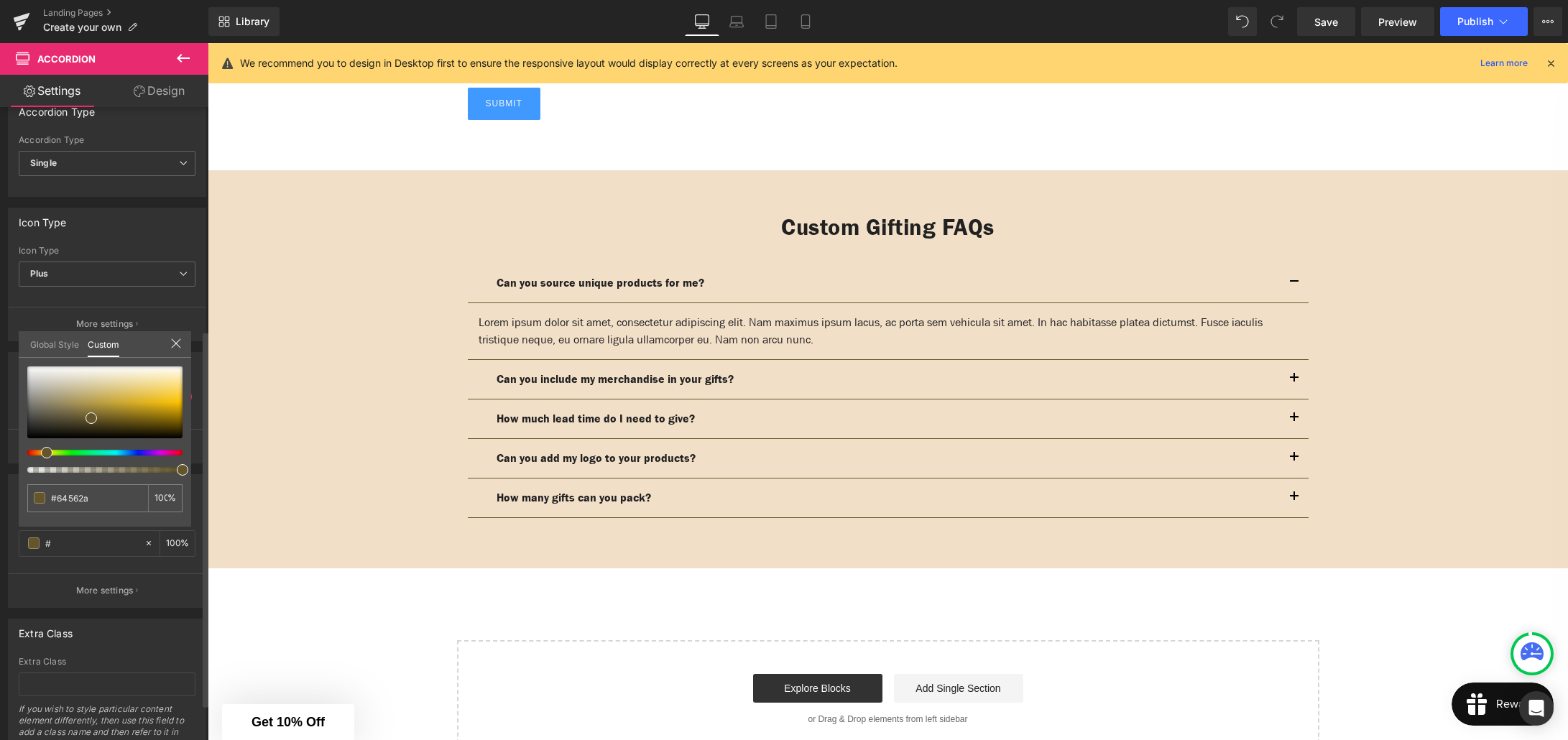
click at [36, 452] on div at bounding box center [99, 453] width 155 height 6
drag, startPoint x: 89, startPoint y: 417, endPoint x: 99, endPoint y: 402, distance: 18.0
click at [99, 402] on span at bounding box center [101, 403] width 11 height 11
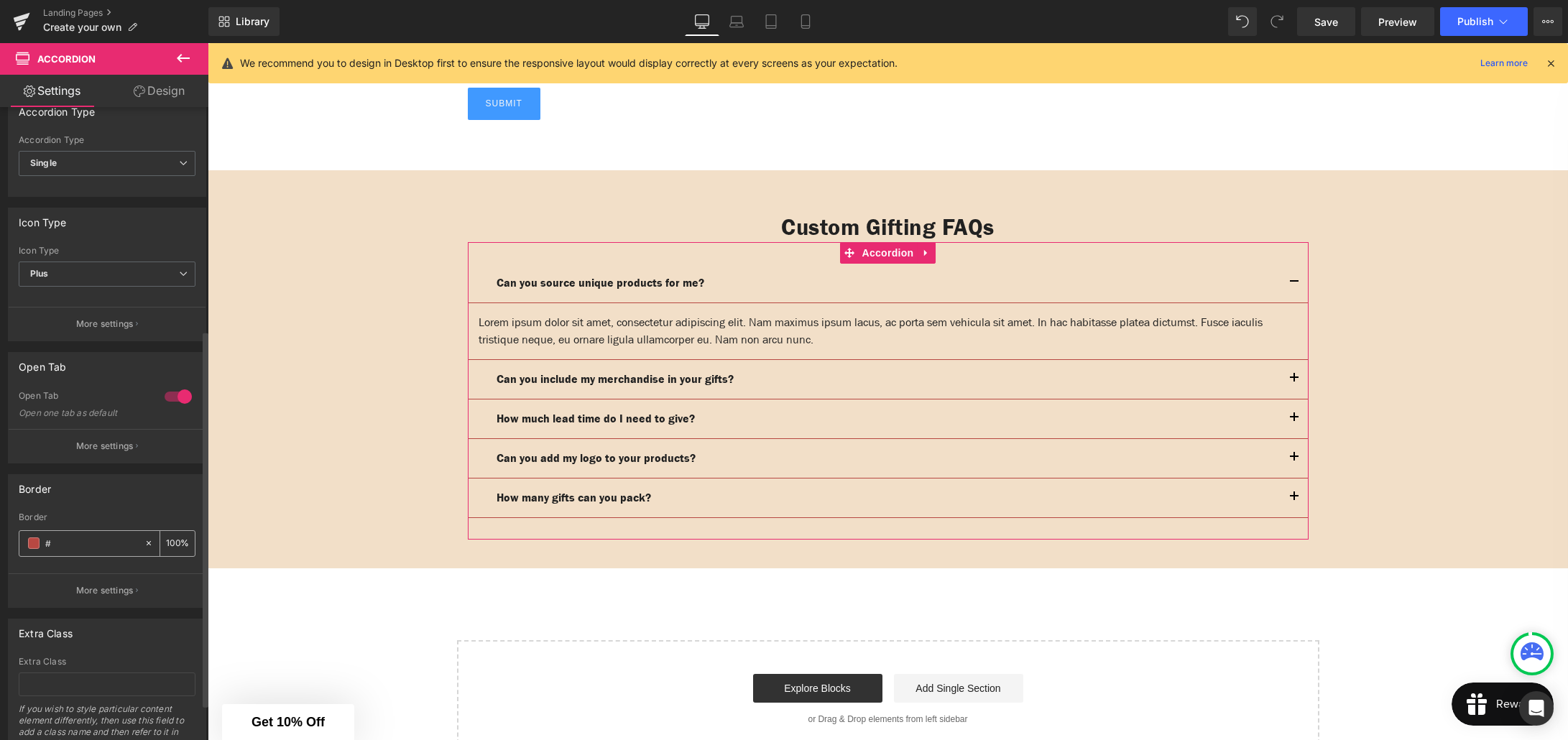
drag, startPoint x: 98, startPoint y: 544, endPoint x: 72, endPoint y: 544, distance: 26.0
click at [72, 544] on input "#" at bounding box center [91, 542] width 92 height 16
type input "#666666"
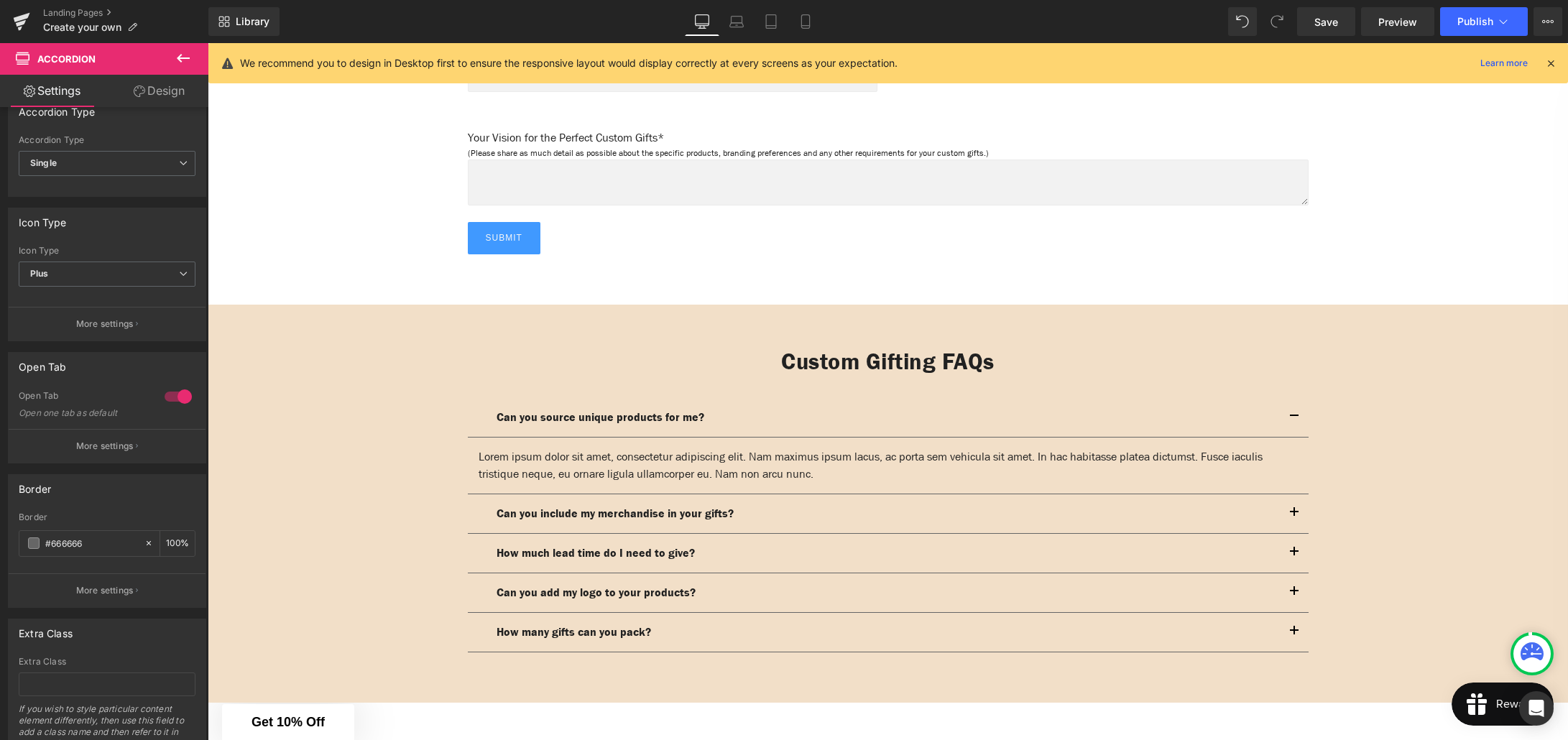
scroll to position [1993, 0]
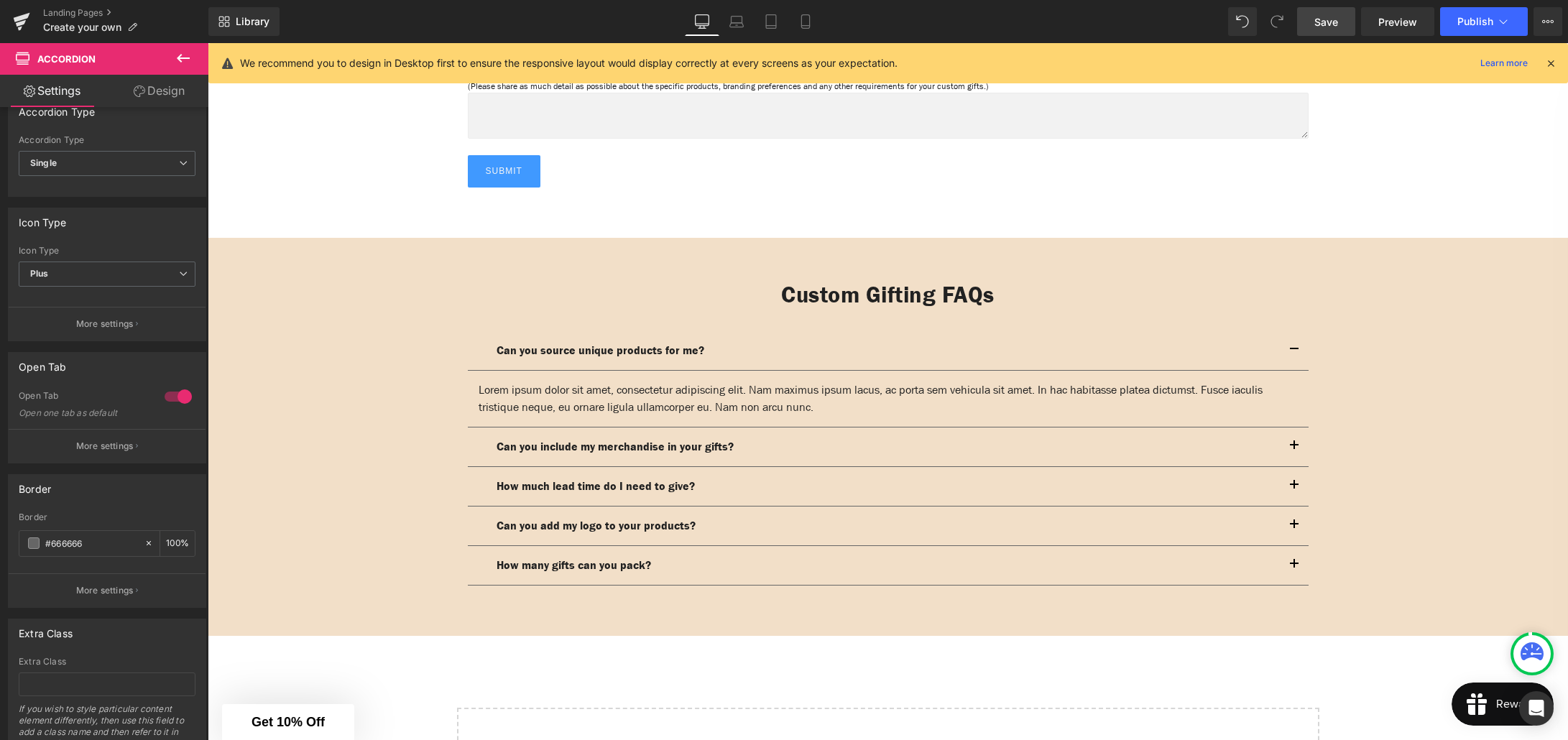
click at [1342, 25] on link "Save" at bounding box center [1326, 22] width 58 height 29
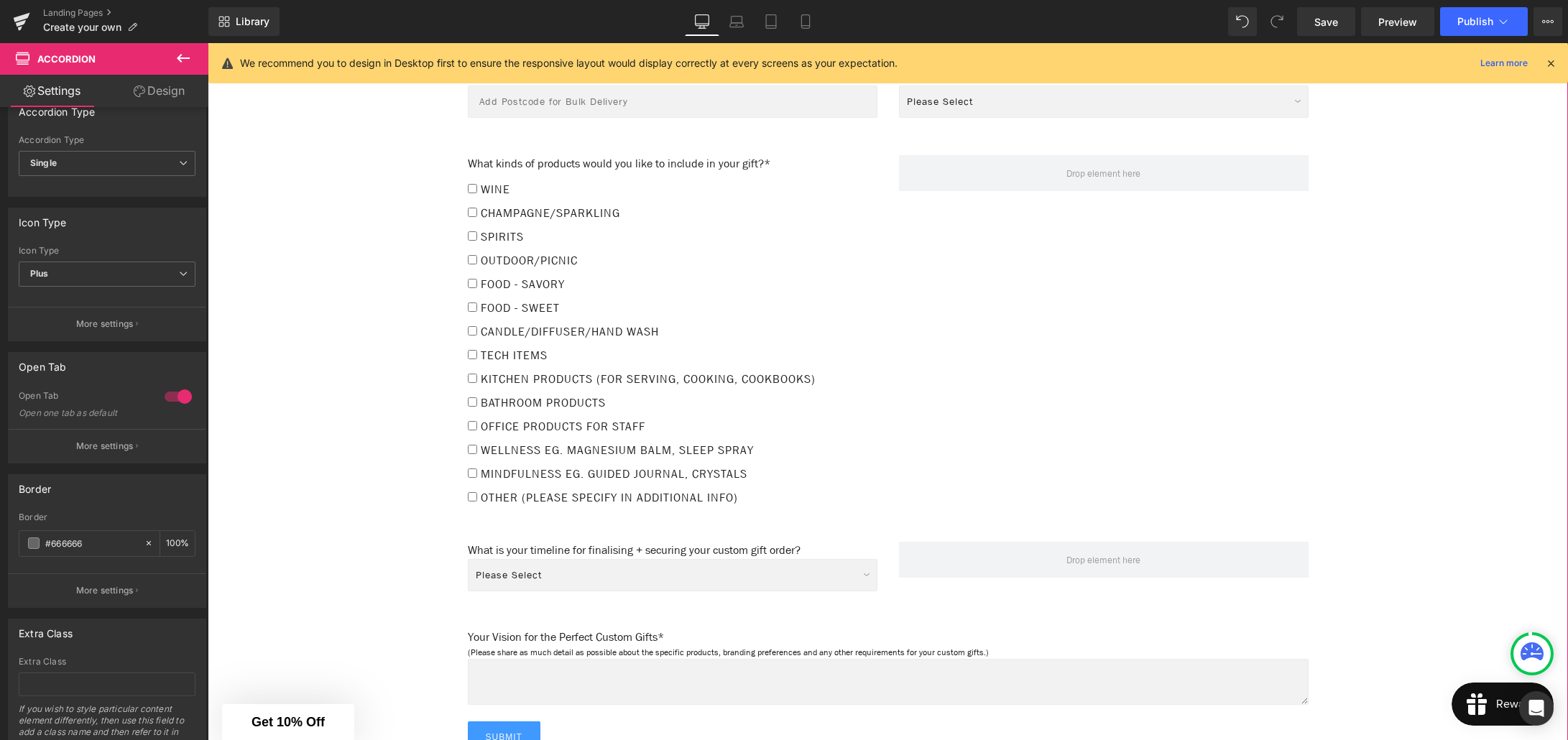
scroll to position [1409, 0]
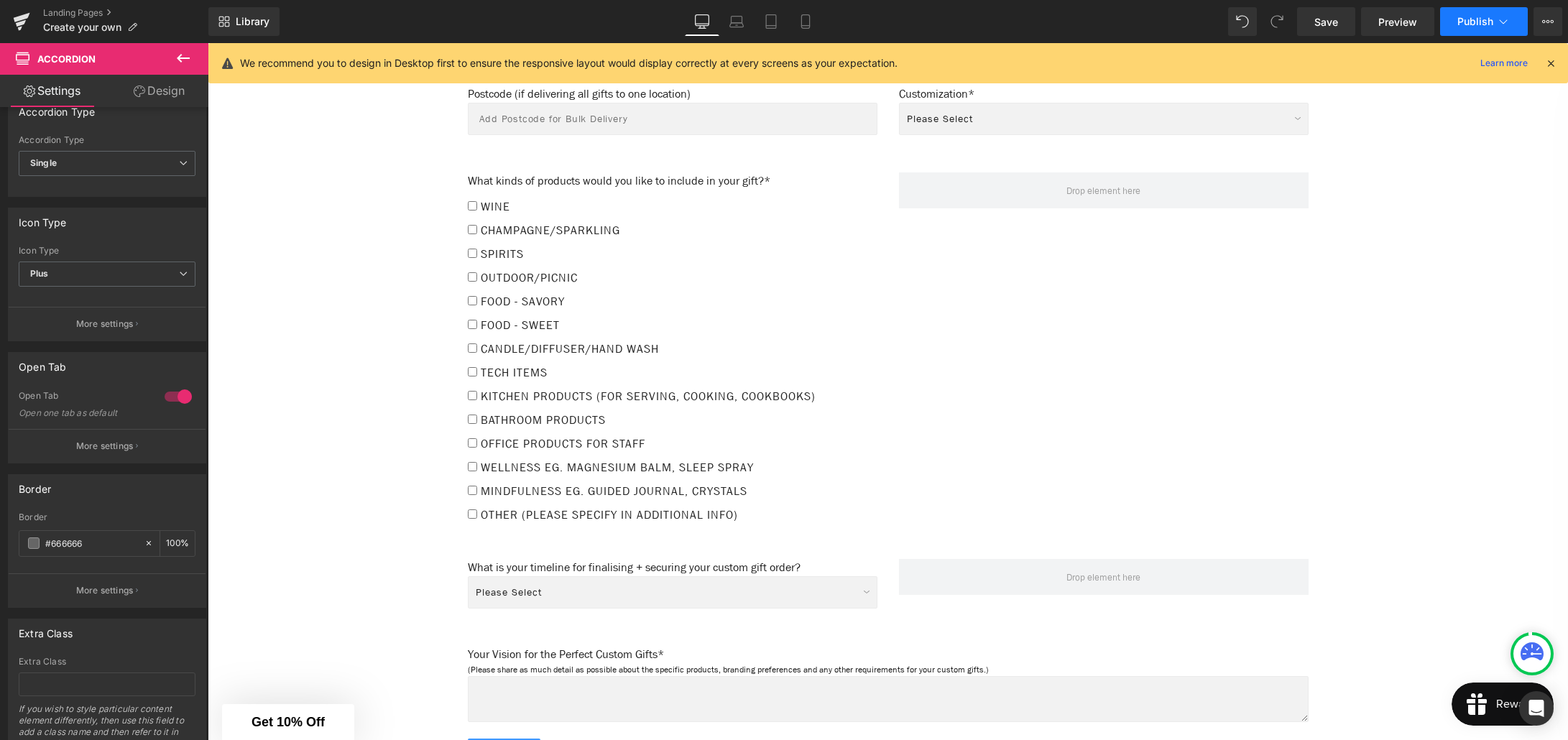
click at [1477, 24] on span "Publish" at bounding box center [1475, 22] width 36 height 11
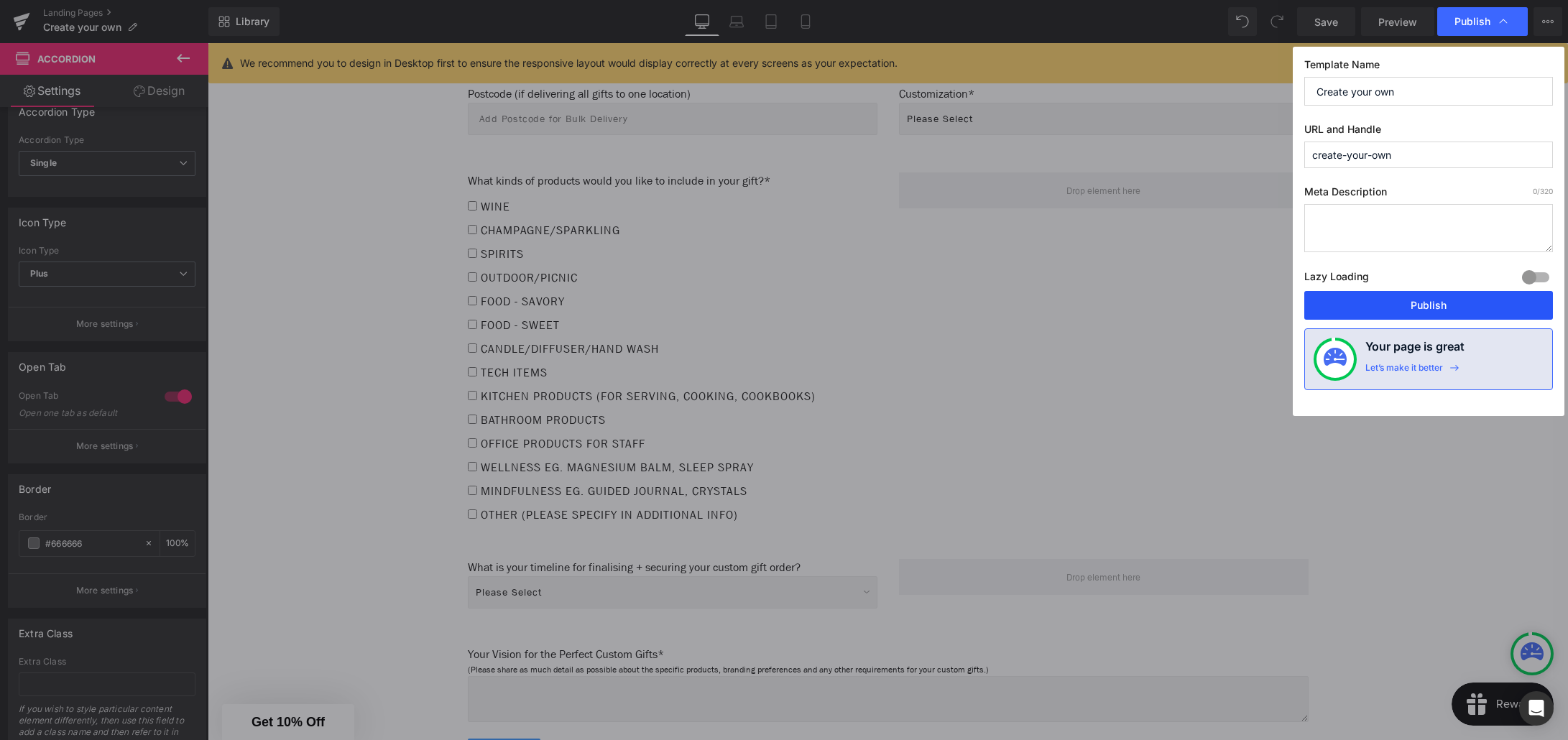
click at [1431, 306] on button "Publish" at bounding box center [1429, 305] width 249 height 29
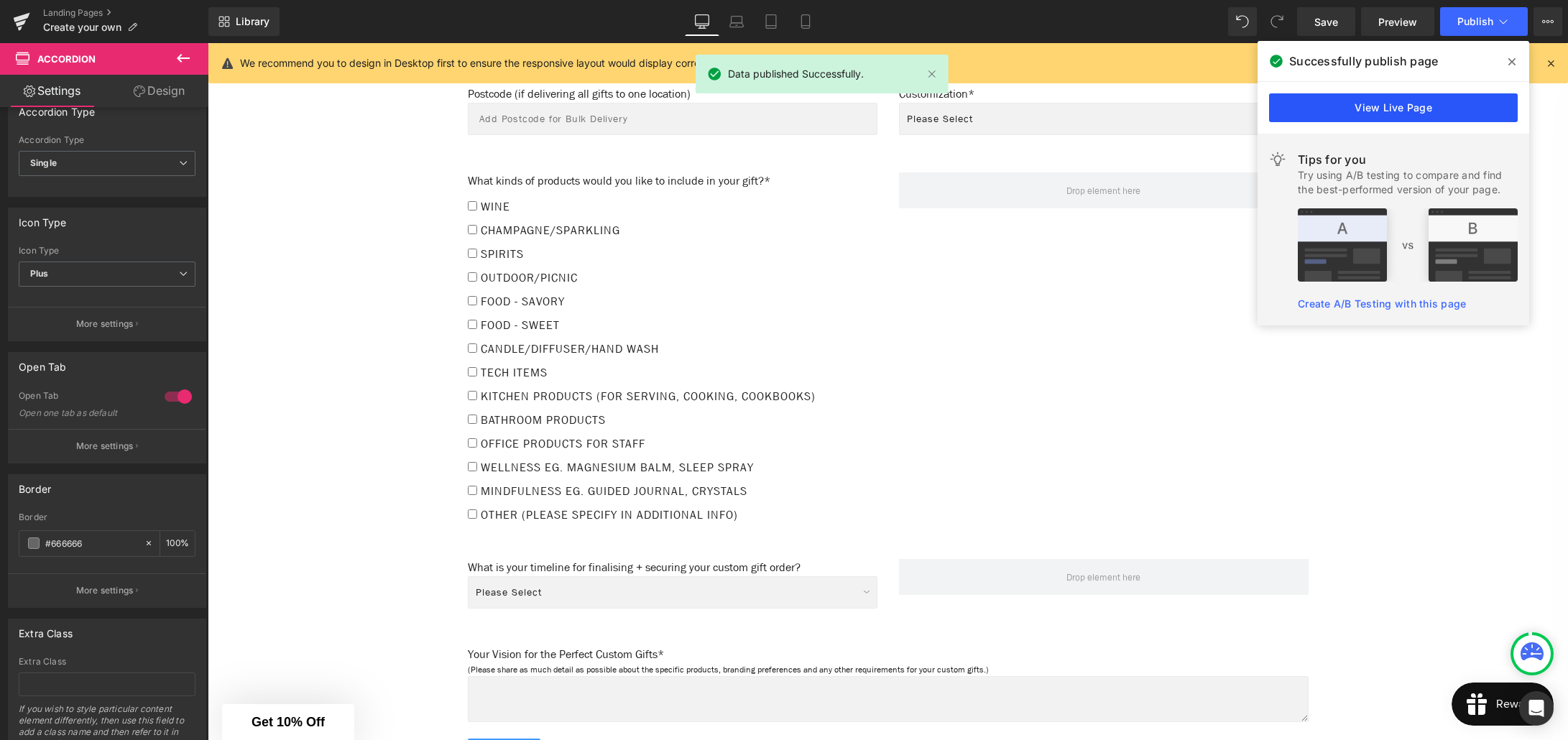
click at [1394, 107] on link "View Live Page" at bounding box center [1394, 107] width 249 height 29
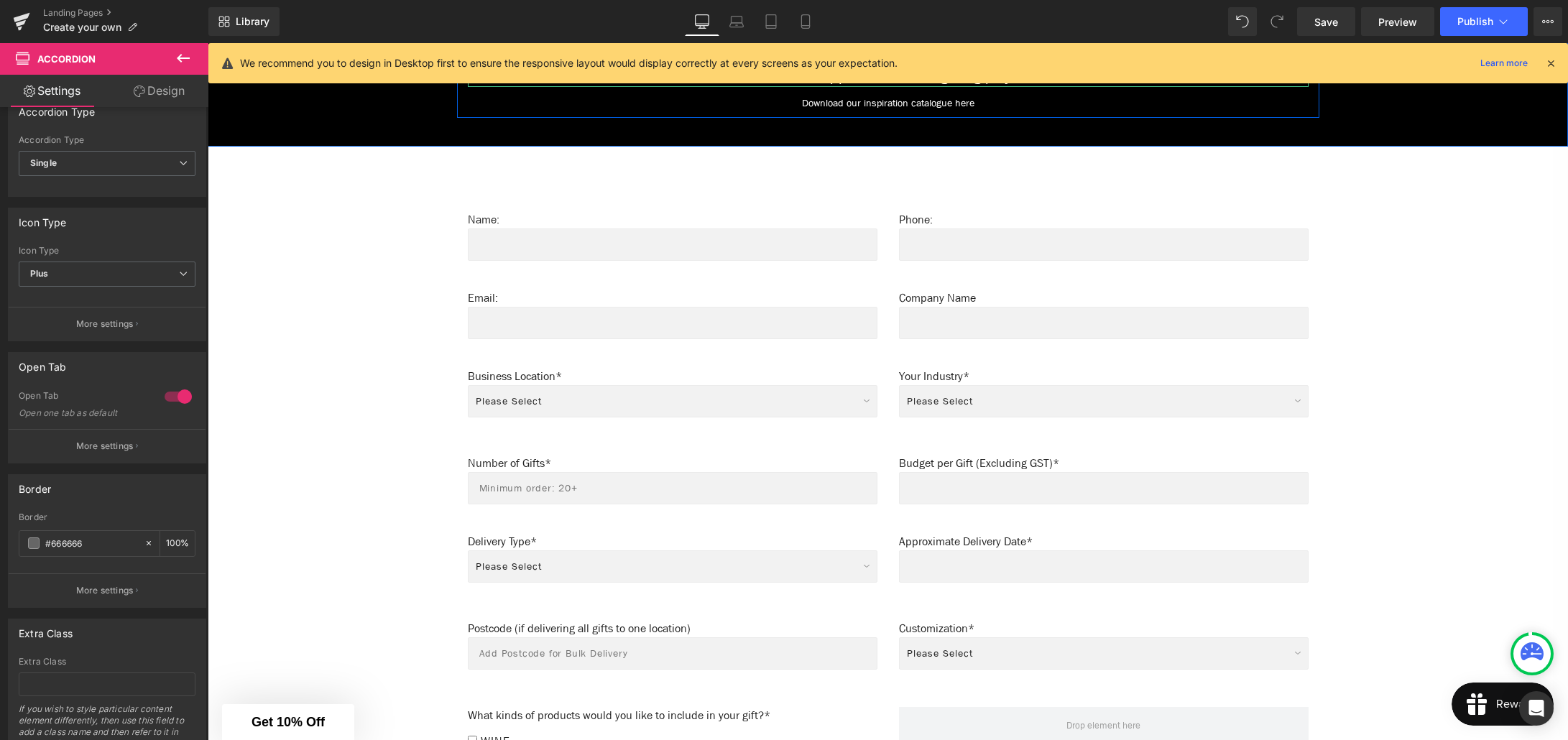
scroll to position [936, 0]
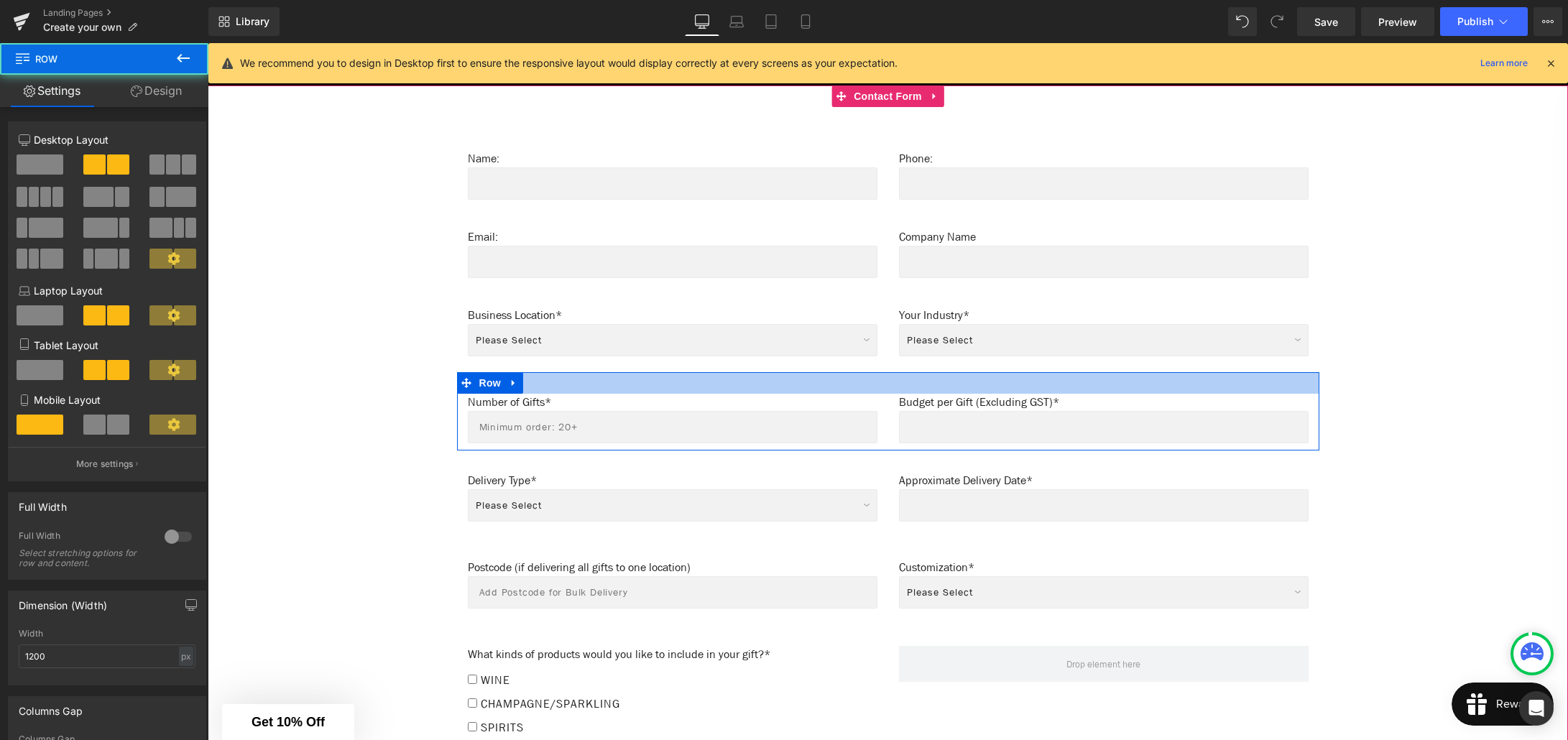
click at [558, 380] on div "Number of Gifts* Text Block Text Field Budget per Gift (Excluding GST)* Text Bl…" at bounding box center [888, 410] width 863 height 78
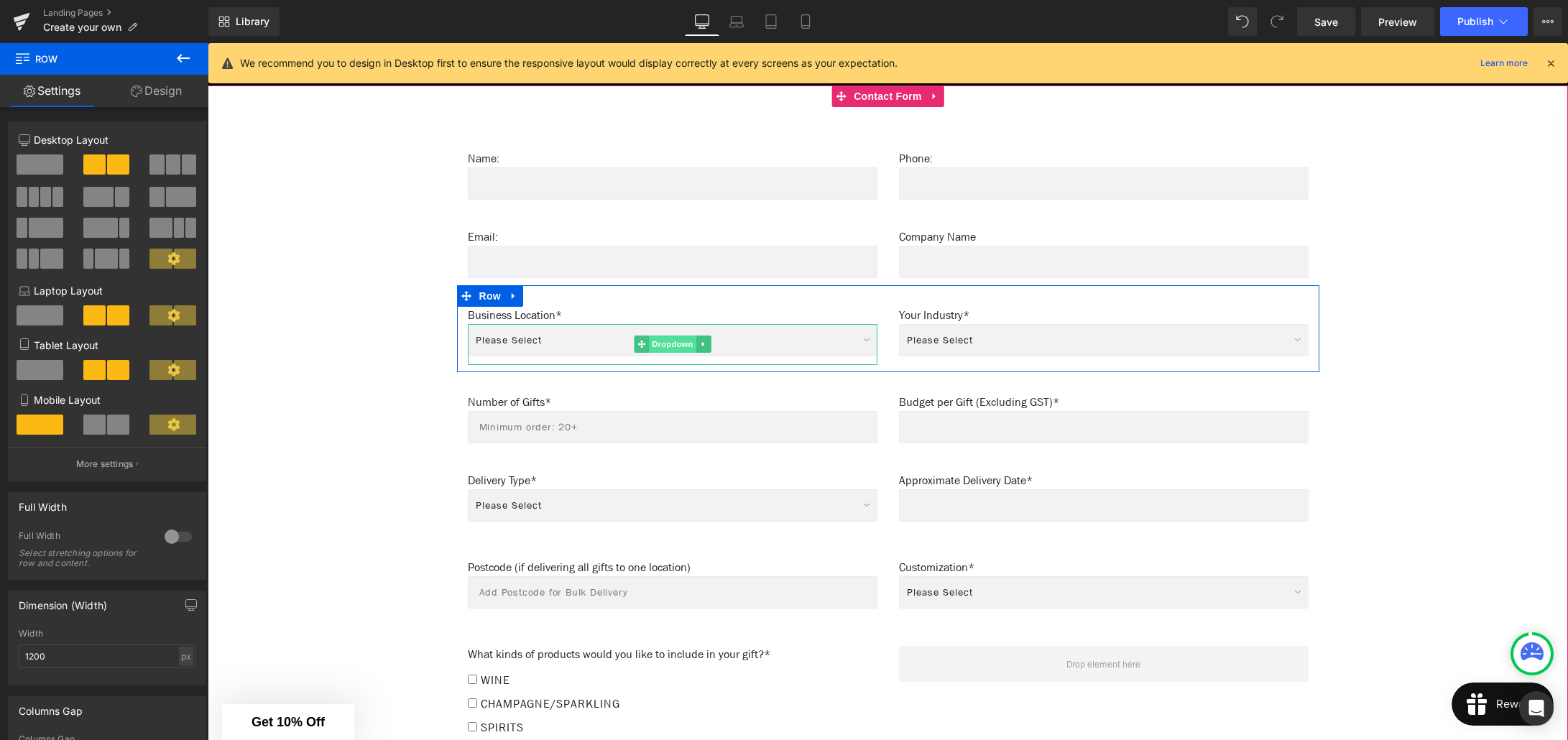
click at [665, 336] on span "Dropdown" at bounding box center [672, 344] width 47 height 17
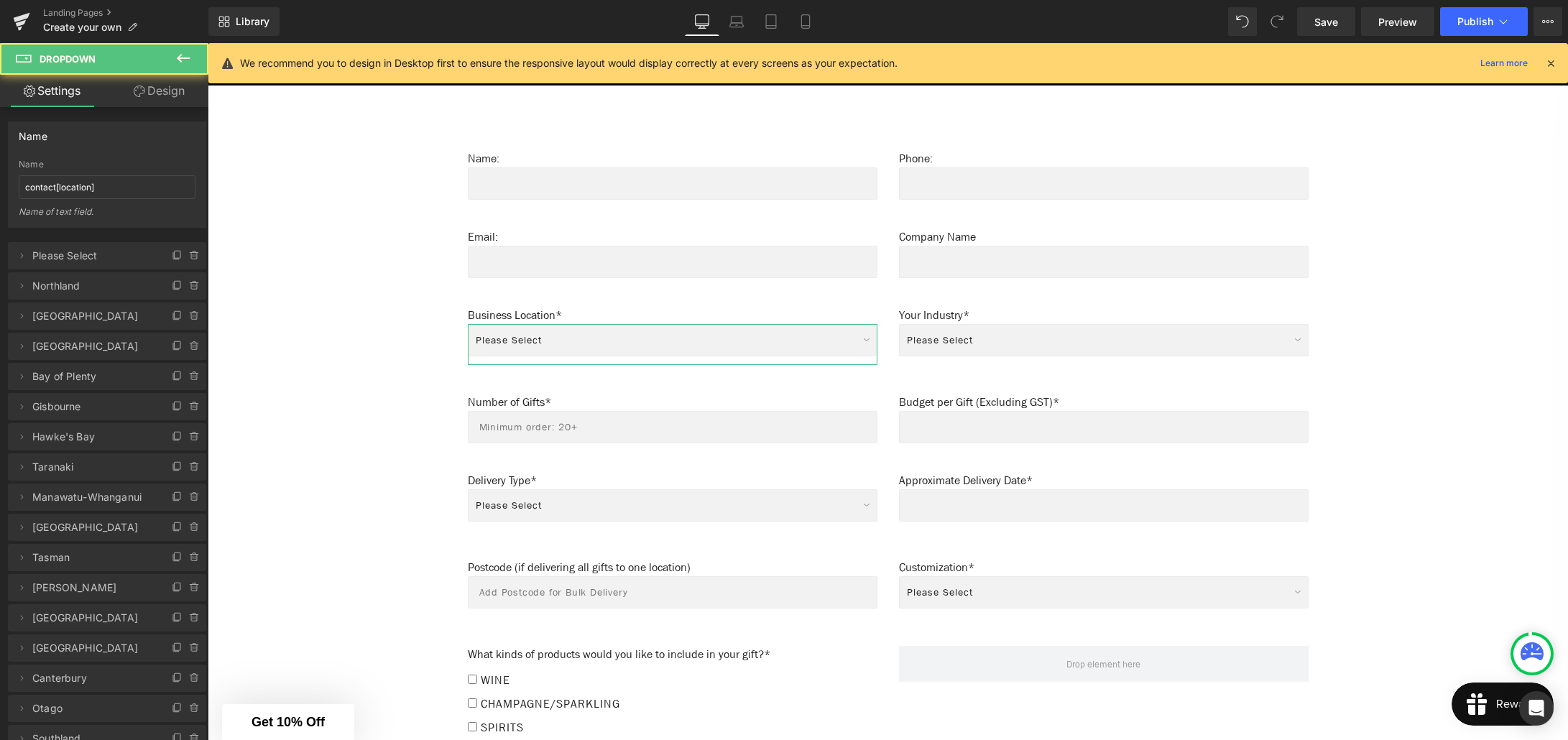
click at [165, 98] on link "Design" at bounding box center [159, 90] width 105 height 32
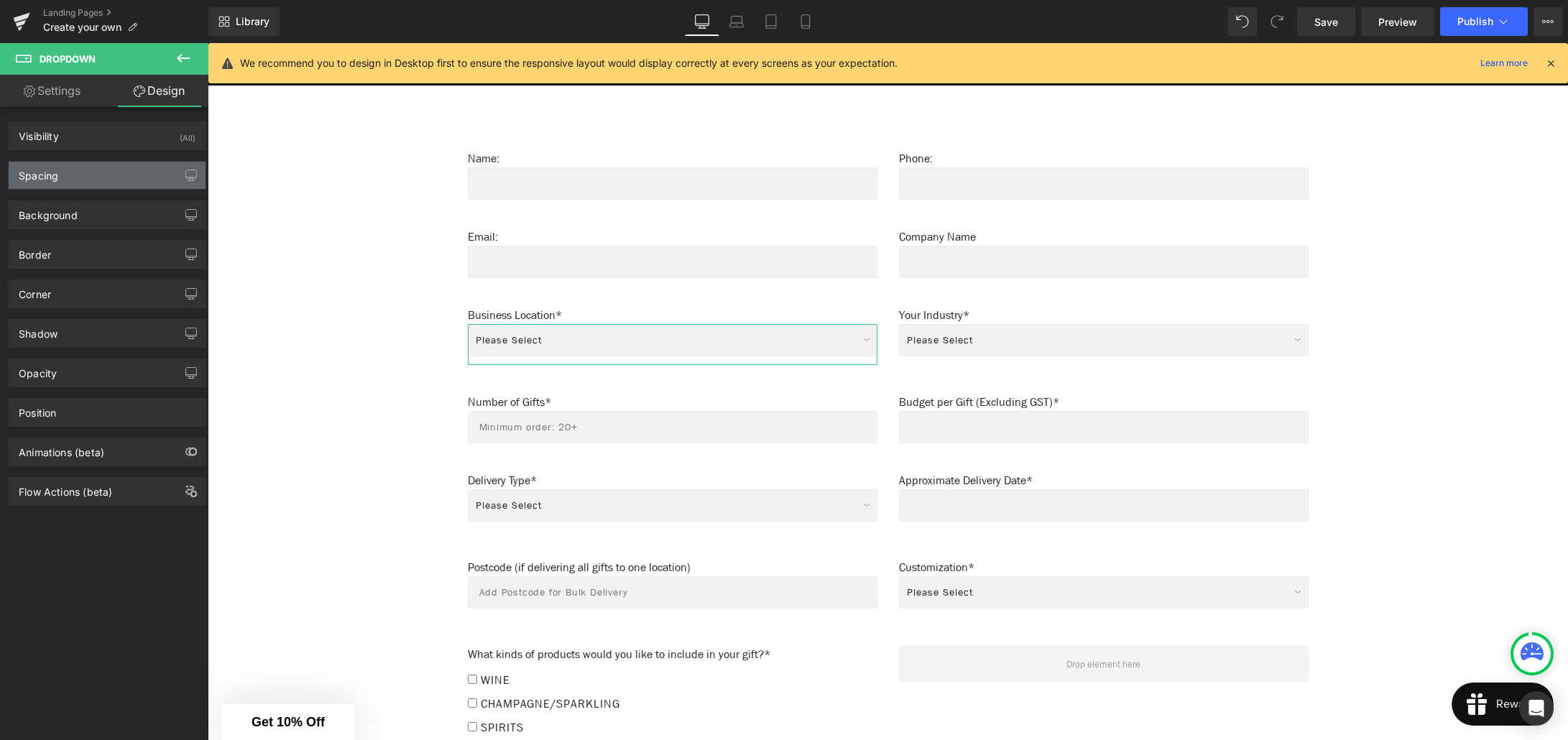
click at [94, 181] on div "Spacing" at bounding box center [106, 175] width 197 height 27
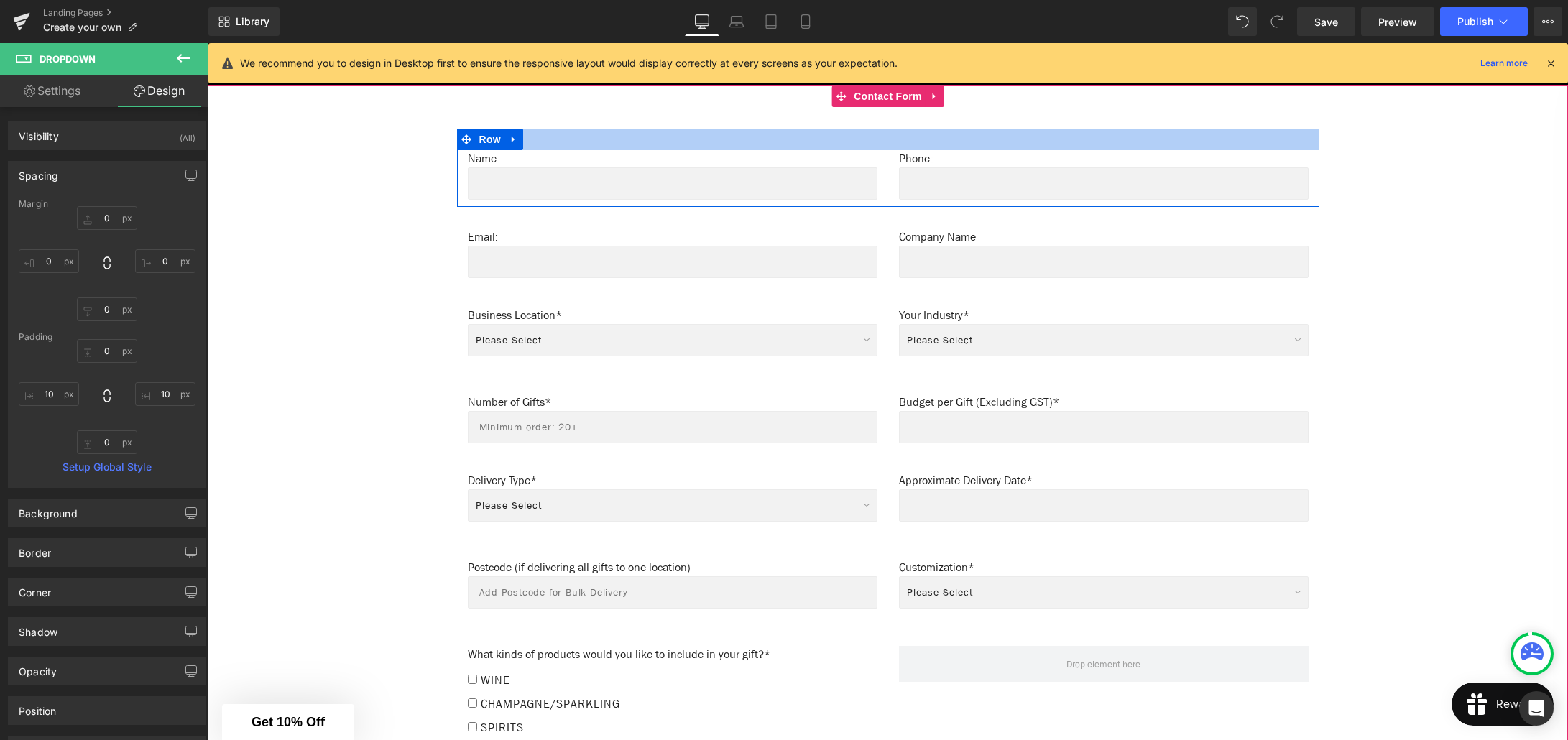
click at [700, 132] on div at bounding box center [888, 139] width 863 height 22
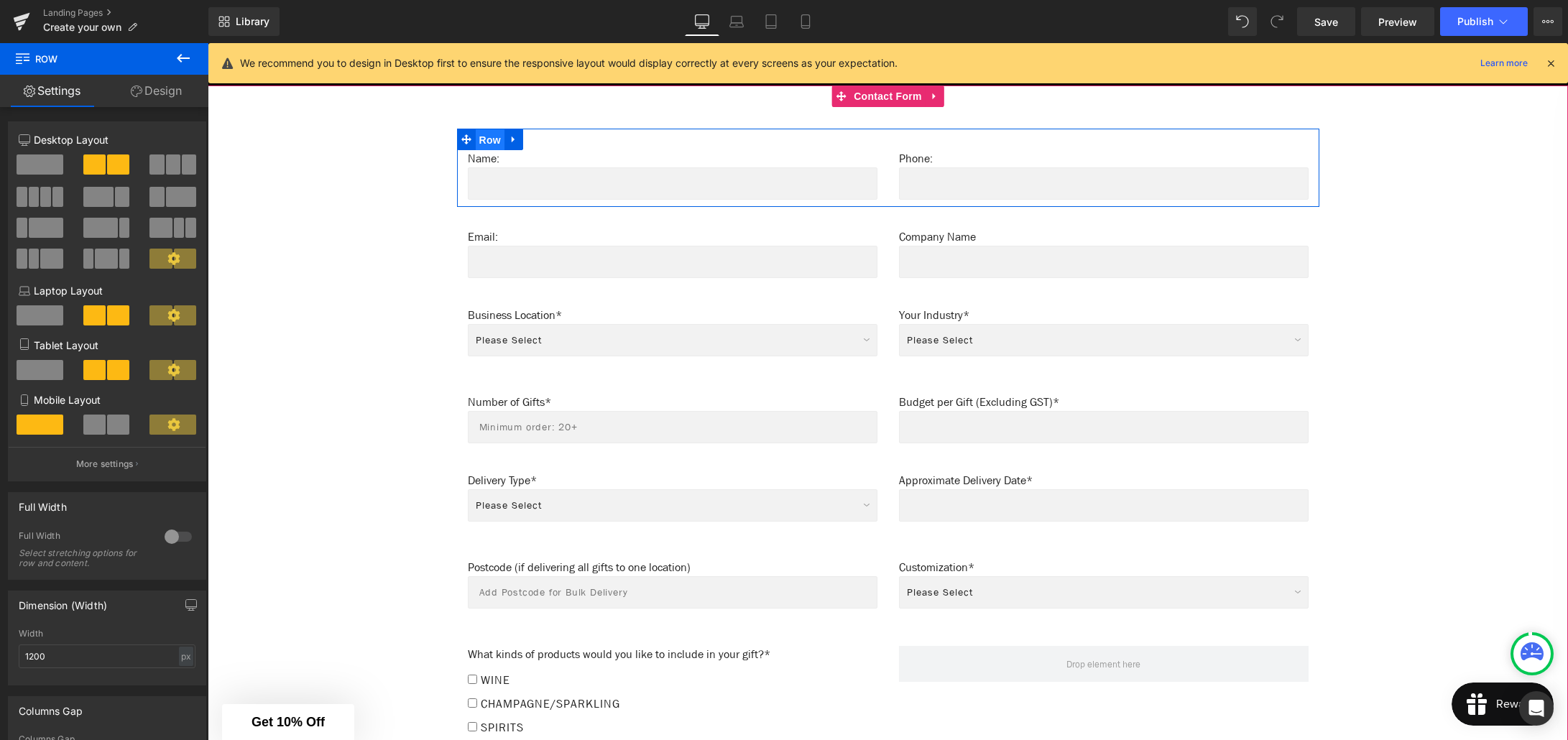
click at [493, 135] on span "Row" at bounding box center [490, 139] width 29 height 22
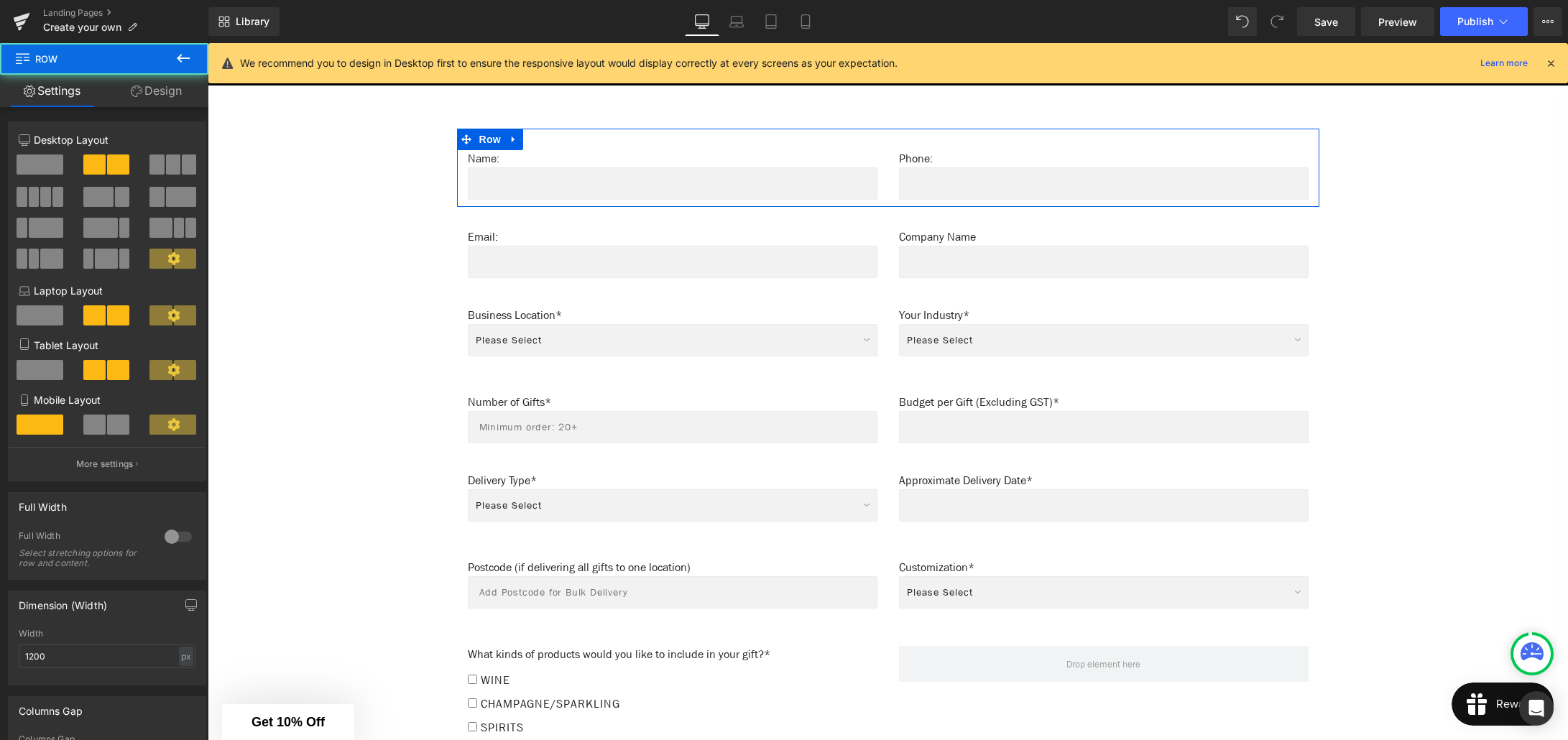
click at [159, 97] on link "Design" at bounding box center [156, 90] width 105 height 32
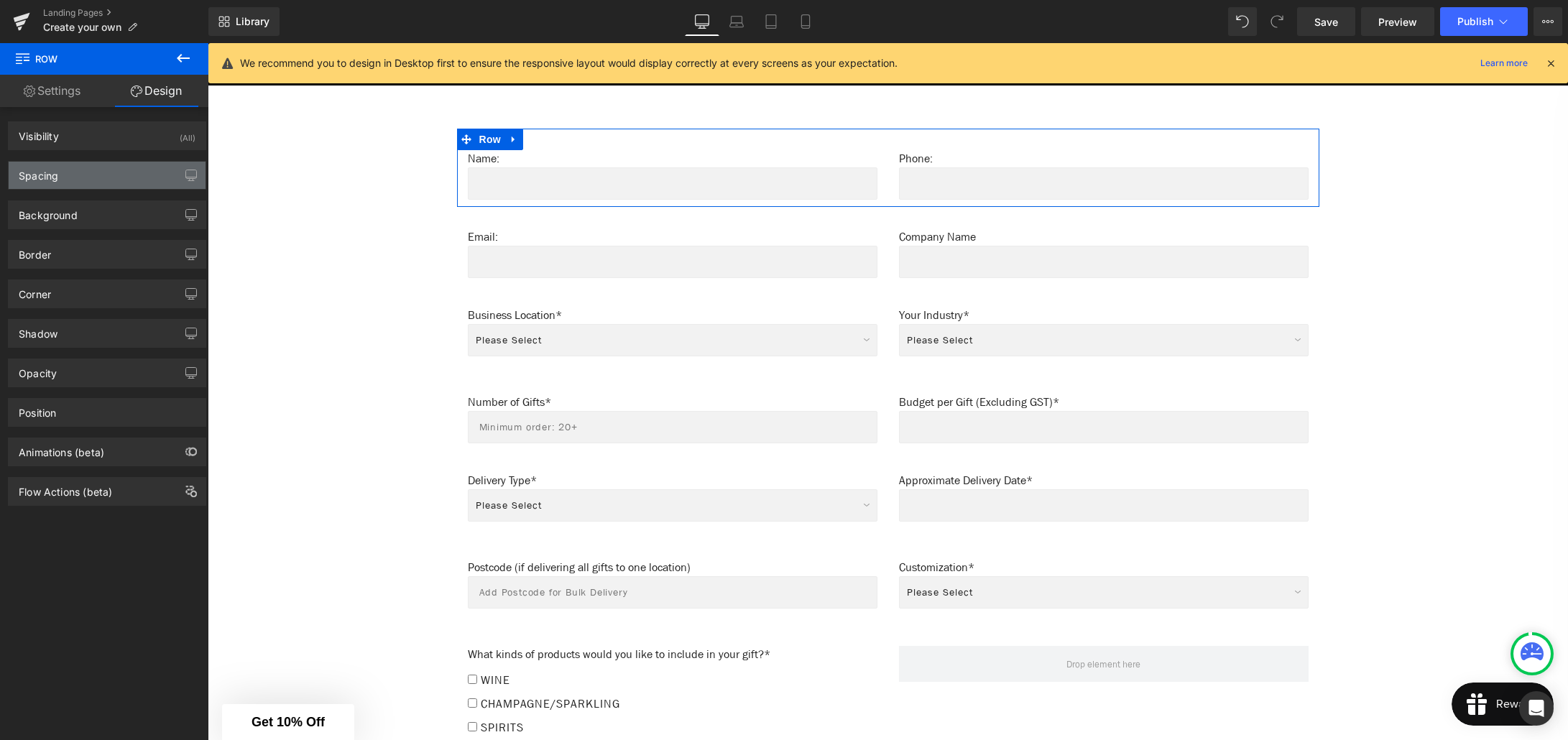
click at [83, 181] on div "Spacing" at bounding box center [106, 175] width 197 height 27
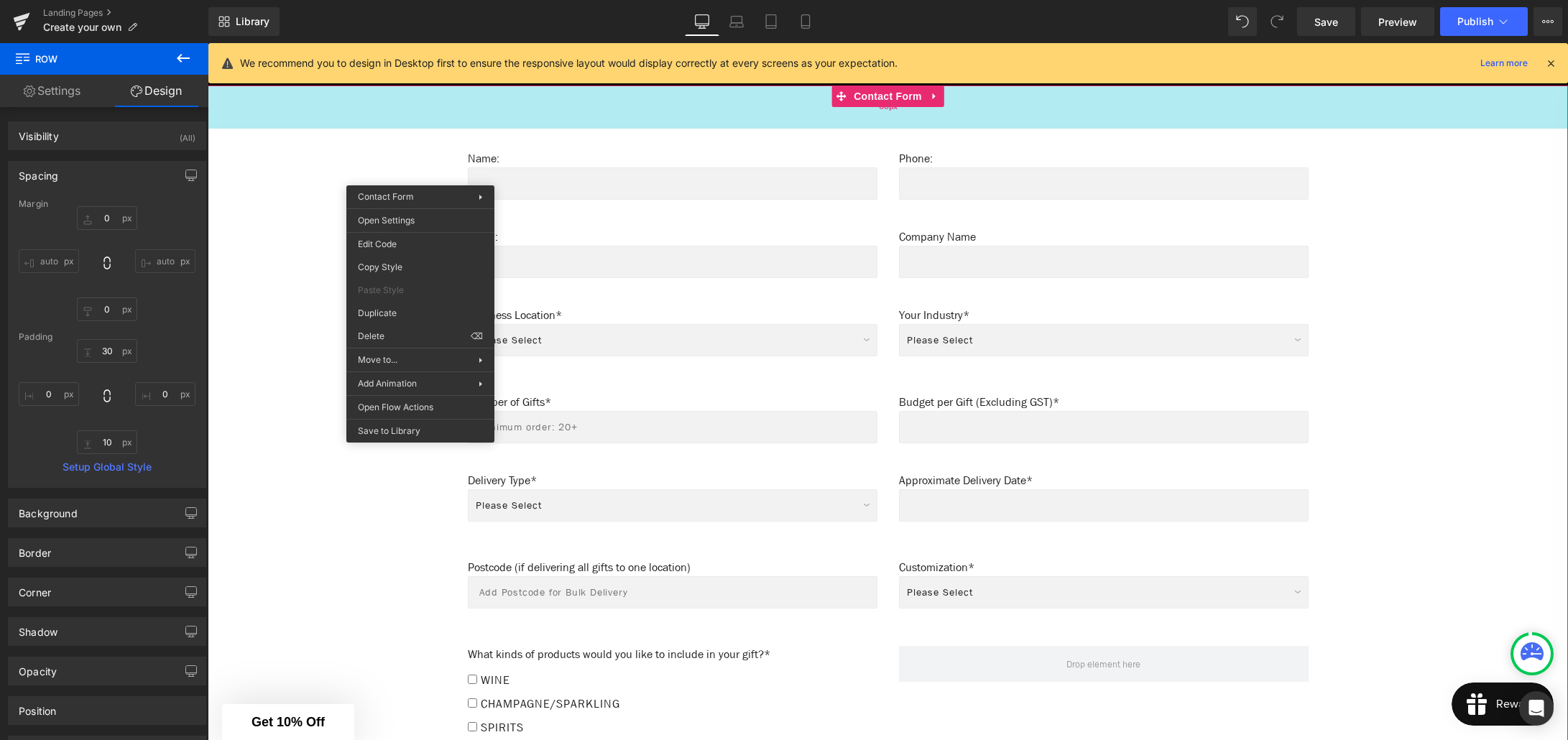
click at [339, 113] on div "Name: Text Block Text Field Phone: Text Block Text Field Row Email: Text Block …" at bounding box center [888, 690] width 1360 height 1209
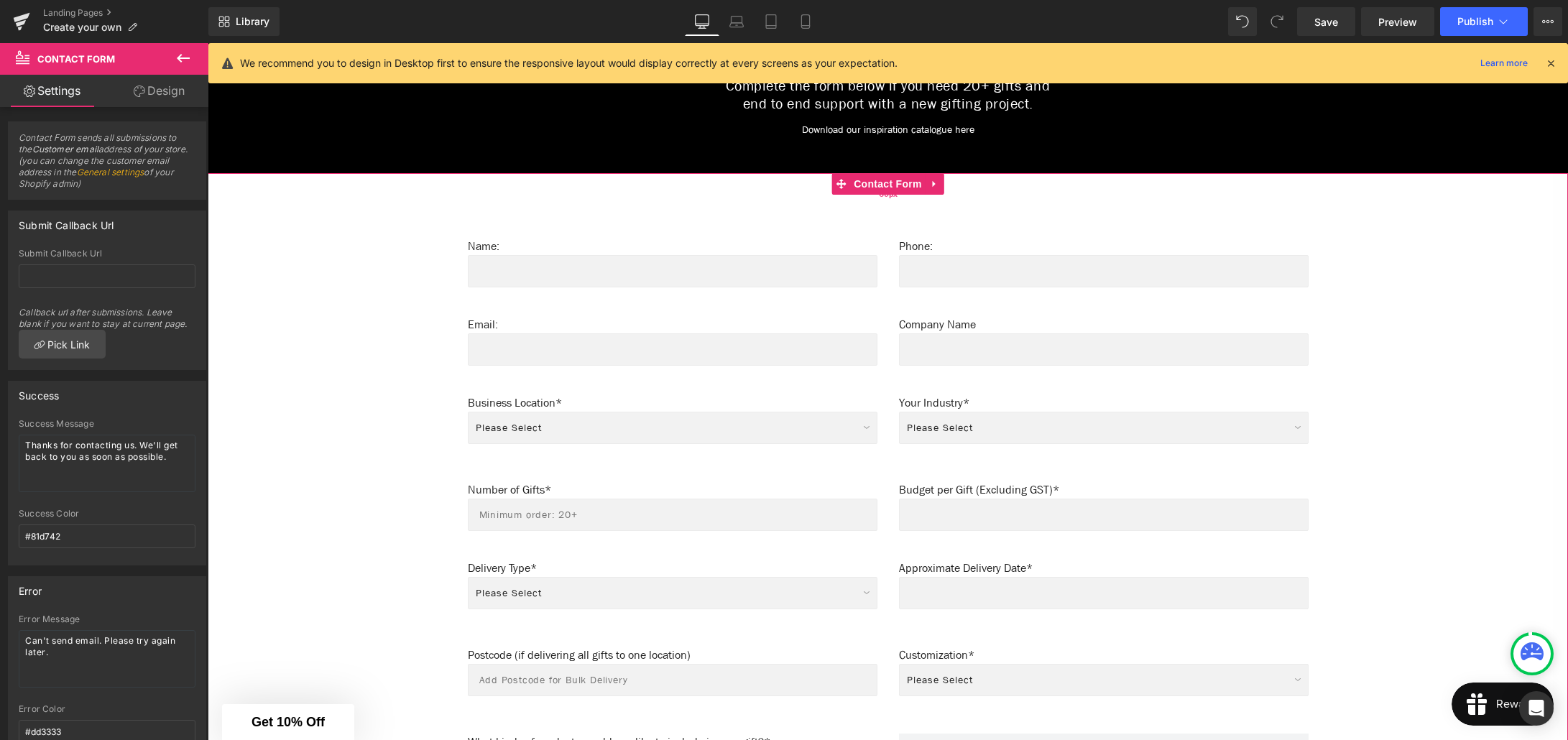
scroll to position [836, 0]
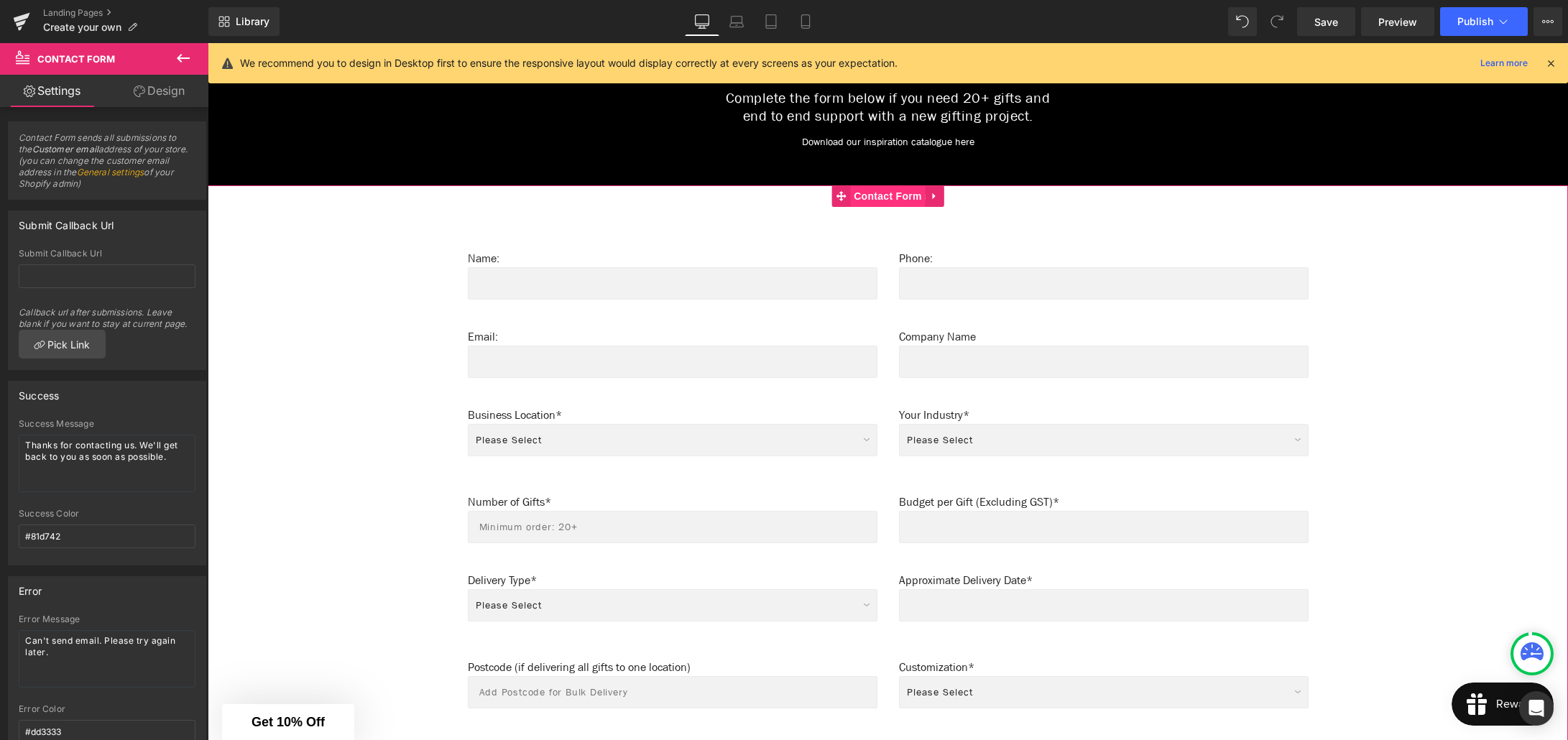
click at [878, 188] on span "Contact Form" at bounding box center [888, 196] width 75 height 22
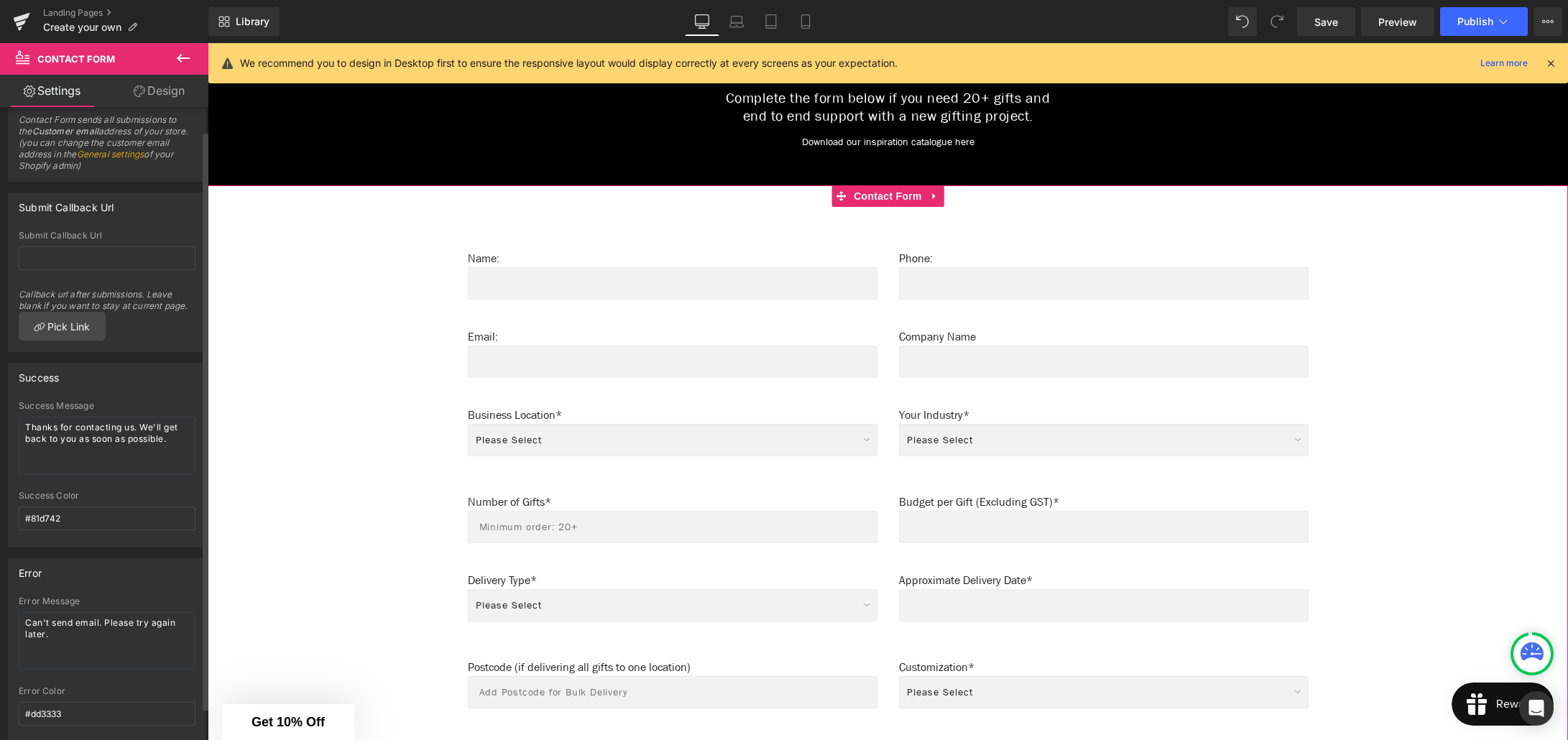
scroll to position [0, 0]
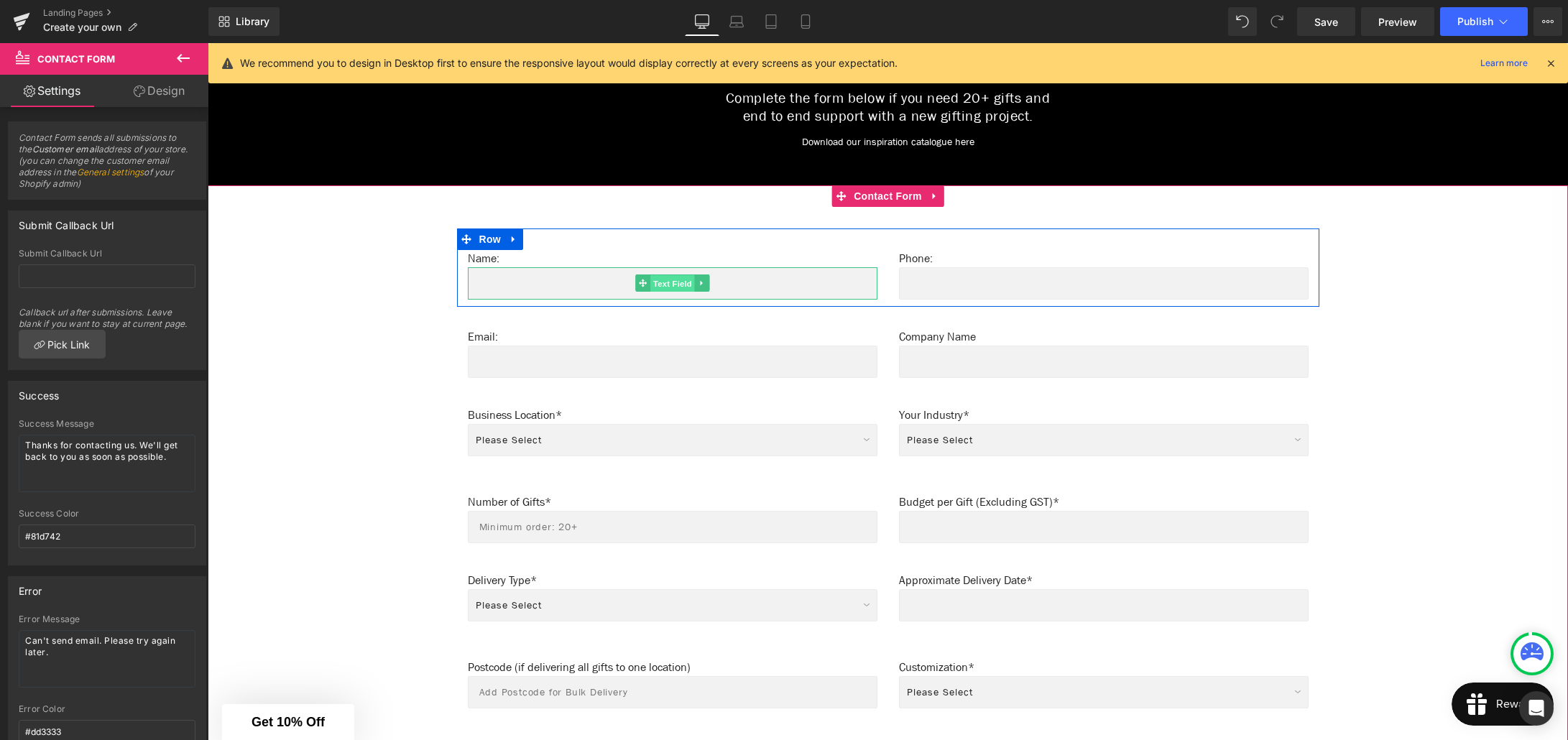
click at [678, 278] on span "Text Field" at bounding box center [672, 283] width 44 height 17
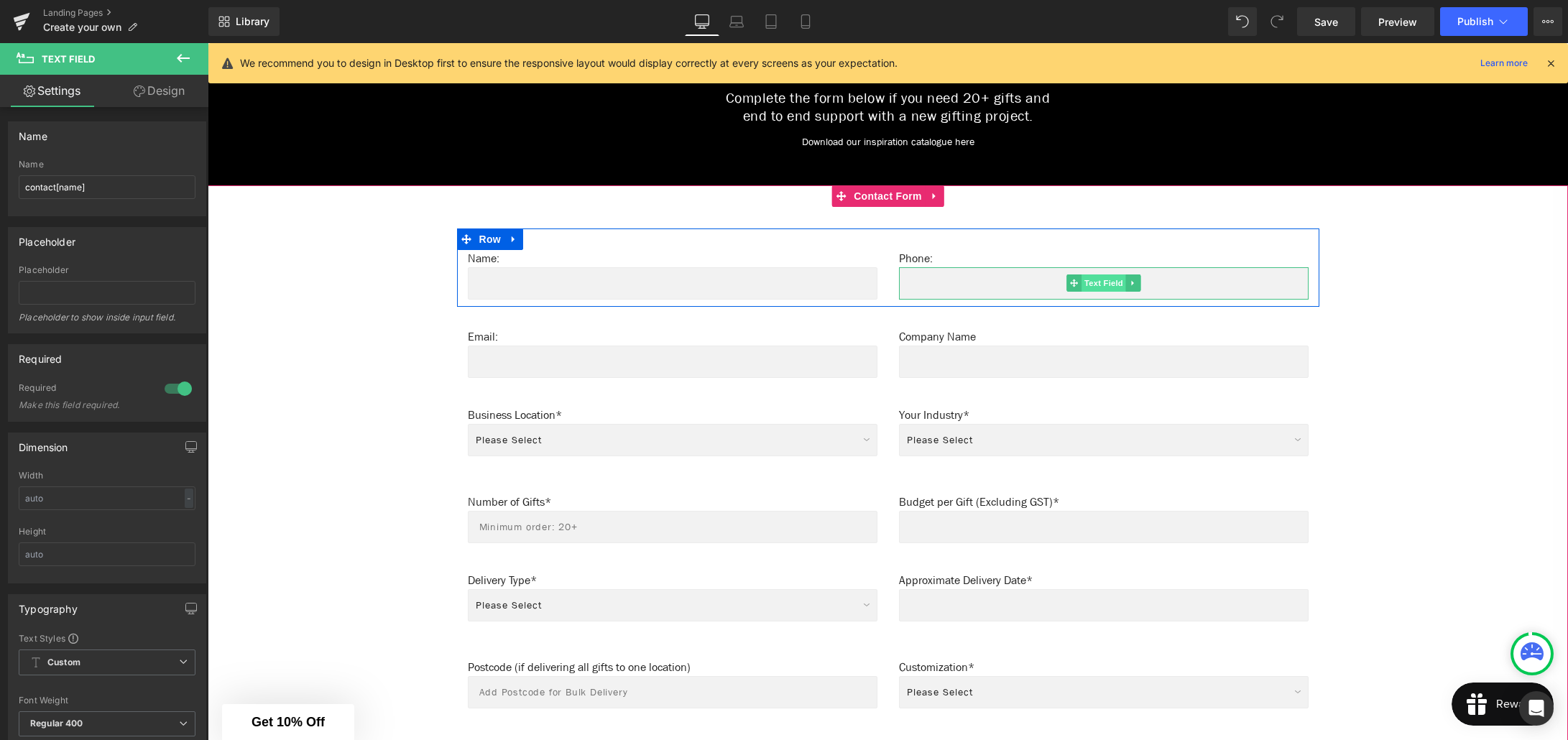
click at [1097, 279] on span "Text Field" at bounding box center [1103, 282] width 44 height 17
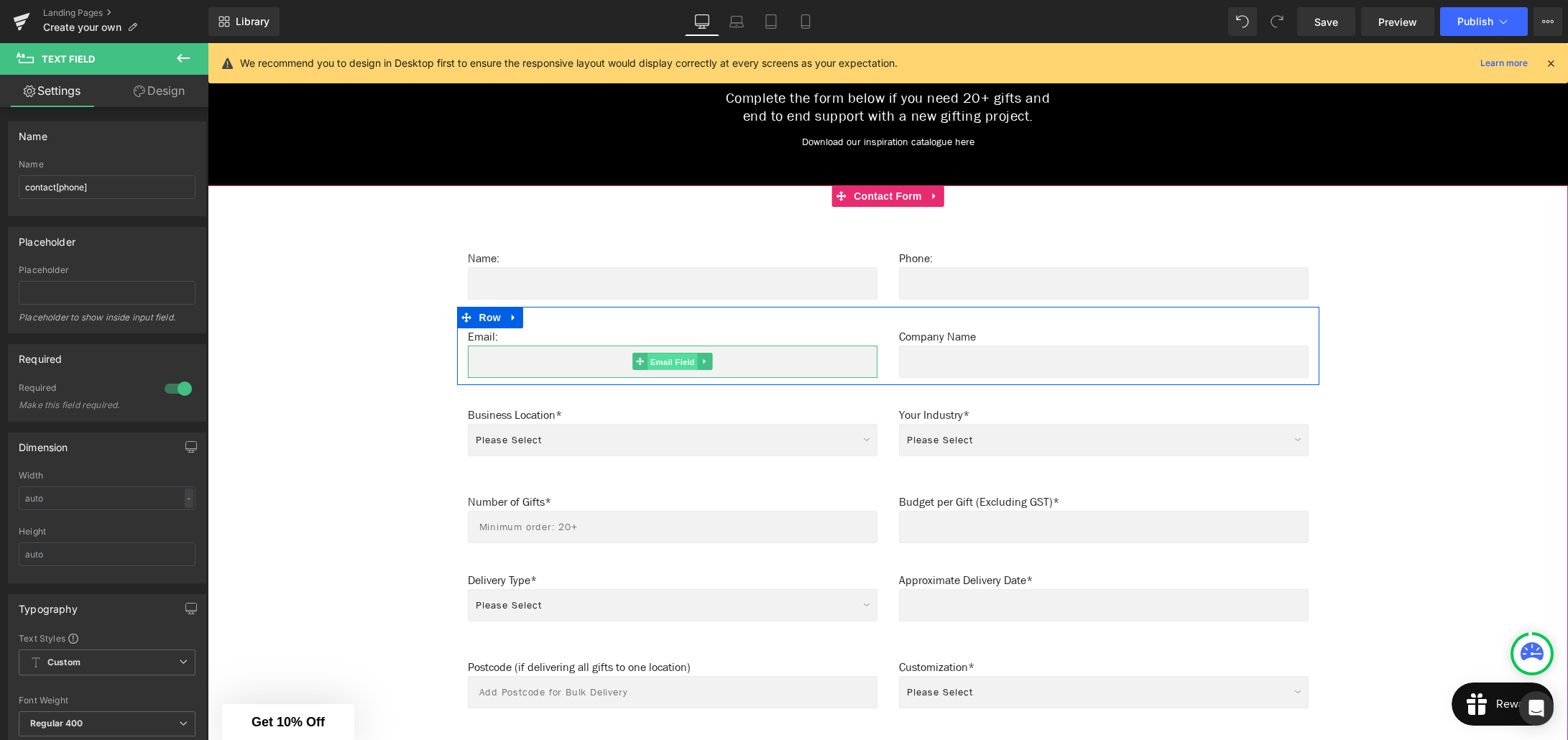
click at [677, 356] on span "Email Field" at bounding box center [671, 362] width 50 height 17
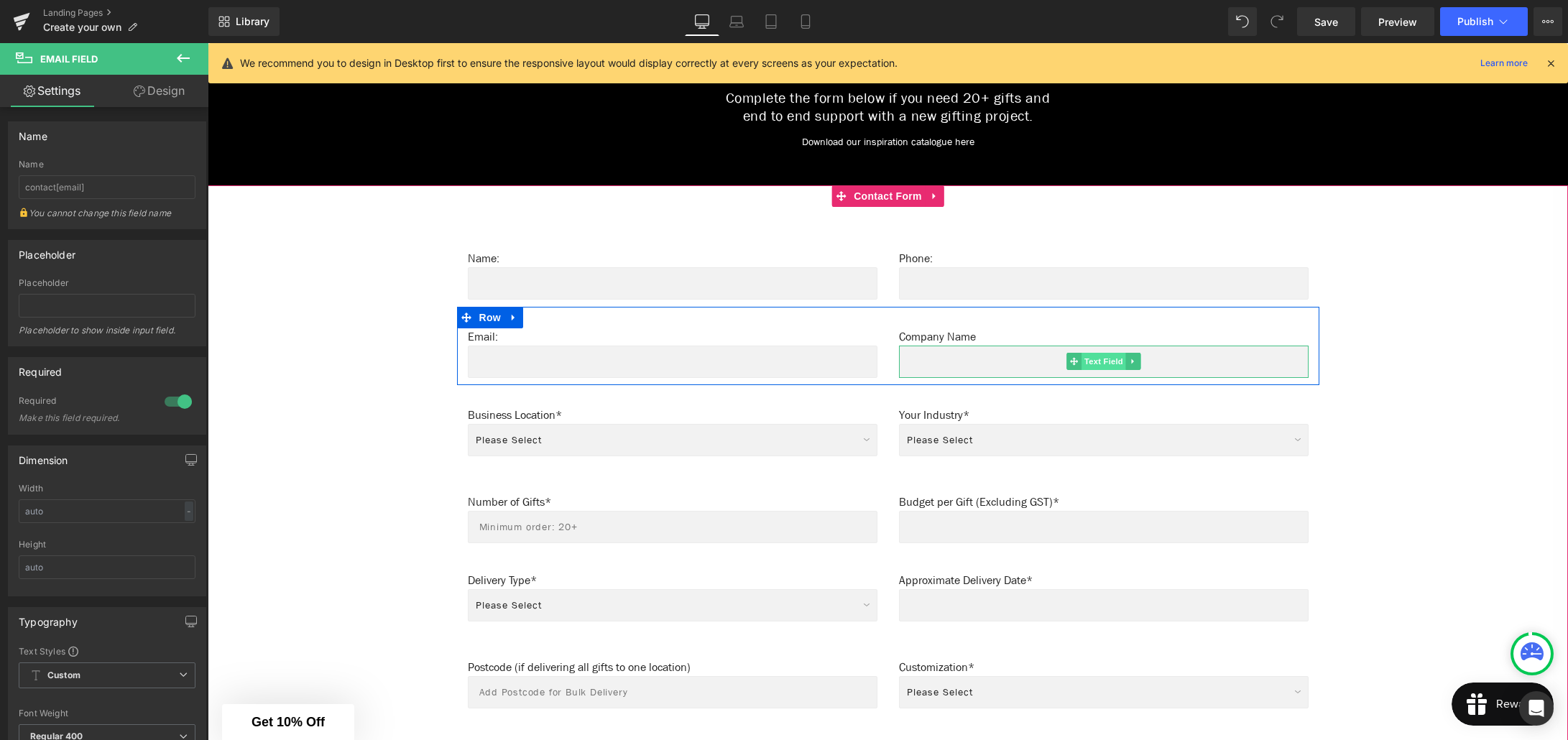
click at [1096, 353] on span "Text Field" at bounding box center [1103, 362] width 44 height 17
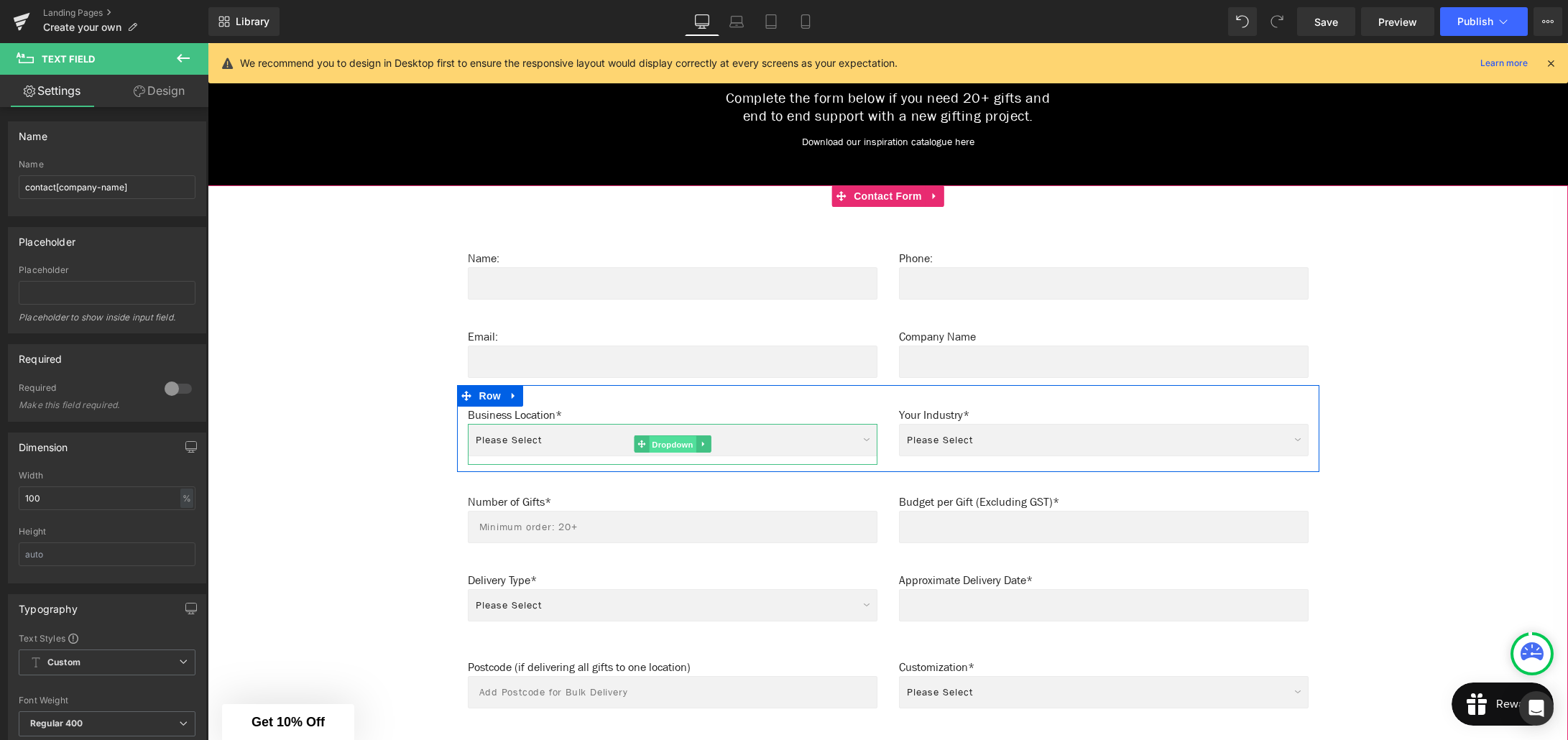
click at [670, 436] on span "Dropdown" at bounding box center [672, 444] width 47 height 17
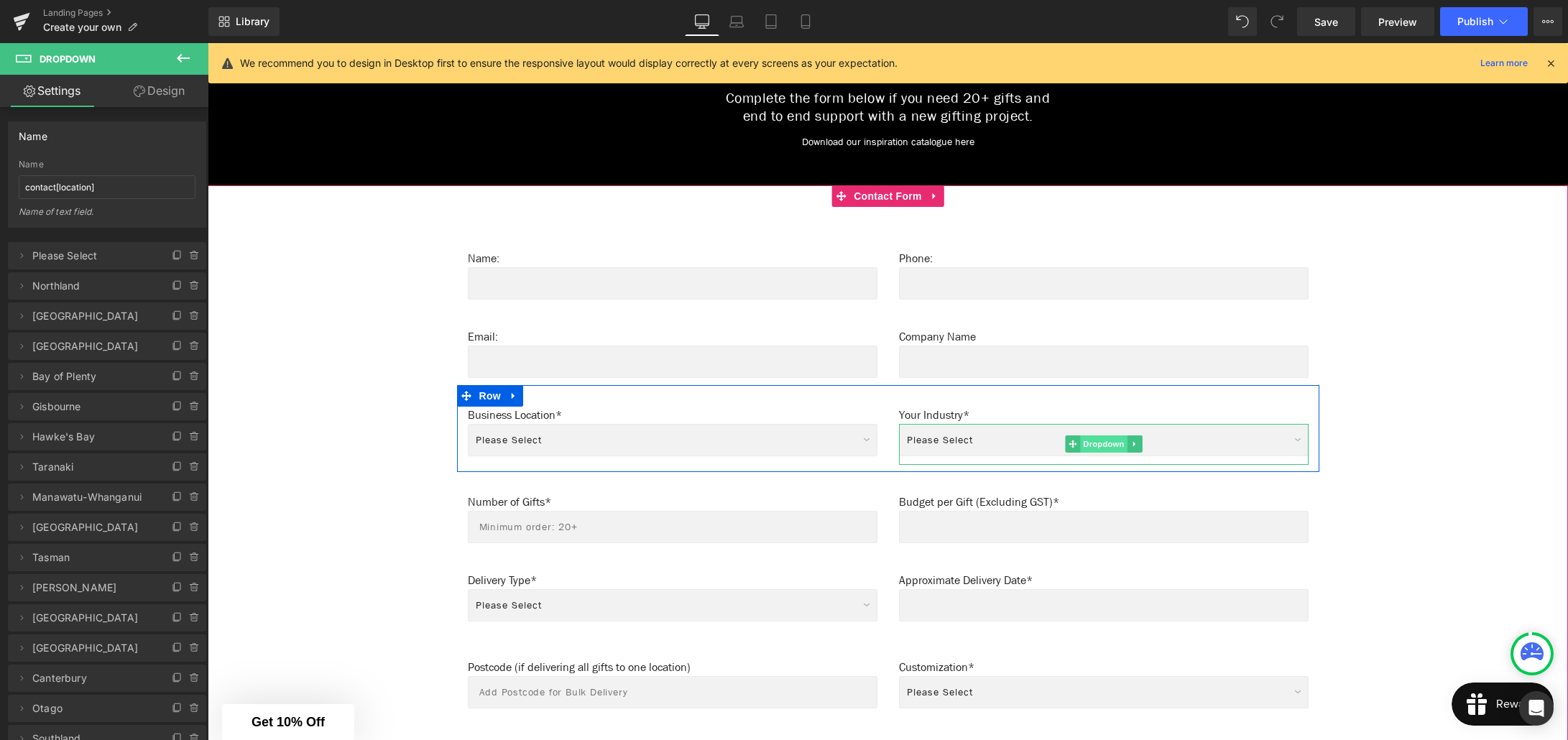
click at [1091, 435] on span "Dropdown" at bounding box center [1104, 443] width 47 height 17
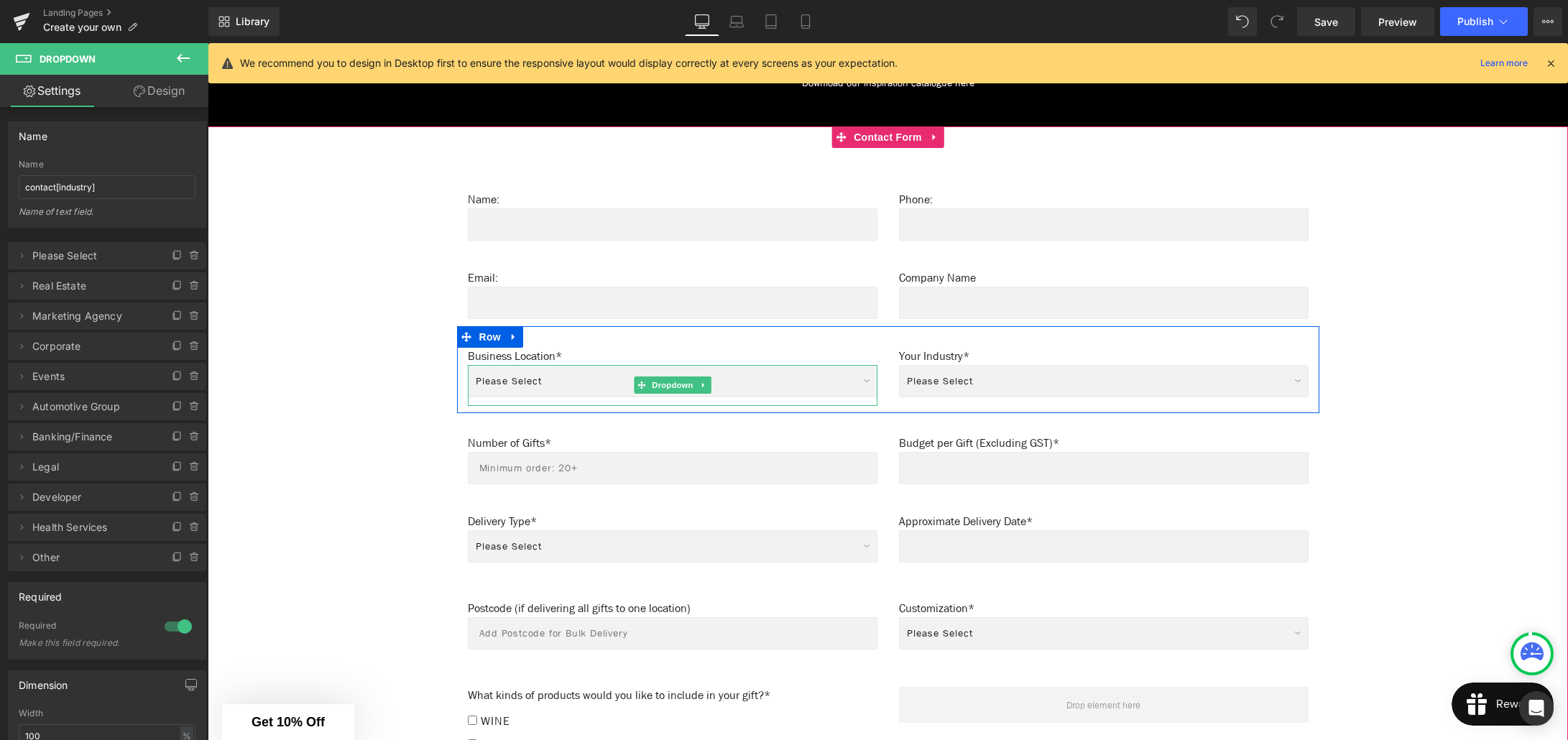
scroll to position [904, 0]
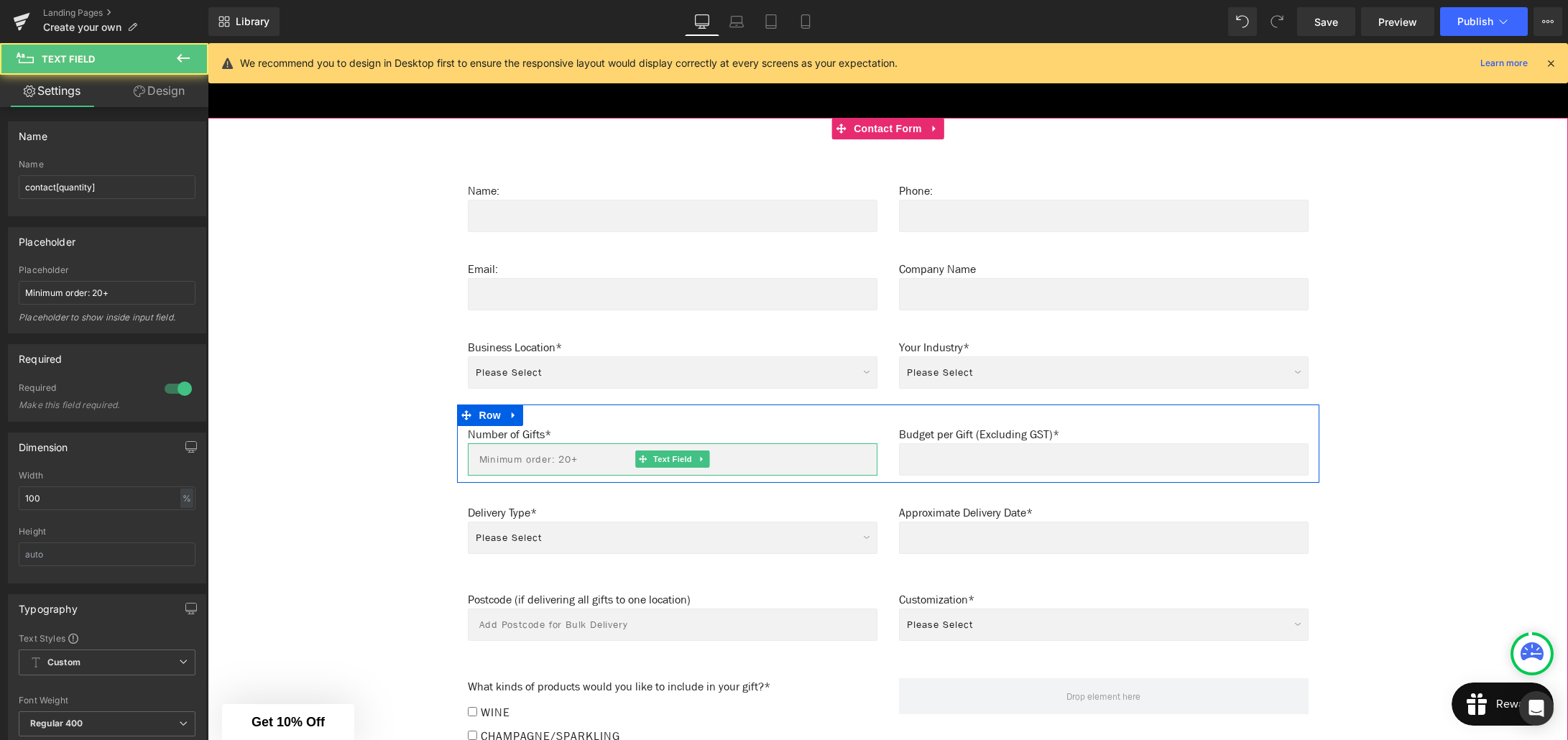
click at [671, 453] on div "Text Field" at bounding box center [672, 459] width 410 height 32
click at [1108, 453] on span "Text Field" at bounding box center [1103, 458] width 44 height 17
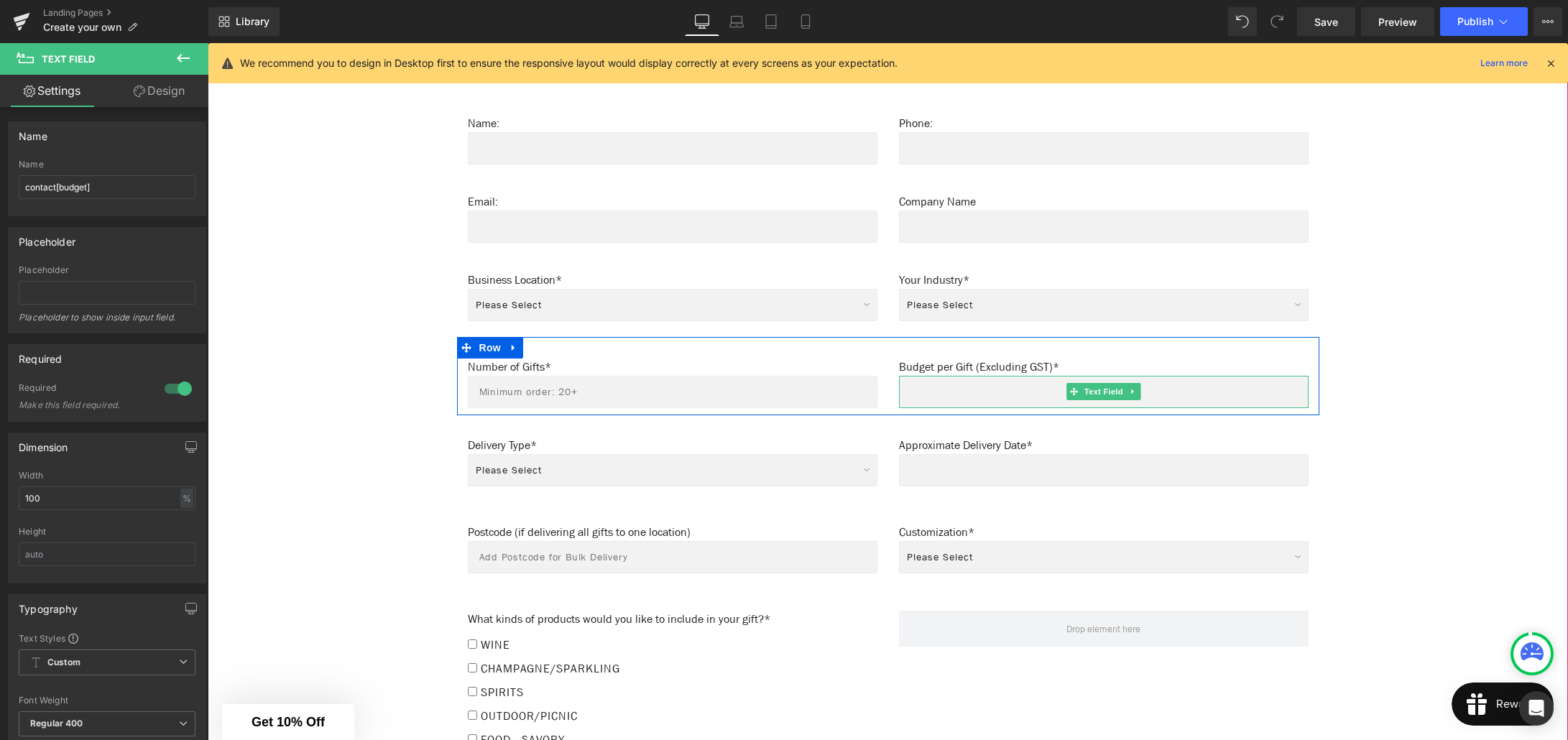
scroll to position [982, 0]
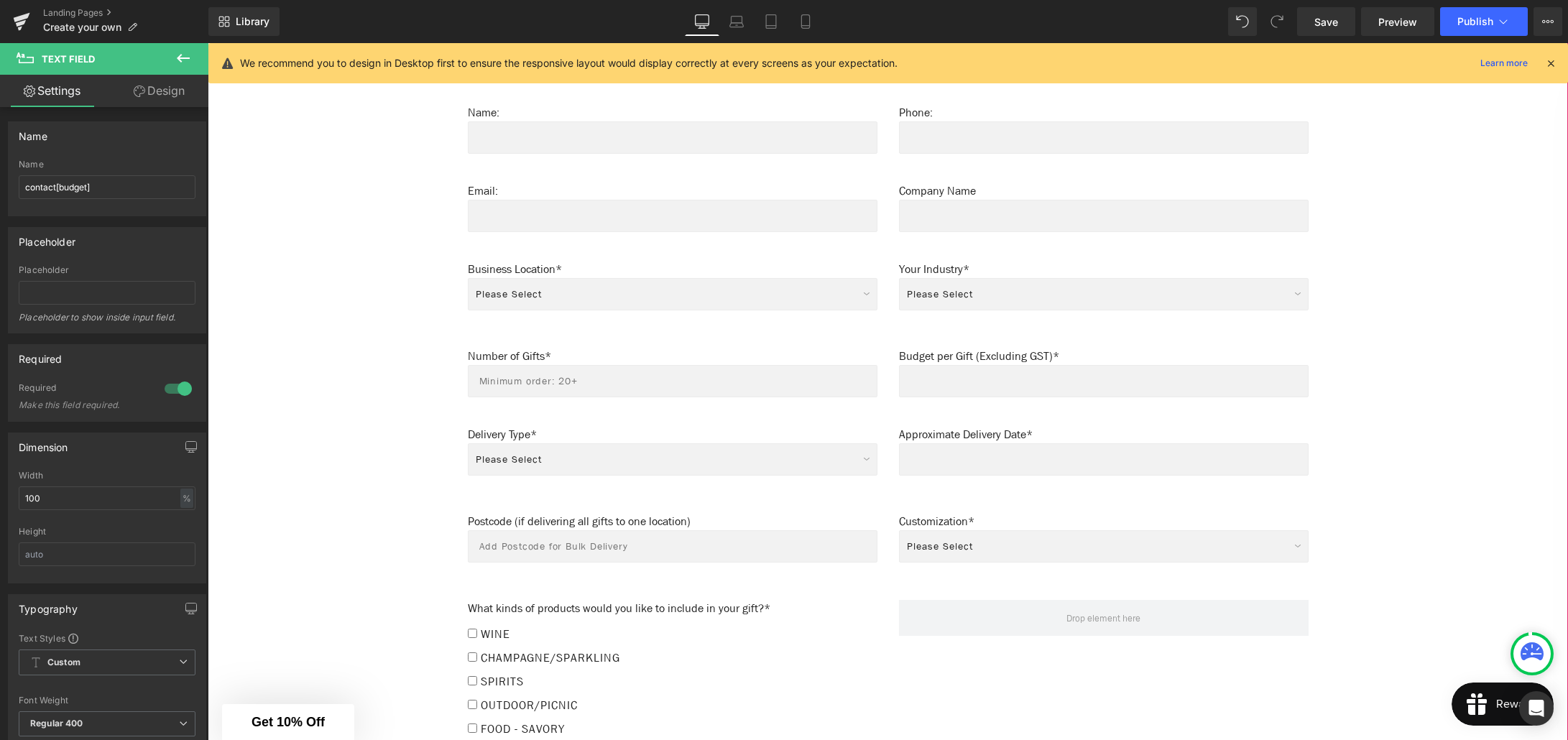
click at [662, 451] on div "Please Select Individual Delivery - Direct to recipients Bulk Delivery to one l…" at bounding box center [672, 463] width 410 height 40
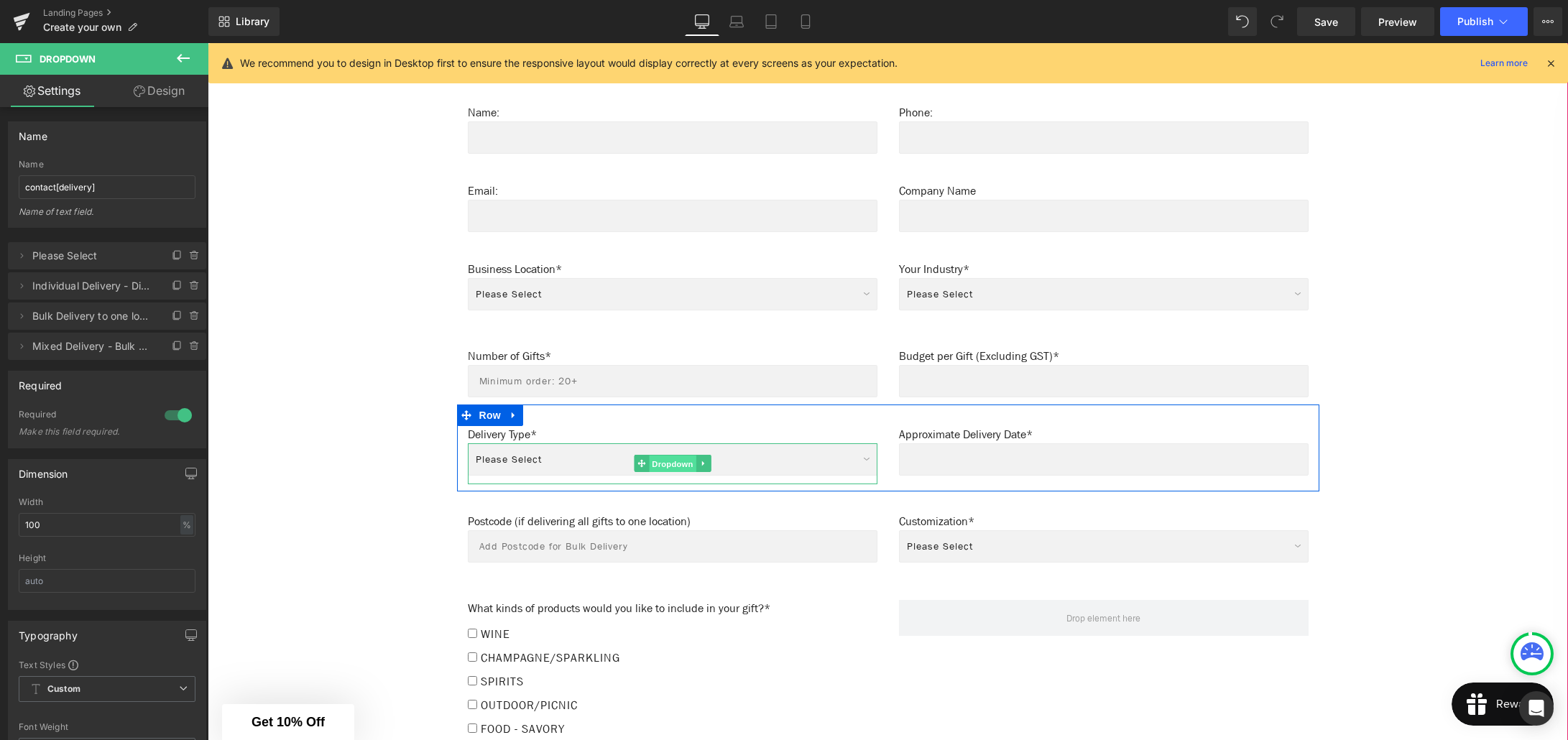
click at [666, 456] on span "Dropdown" at bounding box center [672, 464] width 47 height 17
click at [1102, 450] on span "Text Field" at bounding box center [1103, 458] width 44 height 17
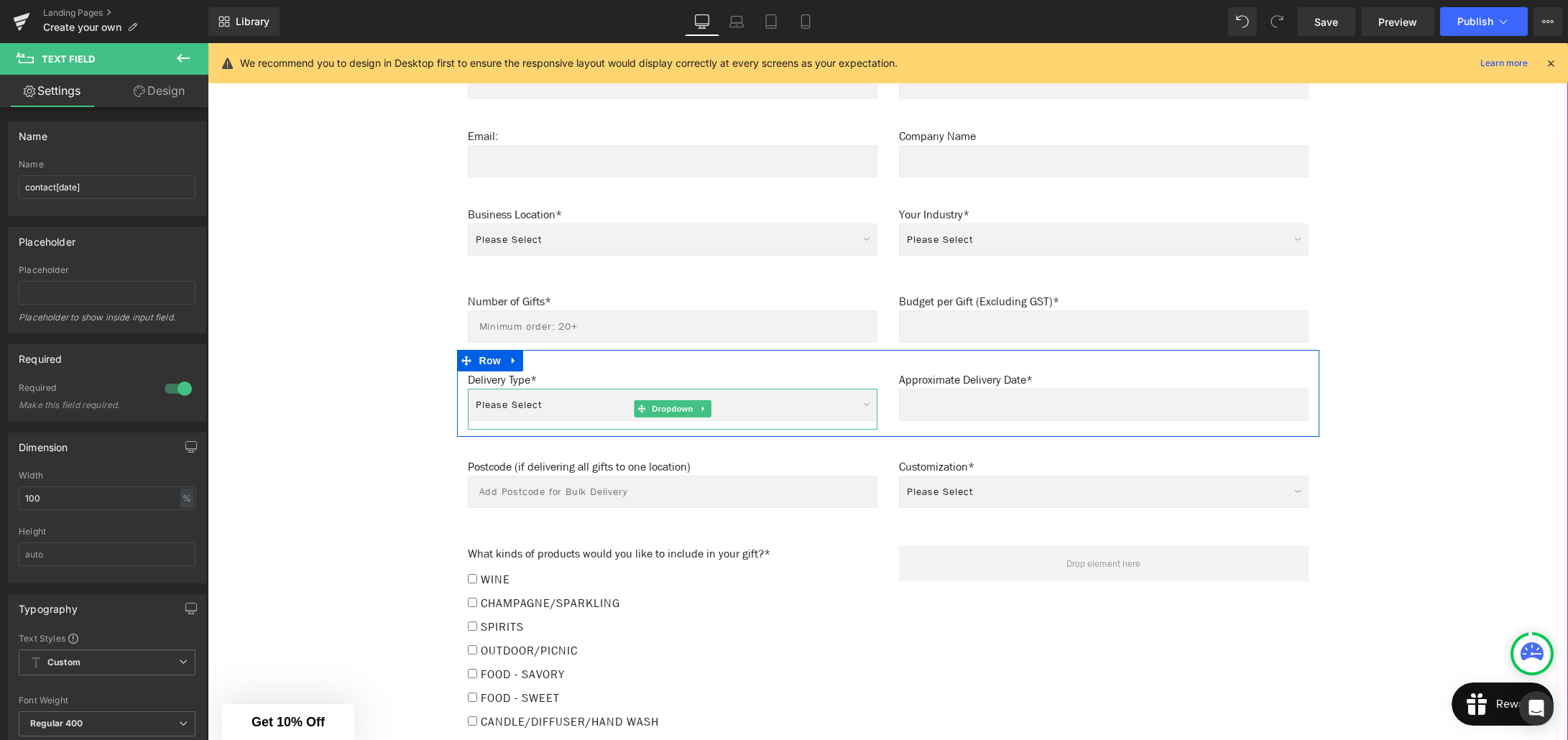
scroll to position [1041, 0]
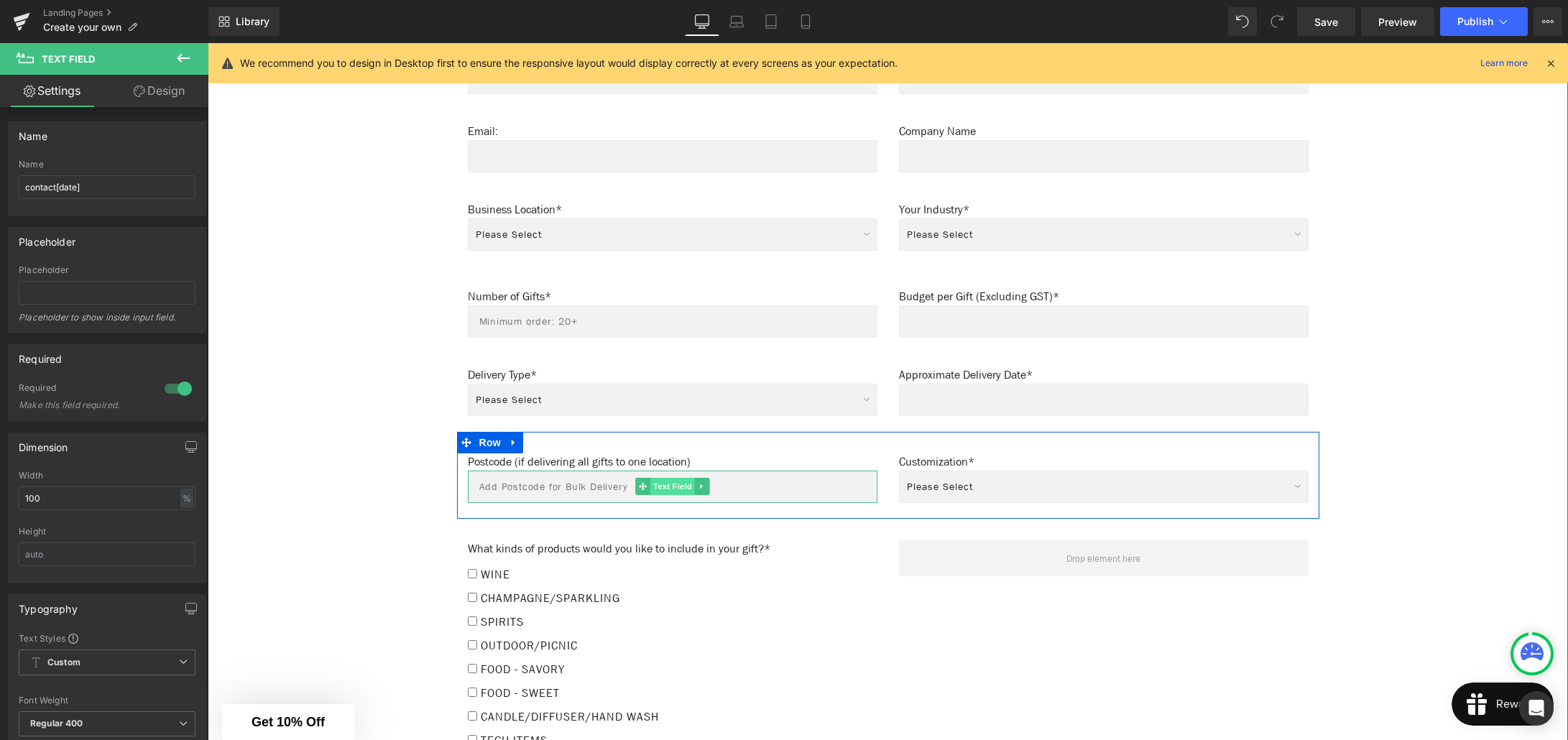
click at [670, 479] on span "Text Field" at bounding box center [672, 486] width 44 height 17
click at [1117, 482] on span "Dropdown" at bounding box center [1104, 491] width 47 height 17
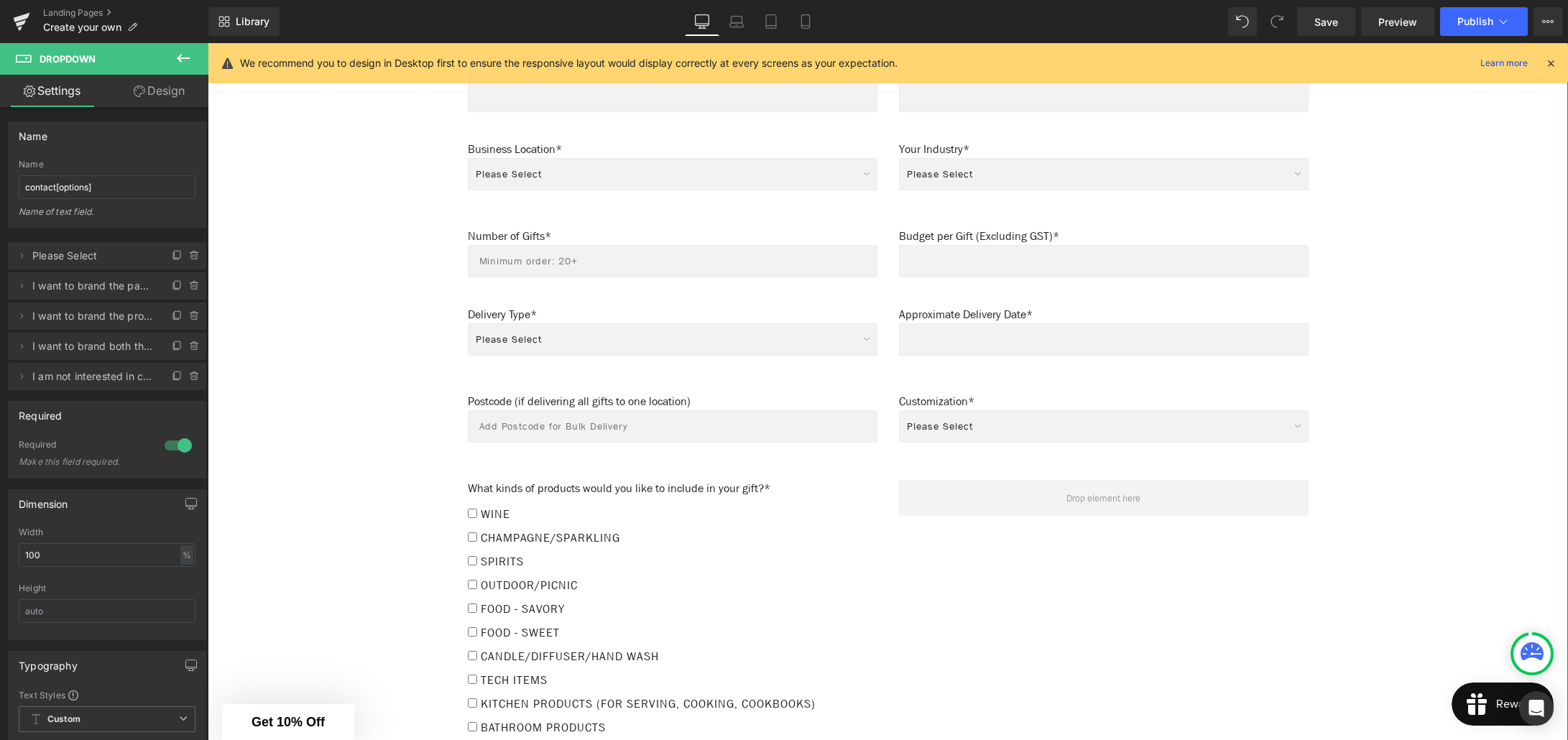
scroll to position [1102, 0]
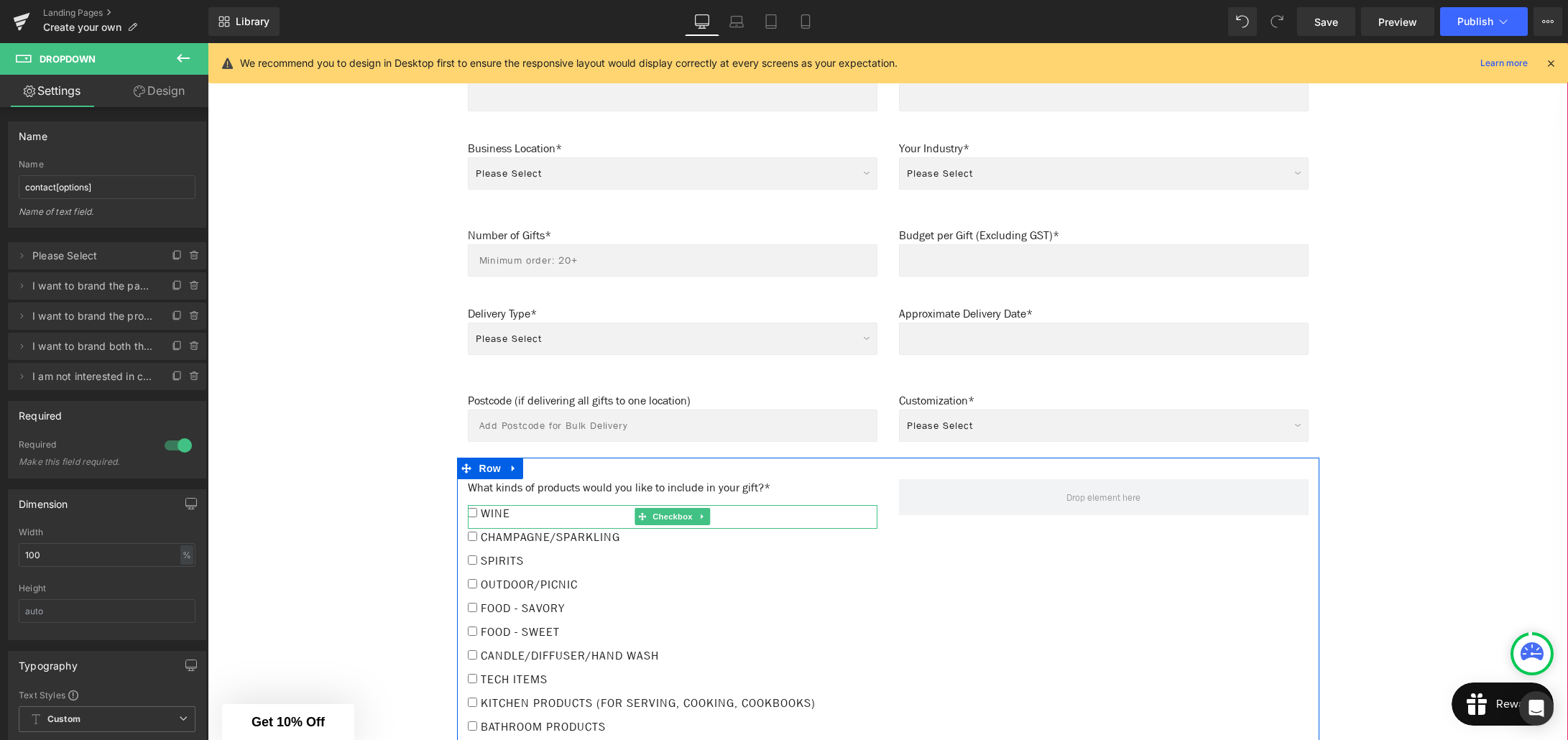
drag, startPoint x: 606, startPoint y: 506, endPoint x: 596, endPoint y: 503, distance: 10.4
click at [606, 506] on label "Wine" at bounding box center [672, 516] width 410 height 24
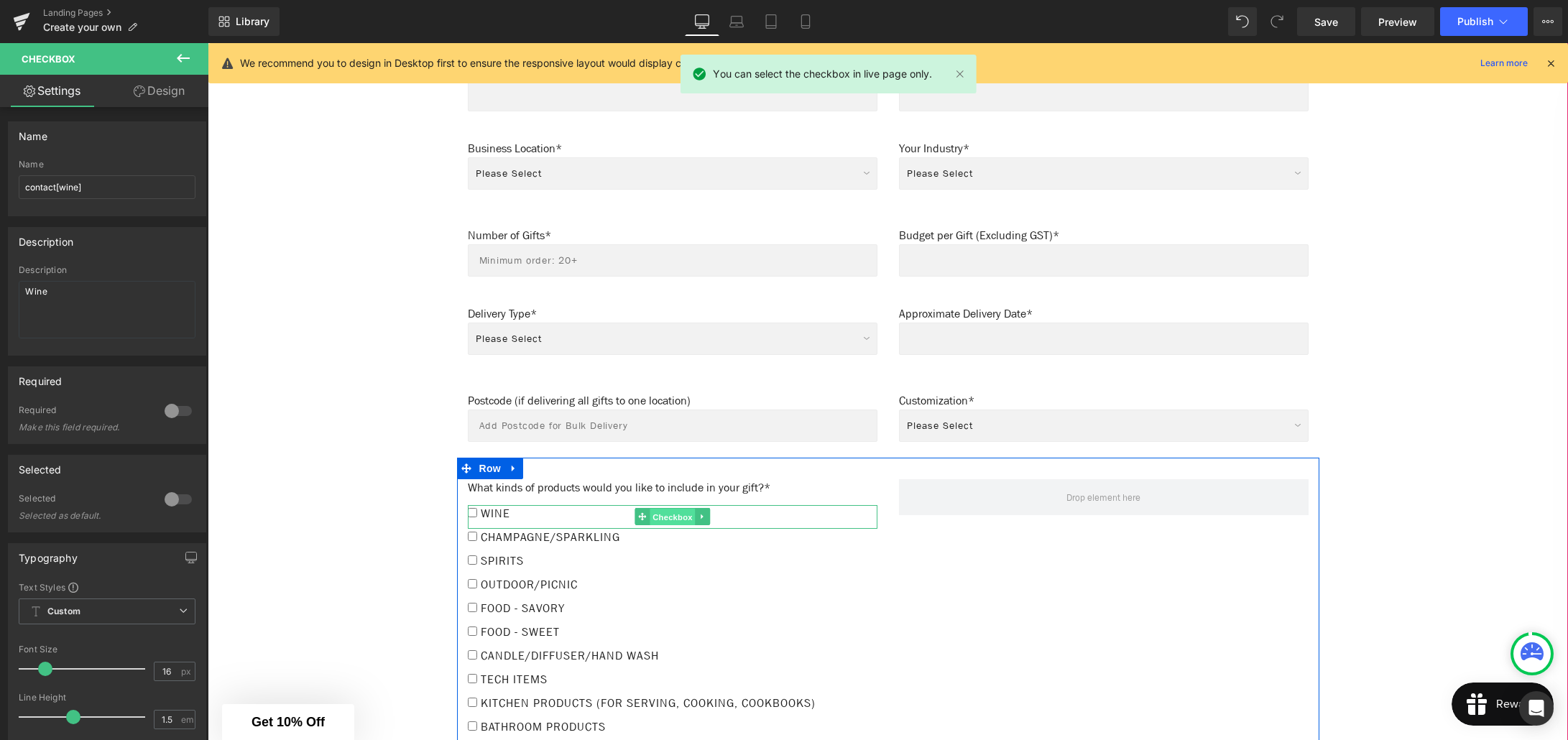
click at [669, 508] on span "Checkbox" at bounding box center [672, 517] width 45 height 17
click at [668, 532] on span "Checkbox" at bounding box center [672, 540] width 45 height 17
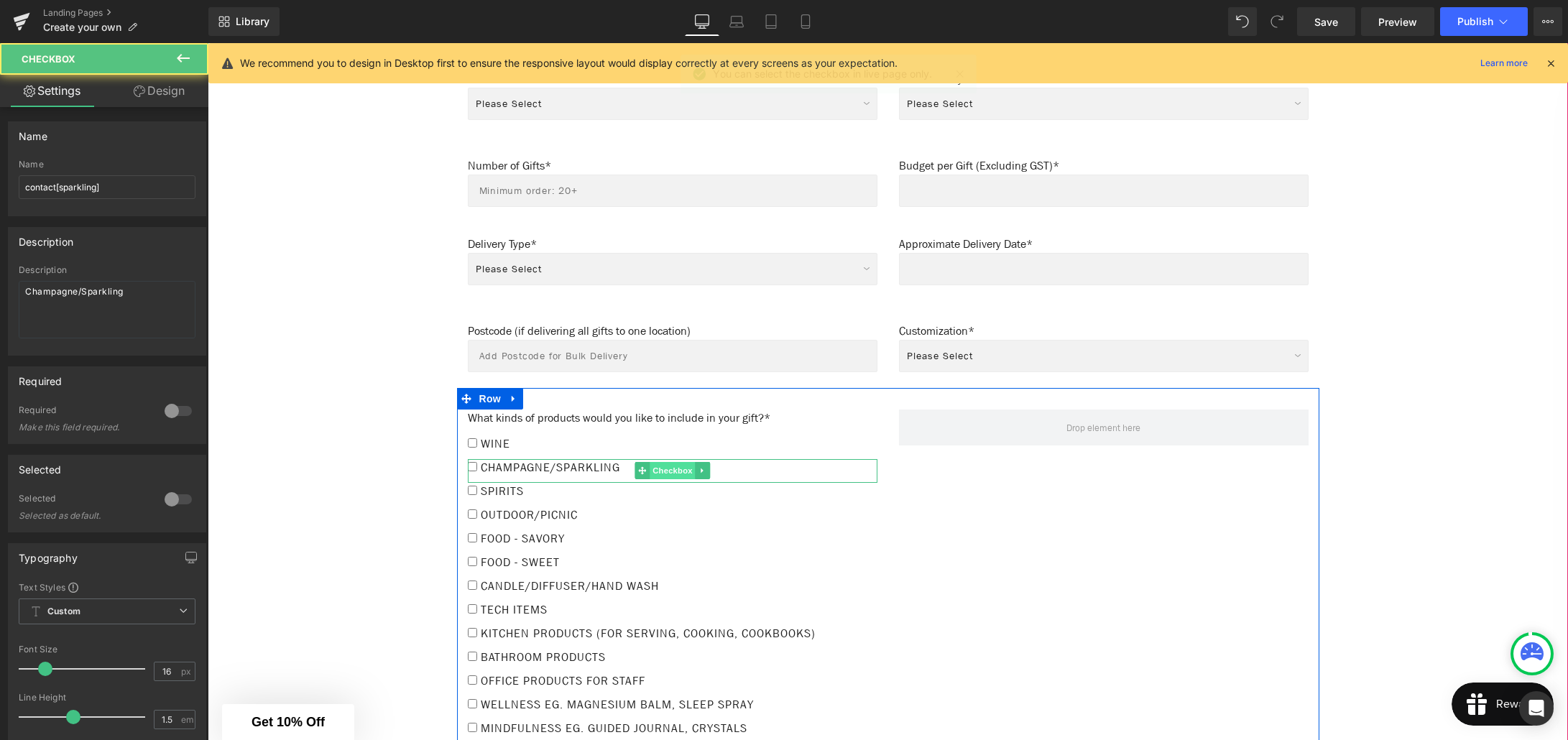
scroll to position [1179, 0]
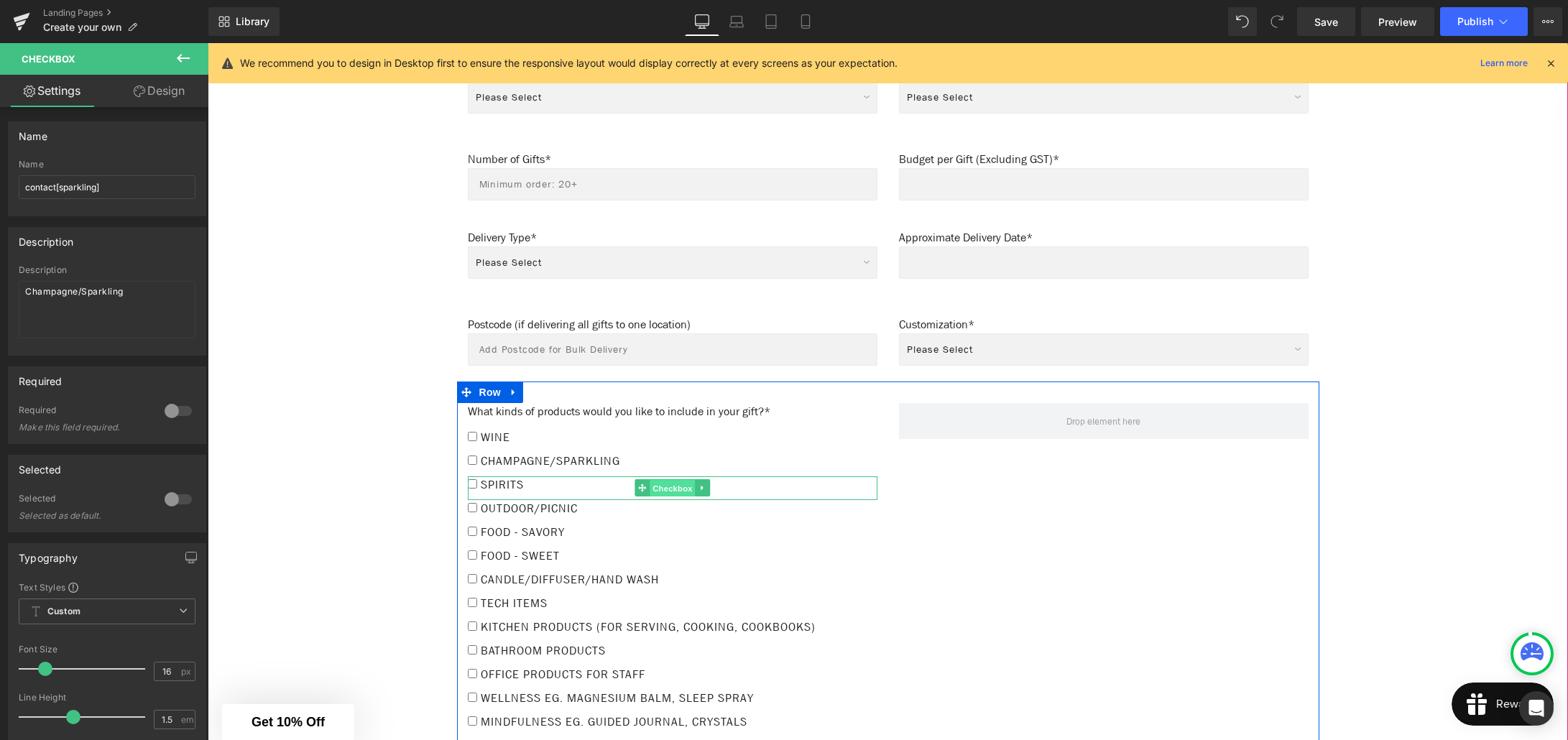
click at [659, 480] on span "Checkbox" at bounding box center [672, 489] width 45 height 17
click at [665, 503] on span "Checkbox" at bounding box center [672, 511] width 45 height 17
click at [663, 526] on span "Checkbox" at bounding box center [672, 535] width 45 height 17
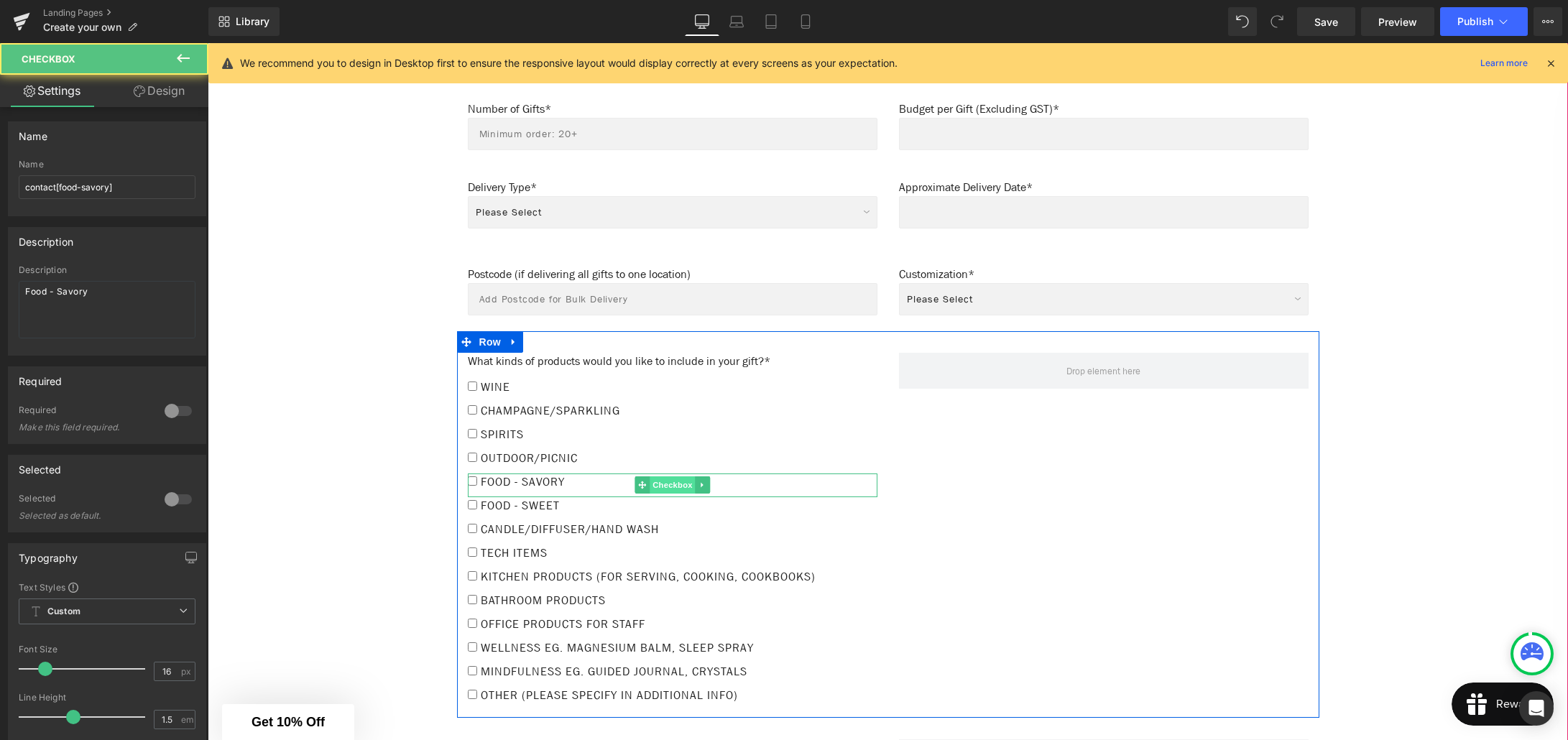
scroll to position [1237, 0]
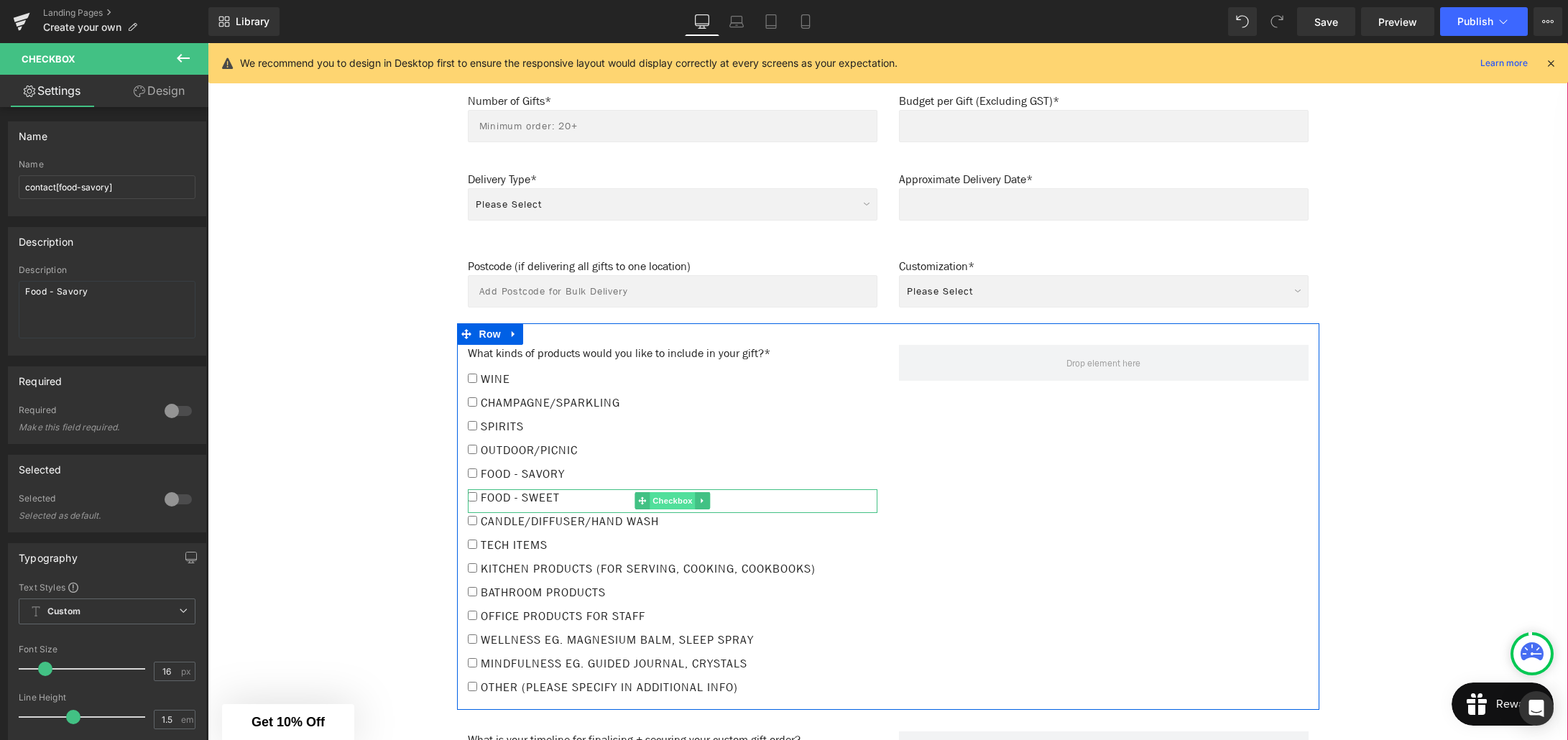
click at [669, 492] on span "Checkbox" at bounding box center [672, 501] width 45 height 17
click at [669, 516] on span "Checkbox" at bounding box center [672, 524] width 45 height 17
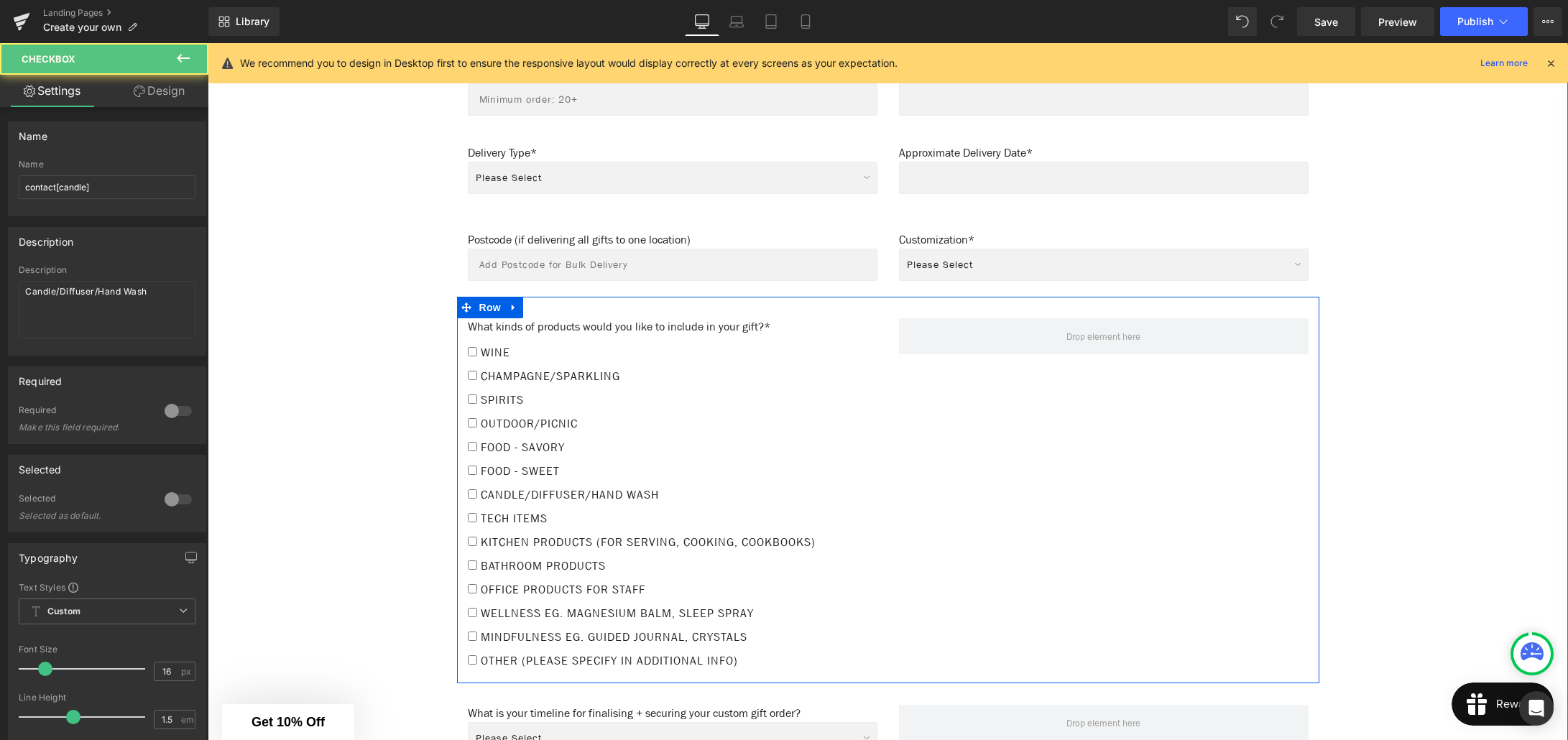
scroll to position [1271, 0]
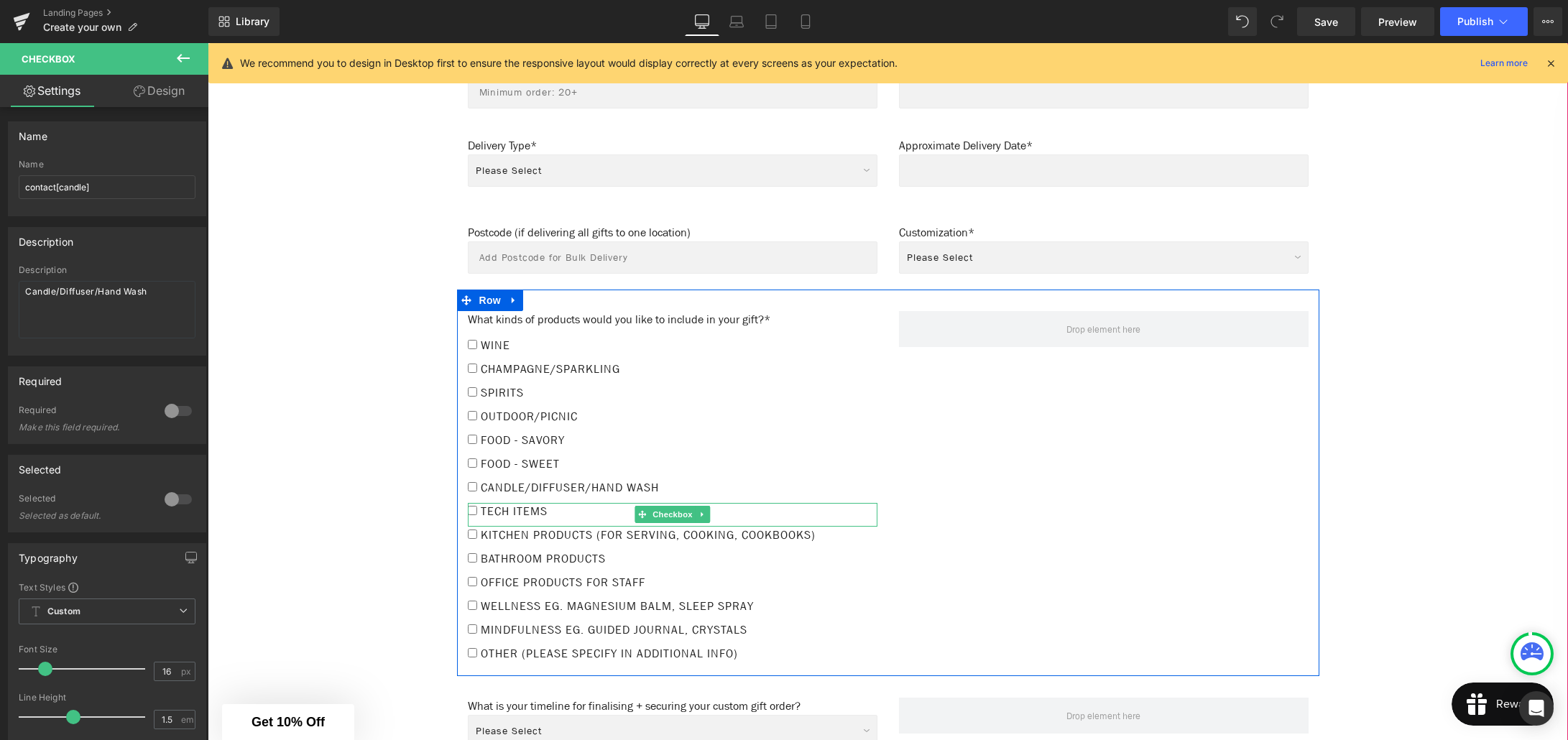
click at [599, 503] on label "Tech Items" at bounding box center [672, 514] width 410 height 24
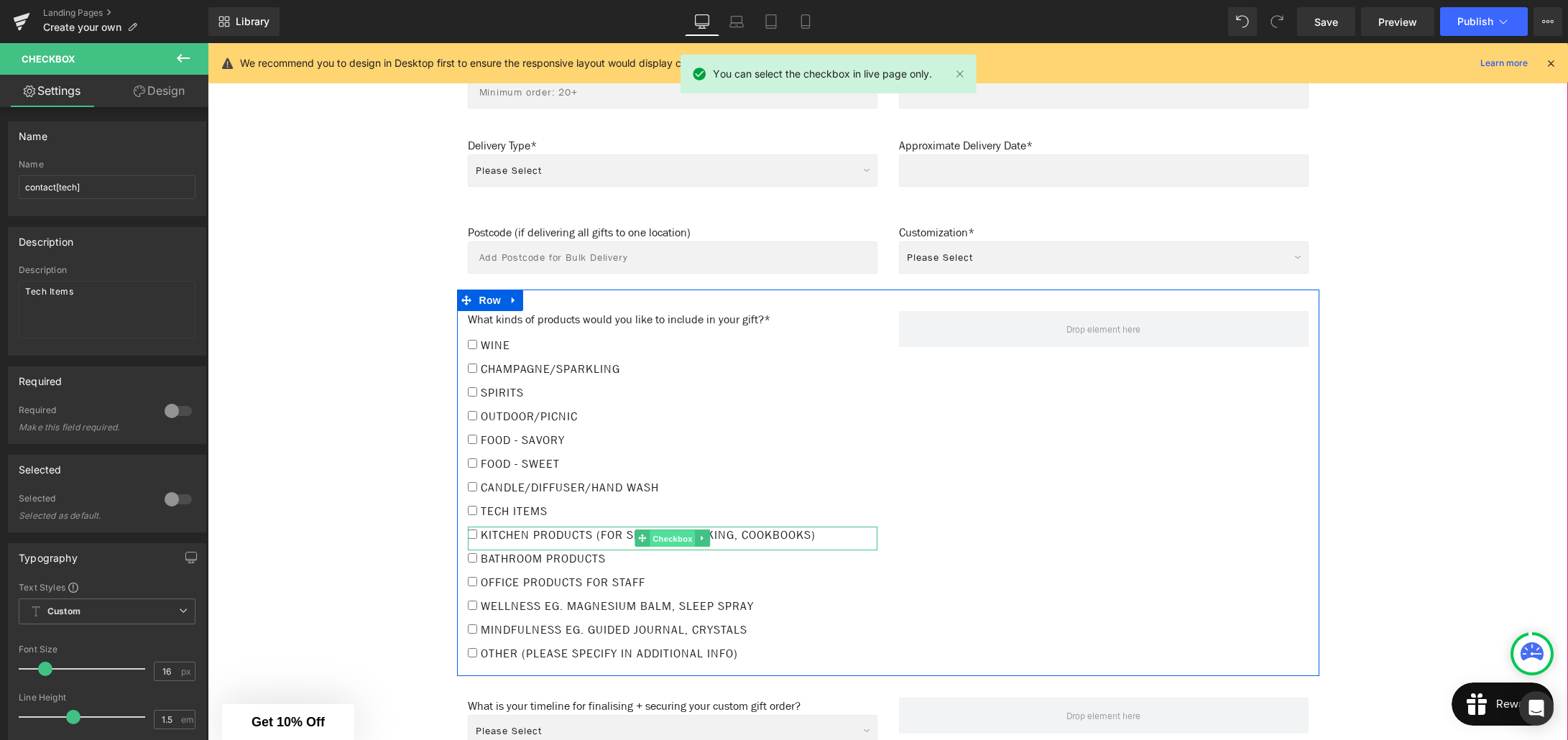
click at [673, 530] on span "Checkbox" at bounding box center [672, 539] width 45 height 17
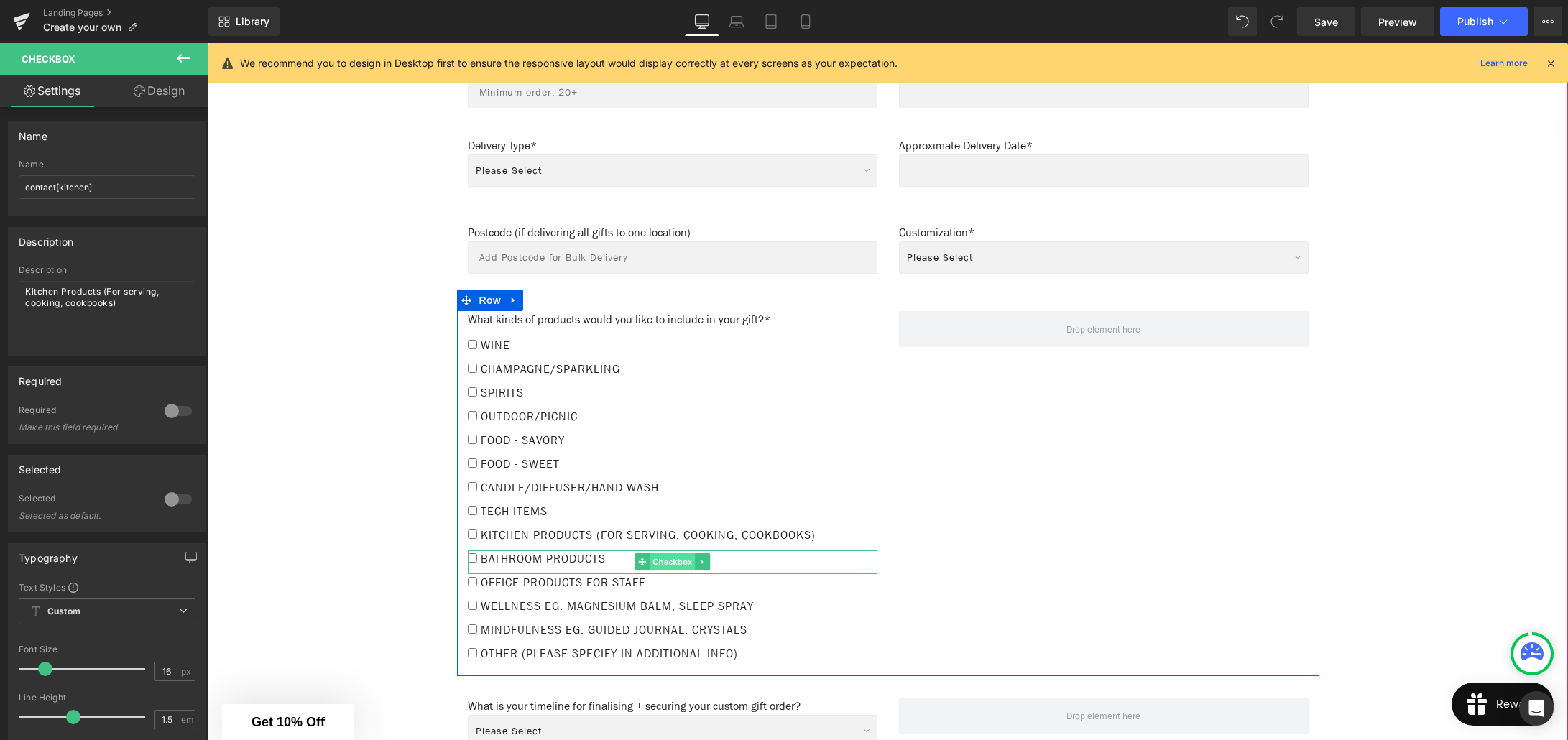
click at [666, 554] on span "Checkbox" at bounding box center [672, 562] width 45 height 17
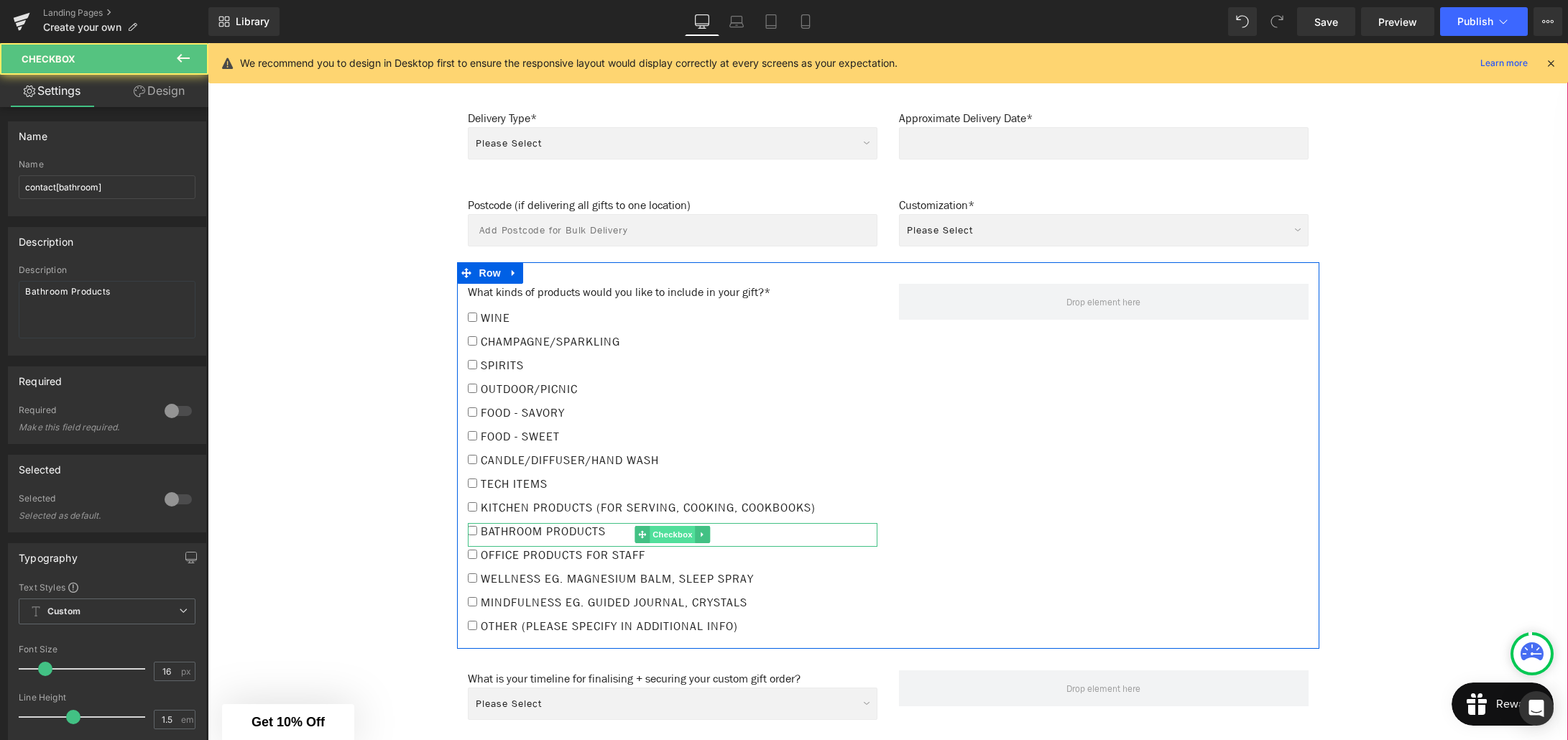
scroll to position [1307, 0]
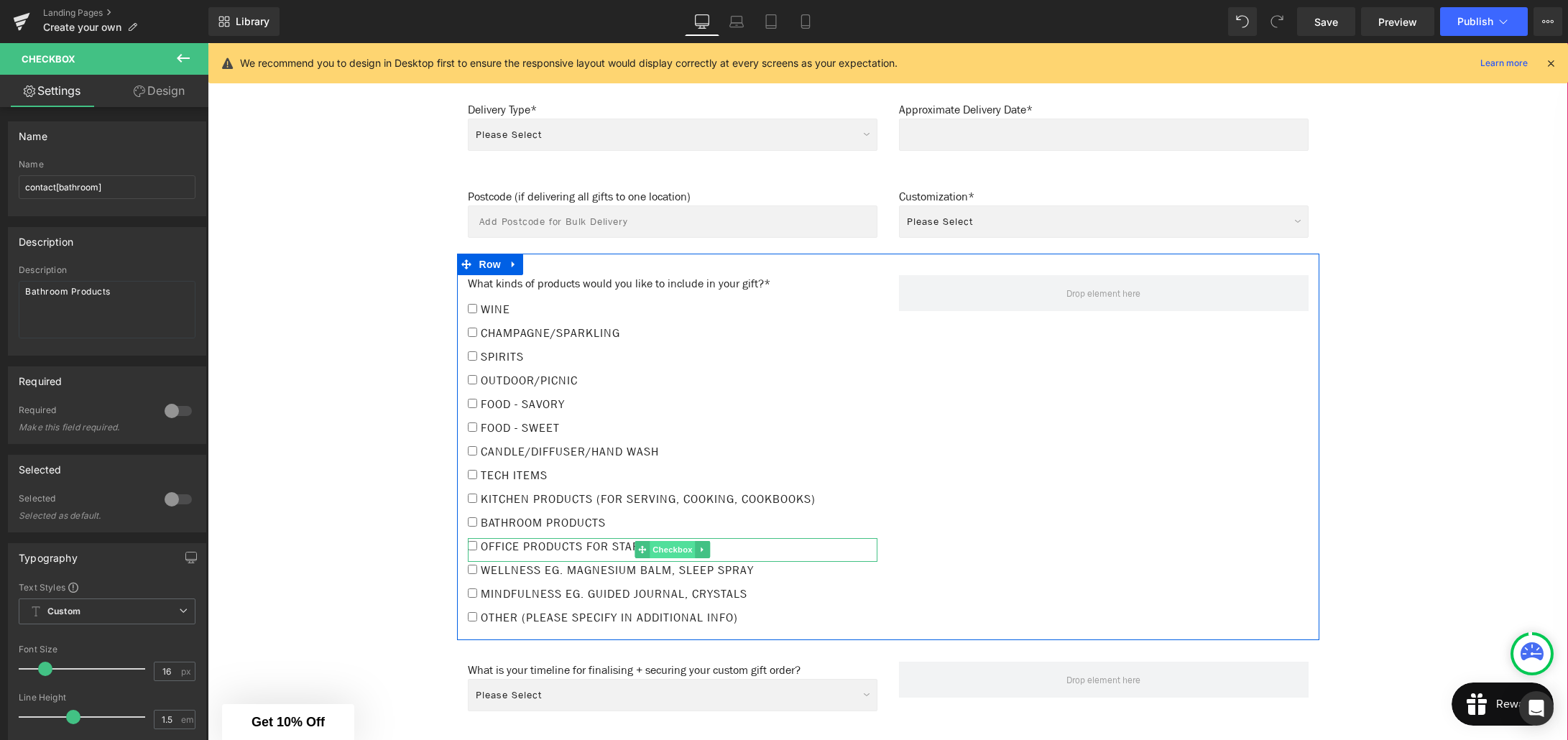
click at [672, 541] on span "Checkbox" at bounding box center [672, 550] width 45 height 17
click at [678, 565] on span "Checkbox" at bounding box center [672, 573] width 45 height 17
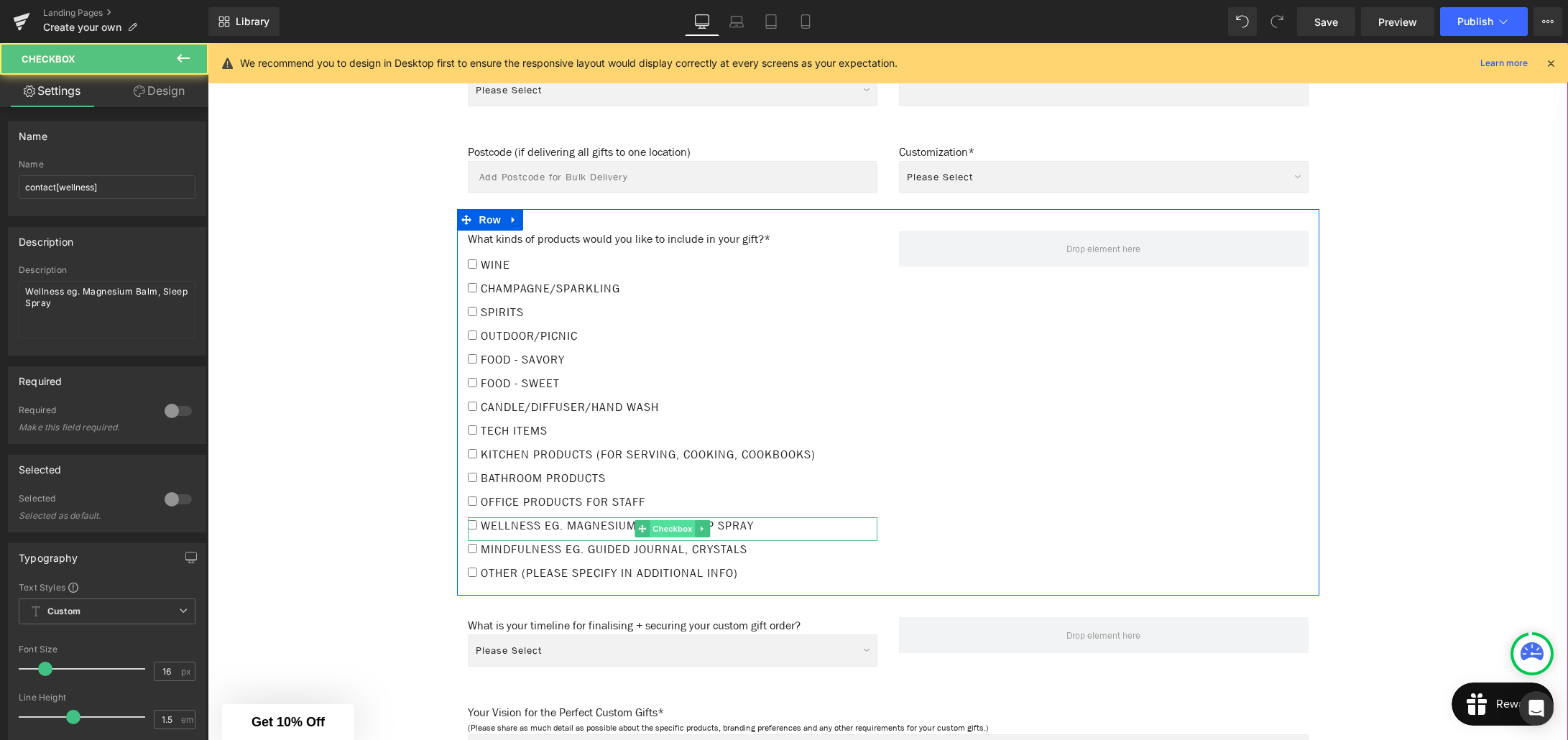
scroll to position [1360, 0]
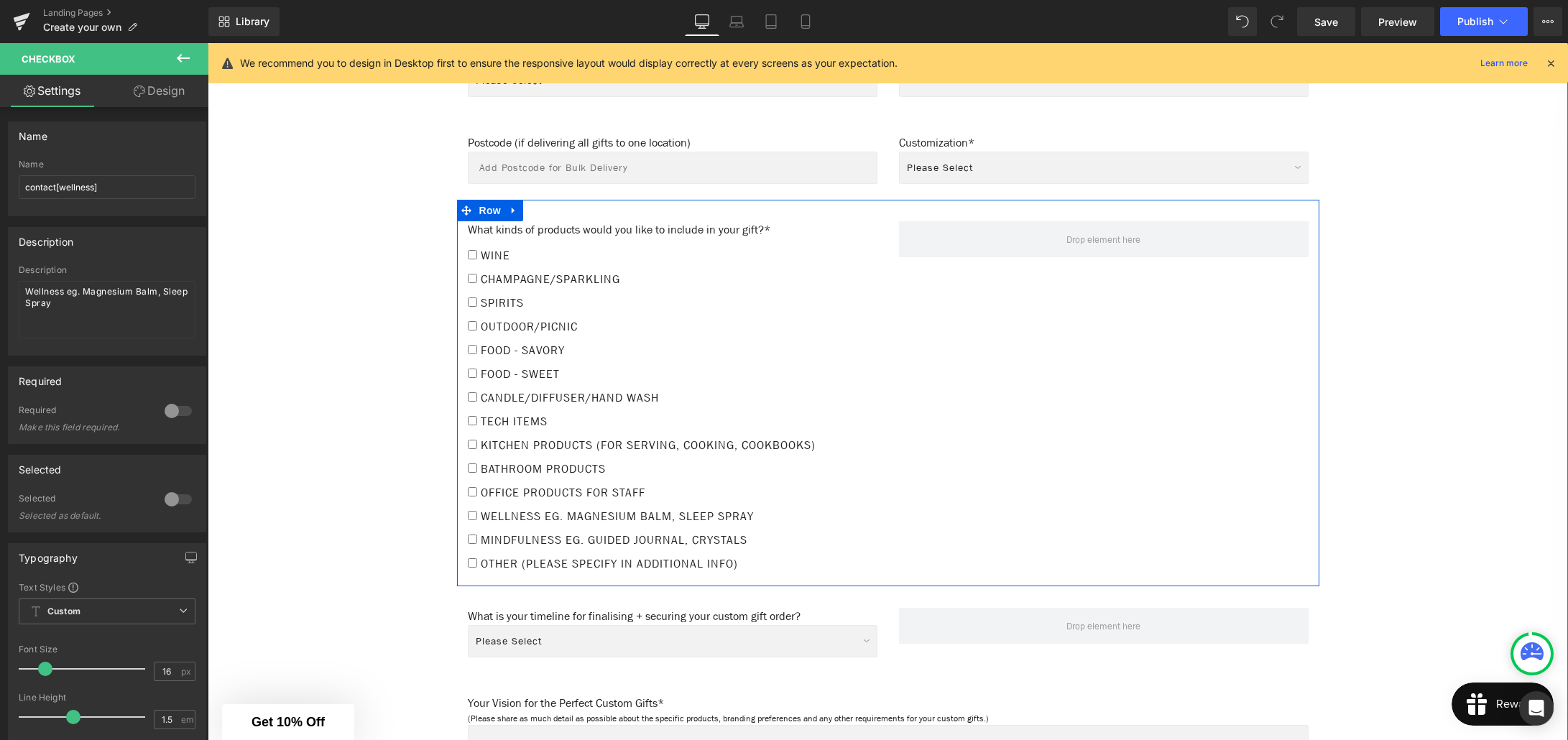
click at [679, 532] on div "Mindfulness eg. Guided Journal, Crystals Checkbox" at bounding box center [672, 543] width 410 height 24
click at [681, 535] on span "Checkbox" at bounding box center [672, 543] width 45 height 17
click at [680, 558] on span "Checkbox" at bounding box center [672, 567] width 45 height 17
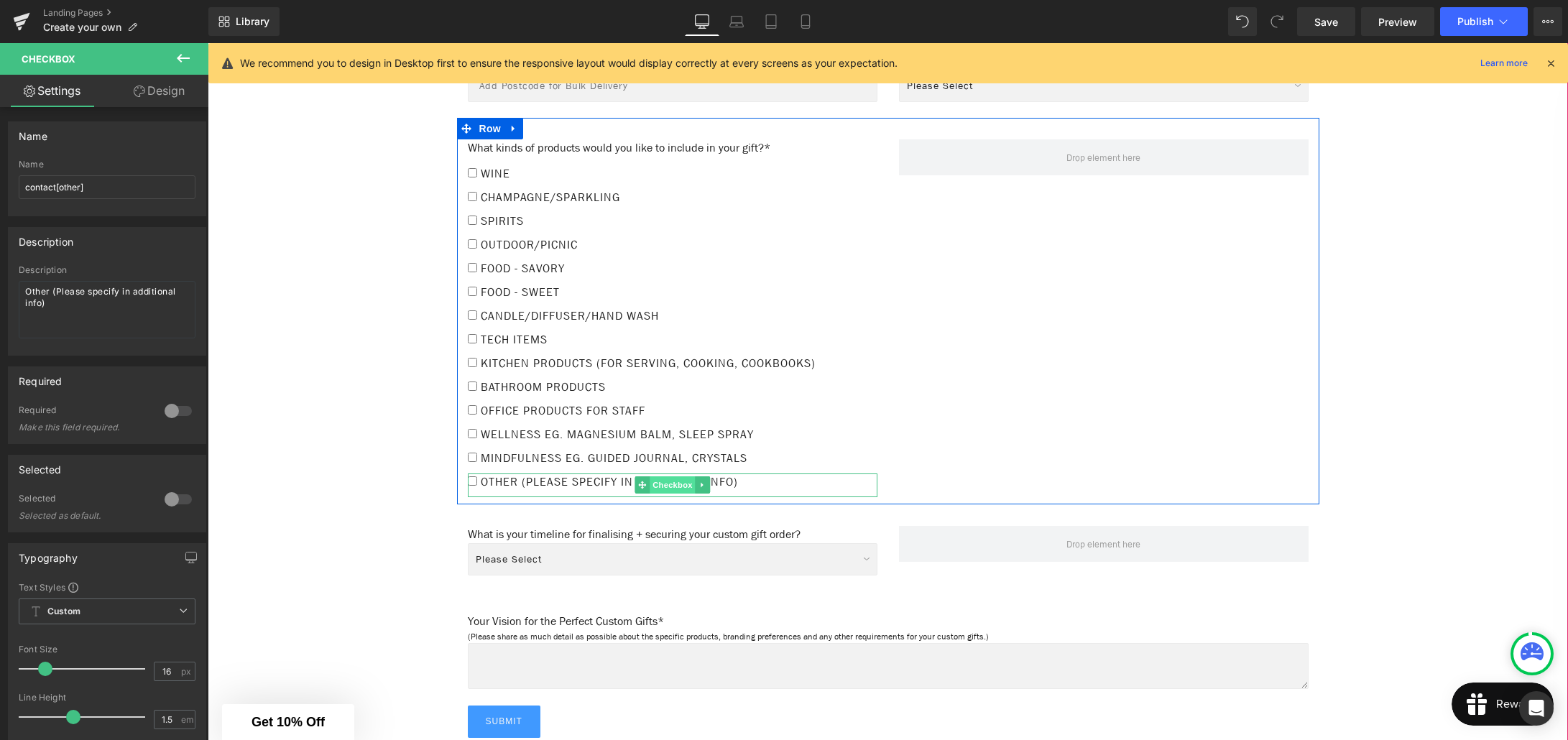
scroll to position [1453, 0]
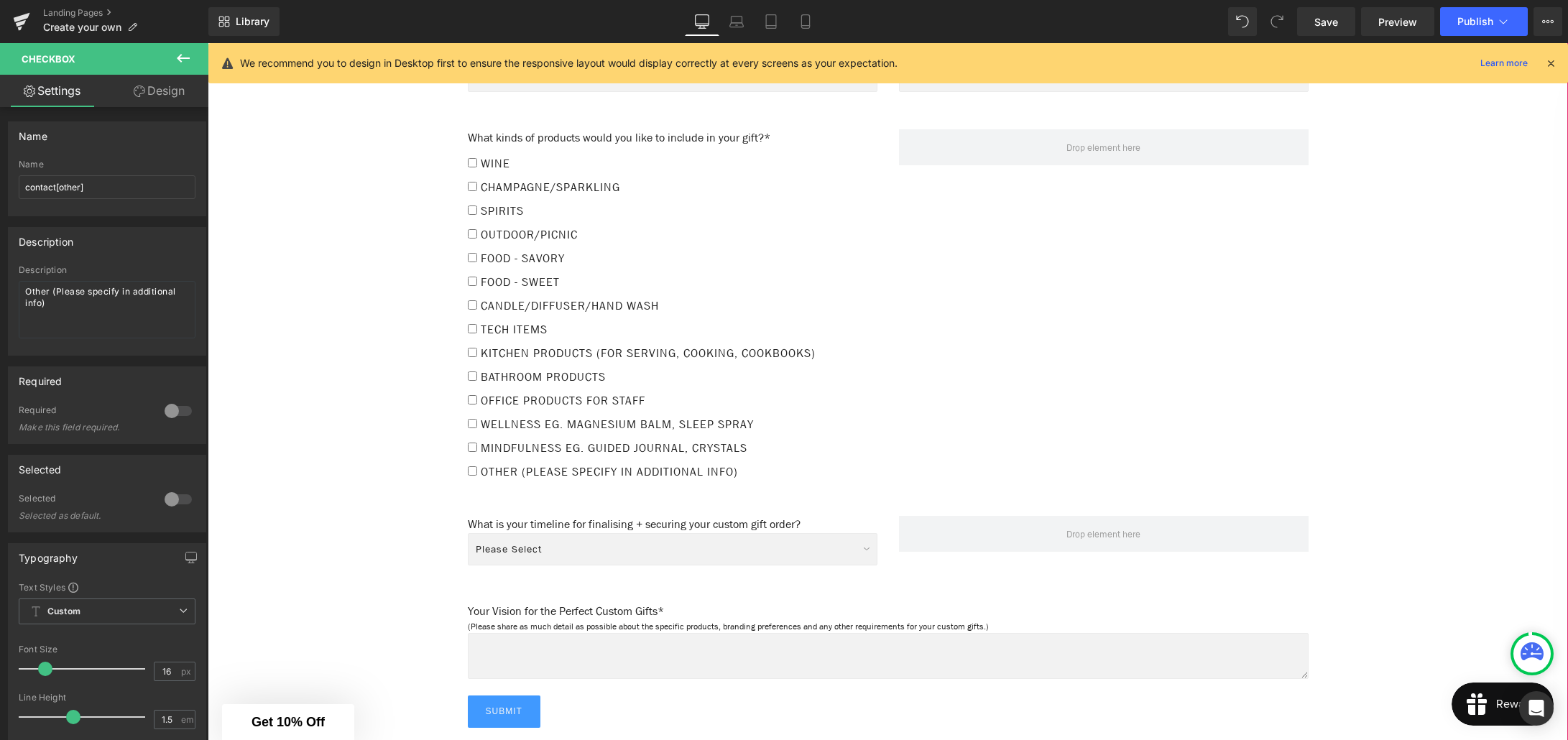
click at [681, 533] on div "Please Select Immediate (Approval in progress) Within 1 Week (Ready to lock in)…" at bounding box center [672, 553] width 410 height 40
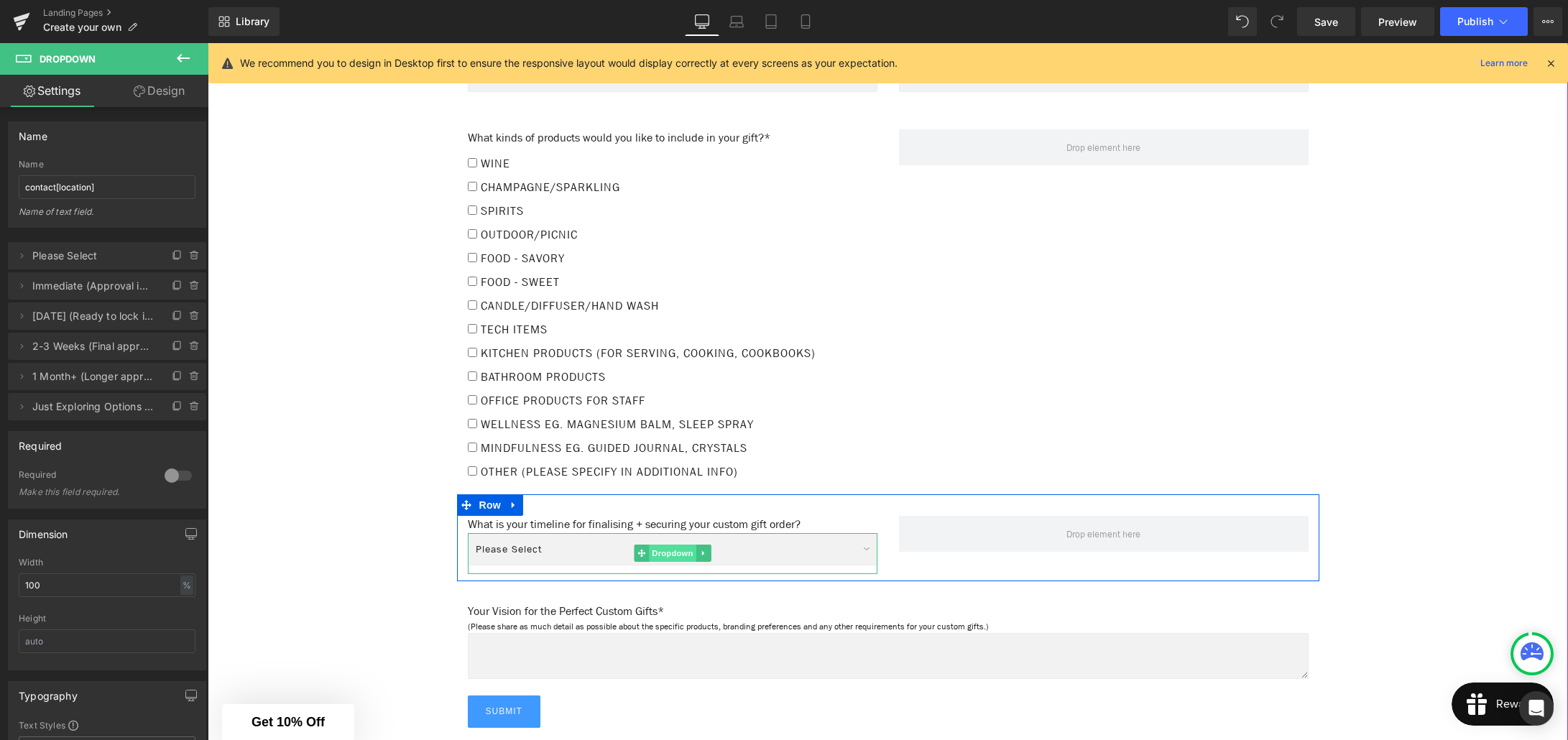
click at [668, 544] on span "Dropdown" at bounding box center [672, 553] width 47 height 17
click at [674, 544] on span "Dropdown" at bounding box center [672, 553] width 47 height 17
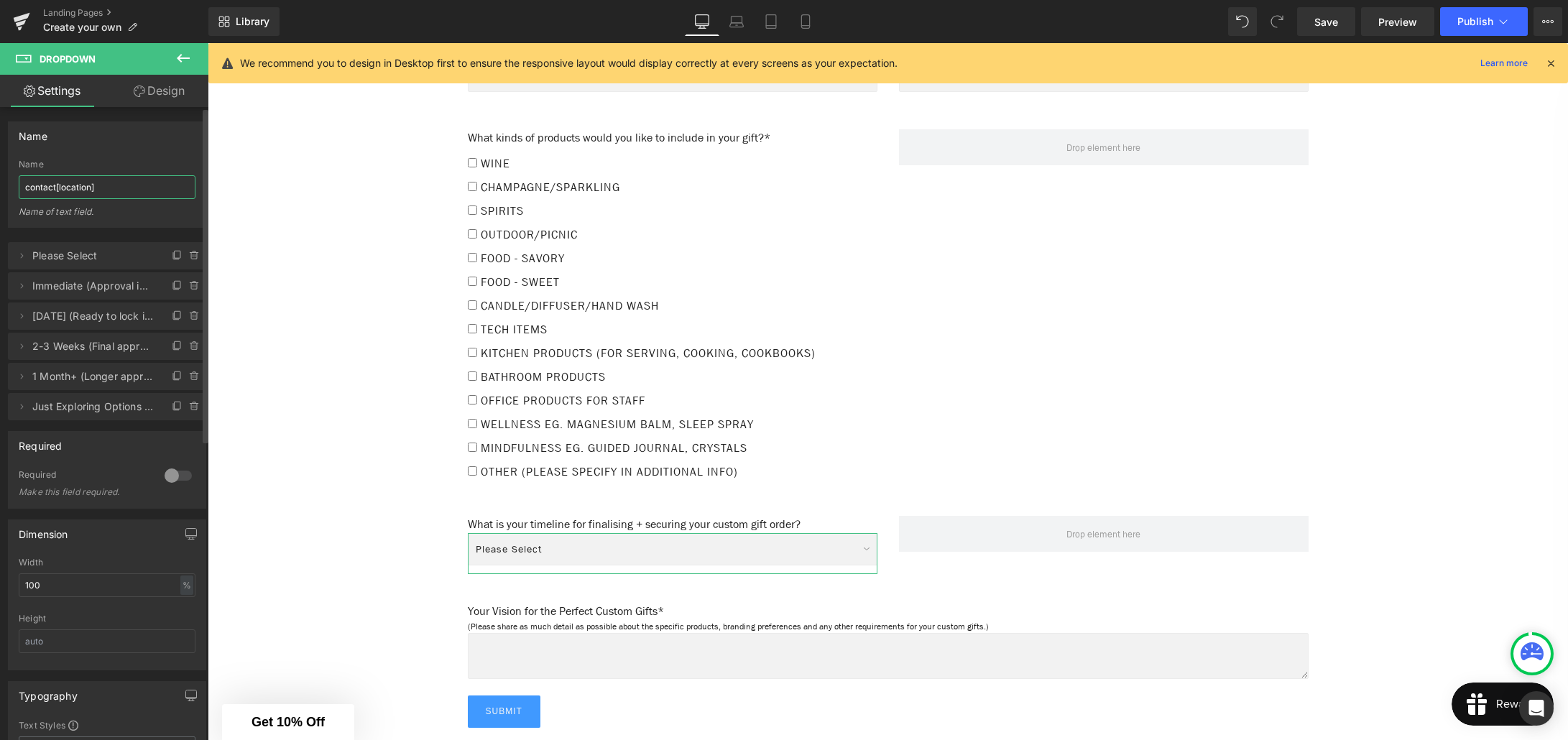
click at [89, 186] on input "contact[location]" at bounding box center [107, 186] width 177 height 24
type input "contact[timeline]"
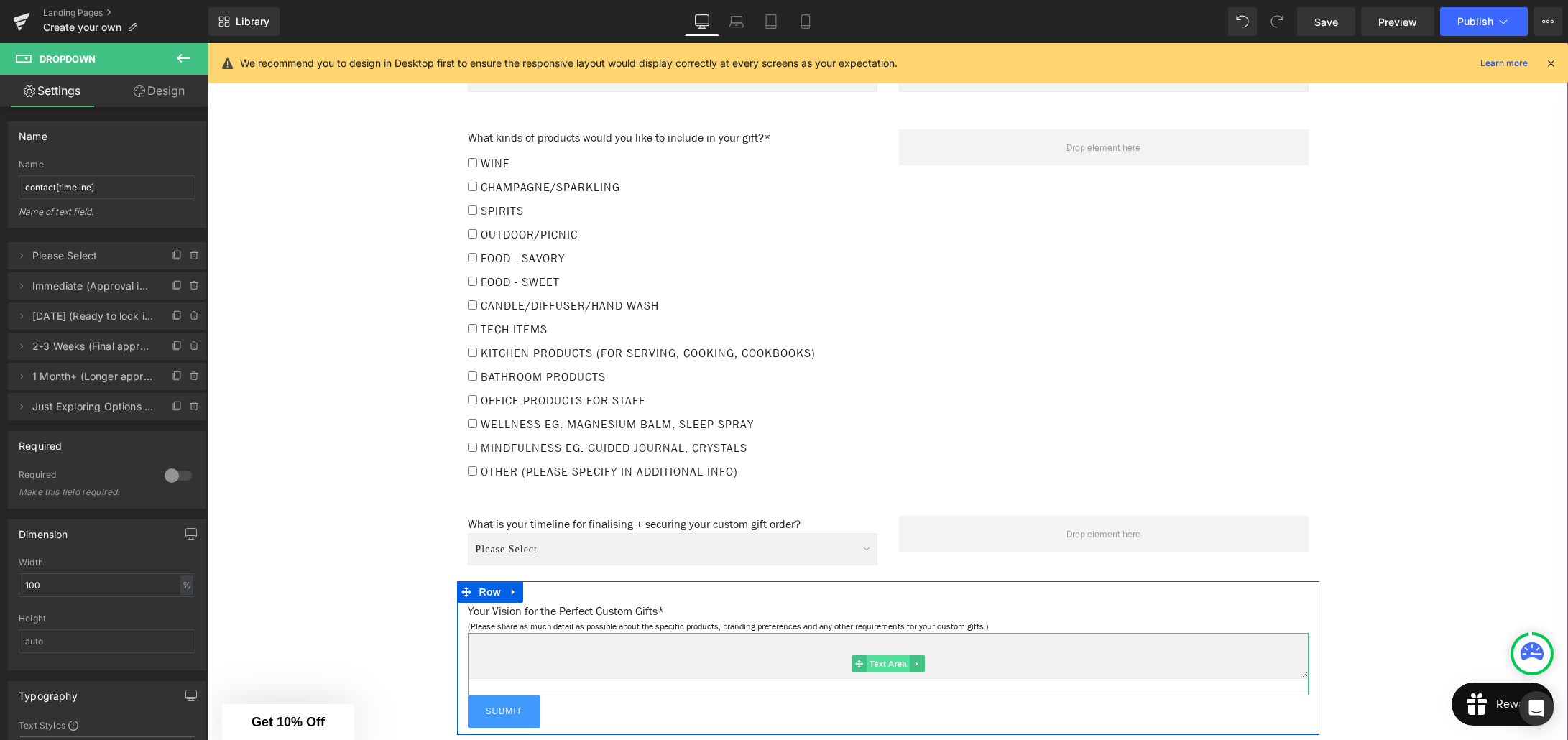
click at [887, 655] on span "Text Area" at bounding box center [888, 664] width 43 height 17
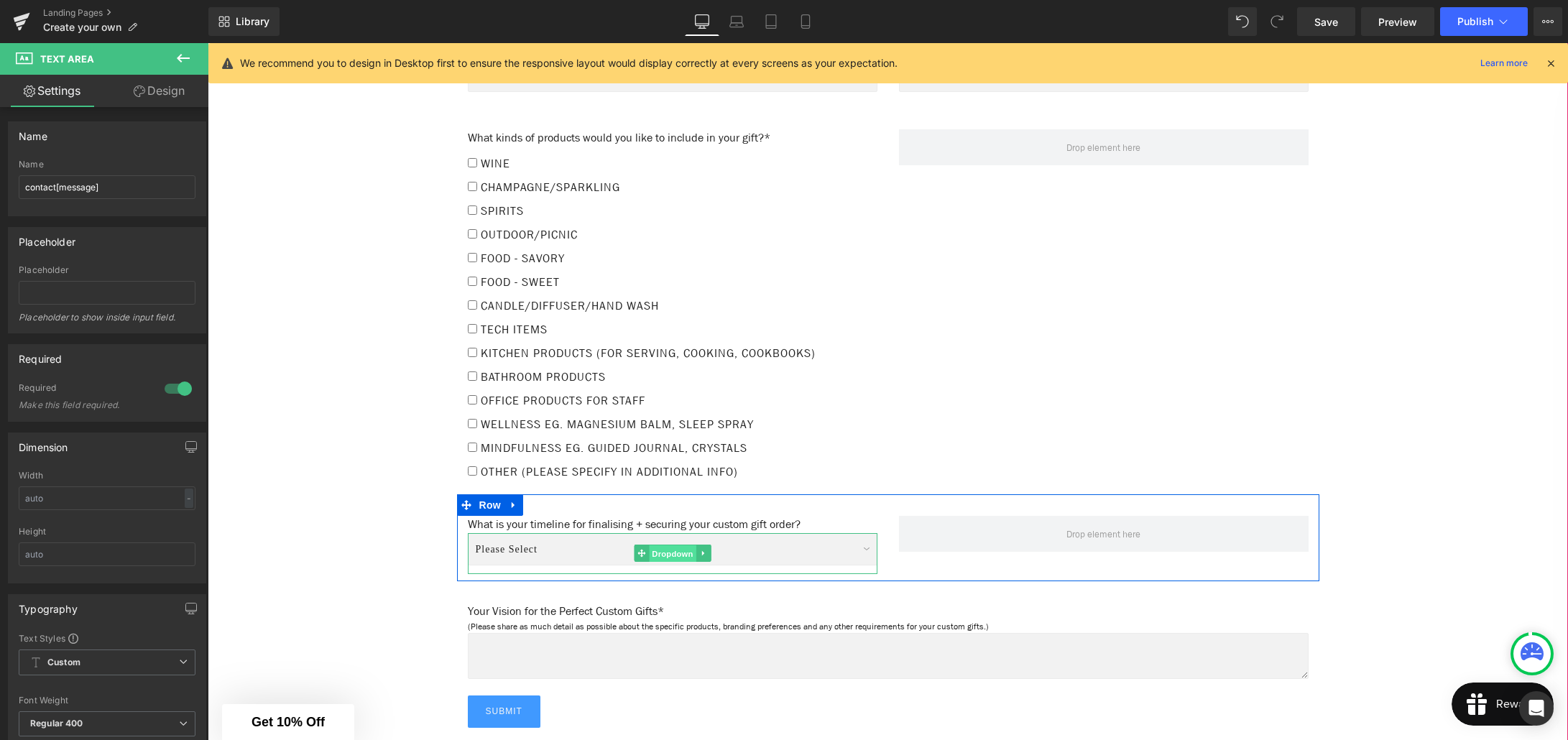
click at [679, 545] on span "Dropdown" at bounding box center [672, 554] width 47 height 17
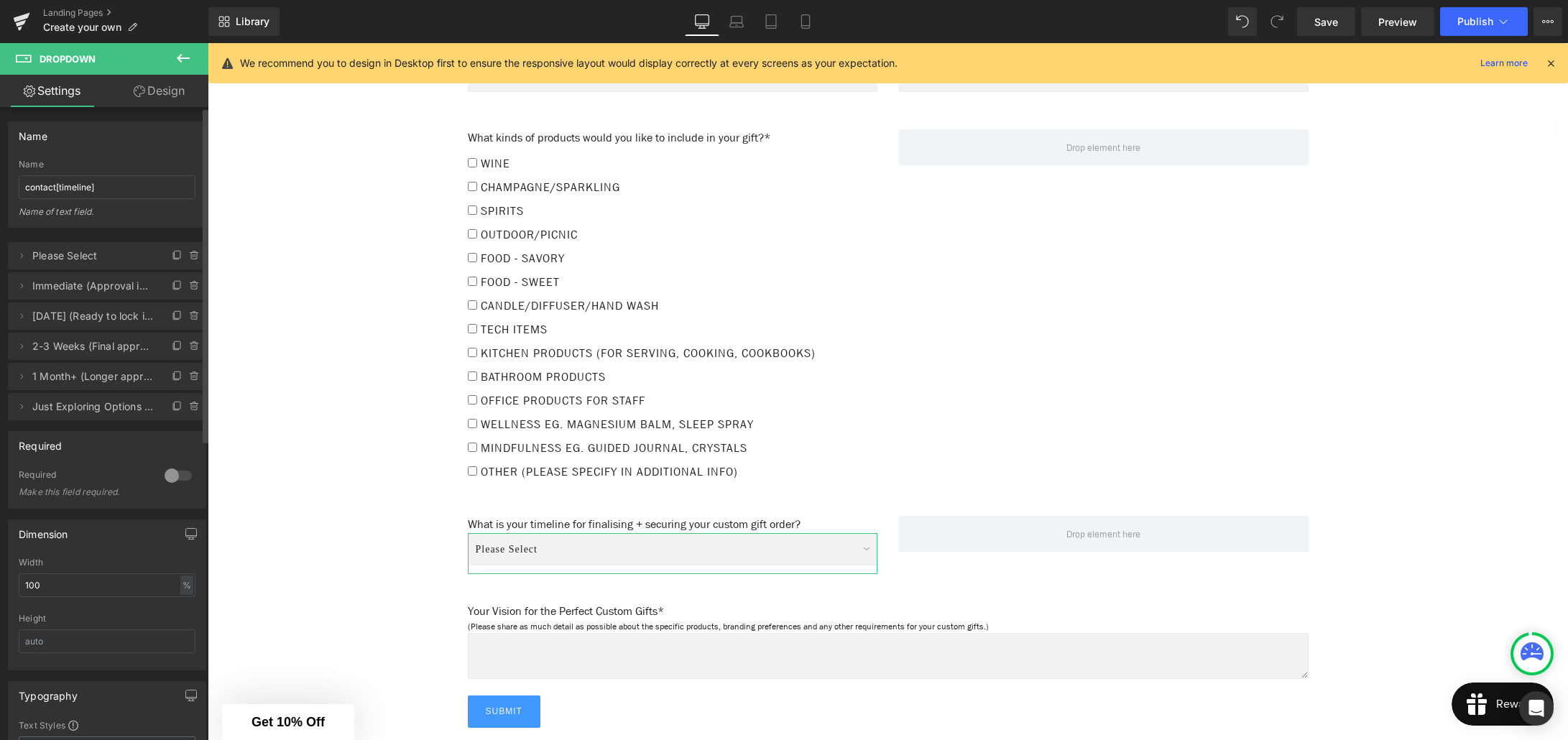
click at [142, 145] on div "Name" at bounding box center [106, 136] width 197 height 27
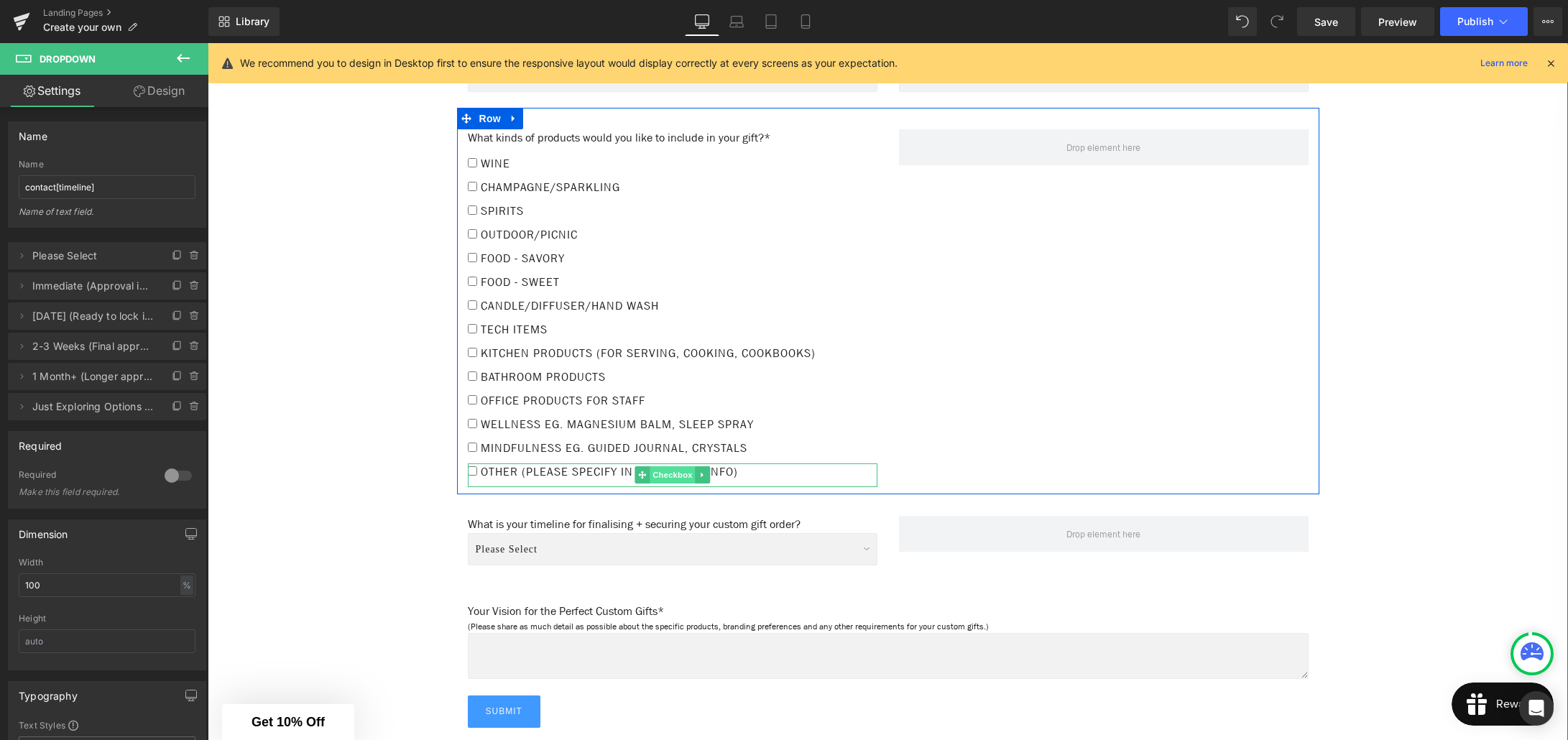
click at [666, 466] on span "Checkbox" at bounding box center [672, 475] width 45 height 17
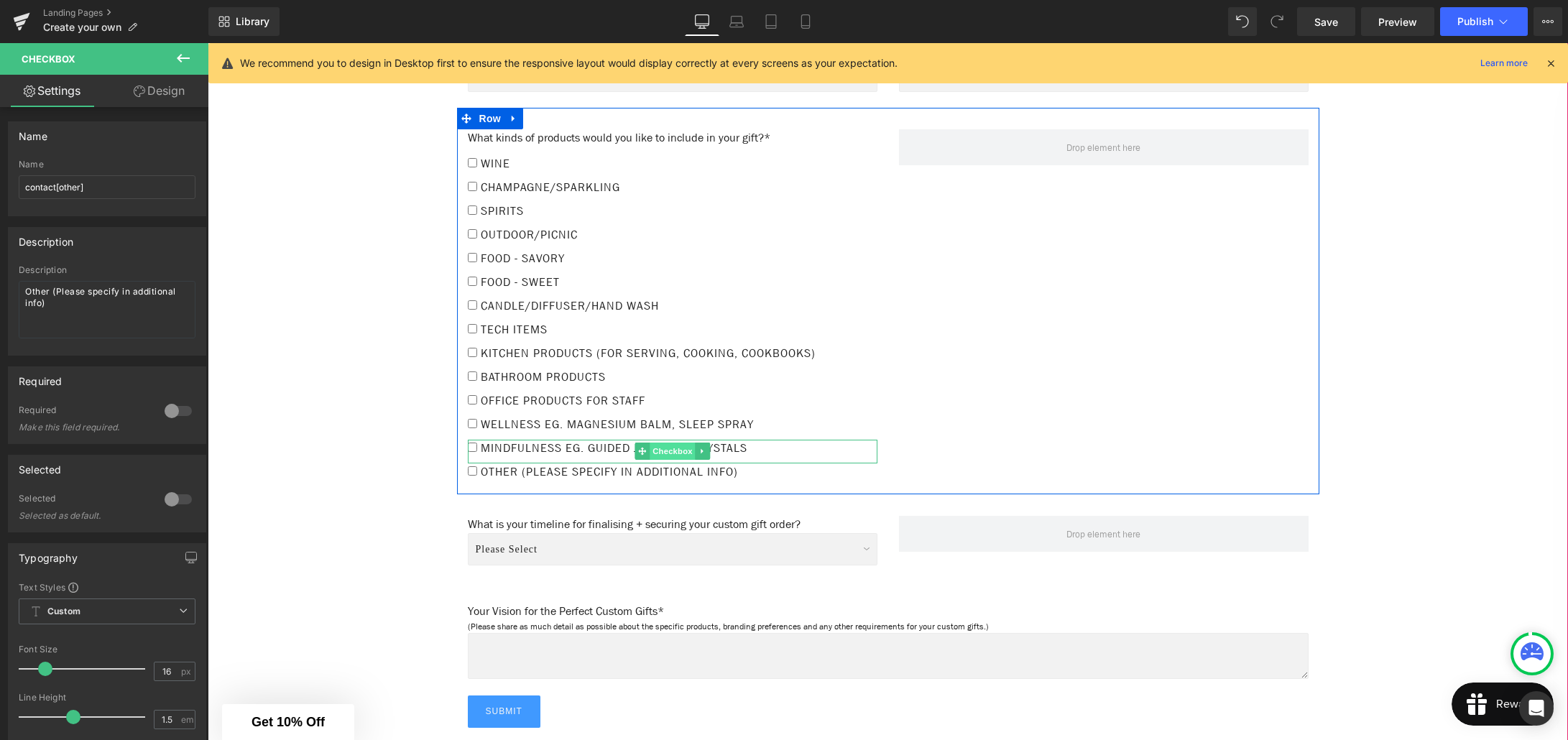
click at [665, 442] on span "Checkbox" at bounding box center [672, 451] width 45 height 17
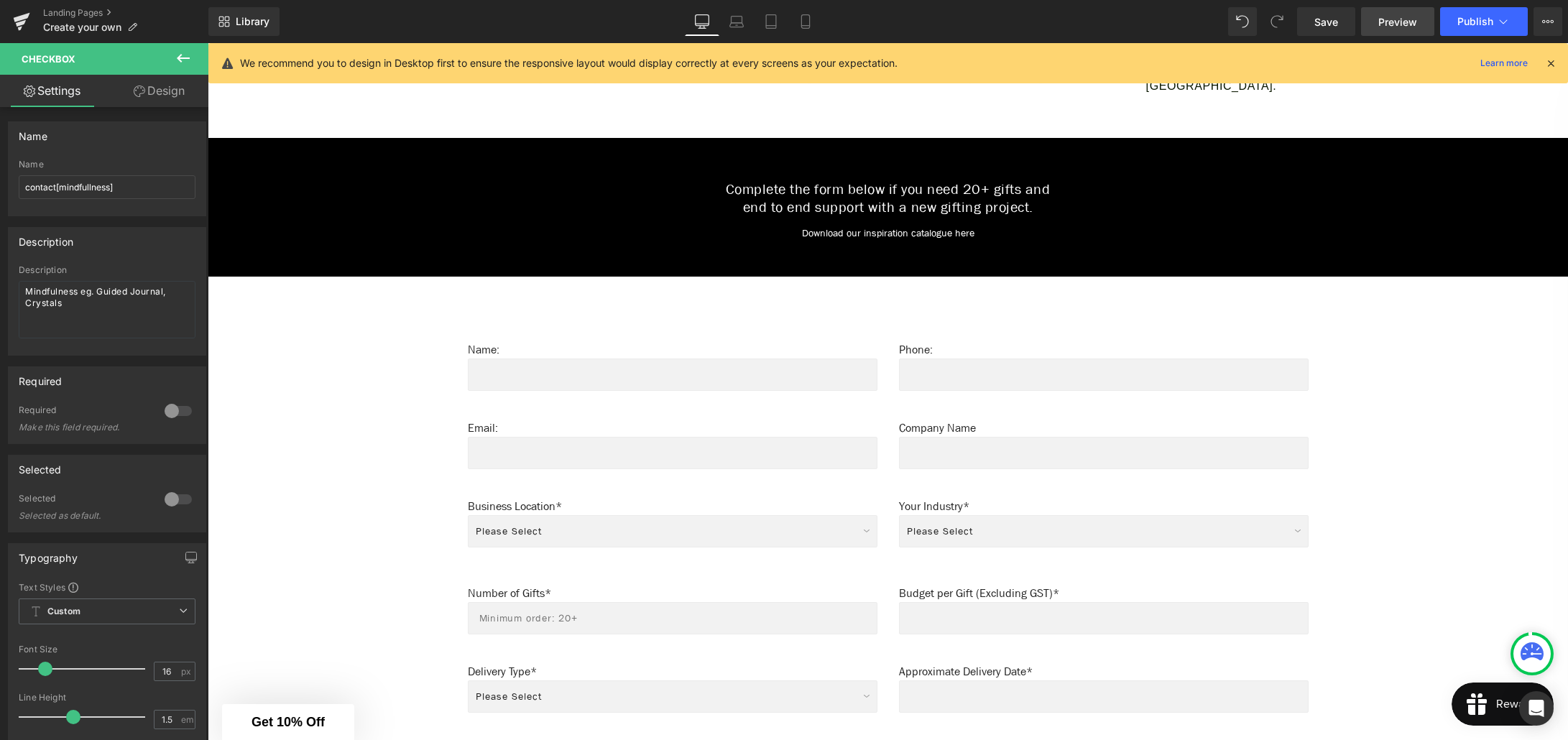
scroll to position [742, 0]
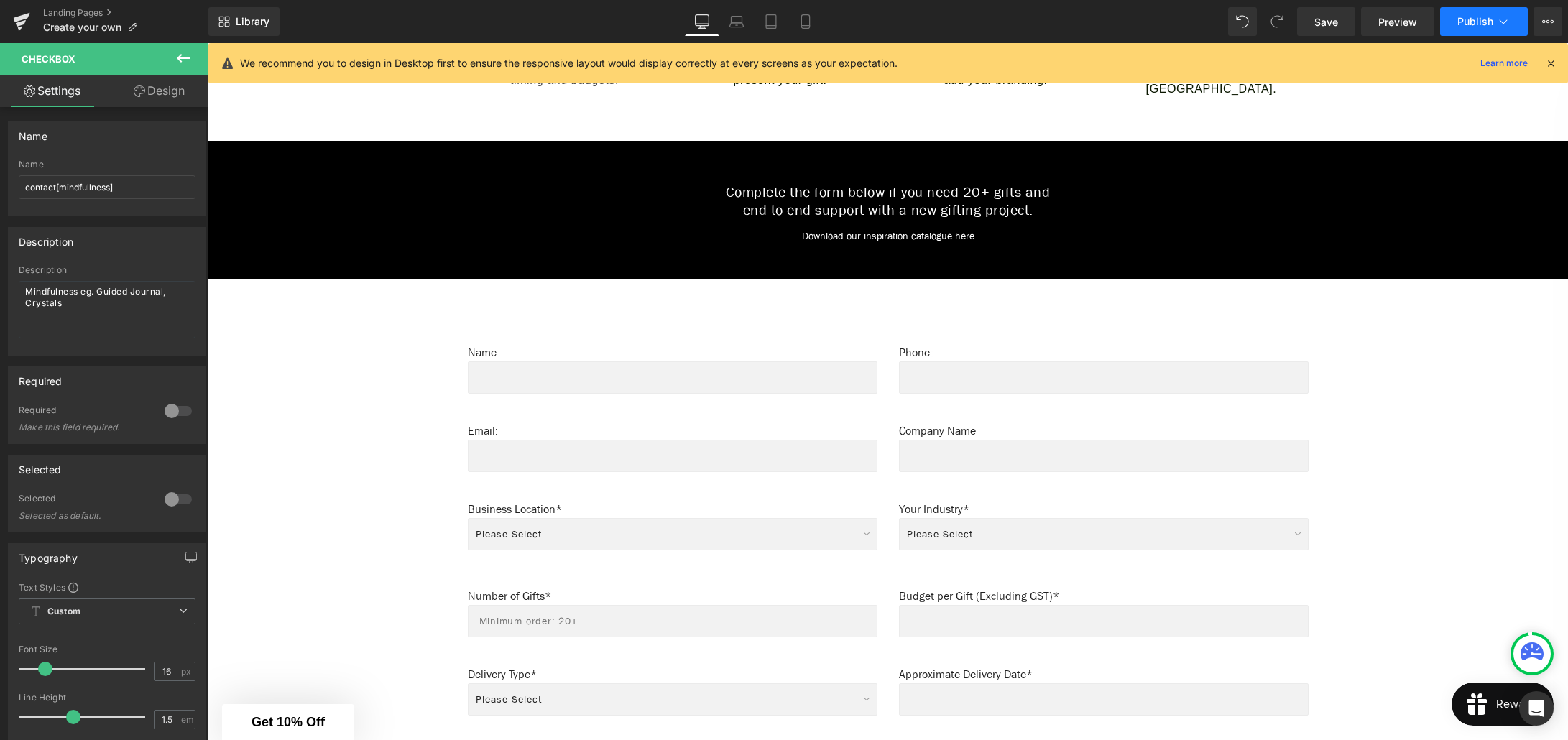
click at [1465, 25] on span "Publish" at bounding box center [1475, 22] width 36 height 11
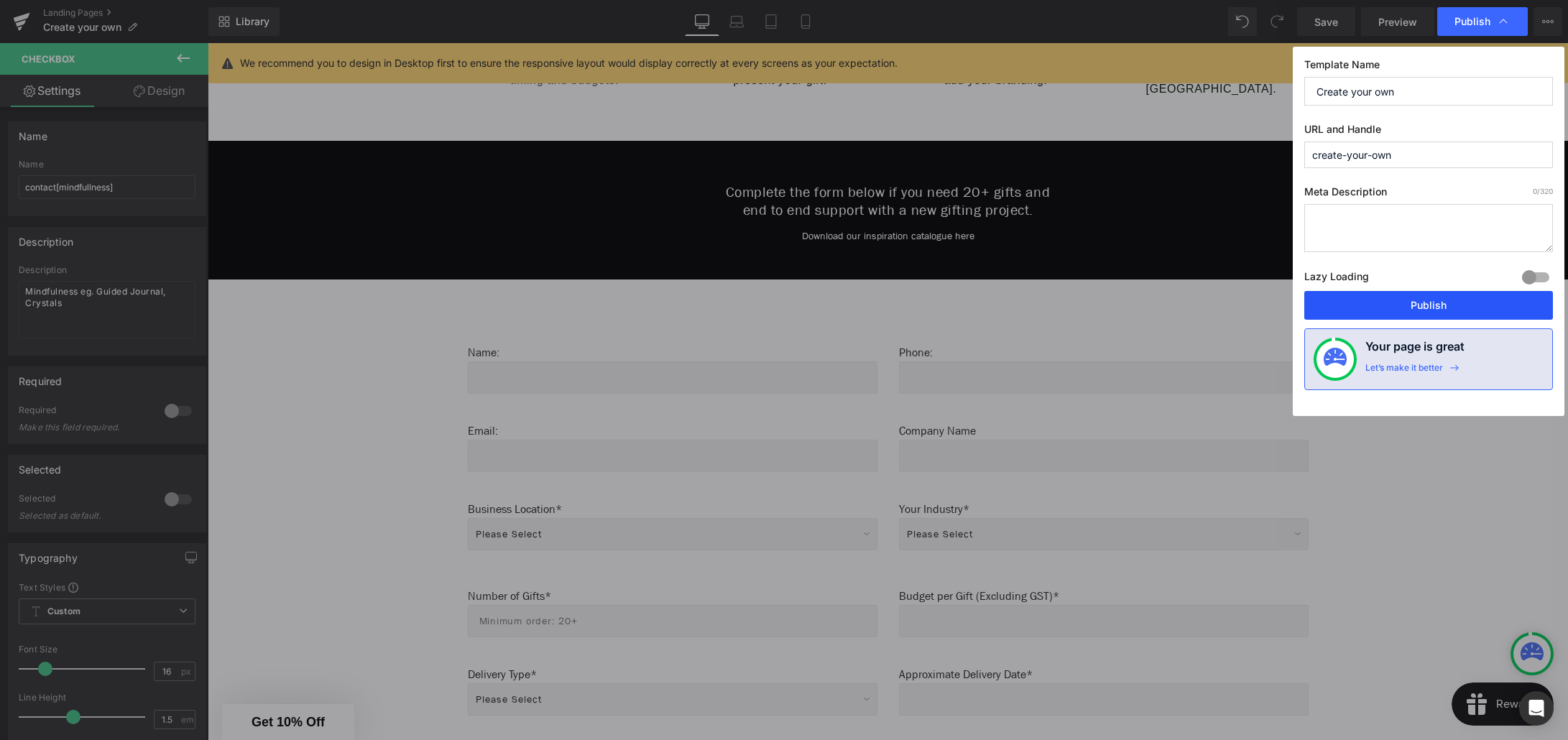
click at [1431, 307] on button "Publish" at bounding box center [1429, 305] width 249 height 29
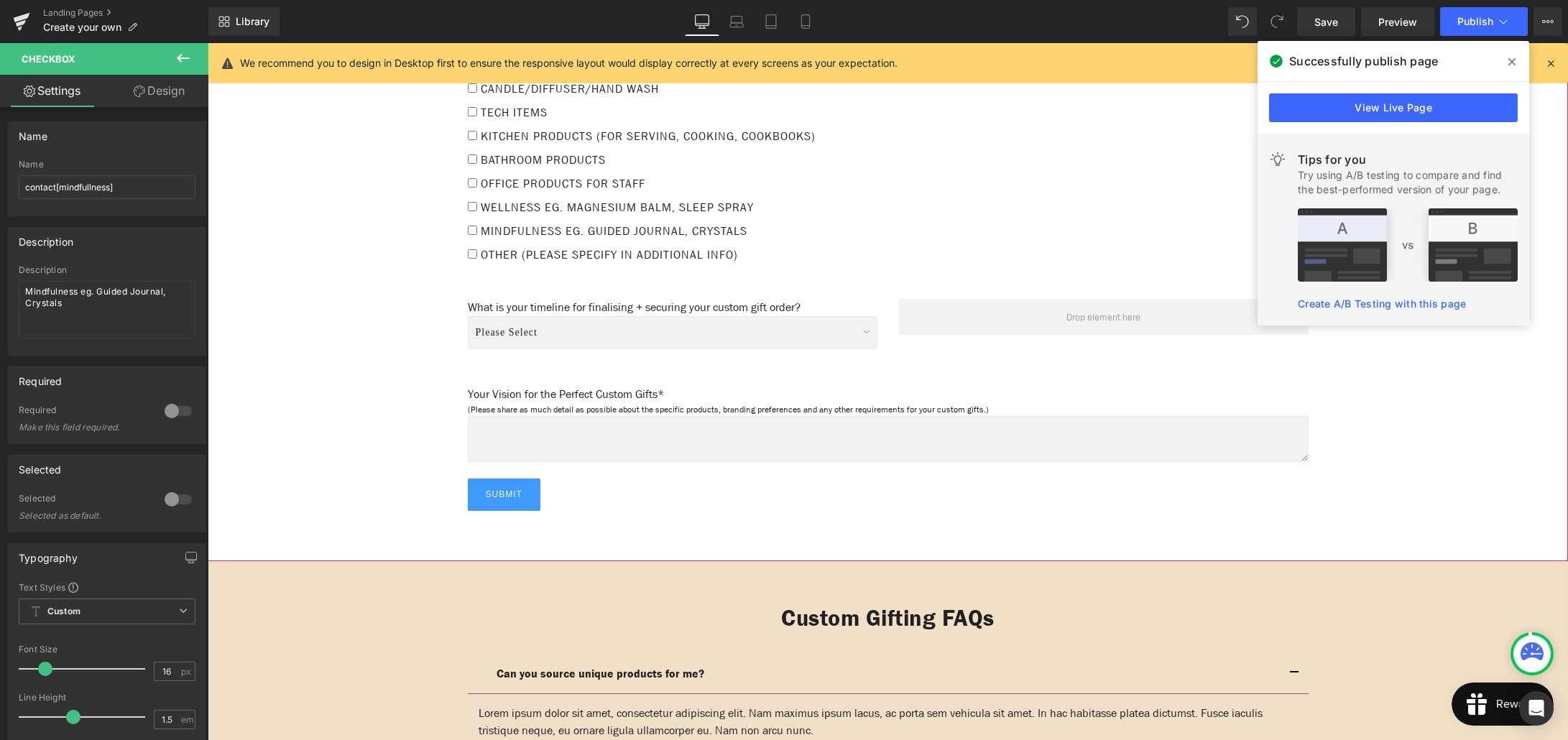
scroll to position [1747, 0]
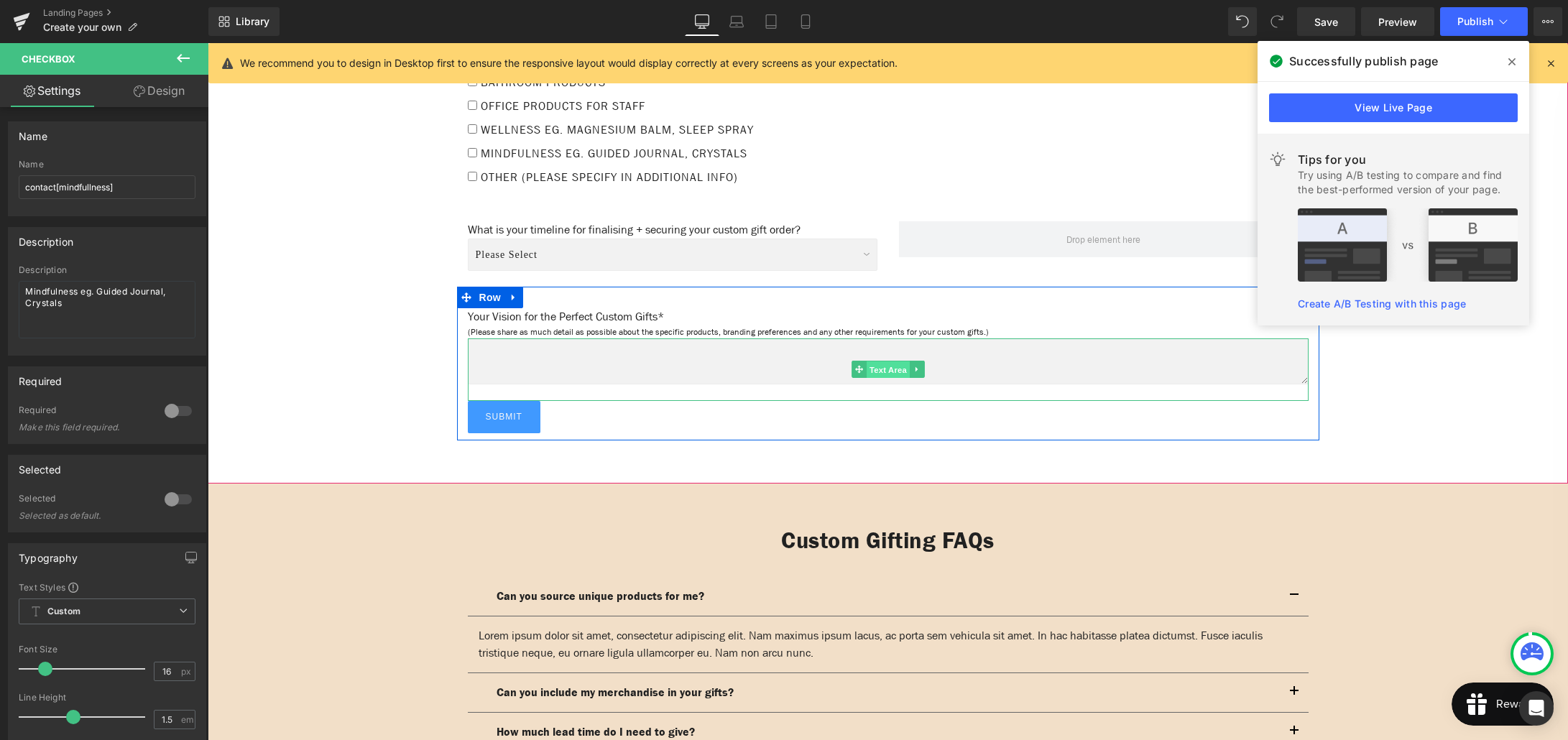
click at [888, 362] on span "Text Area" at bounding box center [888, 370] width 43 height 17
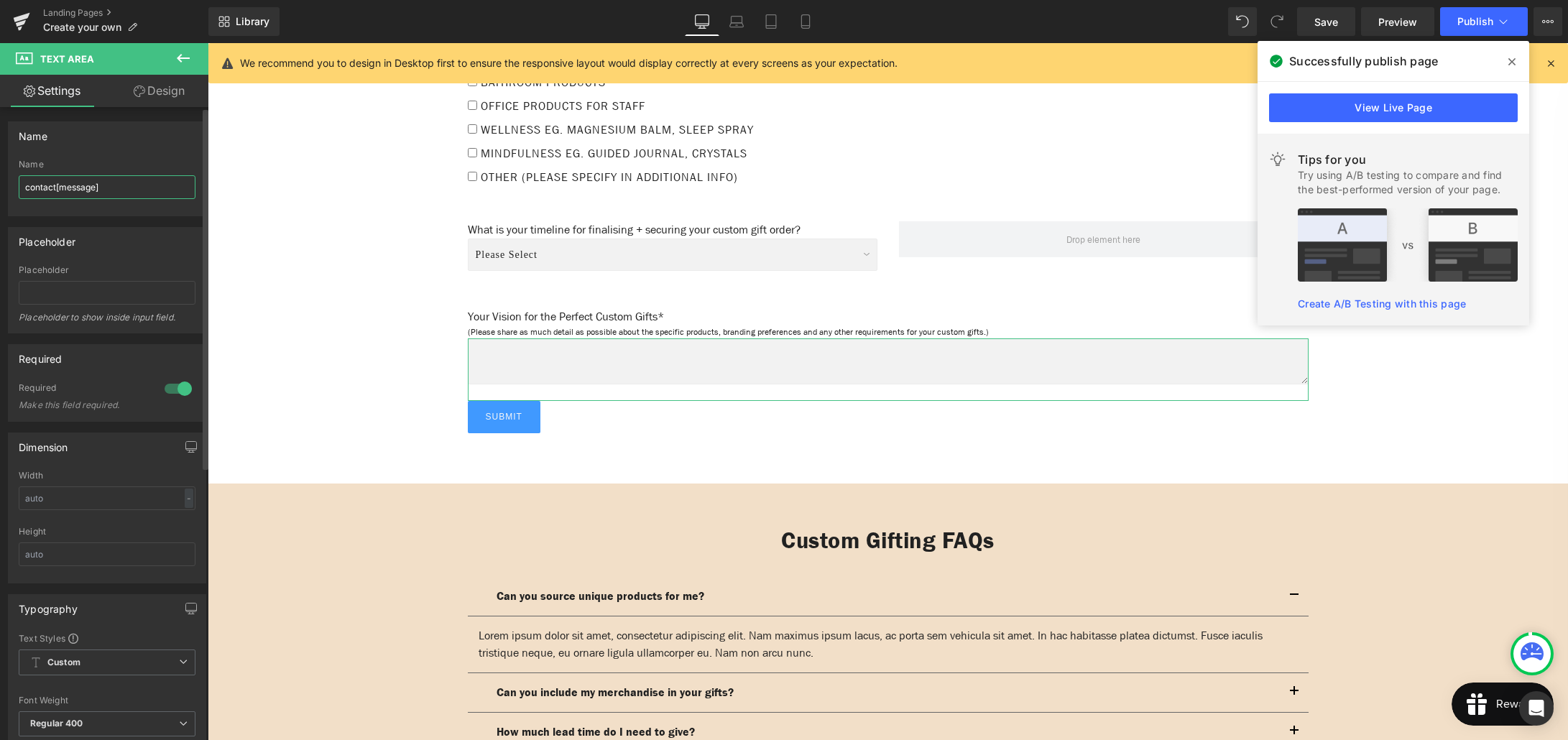
click at [93, 187] on input "contact[message]" at bounding box center [107, 186] width 177 height 24
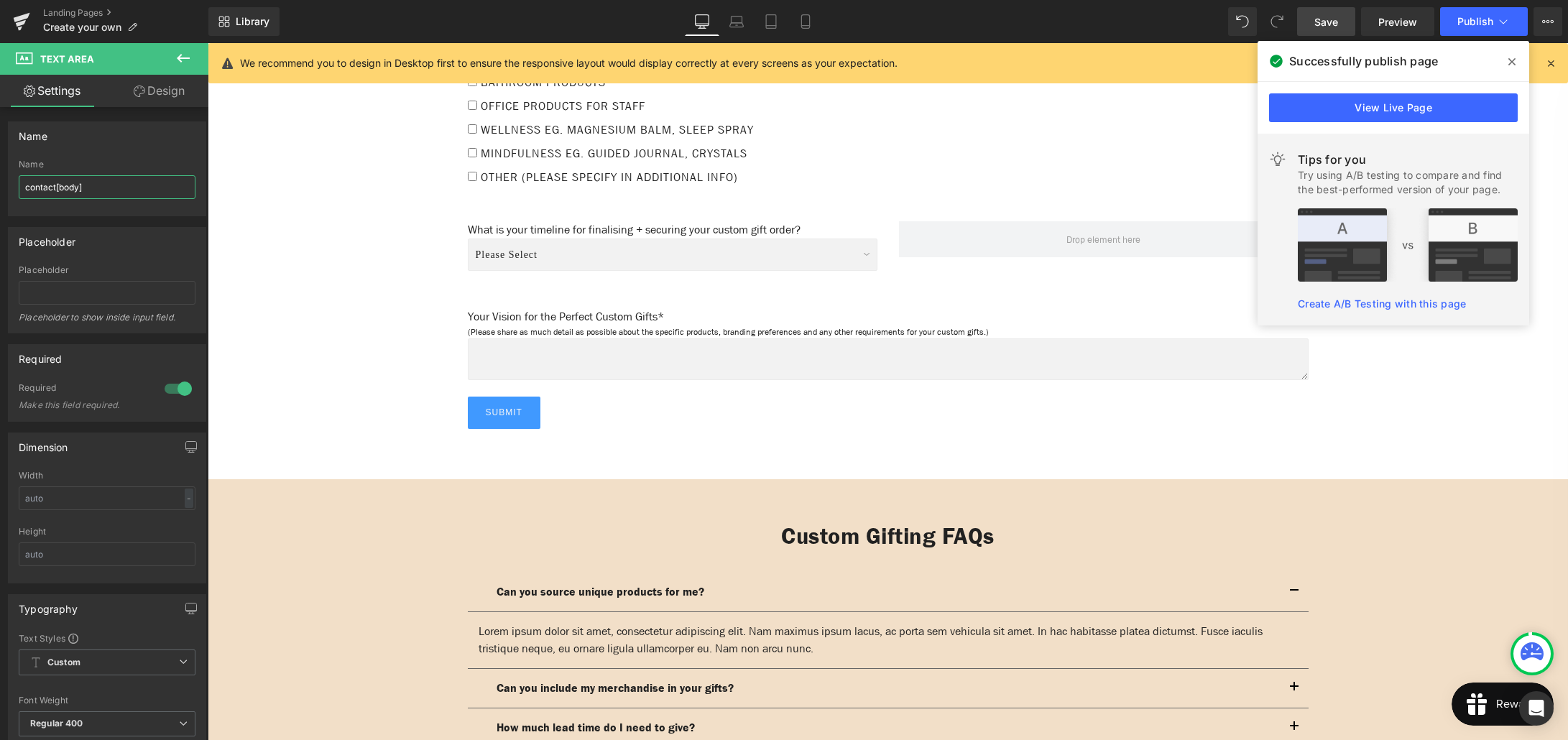
type input "contact[body]"
click at [1335, 25] on span "Save" at bounding box center [1326, 22] width 24 height 15
click at [1481, 23] on span "Publish" at bounding box center [1475, 22] width 36 height 11
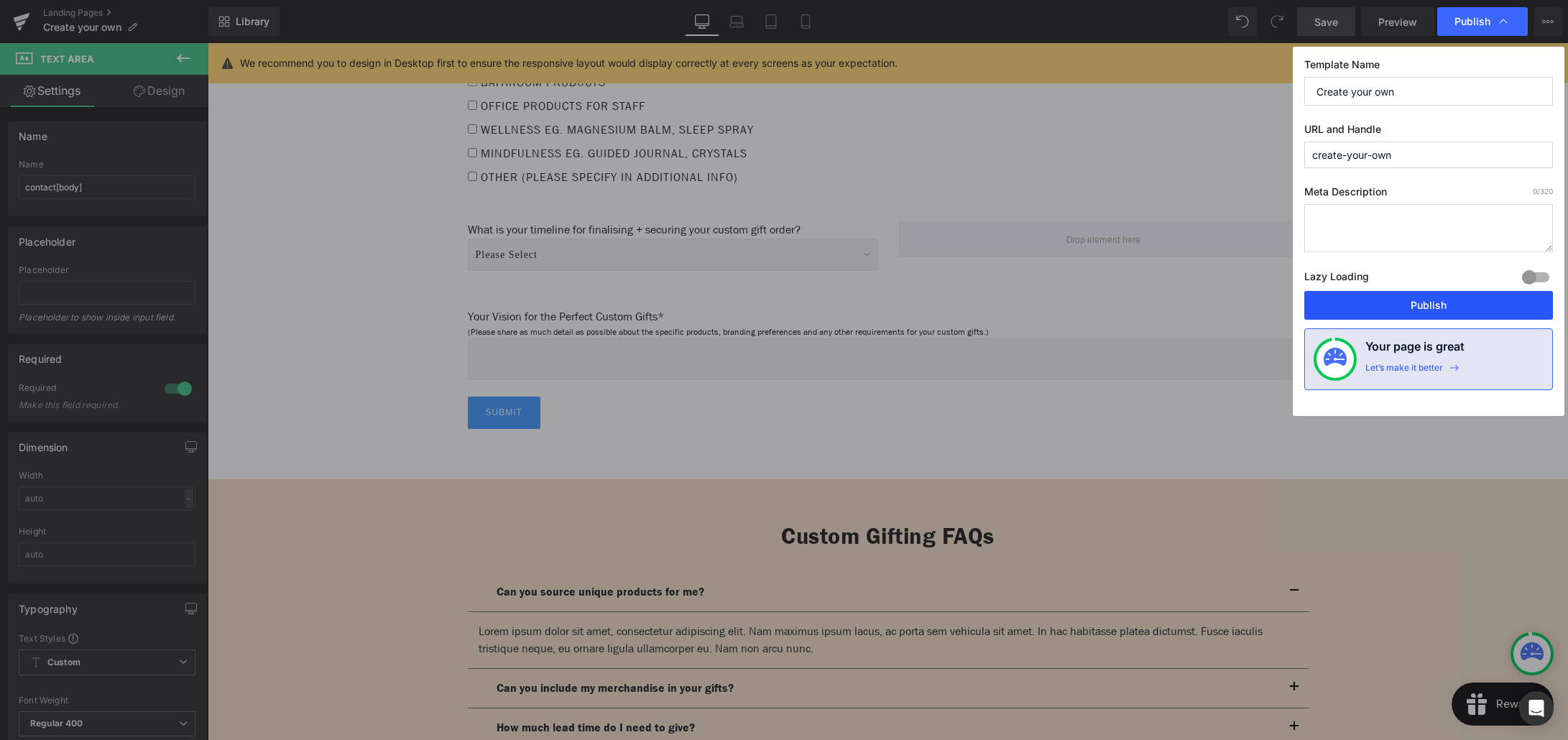
click at [1443, 305] on button "Publish" at bounding box center [1429, 305] width 249 height 29
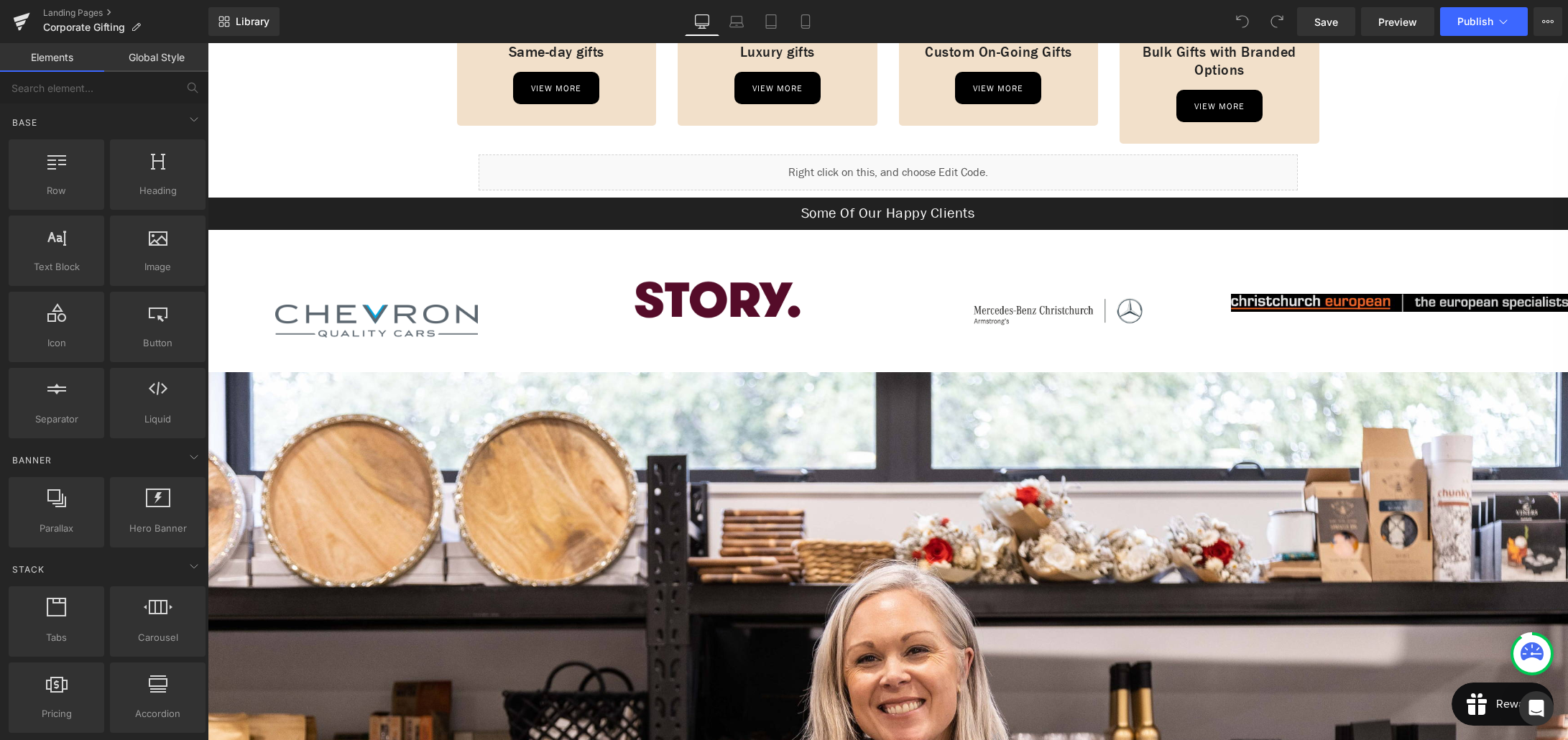
scroll to position [1181, 0]
